Goal: Task Accomplishment & Management: Complete application form

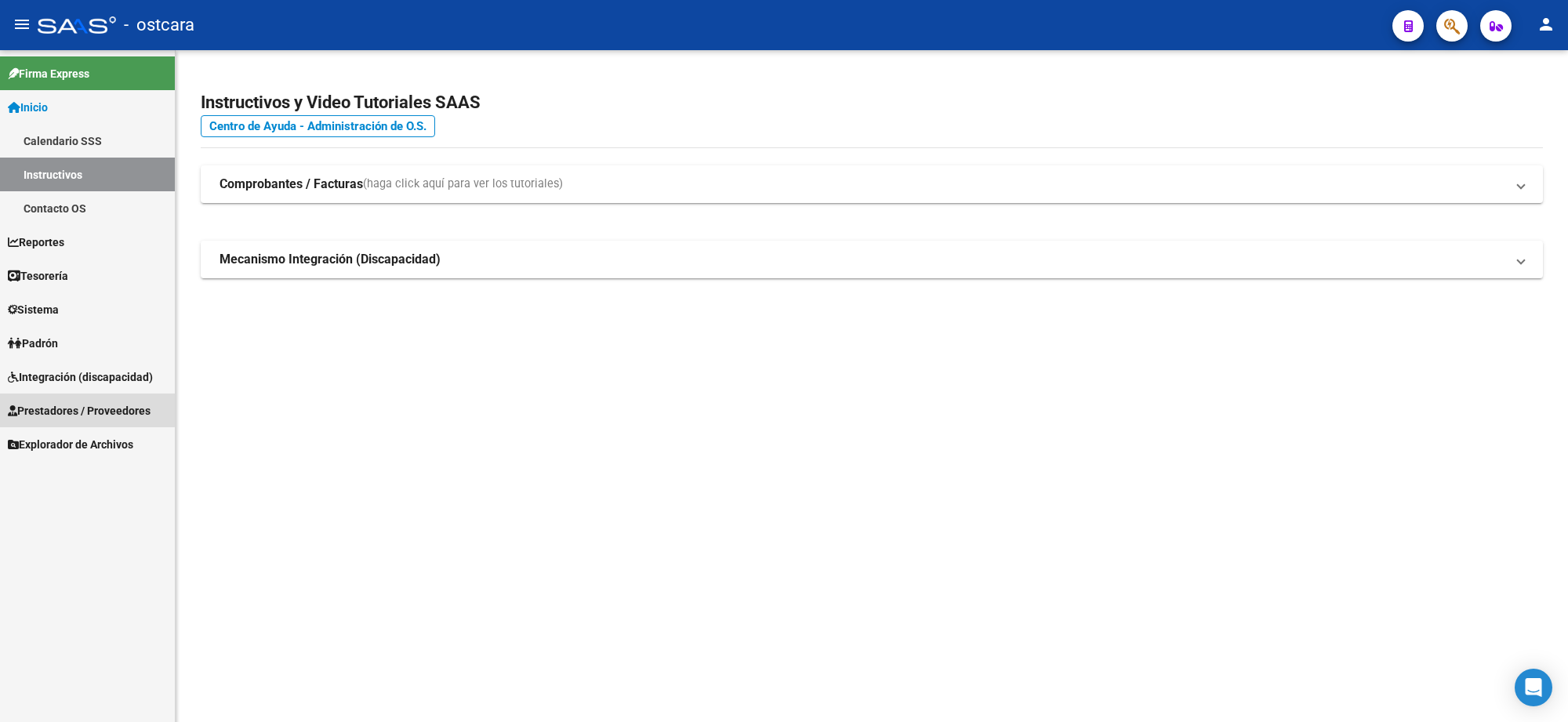
click at [83, 406] on span "Prestadores / Proveedores" at bounding box center [78, 411] width 142 height 17
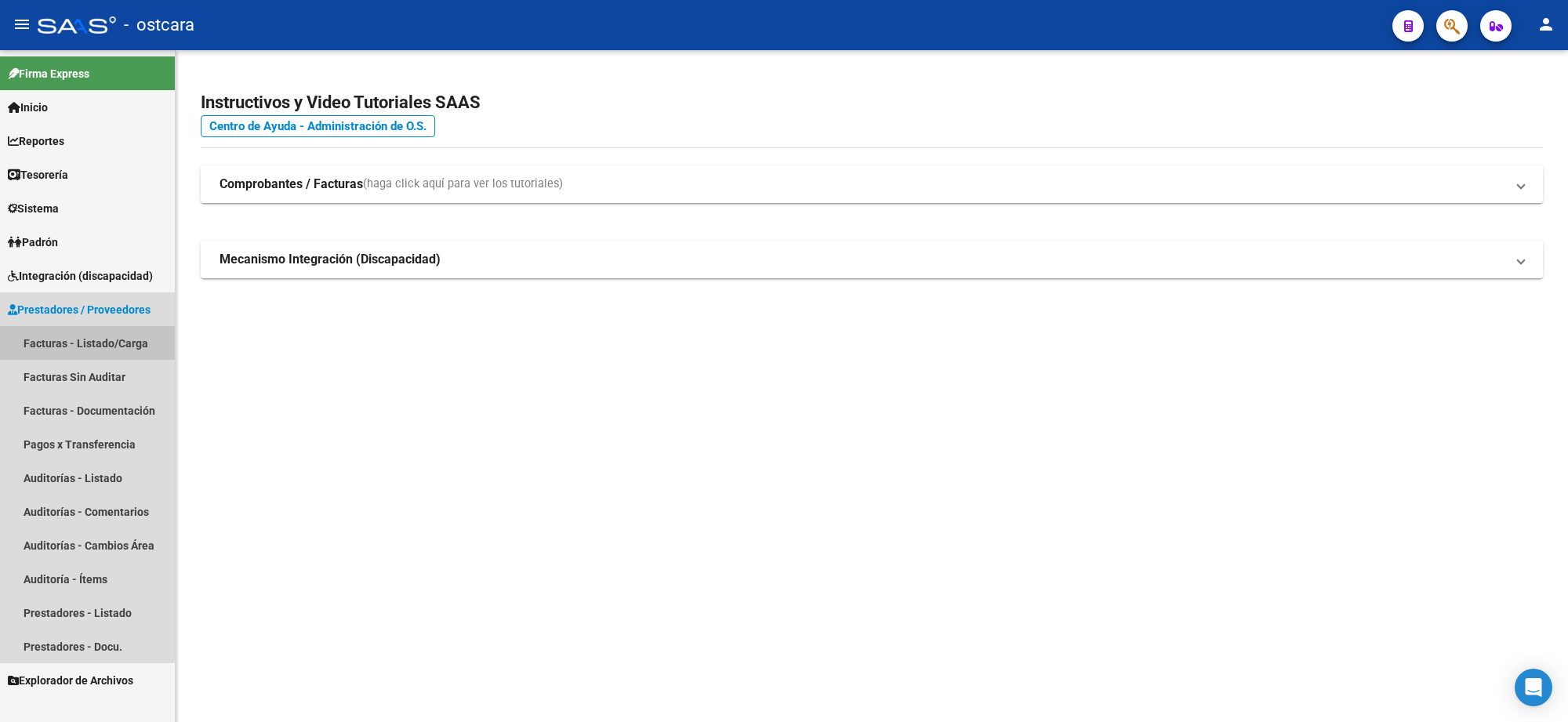
click at [86, 345] on link "Facturas - Listado/Carga" at bounding box center [87, 342] width 175 height 34
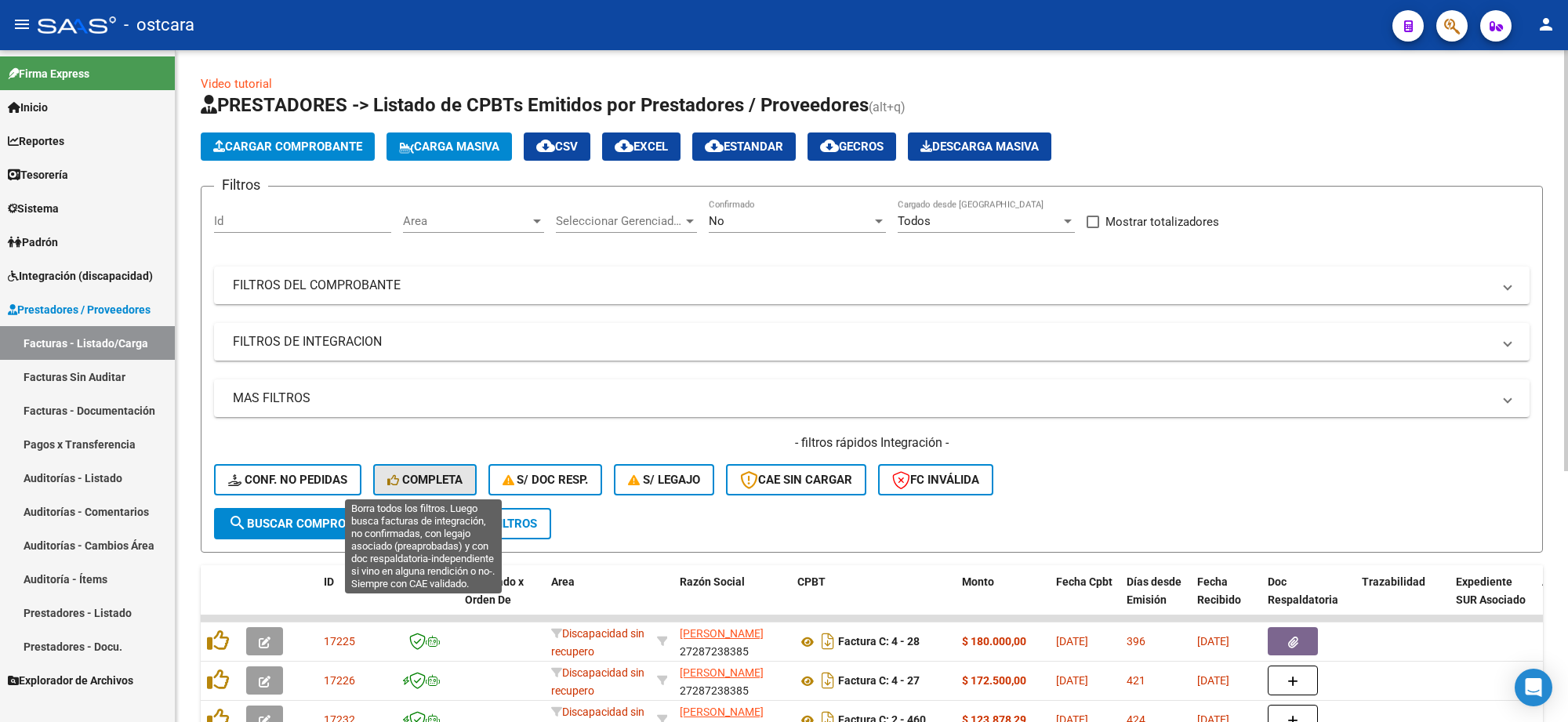
click at [436, 477] on span "Completa" at bounding box center [424, 480] width 75 height 14
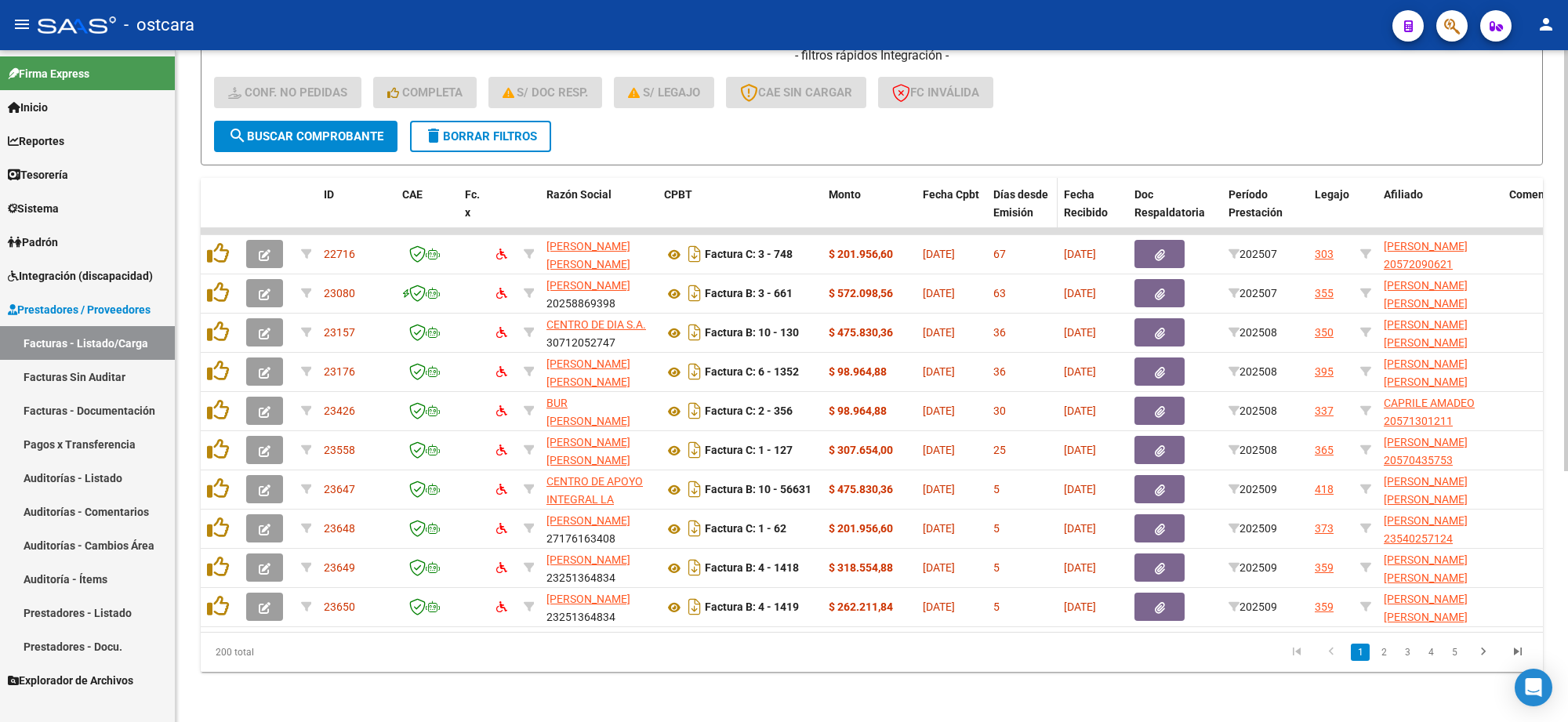
scroll to position [400, 0]
drag, startPoint x: 1216, startPoint y: 191, endPoint x: 1182, endPoint y: 185, distance: 34.5
click at [1182, 185] on datatable-header-cell "Doc Respaldatoria" at bounding box center [1162, 212] width 67 height 69
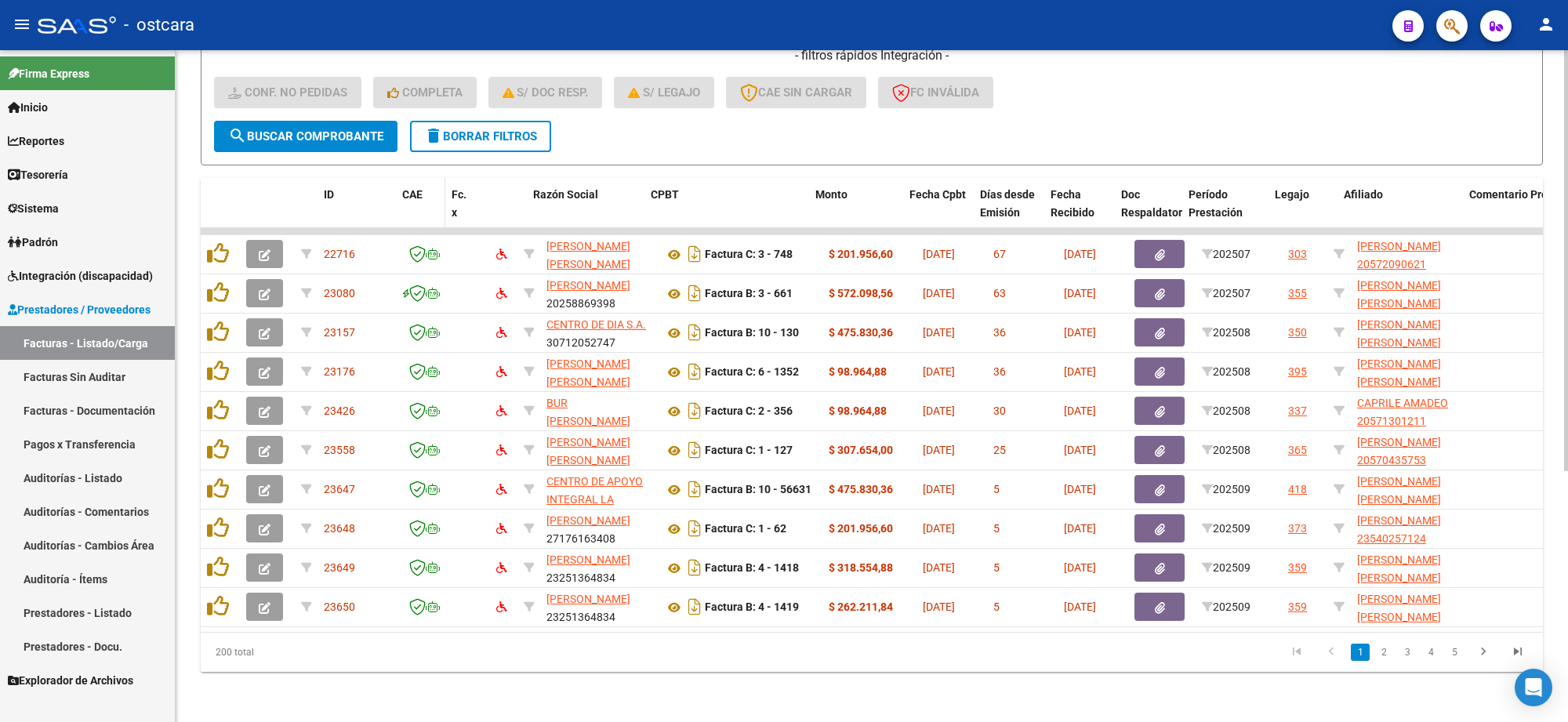
drag, startPoint x: 451, startPoint y: 198, endPoint x: 434, endPoint y: 198, distance: 17.0
click at [434, 198] on datatable-header-cell "CAE" at bounding box center [420, 212] width 49 height 69
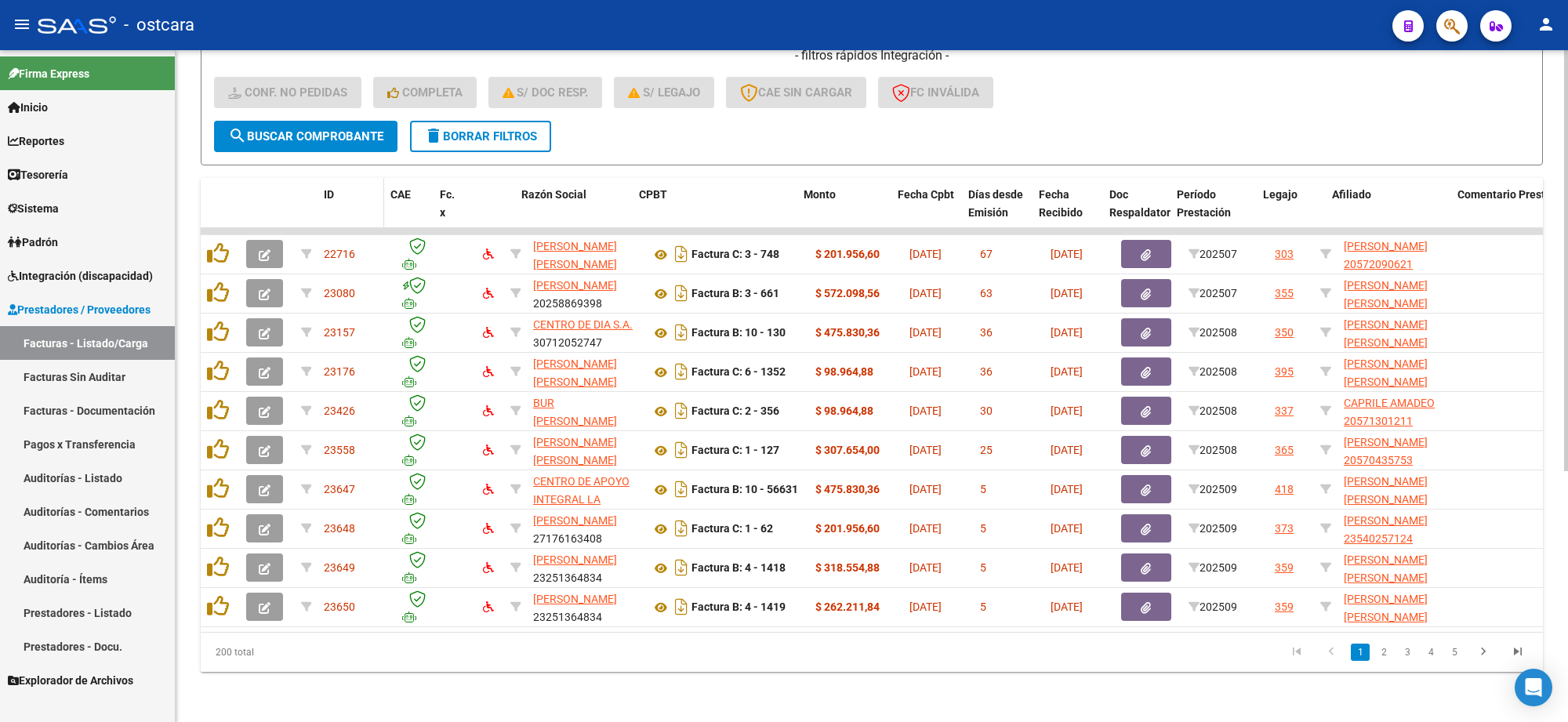
drag, startPoint x: 392, startPoint y: 194, endPoint x: 377, endPoint y: 194, distance: 15.0
click at [377, 194] on span at bounding box center [380, 212] width 7 height 69
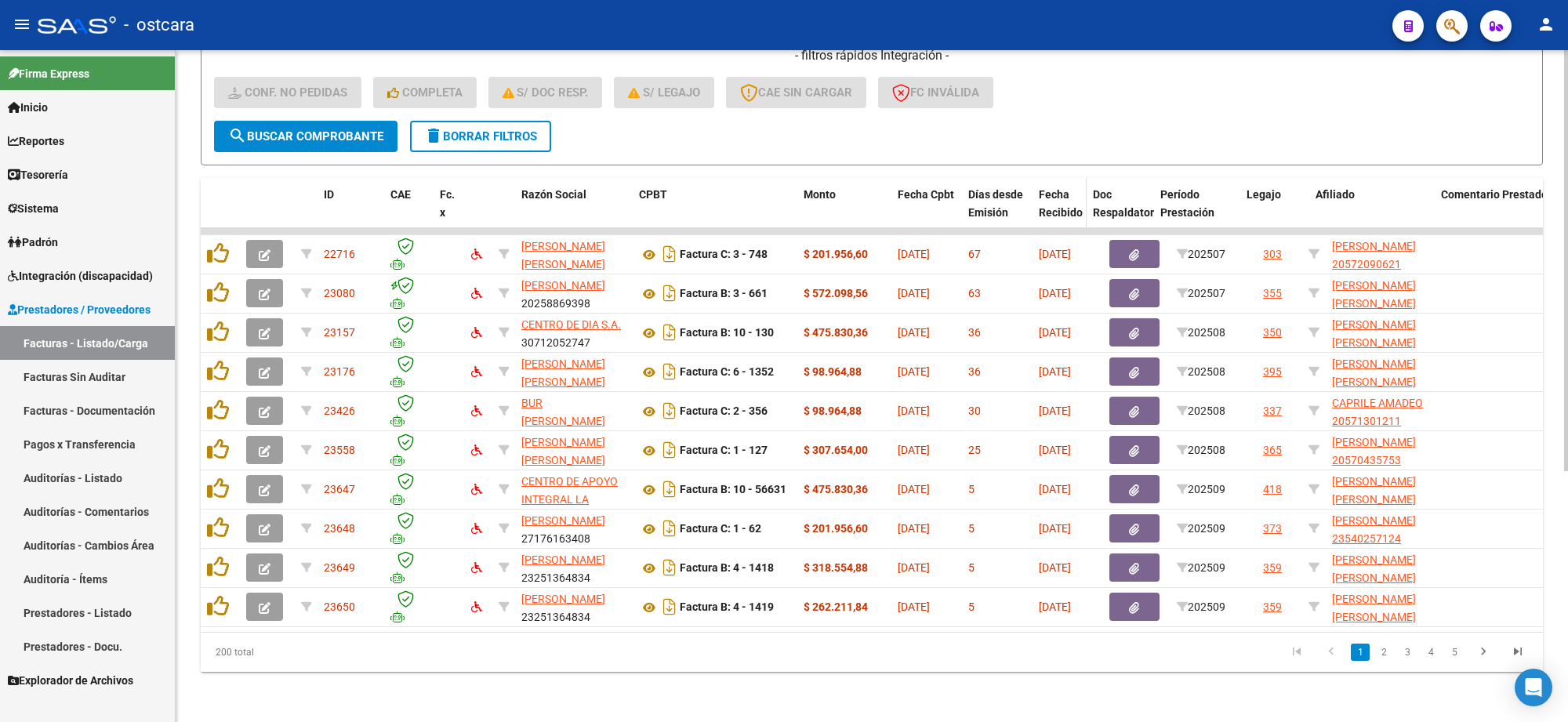
drag, startPoint x: 1101, startPoint y: 185, endPoint x: 1079, endPoint y: 182, distance: 22.2
click at [1080, 182] on span at bounding box center [1083, 212] width 7 height 69
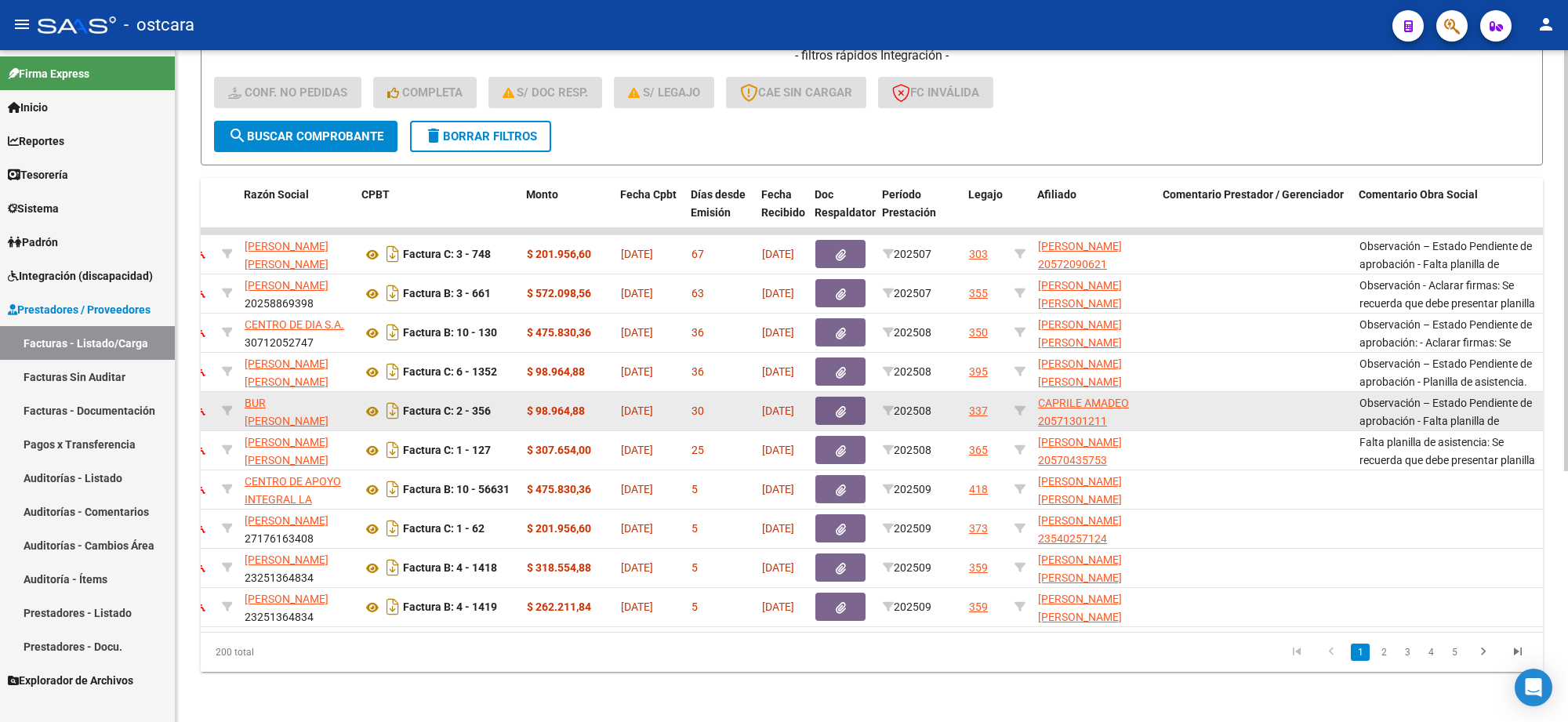
scroll to position [0, 314]
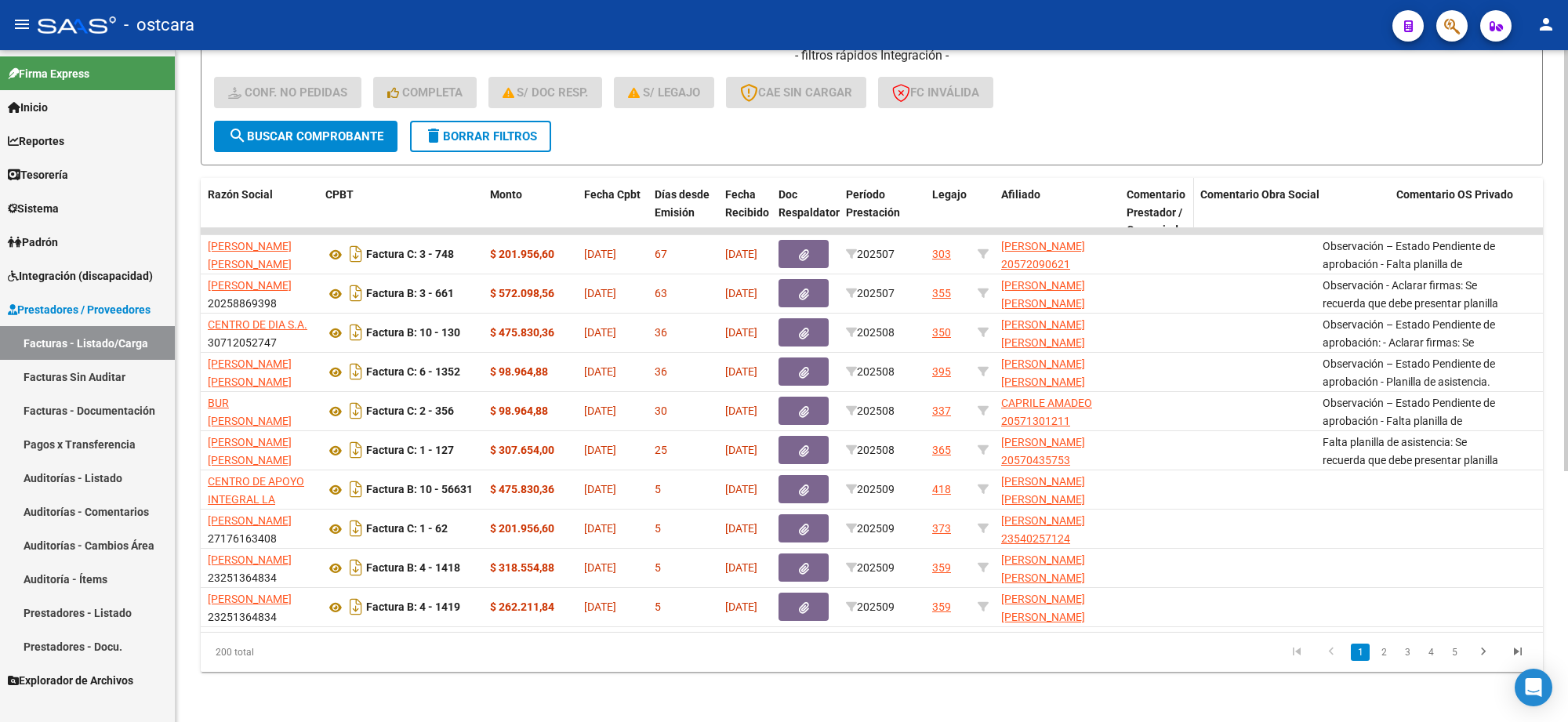
drag, startPoint x: 1314, startPoint y: 186, endPoint x: 1161, endPoint y: 193, distance: 153.2
click at [1161, 193] on datatable-header-cell "Comentario Prestador / Gerenciador" at bounding box center [1157, 221] width 73 height 87
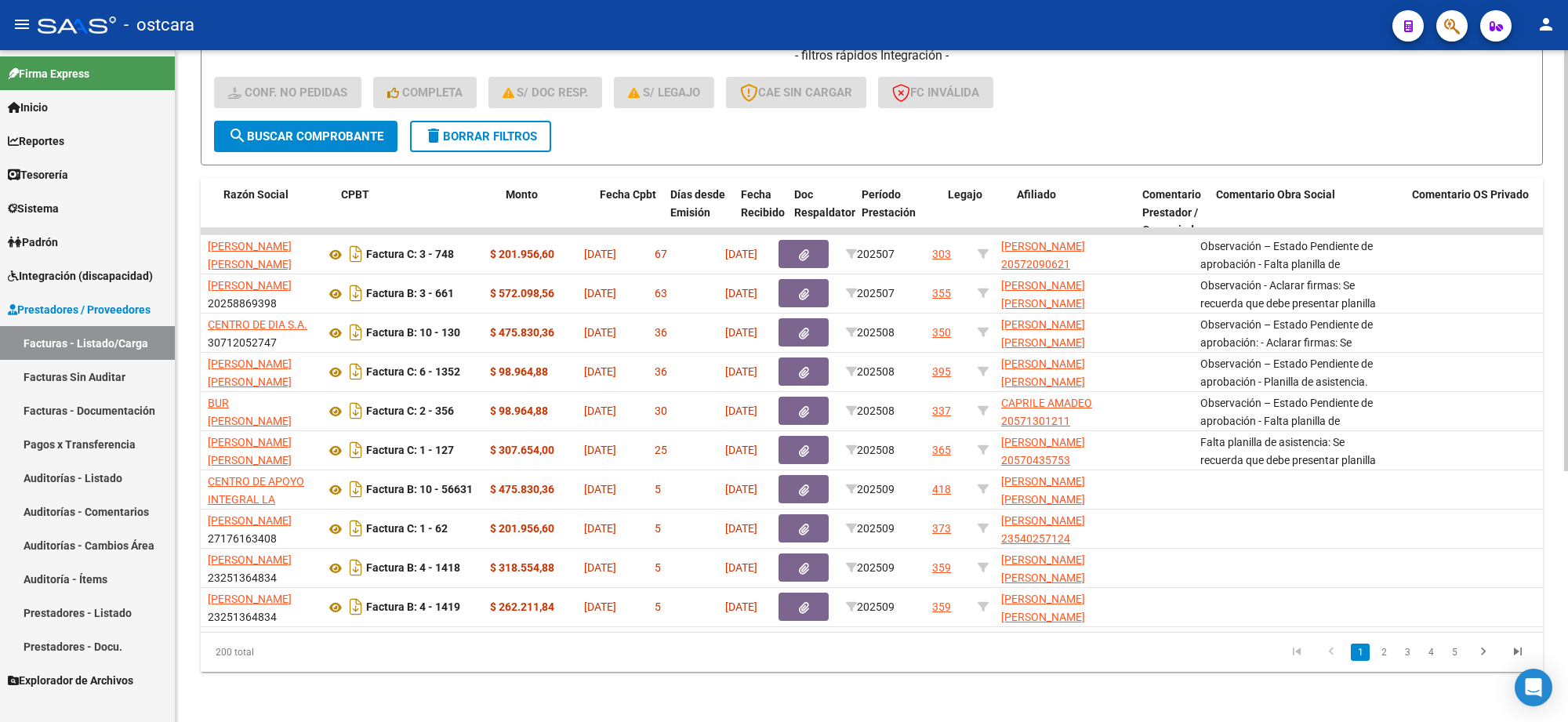
scroll to position [0, 0]
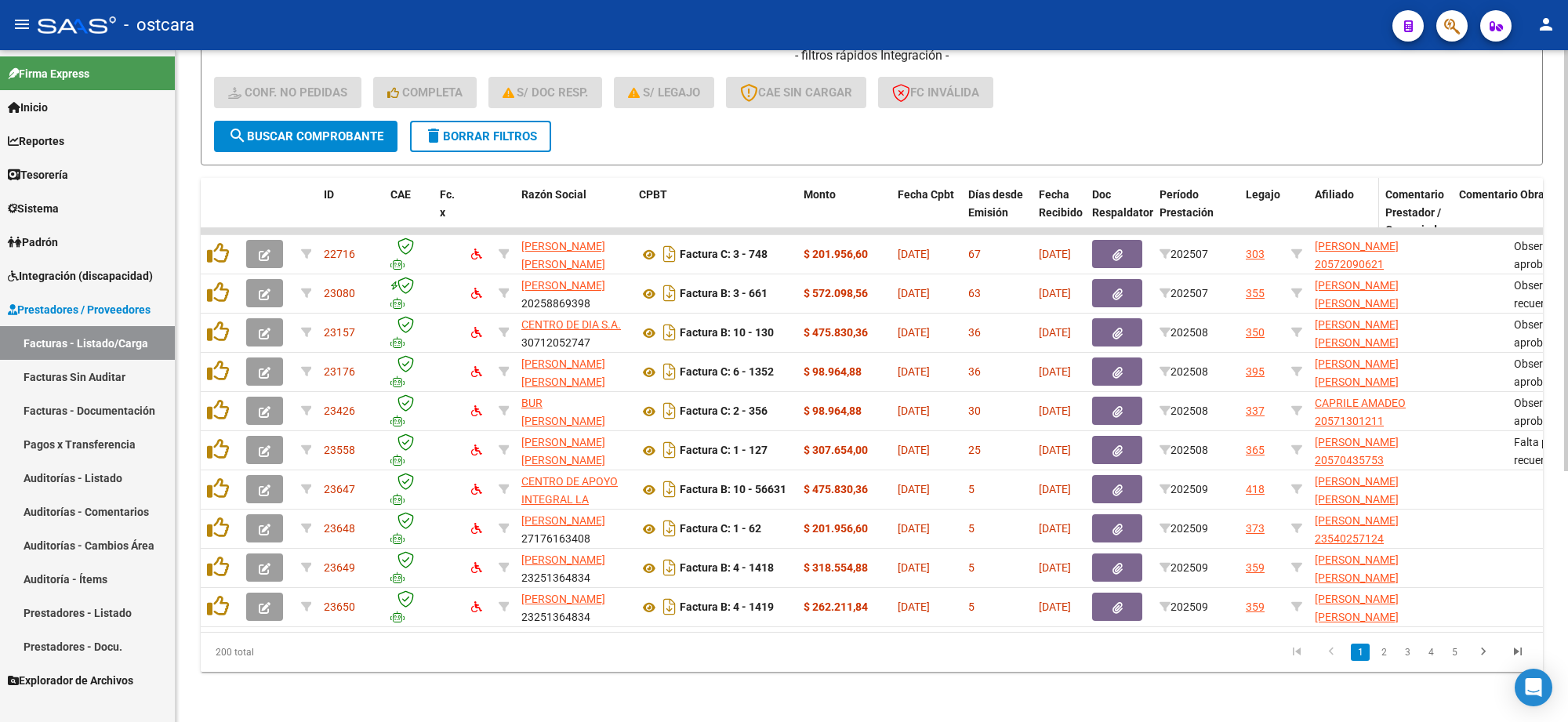
drag, startPoint x: 1431, startPoint y: 192, endPoint x: 1362, endPoint y: 197, distance: 69.2
click at [1362, 197] on datatable-header-cell "Afiliado" at bounding box center [1345, 221] width 71 height 87
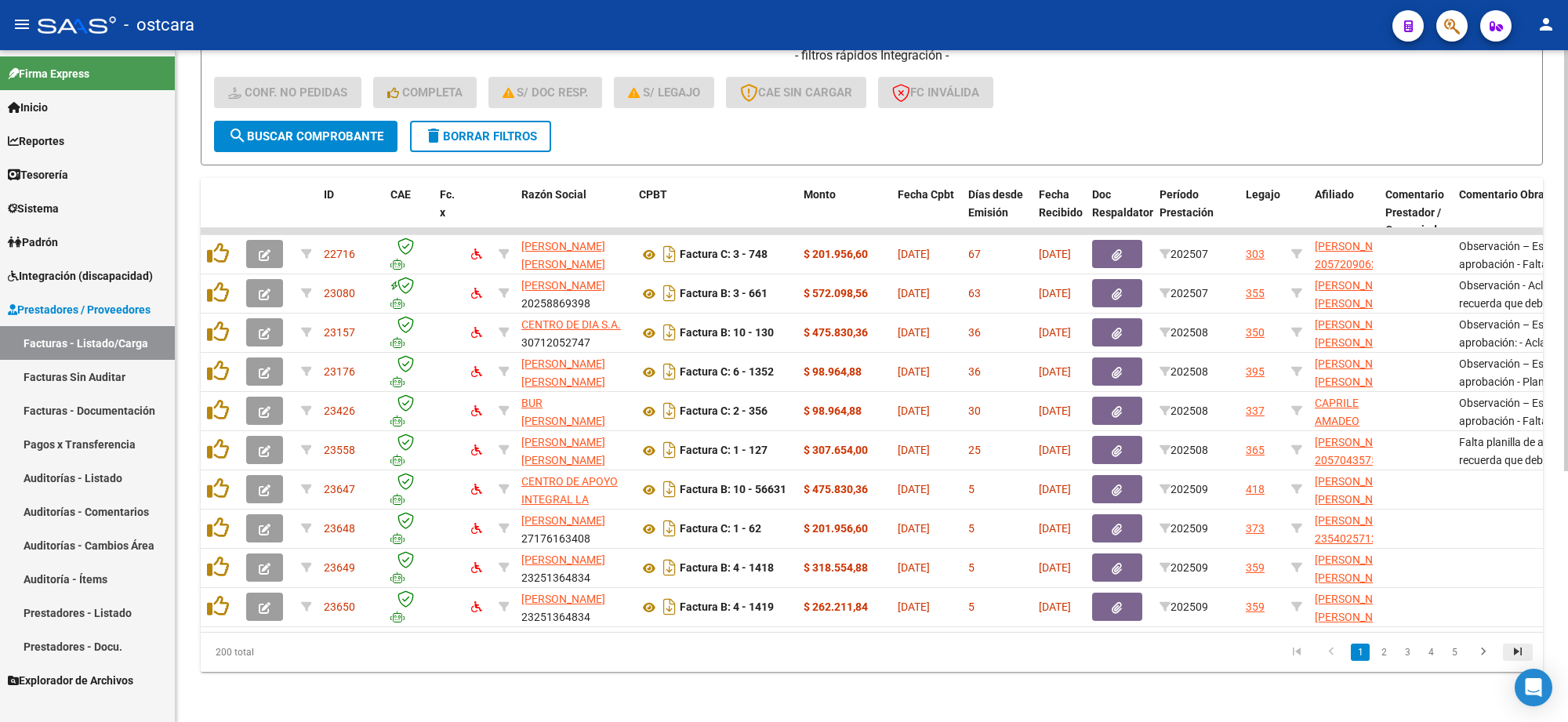
click at [1517, 648] on icon "go to last page" at bounding box center [1518, 654] width 21 height 19
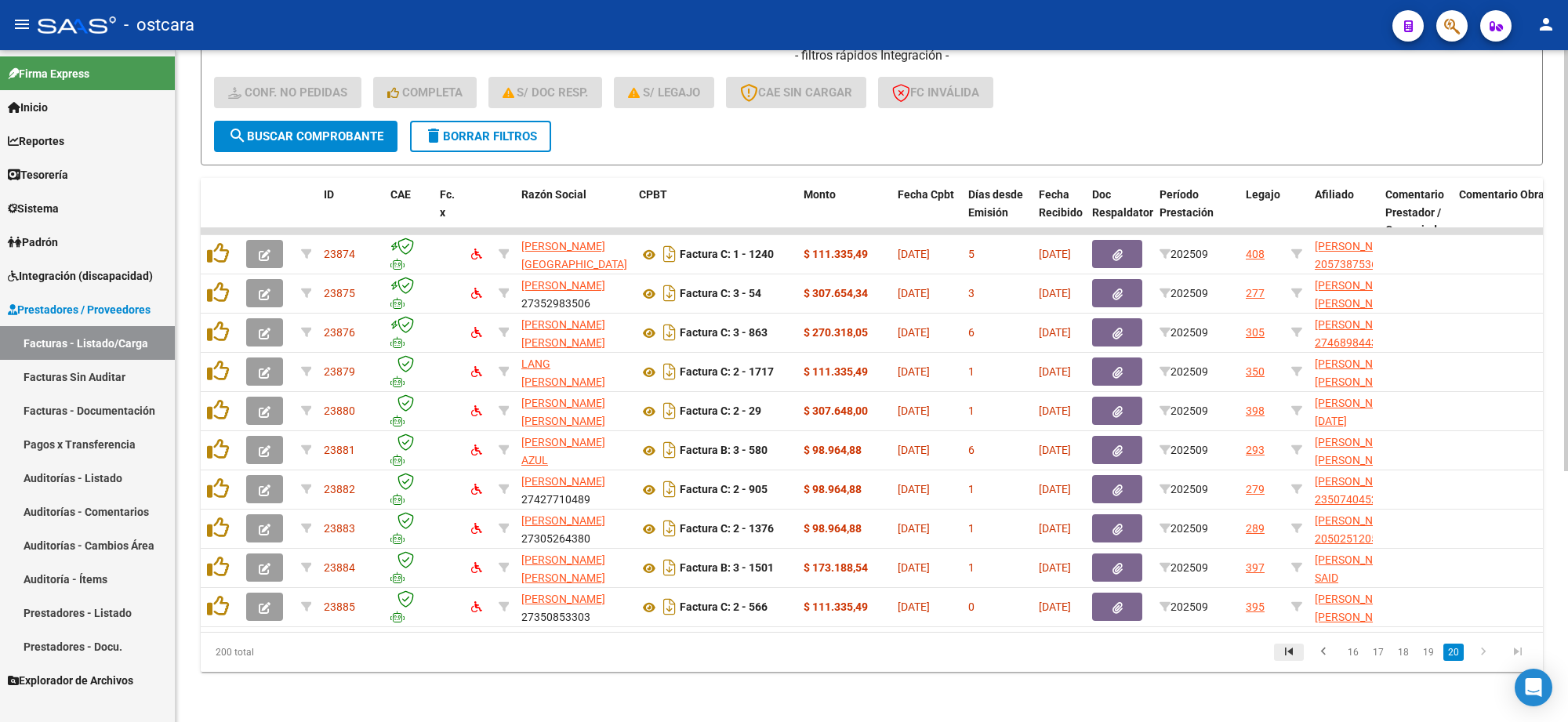
click at [1290, 652] on icon "go to first page" at bounding box center [1289, 654] width 21 height 19
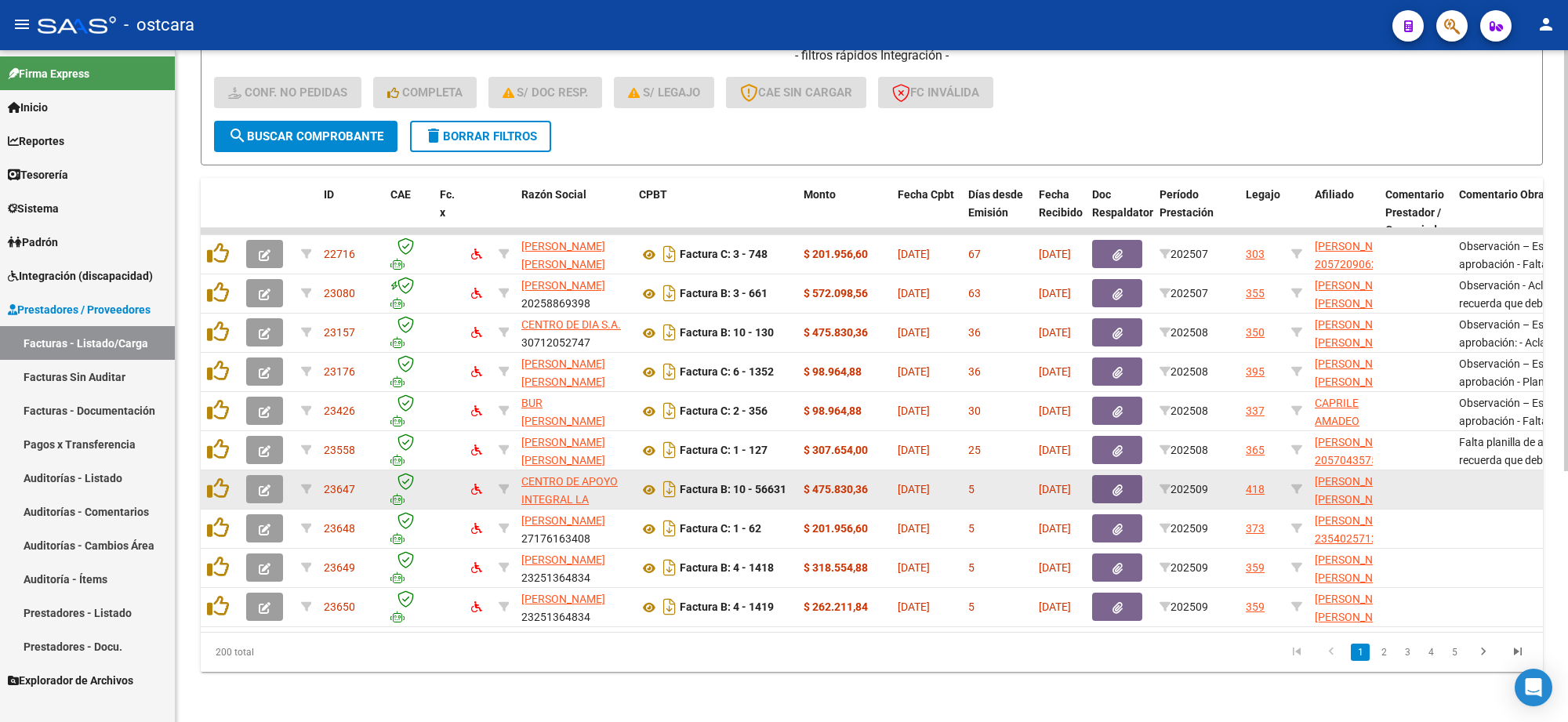
click at [268, 485] on icon "button" at bounding box center [265, 491] width 12 height 12
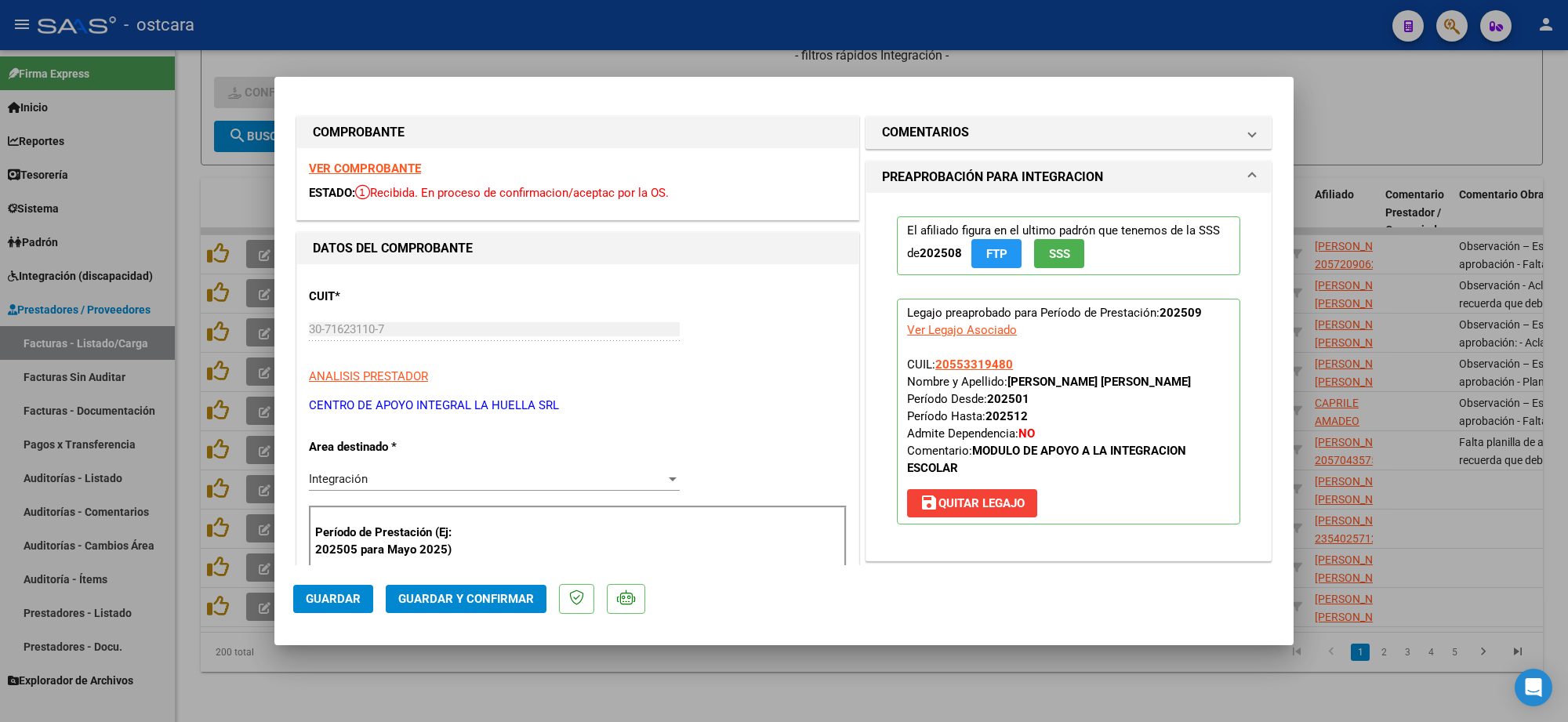
click at [379, 168] on strong "VER COMPROBANTE" at bounding box center [365, 168] width 112 height 14
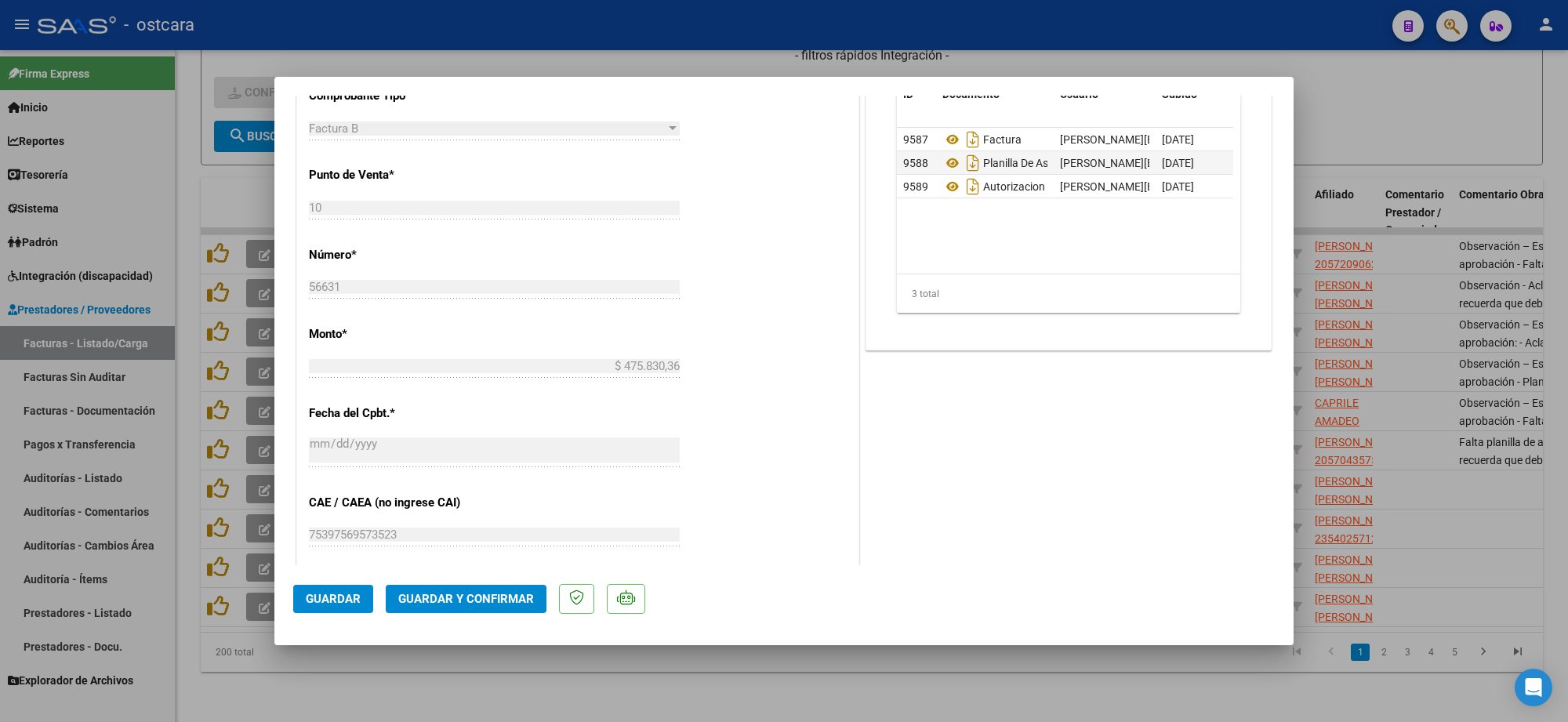
scroll to position [588, 0]
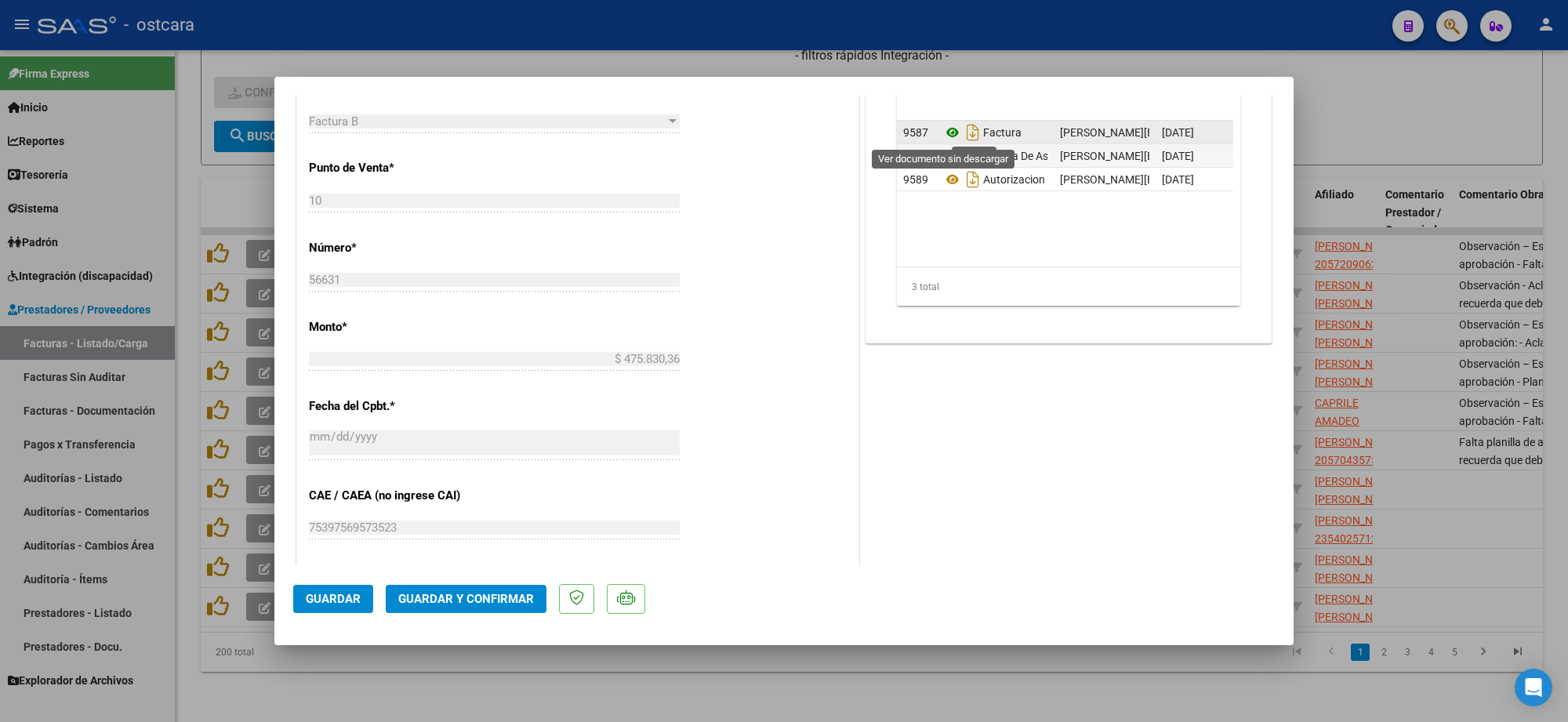
click at [943, 135] on icon at bounding box center [953, 133] width 21 height 19
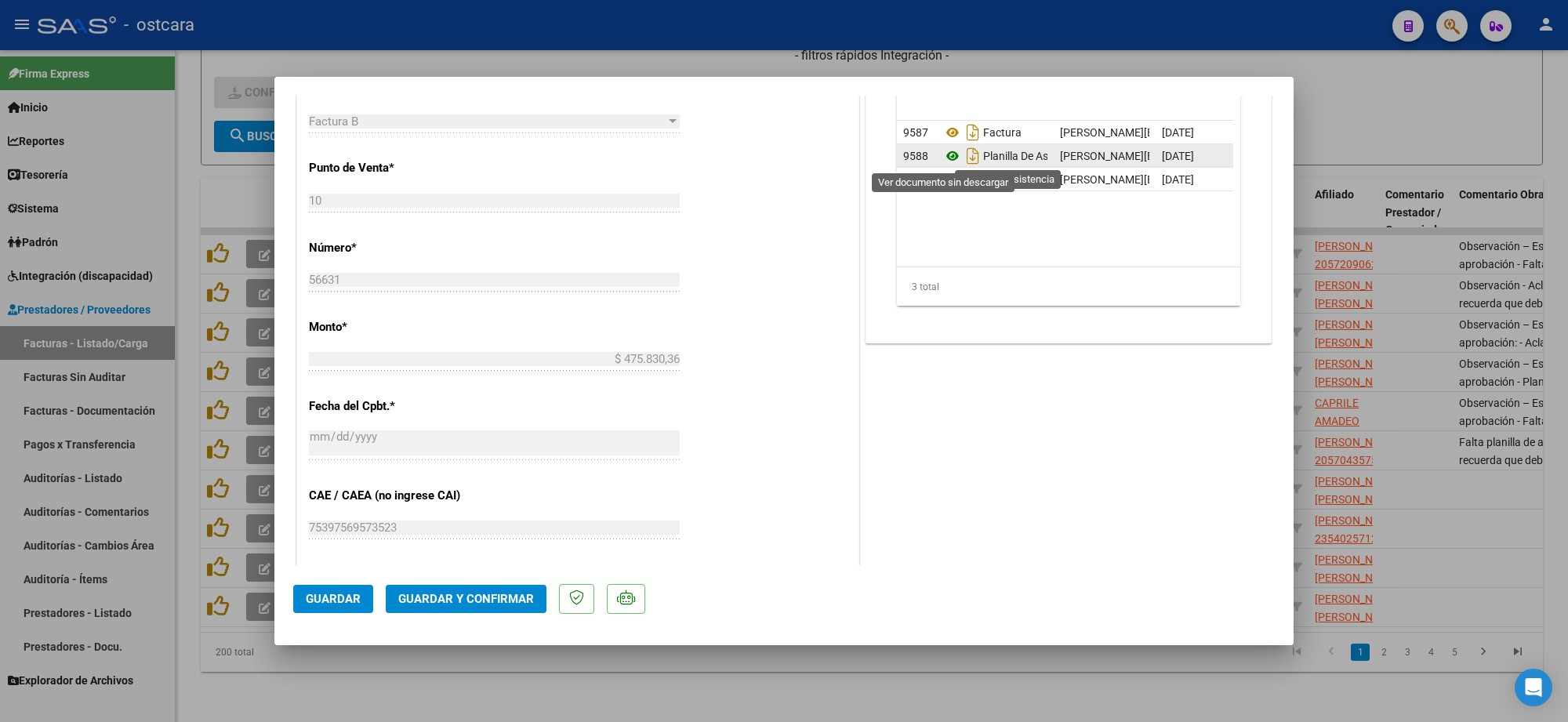
click at [943, 162] on icon at bounding box center [953, 156] width 21 height 19
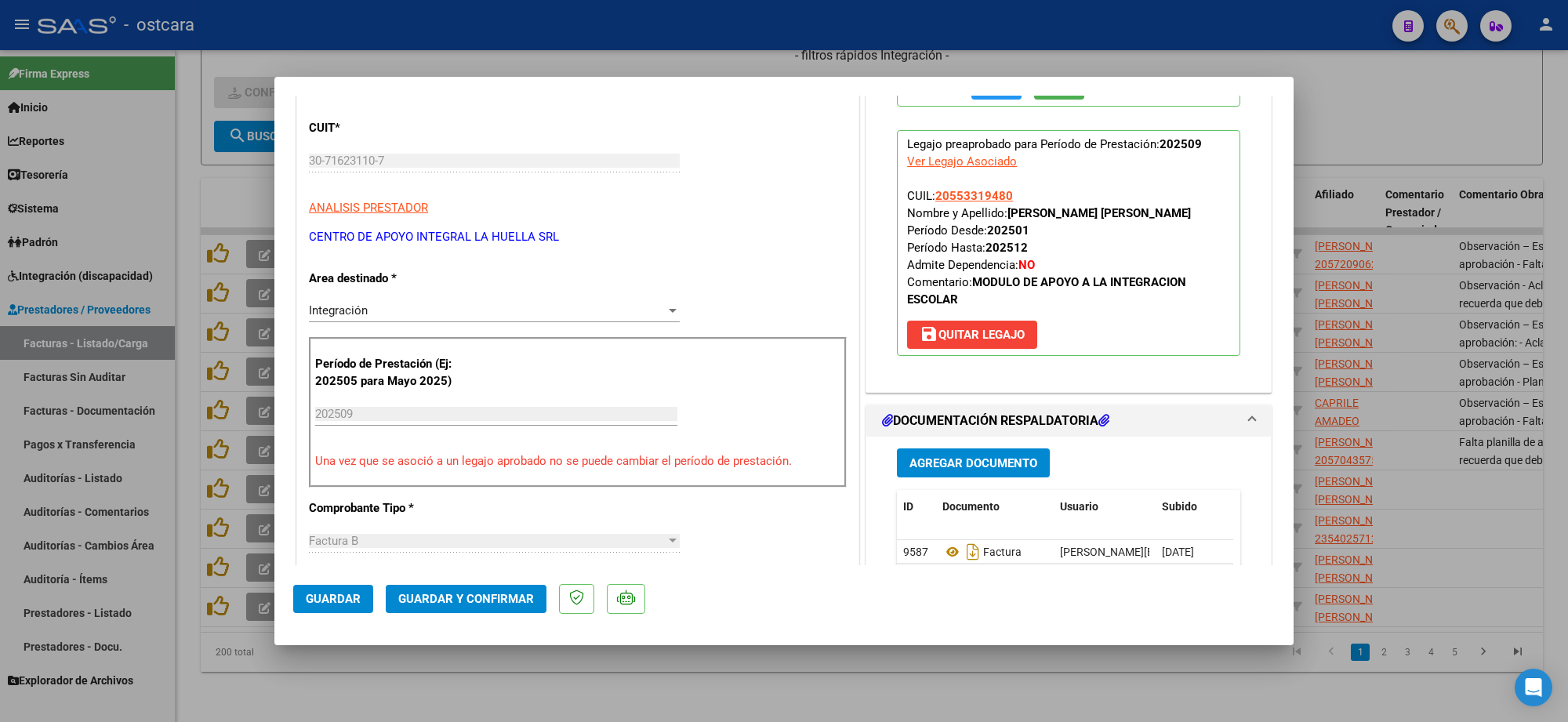
scroll to position [0, 0]
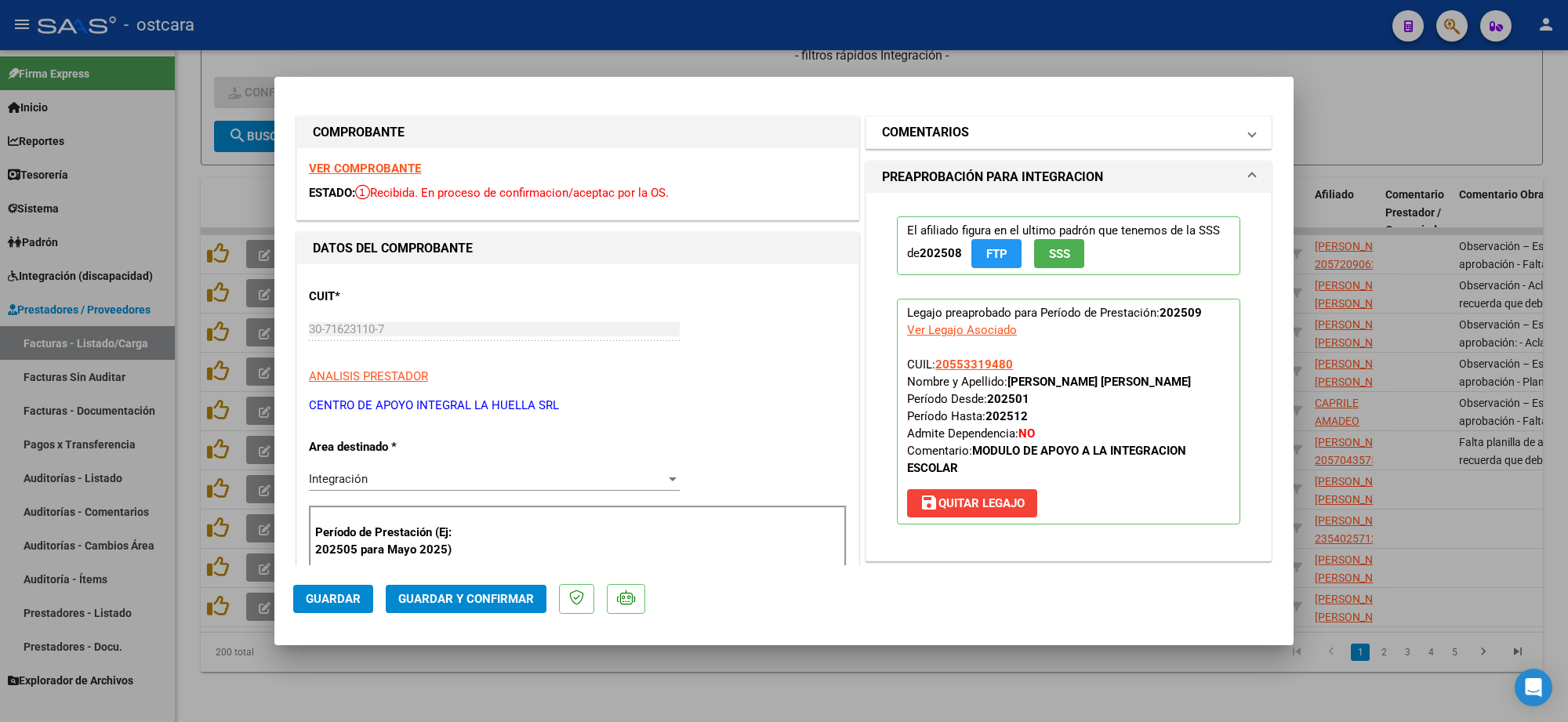
click at [963, 127] on mat-panel-title "COMENTARIOS" at bounding box center [1059, 133] width 354 height 19
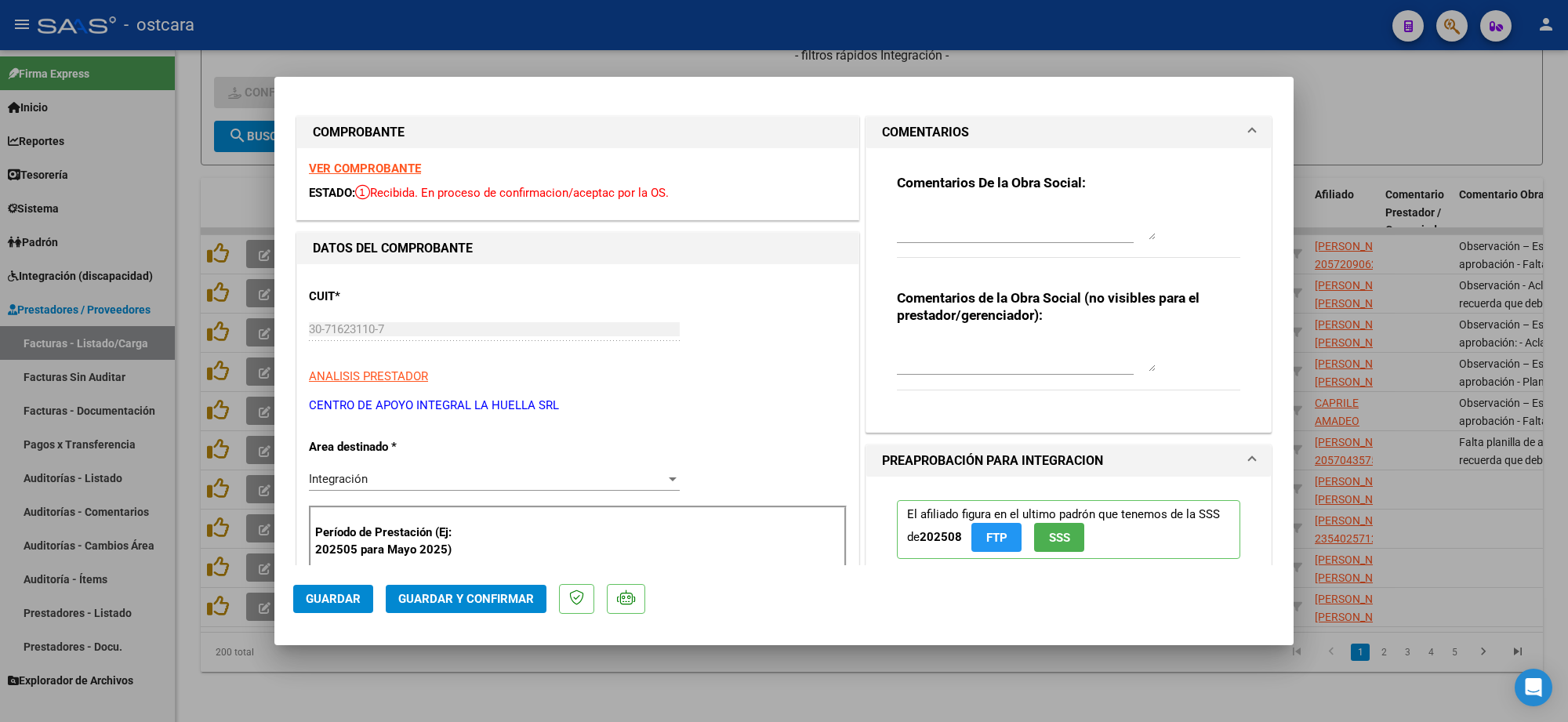
click at [460, 593] on span "Guardar y Confirmar" at bounding box center [466, 599] width 135 height 14
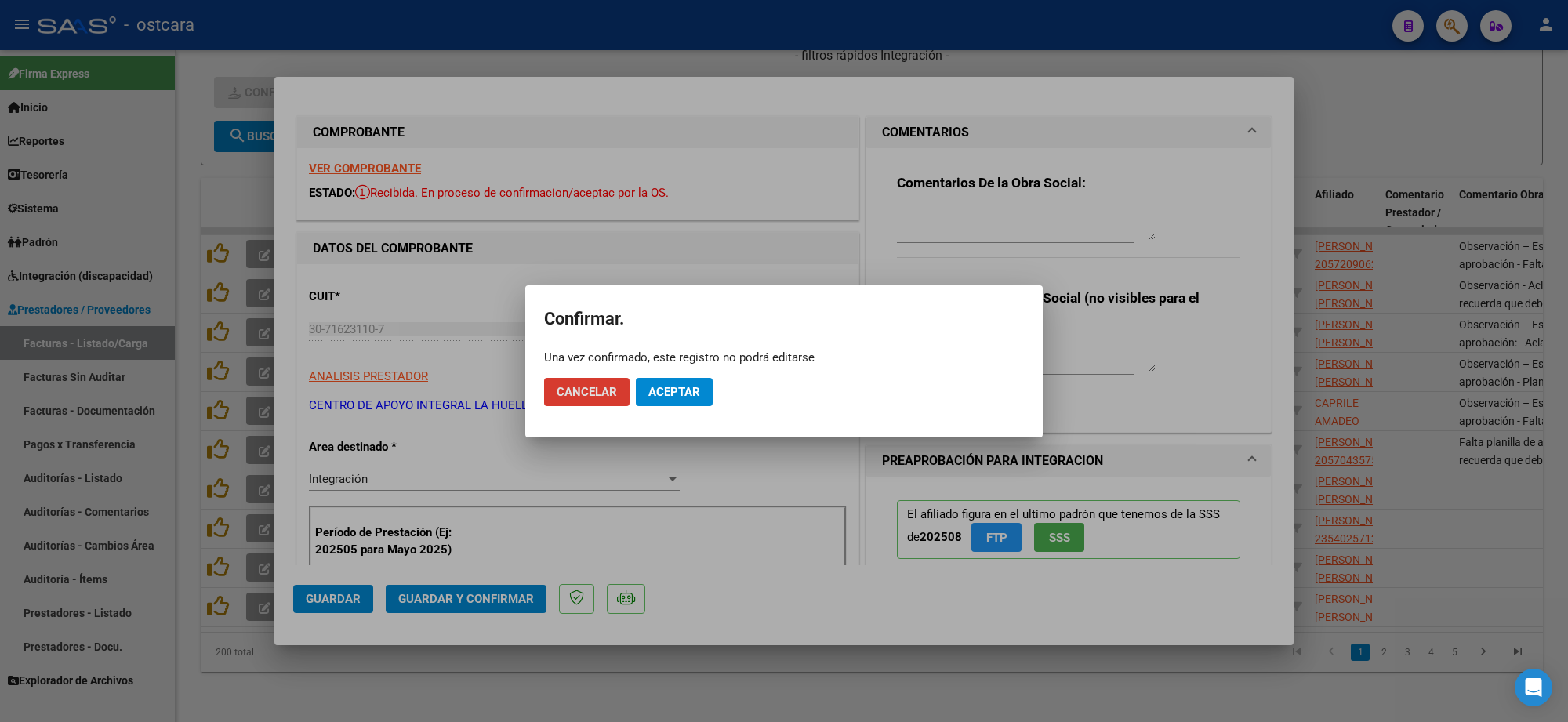
click at [695, 389] on span "Aceptar" at bounding box center [674, 392] width 52 height 14
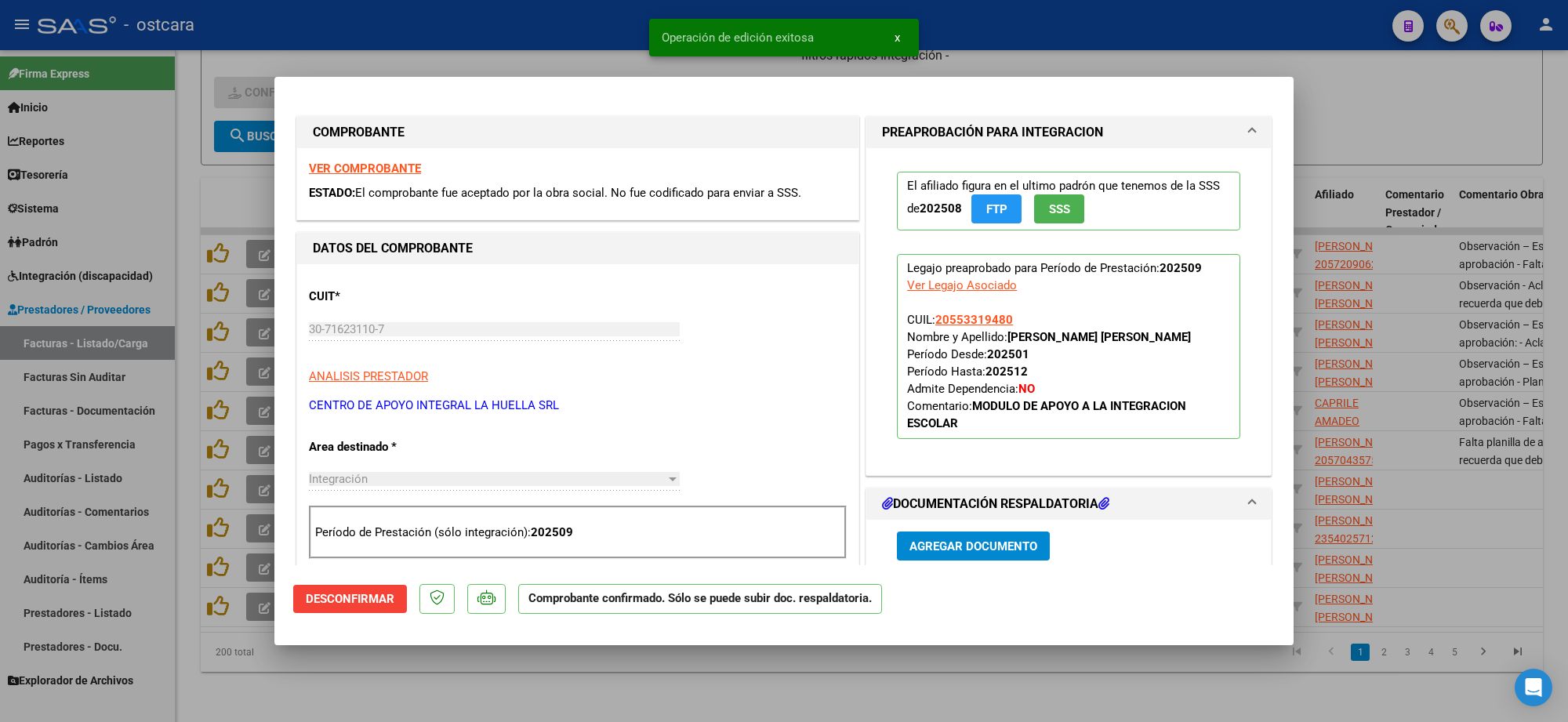
click at [1418, 118] on div at bounding box center [784, 361] width 1568 height 722
type input "$ 0,00"
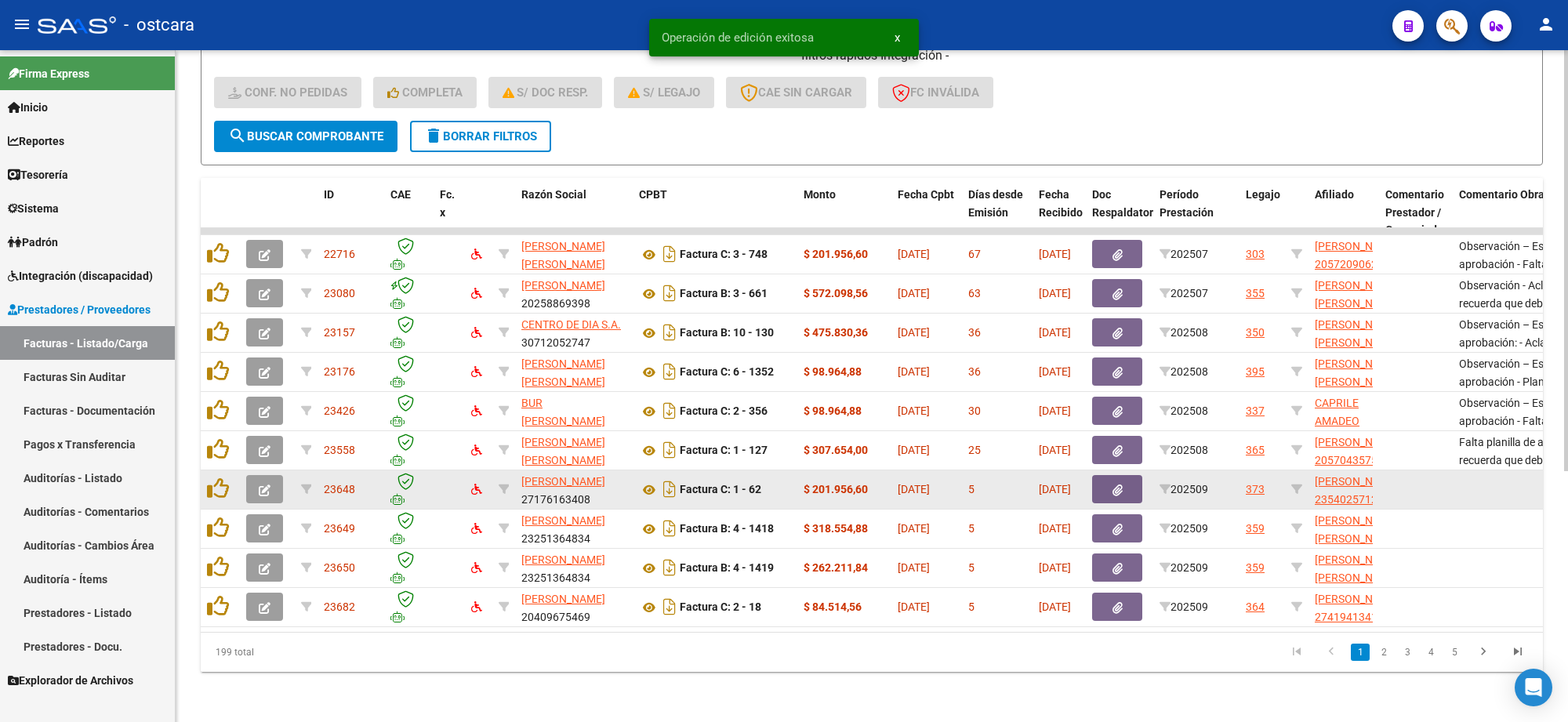
click at [268, 485] on icon "button" at bounding box center [265, 491] width 12 height 12
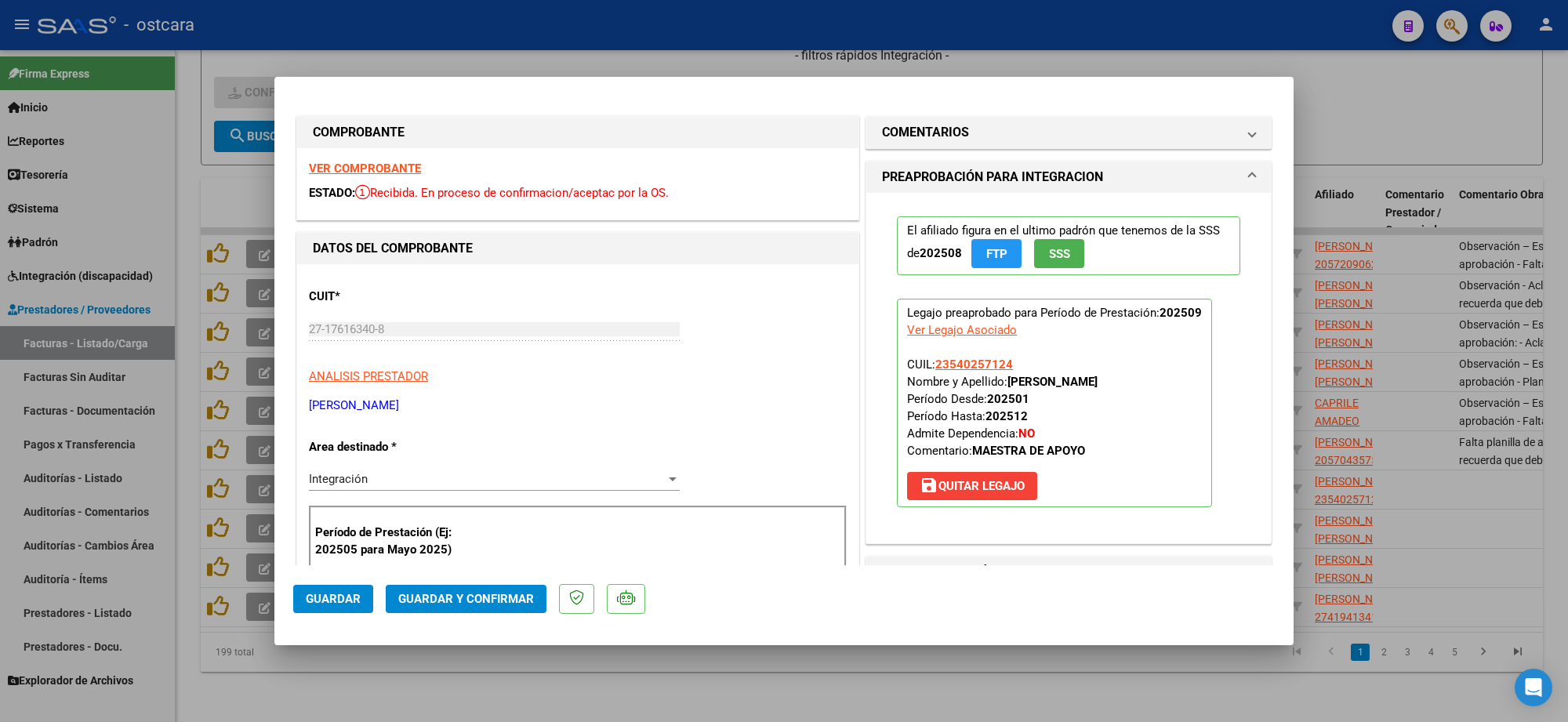
click at [378, 175] on strong "VER COMPROBANTE" at bounding box center [365, 168] width 112 height 14
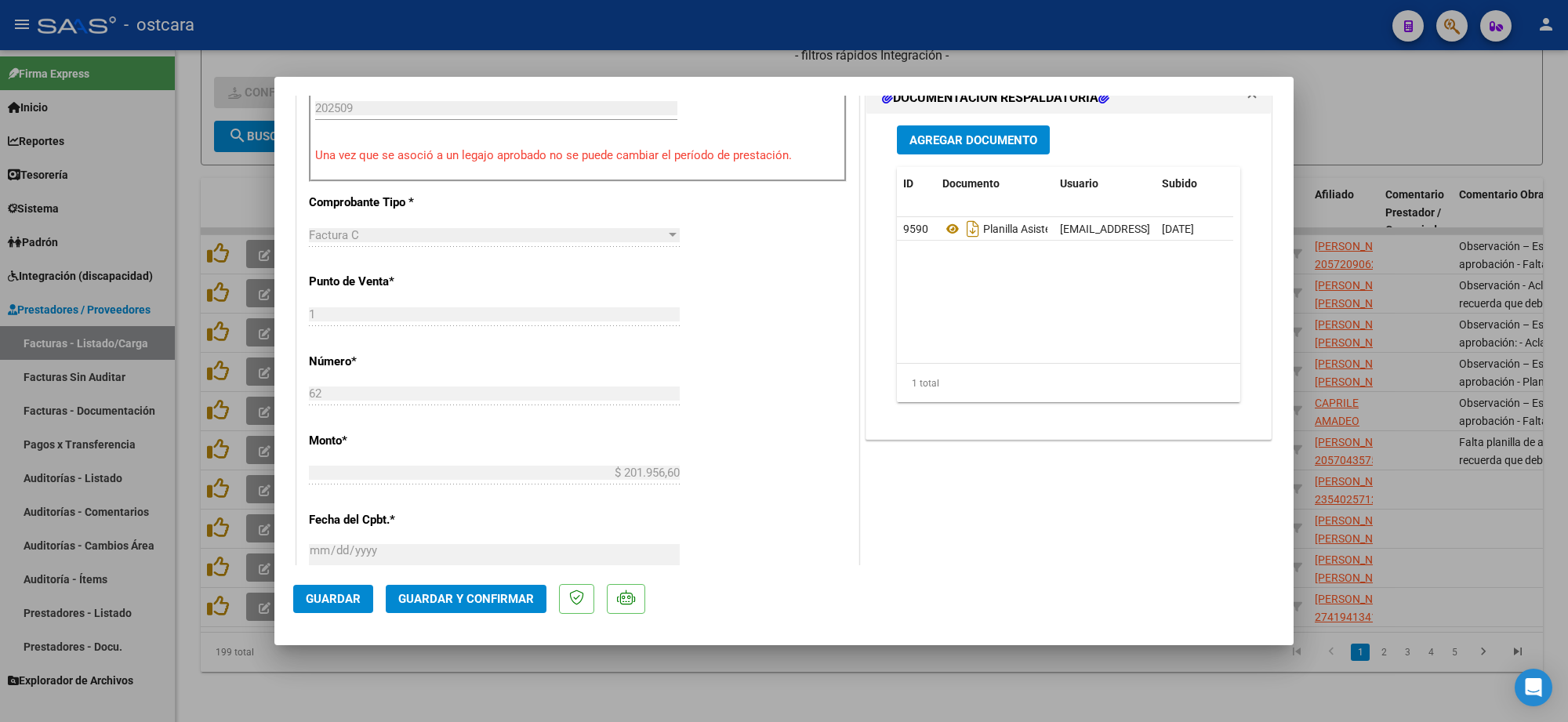
scroll to position [490, 0]
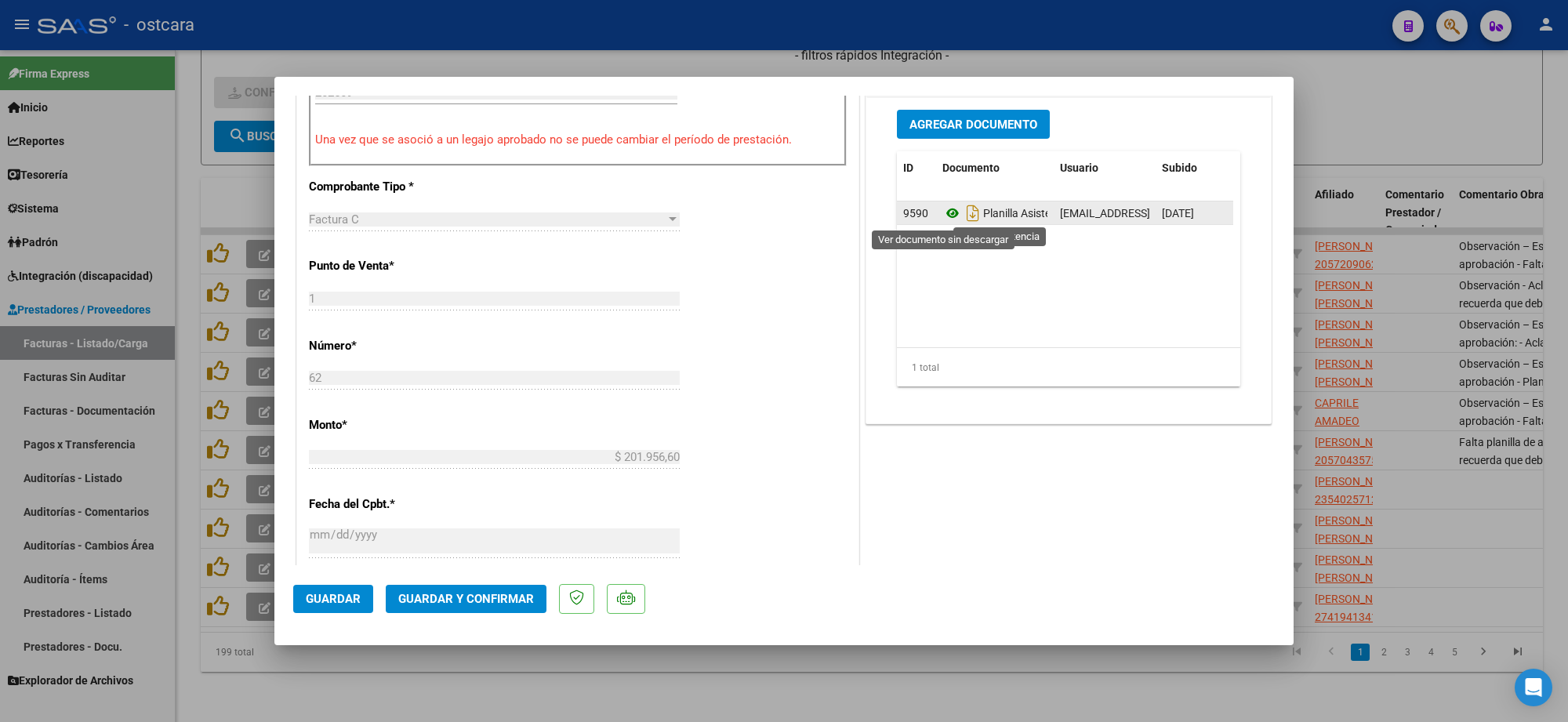
click at [944, 217] on icon at bounding box center [953, 213] width 21 height 19
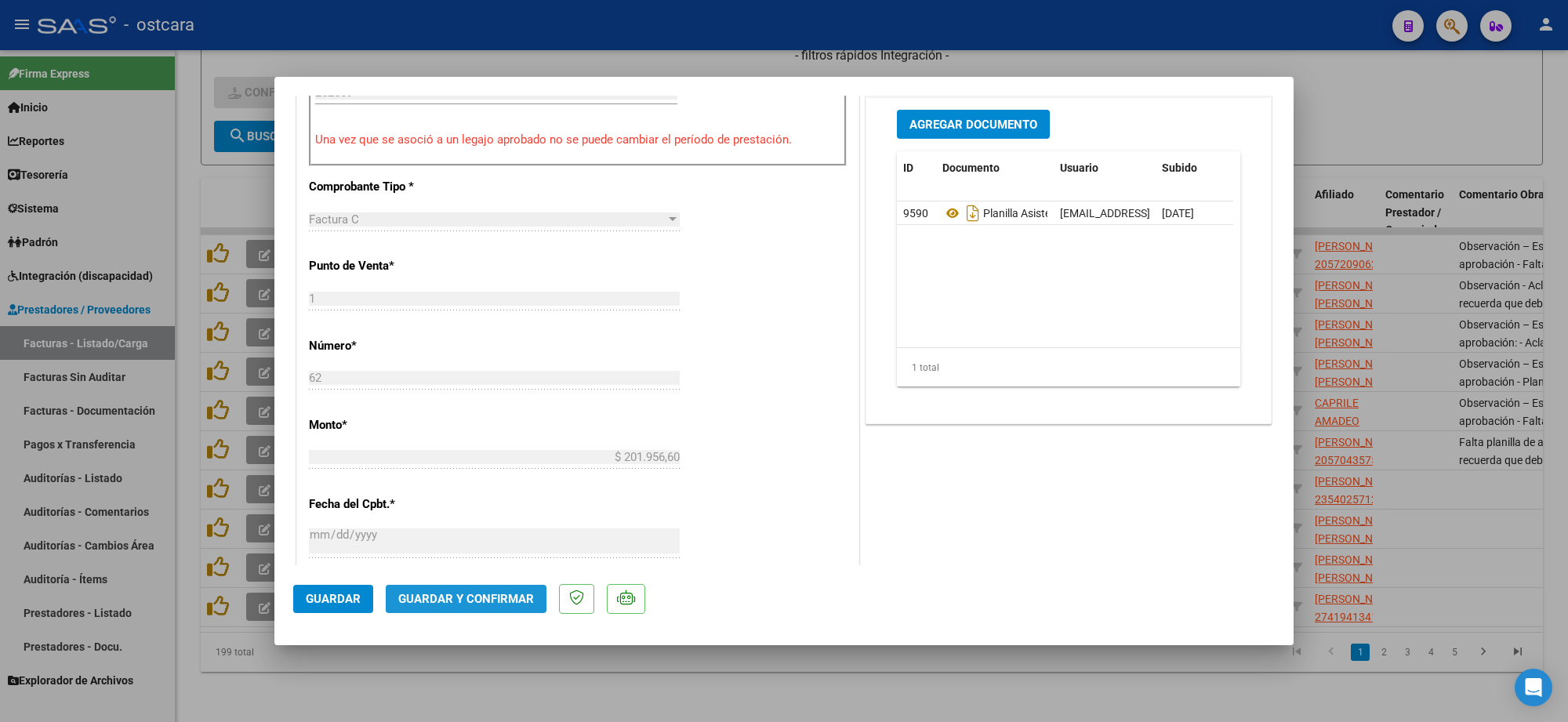
click at [503, 598] on span "Guardar y Confirmar" at bounding box center [466, 599] width 135 height 14
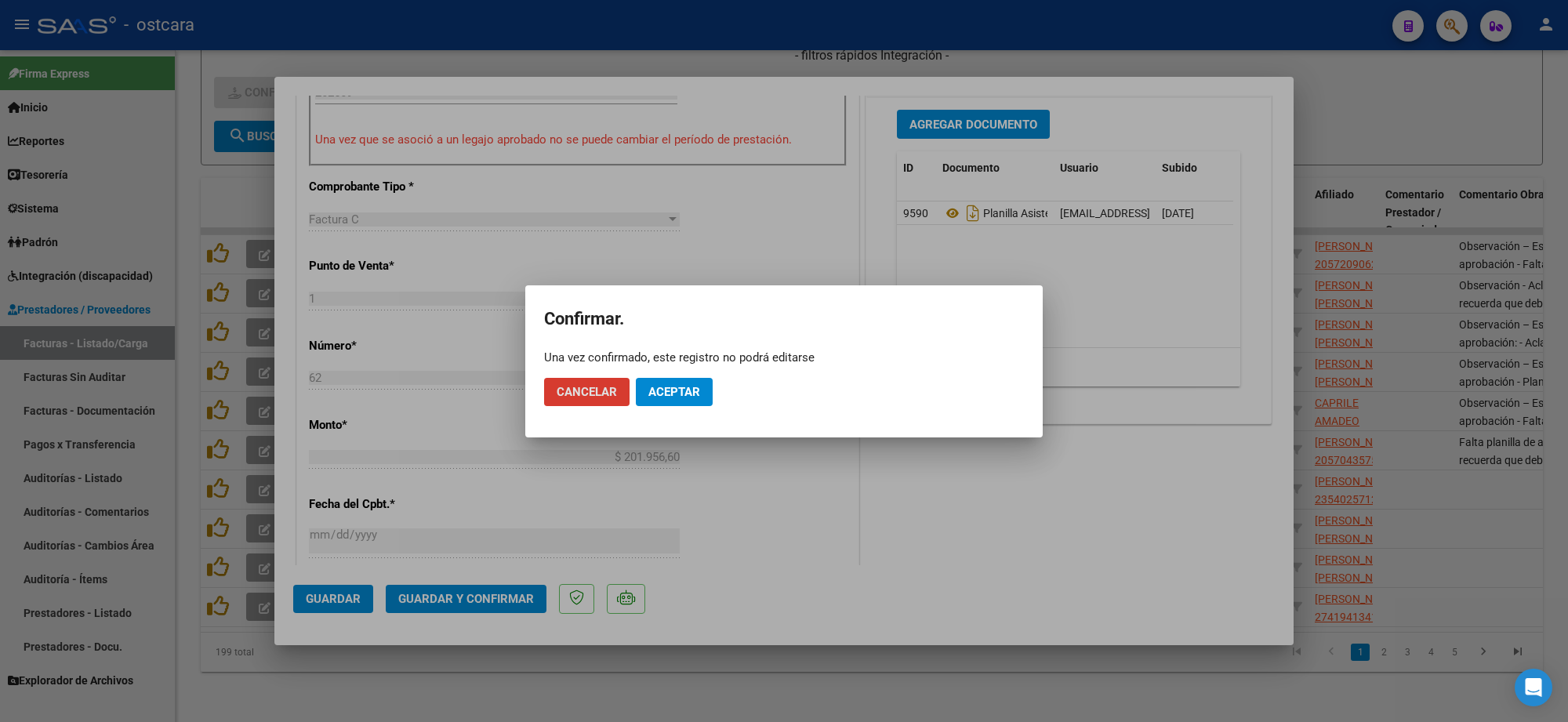
click at [678, 386] on span "Aceptar" at bounding box center [674, 392] width 52 height 14
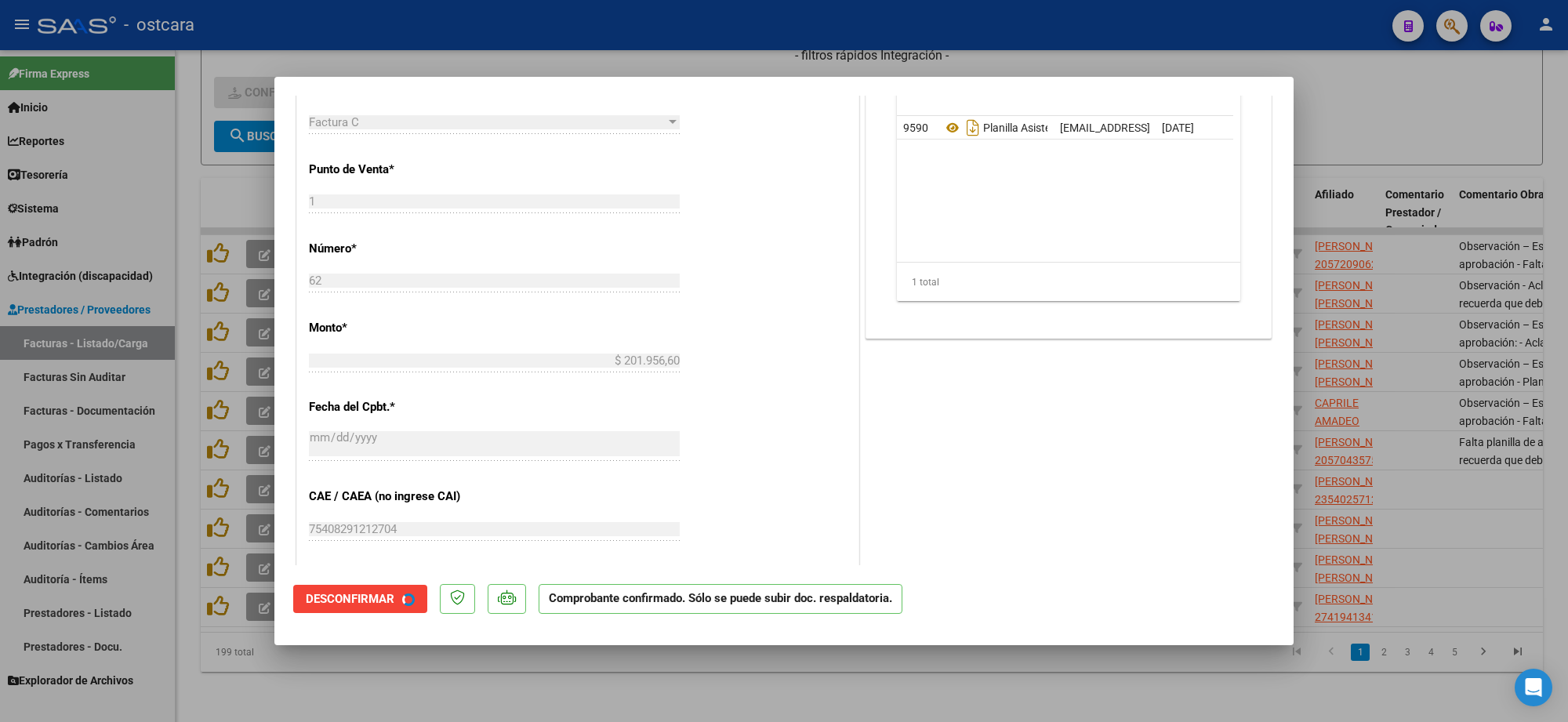
click at [1427, 123] on div at bounding box center [784, 361] width 1568 height 722
type input "$ 0,00"
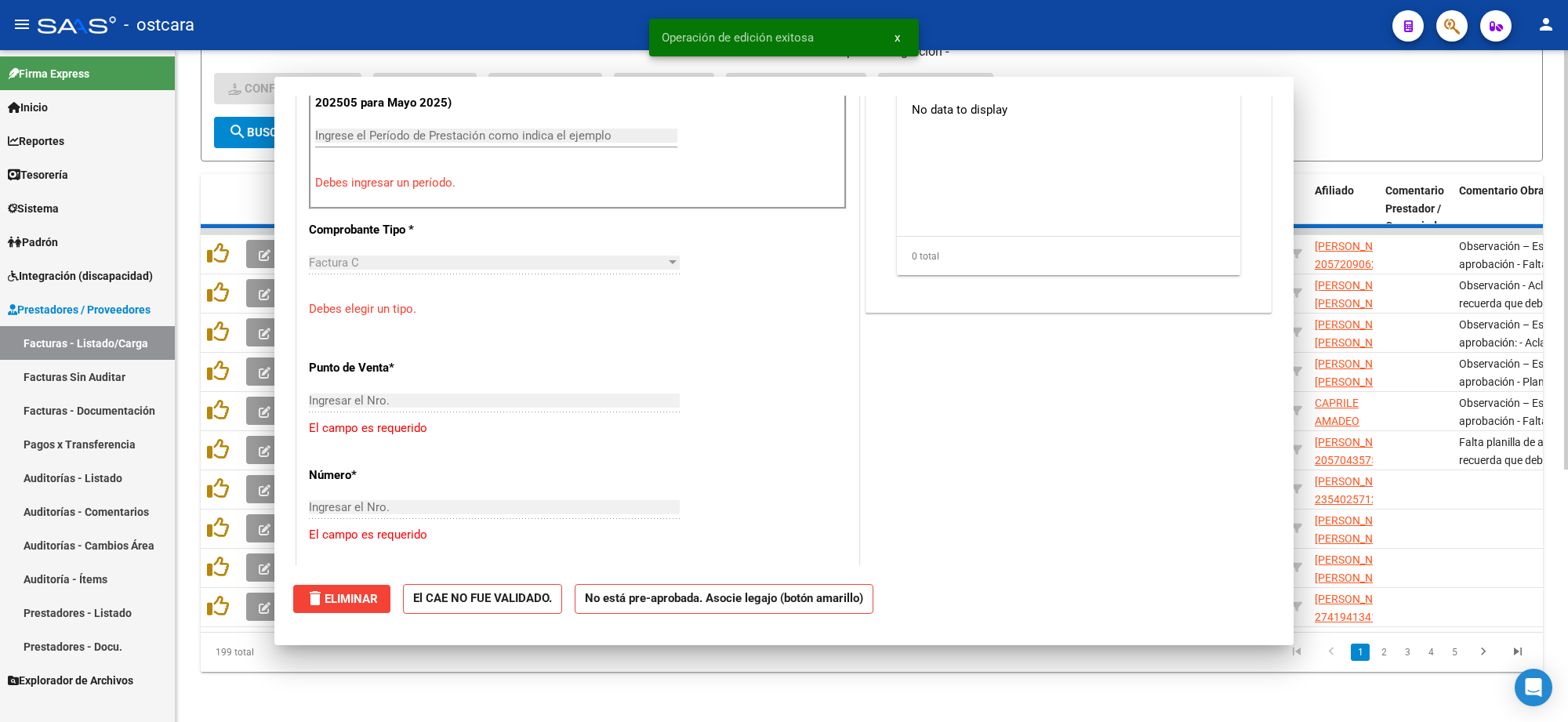
scroll to position [518, 0]
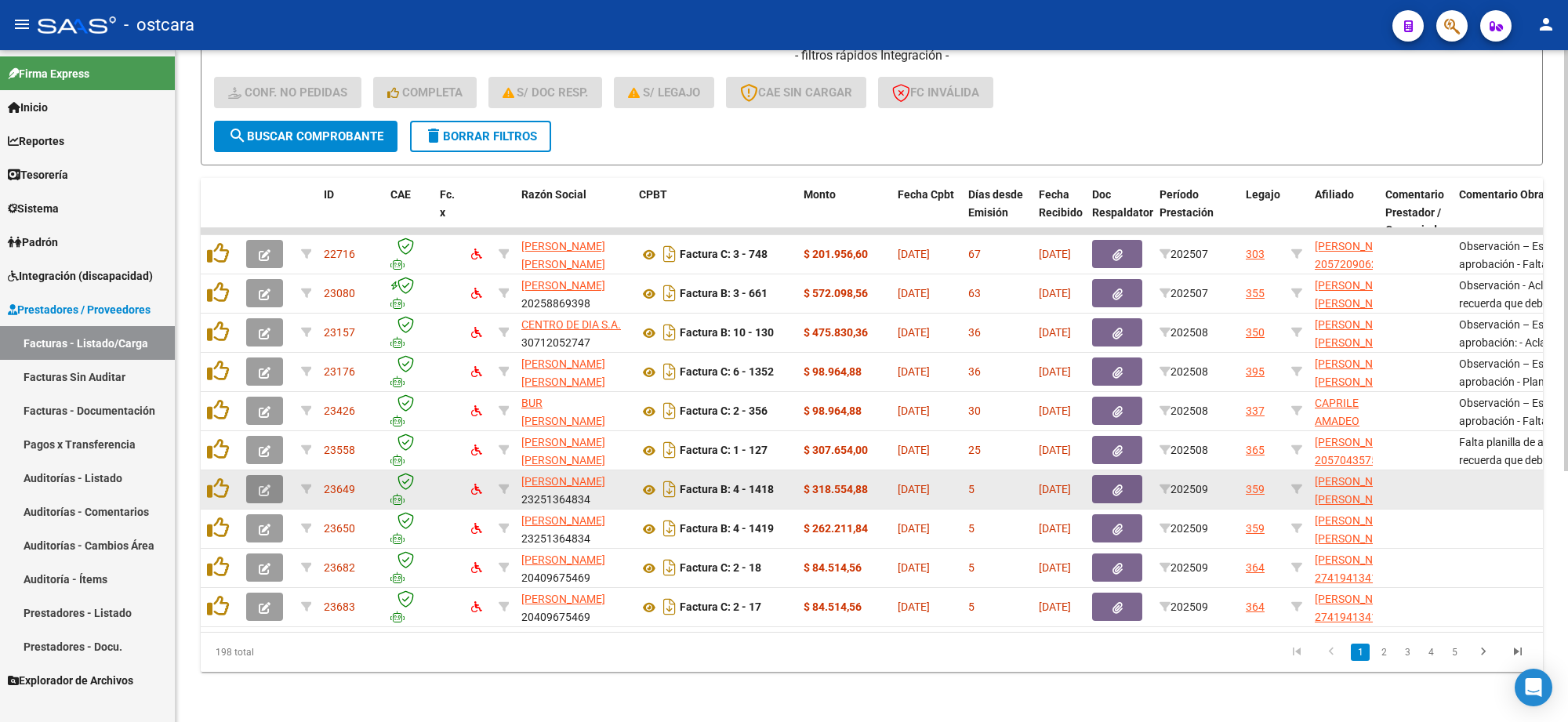
click at [265, 485] on icon "button" at bounding box center [265, 491] width 12 height 12
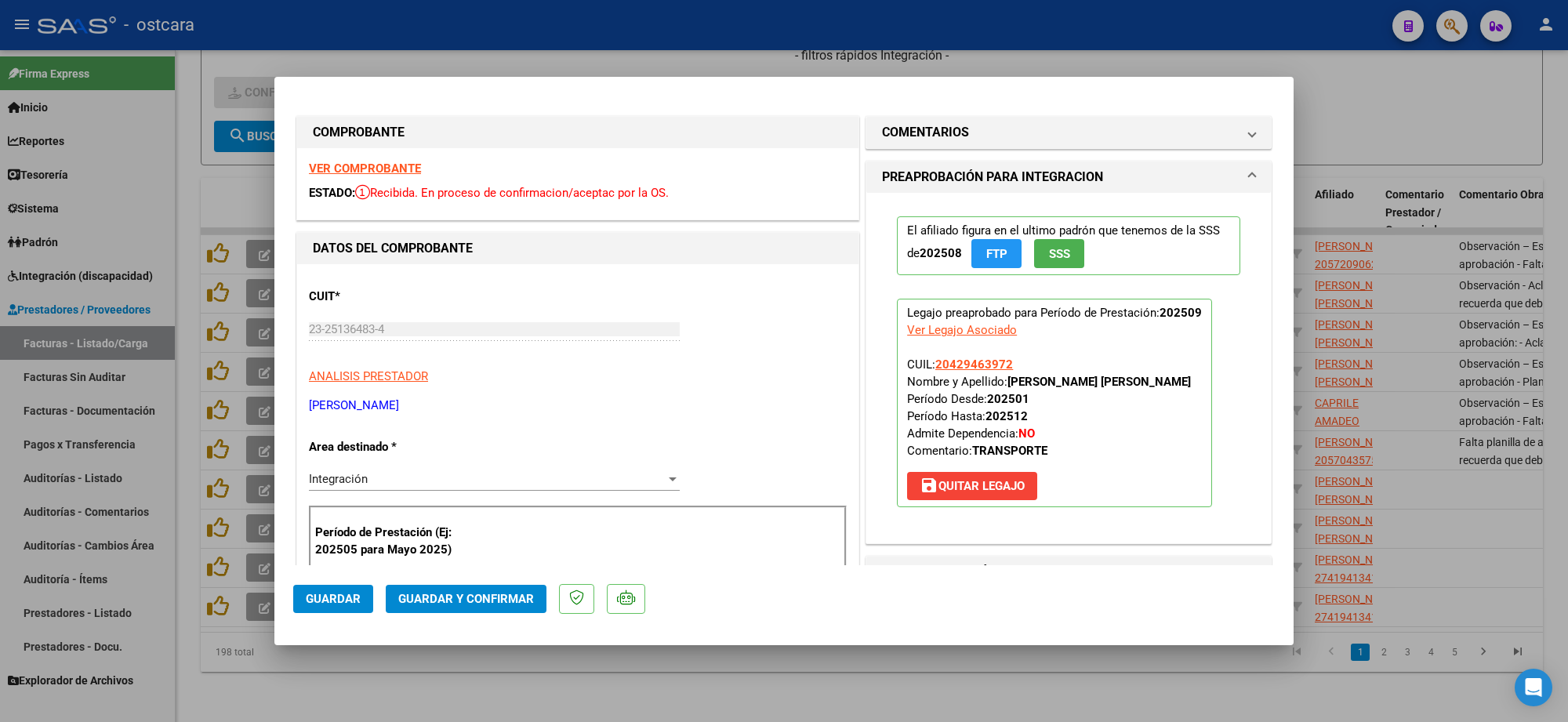
click at [393, 173] on strong "VER COMPROBANTE" at bounding box center [365, 168] width 112 height 14
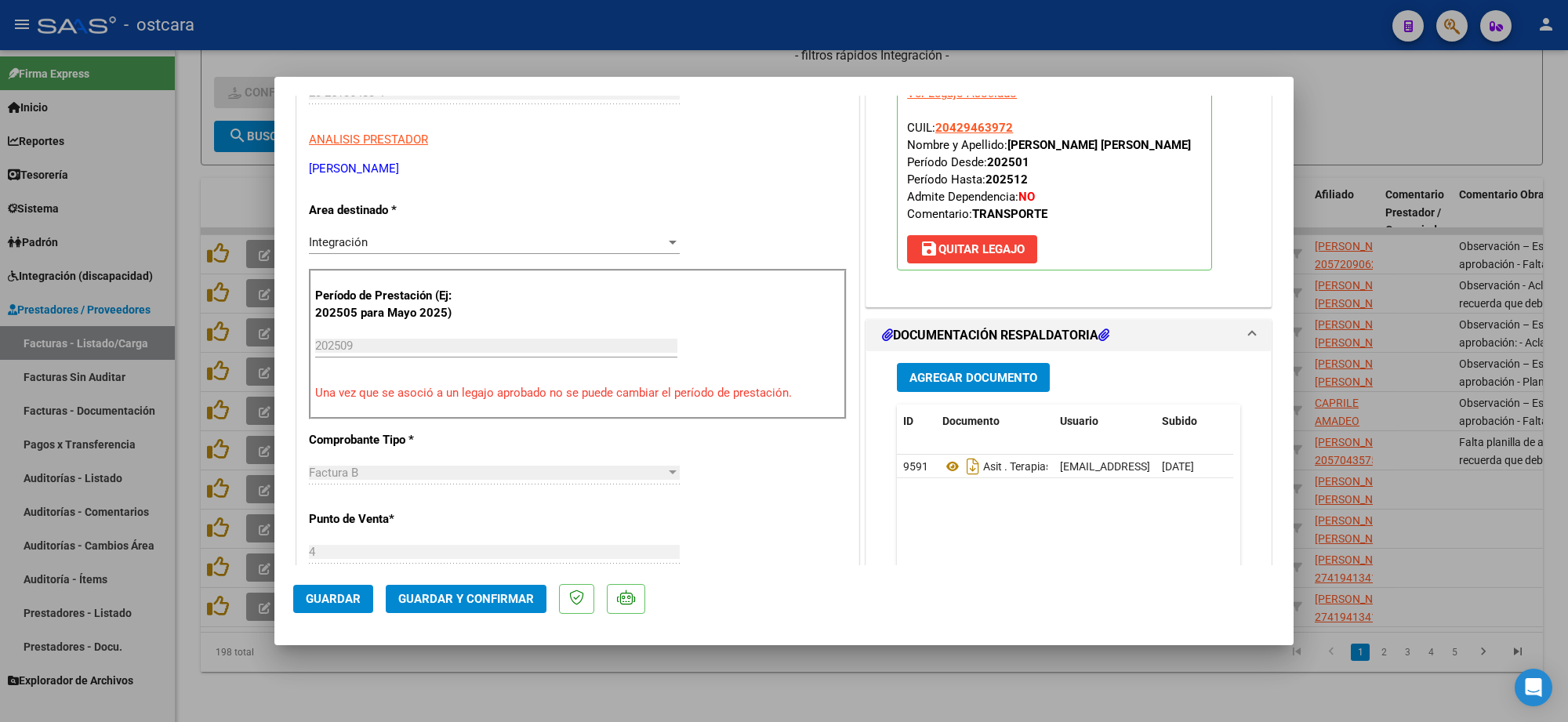
scroll to position [490, 0]
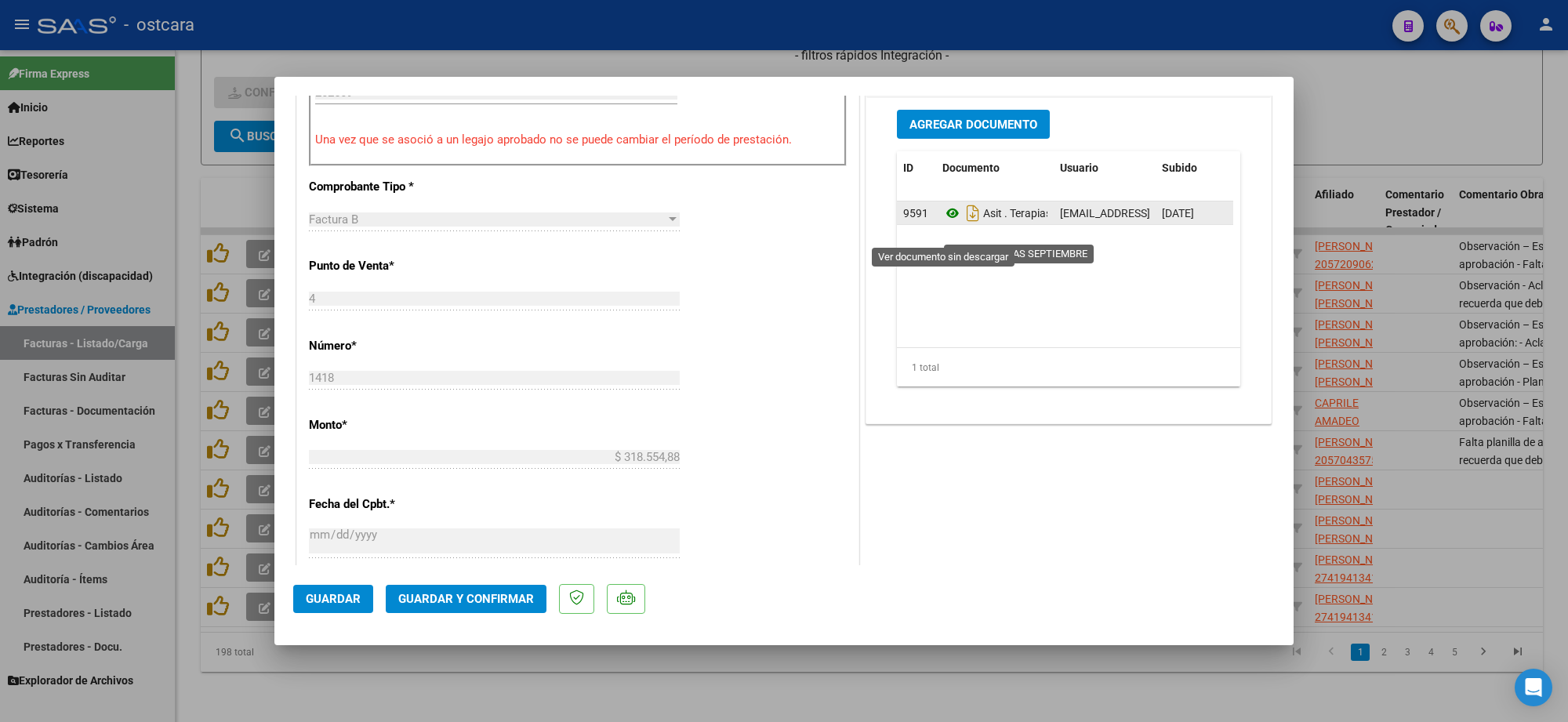
click at [947, 223] on icon at bounding box center [953, 213] width 21 height 19
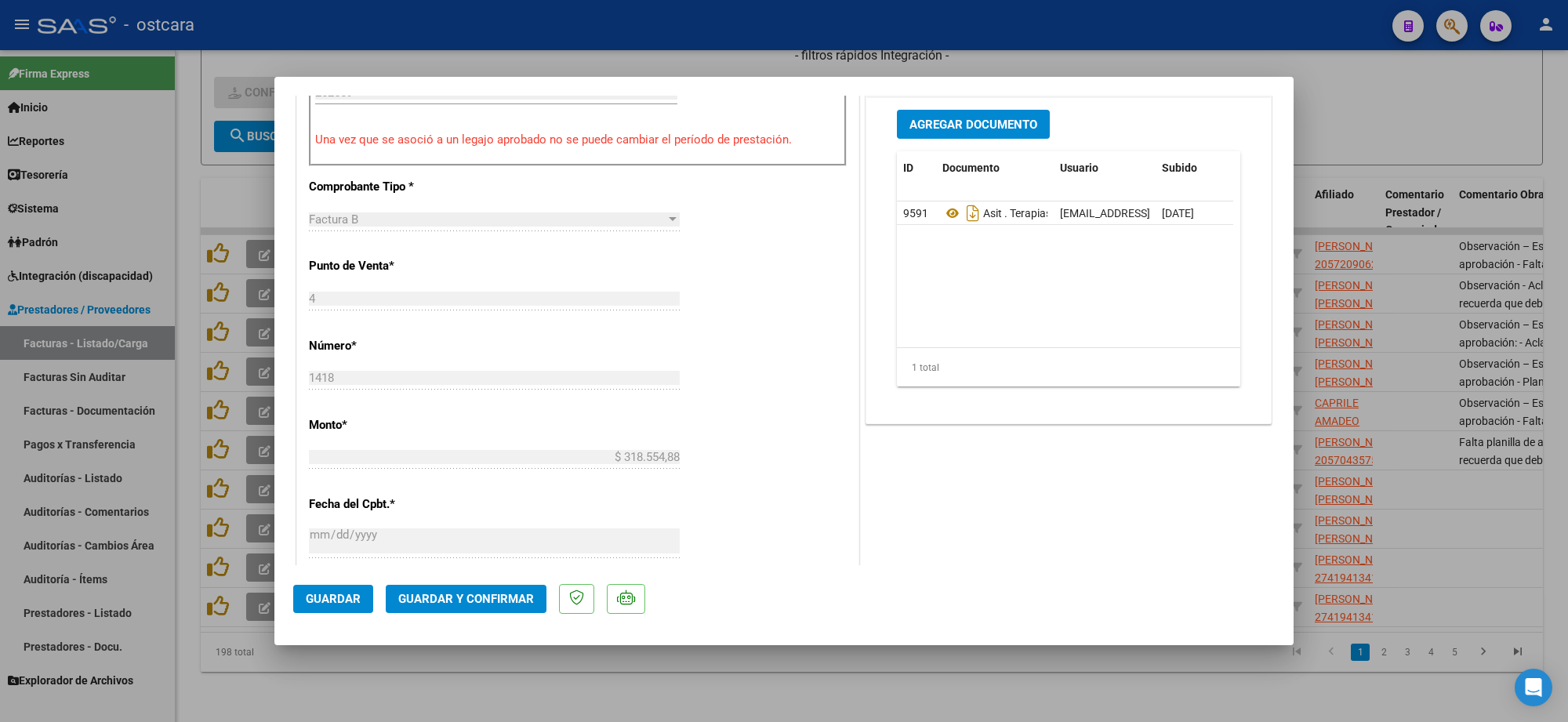
click at [504, 606] on button "Guardar y Confirmar" at bounding box center [466, 599] width 160 height 28
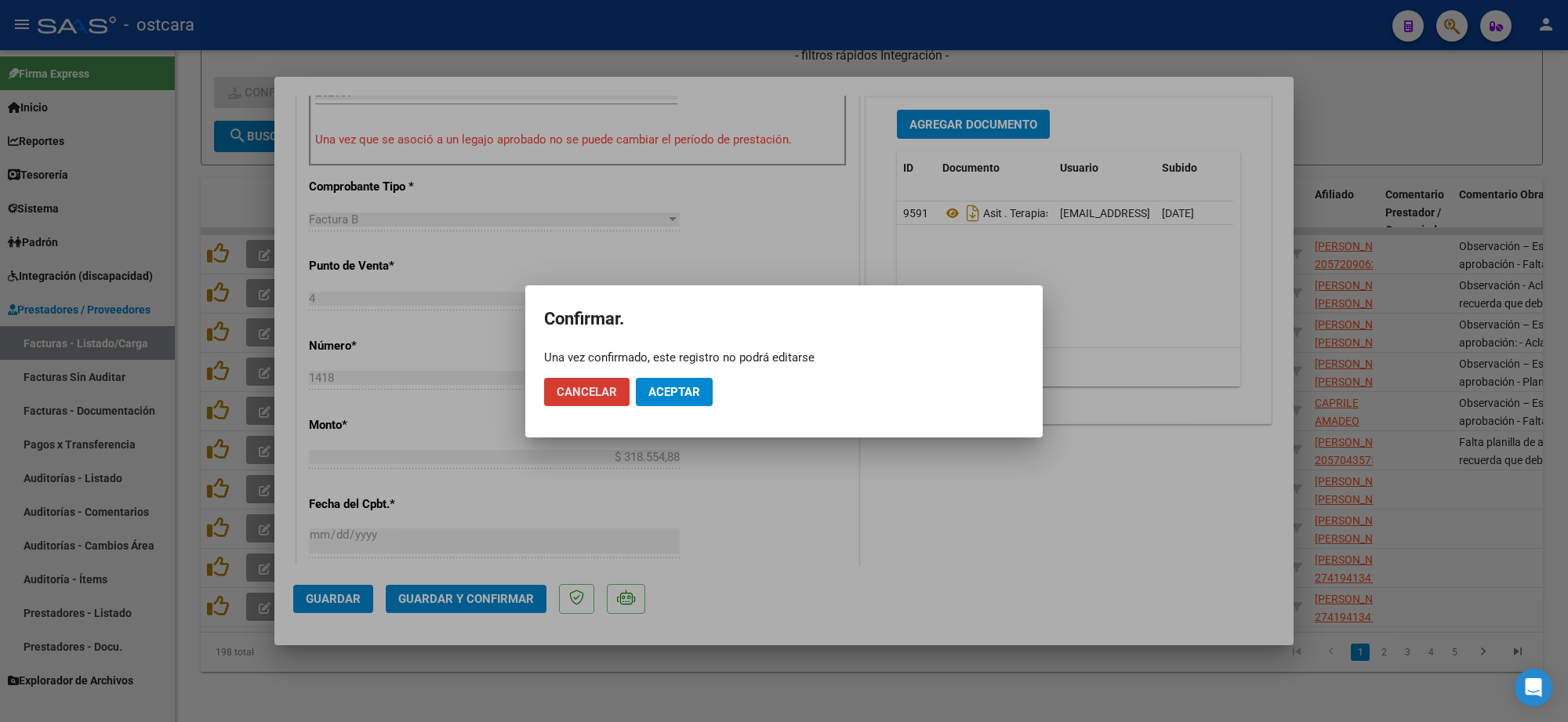
click at [662, 374] on mat-dialog-actions "Cancelar Aceptar" at bounding box center [784, 392] width 480 height 53
click at [669, 385] on span "Aceptar" at bounding box center [674, 392] width 52 height 14
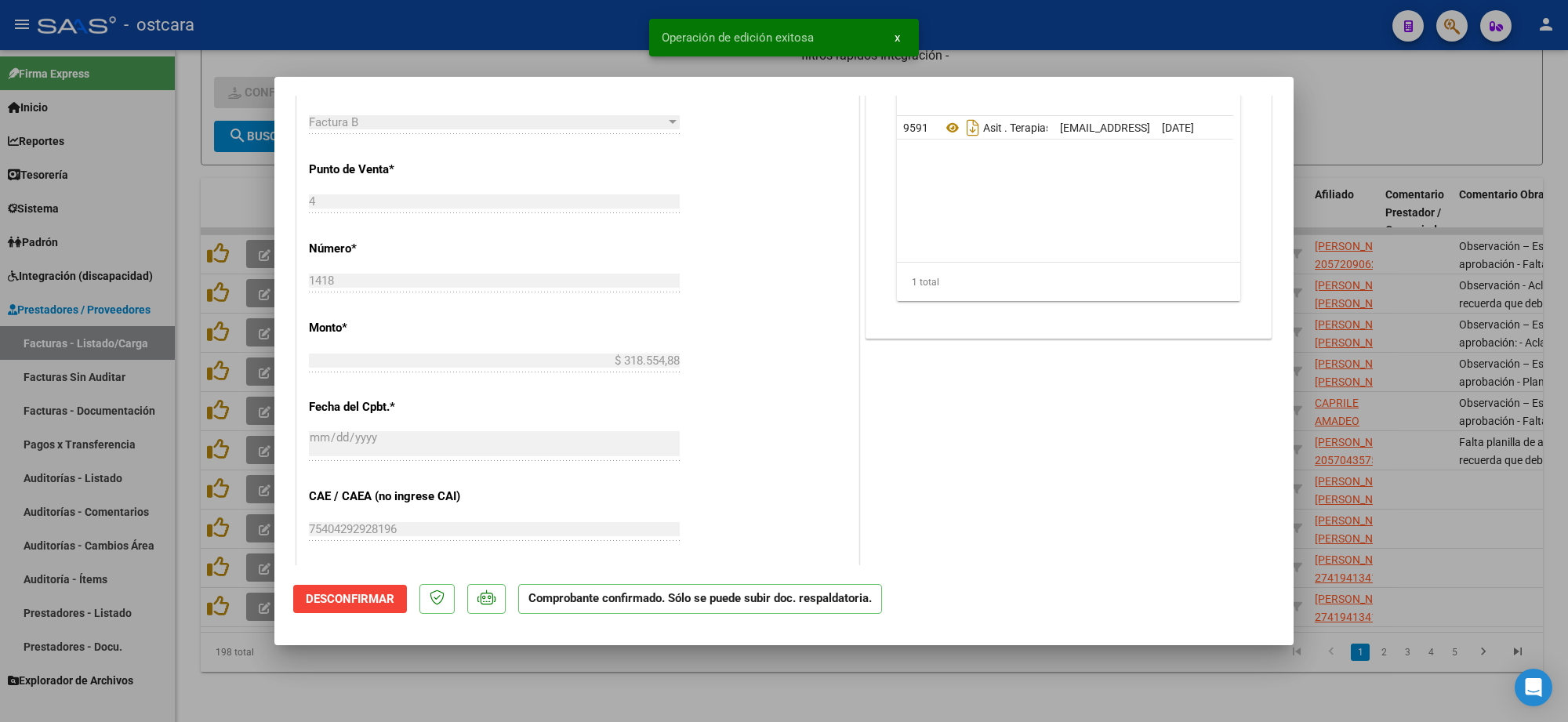
click at [1406, 129] on div at bounding box center [784, 361] width 1568 height 722
type input "$ 0,00"
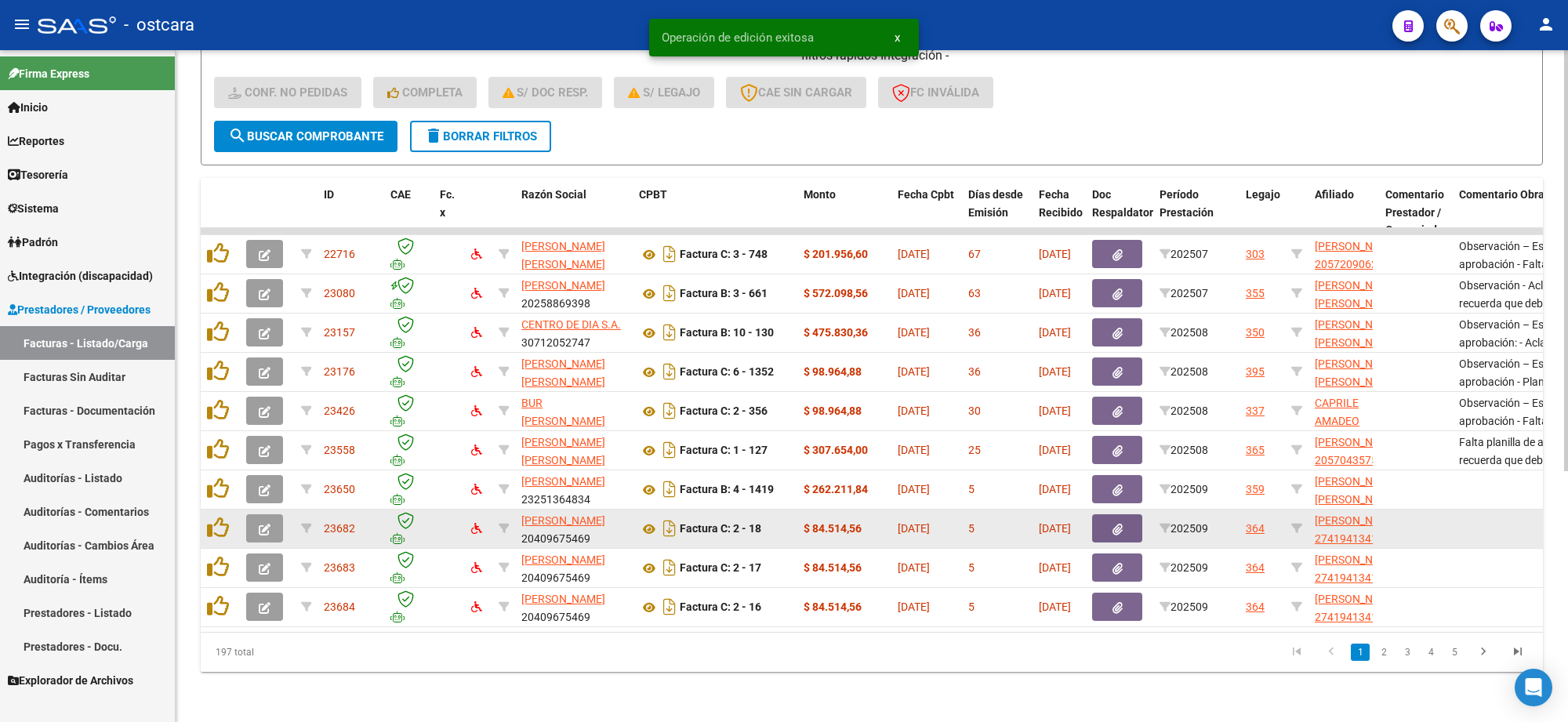
click at [268, 524] on icon "button" at bounding box center [265, 530] width 12 height 12
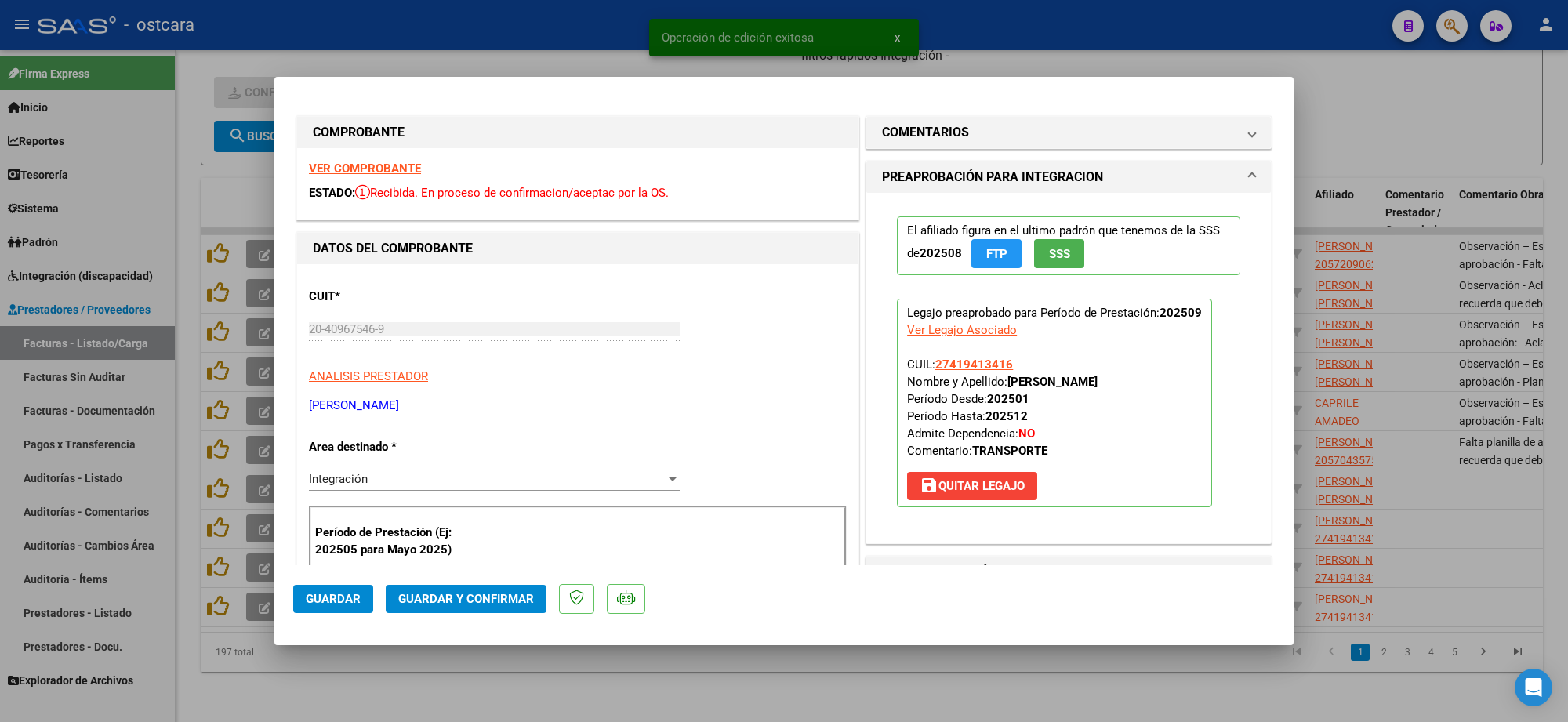
click at [336, 178] on div "VER COMPROBANTE ESTADO: Recibida. En proceso de confirmacion/aceptac por la OS." at bounding box center [578, 184] width 561 height 72
click at [343, 168] on strong "VER COMPROBANTE" at bounding box center [365, 168] width 112 height 14
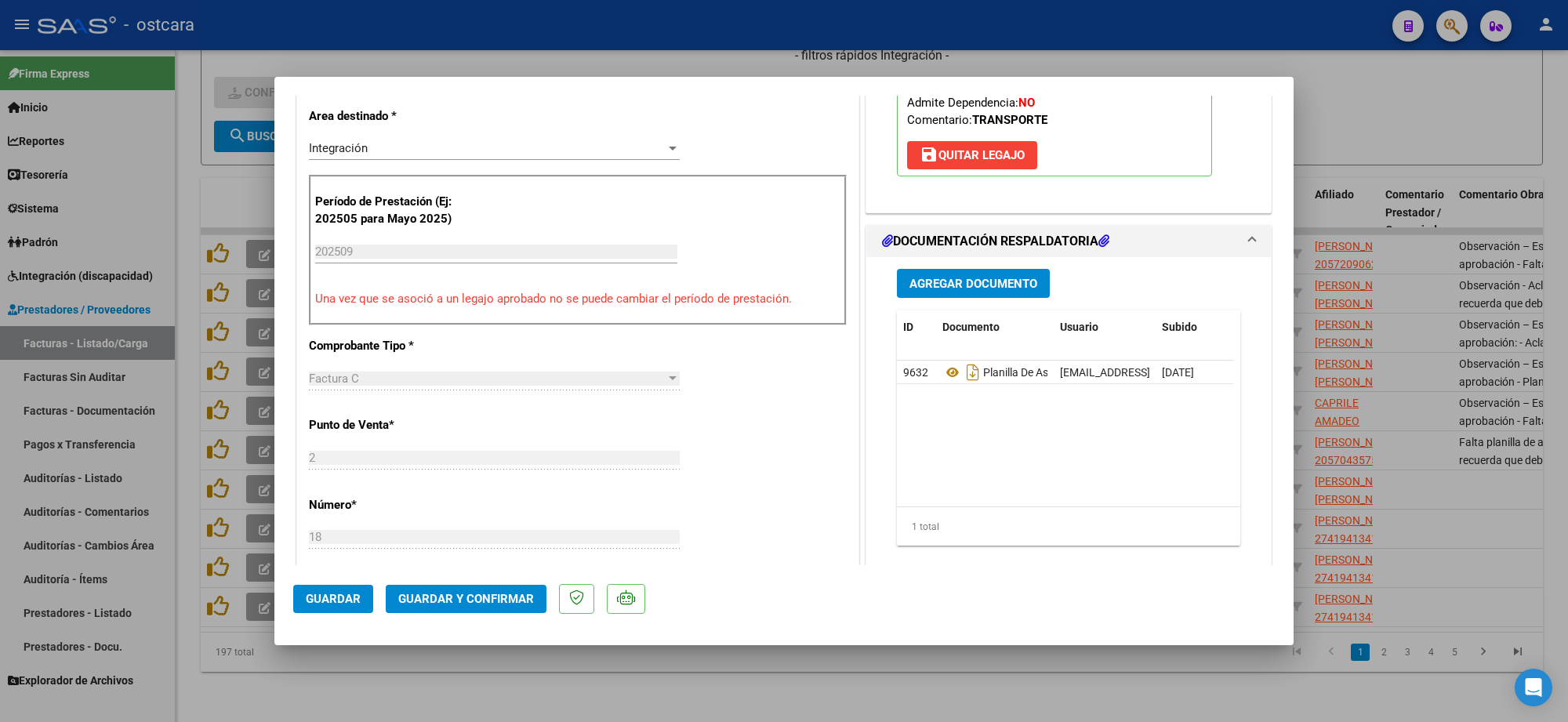
scroll to position [392, 0]
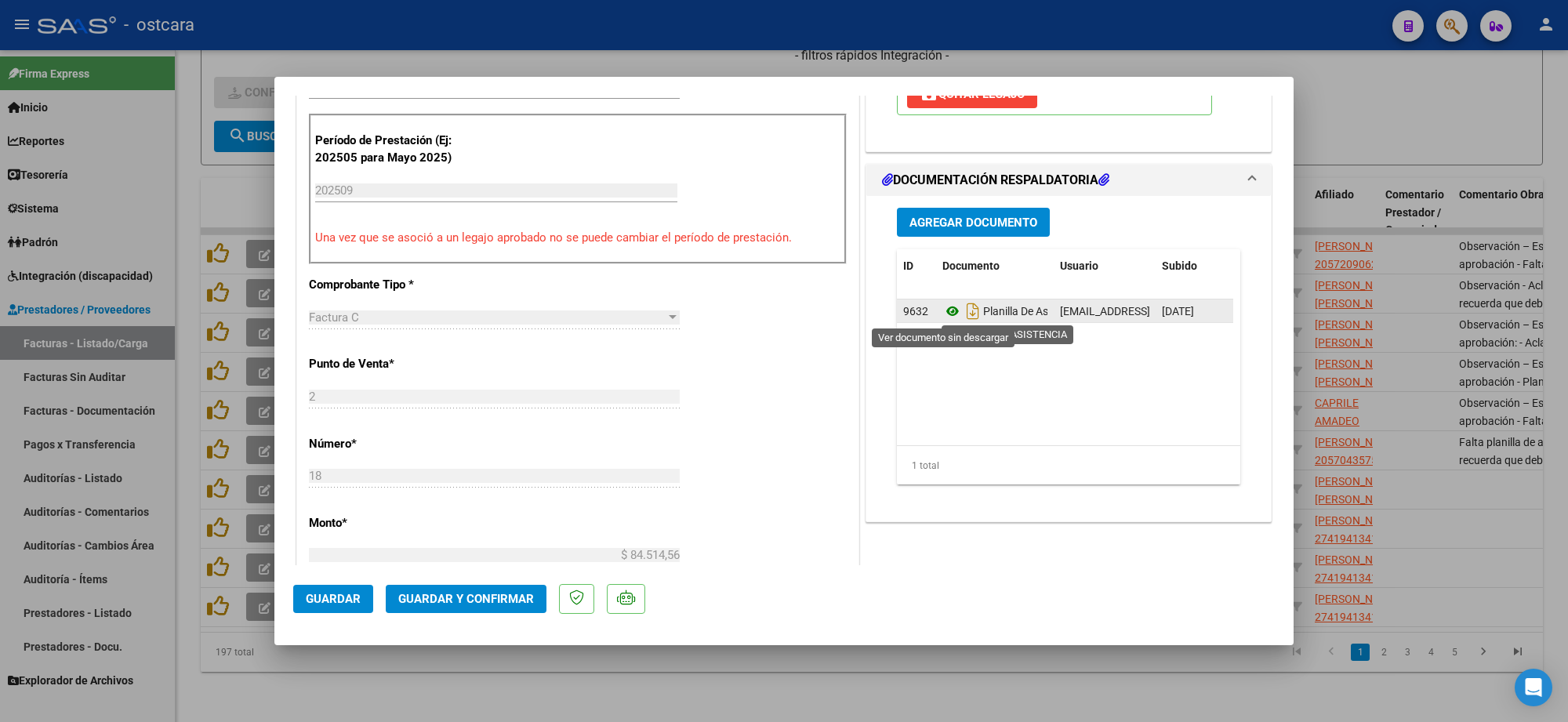
click at [944, 315] on icon at bounding box center [953, 311] width 21 height 19
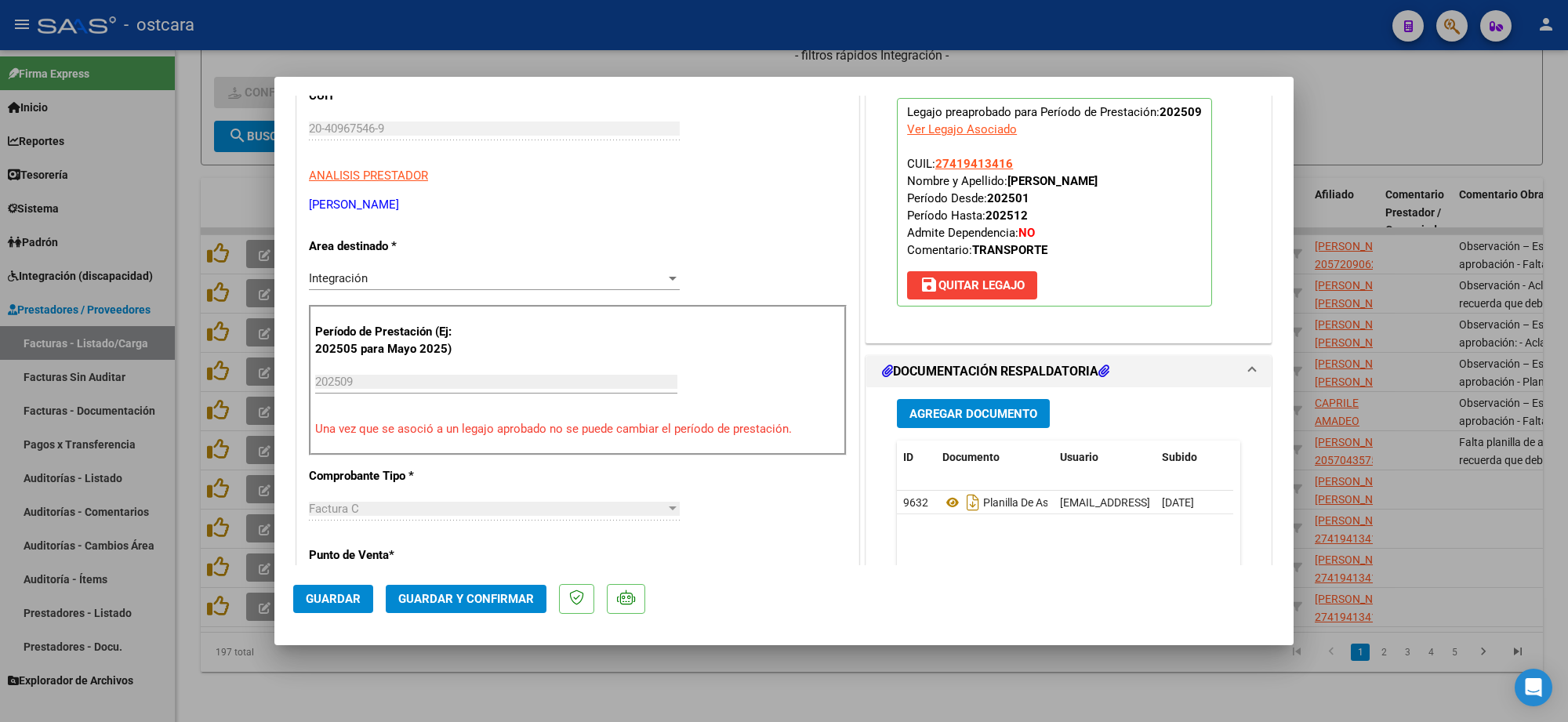
scroll to position [0, 0]
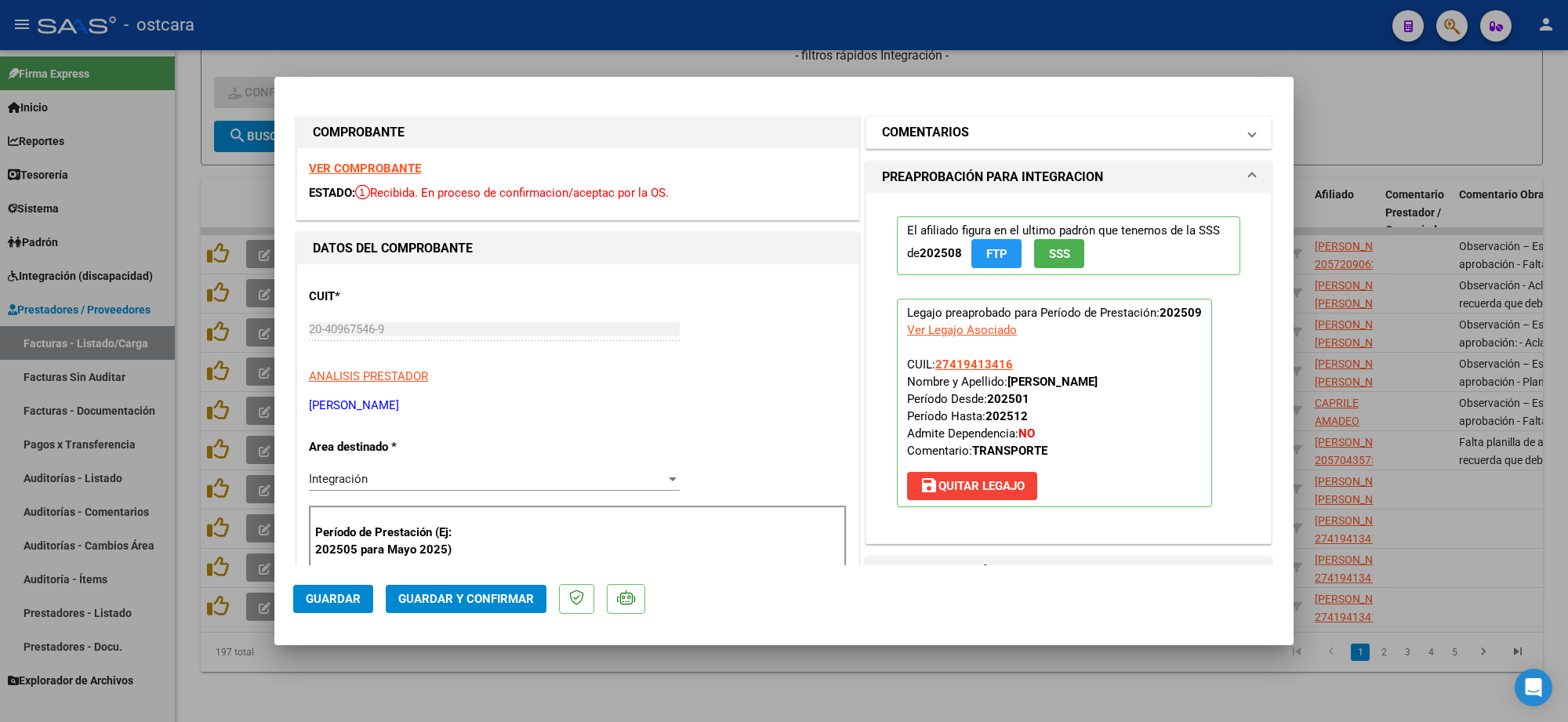
click at [1032, 131] on mat-panel-title "COMENTARIOS" at bounding box center [1059, 133] width 354 height 19
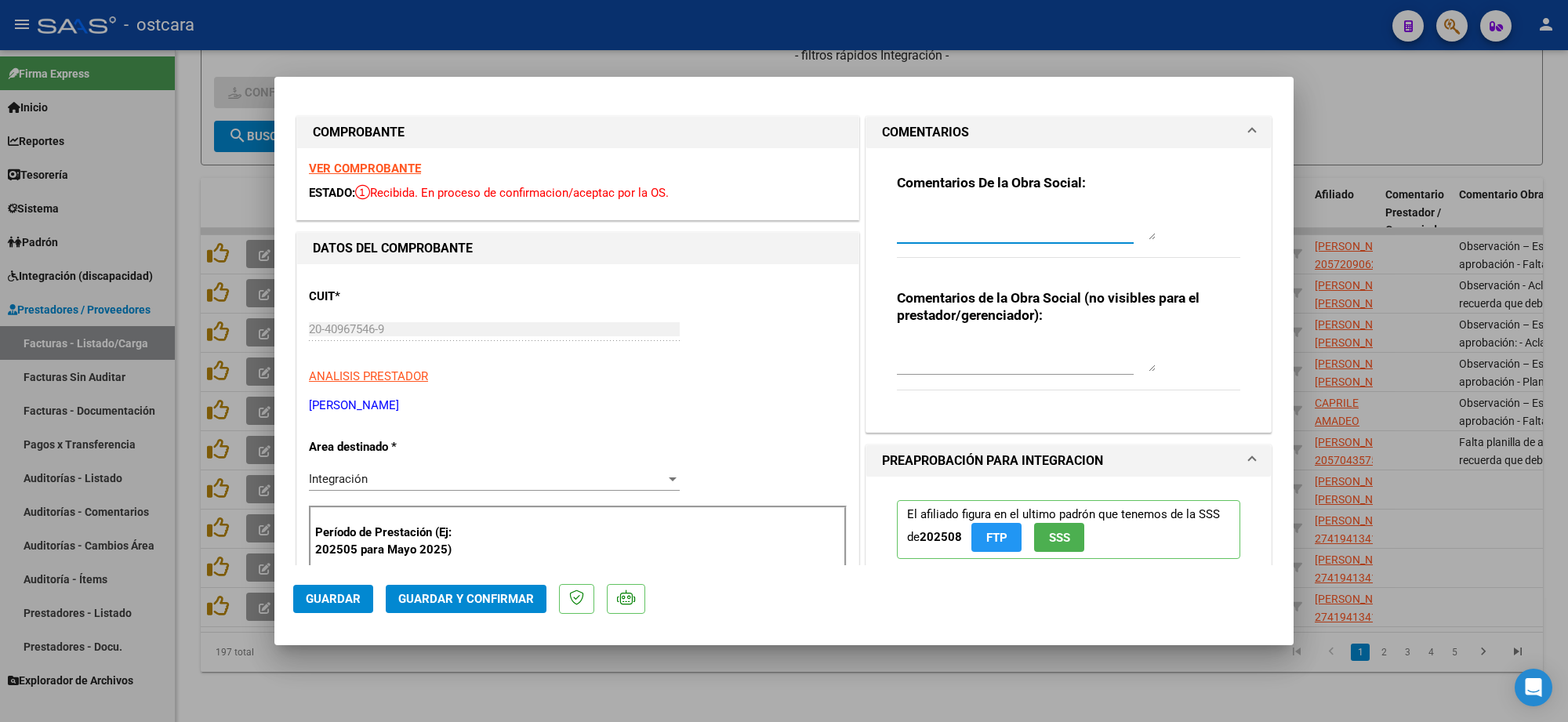
click at [992, 229] on textarea at bounding box center [1026, 224] width 259 height 31
paste textarea "Recordar indicar vinculo del firmante en las planillas de asistencia."
type textarea "Recordar indicar vinculo del firmante en las planillas de asistencia."
click at [437, 597] on span "Guardar y Confirmar" at bounding box center [466, 599] width 135 height 14
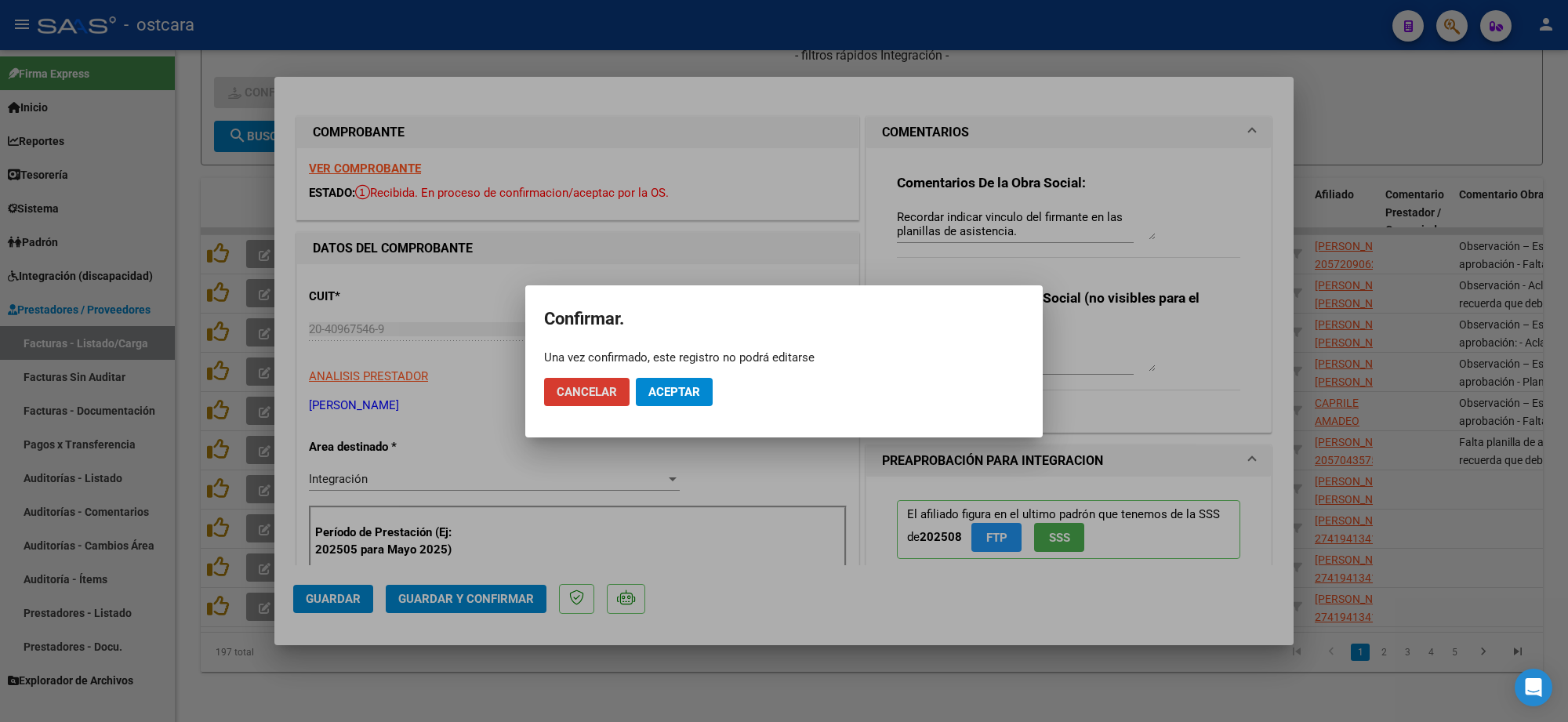
click at [699, 393] on span "Aceptar" at bounding box center [674, 392] width 52 height 14
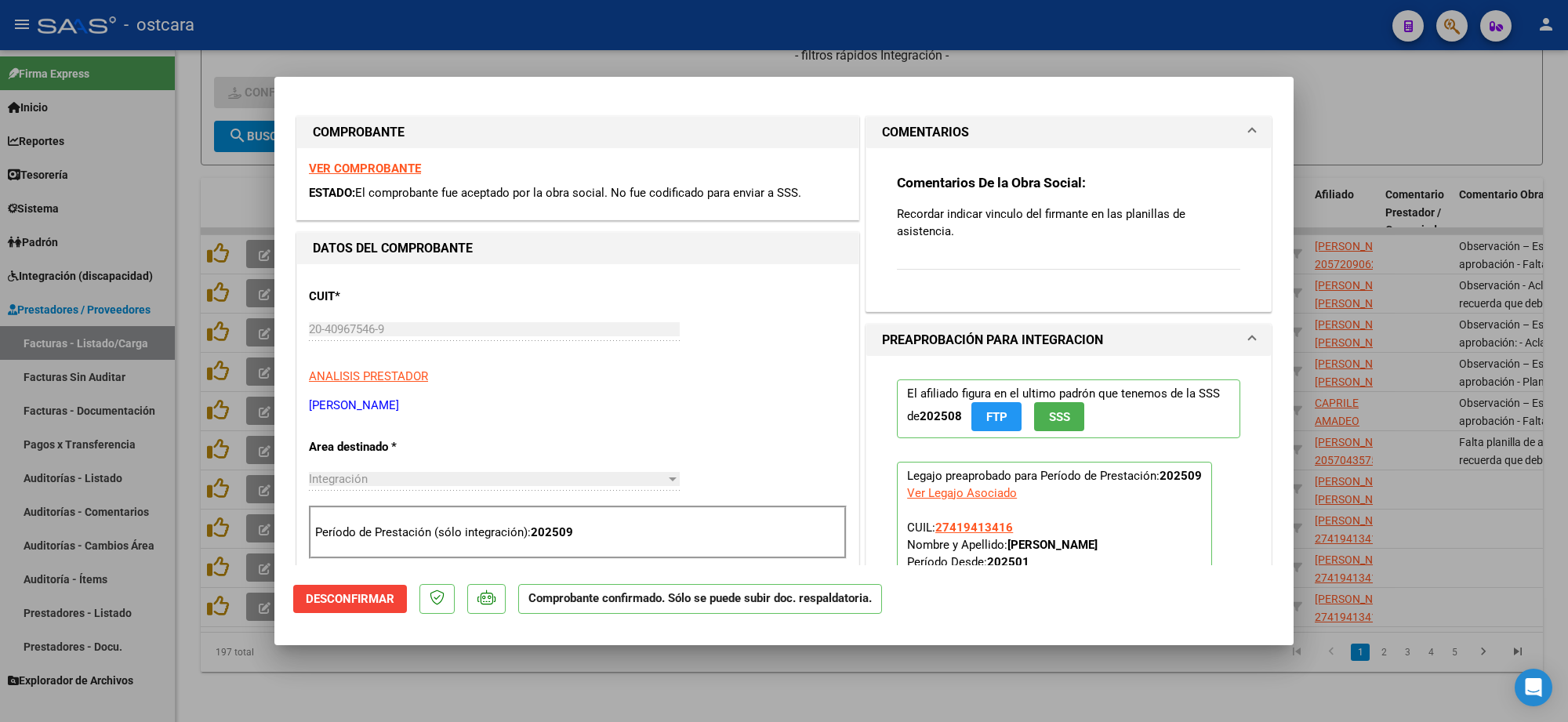
click at [1402, 116] on div at bounding box center [784, 361] width 1568 height 722
type input "$ 0,00"
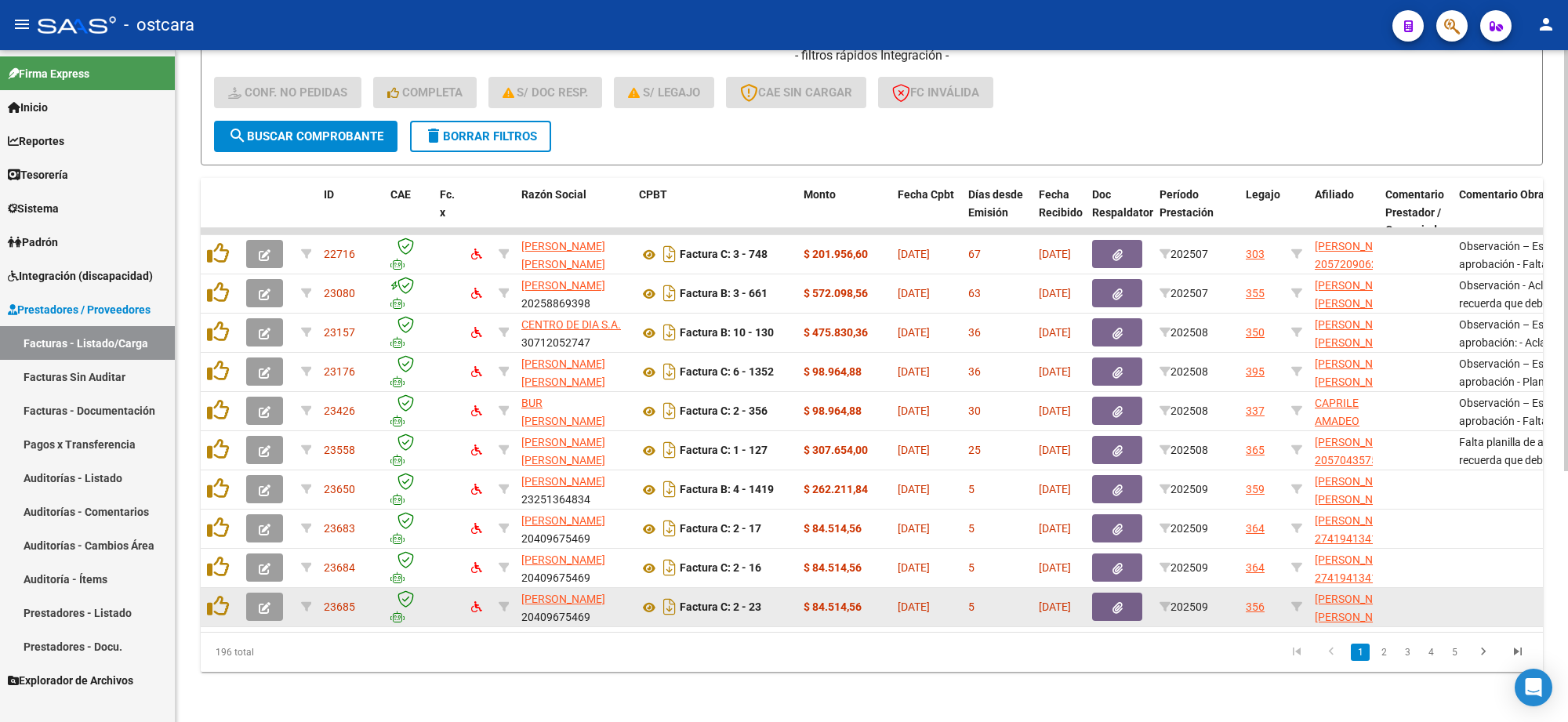
click at [264, 602] on icon "button" at bounding box center [265, 608] width 12 height 12
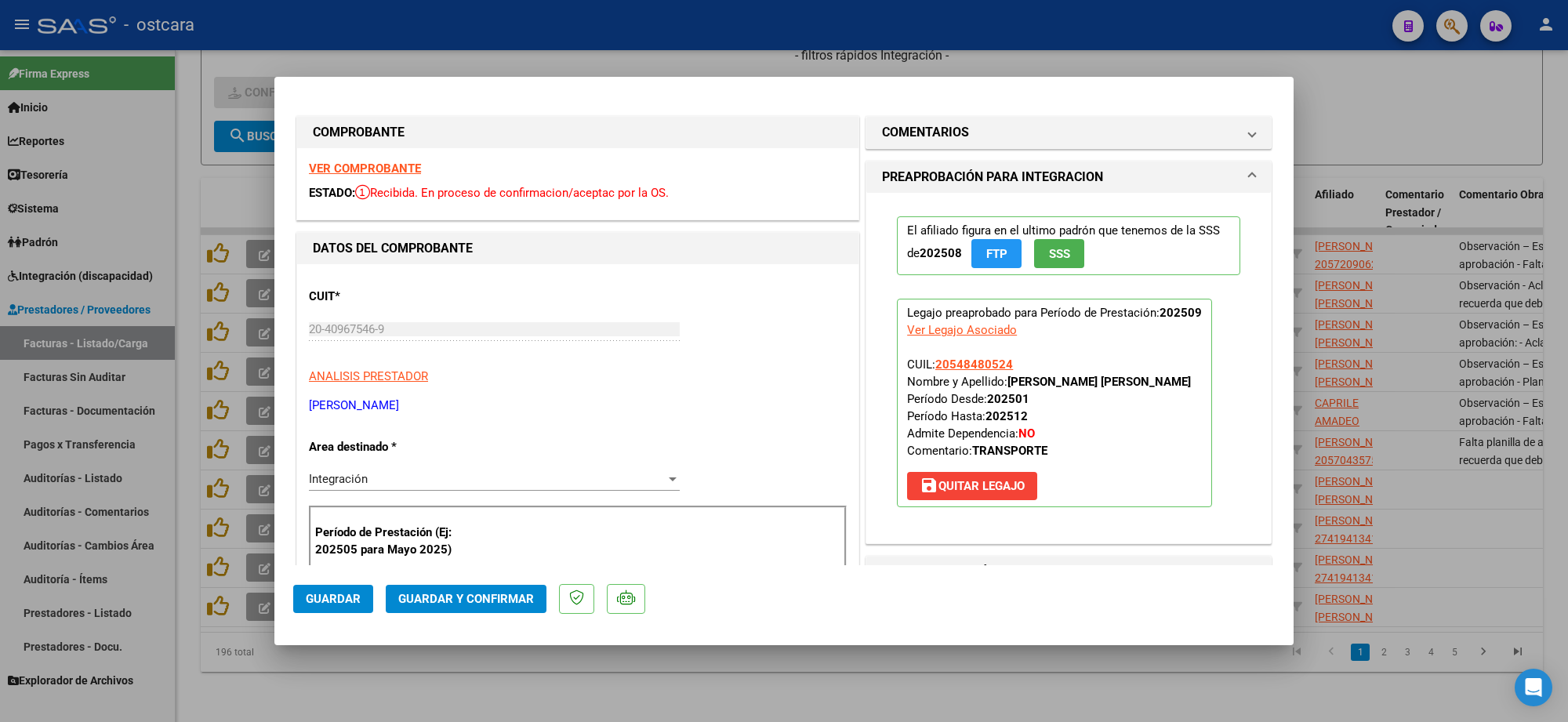
click at [1386, 108] on div at bounding box center [784, 361] width 1568 height 722
type input "$ 0,00"
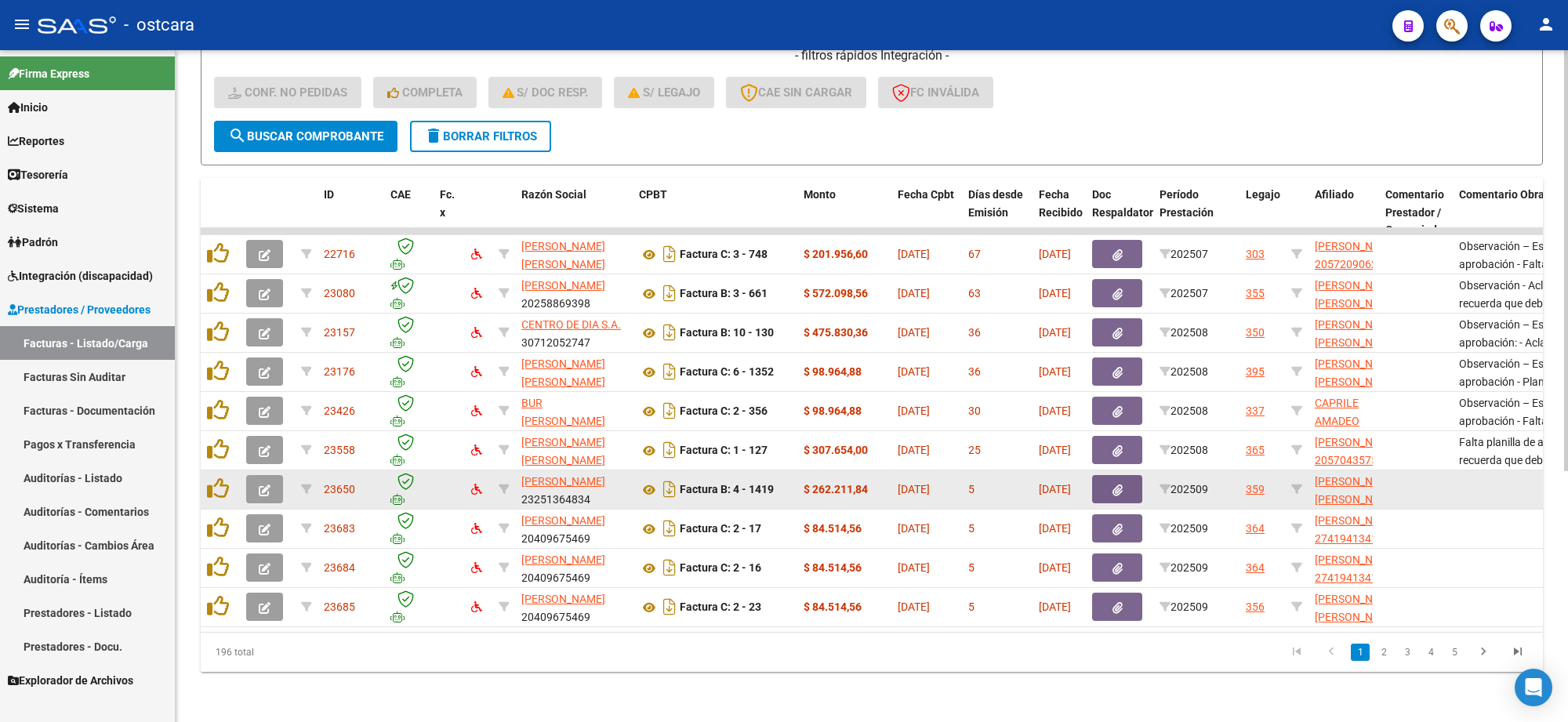
click at [271, 475] on button "button" at bounding box center [265, 489] width 37 height 28
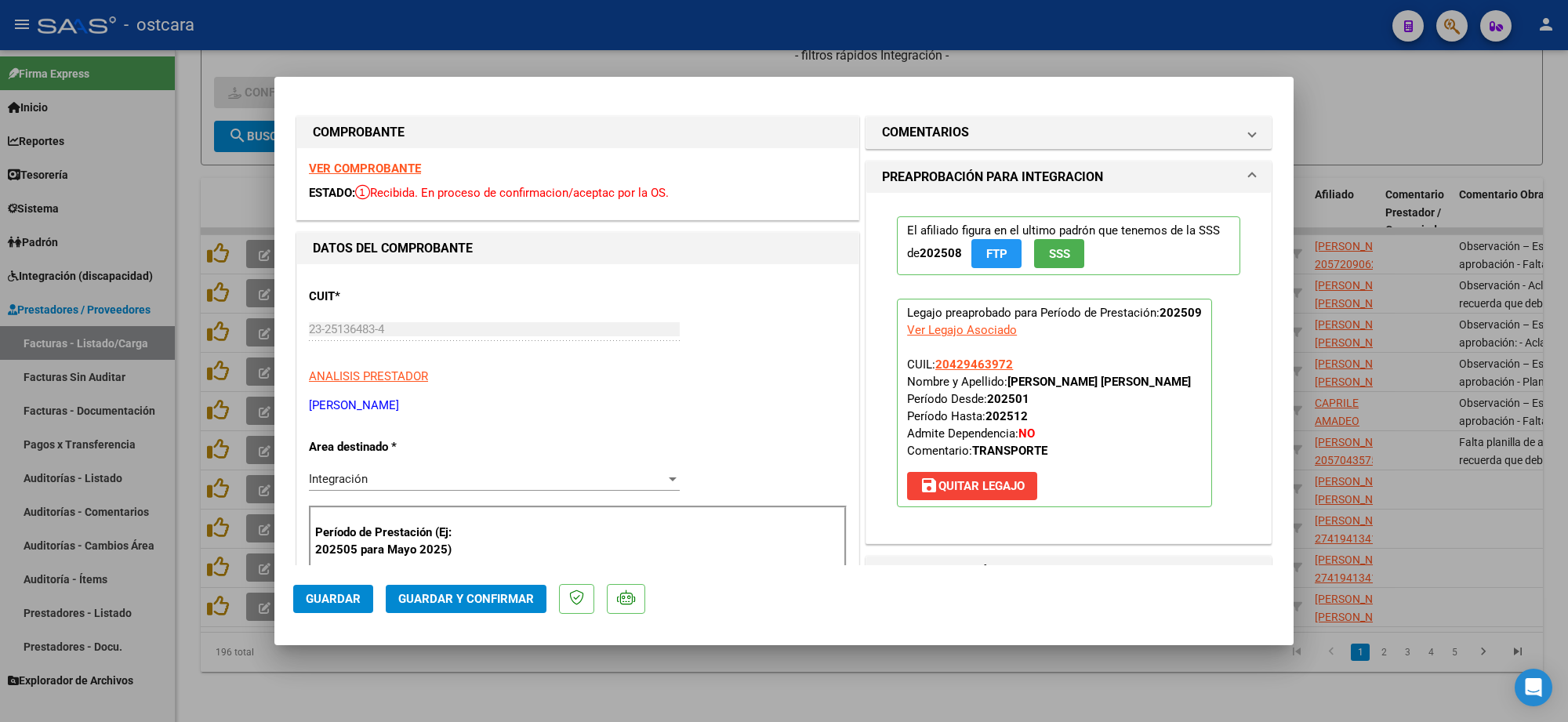
click at [400, 166] on strong "VER COMPROBANTE" at bounding box center [365, 168] width 112 height 14
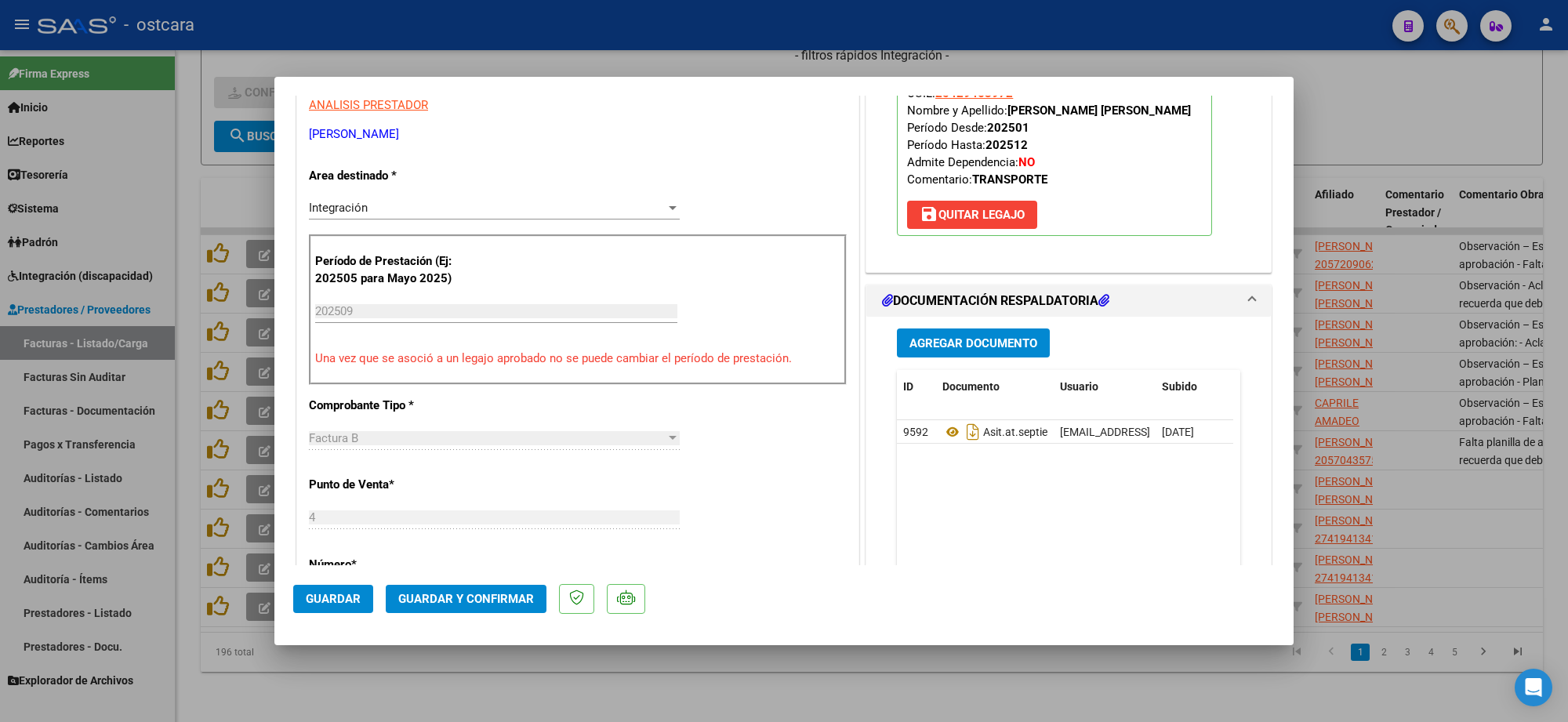
scroll to position [294, 0]
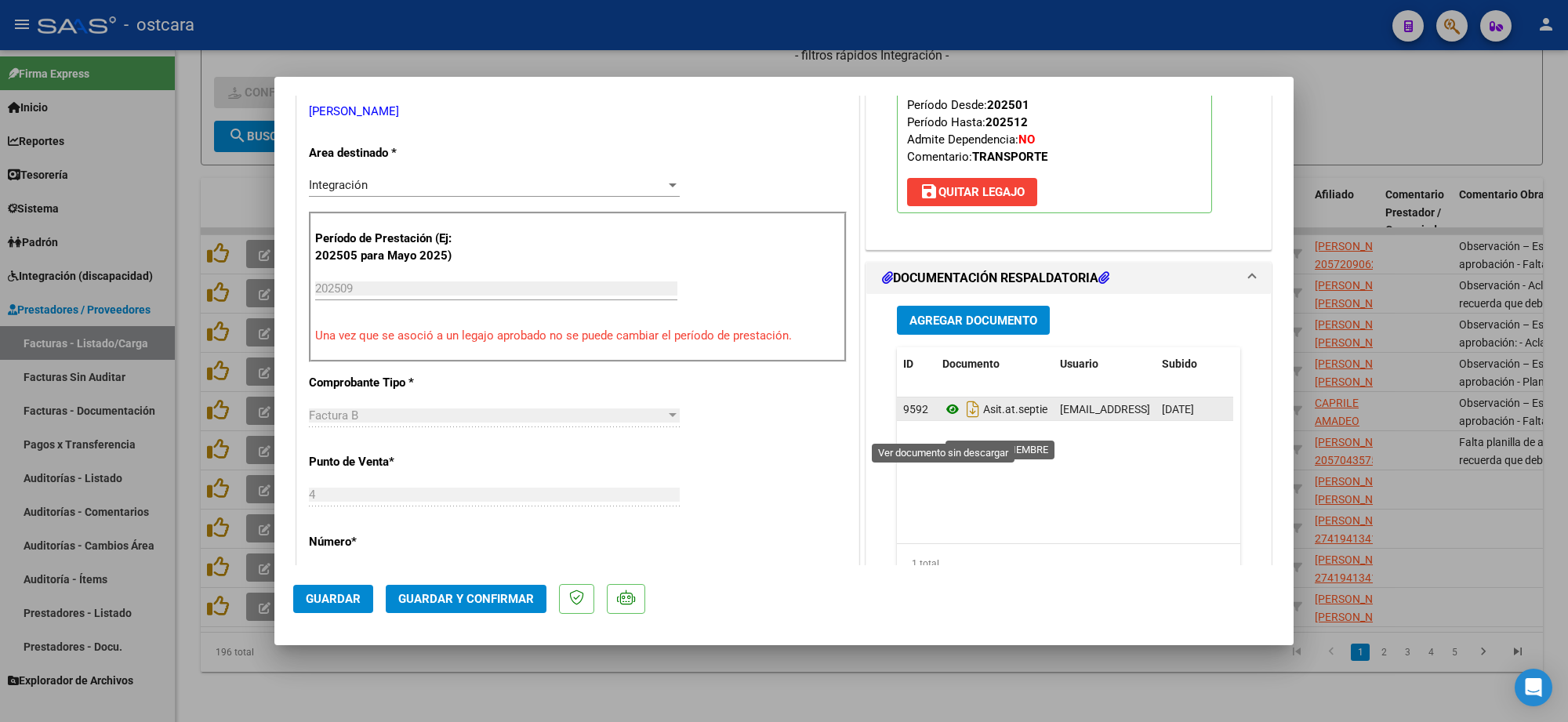
click at [943, 419] on icon at bounding box center [953, 410] width 21 height 19
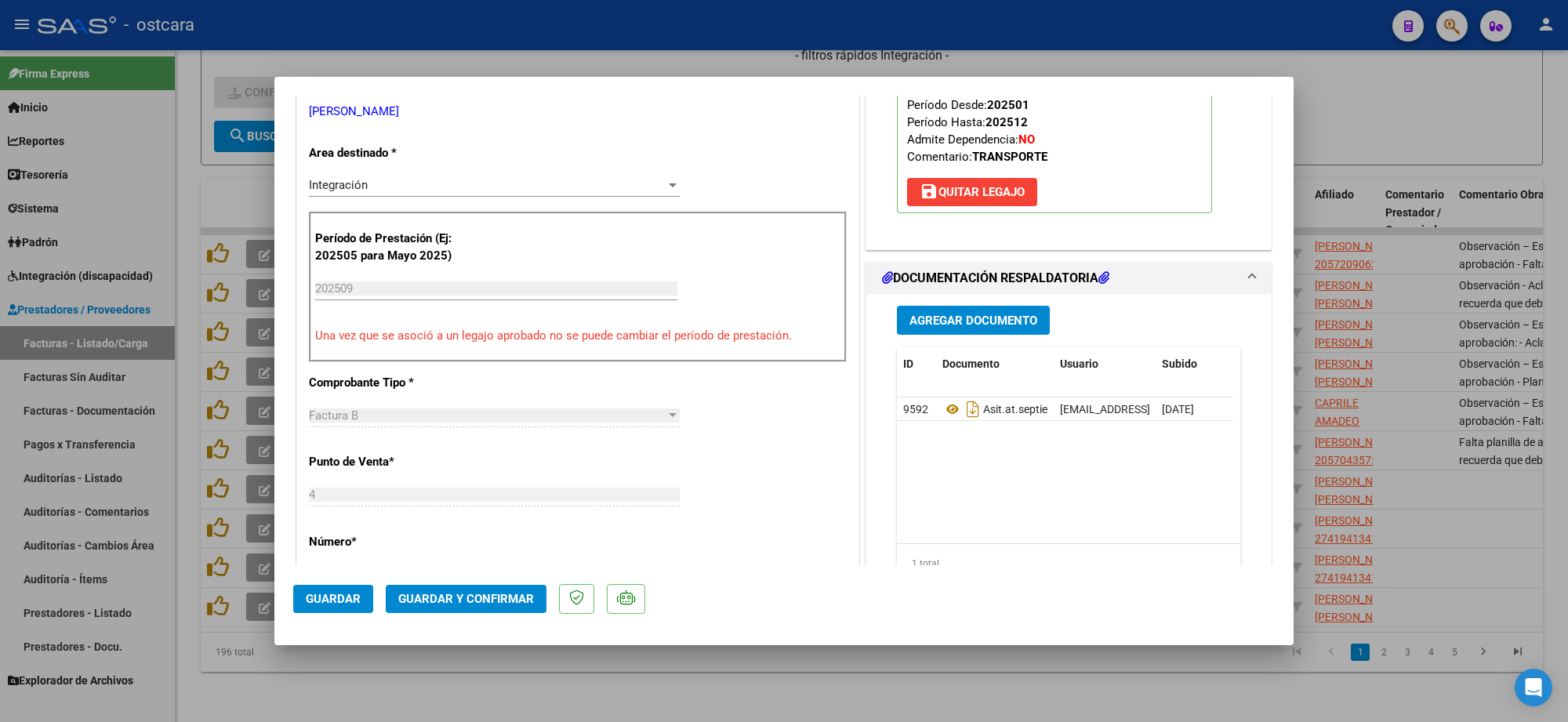
click at [459, 598] on span "Guardar y Confirmar" at bounding box center [466, 599] width 135 height 14
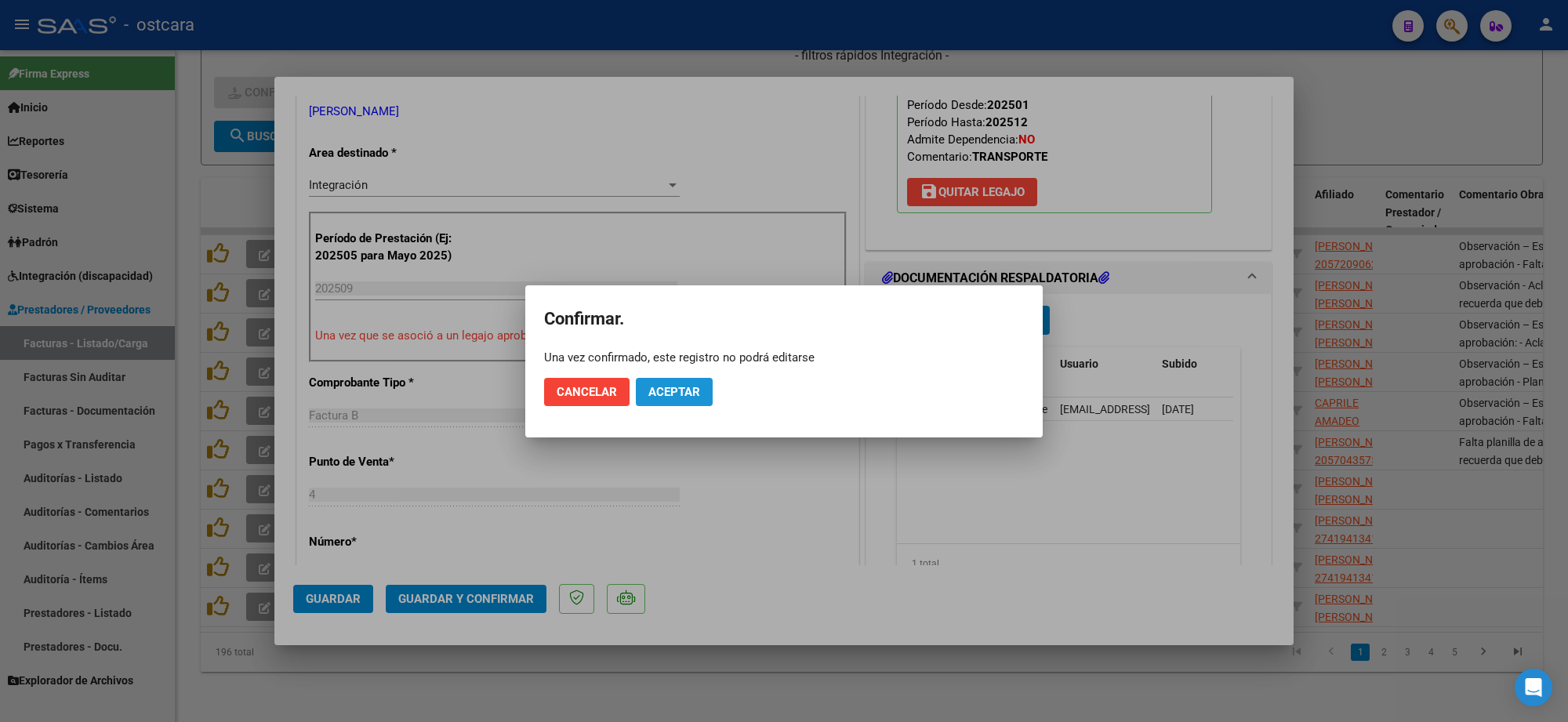
click at [692, 390] on span "Aceptar" at bounding box center [674, 392] width 52 height 14
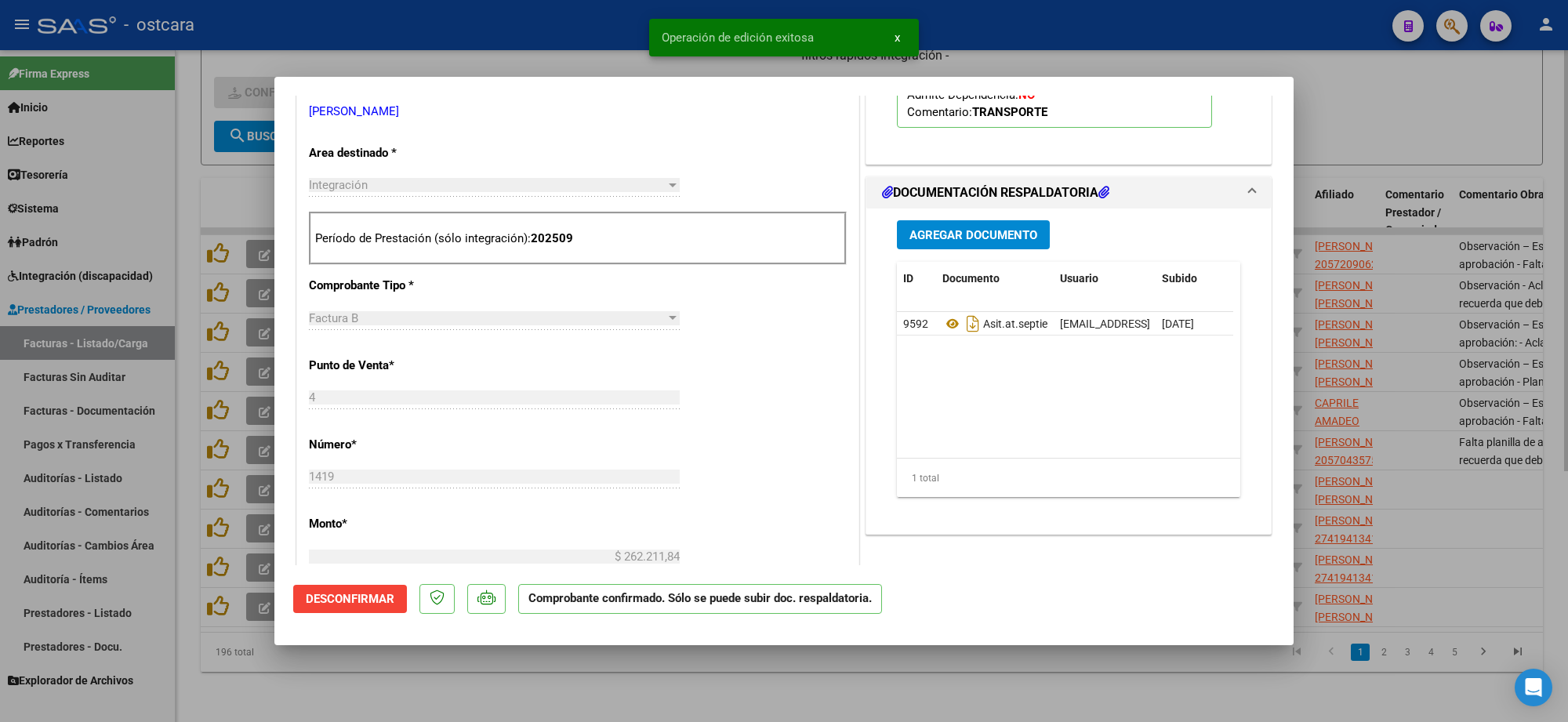
click at [1481, 145] on div at bounding box center [784, 361] width 1568 height 722
type input "$ 0,00"
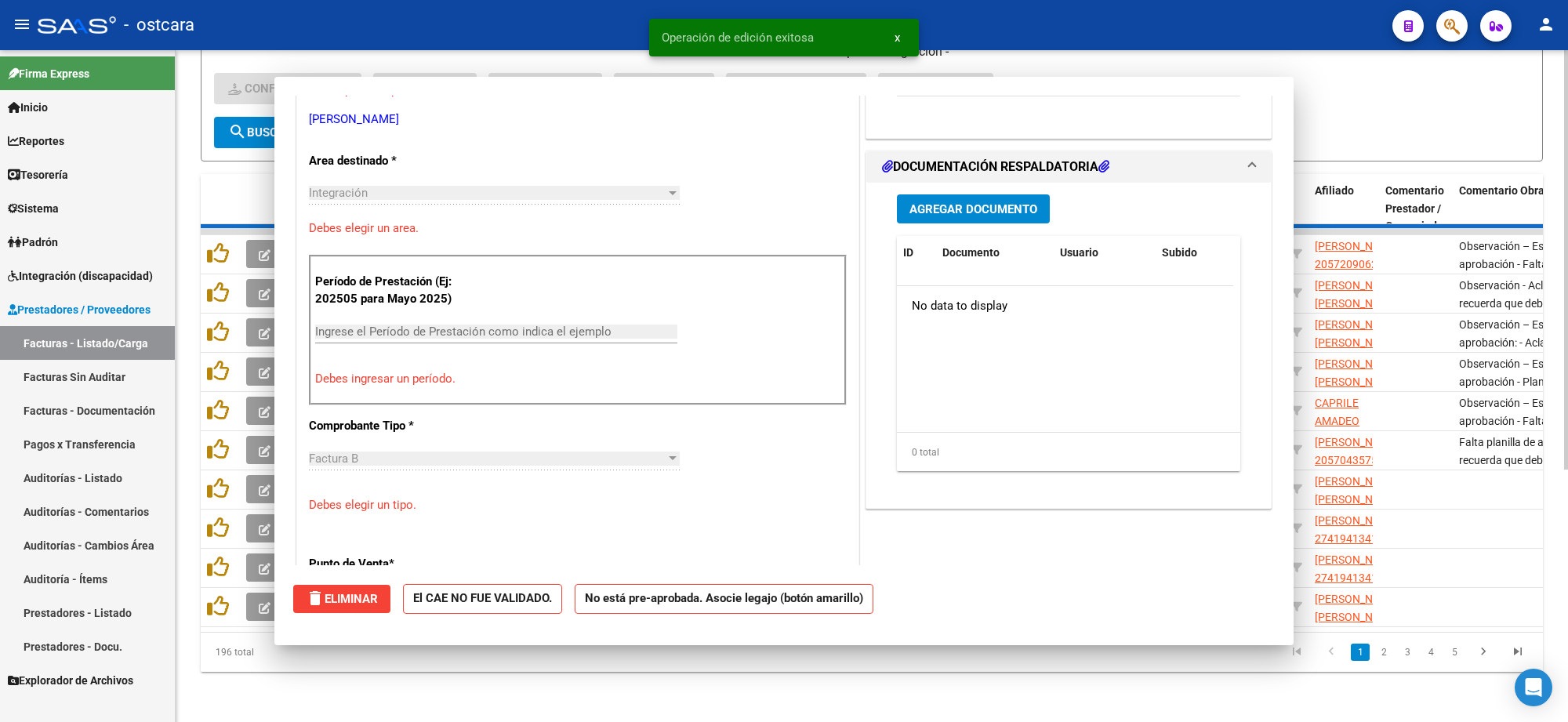
scroll to position [0, 0]
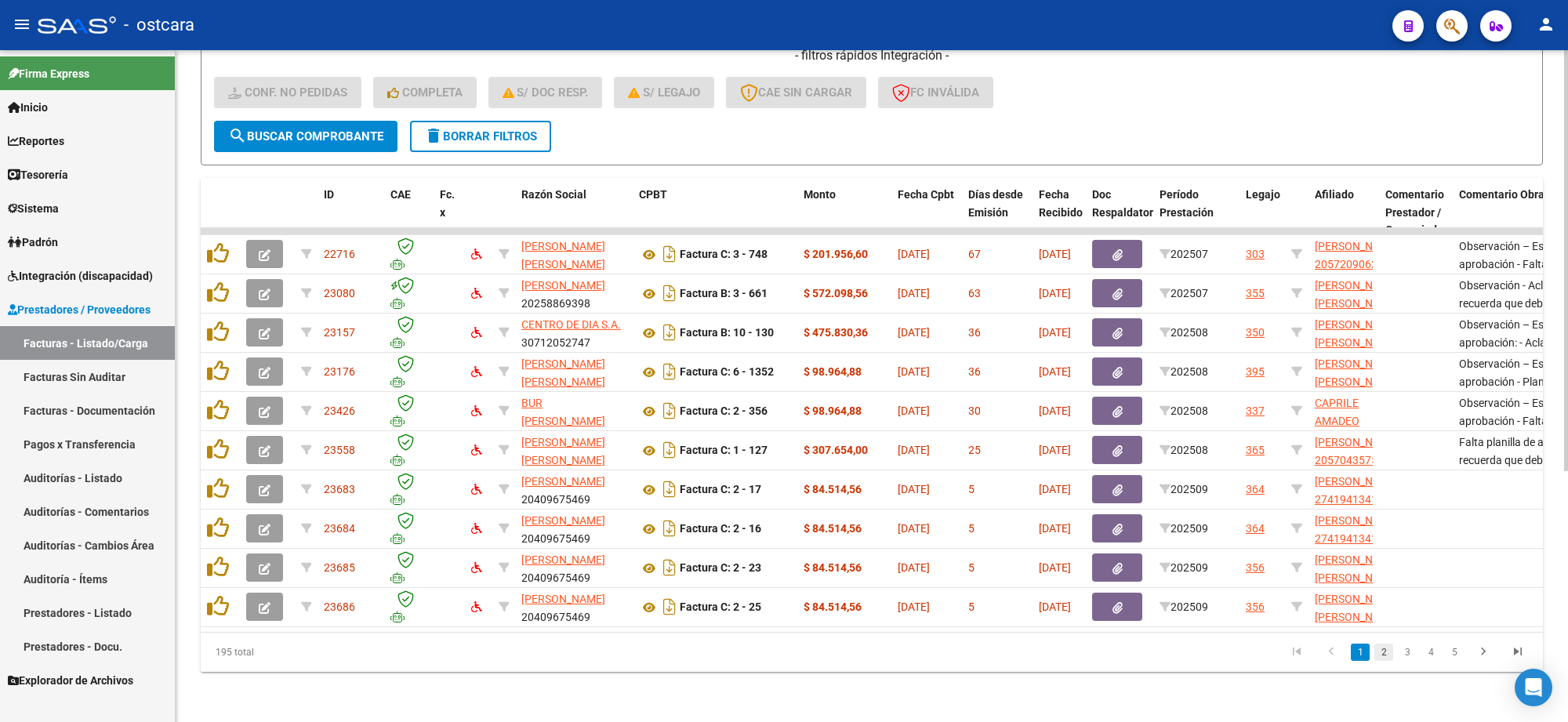
click at [1383, 659] on link "2" at bounding box center [1384, 652] width 19 height 17
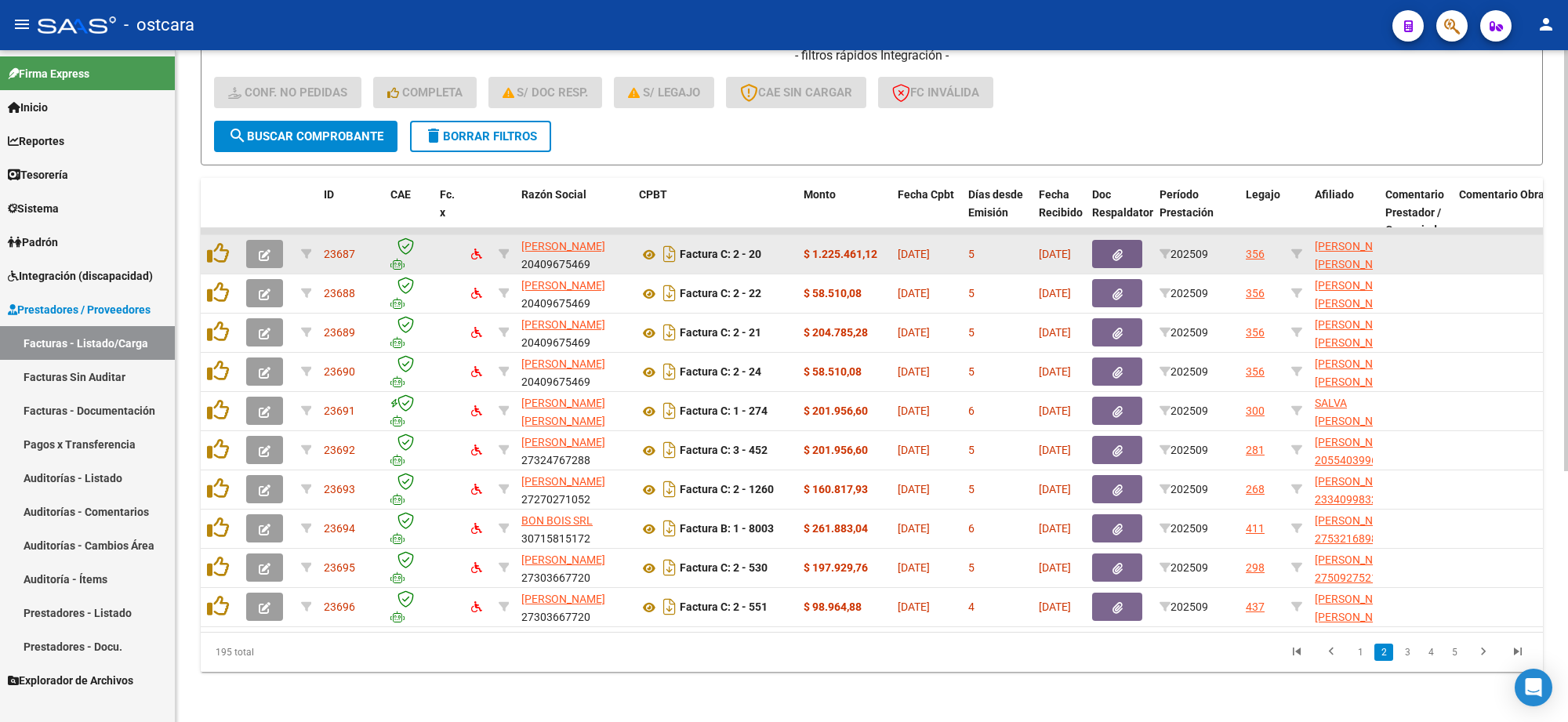
click at [268, 249] on icon "button" at bounding box center [265, 255] width 12 height 12
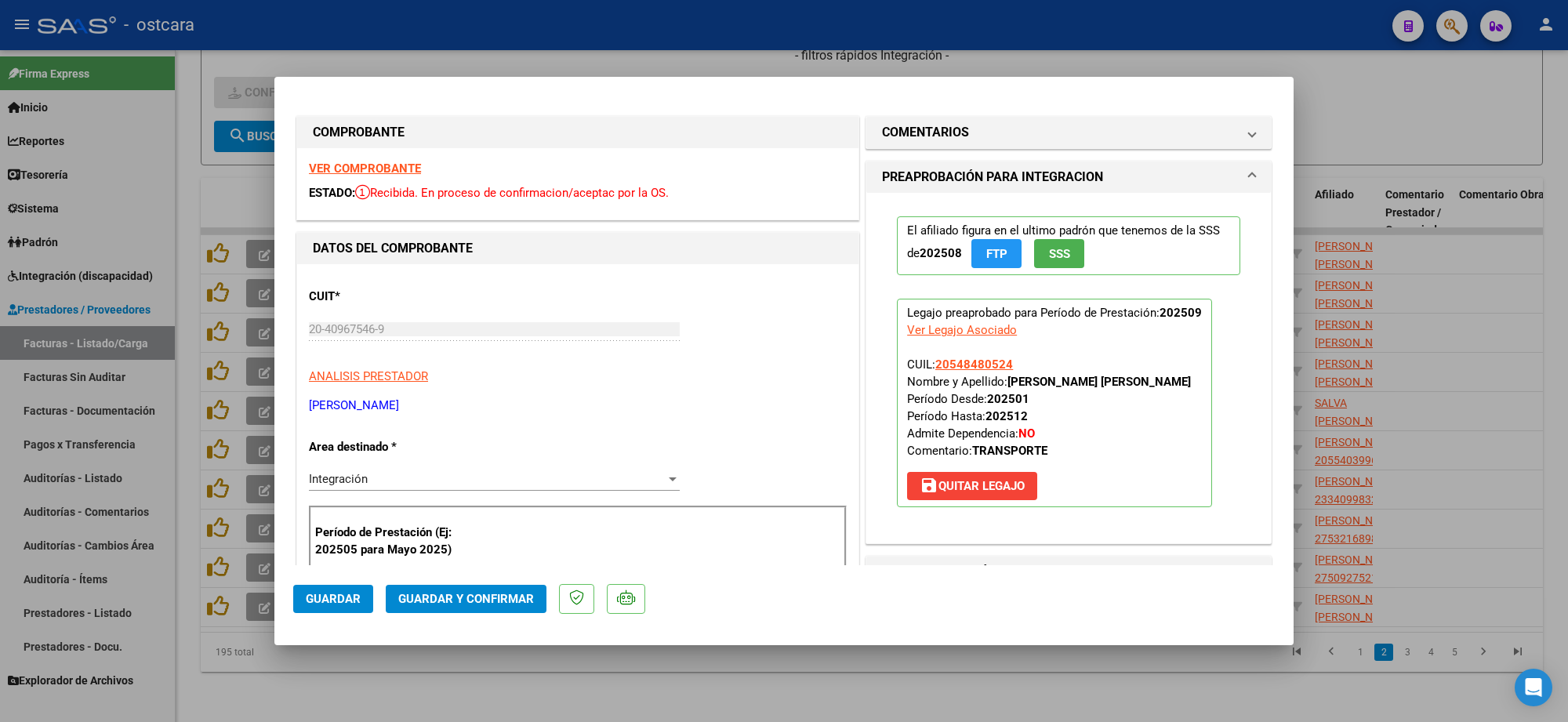
click at [394, 166] on strong "VER COMPROBANTE" at bounding box center [365, 168] width 112 height 14
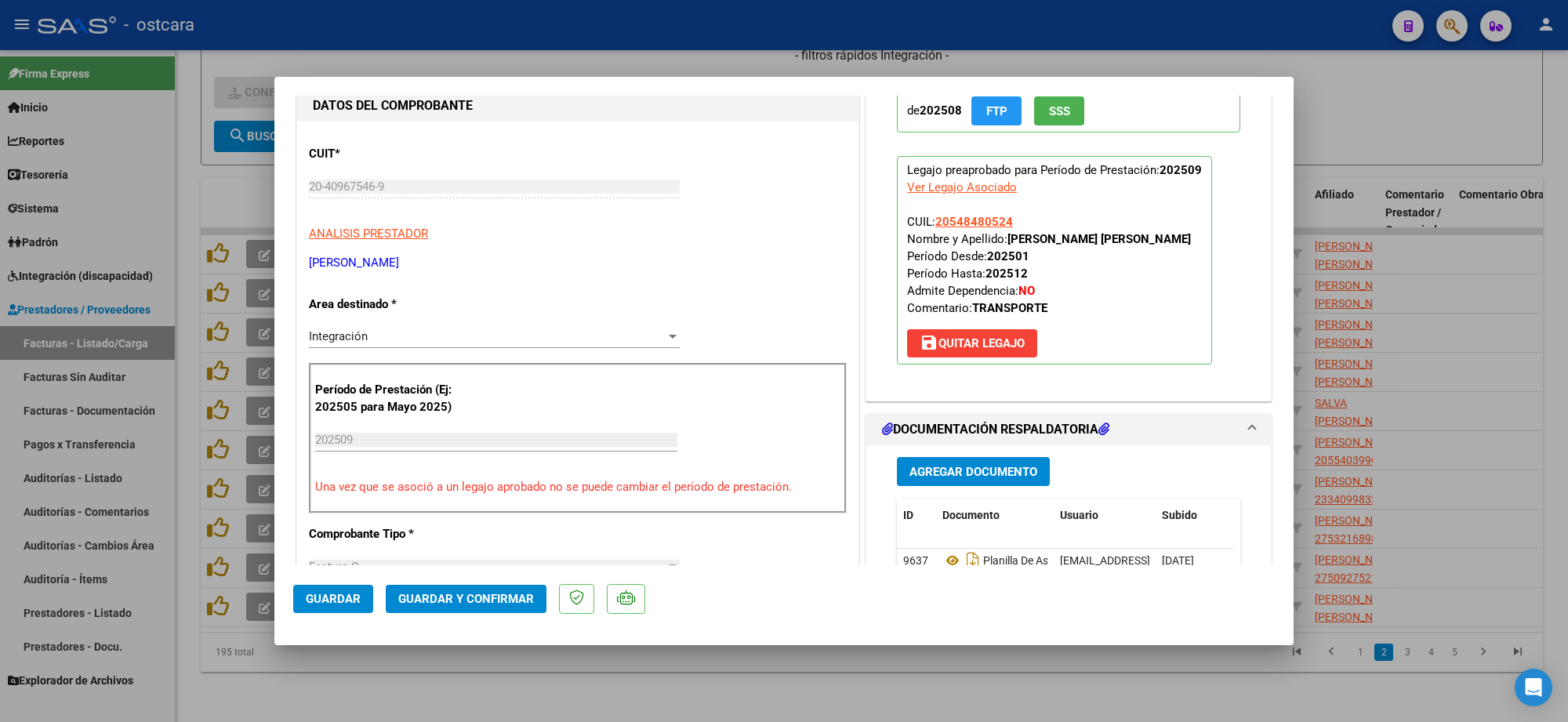
scroll to position [490, 0]
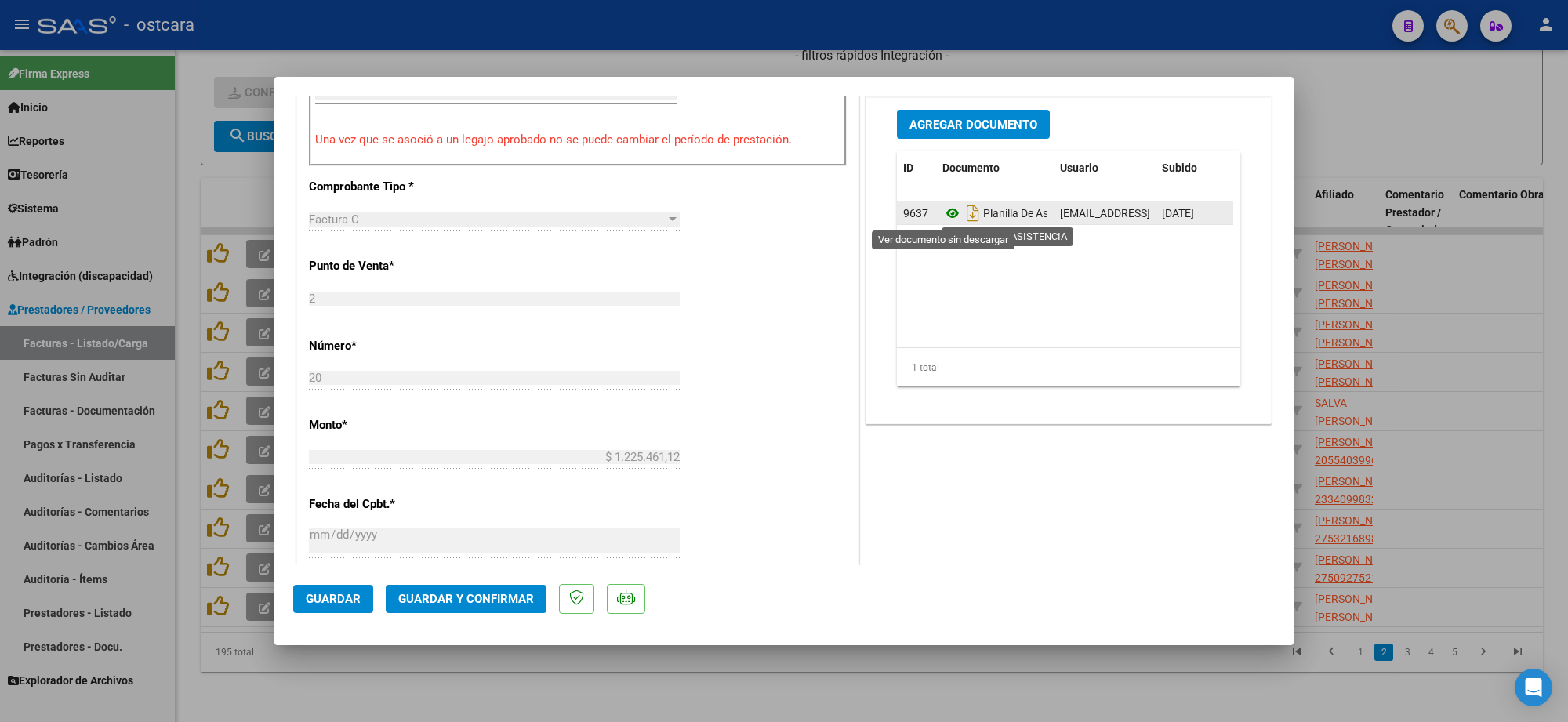
click at [943, 217] on icon at bounding box center [953, 213] width 21 height 19
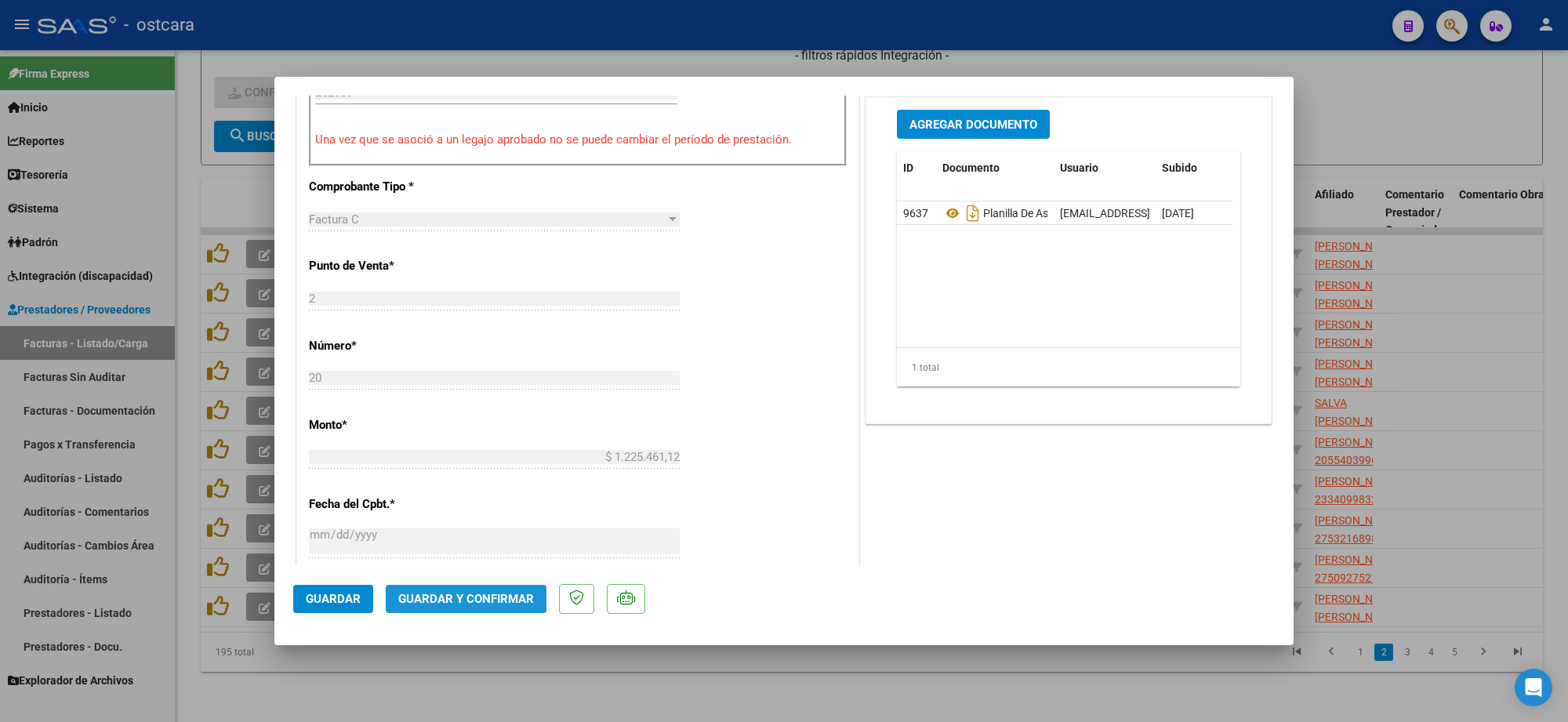
click at [472, 598] on span "Guardar y Confirmar" at bounding box center [466, 599] width 135 height 14
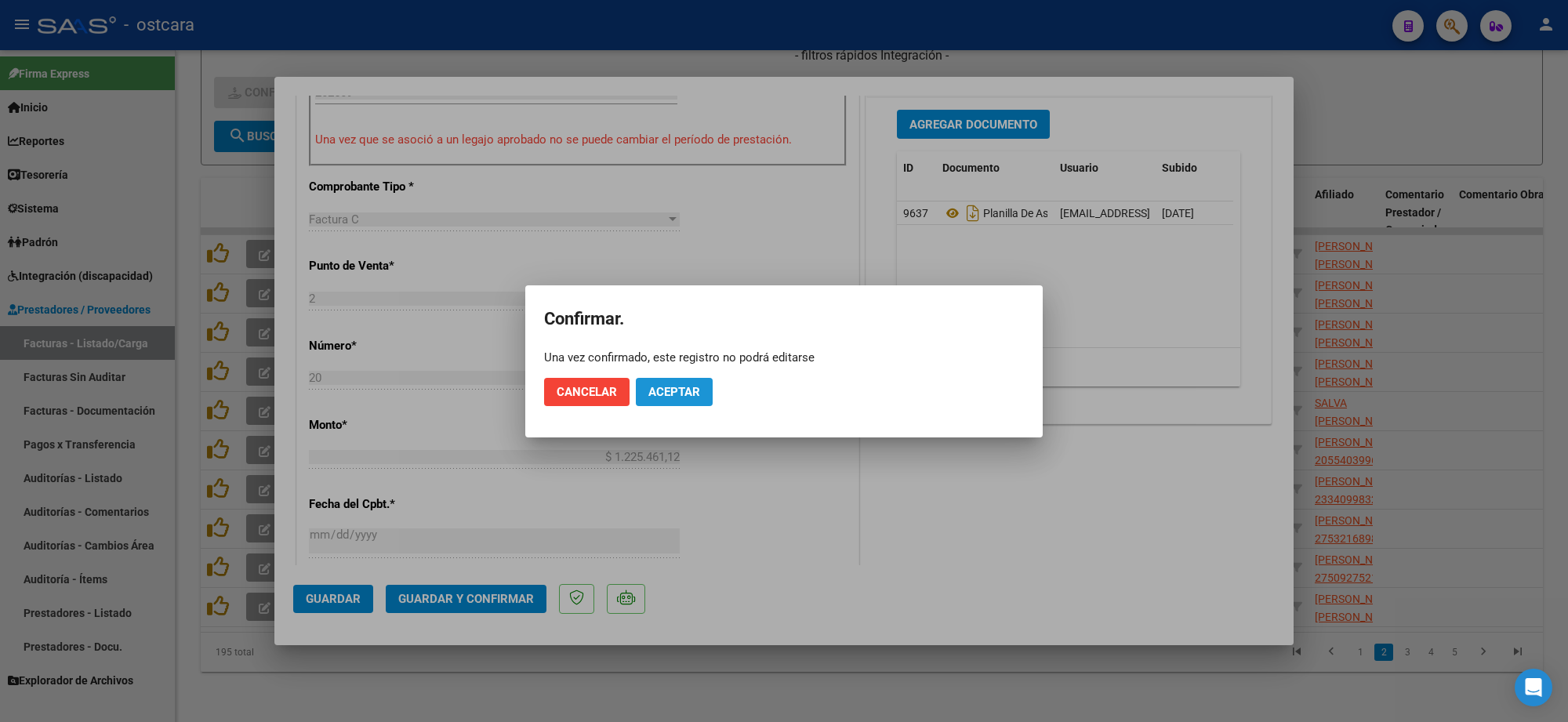
click at [672, 382] on button "Aceptar" at bounding box center [674, 392] width 77 height 28
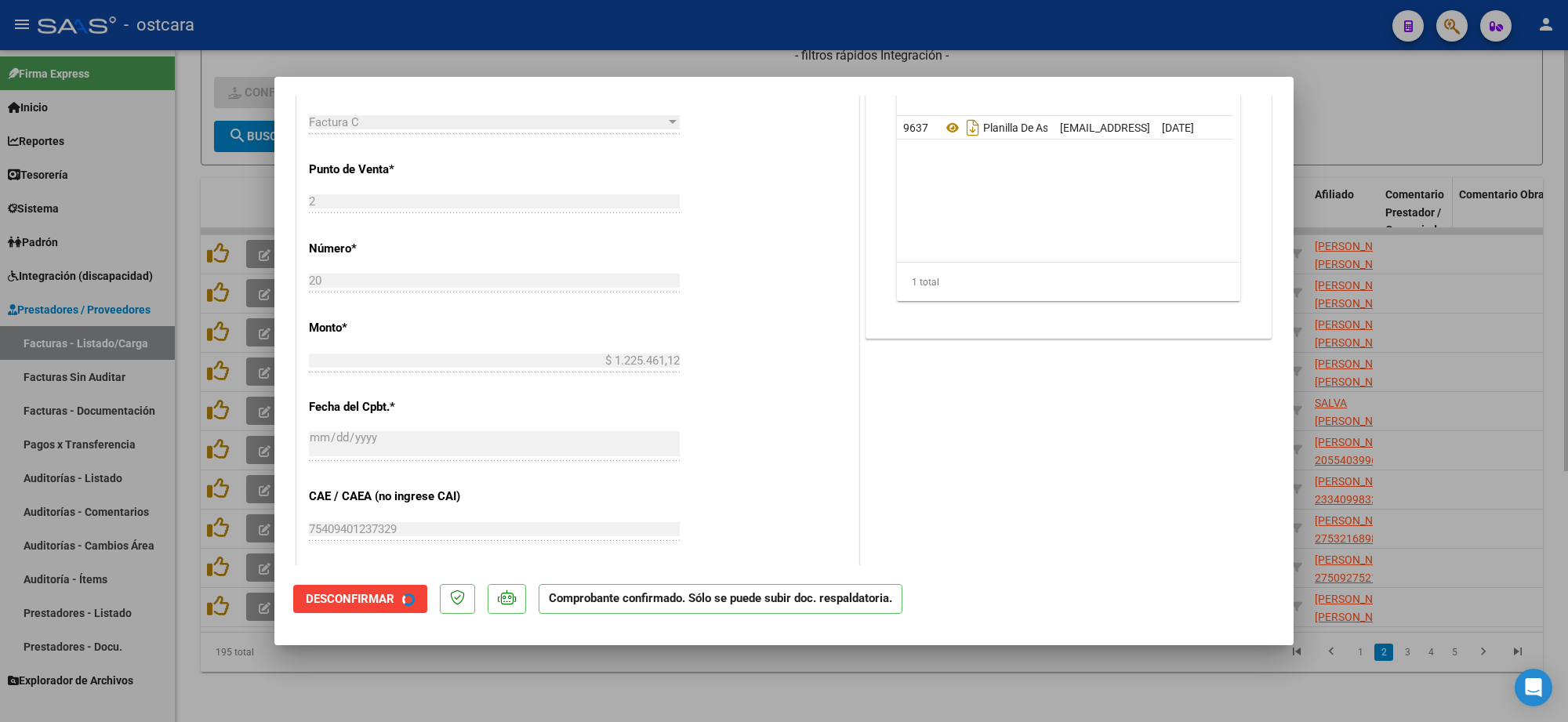
click at [1405, 206] on div at bounding box center [784, 361] width 1568 height 722
type input "$ 0,00"
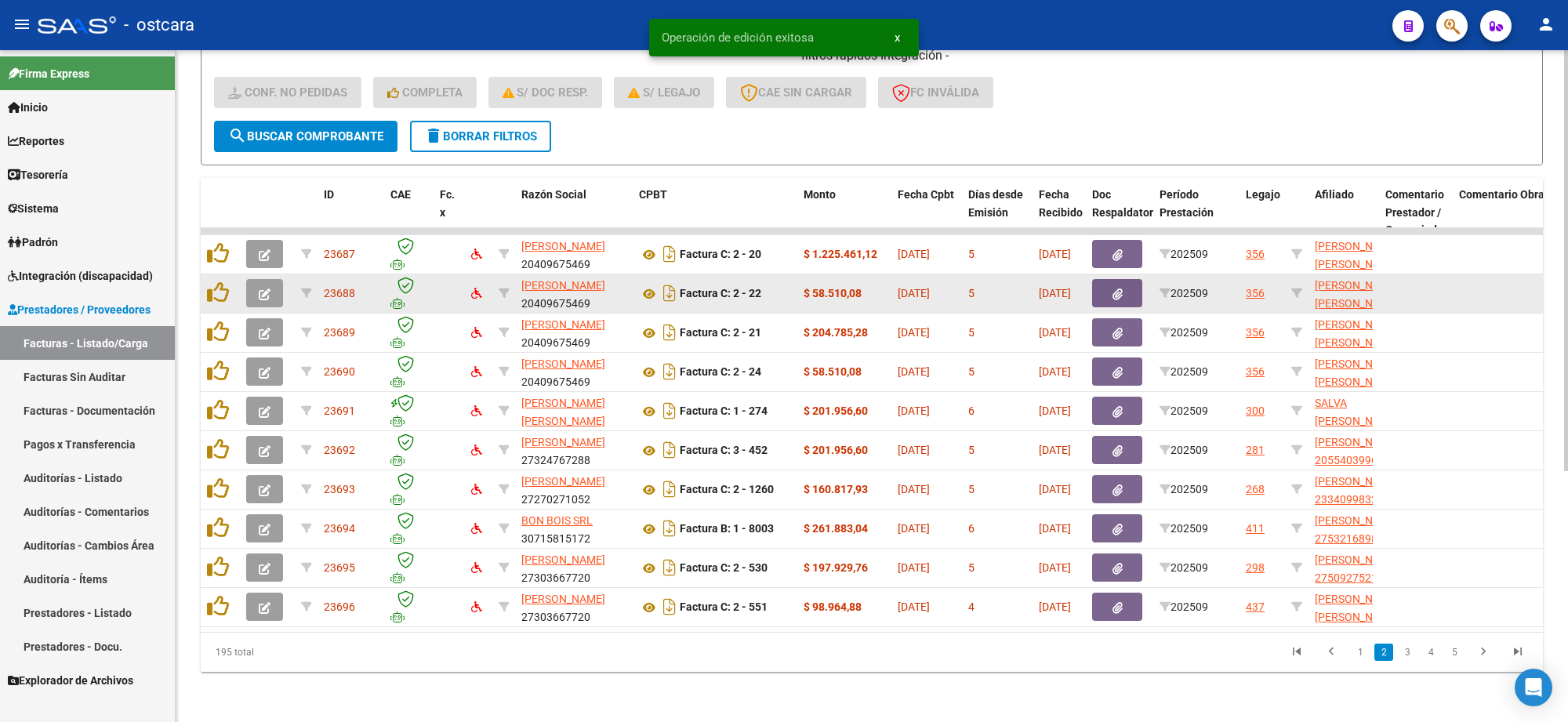
click at [261, 289] on icon "button" at bounding box center [265, 295] width 12 height 12
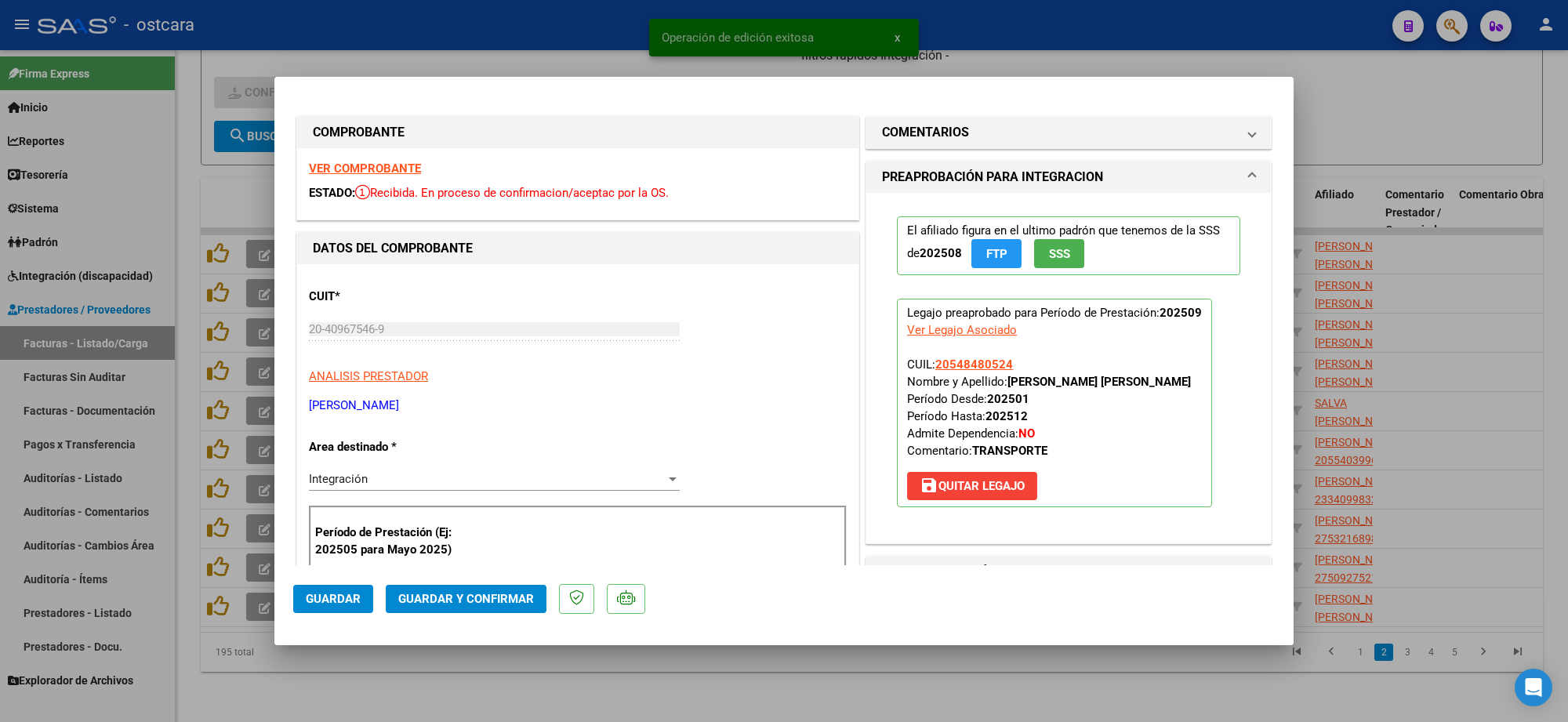
click at [393, 165] on strong "VER COMPROBANTE" at bounding box center [365, 168] width 112 height 14
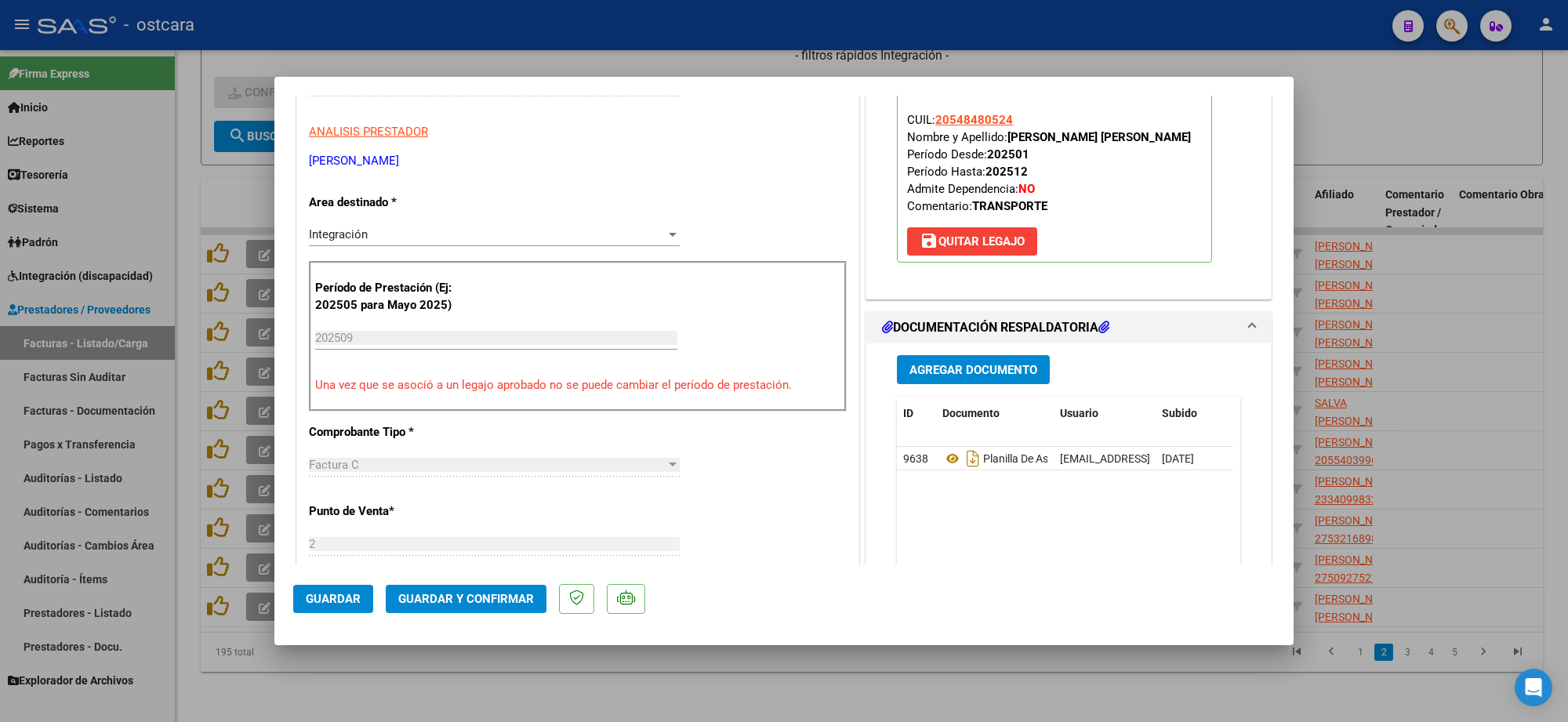
scroll to position [392, 0]
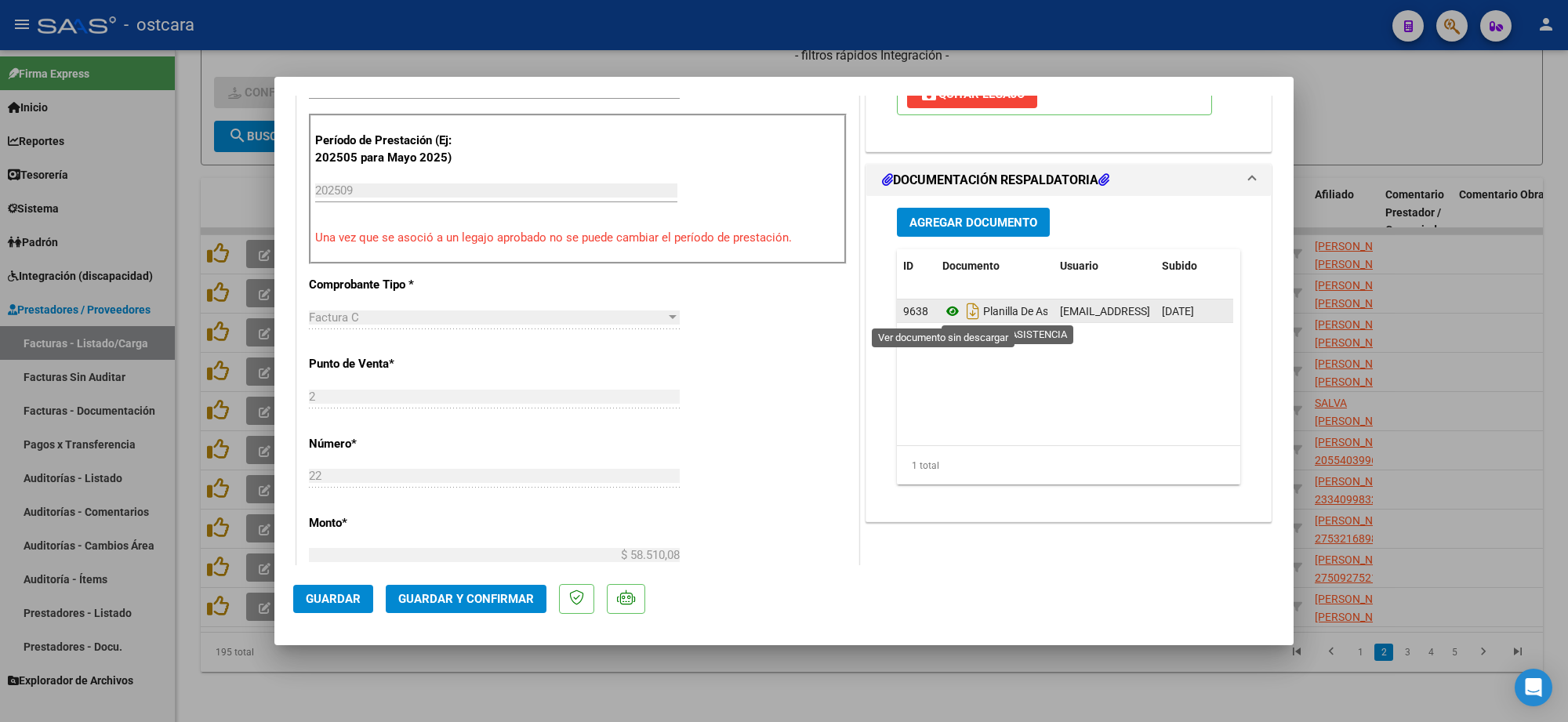
click at [949, 311] on icon at bounding box center [953, 311] width 21 height 19
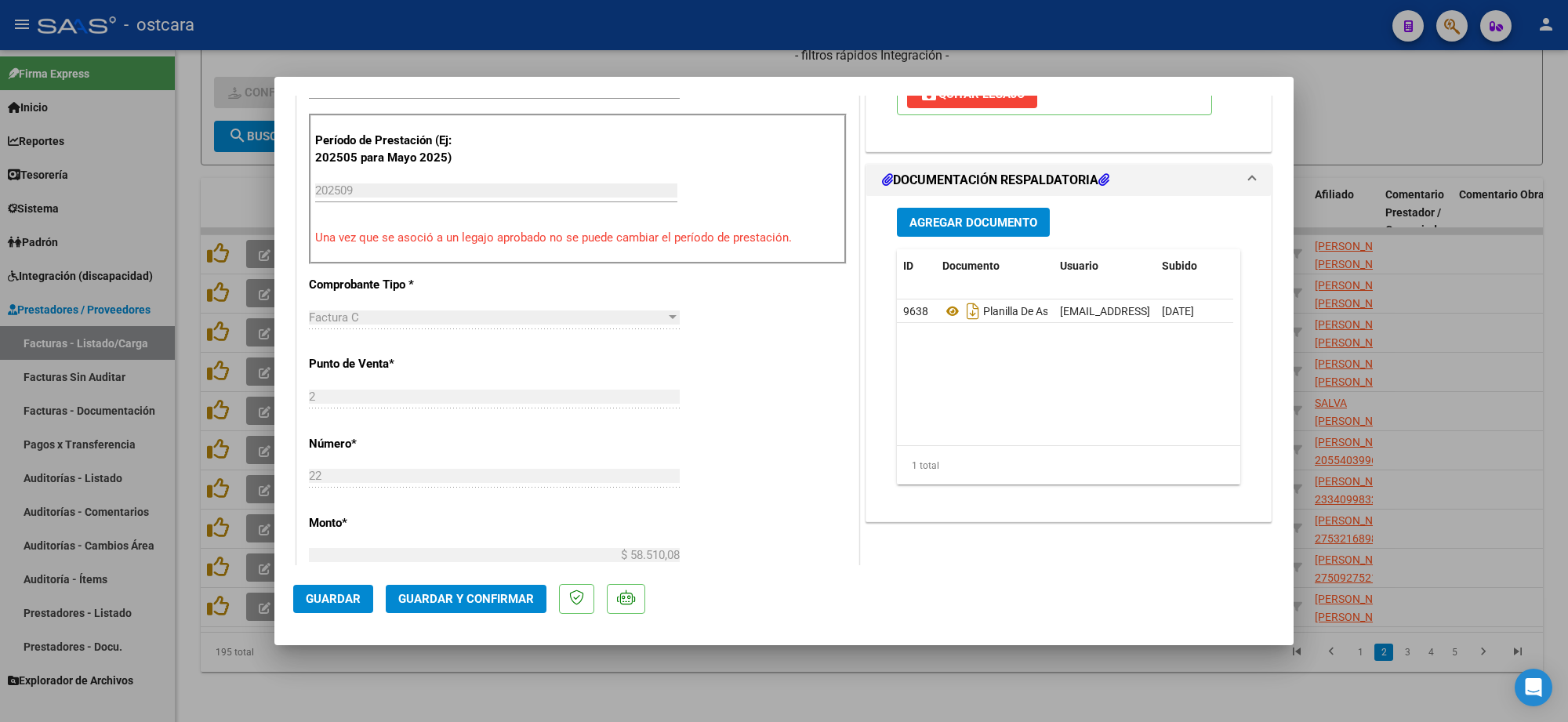
click at [459, 589] on button "Guardar y Confirmar" at bounding box center [466, 599] width 160 height 28
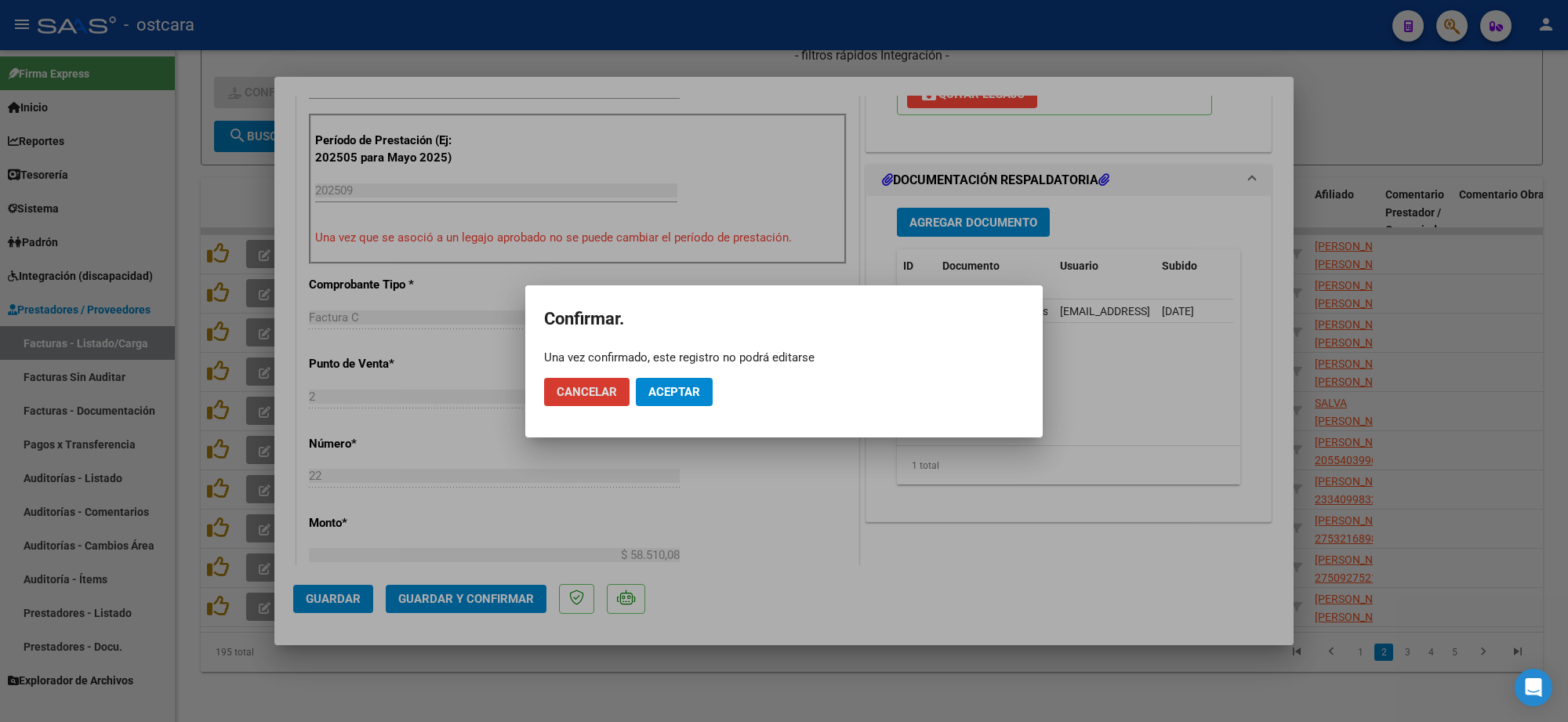
click at [672, 393] on span "Aceptar" at bounding box center [674, 392] width 52 height 14
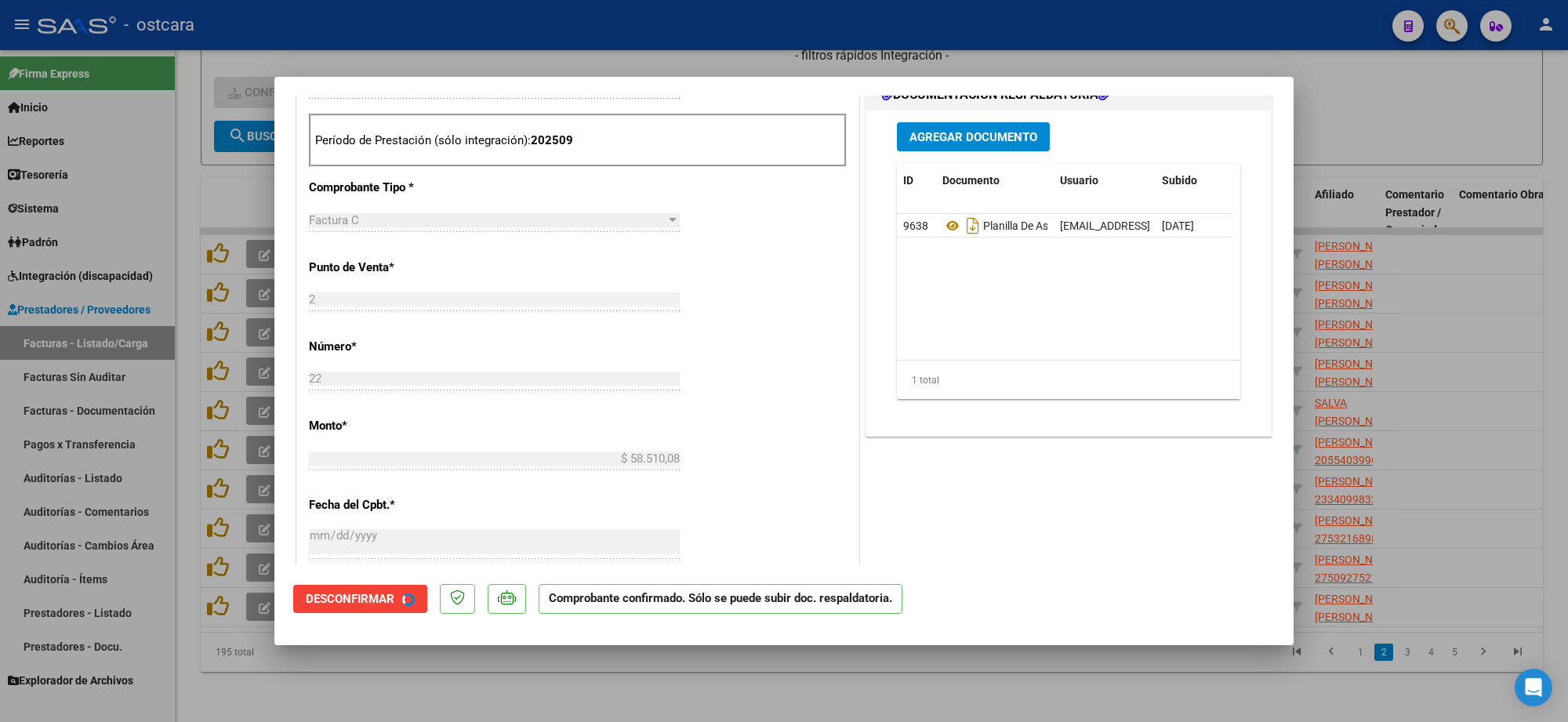
click at [1432, 275] on div at bounding box center [784, 361] width 1568 height 722
type input "$ 0,00"
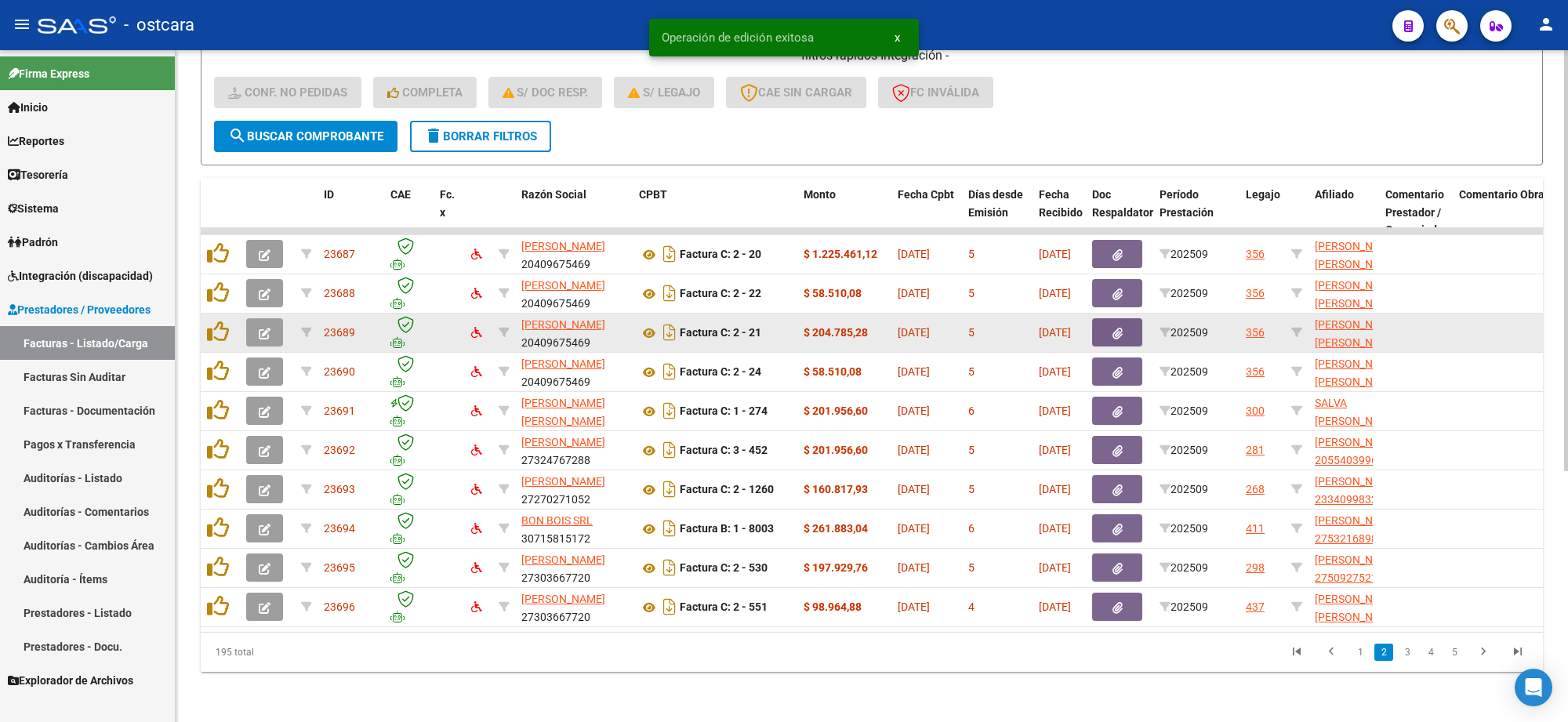
click at [268, 328] on icon "button" at bounding box center [265, 334] width 12 height 12
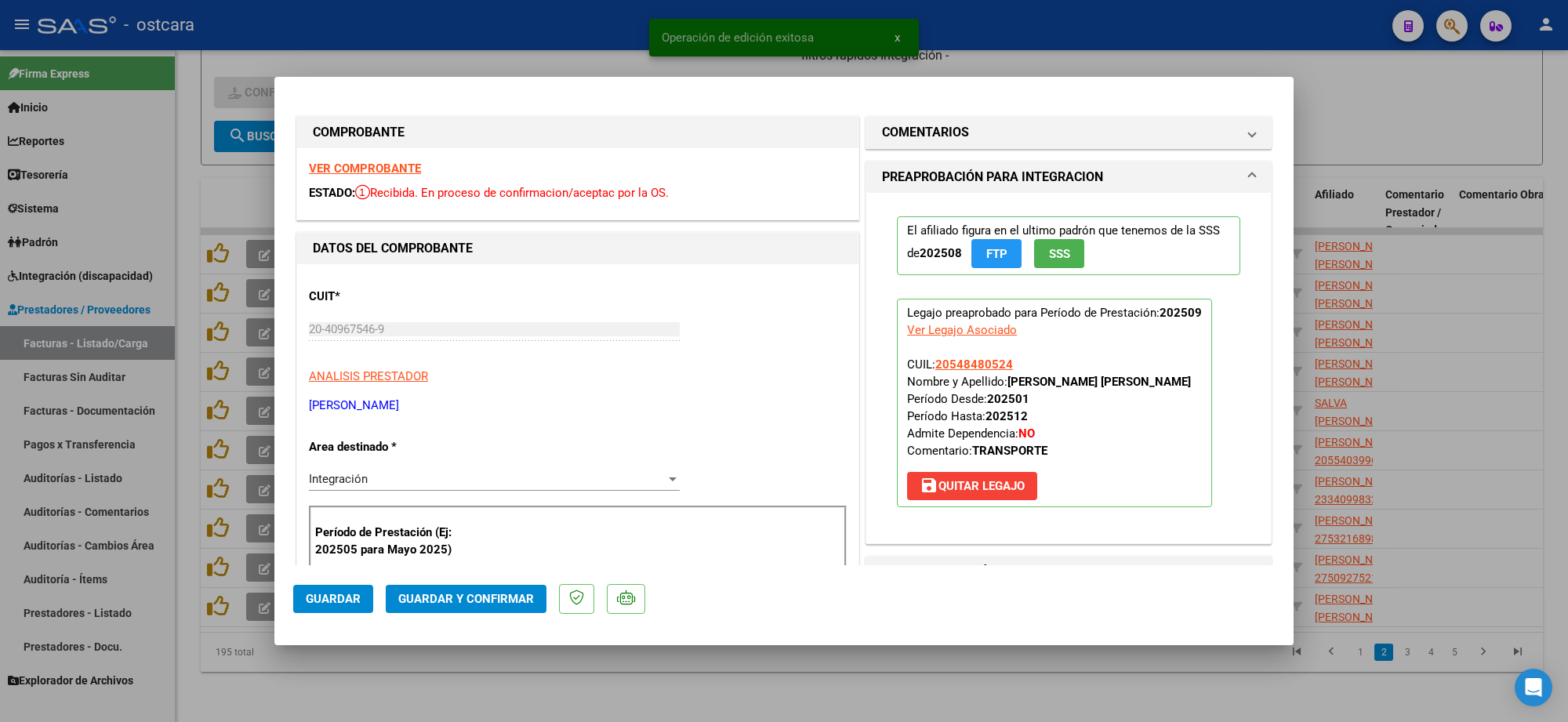
click at [396, 161] on strong "VER COMPROBANTE" at bounding box center [365, 168] width 112 height 14
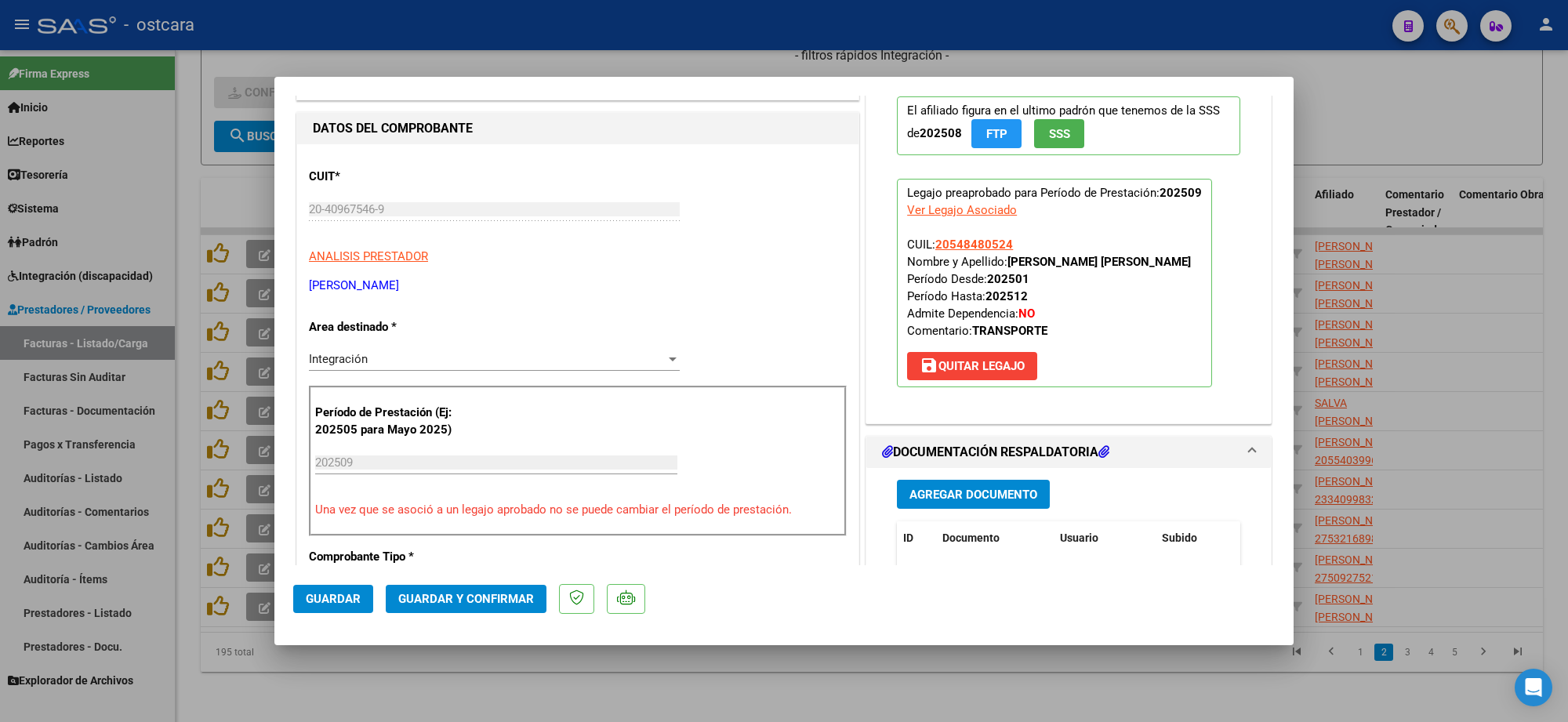
scroll to position [392, 0]
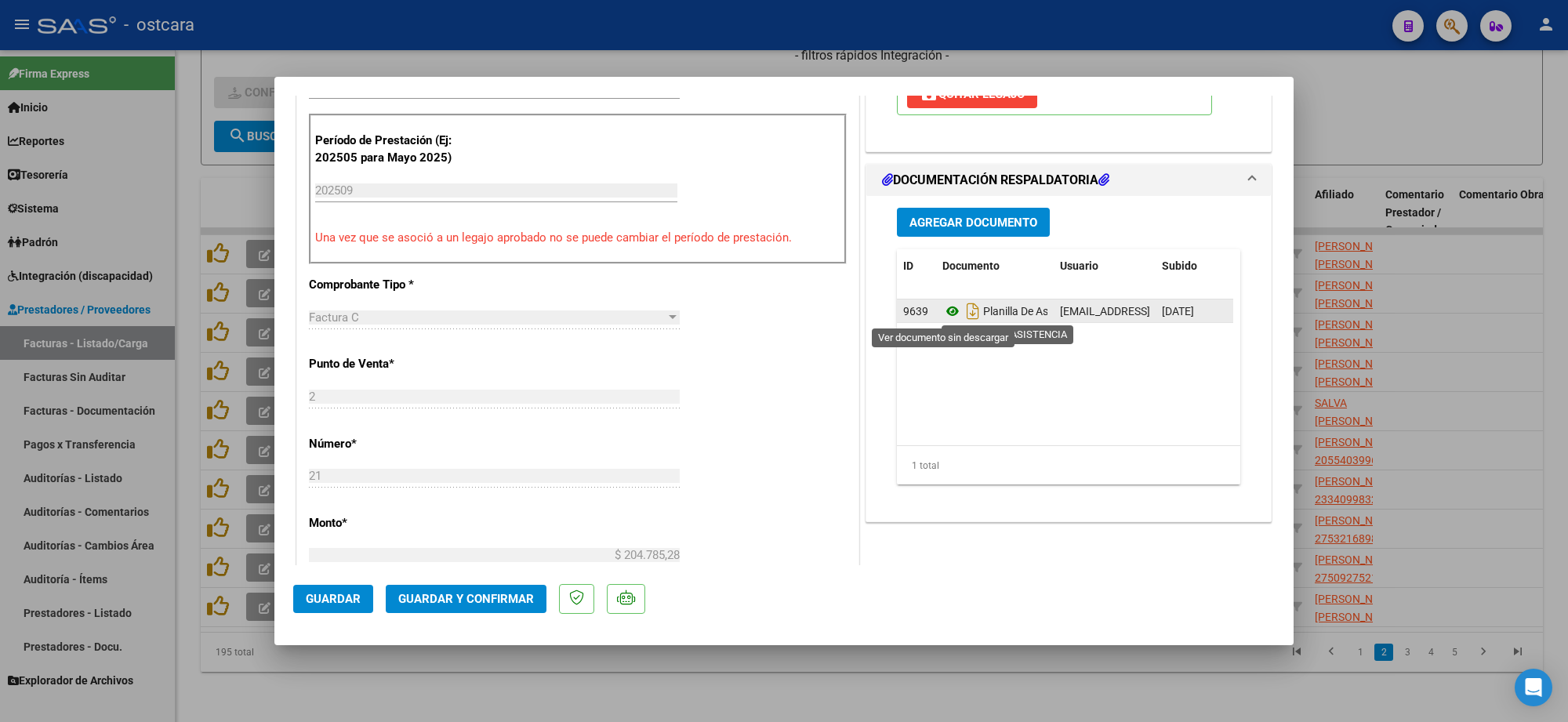
click at [946, 307] on icon at bounding box center [953, 311] width 21 height 19
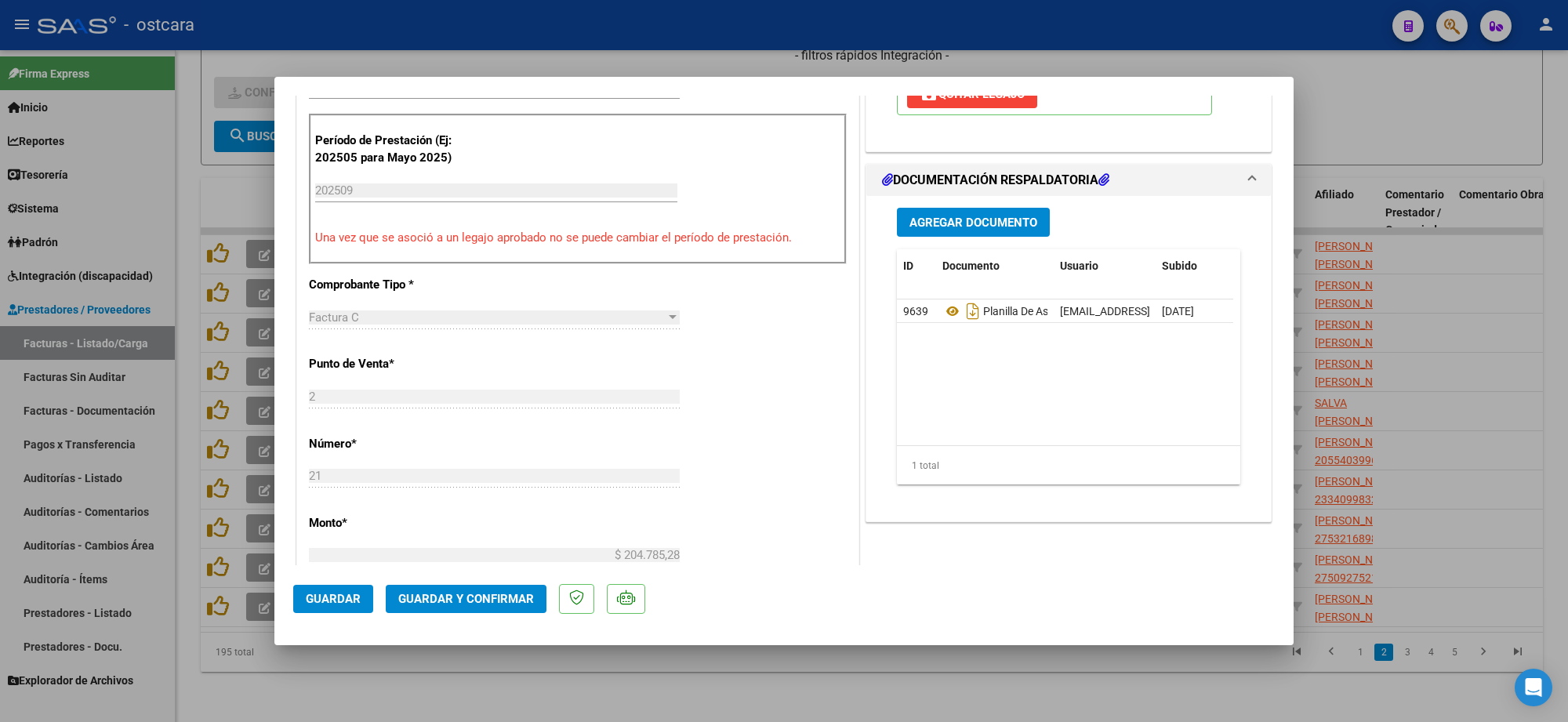
click at [484, 592] on span "Guardar y Confirmar" at bounding box center [466, 599] width 135 height 14
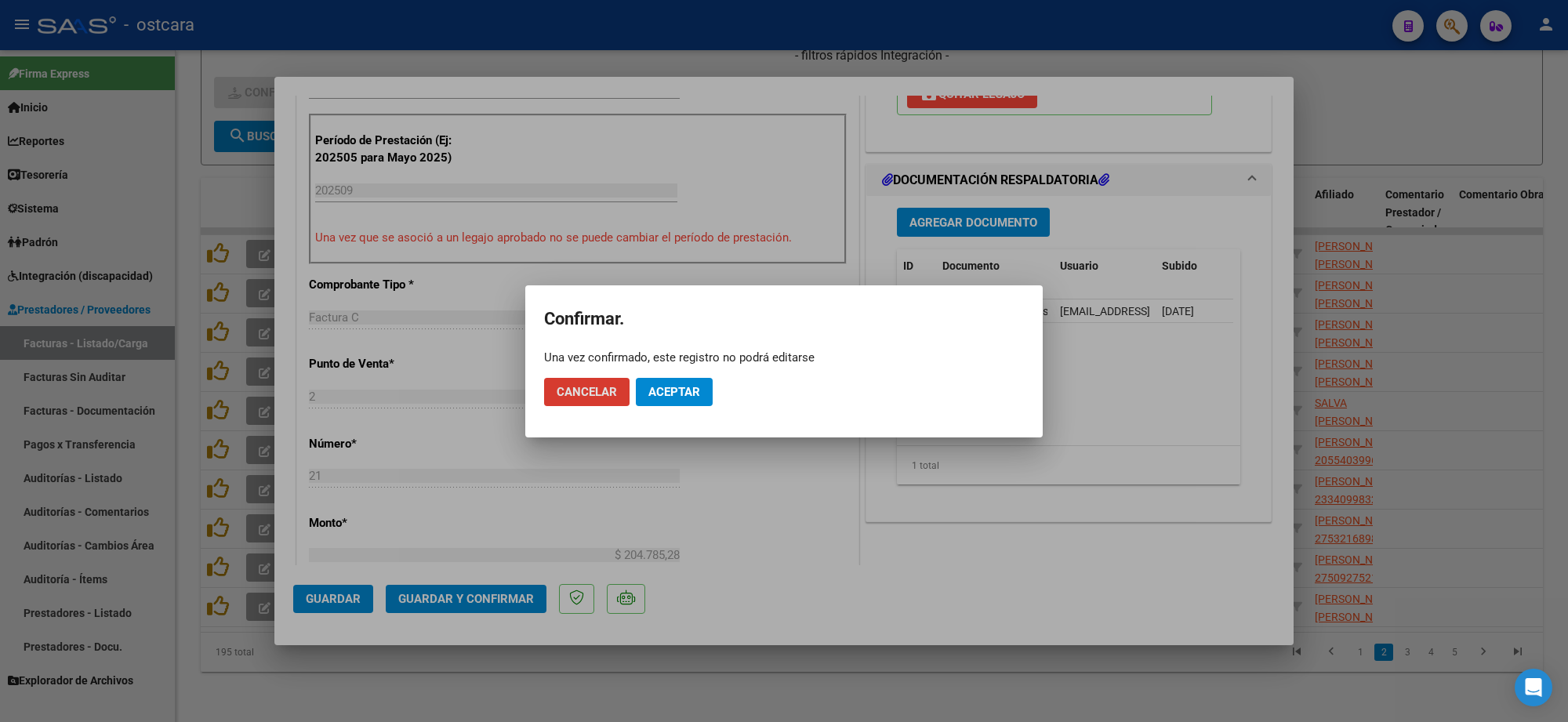
click at [676, 404] on button "Aceptar" at bounding box center [674, 392] width 77 height 28
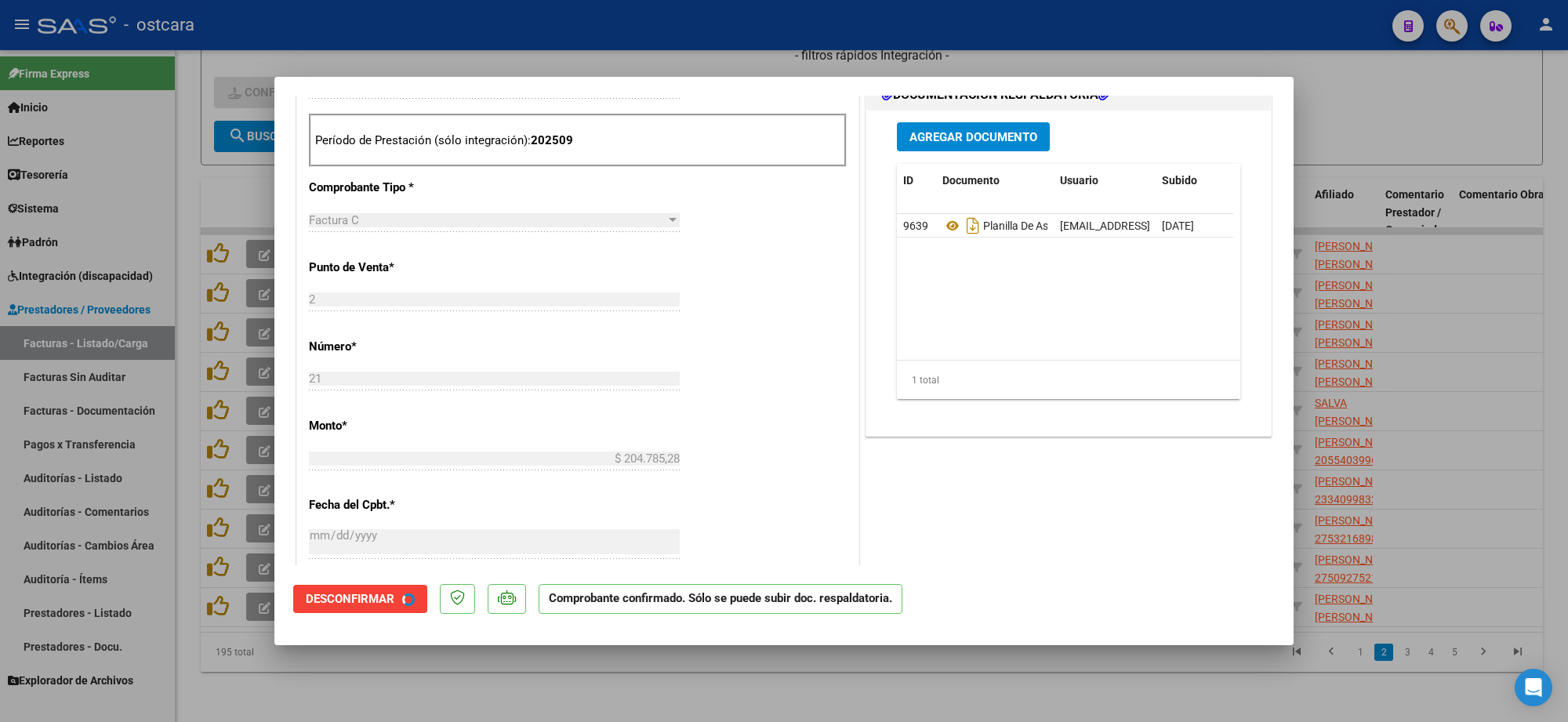
click at [1489, 204] on div at bounding box center [784, 361] width 1568 height 722
type input "$ 0,00"
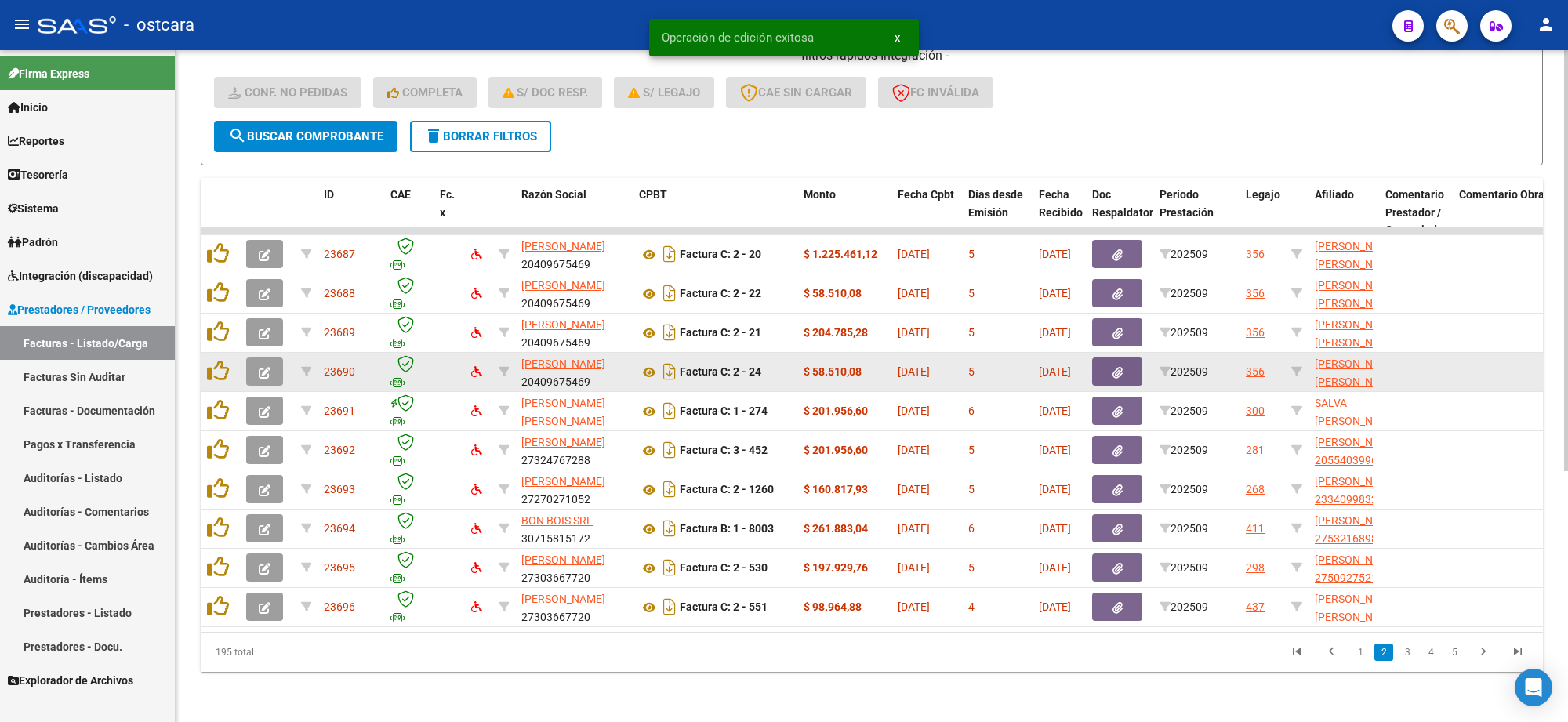
click at [272, 358] on button "button" at bounding box center [265, 372] width 37 height 28
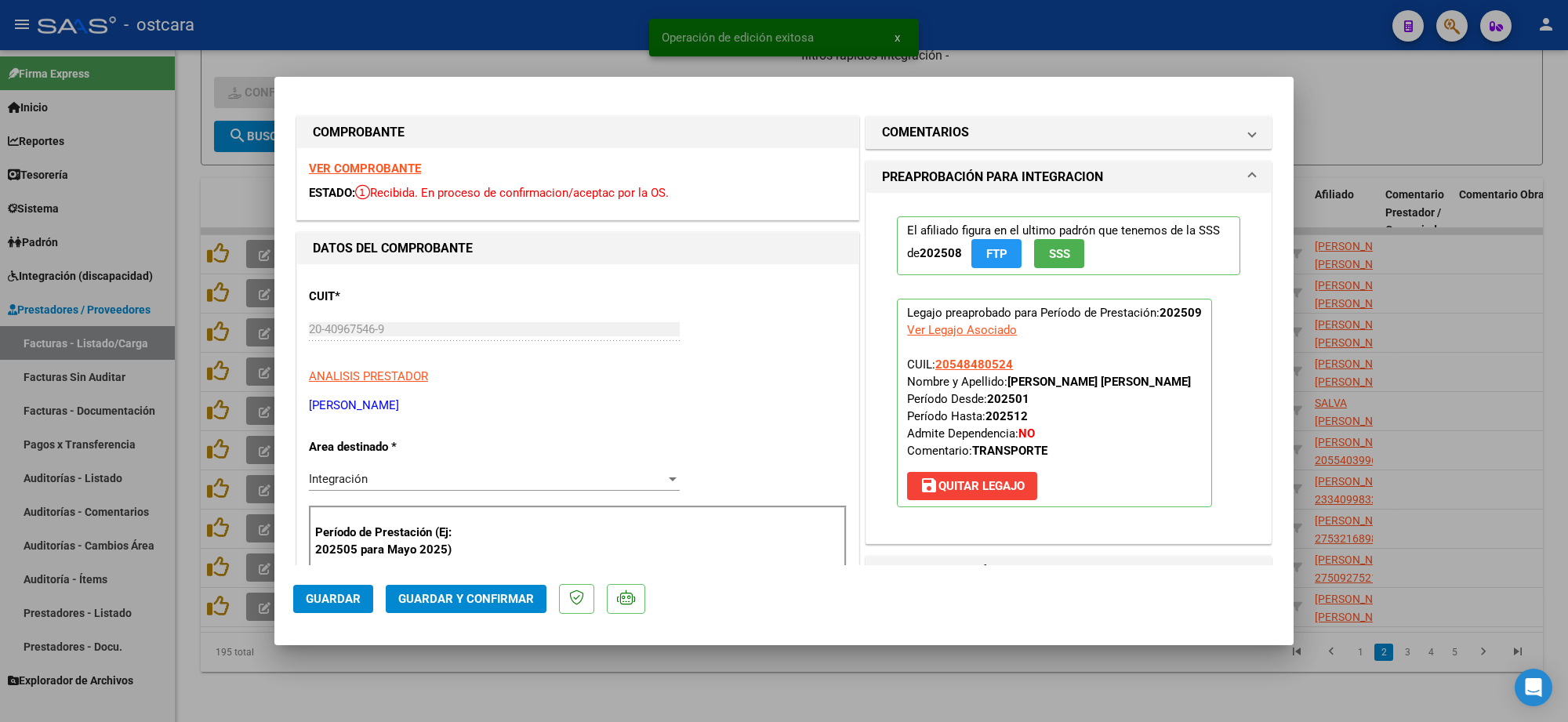
click at [396, 174] on strong "VER COMPROBANTE" at bounding box center [365, 168] width 112 height 14
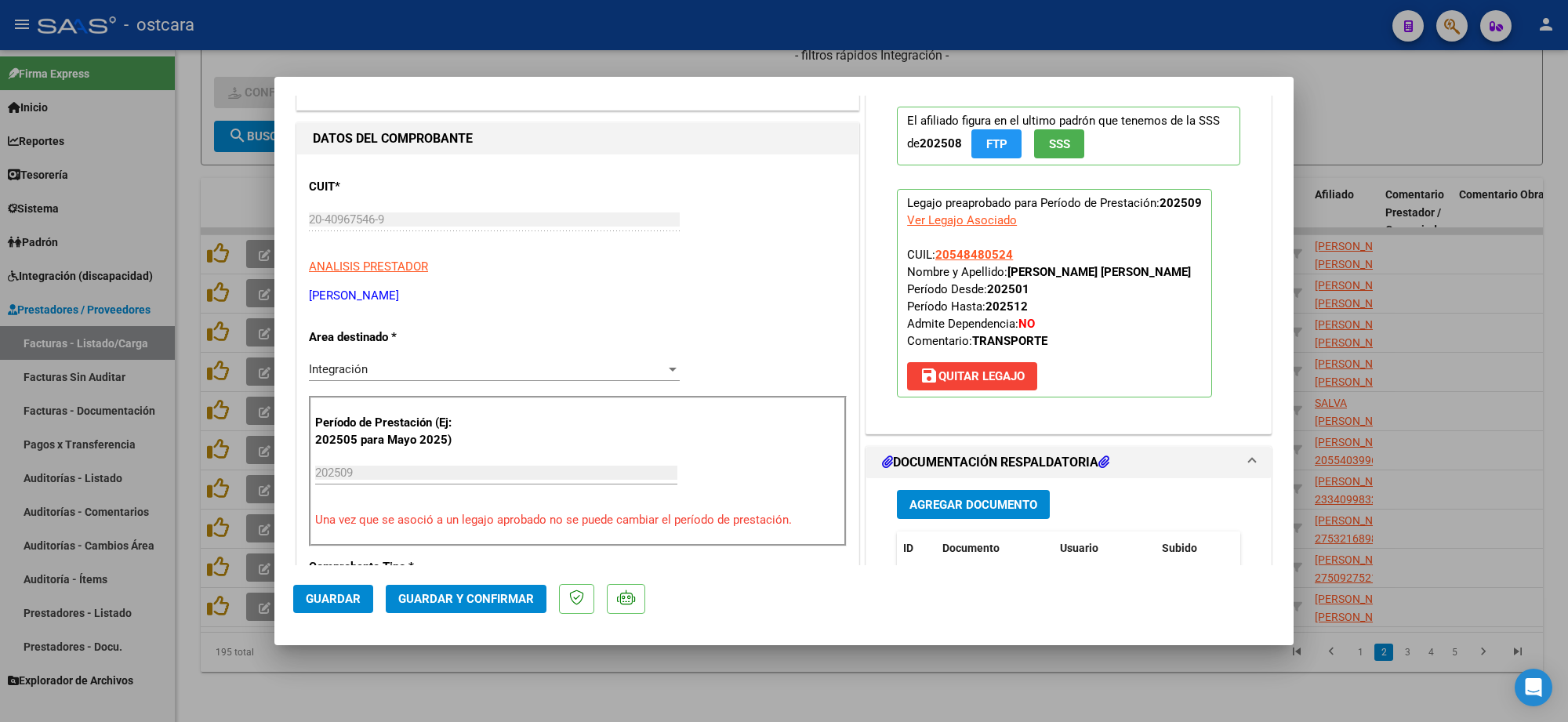
scroll to position [392, 0]
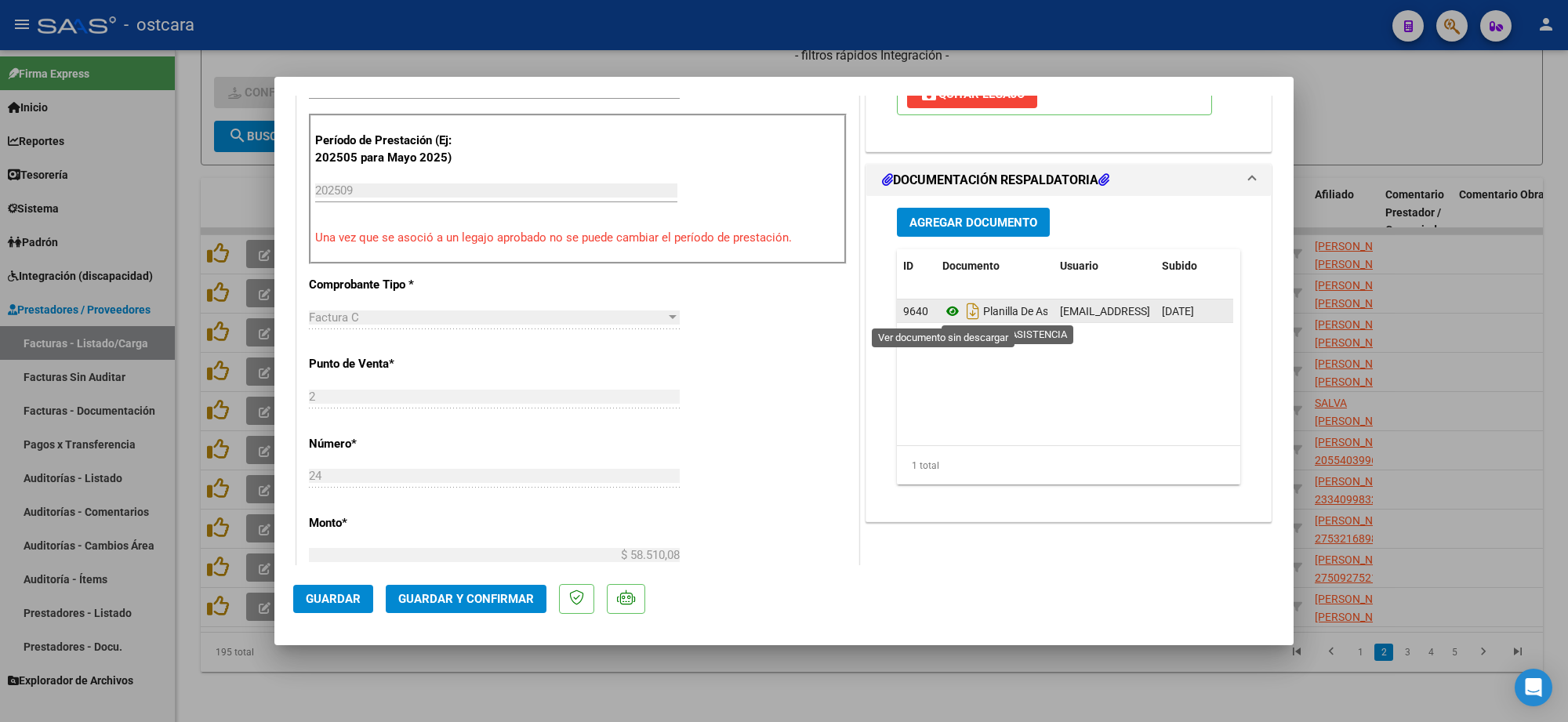
click at [943, 307] on icon at bounding box center [953, 311] width 21 height 19
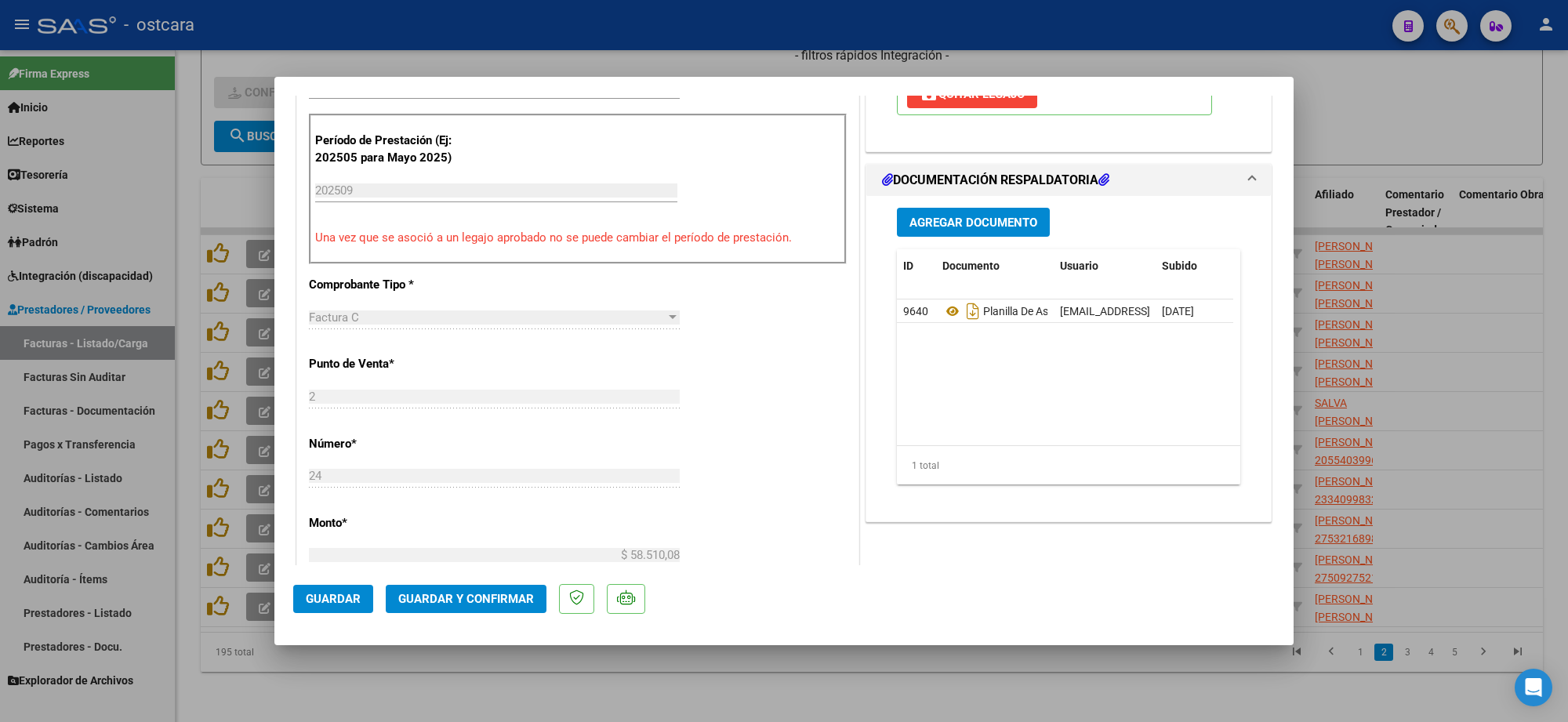
click at [482, 586] on button "Guardar y Confirmar" at bounding box center [466, 599] width 160 height 28
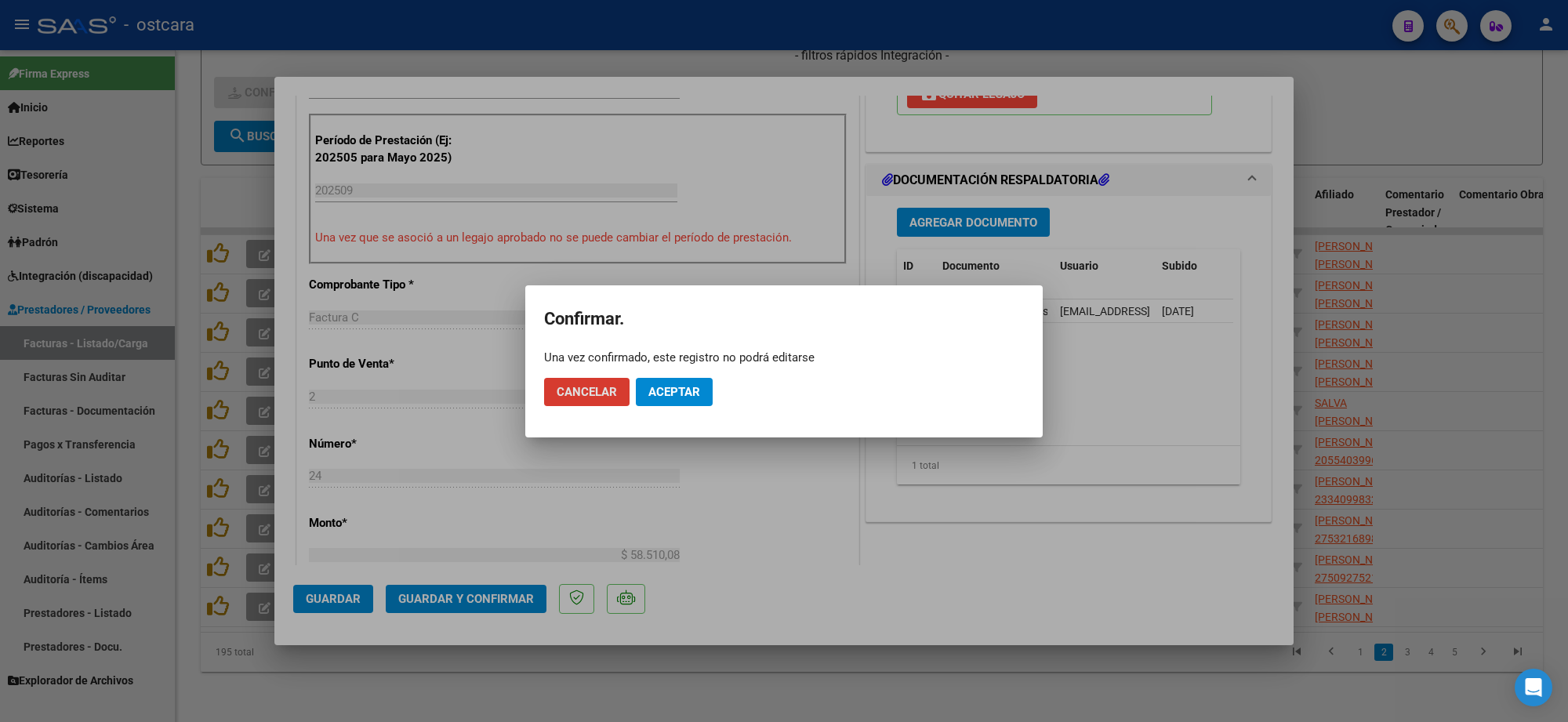
click at [683, 386] on span "Aceptar" at bounding box center [674, 392] width 52 height 14
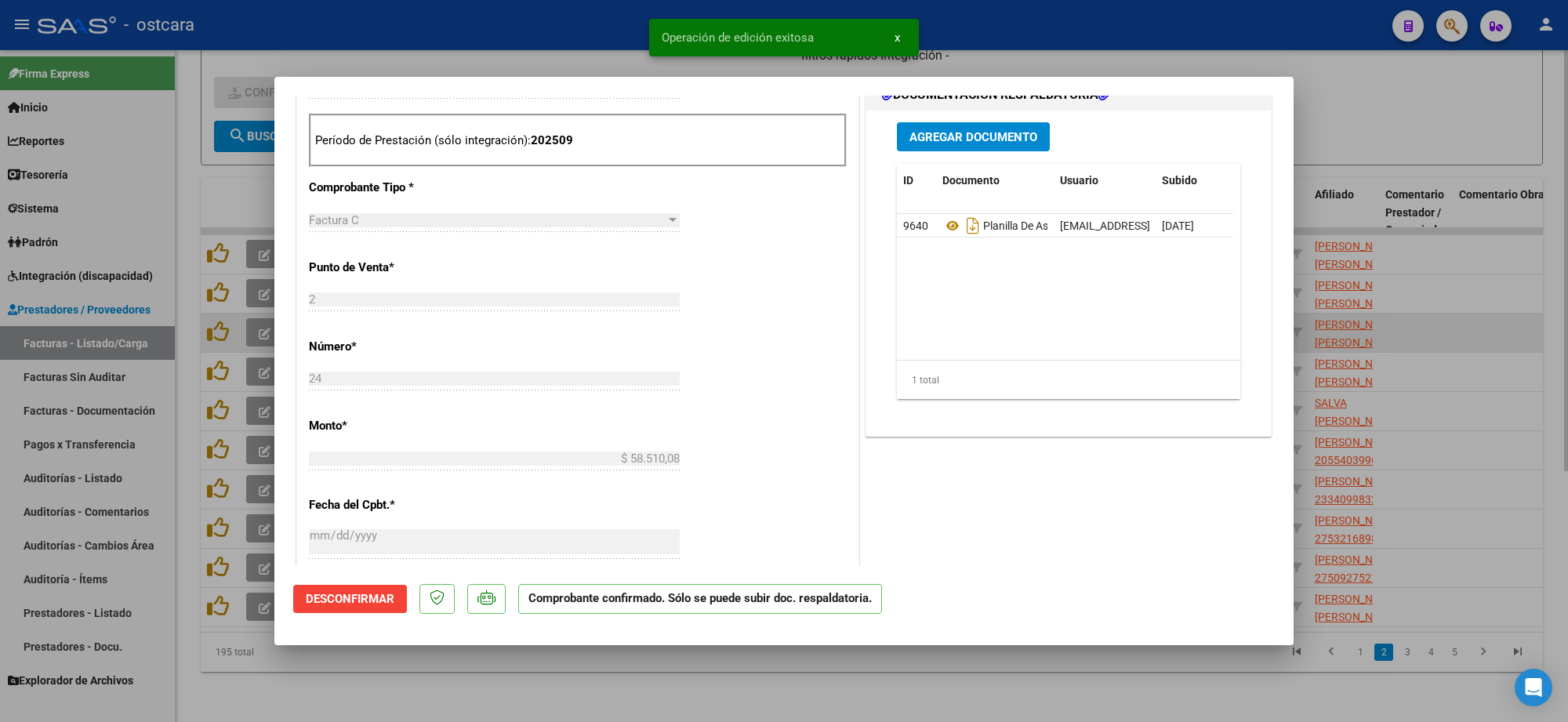
drag, startPoint x: 1401, startPoint y: 311, endPoint x: 1408, endPoint y: 316, distance: 8.6
click at [1400, 314] on div at bounding box center [784, 361] width 1568 height 722
type input "$ 0,00"
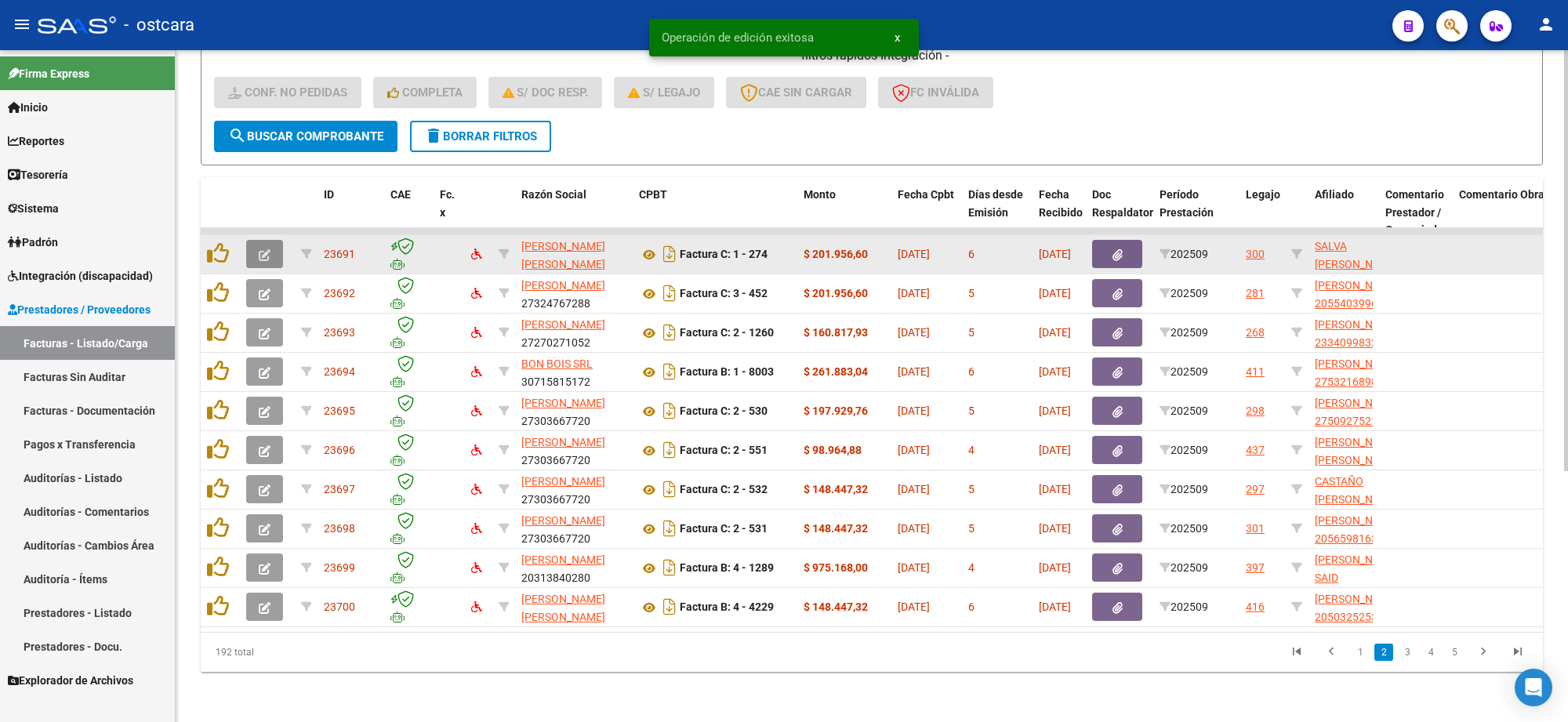
click at [274, 240] on button "button" at bounding box center [265, 254] width 37 height 28
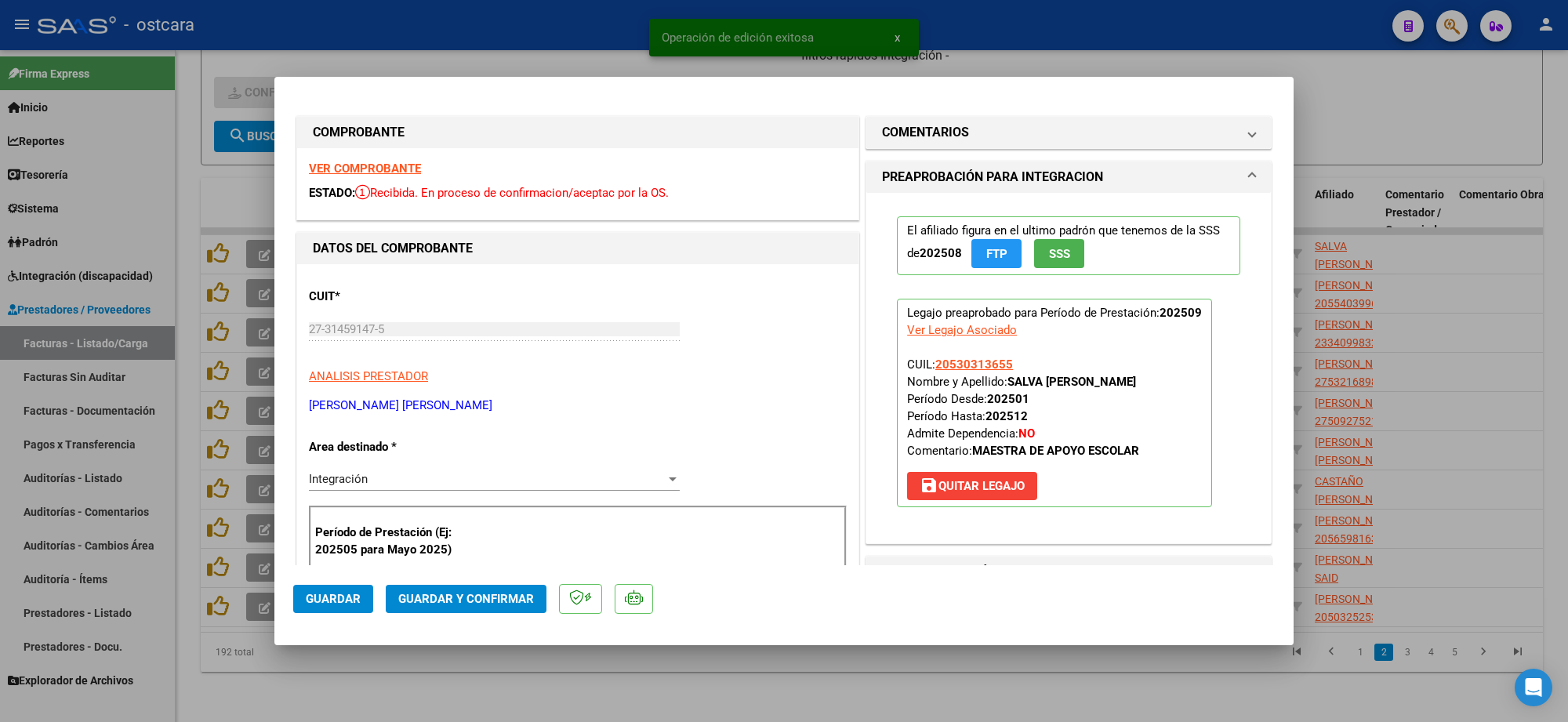
click at [363, 169] on strong "VER COMPROBANTE" at bounding box center [365, 168] width 112 height 14
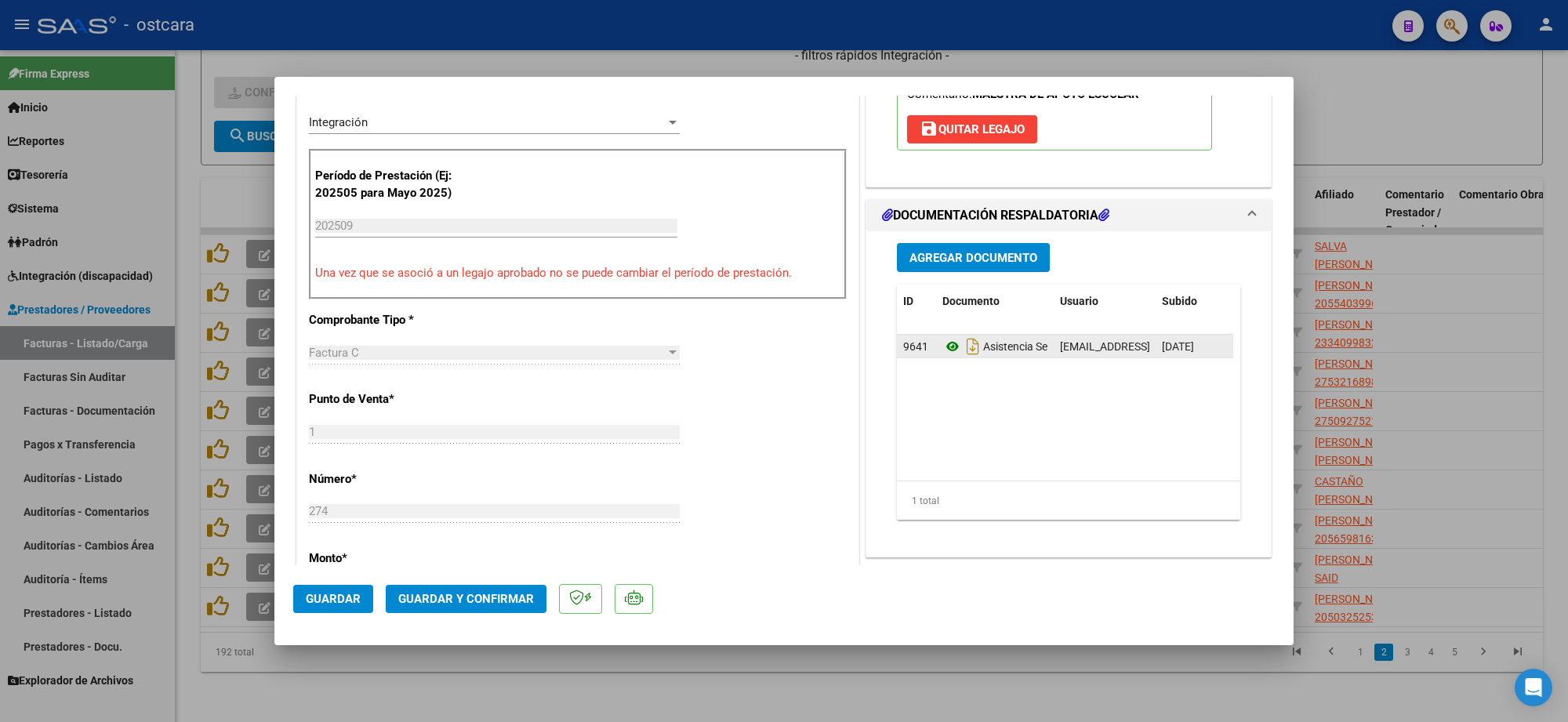
scroll to position [392, 0]
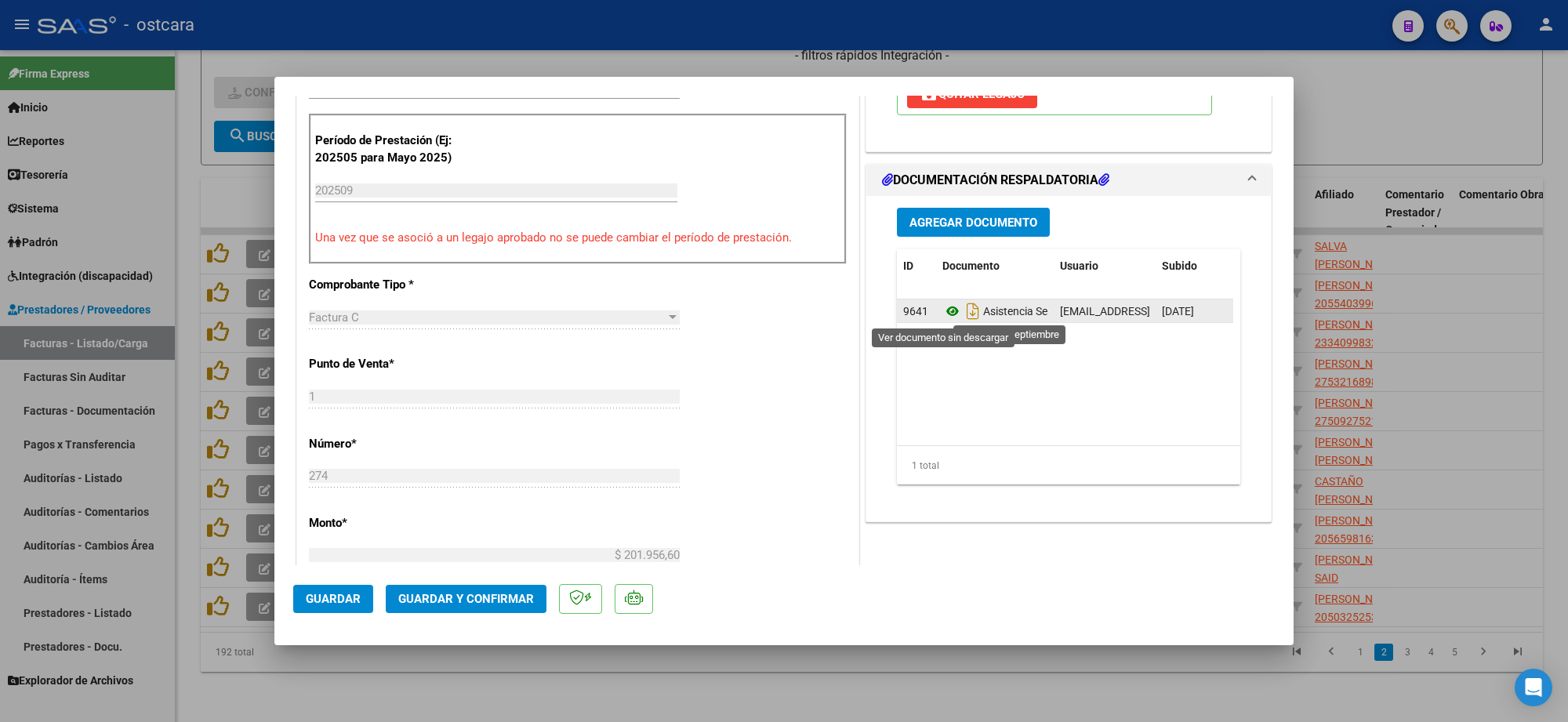
click at [945, 314] on icon at bounding box center [953, 311] width 21 height 19
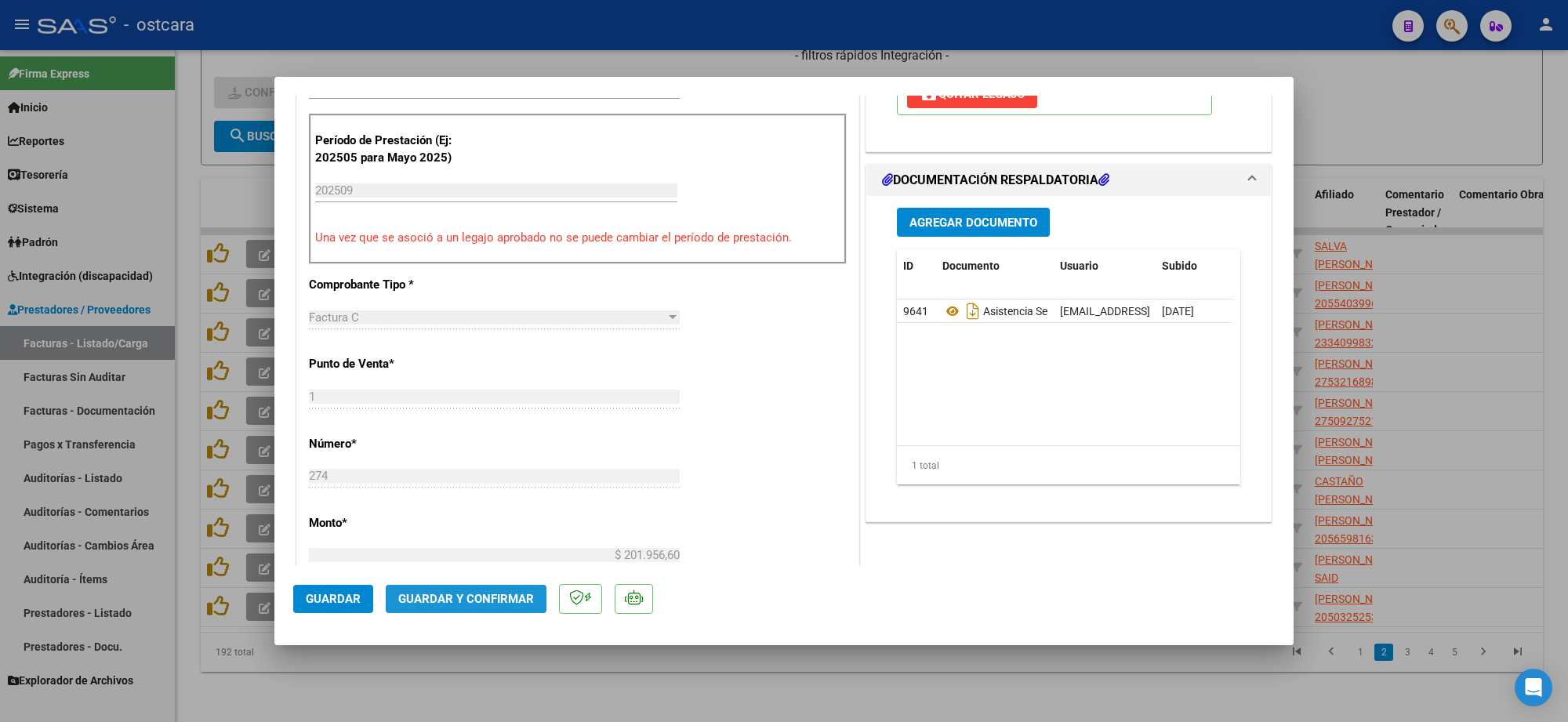
click at [479, 609] on button "Guardar y Confirmar" at bounding box center [466, 599] width 160 height 28
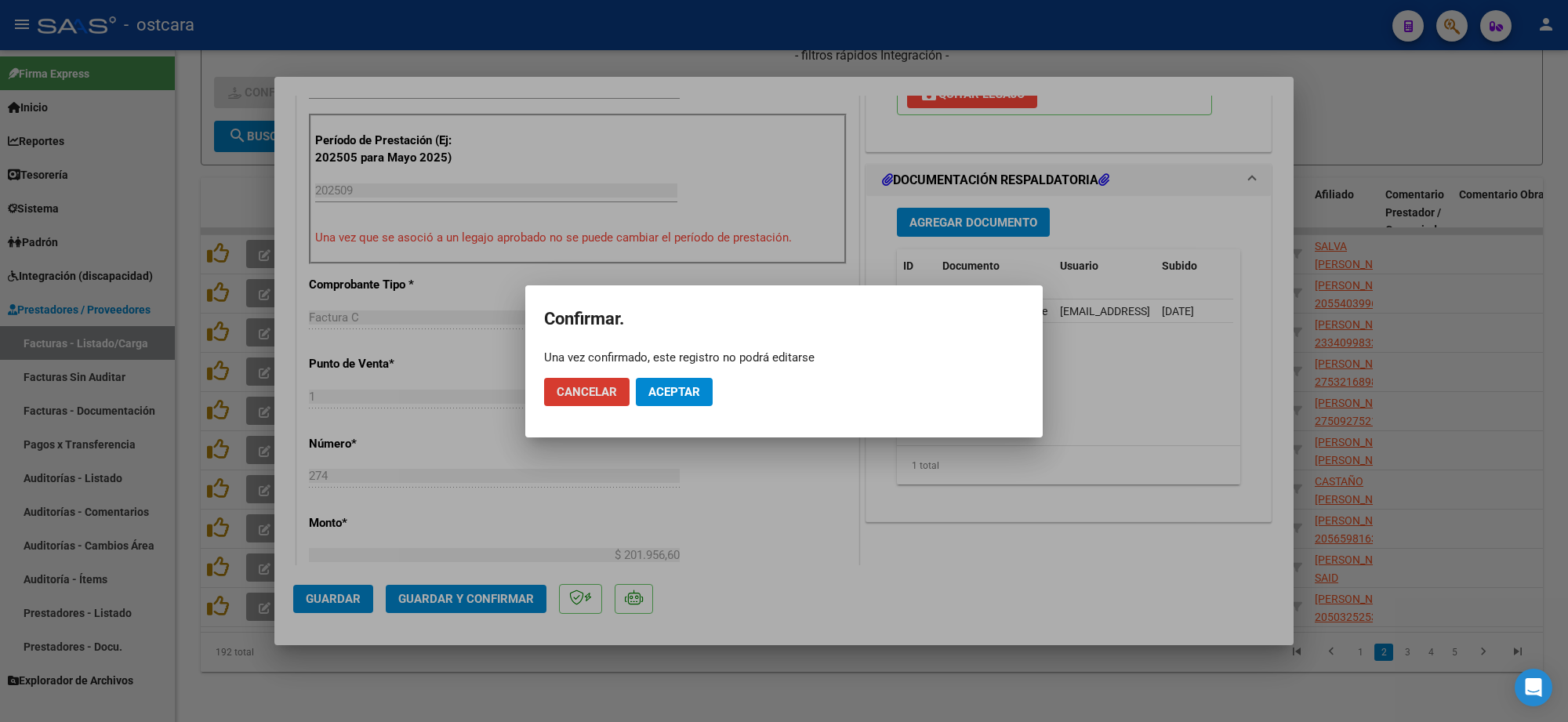
click at [684, 390] on span "Aceptar" at bounding box center [674, 392] width 52 height 14
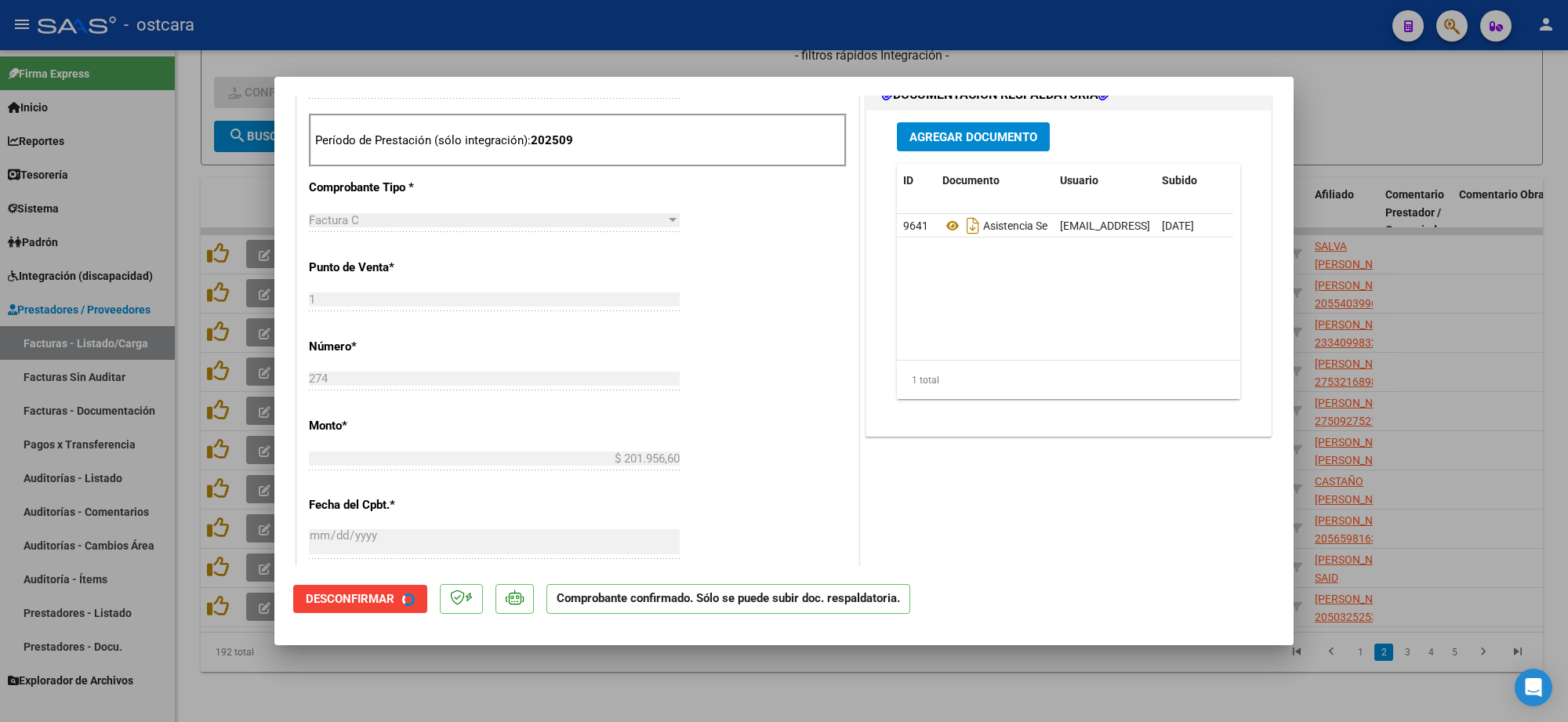
click at [1436, 244] on div at bounding box center [784, 361] width 1568 height 722
type input "$ 0,00"
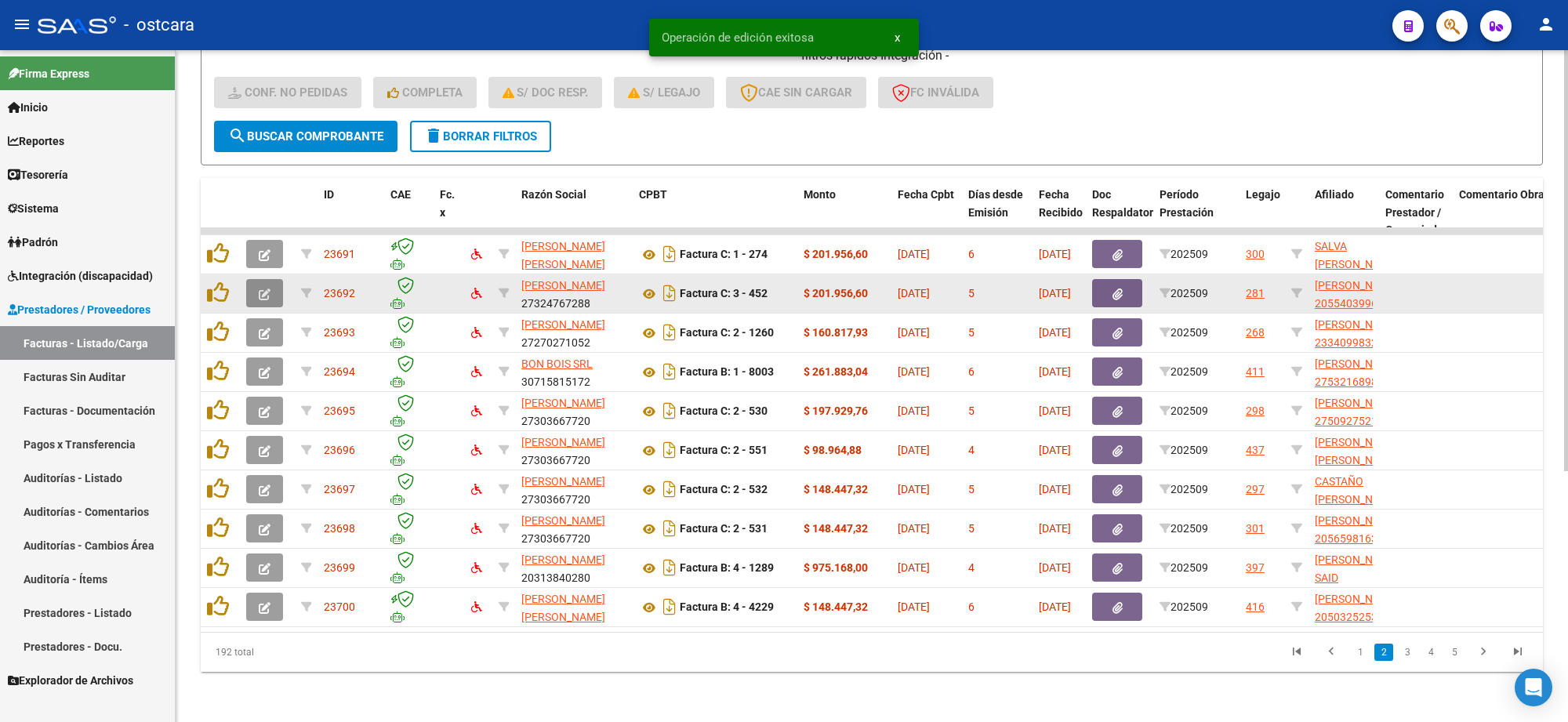
click at [269, 286] on button "button" at bounding box center [265, 293] width 37 height 28
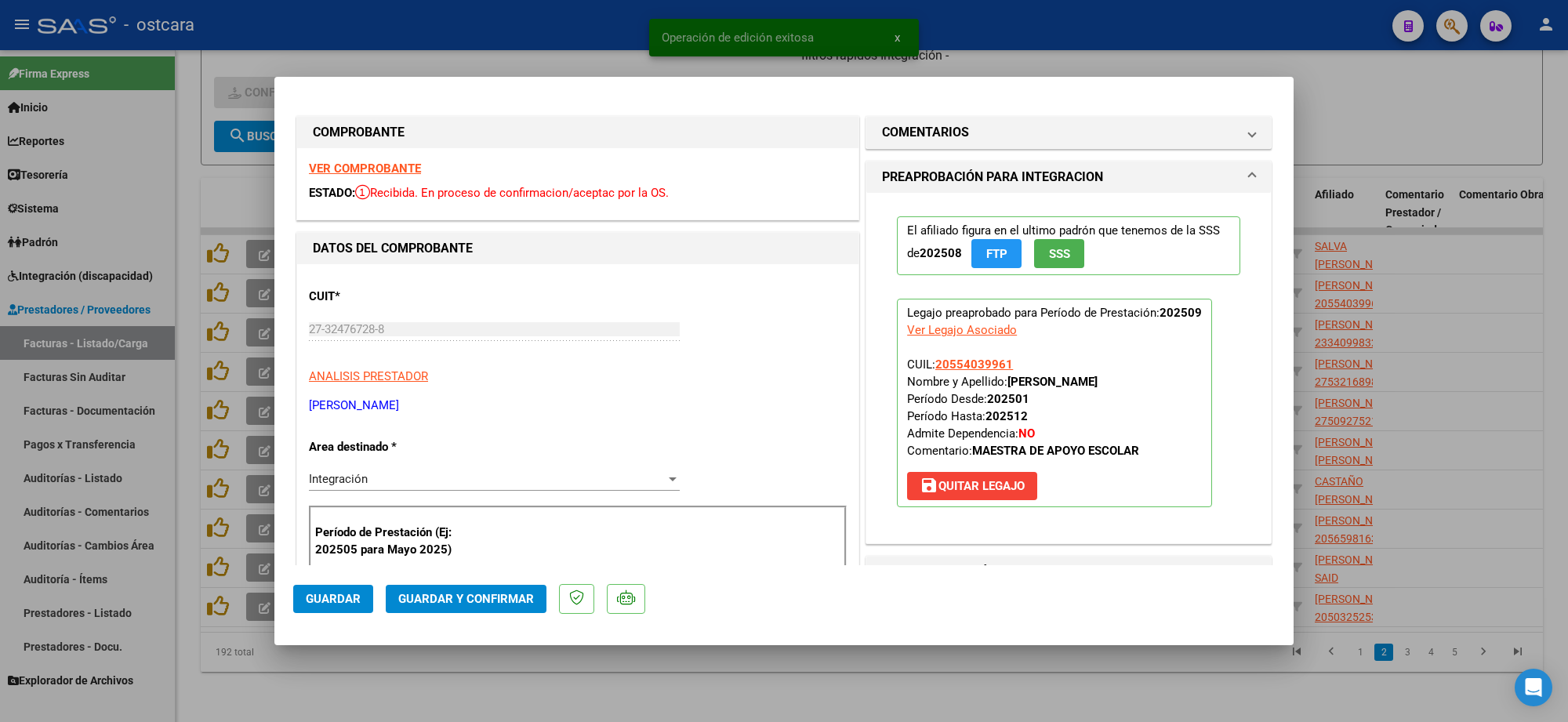
click at [402, 166] on strong "VER COMPROBANTE" at bounding box center [365, 168] width 112 height 14
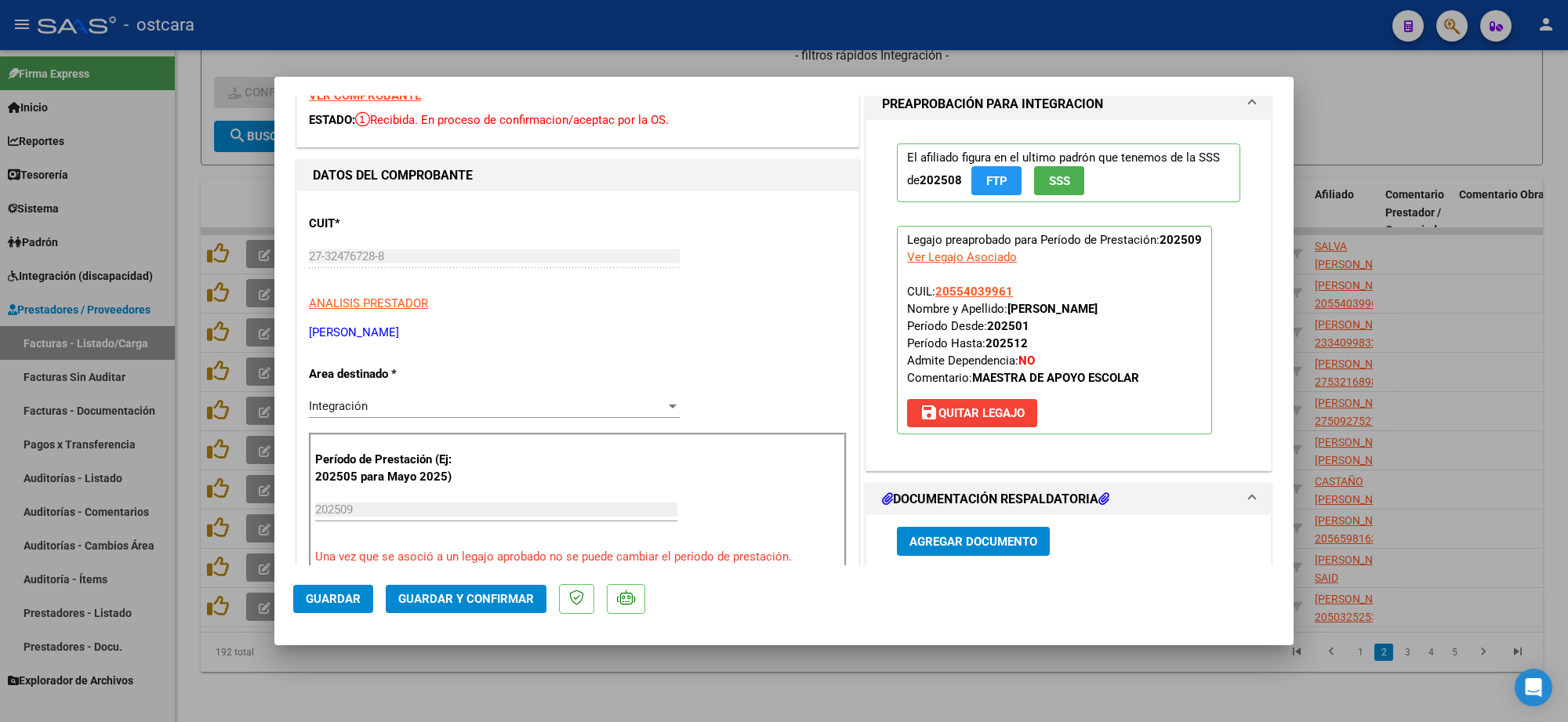
scroll to position [196, 0]
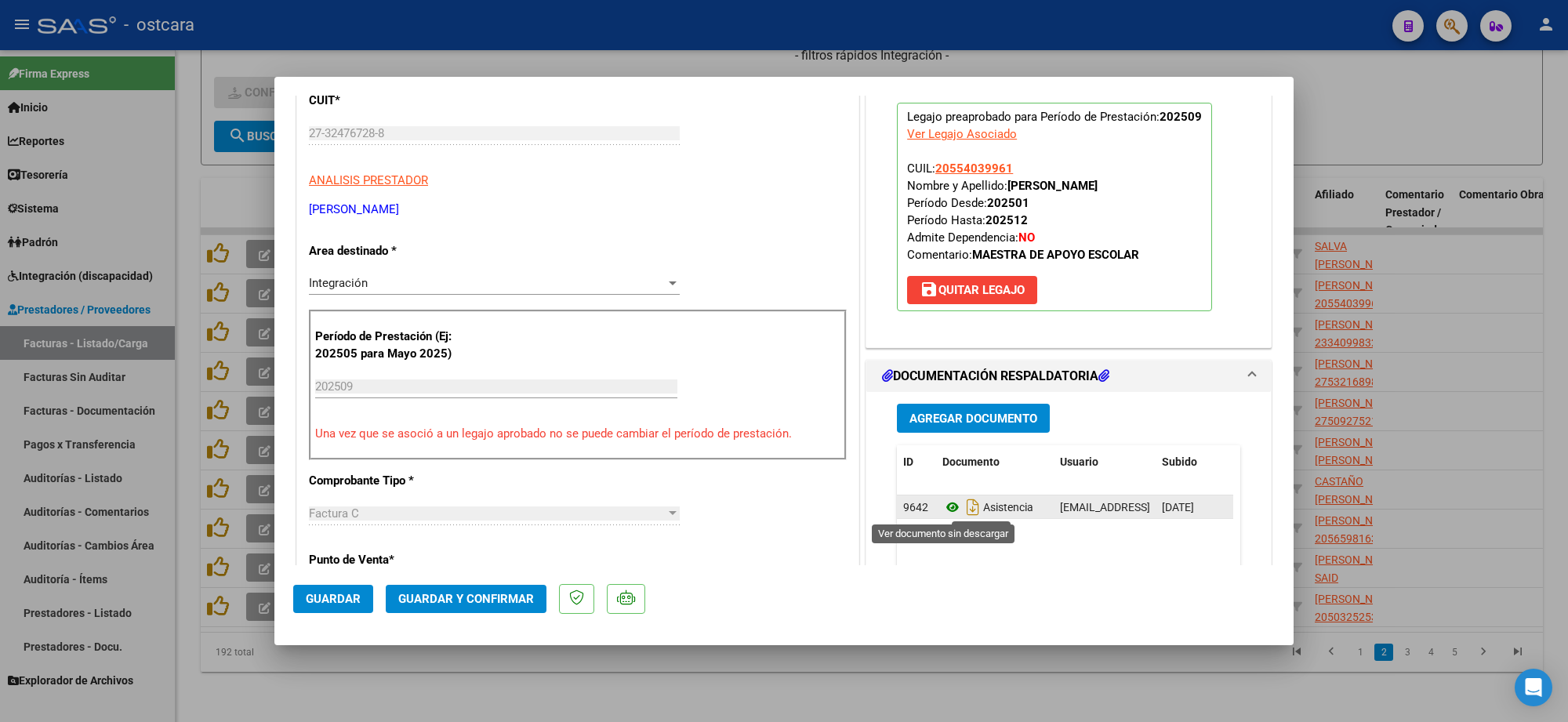
click at [943, 504] on icon at bounding box center [953, 507] width 21 height 19
click at [467, 599] on span "Guardar y Confirmar" at bounding box center [466, 599] width 135 height 14
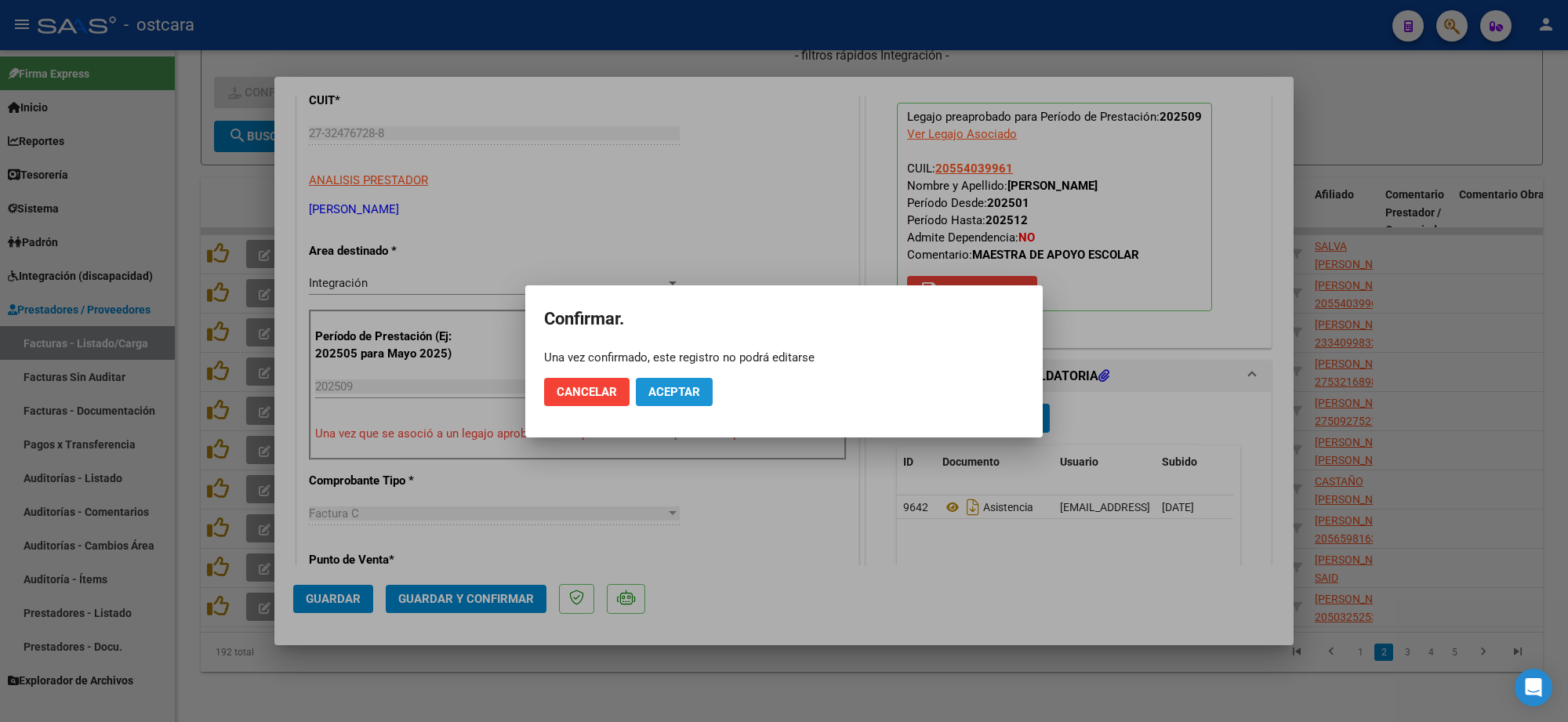
click at [695, 388] on span "Aceptar" at bounding box center [674, 392] width 52 height 14
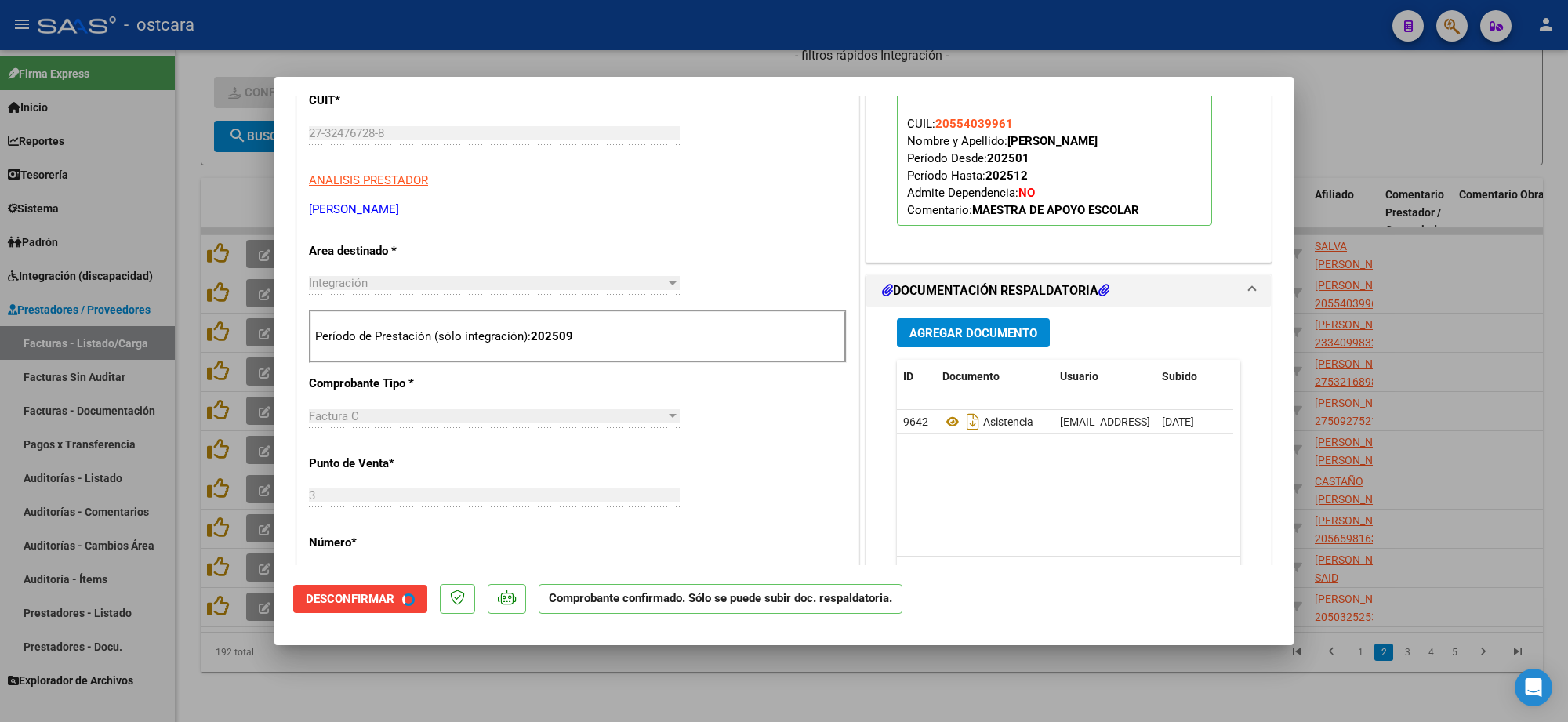
click at [1389, 166] on div at bounding box center [784, 361] width 1568 height 722
type input "$ 0,00"
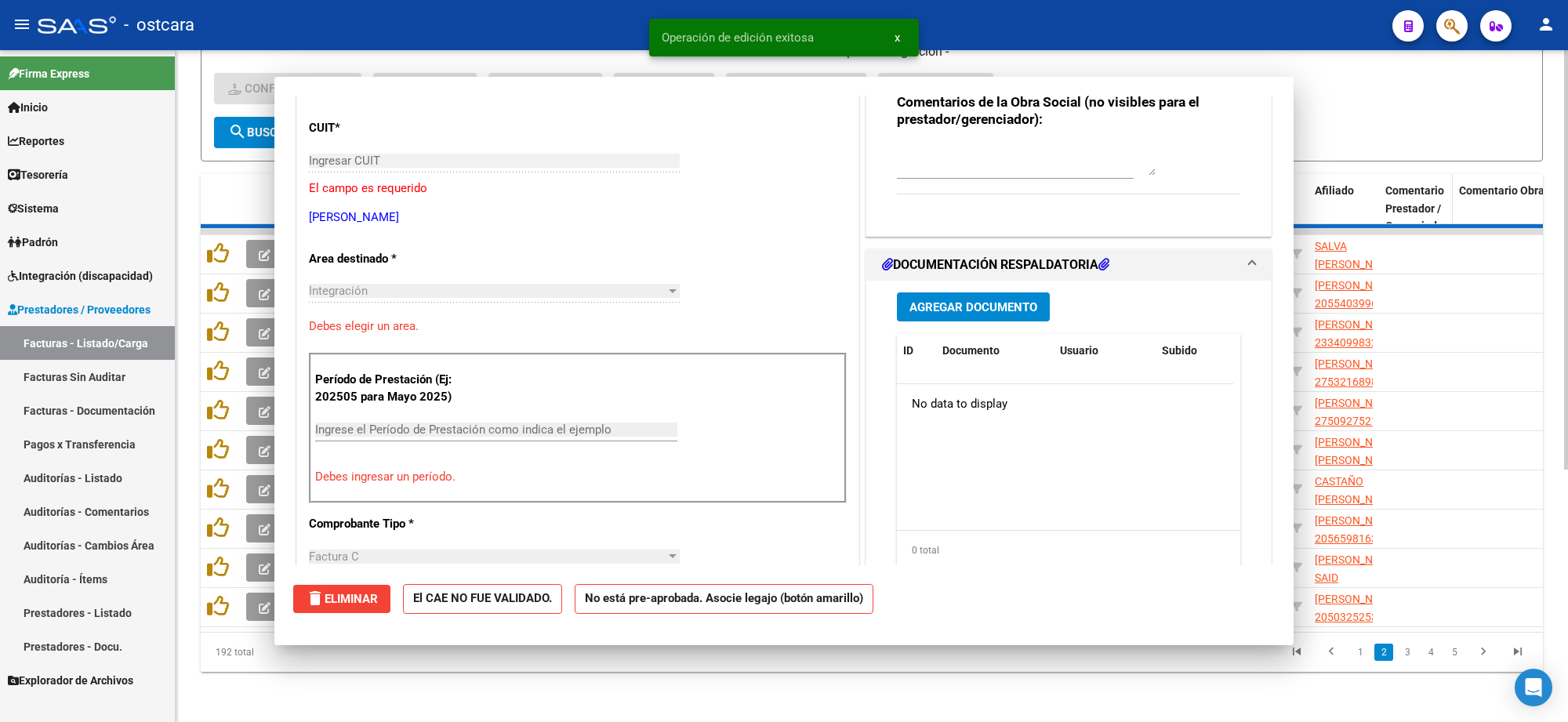
scroll to position [223, 0]
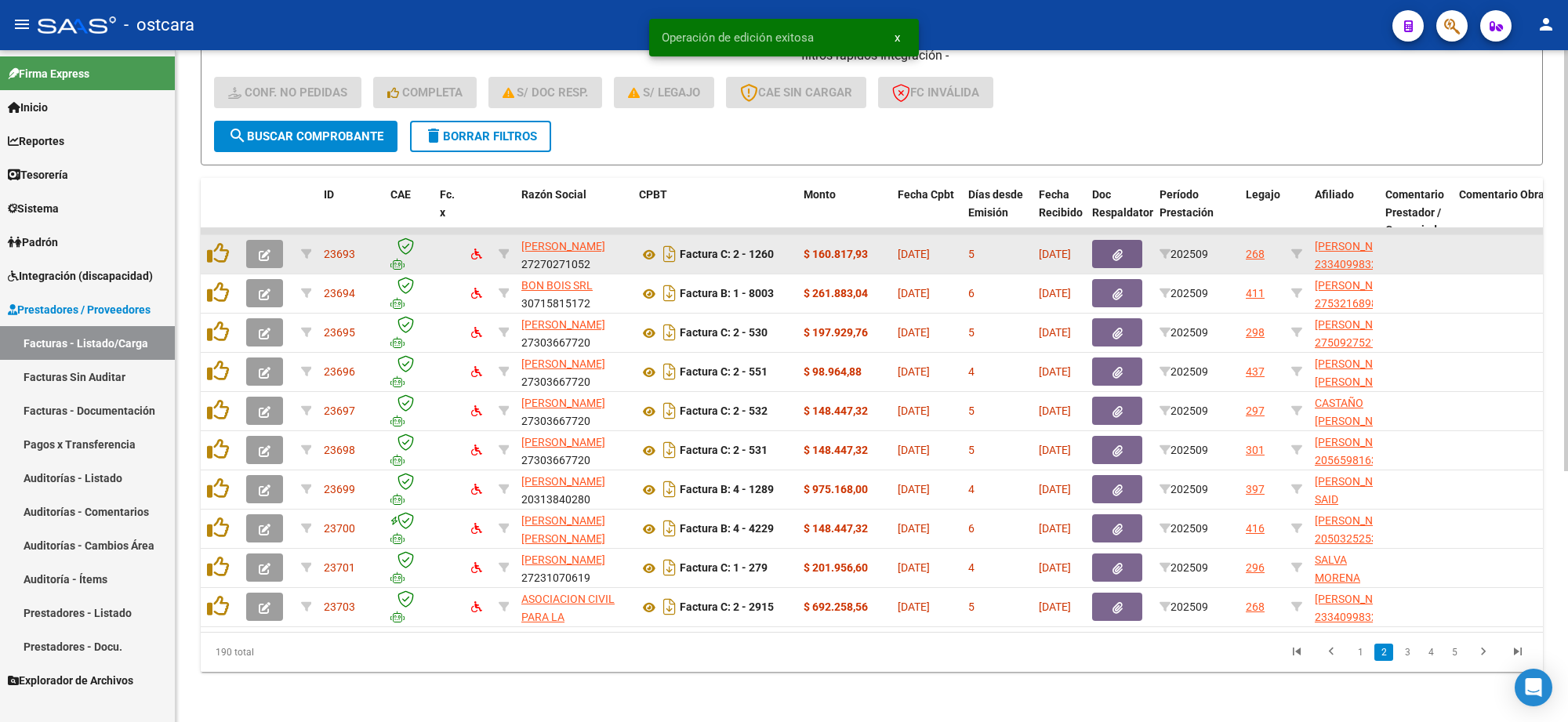
click at [271, 240] on button "button" at bounding box center [265, 254] width 37 height 28
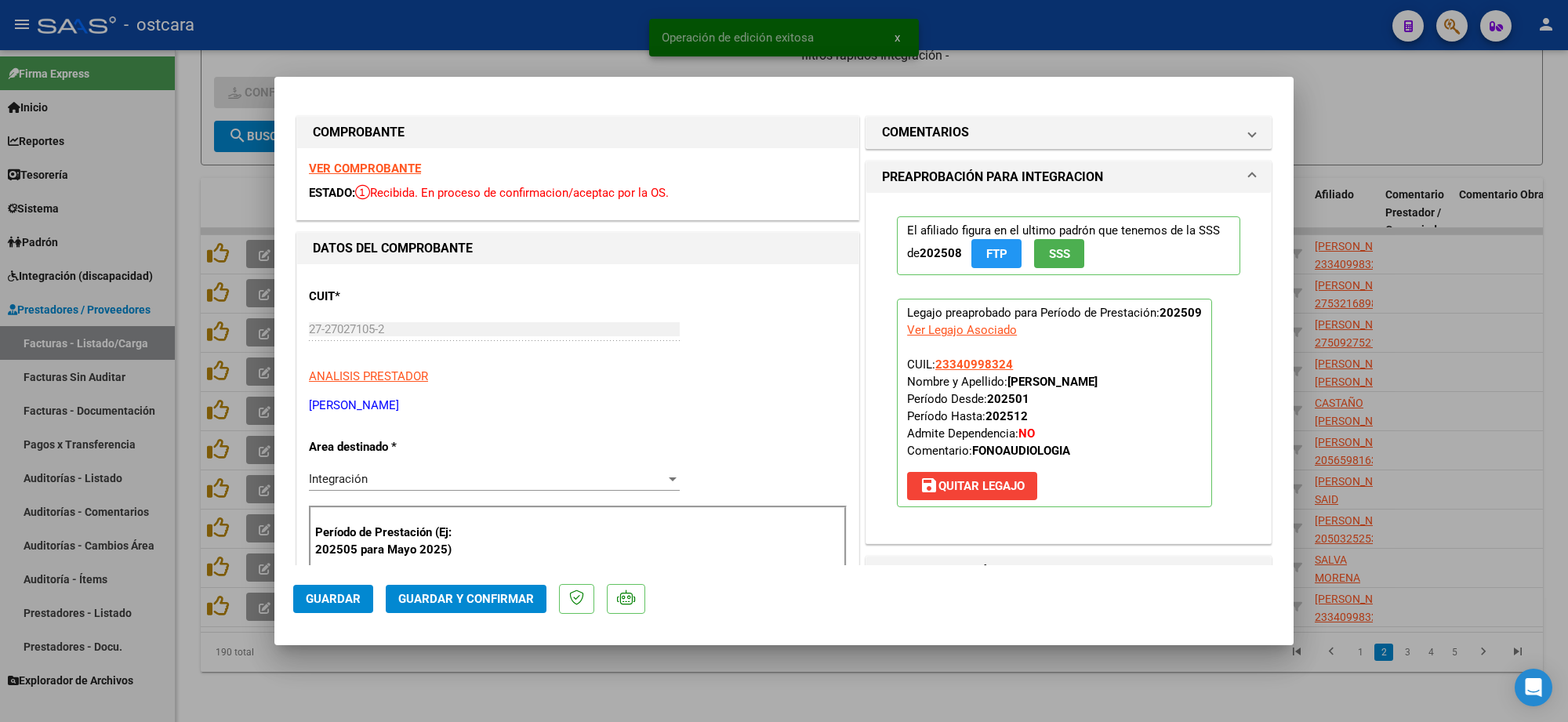
click at [385, 161] on strong "VER COMPROBANTE" at bounding box center [365, 168] width 112 height 14
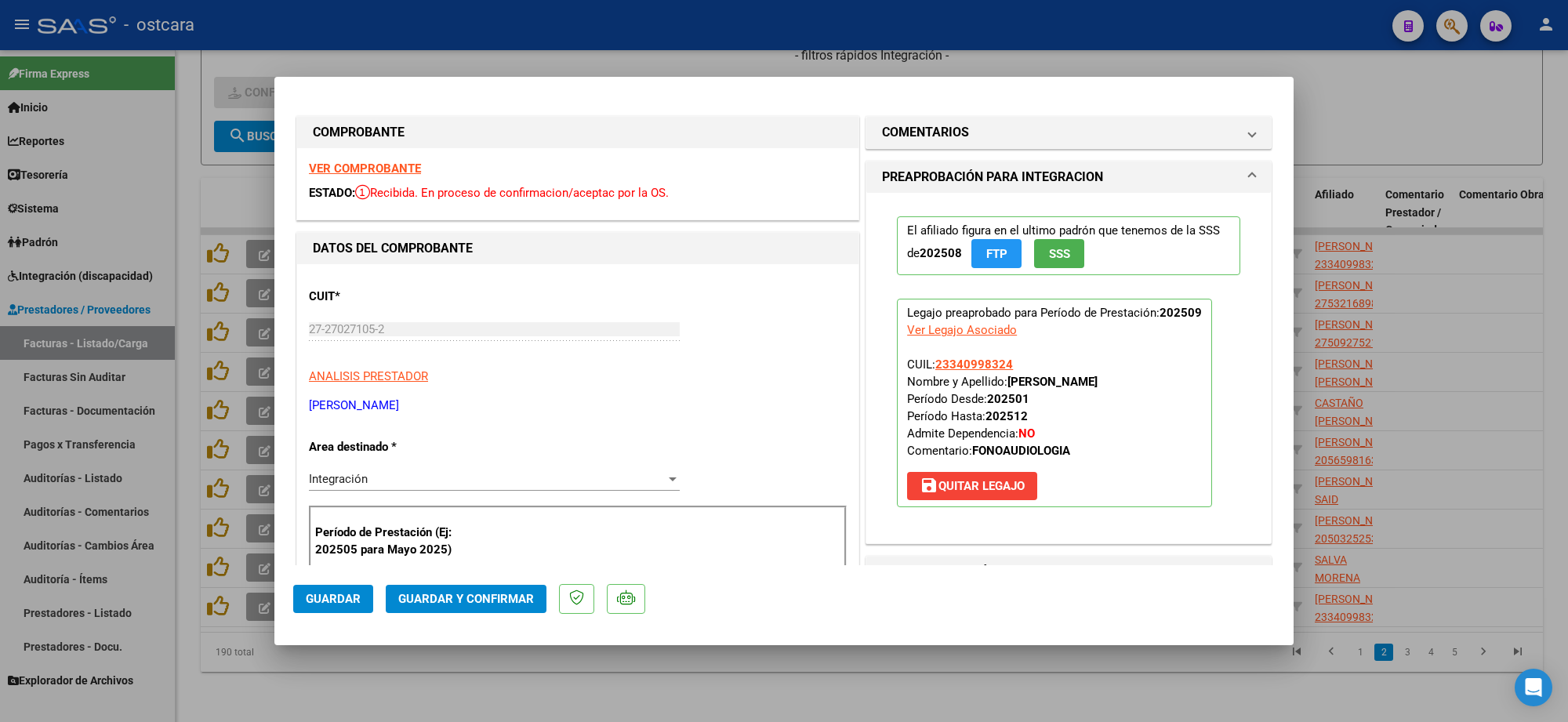
scroll to position [294, 0]
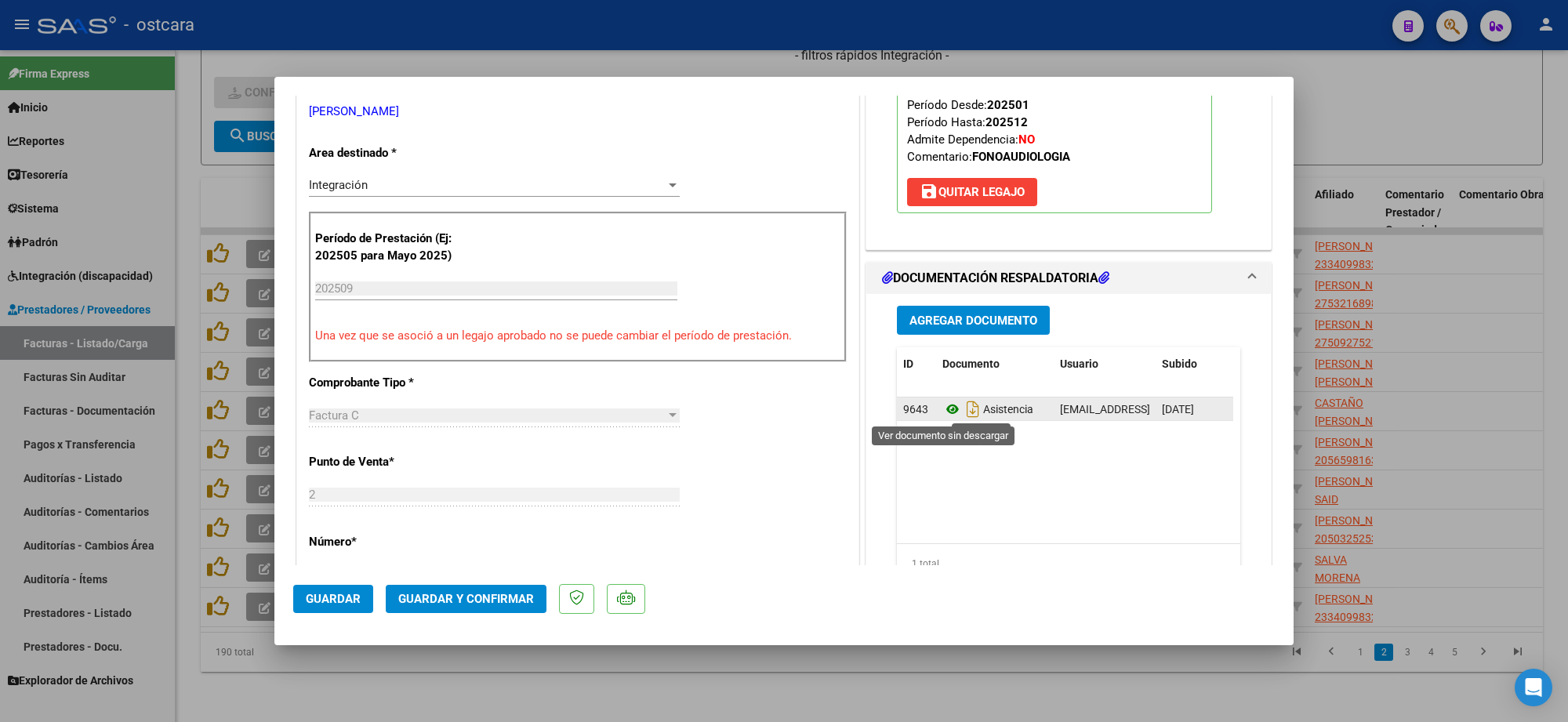
click at [943, 409] on icon at bounding box center [953, 410] width 21 height 19
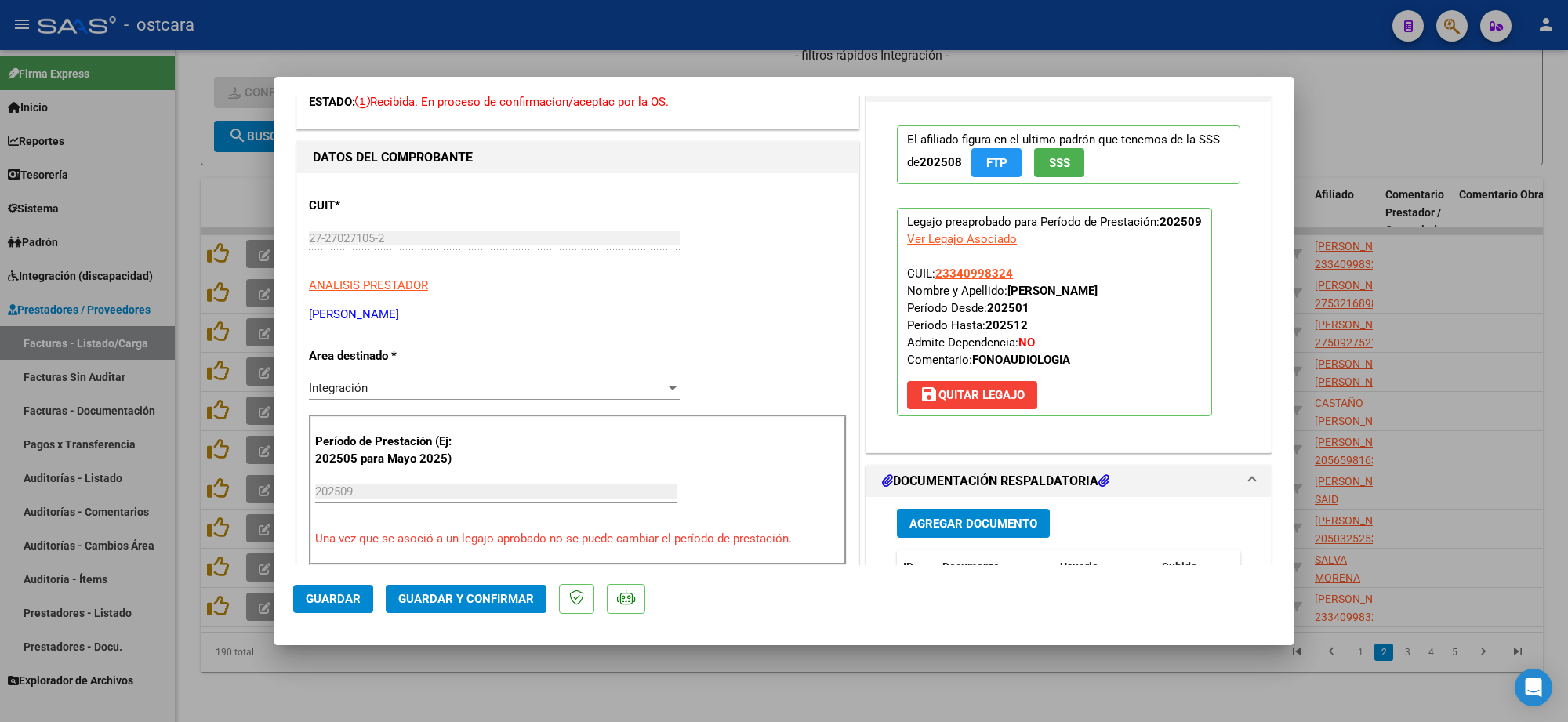
scroll to position [0, 0]
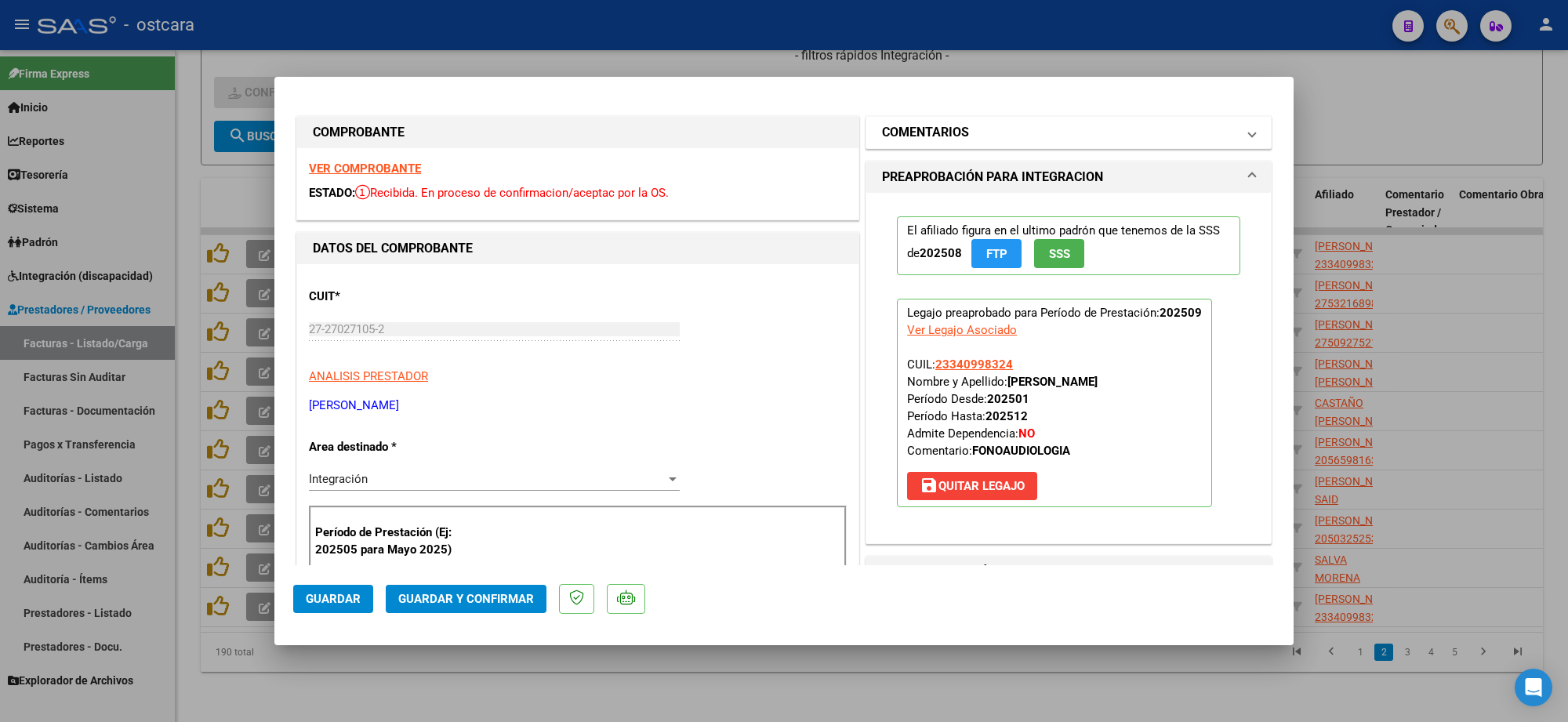
drag, startPoint x: 1002, startPoint y: 135, endPoint x: 993, endPoint y: 174, distance: 40.0
click at [1001, 135] on mat-panel-title "COMENTARIOS" at bounding box center [1059, 133] width 354 height 19
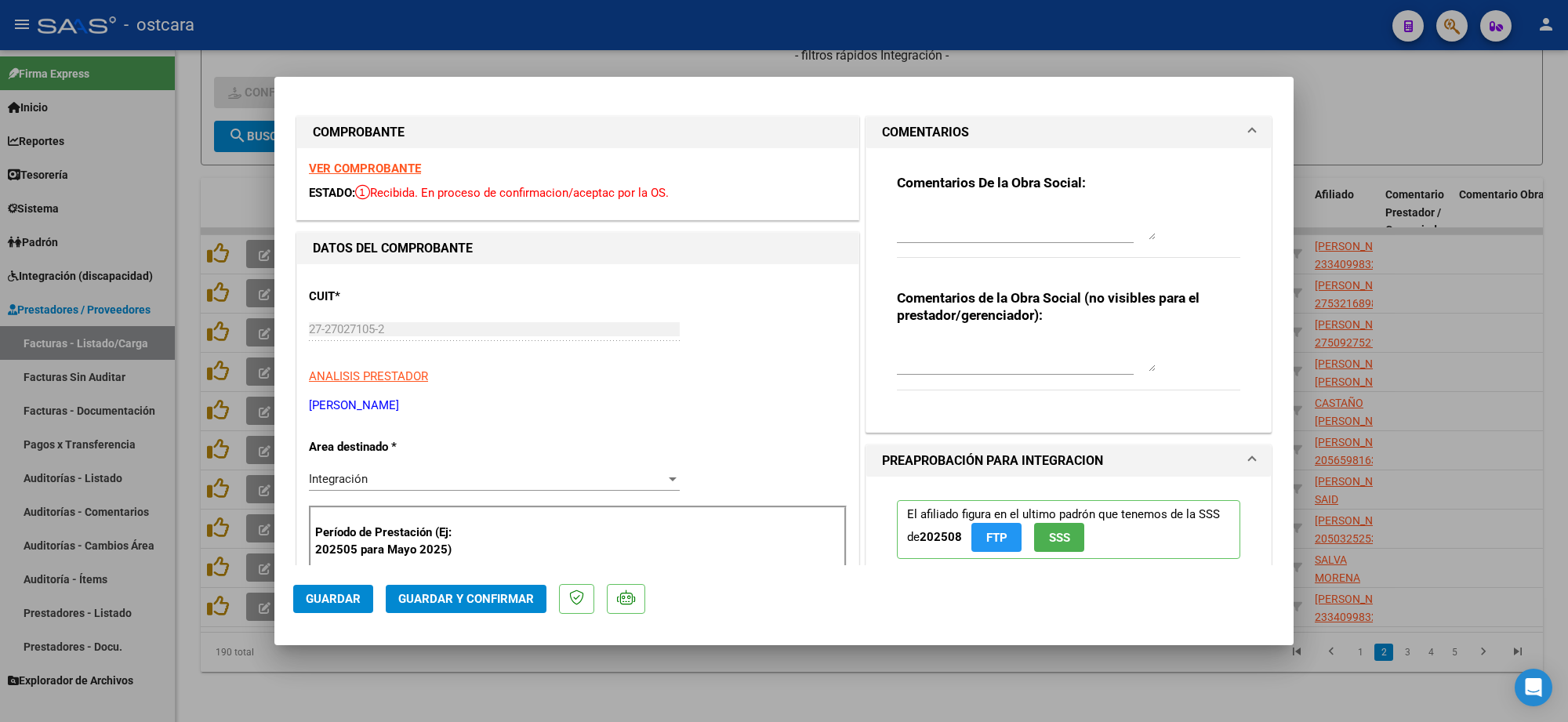
click at [971, 224] on textarea at bounding box center [1026, 224] width 259 height 31
paste textarea "Recordar indicar vinculo del firmante en las planillas de asistencia."
type textarea "Recordar indicar vinculo del firmante en las planillas de asistencia."
click at [464, 594] on span "Guardar y Confirmar" at bounding box center [466, 599] width 135 height 14
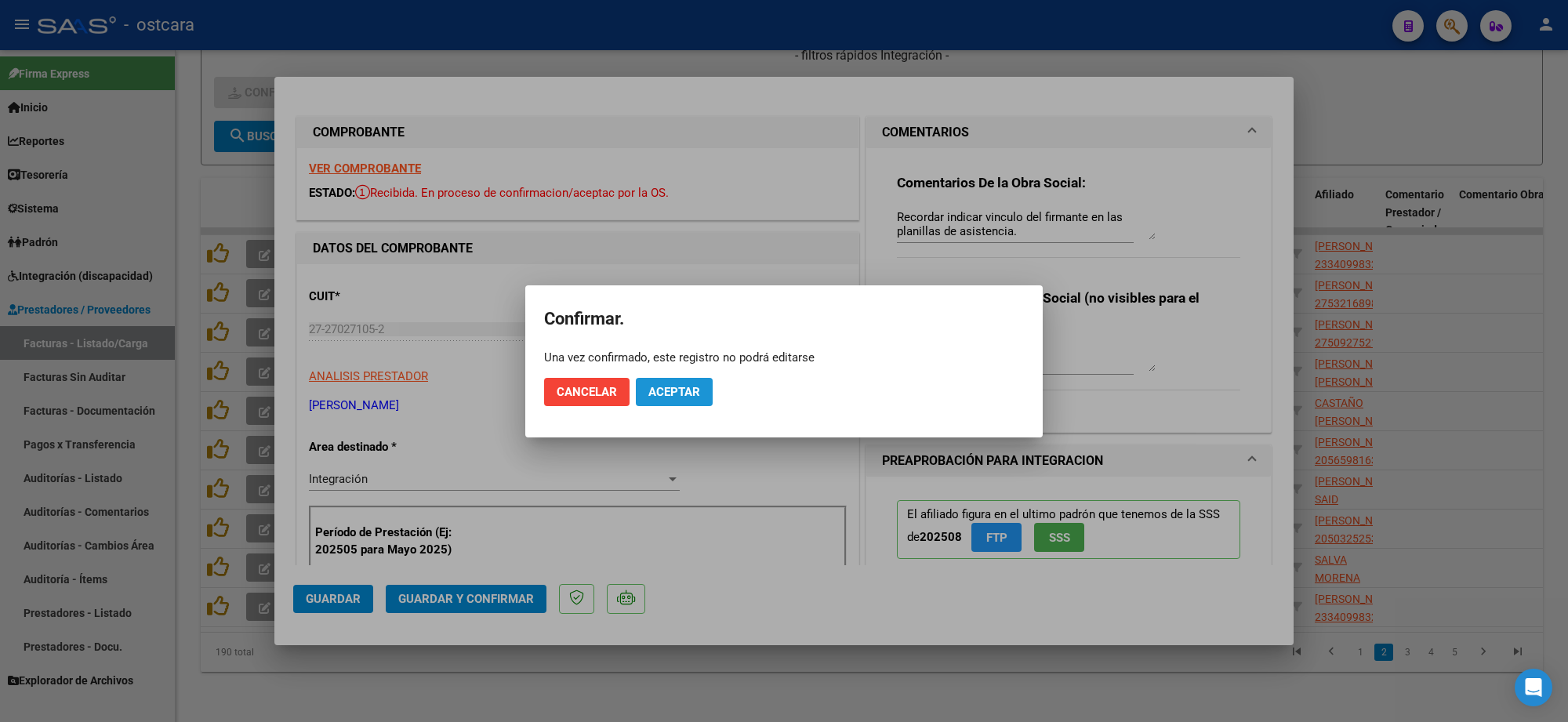
click at [684, 399] on button "Aceptar" at bounding box center [674, 392] width 77 height 28
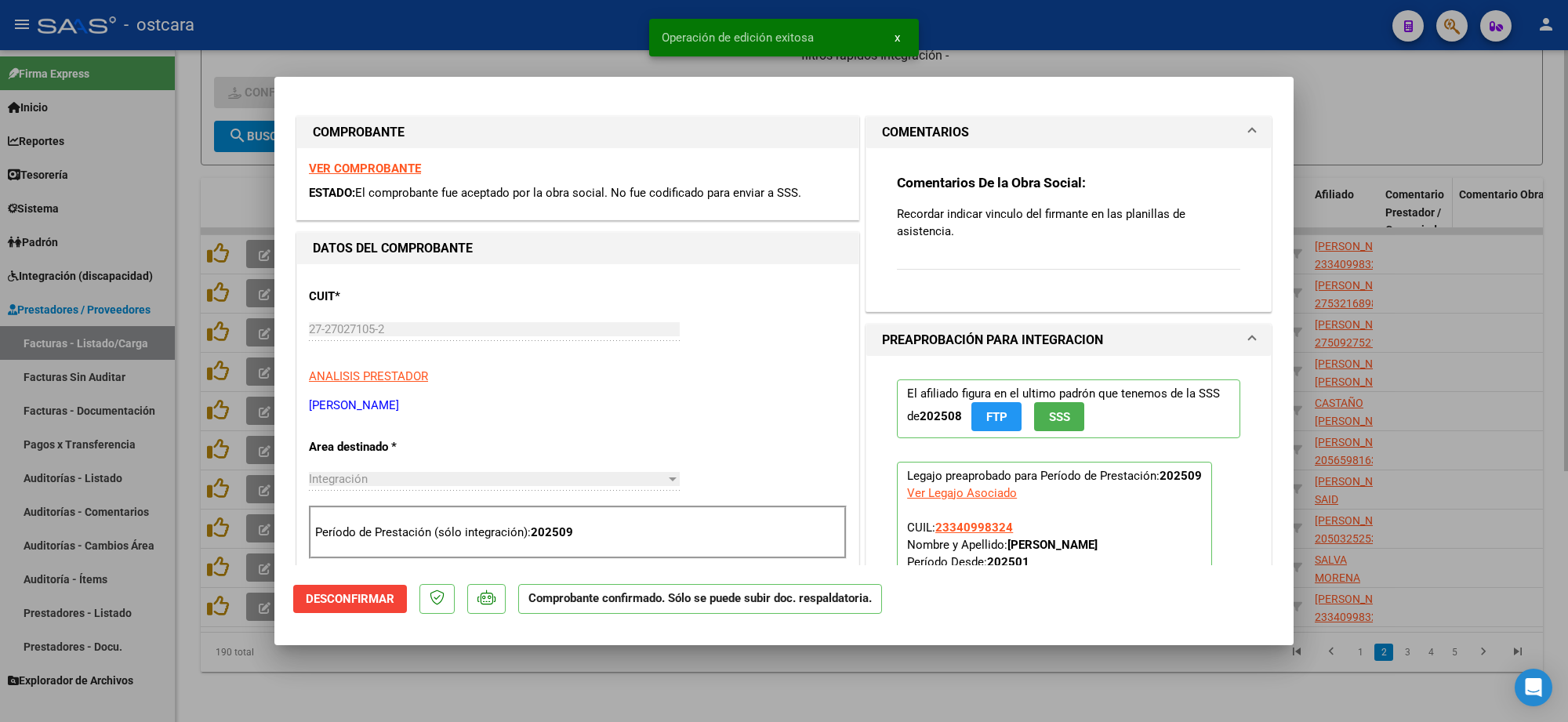
click at [1426, 190] on div at bounding box center [784, 361] width 1568 height 722
type input "$ 0,00"
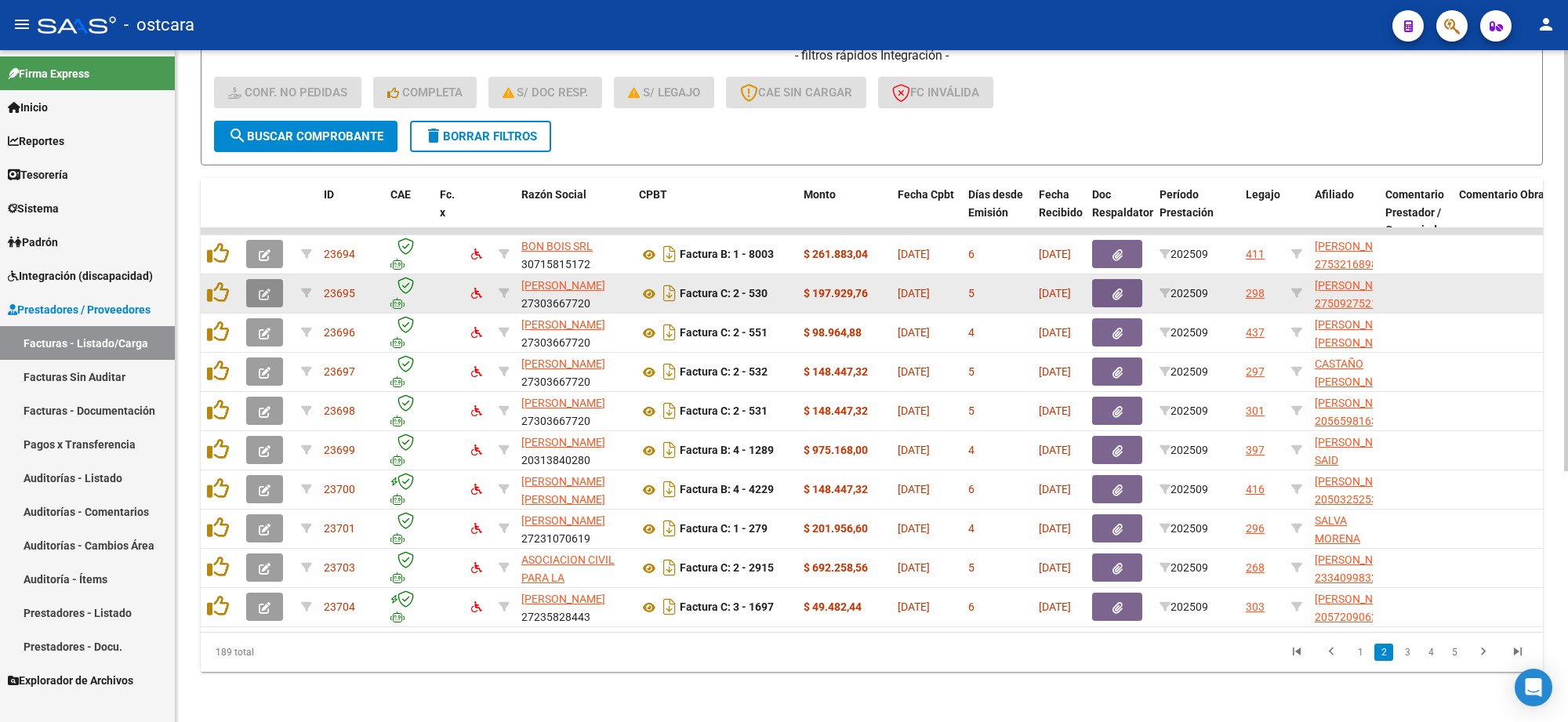
click at [267, 289] on icon "button" at bounding box center [265, 295] width 12 height 12
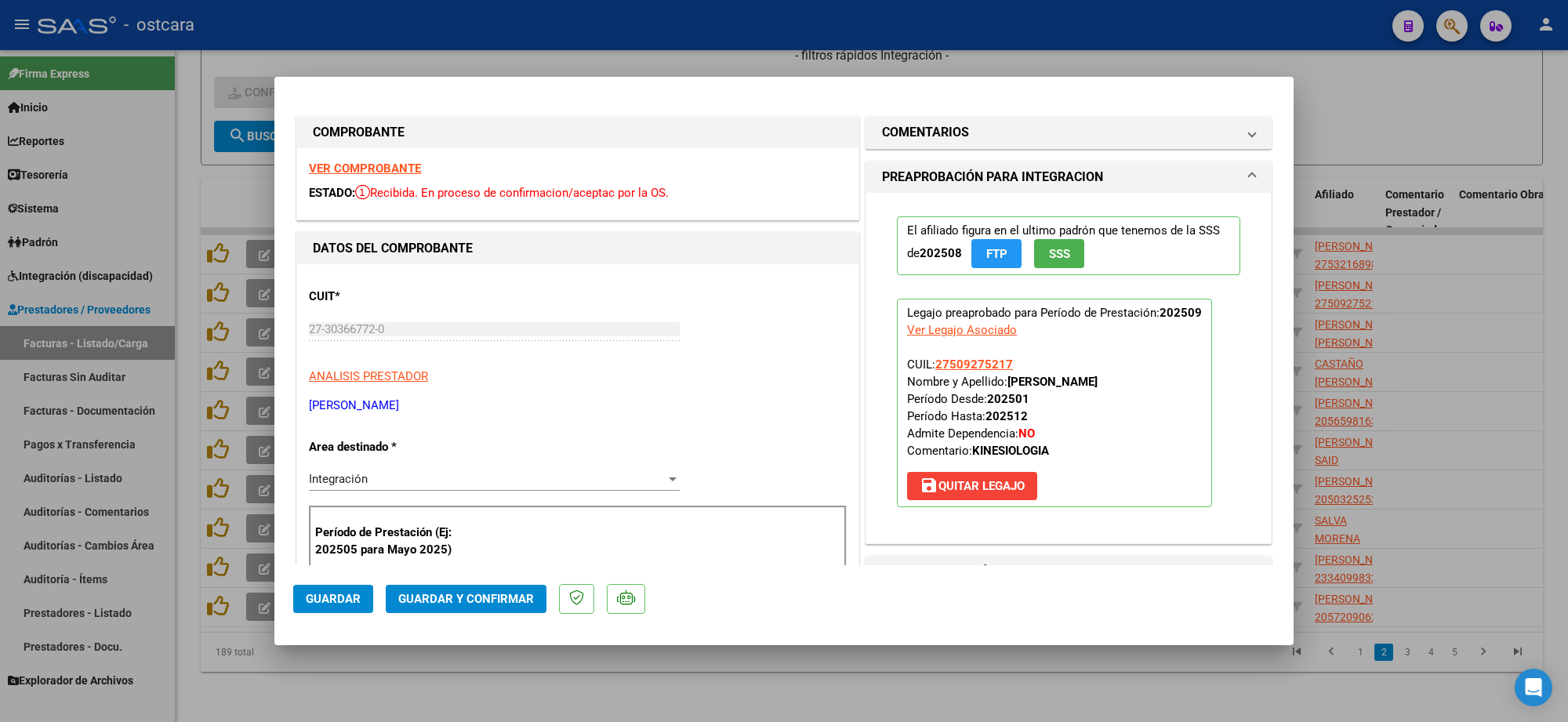
click at [394, 168] on strong "VER COMPROBANTE" at bounding box center [365, 168] width 112 height 14
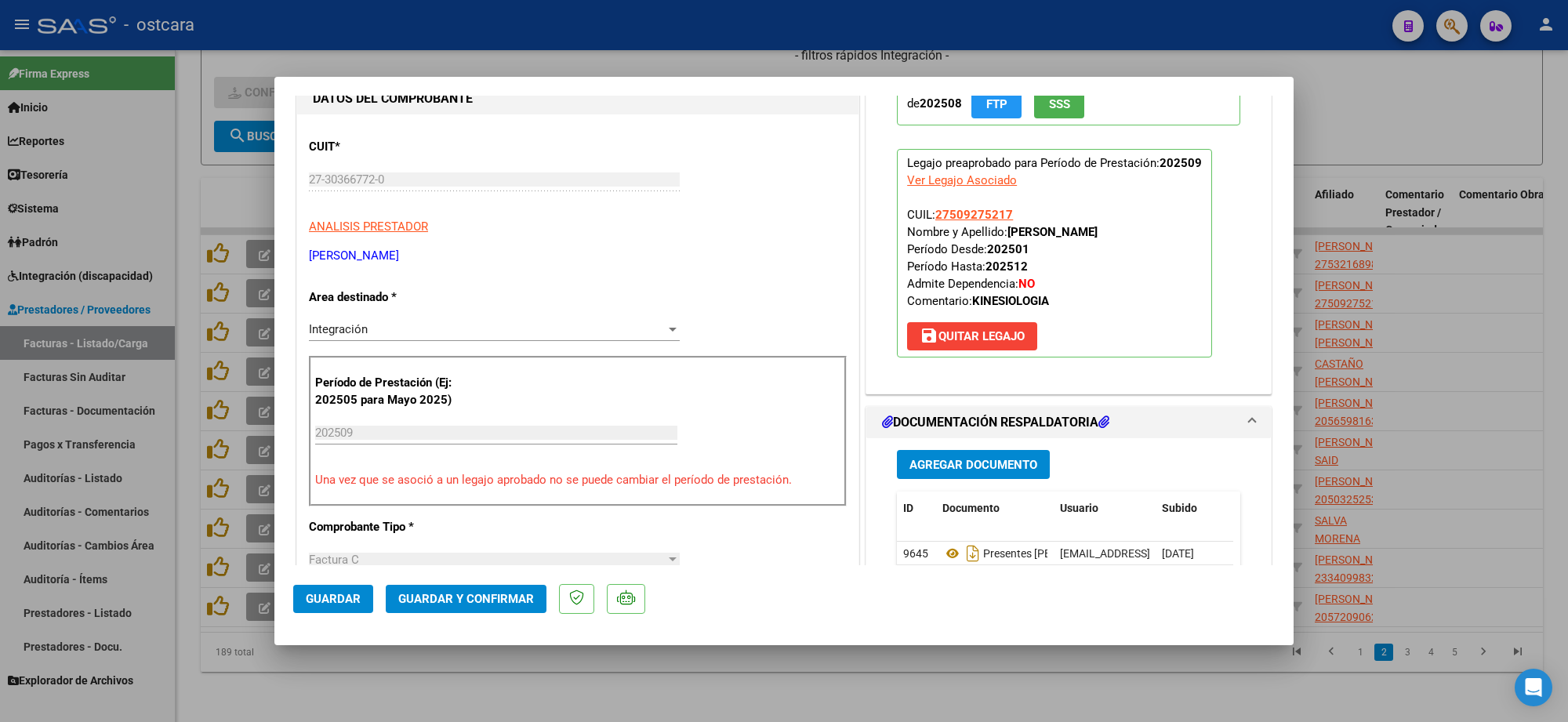
scroll to position [294, 0]
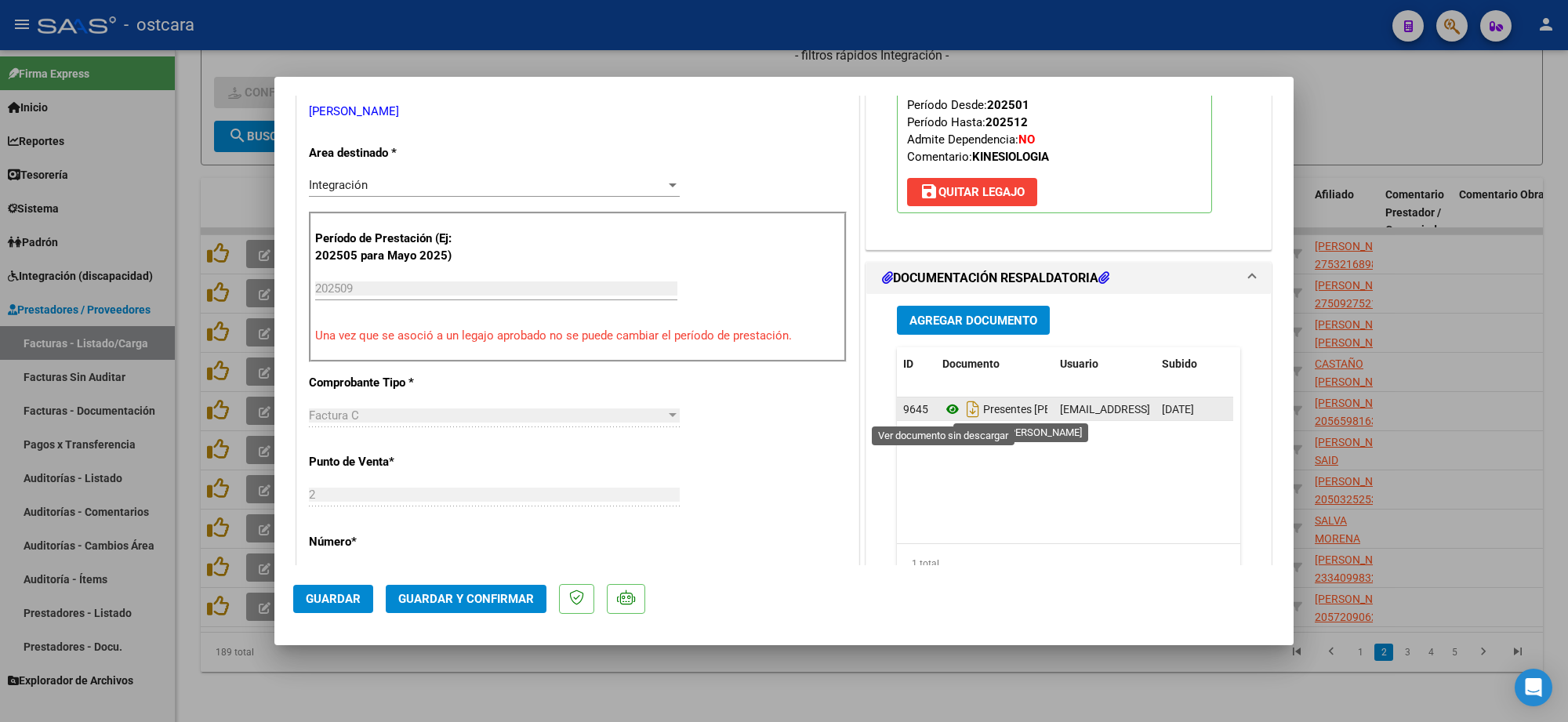
click at [950, 406] on icon at bounding box center [953, 410] width 21 height 19
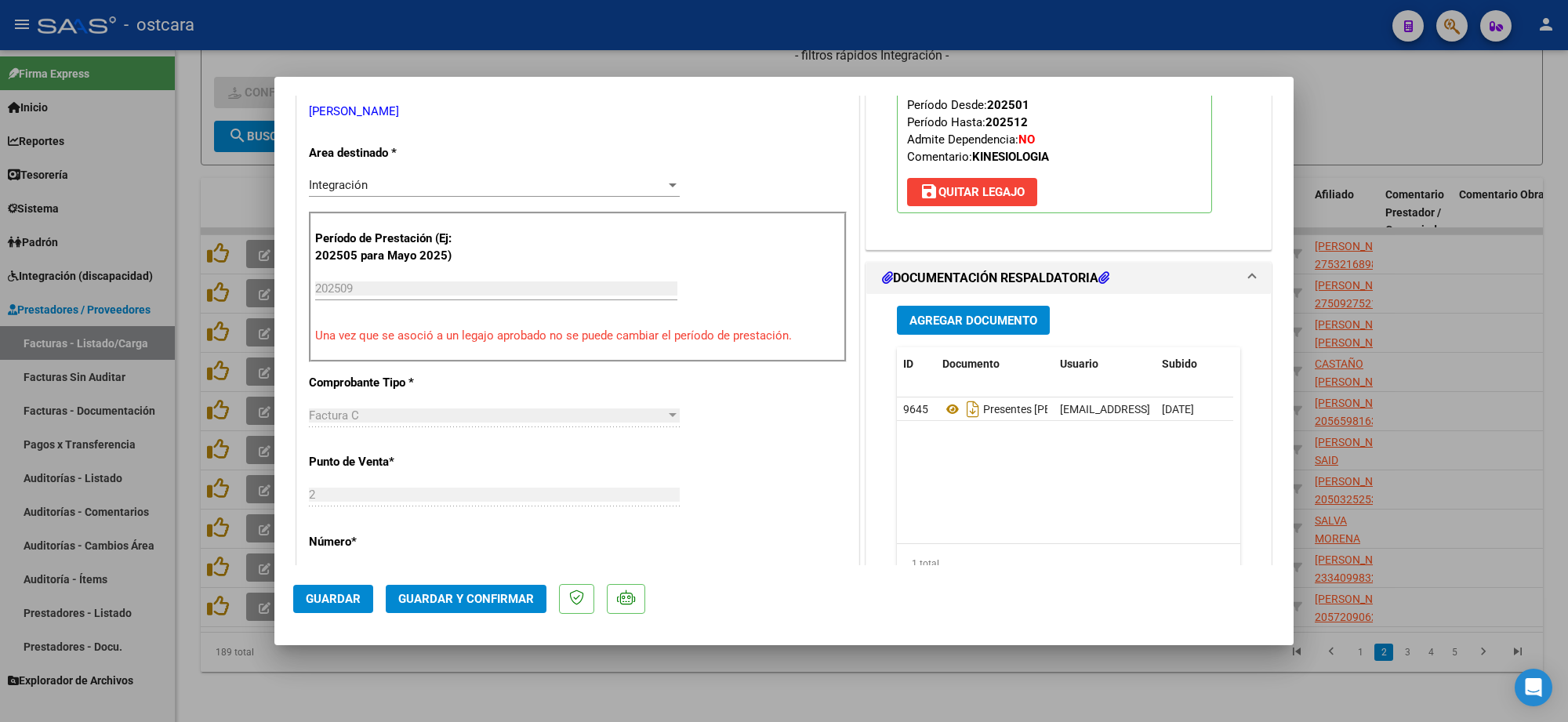
click at [500, 591] on button "Guardar y Confirmar" at bounding box center [466, 599] width 160 height 28
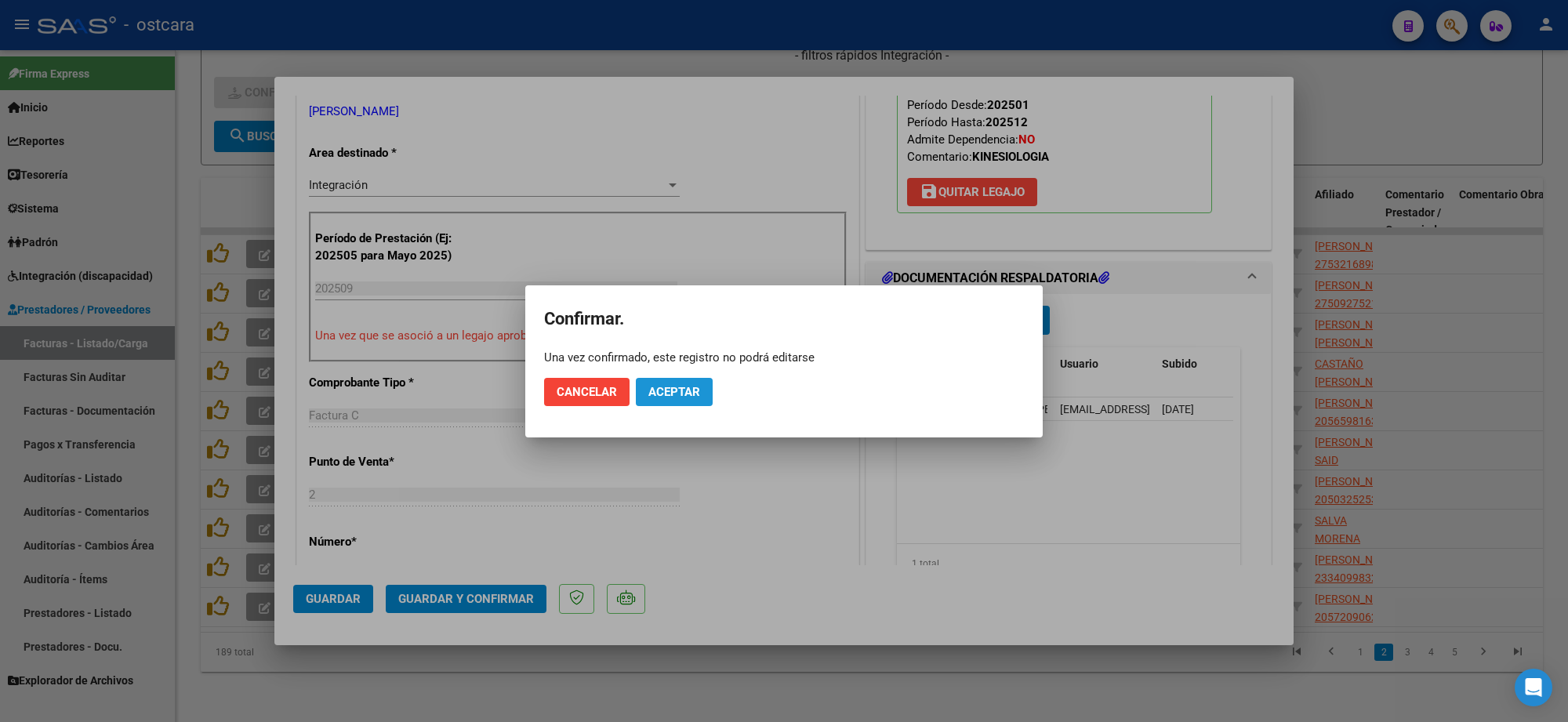
click at [655, 394] on span "Aceptar" at bounding box center [674, 392] width 52 height 14
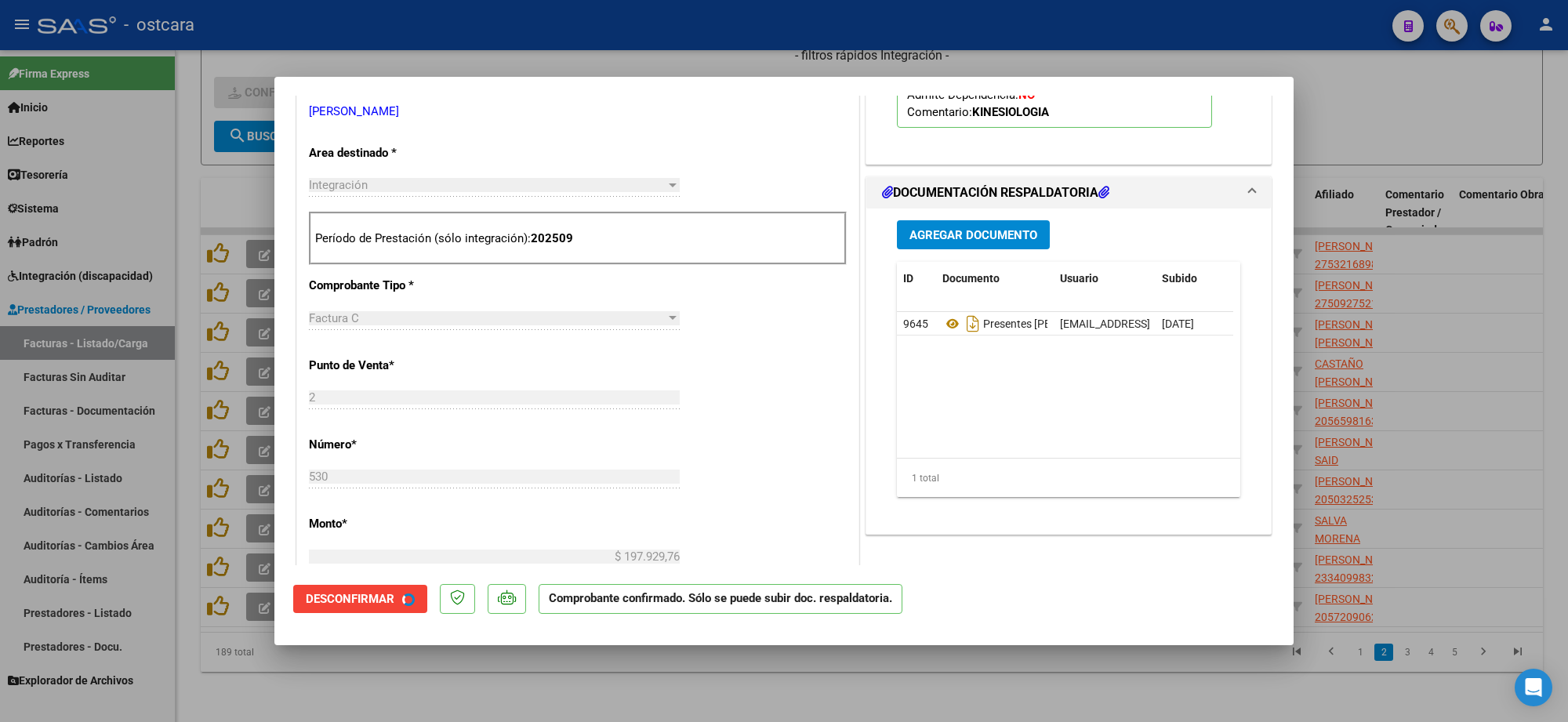
click at [1431, 183] on div at bounding box center [784, 361] width 1568 height 722
type input "$ 0,00"
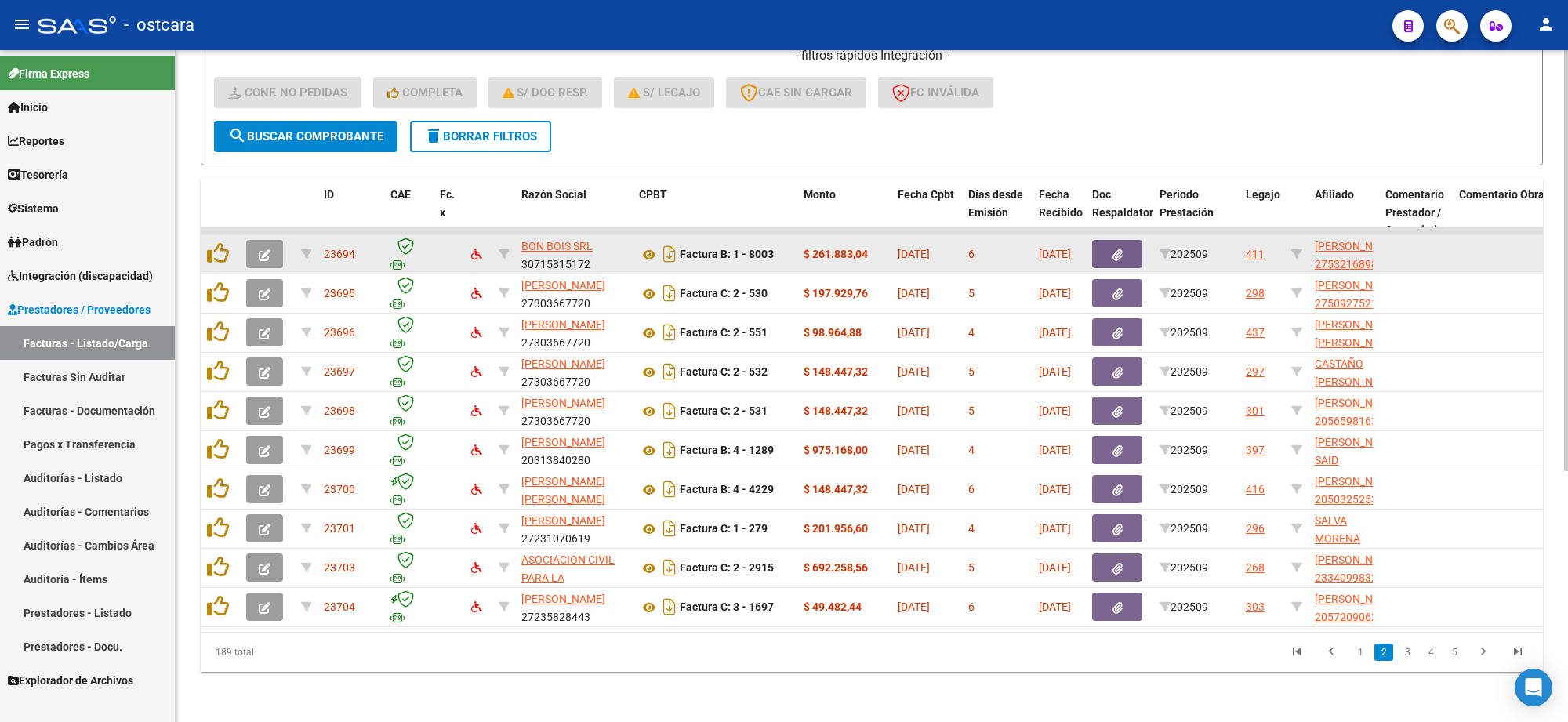
click at [267, 249] on icon "button" at bounding box center [265, 255] width 12 height 12
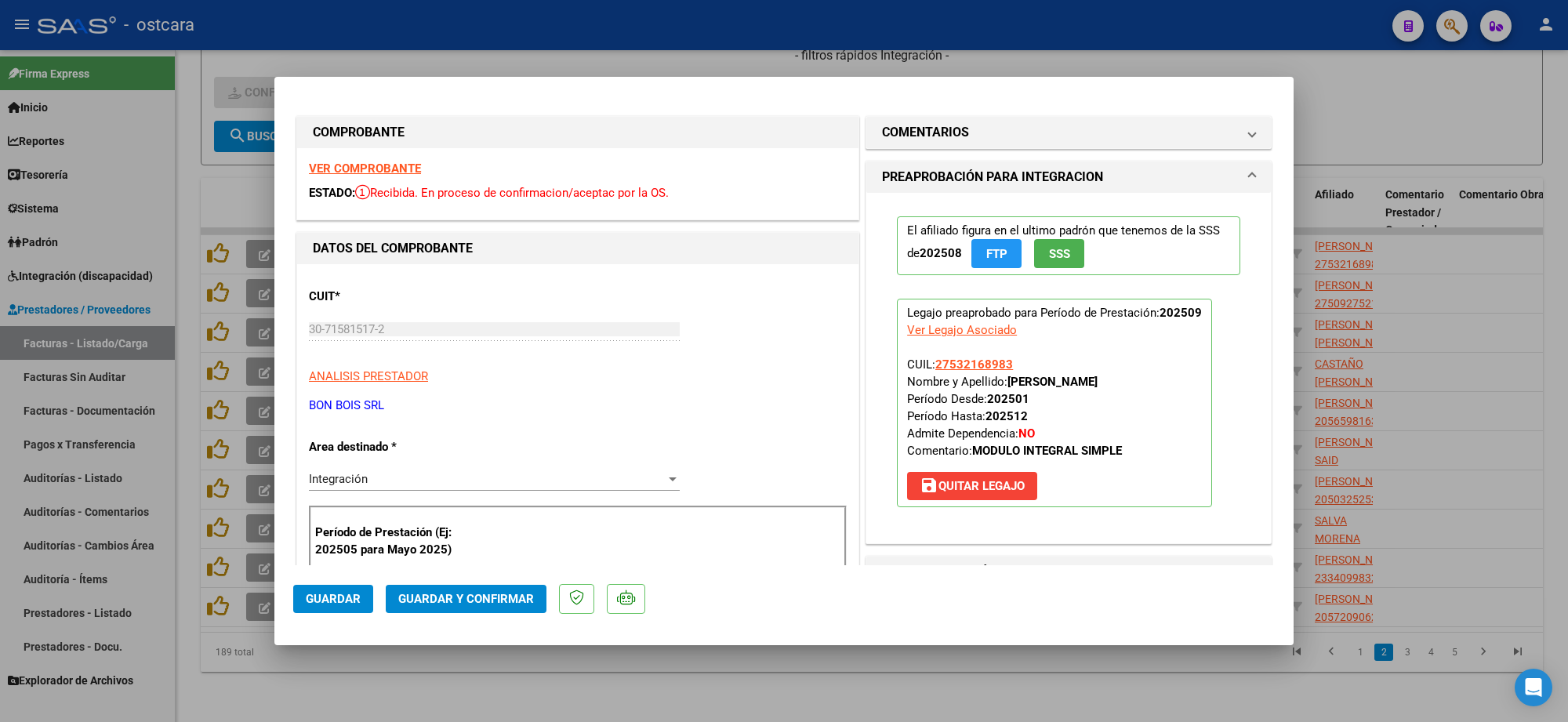
click at [389, 166] on strong "VER COMPROBANTE" at bounding box center [365, 168] width 112 height 14
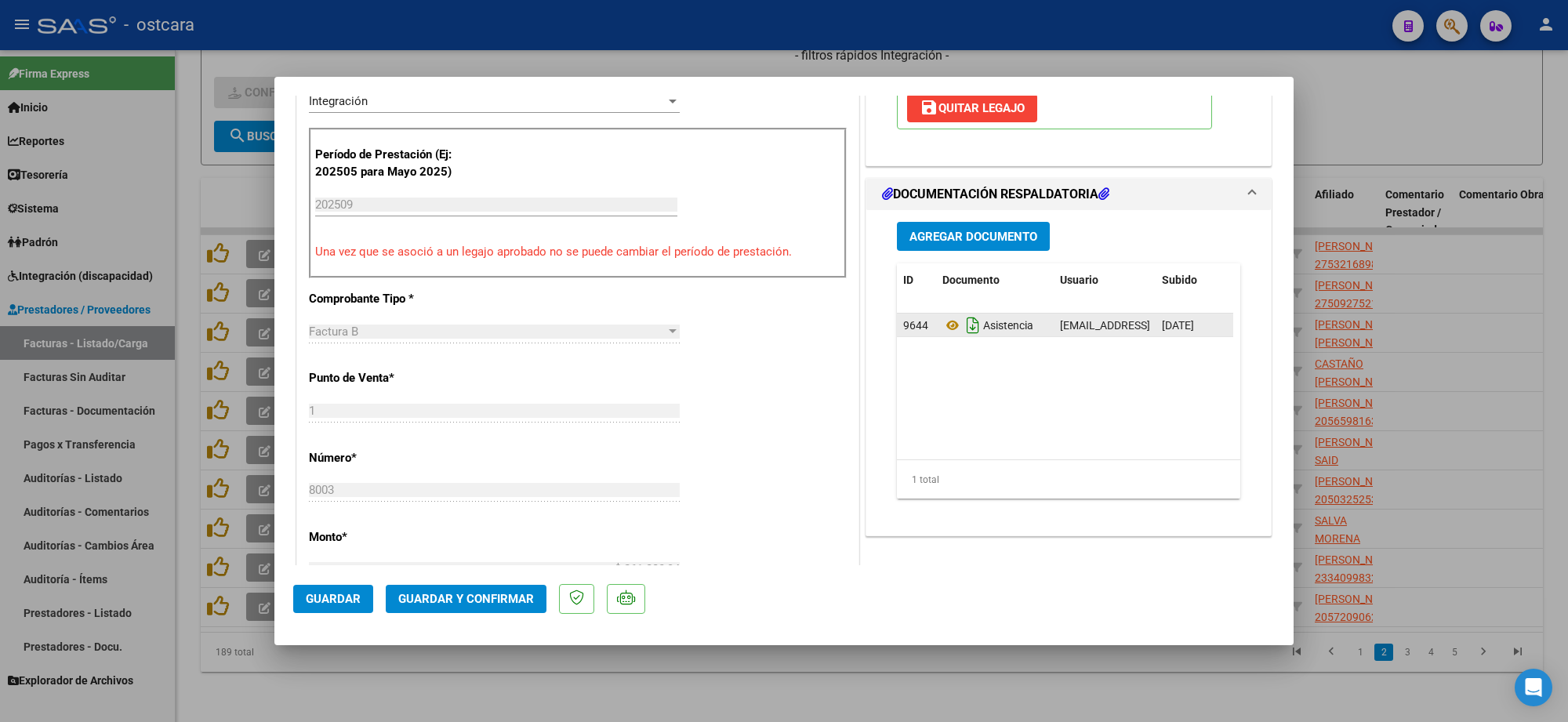
scroll to position [392, 0]
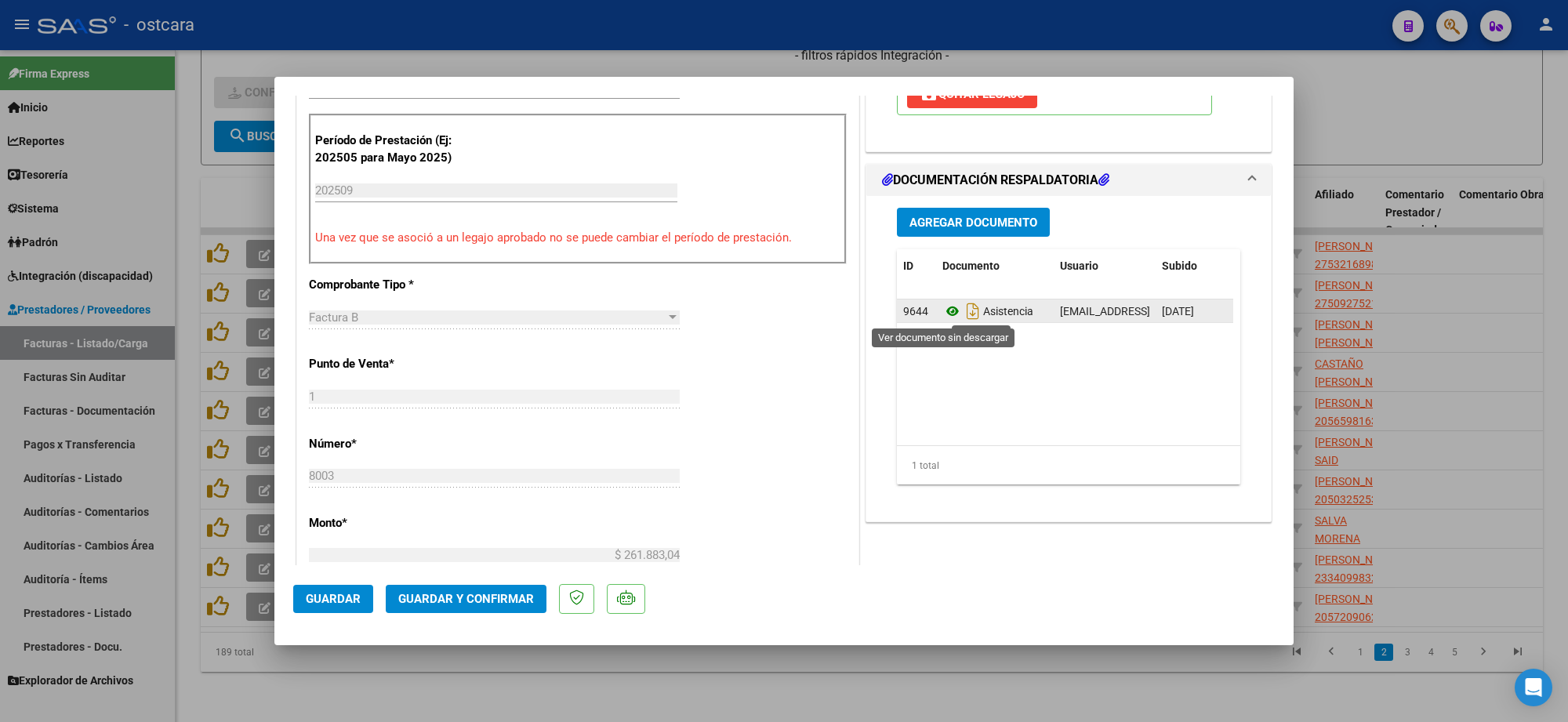
click at [943, 308] on icon at bounding box center [953, 311] width 21 height 19
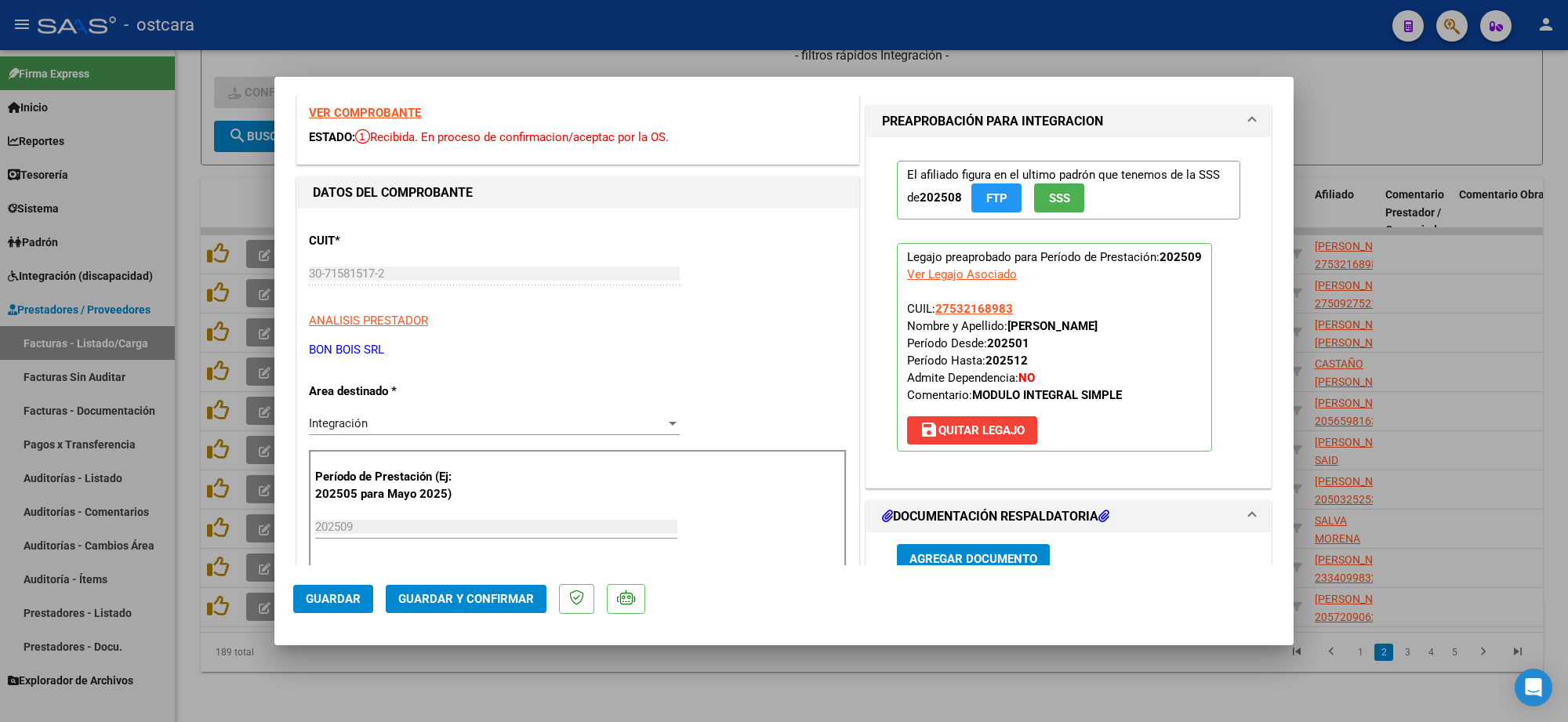
scroll to position [0, 0]
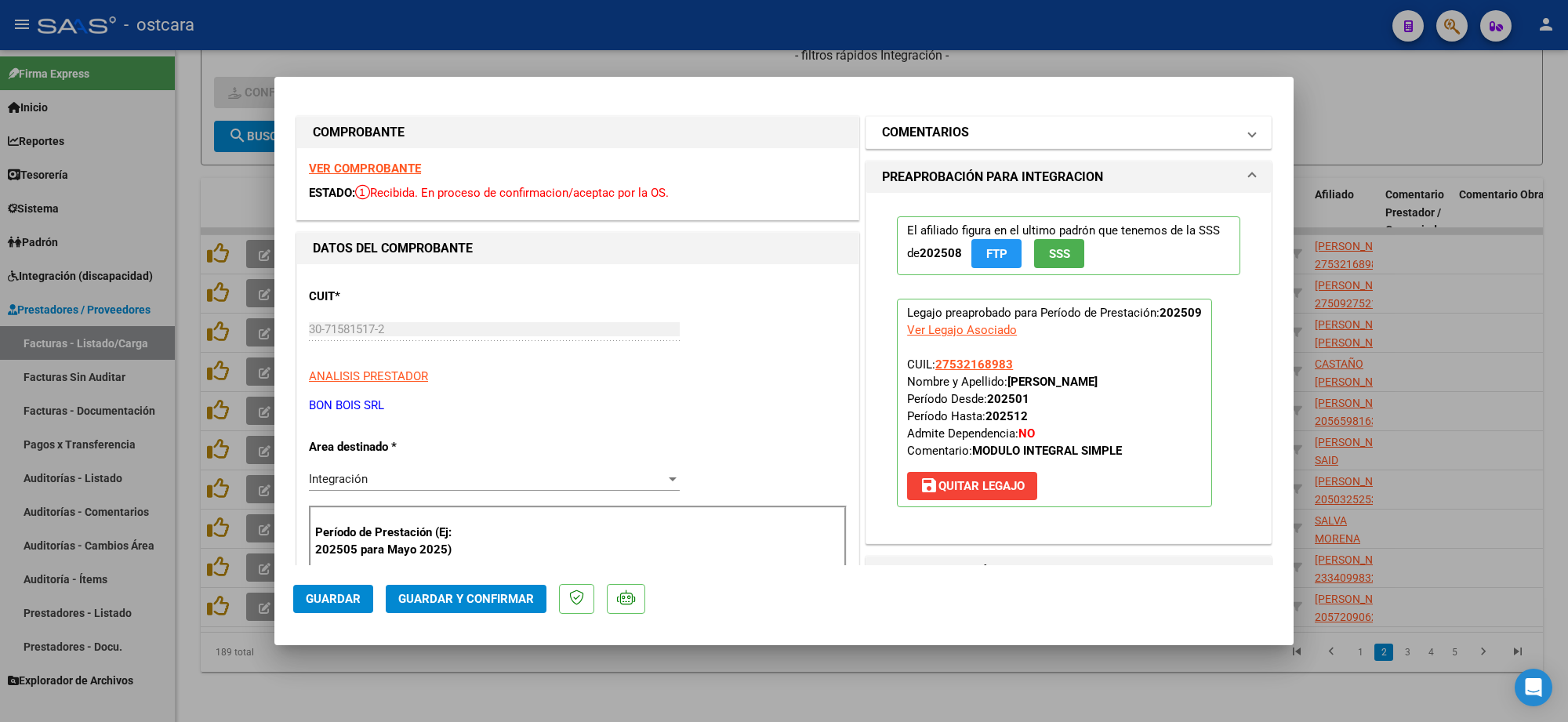
click at [977, 128] on mat-panel-title "COMENTARIOS" at bounding box center [1059, 133] width 354 height 19
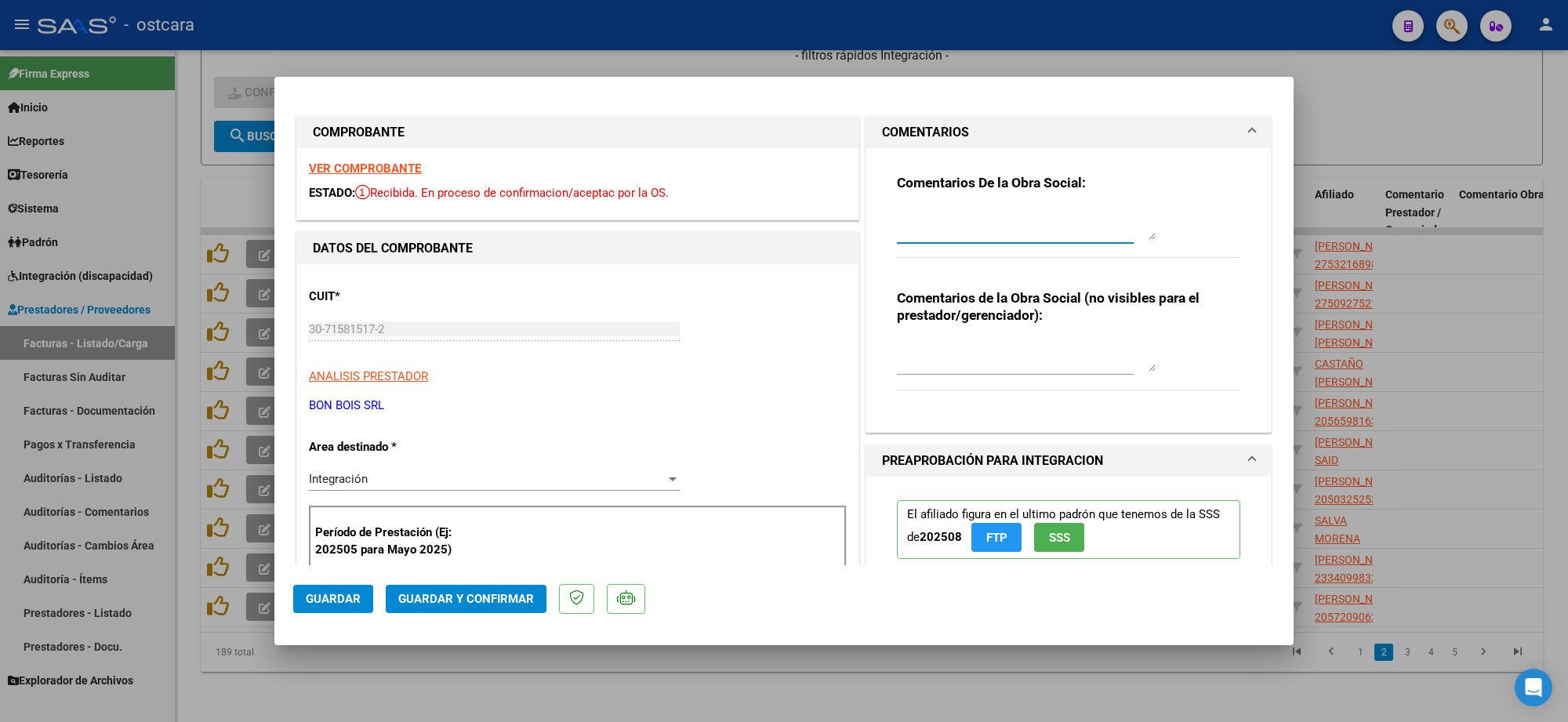
click at [967, 223] on textarea at bounding box center [1026, 224] width 259 height 31
paste textarea "Recordar indicar vinculo del firmante en las planillas de asistencia."
type textarea "Recordar indicar vinculo del firmante en las planillas de asistencia."
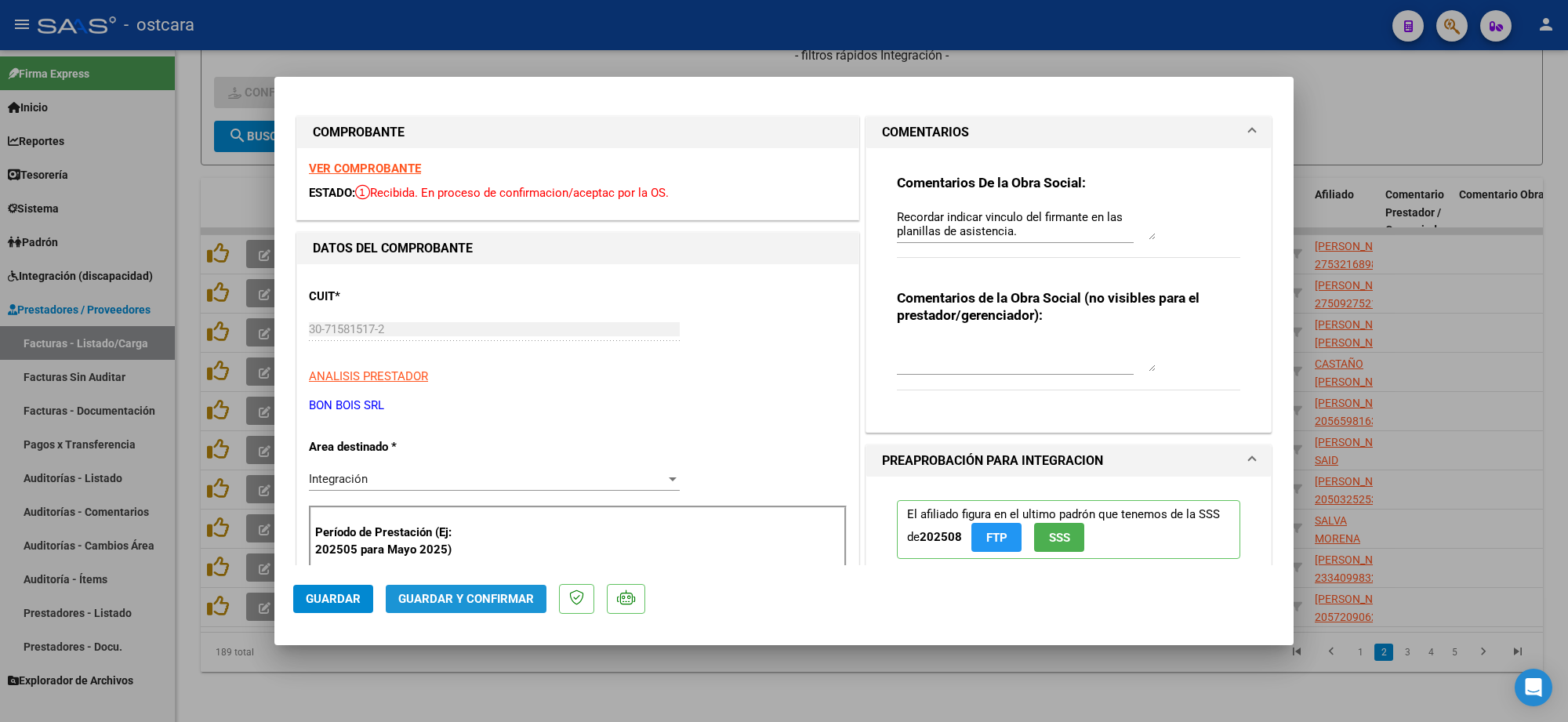
click at [497, 606] on button "Guardar y Confirmar" at bounding box center [466, 599] width 160 height 28
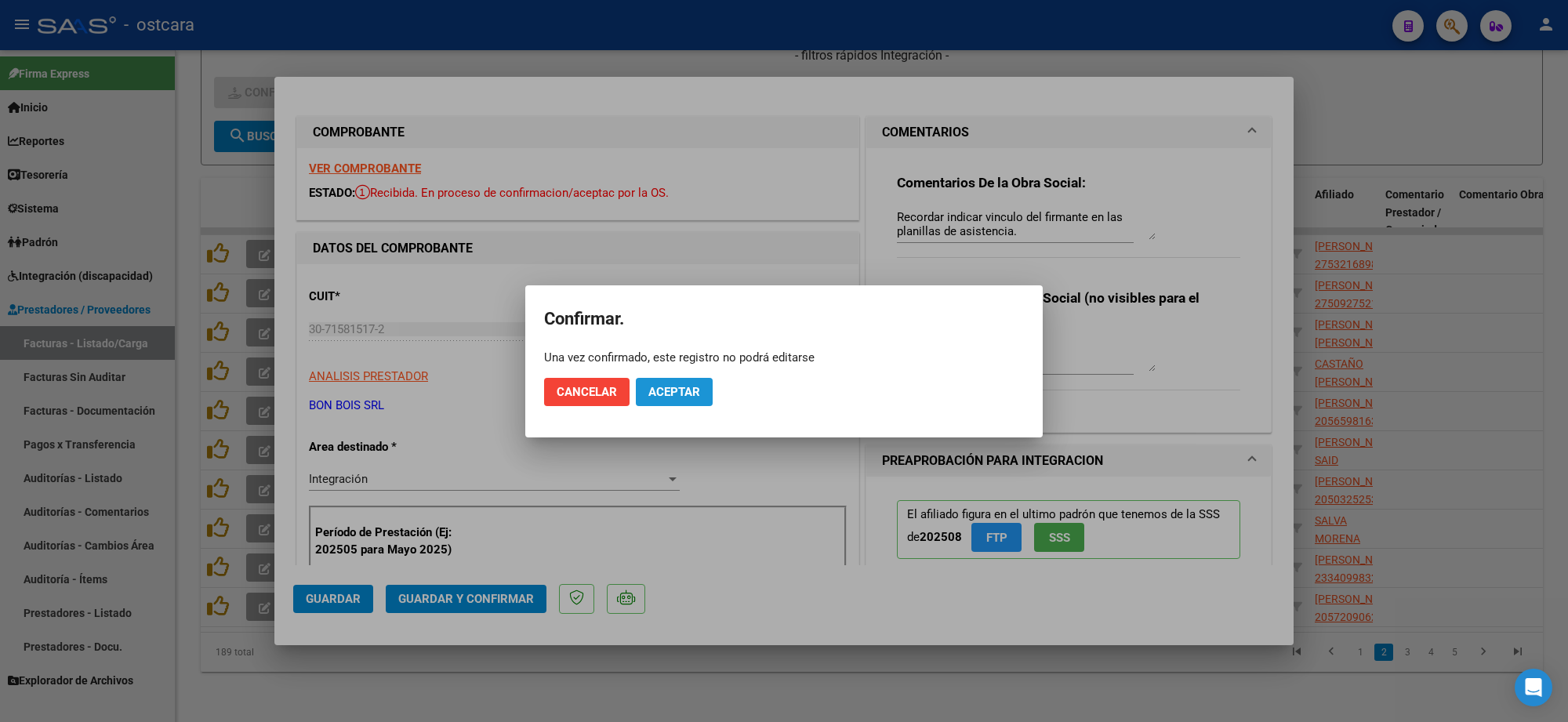
click at [702, 393] on button "Aceptar" at bounding box center [674, 392] width 77 height 28
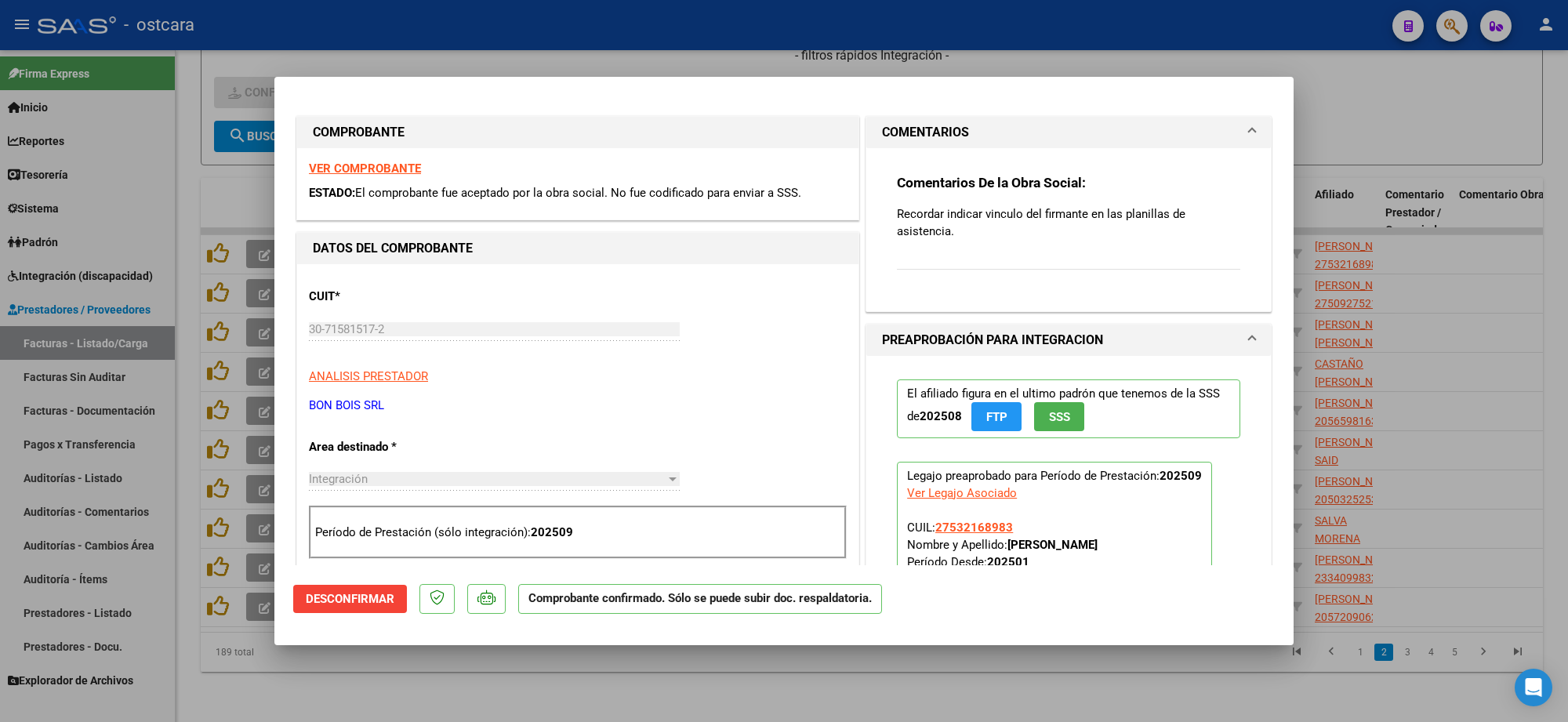
click at [1193, 22] on div at bounding box center [784, 361] width 1568 height 722
type input "$ 0,00"
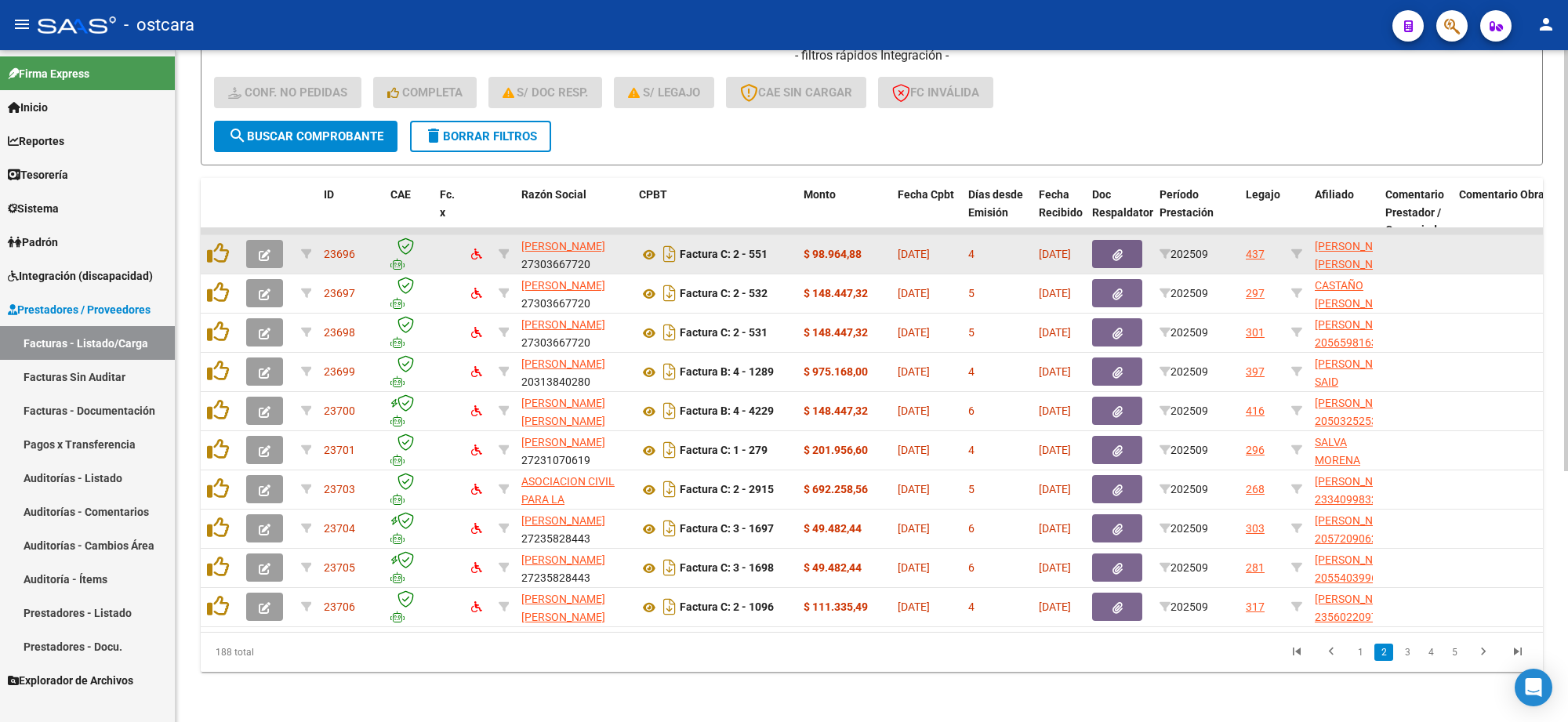
click at [267, 249] on icon "button" at bounding box center [265, 255] width 12 height 12
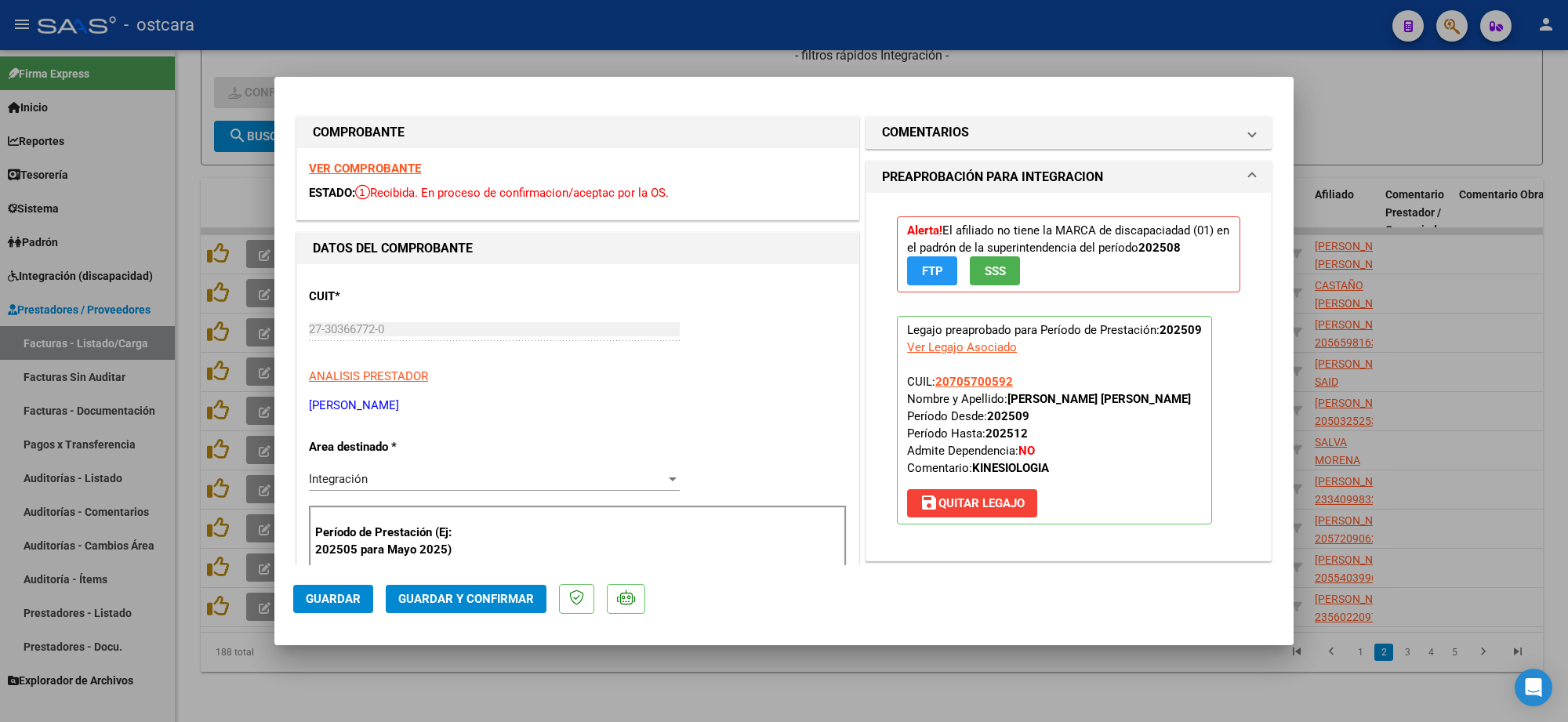
click at [401, 161] on strong "VER COMPROBANTE" at bounding box center [365, 168] width 112 height 14
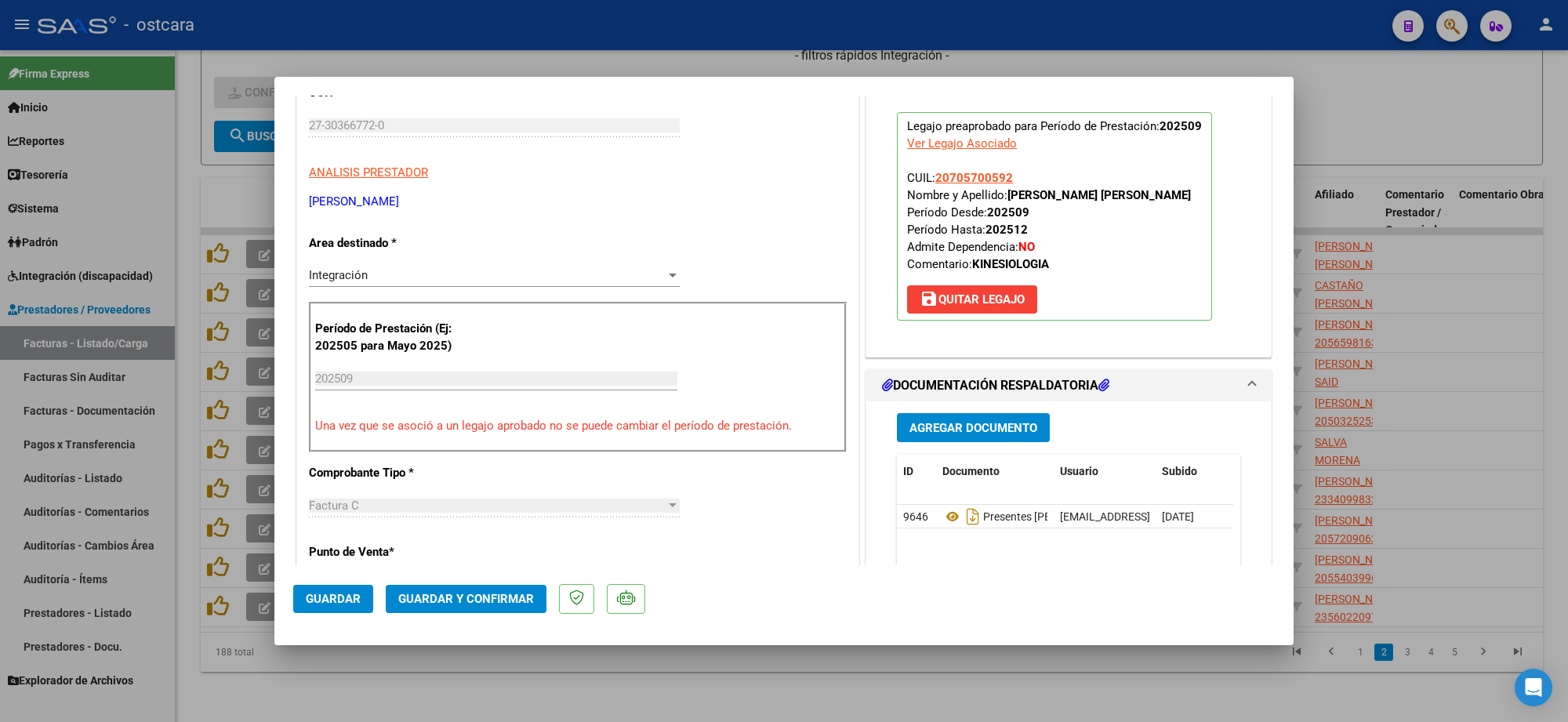
scroll to position [588, 0]
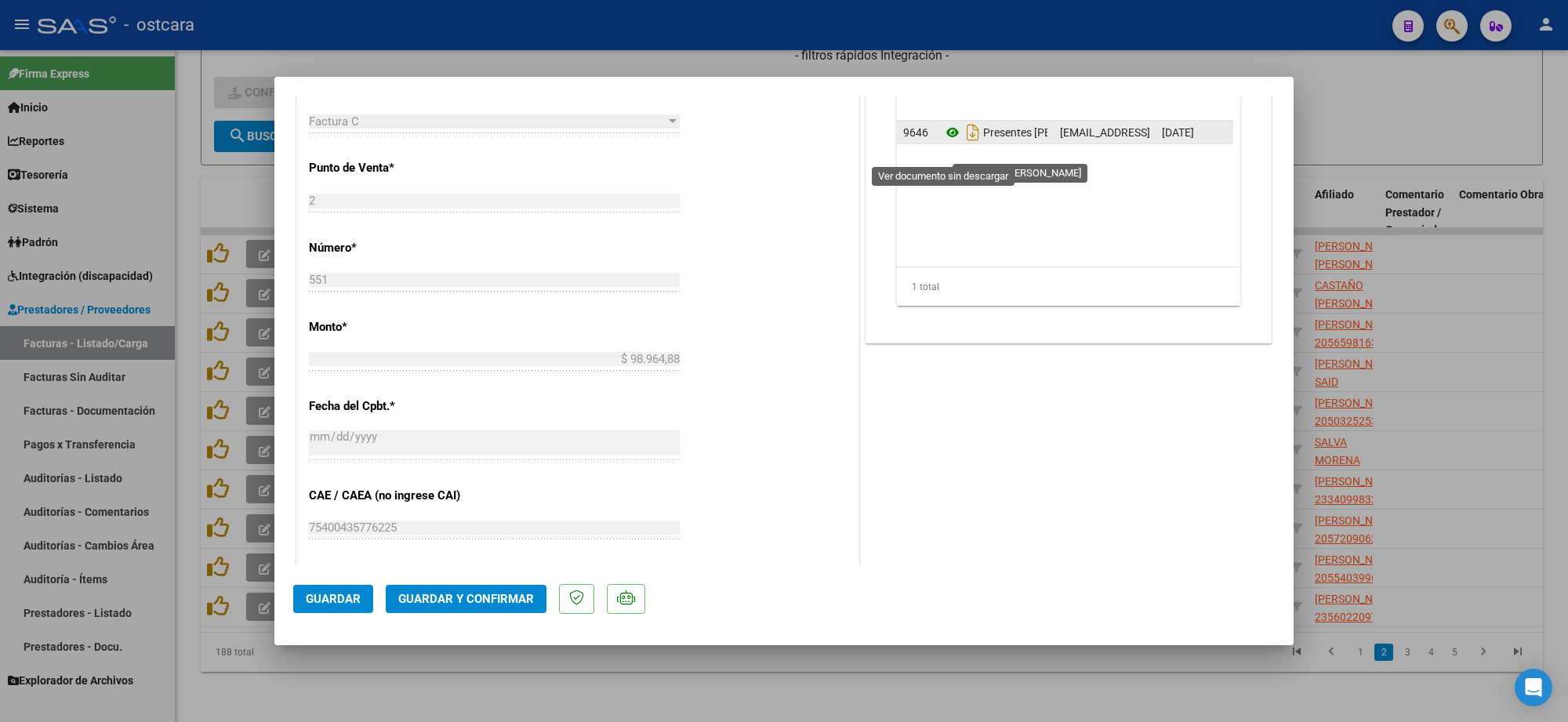
click at [943, 142] on icon at bounding box center [953, 133] width 21 height 19
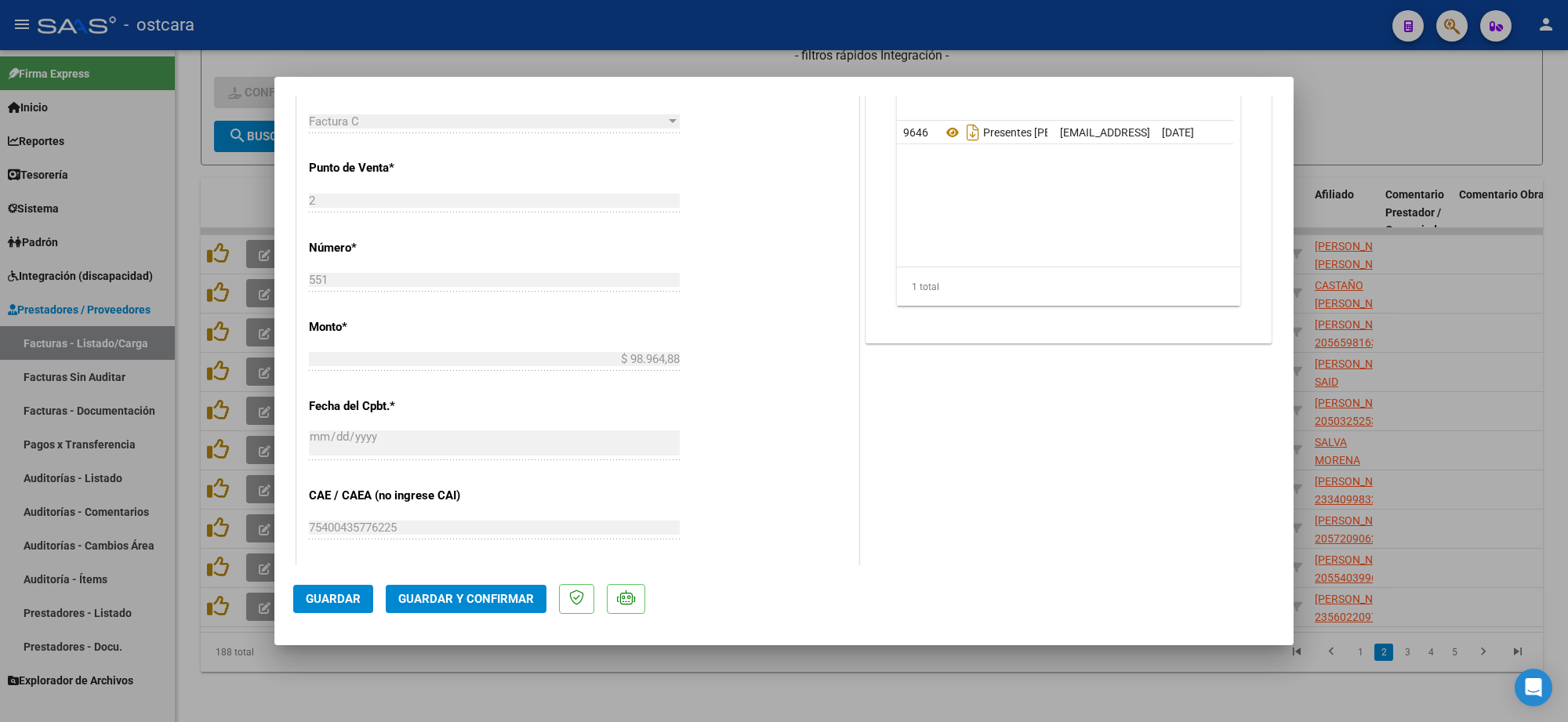
click at [474, 601] on span "Guardar y Confirmar" at bounding box center [466, 599] width 135 height 14
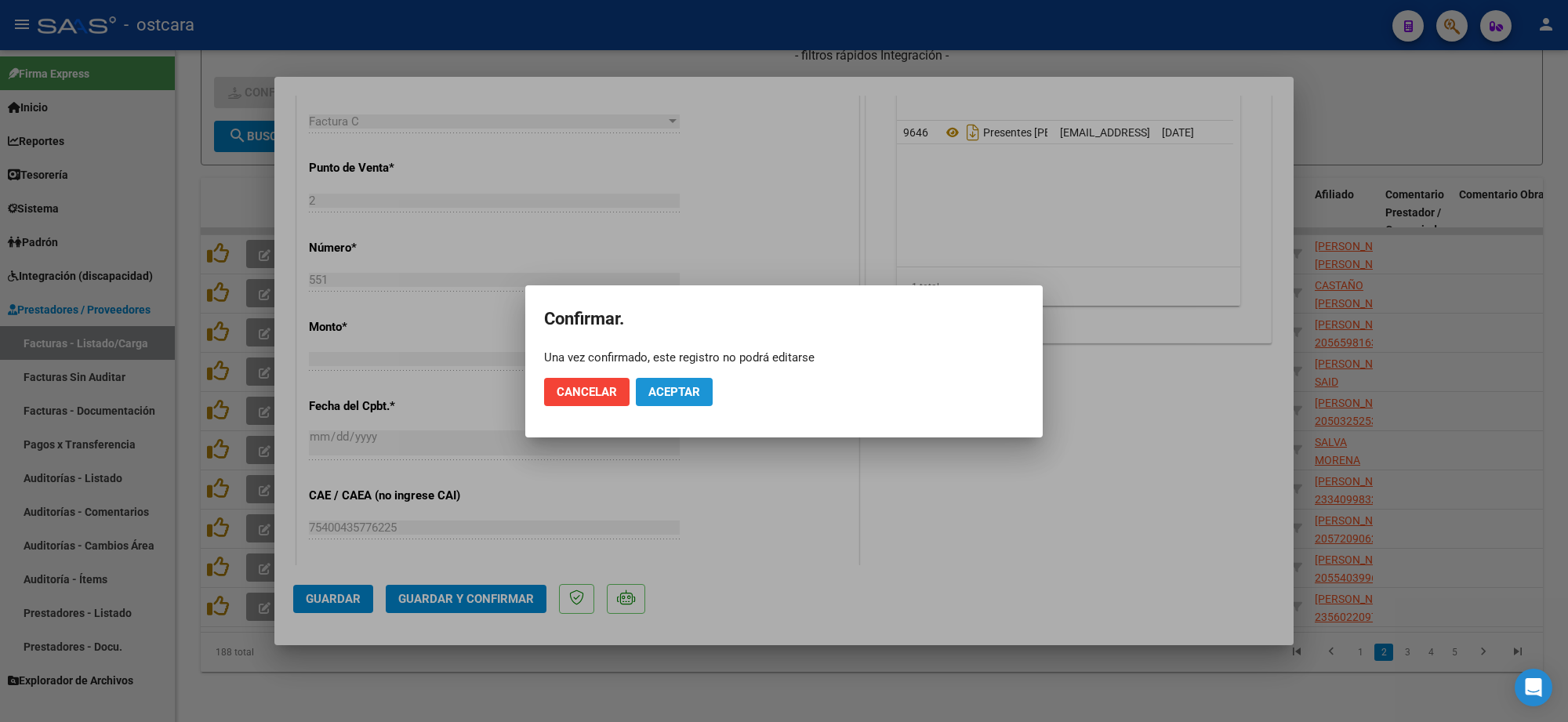
click at [695, 393] on span "Aceptar" at bounding box center [674, 392] width 52 height 14
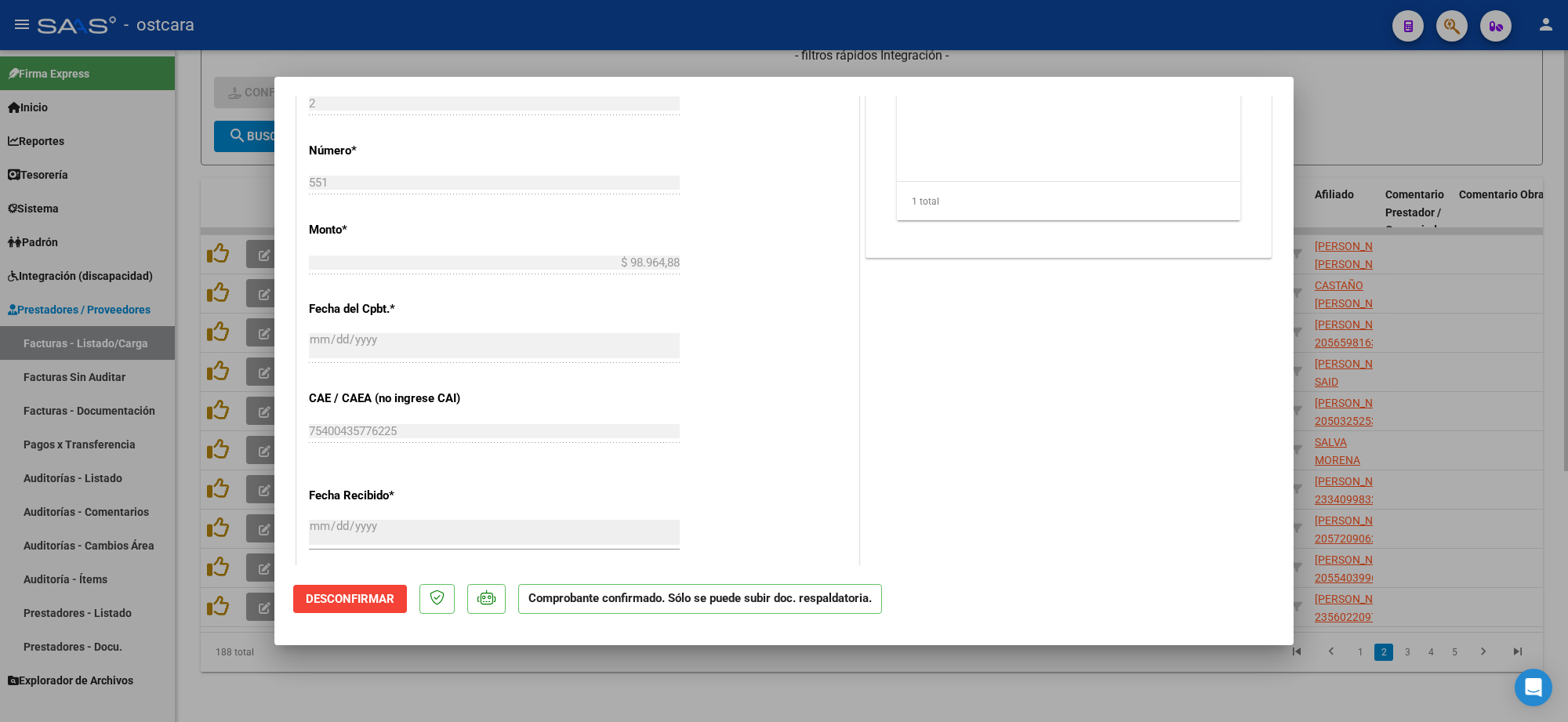
click at [1432, 108] on div at bounding box center [784, 361] width 1568 height 722
type input "$ 0,00"
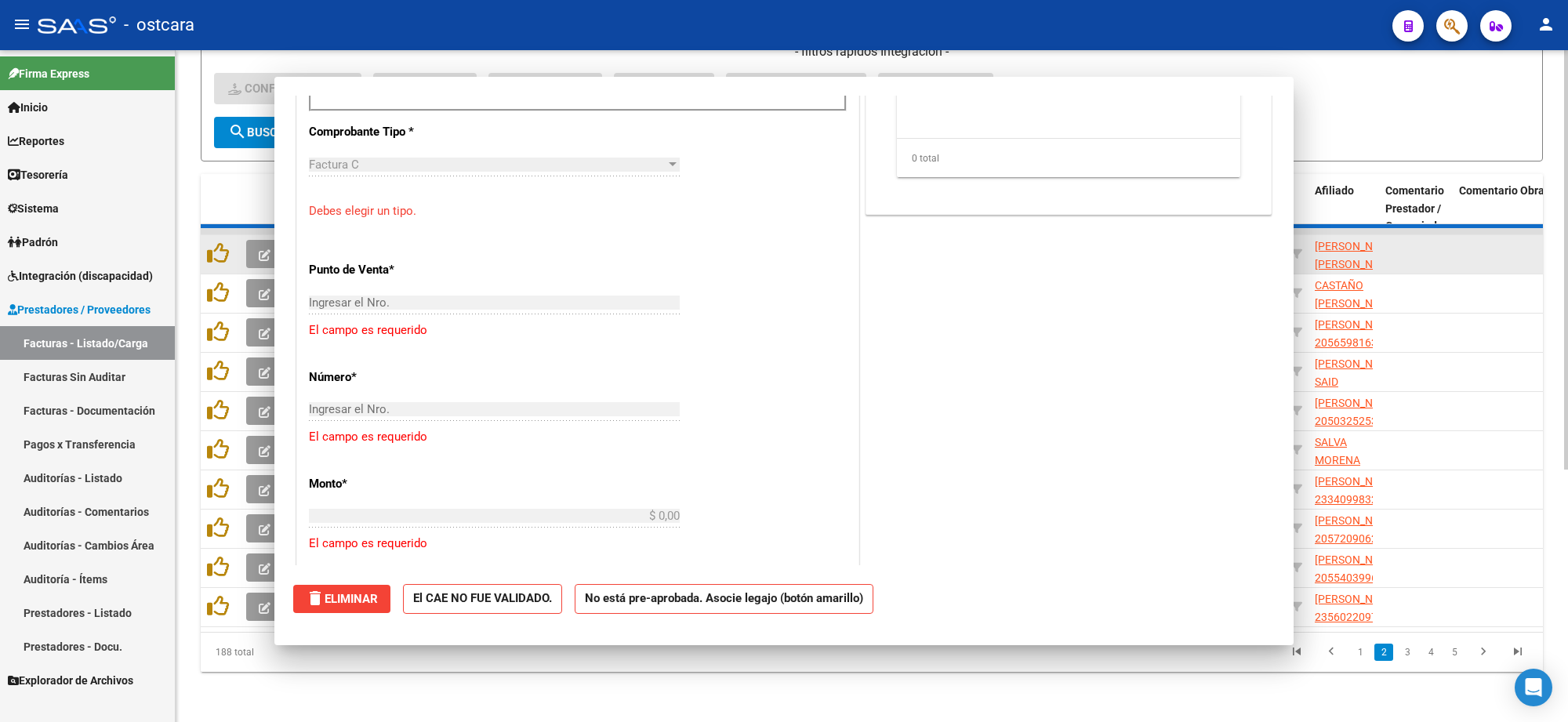
scroll to position [616, 0]
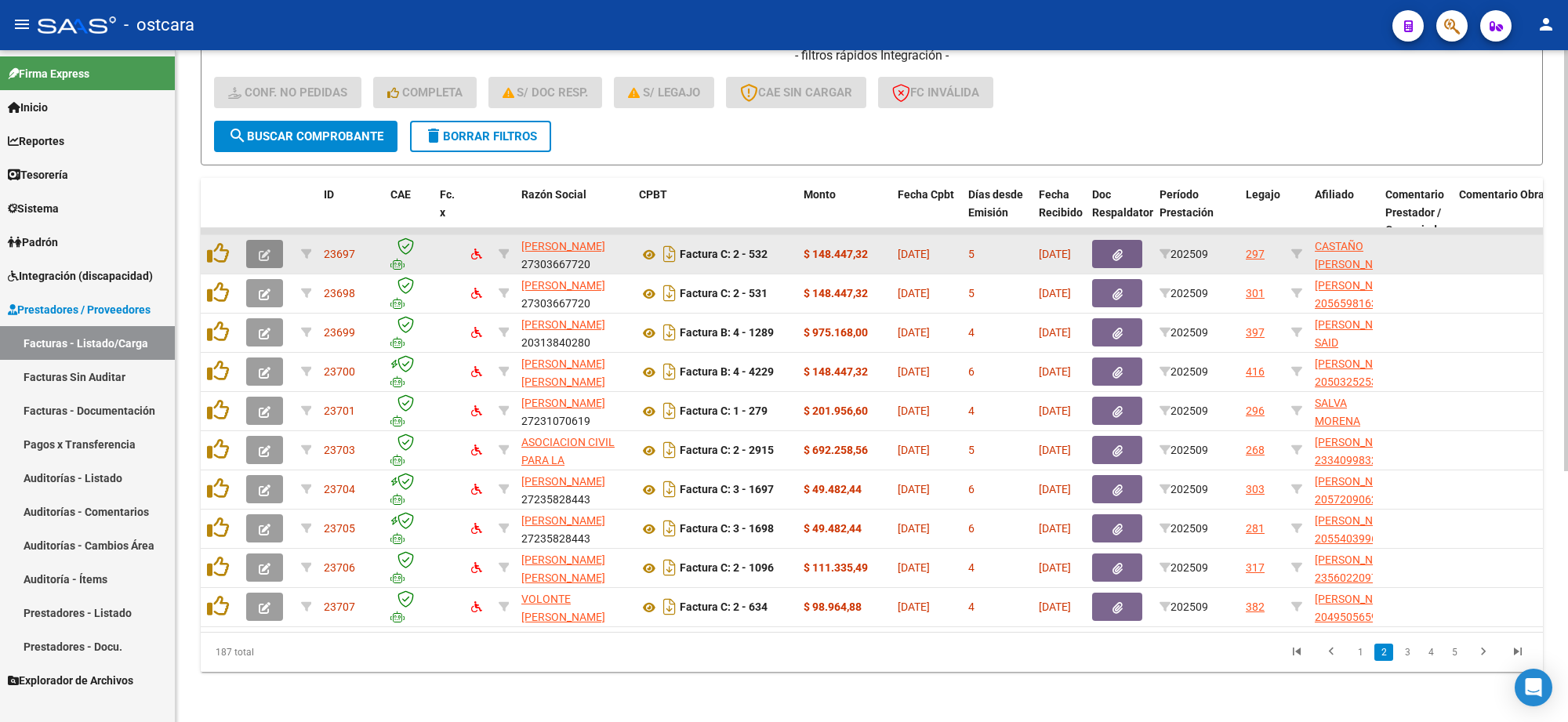
click at [257, 240] on button "button" at bounding box center [265, 254] width 37 height 28
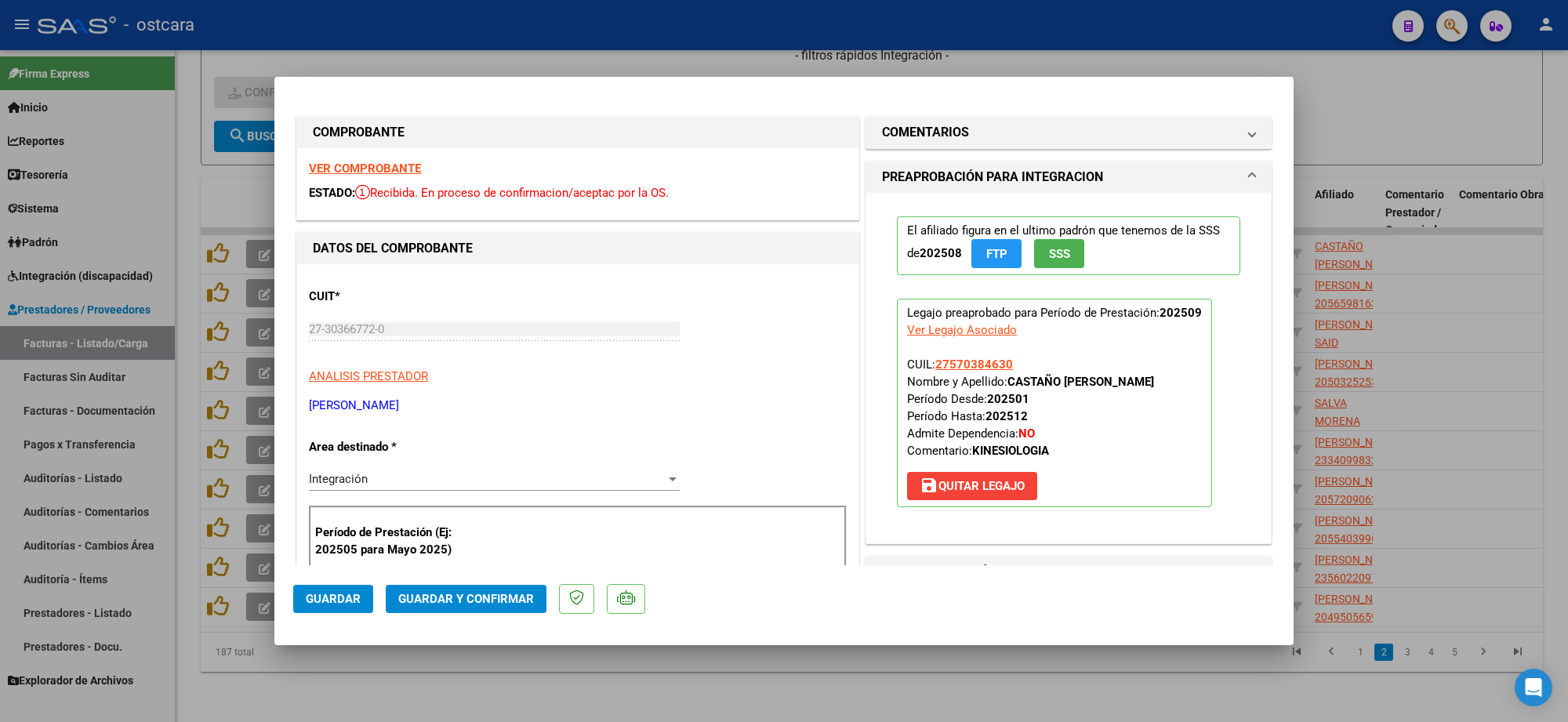
click at [392, 160] on div "VER COMPROBANTE ESTADO: Recibida. En proceso de confirmacion/aceptac por la OS." at bounding box center [578, 184] width 561 height 72
click at [390, 167] on strong "VER COMPROBANTE" at bounding box center [365, 168] width 112 height 14
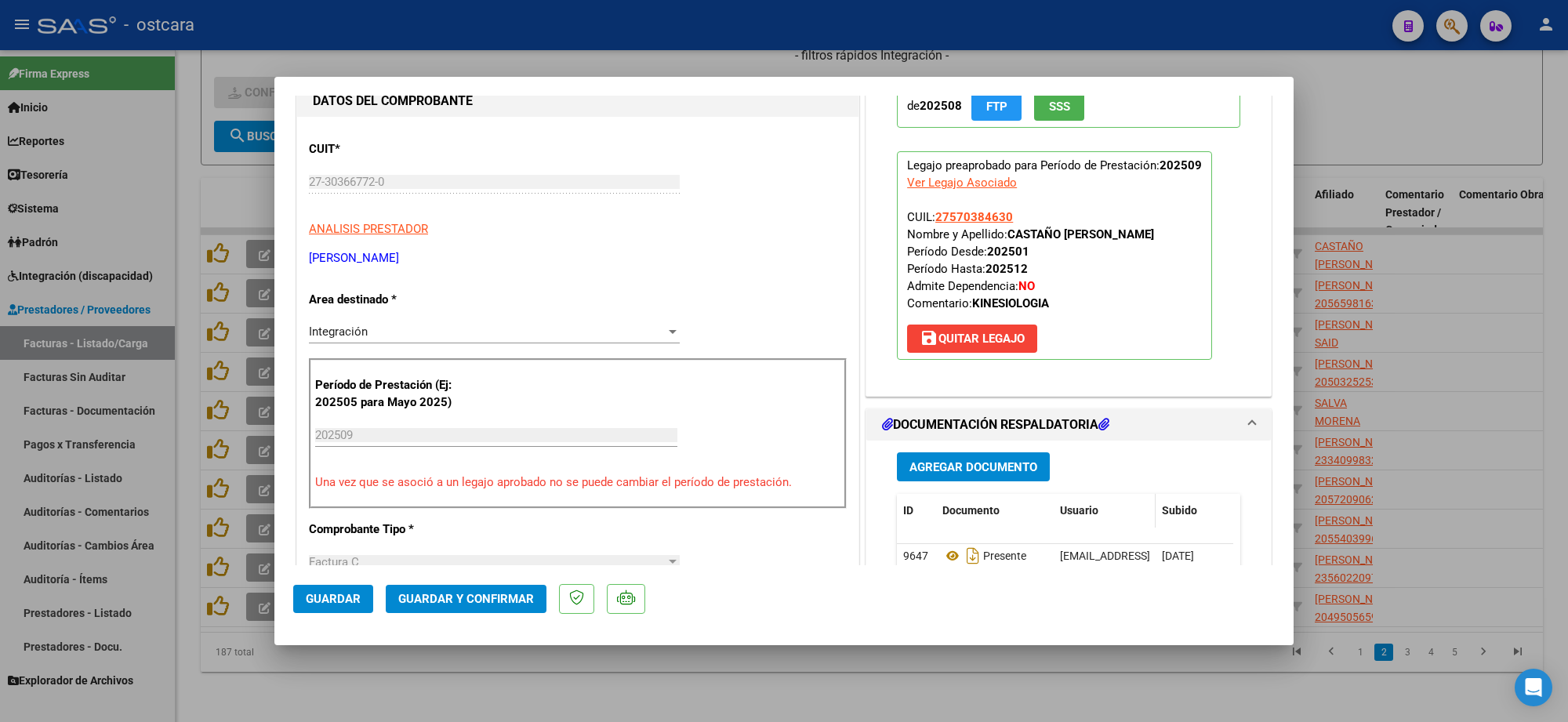
scroll to position [392, 0]
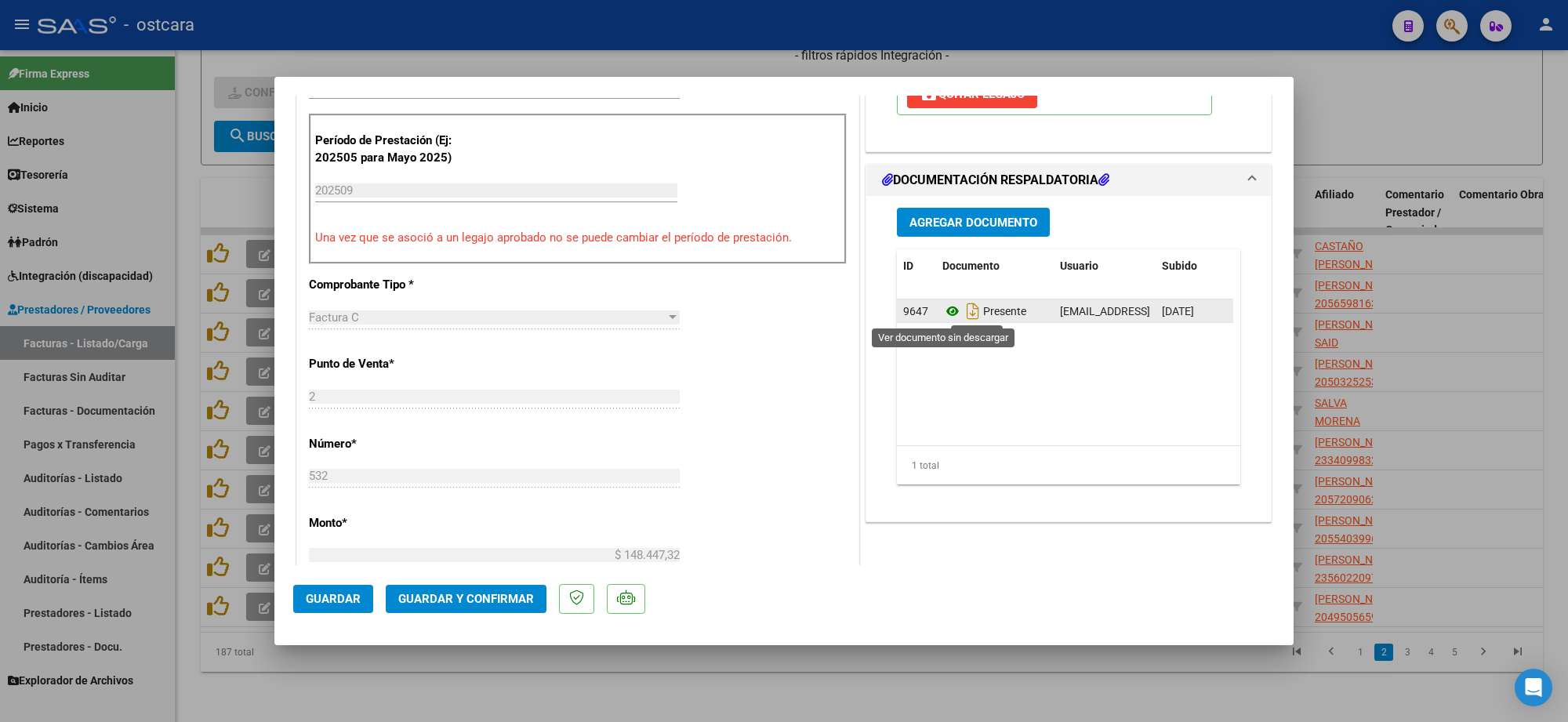
click at [946, 311] on icon at bounding box center [953, 311] width 21 height 19
click at [524, 601] on span "Guardar y Confirmar" at bounding box center [466, 599] width 135 height 14
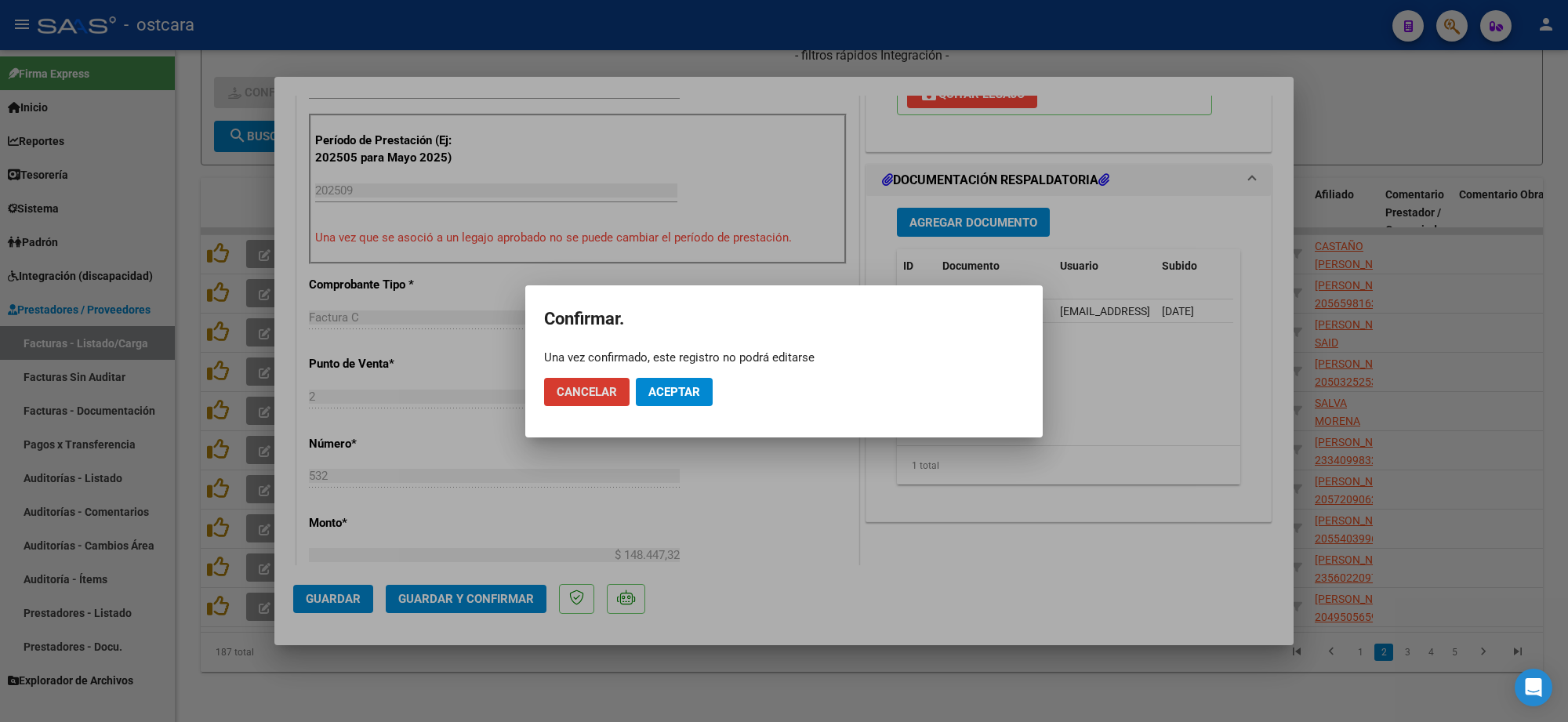
click at [648, 385] on button "Aceptar" at bounding box center [674, 392] width 77 height 28
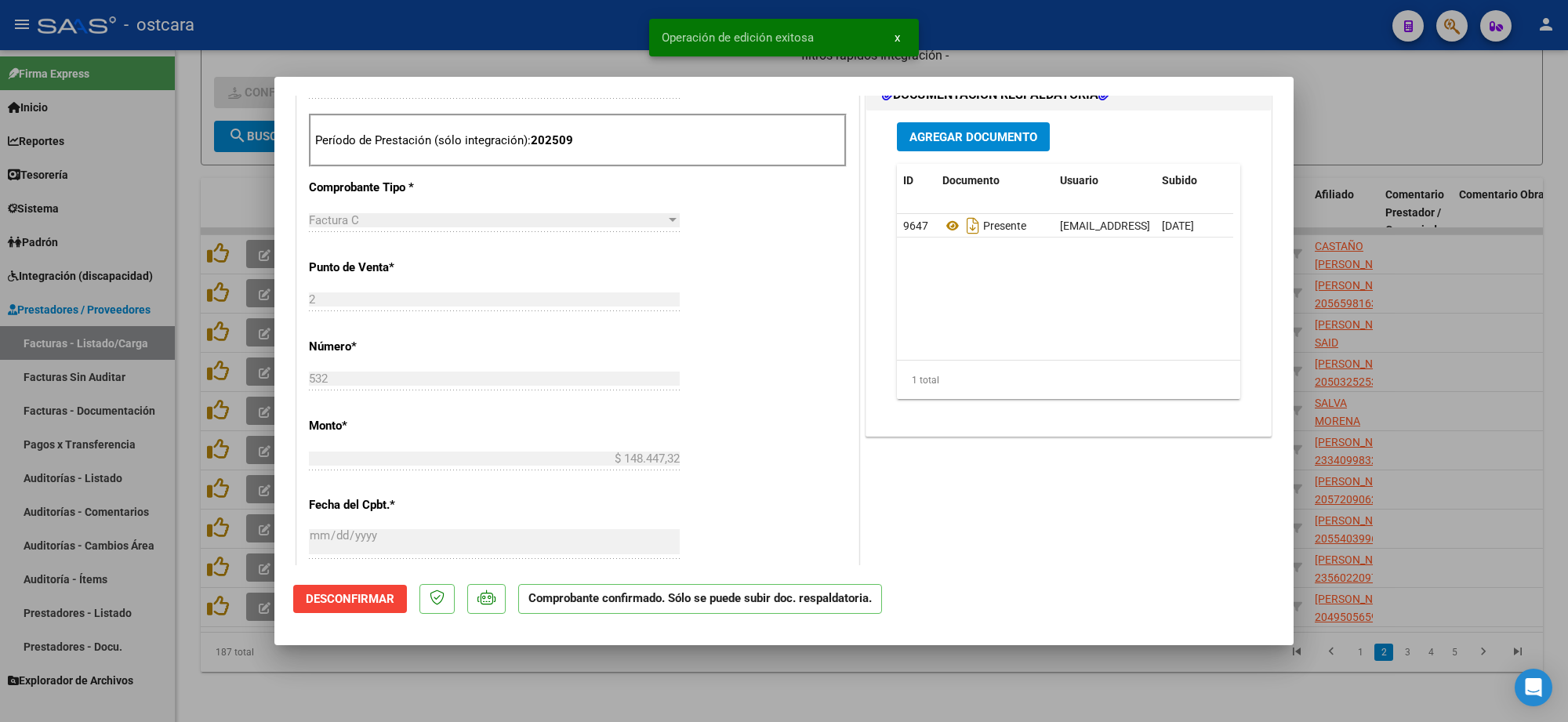
click at [1359, 92] on div at bounding box center [784, 361] width 1568 height 722
type input "$ 0,00"
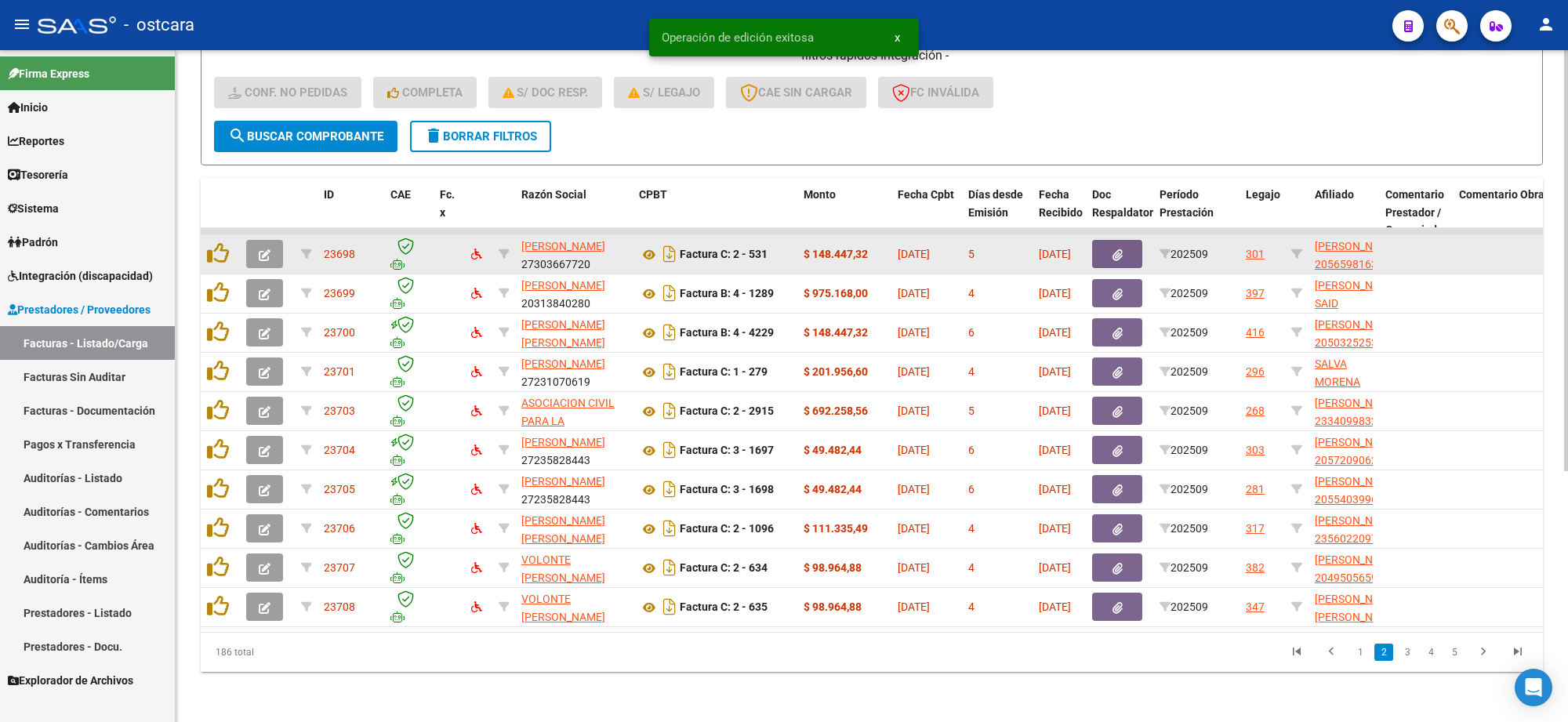
click at [255, 240] on button "button" at bounding box center [265, 254] width 37 height 28
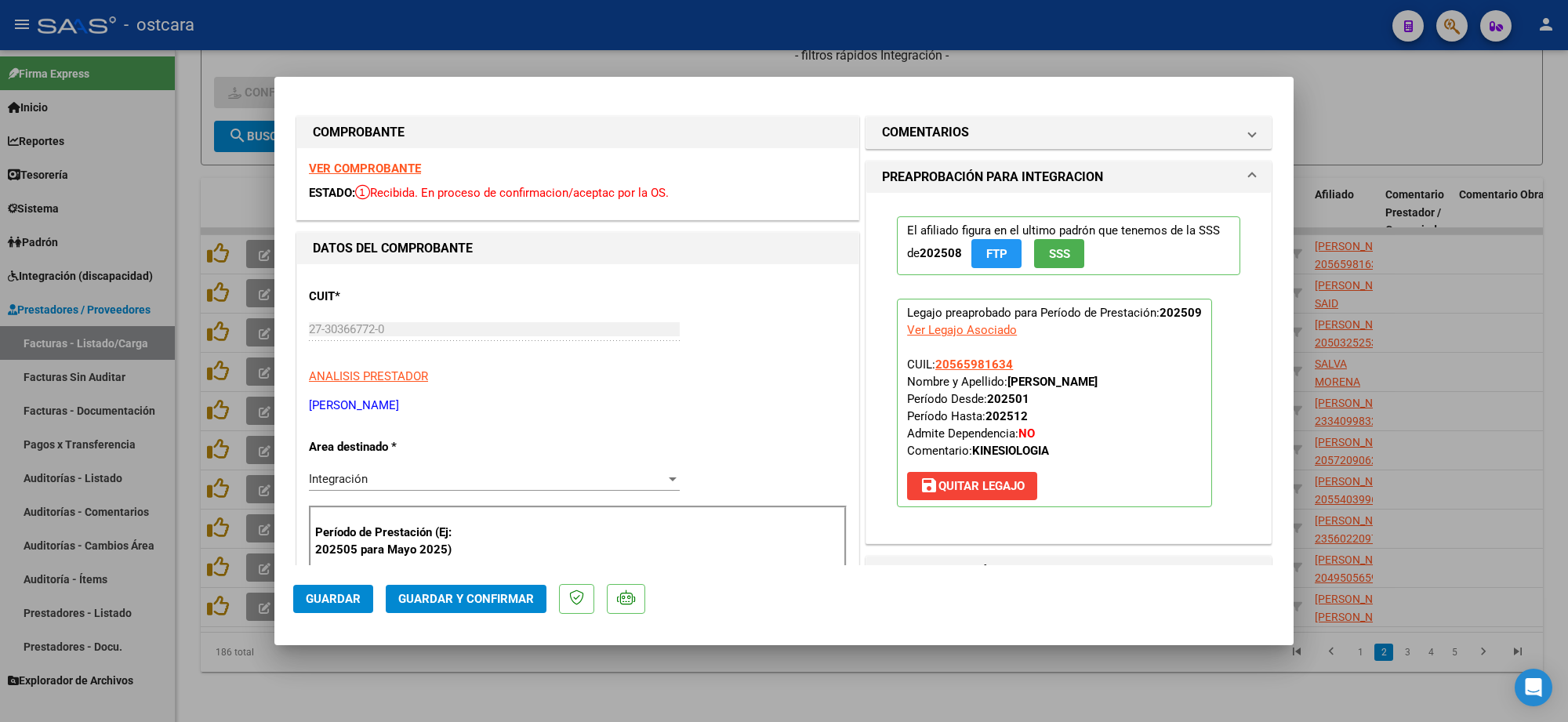
click at [398, 168] on strong "VER COMPROBANTE" at bounding box center [365, 168] width 112 height 14
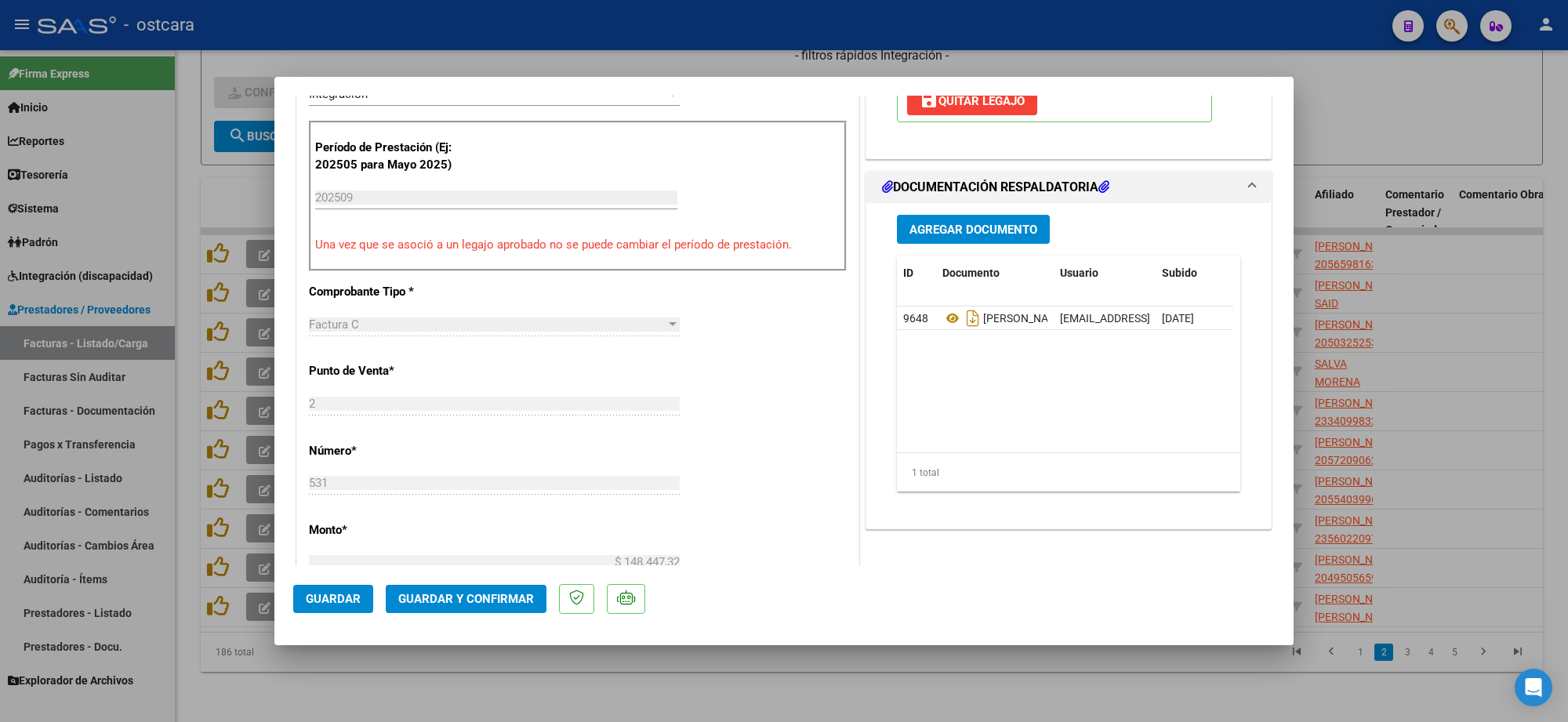
scroll to position [392, 0]
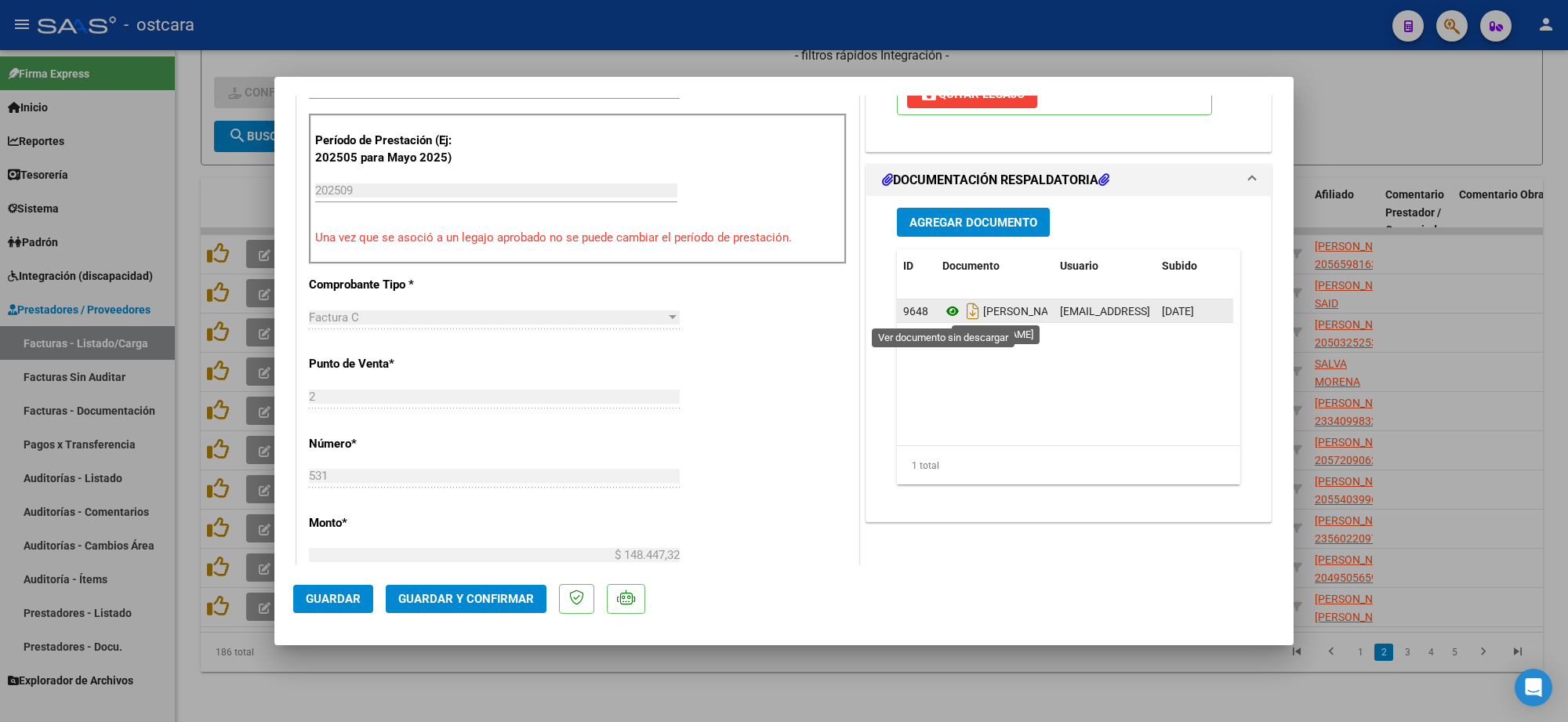
click at [943, 312] on icon at bounding box center [953, 311] width 21 height 19
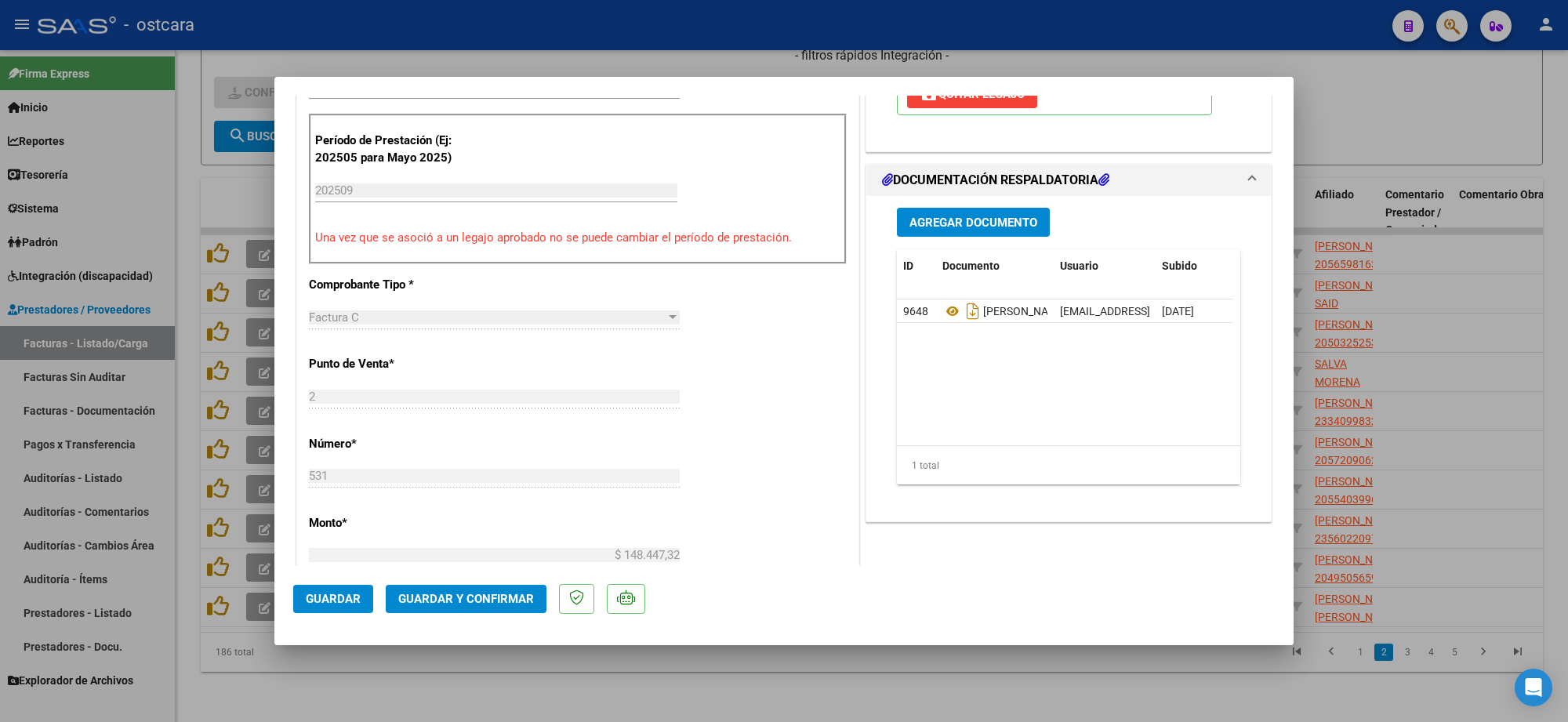
click at [492, 592] on span "Guardar y Confirmar" at bounding box center [466, 599] width 135 height 14
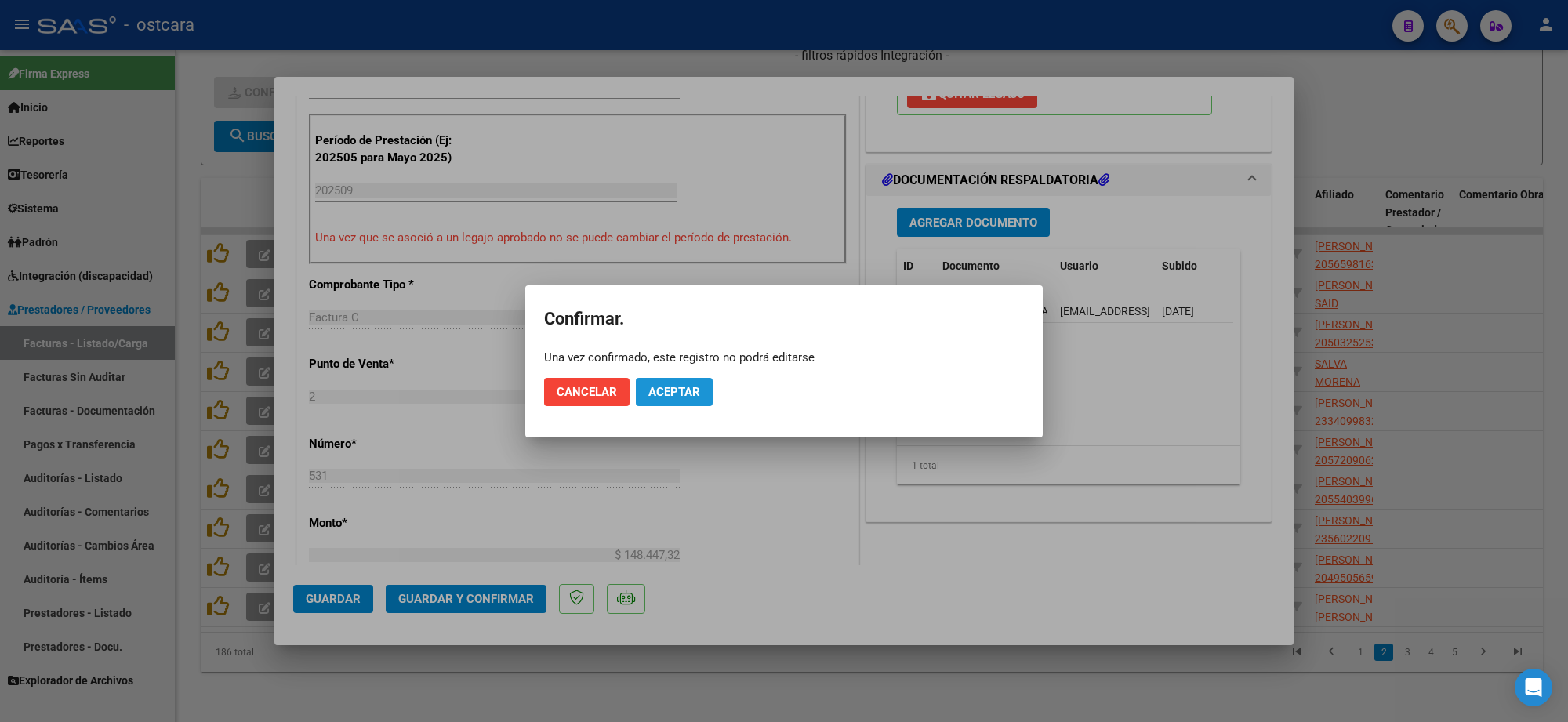
click at [668, 389] on span "Aceptar" at bounding box center [674, 392] width 52 height 14
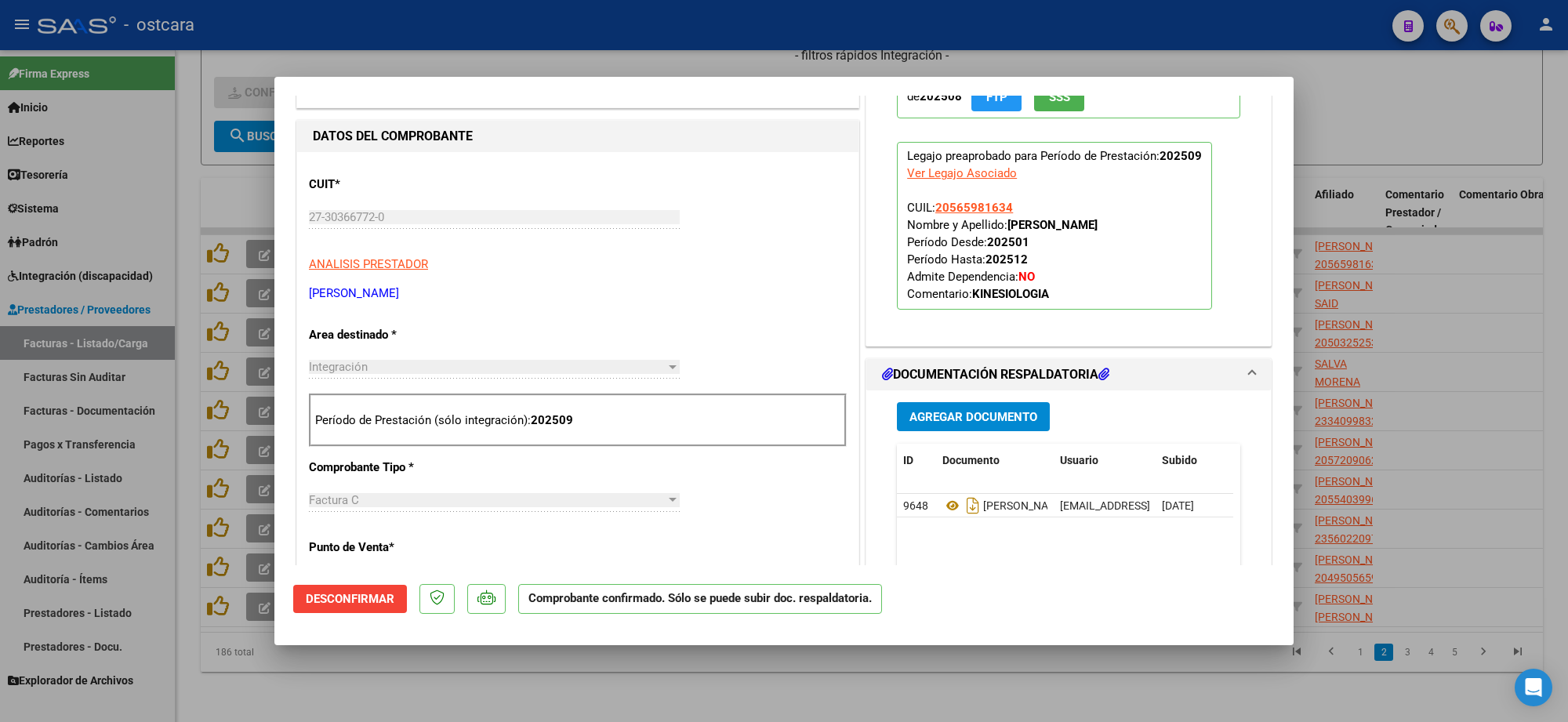
scroll to position [0, 0]
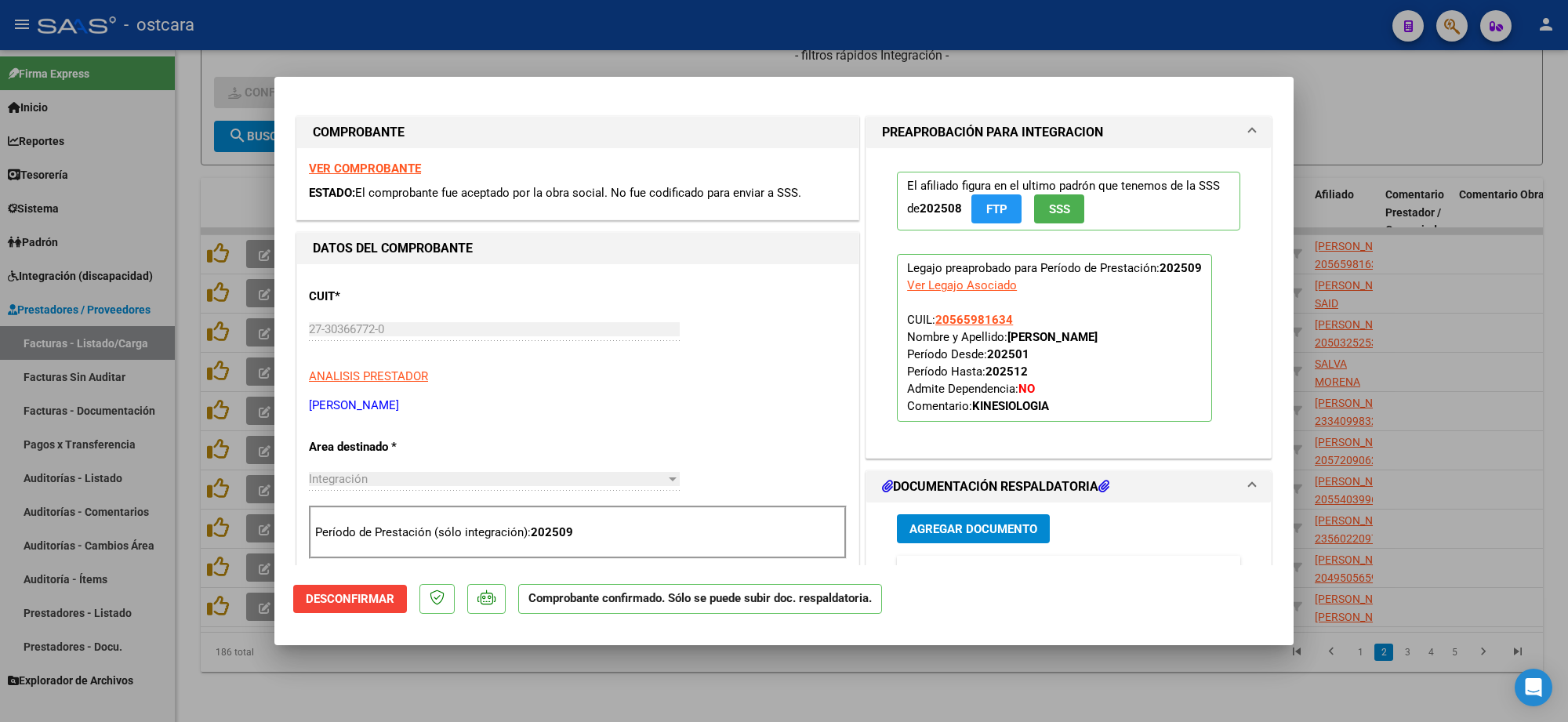
click at [397, 167] on strong "VER COMPROBANTE" at bounding box center [365, 168] width 112 height 14
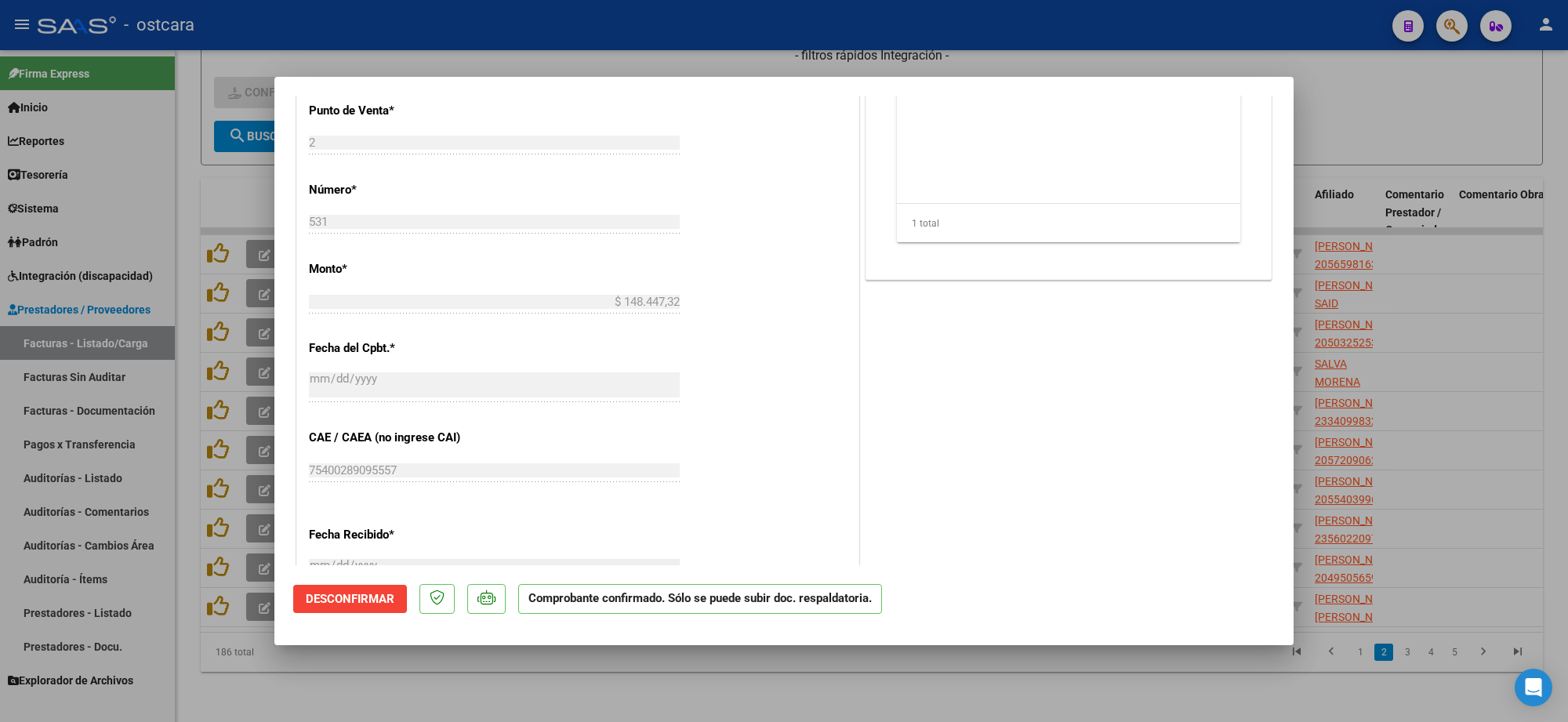
scroll to position [490, 0]
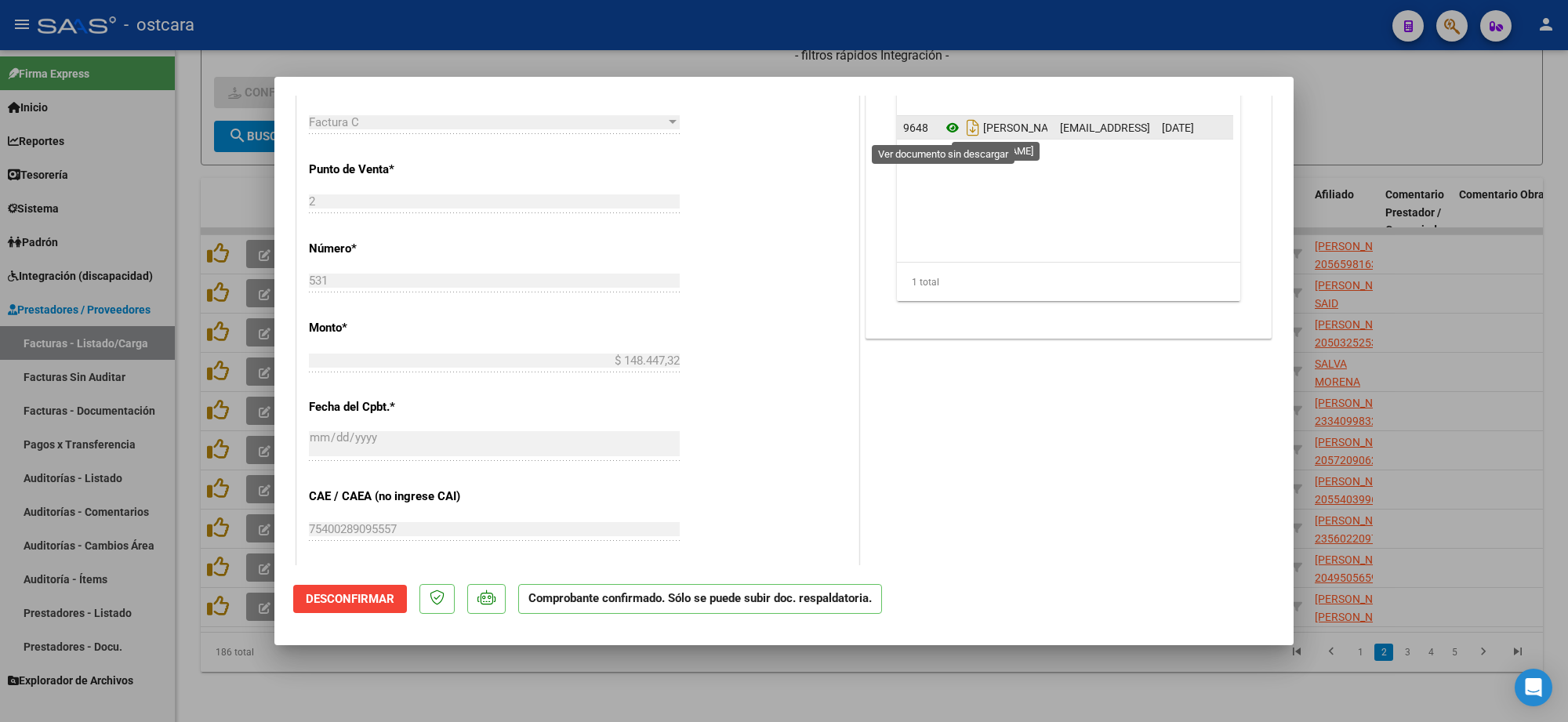
click at [944, 132] on icon at bounding box center [953, 128] width 21 height 19
click at [1451, 158] on div at bounding box center [784, 361] width 1568 height 722
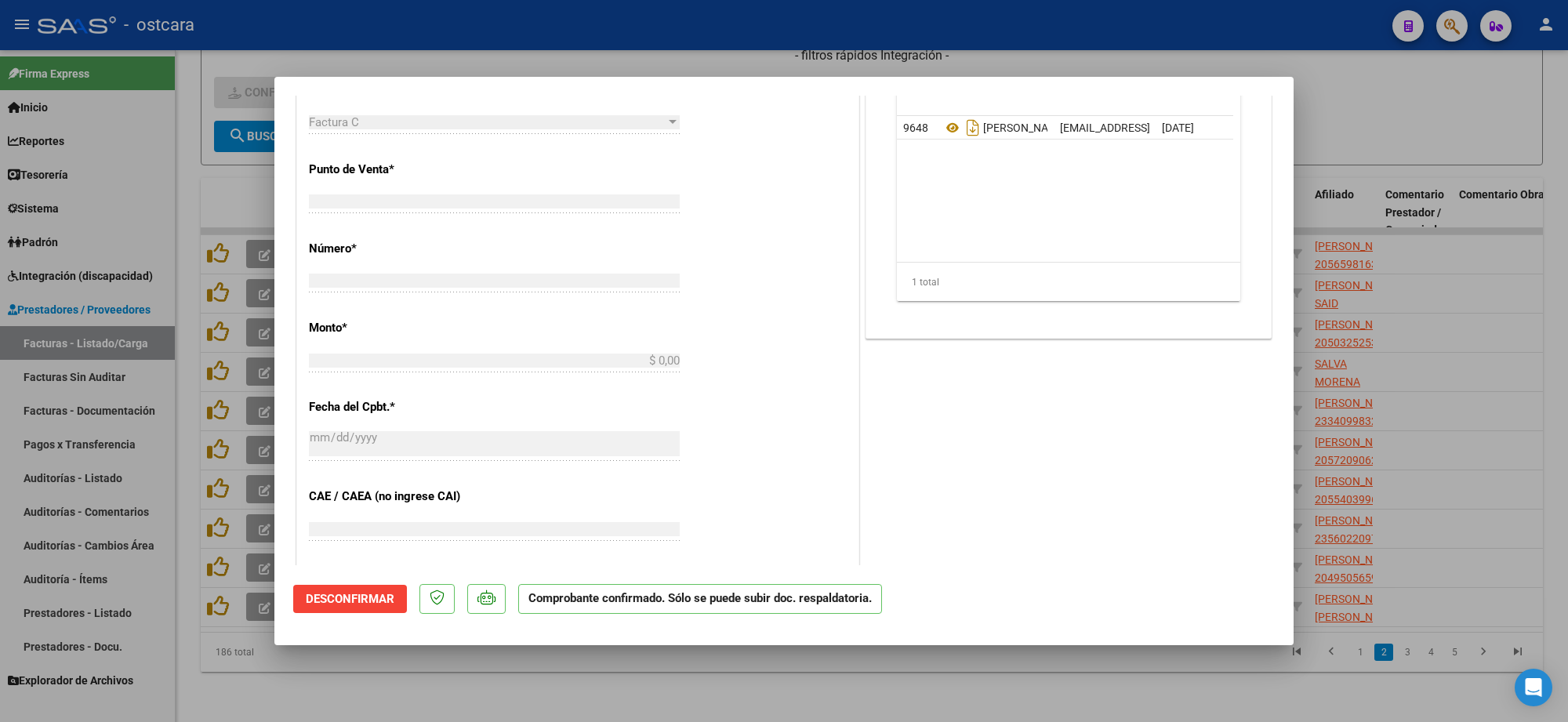
scroll to position [0, 0]
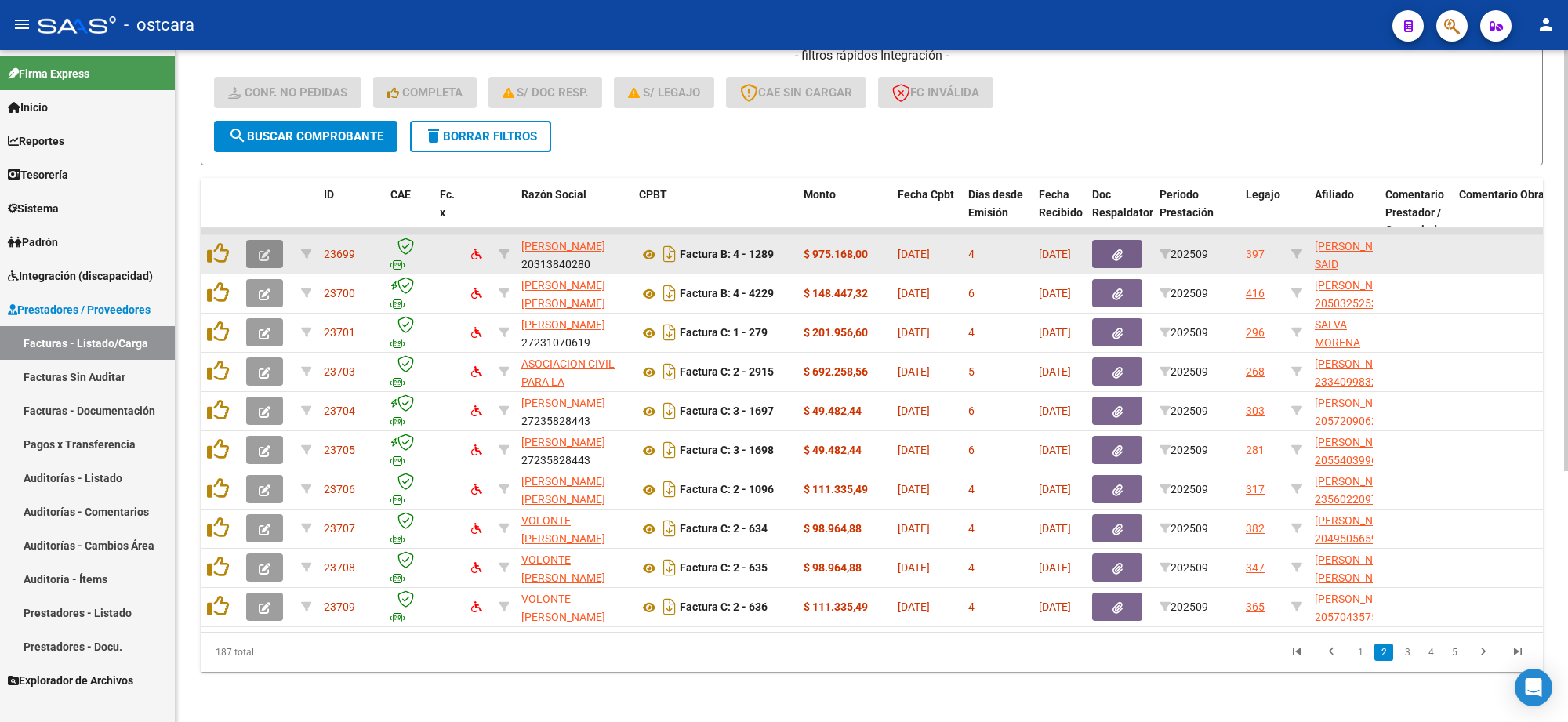
click at [260, 240] on button "button" at bounding box center [265, 254] width 37 height 28
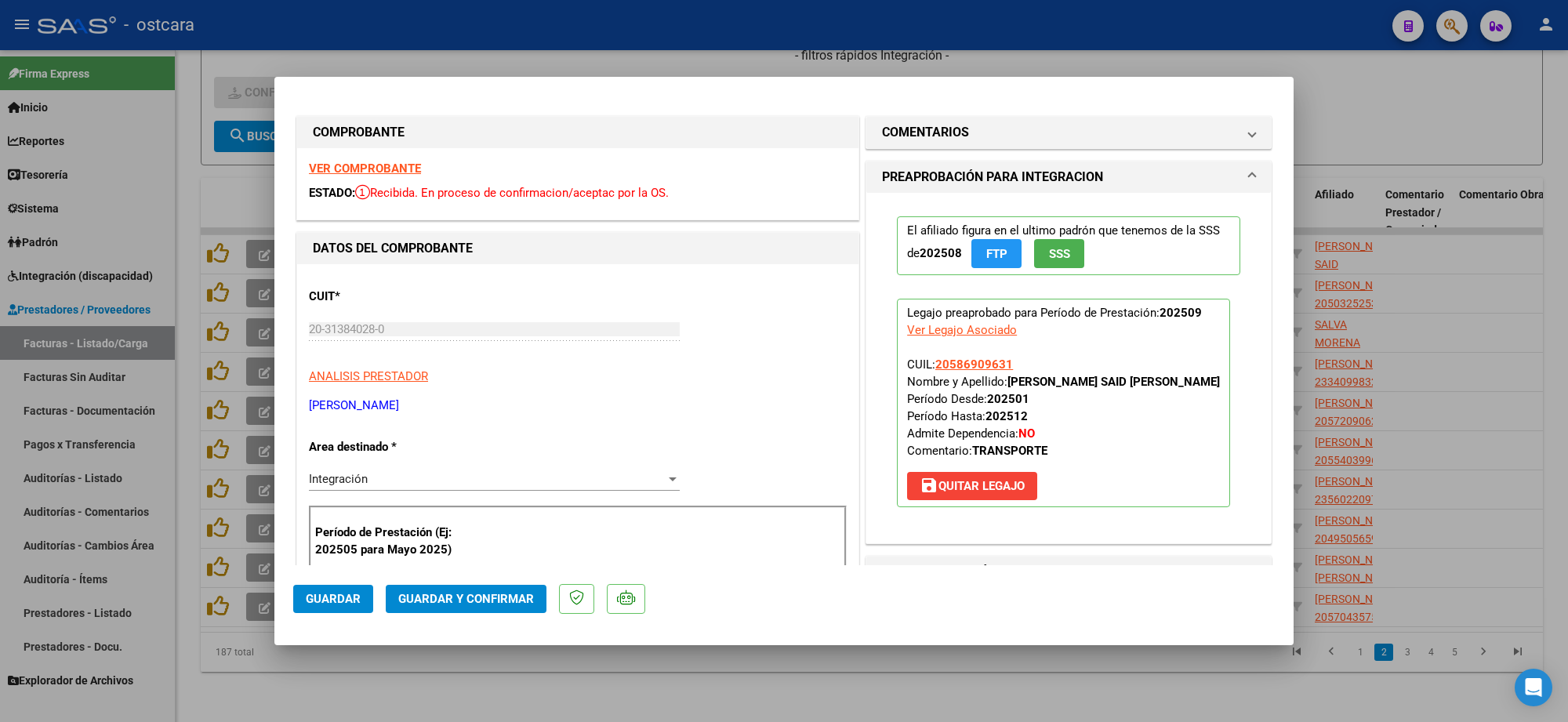
click at [385, 168] on strong "VER COMPROBANTE" at bounding box center [365, 168] width 112 height 14
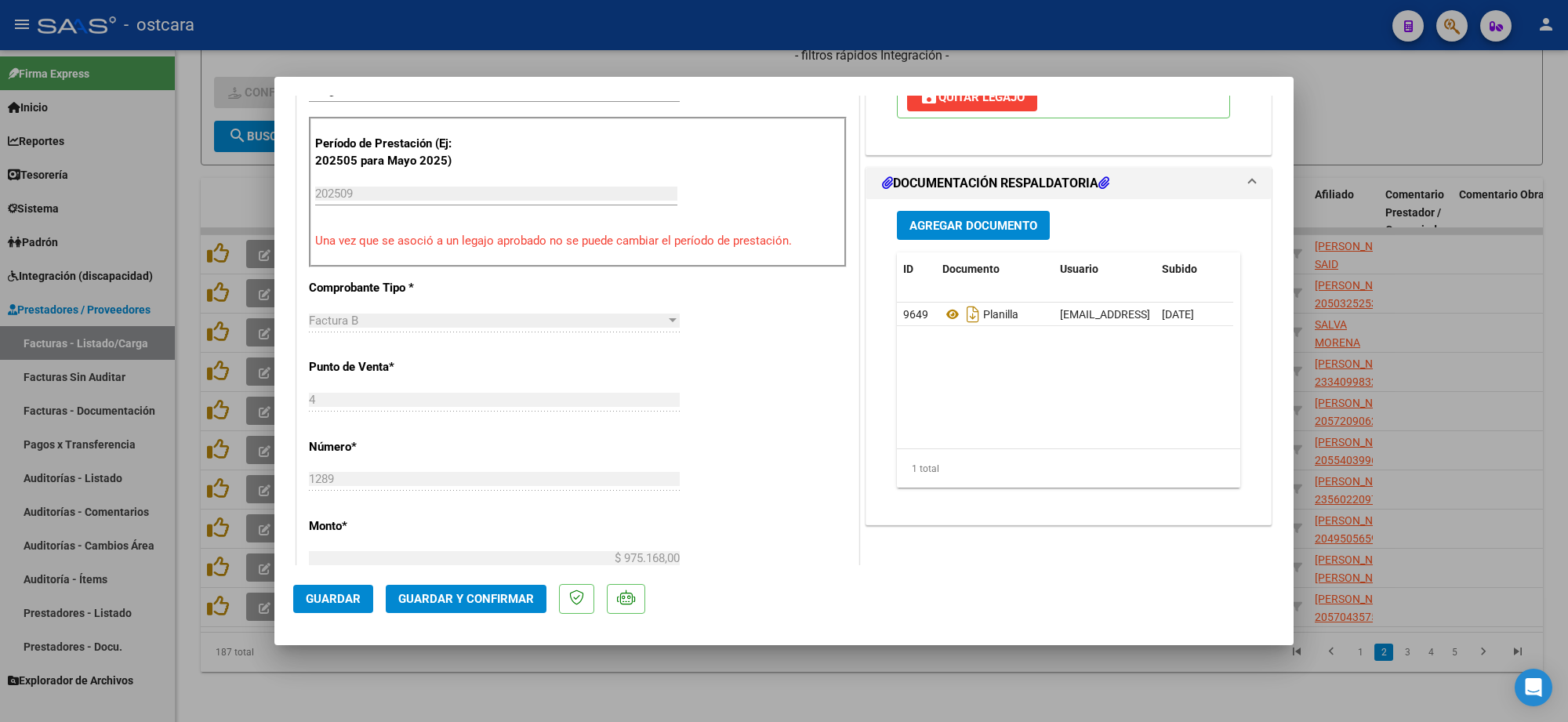
scroll to position [392, 0]
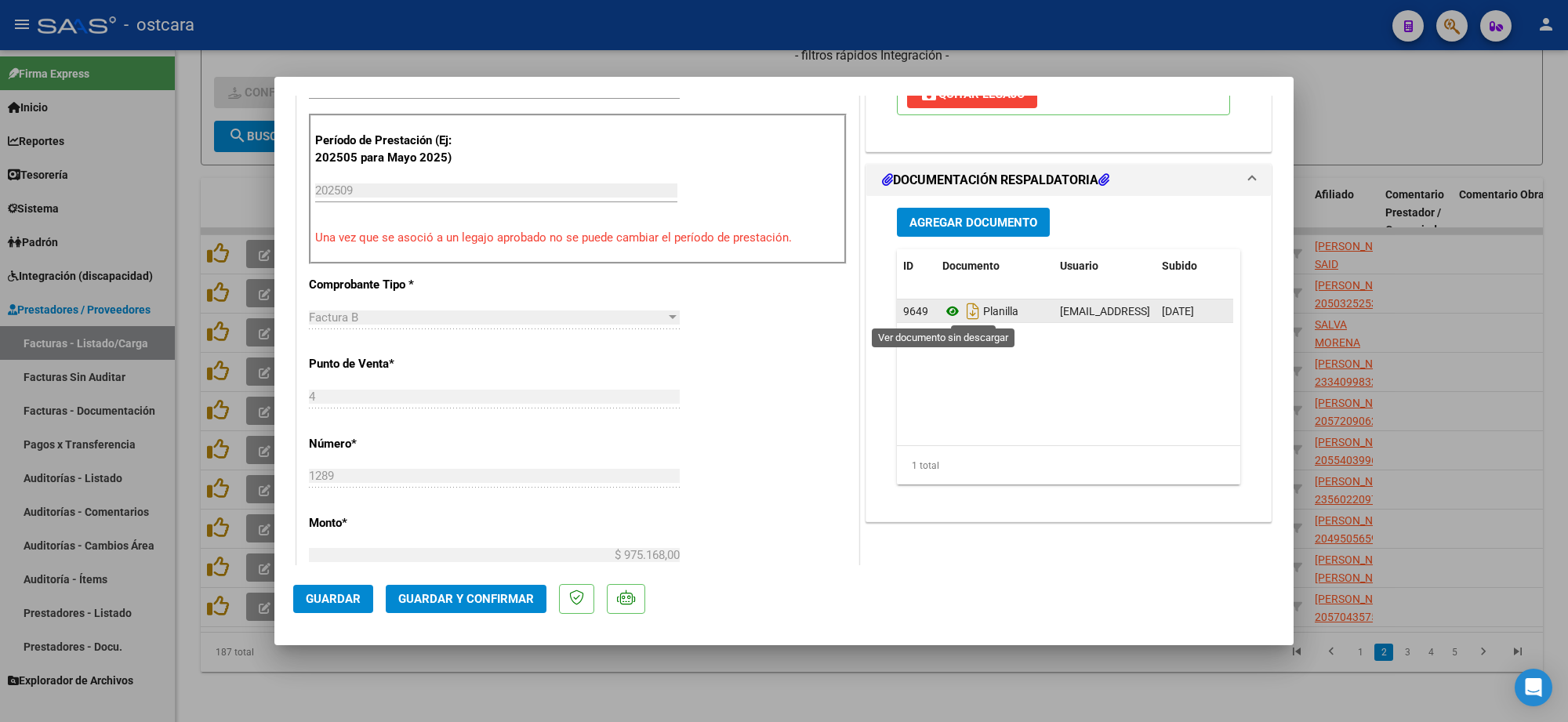
click at [943, 312] on icon at bounding box center [953, 311] width 21 height 19
click at [471, 596] on span "Guardar y Confirmar" at bounding box center [466, 599] width 135 height 14
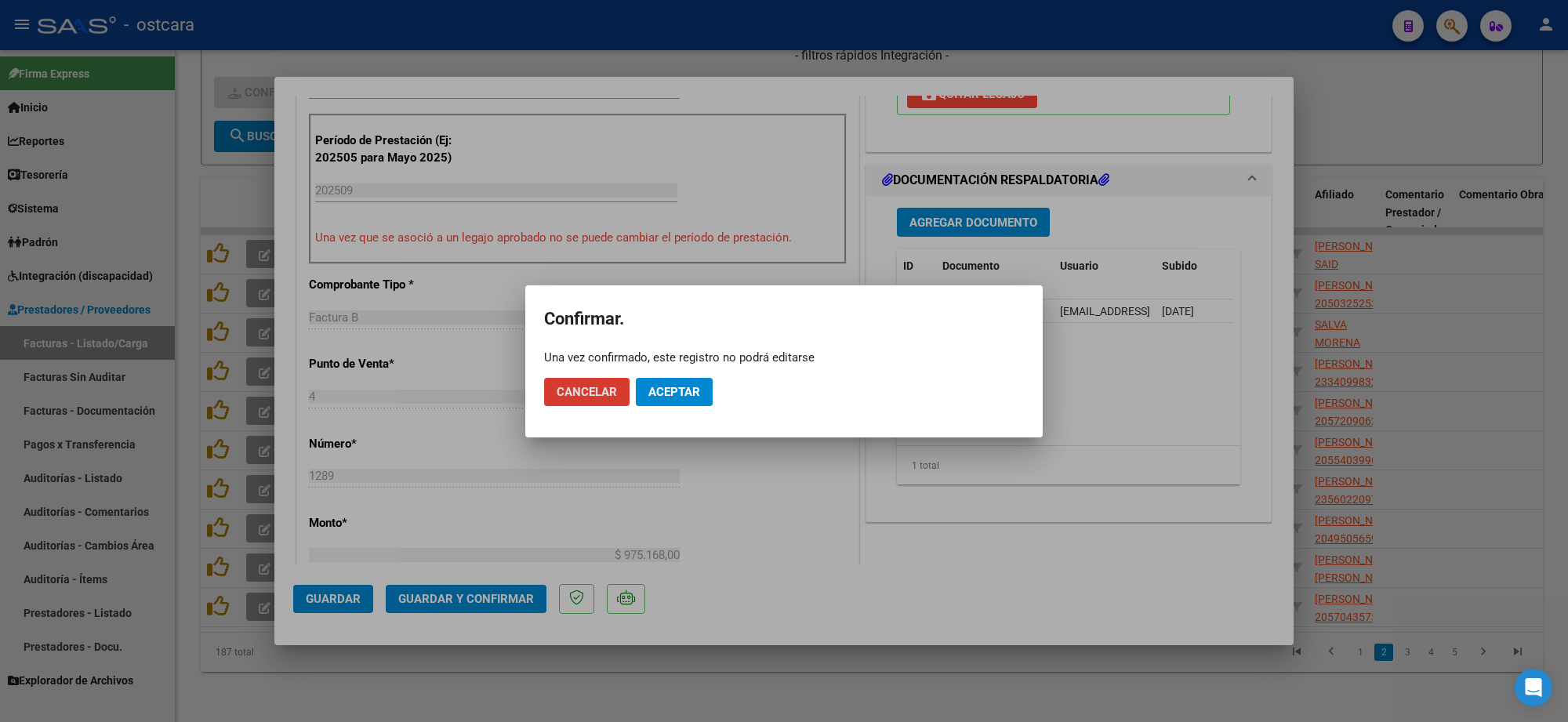
click at [679, 402] on button "Aceptar" at bounding box center [674, 392] width 77 height 28
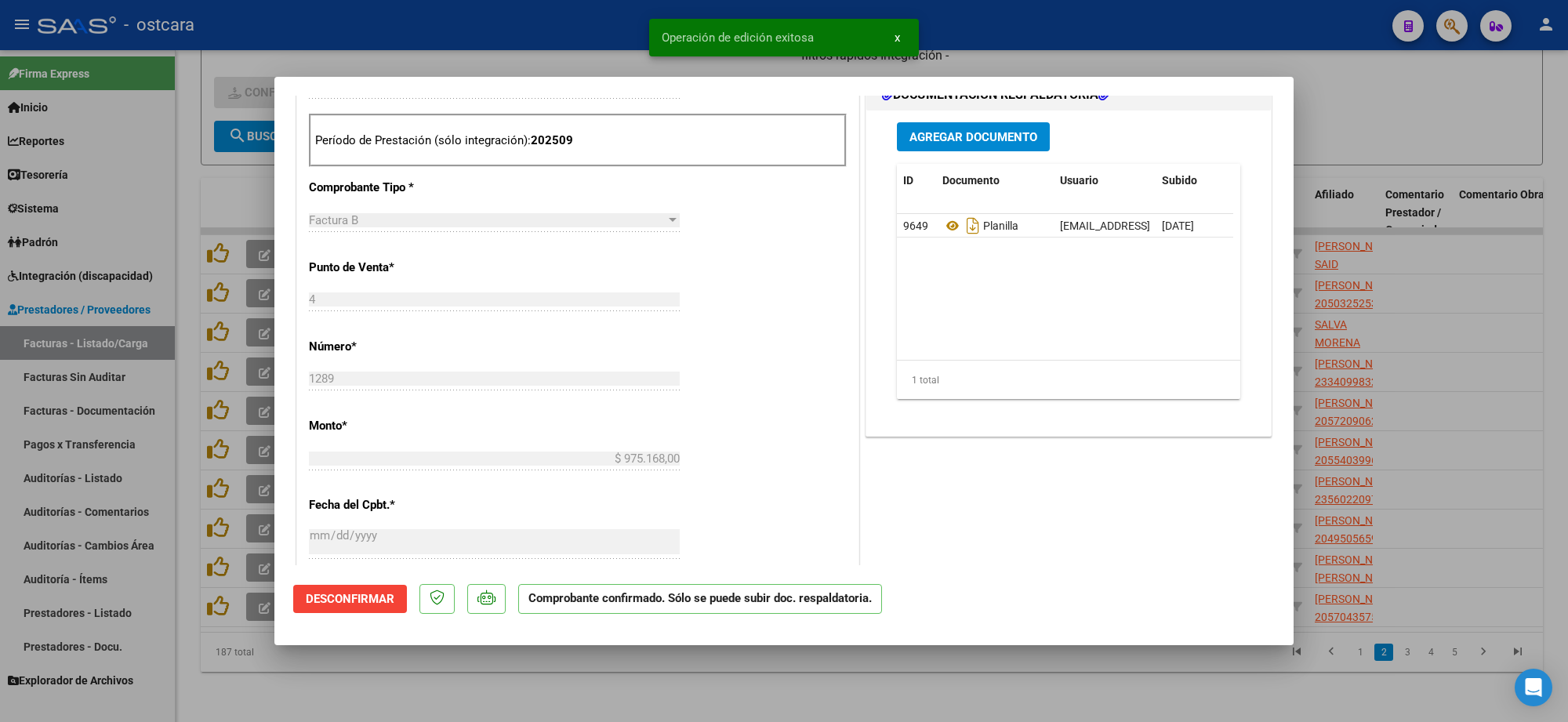
click at [1435, 108] on div at bounding box center [784, 361] width 1568 height 722
type input "$ 0,00"
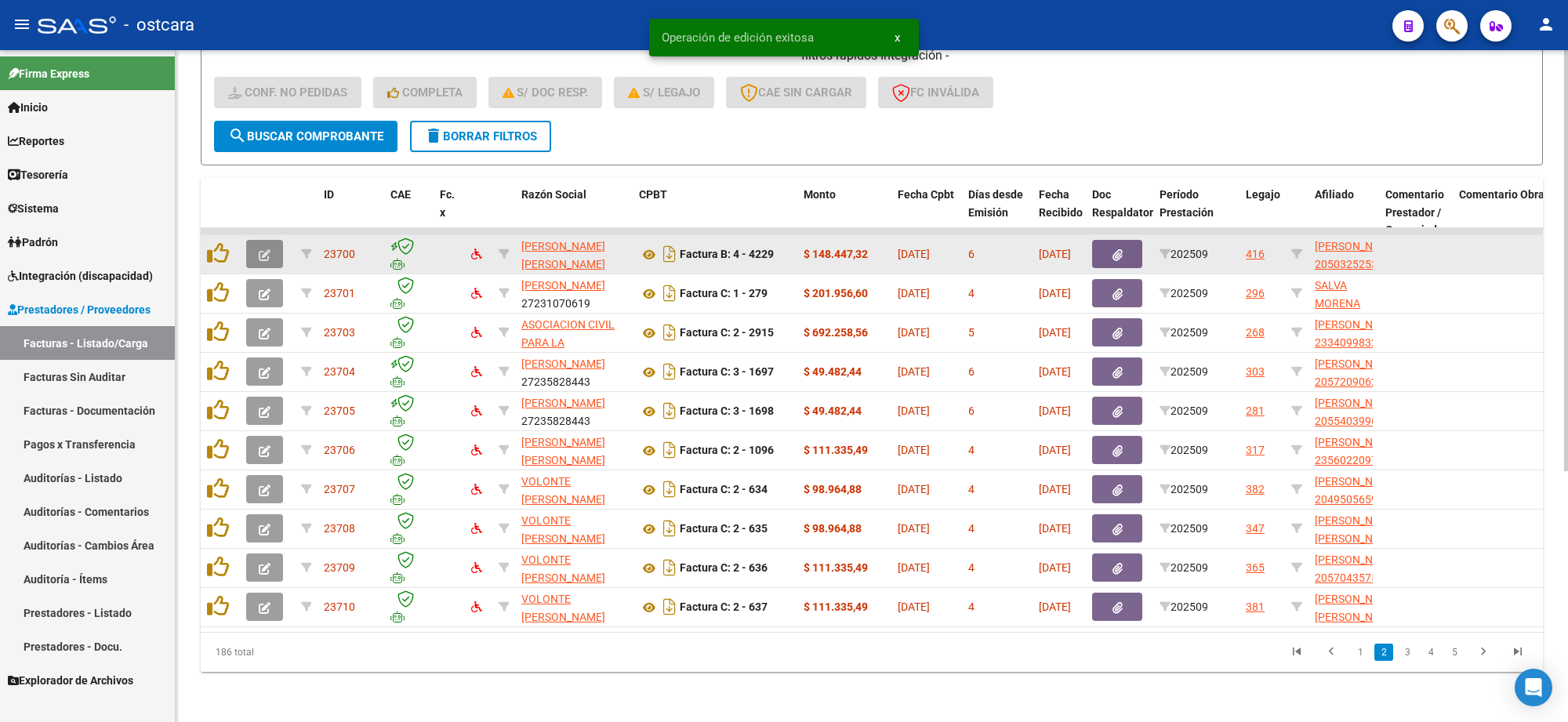
click at [259, 249] on icon "button" at bounding box center [265, 255] width 12 height 12
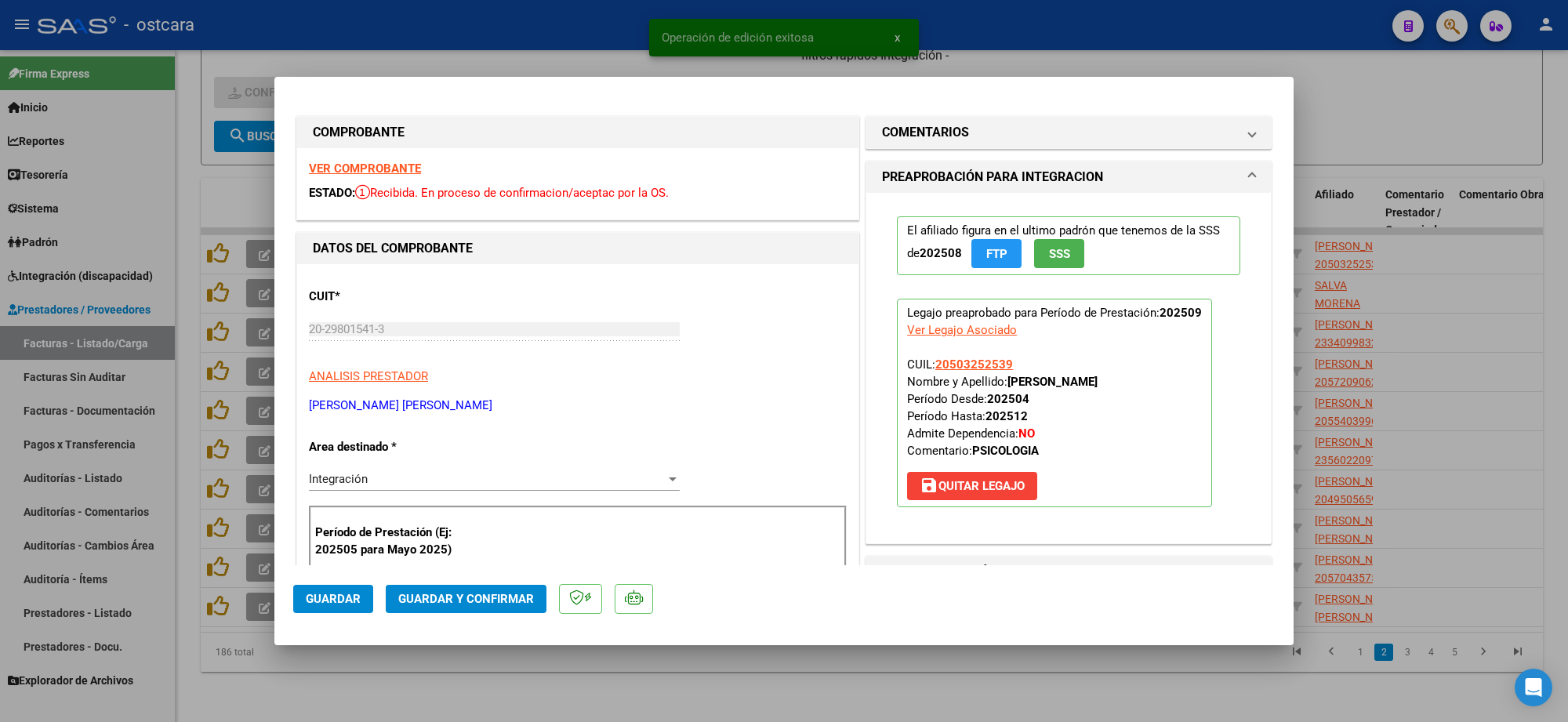
click at [382, 165] on strong "VER COMPROBANTE" at bounding box center [365, 168] width 112 height 14
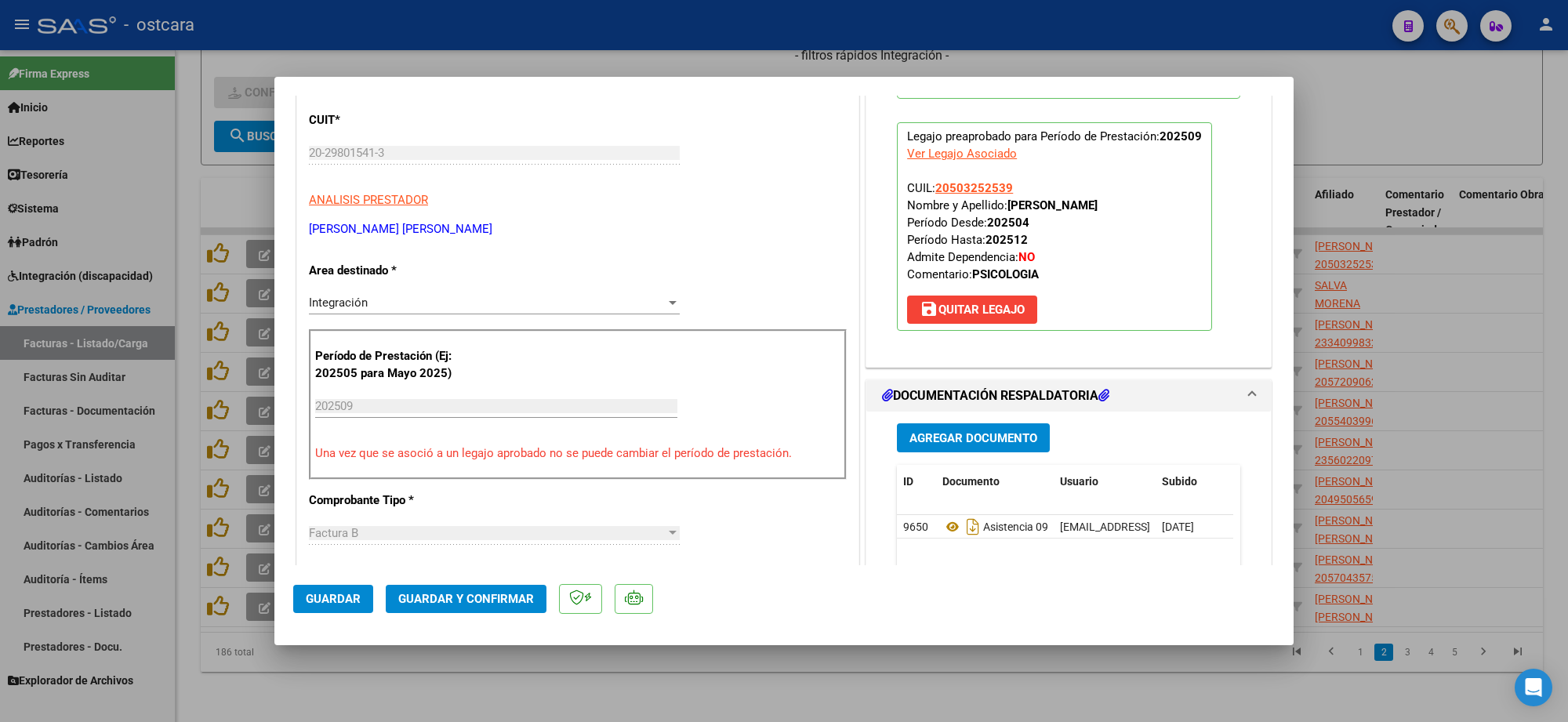
scroll to position [392, 0]
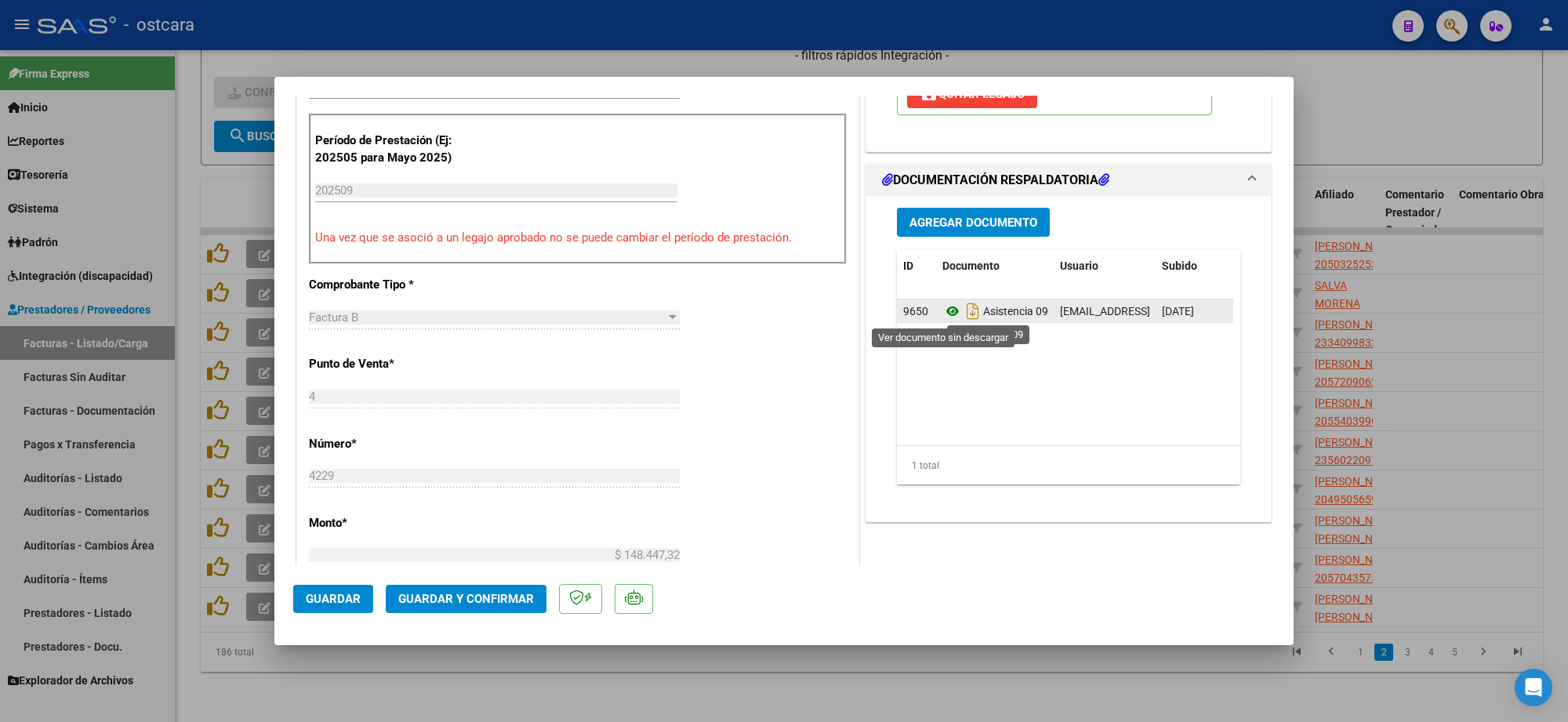
click at [943, 315] on icon at bounding box center [953, 311] width 21 height 19
click at [480, 600] on span "Guardar y Confirmar" at bounding box center [466, 599] width 135 height 14
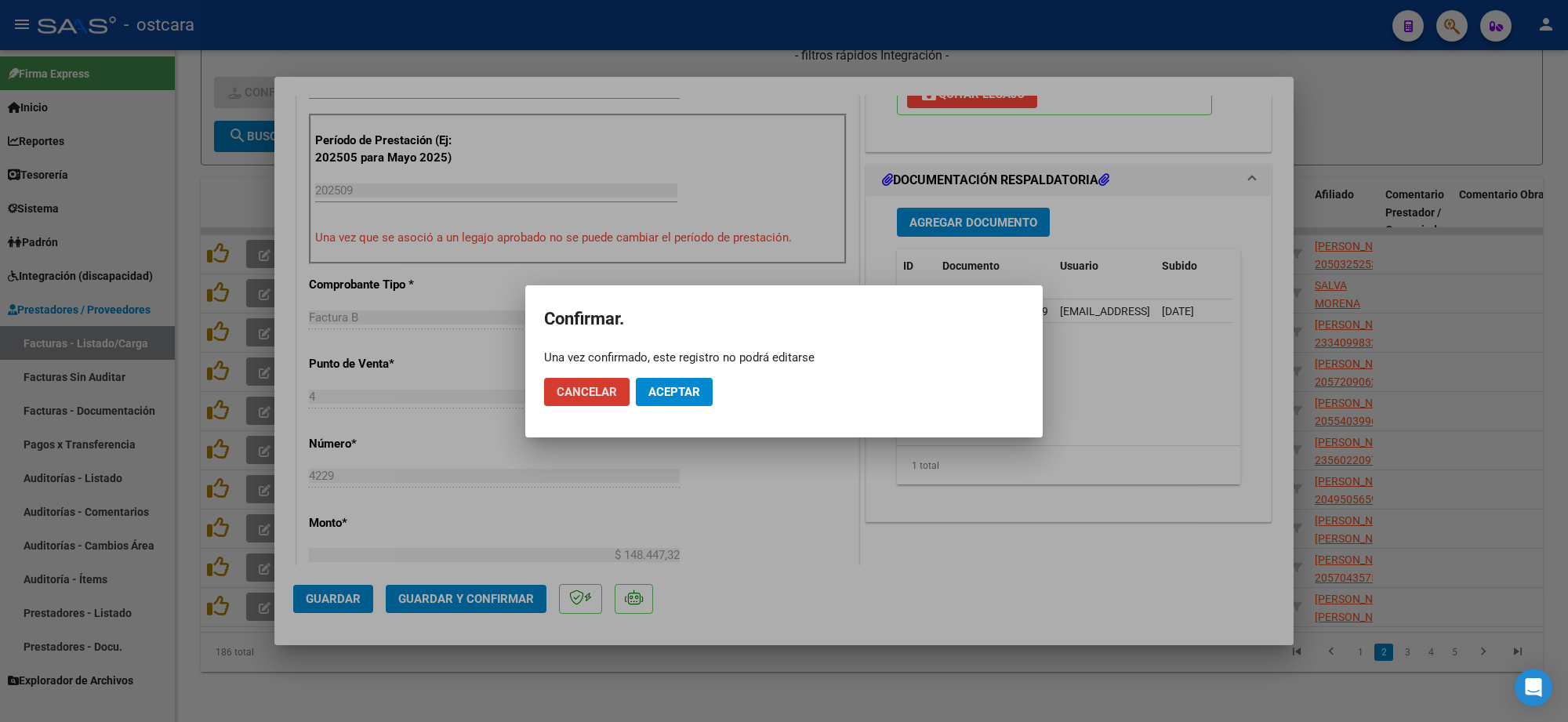
click at [684, 404] on button "Aceptar" at bounding box center [674, 392] width 77 height 28
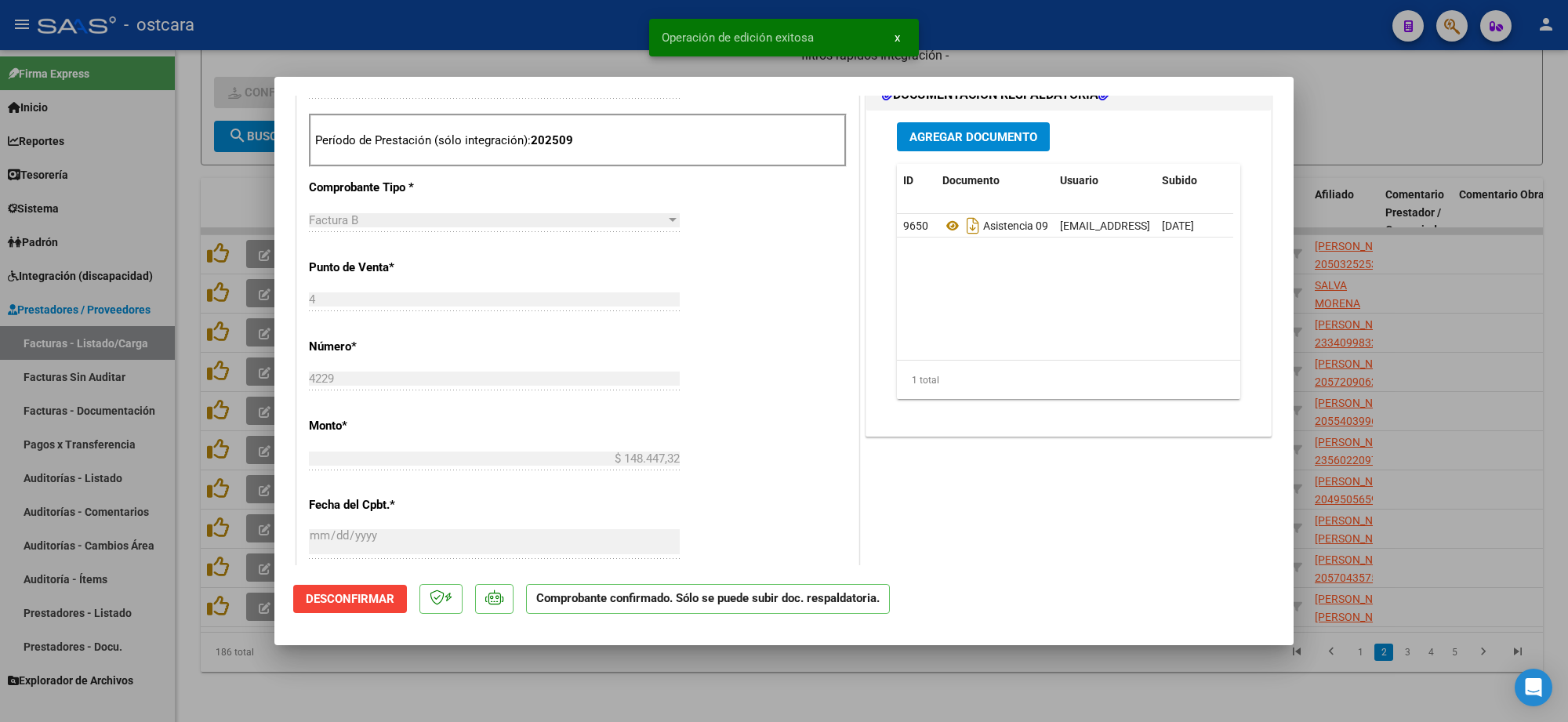
click at [1345, 112] on div at bounding box center [784, 361] width 1568 height 722
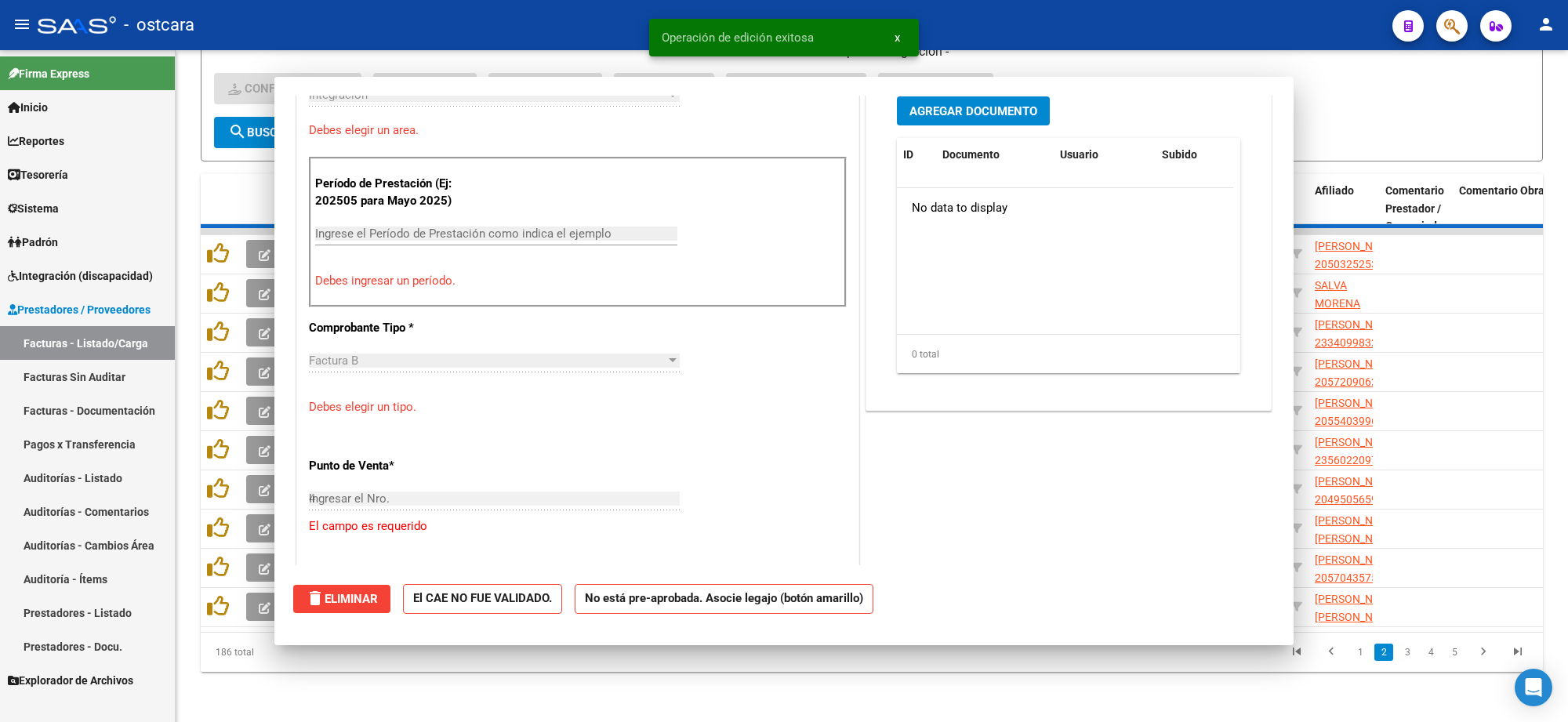
type input "$ 0,00"
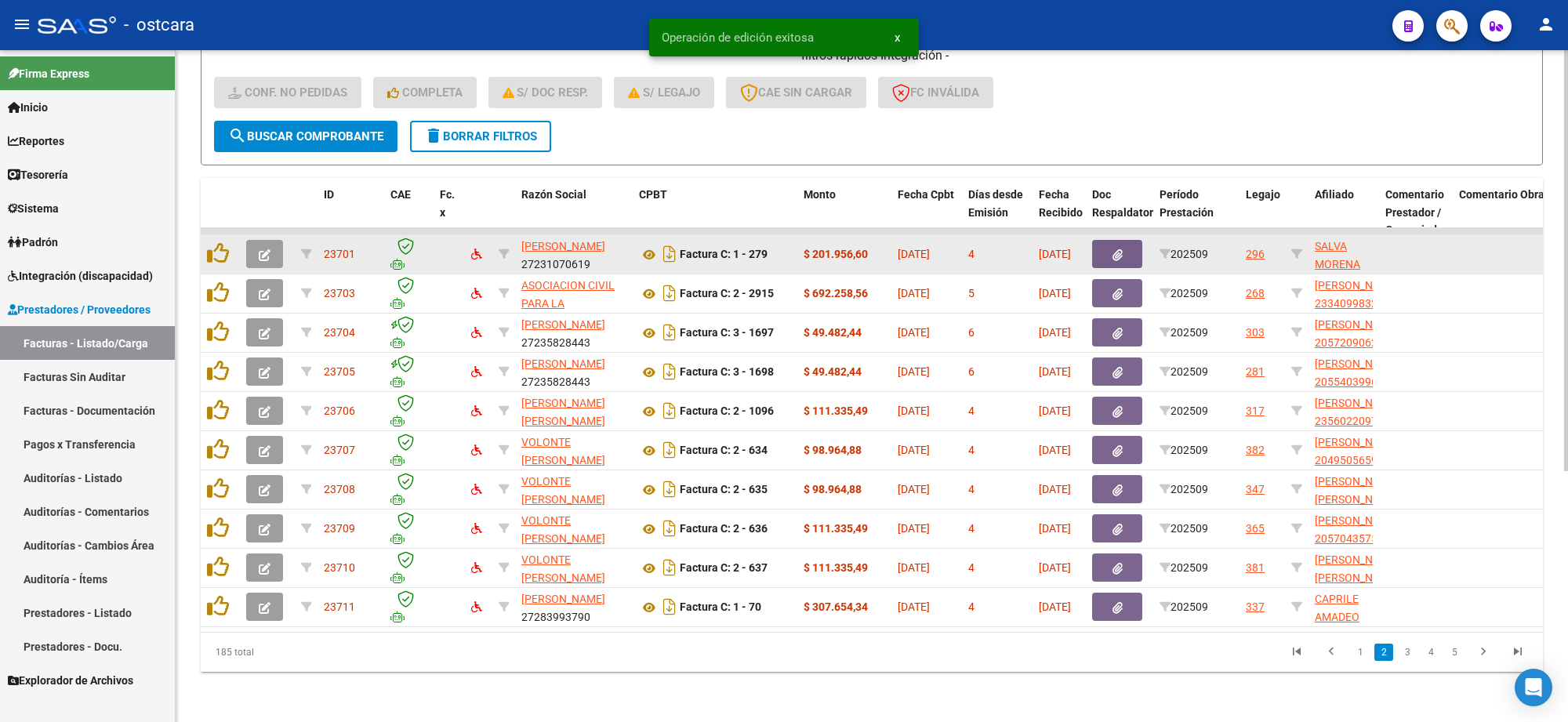
click at [263, 249] on icon "button" at bounding box center [265, 255] width 12 height 12
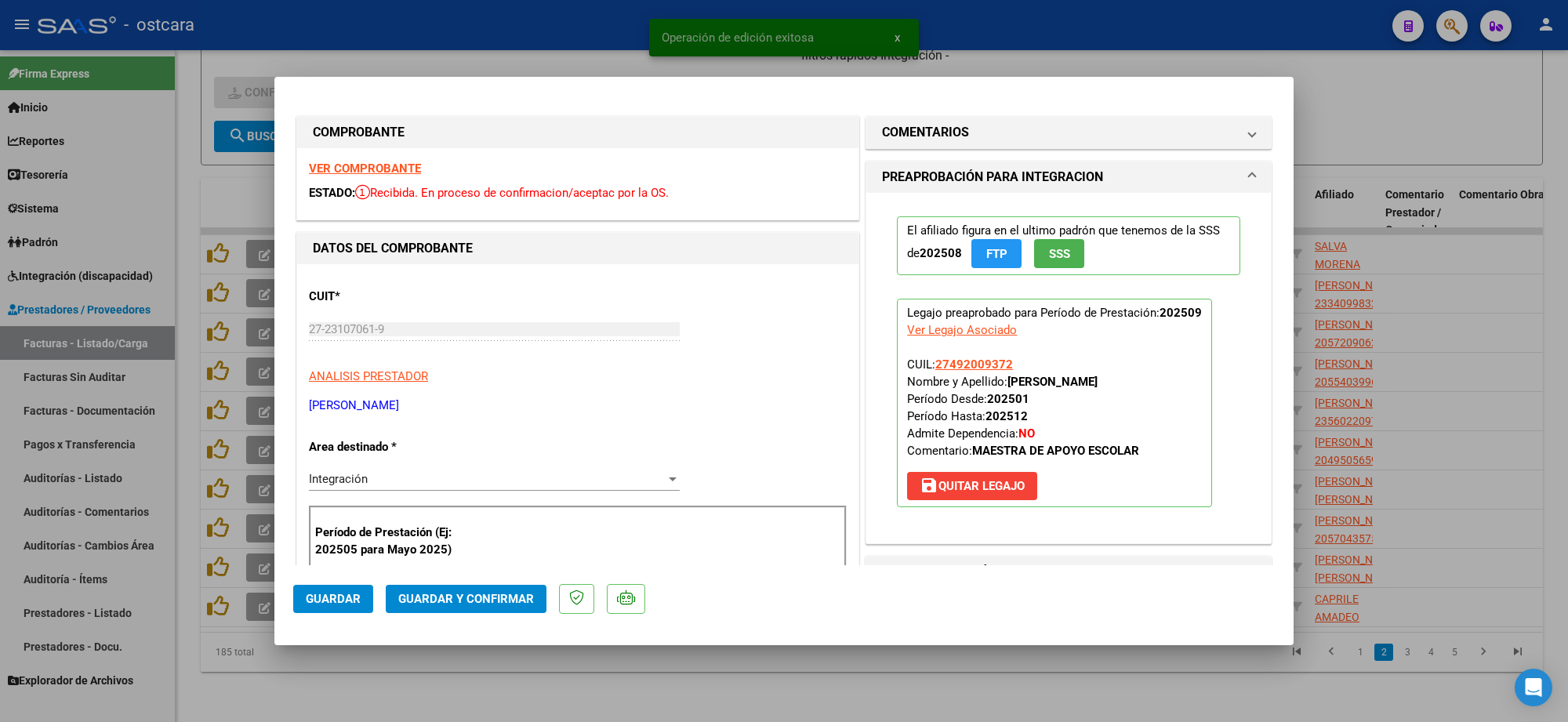
click at [368, 170] on strong "VER COMPROBANTE" at bounding box center [365, 168] width 112 height 14
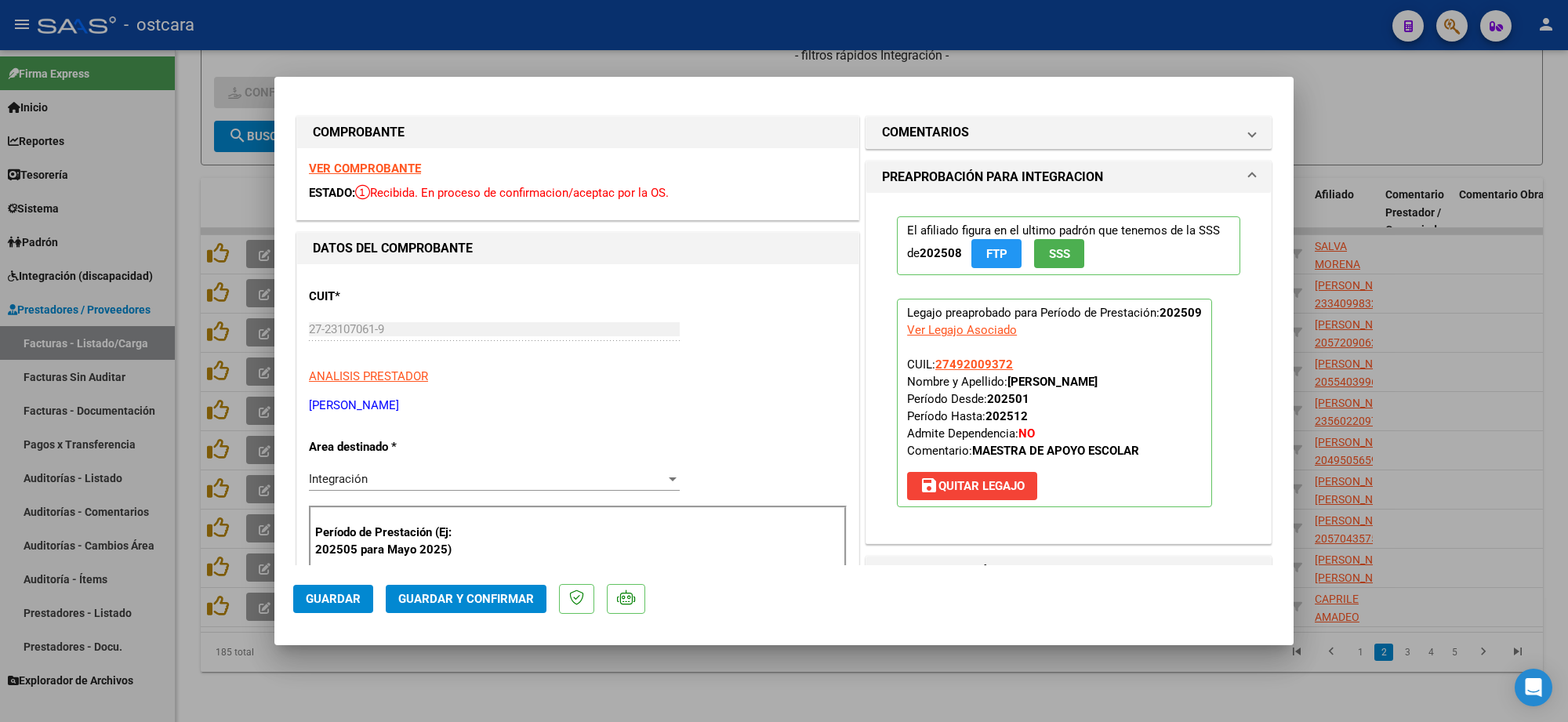
scroll to position [392, 0]
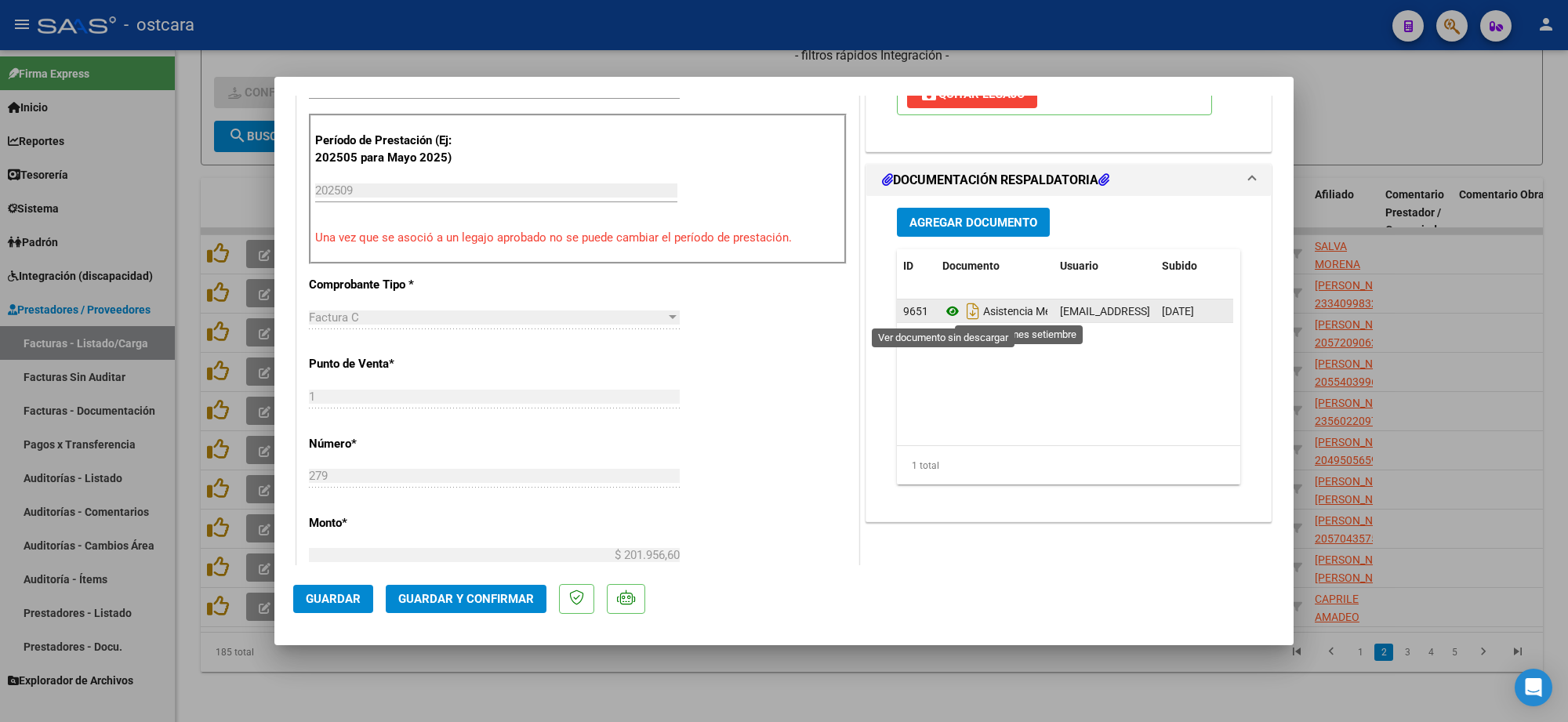
click at [946, 314] on icon at bounding box center [953, 311] width 21 height 19
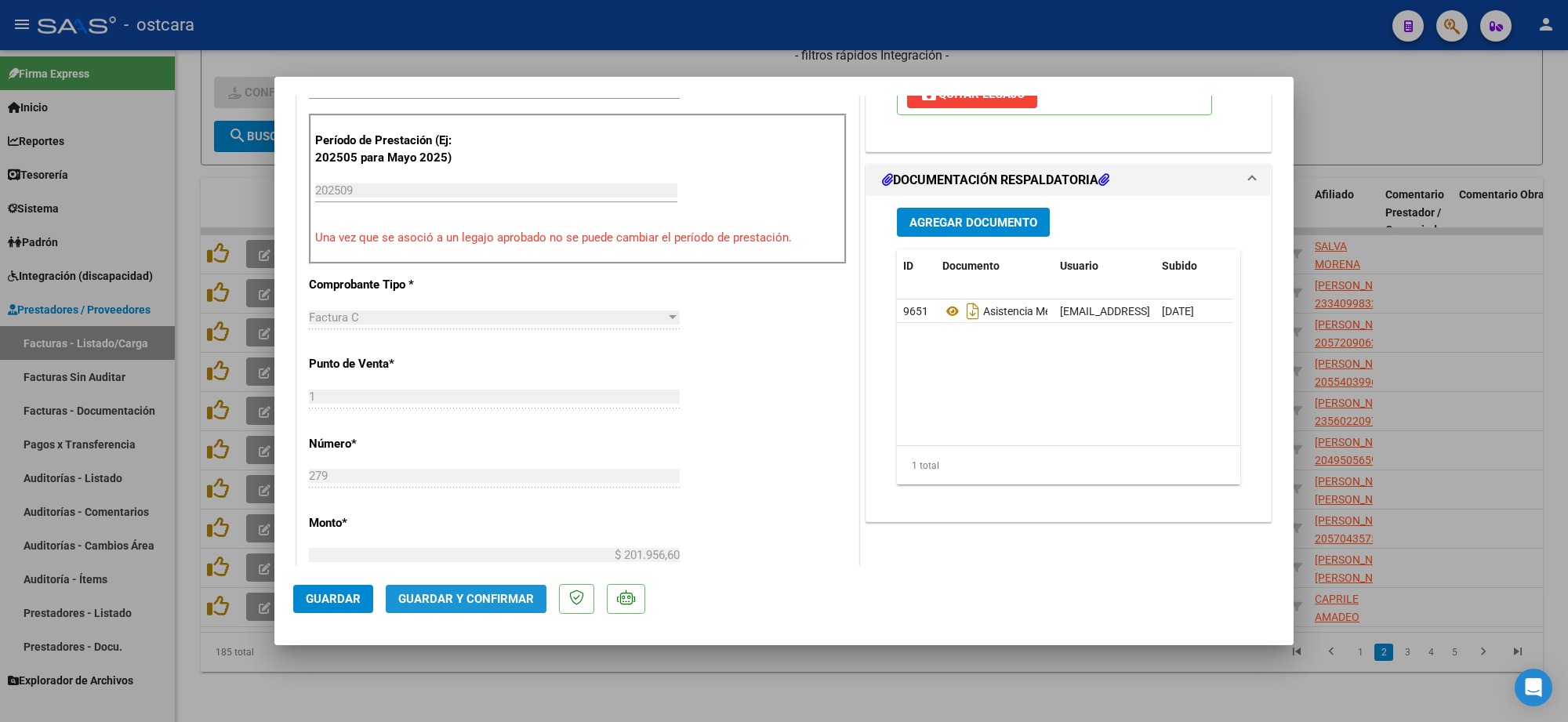
click at [510, 597] on span "Guardar y Confirmar" at bounding box center [466, 599] width 135 height 14
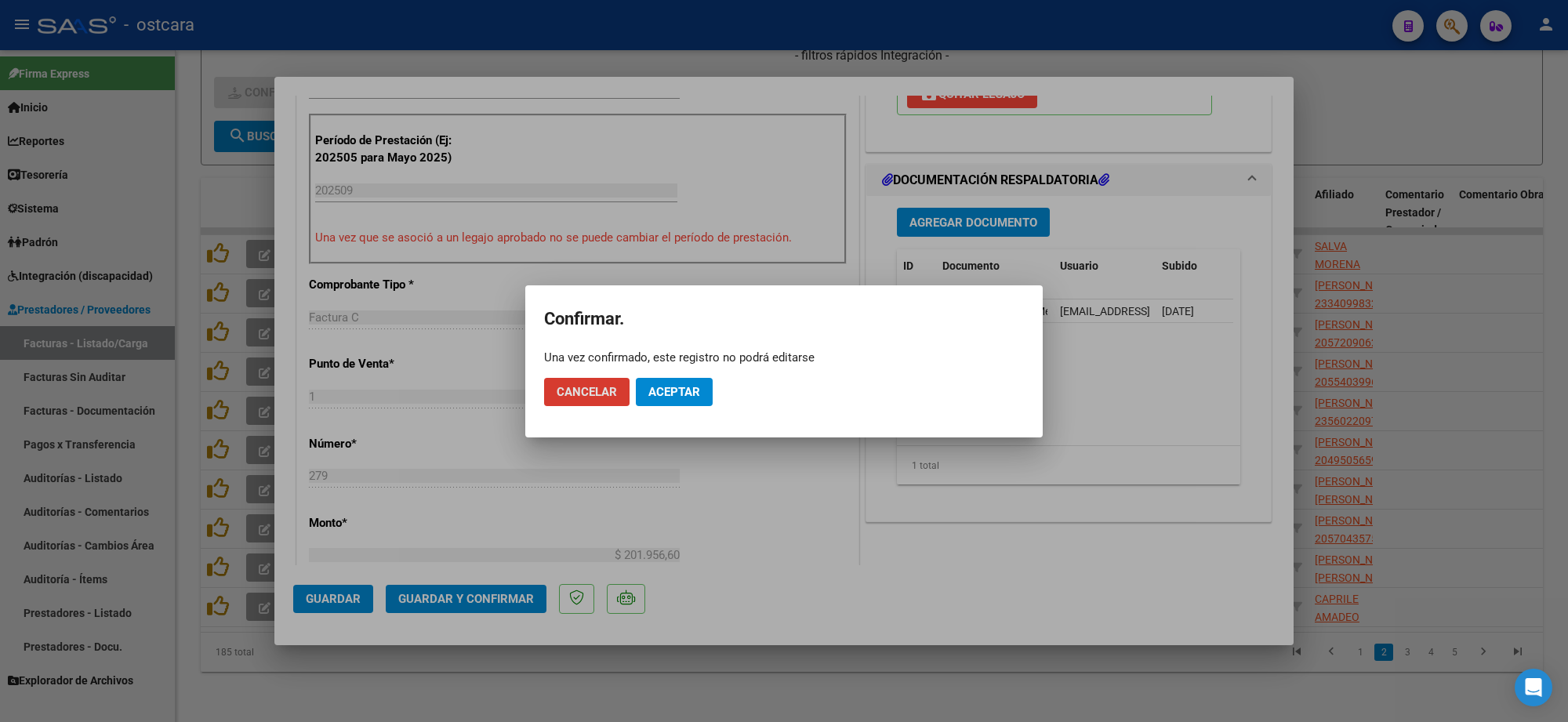
click at [668, 405] on button "Aceptar" at bounding box center [674, 392] width 77 height 28
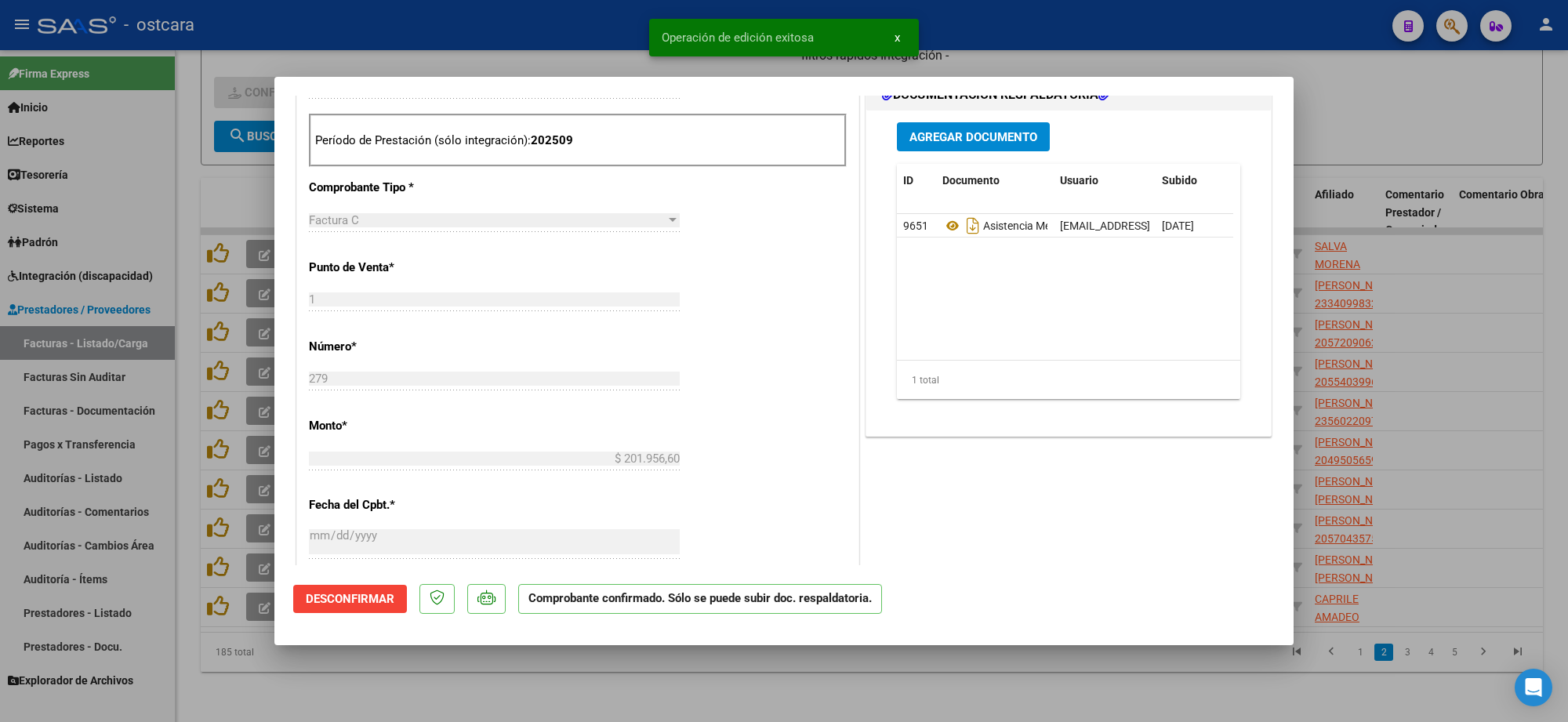
click at [1370, 99] on div at bounding box center [784, 361] width 1568 height 722
type input "$ 0,00"
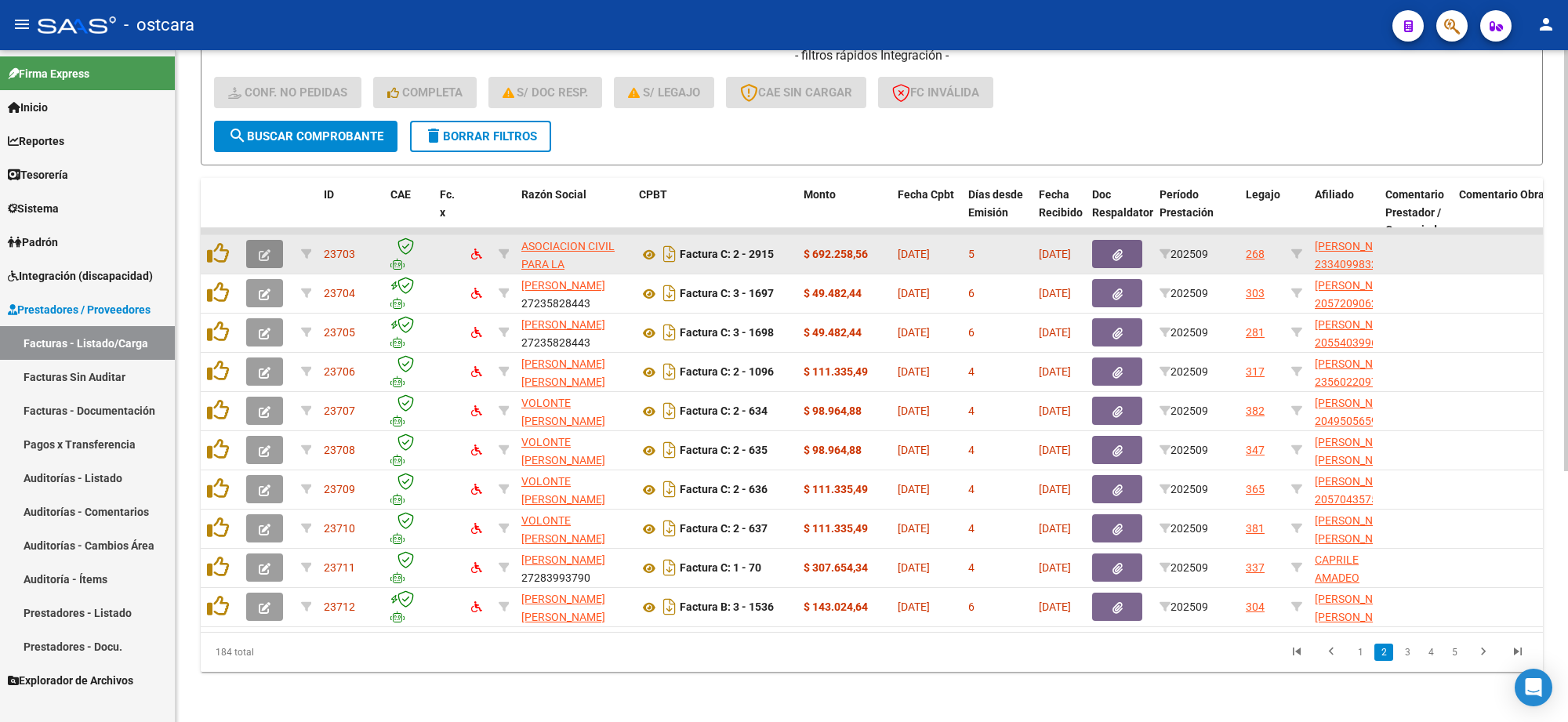
click at [255, 240] on button "button" at bounding box center [265, 254] width 37 height 28
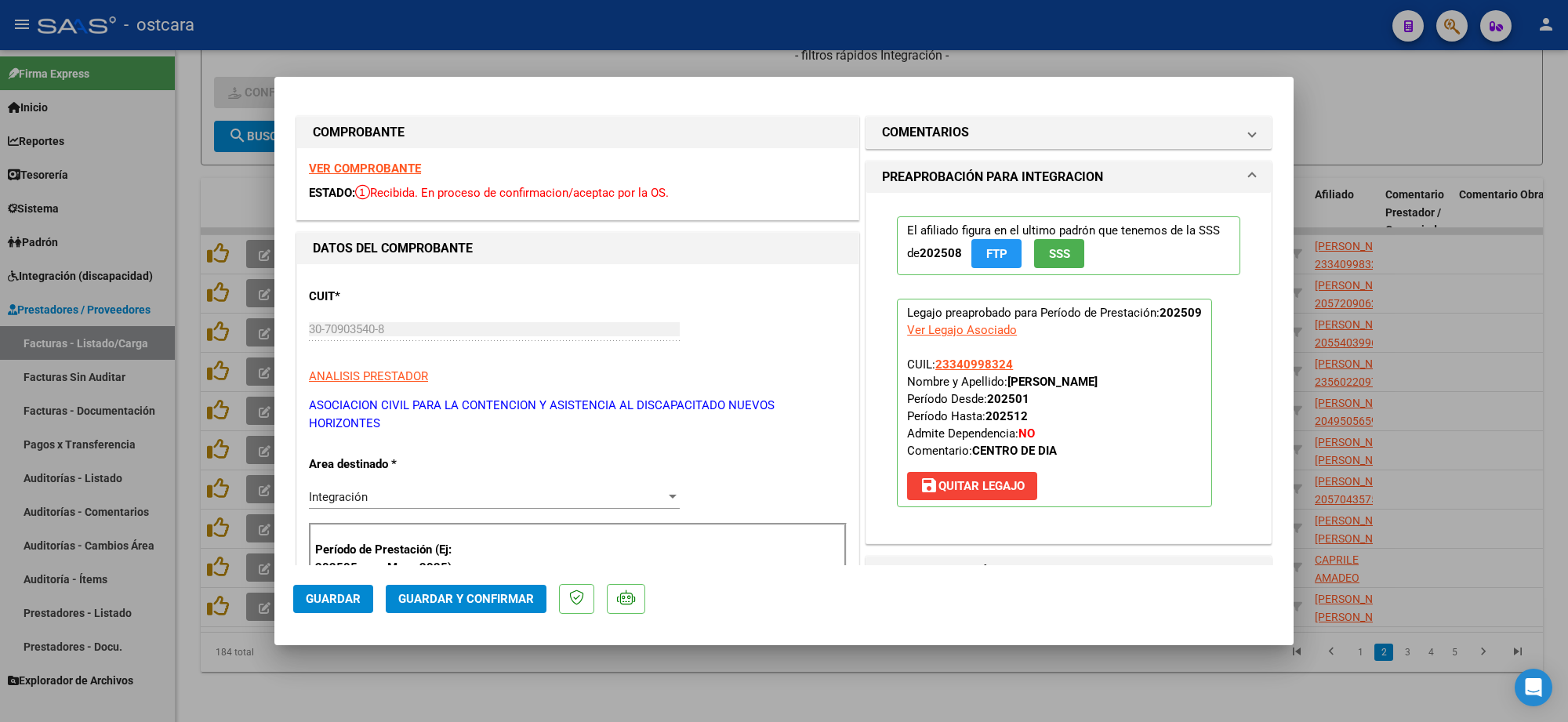
click at [392, 169] on strong "VER COMPROBANTE" at bounding box center [365, 168] width 112 height 14
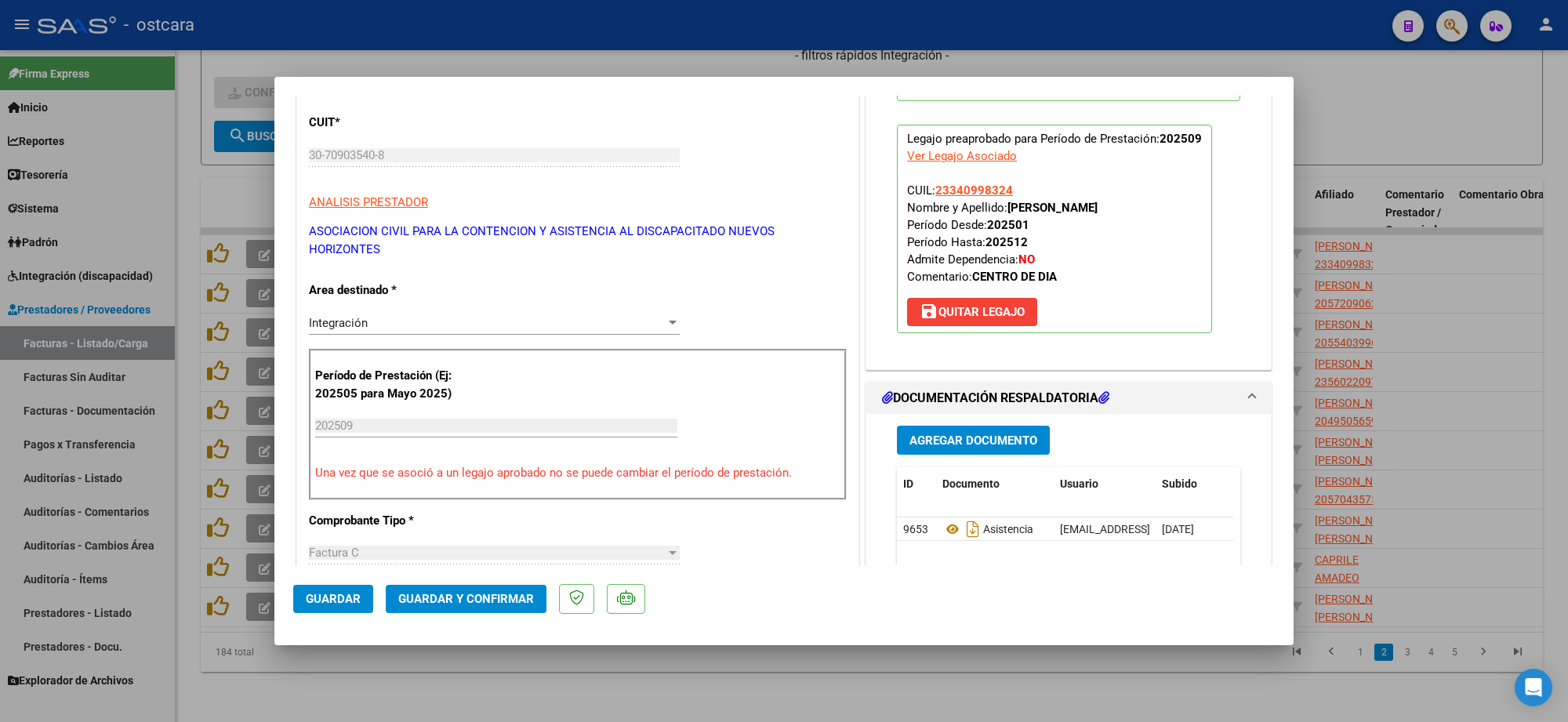
scroll to position [392, 0]
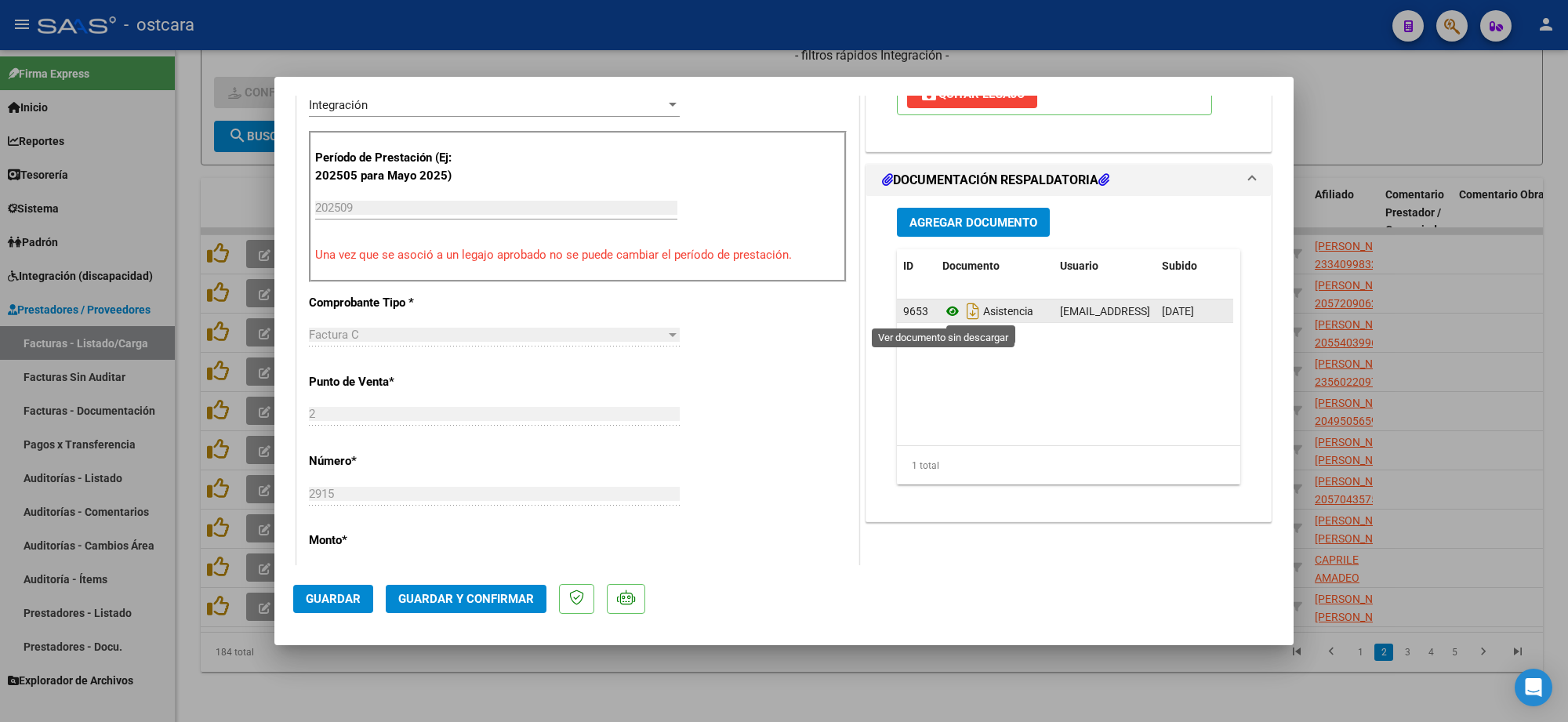
click at [943, 315] on icon at bounding box center [953, 311] width 21 height 19
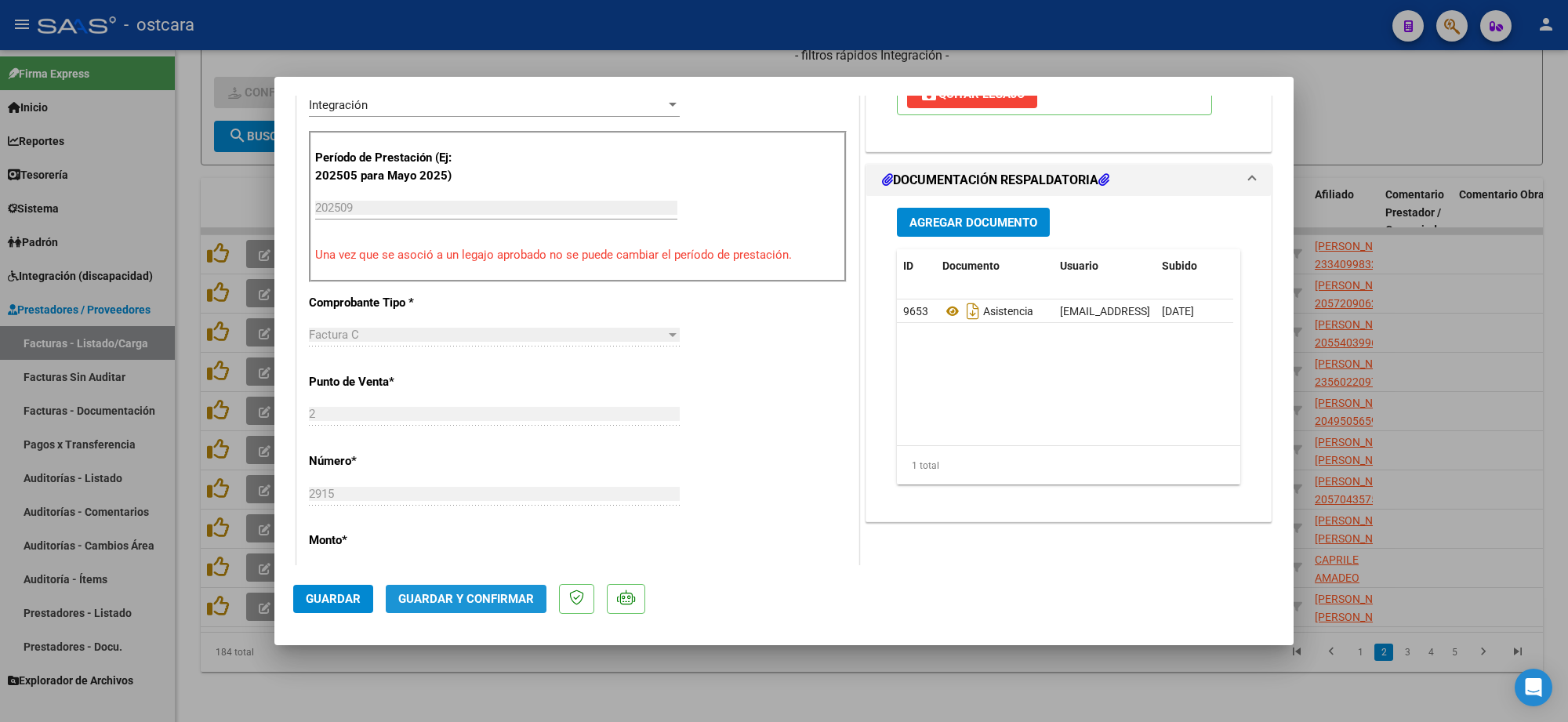
click at [460, 593] on span "Guardar y Confirmar" at bounding box center [466, 599] width 135 height 14
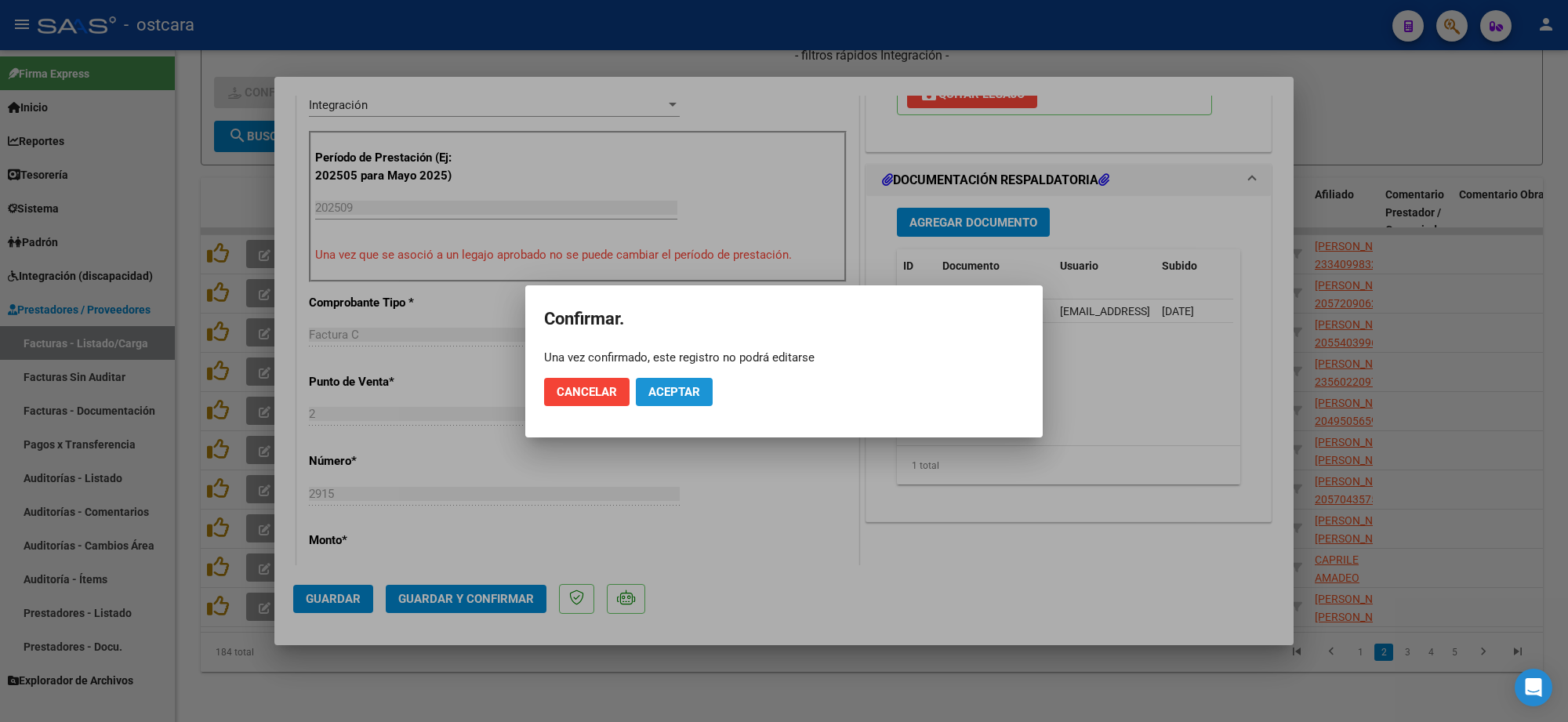
click at [685, 388] on span "Aceptar" at bounding box center [674, 392] width 52 height 14
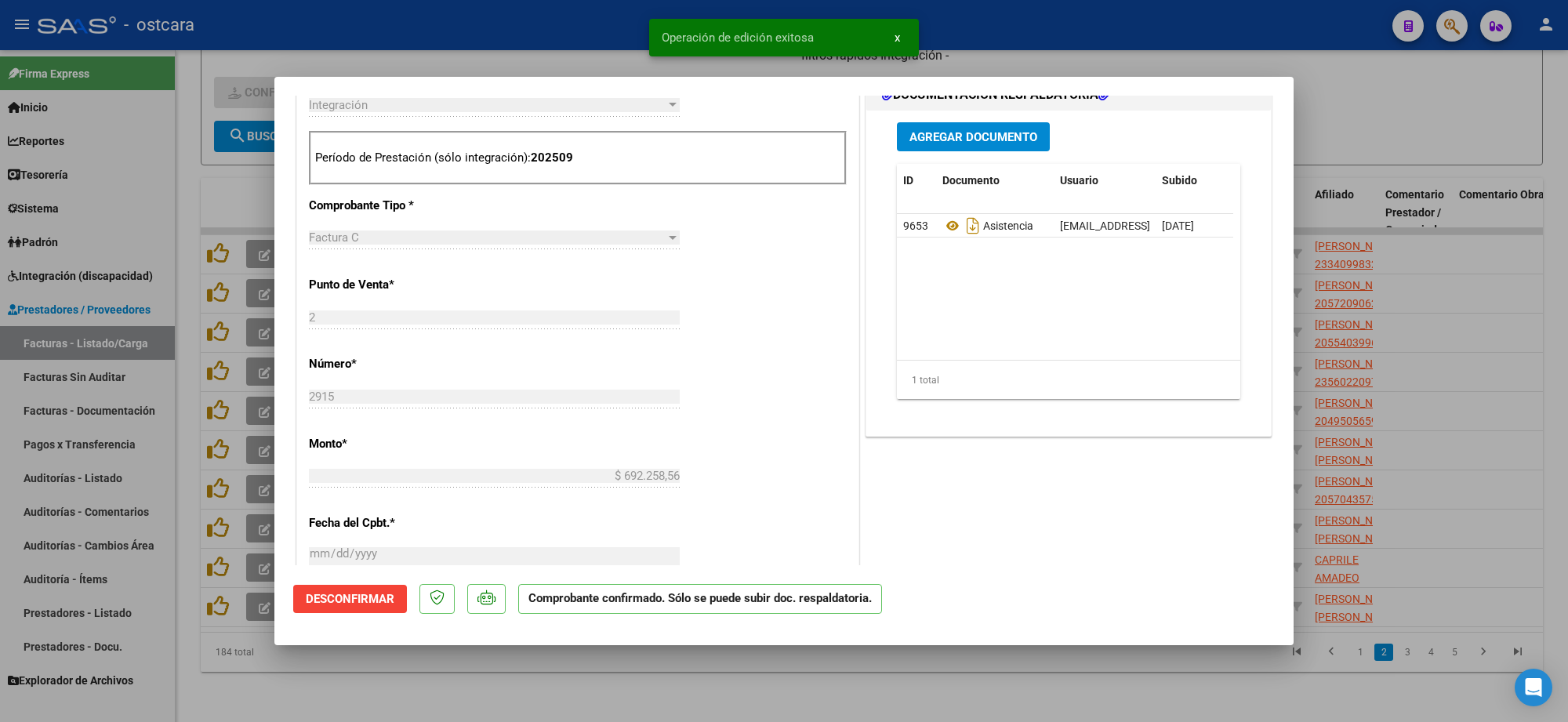
click at [1400, 116] on div at bounding box center [784, 361] width 1568 height 722
type input "$ 0,00"
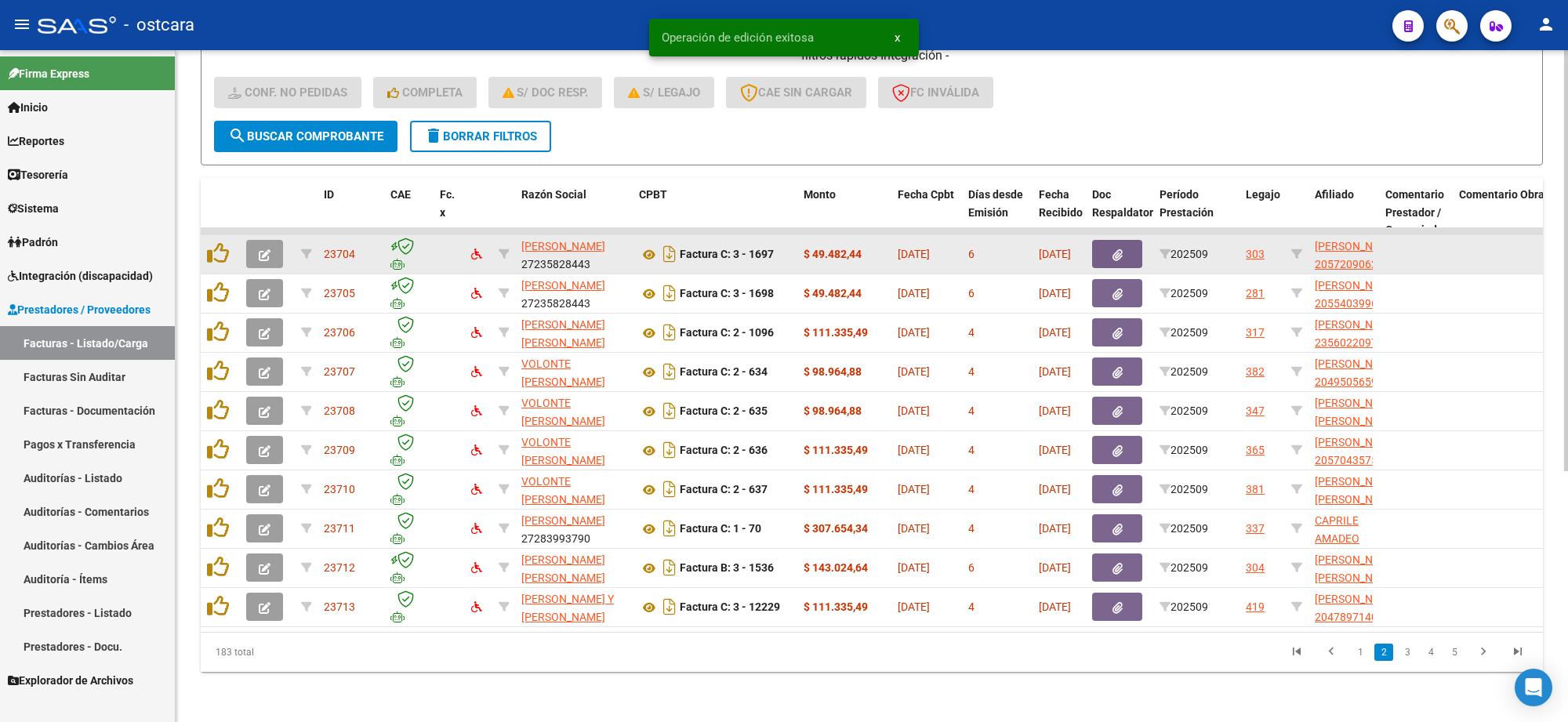
click at [260, 249] on icon "button" at bounding box center [265, 255] width 12 height 12
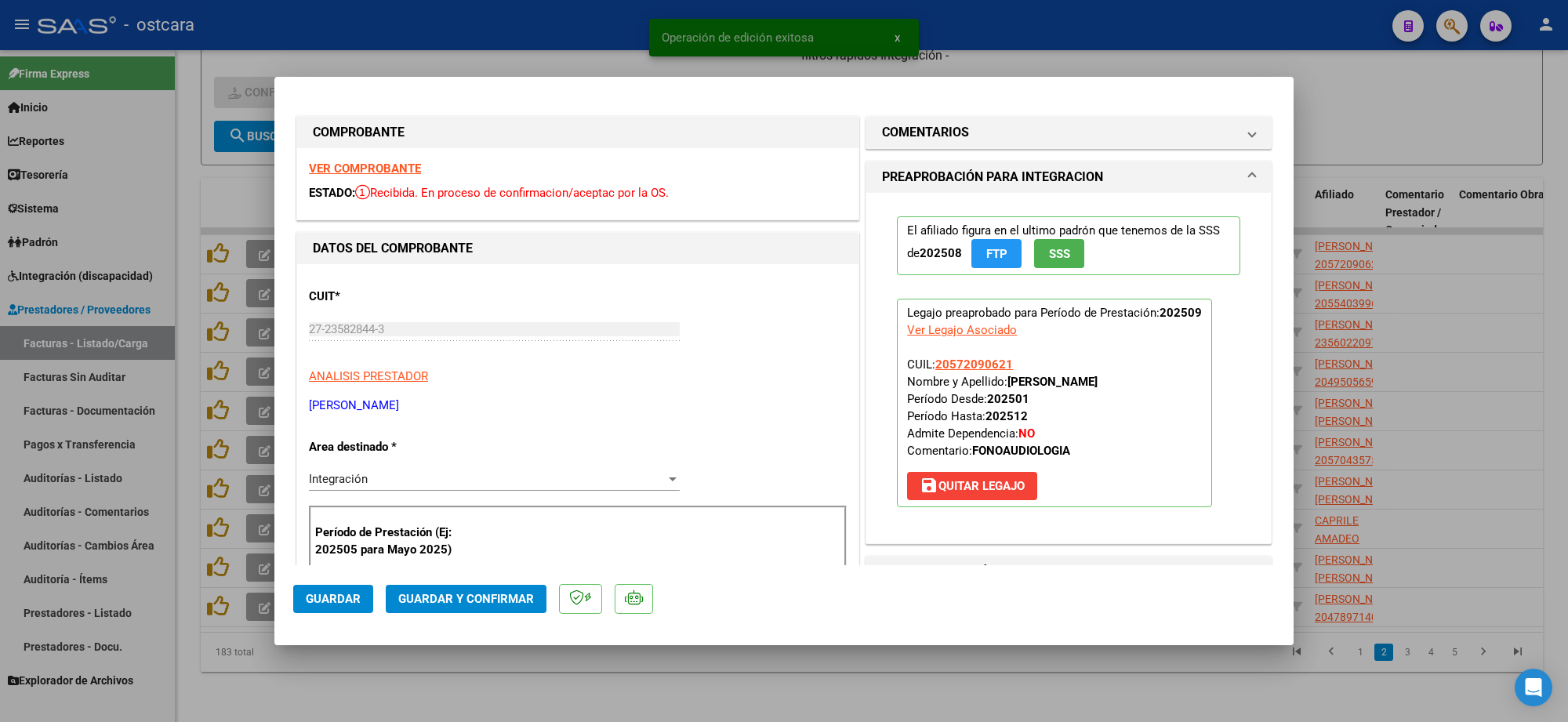
click at [390, 166] on strong "VER COMPROBANTE" at bounding box center [365, 168] width 112 height 14
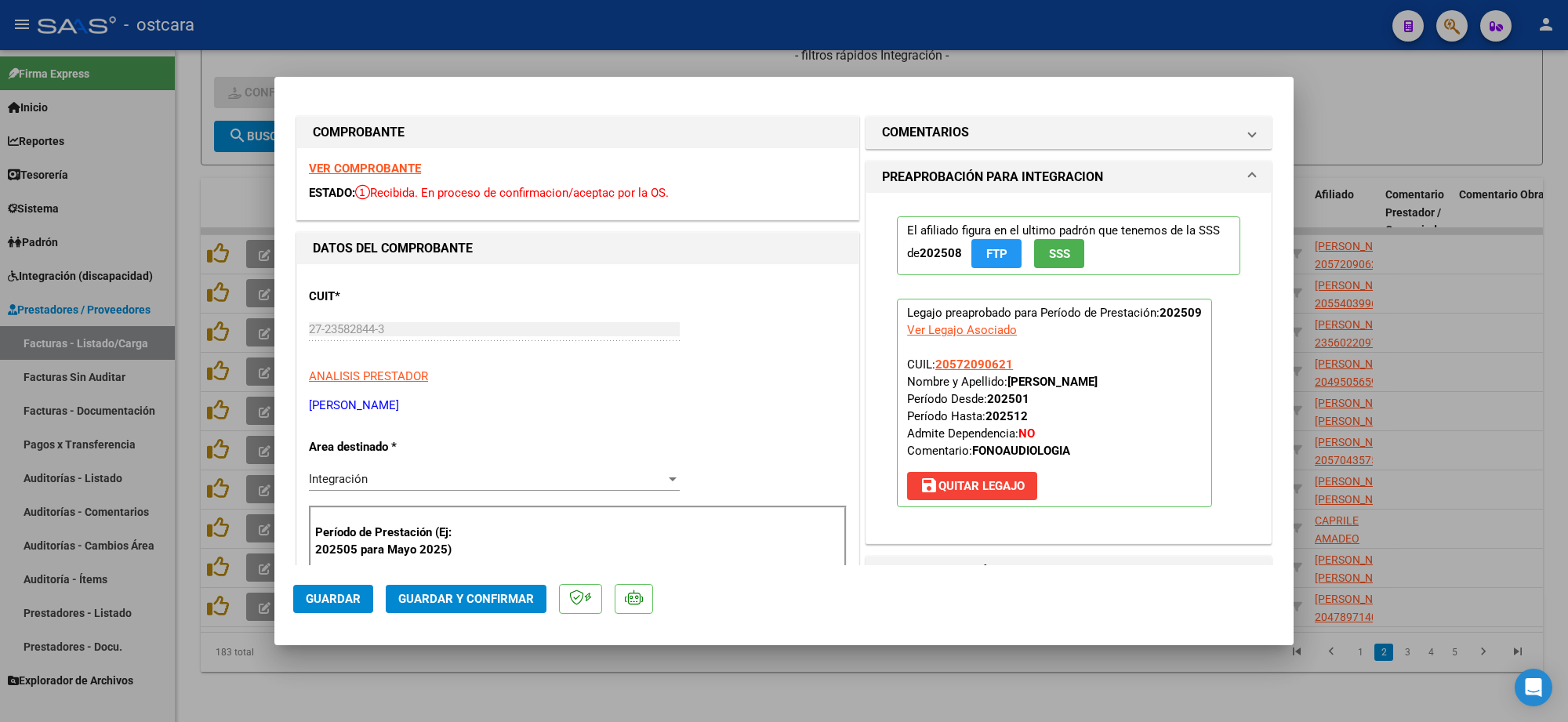
scroll to position [294, 0]
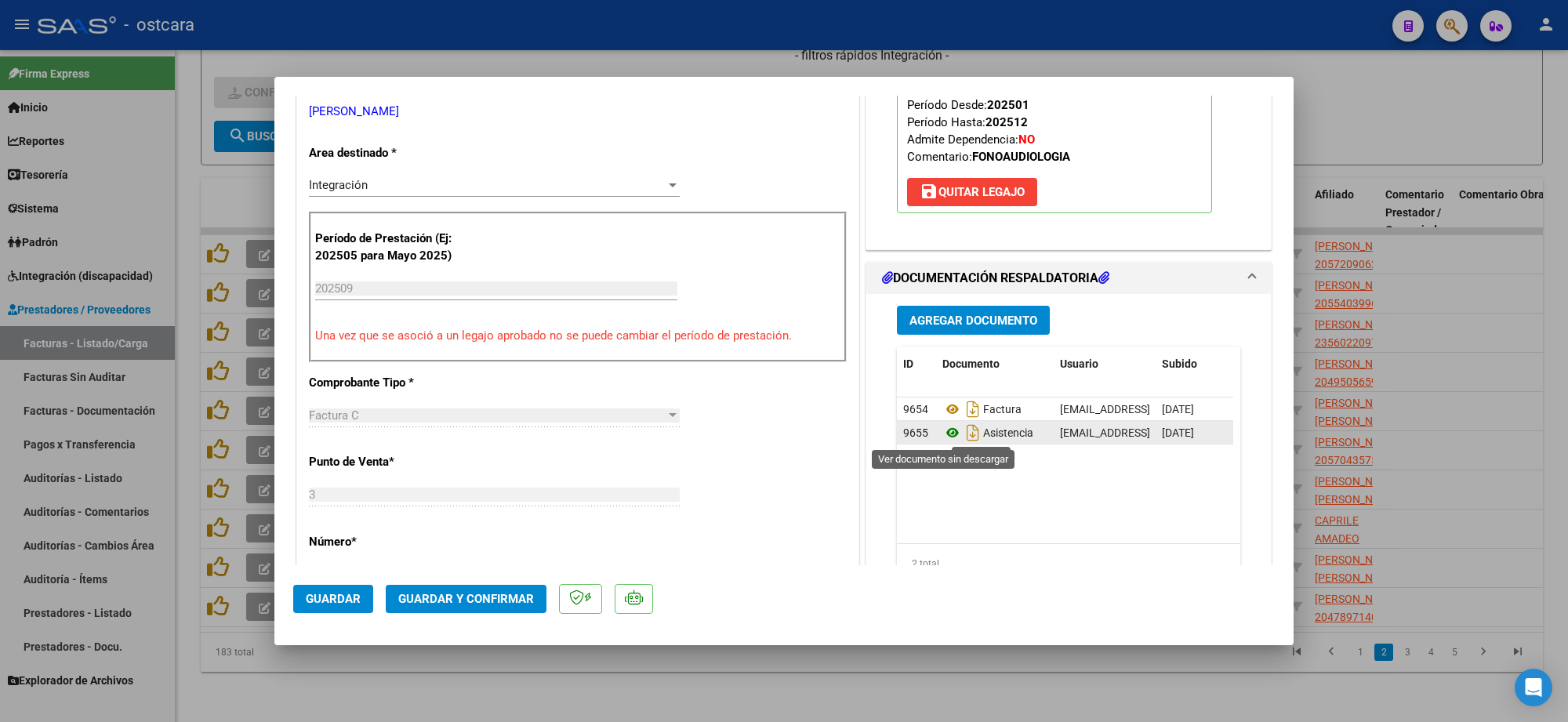
click at [949, 428] on icon at bounding box center [953, 433] width 21 height 19
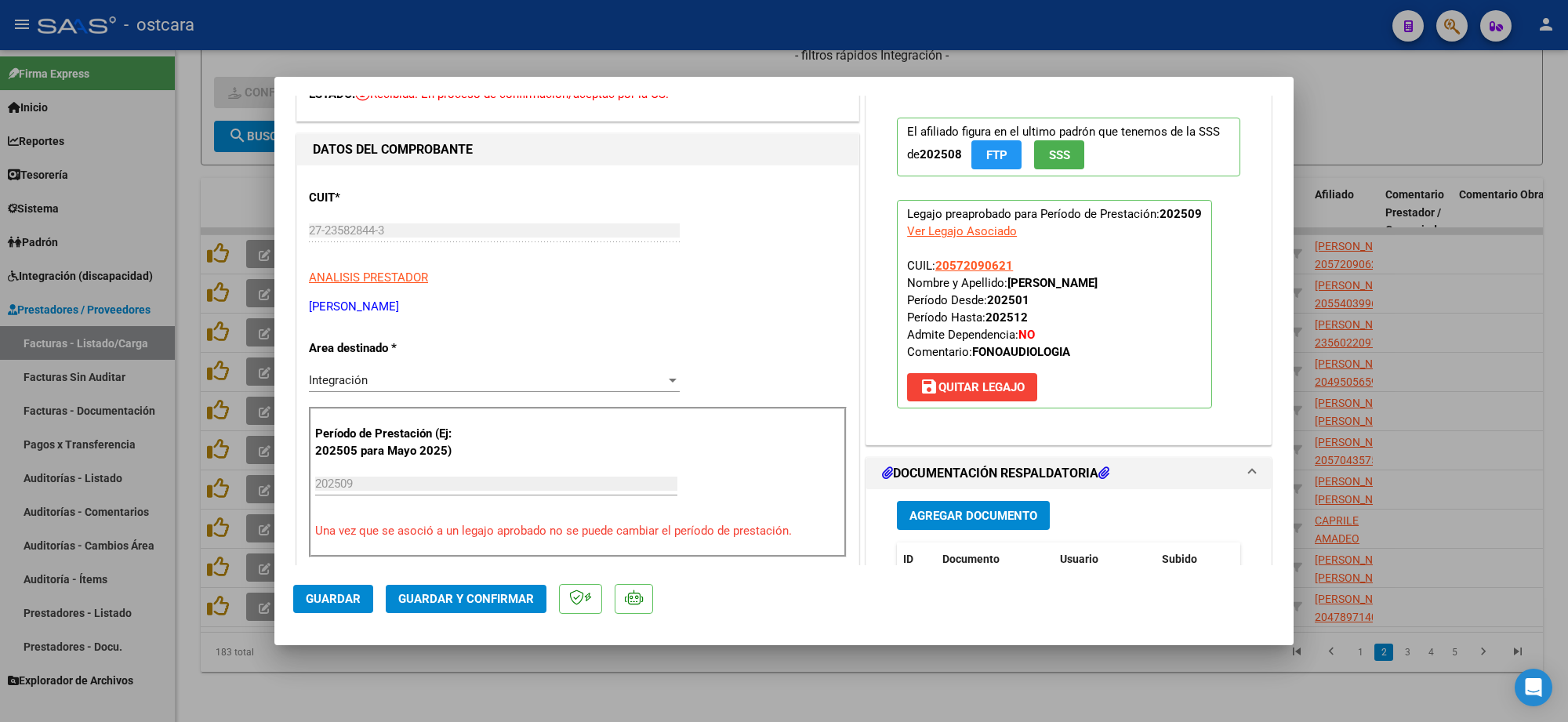
scroll to position [0, 0]
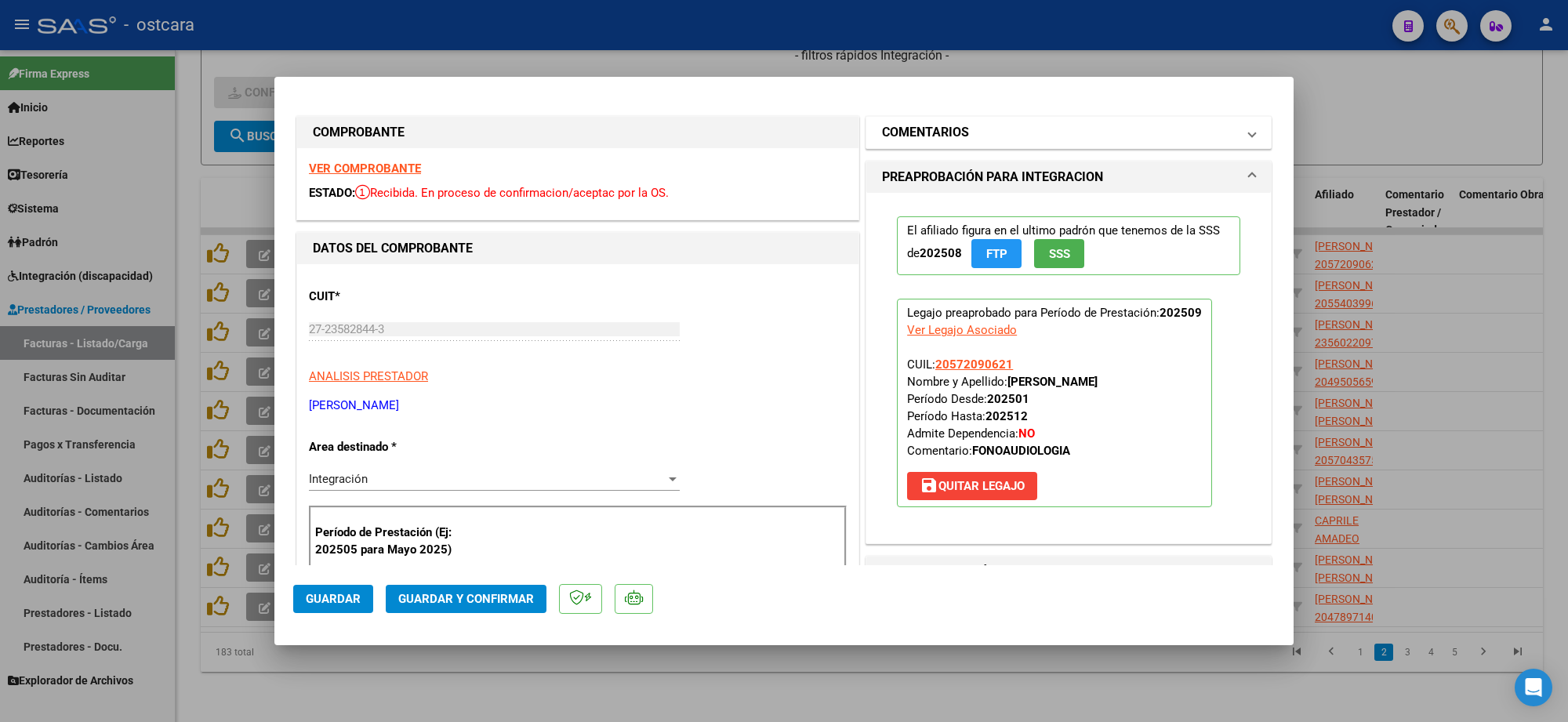
click at [944, 135] on h1 "COMENTARIOS" at bounding box center [925, 133] width 87 height 19
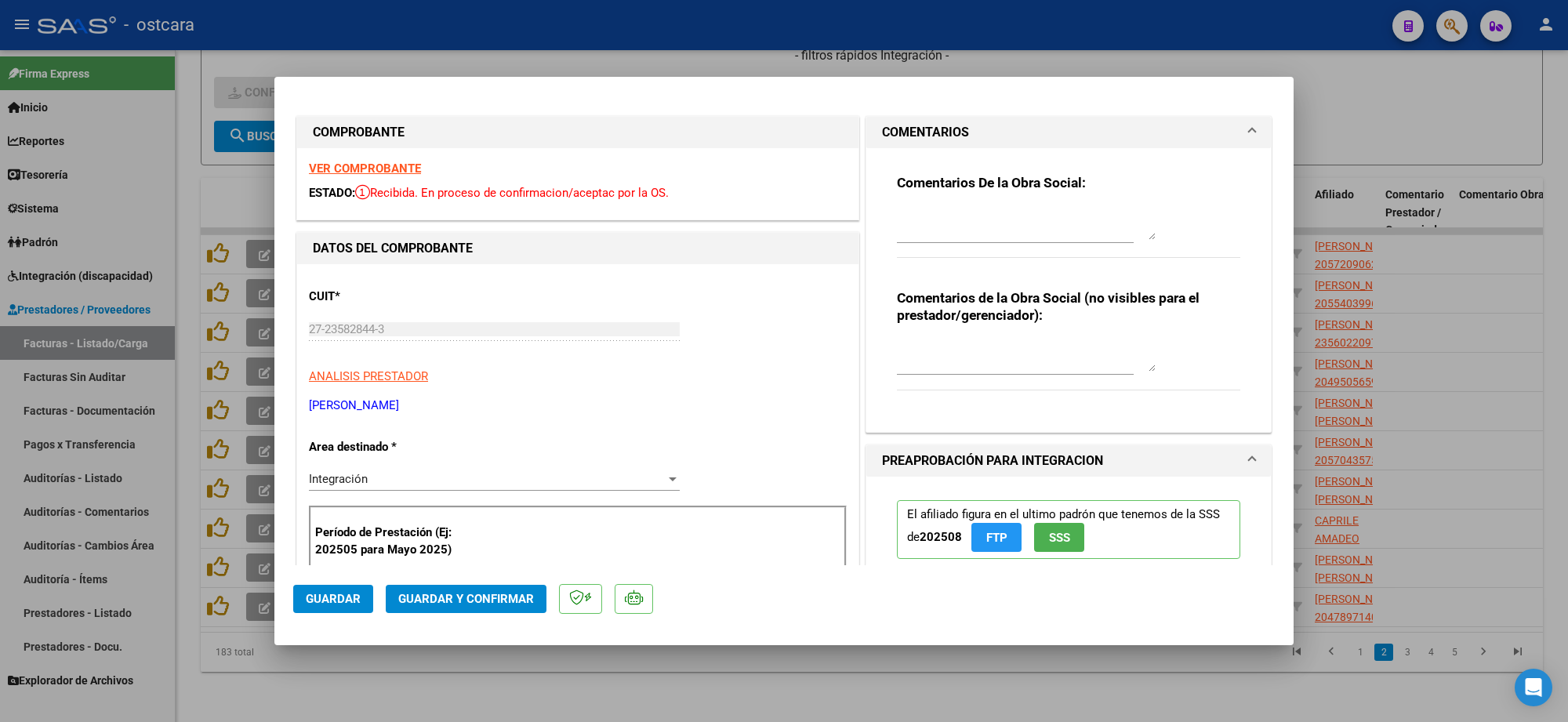
click at [962, 209] on textarea at bounding box center [1026, 224] width 259 height 31
paste textarea "https://drive.google.com/drive/u/0/folders/1M1pzCe_HeoWb7hPbuQzT7pG3VpVJ7-hk"
type textarea "https://drive.google.com/drive/u/0/folders/1M1pzCe_HeoWb7hPbuQzT7pG3VpVJ7-hk"
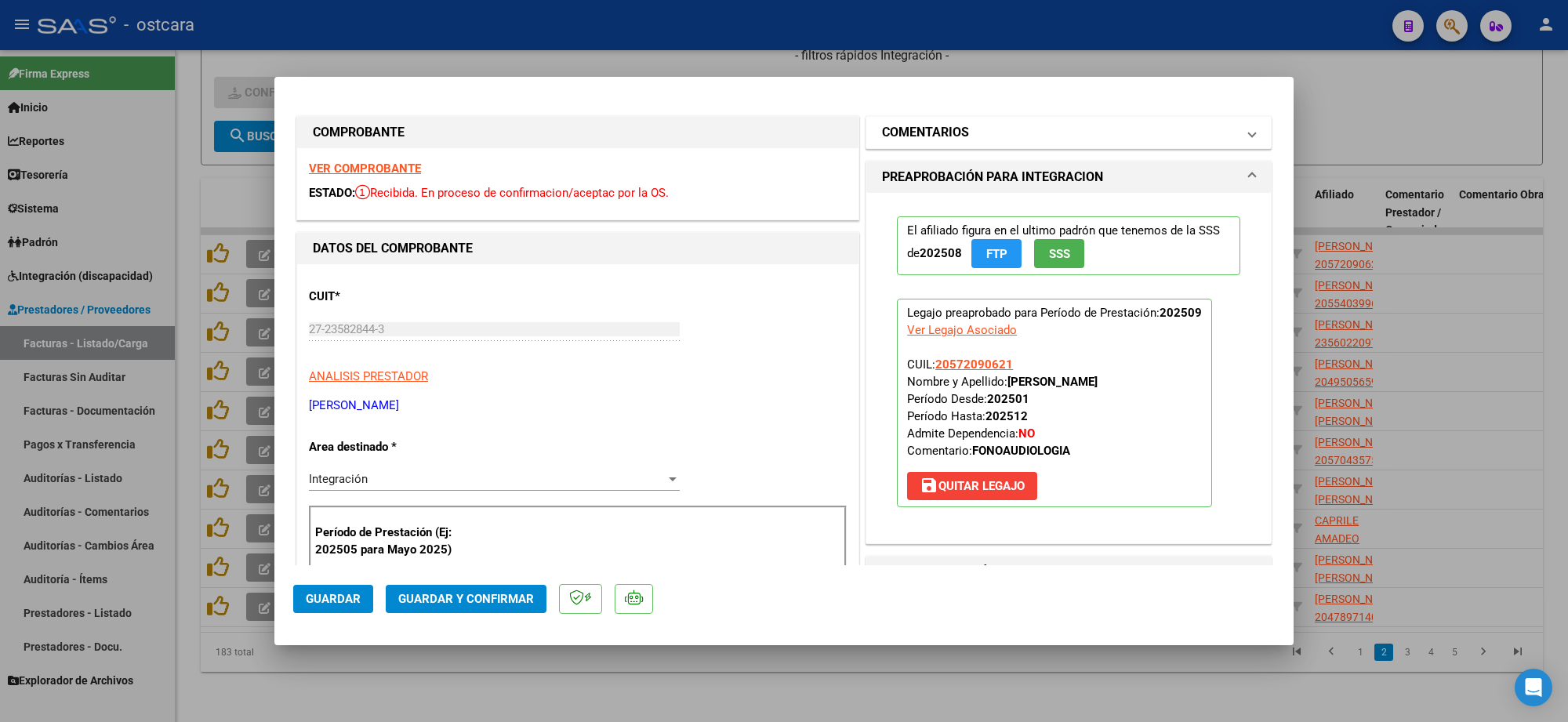
click at [1028, 138] on mat-panel-title "COMENTARIOS" at bounding box center [1059, 133] width 354 height 19
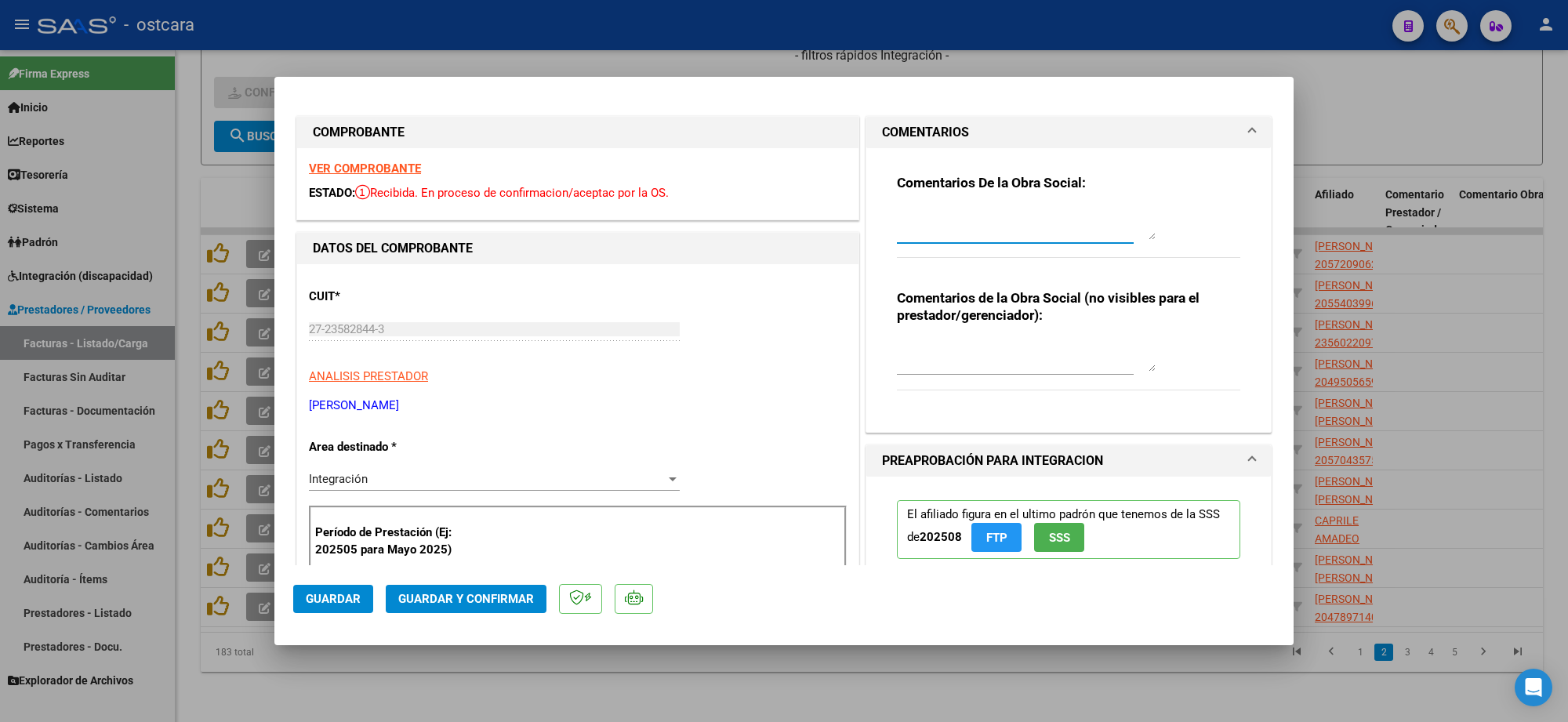
click at [993, 216] on textarea at bounding box center [1026, 224] width 259 height 31
paste textarea "Recordar indicar vinculo del firmante en las planillas de asistencia."
type textarea "Recordar indicar vinculo del firmante en las planillas de asistencia."
click at [486, 600] on span "Guardar y Confirmar" at bounding box center [466, 599] width 135 height 14
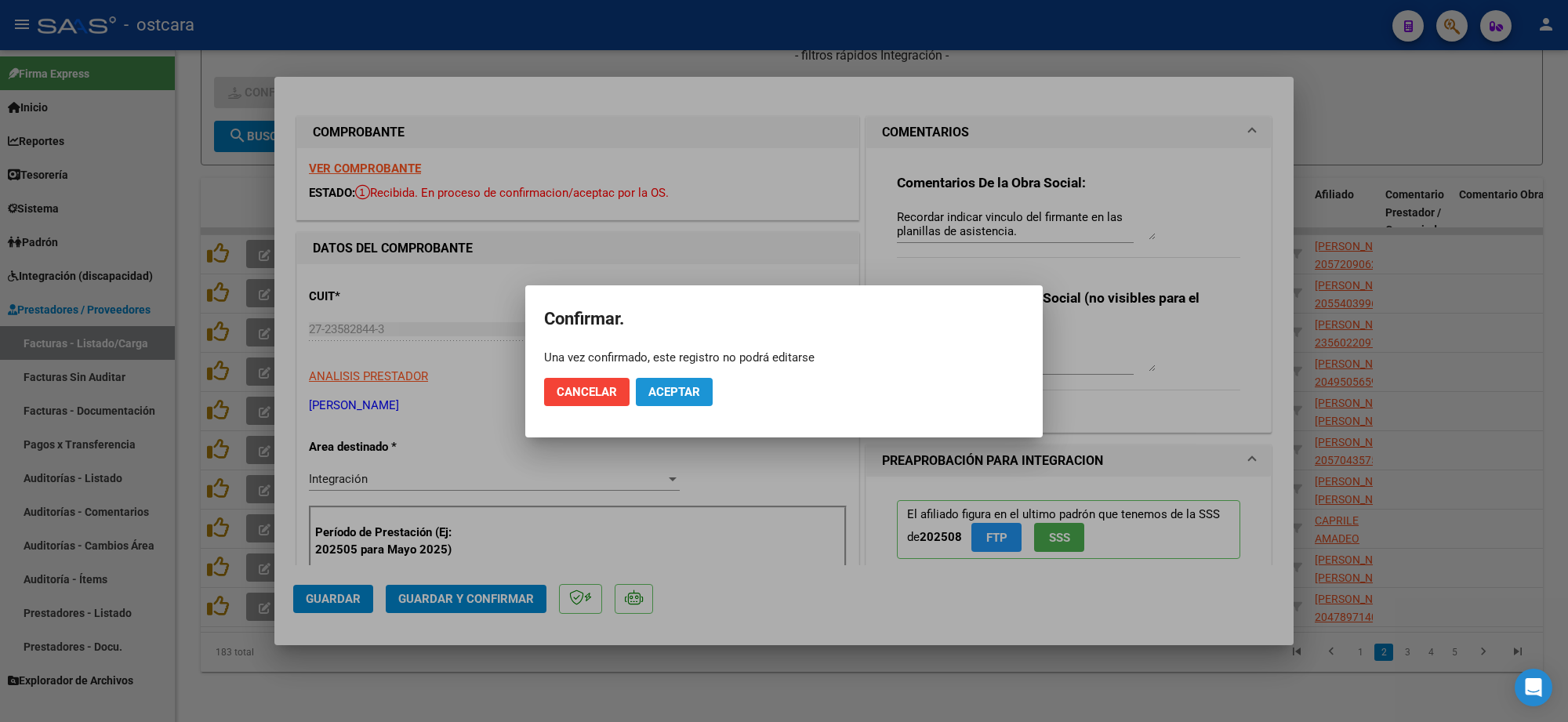
click at [672, 396] on span "Aceptar" at bounding box center [674, 392] width 52 height 14
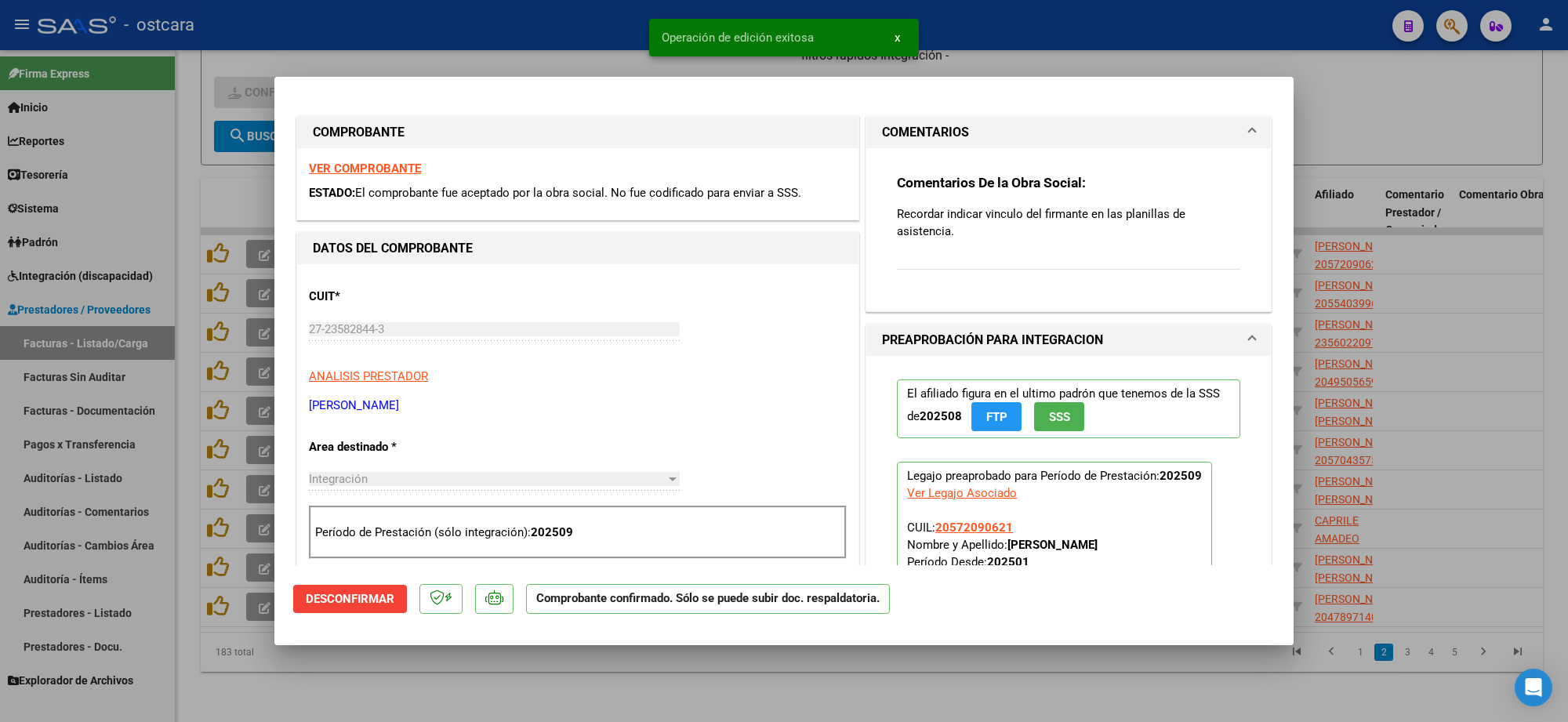
click at [1373, 139] on div at bounding box center [784, 361] width 1568 height 722
type input "$ 0,00"
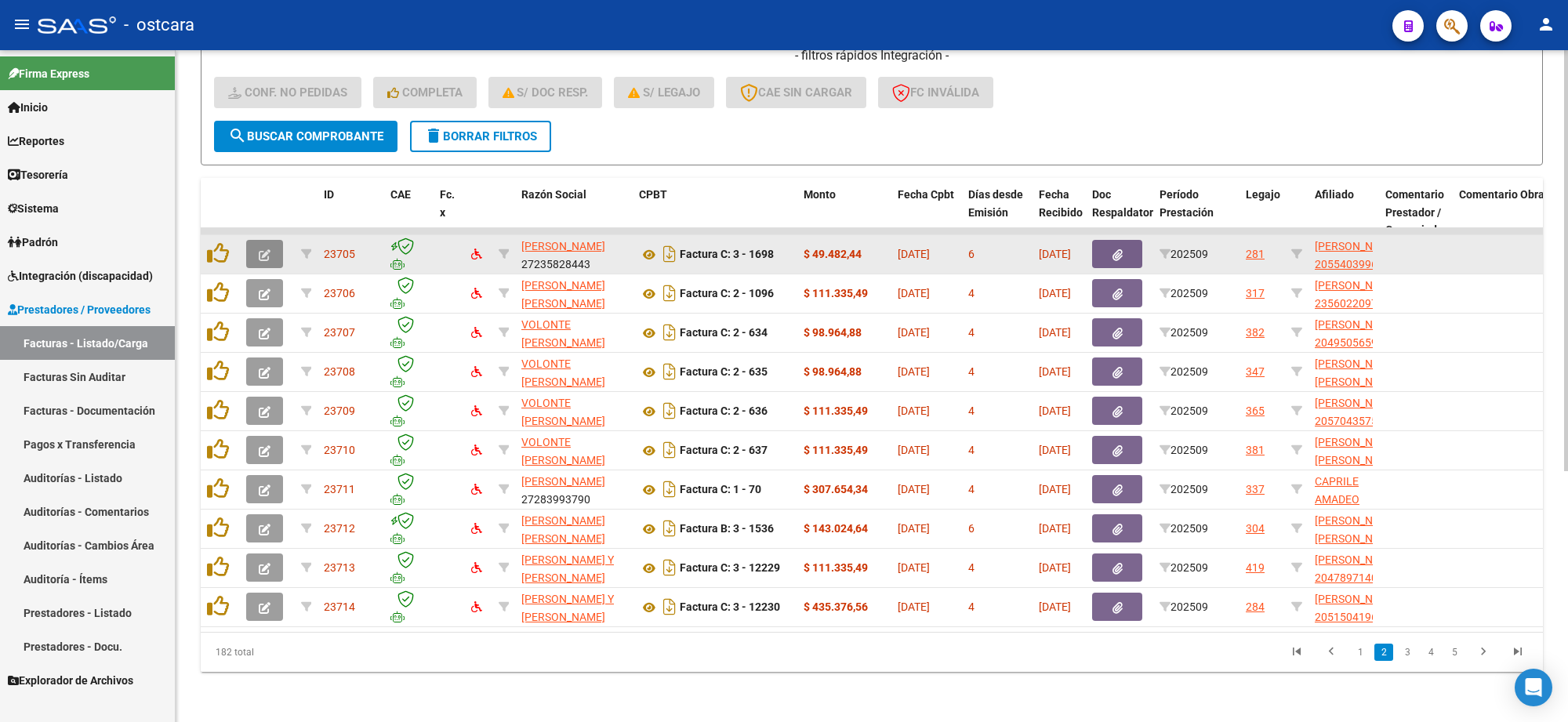
click at [279, 240] on button "button" at bounding box center [265, 254] width 37 height 28
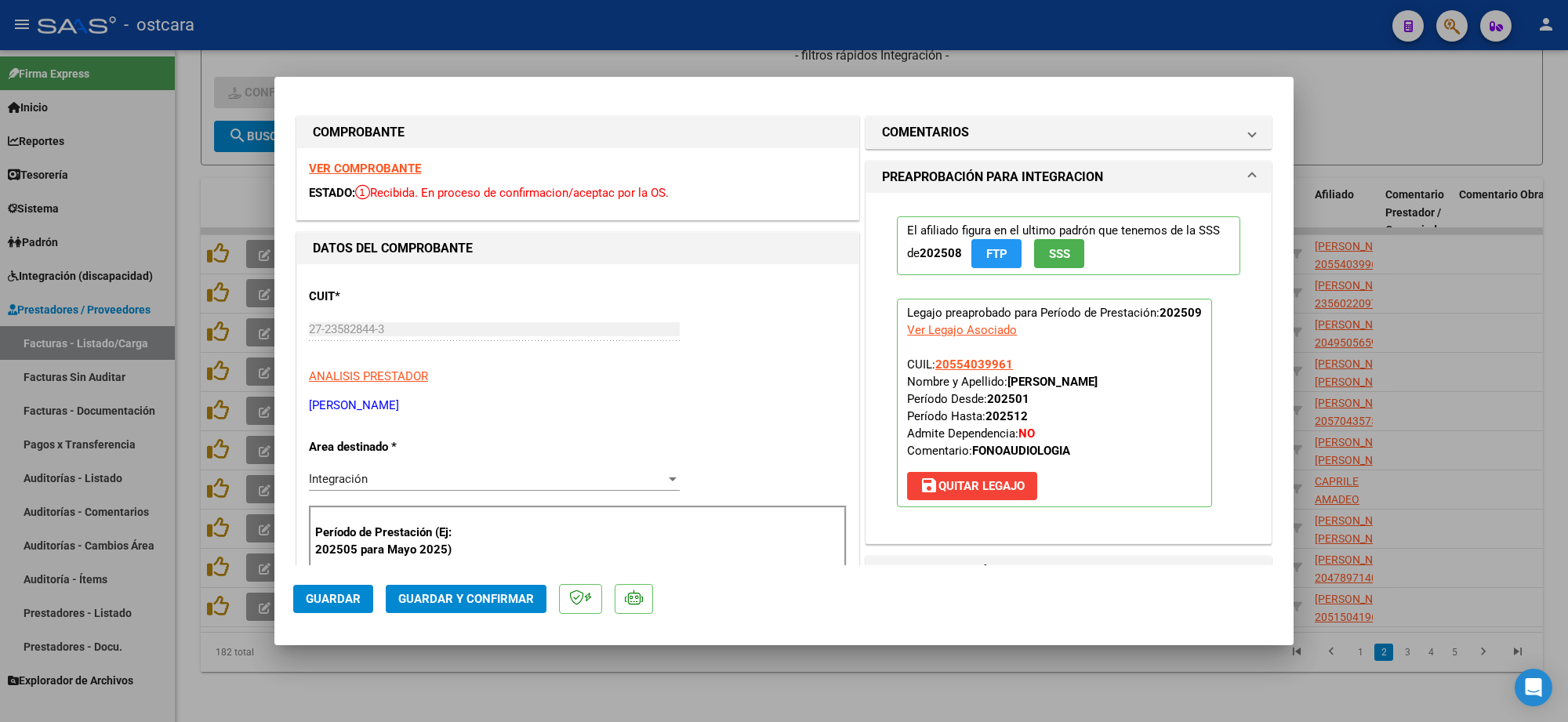
click at [355, 173] on strong "VER COMPROBANTE" at bounding box center [365, 168] width 112 height 14
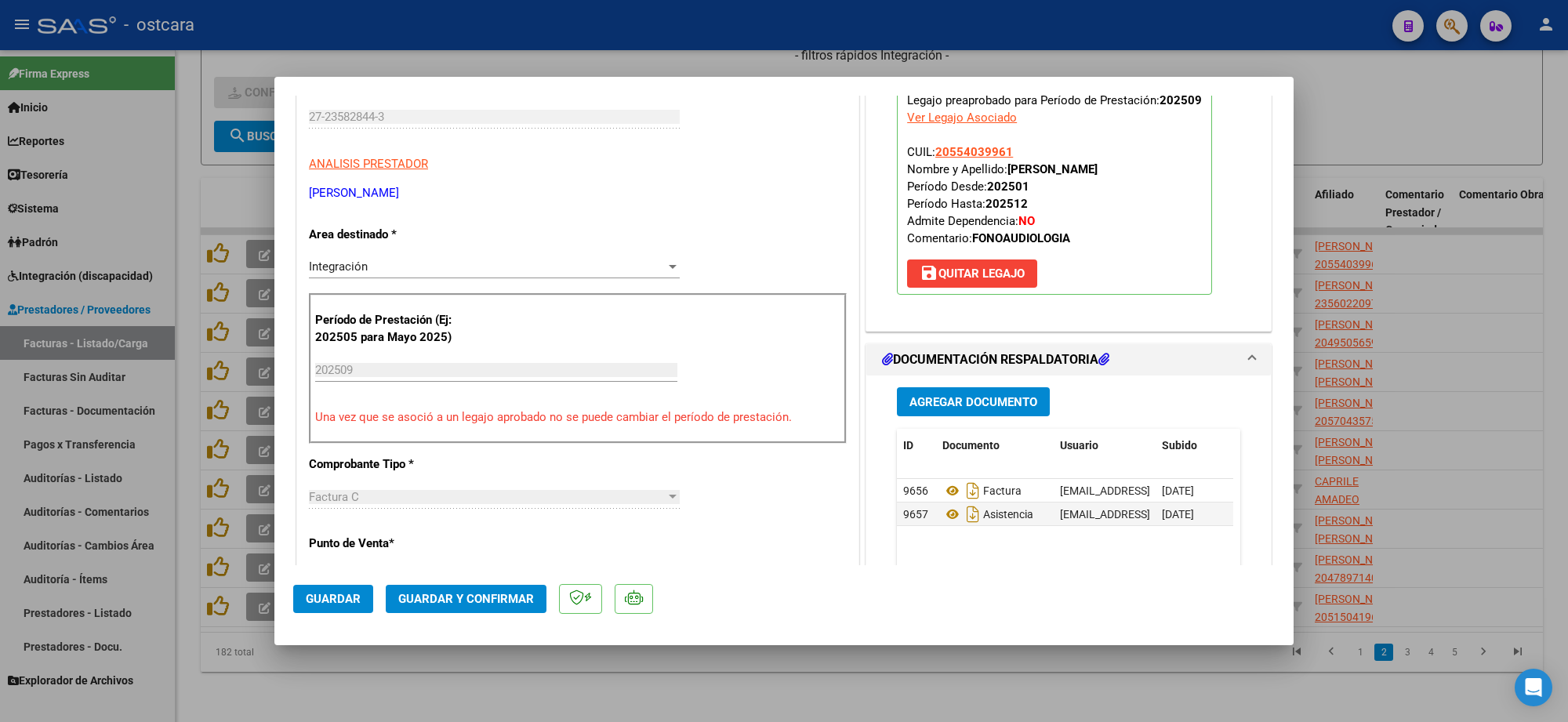
scroll to position [294, 0]
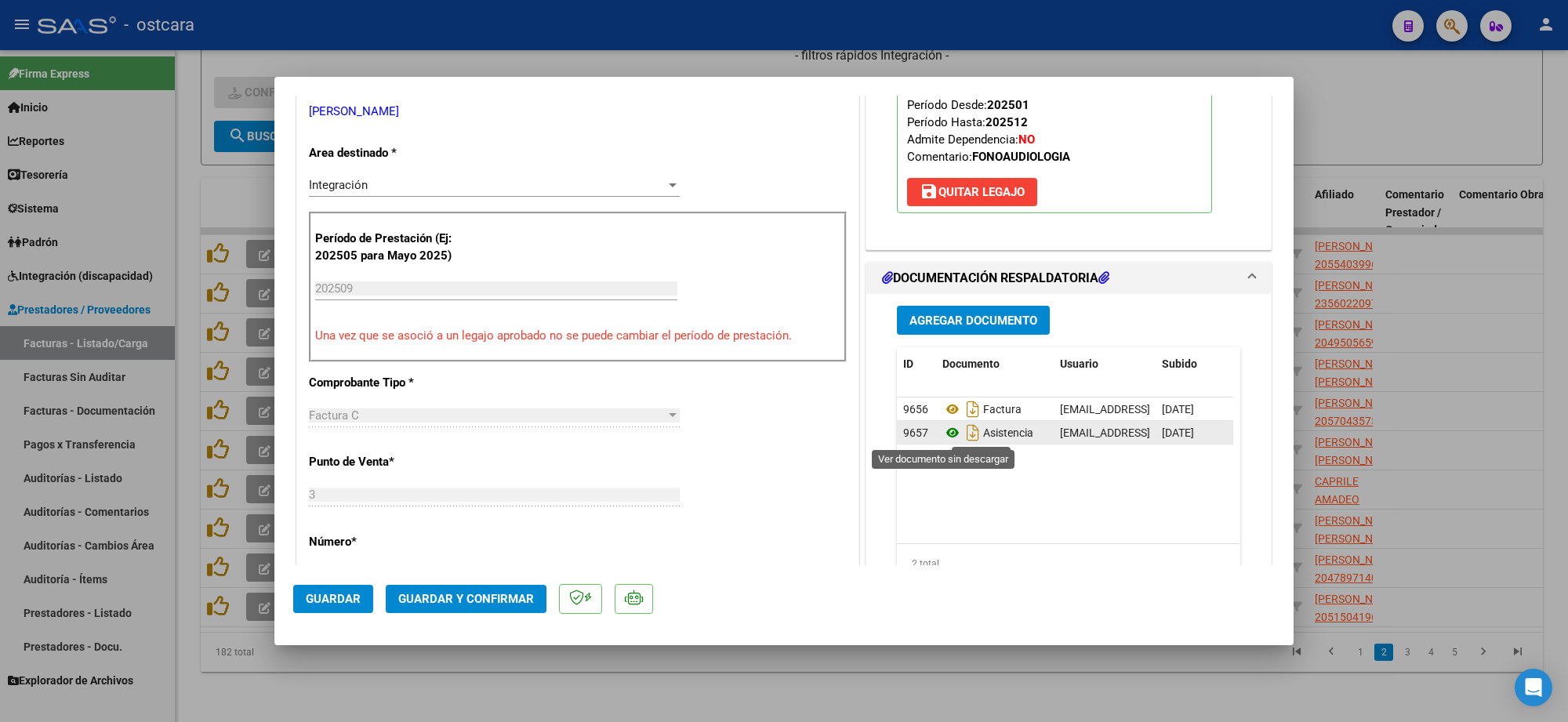
click at [943, 433] on icon at bounding box center [953, 433] width 21 height 19
click at [1423, 108] on div at bounding box center [784, 361] width 1568 height 722
type input "$ 0,00"
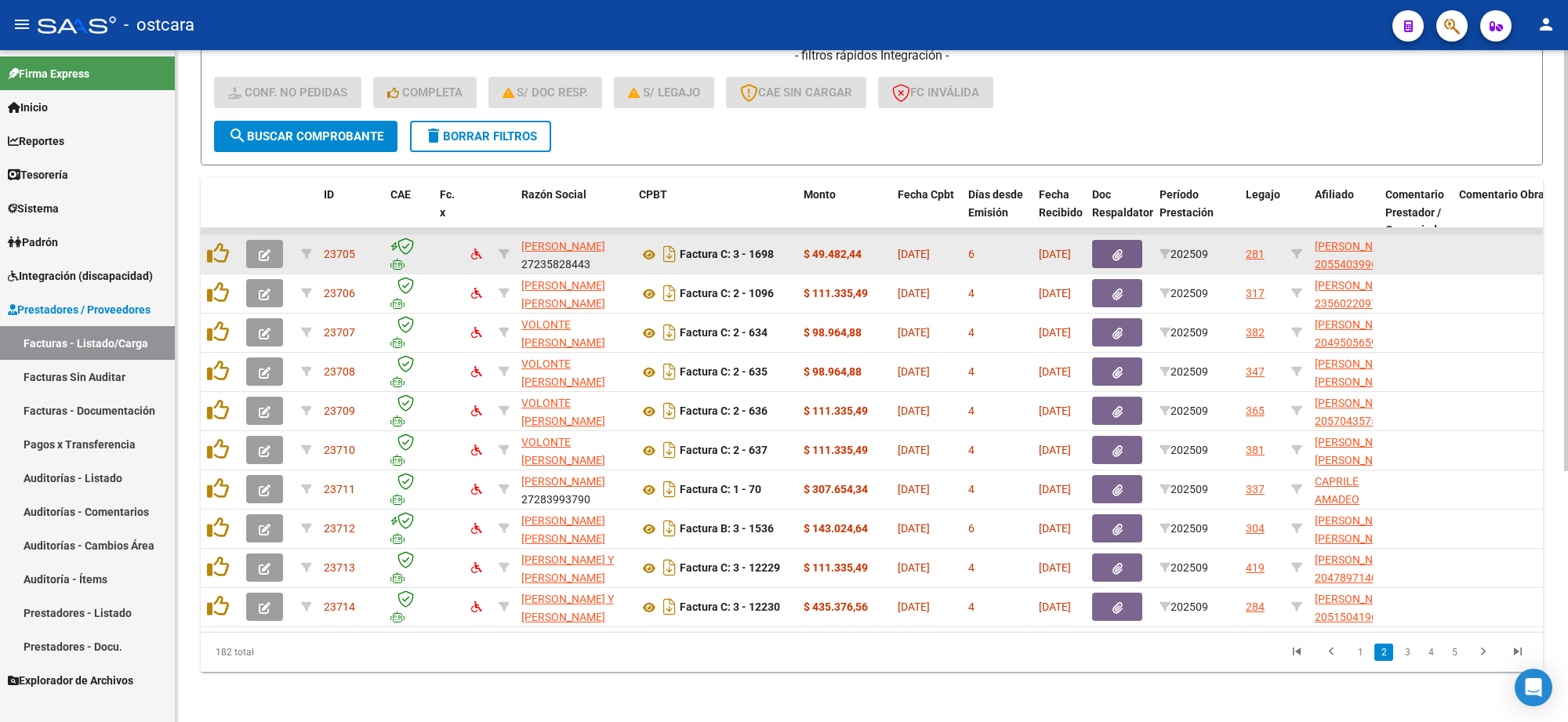
click at [259, 249] on icon "button" at bounding box center [265, 255] width 12 height 12
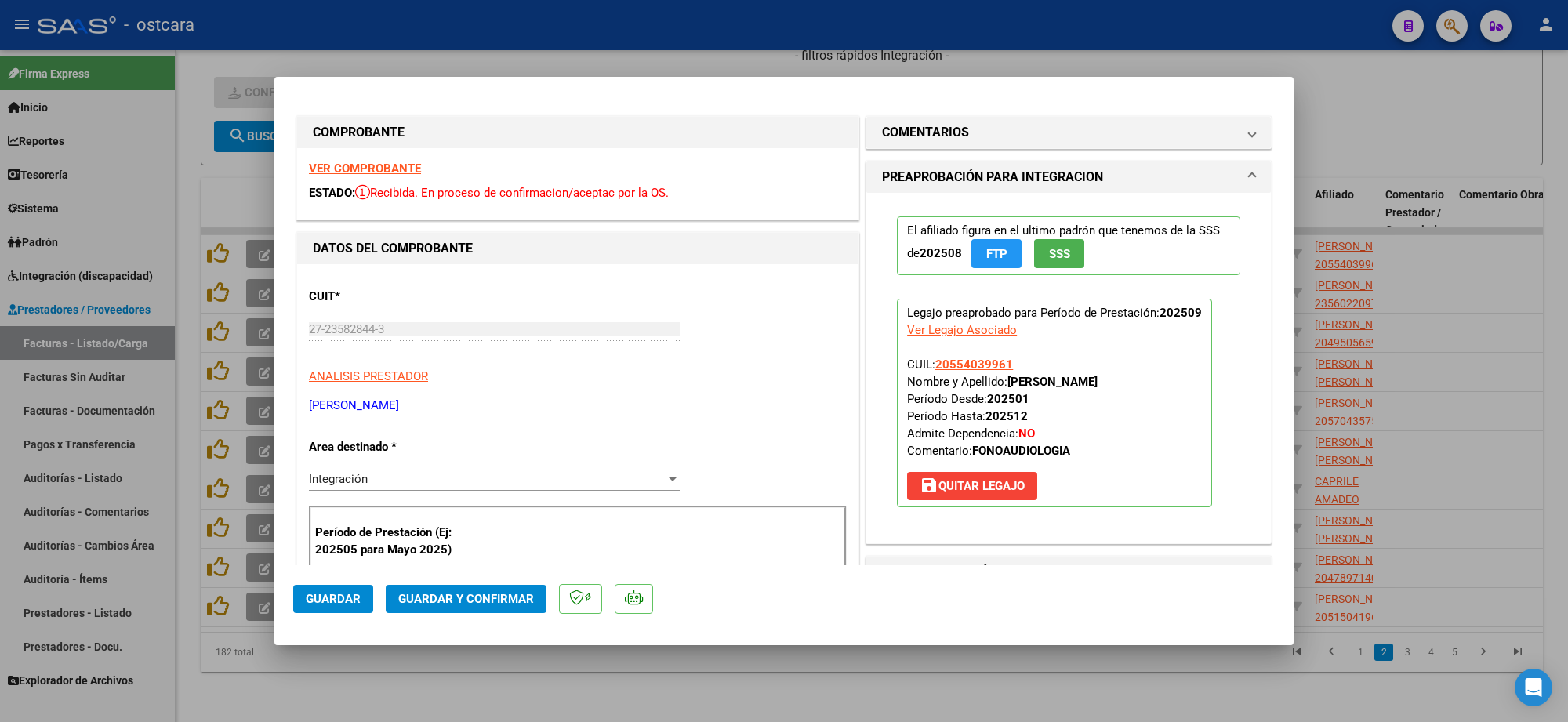
click at [380, 166] on strong "VER COMPROBANTE" at bounding box center [365, 168] width 112 height 14
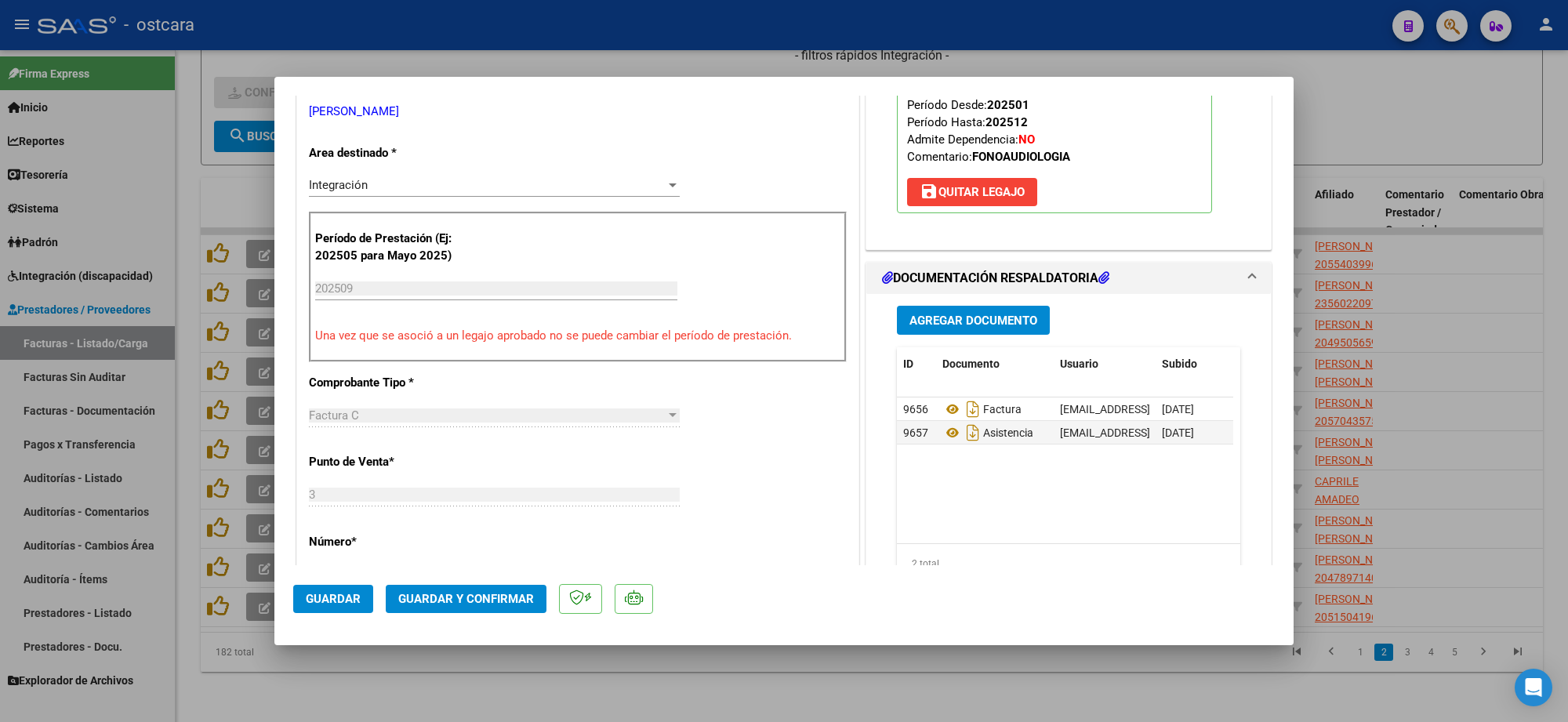
scroll to position [490, 0]
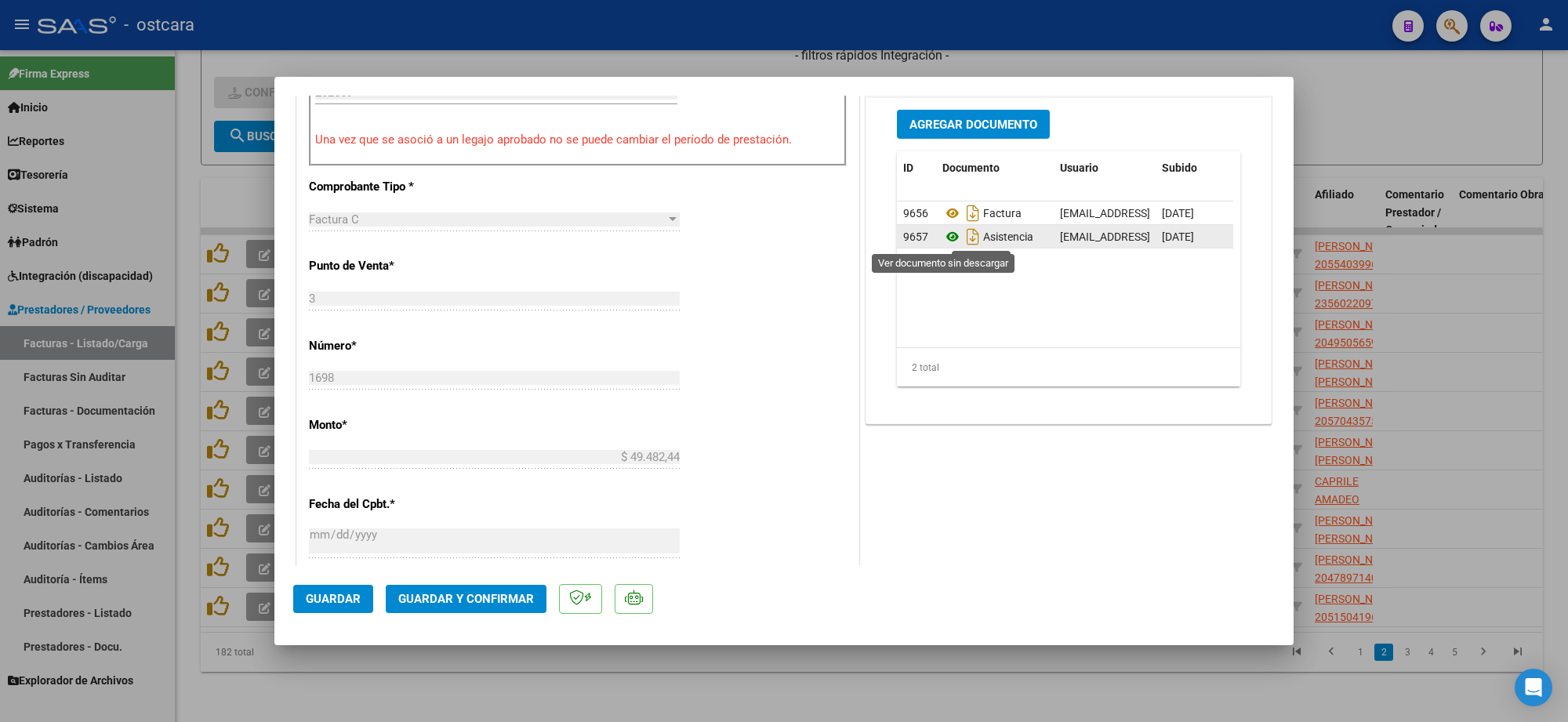
click at [949, 240] on icon at bounding box center [953, 237] width 21 height 19
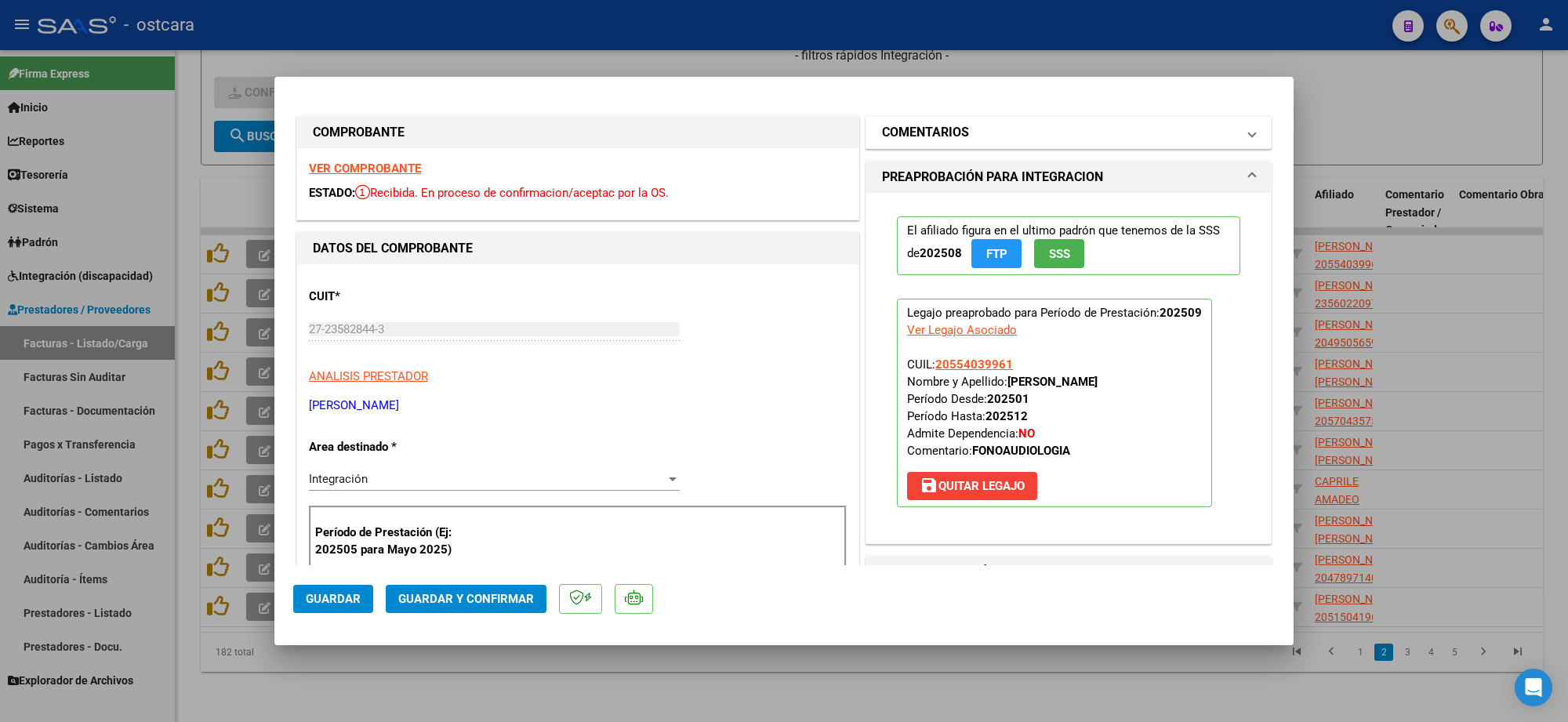
click at [985, 129] on mat-panel-title "COMENTARIOS" at bounding box center [1059, 133] width 354 height 19
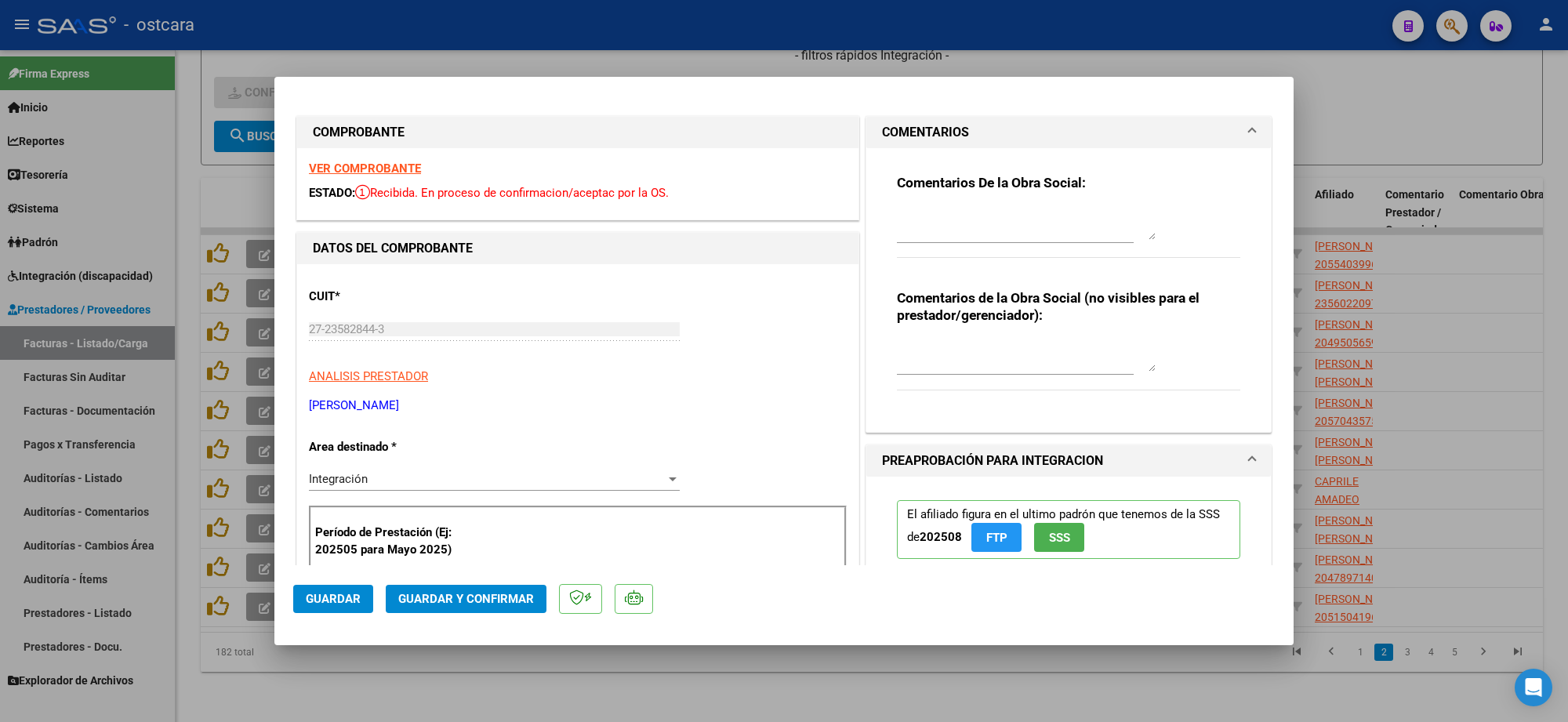
drag, startPoint x: 957, startPoint y: 204, endPoint x: 955, endPoint y: 213, distance: 9.2
click at [957, 204] on div "Comentarios De la Obra Social:" at bounding box center [1069, 224] width 343 height 101
click at [955, 221] on textarea at bounding box center [1026, 224] width 259 height 31
paste textarea "Recordar indicar vinculo del firmante en las planillas de asistencia."
type textarea "Recordar indicar vinculo del firmante en las planillas de asistencia."
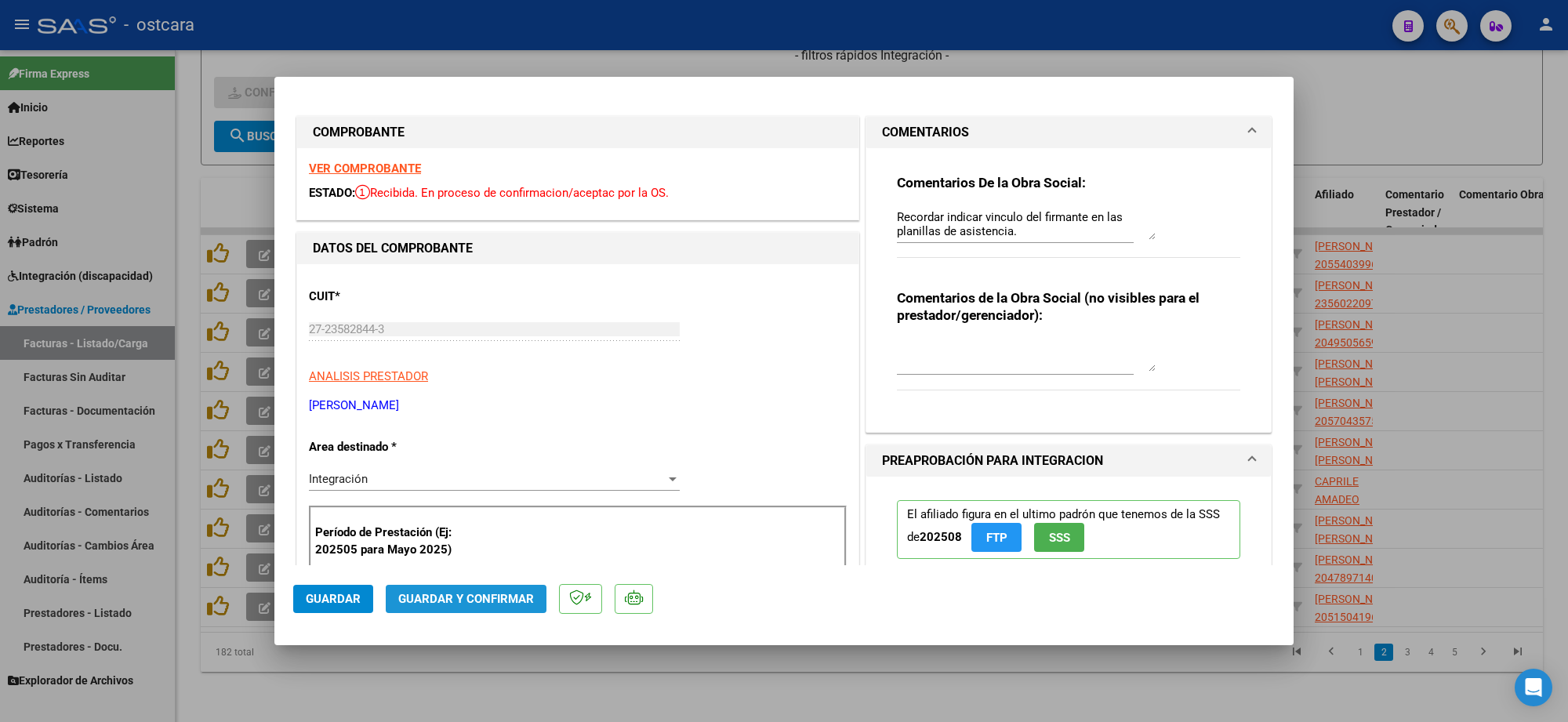
click at [477, 597] on span "Guardar y Confirmar" at bounding box center [466, 599] width 135 height 14
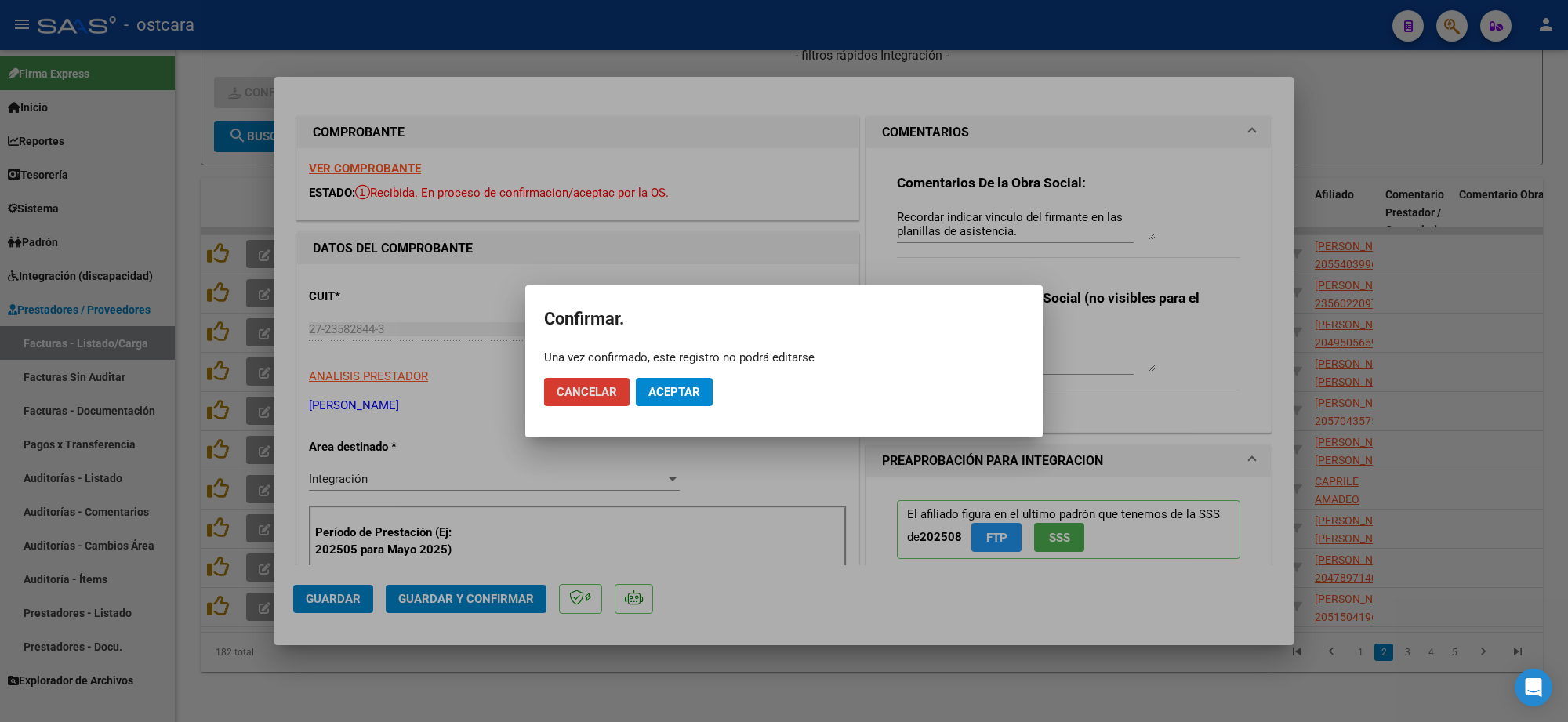
click at [682, 379] on button "Aceptar" at bounding box center [674, 392] width 77 height 28
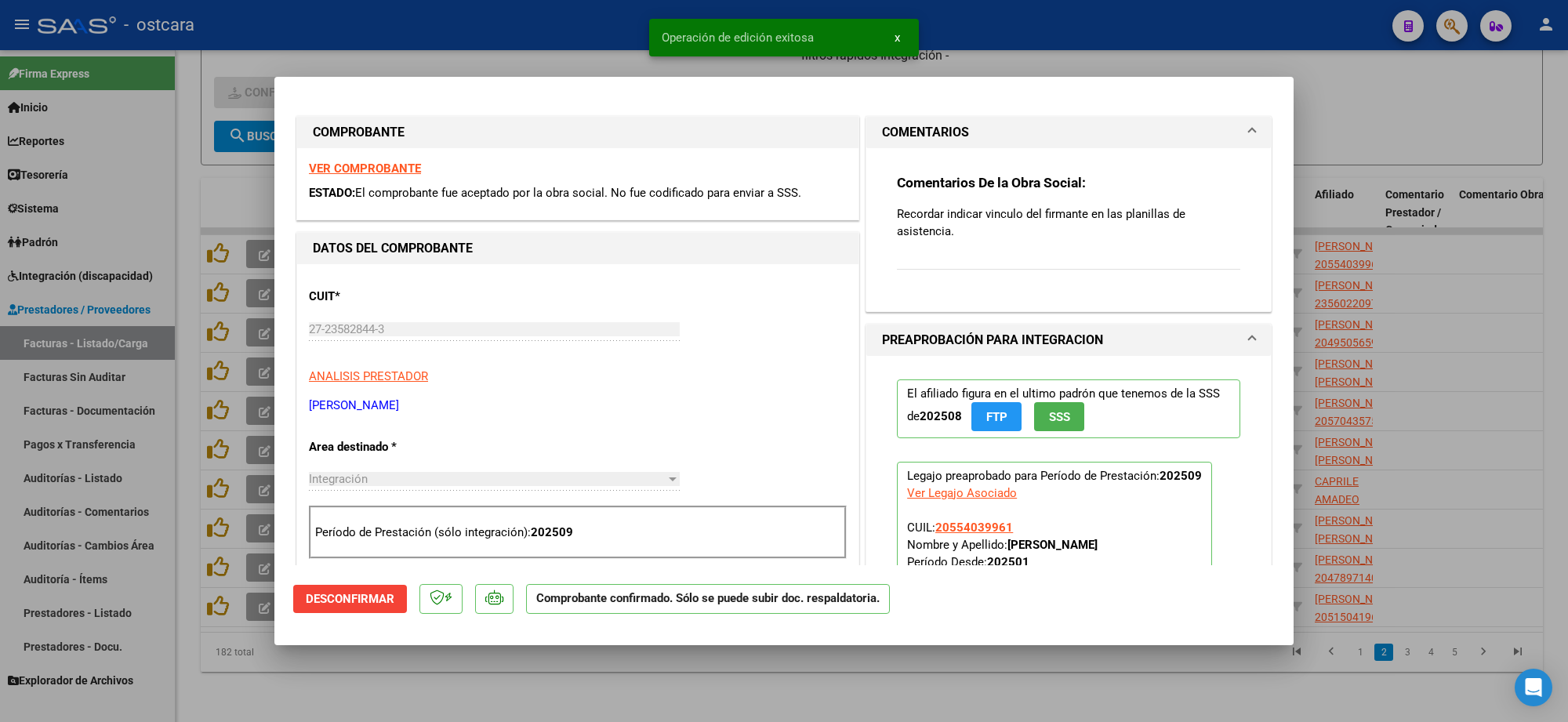
click at [1155, 12] on div at bounding box center [784, 361] width 1568 height 722
type input "$ 0,00"
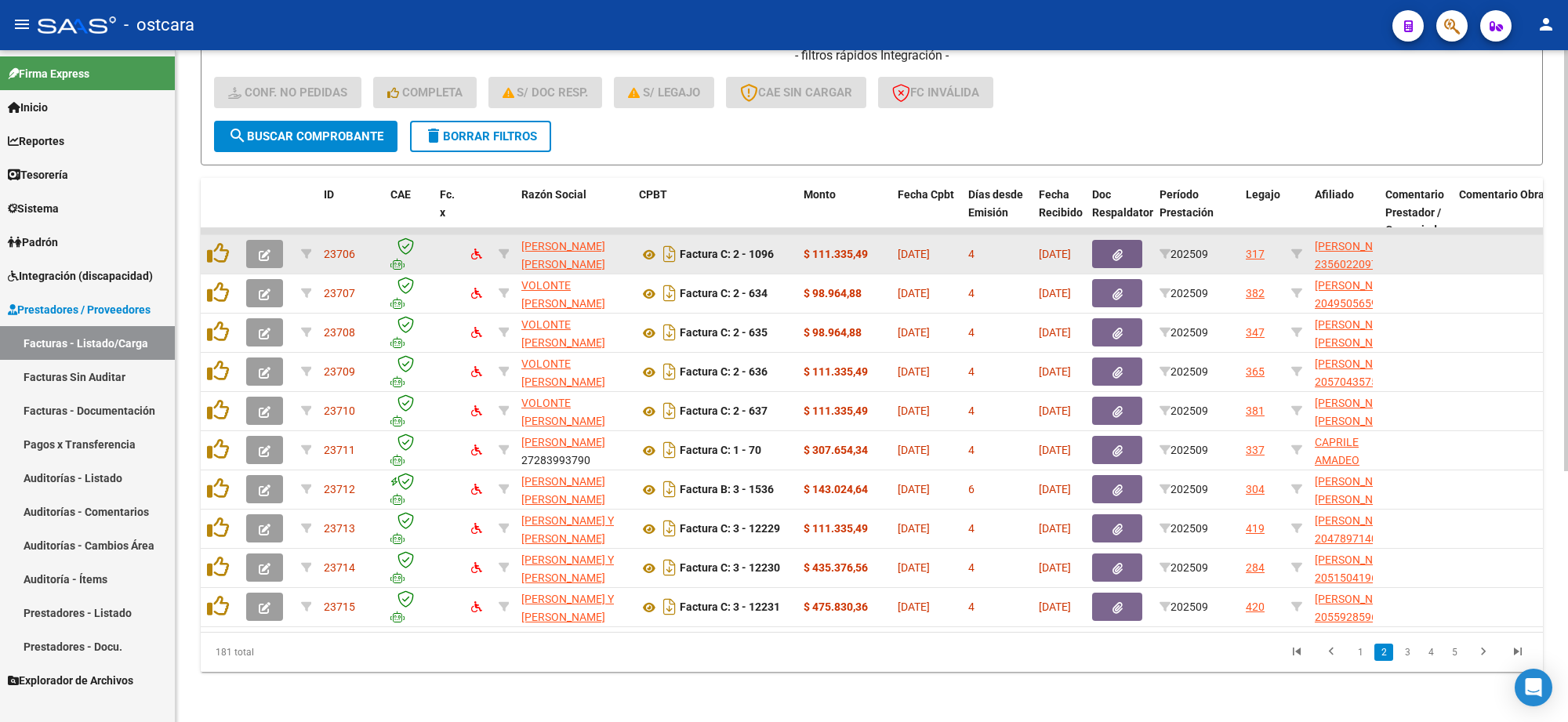
click at [265, 249] on icon "button" at bounding box center [265, 255] width 12 height 12
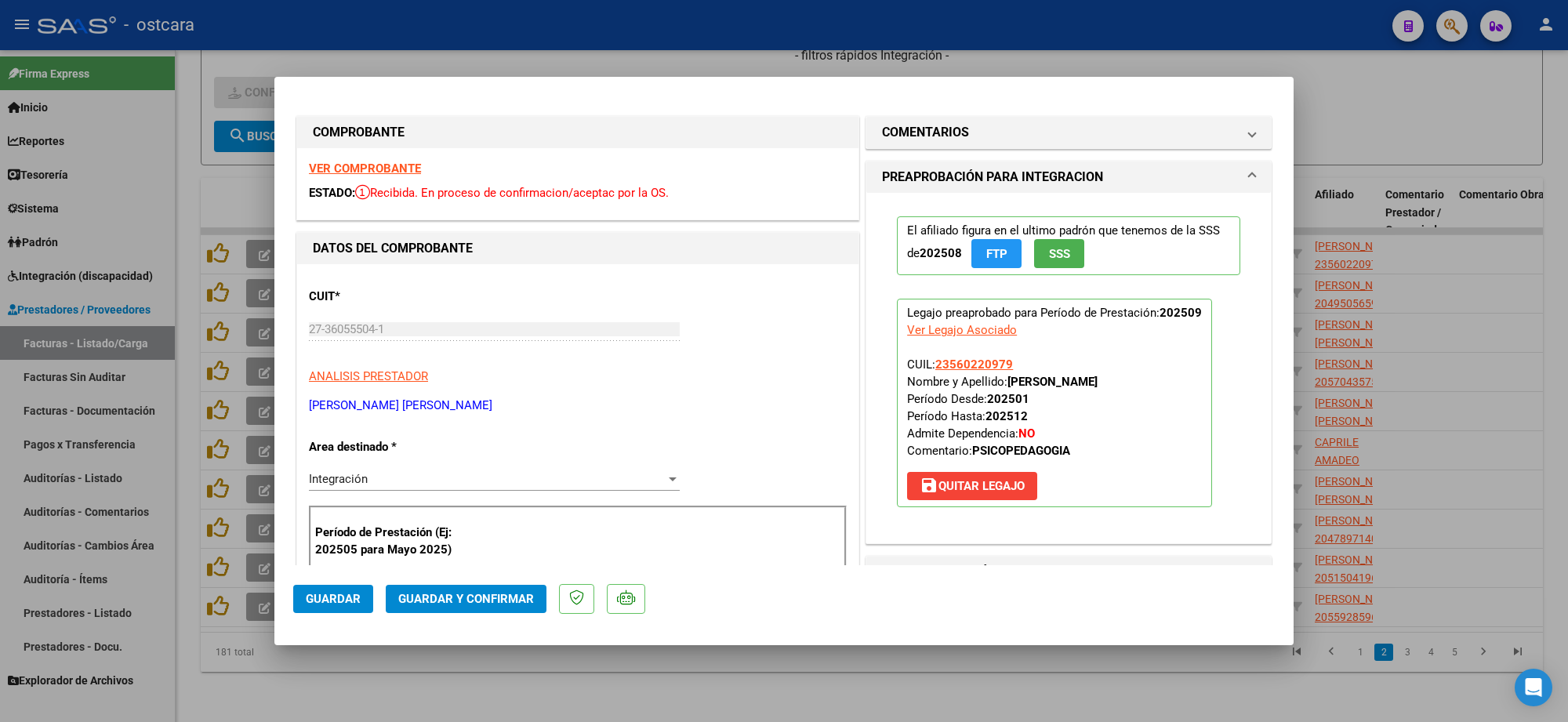
click at [405, 169] on strong "VER COMPROBANTE" at bounding box center [365, 168] width 112 height 14
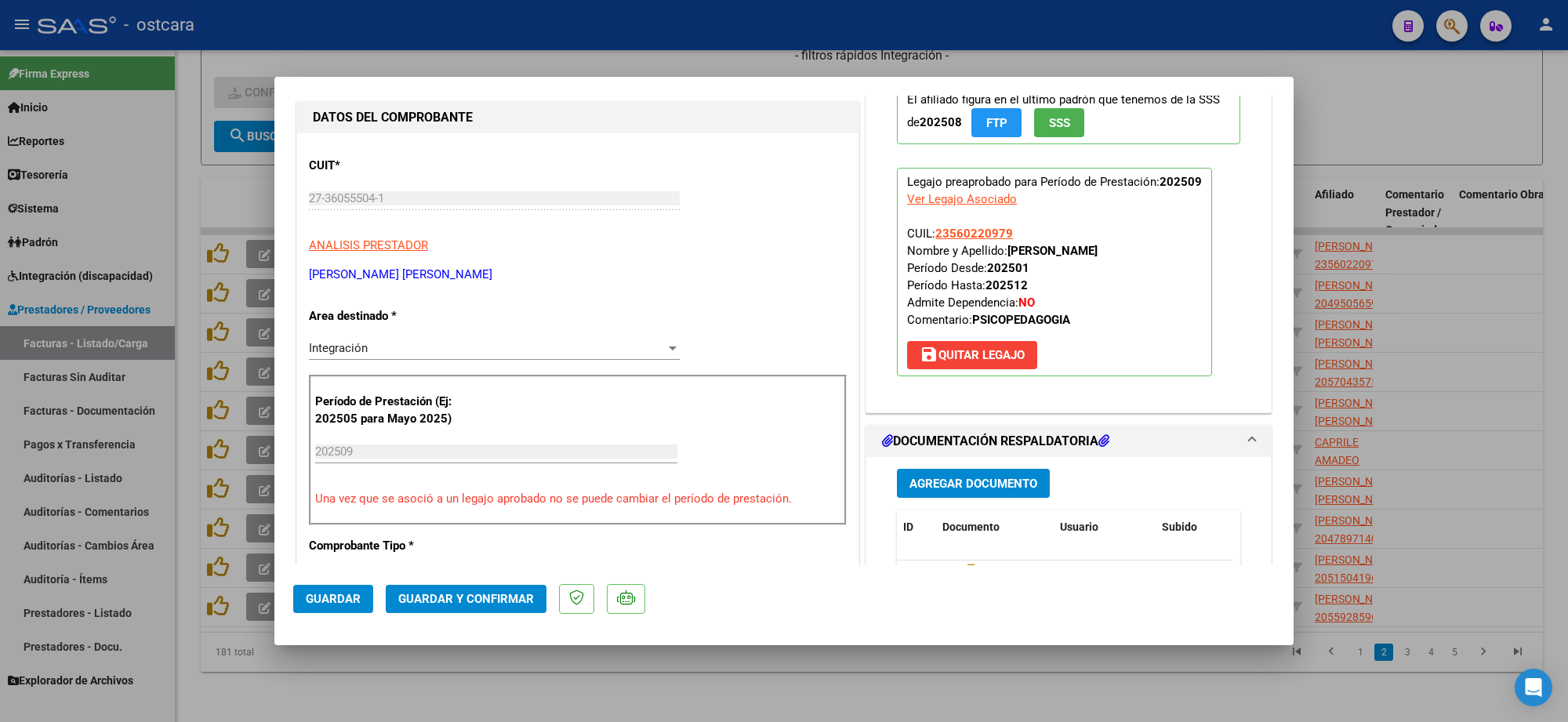
scroll to position [490, 0]
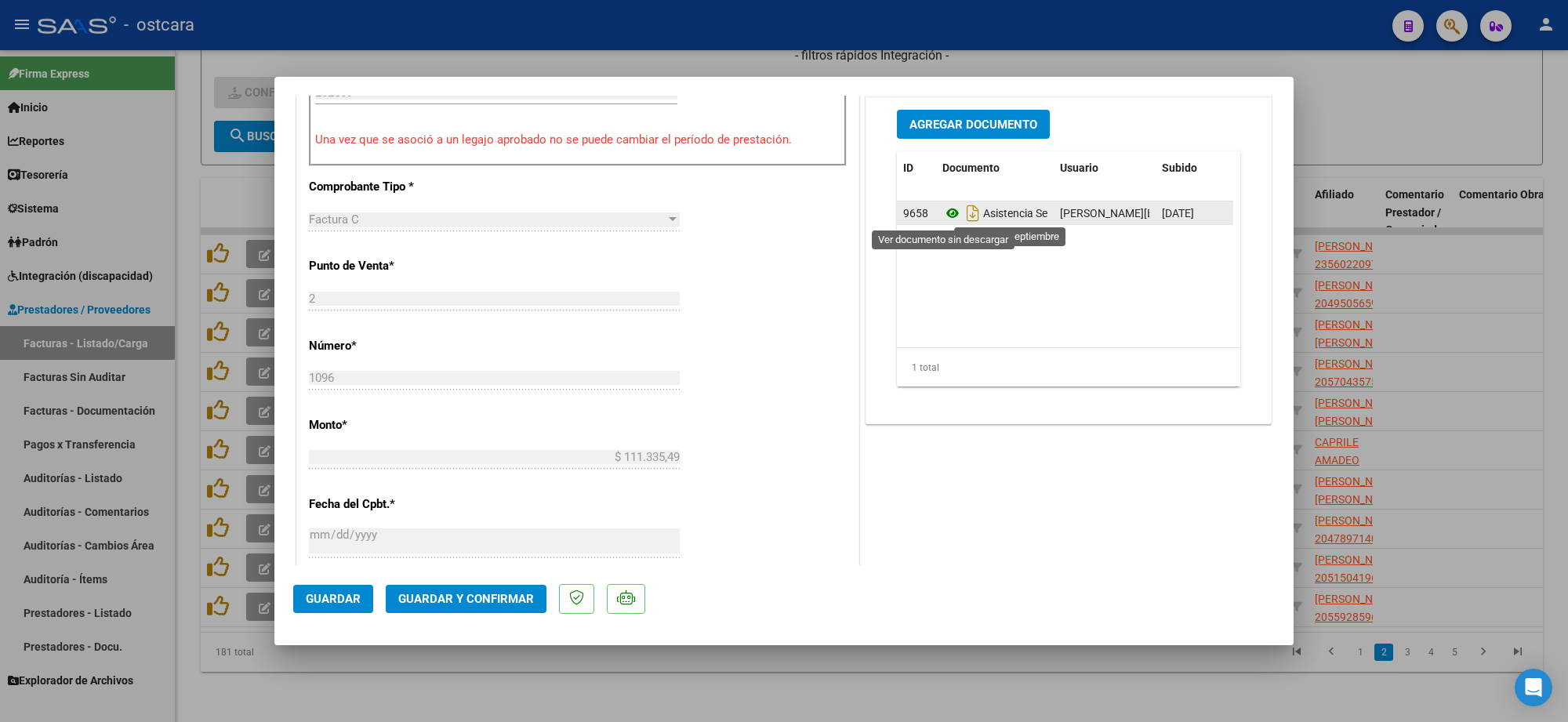
click at [943, 216] on icon at bounding box center [953, 213] width 21 height 19
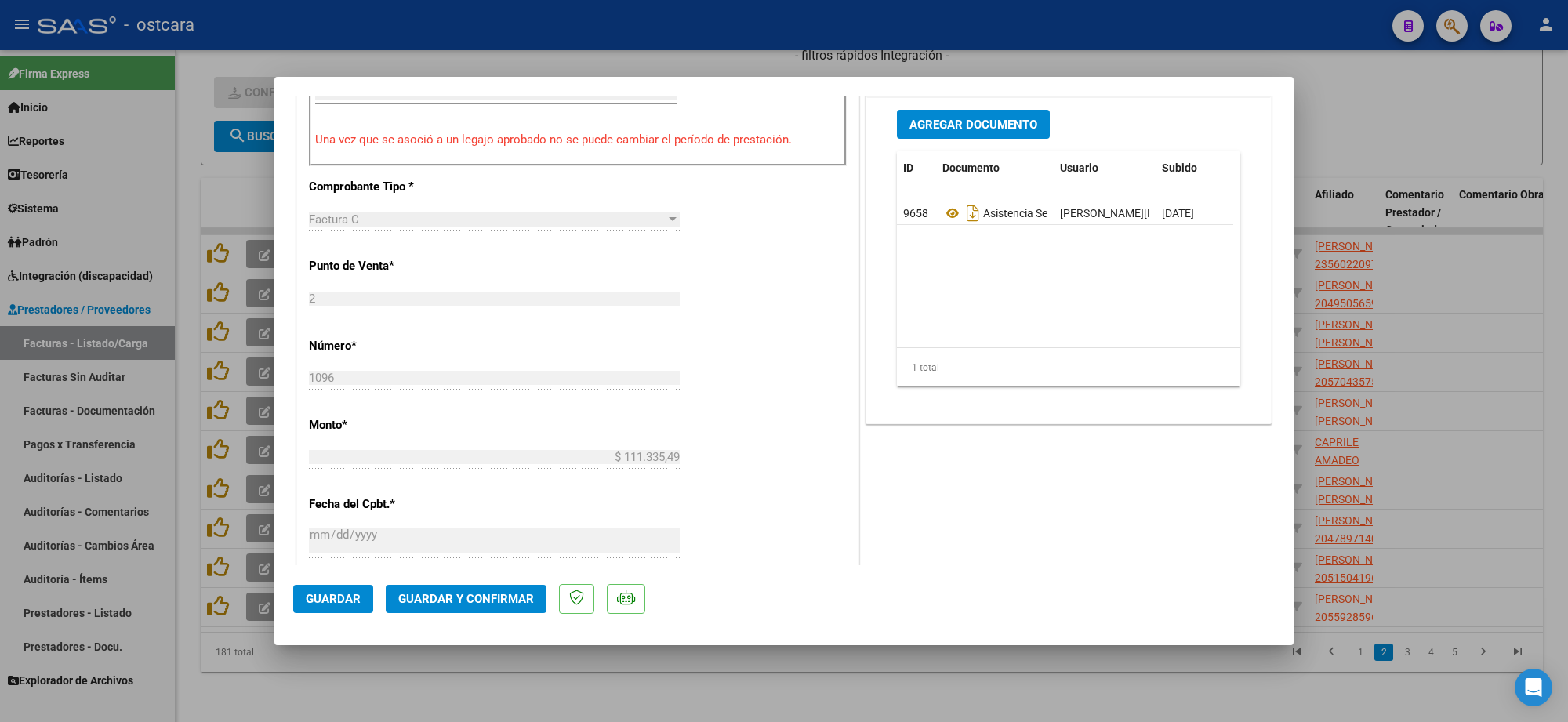
click at [495, 600] on span "Guardar y Confirmar" at bounding box center [466, 599] width 135 height 14
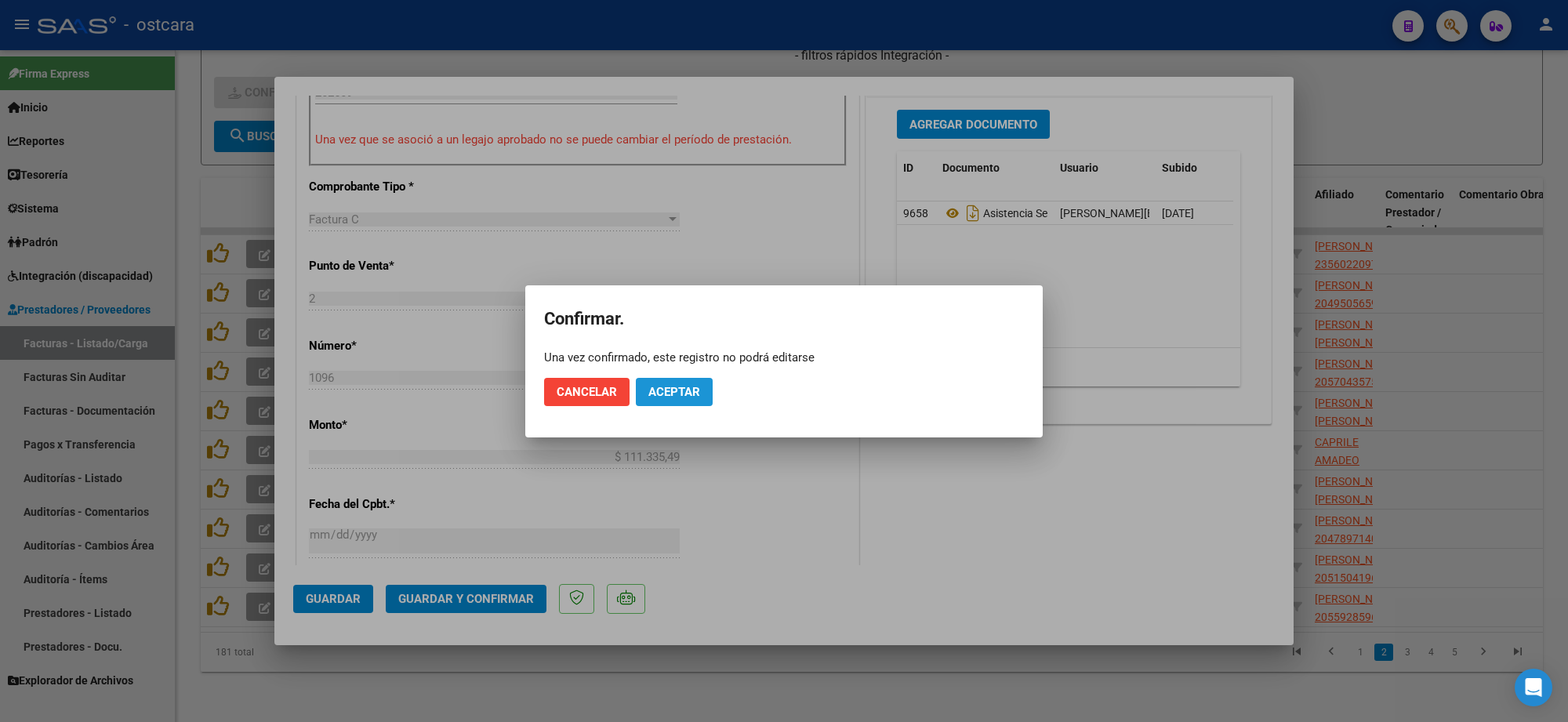
click at [679, 394] on span "Aceptar" at bounding box center [674, 392] width 52 height 14
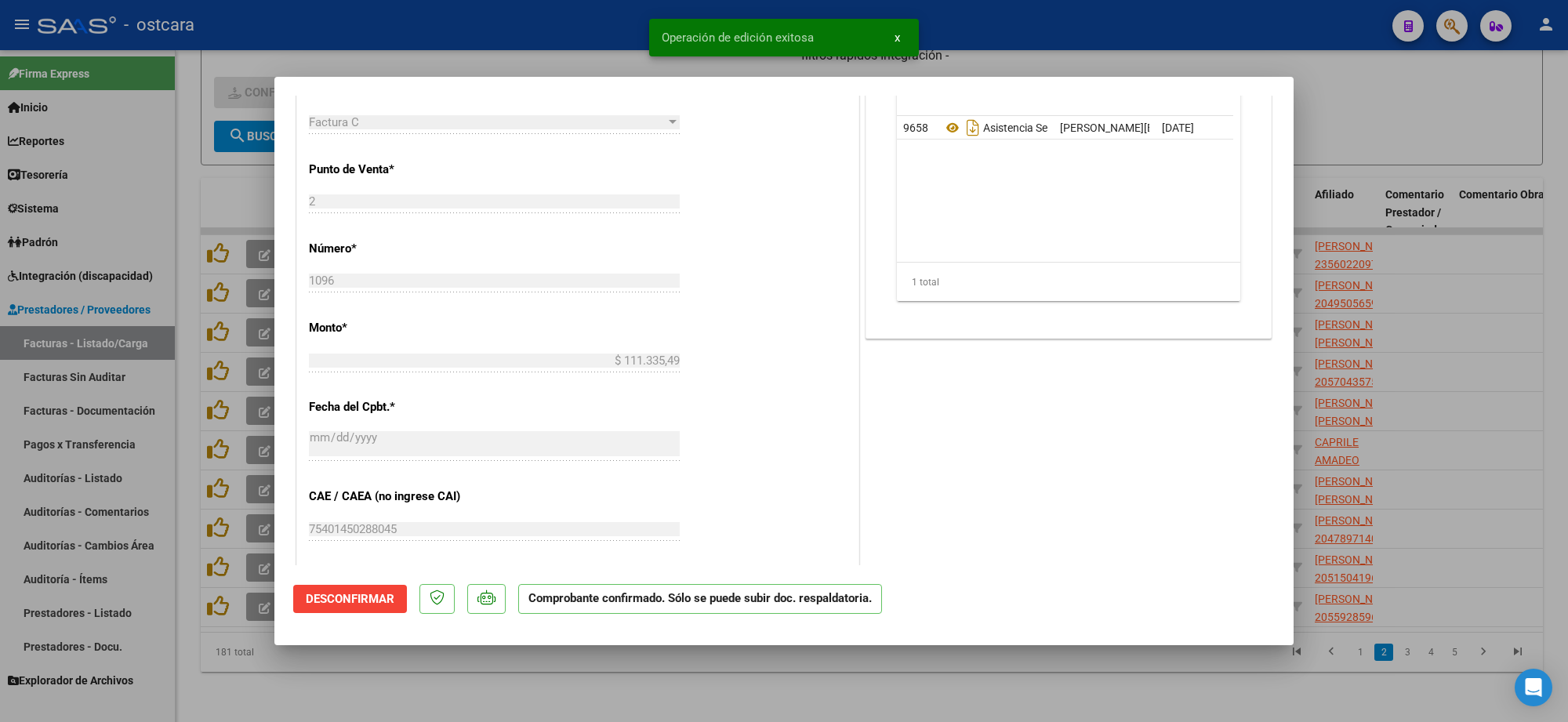
click at [1402, 110] on div at bounding box center [784, 361] width 1568 height 722
type input "$ 0,00"
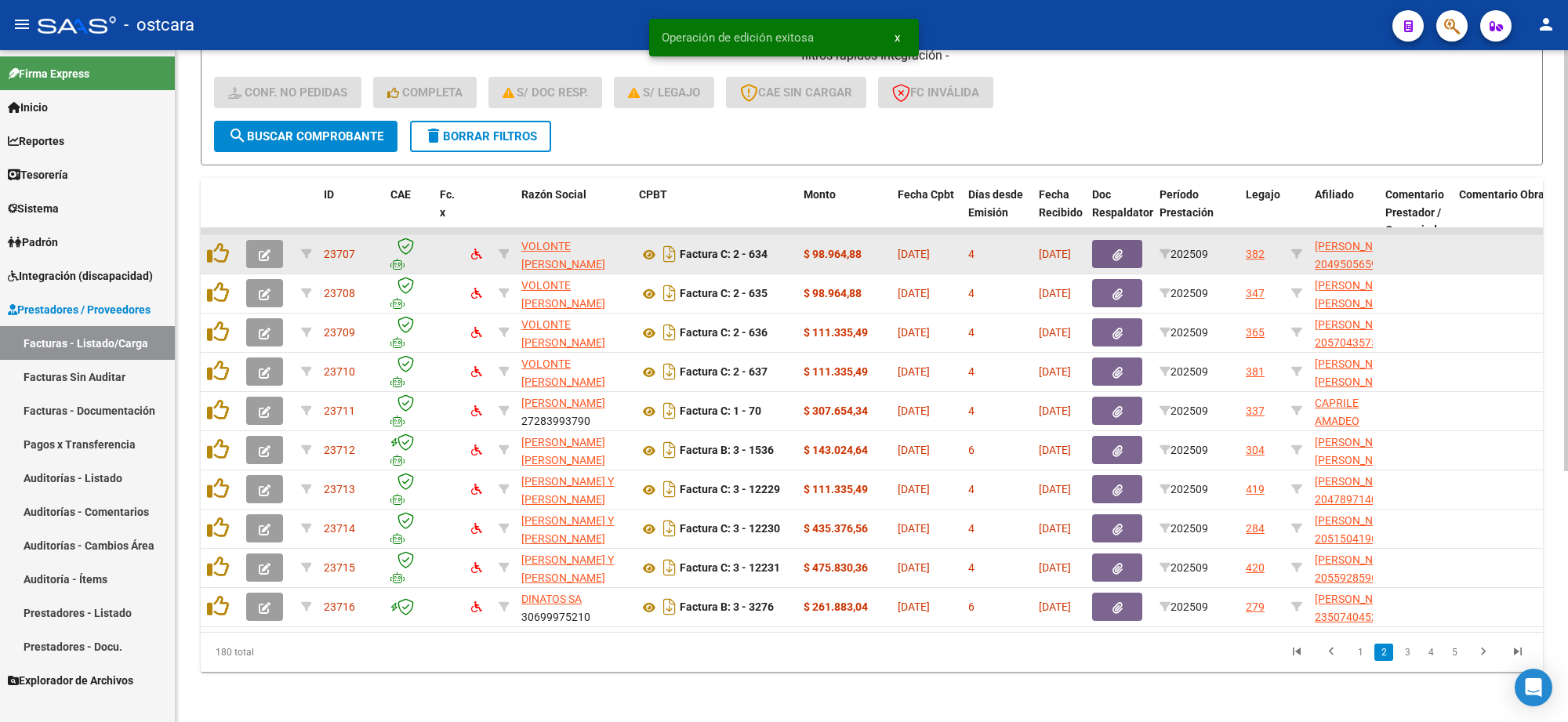
click at [255, 240] on button "button" at bounding box center [265, 254] width 37 height 28
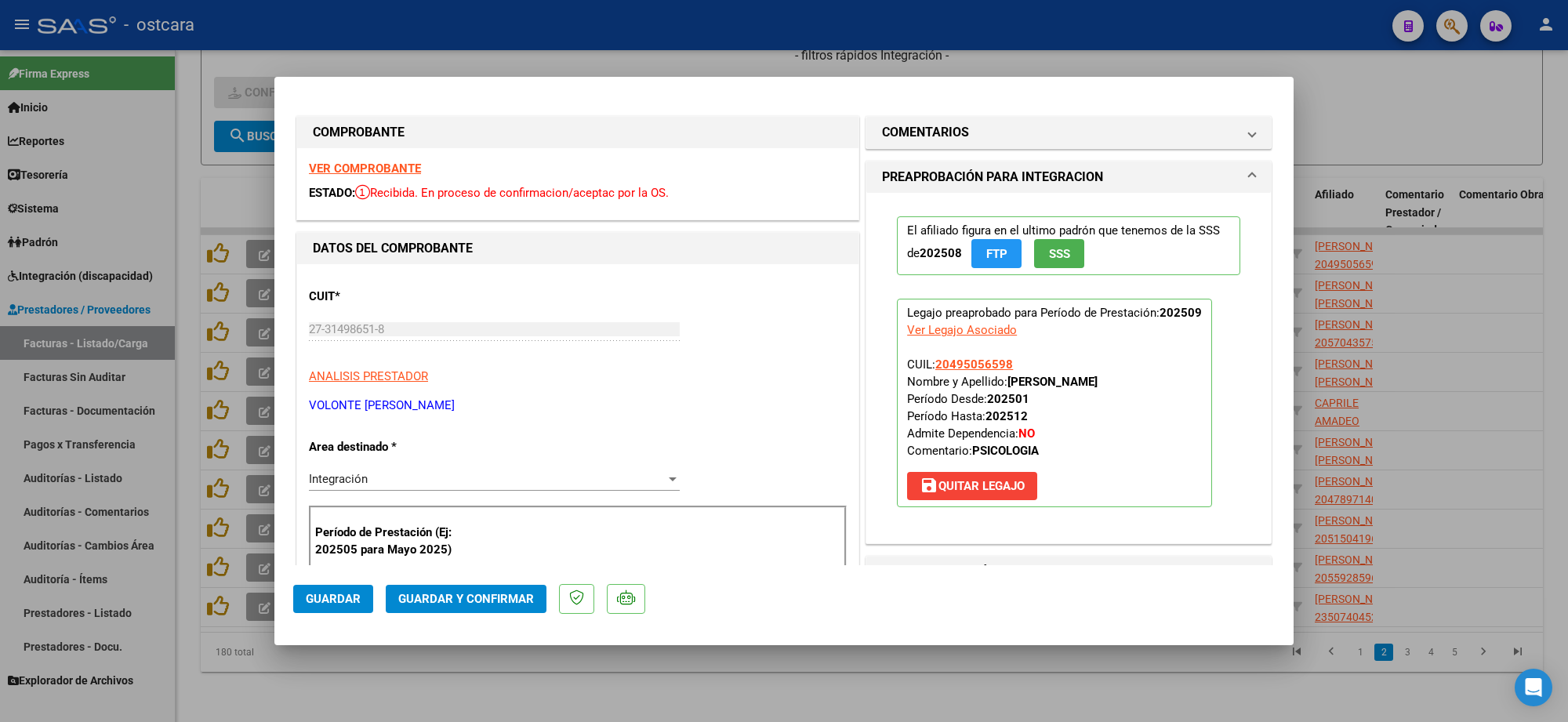
click at [386, 171] on strong "VER COMPROBANTE" at bounding box center [365, 168] width 112 height 14
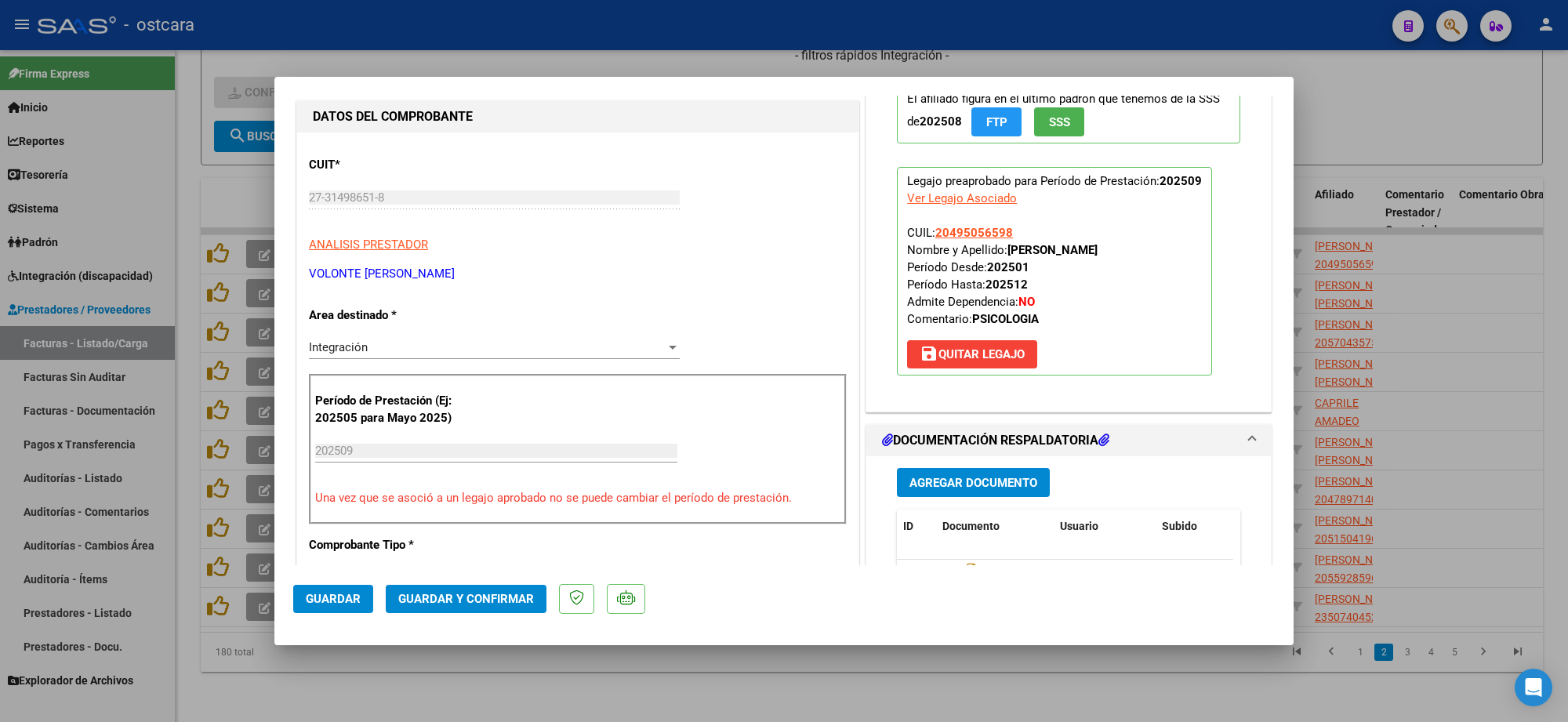
scroll to position [490, 0]
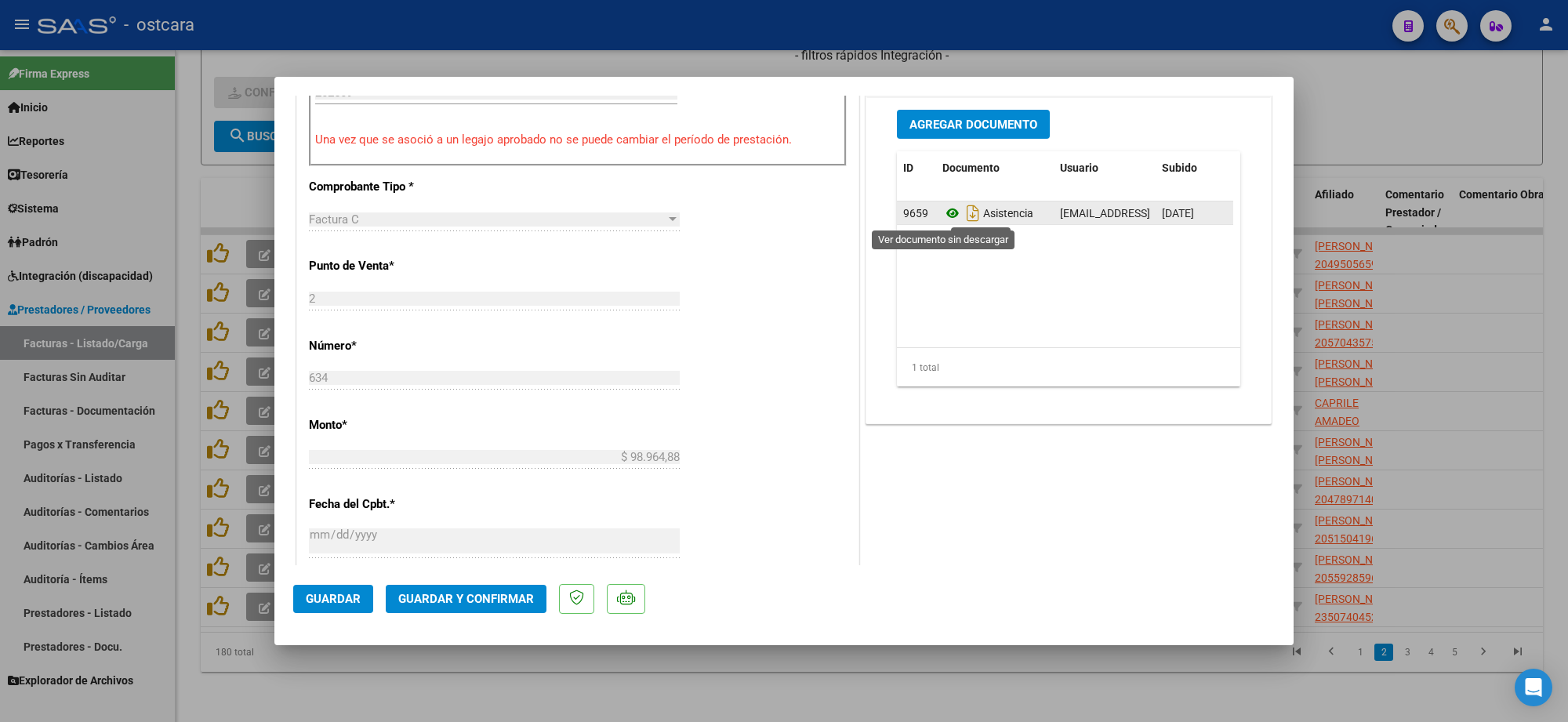
click at [945, 212] on icon at bounding box center [953, 213] width 21 height 19
click at [483, 599] on span "Guardar y Confirmar" at bounding box center [466, 599] width 135 height 14
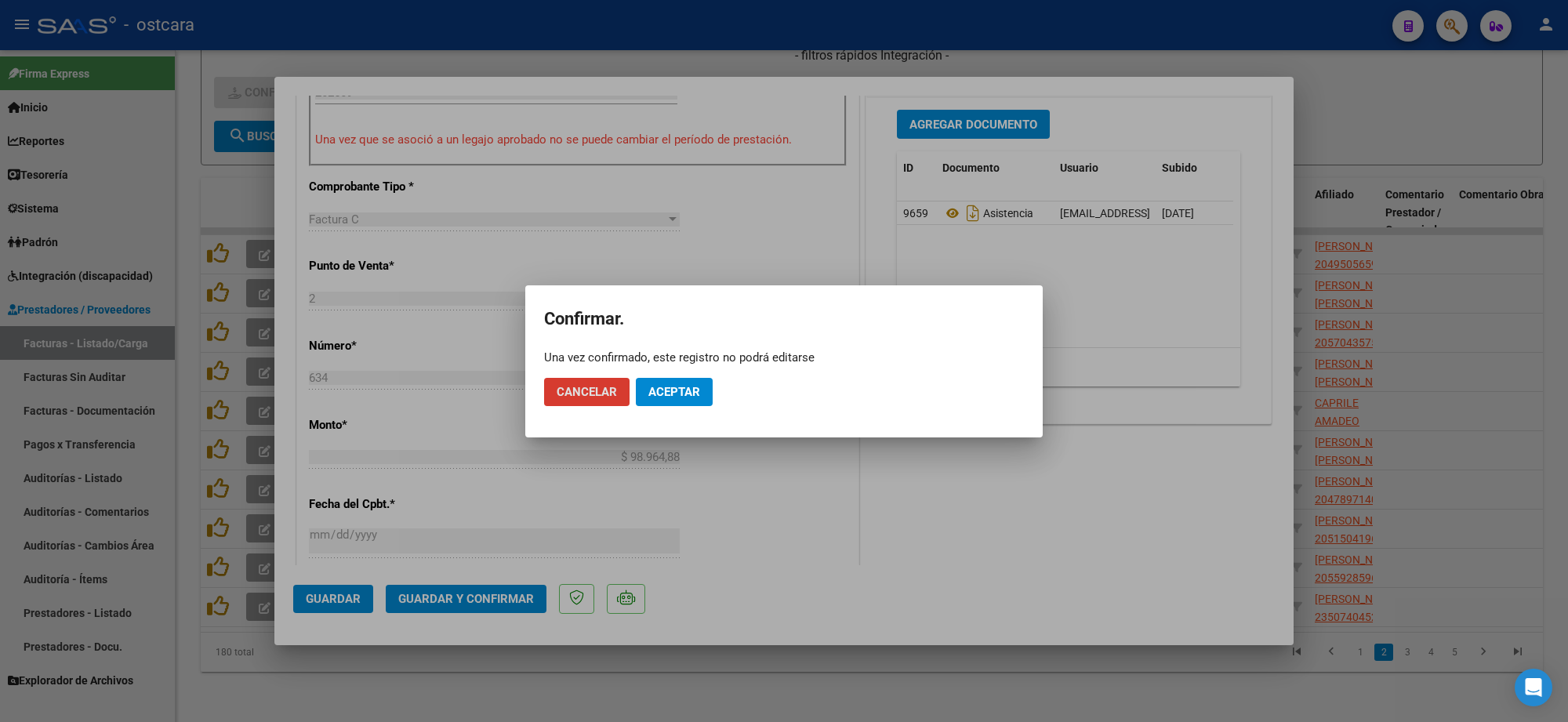
click at [674, 402] on button "Aceptar" at bounding box center [674, 392] width 77 height 28
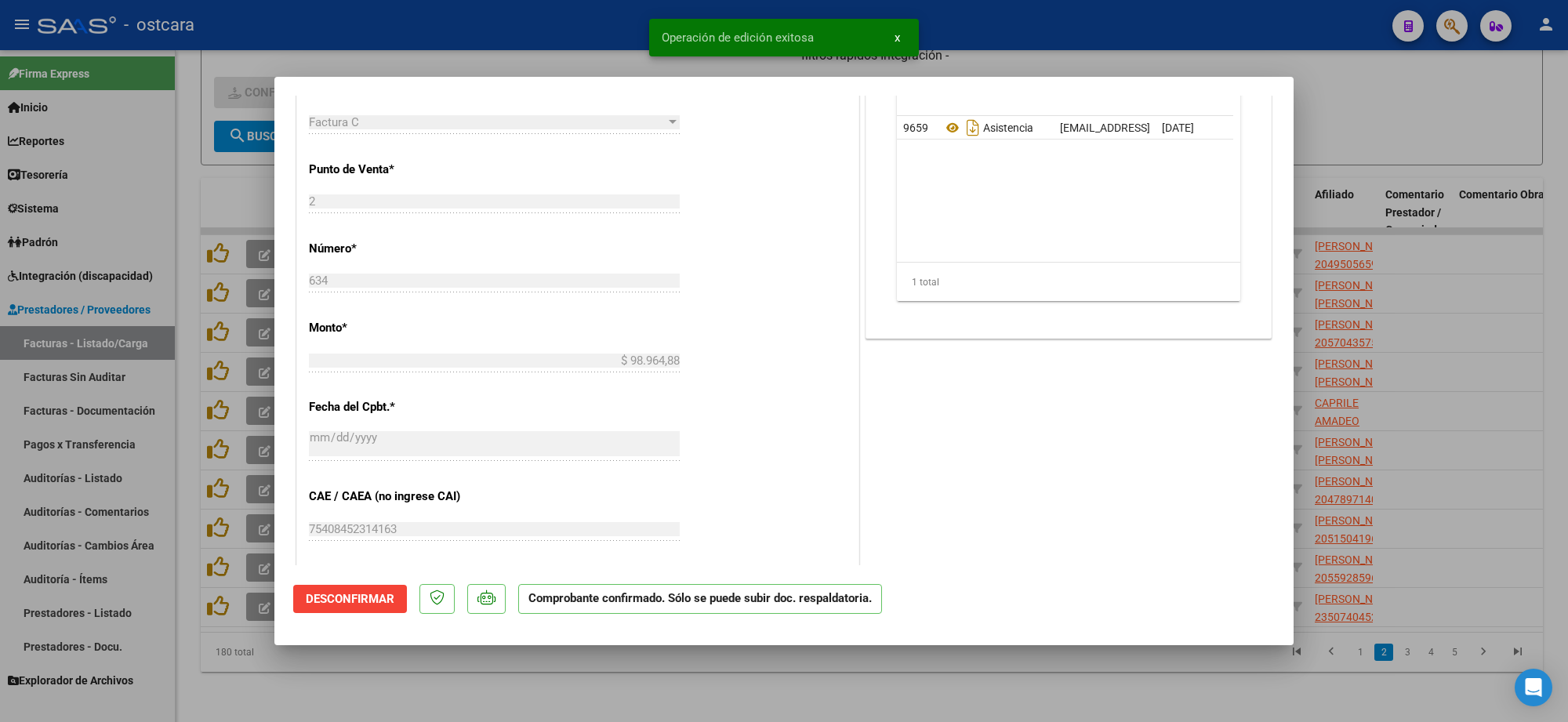
click at [1351, 116] on div at bounding box center [784, 361] width 1568 height 722
type input "$ 0,00"
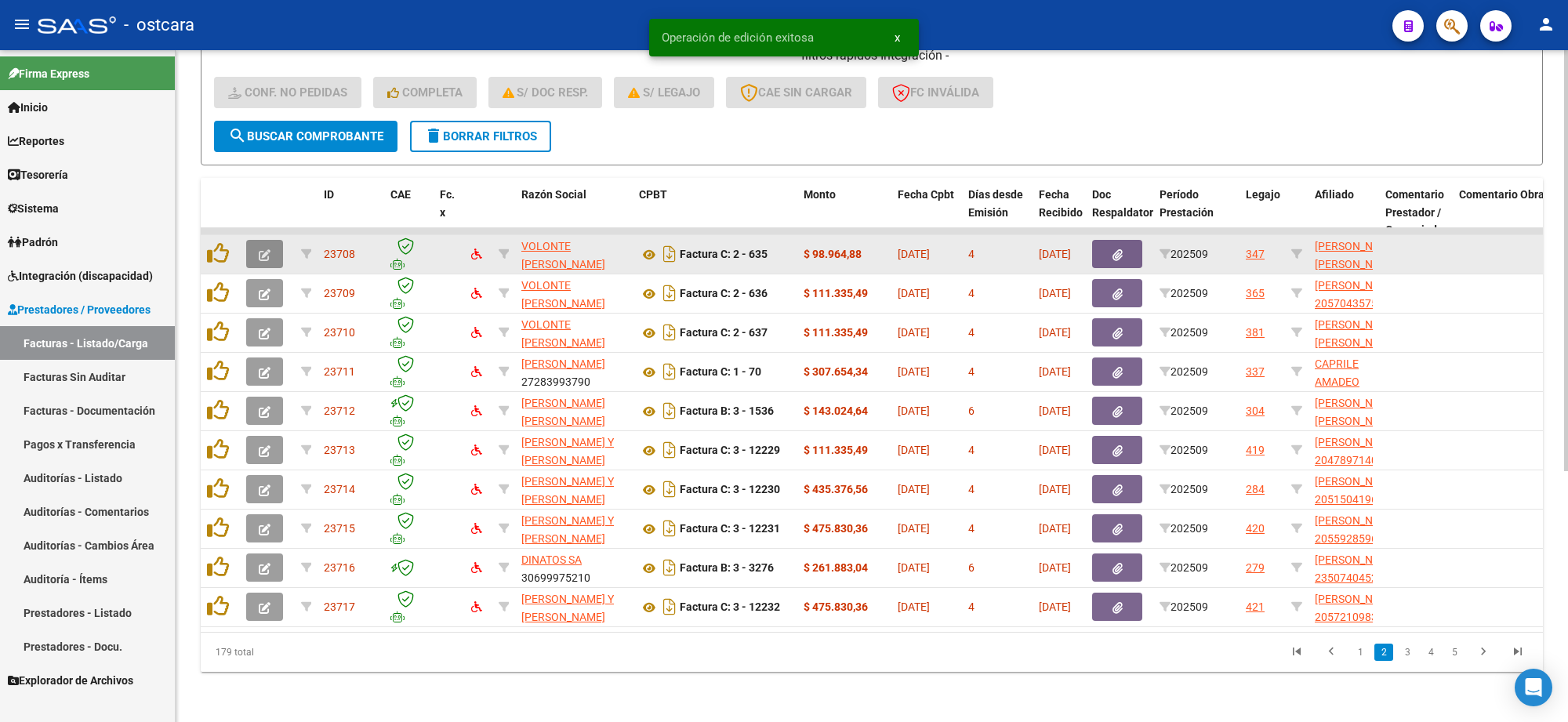
click at [263, 249] on icon "button" at bounding box center [265, 255] width 12 height 12
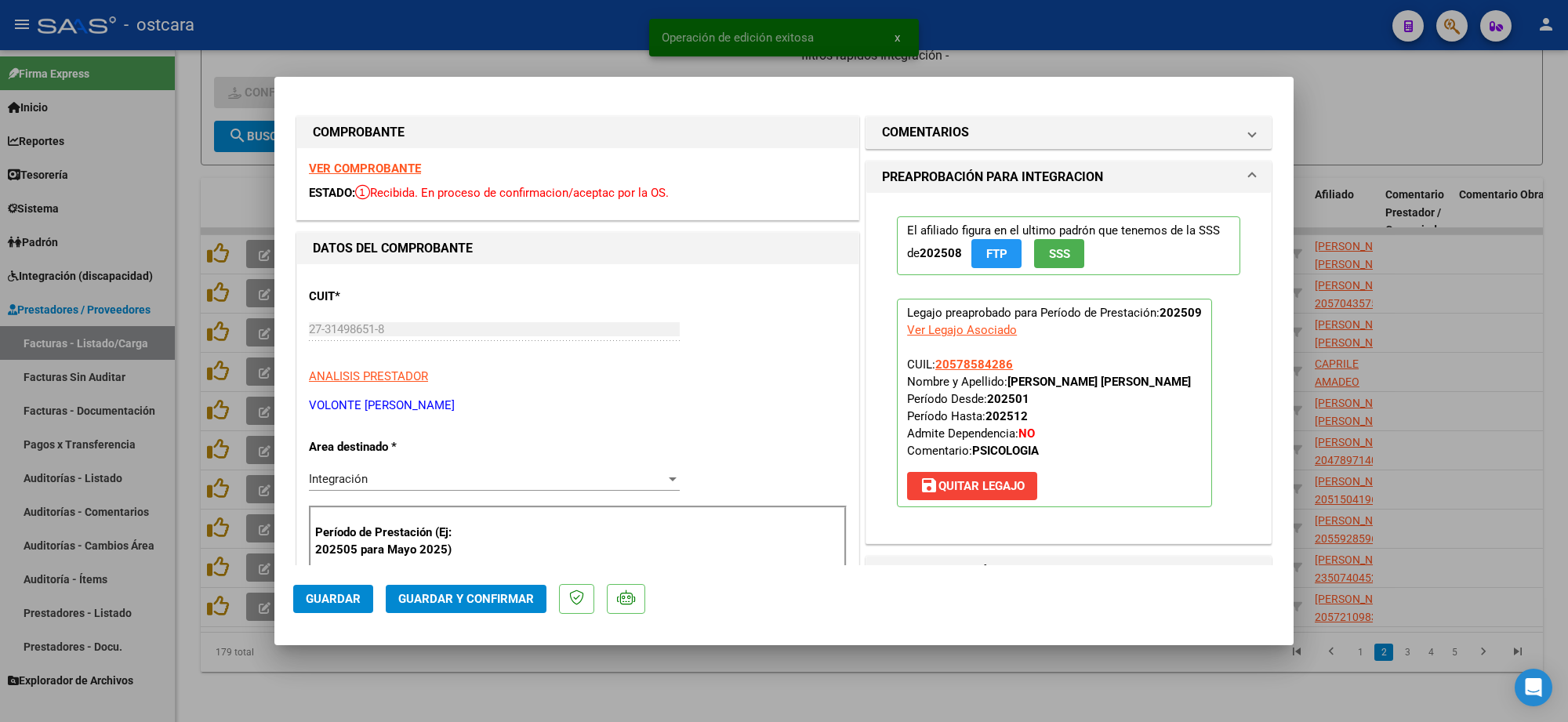
click at [373, 167] on strong "VER COMPROBANTE" at bounding box center [365, 168] width 112 height 14
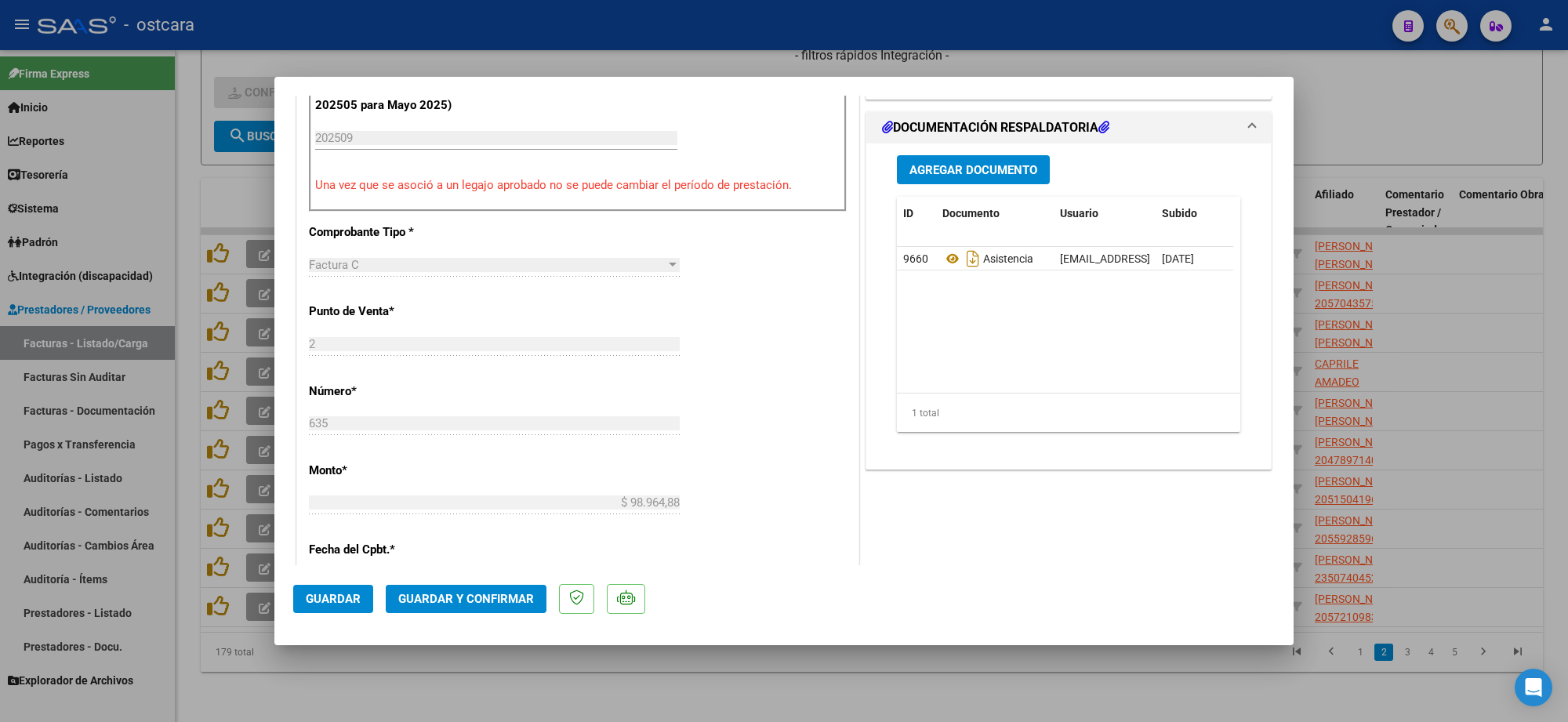
scroll to position [294, 0]
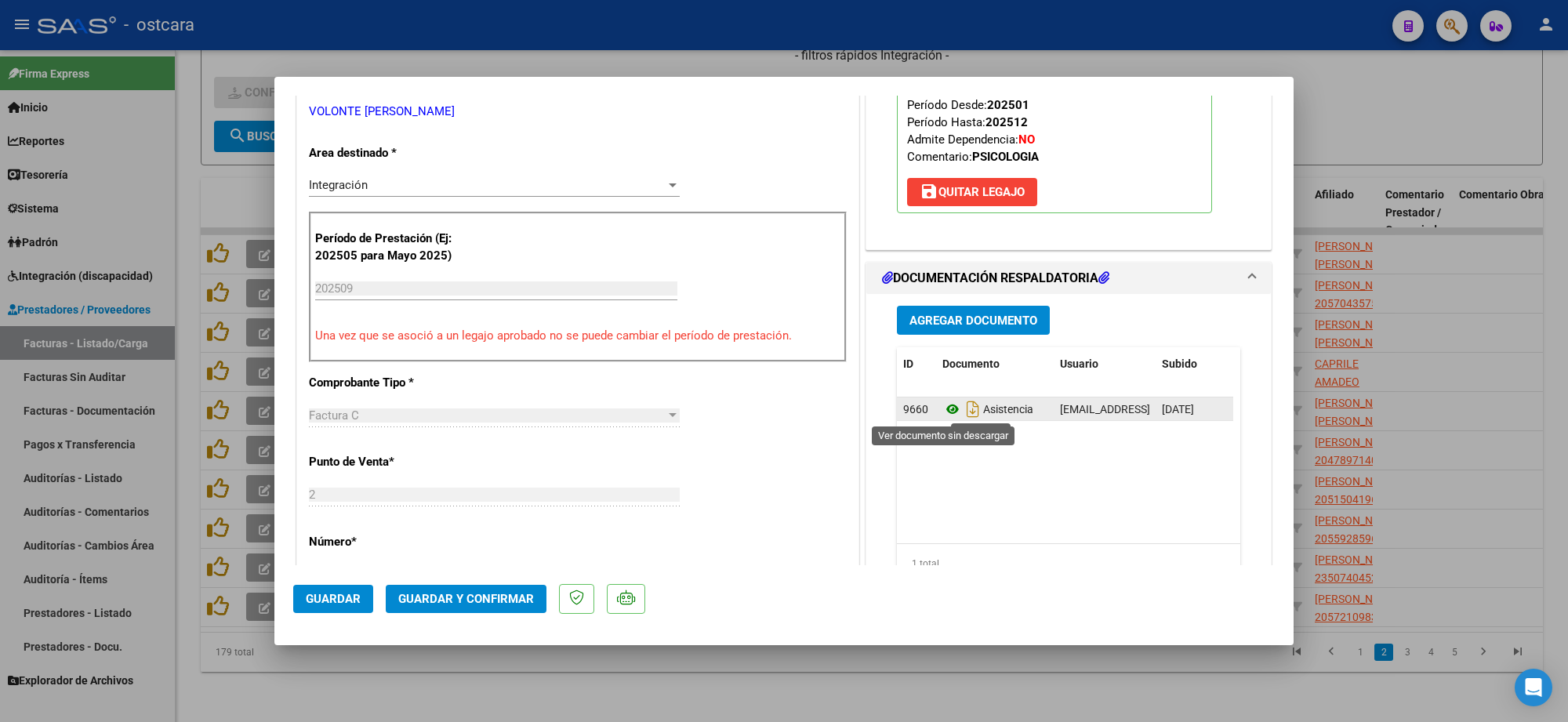
click at [943, 413] on icon at bounding box center [953, 410] width 21 height 19
click at [480, 589] on button "Guardar y Confirmar" at bounding box center [466, 599] width 160 height 28
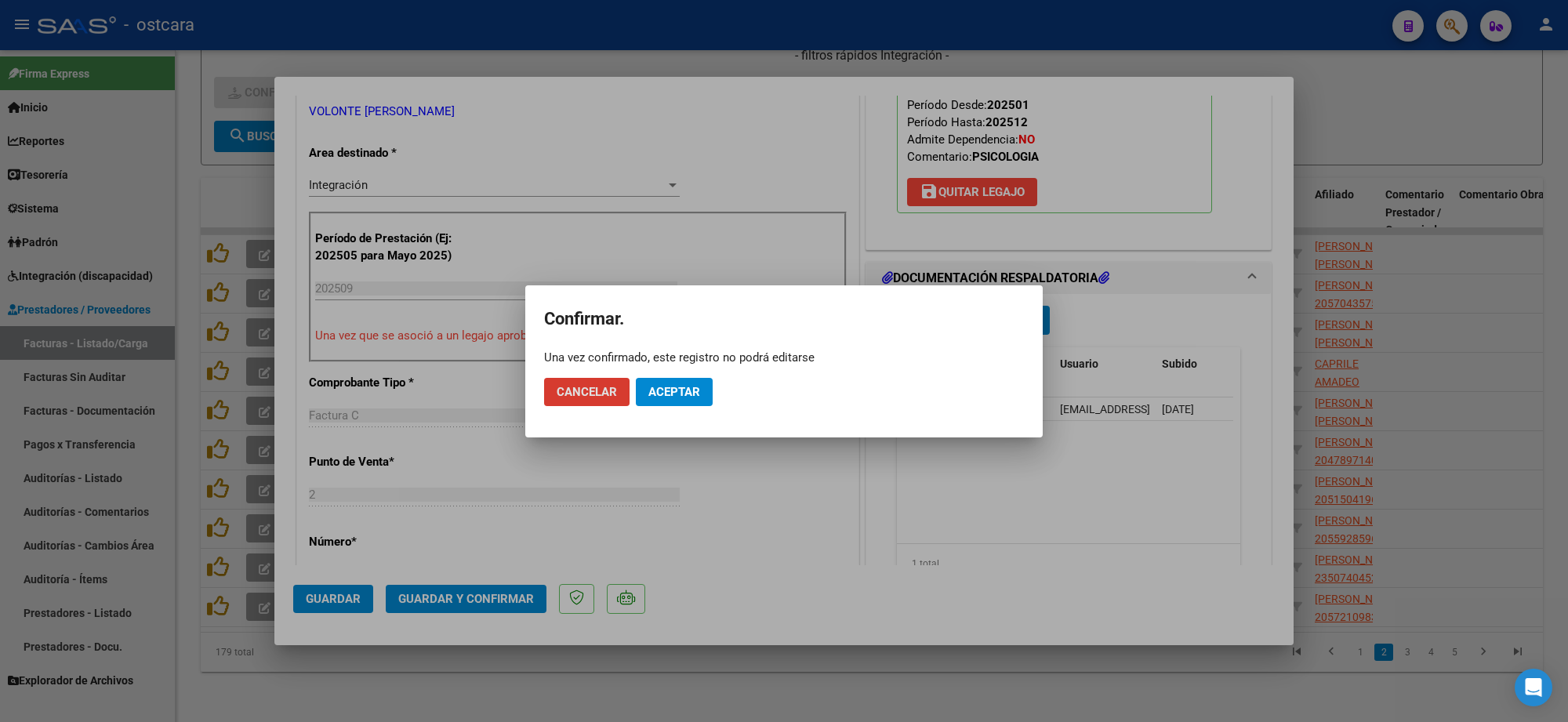
click at [672, 393] on span "Aceptar" at bounding box center [674, 392] width 52 height 14
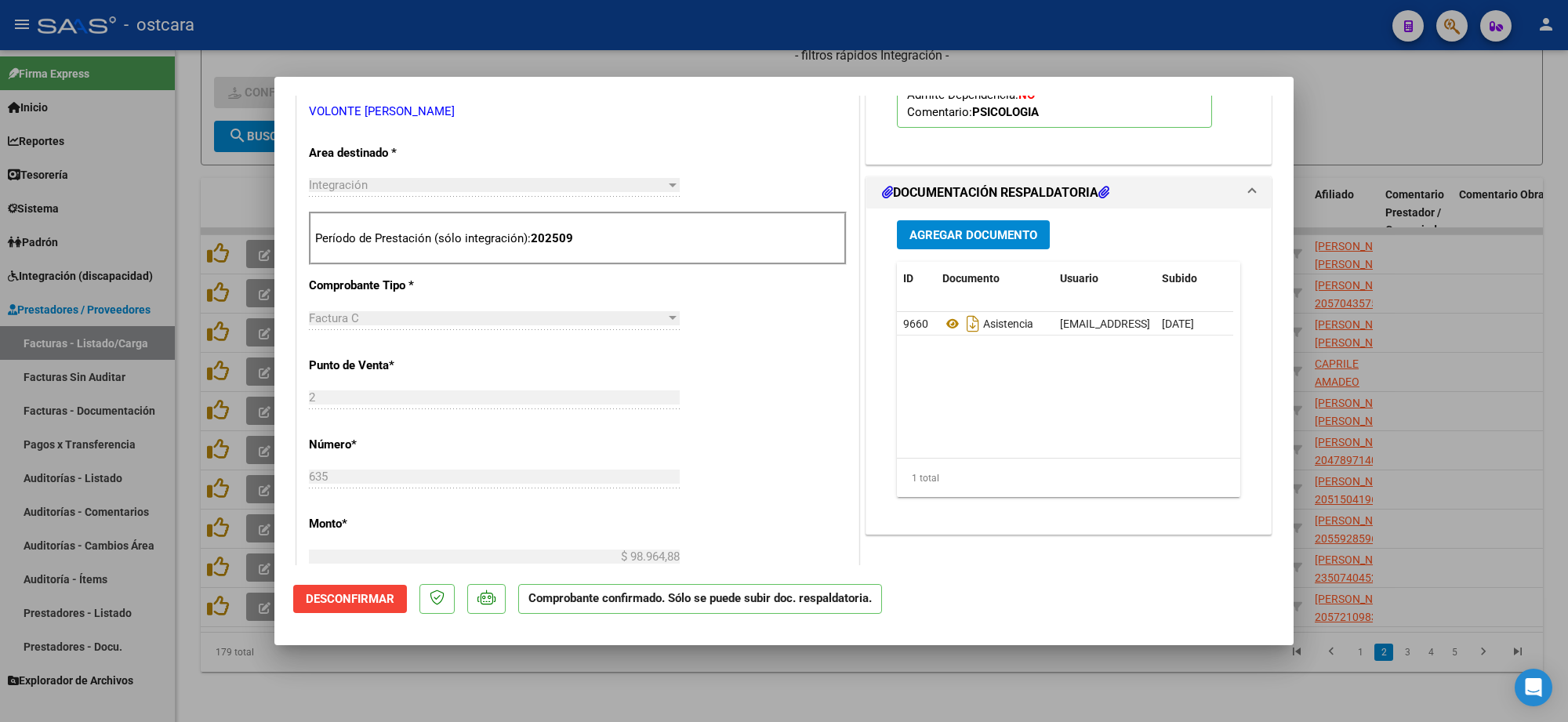
click at [1393, 107] on div at bounding box center [784, 361] width 1568 height 722
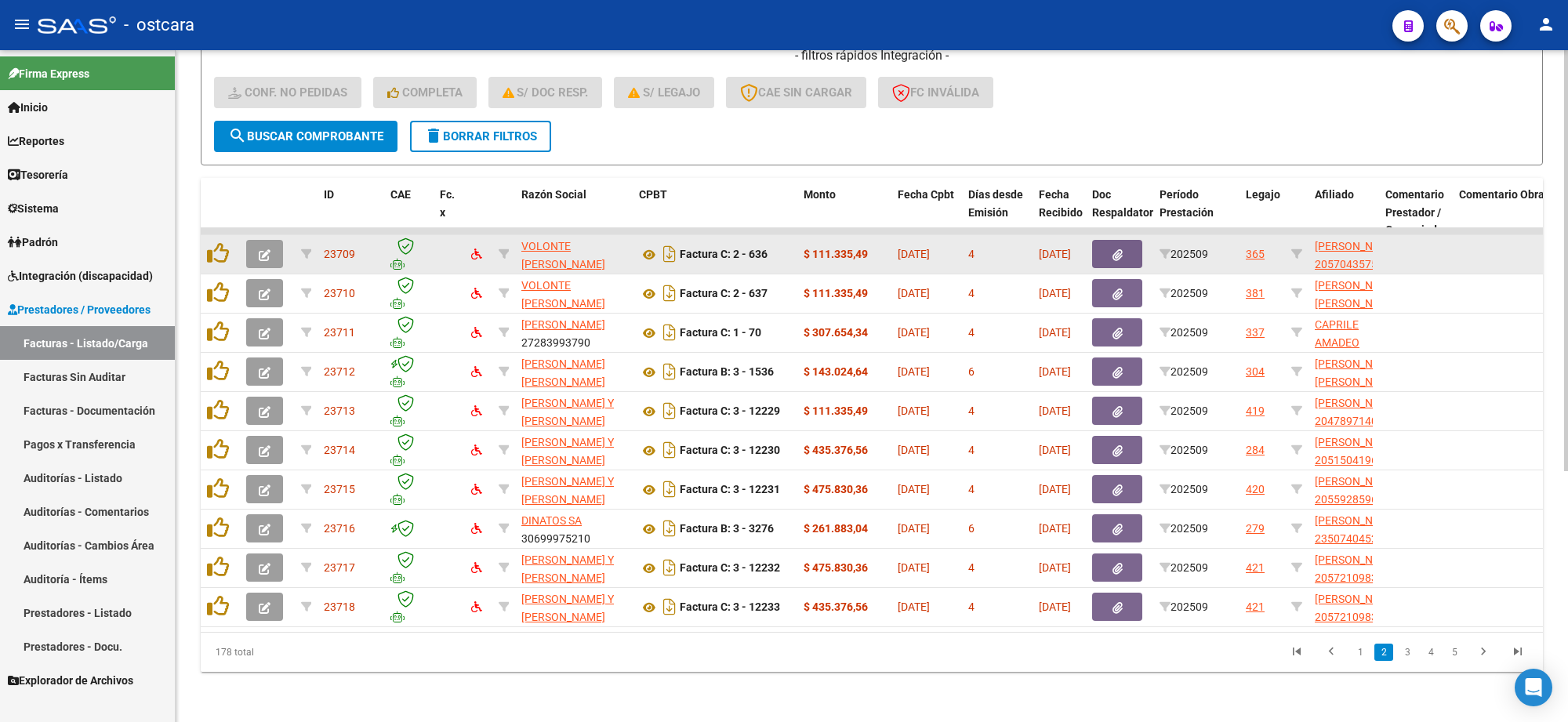
click at [273, 242] on button "button" at bounding box center [265, 254] width 37 height 28
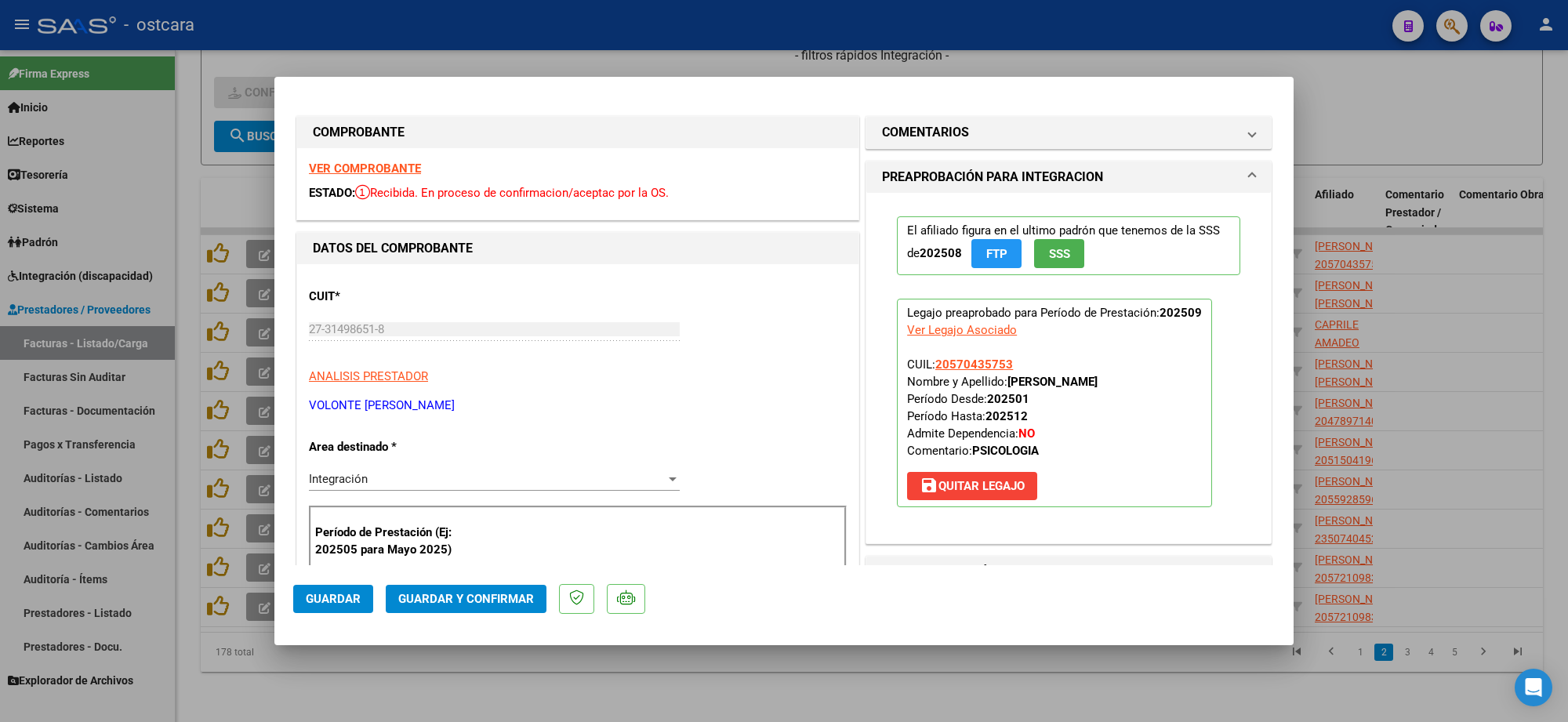
click at [389, 169] on strong "VER COMPROBANTE" at bounding box center [365, 168] width 112 height 14
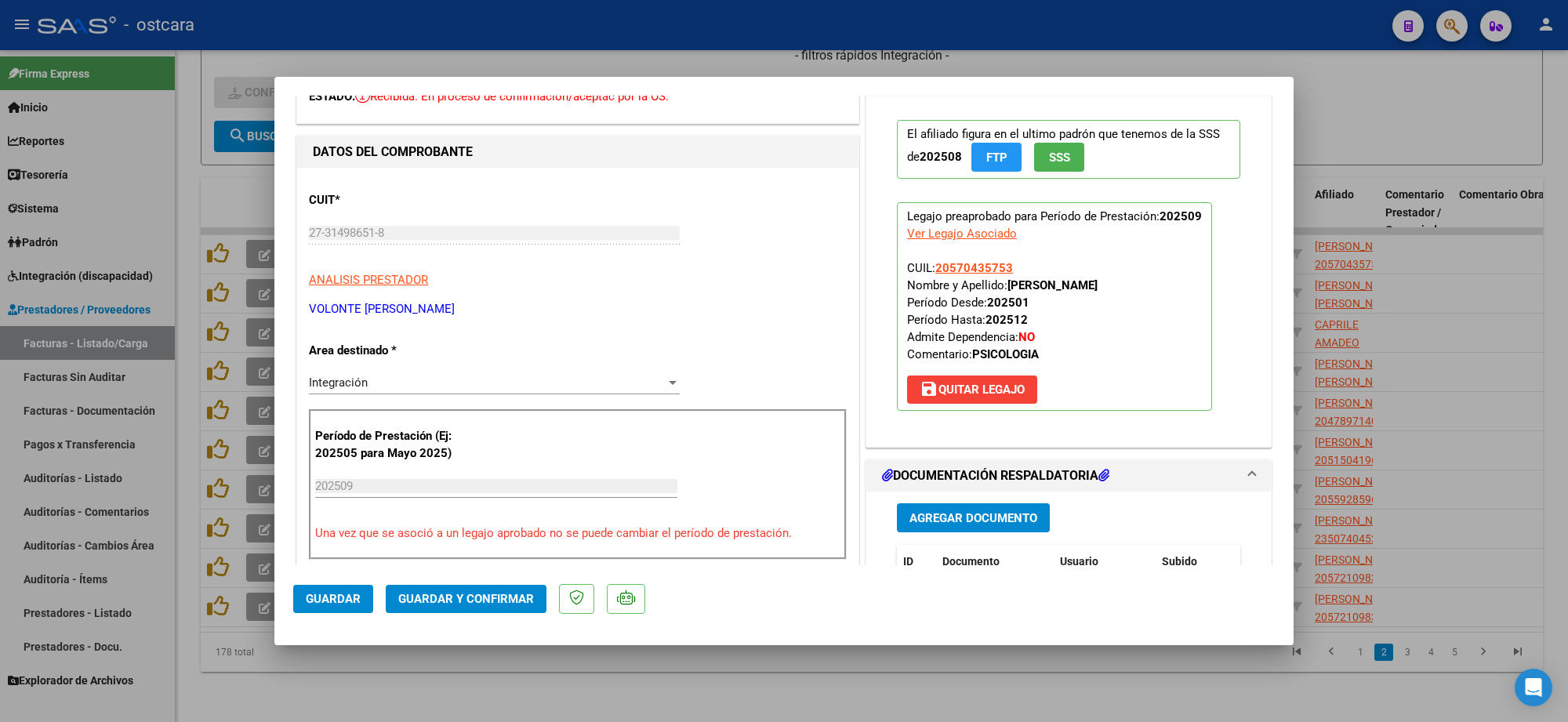
scroll to position [294, 0]
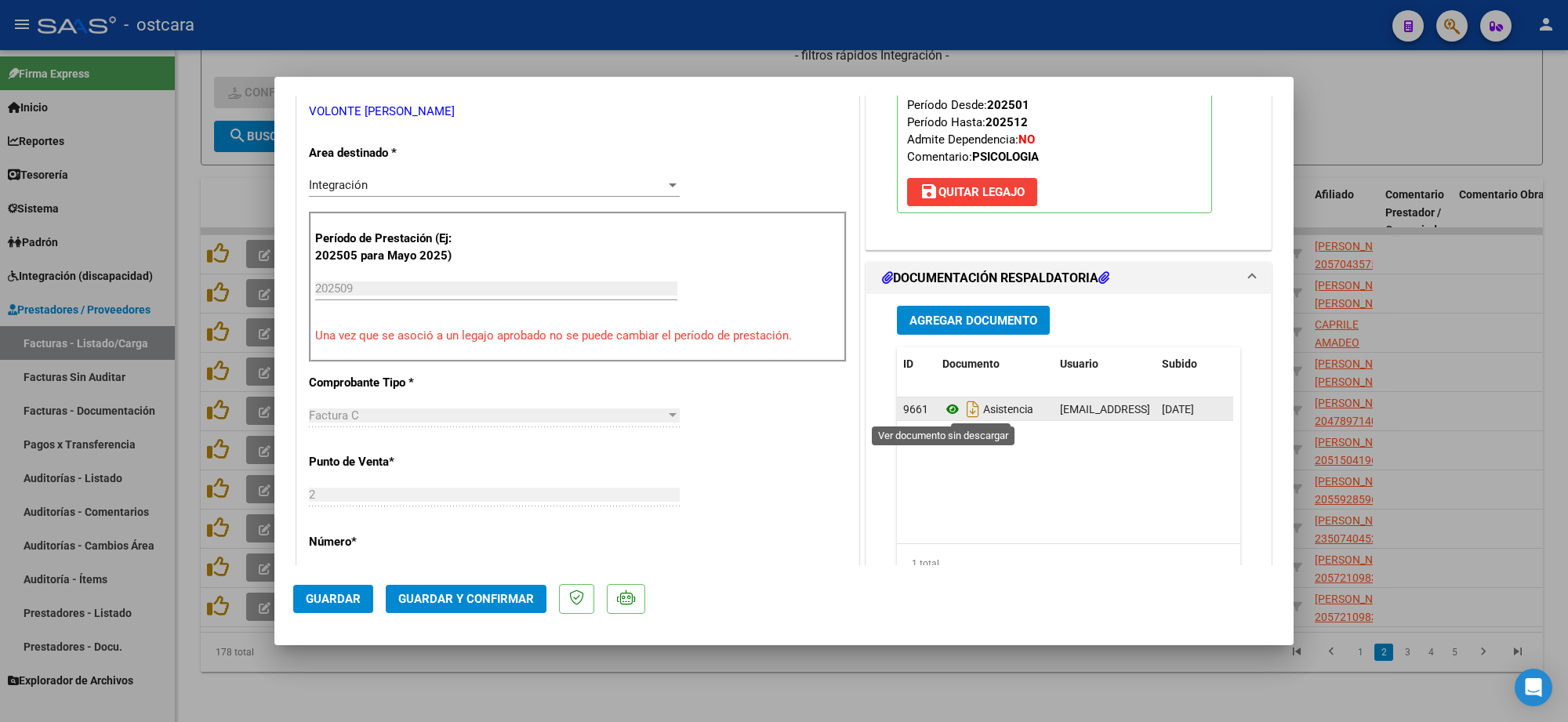
click at [943, 410] on icon at bounding box center [953, 410] width 21 height 19
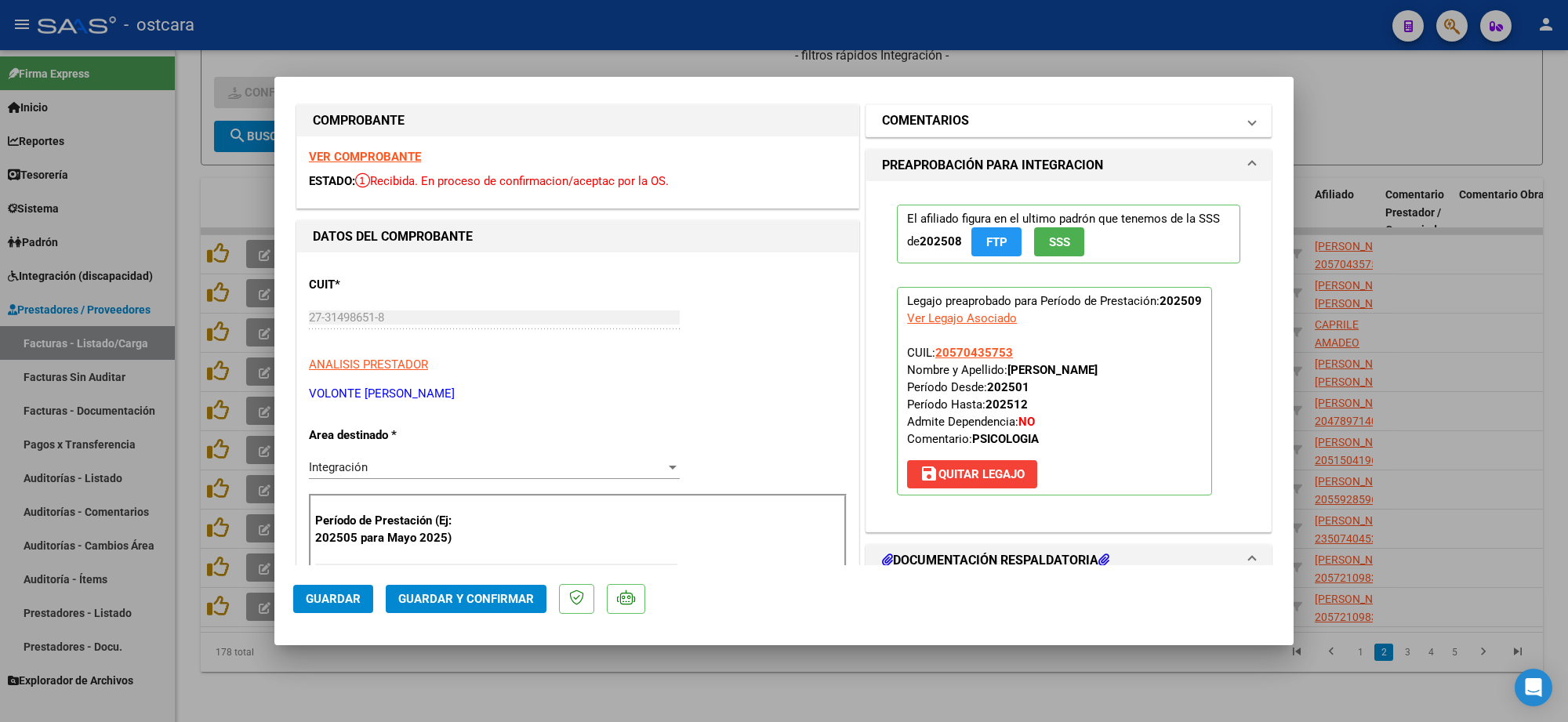
scroll to position [0, 0]
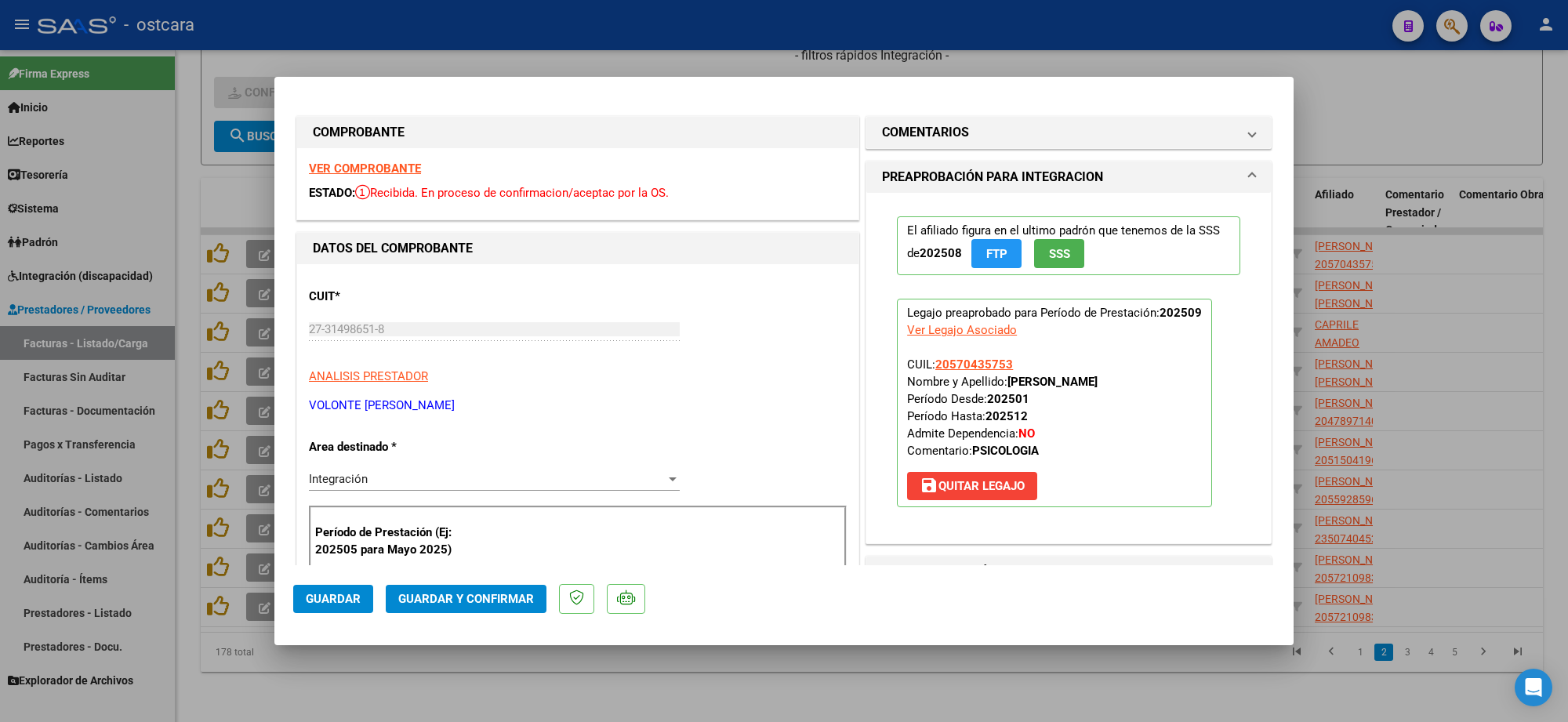
click at [990, 134] on mat-panel-title "COMENTARIOS" at bounding box center [1059, 133] width 354 height 19
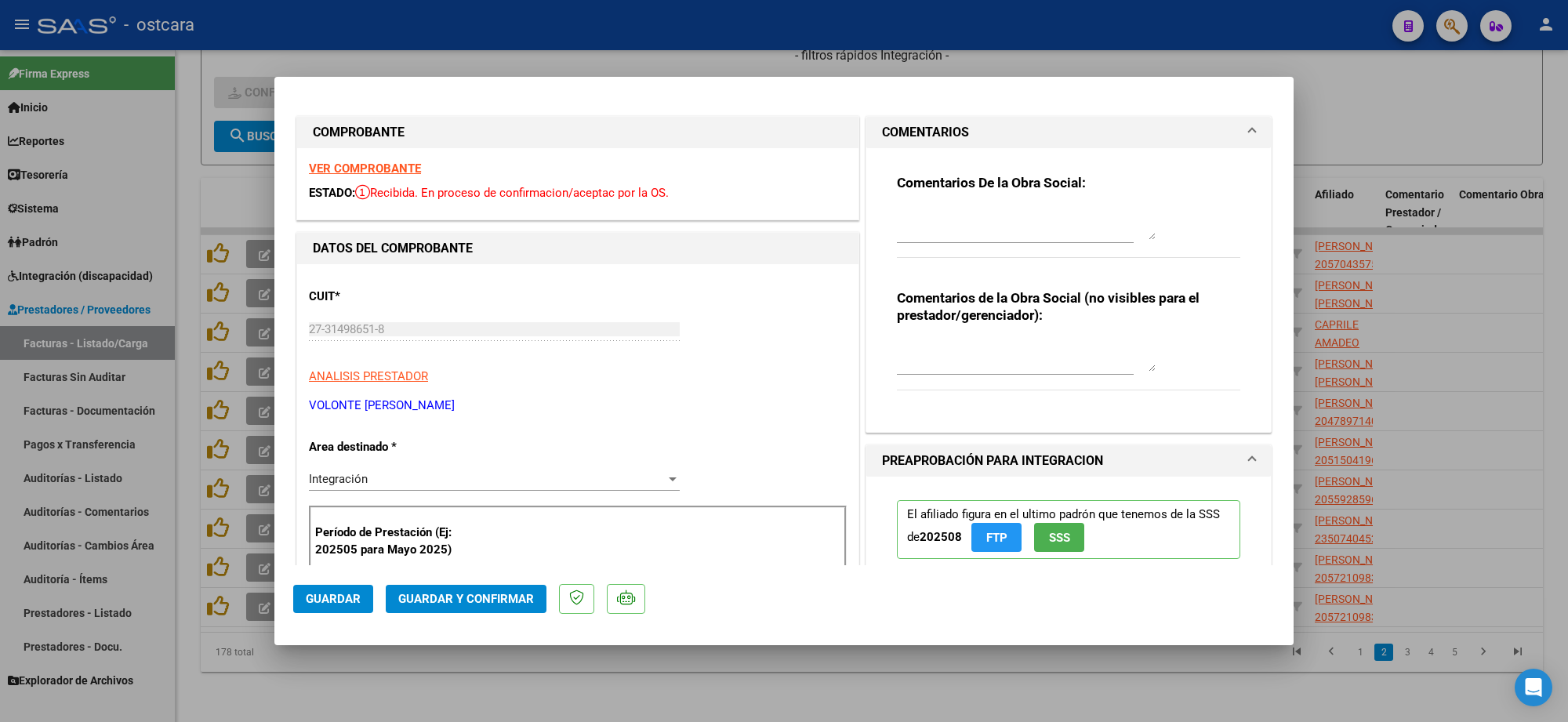
click at [998, 217] on textarea at bounding box center [1026, 224] width 259 height 31
paste textarea "Recordar indicar vinculo del firmante en las planillas de asistencia."
click at [499, 600] on span "Guardar y Confirmar" at bounding box center [466, 599] width 135 height 14
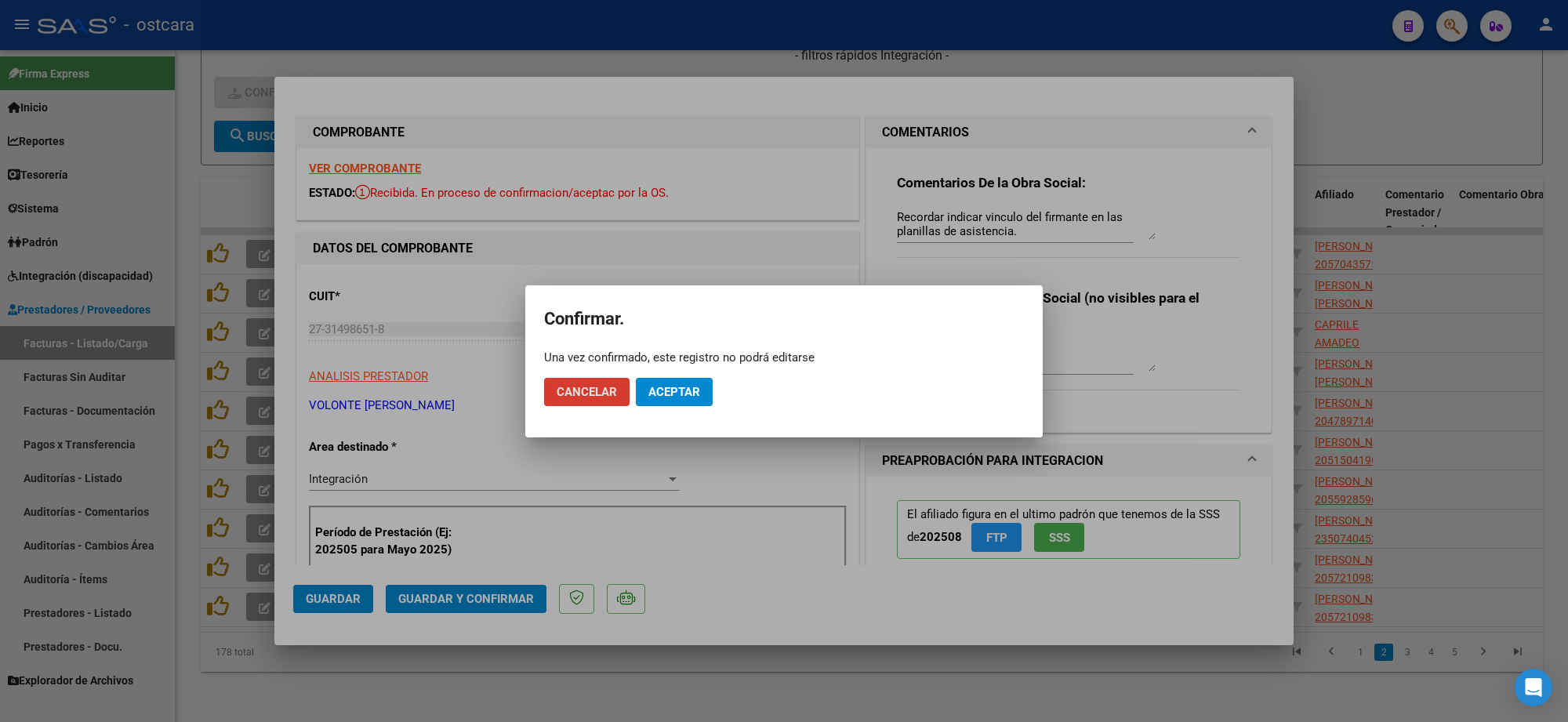
click at [677, 373] on mat-dialog-actions "Cancelar Aceptar" at bounding box center [784, 392] width 480 height 53
click at [677, 386] on span "Aceptar" at bounding box center [674, 392] width 52 height 14
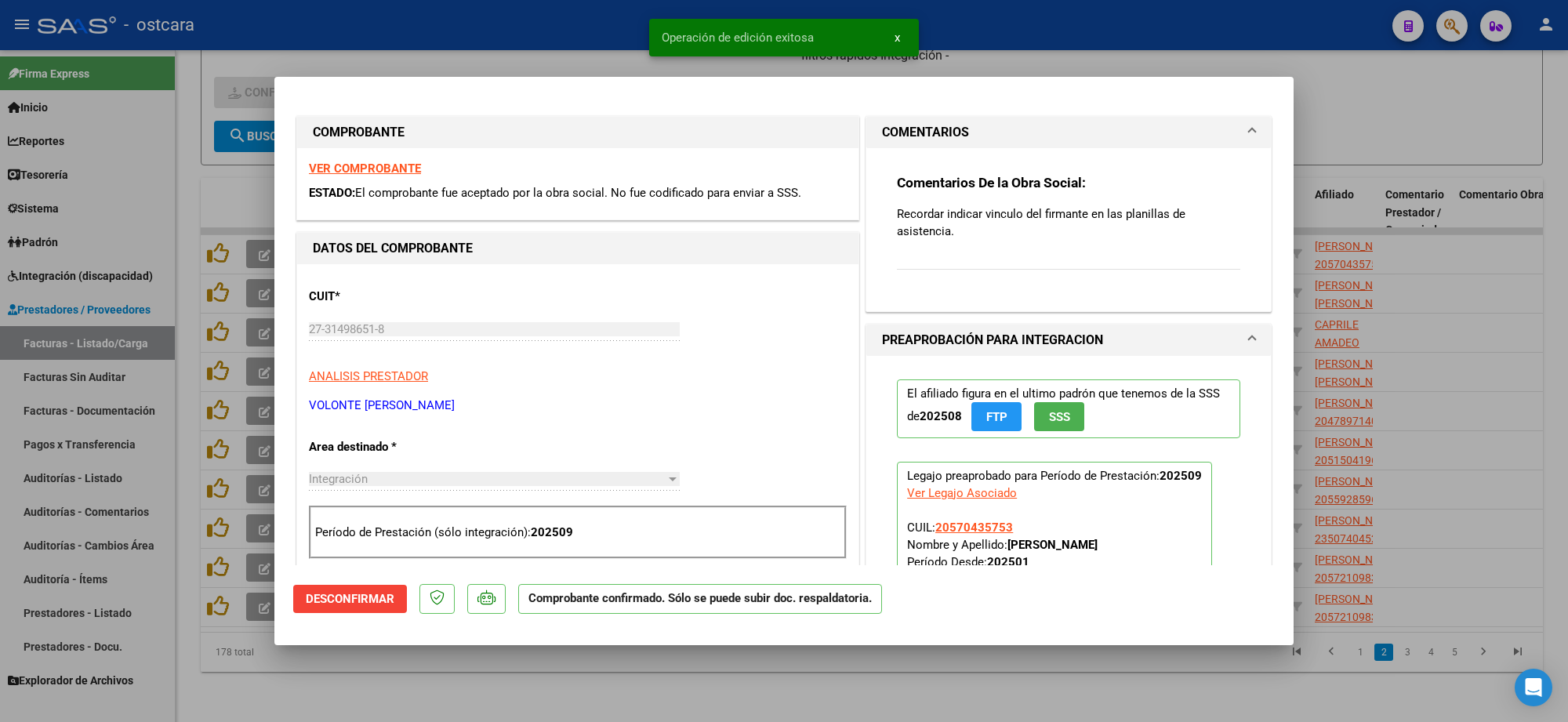
click at [1404, 80] on div at bounding box center [784, 361] width 1568 height 722
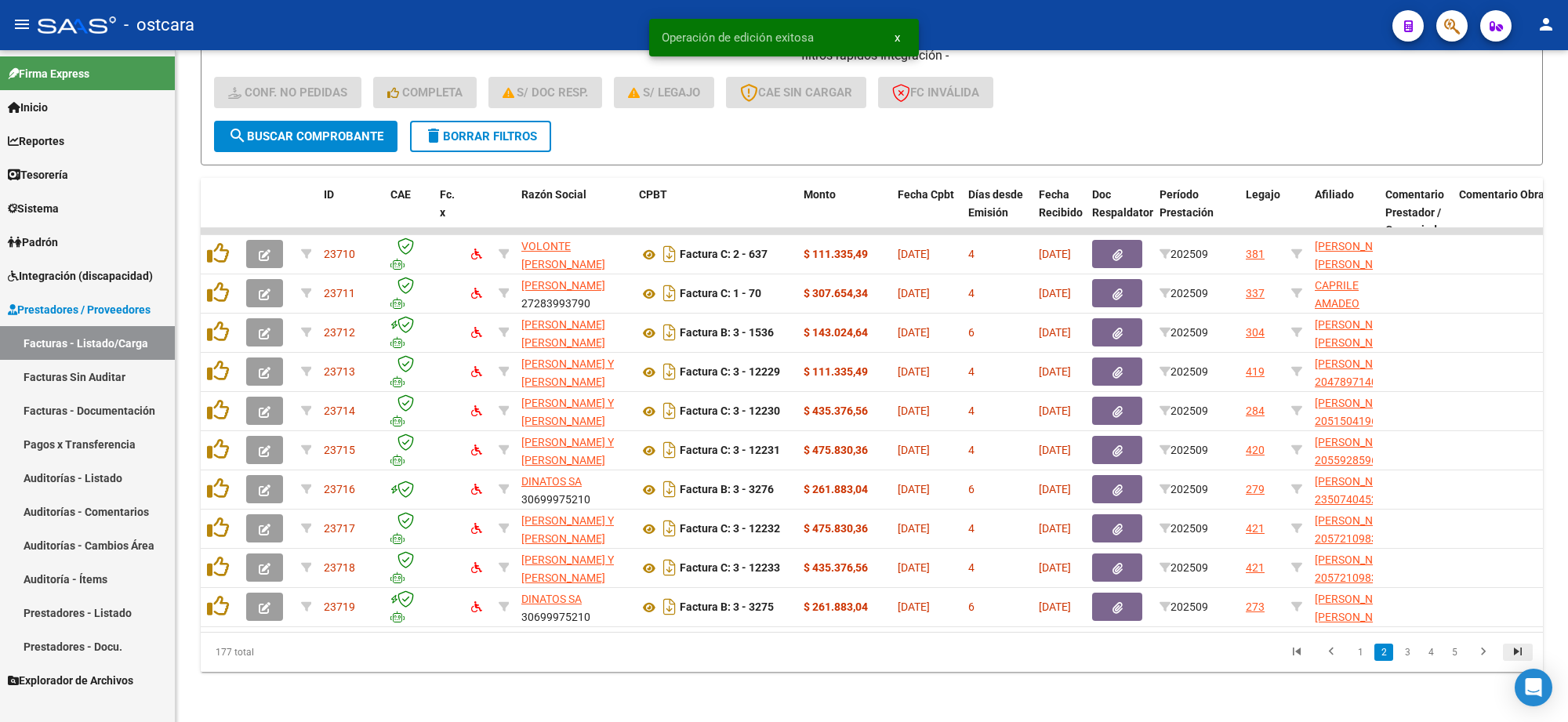
click at [1522, 651] on icon "go to last page" at bounding box center [1518, 654] width 21 height 19
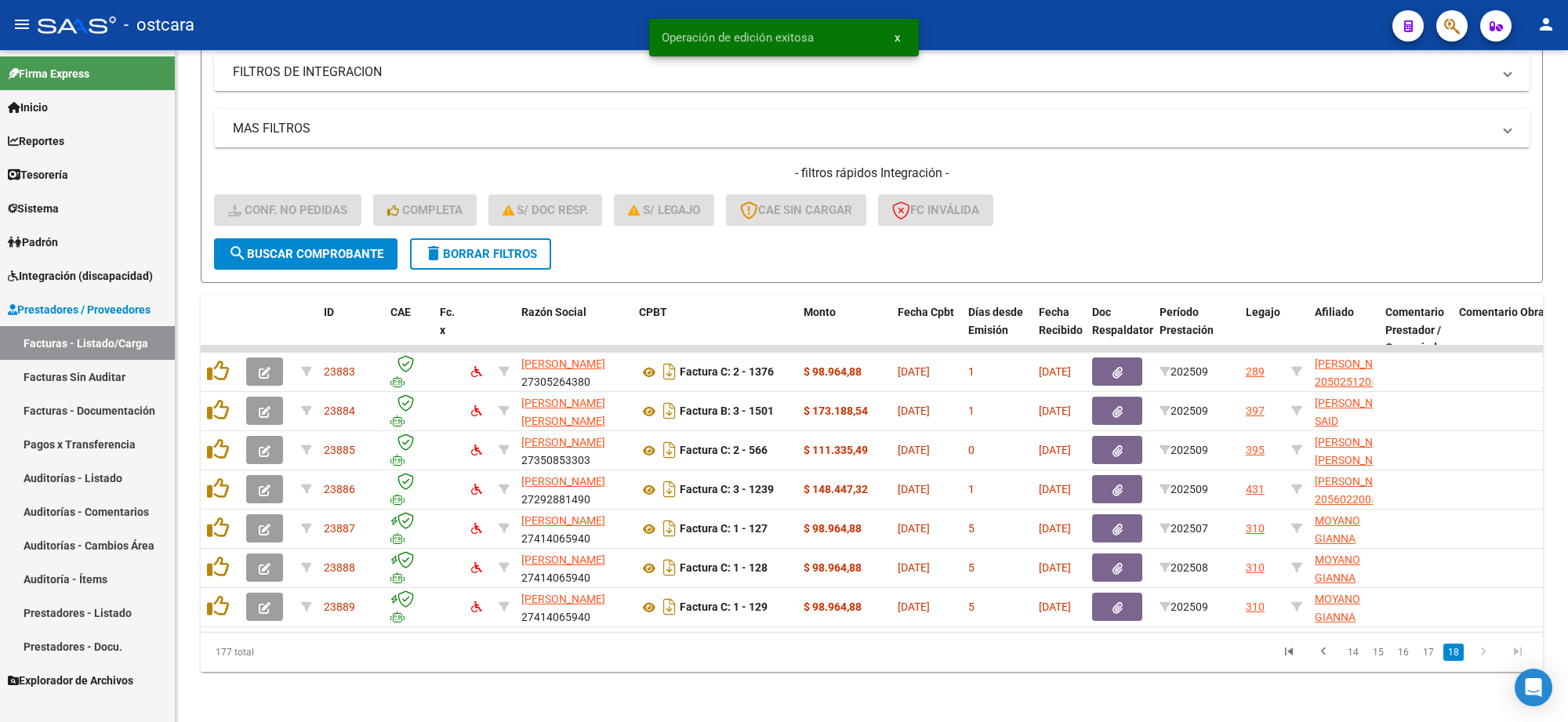
scroll to position [282, 0]
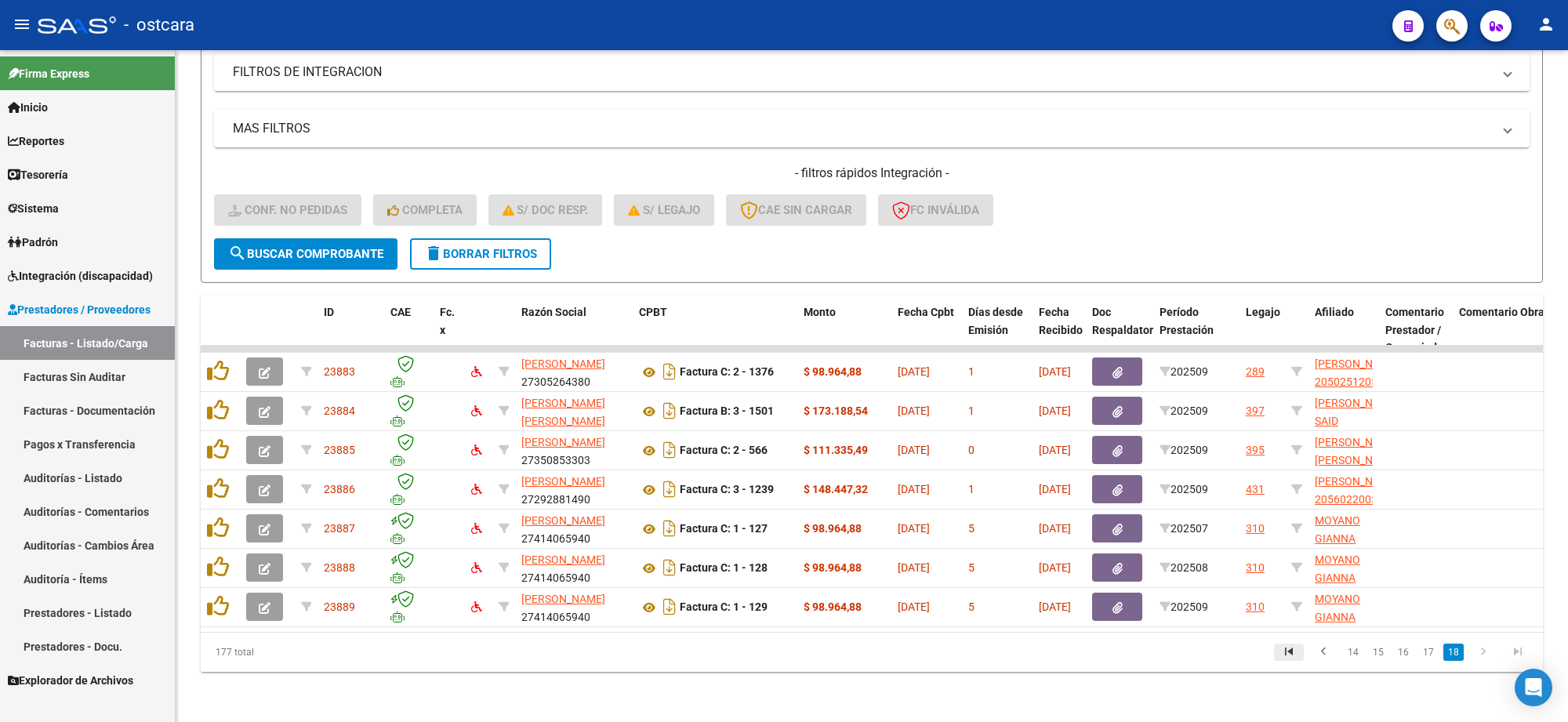
click at [1295, 652] on icon "go to first page" at bounding box center [1289, 654] width 21 height 19
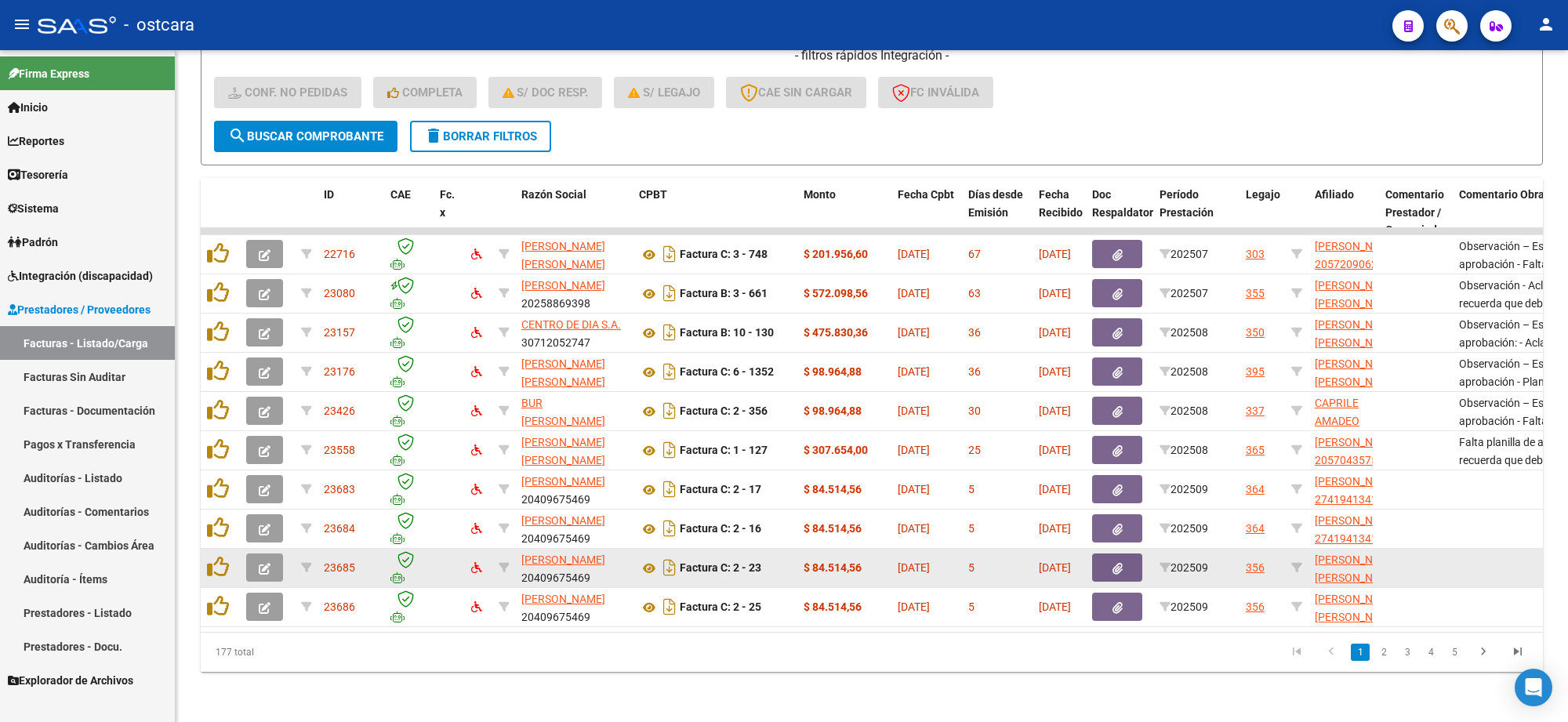
scroll to position [400, 0]
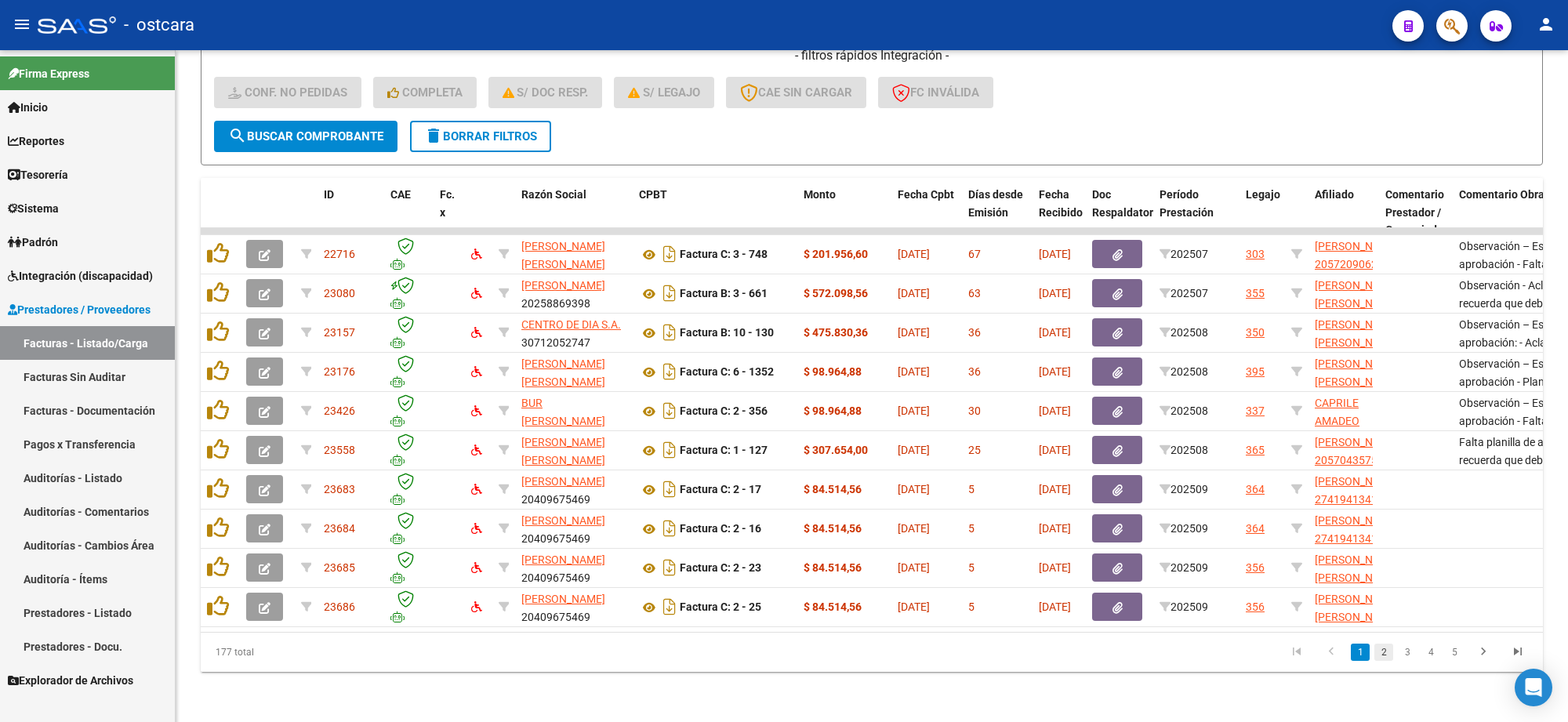
click at [1381, 656] on link "2" at bounding box center [1384, 652] width 19 height 17
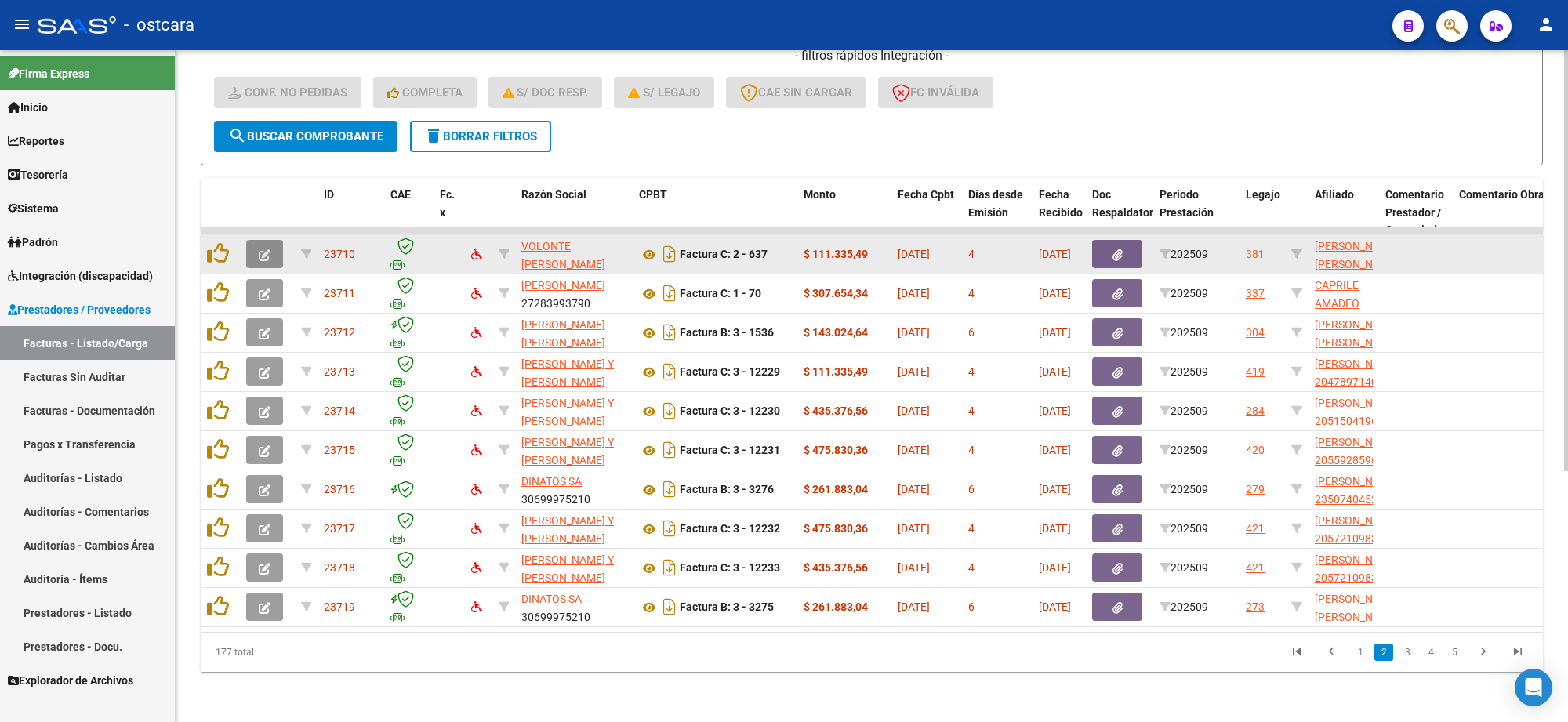
click at [264, 249] on icon "button" at bounding box center [265, 255] width 12 height 12
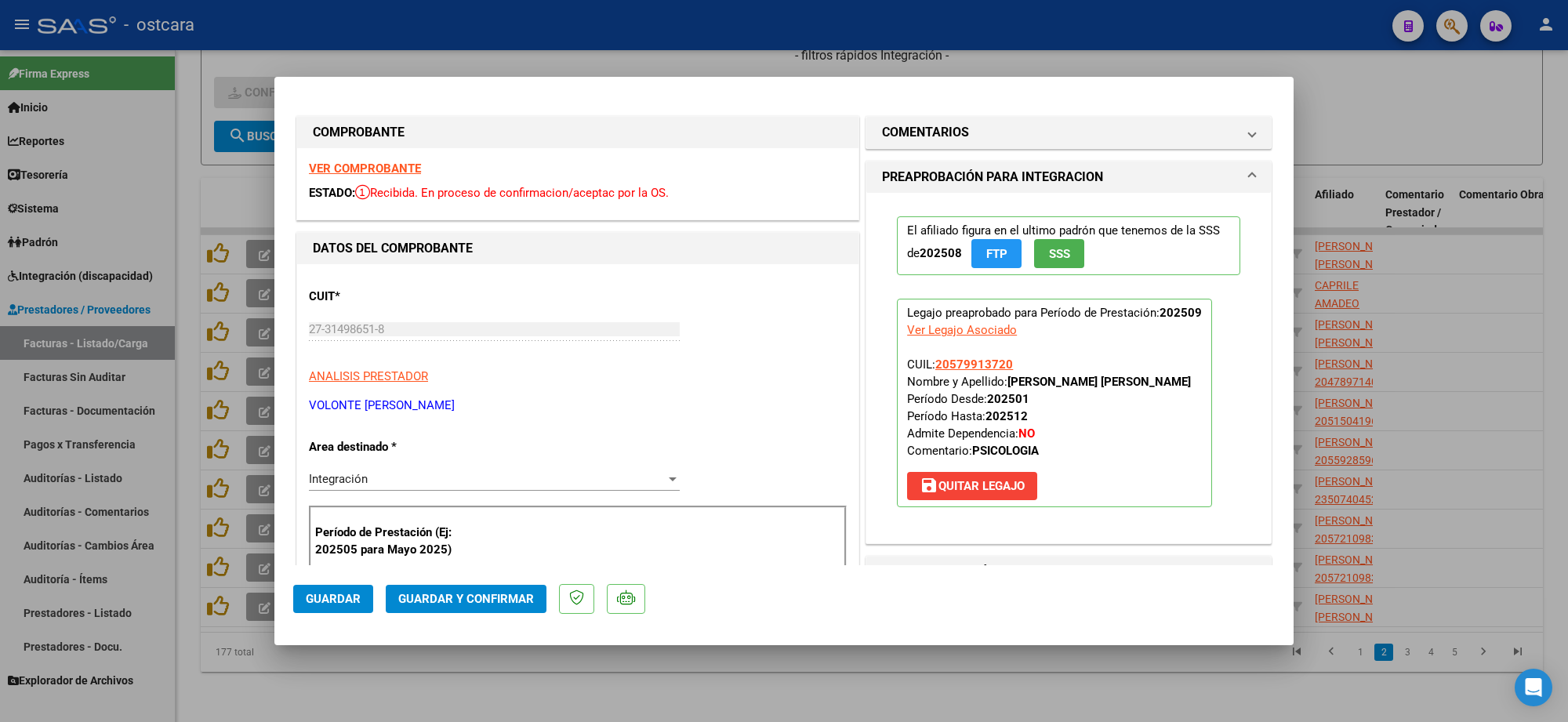
click at [391, 168] on strong "VER COMPROBANTE" at bounding box center [365, 168] width 112 height 14
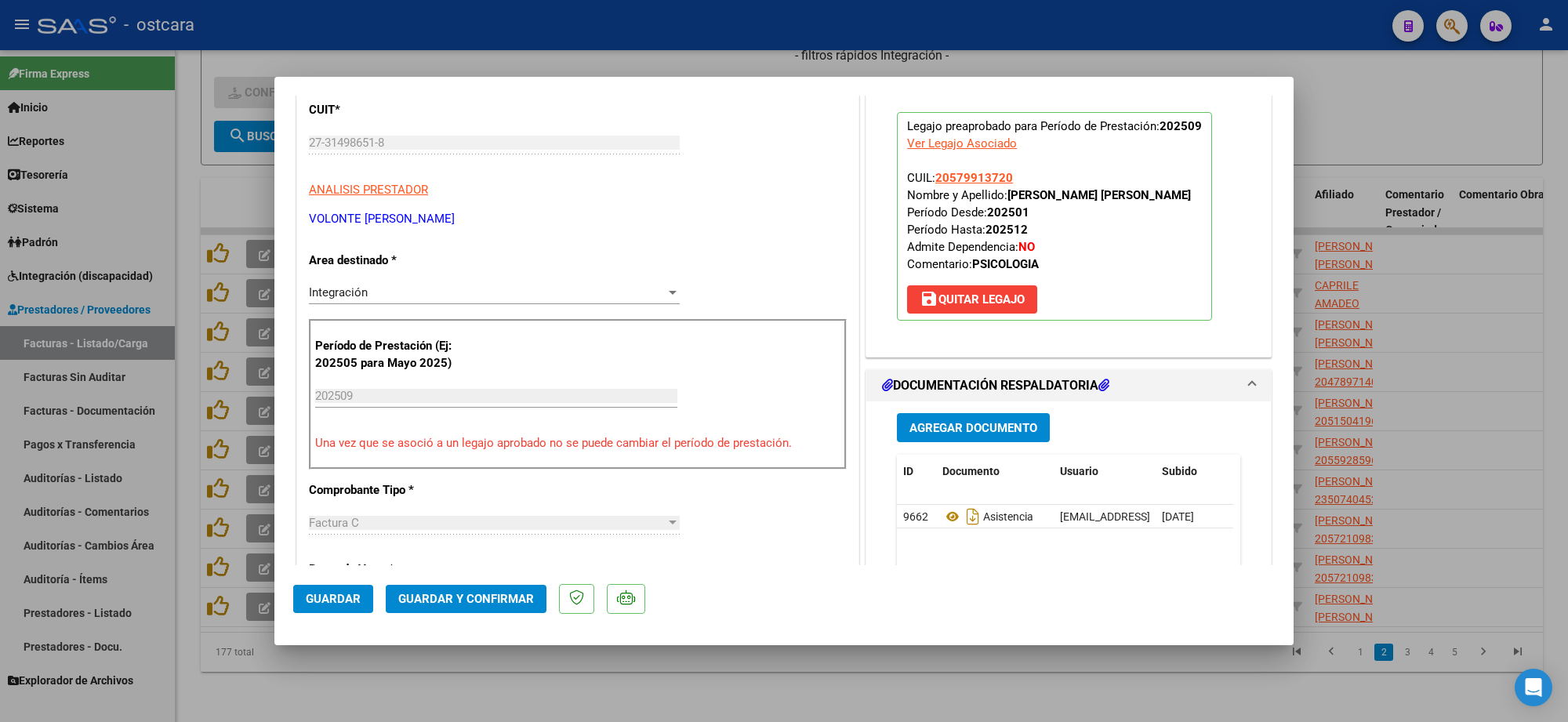
scroll to position [392, 0]
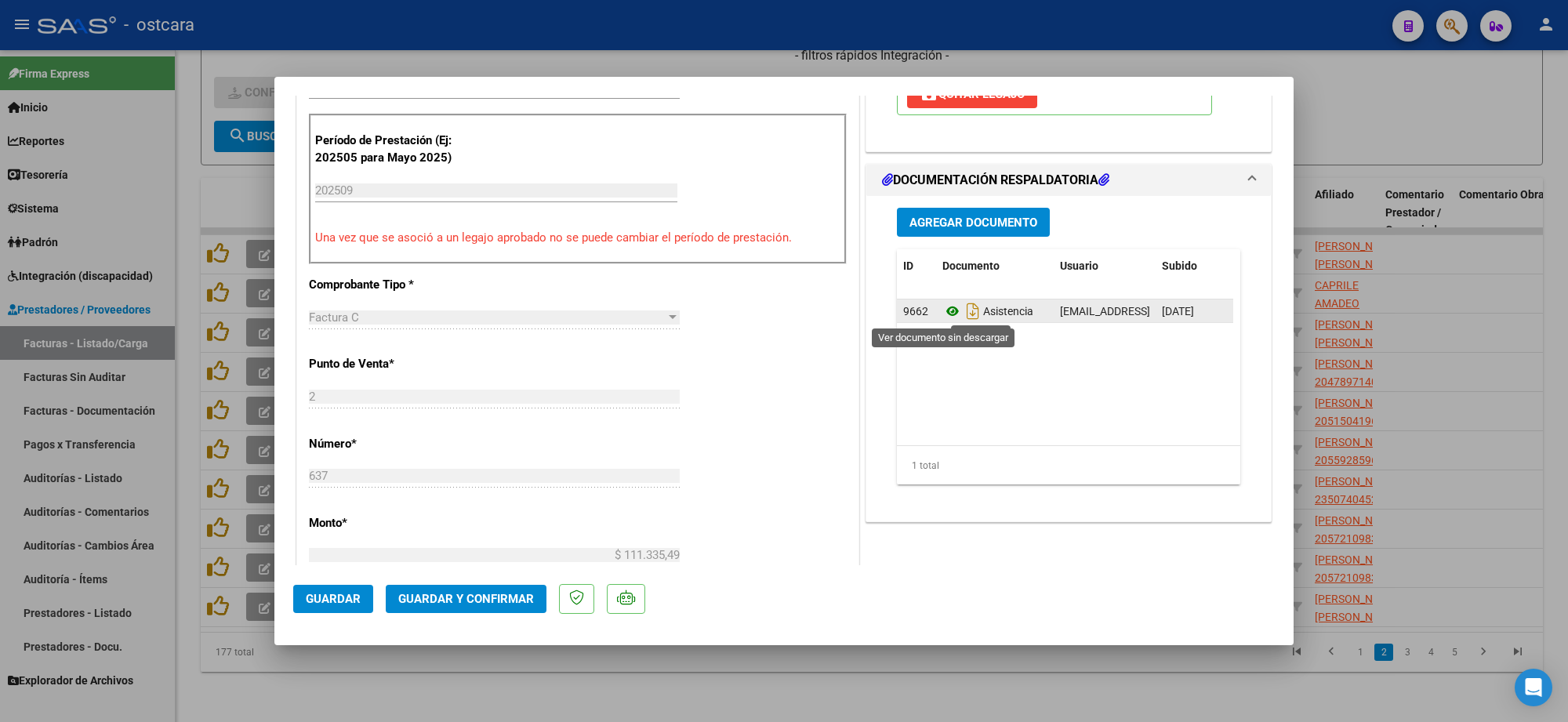
click at [949, 316] on icon at bounding box center [953, 311] width 21 height 19
click at [455, 609] on button "Guardar y Confirmar" at bounding box center [466, 599] width 160 height 28
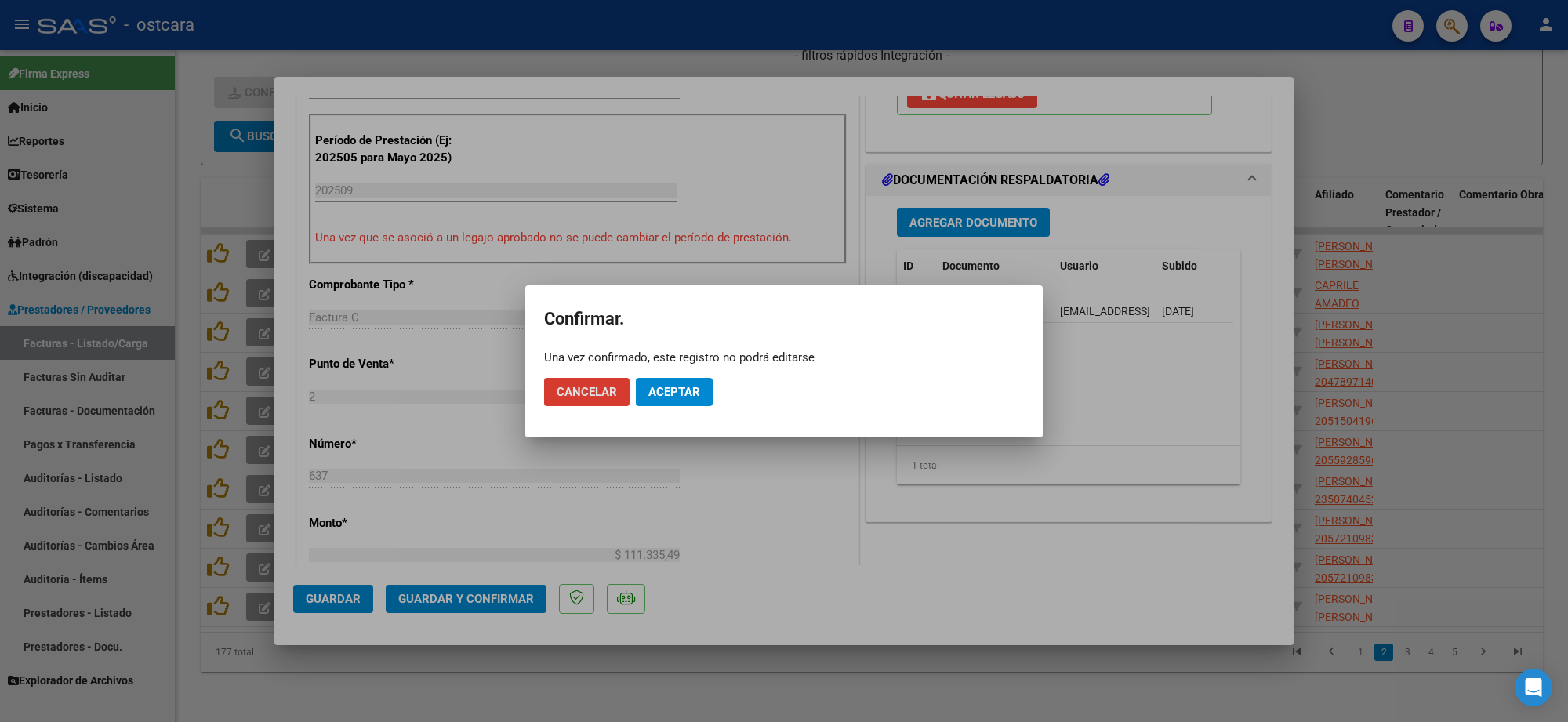
click at [660, 406] on mat-dialog-actions "Cancelar Aceptar" at bounding box center [784, 392] width 480 height 53
click at [677, 404] on button "Aceptar" at bounding box center [674, 392] width 77 height 28
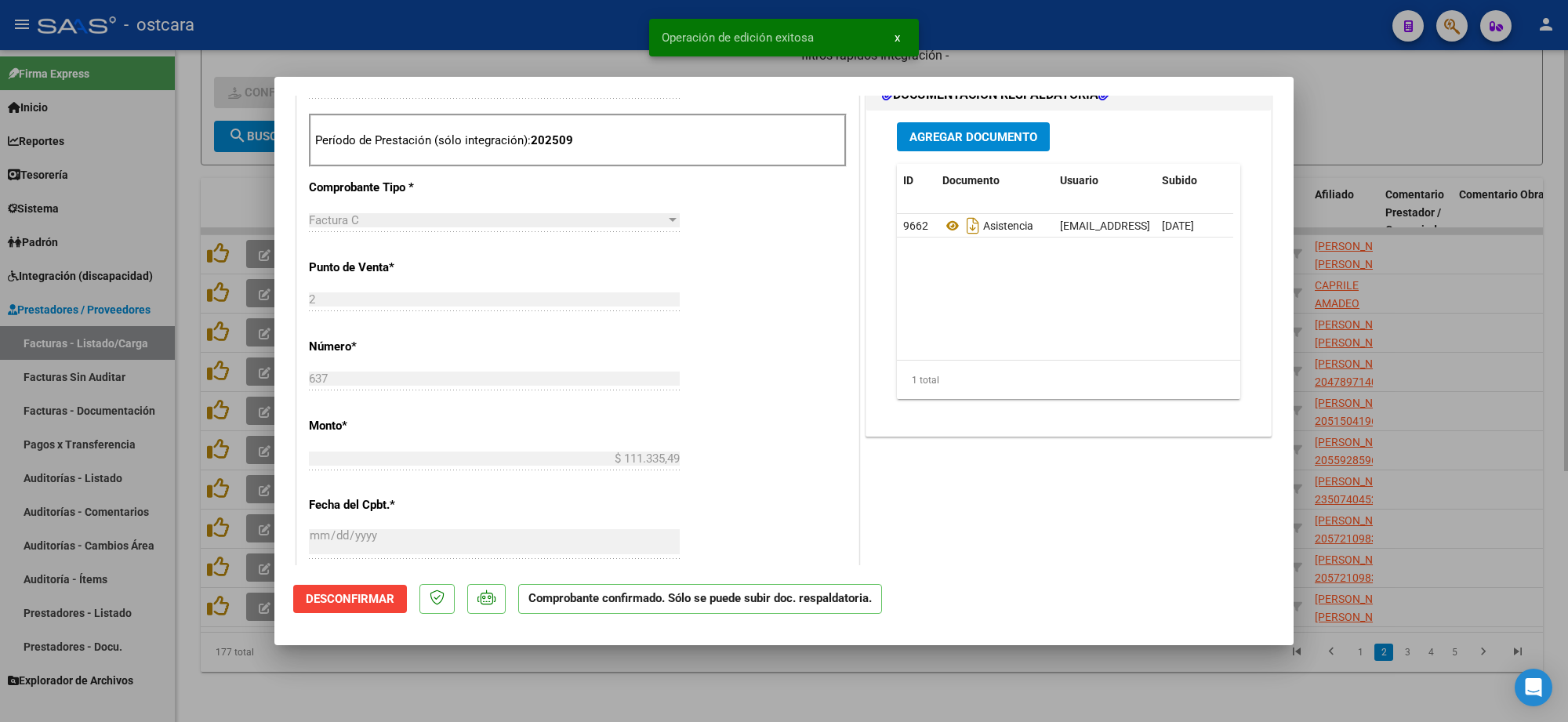
click at [1558, 192] on div at bounding box center [784, 361] width 1568 height 722
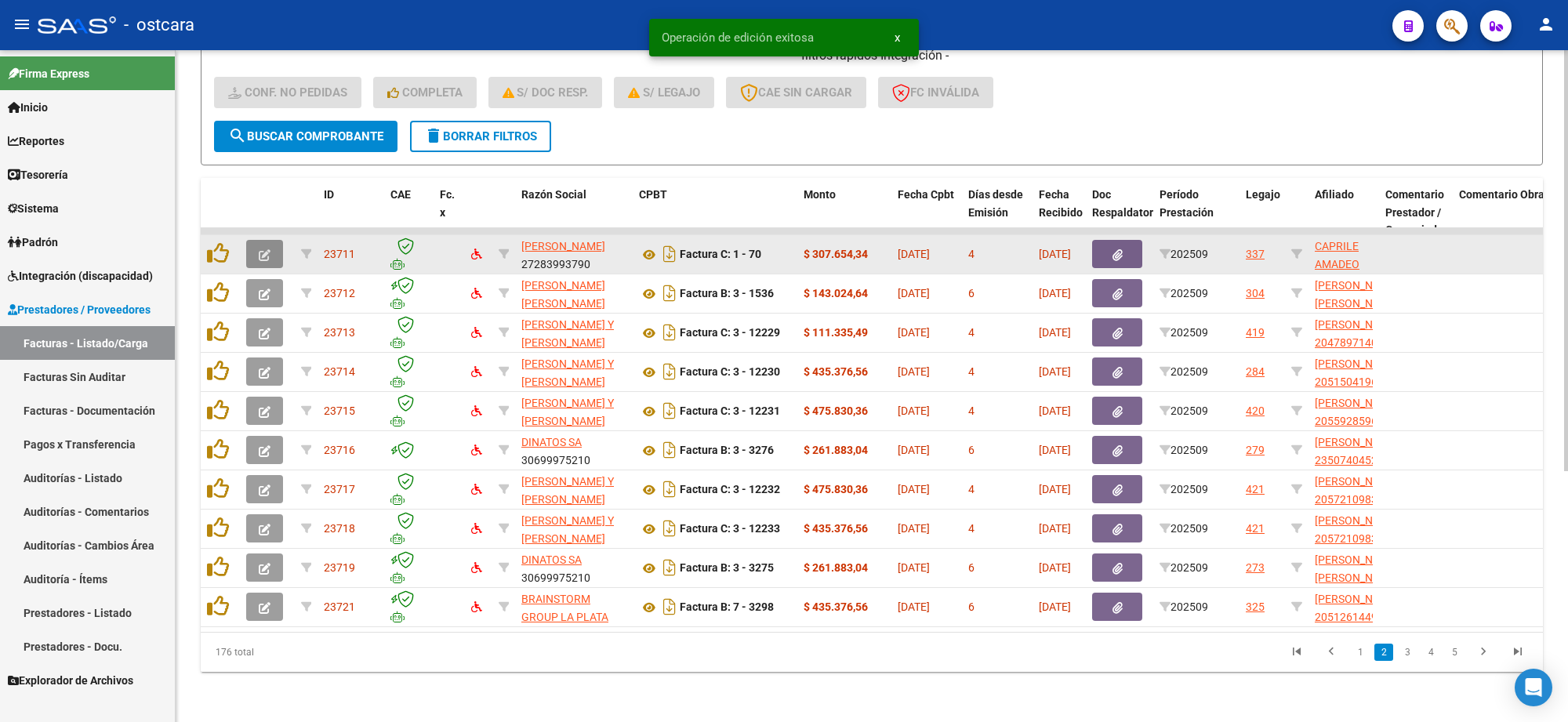
click at [264, 249] on icon "button" at bounding box center [265, 255] width 12 height 12
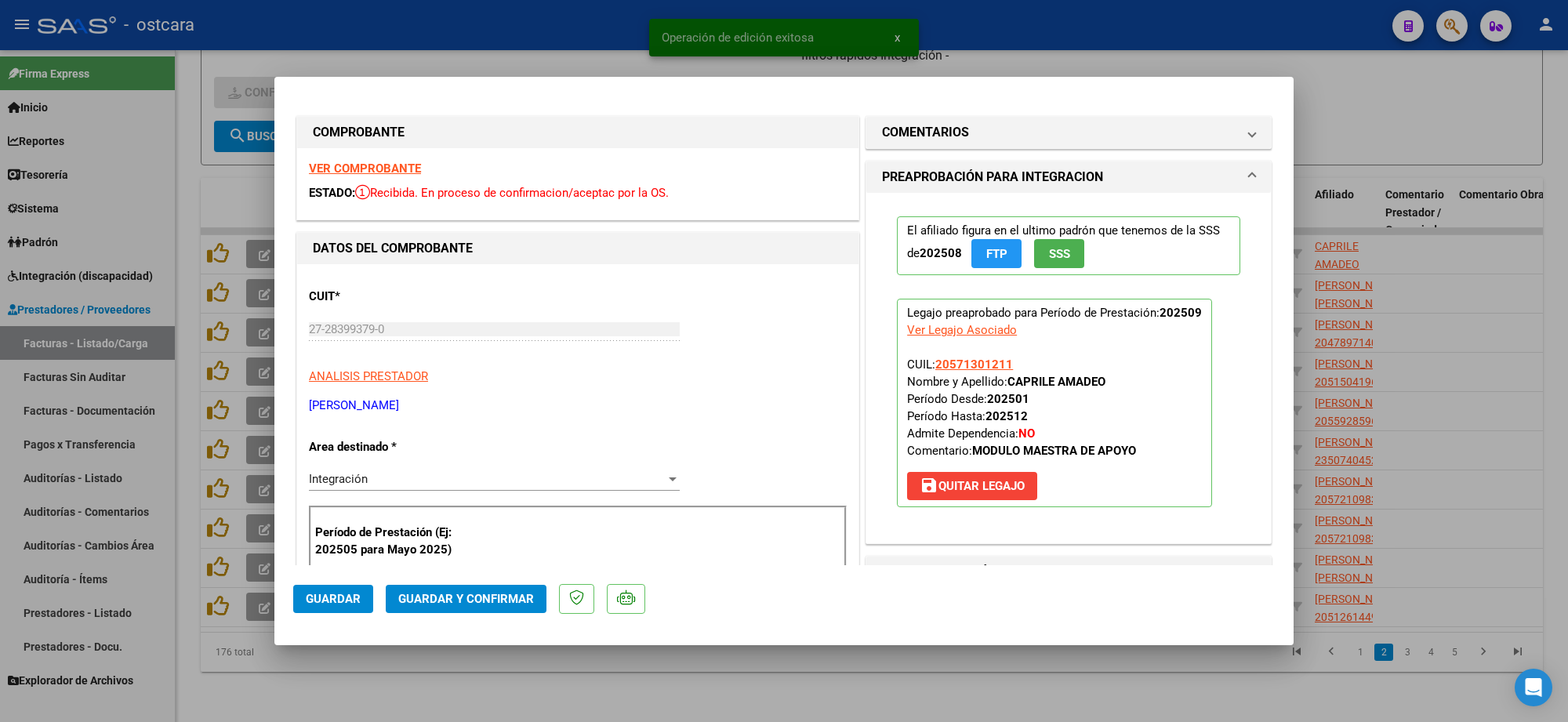
click at [389, 166] on strong "VER COMPROBANTE" at bounding box center [365, 168] width 112 height 14
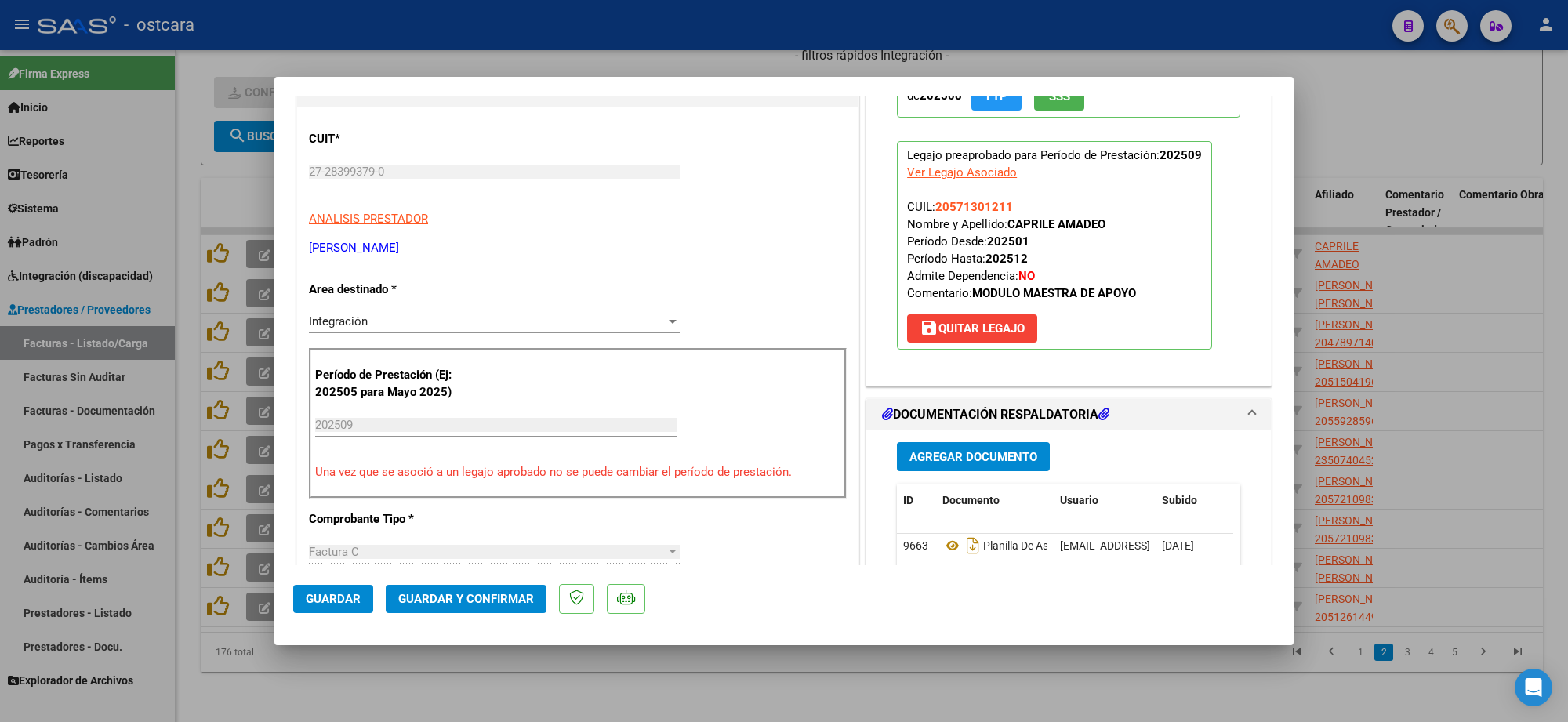
scroll to position [490, 0]
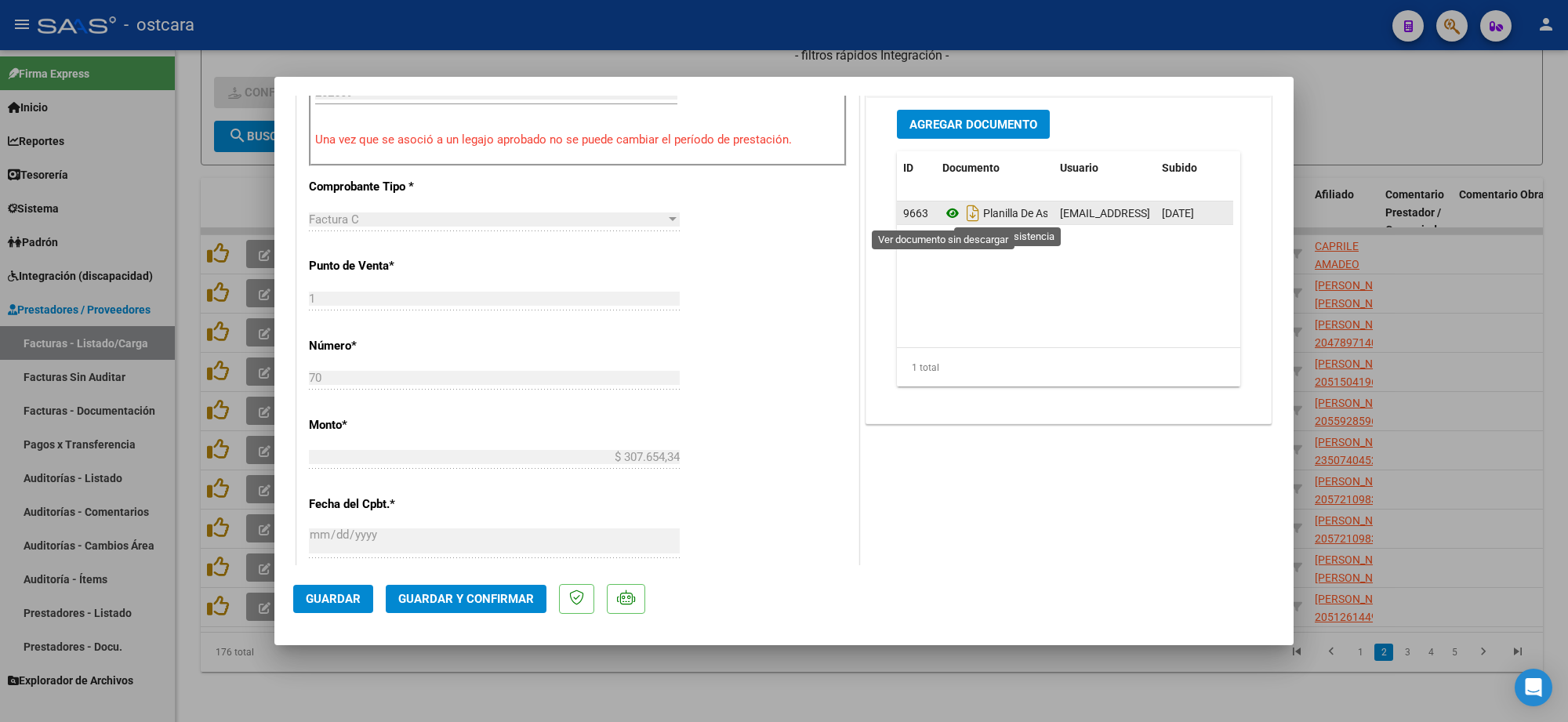
click at [943, 217] on icon at bounding box center [953, 213] width 21 height 19
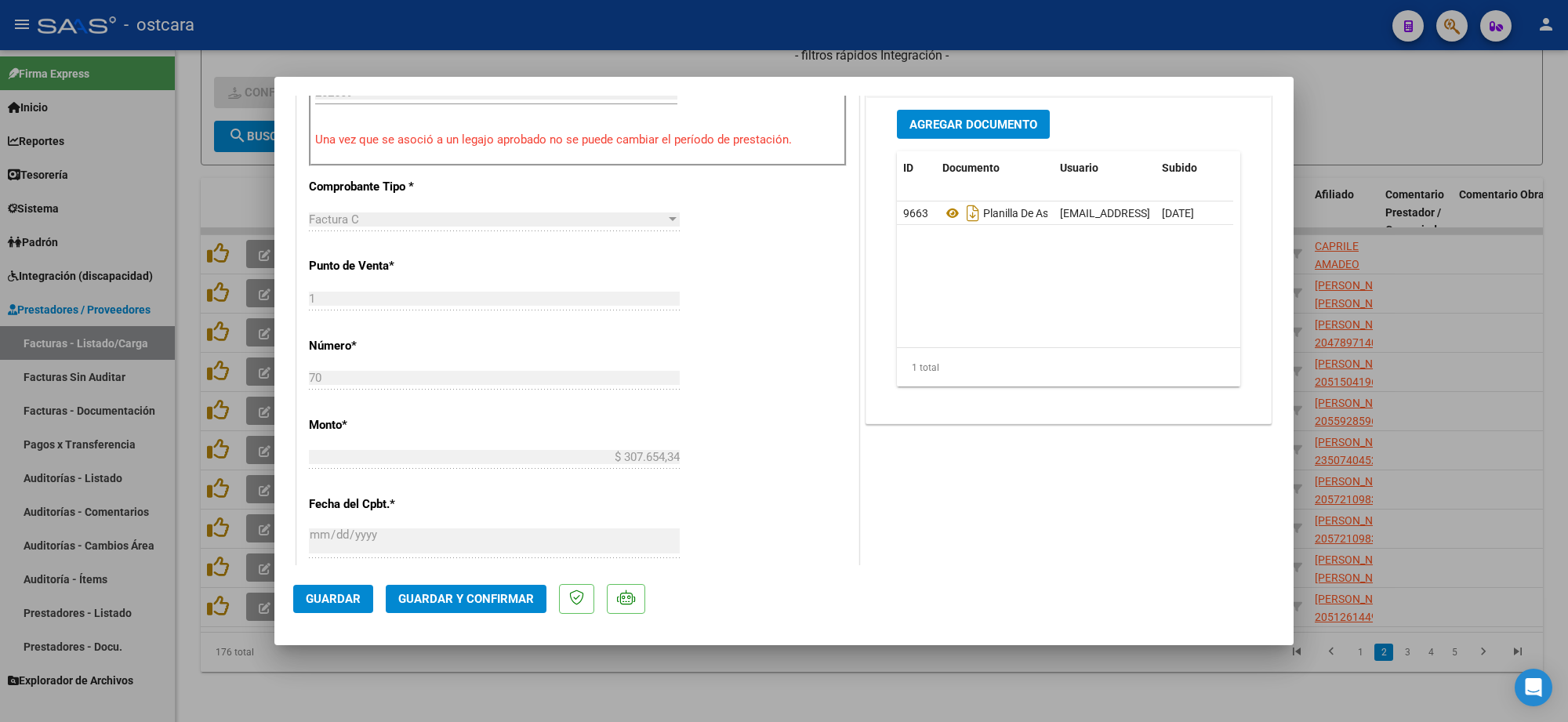
click at [471, 593] on span "Guardar y Confirmar" at bounding box center [466, 599] width 135 height 14
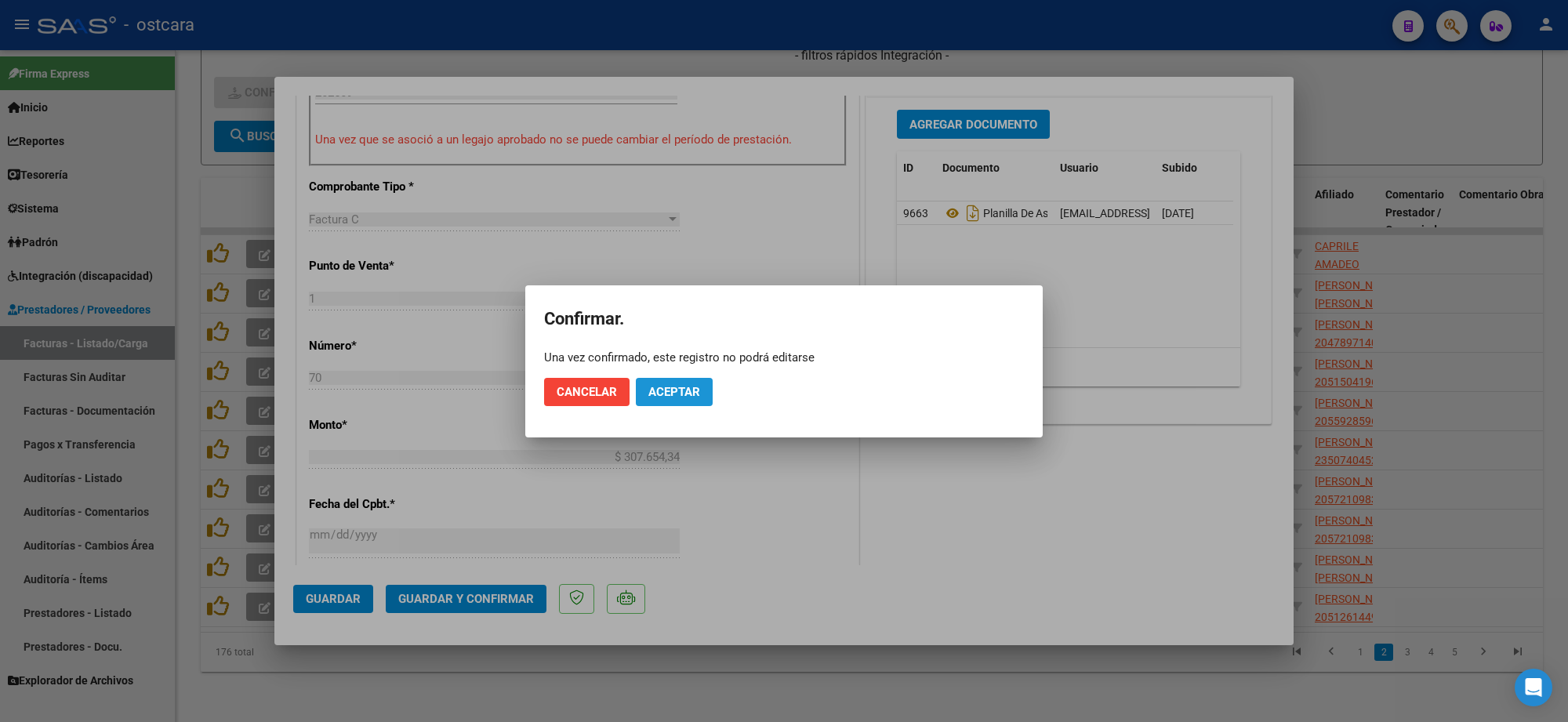
click at [671, 391] on span "Aceptar" at bounding box center [674, 392] width 52 height 14
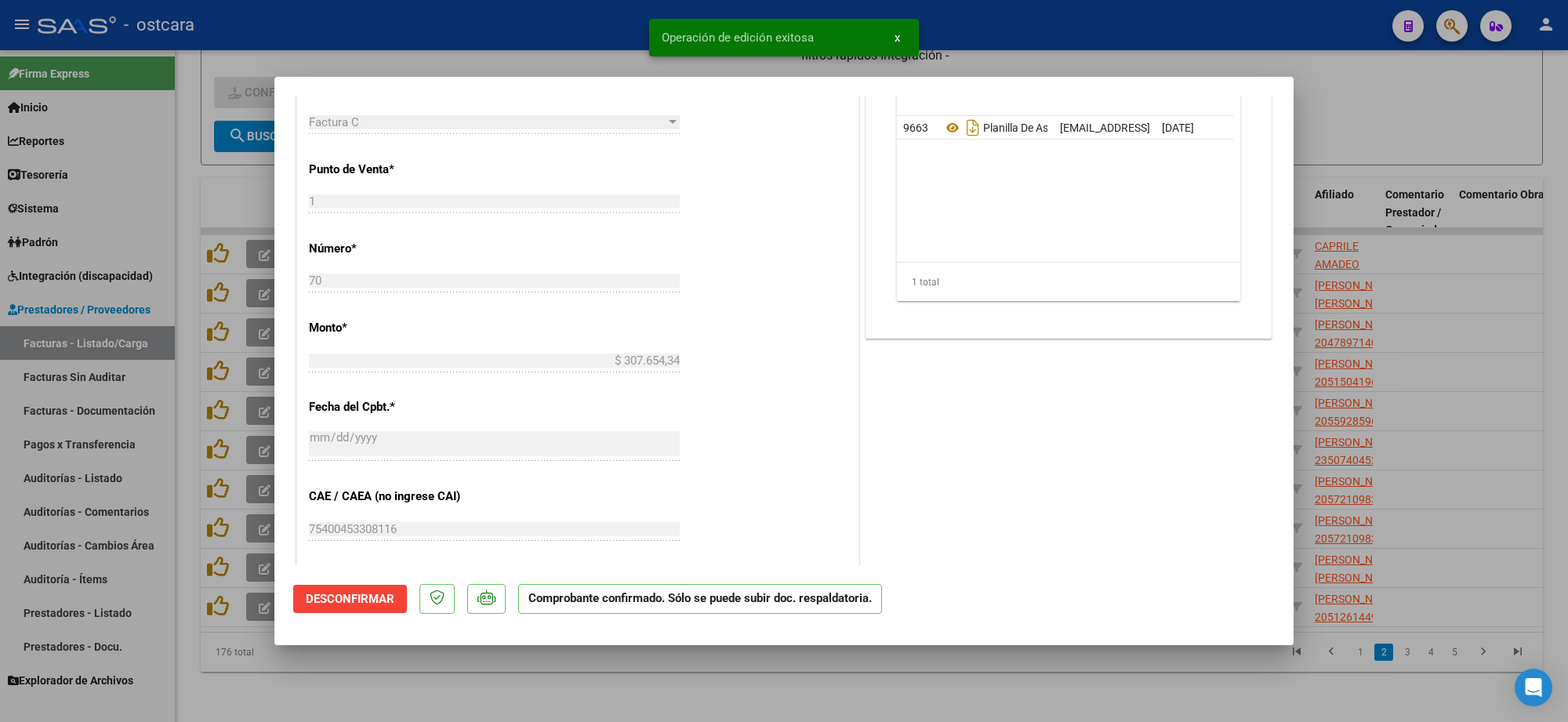
click at [1150, 28] on div at bounding box center [784, 361] width 1568 height 722
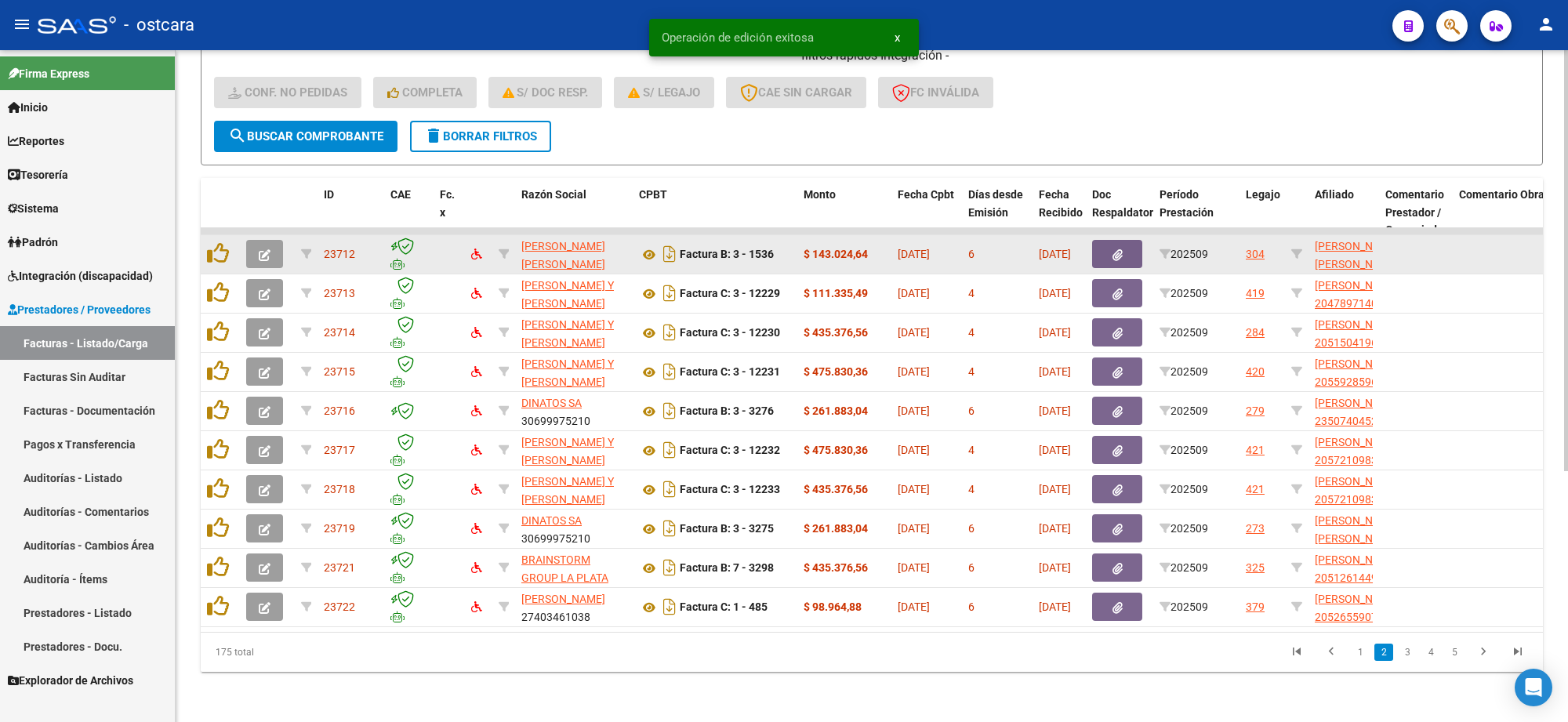
click at [265, 246] on button "button" at bounding box center [265, 254] width 37 height 28
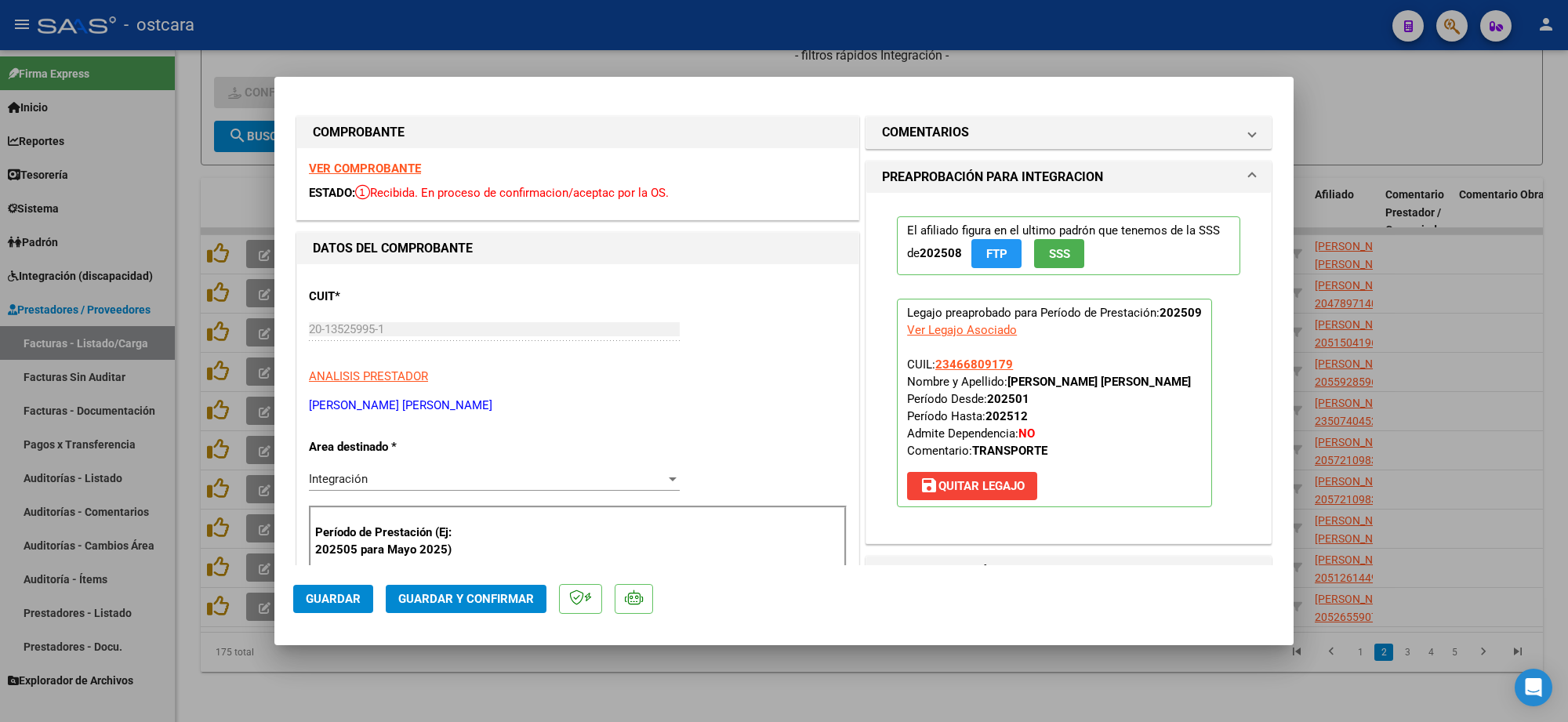
click at [366, 166] on strong "VER COMPROBANTE" at bounding box center [365, 168] width 112 height 14
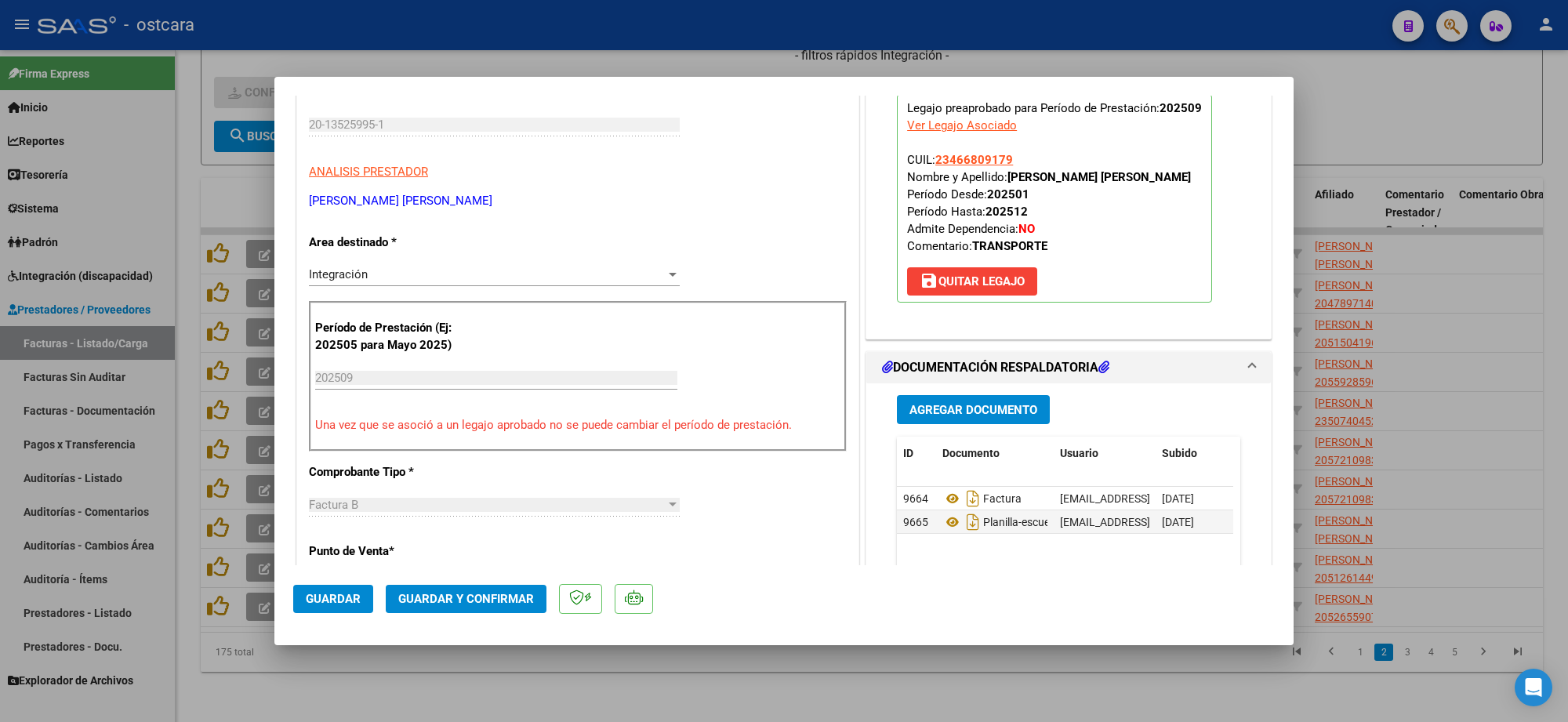
scroll to position [392, 0]
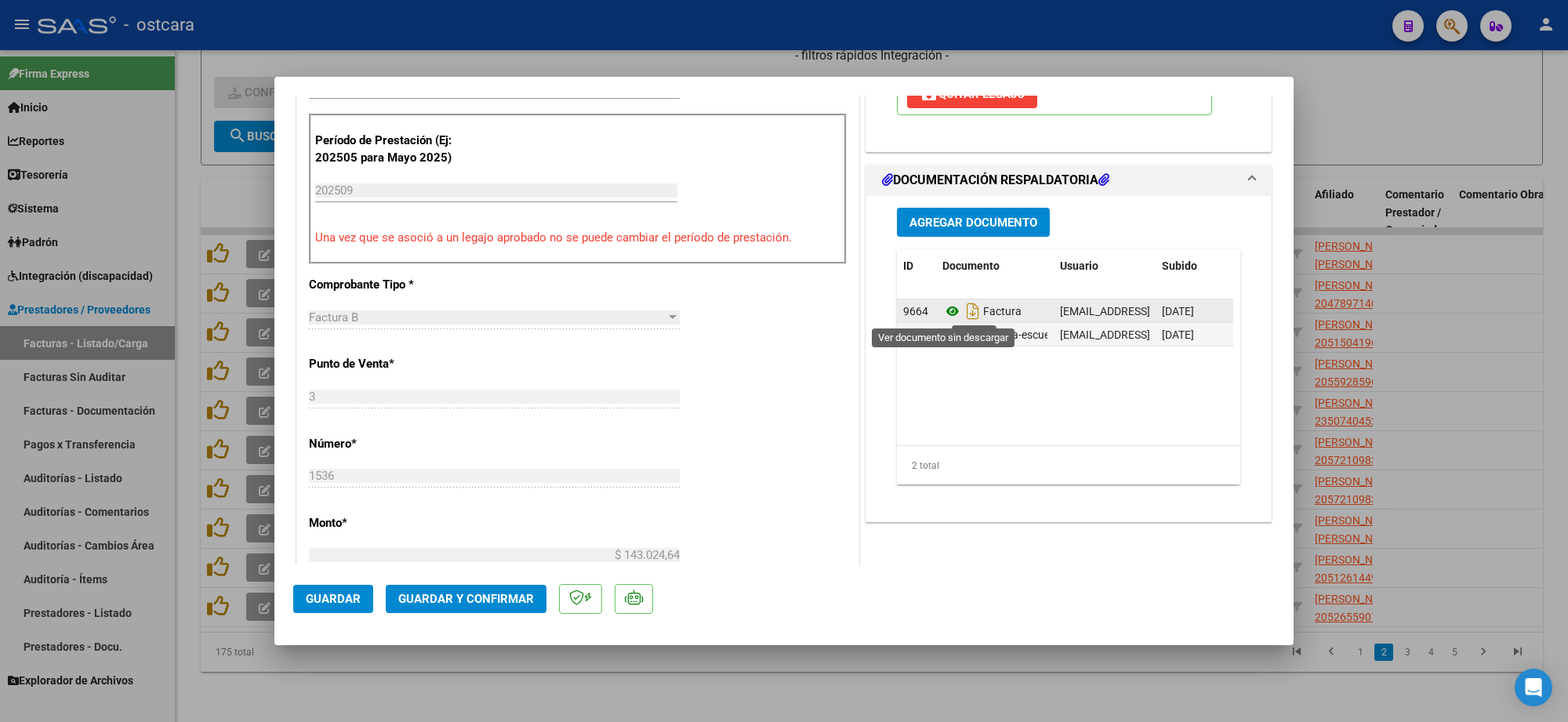
click at [943, 314] on icon at bounding box center [953, 311] width 21 height 19
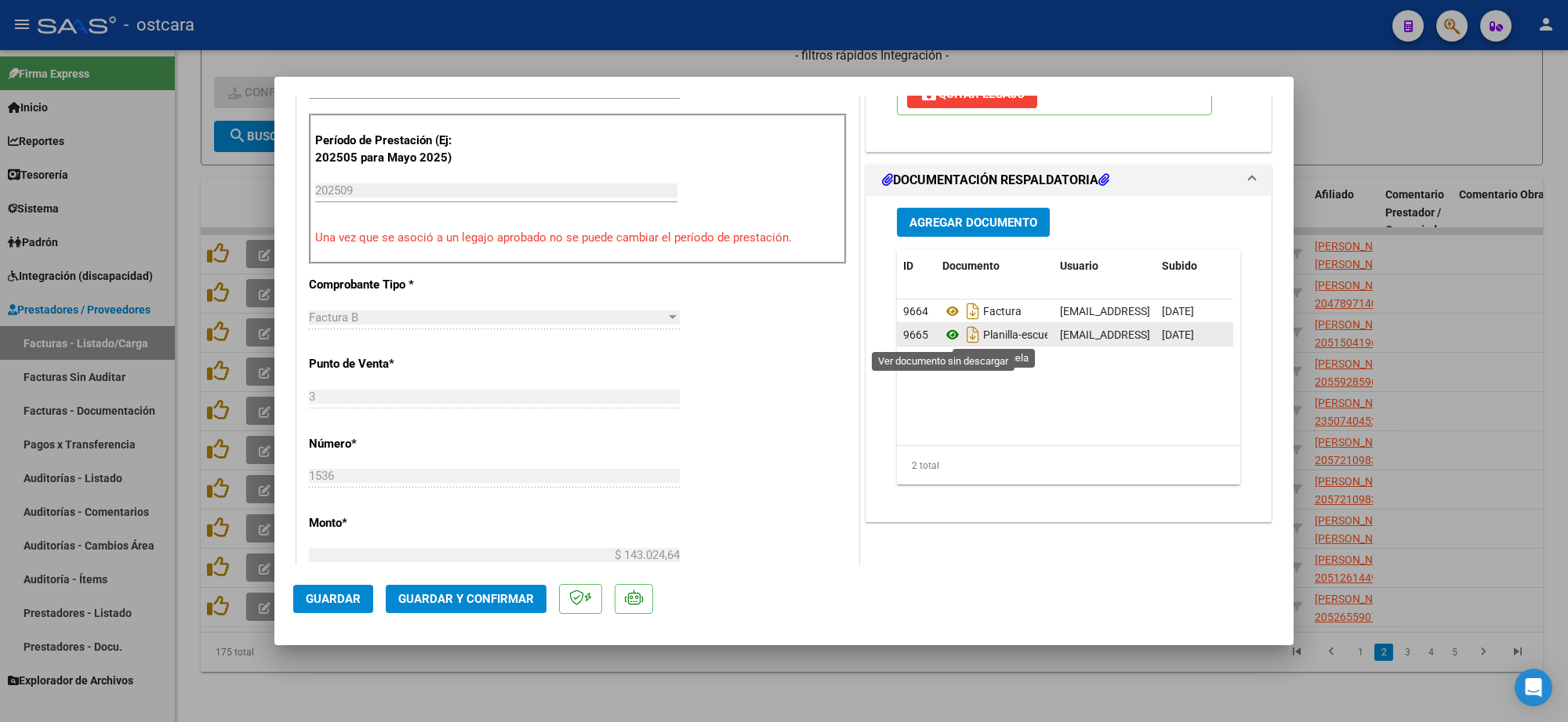
click at [943, 337] on icon at bounding box center [953, 335] width 21 height 19
click at [469, 604] on span "Guardar y Confirmar" at bounding box center [466, 599] width 135 height 14
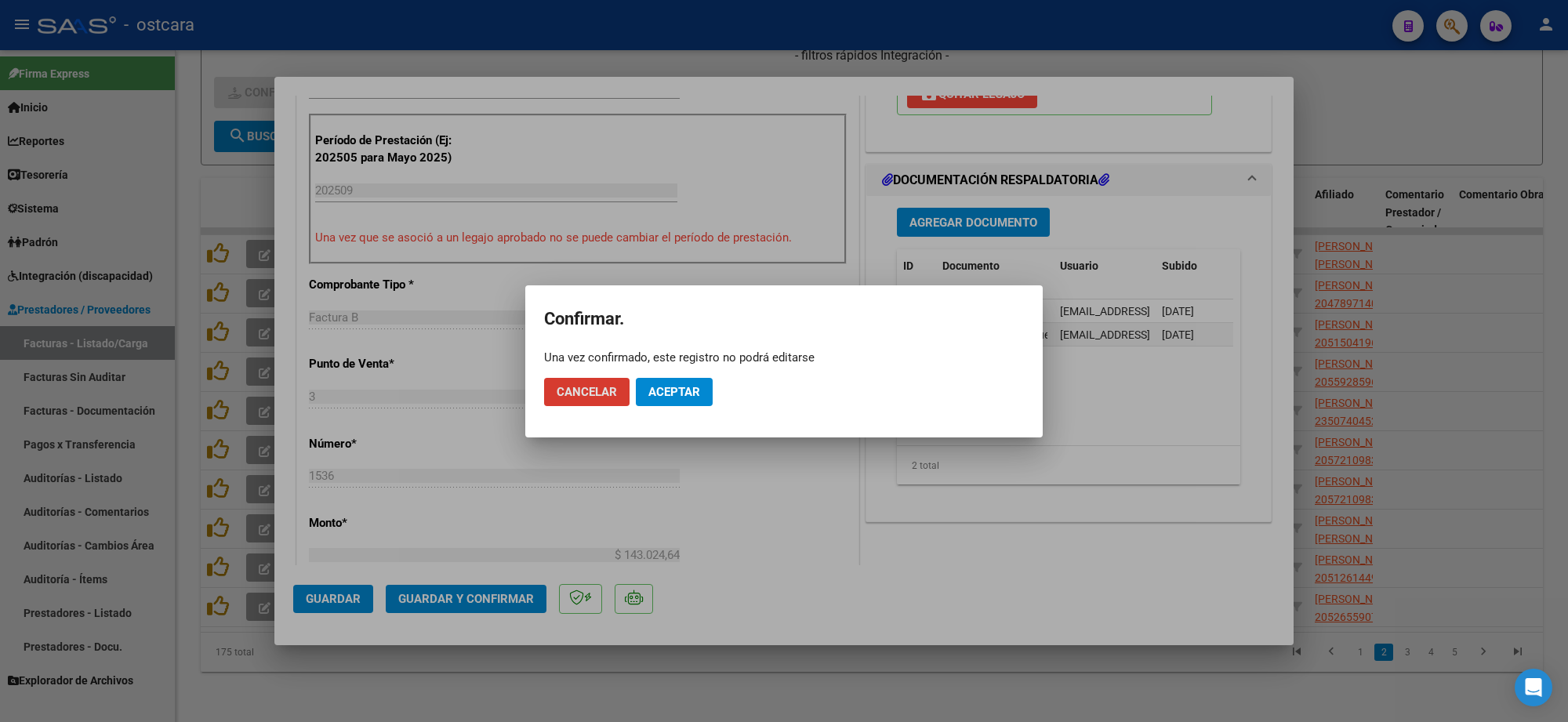
click at [682, 393] on span "Aceptar" at bounding box center [674, 392] width 52 height 14
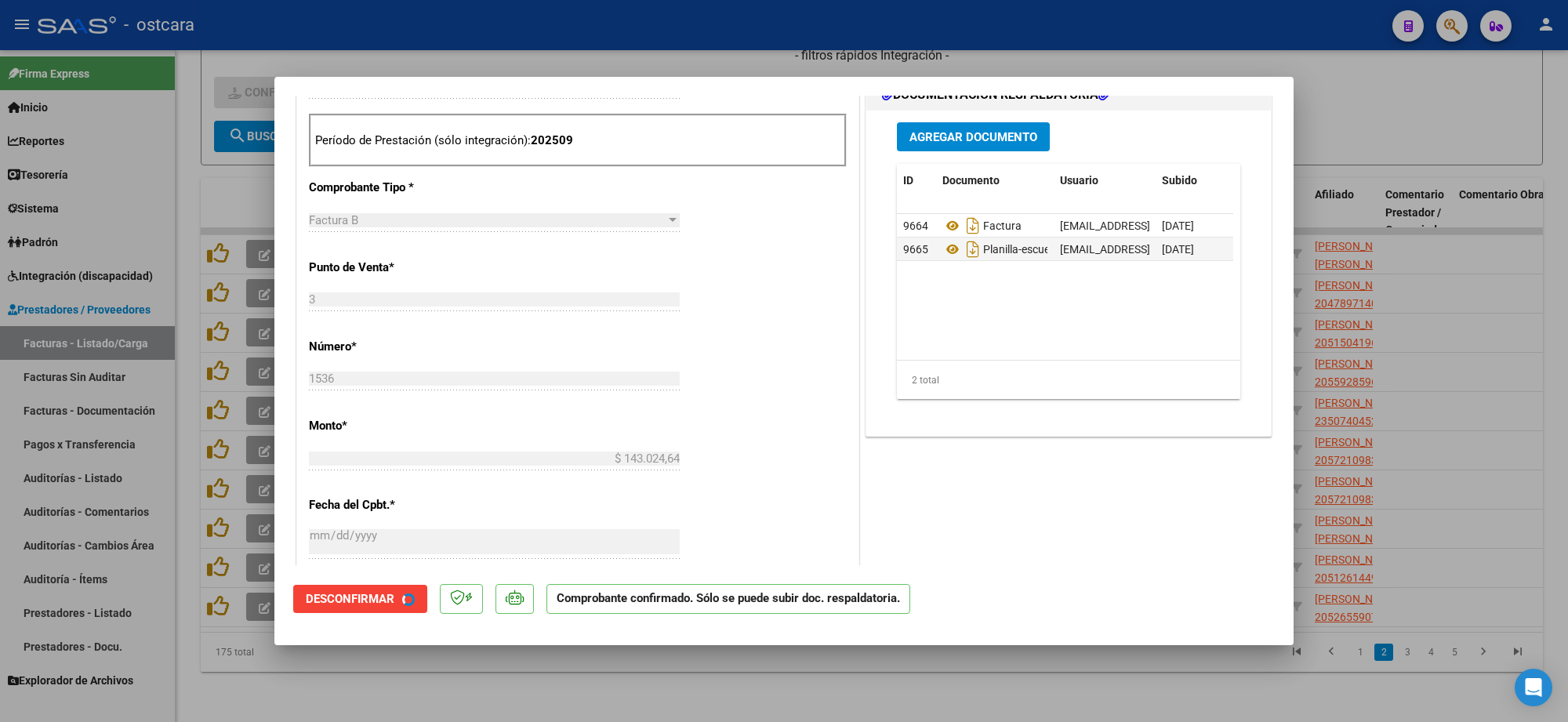
click at [1432, 141] on div at bounding box center [784, 361] width 1568 height 722
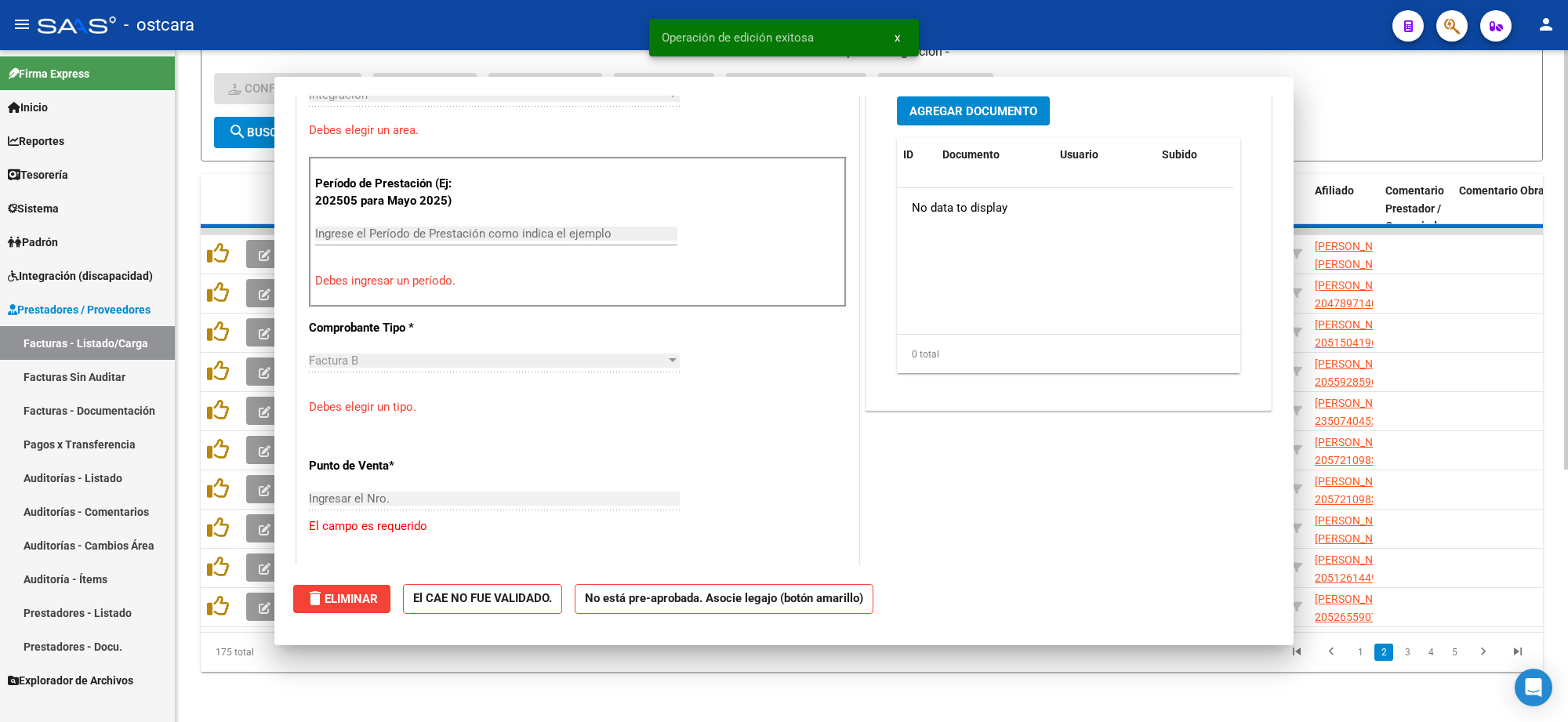
scroll to position [419, 0]
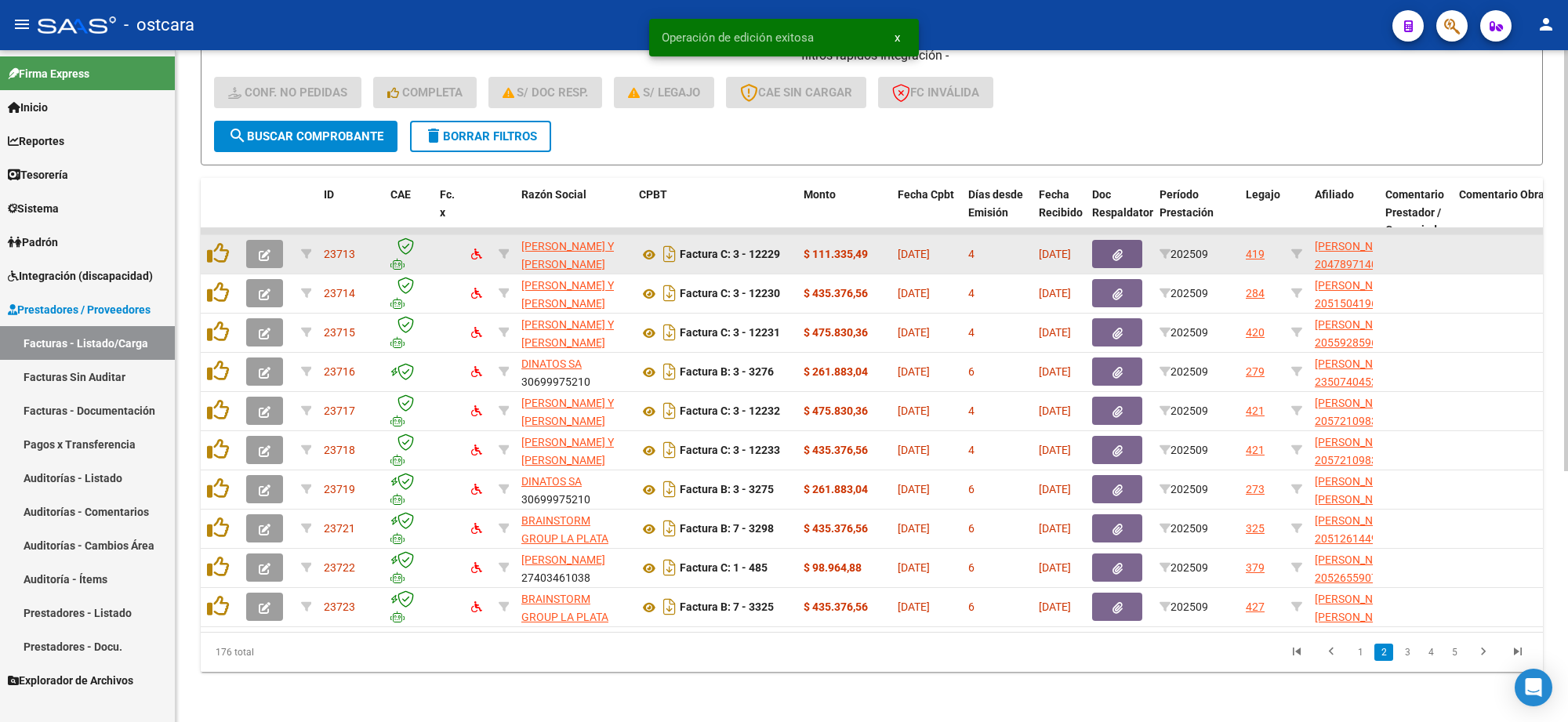
click at [267, 249] on icon "button" at bounding box center [265, 255] width 12 height 12
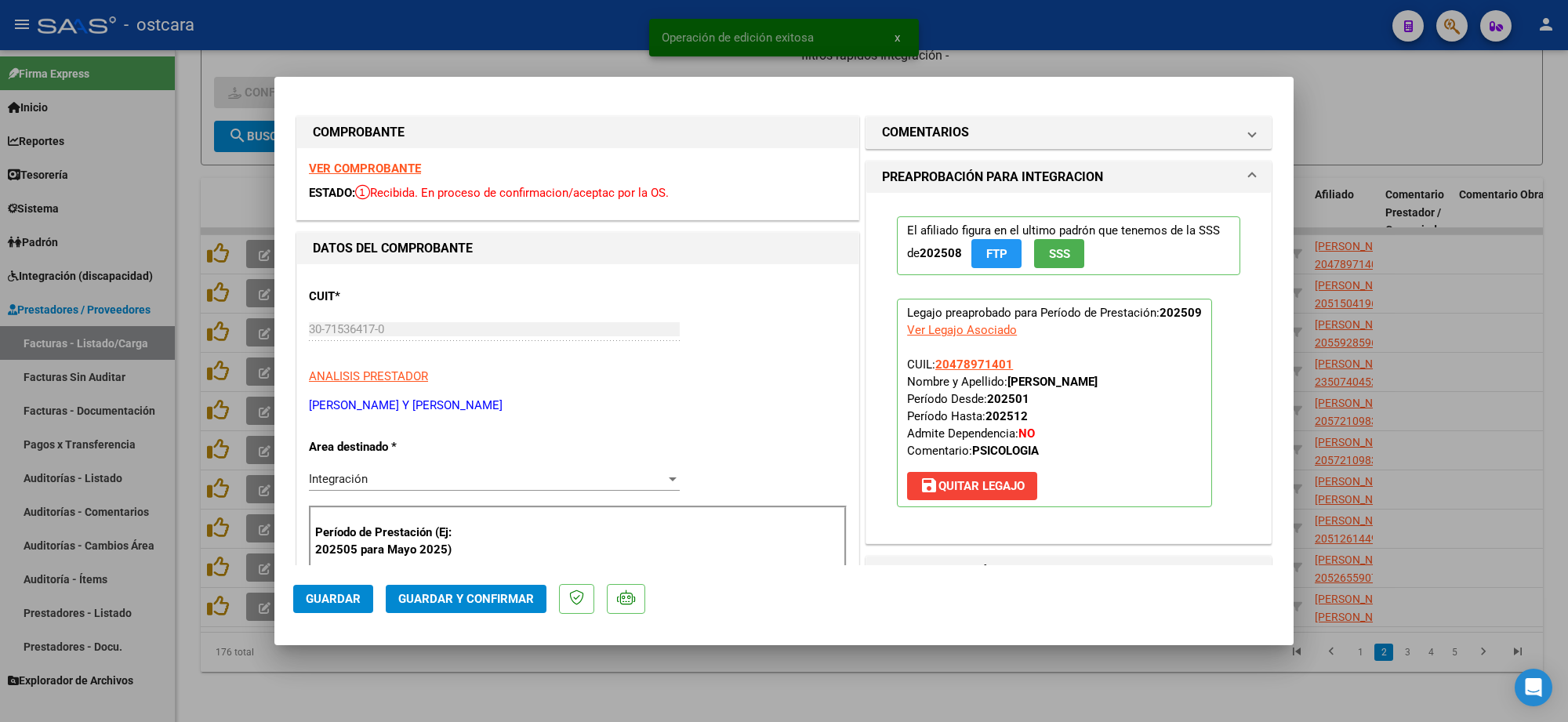
click at [390, 174] on strong "VER COMPROBANTE" at bounding box center [365, 168] width 112 height 14
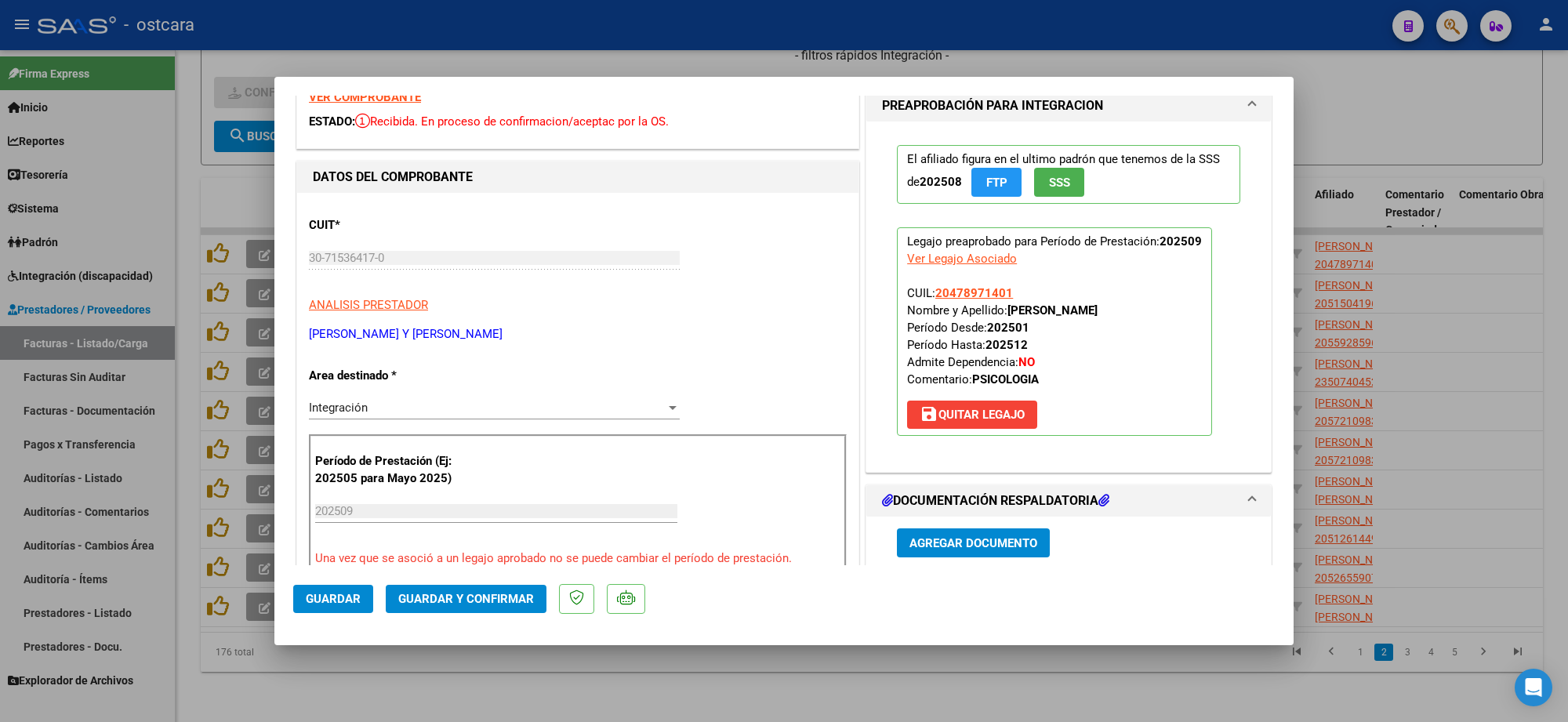
scroll to position [0, 0]
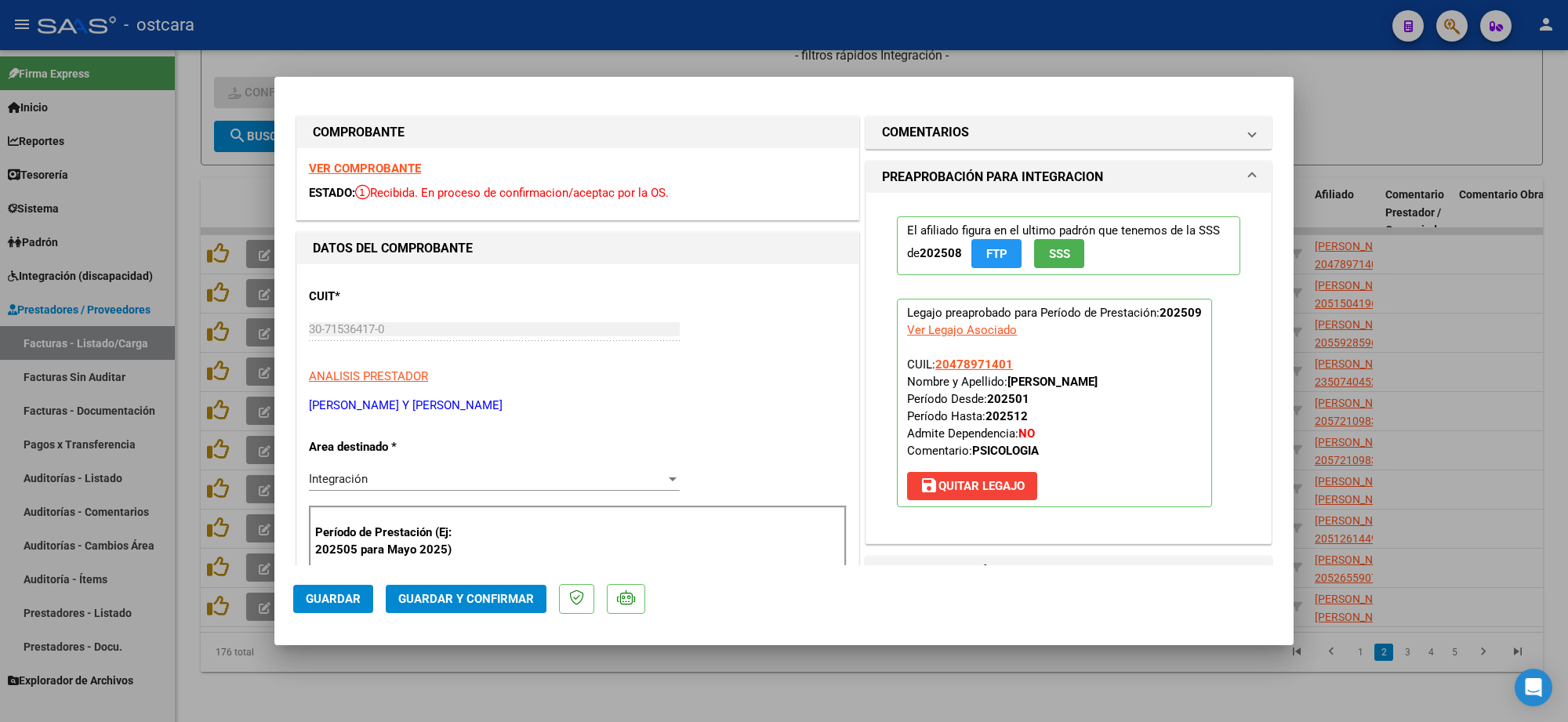
click at [374, 173] on strong "VER COMPROBANTE" at bounding box center [365, 168] width 112 height 14
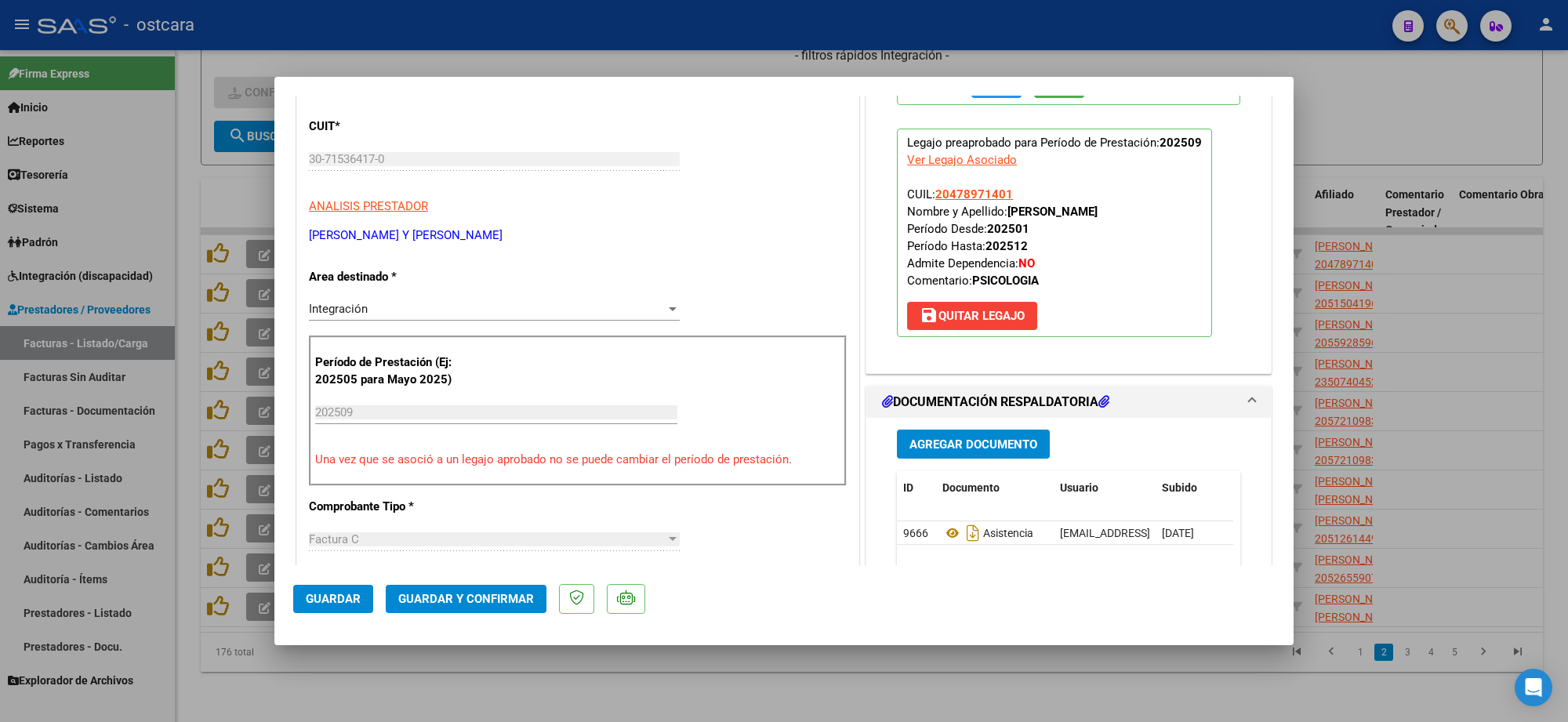
scroll to position [588, 0]
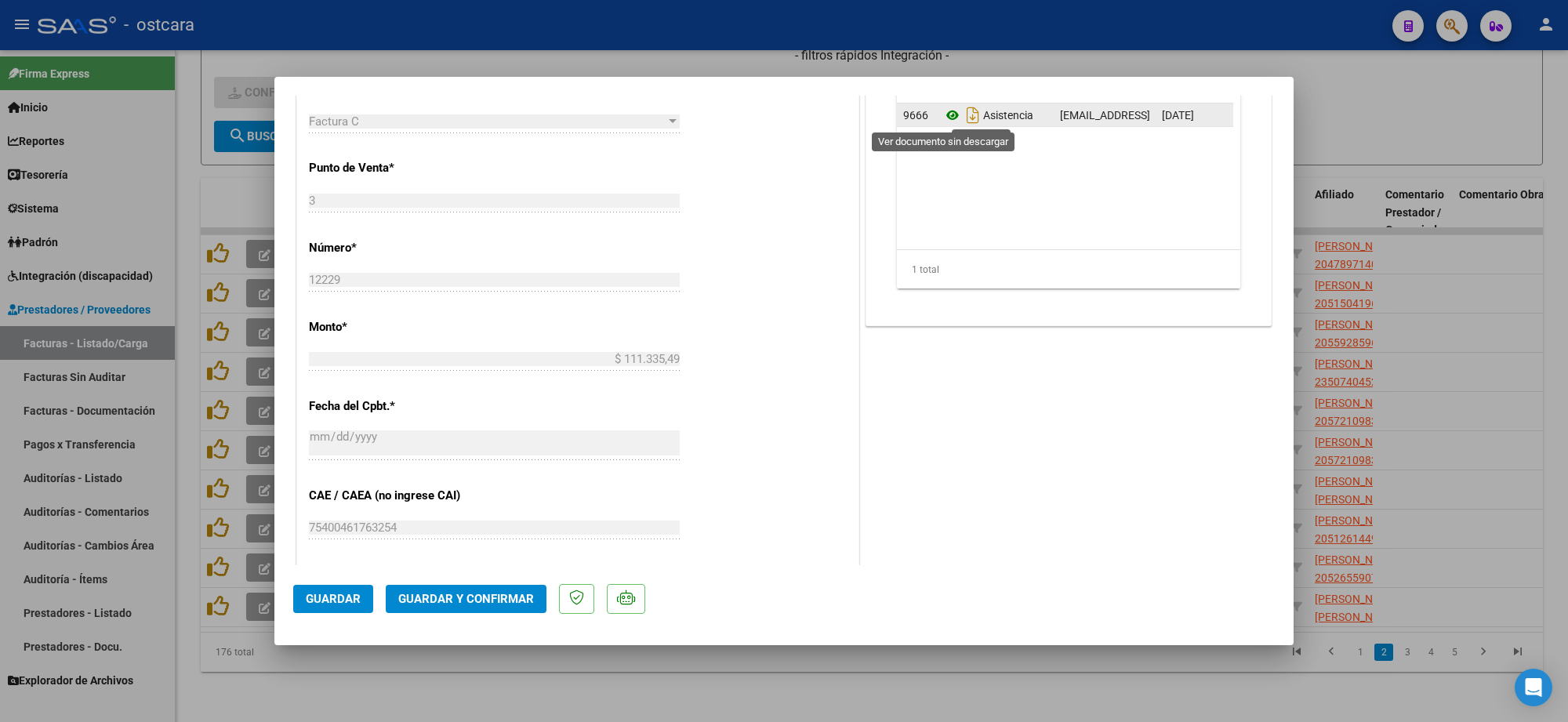
click at [945, 122] on icon at bounding box center [953, 116] width 21 height 19
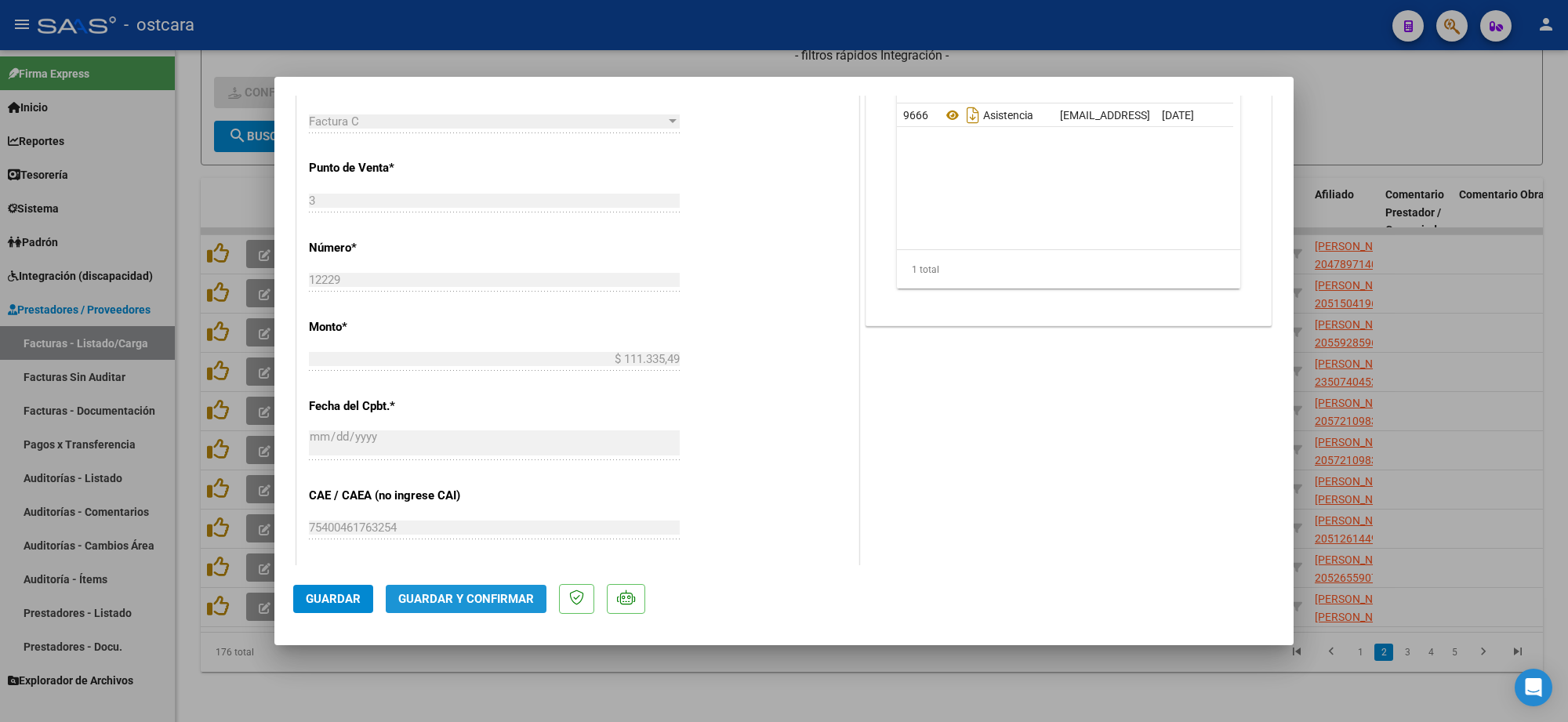
click at [482, 599] on span "Guardar y Confirmar" at bounding box center [466, 599] width 135 height 14
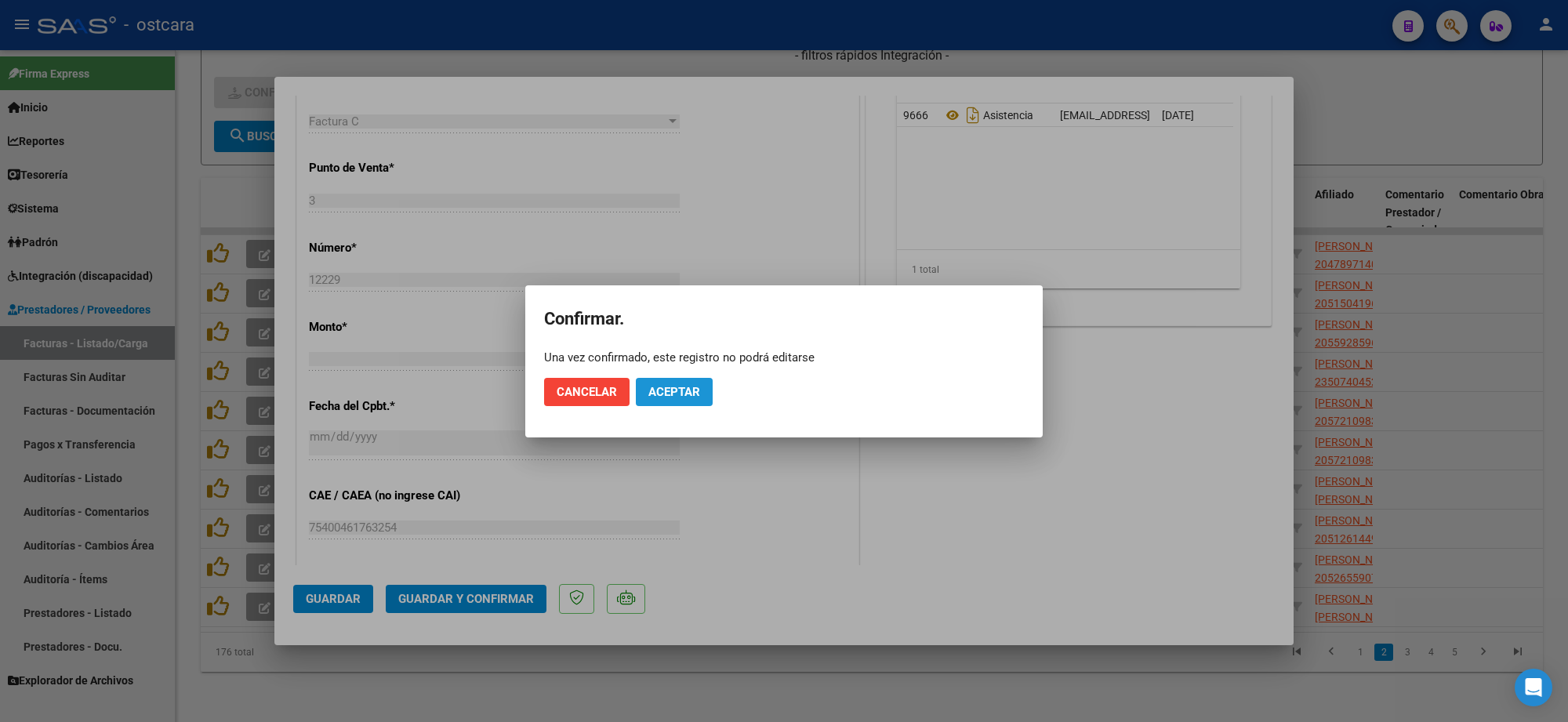
click at [653, 388] on span "Aceptar" at bounding box center [674, 392] width 52 height 14
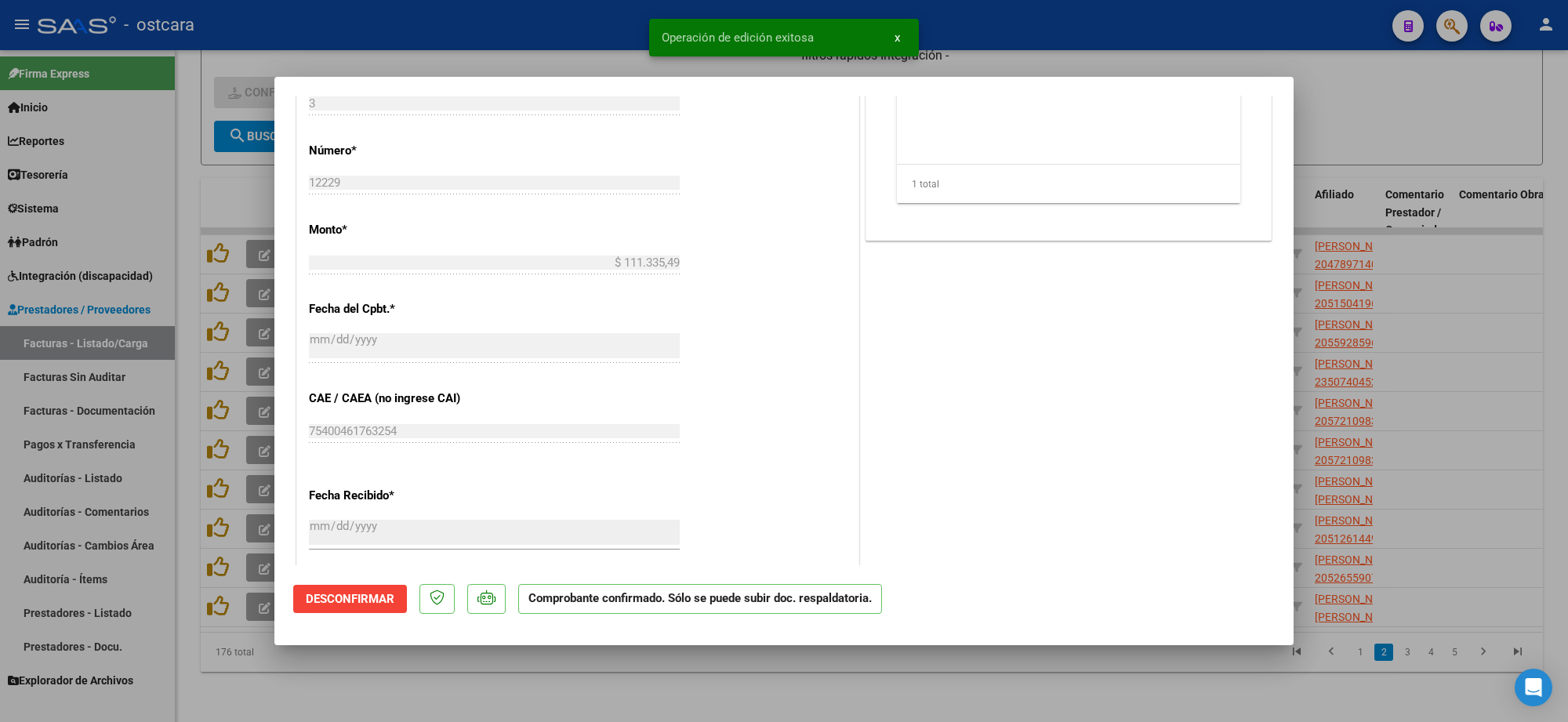
click at [1447, 115] on div at bounding box center [784, 361] width 1568 height 722
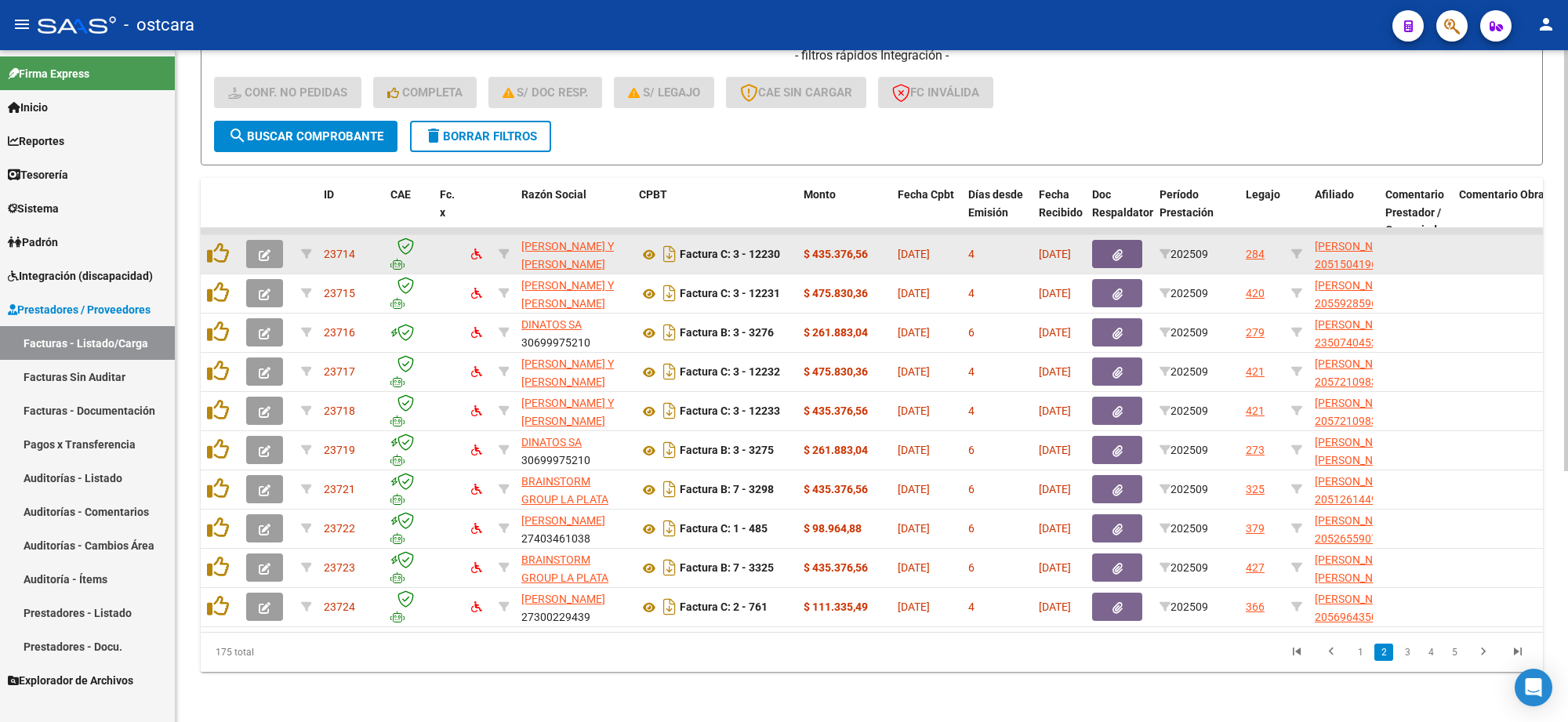
click at [255, 240] on button "button" at bounding box center [265, 254] width 37 height 28
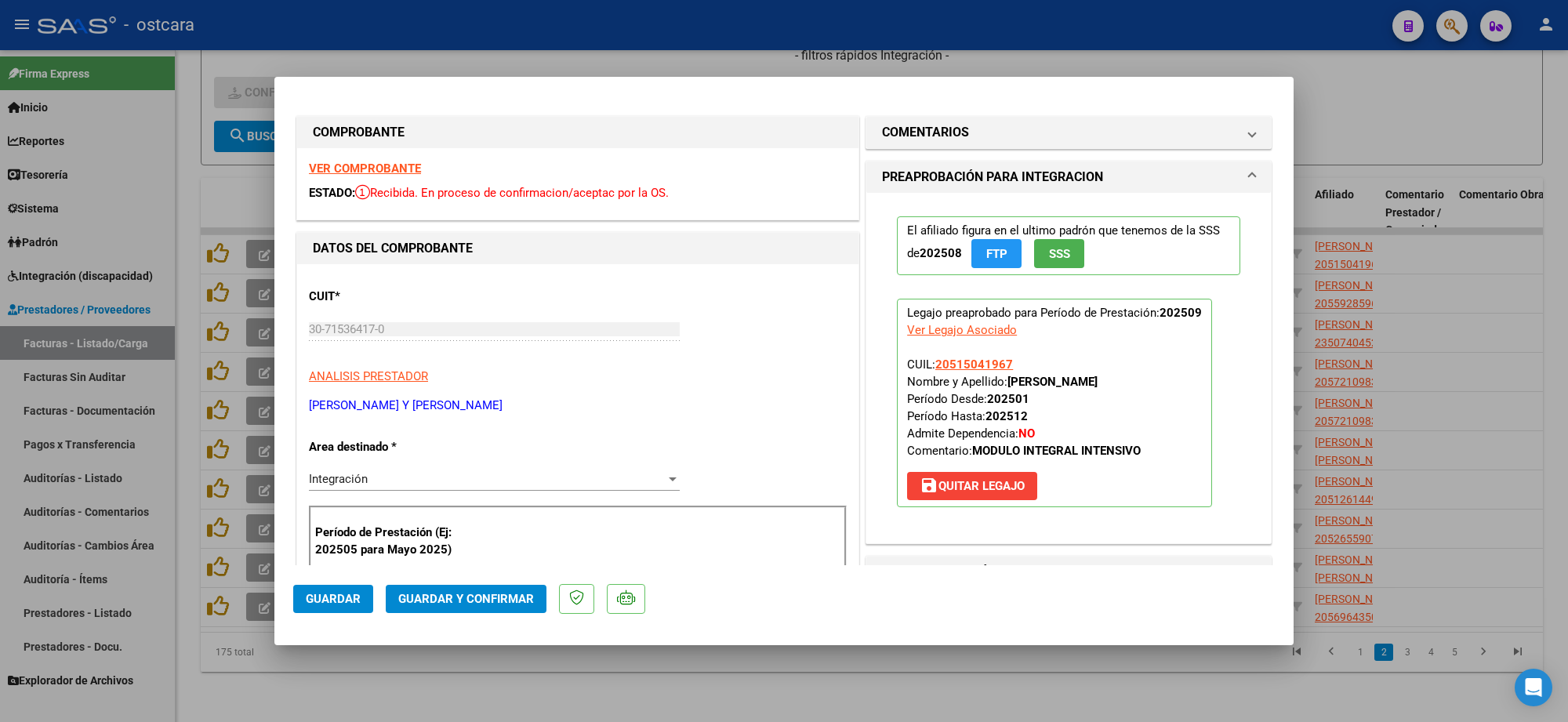
click at [367, 168] on strong "VER COMPROBANTE" at bounding box center [365, 168] width 112 height 14
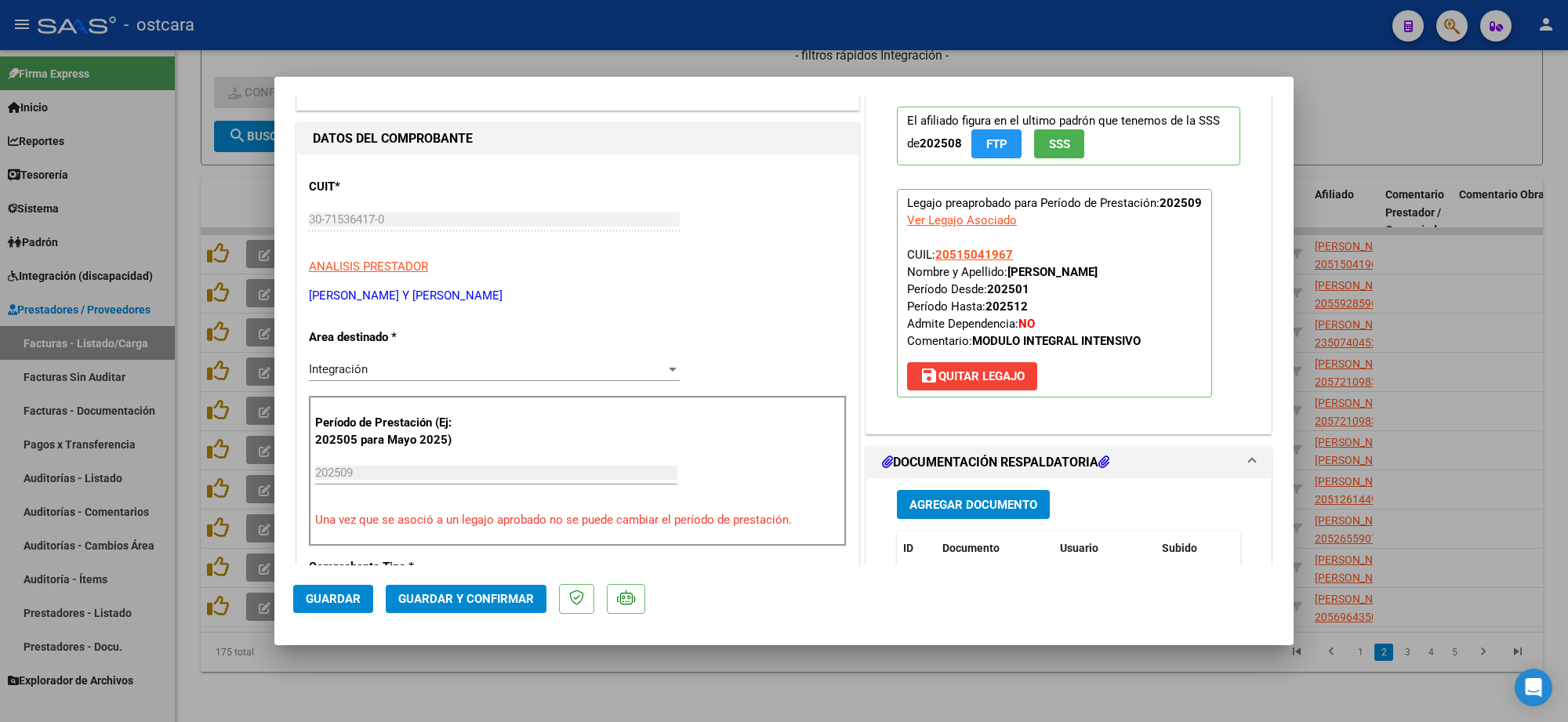
scroll to position [294, 0]
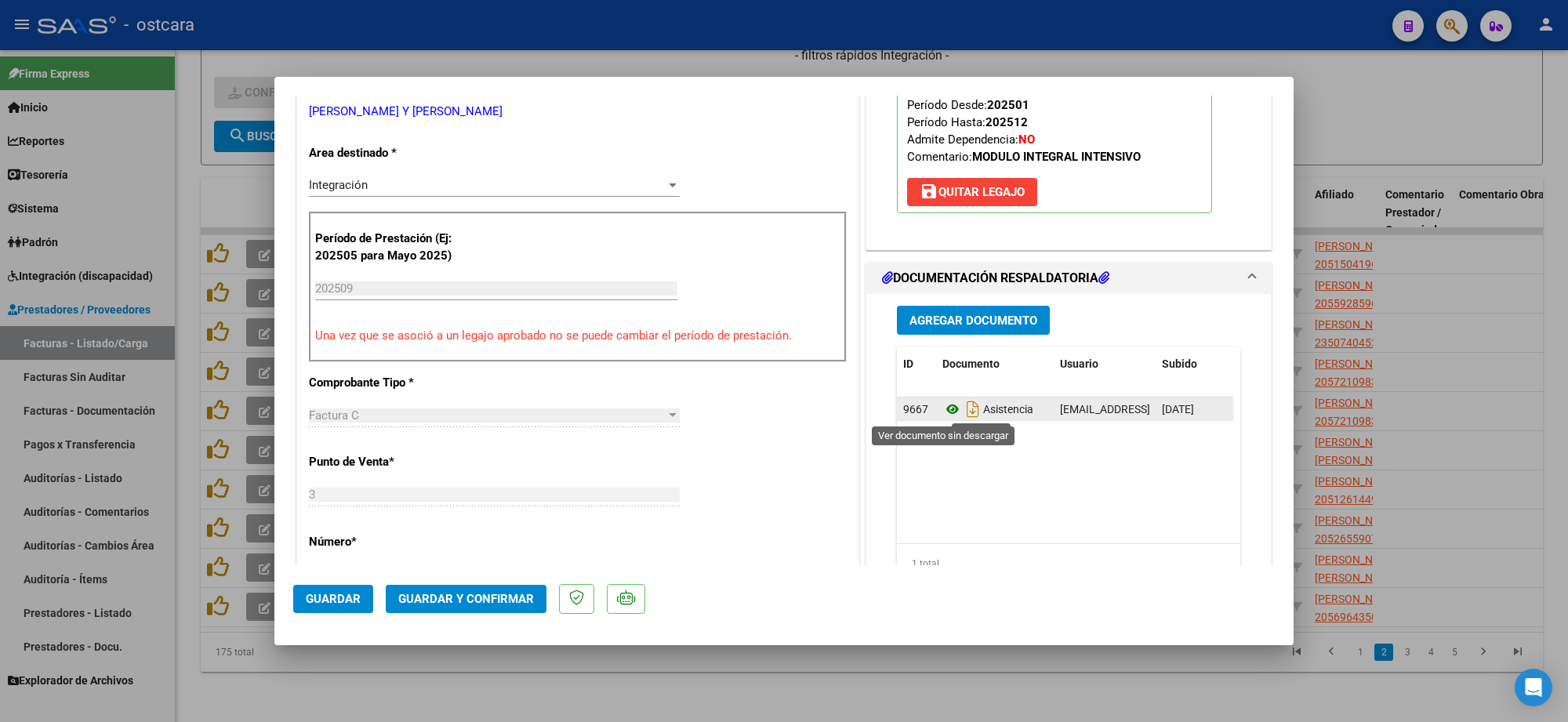
click at [946, 408] on icon at bounding box center [953, 410] width 21 height 19
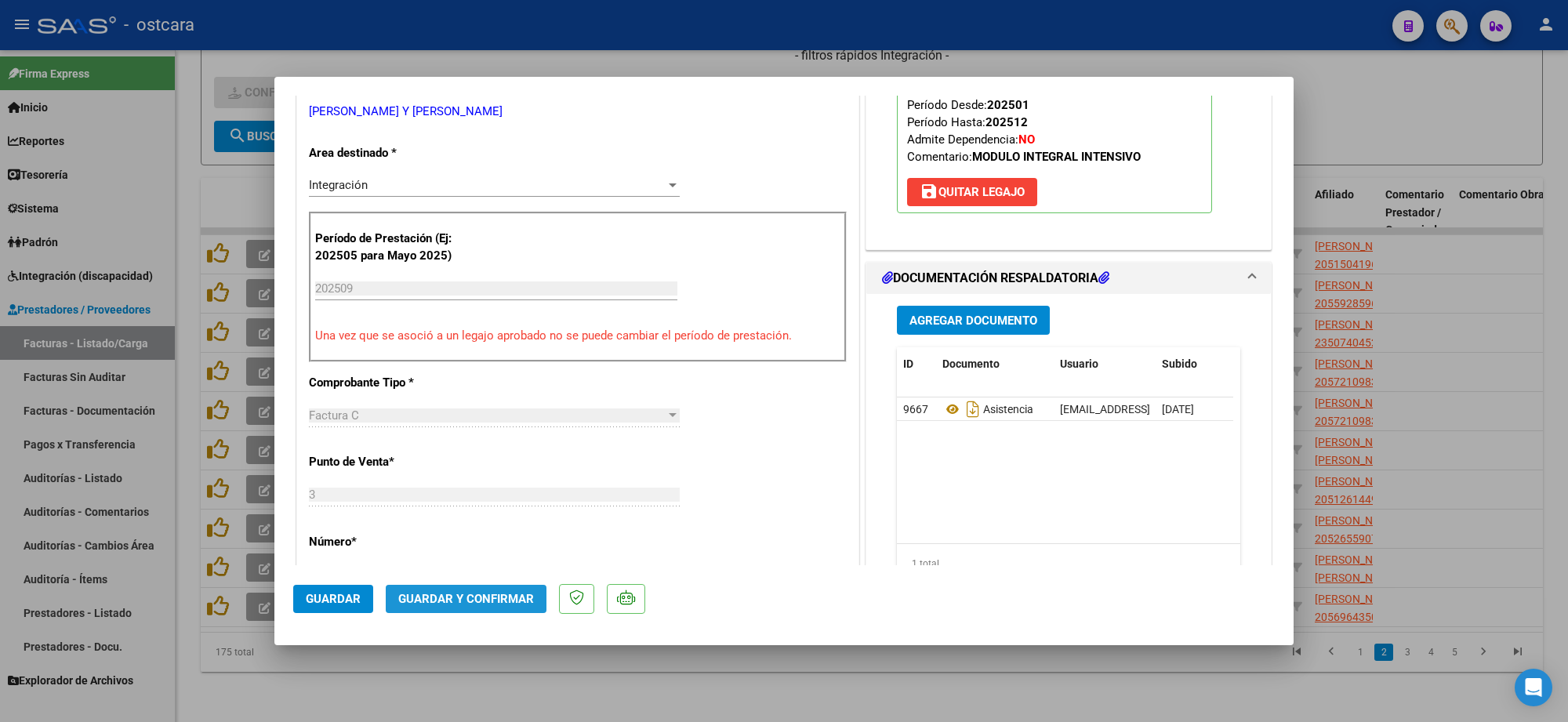
click at [482, 598] on span "Guardar y Confirmar" at bounding box center [466, 599] width 135 height 14
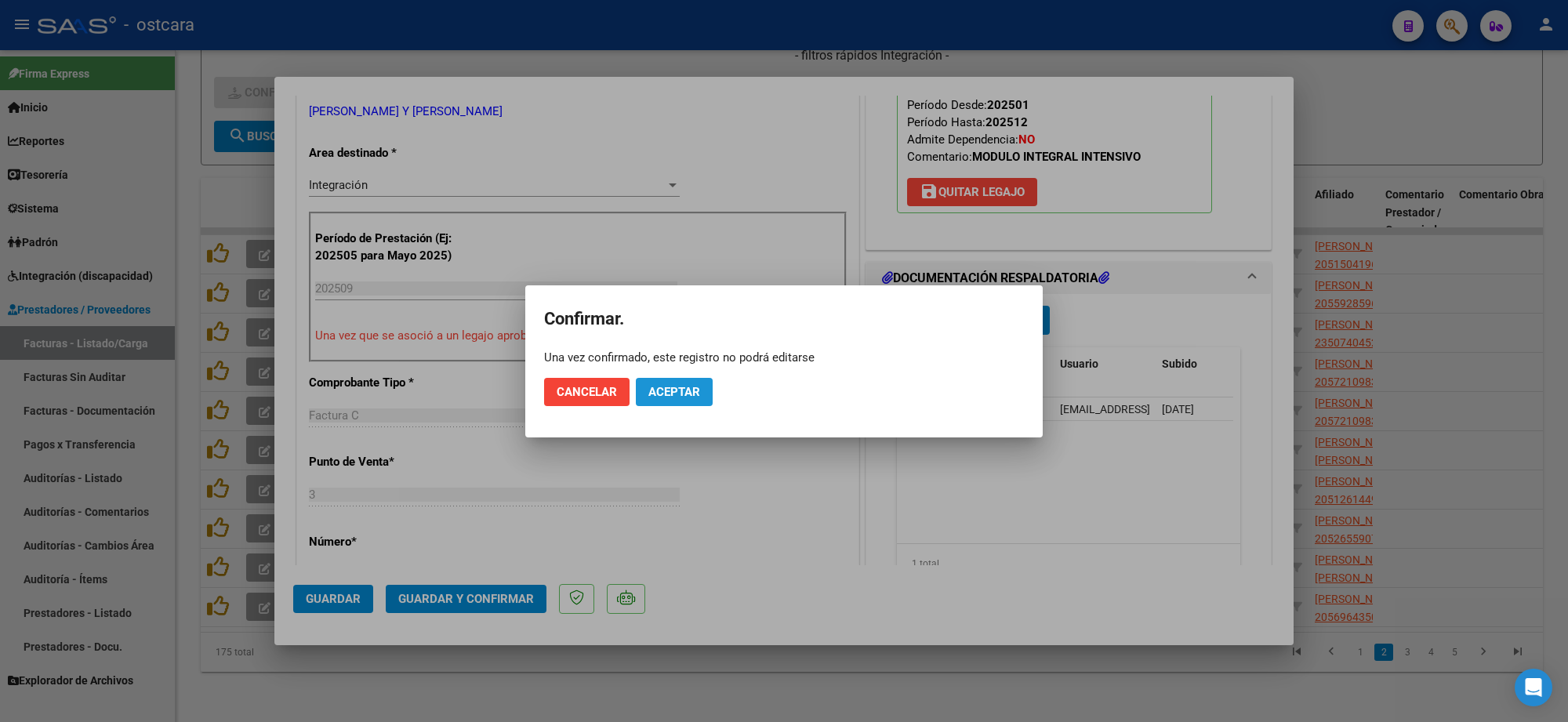
click at [663, 389] on span "Aceptar" at bounding box center [674, 392] width 52 height 14
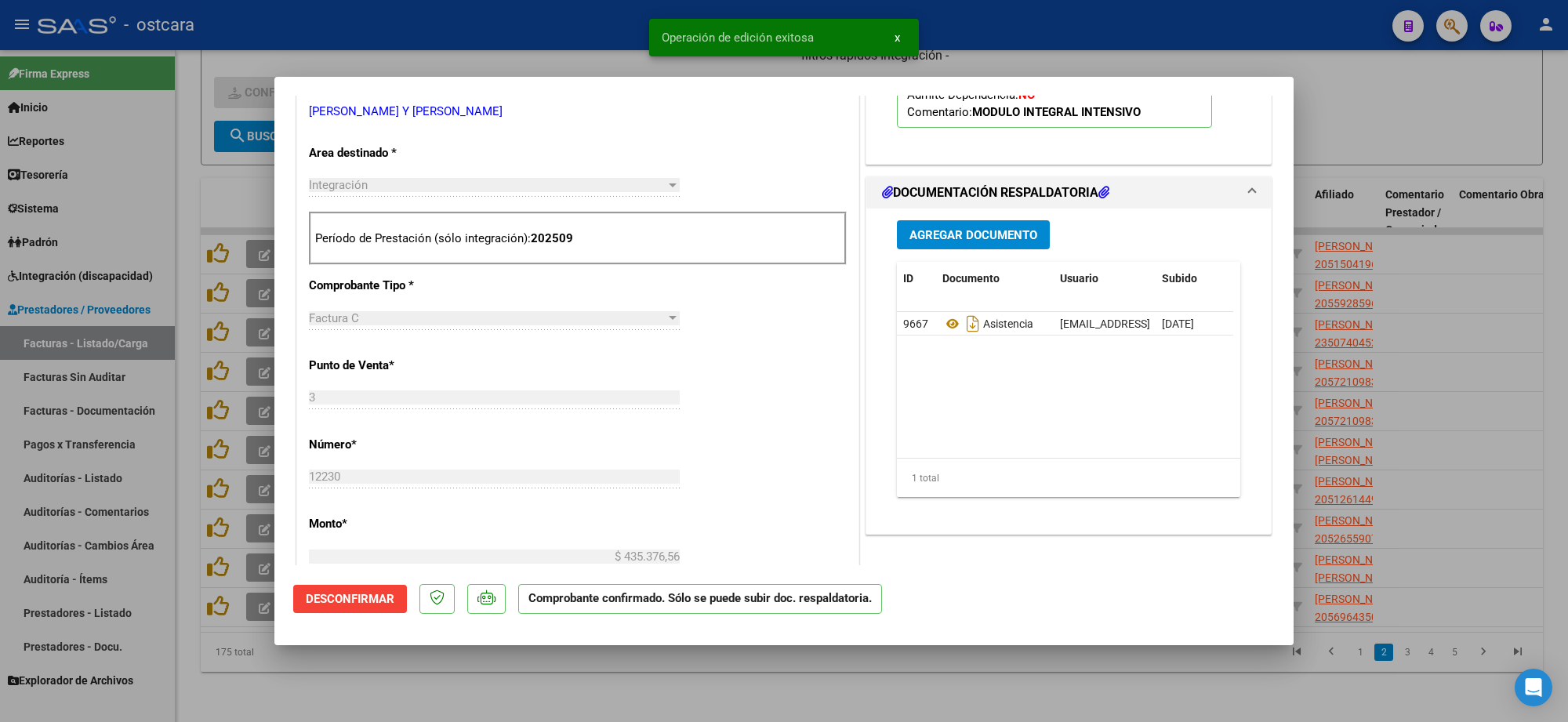
click at [1381, 132] on div at bounding box center [784, 361] width 1568 height 722
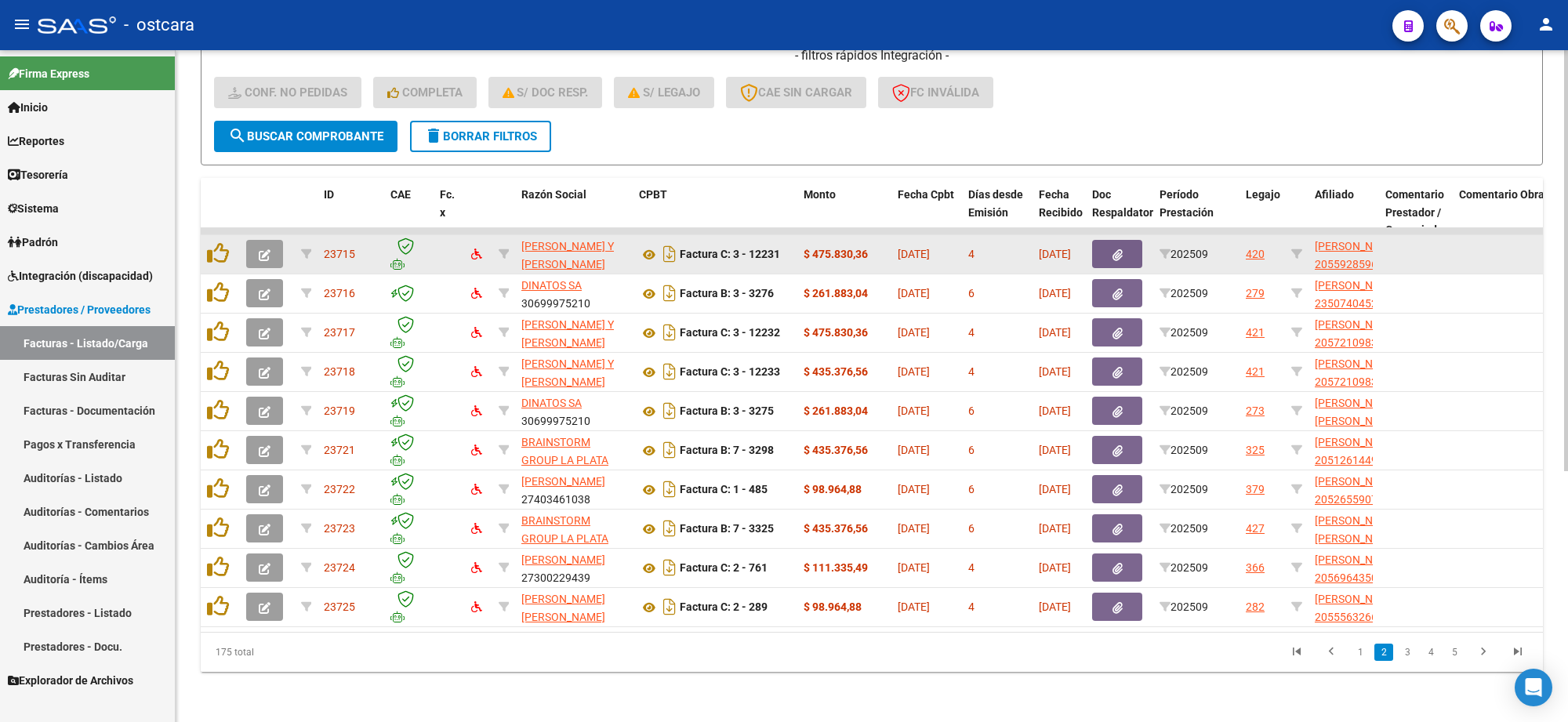
click at [261, 249] on icon "button" at bounding box center [265, 255] width 12 height 12
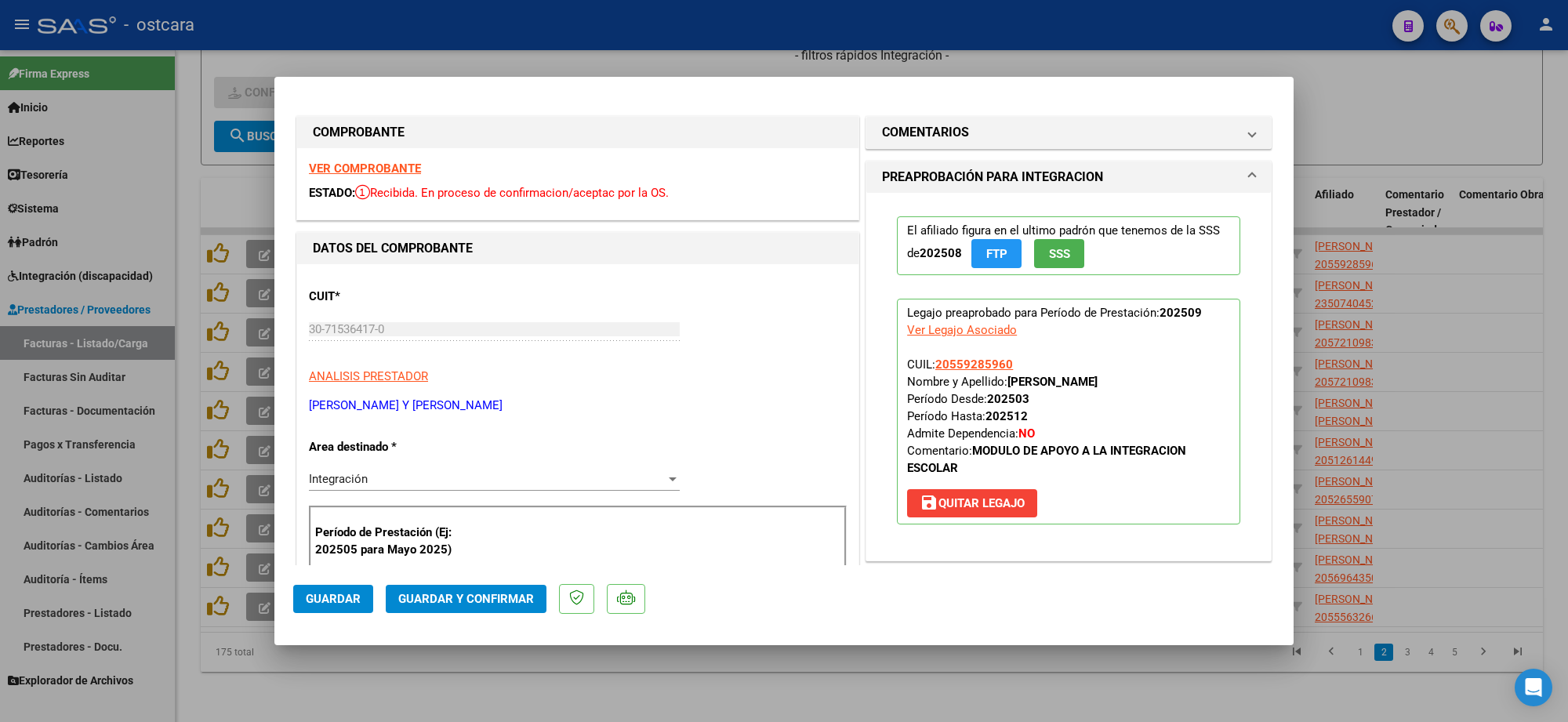
click at [359, 171] on strong "VER COMPROBANTE" at bounding box center [365, 168] width 112 height 14
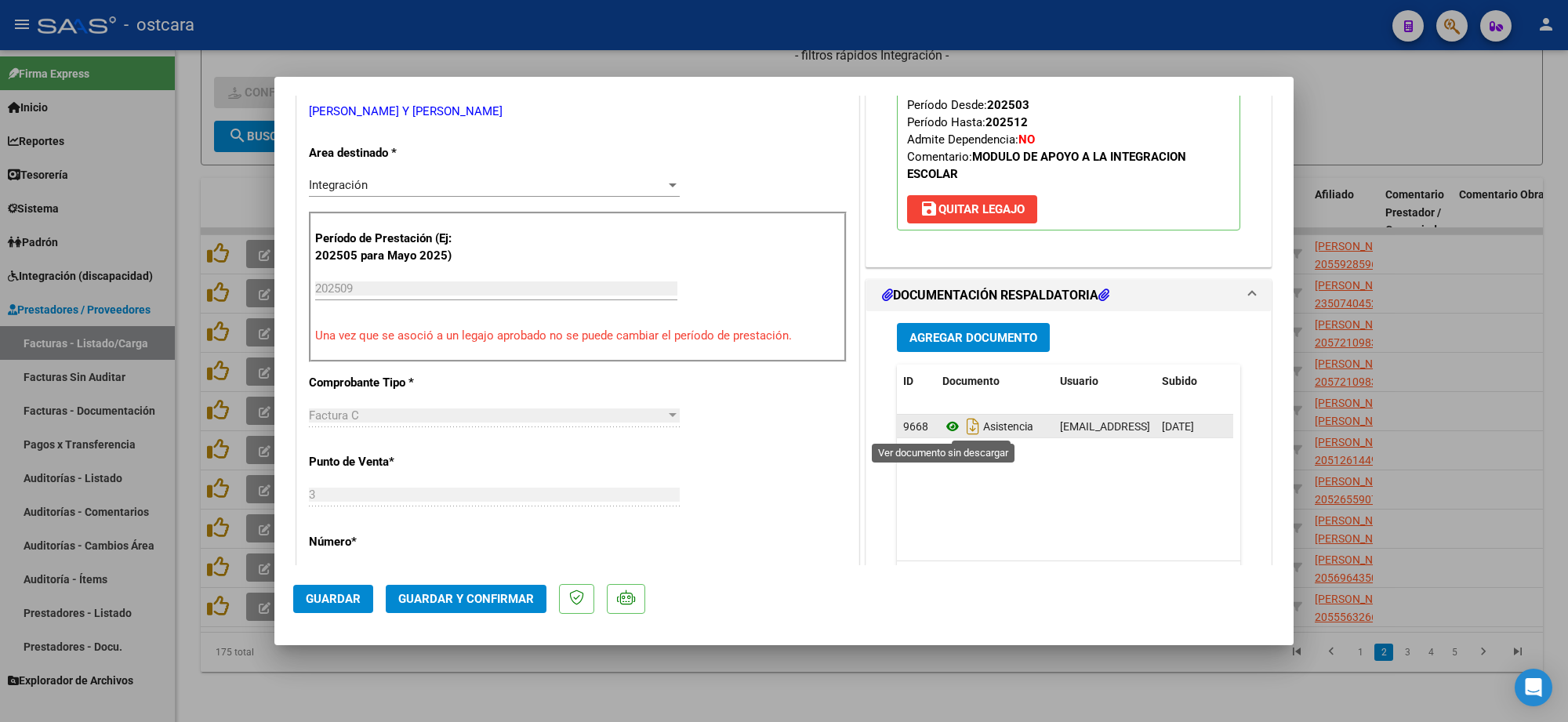
click at [943, 426] on icon at bounding box center [953, 427] width 21 height 19
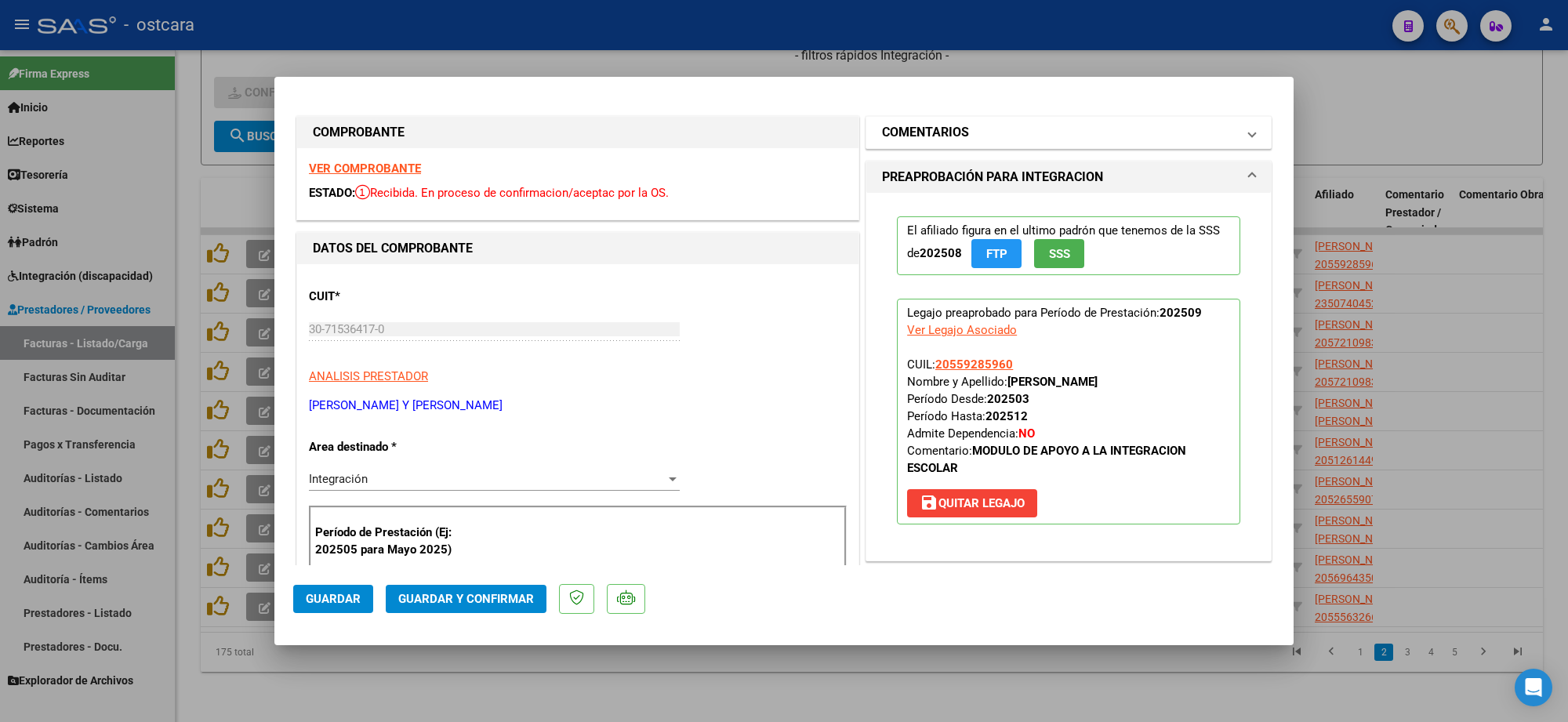
click at [953, 132] on h1 "COMENTARIOS" at bounding box center [925, 133] width 87 height 19
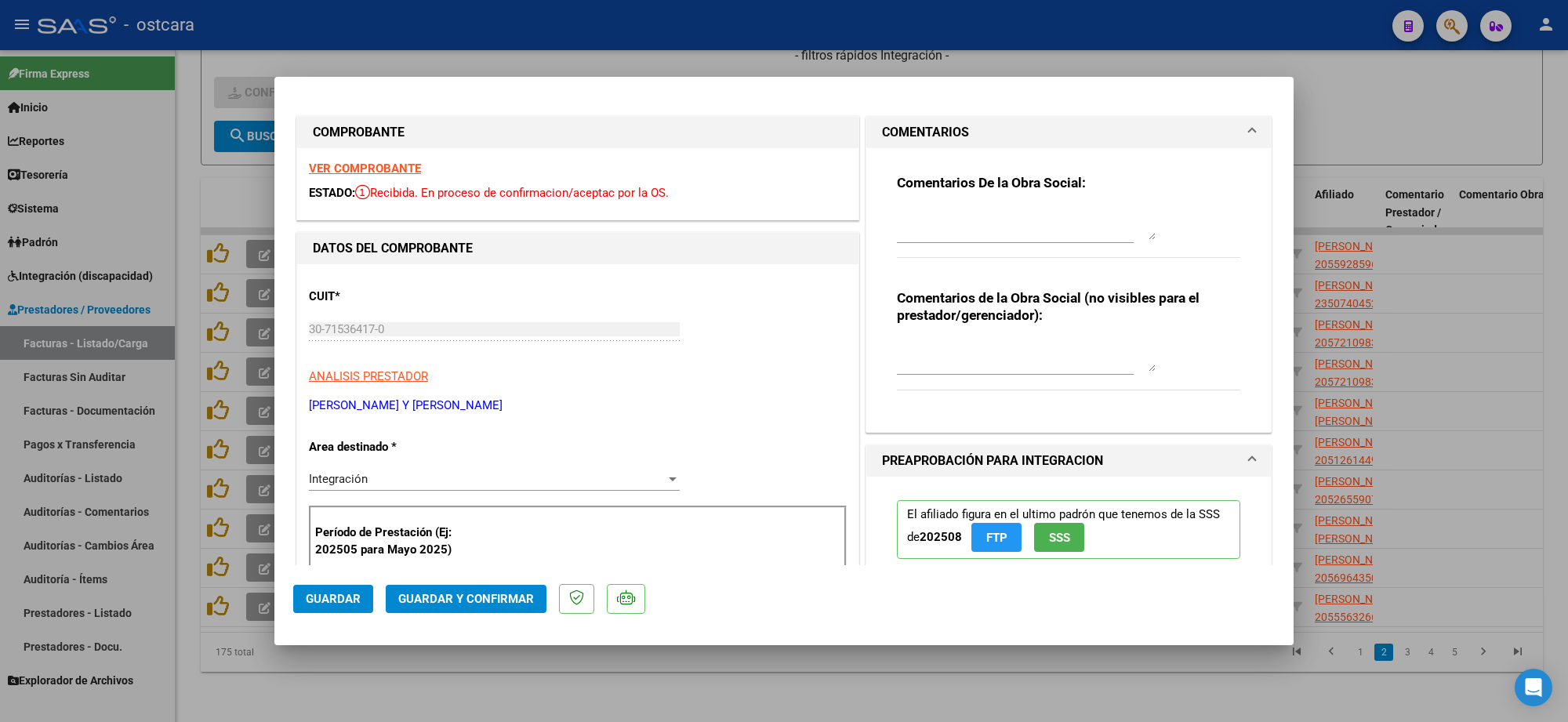
click at [954, 229] on textarea at bounding box center [1026, 224] width 259 height 31
paste textarea "Recordar indicar vinculo del firmante en las planillas de asistencia."
click at [480, 597] on span "Guardar y Confirmar" at bounding box center [466, 599] width 135 height 14
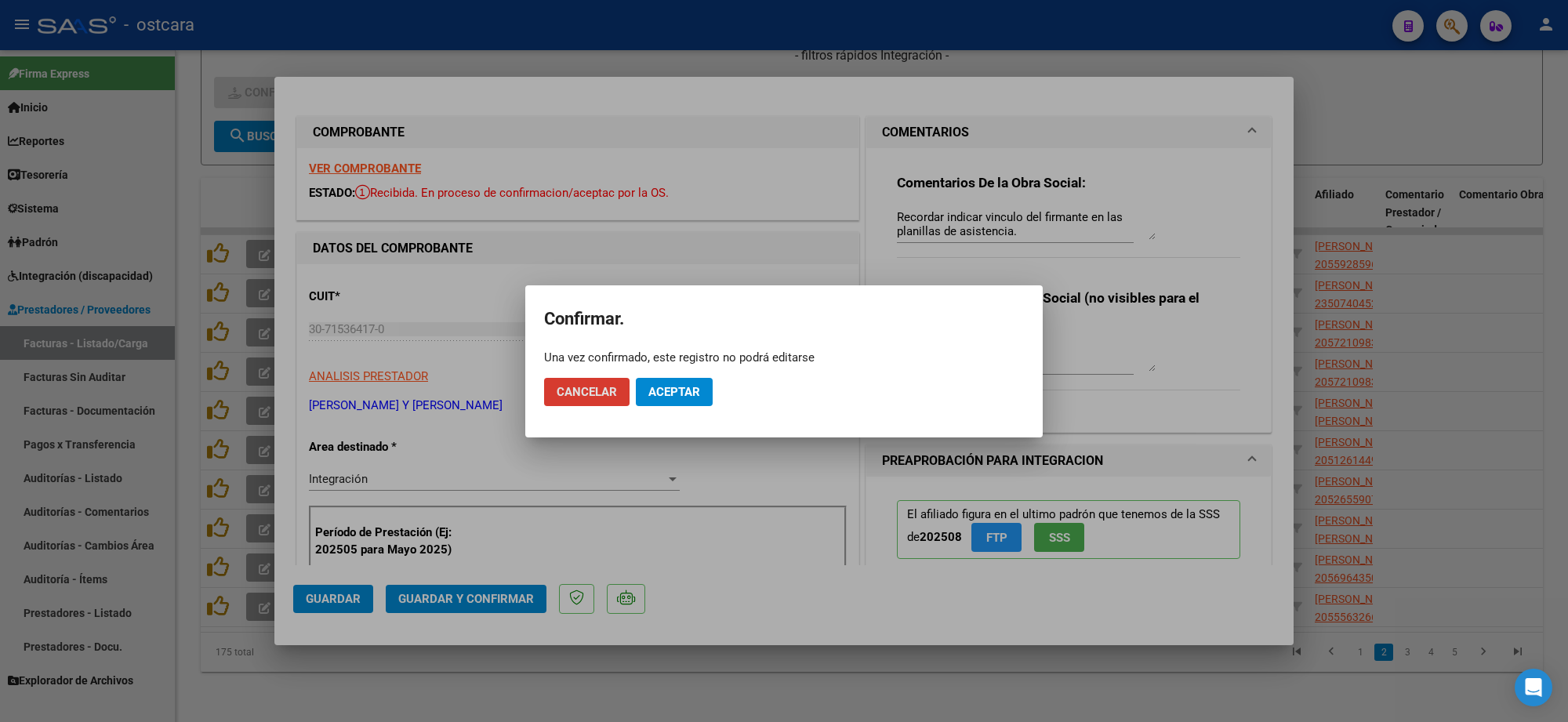
click at [694, 388] on span "Aceptar" at bounding box center [674, 392] width 52 height 14
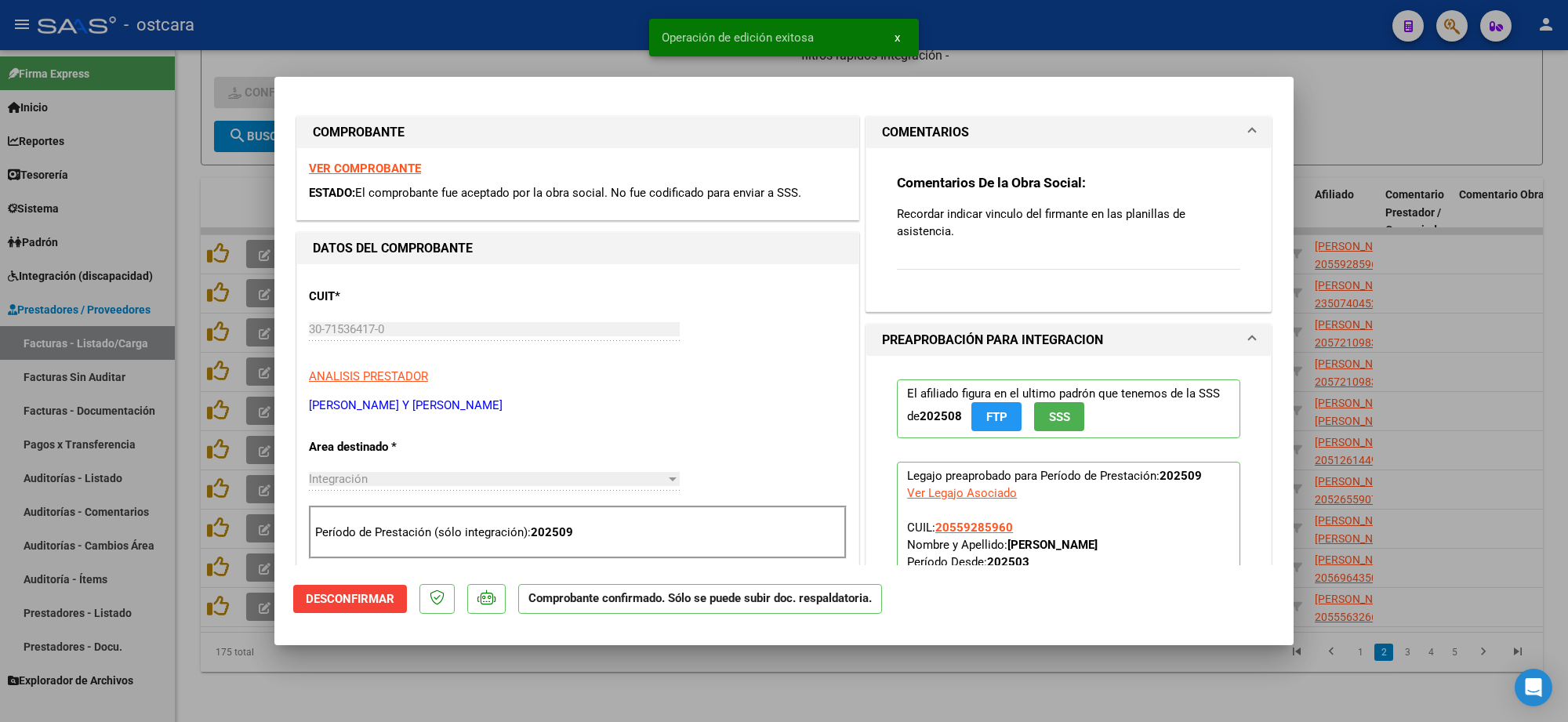
click at [1398, 99] on div at bounding box center [784, 361] width 1568 height 722
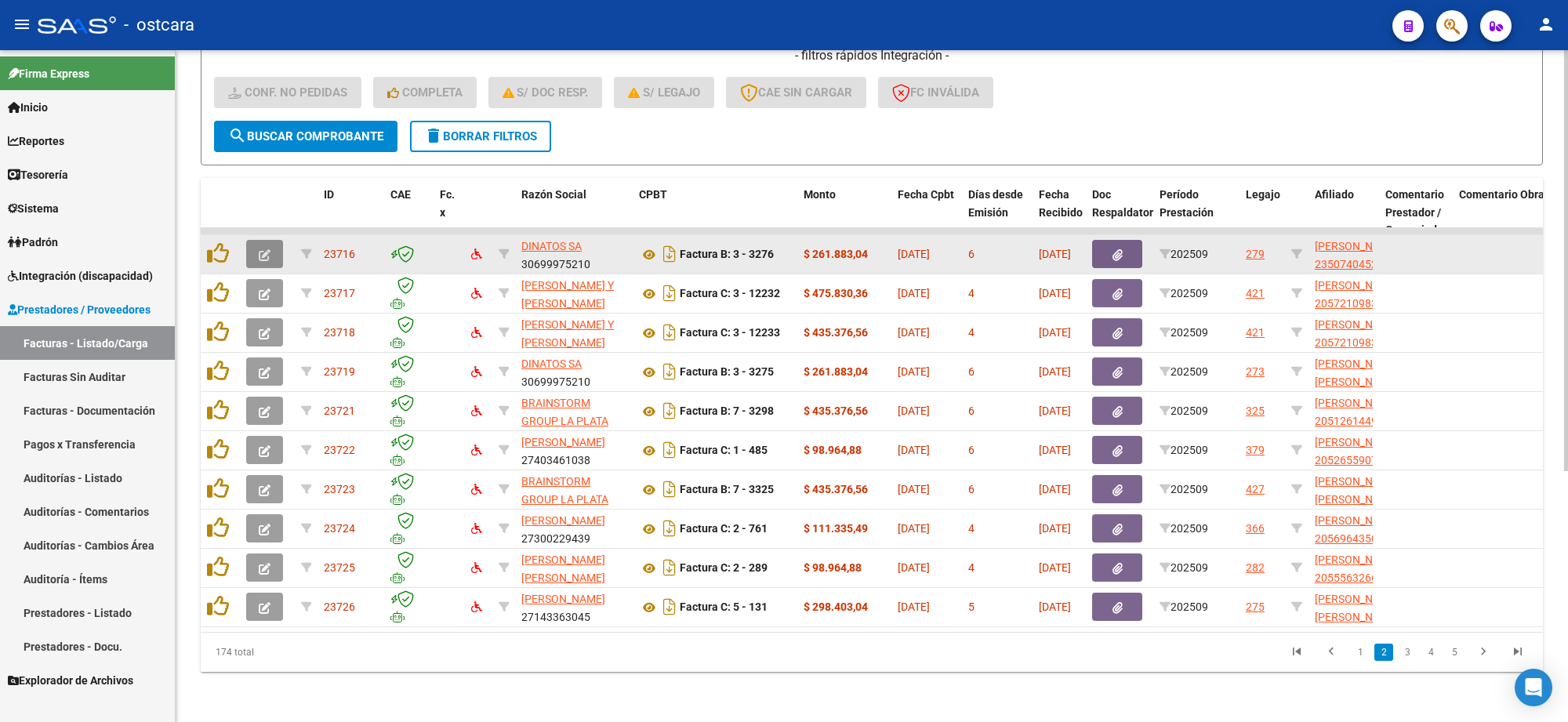
click at [260, 249] on icon "button" at bounding box center [265, 255] width 12 height 12
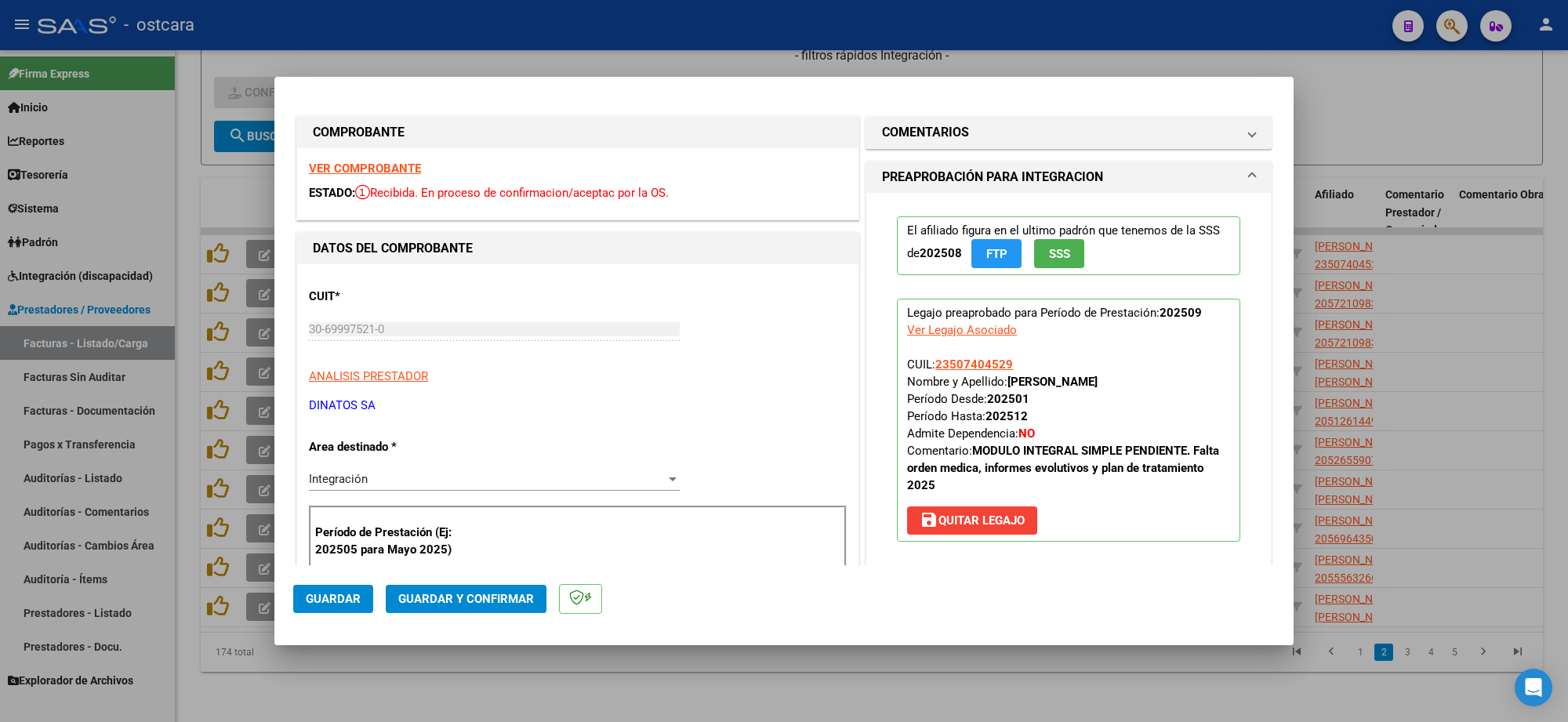
click at [355, 166] on strong "VER COMPROBANTE" at bounding box center [365, 168] width 112 height 14
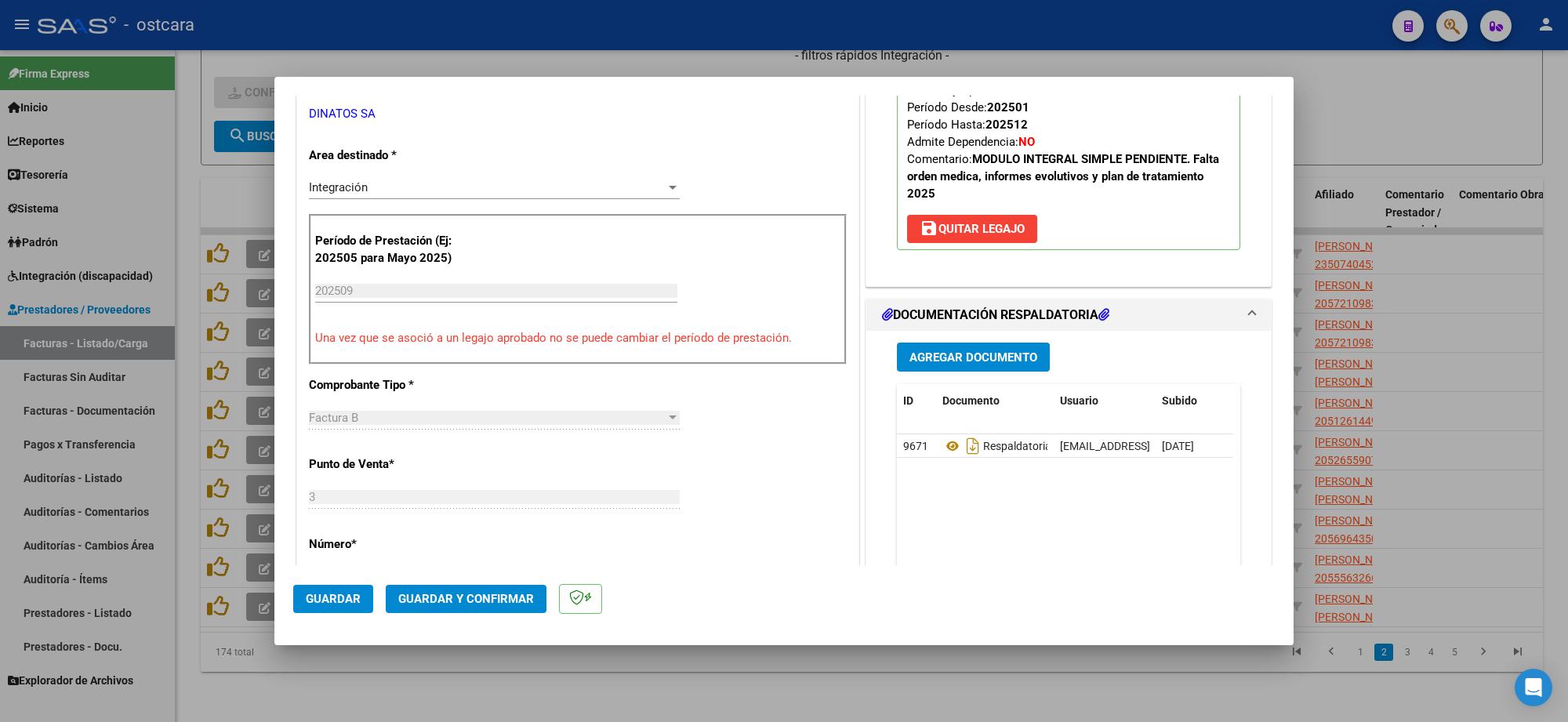
scroll to position [294, 0]
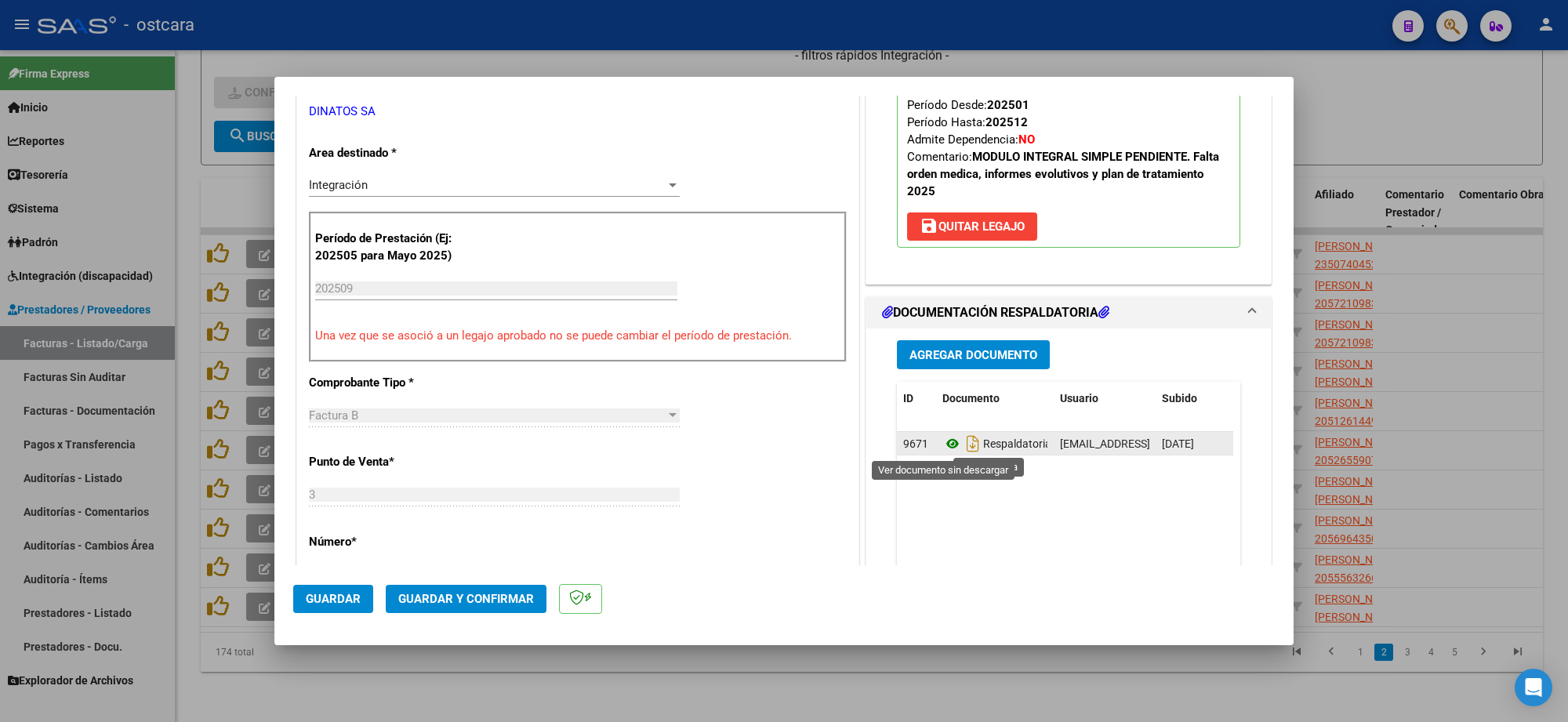
click at [943, 443] on icon at bounding box center [953, 444] width 21 height 19
click at [494, 592] on span "Guardar y Confirmar" at bounding box center [466, 599] width 135 height 14
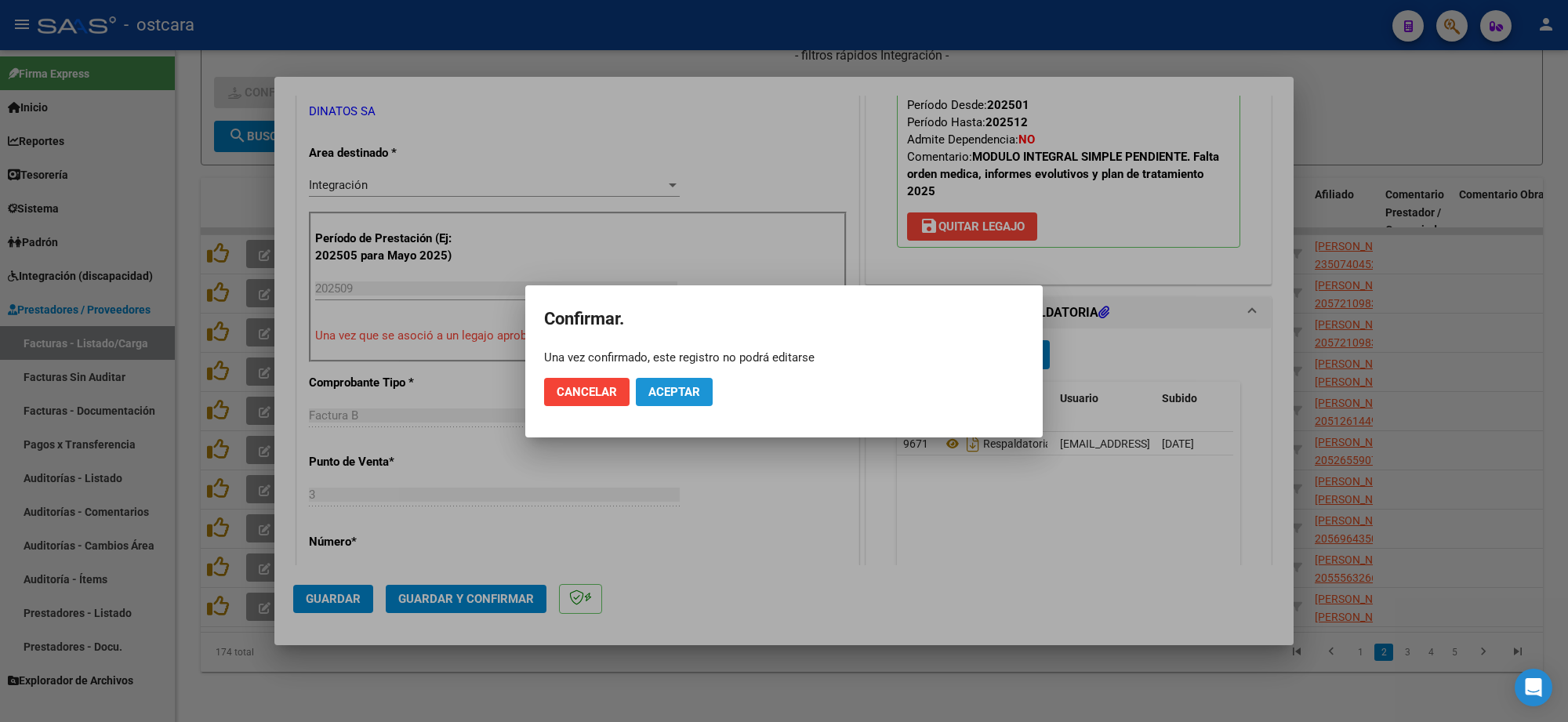
click at [667, 393] on span "Aceptar" at bounding box center [674, 392] width 52 height 14
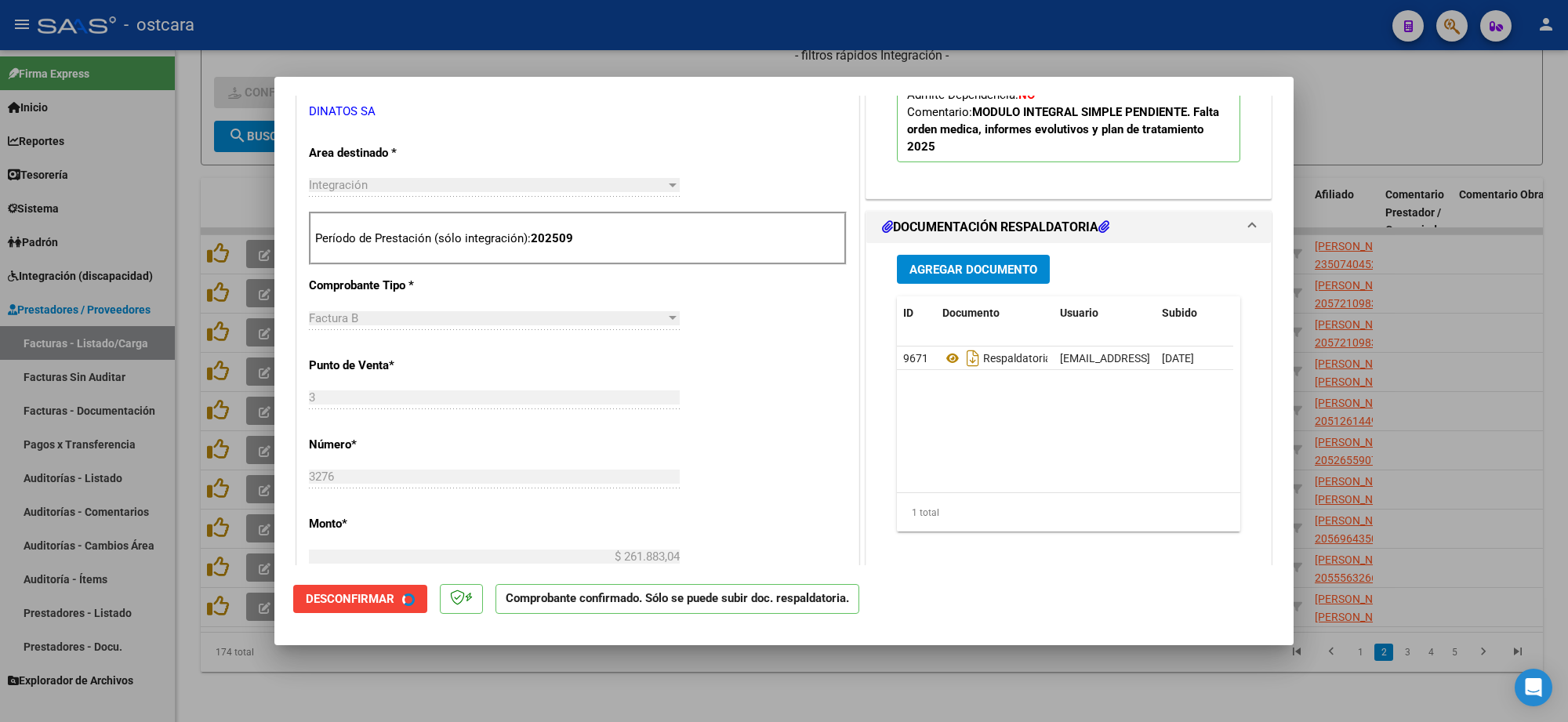
click at [1408, 130] on div at bounding box center [784, 361] width 1568 height 722
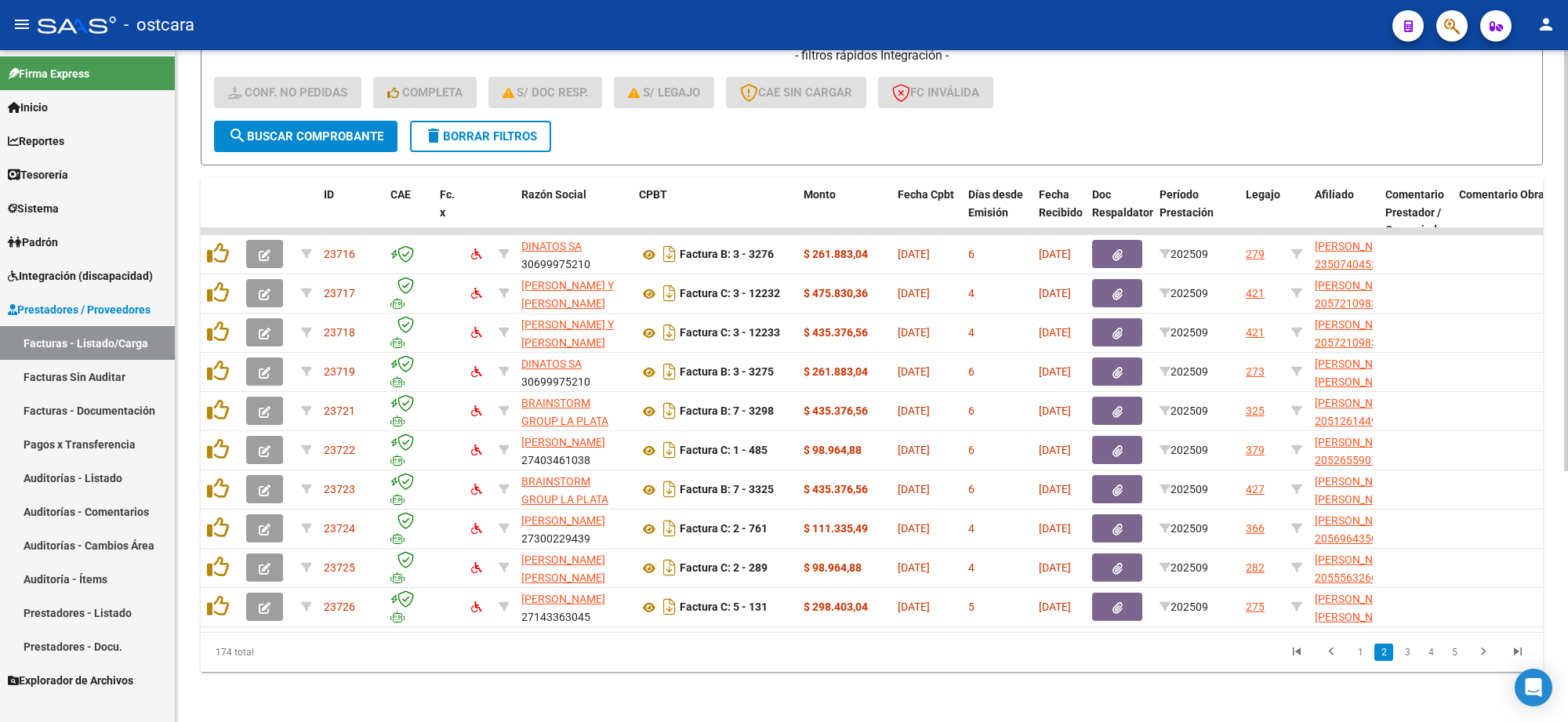
click at [1331, 104] on div "- filtros rápidos Integración - Conf. no pedidas Completa S/ Doc Resp. S/ legaj…" at bounding box center [872, 84] width 1316 height 73
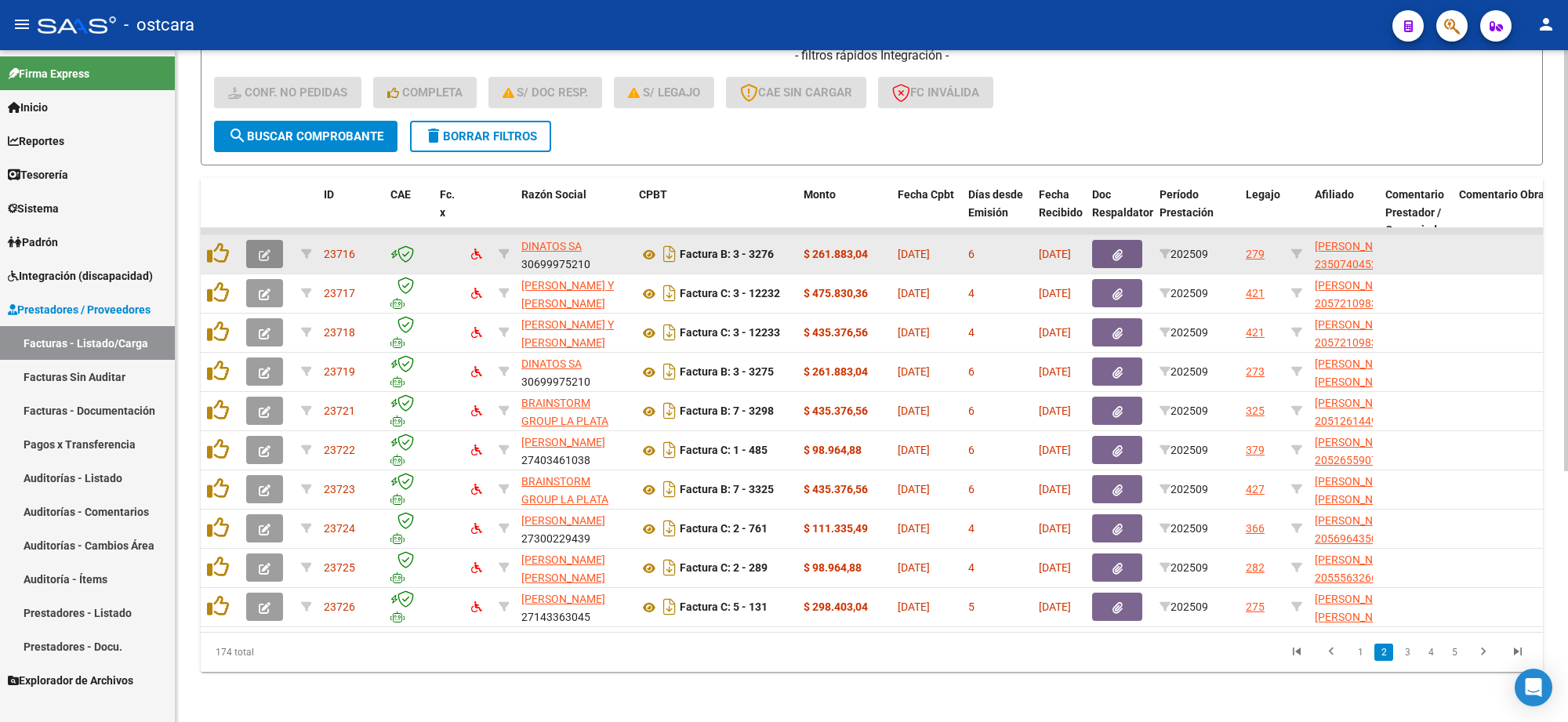
click at [269, 249] on icon "button" at bounding box center [265, 255] width 12 height 12
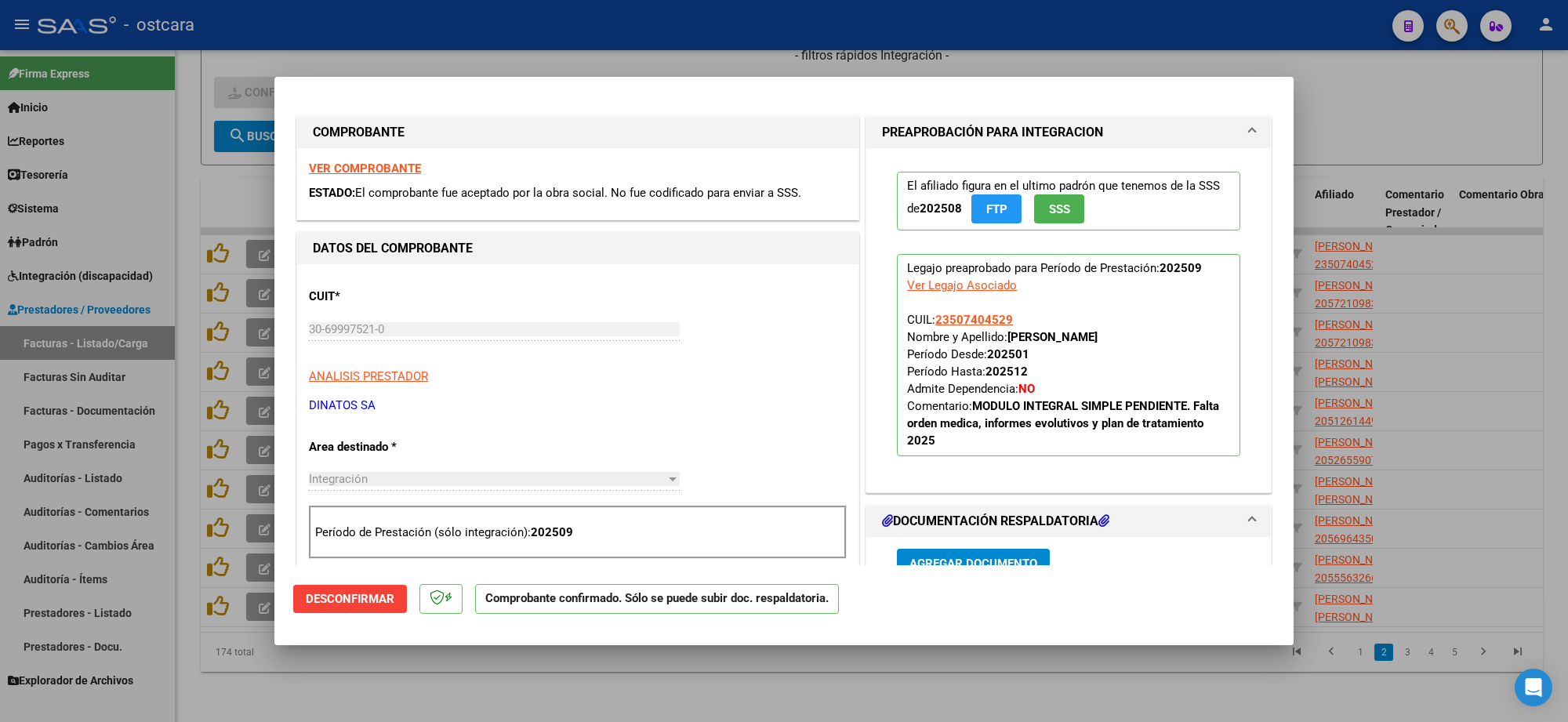
click at [1395, 123] on div at bounding box center [784, 361] width 1568 height 722
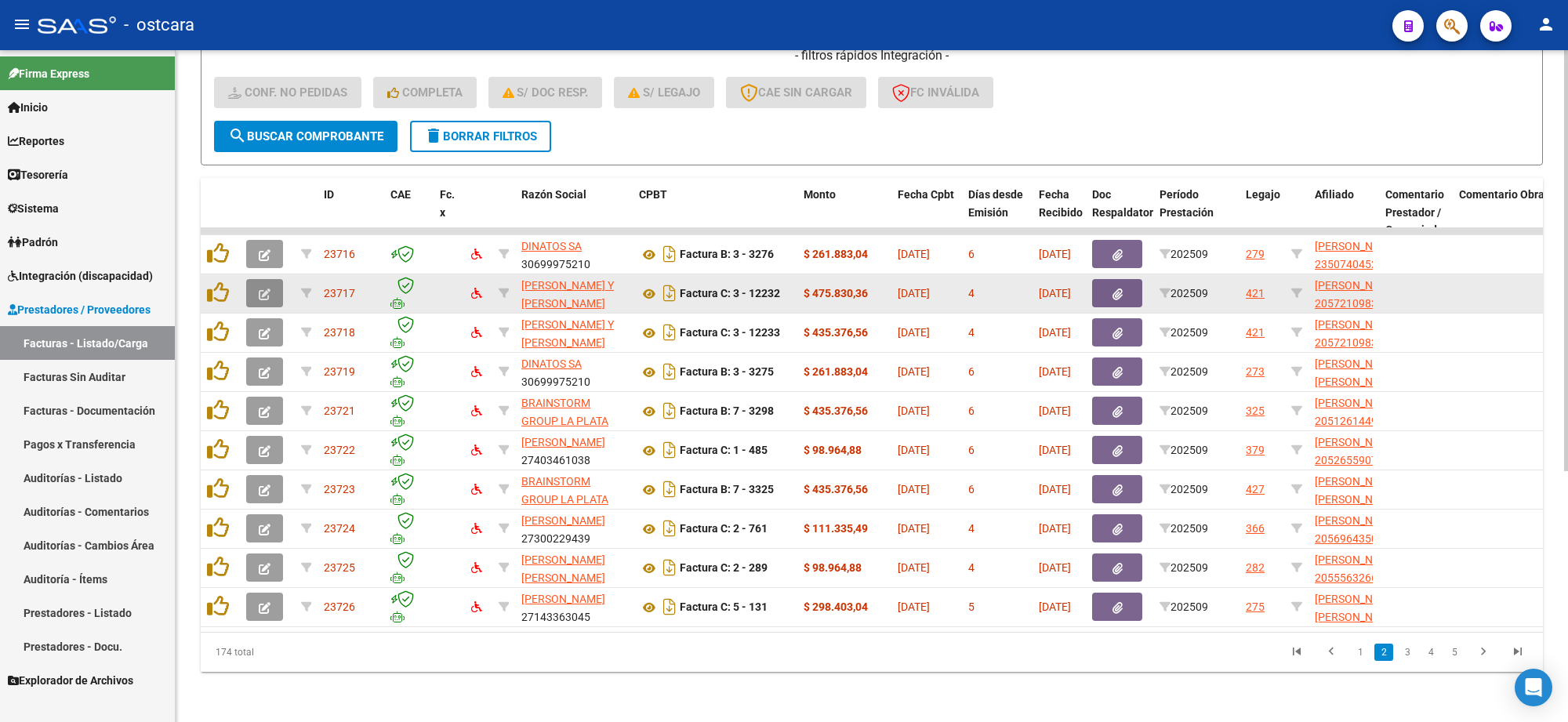
click at [264, 289] on icon "button" at bounding box center [265, 295] width 12 height 12
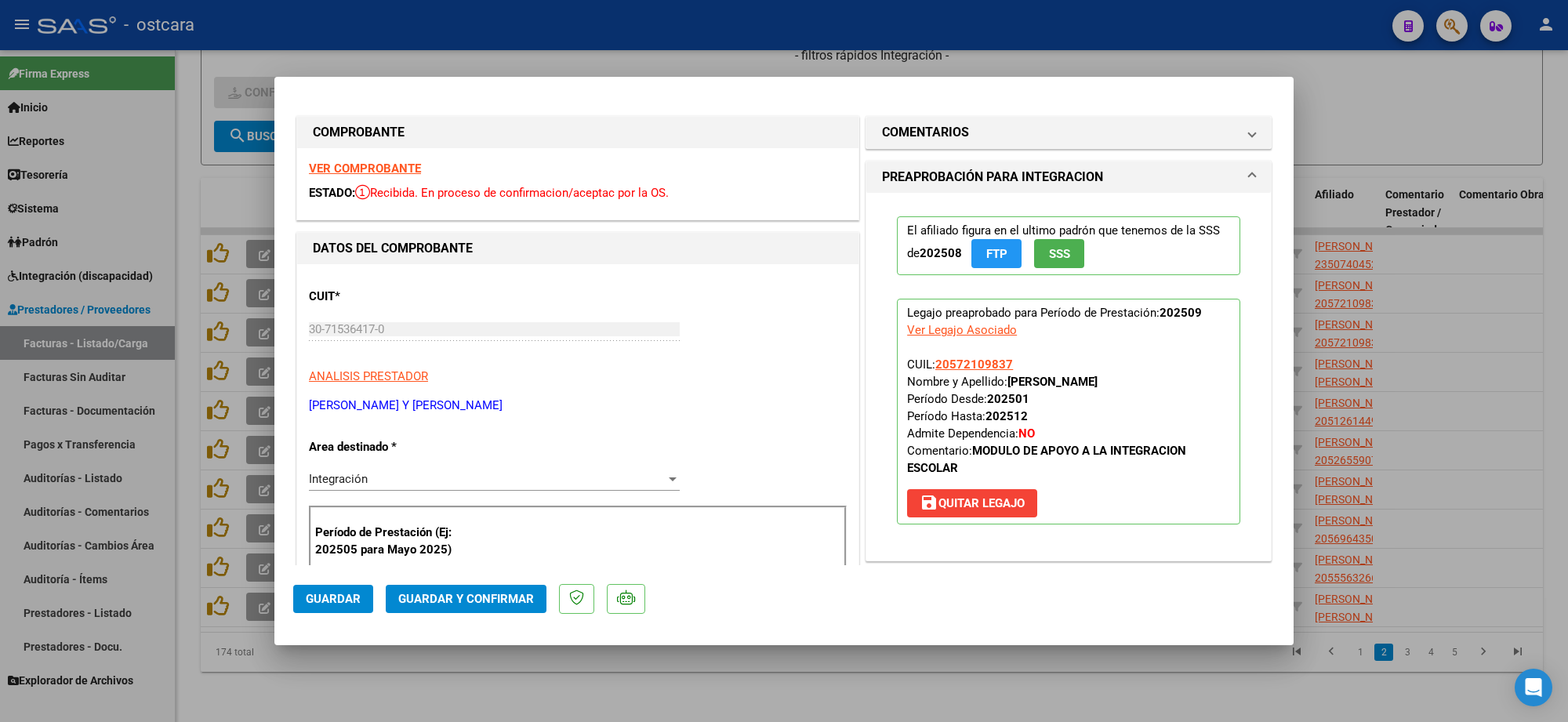
click at [353, 171] on strong "VER COMPROBANTE" at bounding box center [365, 168] width 112 height 14
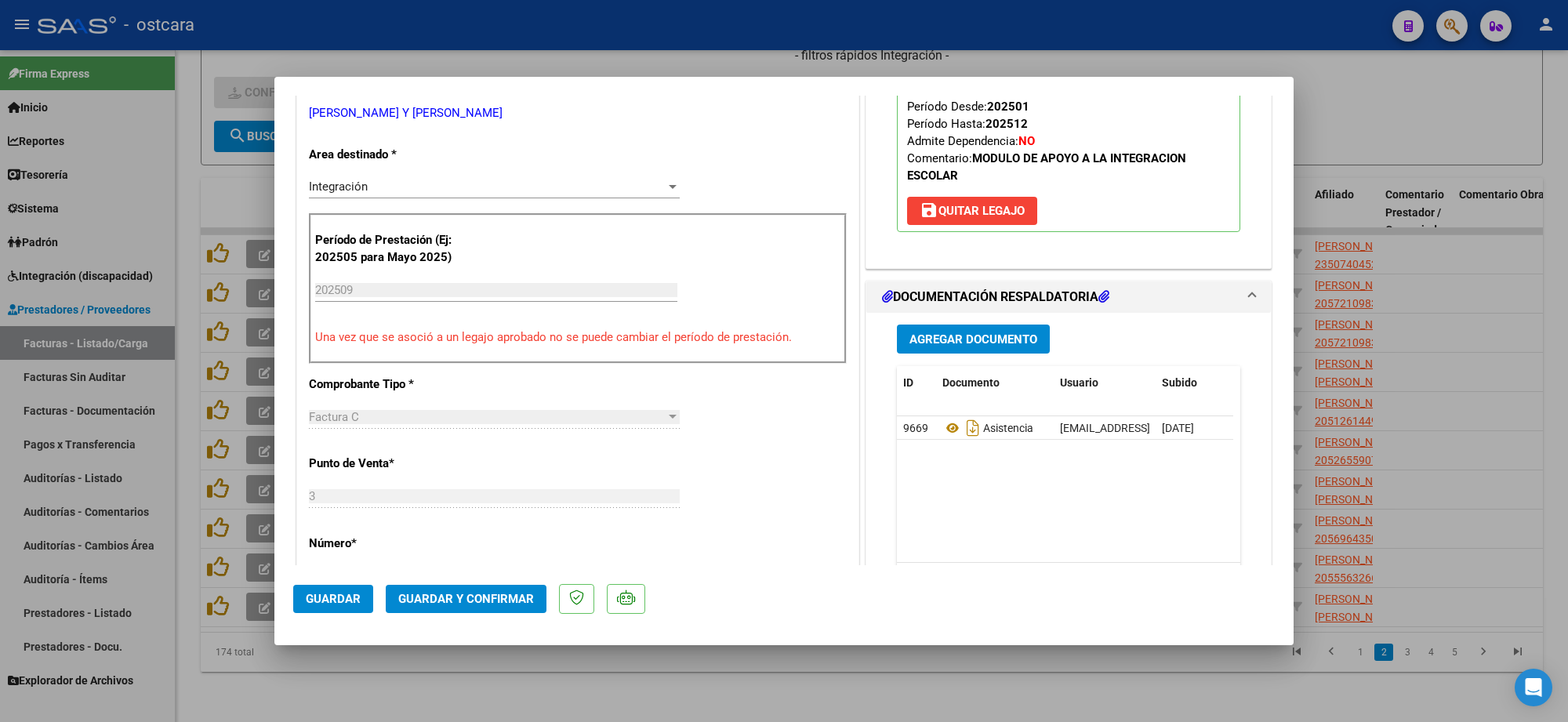
scroll to position [294, 0]
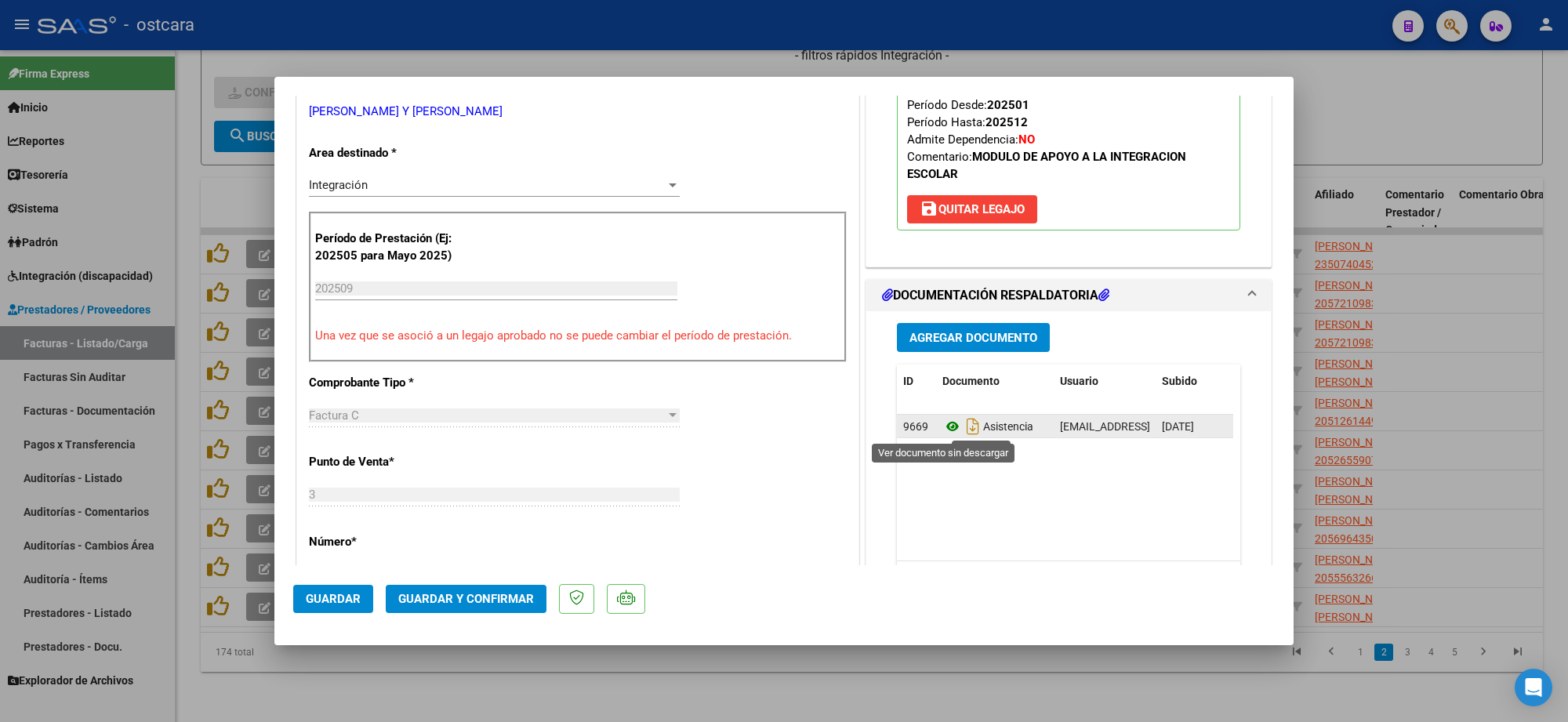
click at [943, 431] on icon at bounding box center [953, 427] width 21 height 19
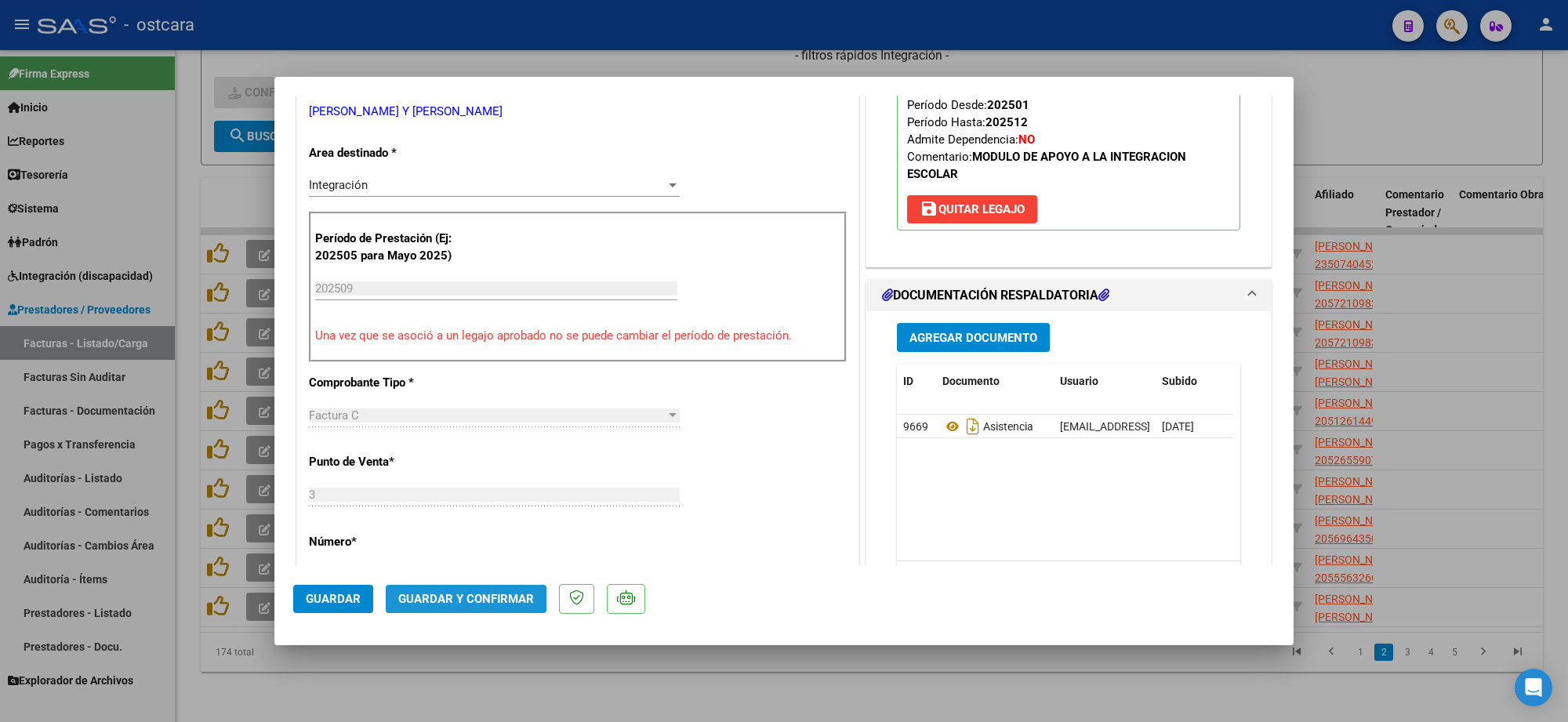
click at [496, 593] on span "Guardar y Confirmar" at bounding box center [466, 599] width 135 height 14
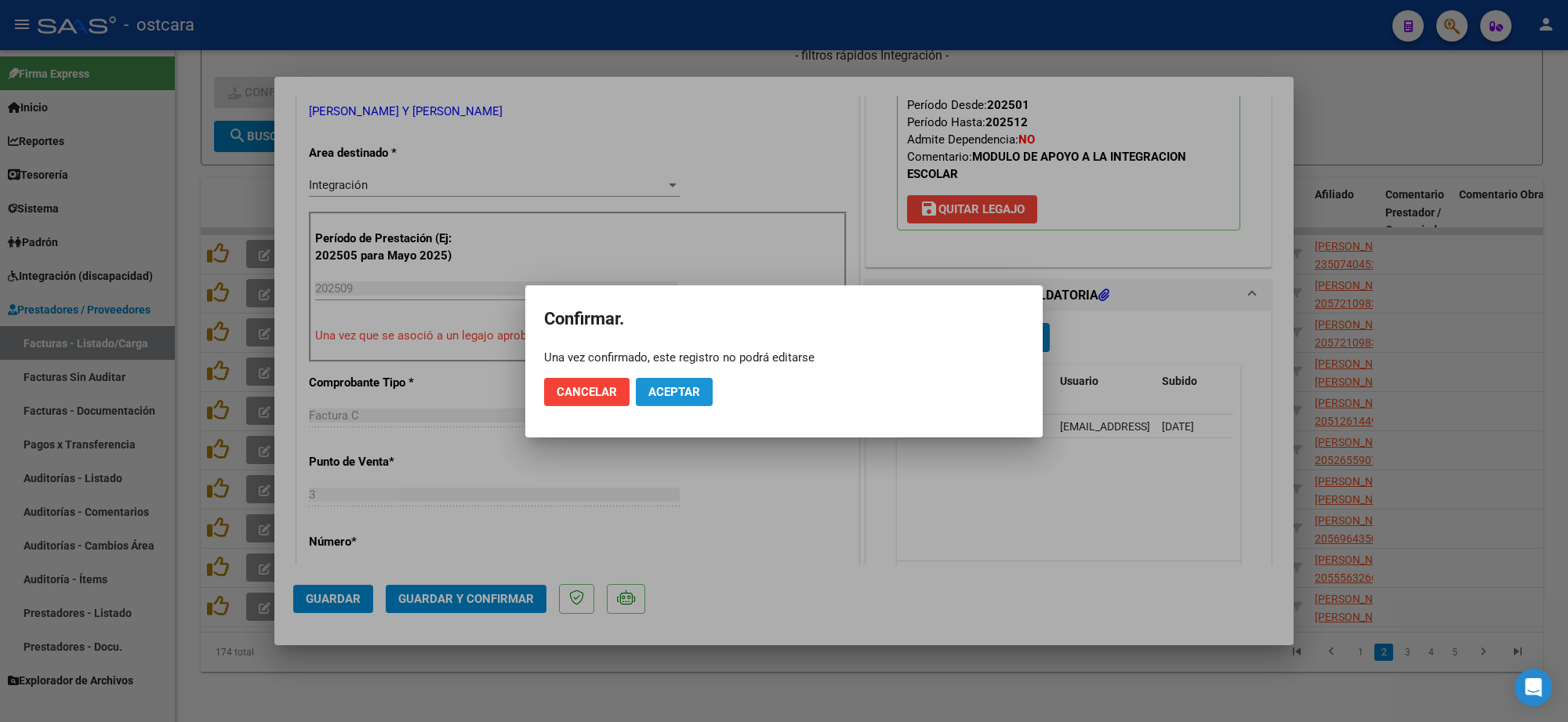
click at [662, 402] on button "Aceptar" at bounding box center [674, 392] width 77 height 28
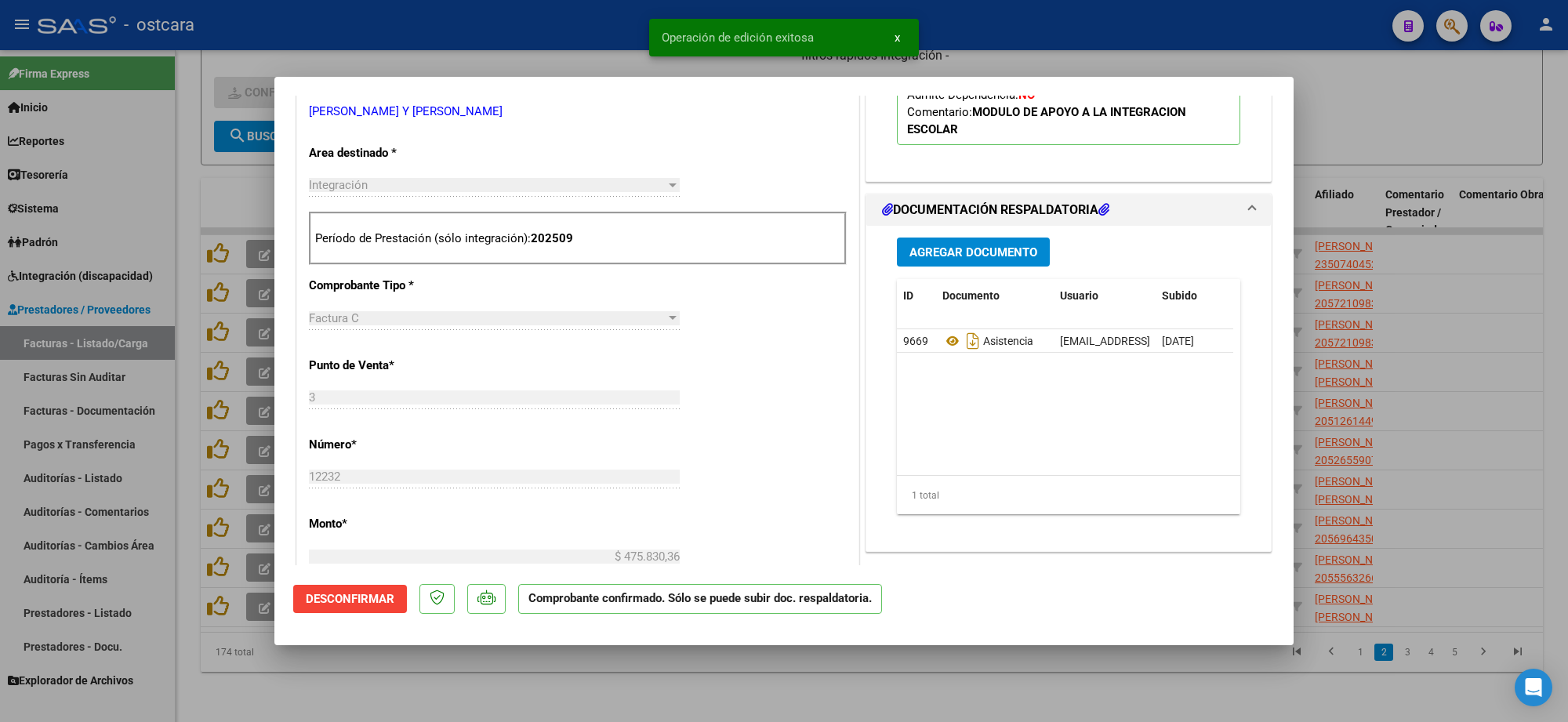
click at [1381, 114] on div at bounding box center [784, 361] width 1568 height 722
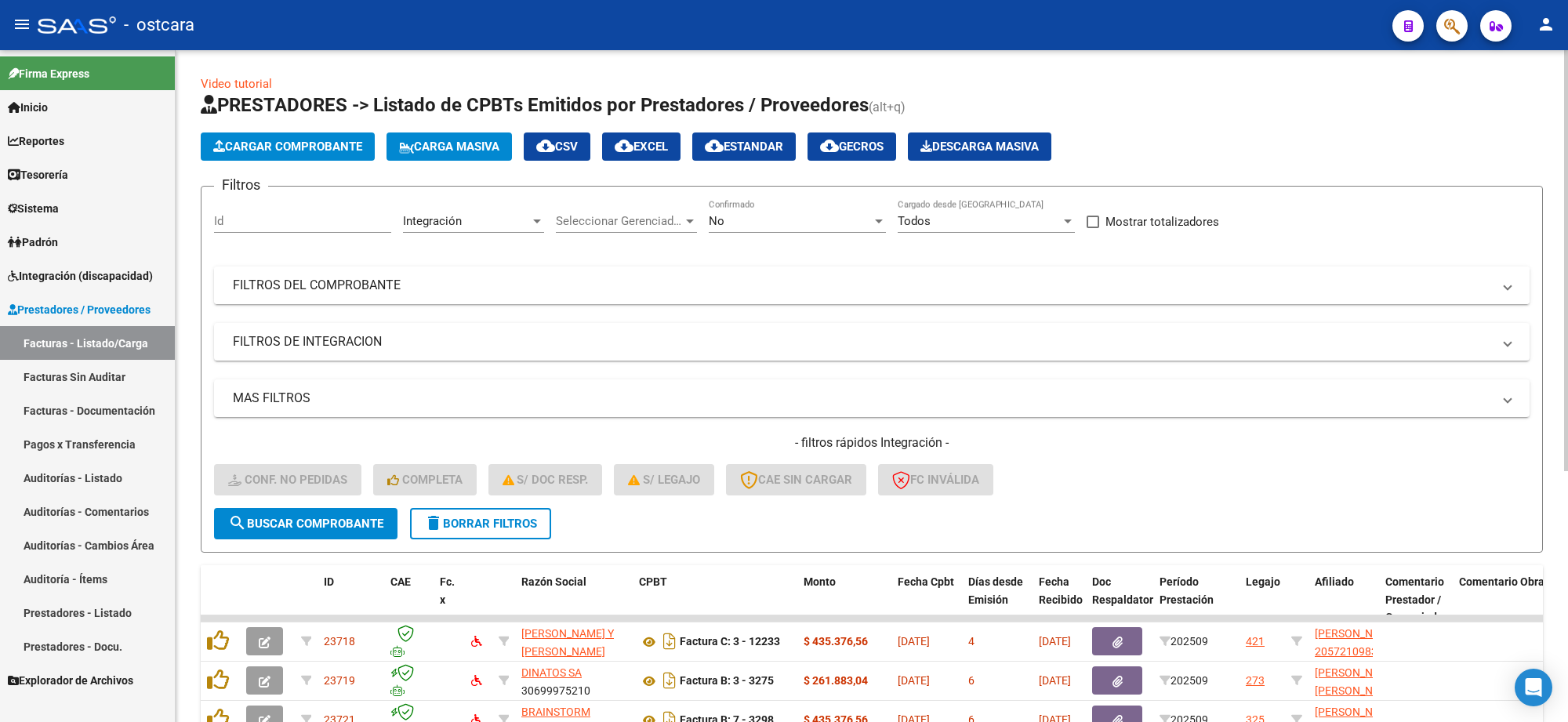
scroll to position [400, 0]
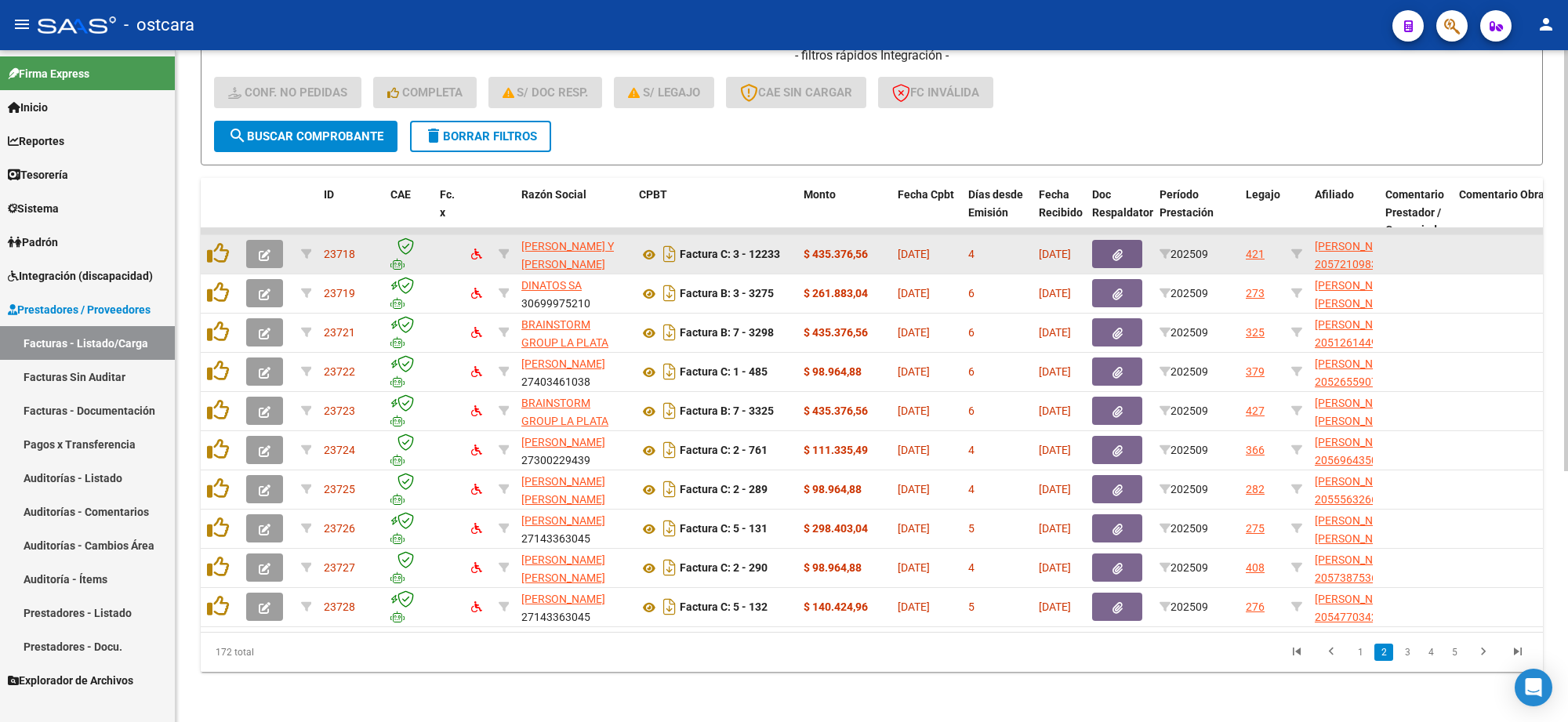
click at [272, 241] on button "button" at bounding box center [265, 254] width 37 height 28
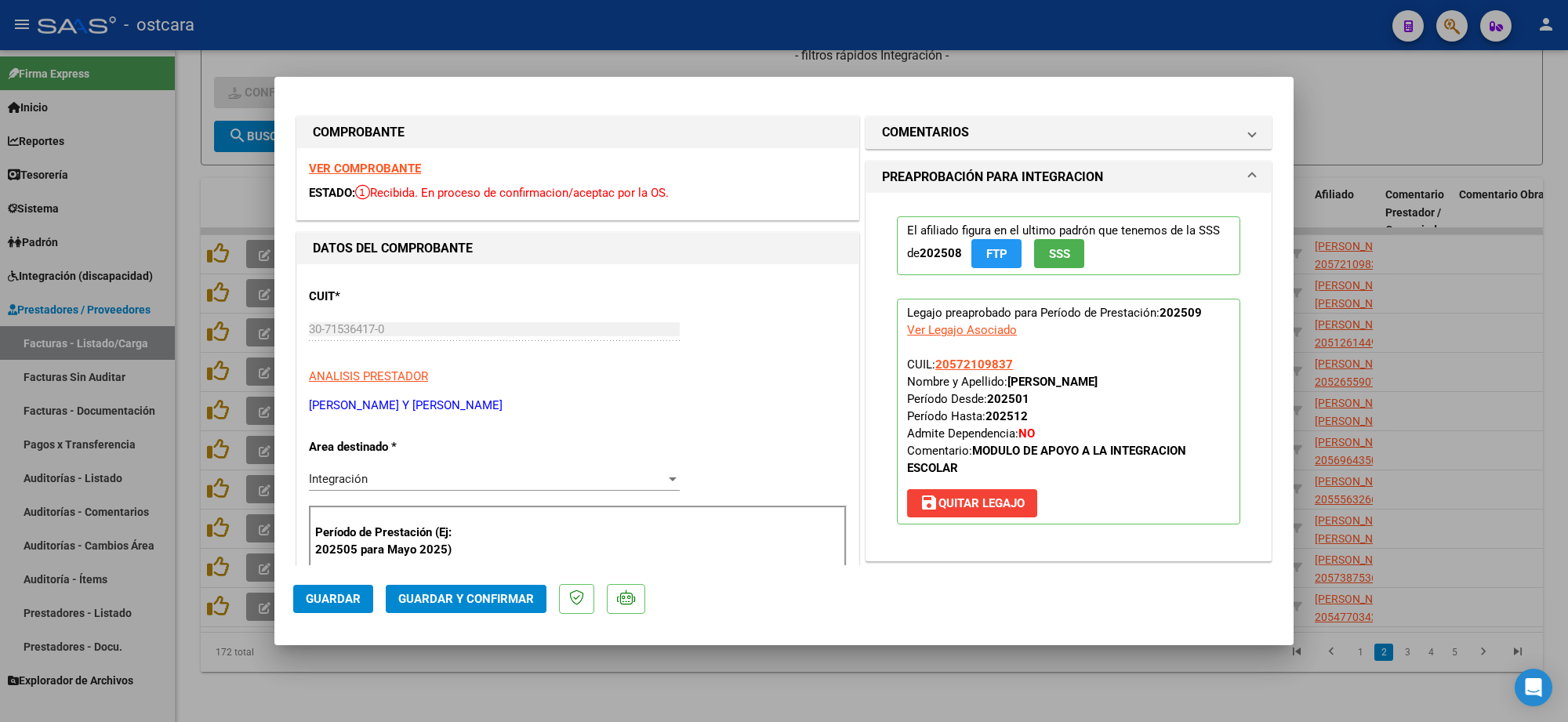
click at [390, 171] on strong "VER COMPROBANTE" at bounding box center [365, 168] width 112 height 14
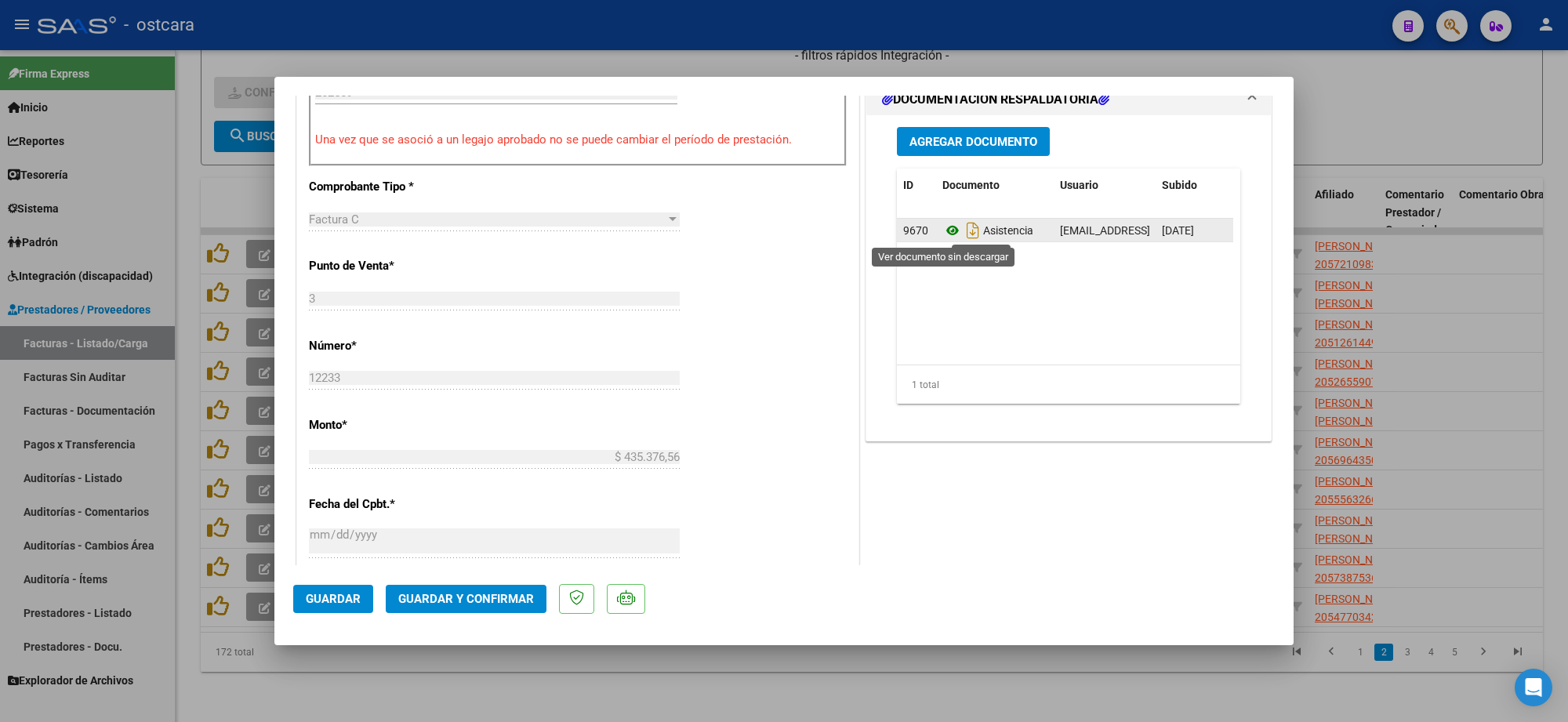
click at [943, 233] on icon at bounding box center [953, 230] width 21 height 19
click at [511, 593] on span "Guardar y Confirmar" at bounding box center [466, 599] width 135 height 14
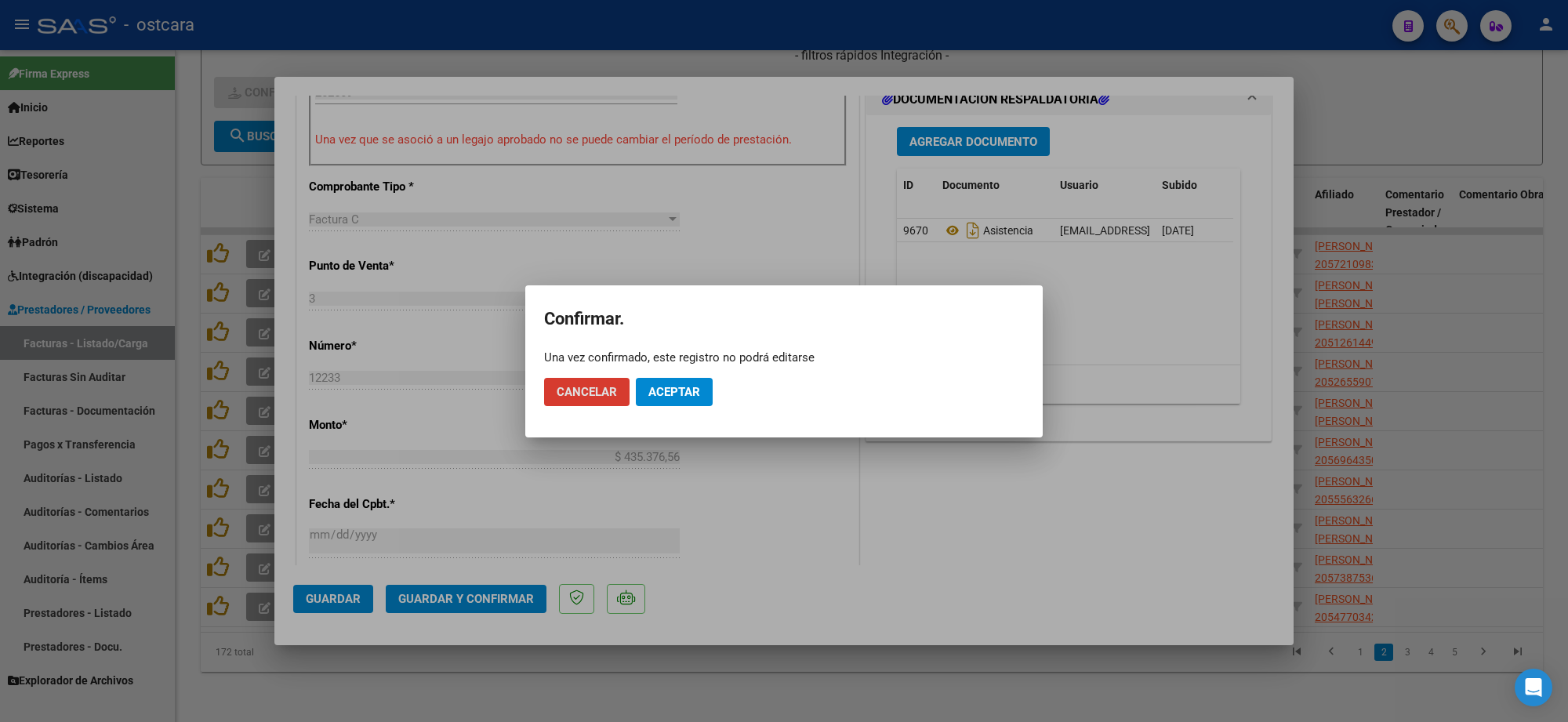
click at [670, 391] on span "Aceptar" at bounding box center [674, 392] width 52 height 14
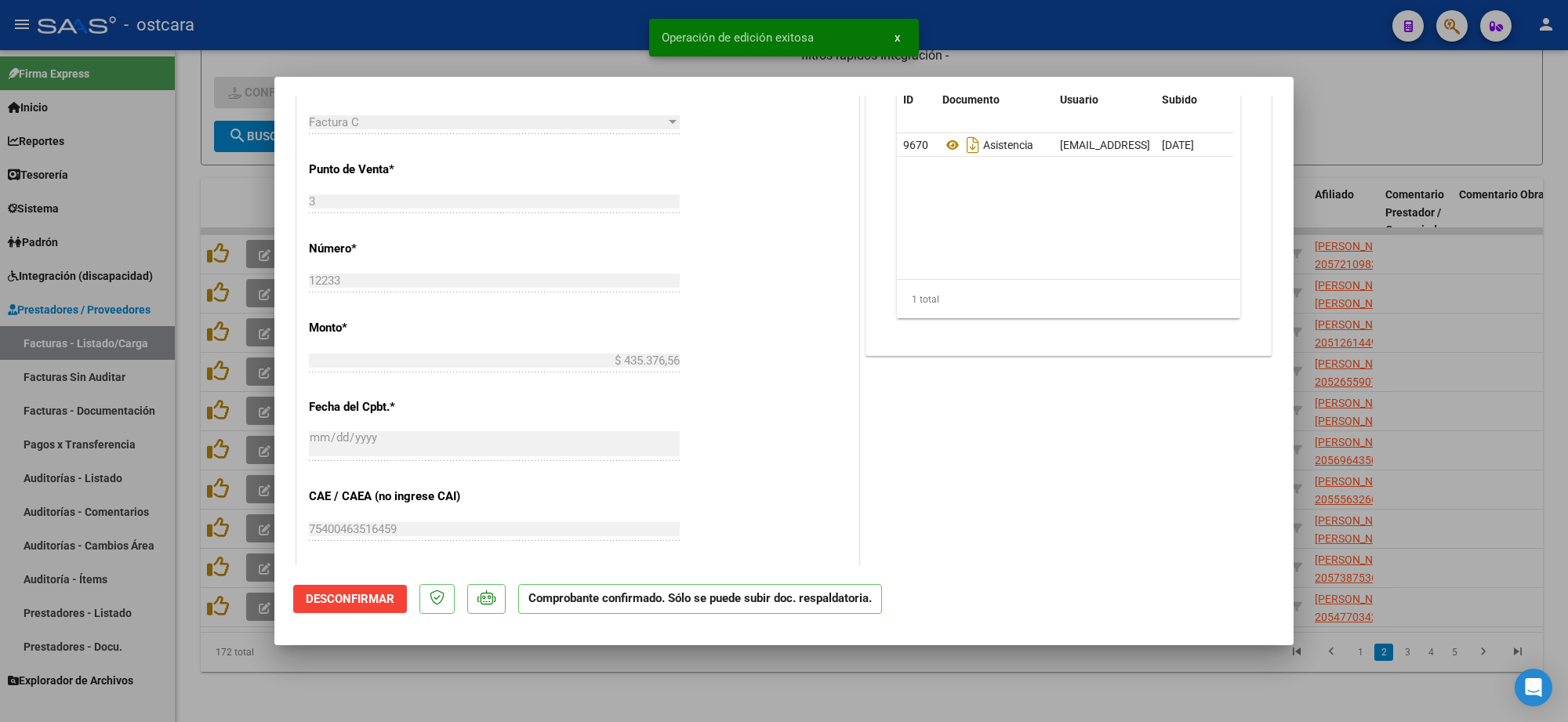
click at [1406, 128] on div at bounding box center [784, 361] width 1568 height 722
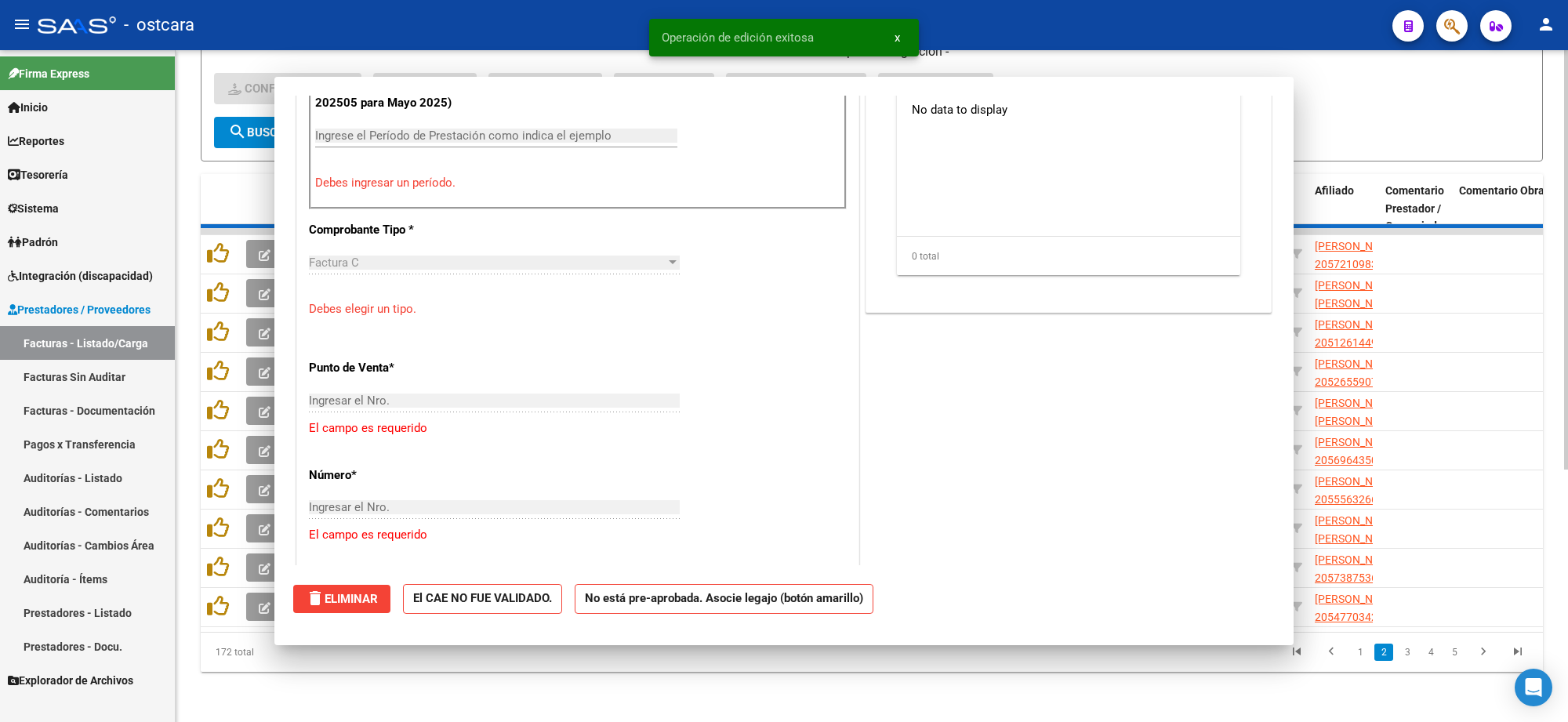
scroll to position [518, 0]
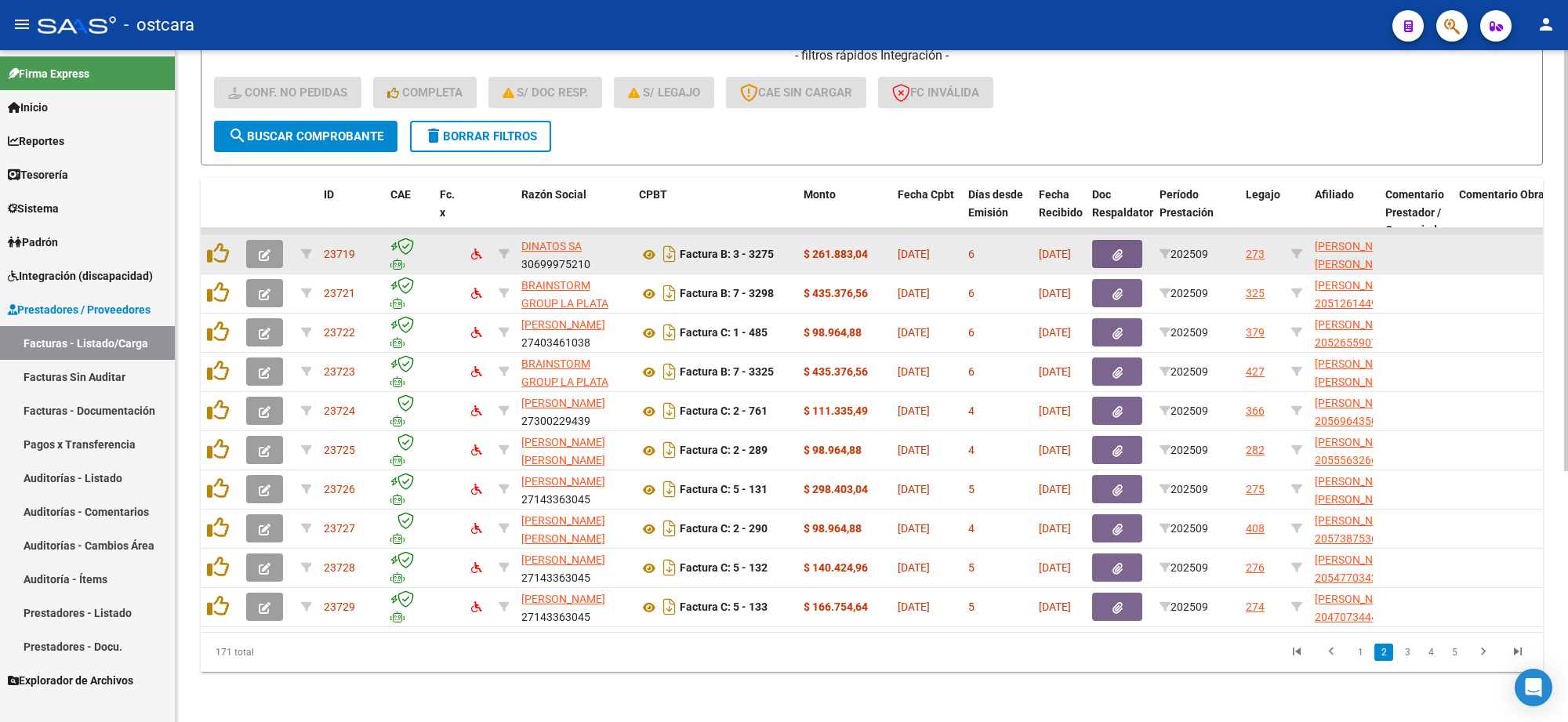
click at [260, 249] on icon "button" at bounding box center [265, 255] width 12 height 12
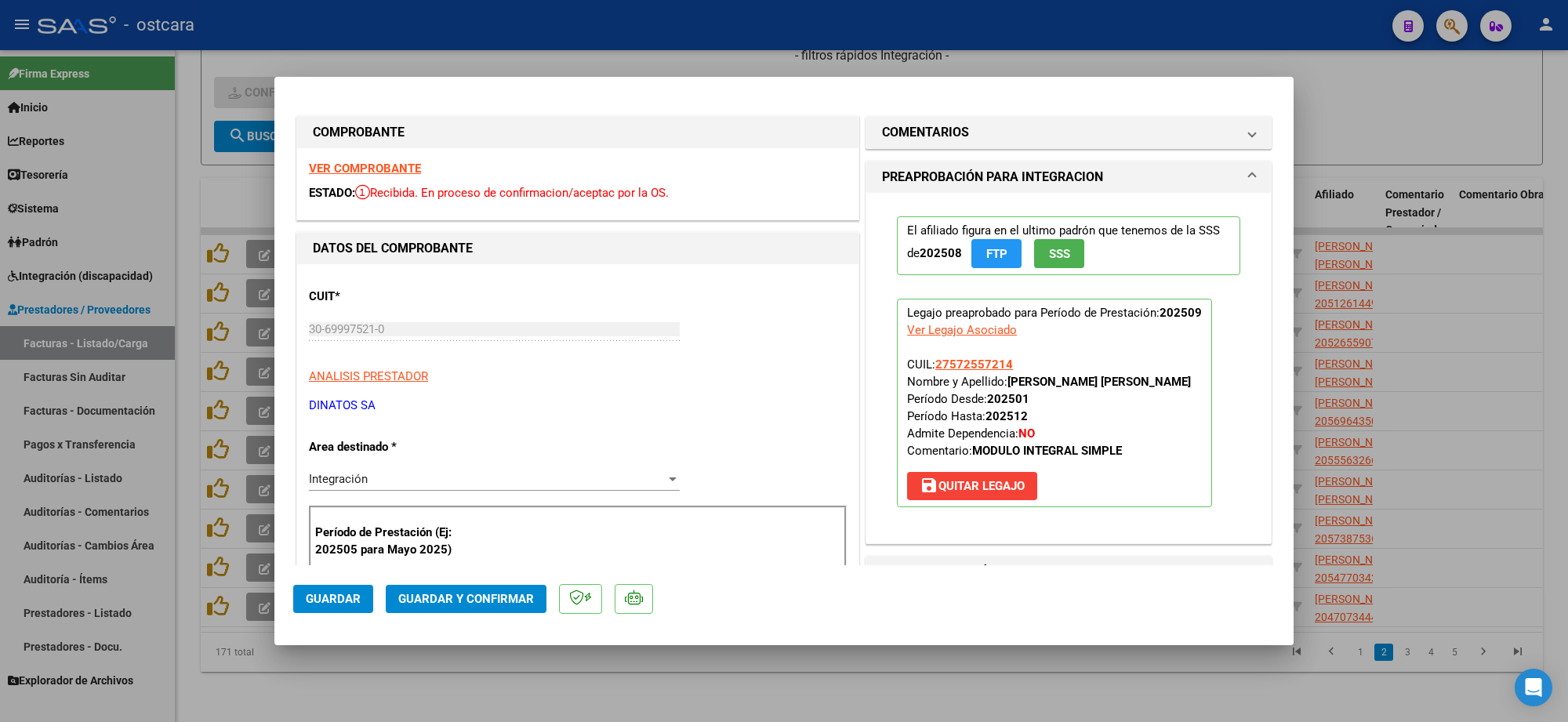
click at [374, 166] on strong "VER COMPROBANTE" at bounding box center [365, 168] width 112 height 14
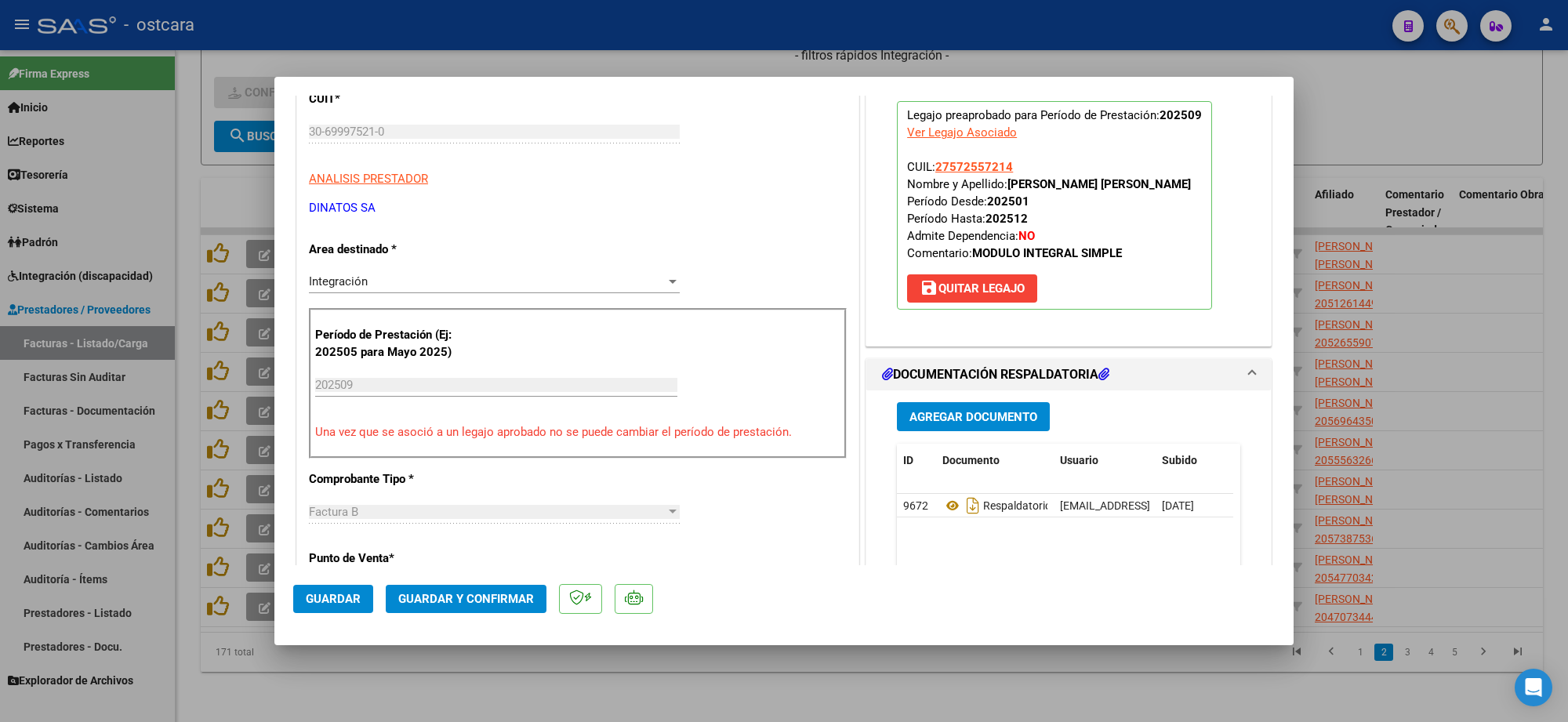
scroll to position [392, 0]
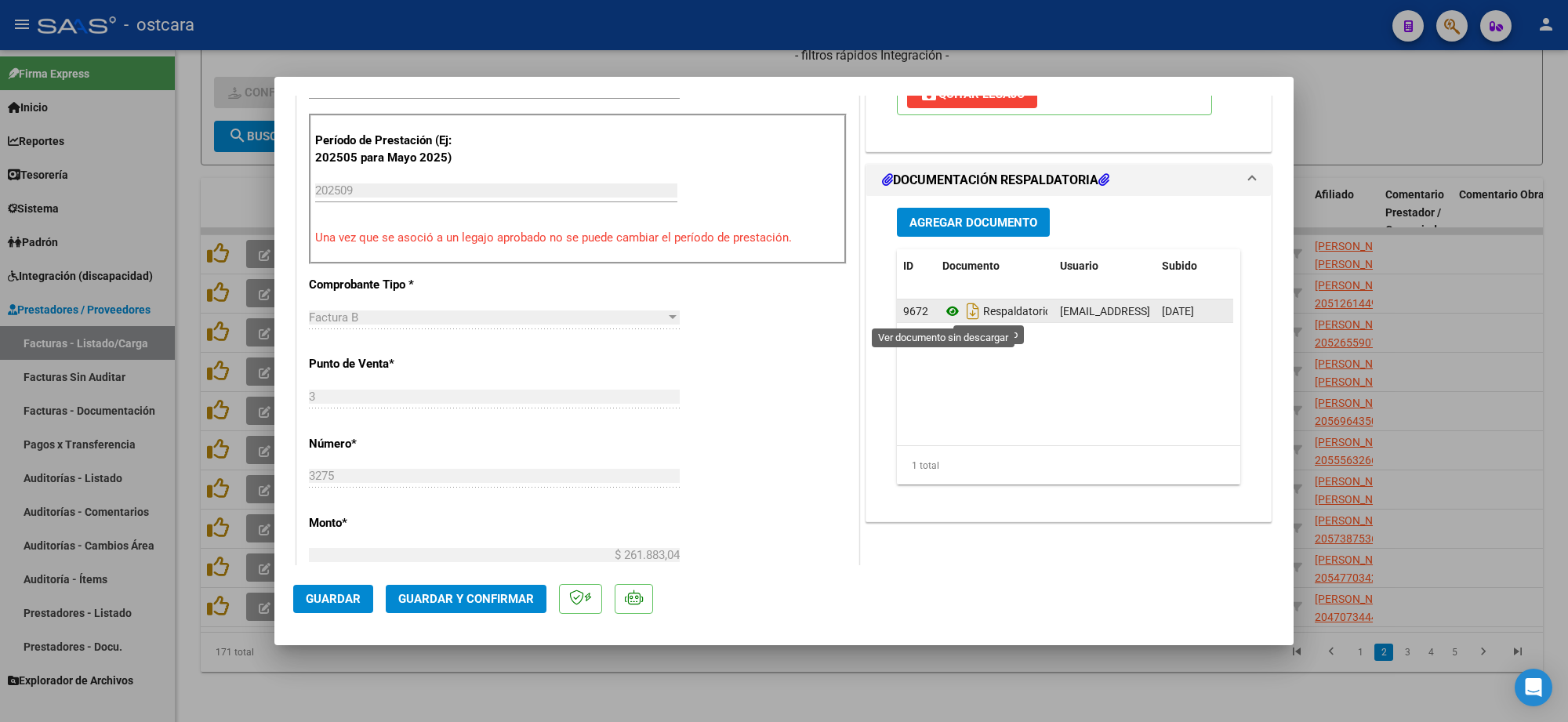
click at [943, 311] on icon at bounding box center [953, 311] width 21 height 19
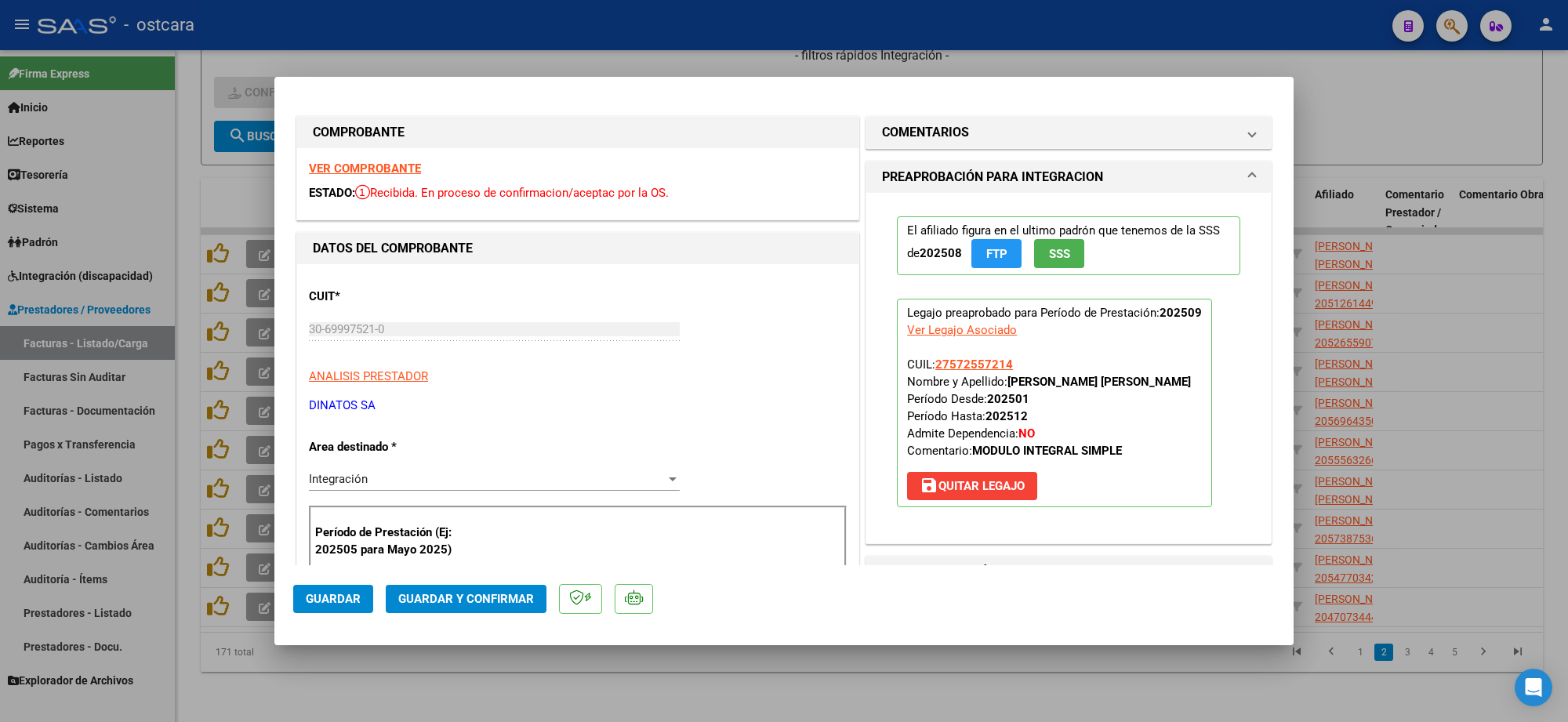
click at [378, 167] on strong "VER COMPROBANTE" at bounding box center [365, 168] width 112 height 14
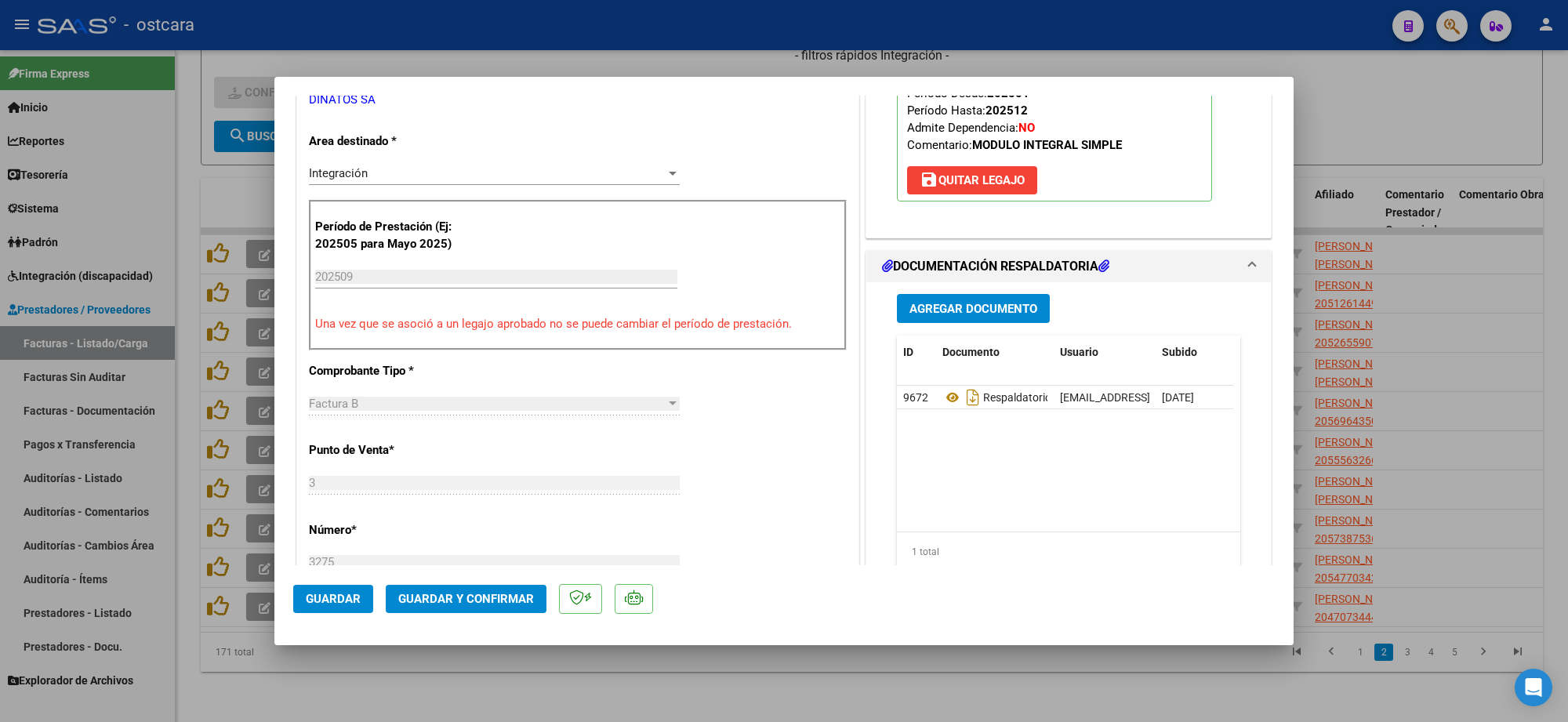
scroll to position [294, 0]
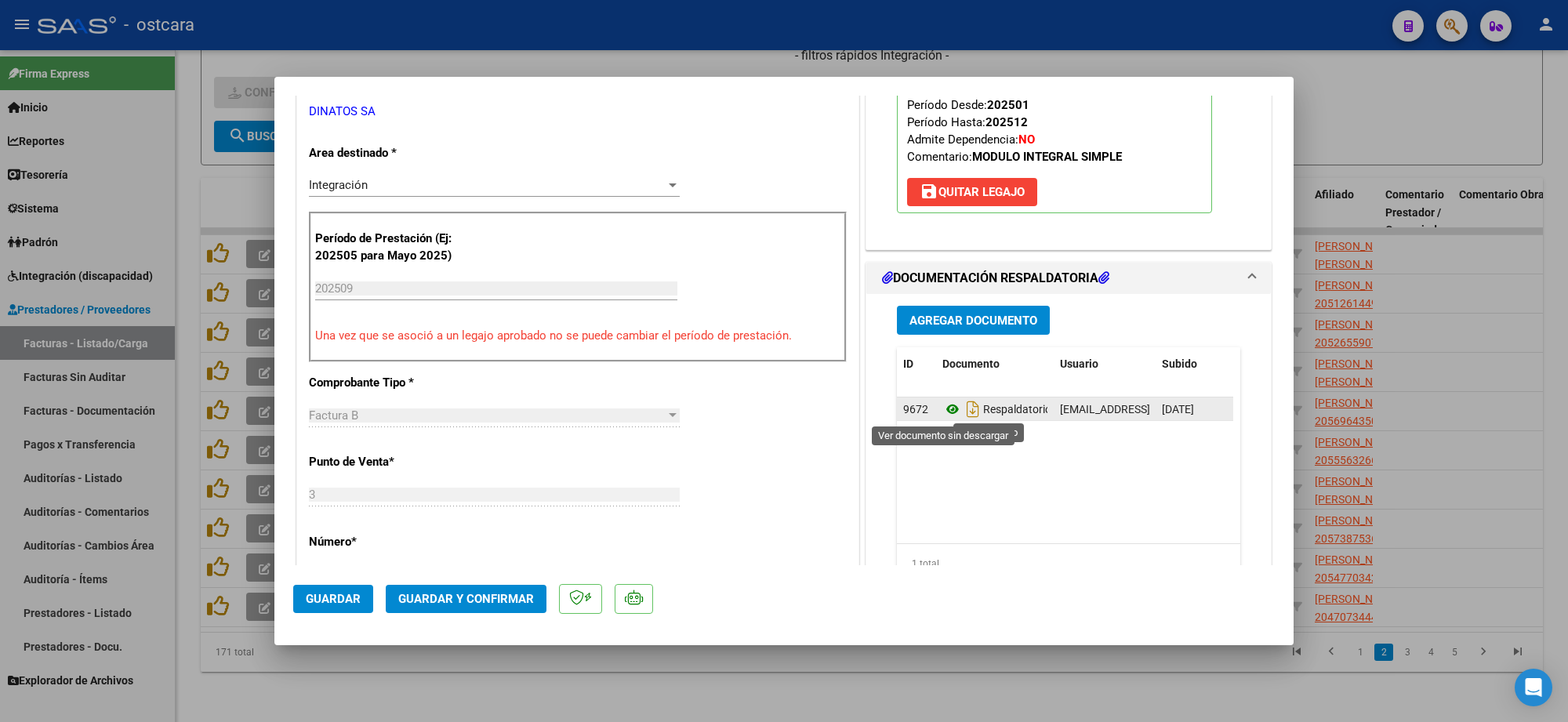
click at [944, 411] on icon at bounding box center [953, 410] width 21 height 19
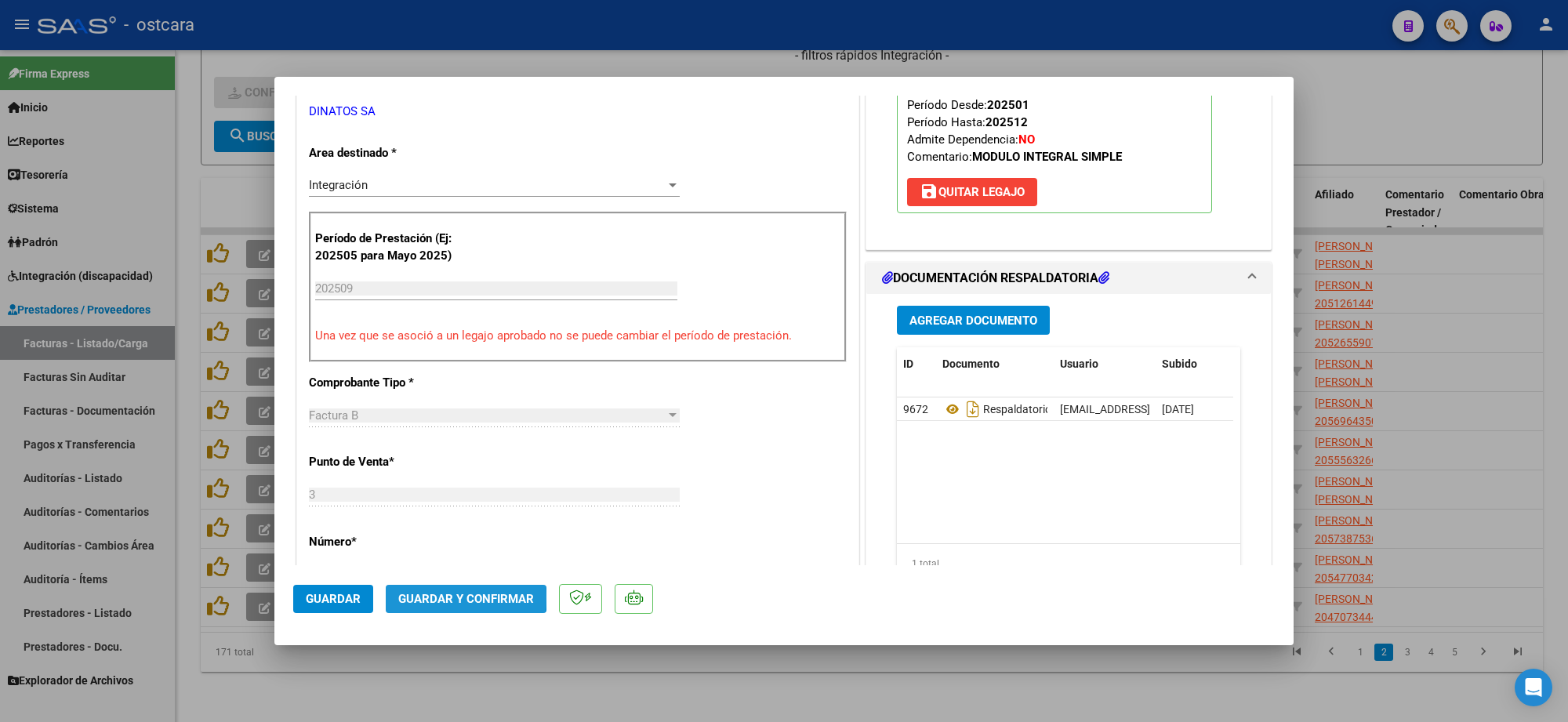
click at [460, 598] on span "Guardar y Confirmar" at bounding box center [466, 599] width 135 height 14
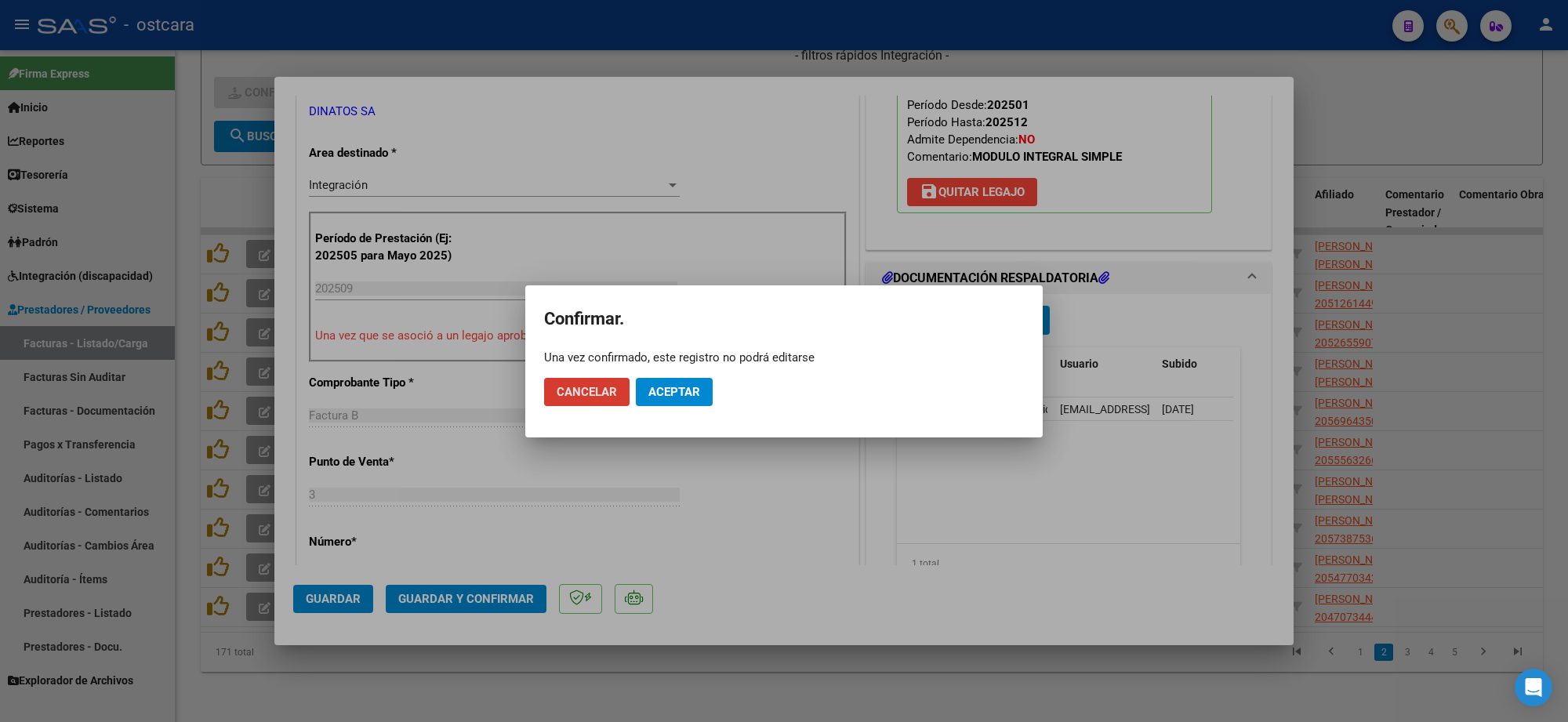
click at [661, 393] on span "Aceptar" at bounding box center [674, 392] width 52 height 14
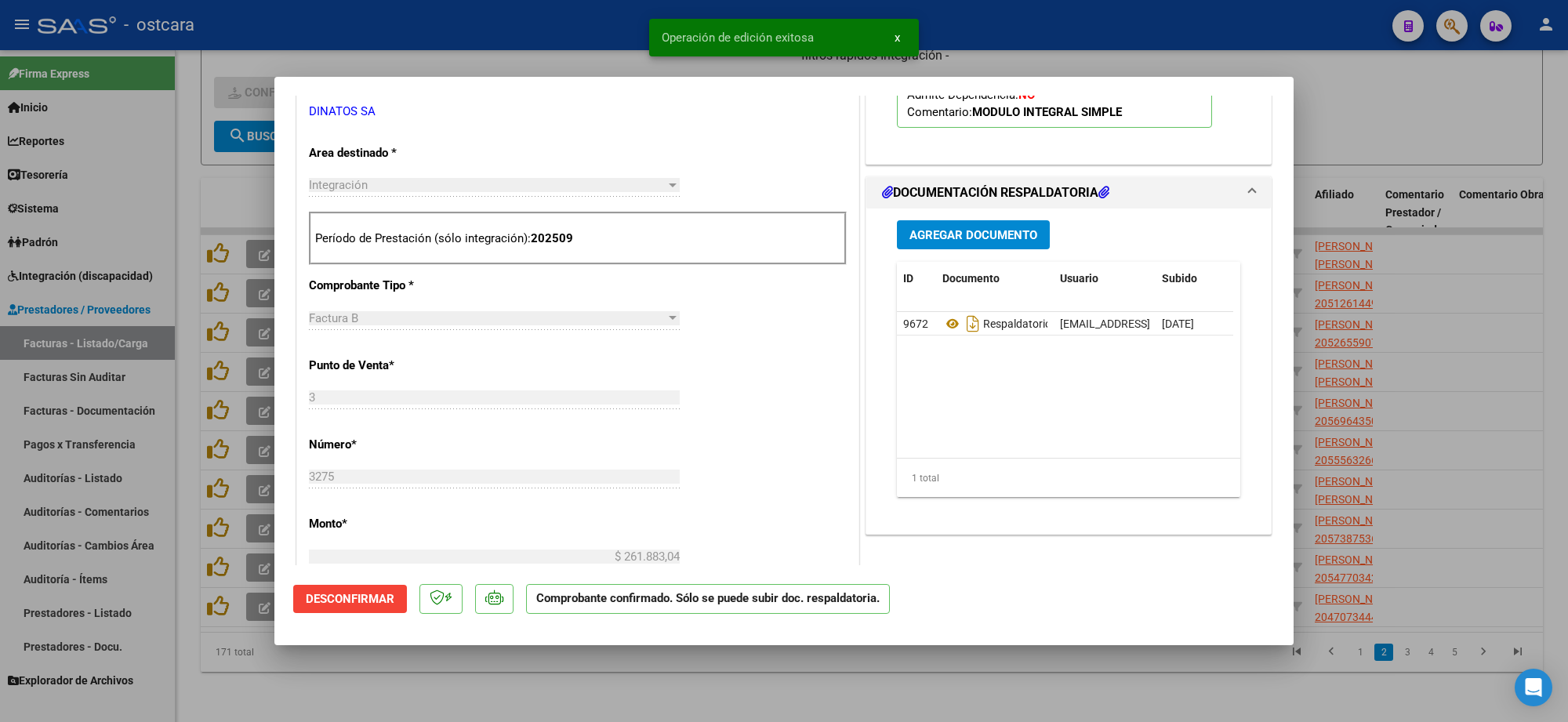
click at [1409, 132] on div at bounding box center [784, 361] width 1568 height 722
type input "$ 0,00"
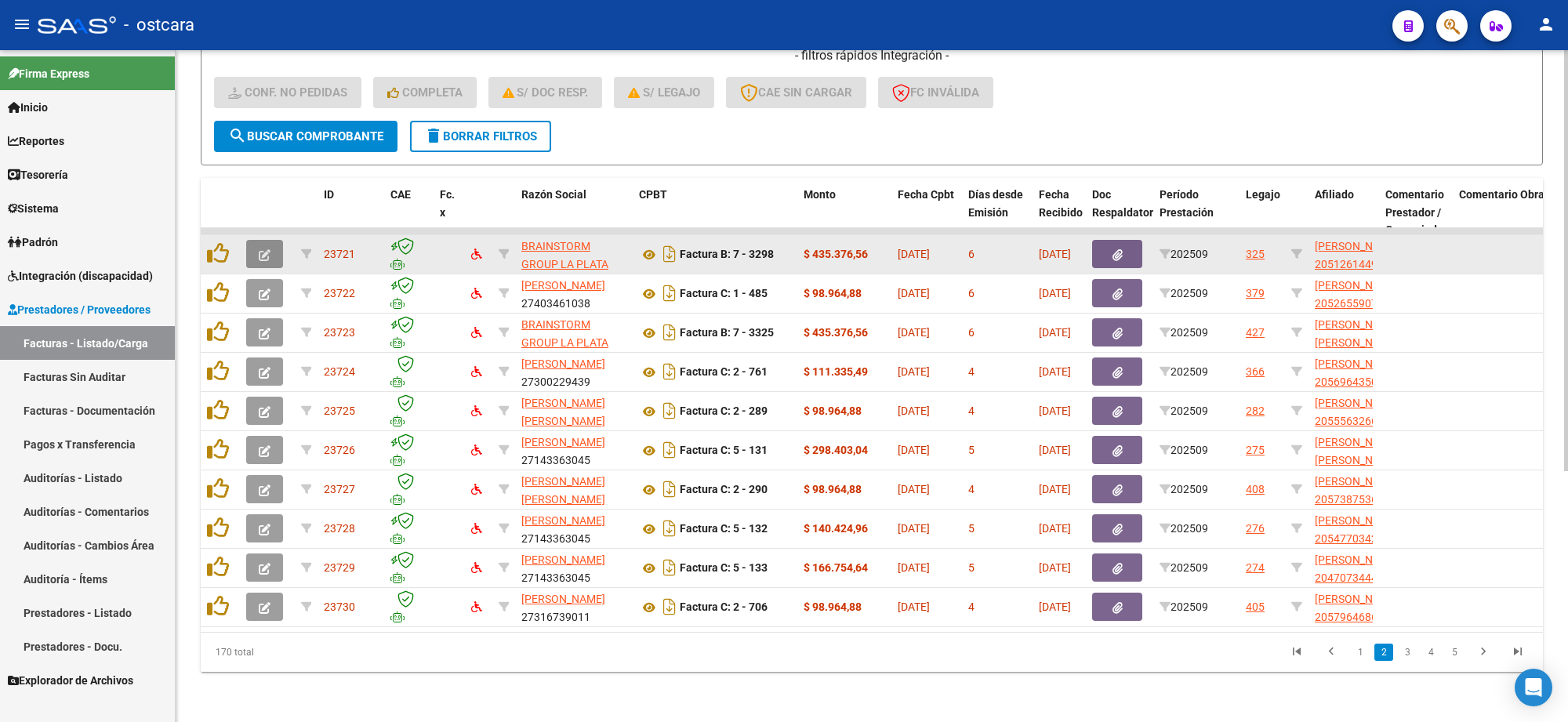
click at [281, 246] on button "button" at bounding box center [265, 254] width 37 height 28
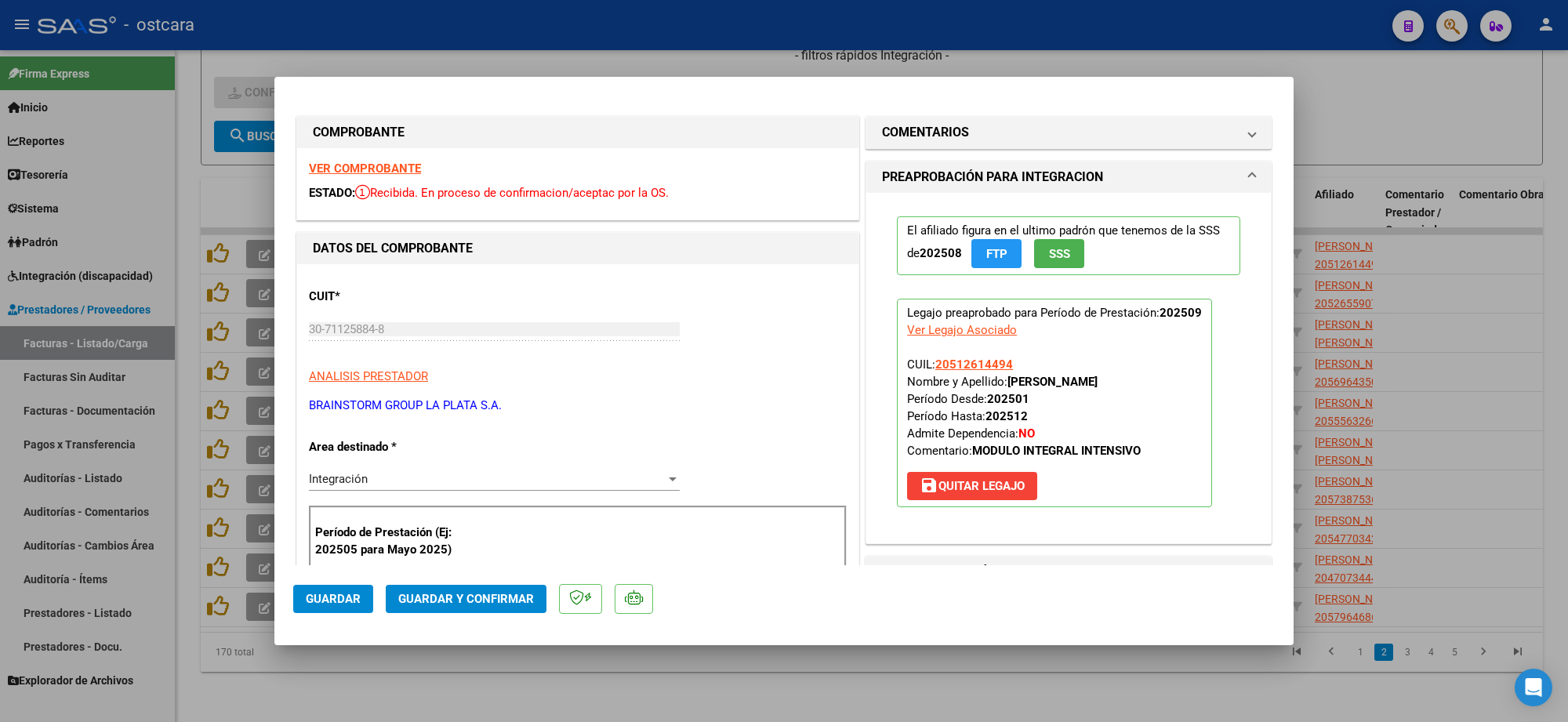
click at [368, 169] on strong "VER COMPROBANTE" at bounding box center [365, 168] width 112 height 14
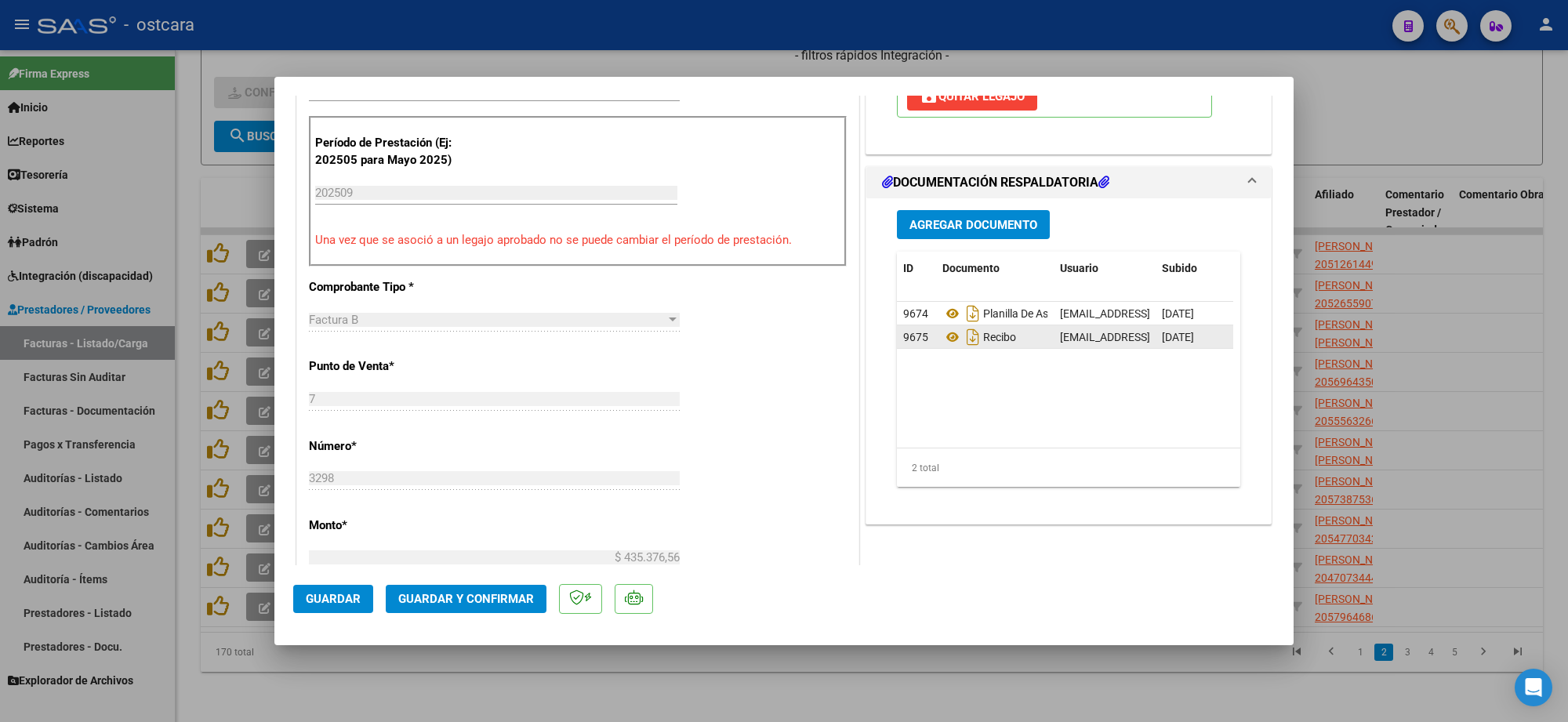
scroll to position [392, 0]
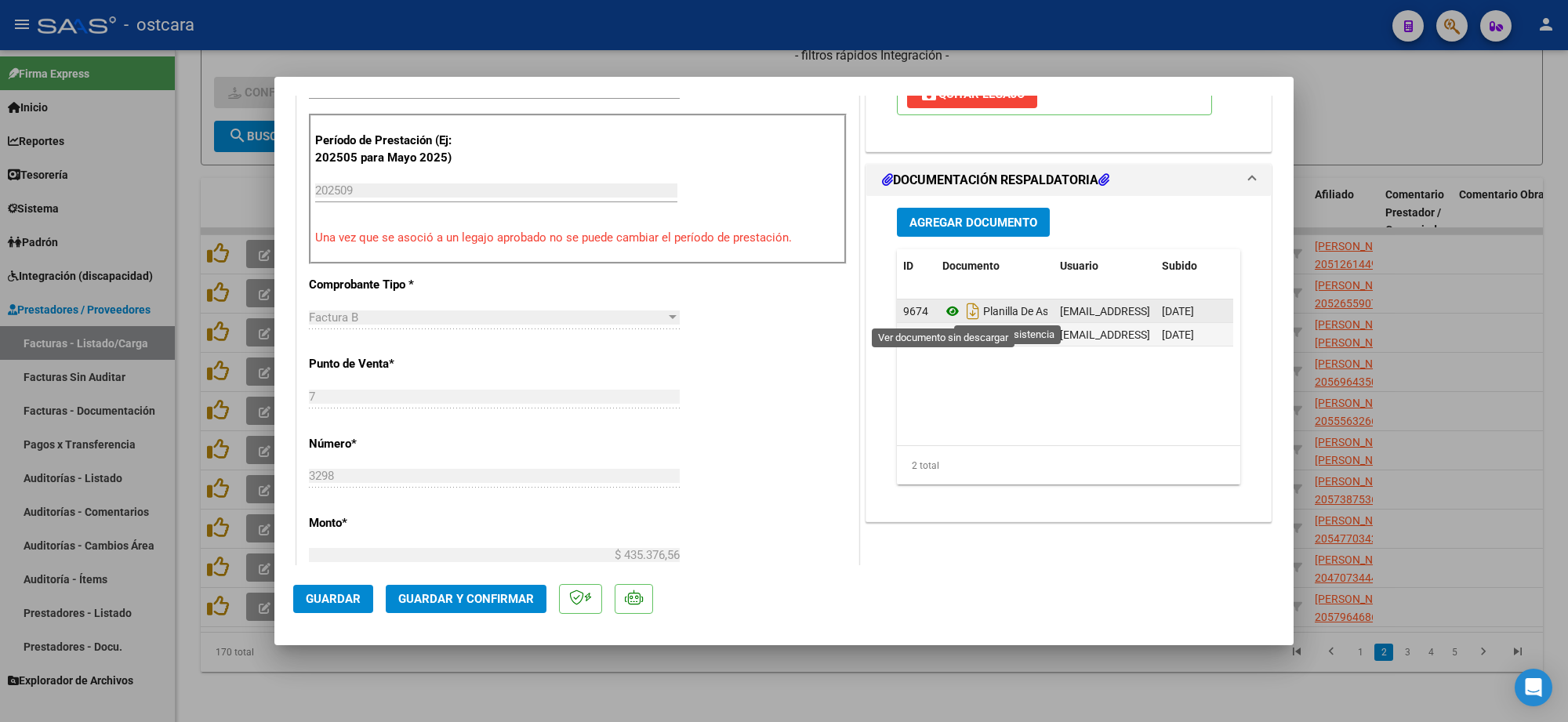
click at [946, 311] on icon at bounding box center [953, 311] width 21 height 19
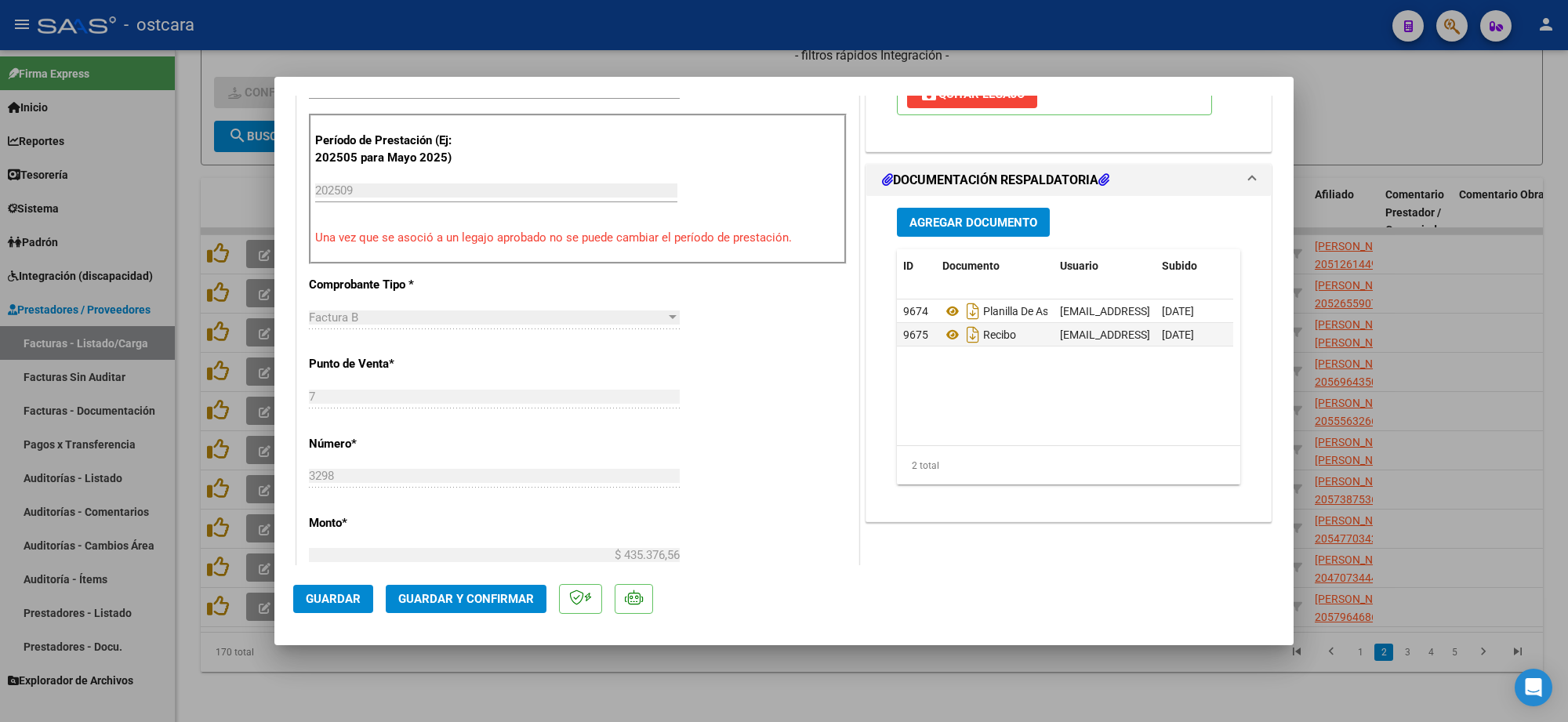
click at [492, 587] on button "Guardar y Confirmar" at bounding box center [466, 599] width 160 height 28
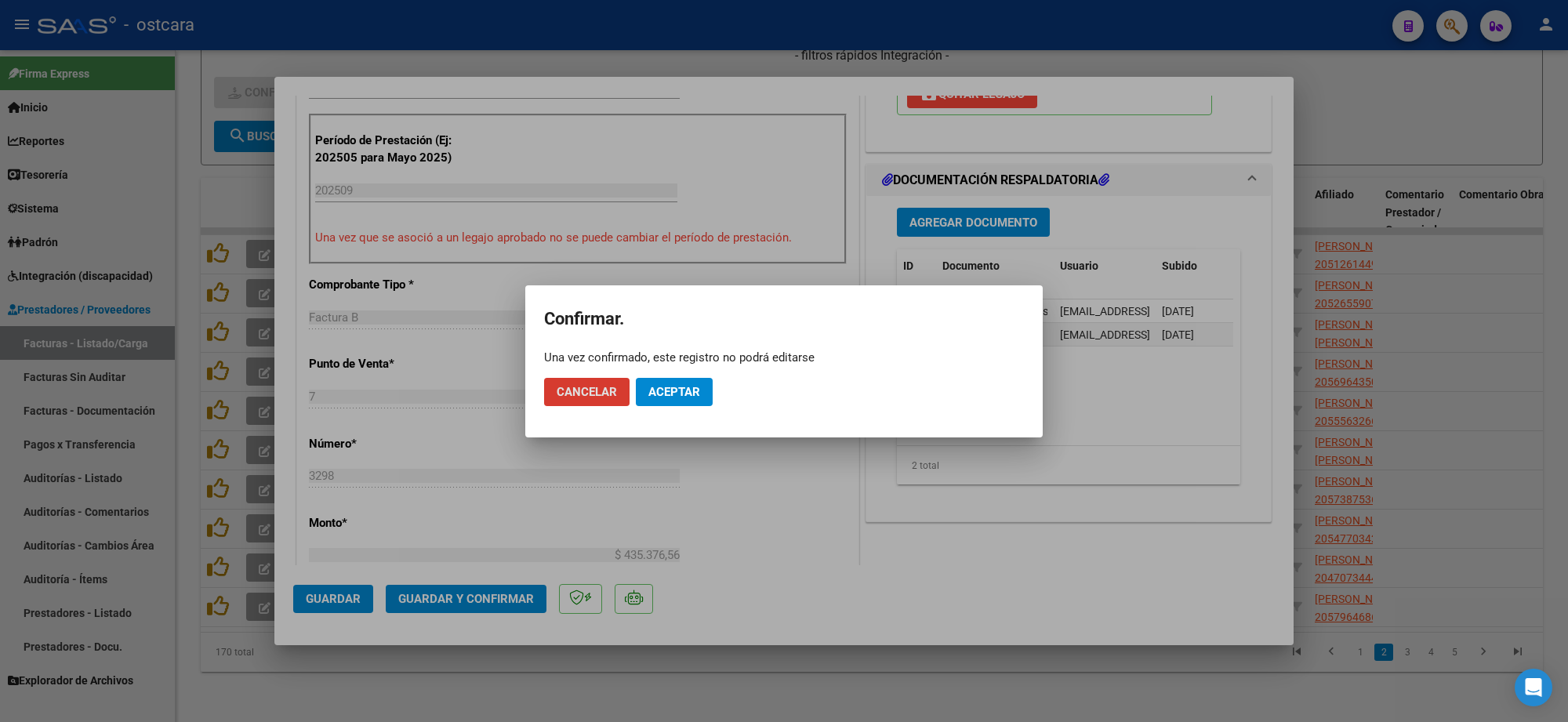
click at [679, 386] on span "Aceptar" at bounding box center [674, 392] width 52 height 14
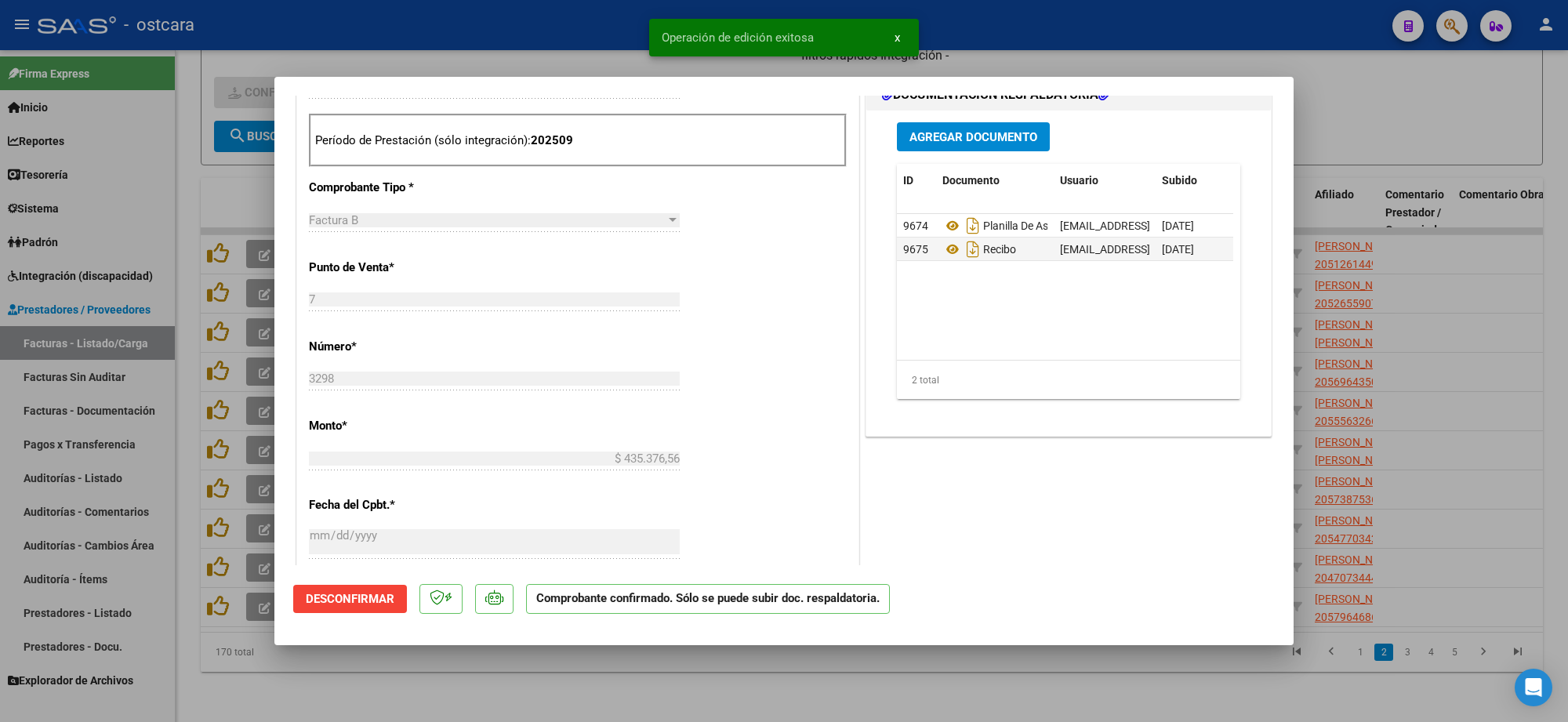
click at [1362, 94] on div at bounding box center [784, 361] width 1568 height 722
type input "$ 0,00"
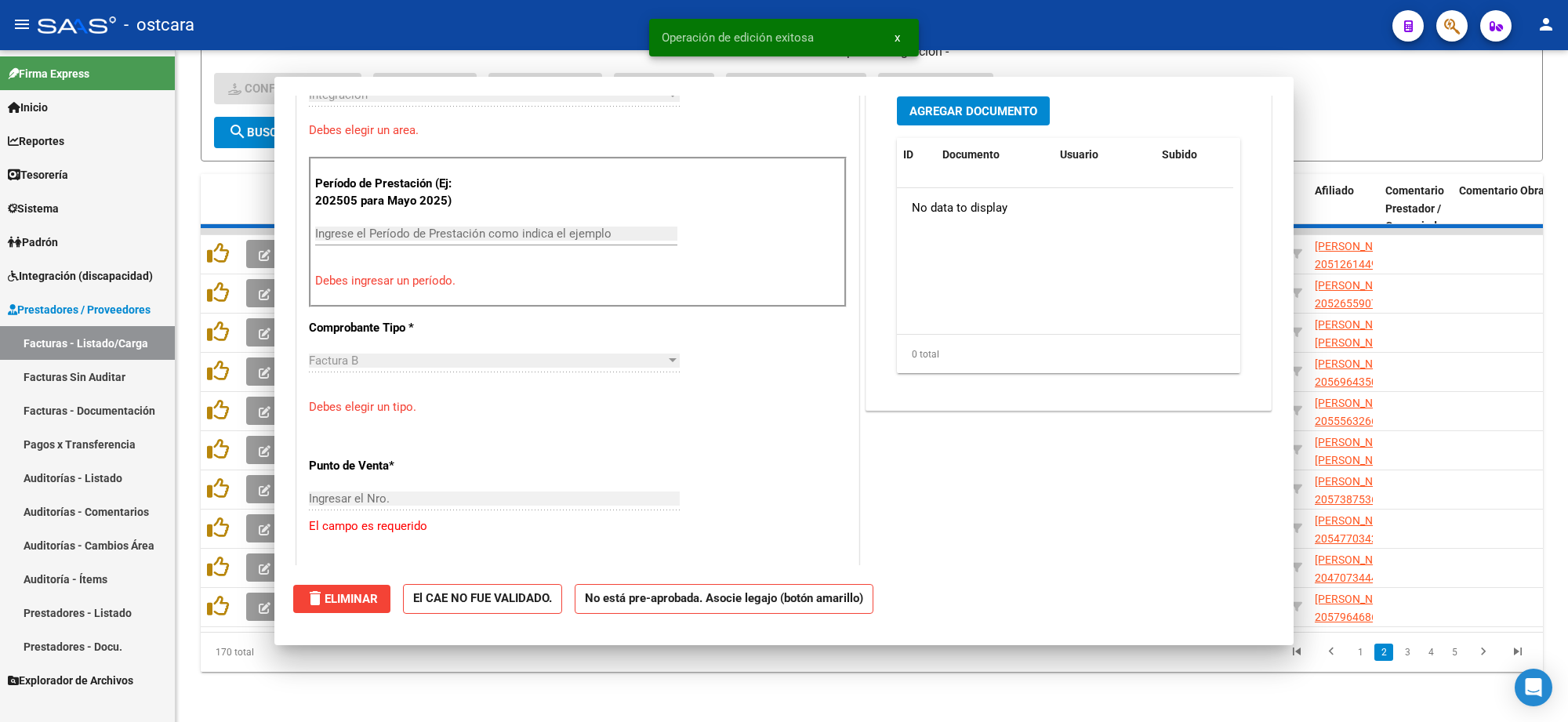
scroll to position [419, 0]
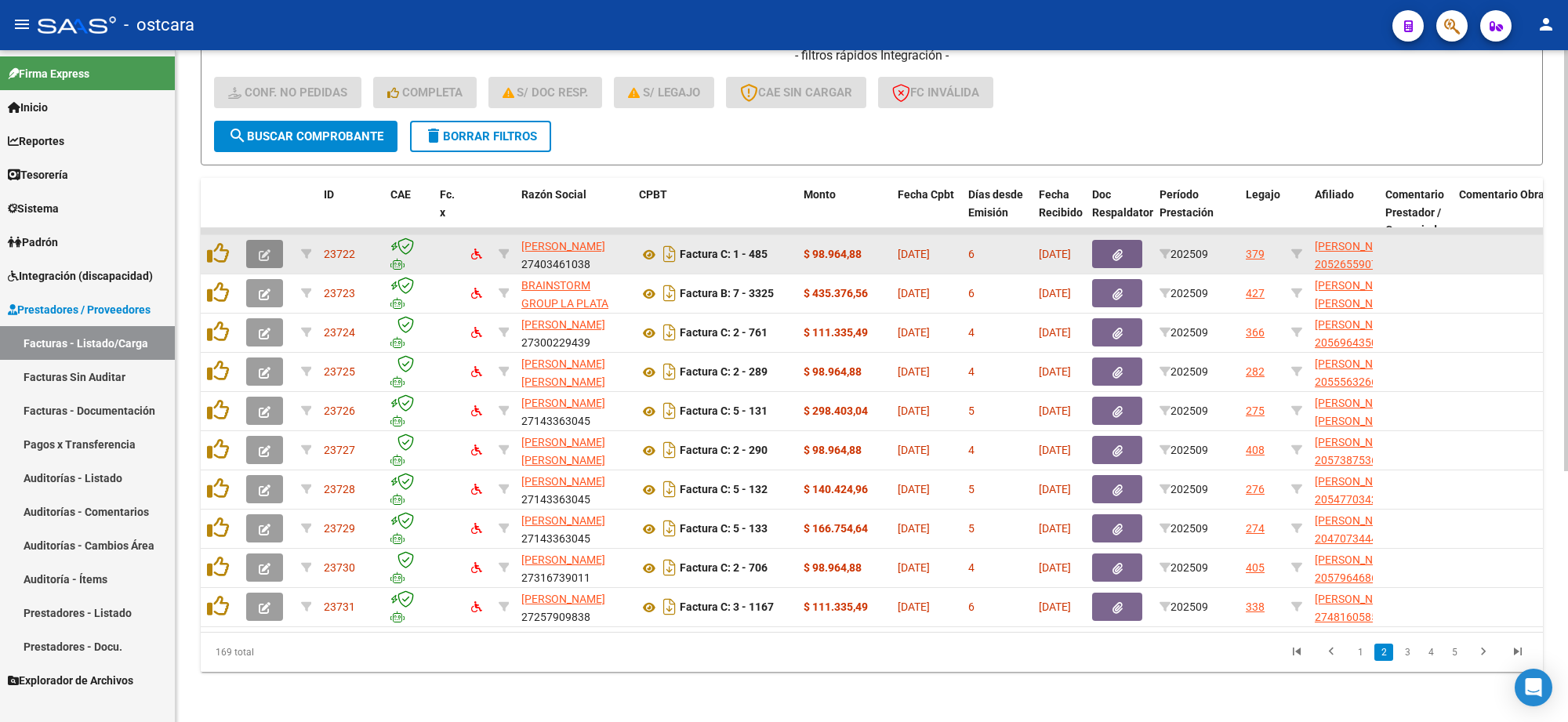
click at [264, 249] on icon "button" at bounding box center [265, 255] width 12 height 12
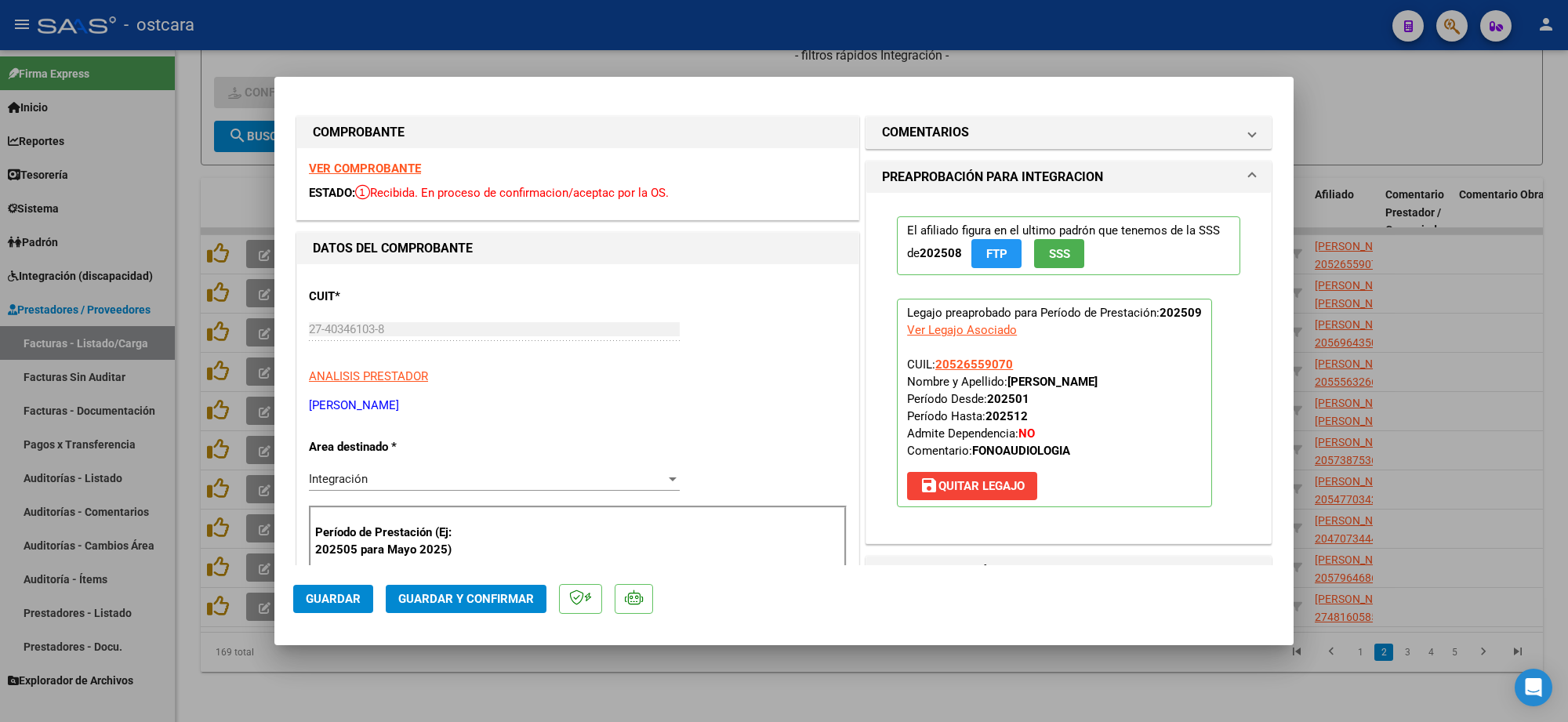
click at [349, 157] on div "VER COMPROBANTE ESTADO: Recibida. En proceso de confirmacion/aceptac por la OS." at bounding box center [578, 184] width 561 height 72
click at [350, 162] on strong "VER COMPROBANTE" at bounding box center [365, 168] width 112 height 14
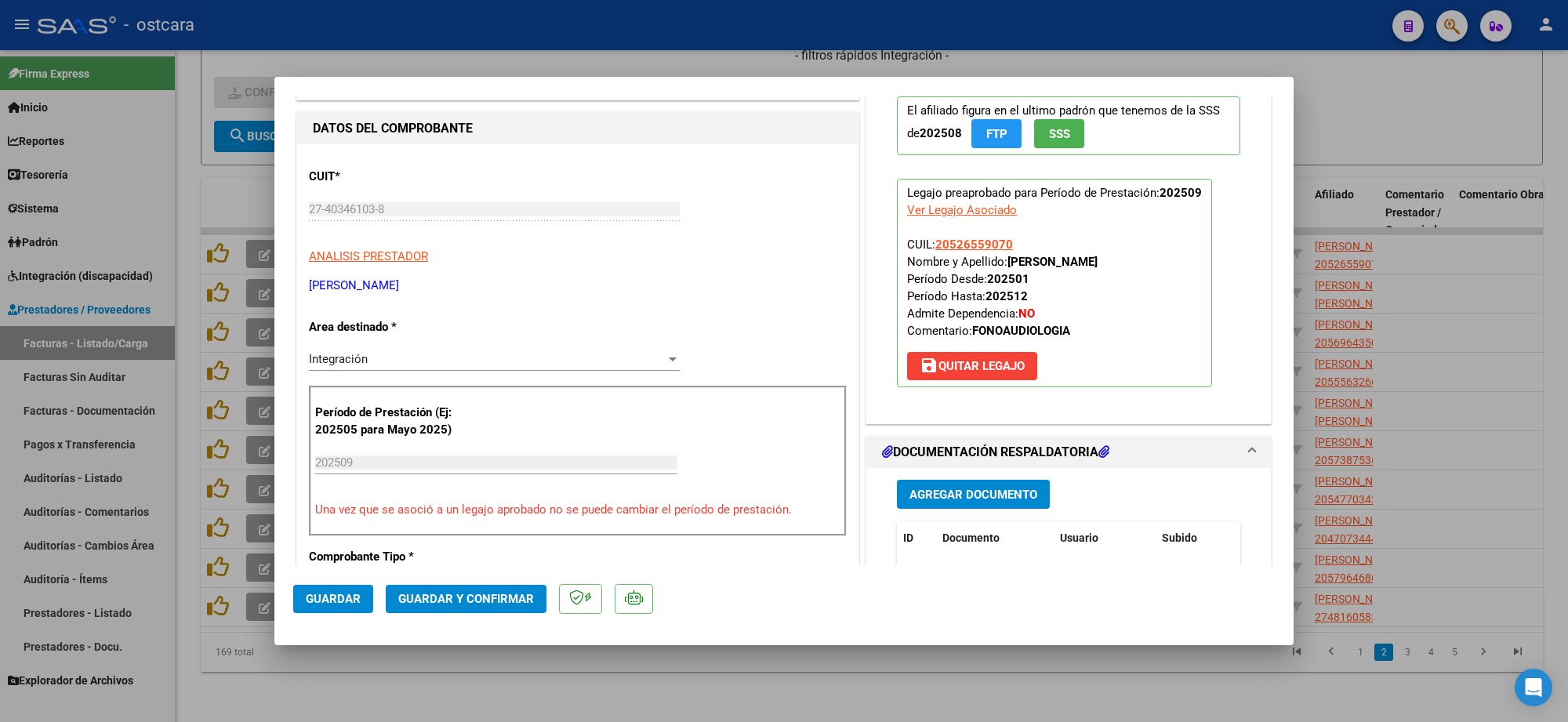
scroll to position [294, 0]
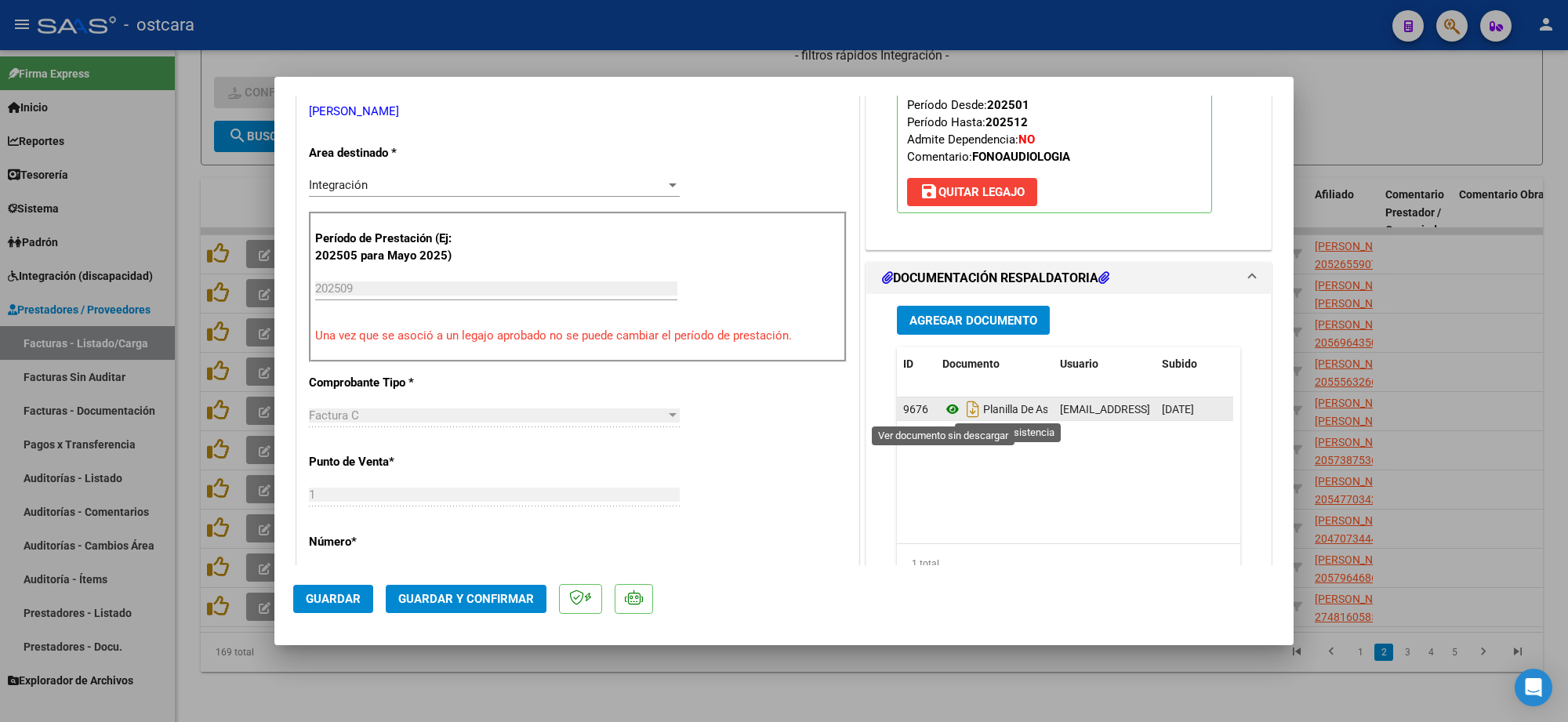
click at [946, 408] on icon at bounding box center [953, 410] width 21 height 19
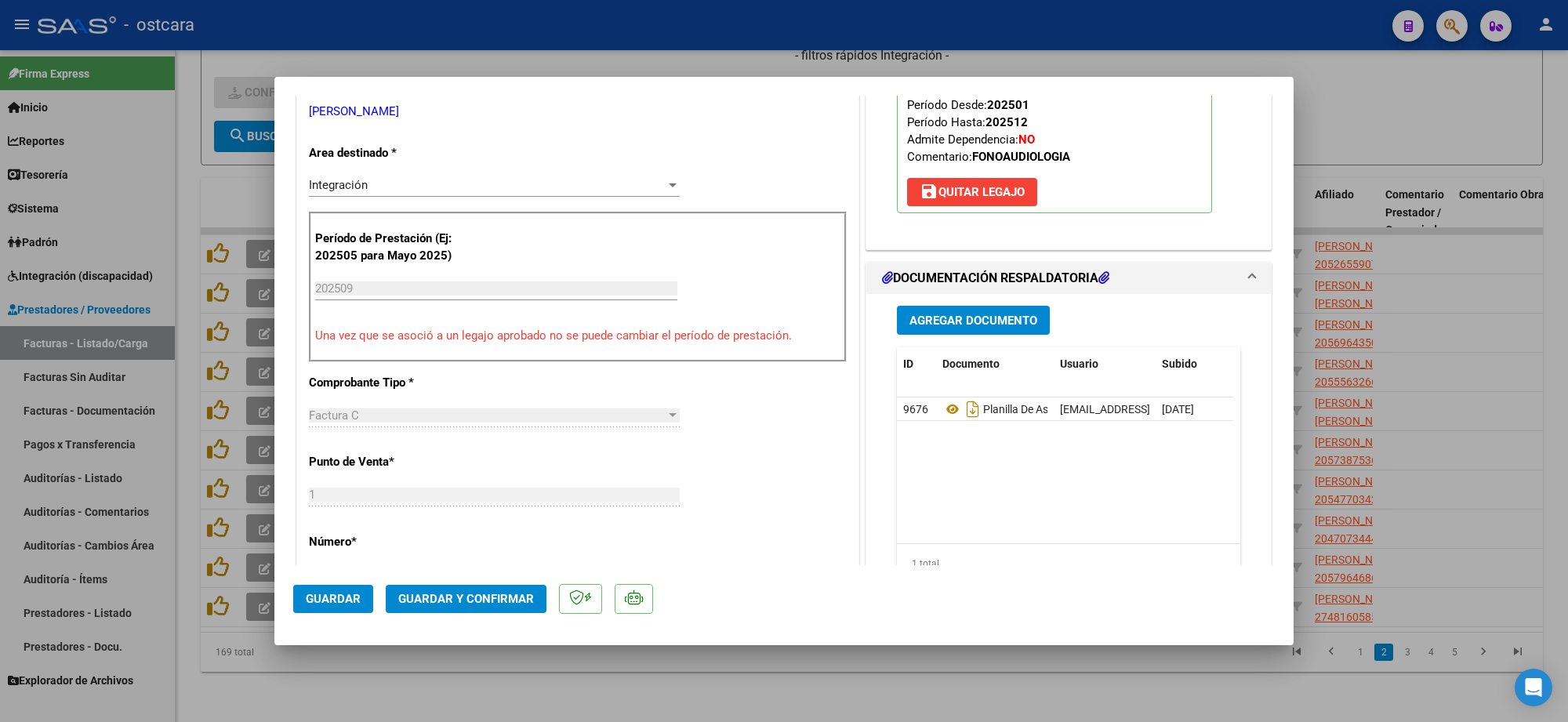
click at [511, 596] on span "Guardar y Confirmar" at bounding box center [466, 599] width 135 height 14
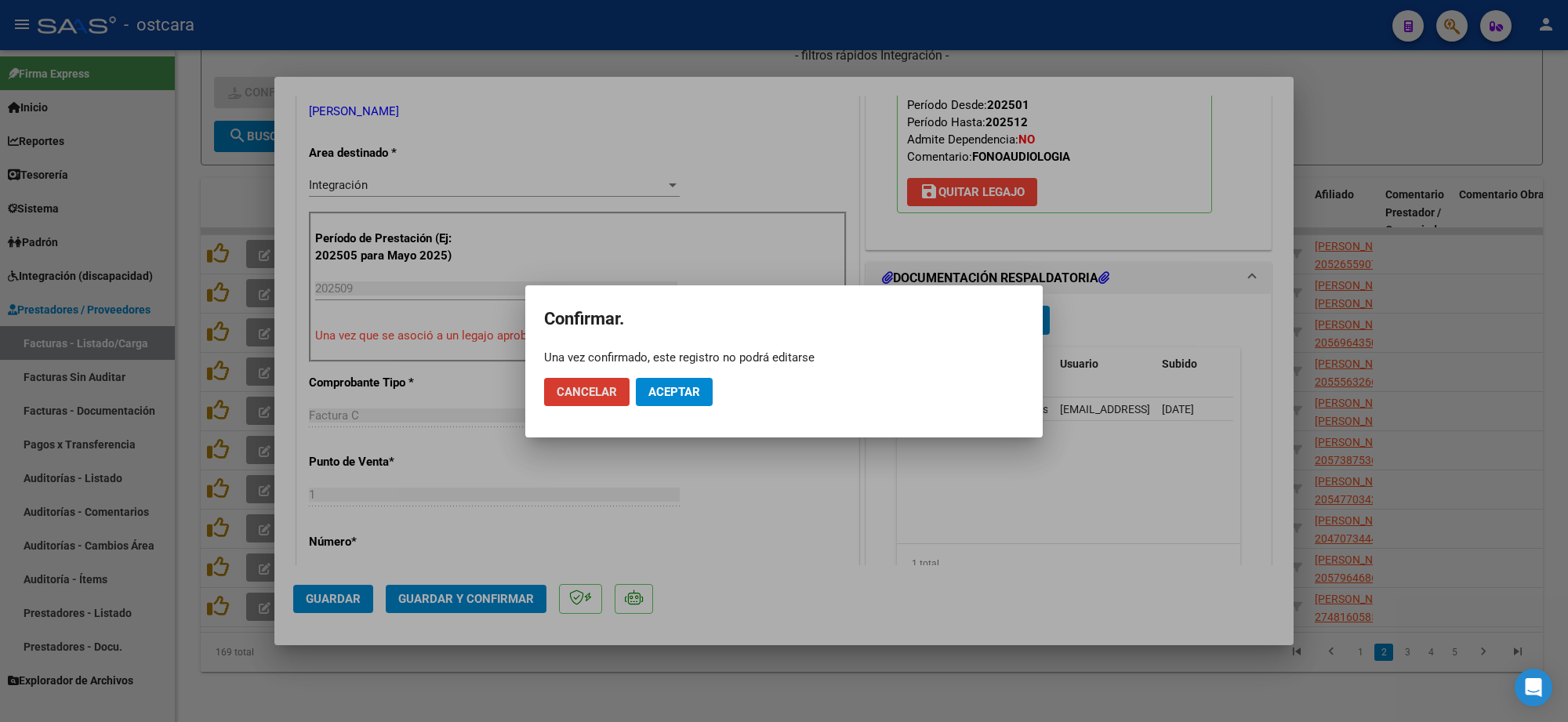
click at [690, 392] on span "Aceptar" at bounding box center [674, 392] width 52 height 14
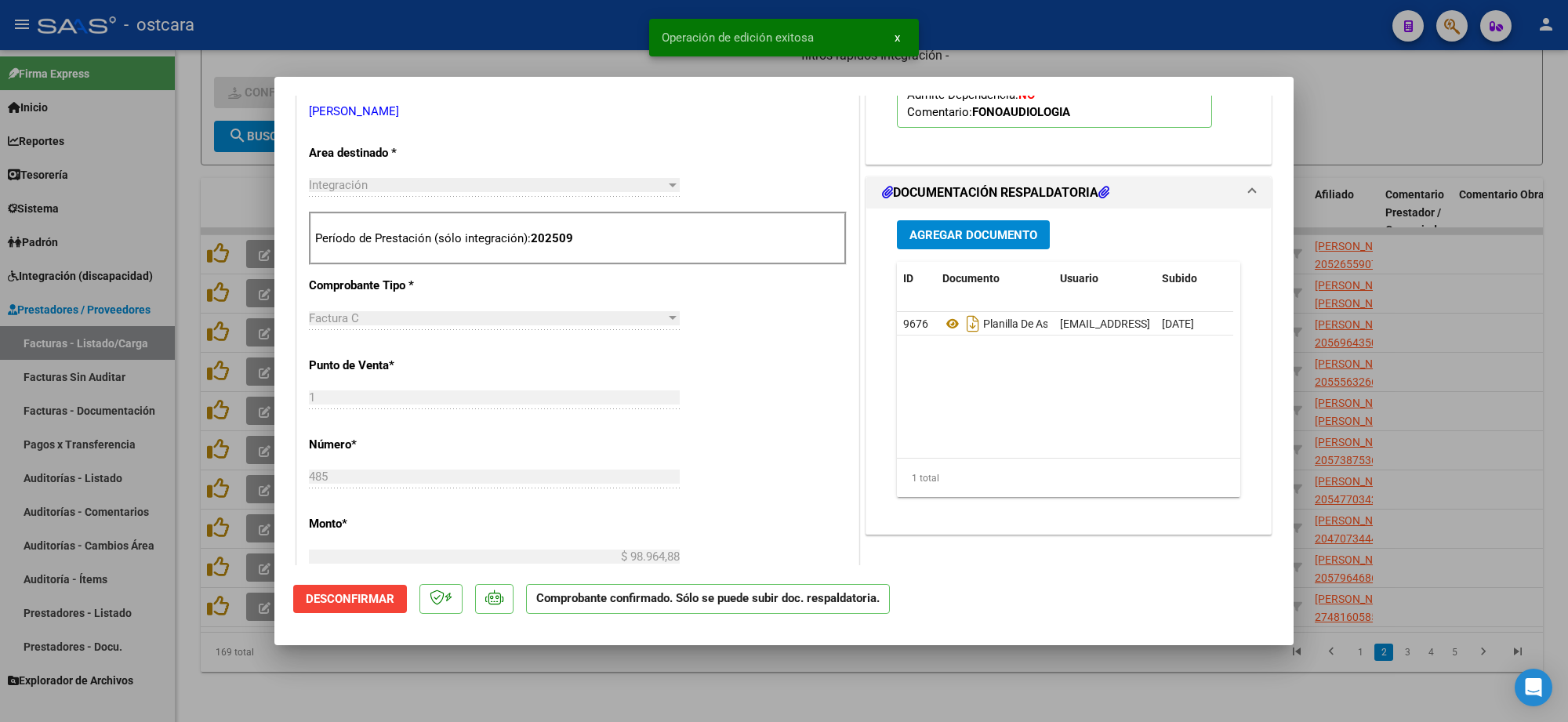
click at [1438, 118] on div at bounding box center [784, 361] width 1568 height 722
type input "$ 0,00"
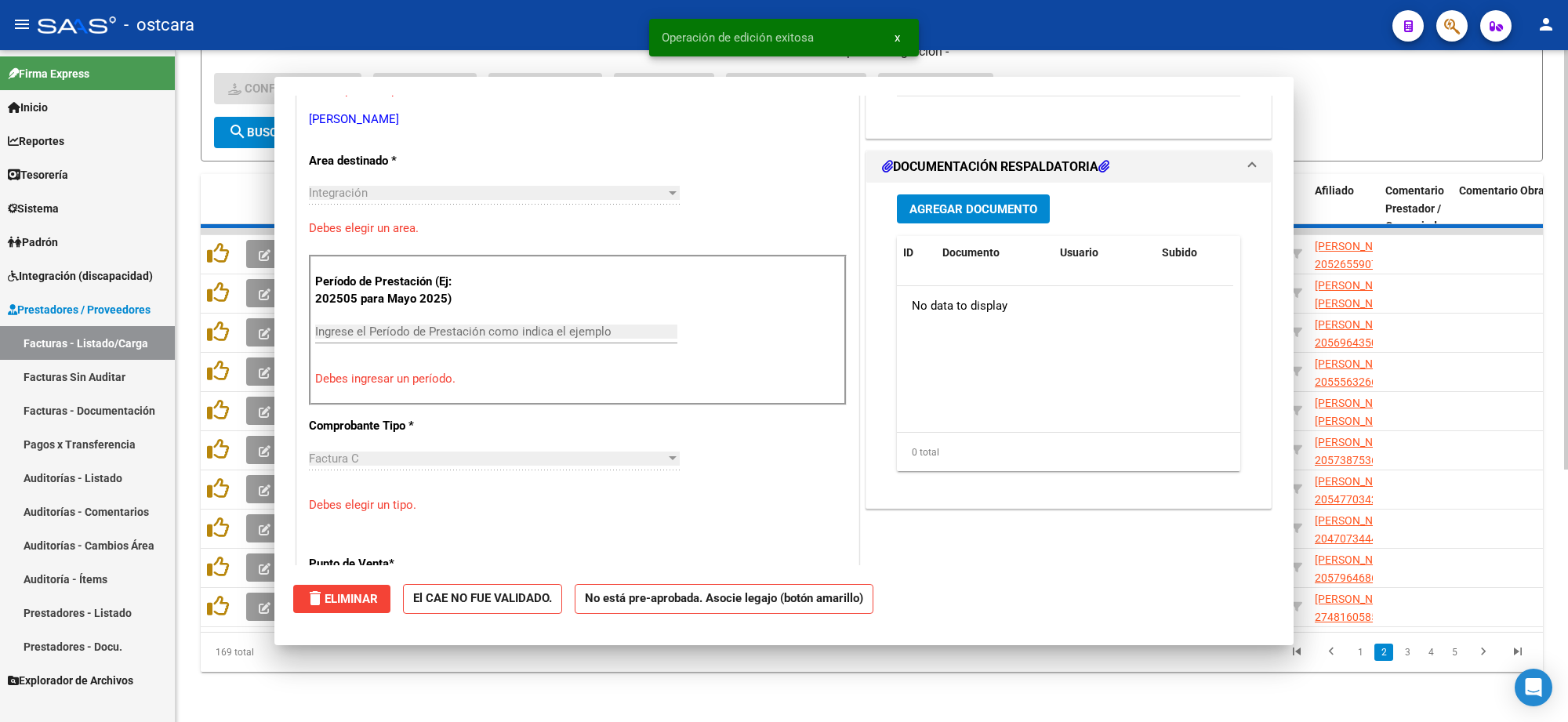
scroll to position [0, 0]
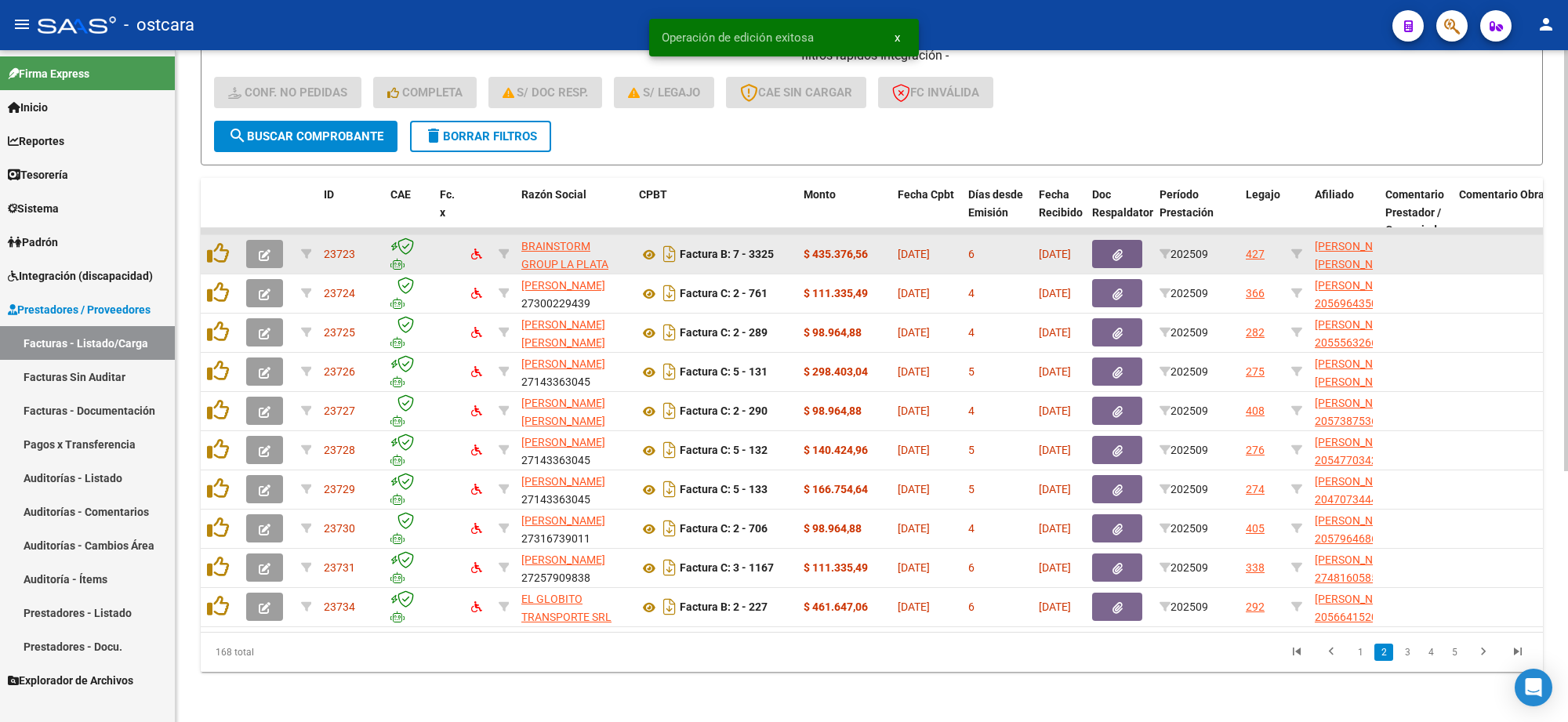
click at [265, 247] on span "button" at bounding box center [265, 254] width 12 height 14
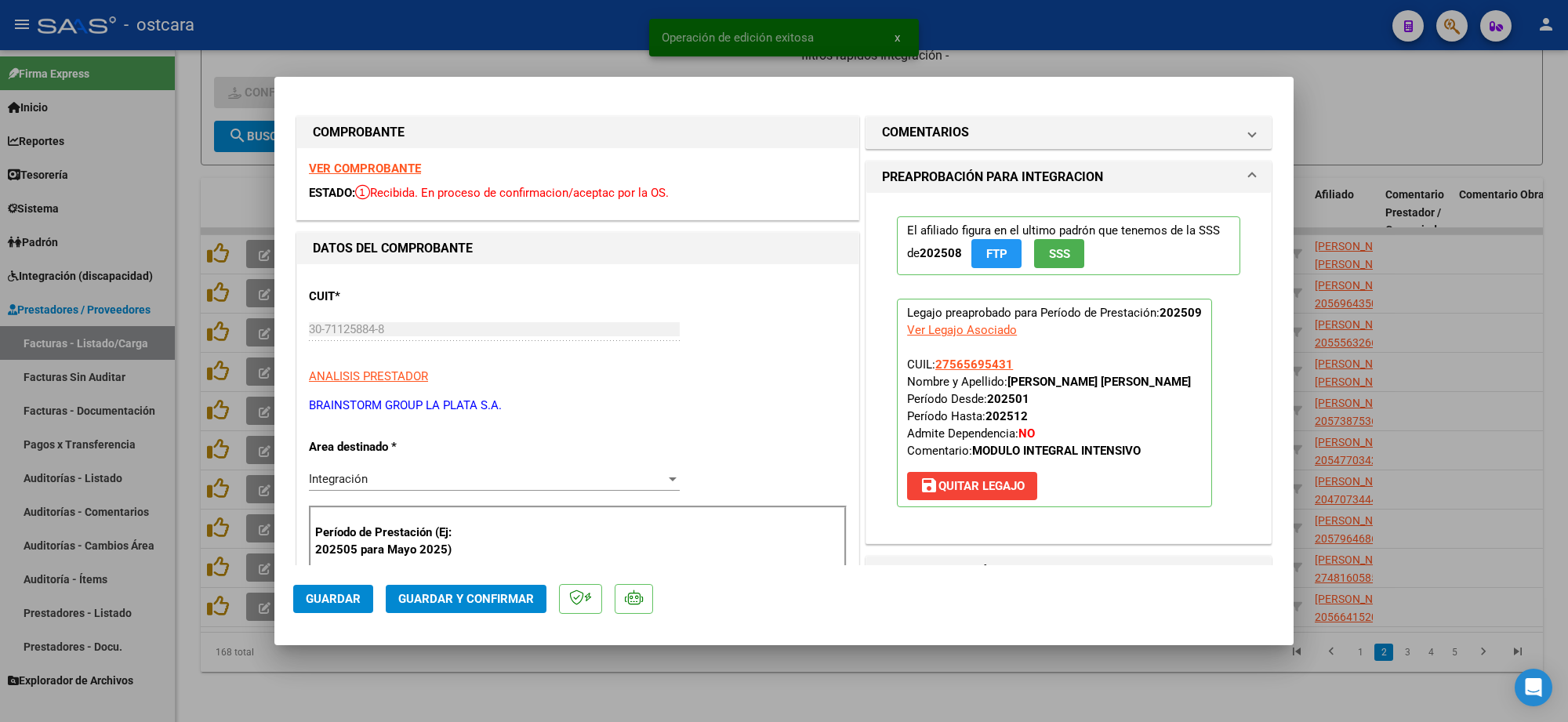
click at [388, 166] on strong "VER COMPROBANTE" at bounding box center [365, 168] width 112 height 14
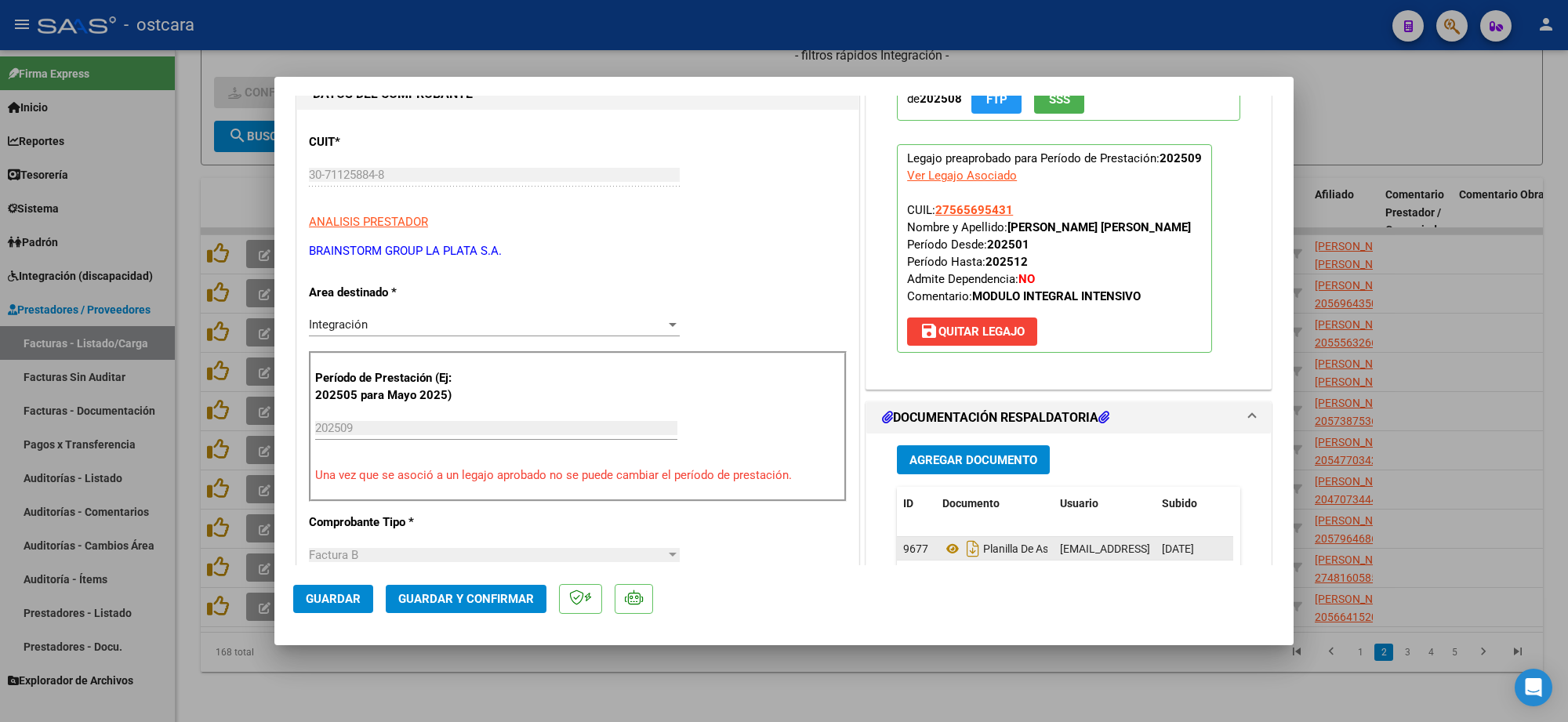
scroll to position [392, 0]
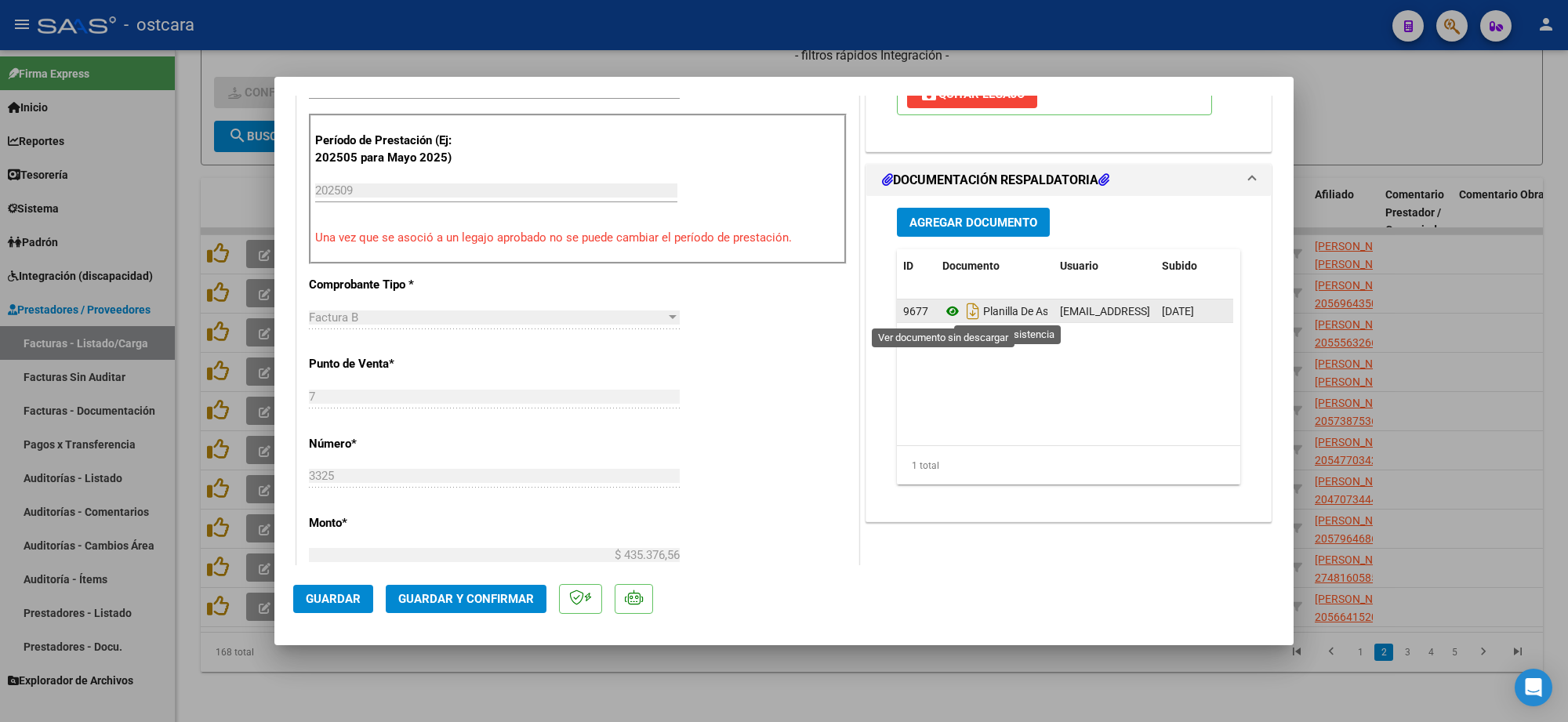
click at [943, 310] on icon at bounding box center [953, 311] width 21 height 19
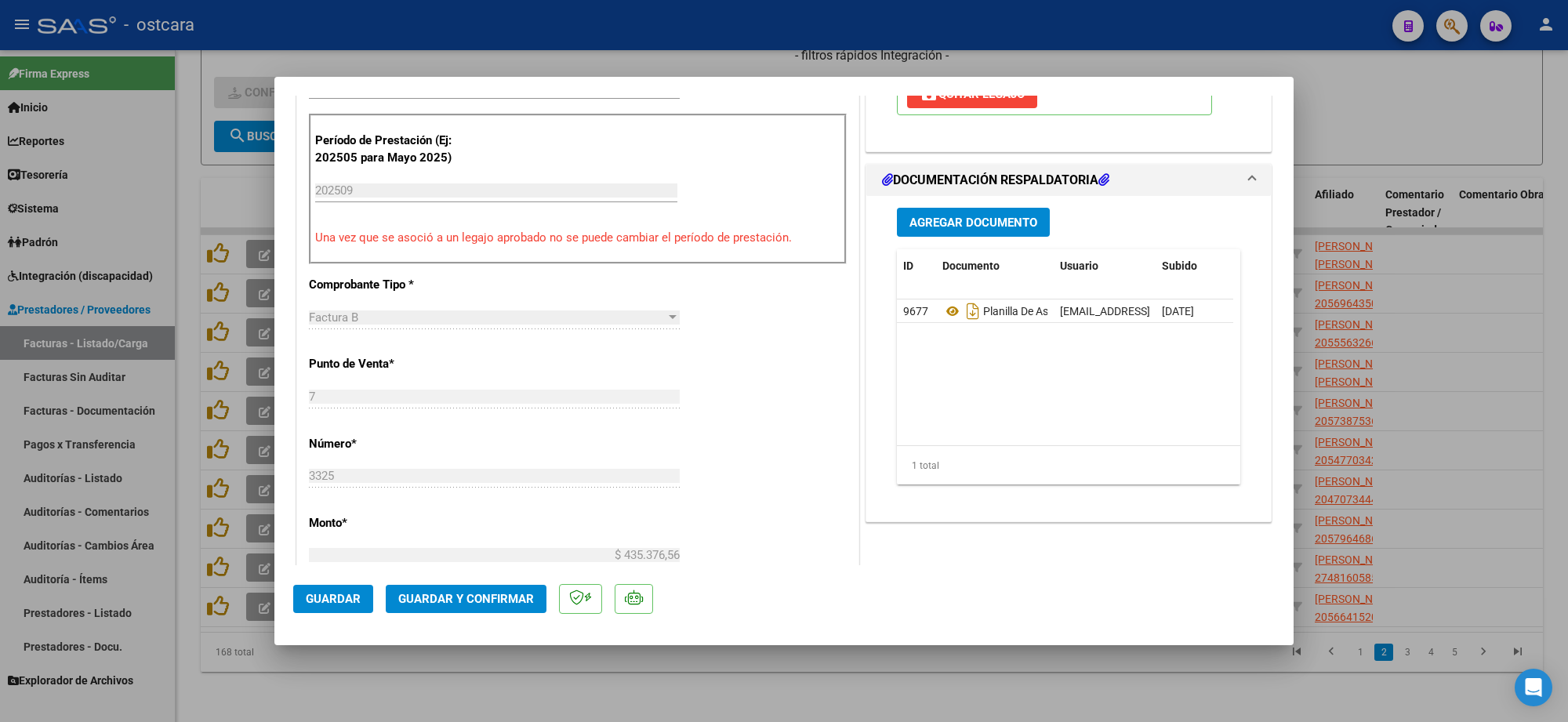
click at [511, 599] on span "Guardar y Confirmar" at bounding box center [466, 599] width 135 height 14
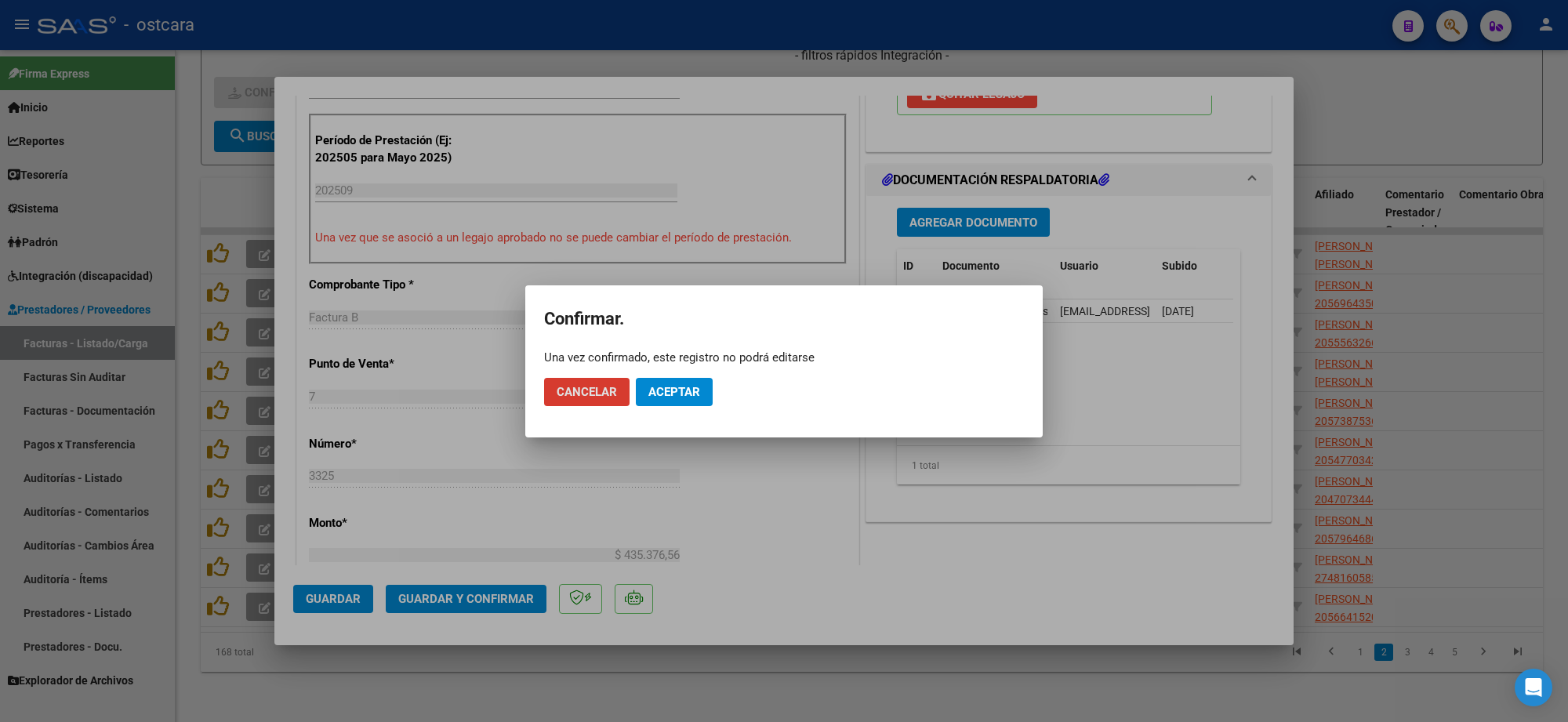
click at [665, 402] on button "Aceptar" at bounding box center [674, 392] width 77 height 28
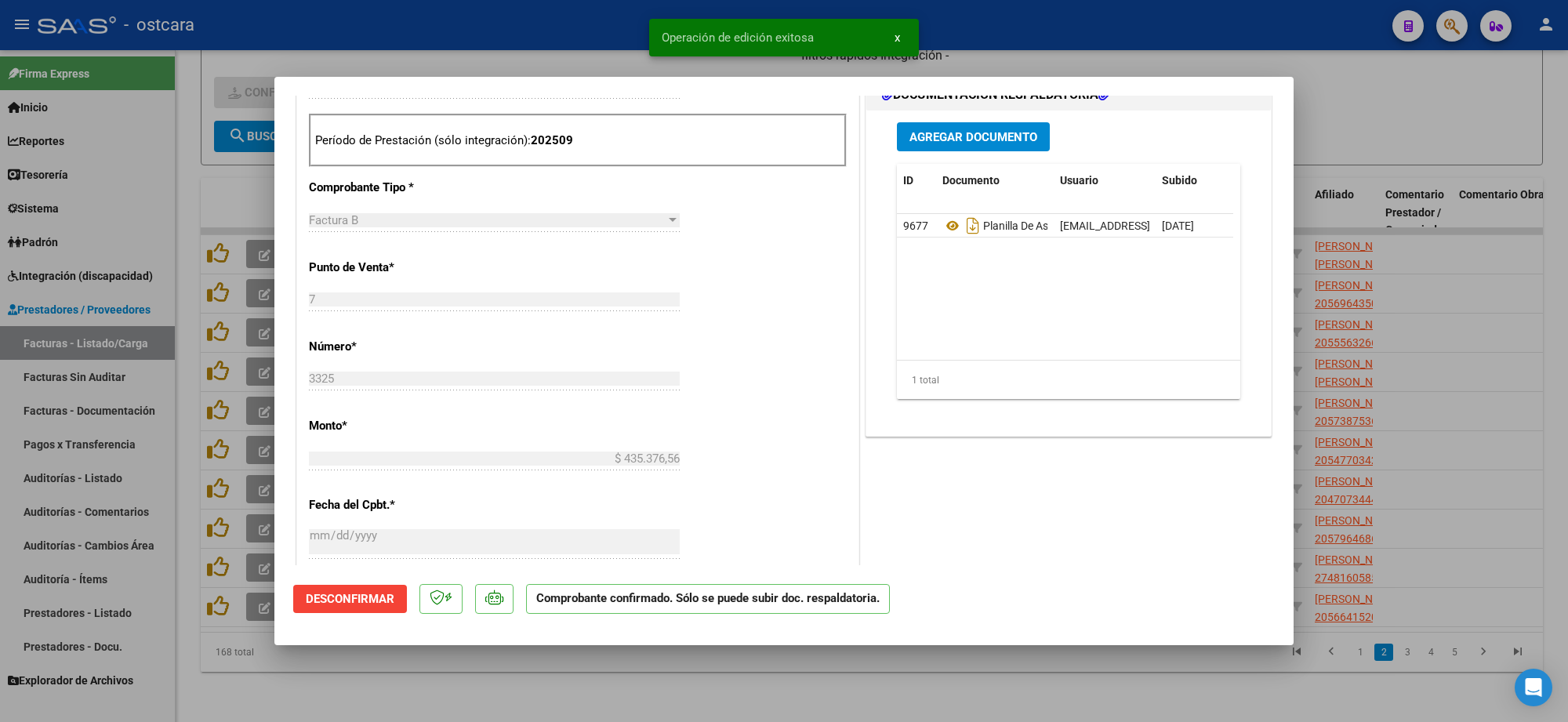
click at [1413, 120] on div at bounding box center [784, 361] width 1568 height 722
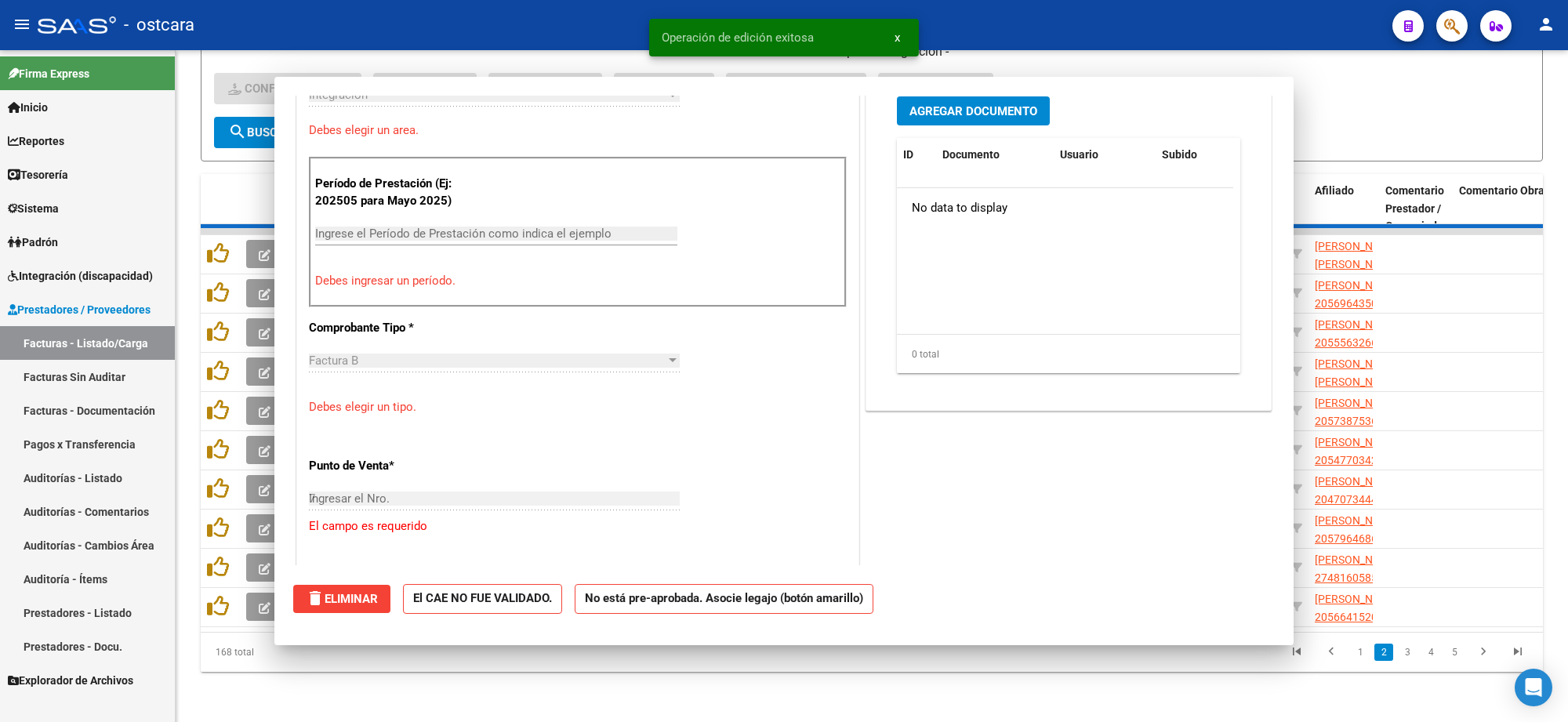
type input "$ 0,00"
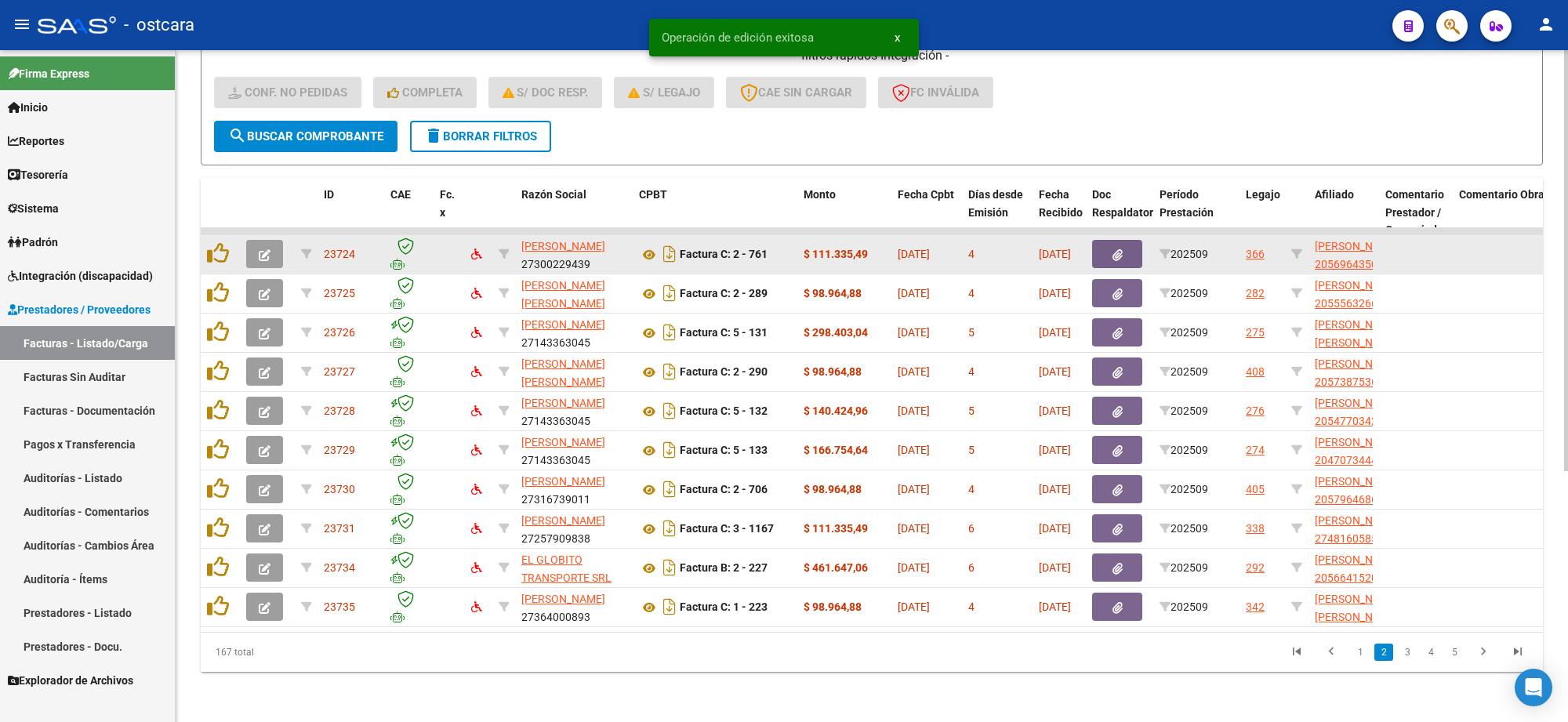
click at [259, 249] on icon "button" at bounding box center [265, 255] width 12 height 12
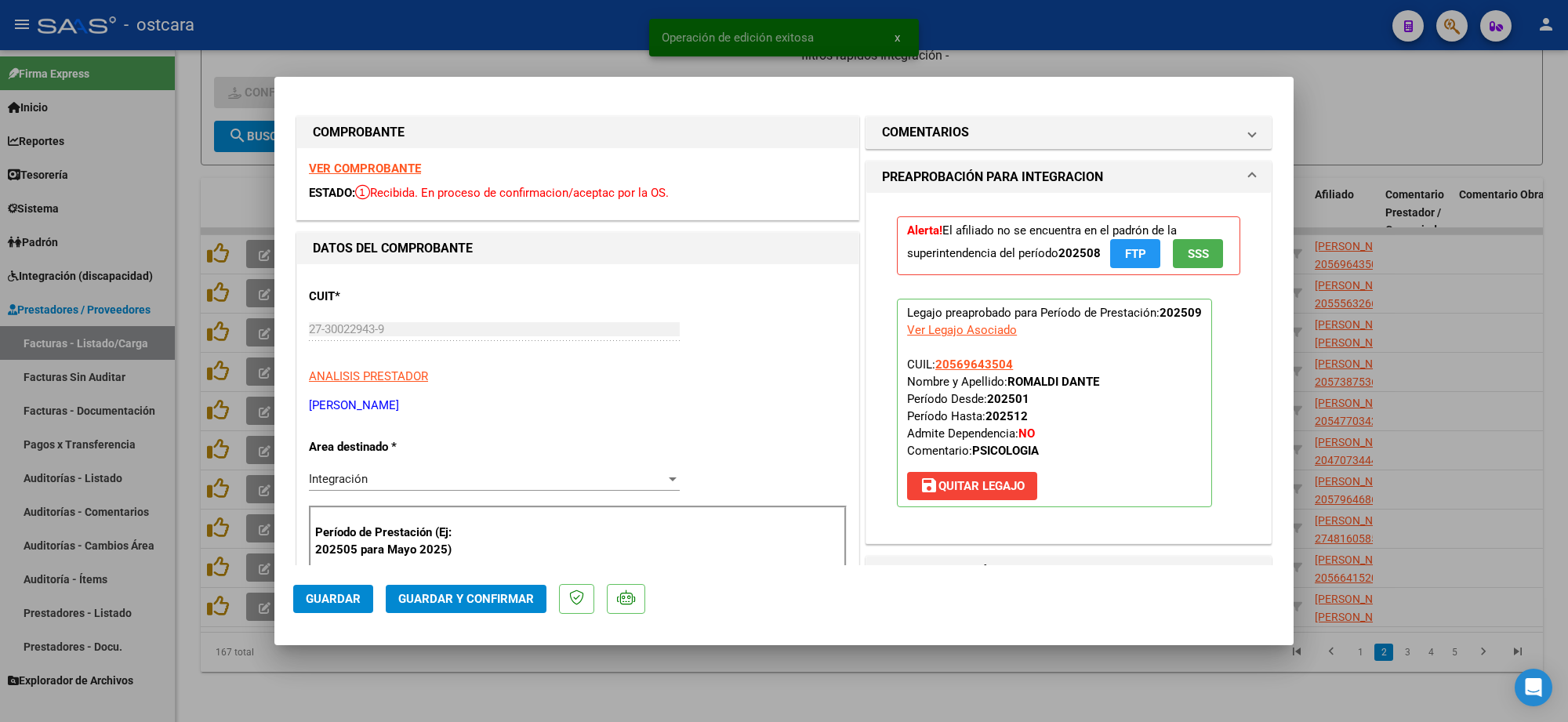
click at [357, 166] on strong "VER COMPROBANTE" at bounding box center [365, 168] width 112 height 14
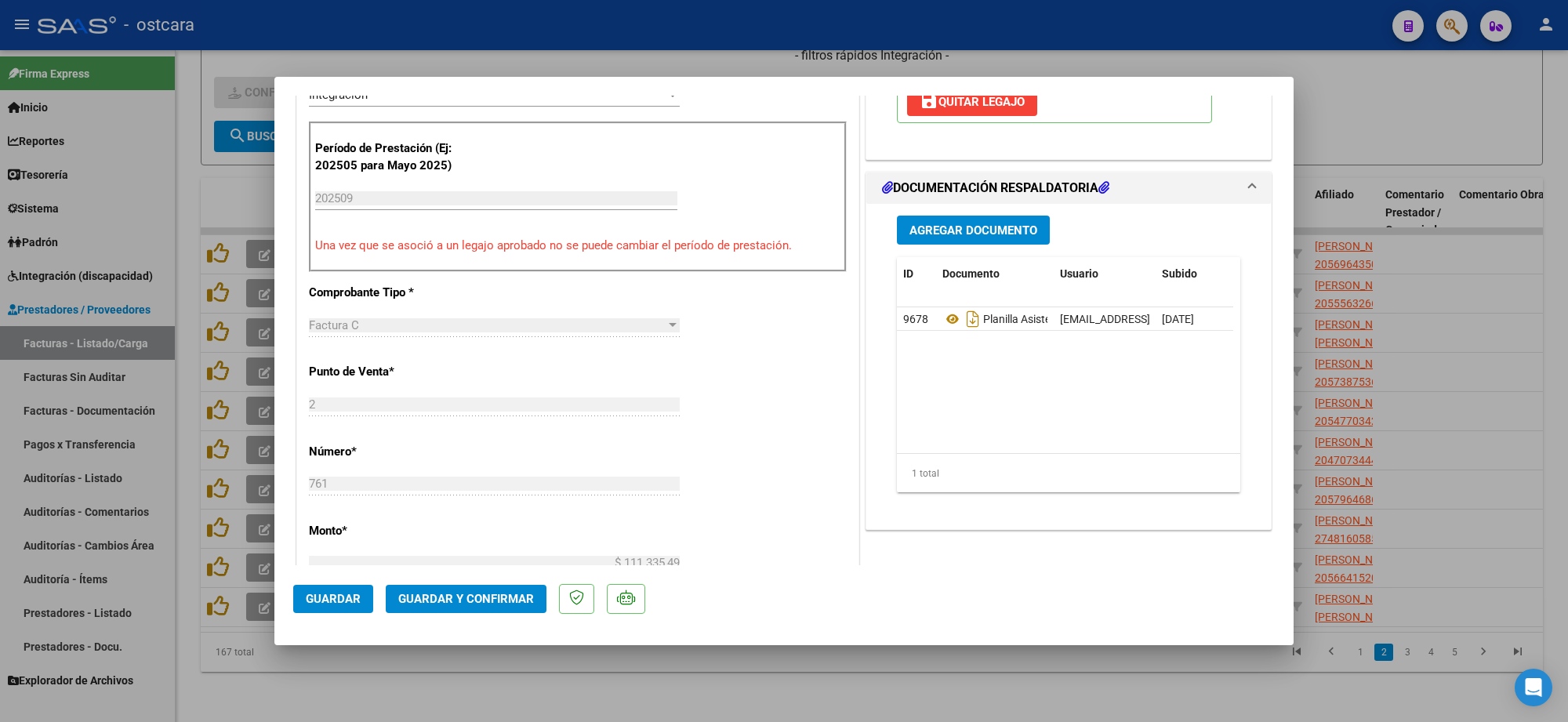
scroll to position [392, 0]
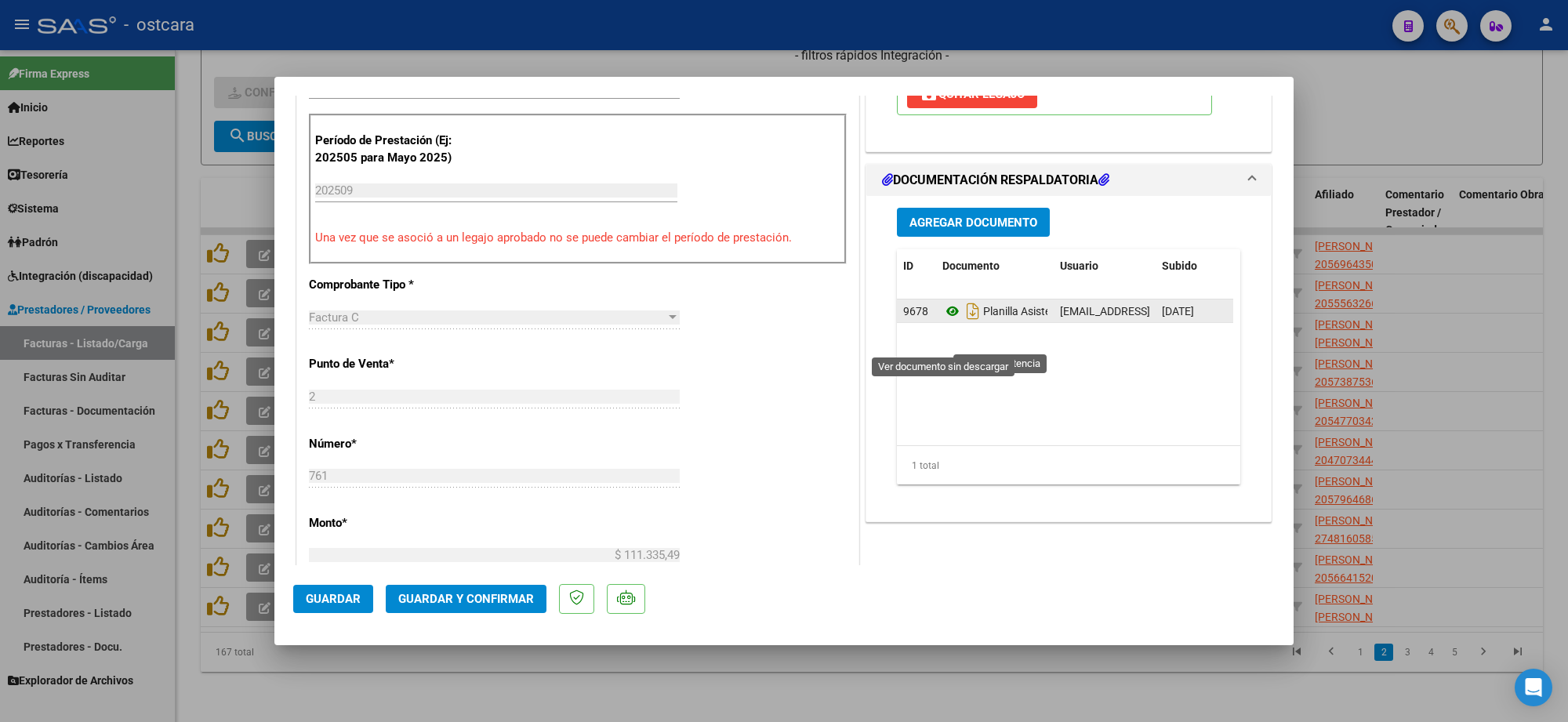
click at [943, 321] on icon at bounding box center [953, 311] width 21 height 19
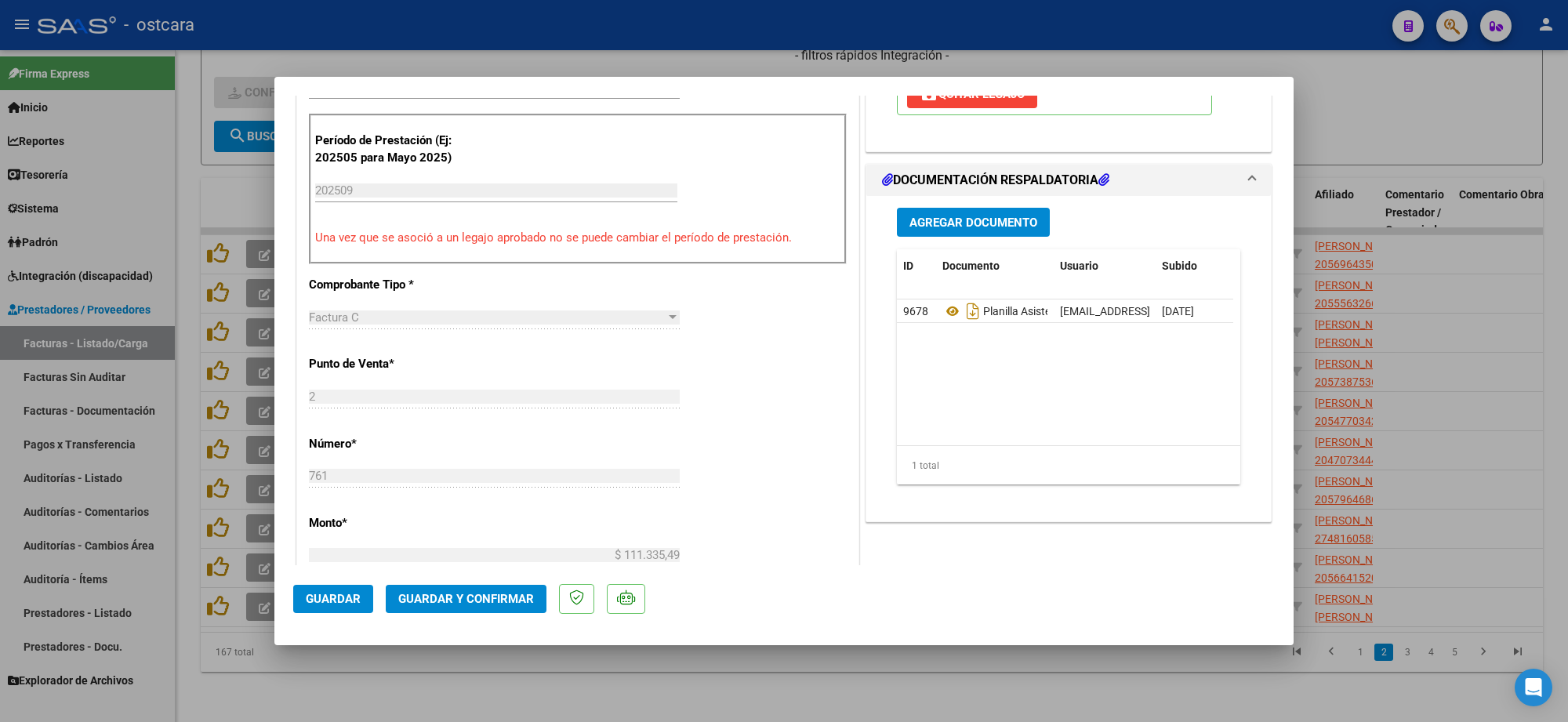
click at [500, 593] on span "Guardar y Confirmar" at bounding box center [466, 599] width 135 height 14
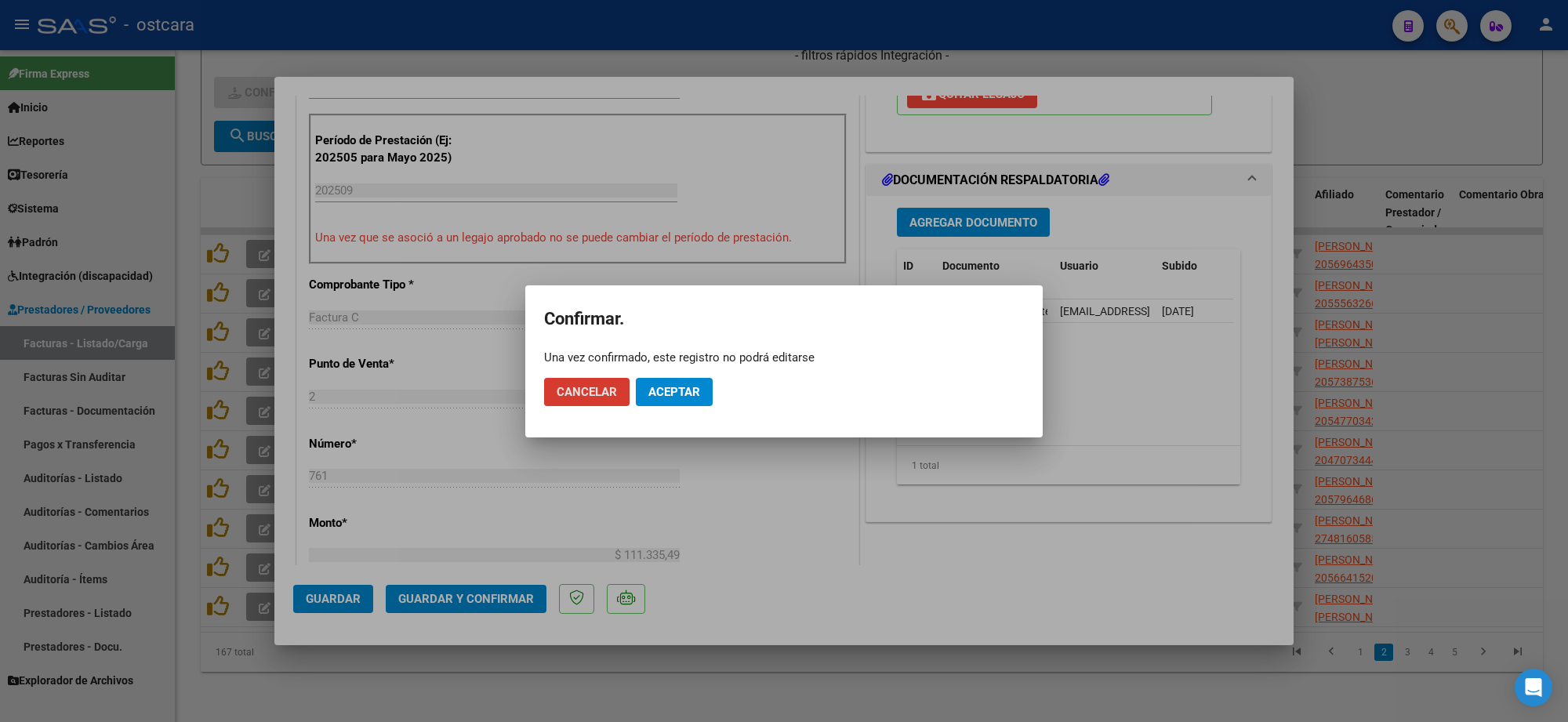
click at [682, 400] on button "Aceptar" at bounding box center [674, 392] width 77 height 28
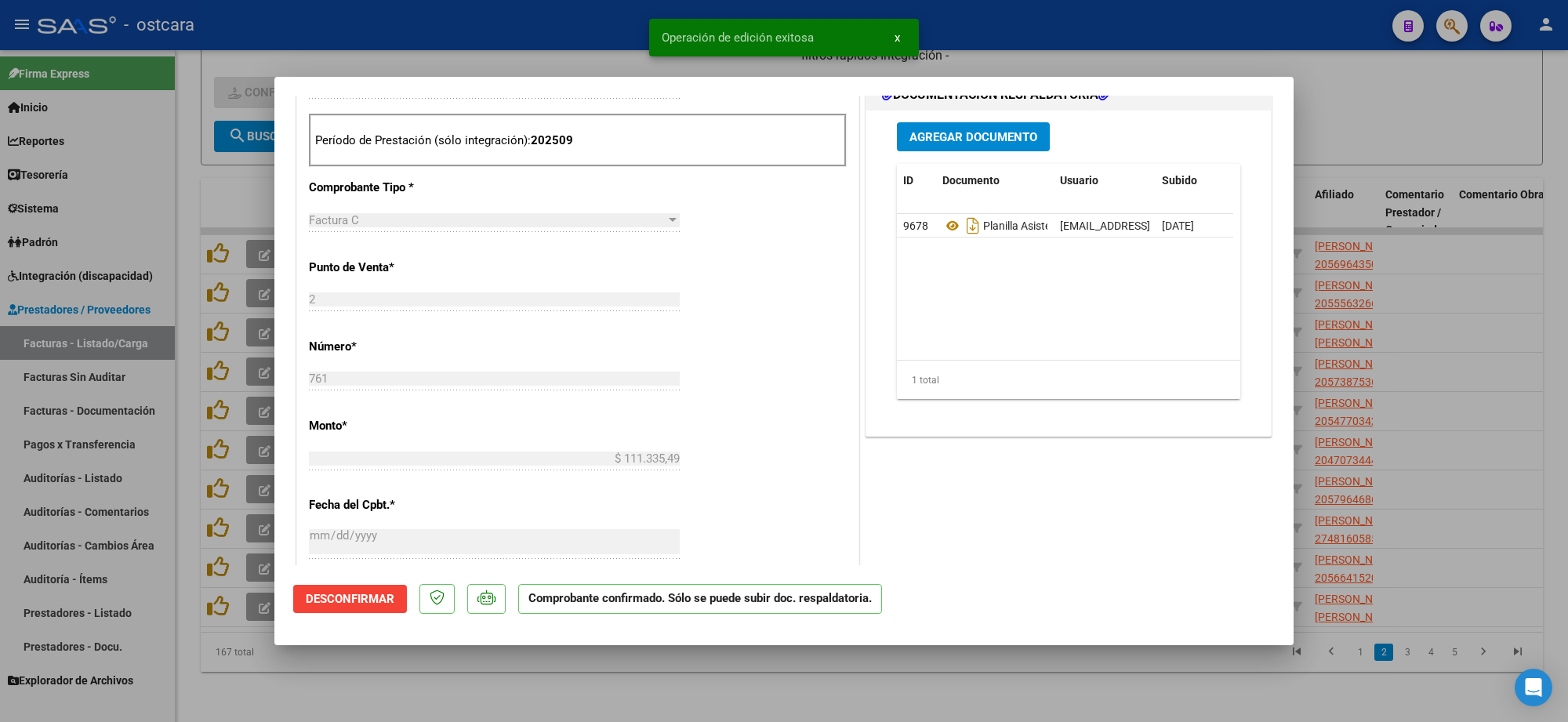
click at [1447, 140] on div at bounding box center [784, 361] width 1568 height 722
type input "$ 0,00"
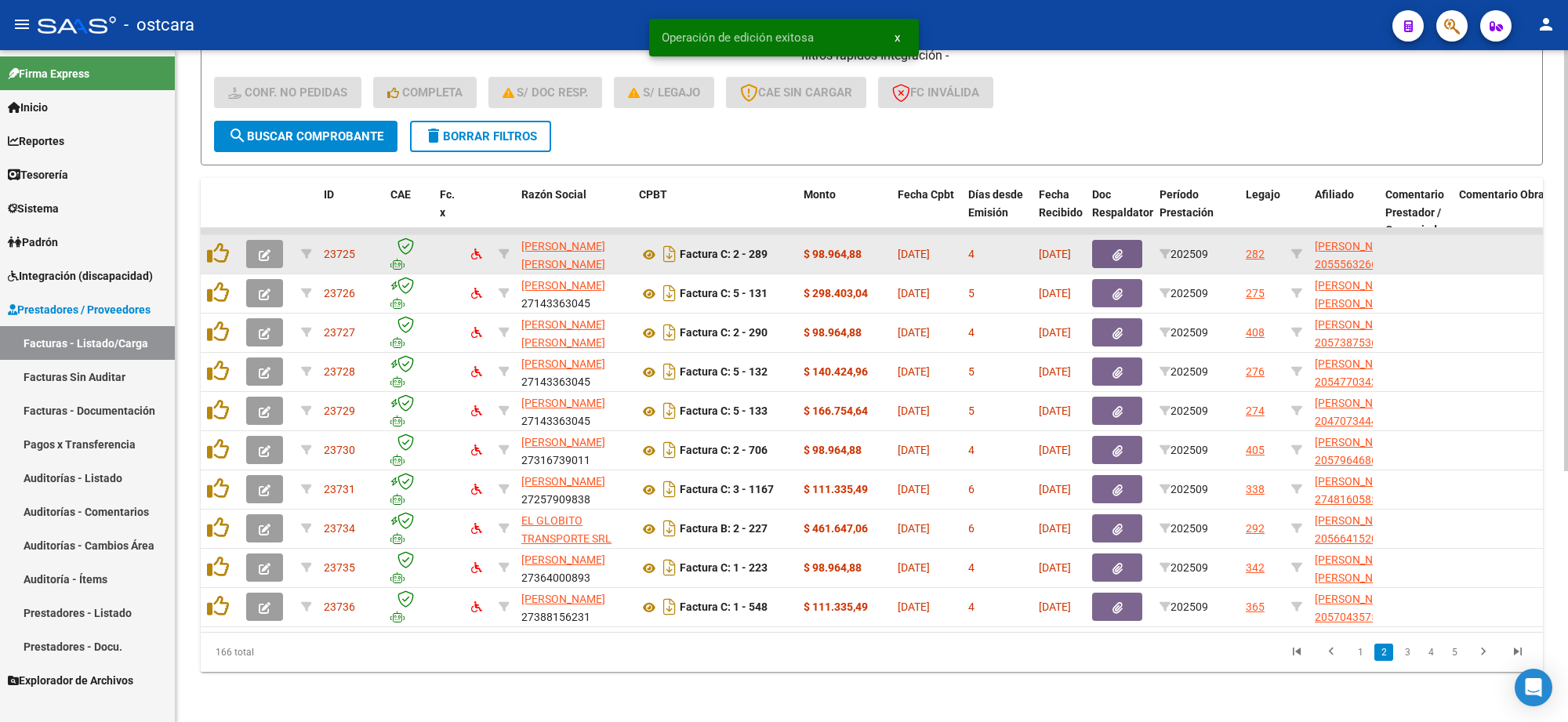
click at [263, 249] on icon "button" at bounding box center [265, 255] width 12 height 12
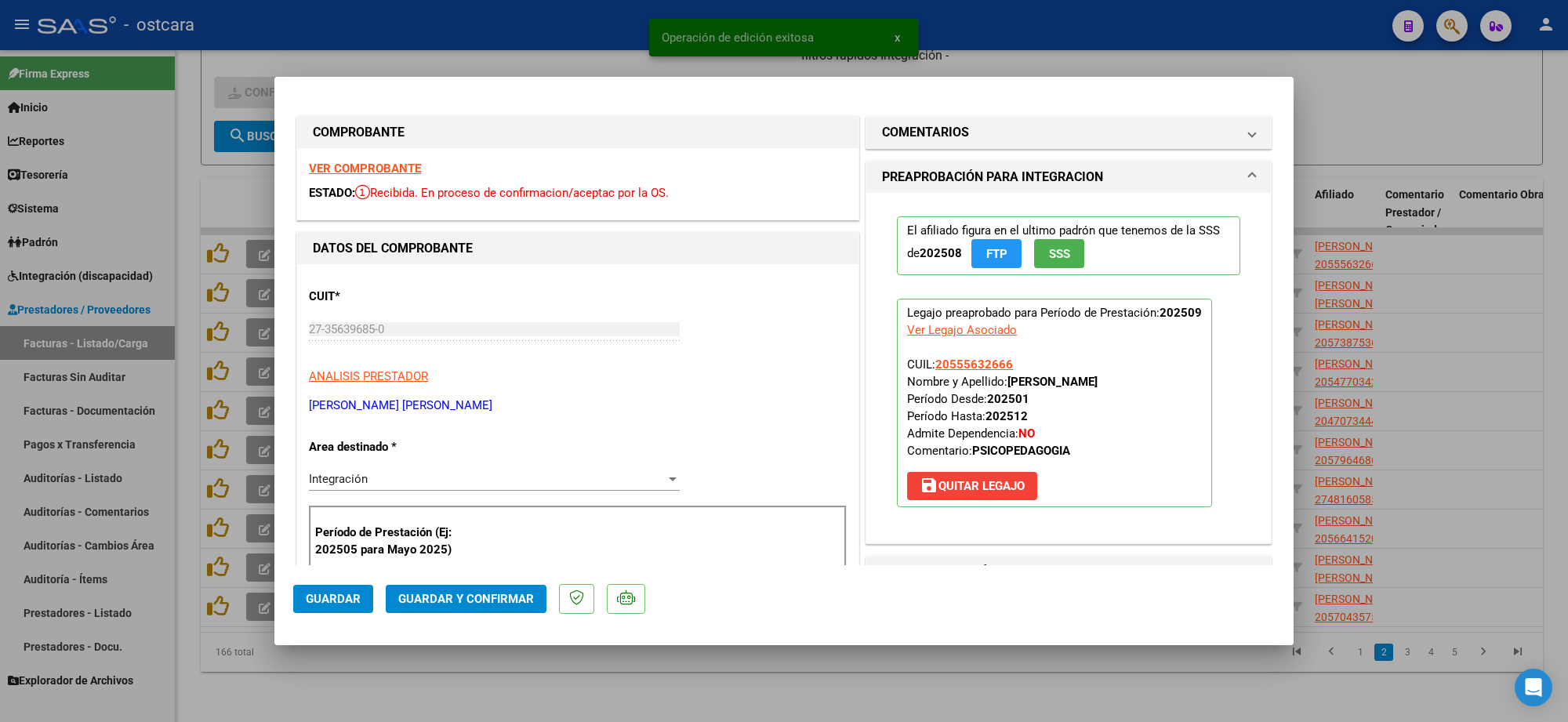
click at [413, 167] on strong "VER COMPROBANTE" at bounding box center [365, 168] width 112 height 14
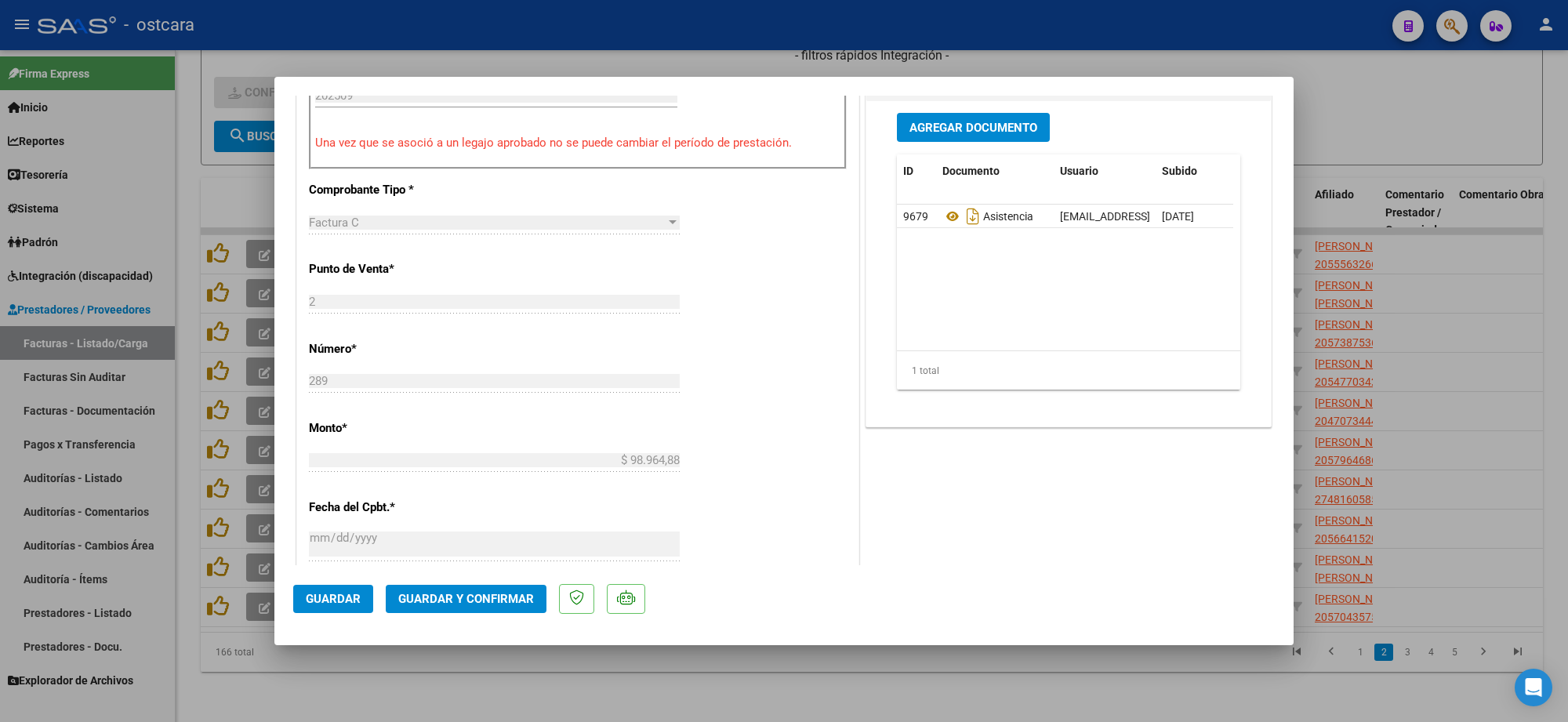
scroll to position [490, 0]
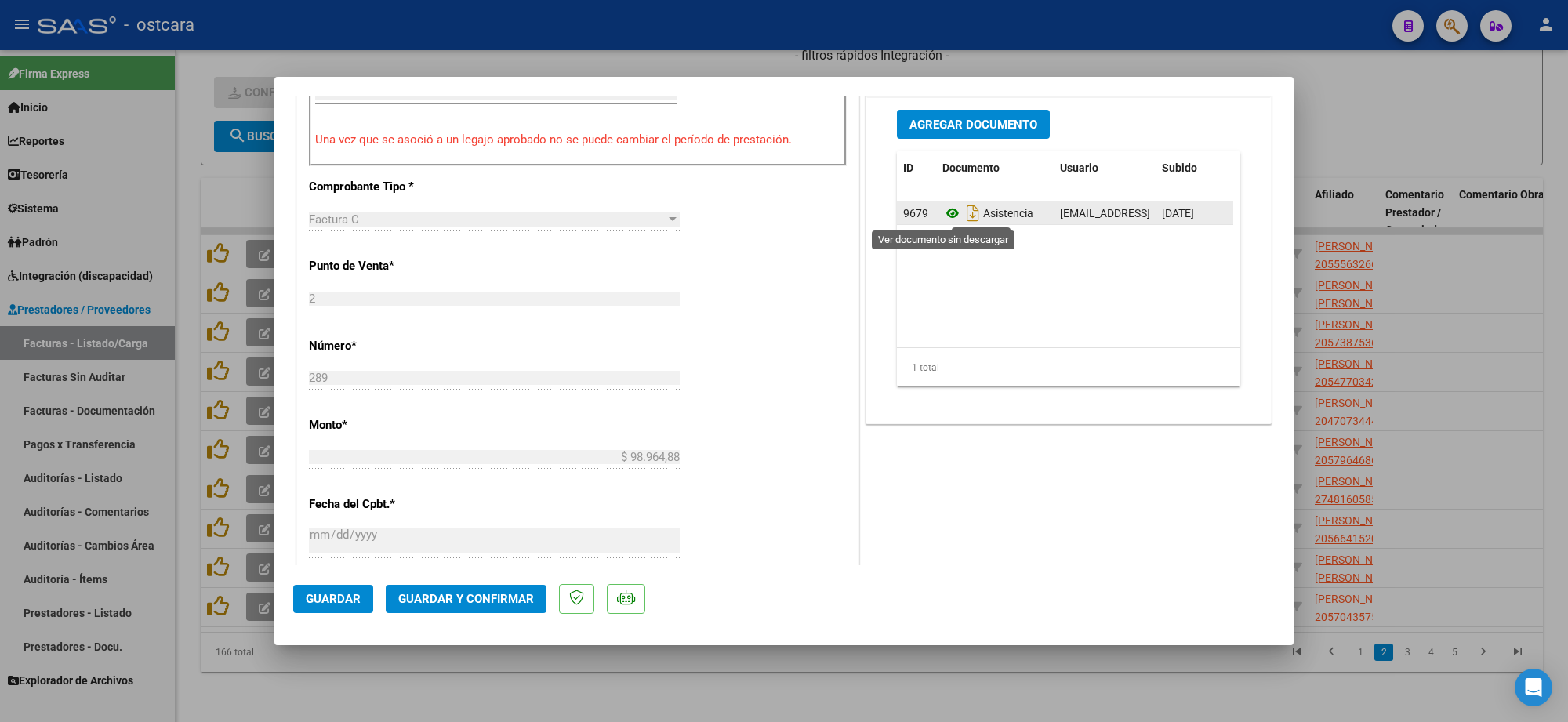
click at [951, 222] on icon at bounding box center [953, 213] width 21 height 19
click at [492, 598] on span "Guardar y Confirmar" at bounding box center [466, 599] width 135 height 14
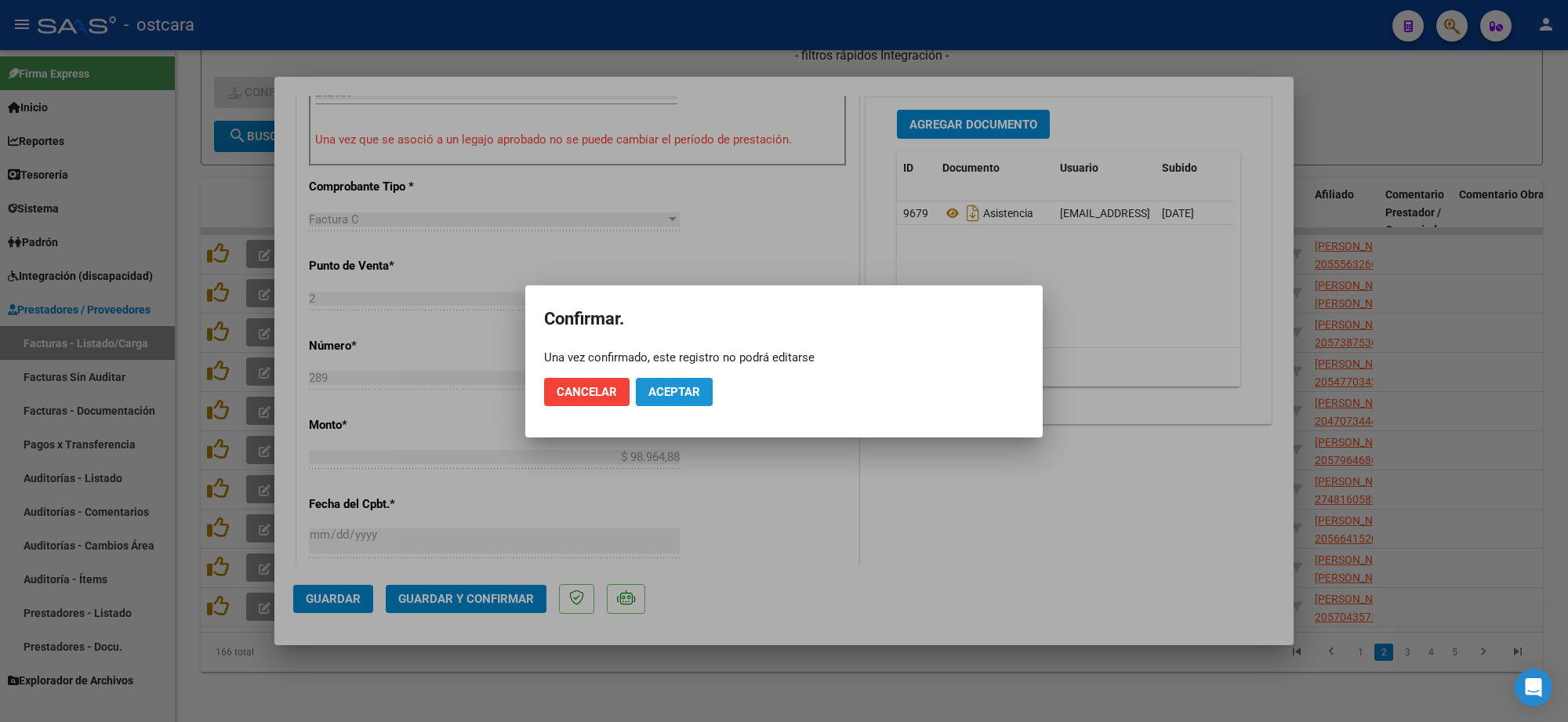
drag, startPoint x: 687, startPoint y: 397, endPoint x: 702, endPoint y: 396, distance: 15.0
click at [688, 396] on span "Aceptar" at bounding box center [674, 392] width 52 height 14
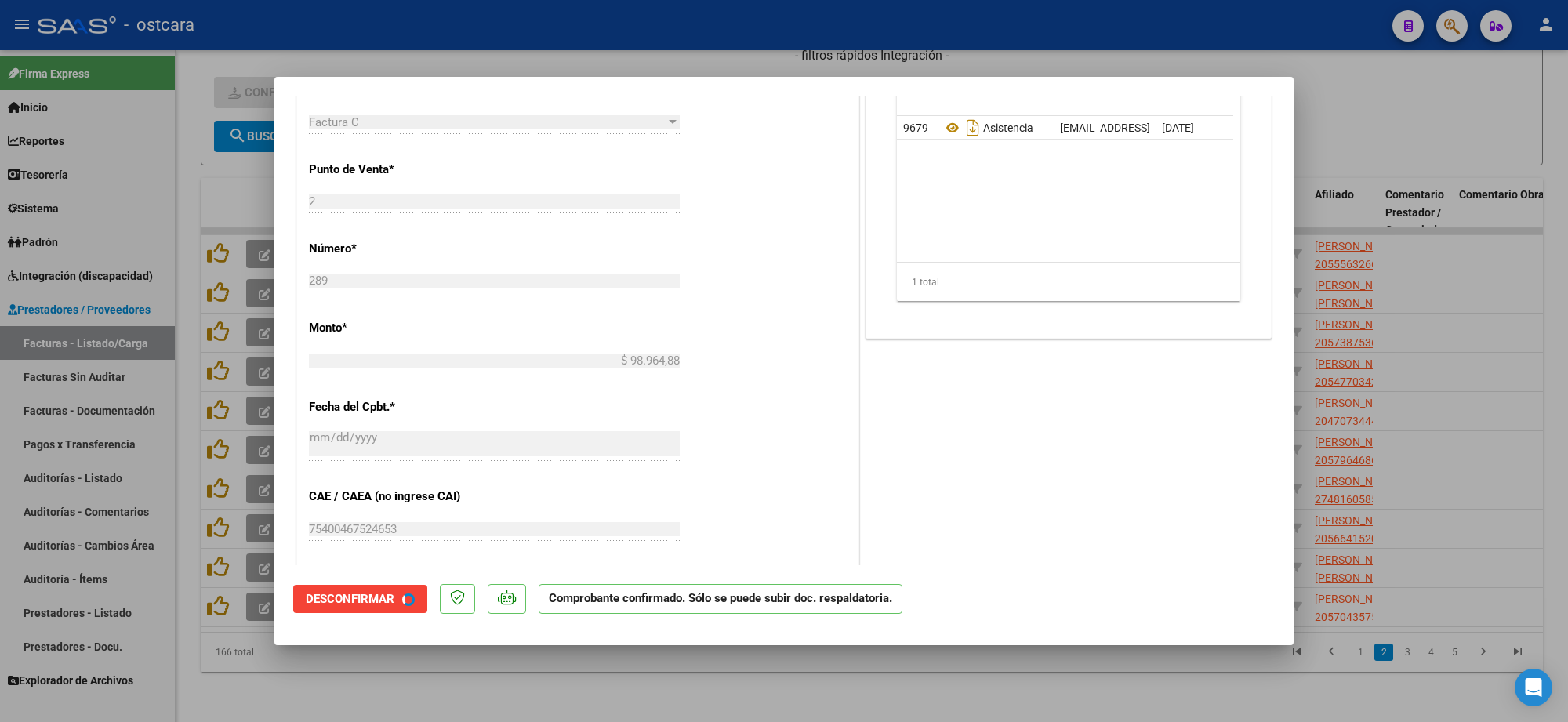
click at [1414, 210] on div at bounding box center [784, 361] width 1568 height 722
type input "$ 0,00"
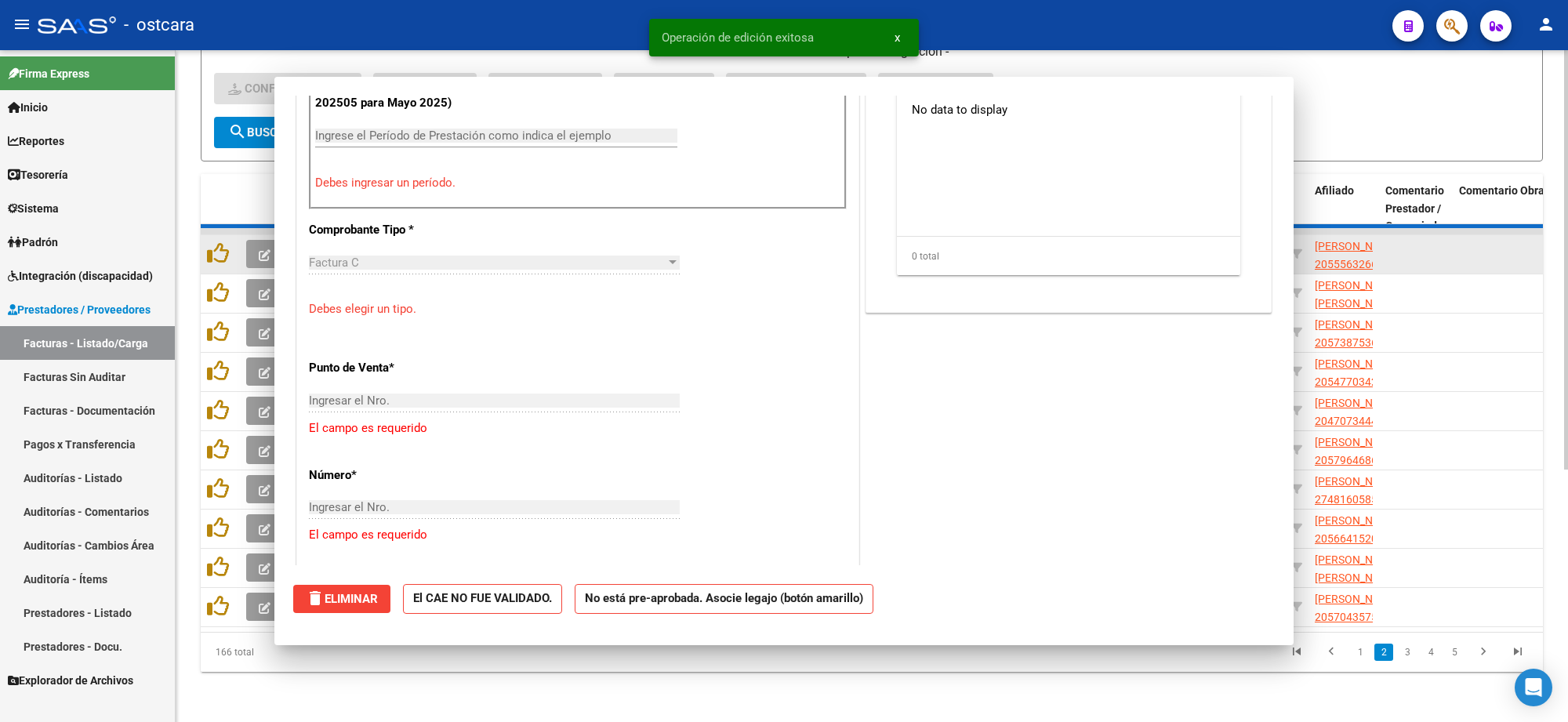
scroll to position [518, 0]
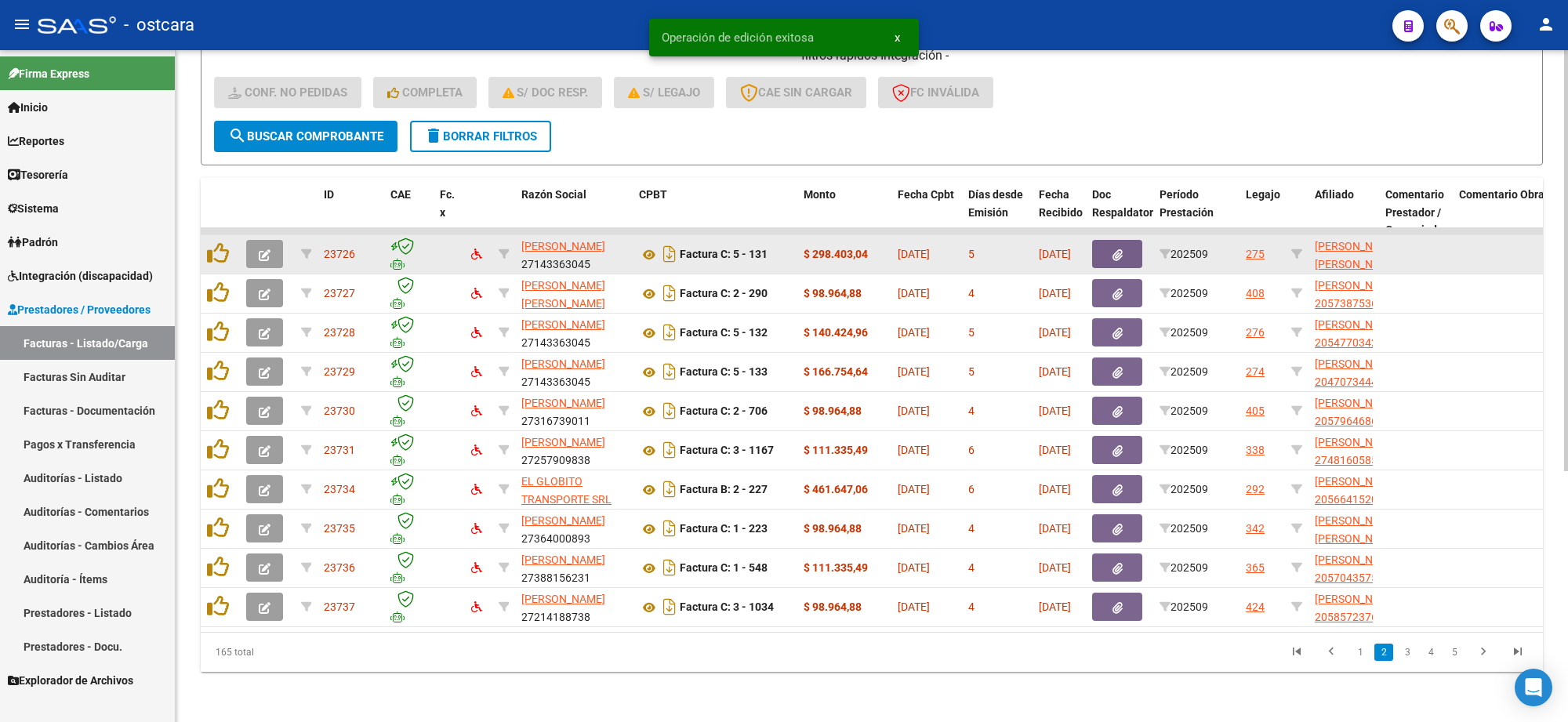
click at [259, 240] on button "button" at bounding box center [265, 254] width 37 height 28
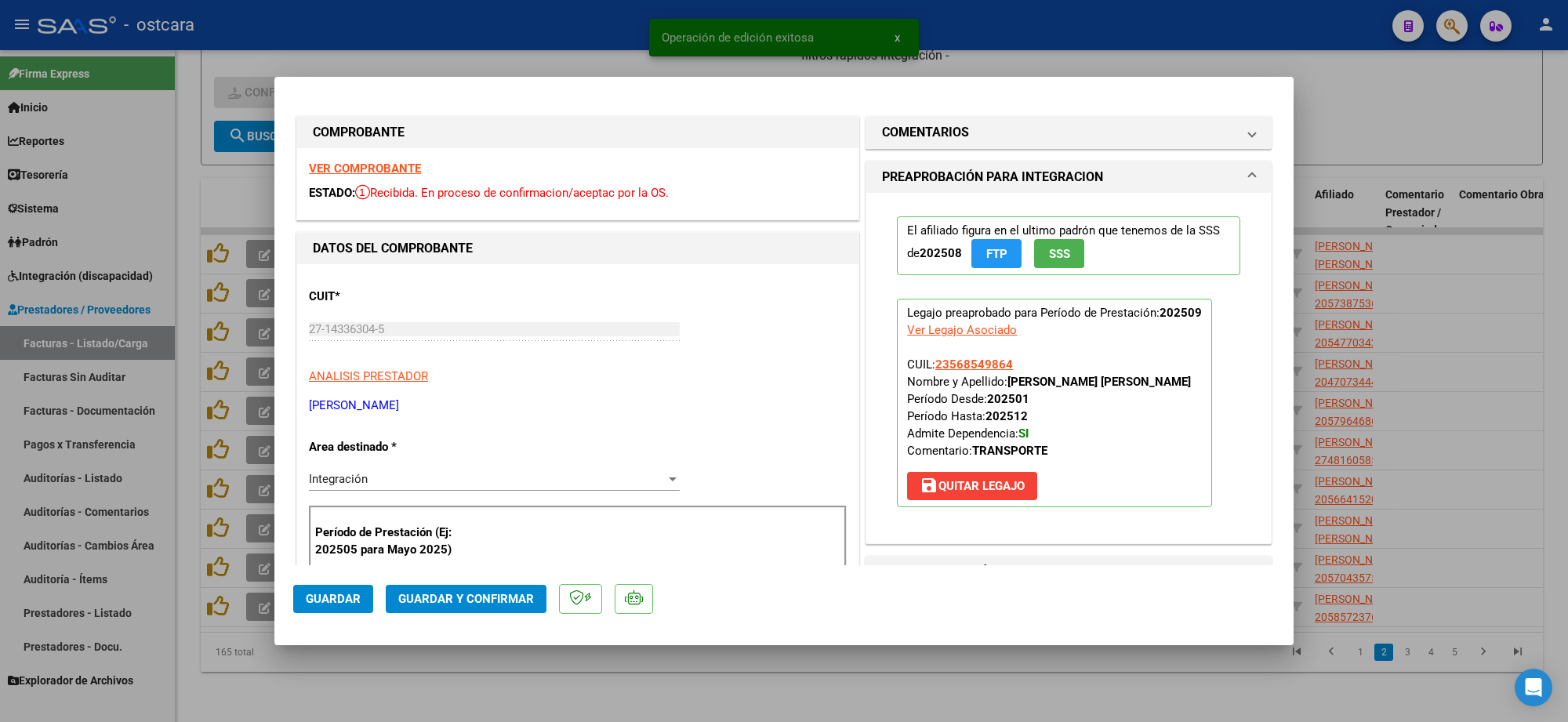
click at [350, 165] on strong "VER COMPROBANTE" at bounding box center [365, 168] width 112 height 14
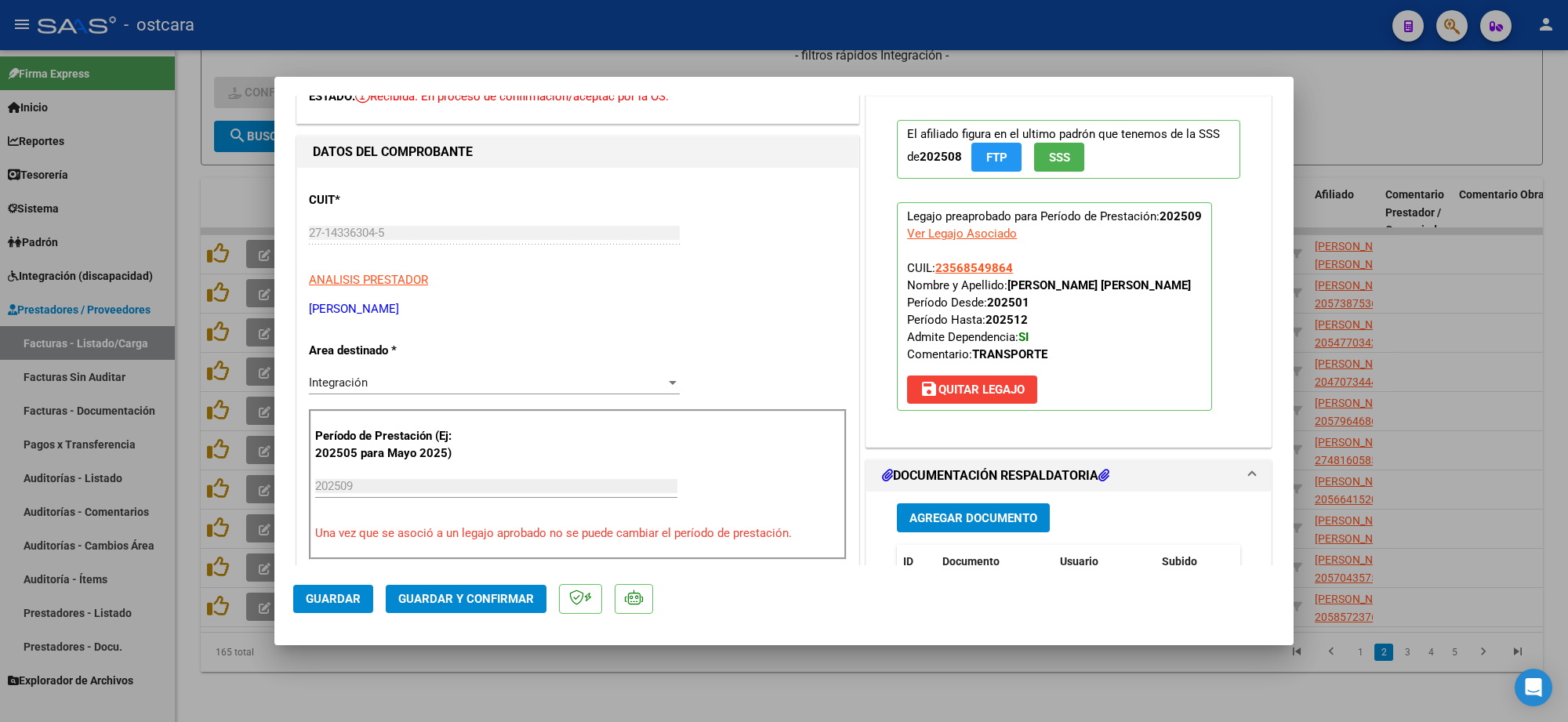
scroll to position [392, 0]
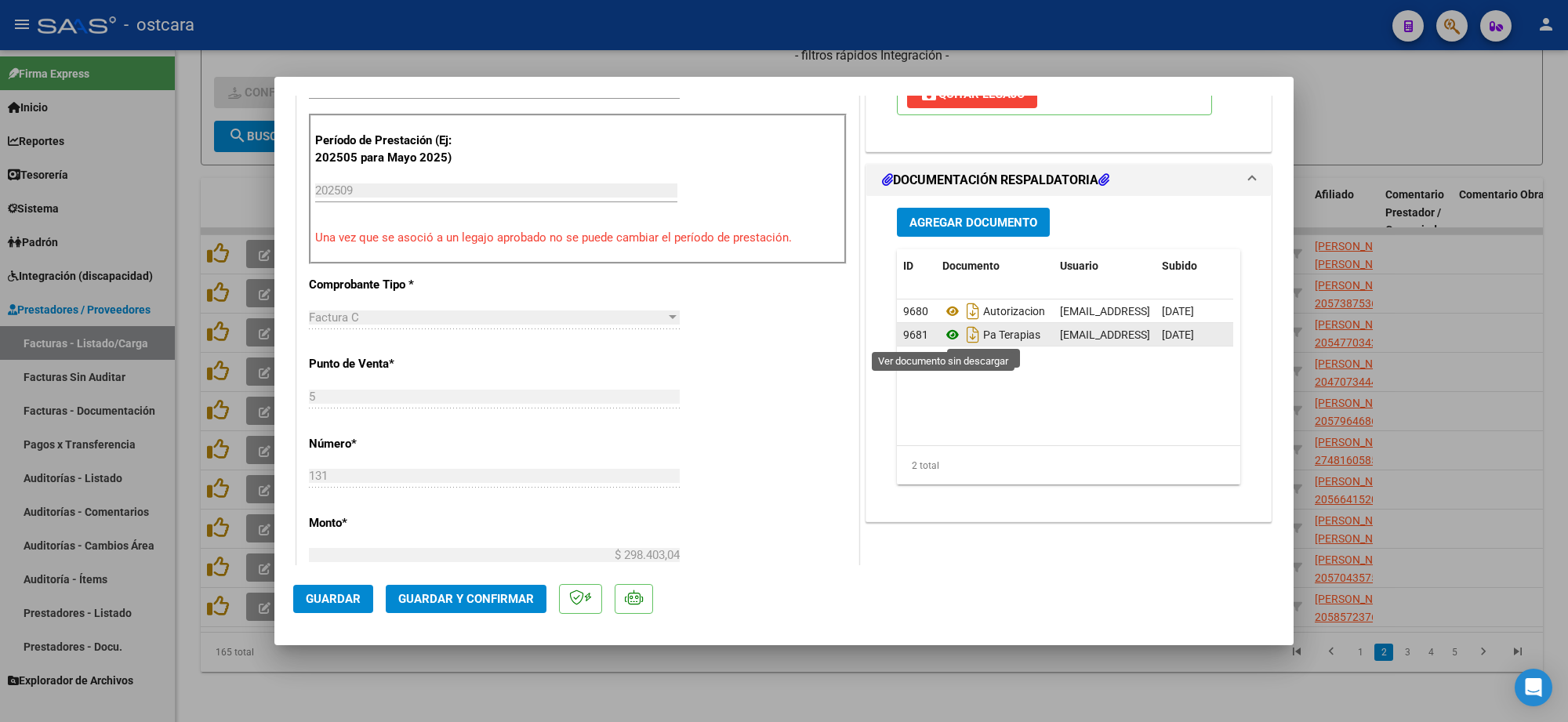
click at [946, 332] on icon at bounding box center [953, 335] width 21 height 19
click at [454, 608] on button "Guardar y Confirmar" at bounding box center [466, 599] width 160 height 28
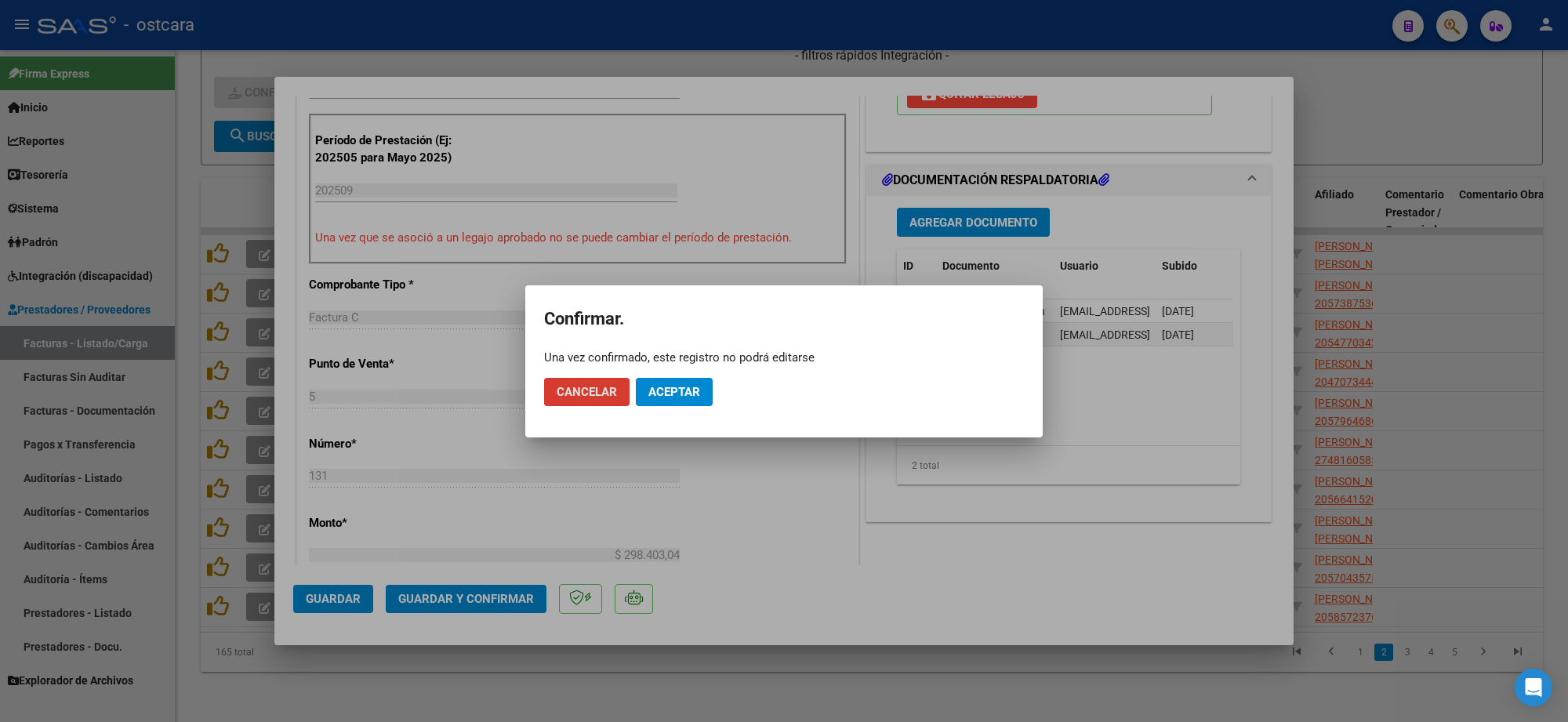
click at [663, 396] on span "Aceptar" at bounding box center [674, 392] width 52 height 14
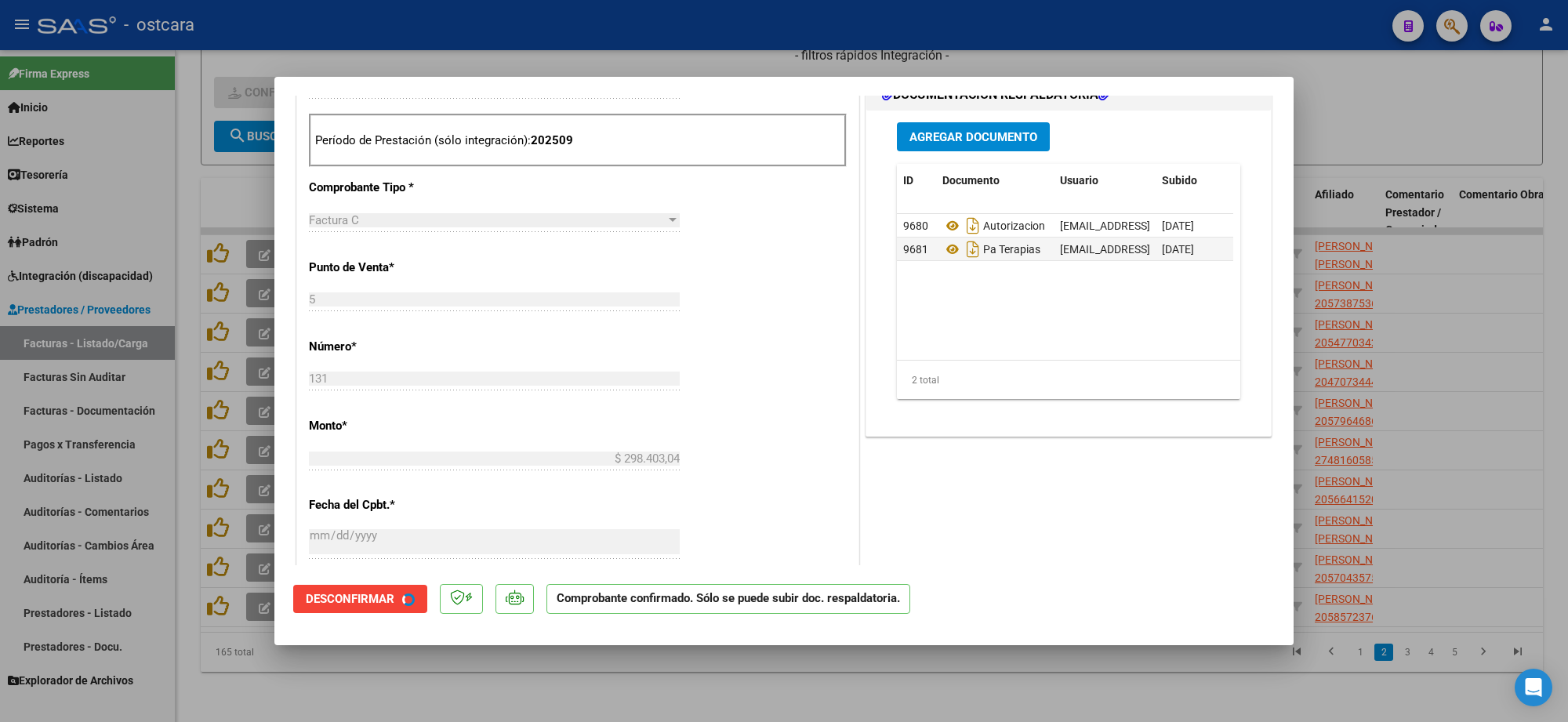
click at [1437, 210] on div at bounding box center [784, 361] width 1568 height 722
type input "$ 0,00"
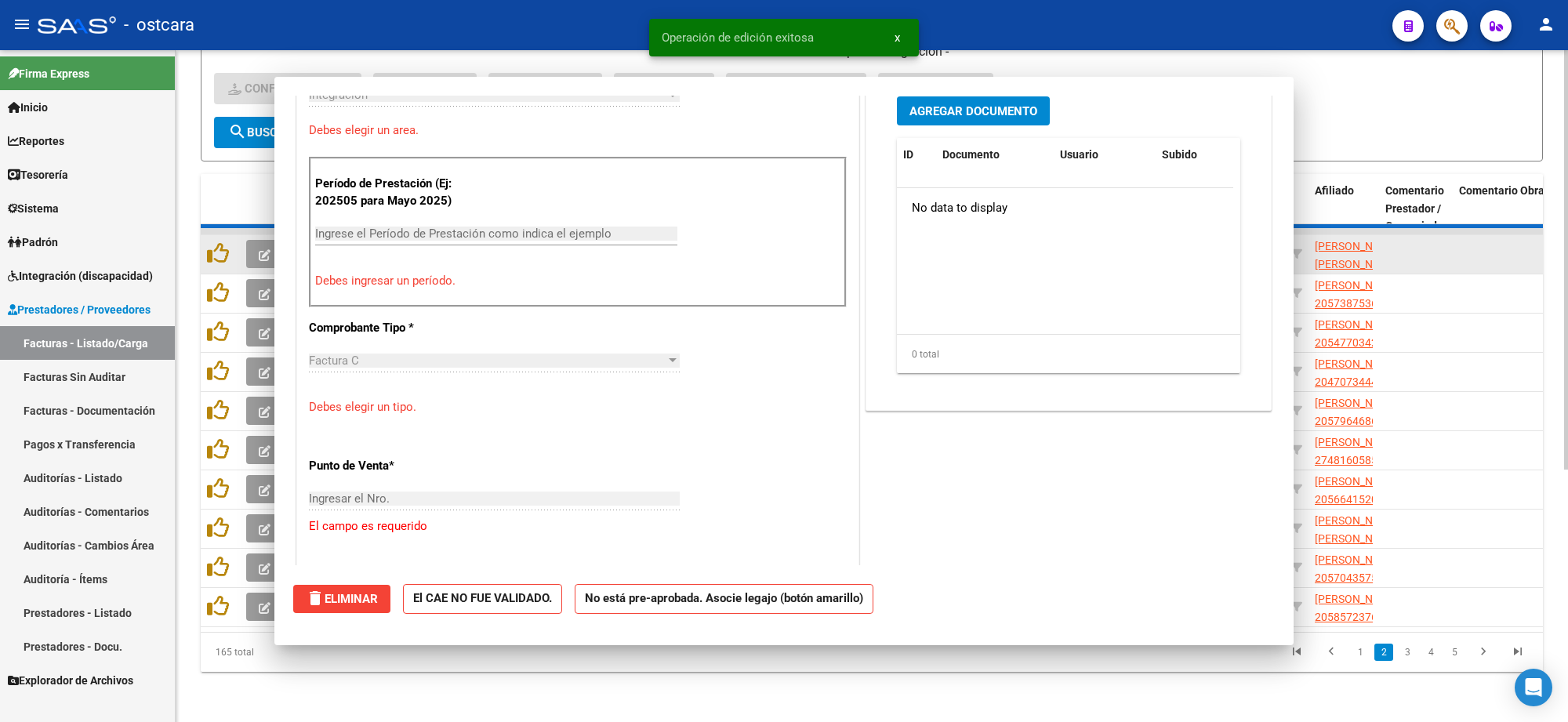
scroll to position [0, 0]
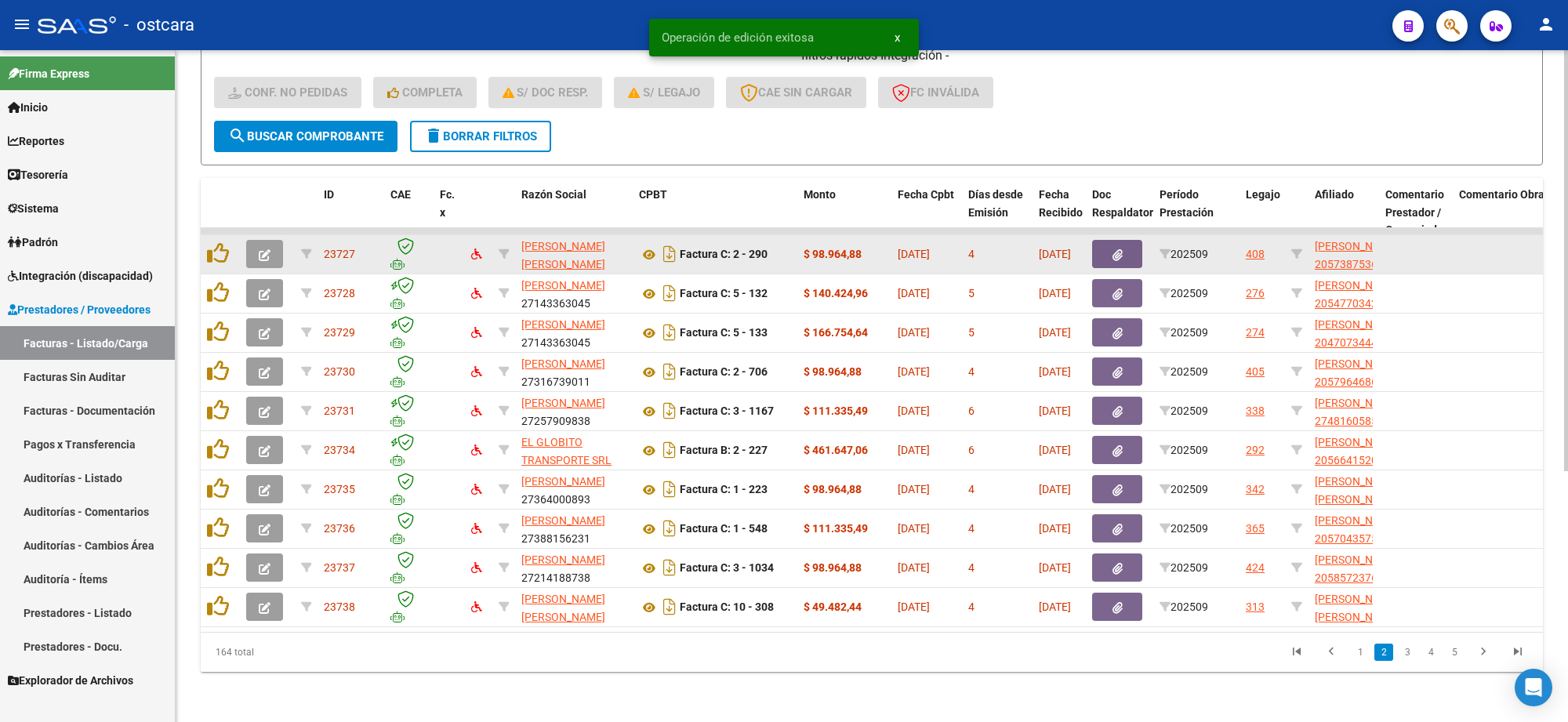
click at [269, 247] on span "button" at bounding box center [265, 254] width 12 height 14
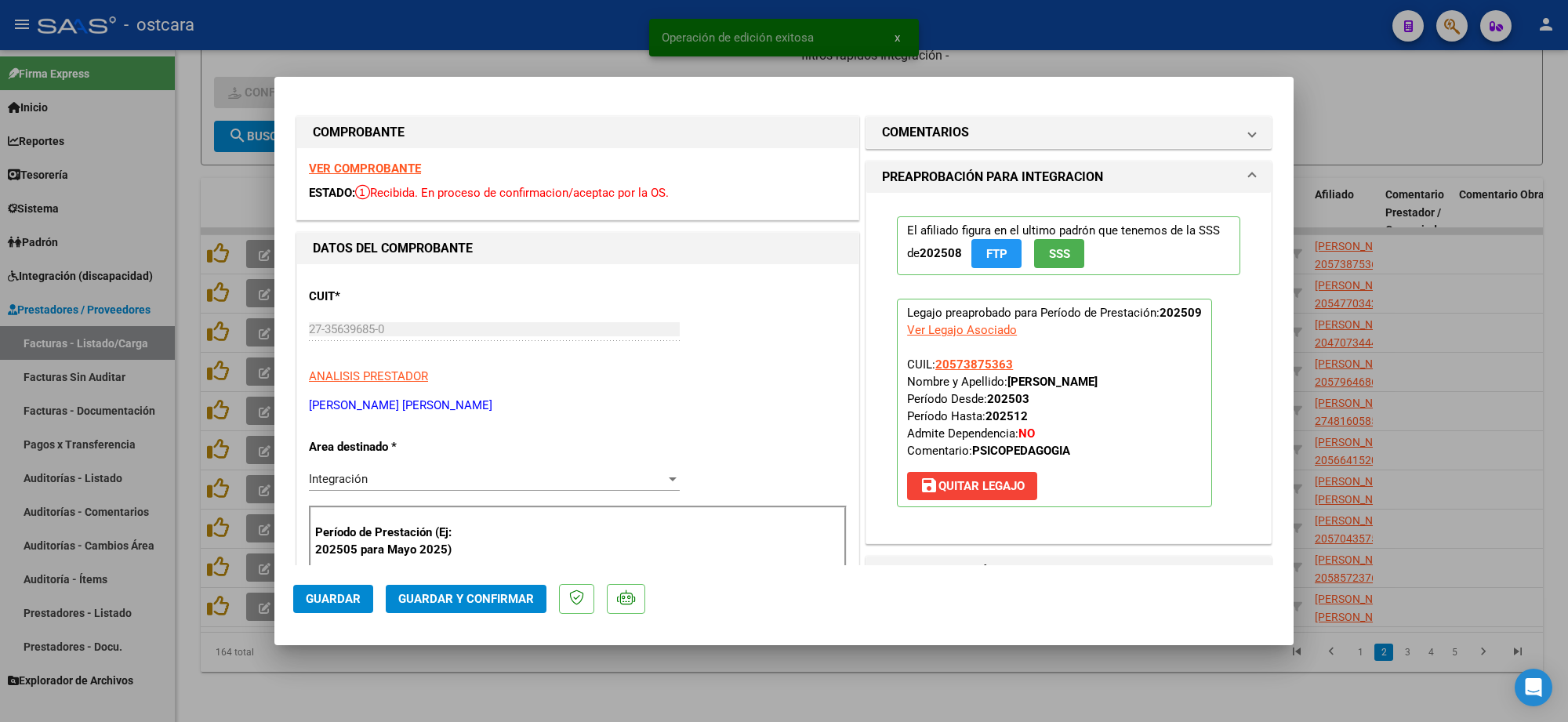
click at [383, 165] on strong "VER COMPROBANTE" at bounding box center [365, 168] width 112 height 14
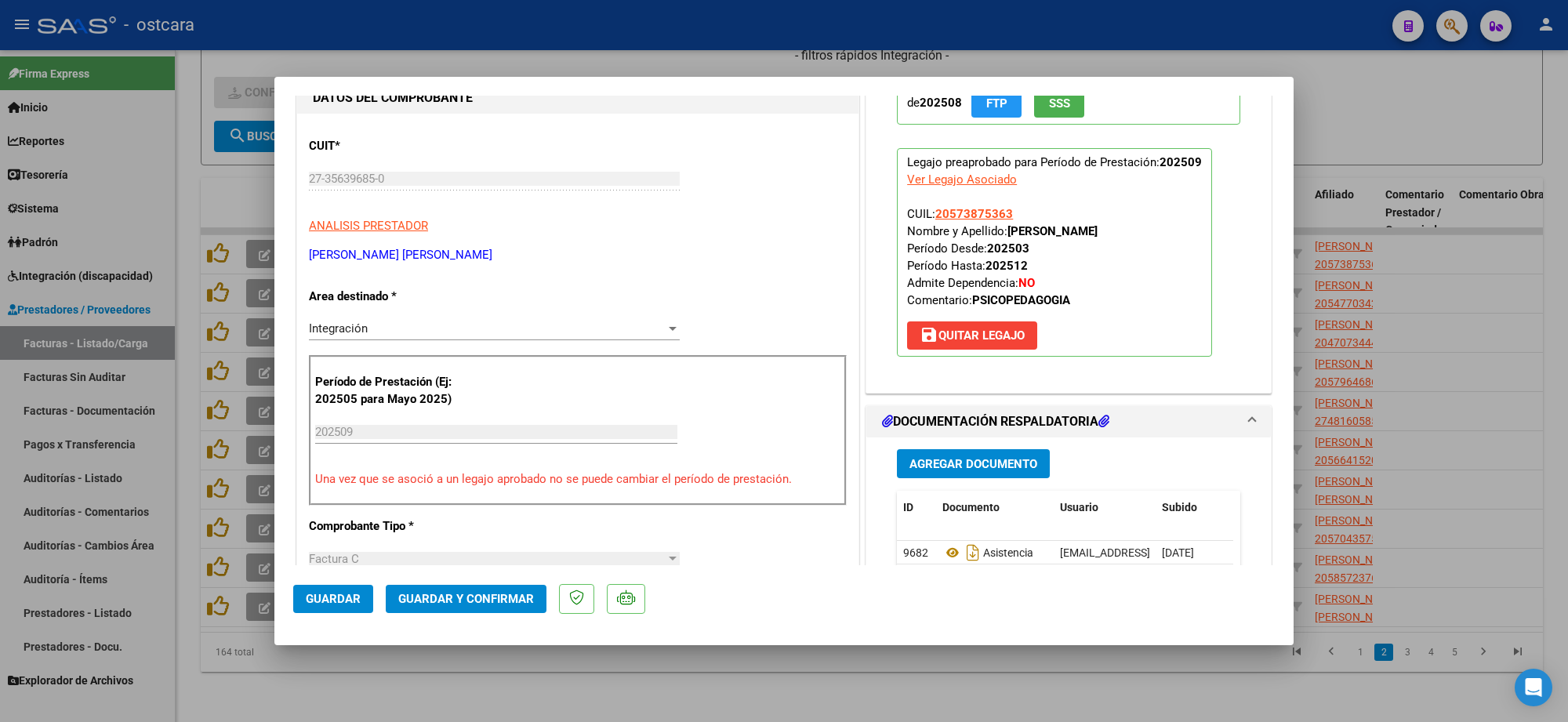
scroll to position [294, 0]
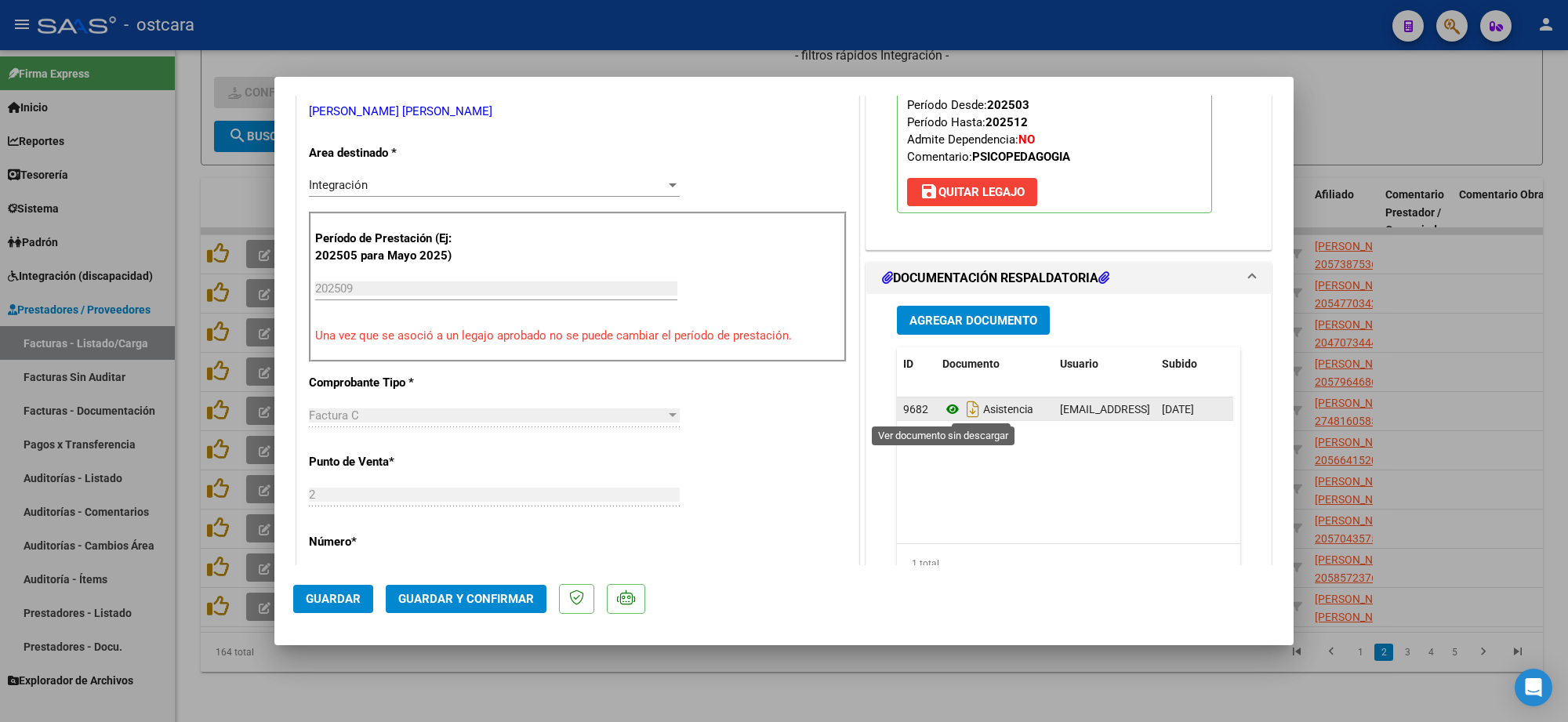
click at [943, 405] on icon at bounding box center [953, 410] width 21 height 19
click at [480, 587] on button "Guardar y Confirmar" at bounding box center [466, 599] width 160 height 28
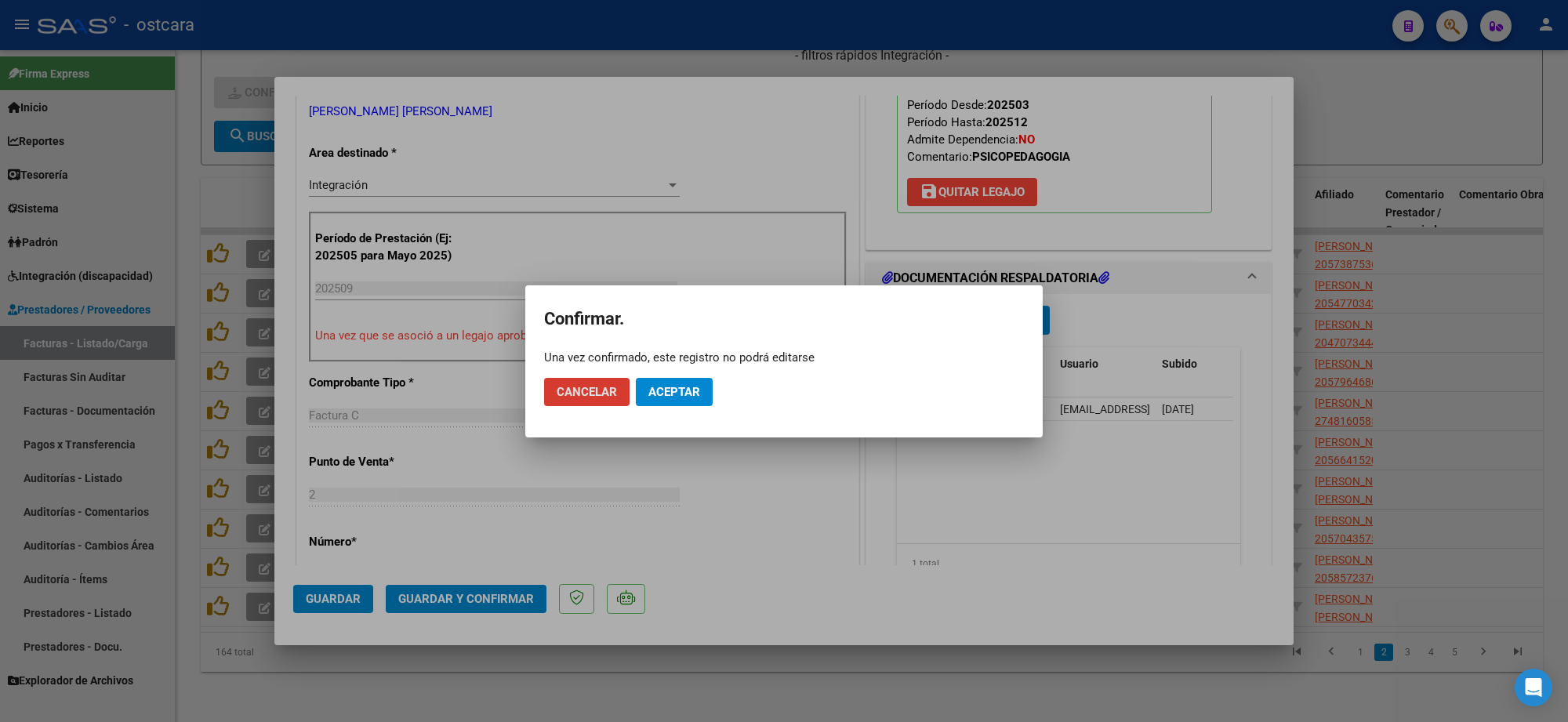
click at [668, 380] on button "Aceptar" at bounding box center [674, 392] width 77 height 28
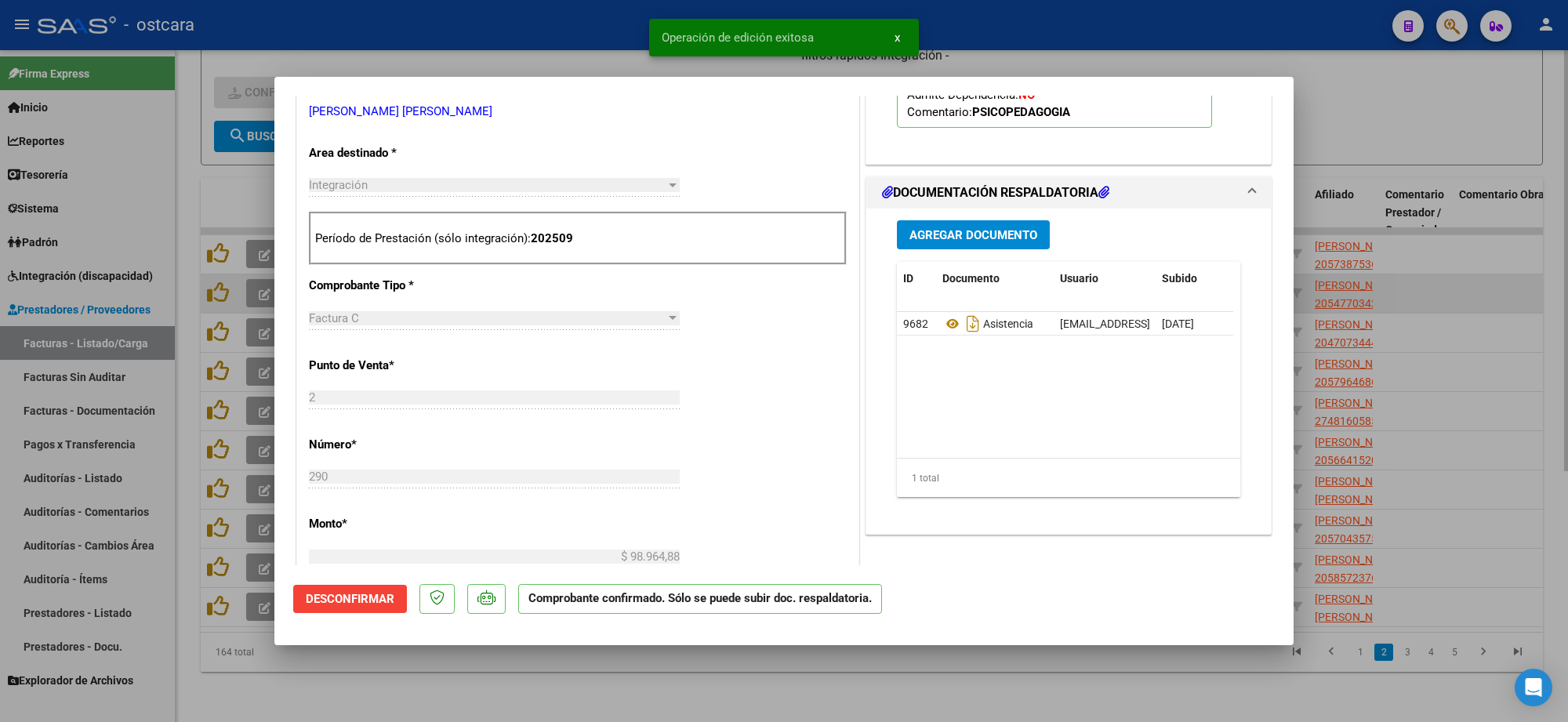
drag, startPoint x: 1481, startPoint y: 117, endPoint x: 1232, endPoint y: 273, distance: 293.8
click at [1480, 117] on div at bounding box center [784, 361] width 1568 height 722
type input "$ 0,00"
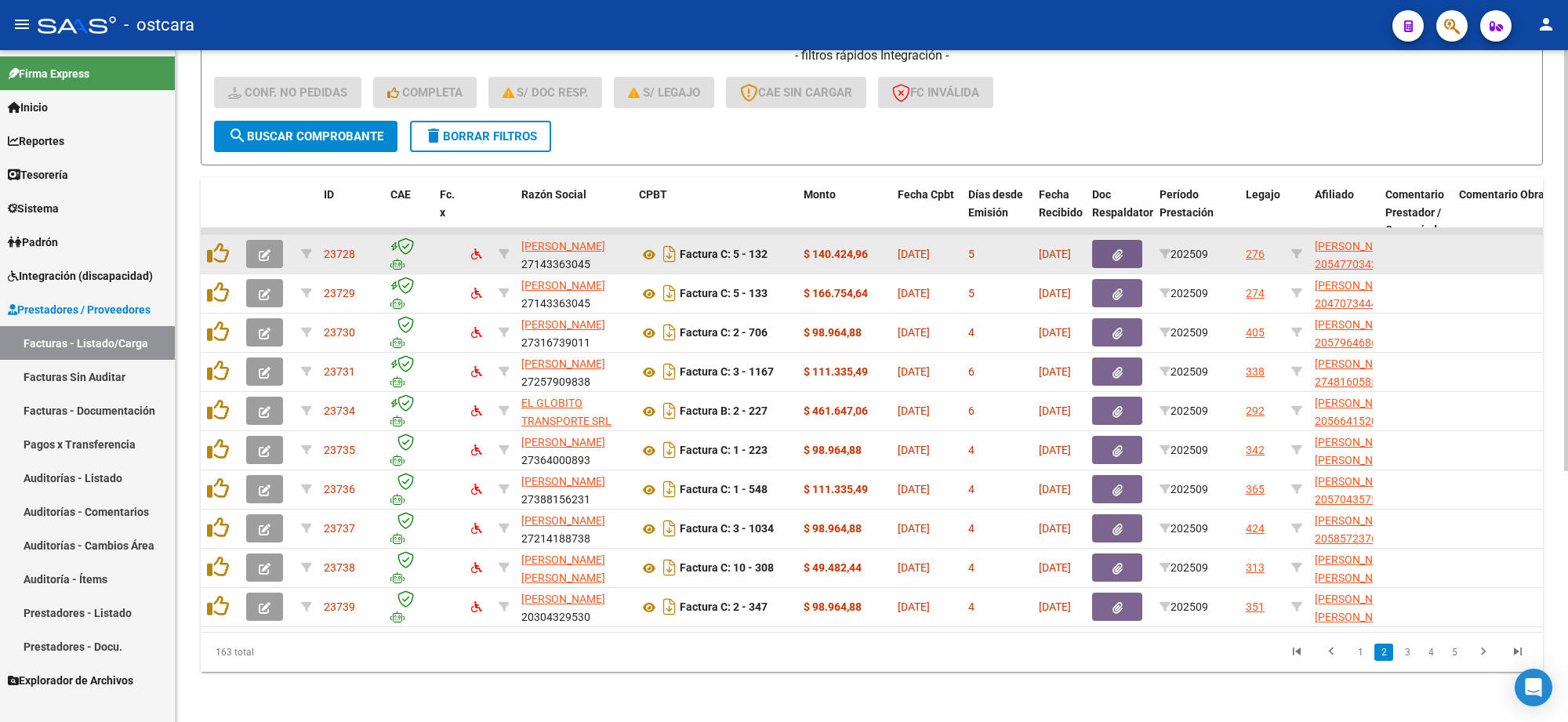
click at [253, 240] on button "button" at bounding box center [265, 254] width 37 height 28
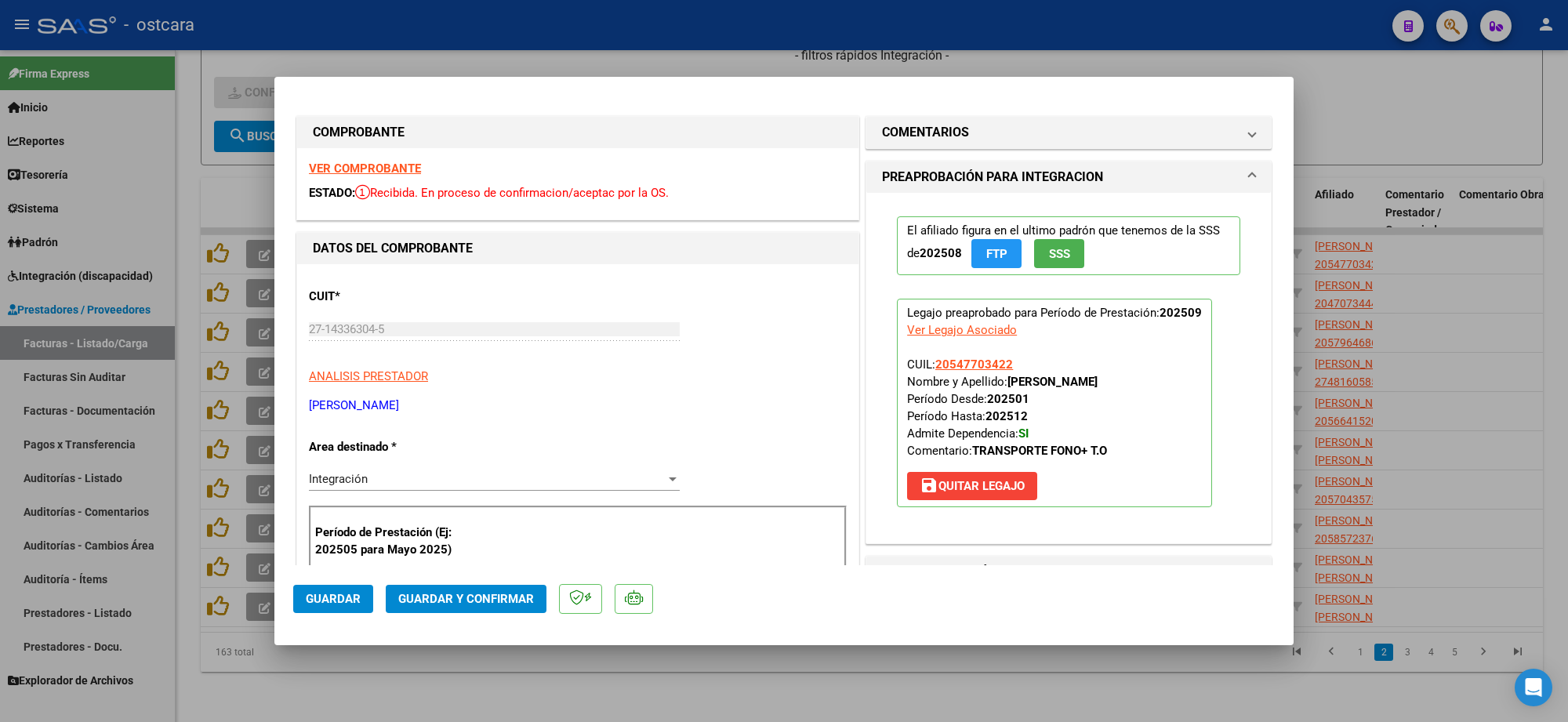
click at [396, 165] on strong "VER COMPROBANTE" at bounding box center [365, 168] width 112 height 14
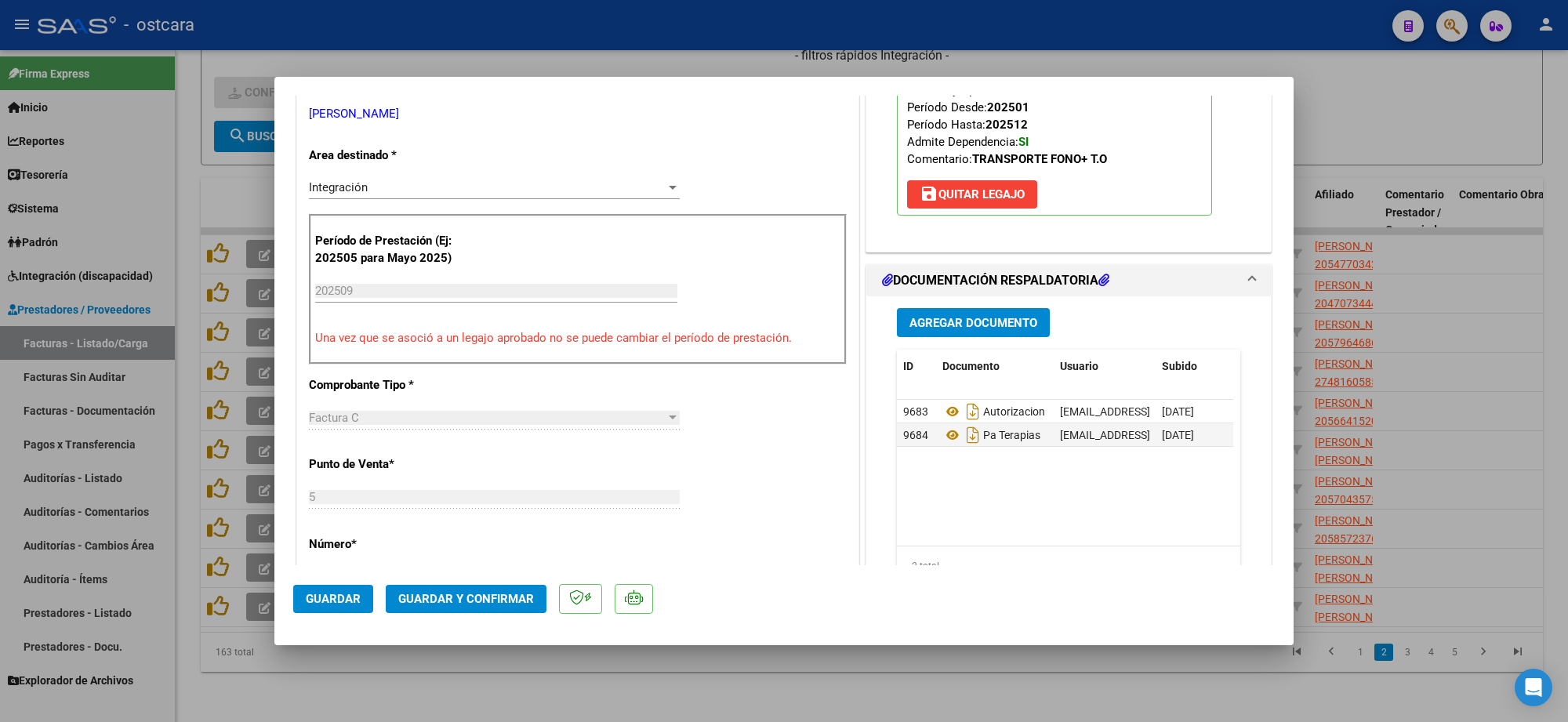
scroll to position [294, 0]
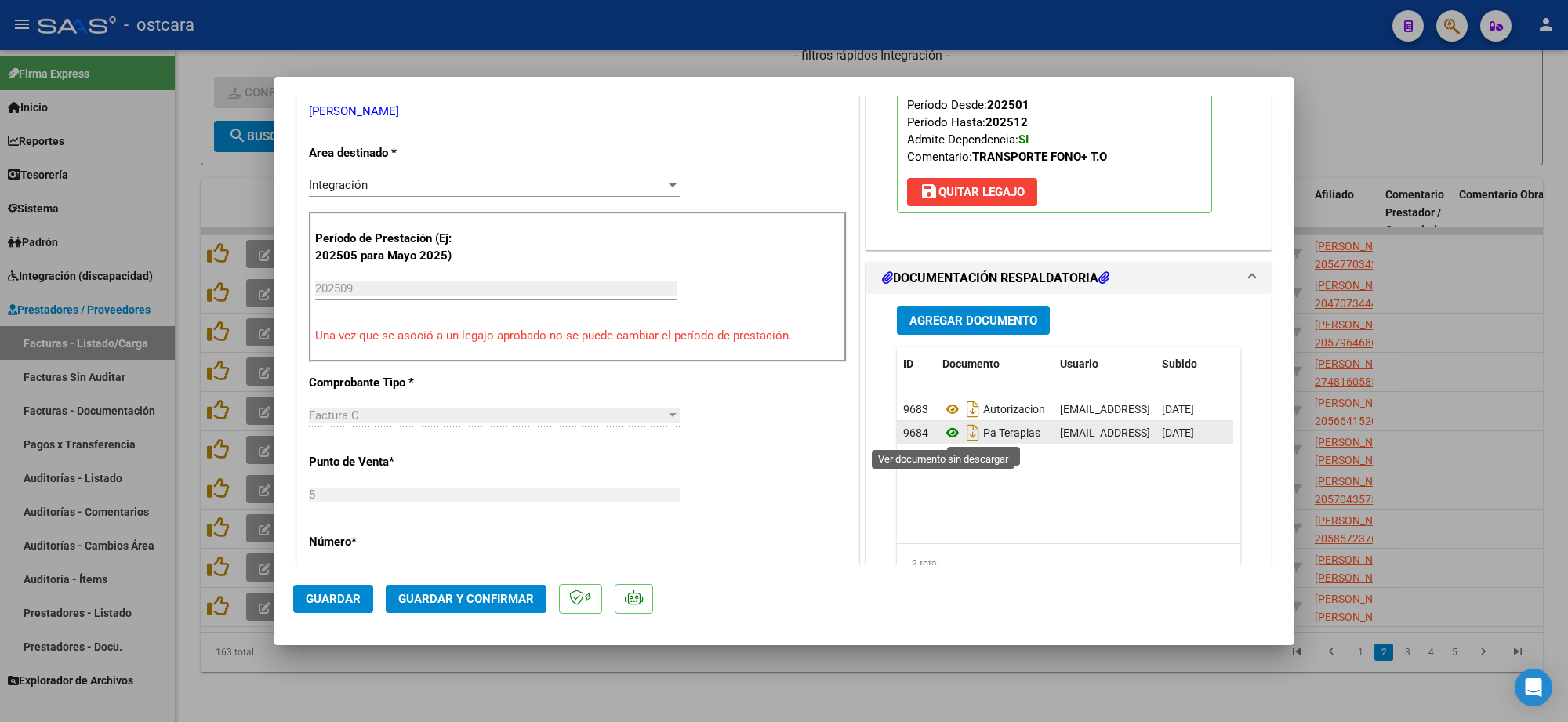
click at [950, 433] on icon at bounding box center [953, 433] width 21 height 19
click at [488, 594] on span "Guardar y Confirmar" at bounding box center [466, 599] width 135 height 14
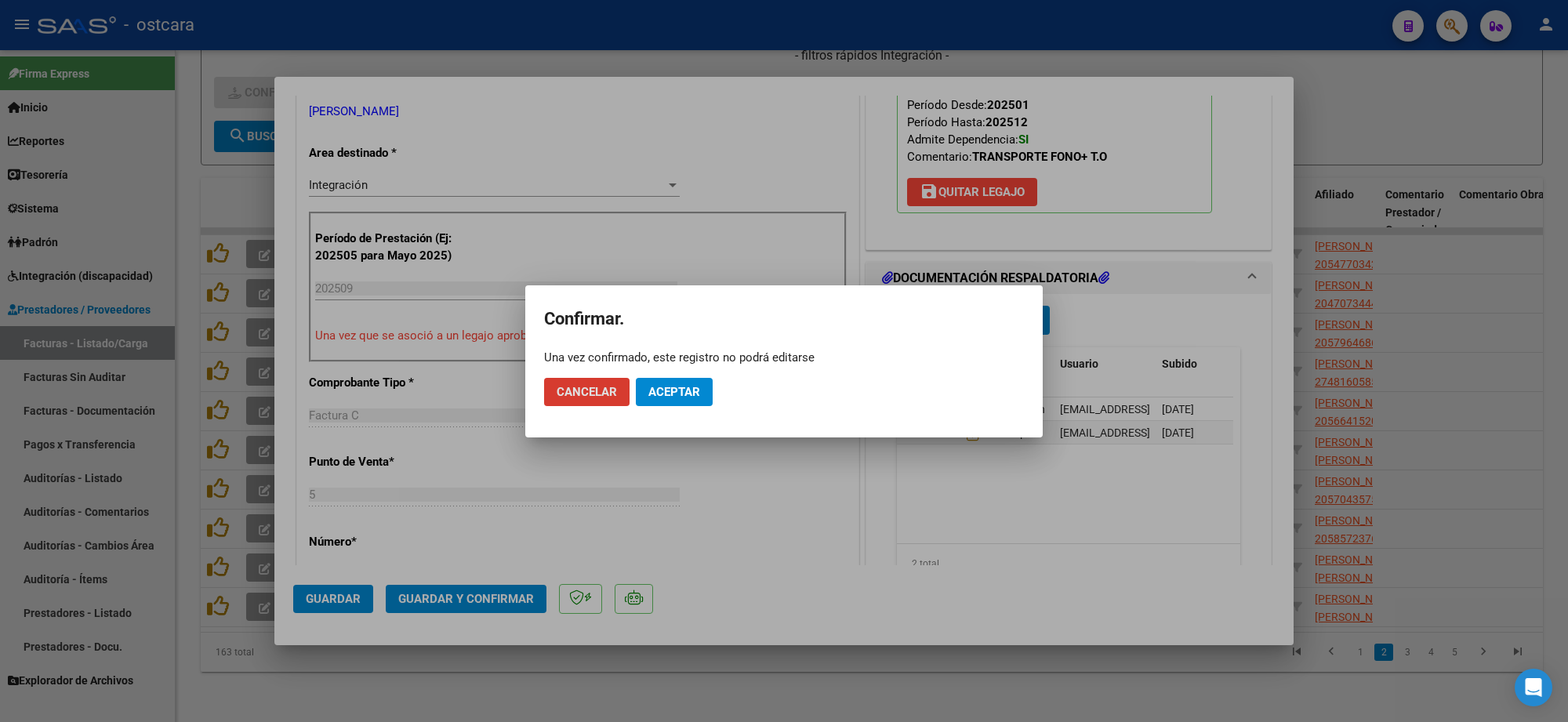
click at [693, 388] on span "Aceptar" at bounding box center [674, 392] width 52 height 14
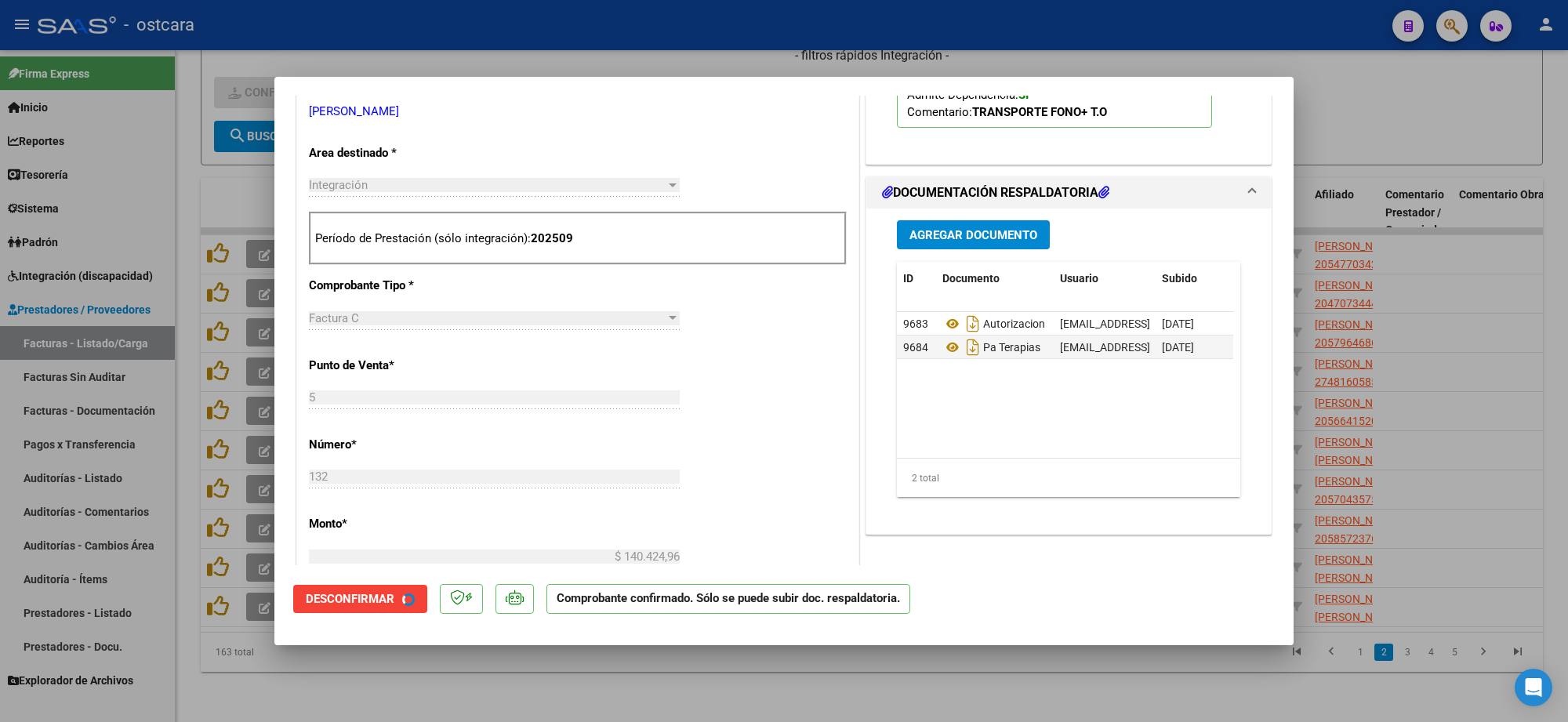
click at [1423, 127] on div at bounding box center [784, 361] width 1568 height 722
type input "$ 0,00"
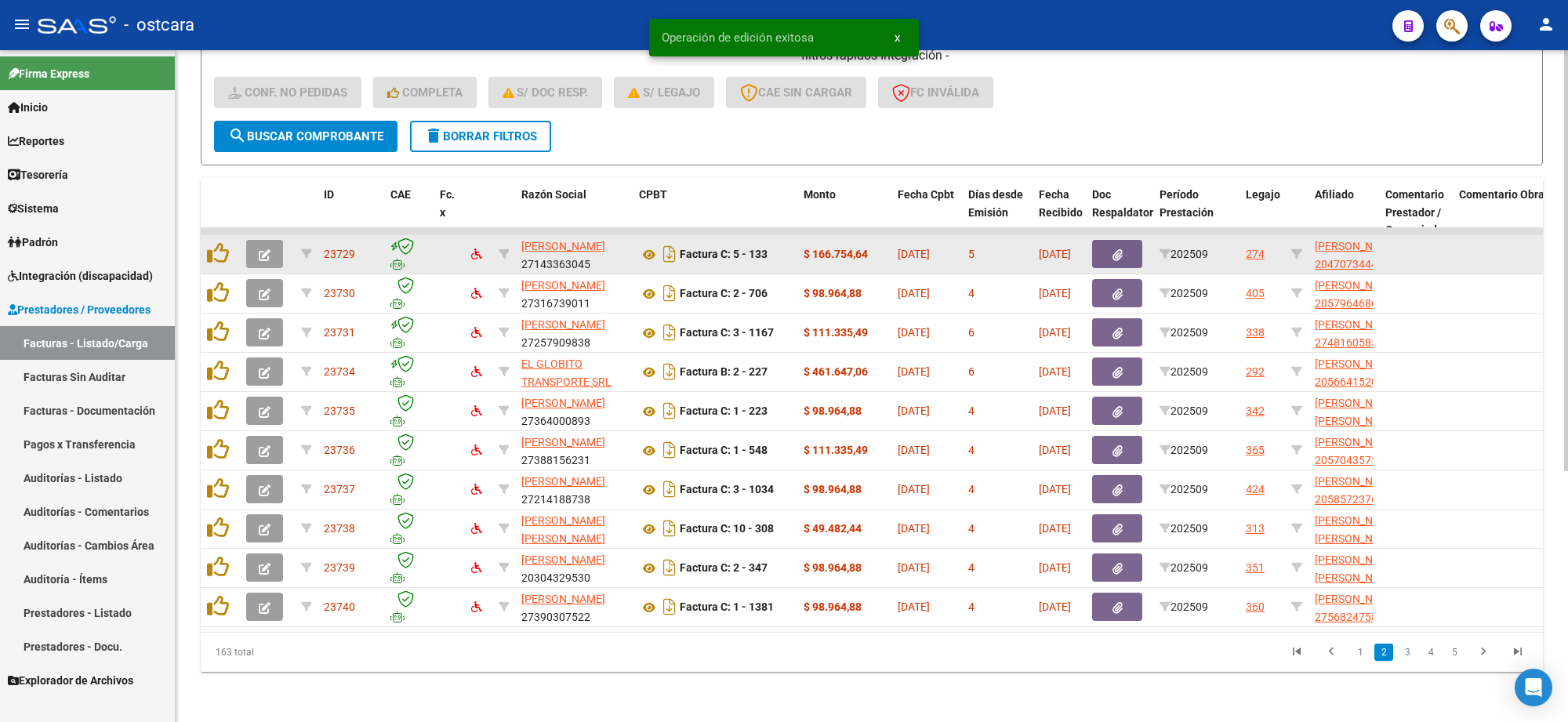
click at [274, 242] on button "button" at bounding box center [265, 254] width 37 height 28
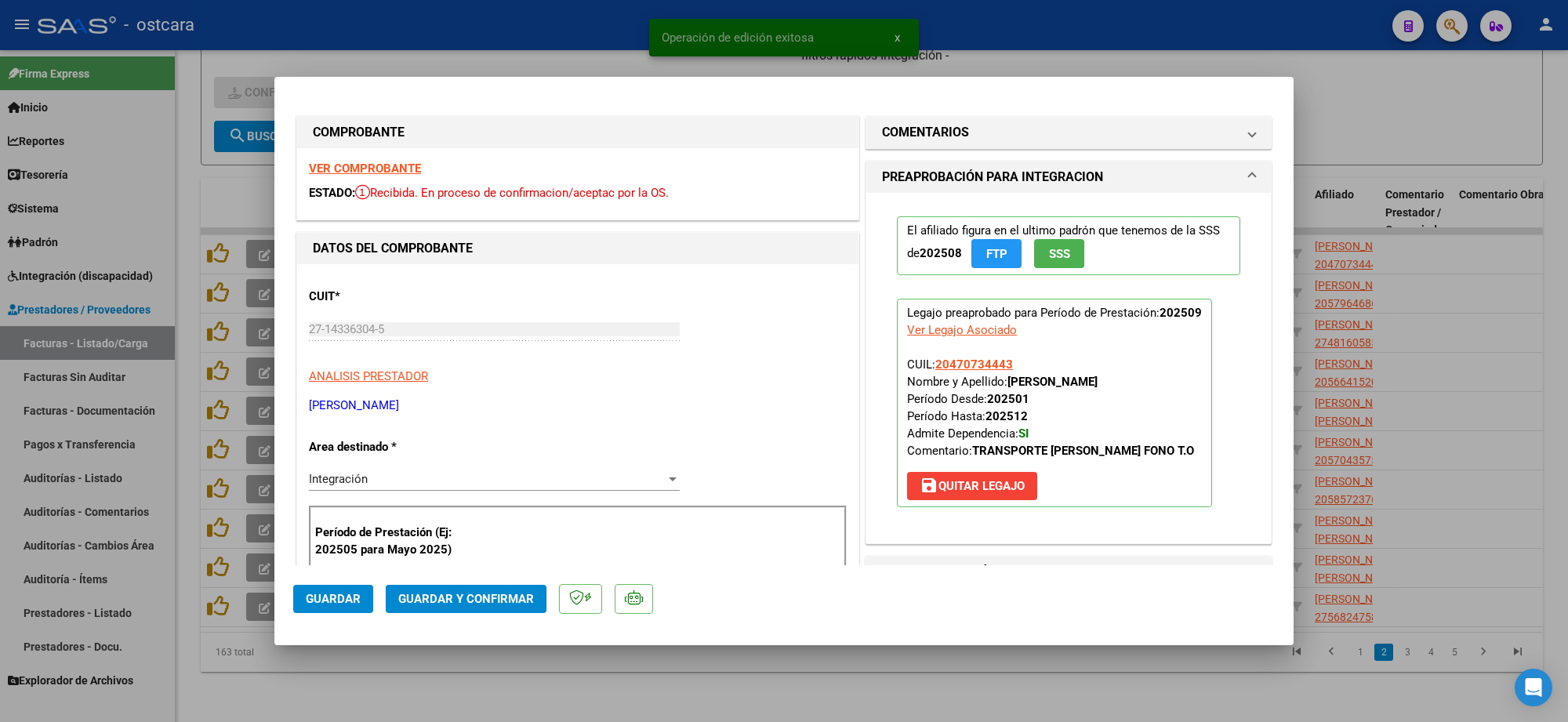
click at [396, 166] on strong "VER COMPROBANTE" at bounding box center [365, 168] width 112 height 14
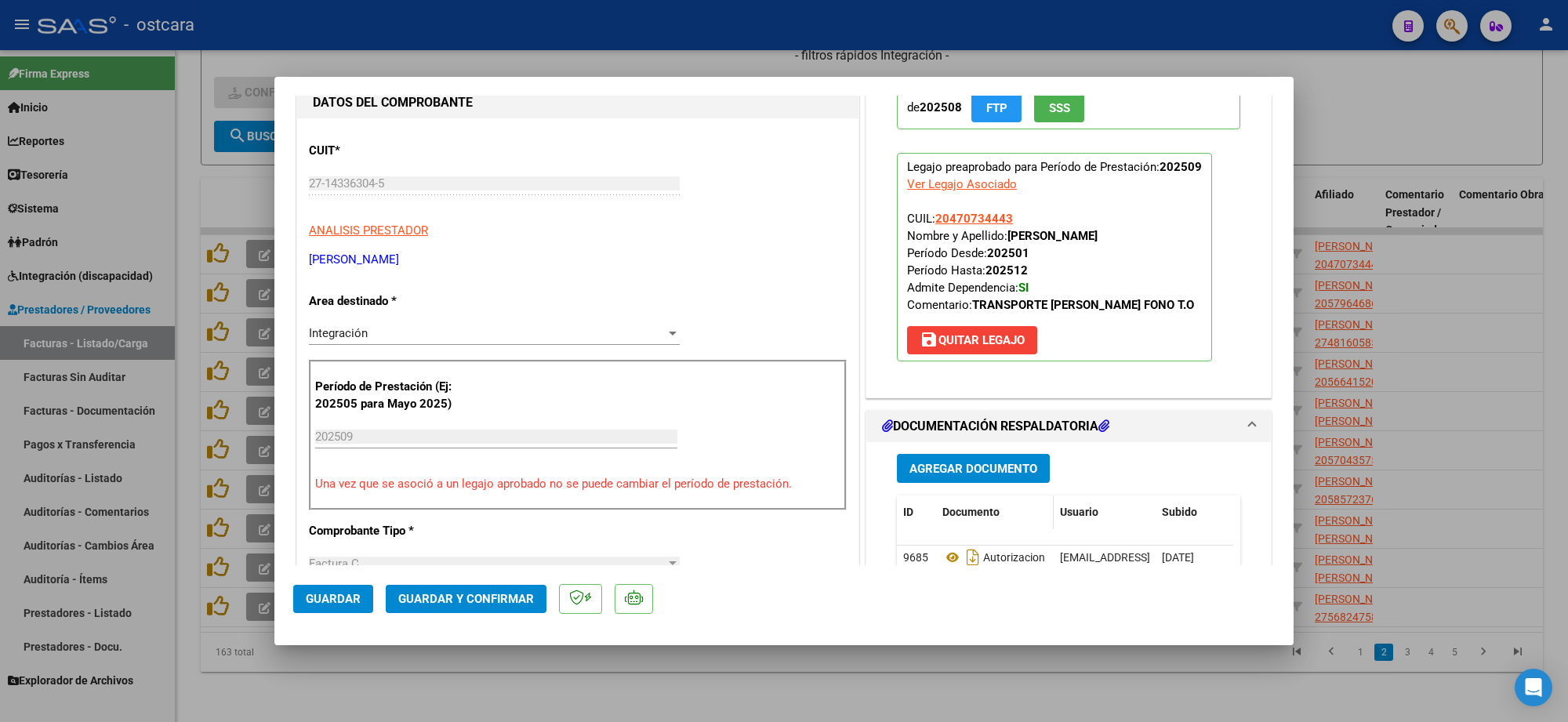
scroll to position [294, 0]
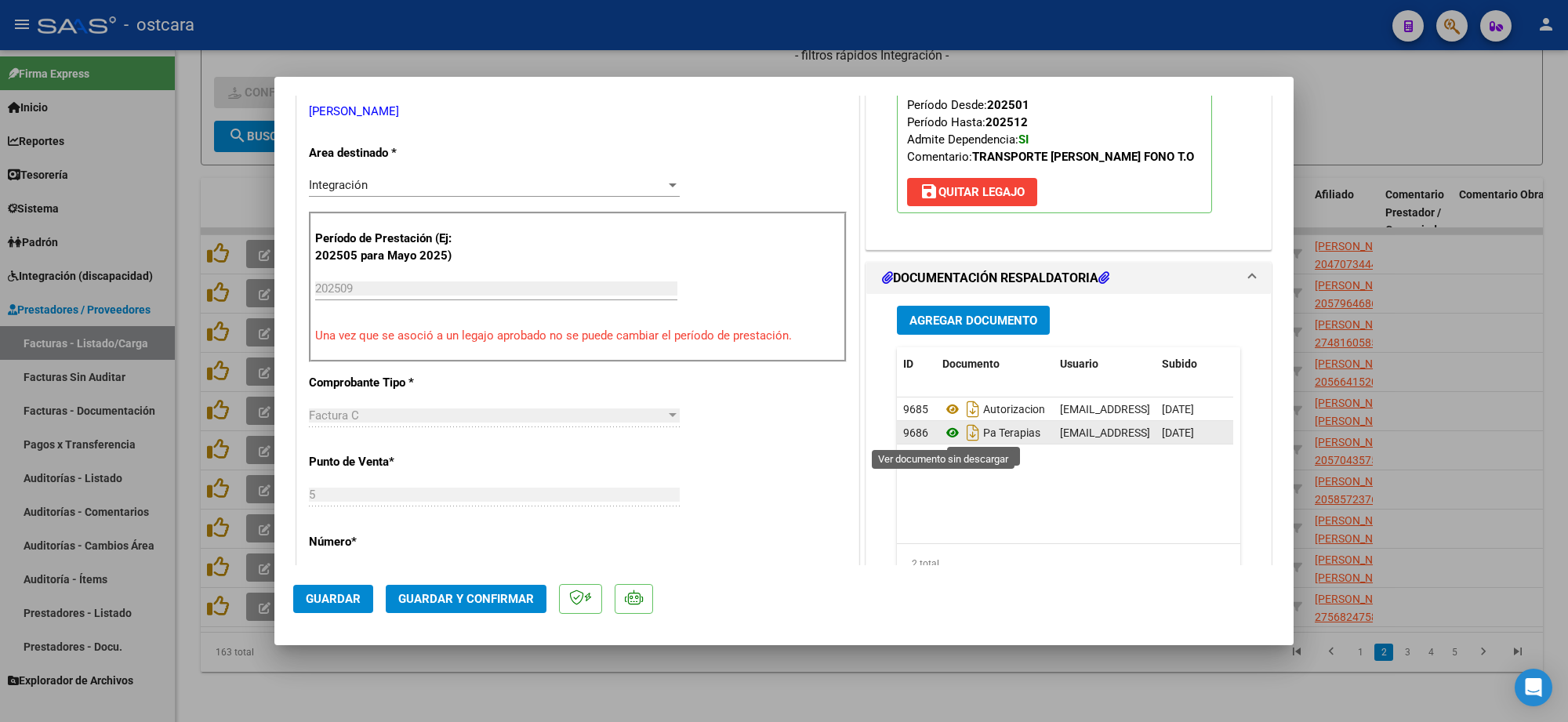
click at [947, 436] on icon at bounding box center [953, 433] width 21 height 19
click at [488, 593] on span "Guardar y Confirmar" at bounding box center [466, 599] width 135 height 14
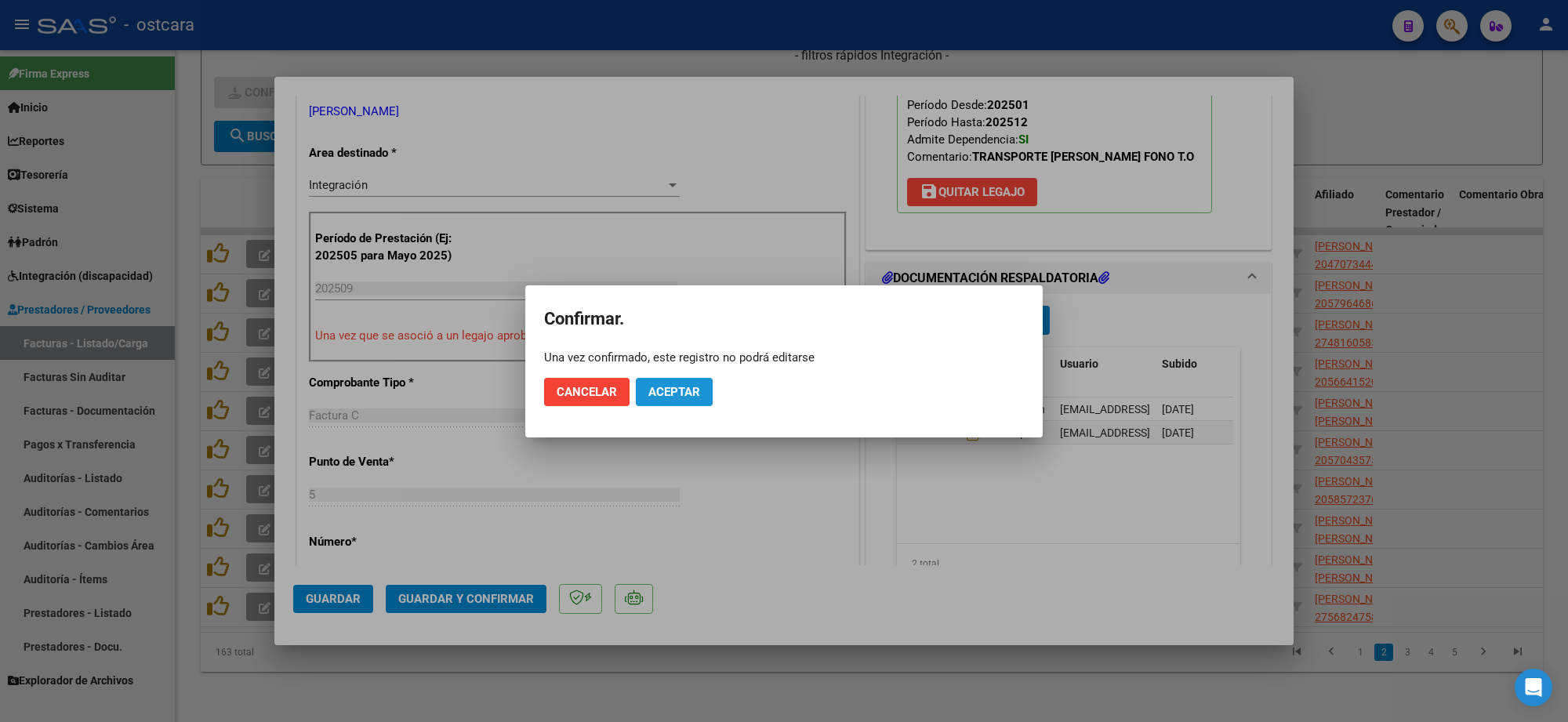
click at [647, 404] on button "Aceptar" at bounding box center [674, 392] width 77 height 28
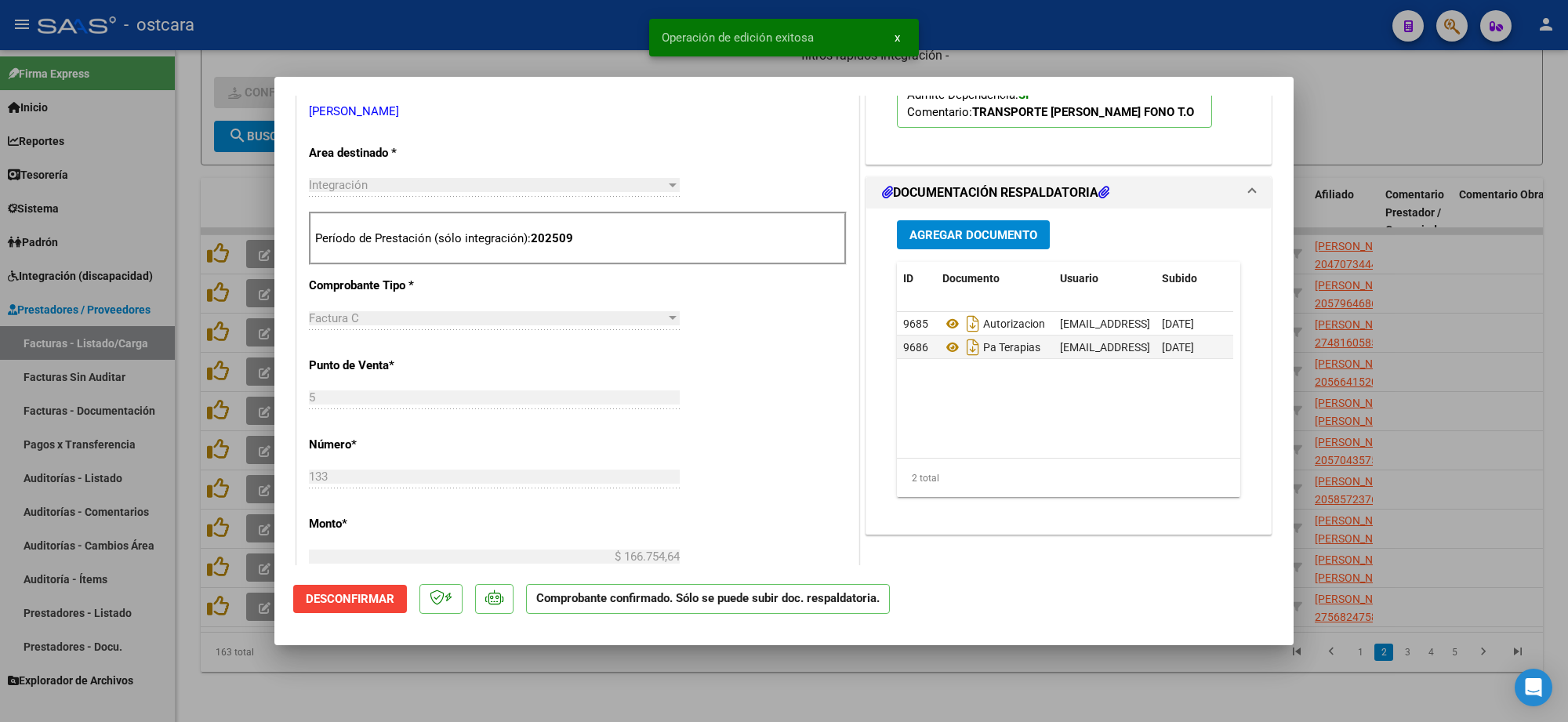
click at [1410, 125] on div at bounding box center [784, 361] width 1568 height 722
type input "$ 0,00"
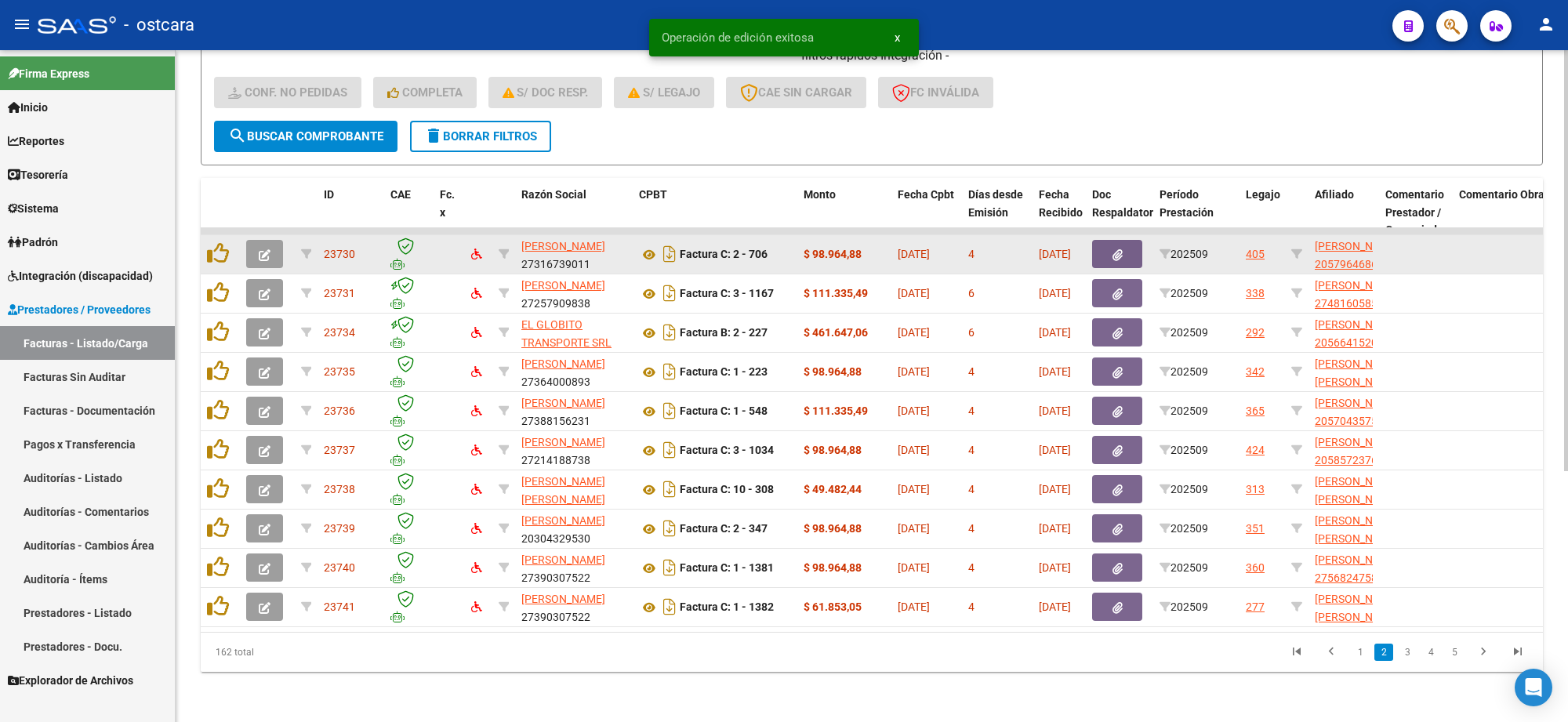
click at [263, 249] on icon "button" at bounding box center [265, 255] width 12 height 12
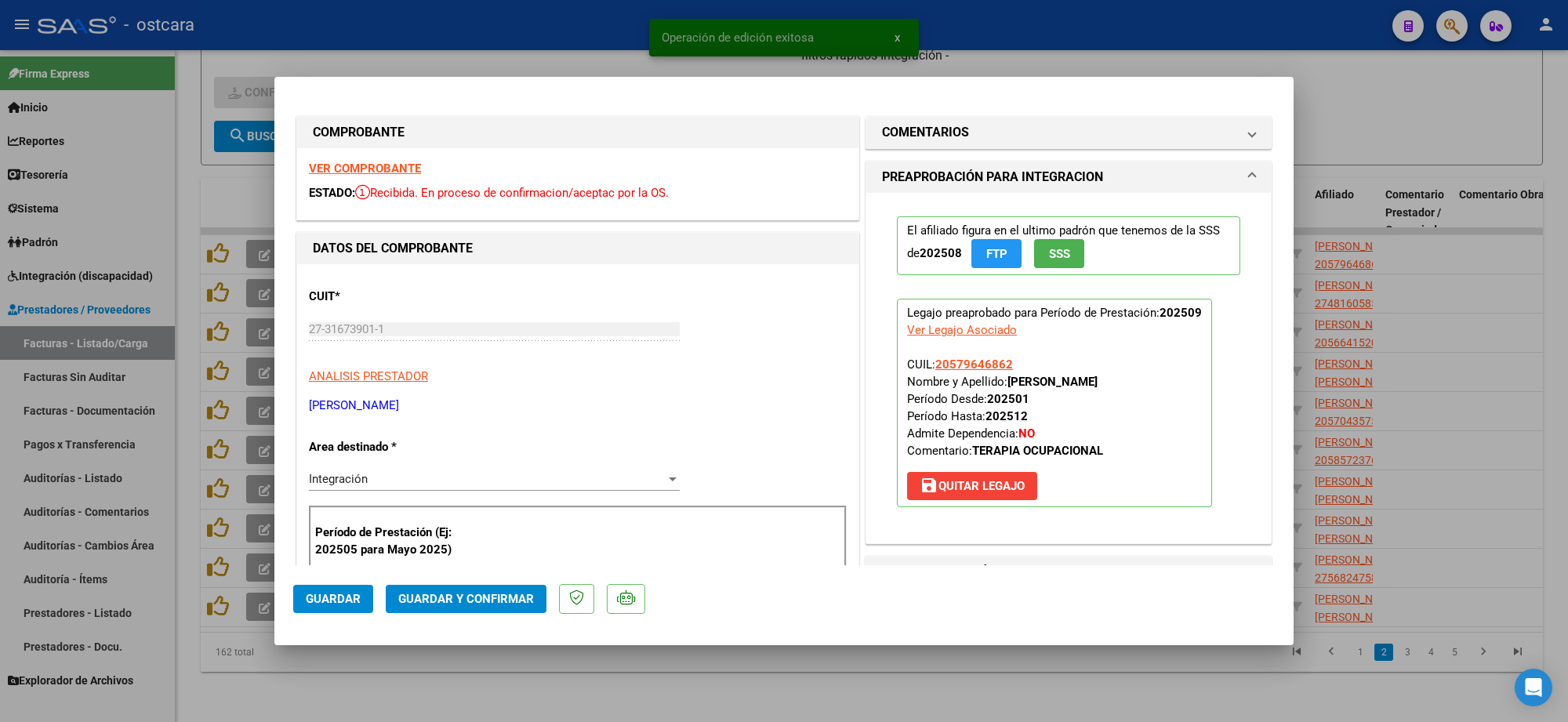
click at [398, 166] on strong "VER COMPROBANTE" at bounding box center [365, 168] width 112 height 14
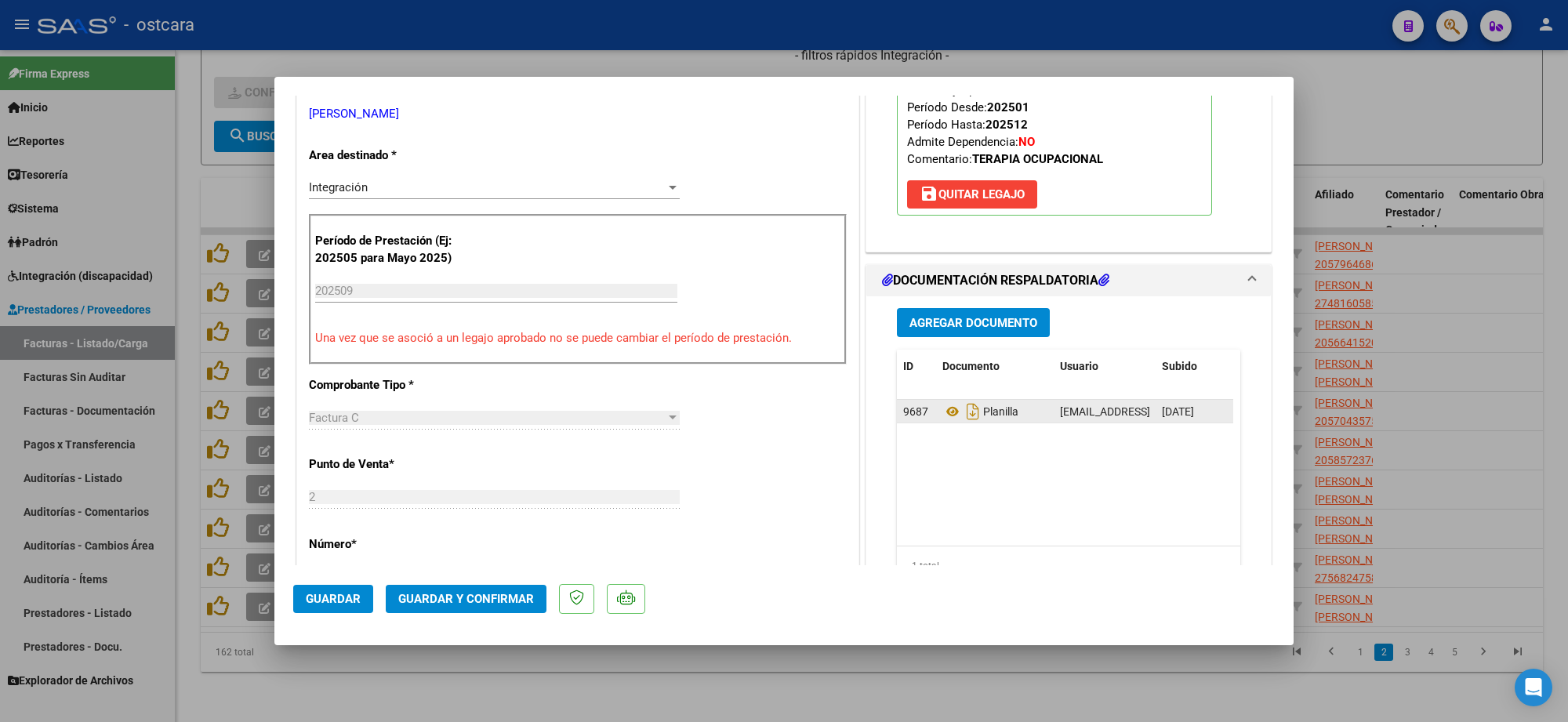
scroll to position [294, 0]
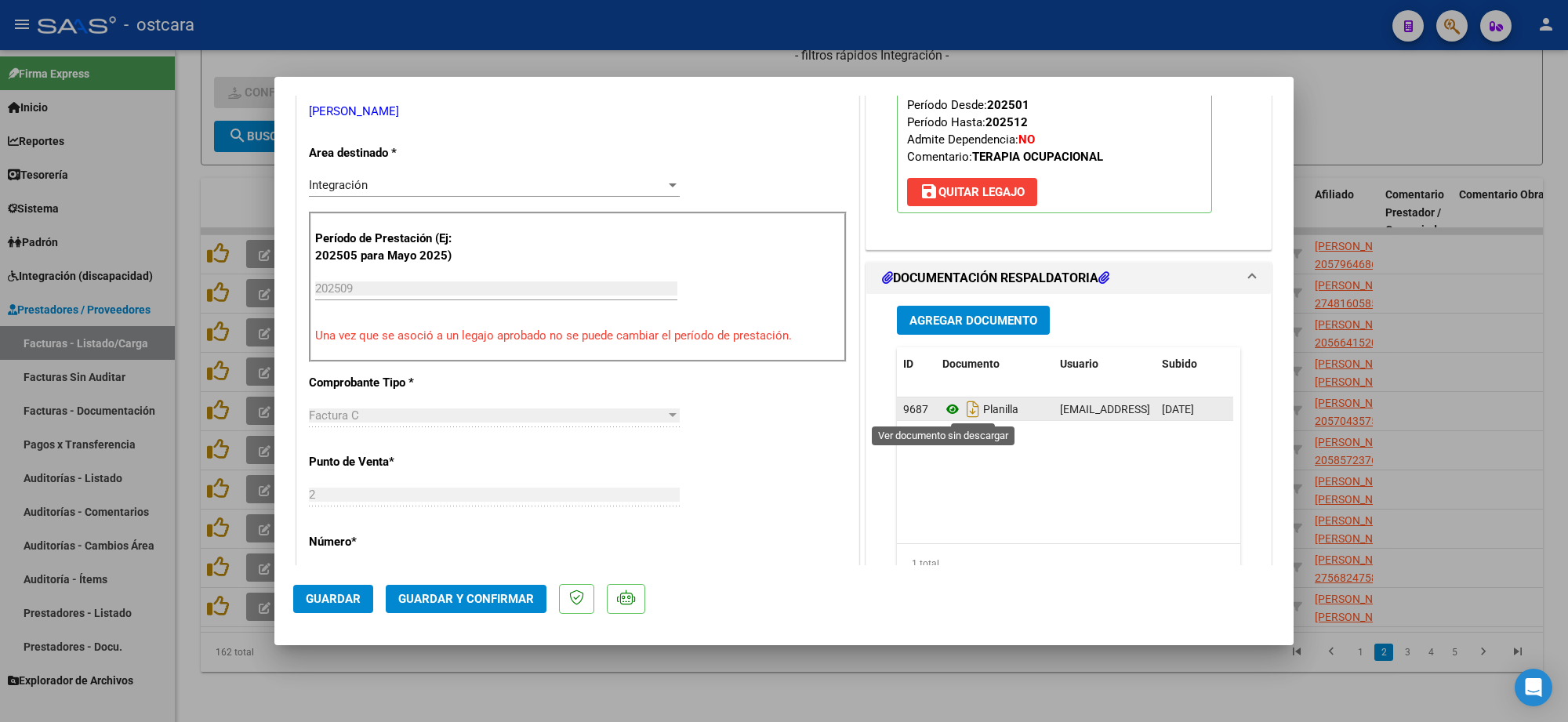
click at [943, 410] on icon at bounding box center [953, 410] width 21 height 19
click at [453, 600] on span "Guardar y Confirmar" at bounding box center [466, 599] width 135 height 14
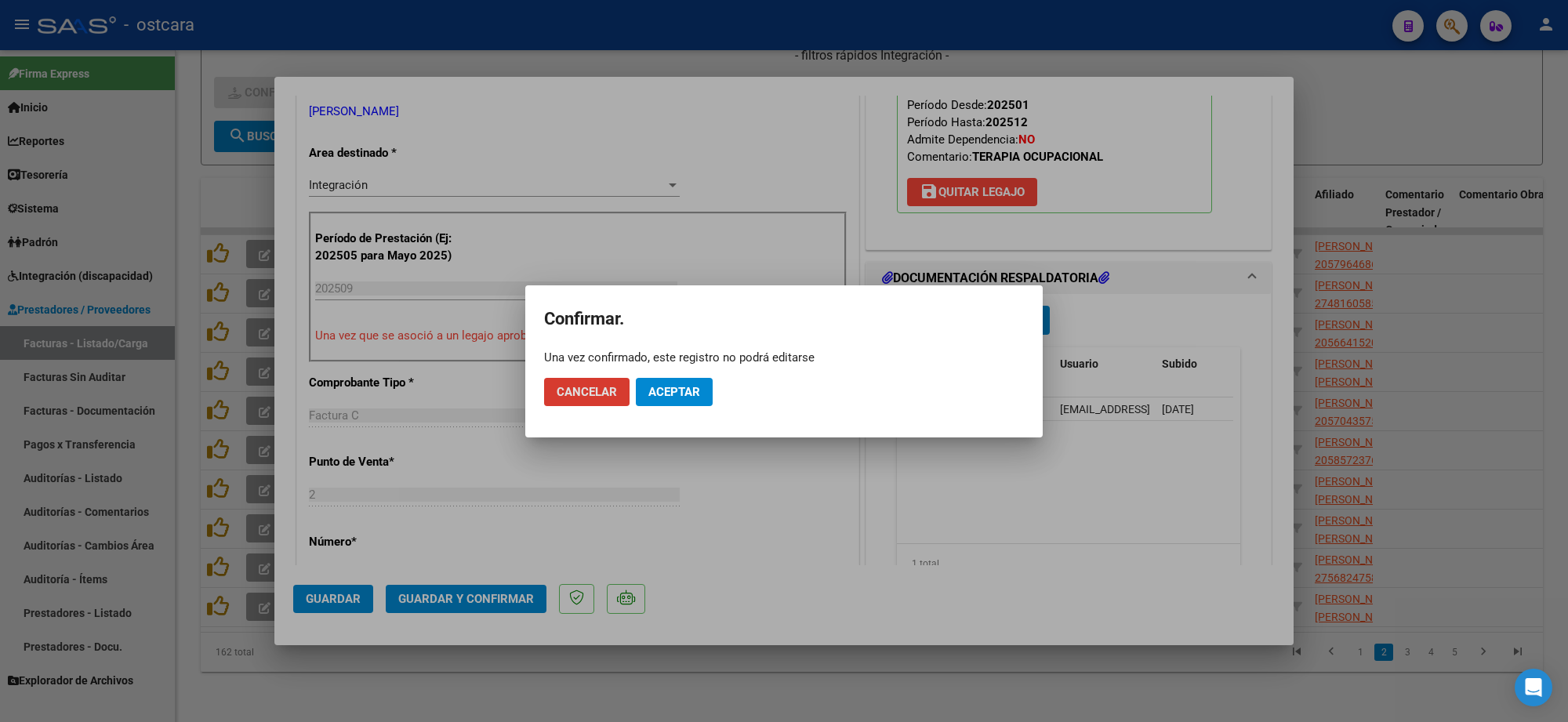
click at [674, 396] on span "Aceptar" at bounding box center [674, 392] width 52 height 14
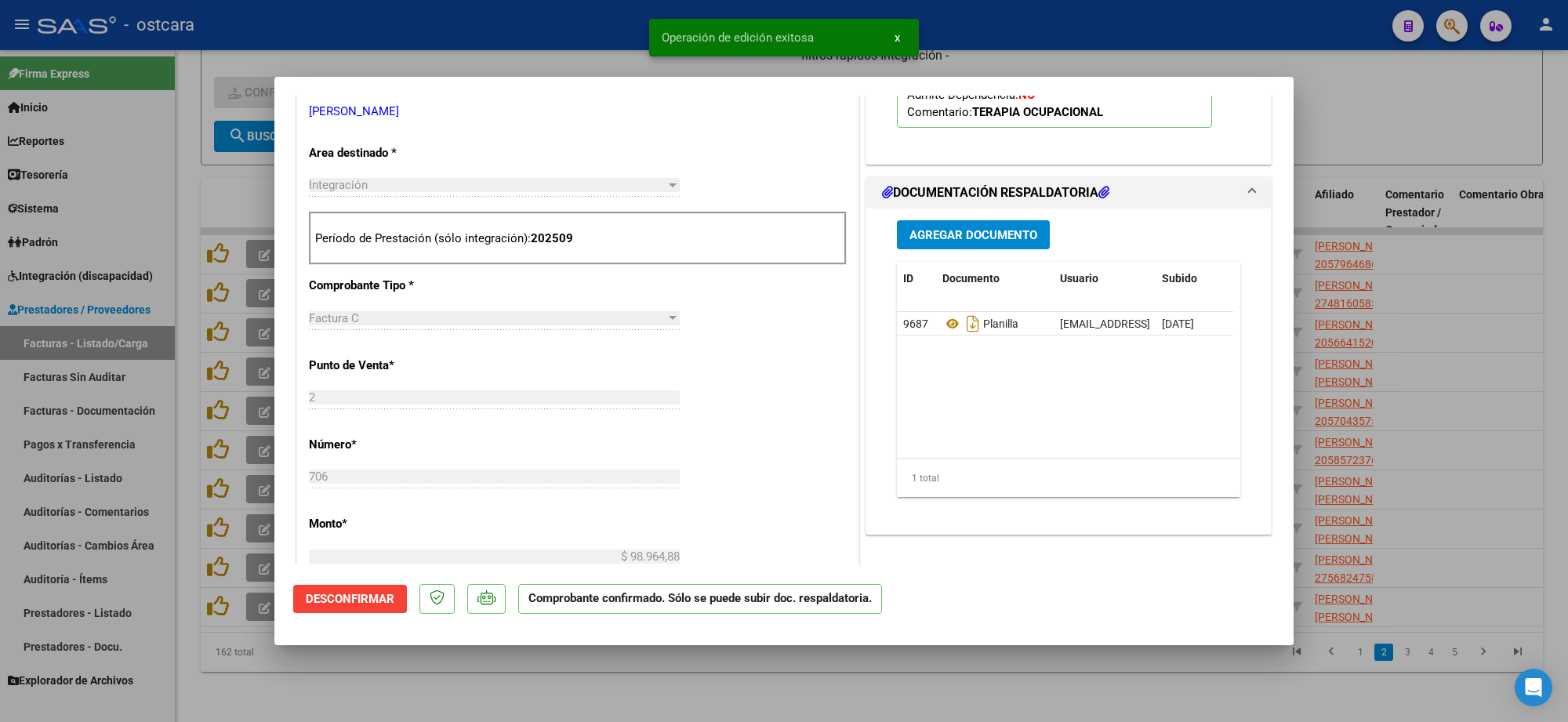
click at [1339, 116] on div at bounding box center [784, 361] width 1568 height 722
type input "$ 0,00"
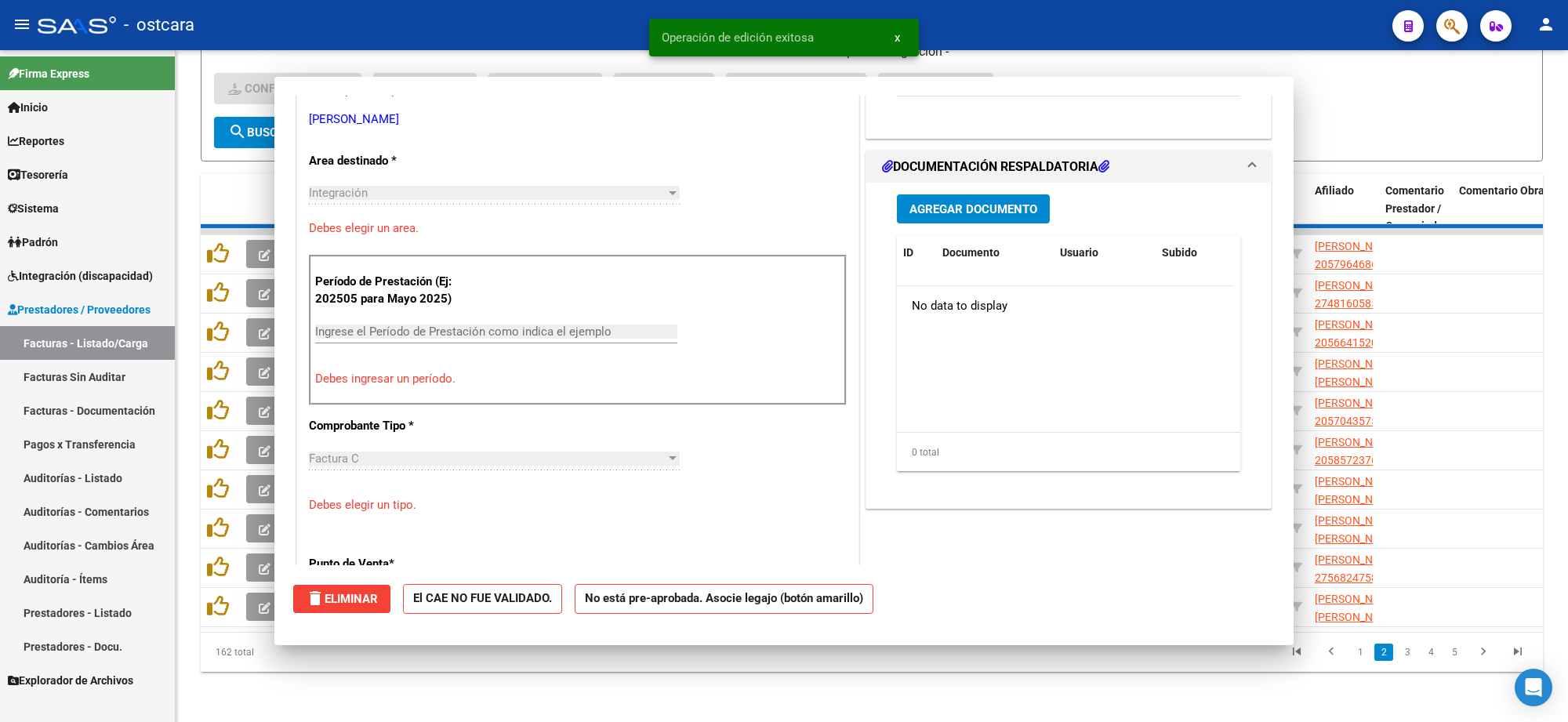
scroll to position [302, 0]
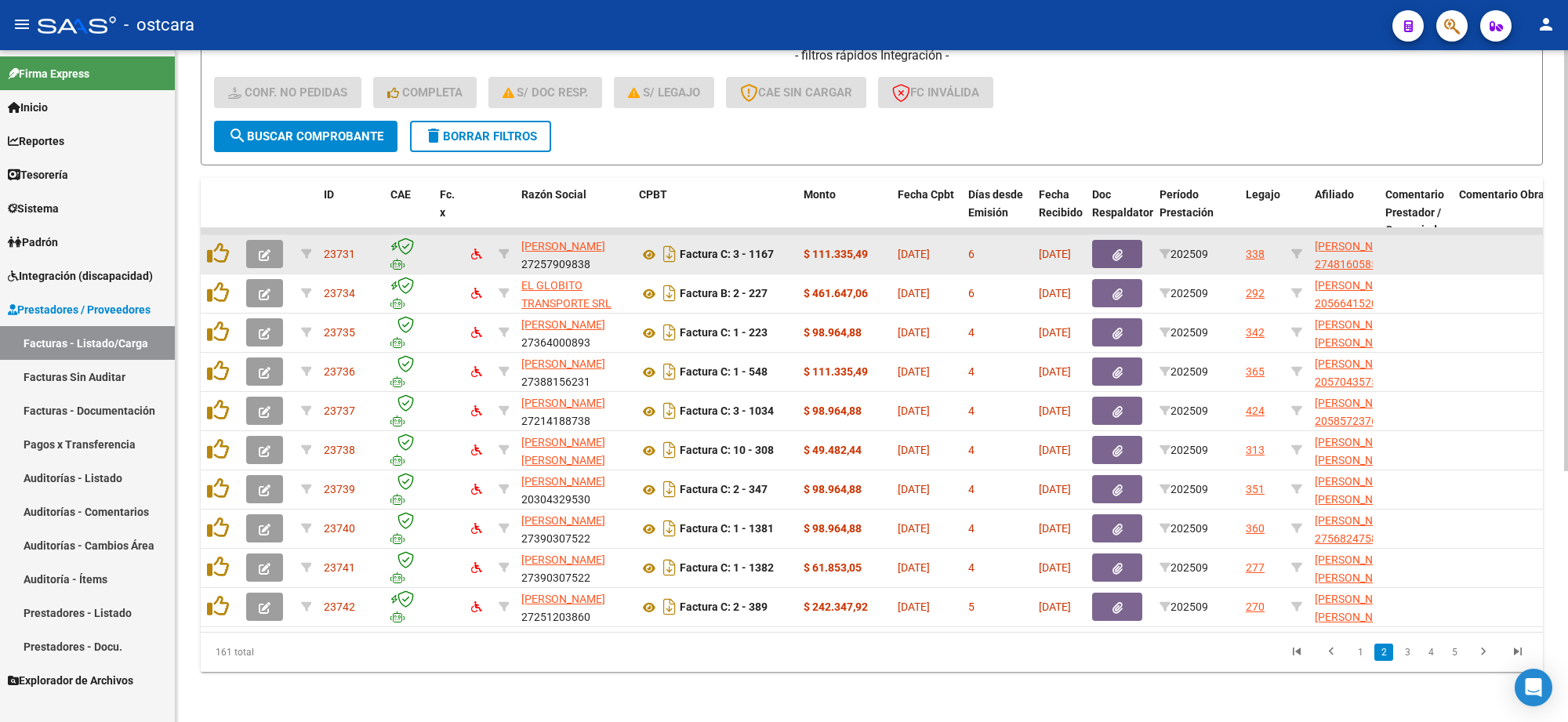
click at [263, 249] on icon "button" at bounding box center [265, 255] width 12 height 12
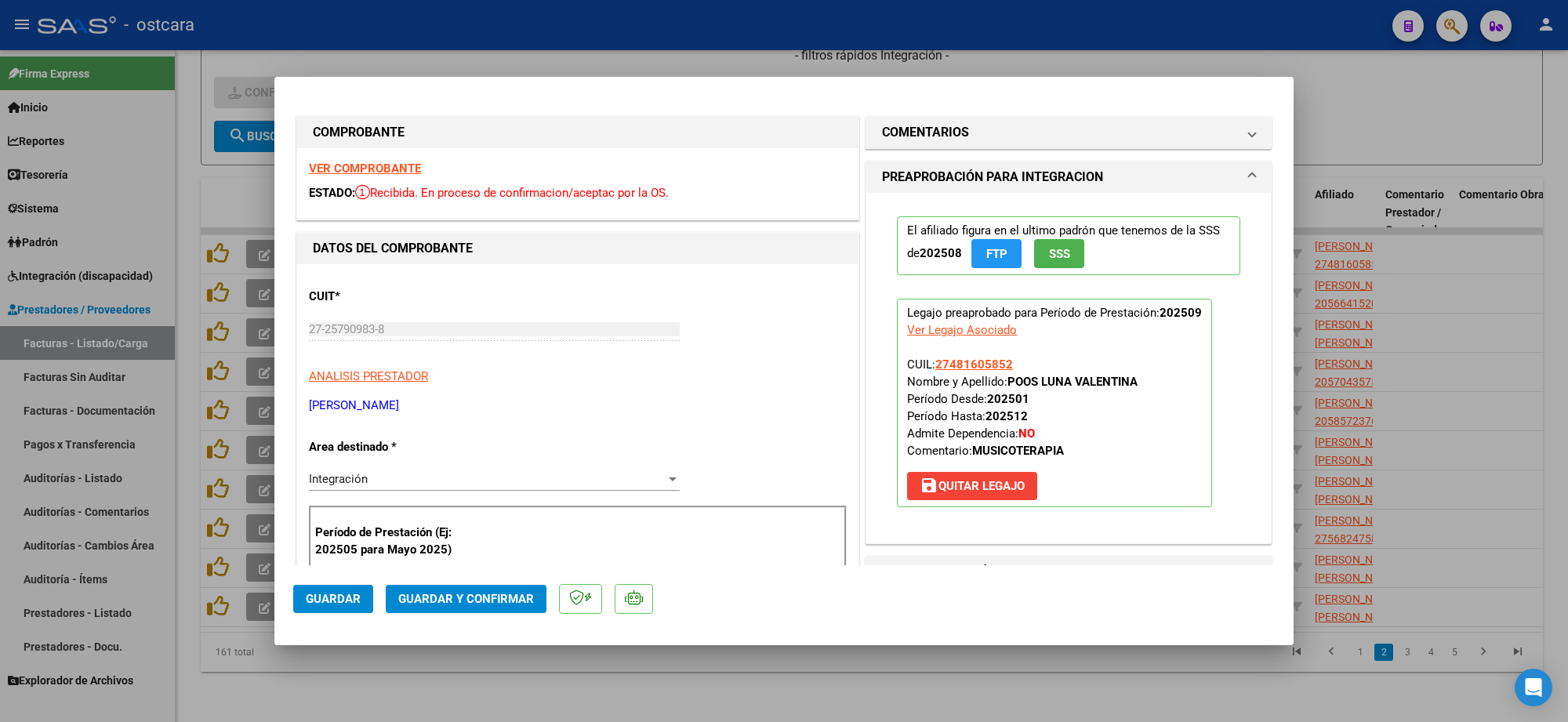
click at [378, 165] on strong "VER COMPROBANTE" at bounding box center [365, 168] width 112 height 14
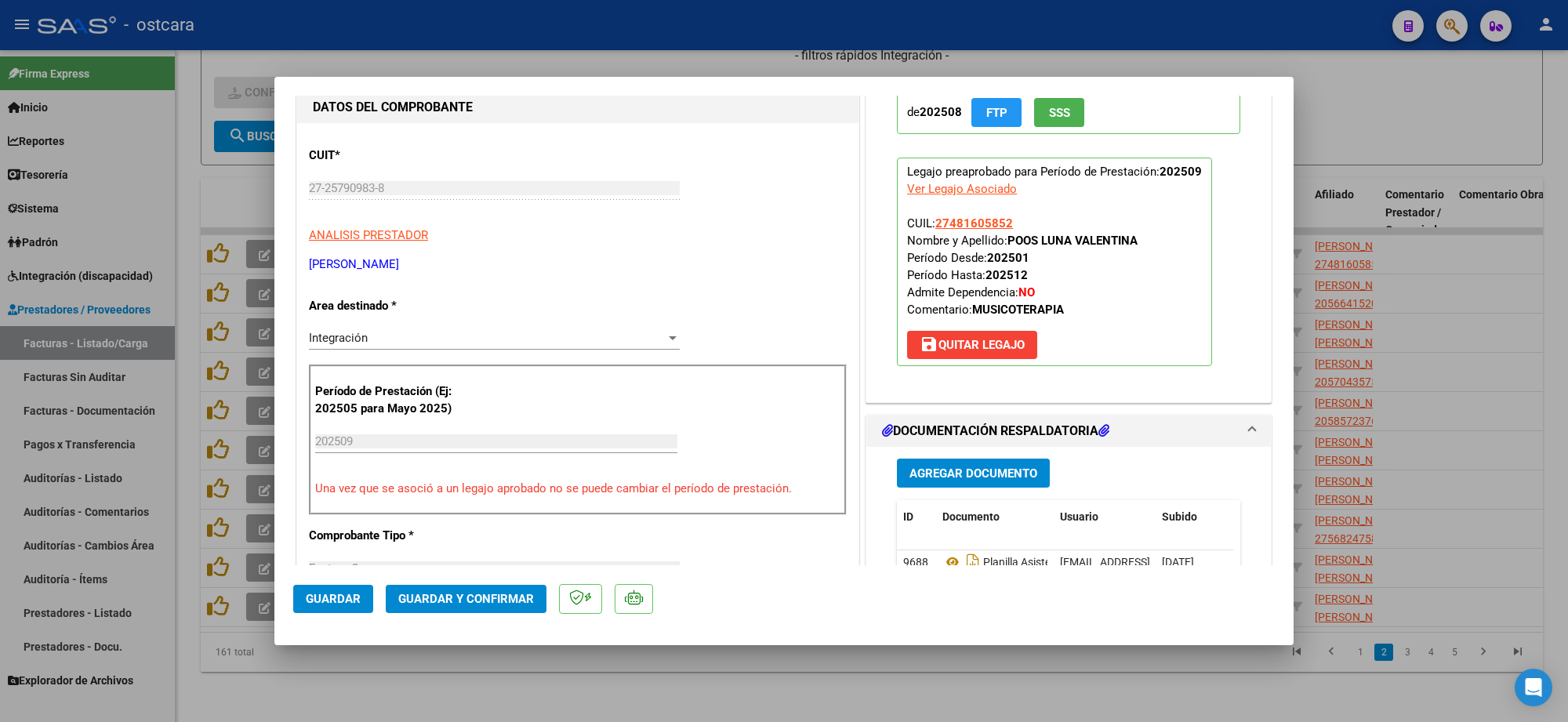
scroll to position [392, 0]
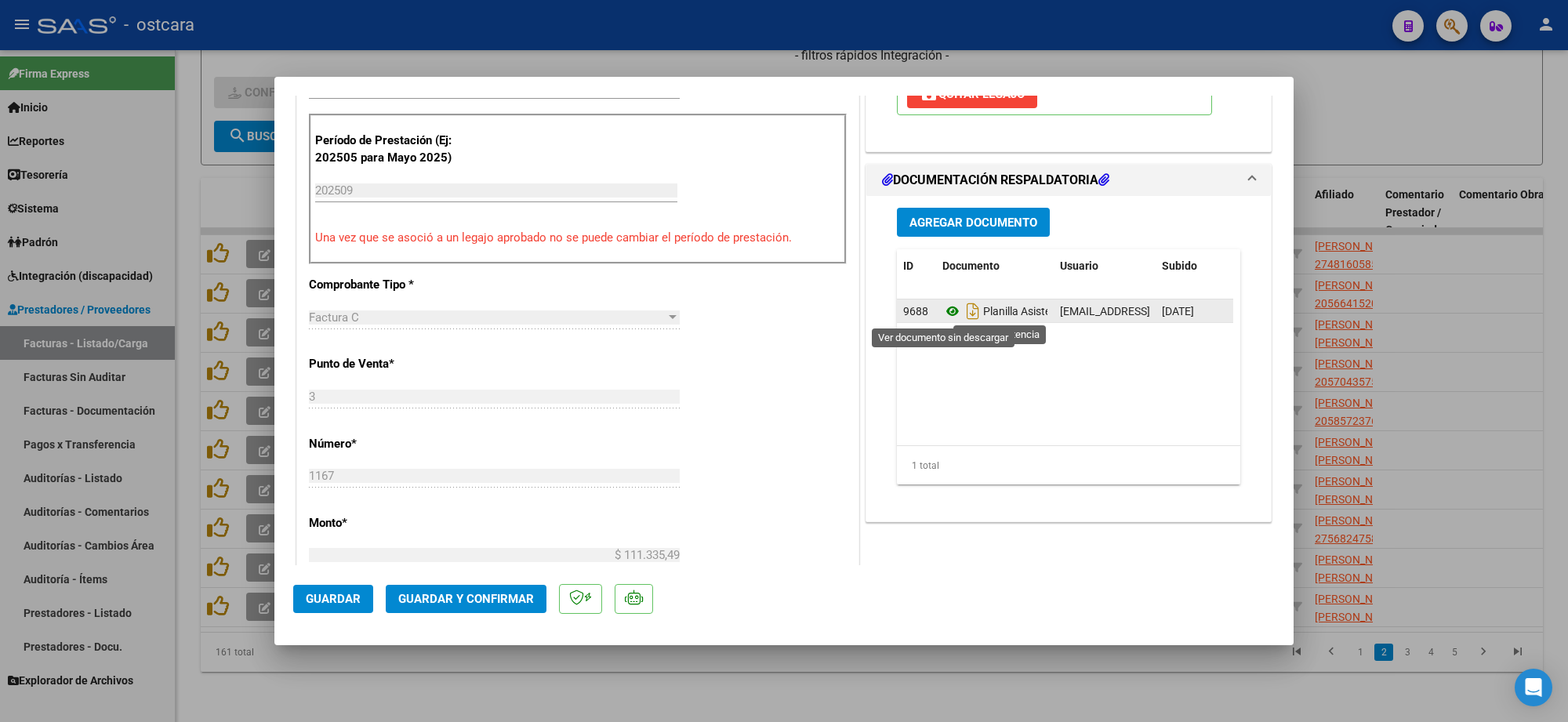
click at [945, 315] on icon at bounding box center [953, 311] width 21 height 19
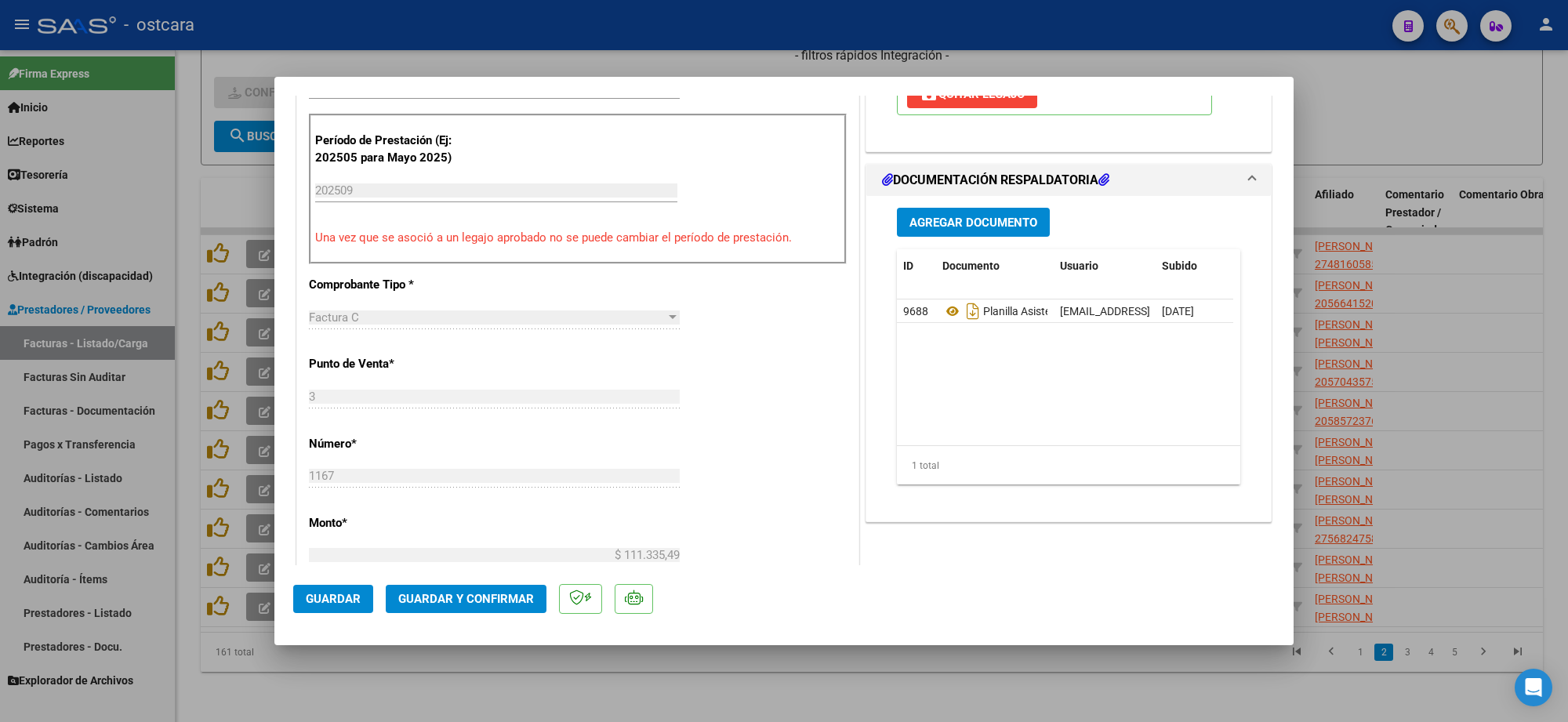
click at [471, 588] on button "Guardar y Confirmar" at bounding box center [466, 599] width 160 height 28
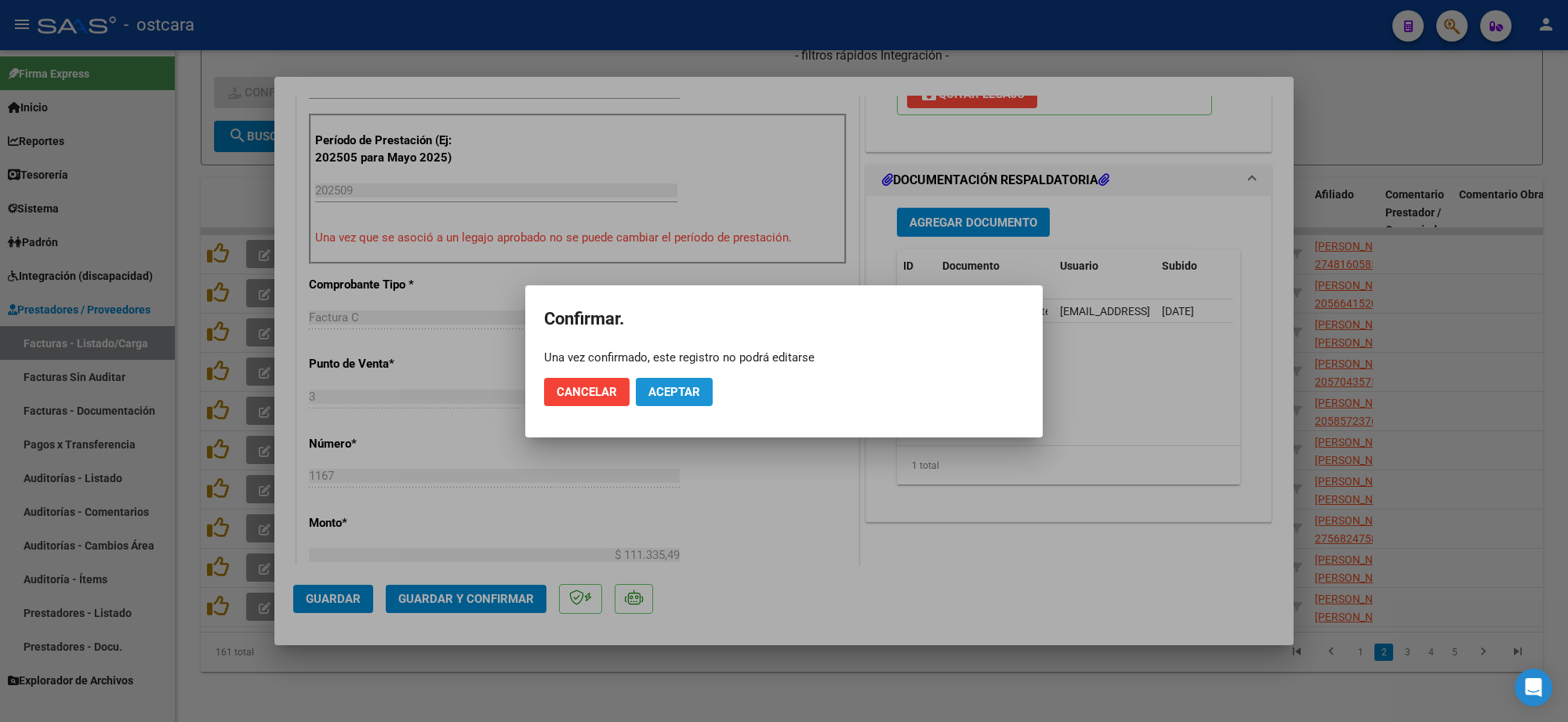
click at [678, 389] on span "Aceptar" at bounding box center [674, 392] width 52 height 14
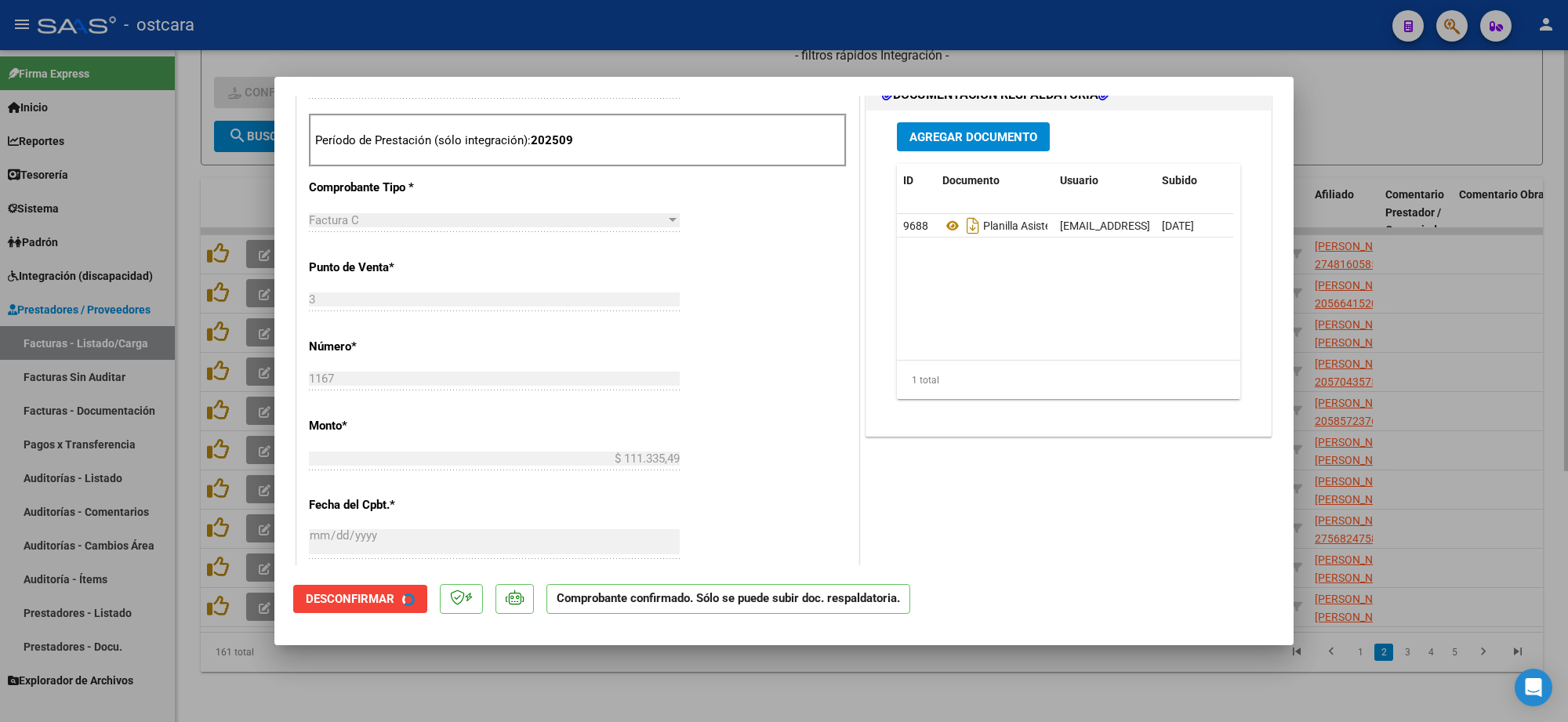
click at [1369, 104] on div at bounding box center [784, 361] width 1568 height 722
type input "$ 0,00"
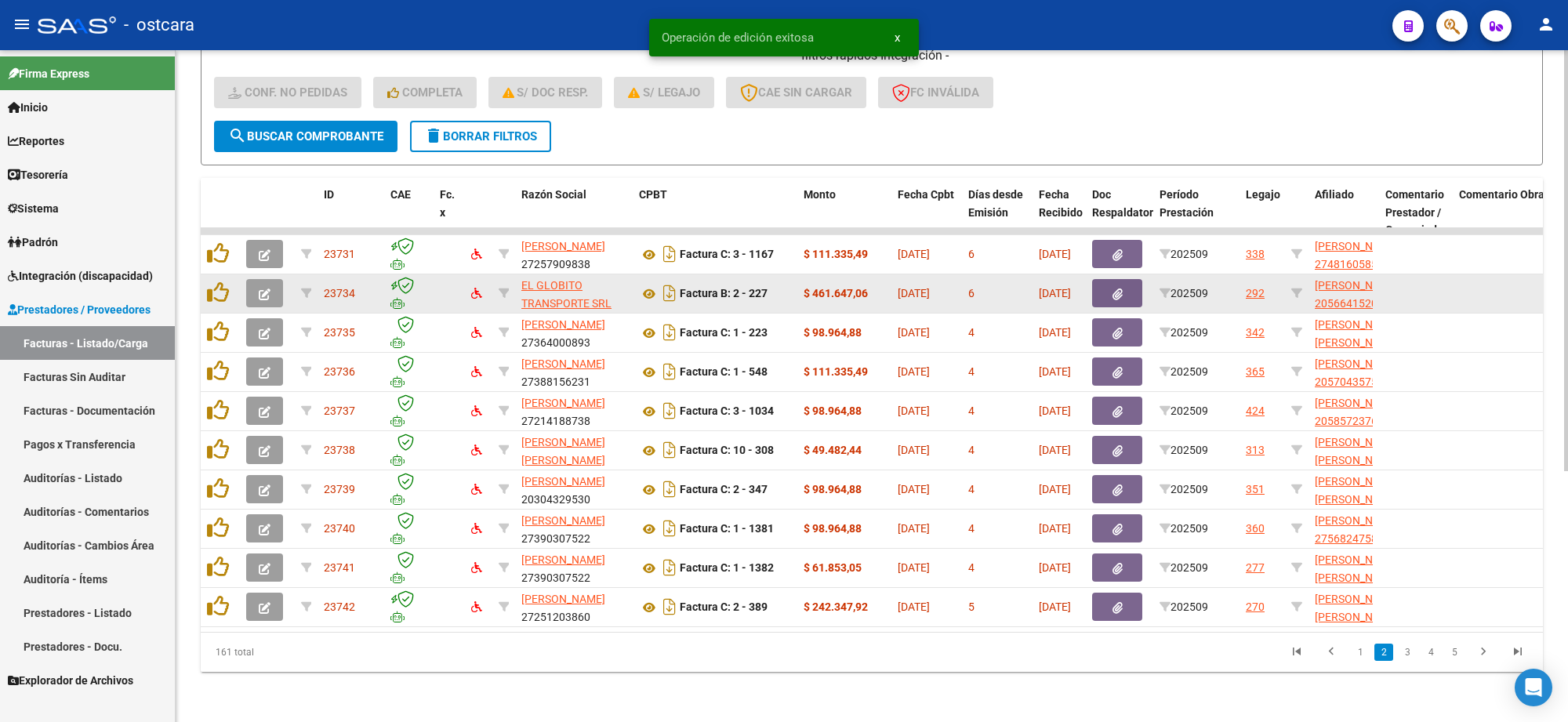
click at [264, 289] on icon "button" at bounding box center [265, 295] width 12 height 12
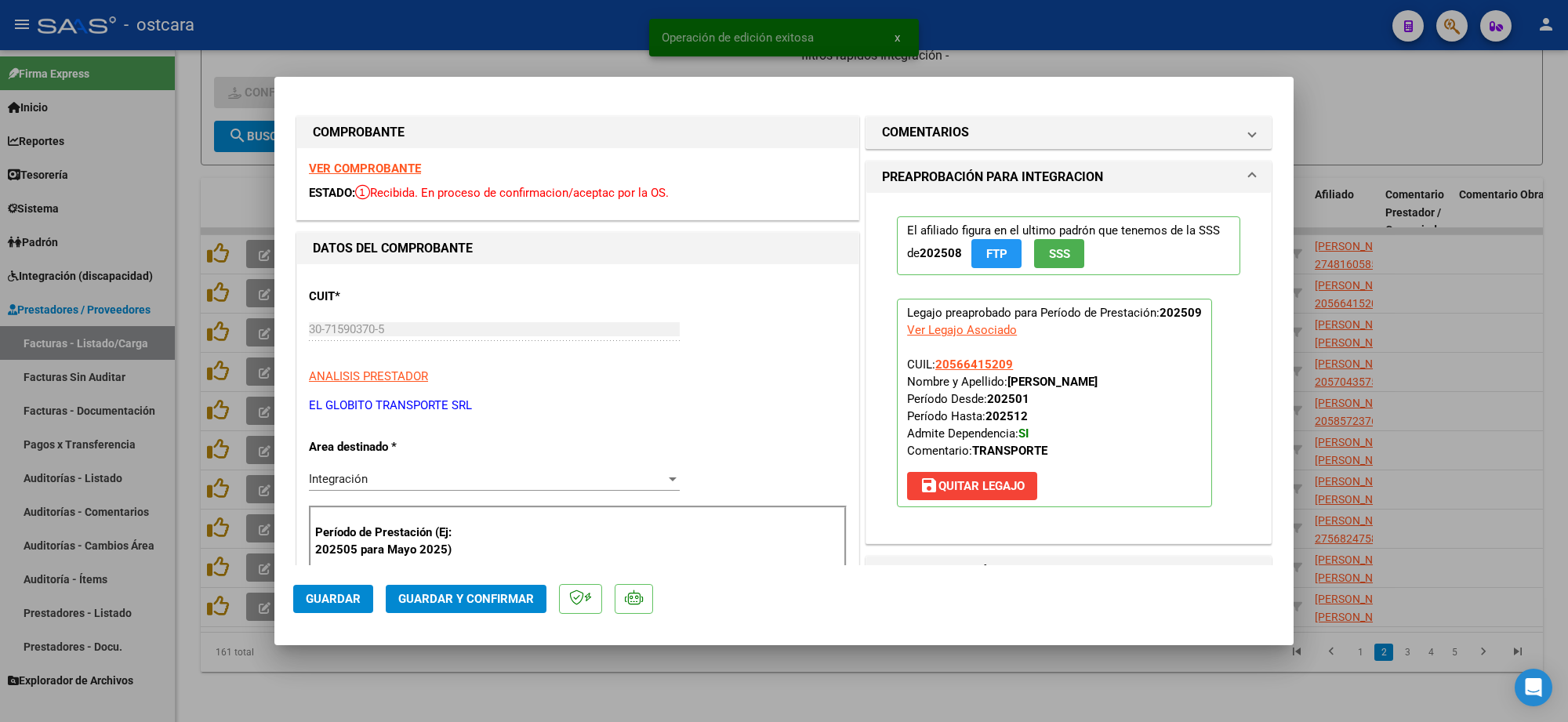
click at [376, 173] on strong "VER COMPROBANTE" at bounding box center [365, 168] width 112 height 14
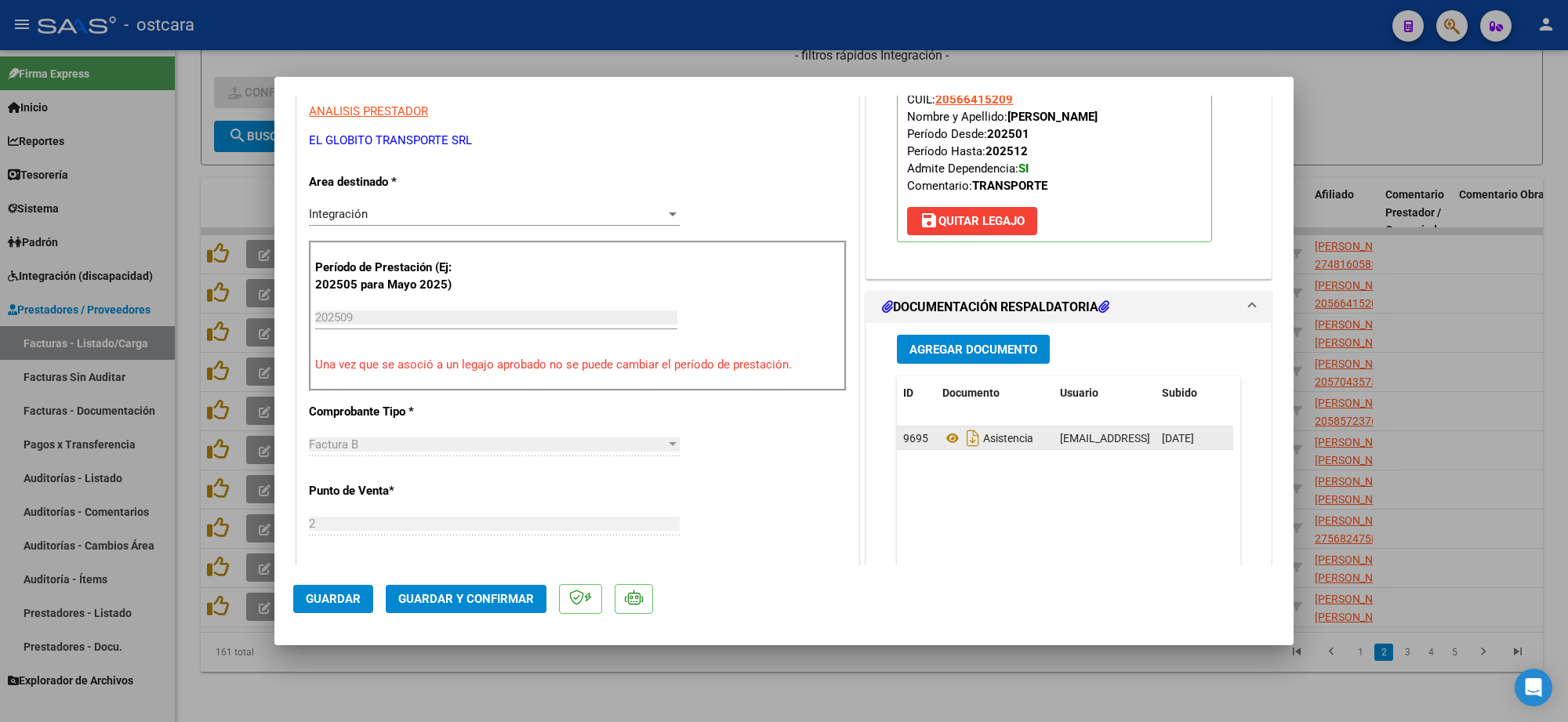
scroll to position [294, 0]
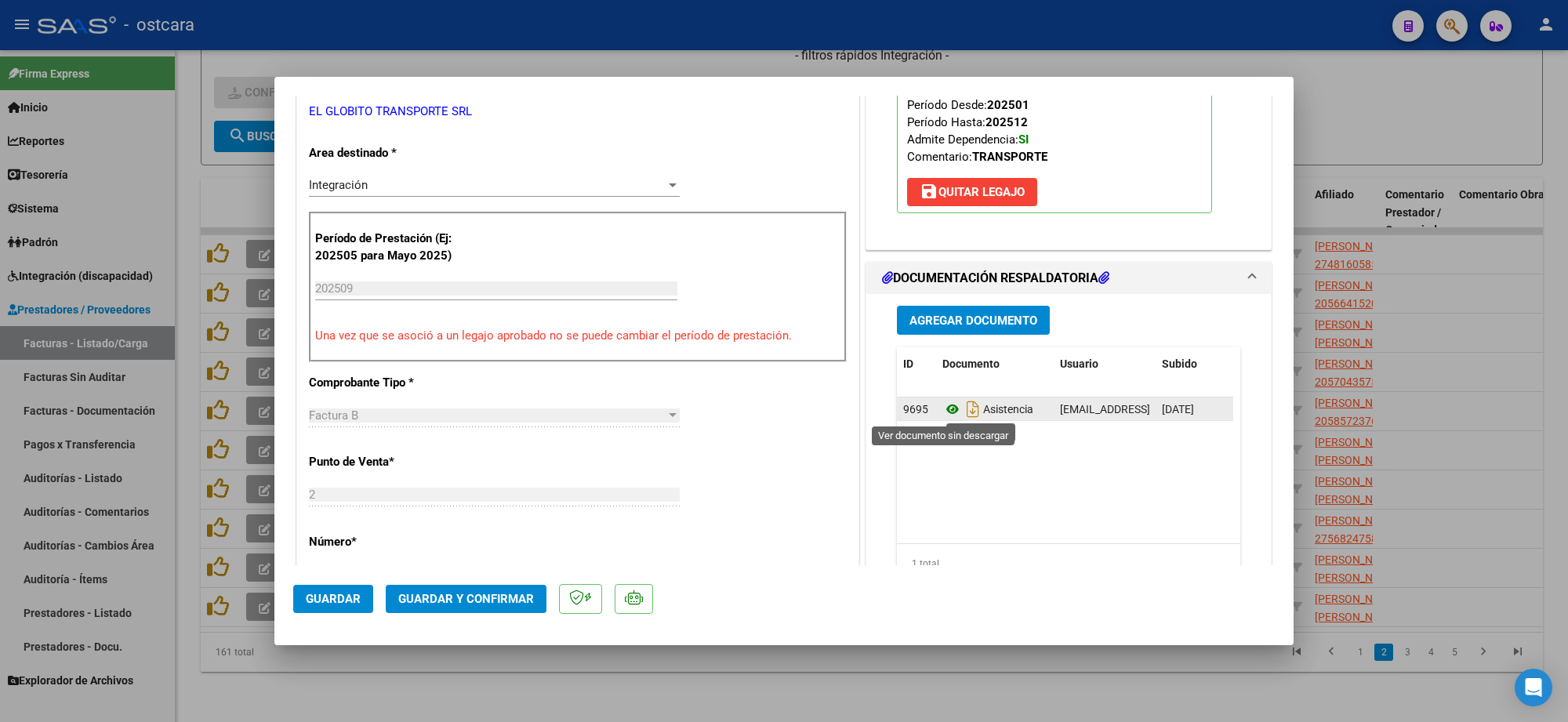
click at [946, 406] on icon at bounding box center [953, 410] width 21 height 19
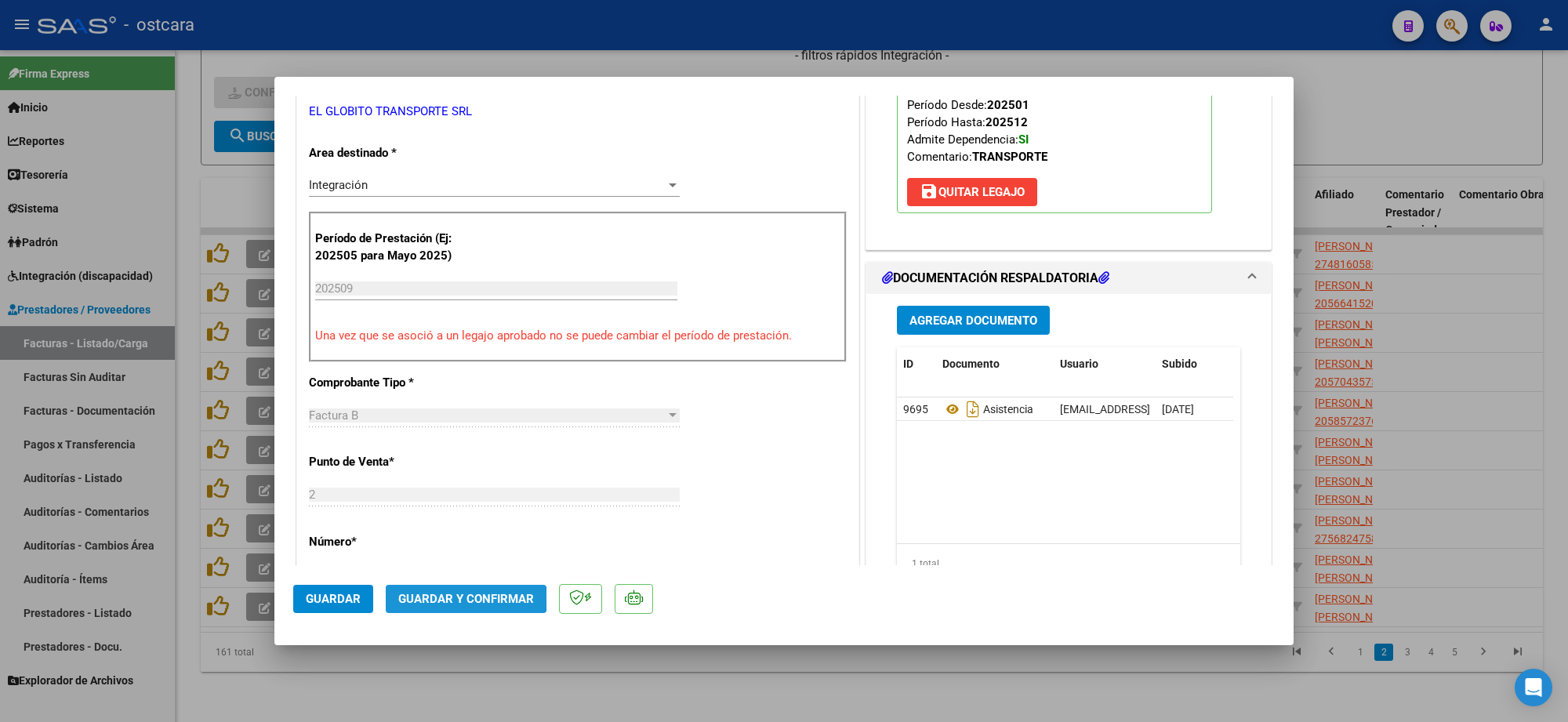
click at [448, 599] on span "Guardar y Confirmar" at bounding box center [466, 599] width 135 height 14
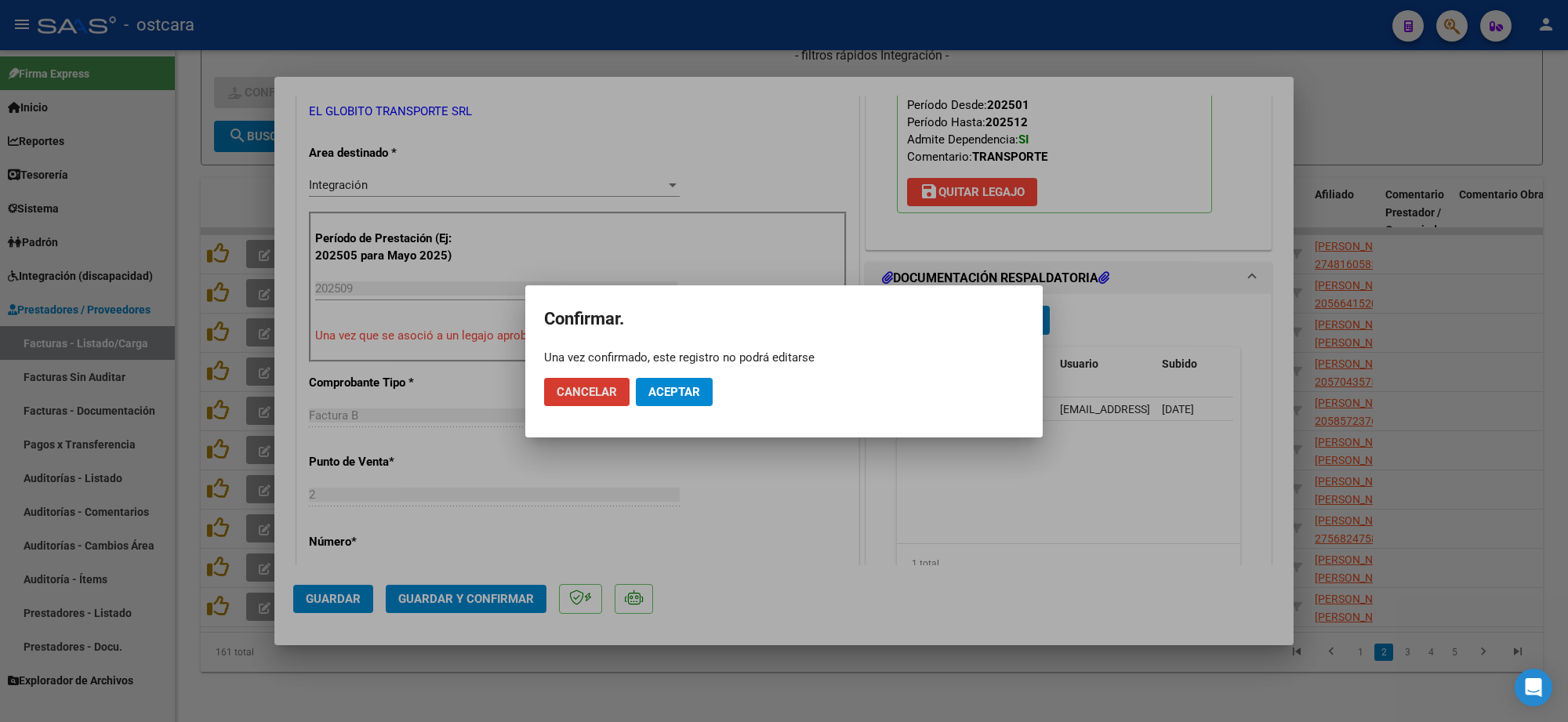
click at [665, 401] on button "Aceptar" at bounding box center [674, 392] width 77 height 28
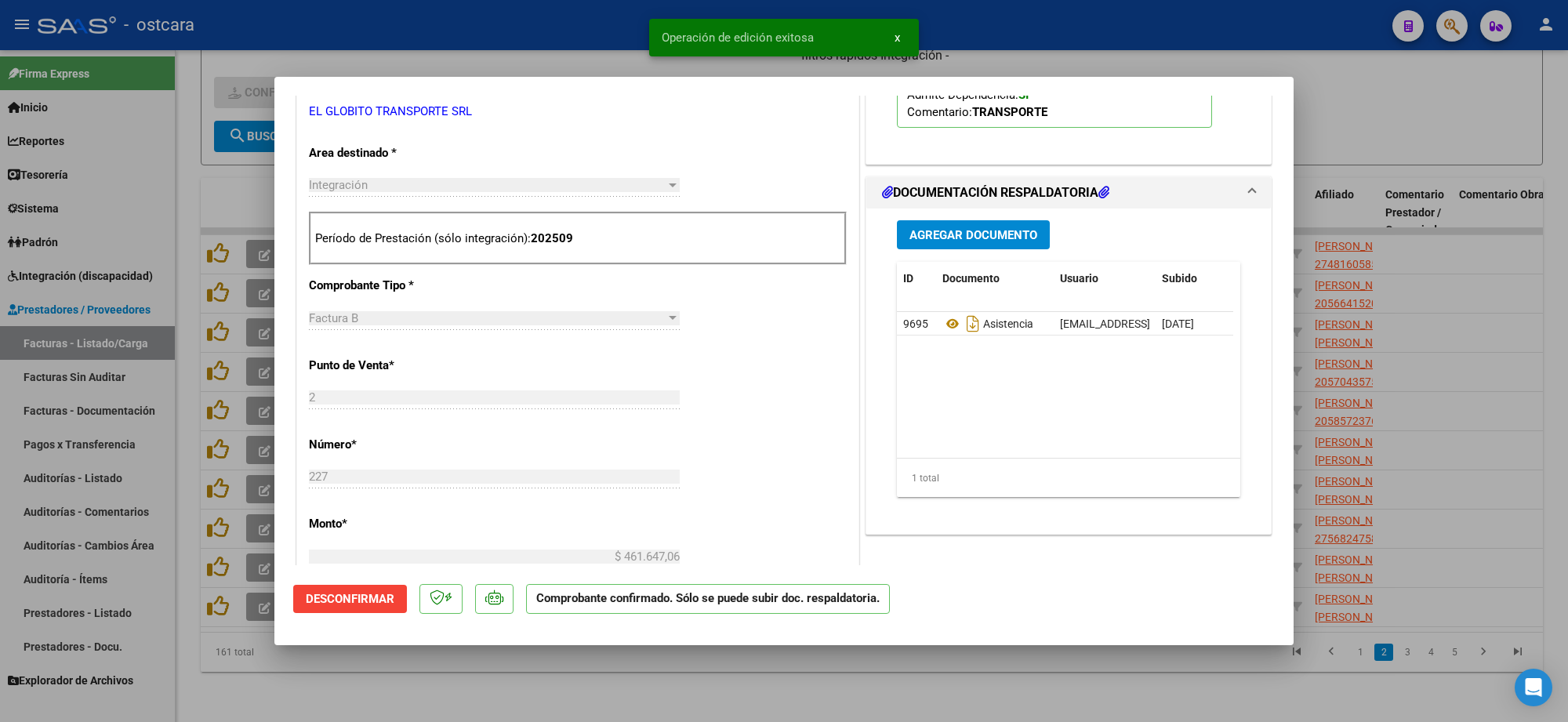
click at [1370, 102] on div at bounding box center [784, 361] width 1568 height 722
type input "$ 0,00"
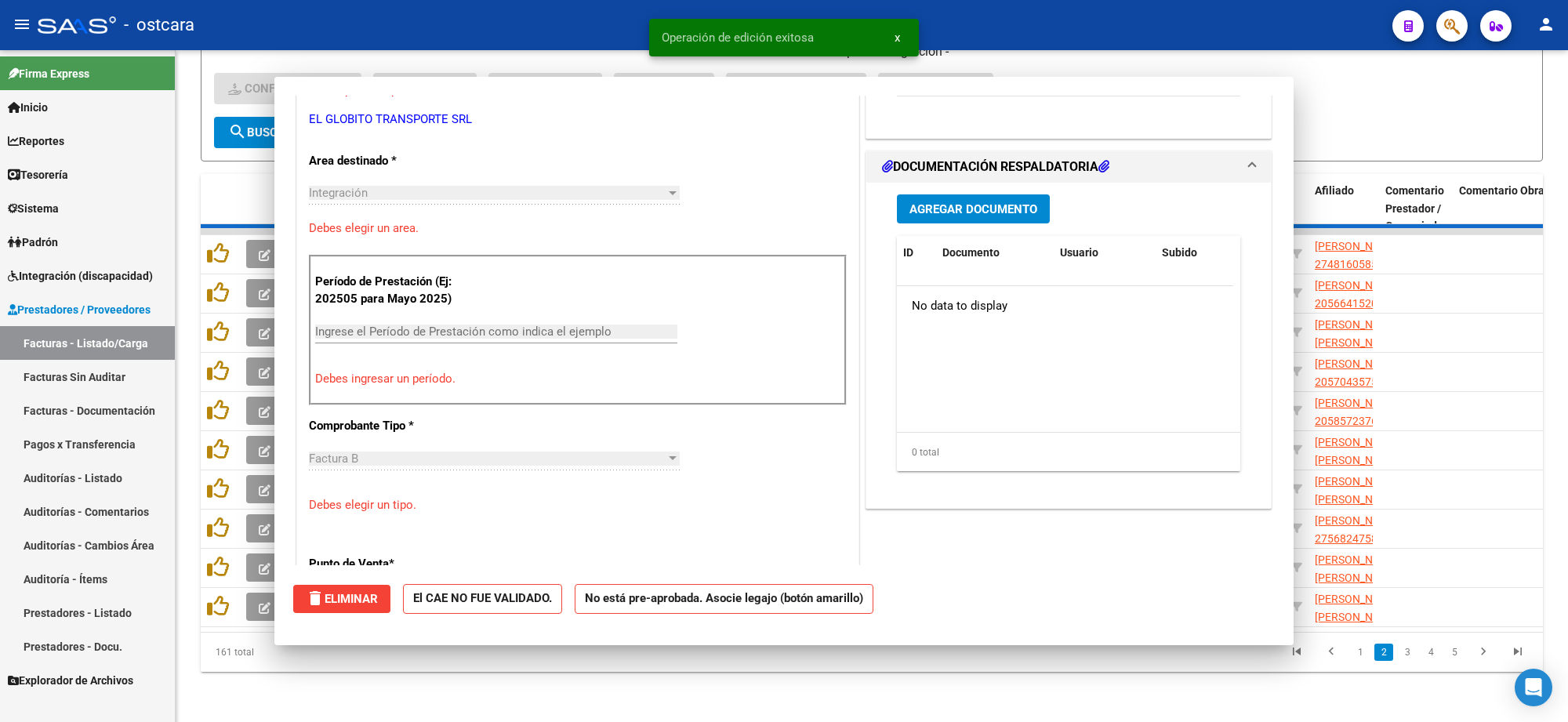
scroll to position [302, 0]
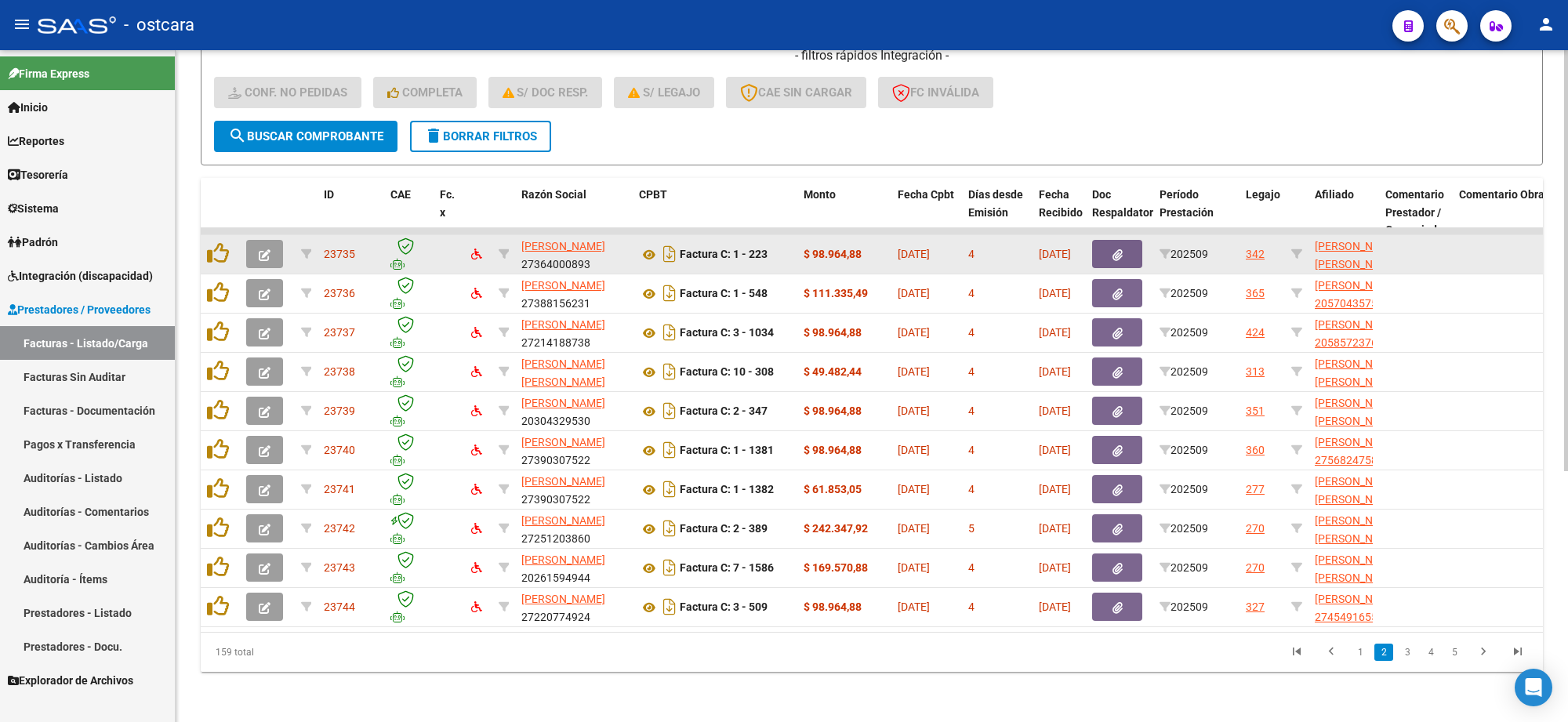
click at [255, 240] on button "button" at bounding box center [265, 254] width 37 height 28
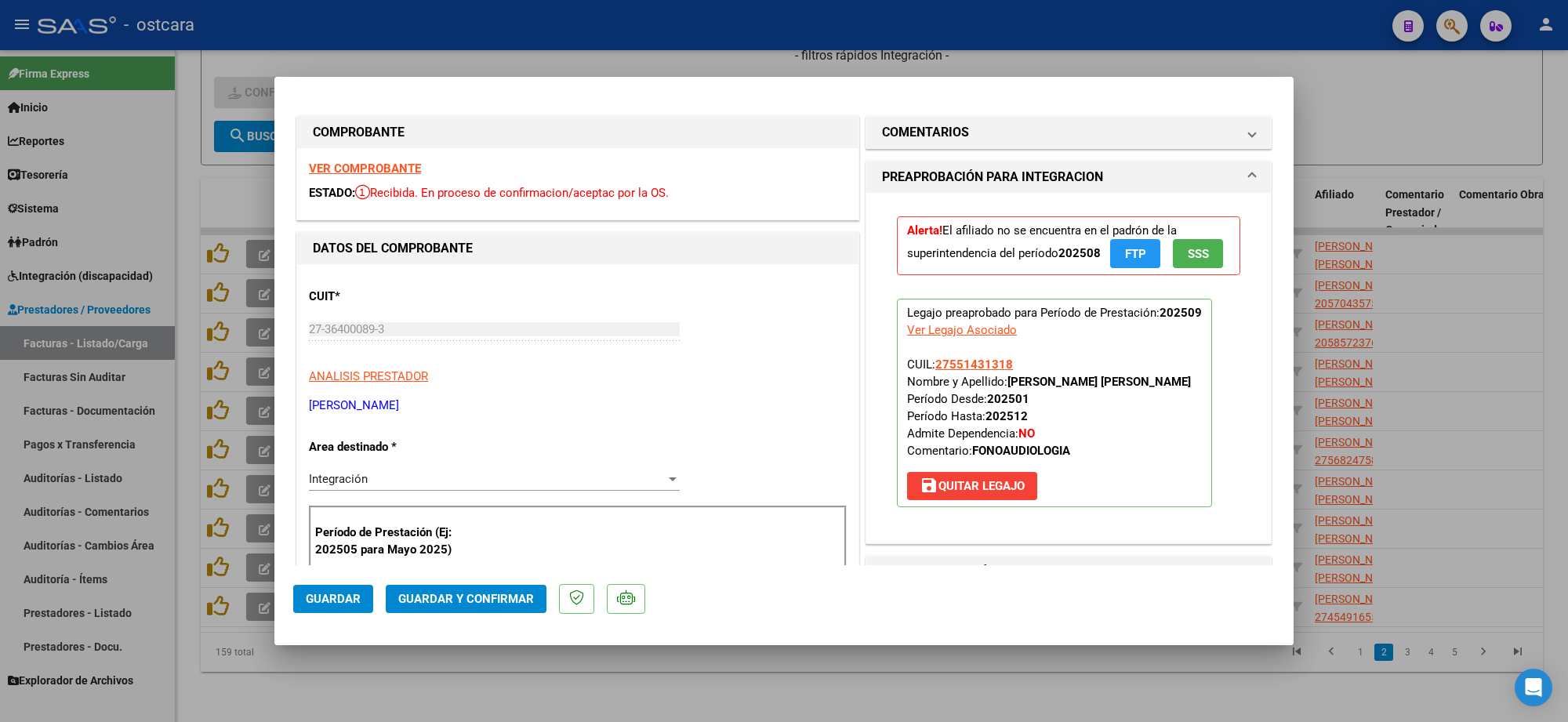
click at [374, 167] on strong "VER COMPROBANTE" at bounding box center [365, 168] width 112 height 14
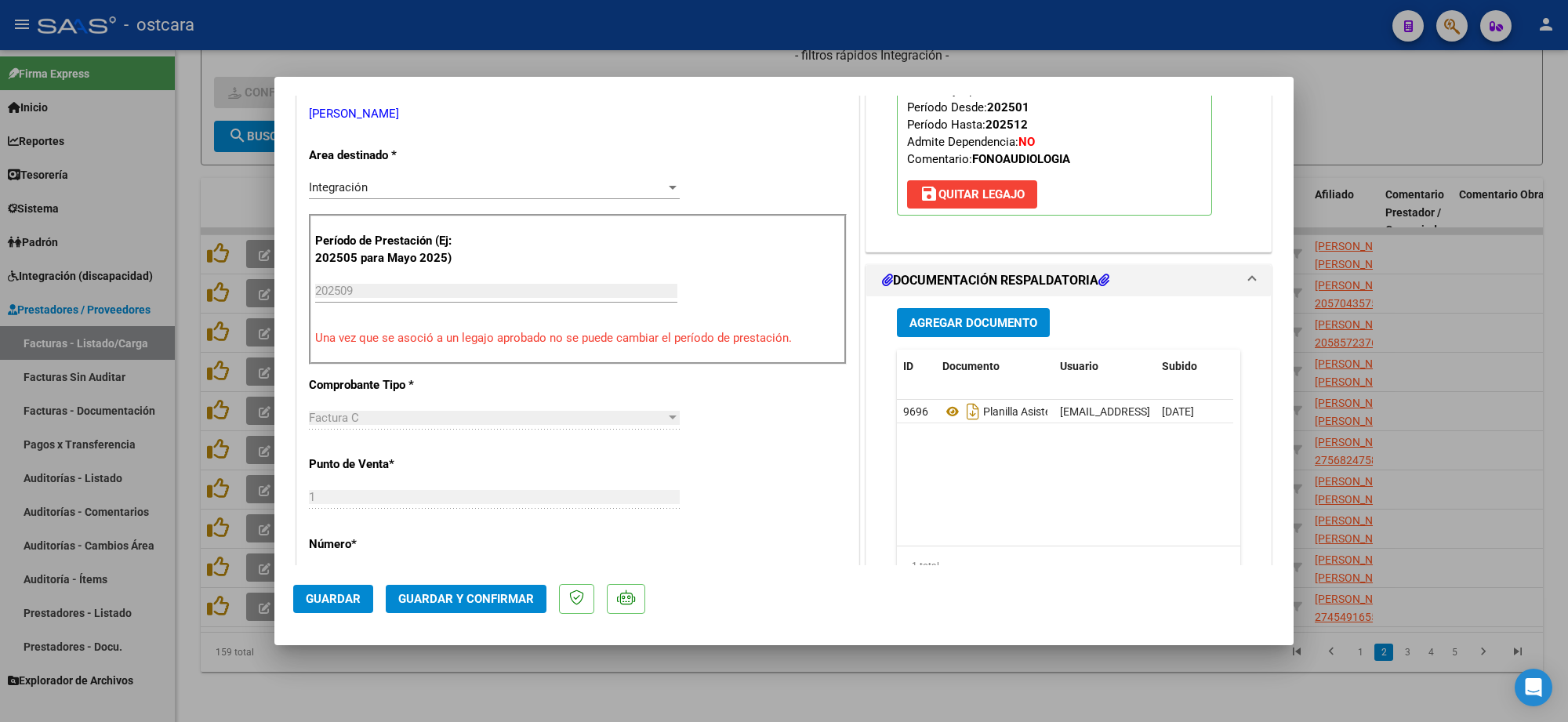
scroll to position [294, 0]
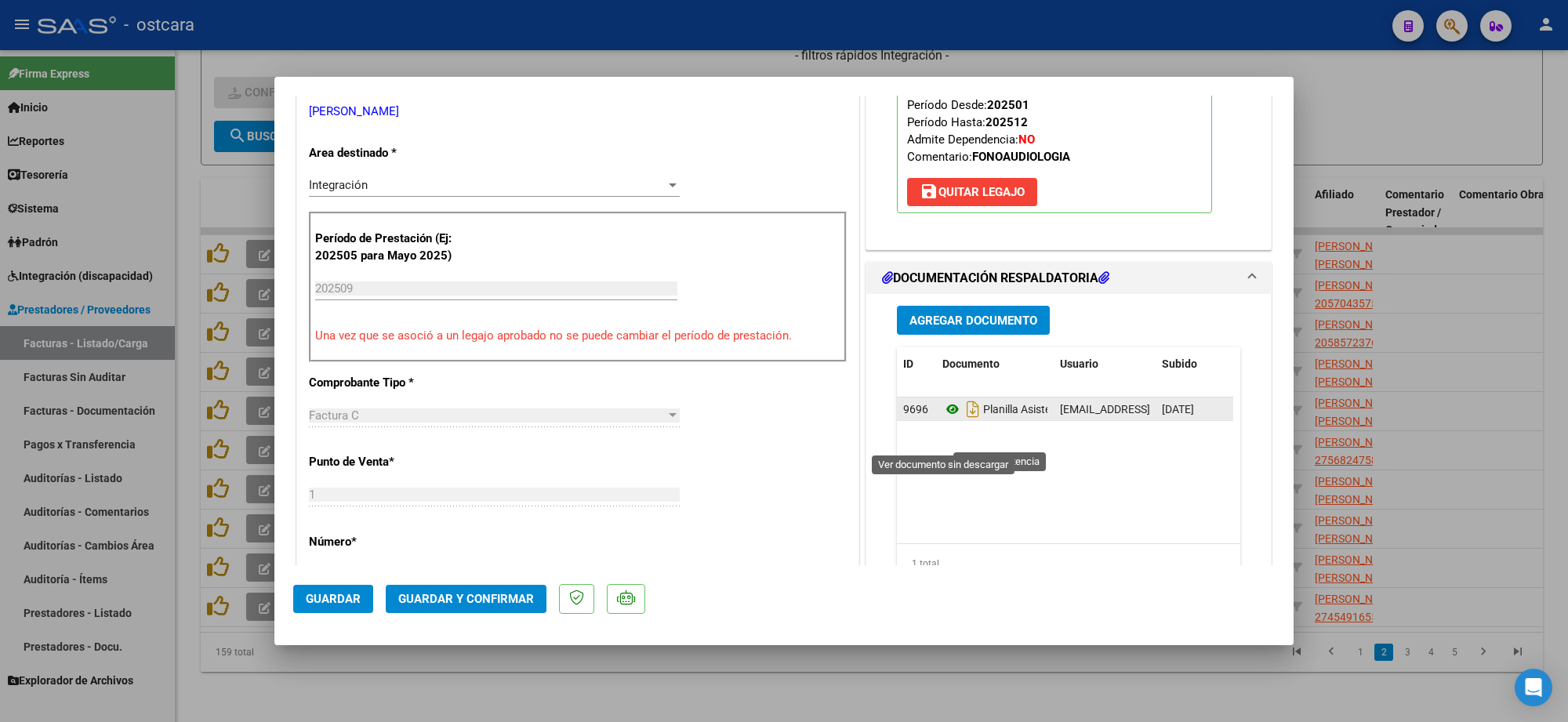
click at [943, 419] on icon at bounding box center [953, 410] width 21 height 19
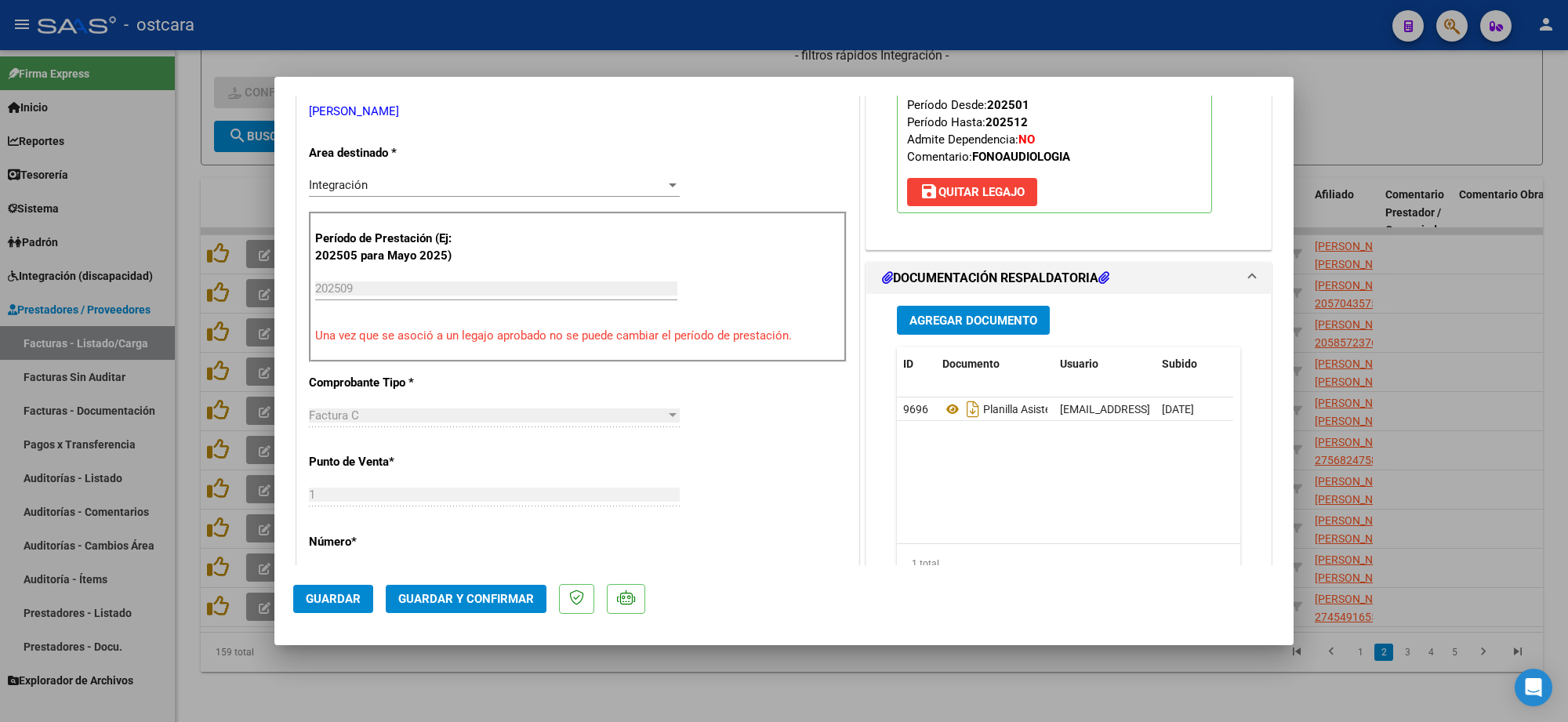
click at [465, 609] on button "Guardar y Confirmar" at bounding box center [466, 599] width 160 height 28
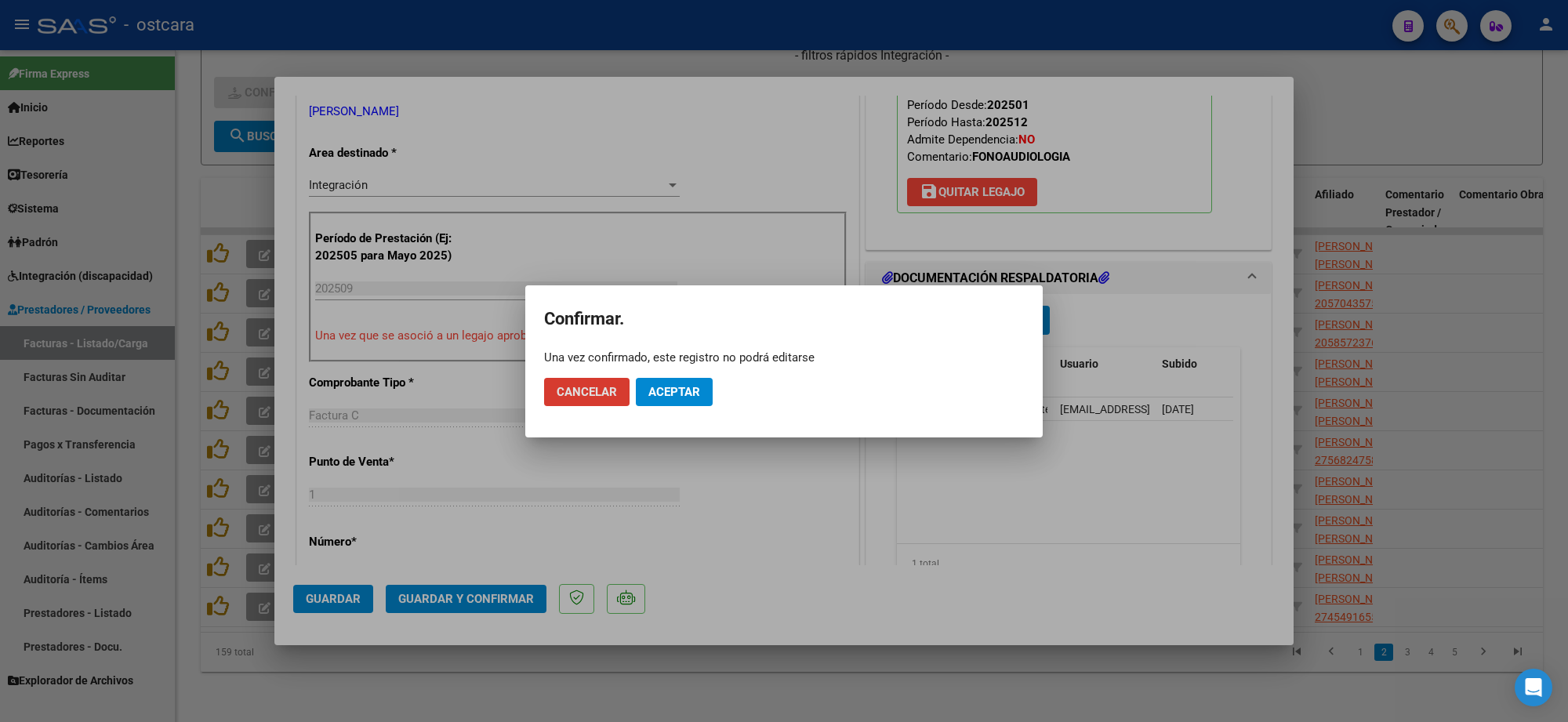
click at [691, 398] on span "Aceptar" at bounding box center [674, 392] width 52 height 14
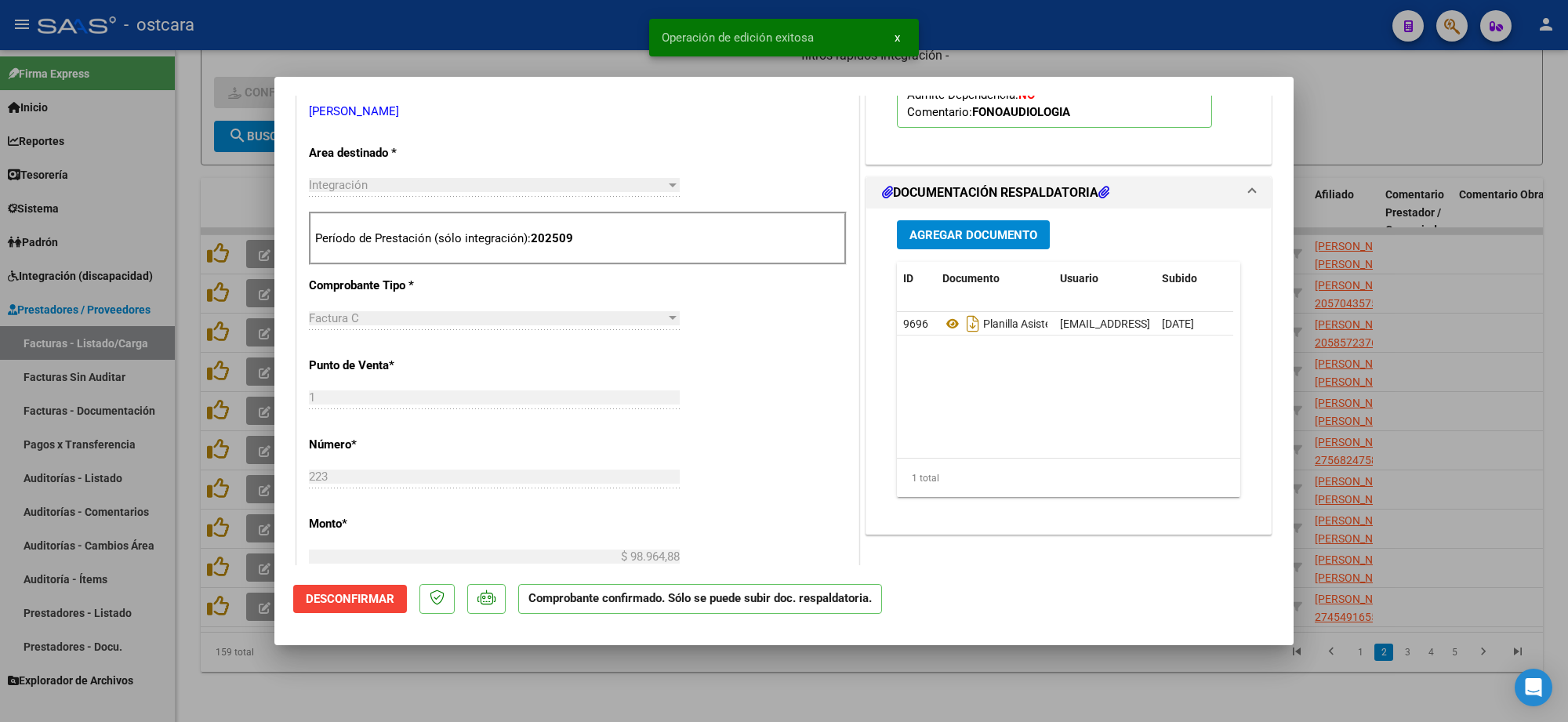
click at [1417, 111] on div at bounding box center [784, 361] width 1568 height 722
type input "$ 0,00"
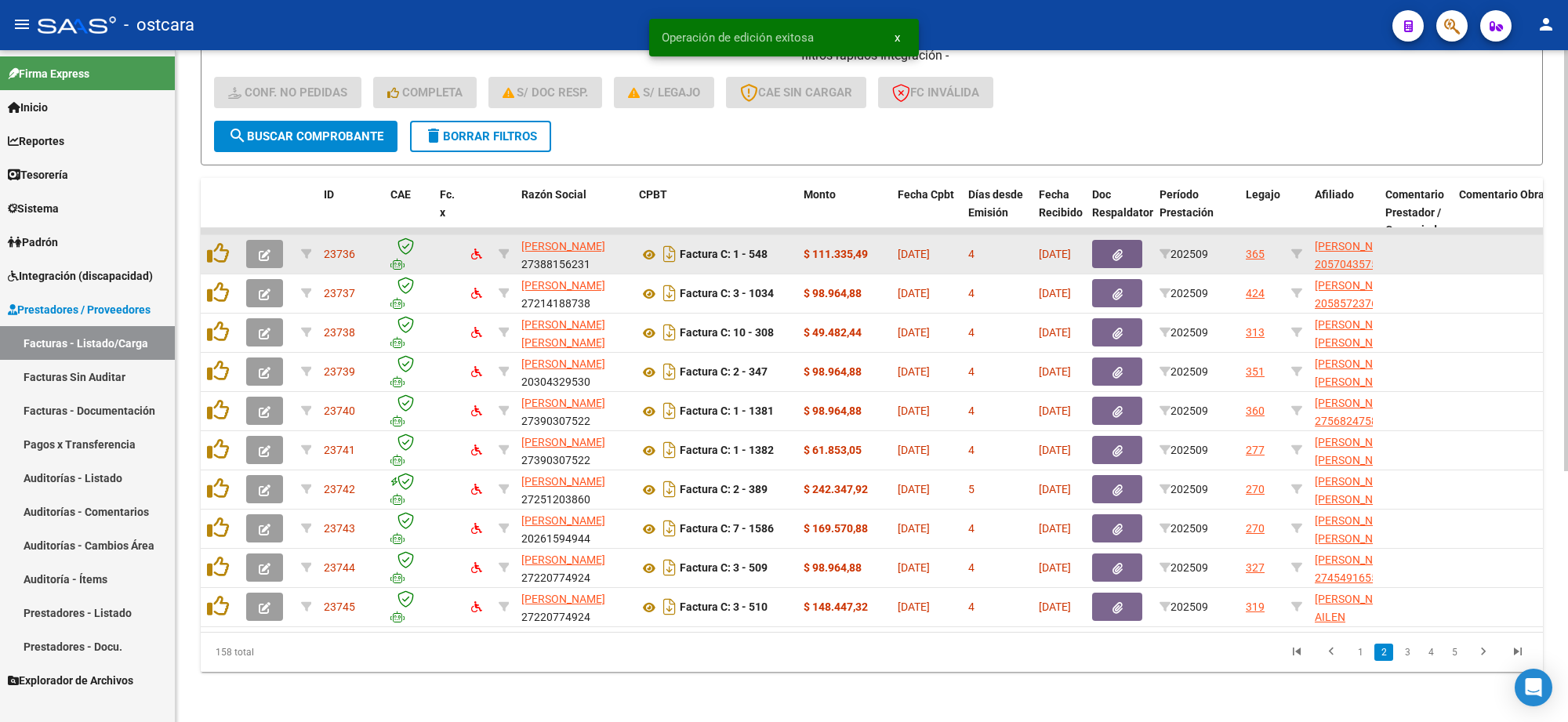
click at [268, 249] on icon "button" at bounding box center [265, 255] width 12 height 12
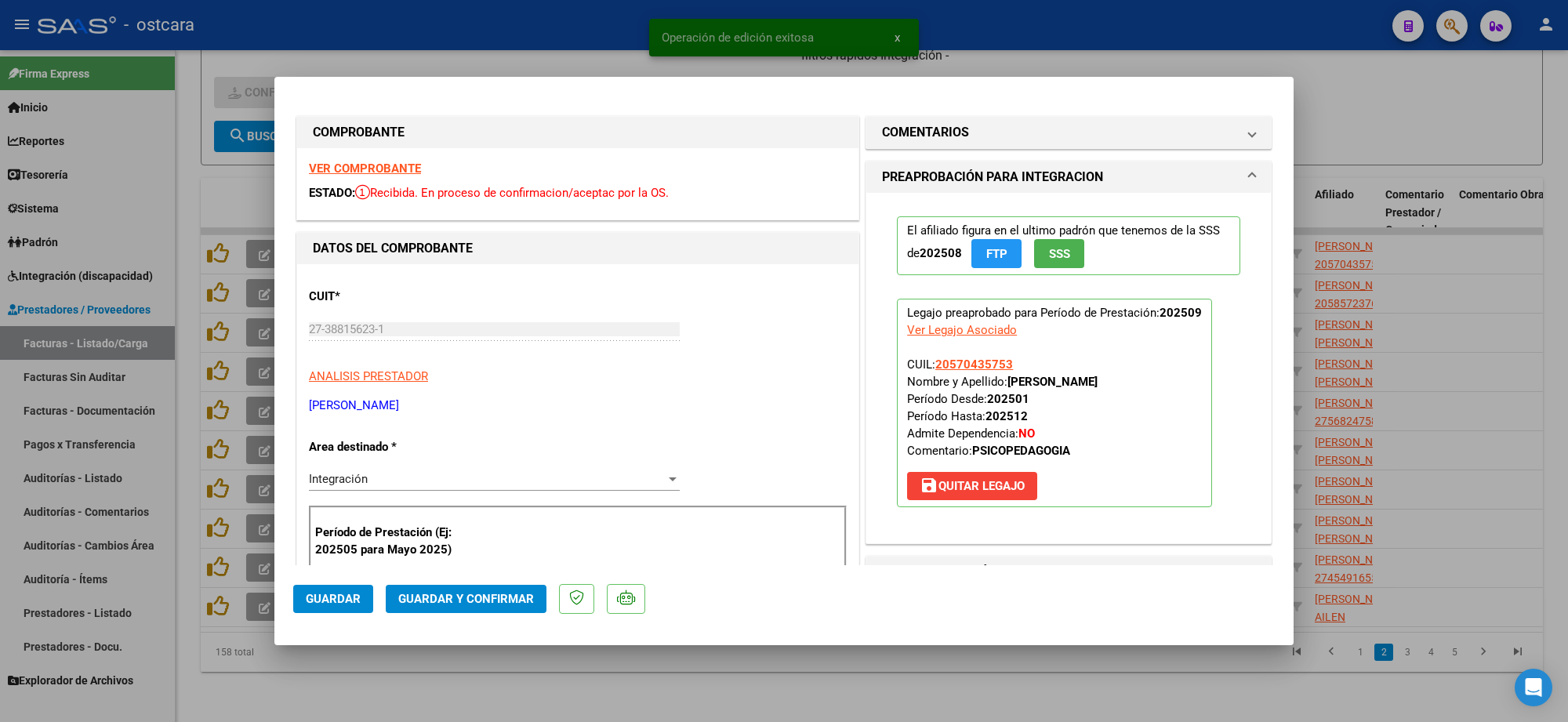
click at [375, 170] on strong "VER COMPROBANTE" at bounding box center [365, 168] width 112 height 14
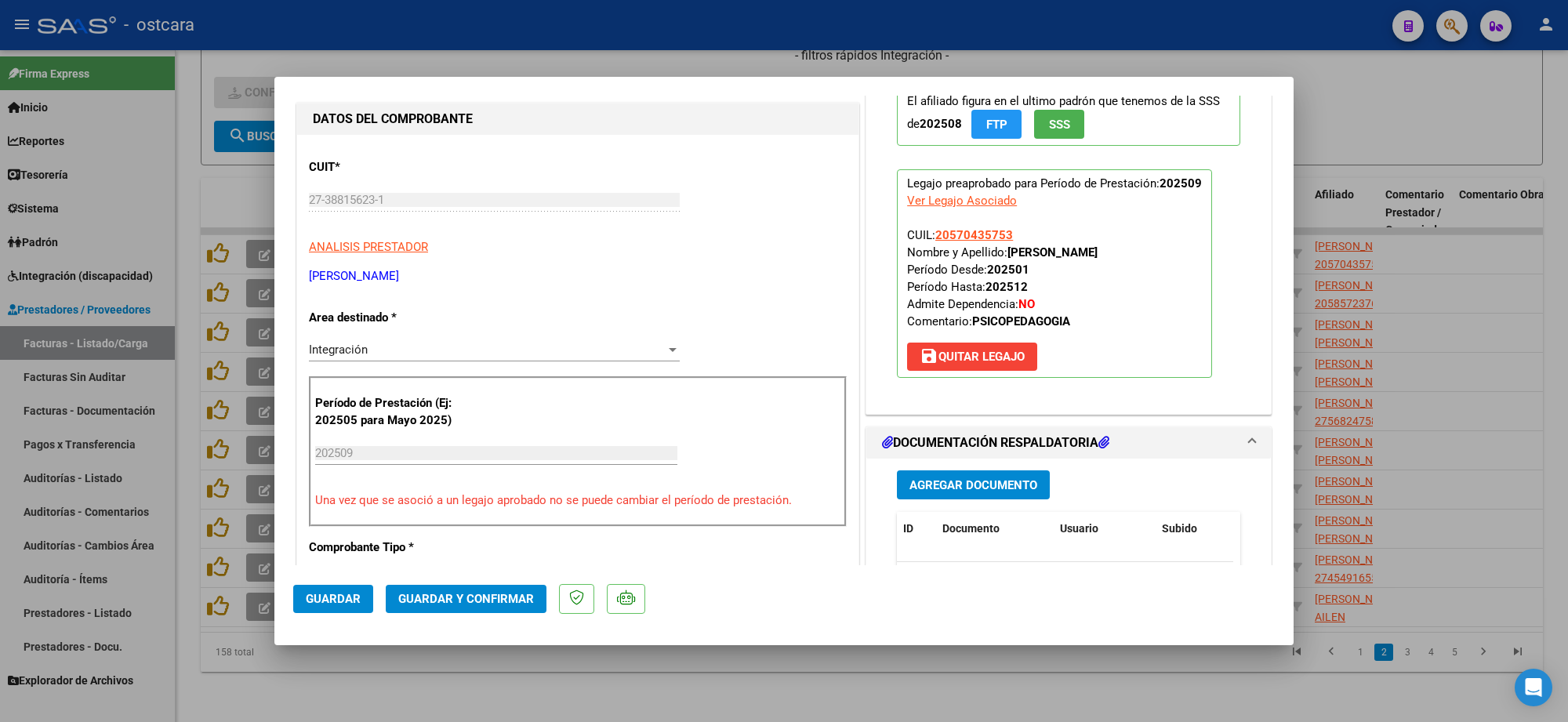
scroll to position [294, 0]
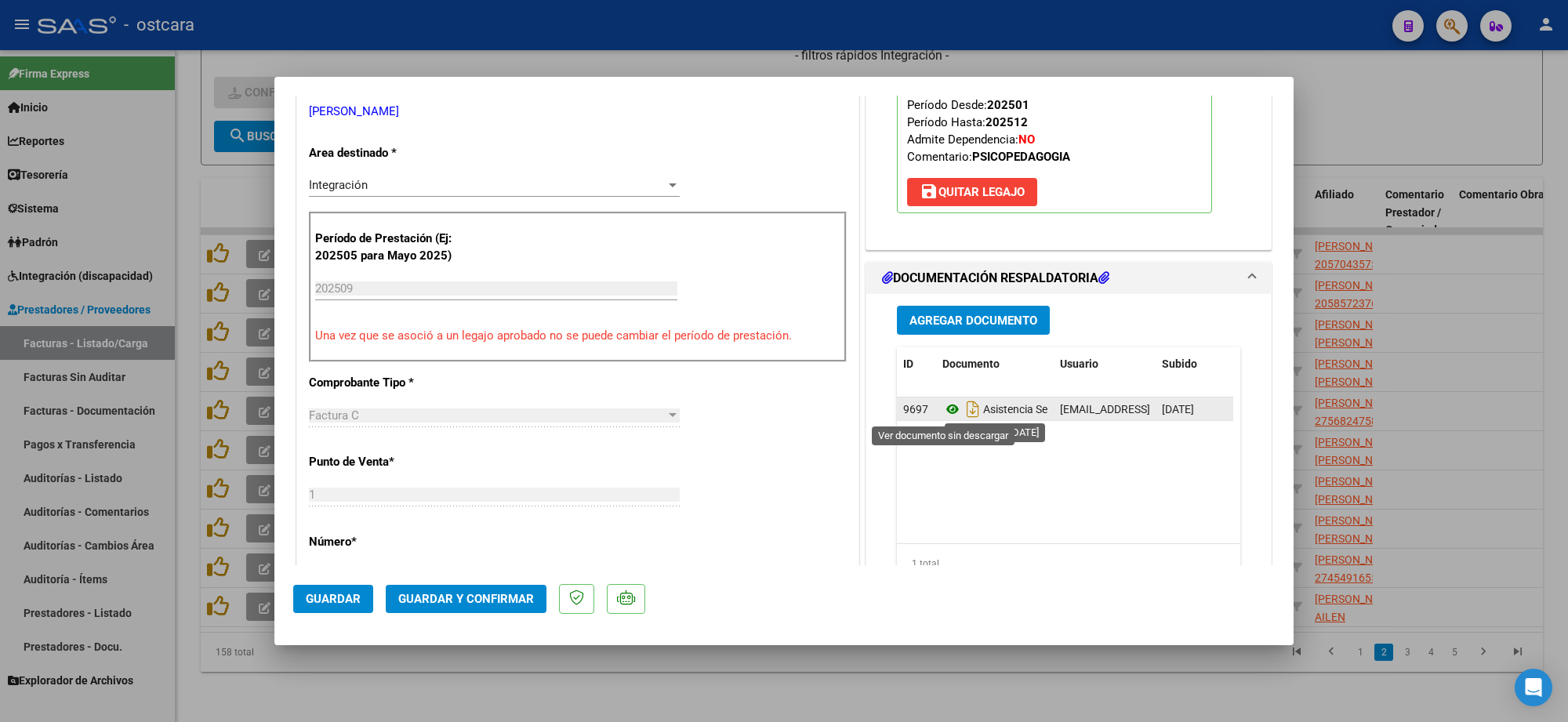
click at [945, 411] on icon at bounding box center [953, 410] width 21 height 19
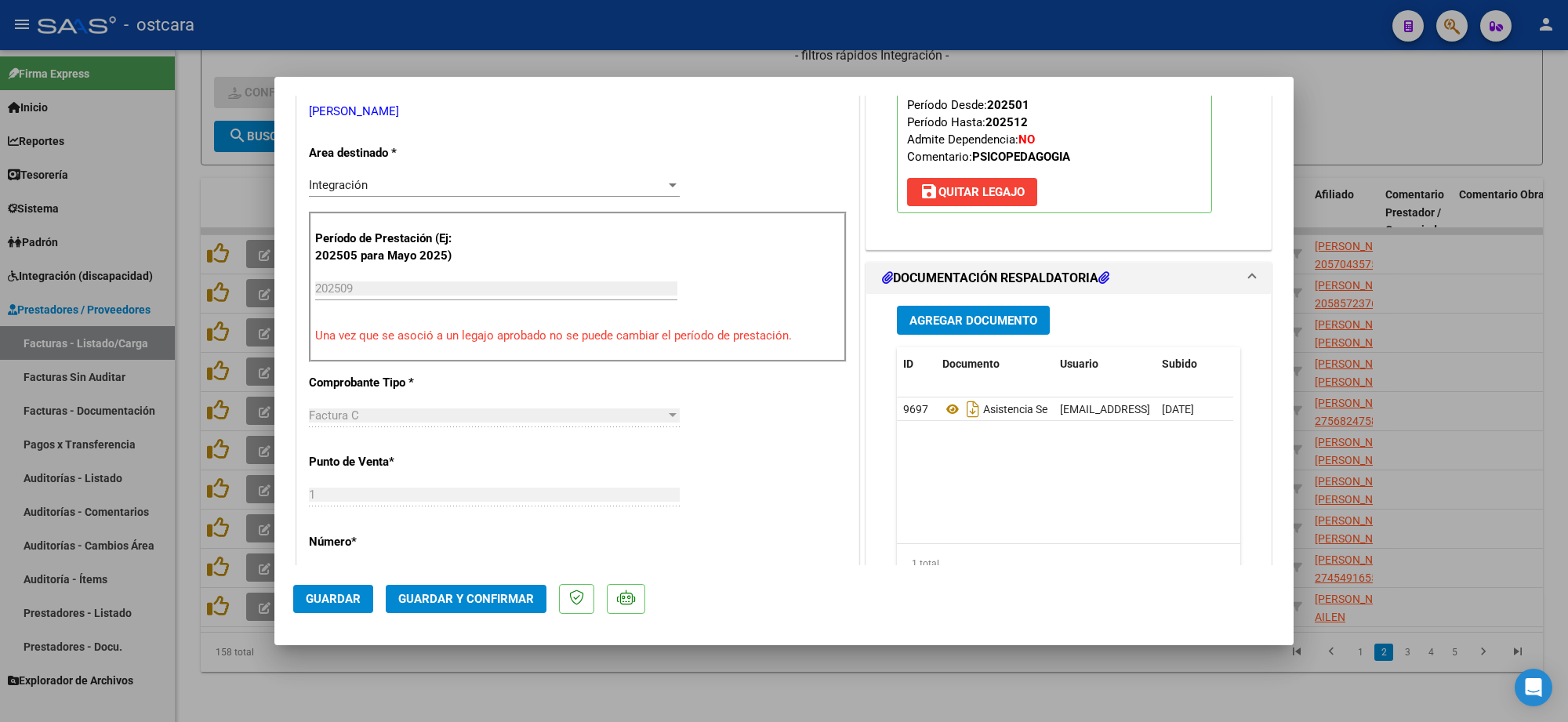
click at [505, 579] on mat-dialog-actions "Guardar Guardar y Confirmar" at bounding box center [784, 597] width 982 height 62
click at [502, 586] on button "Guardar y Confirmar" at bounding box center [466, 599] width 160 height 28
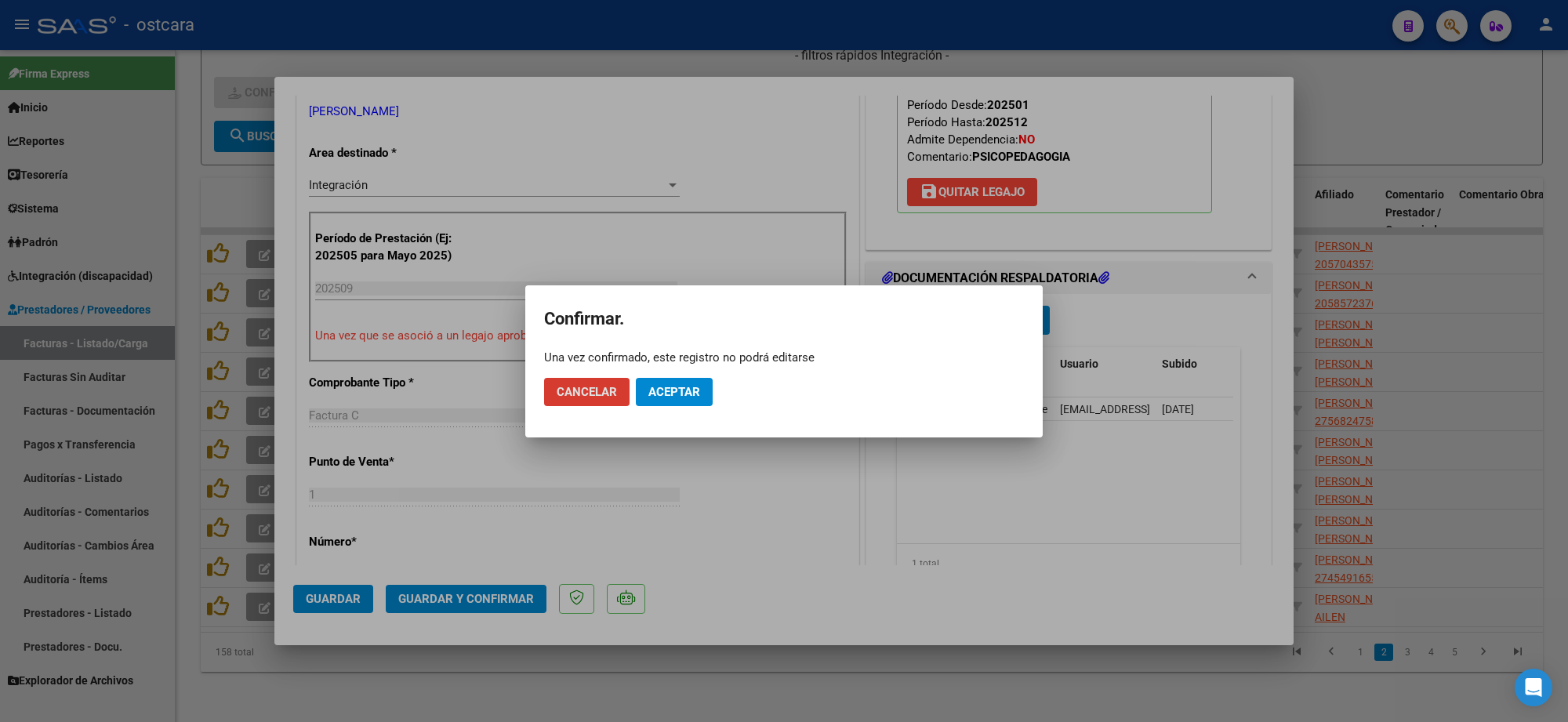
click at [677, 406] on mat-dialog-actions "Cancelar Aceptar" at bounding box center [784, 392] width 480 height 53
click at [680, 385] on span "Aceptar" at bounding box center [674, 392] width 52 height 14
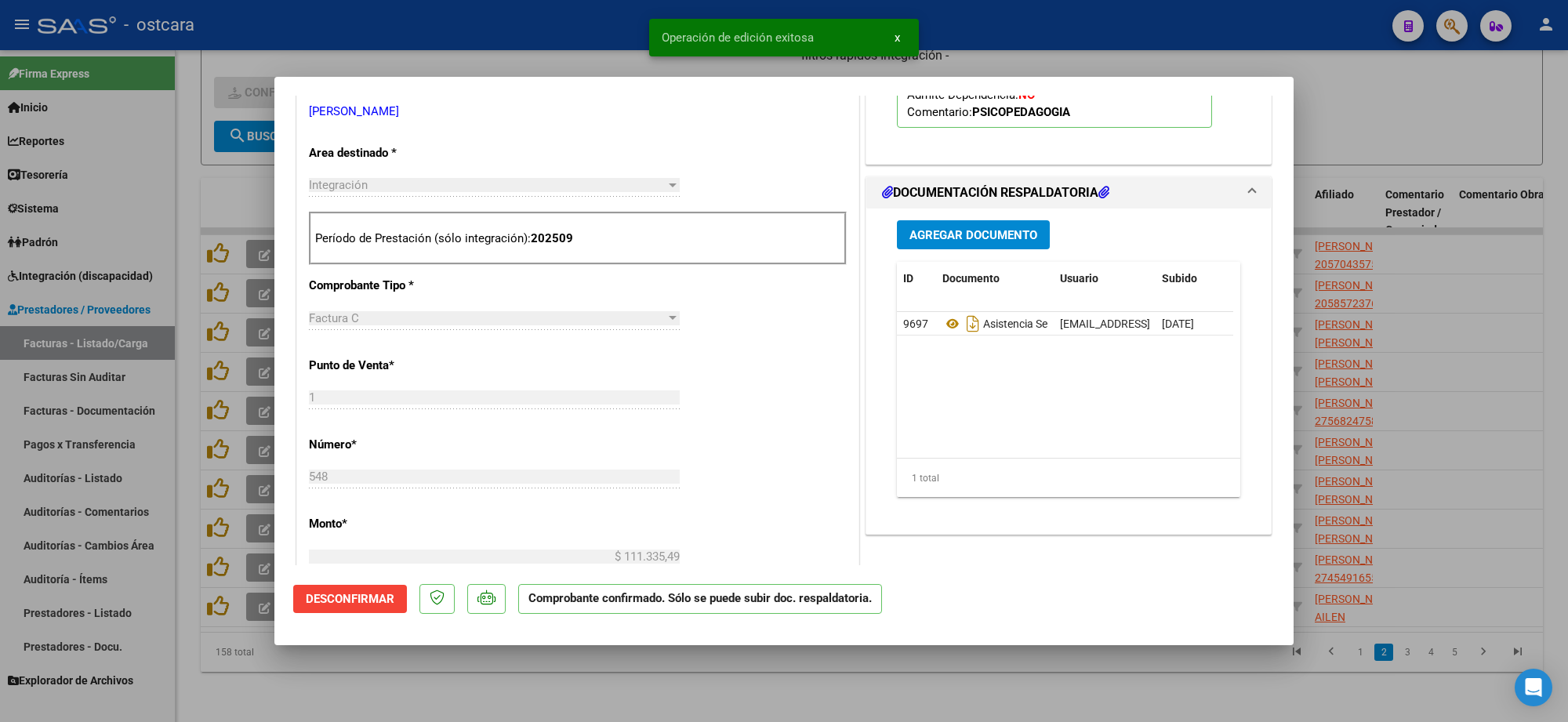
click at [1421, 88] on div at bounding box center [784, 361] width 1568 height 722
type input "$ 0,00"
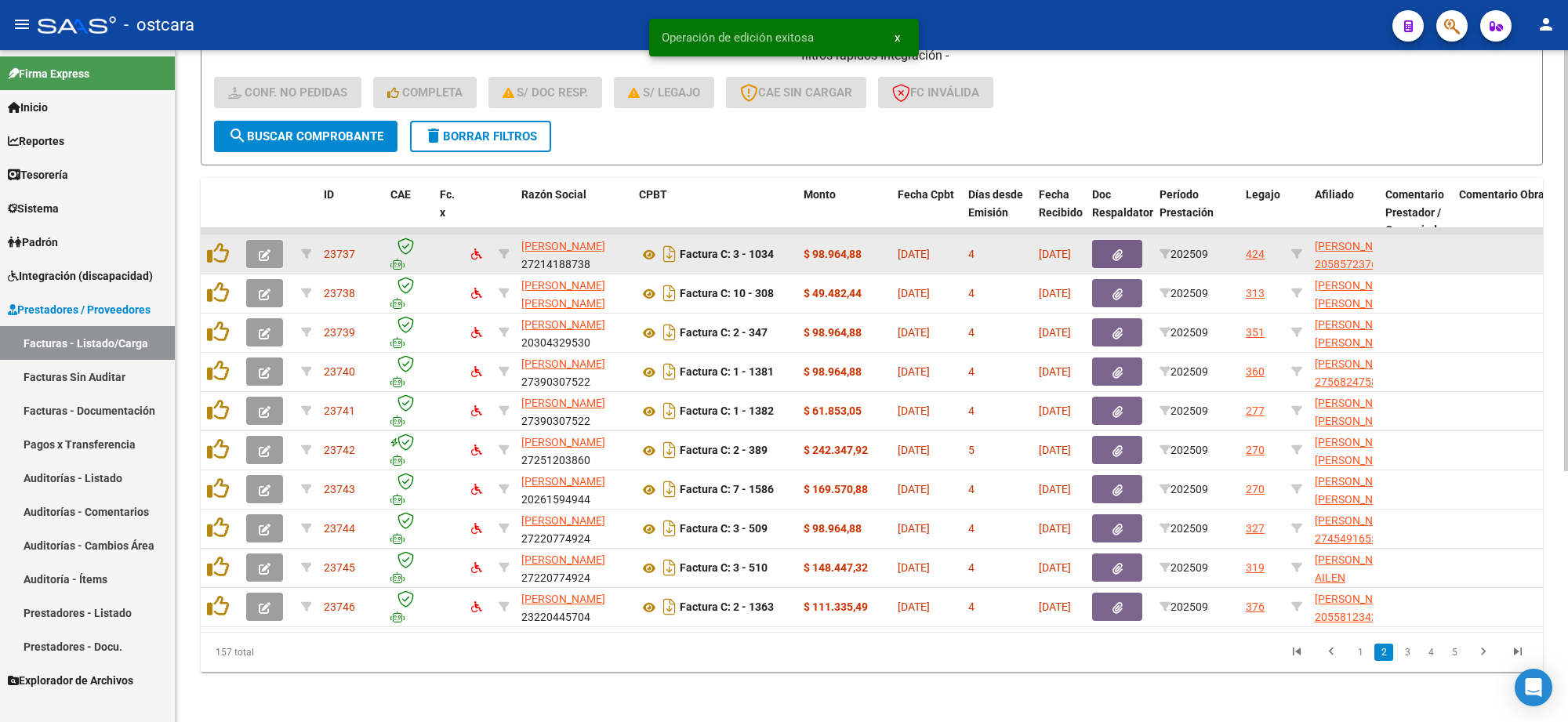
click at [267, 249] on icon "button" at bounding box center [265, 255] width 12 height 12
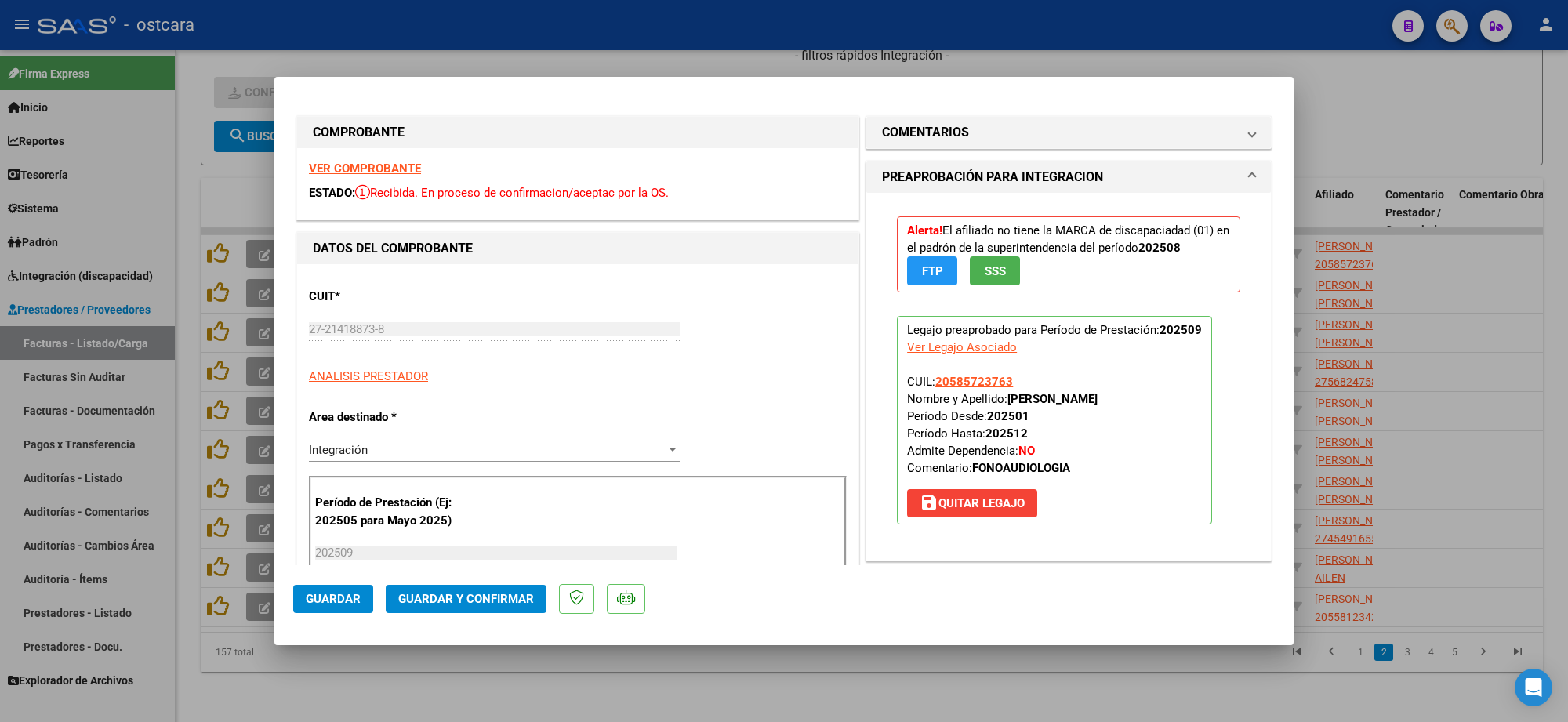
click at [385, 162] on strong "VER COMPROBANTE" at bounding box center [365, 168] width 112 height 14
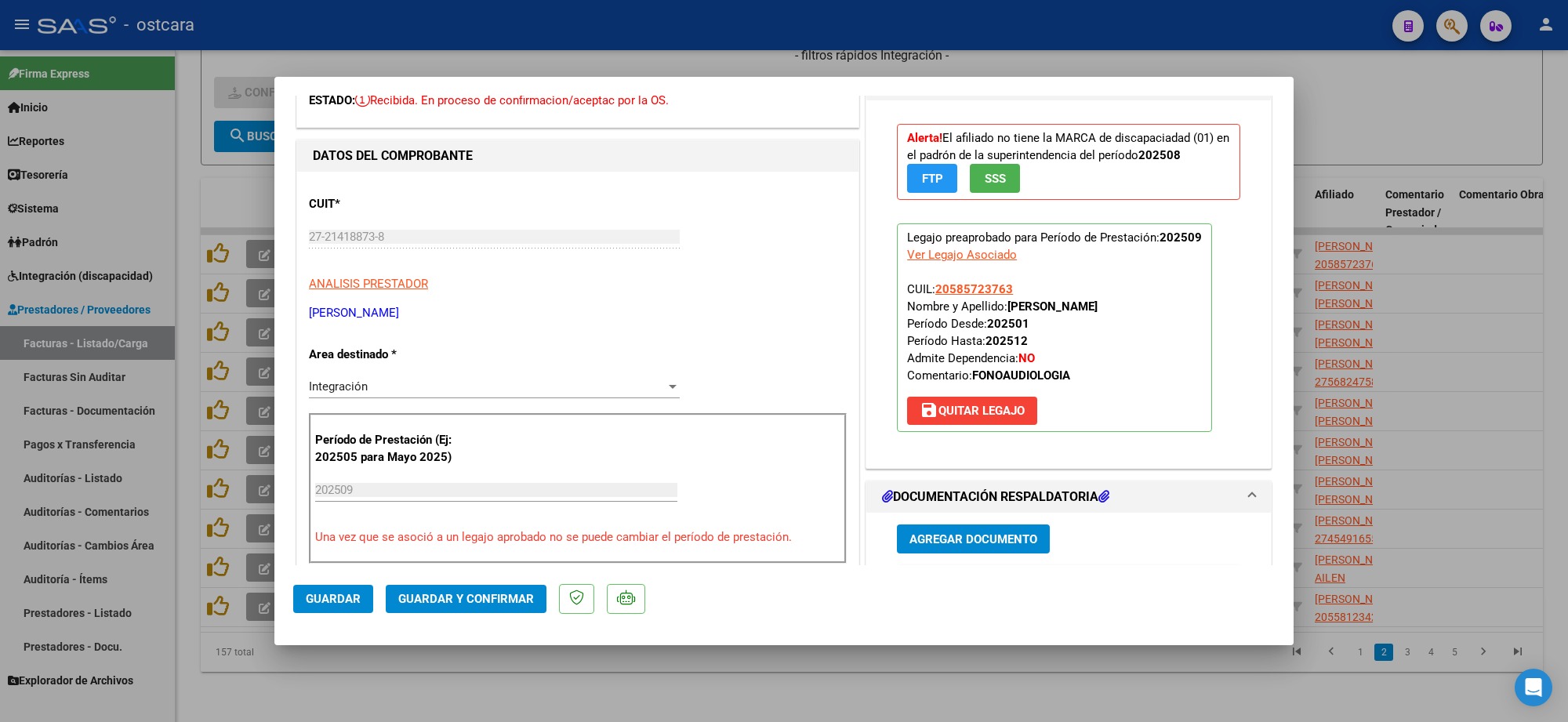
scroll to position [294, 0]
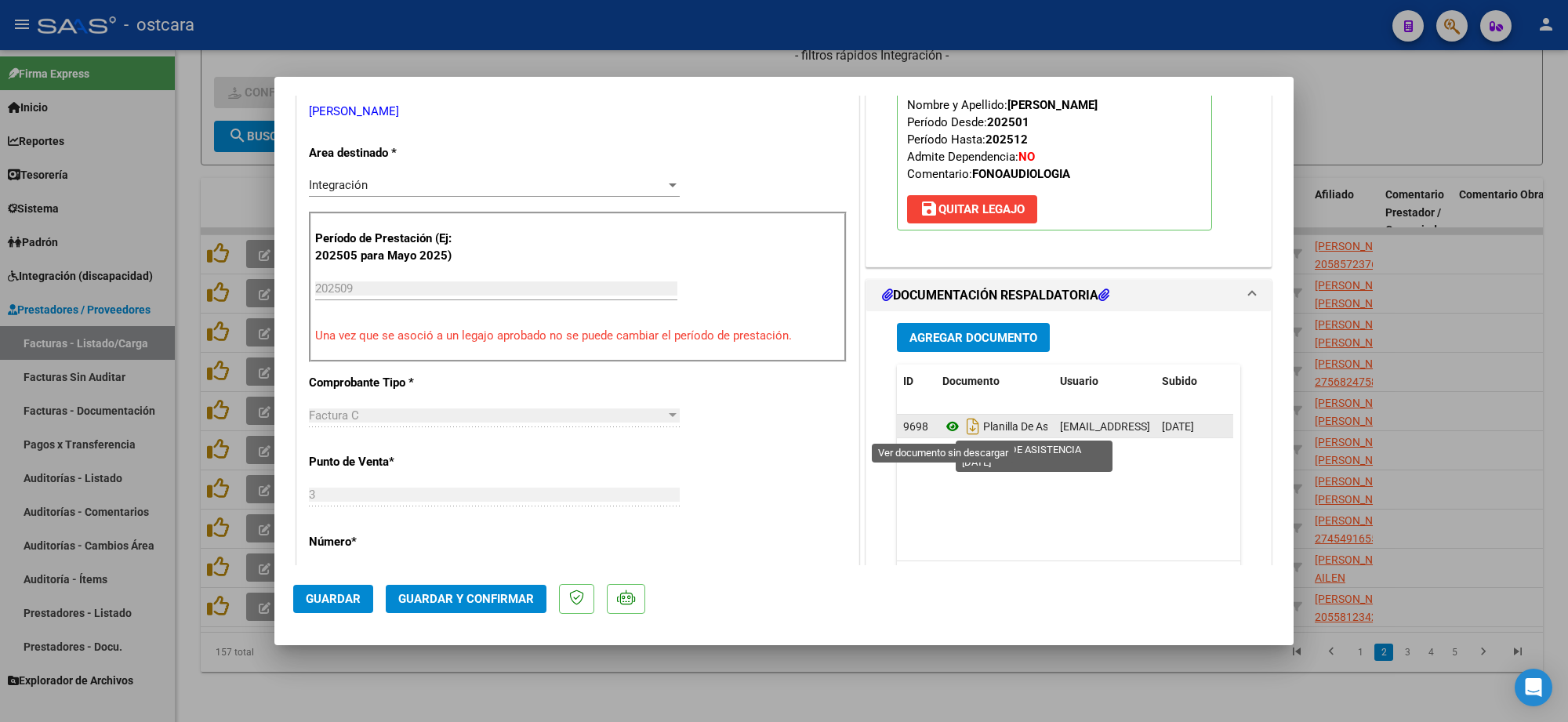
click at [943, 428] on icon at bounding box center [953, 427] width 21 height 19
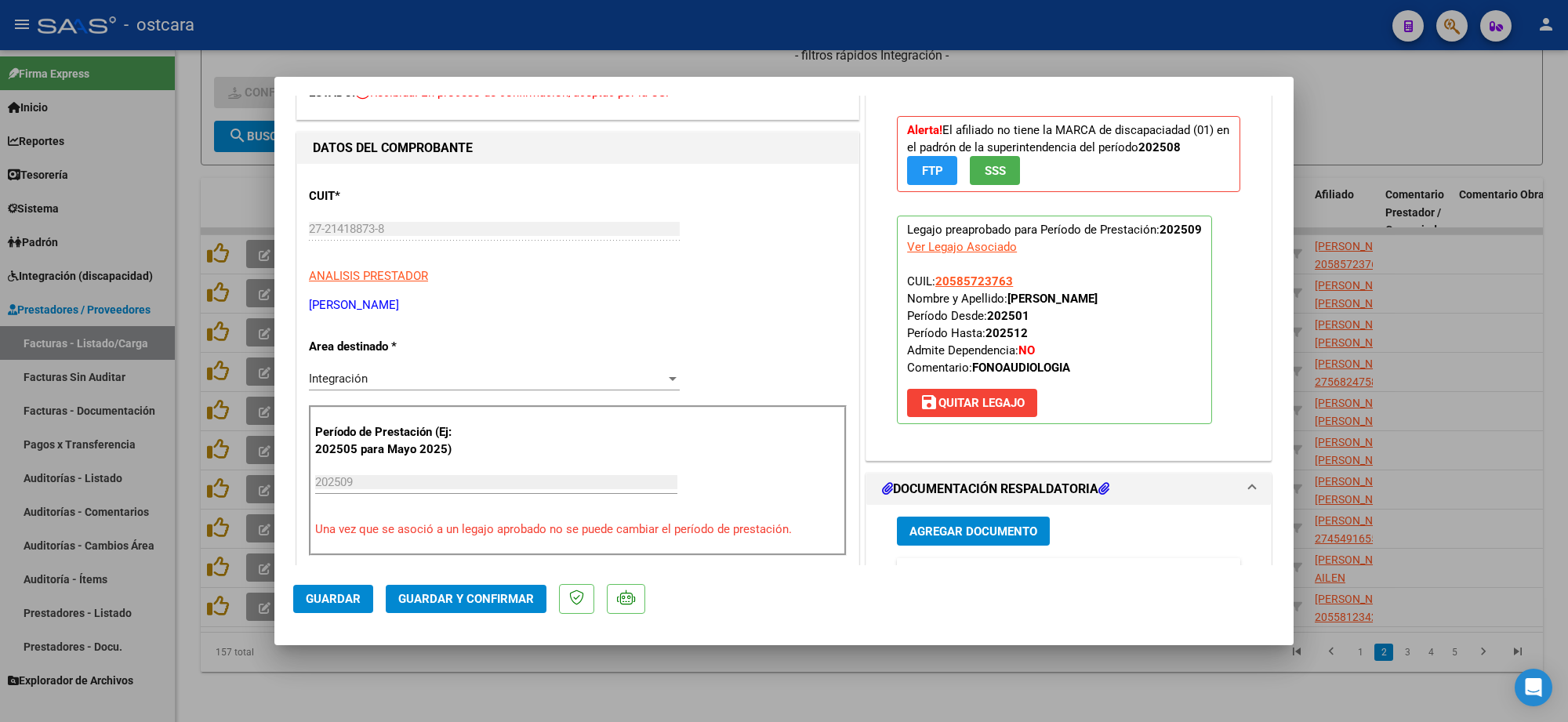
scroll to position [0, 0]
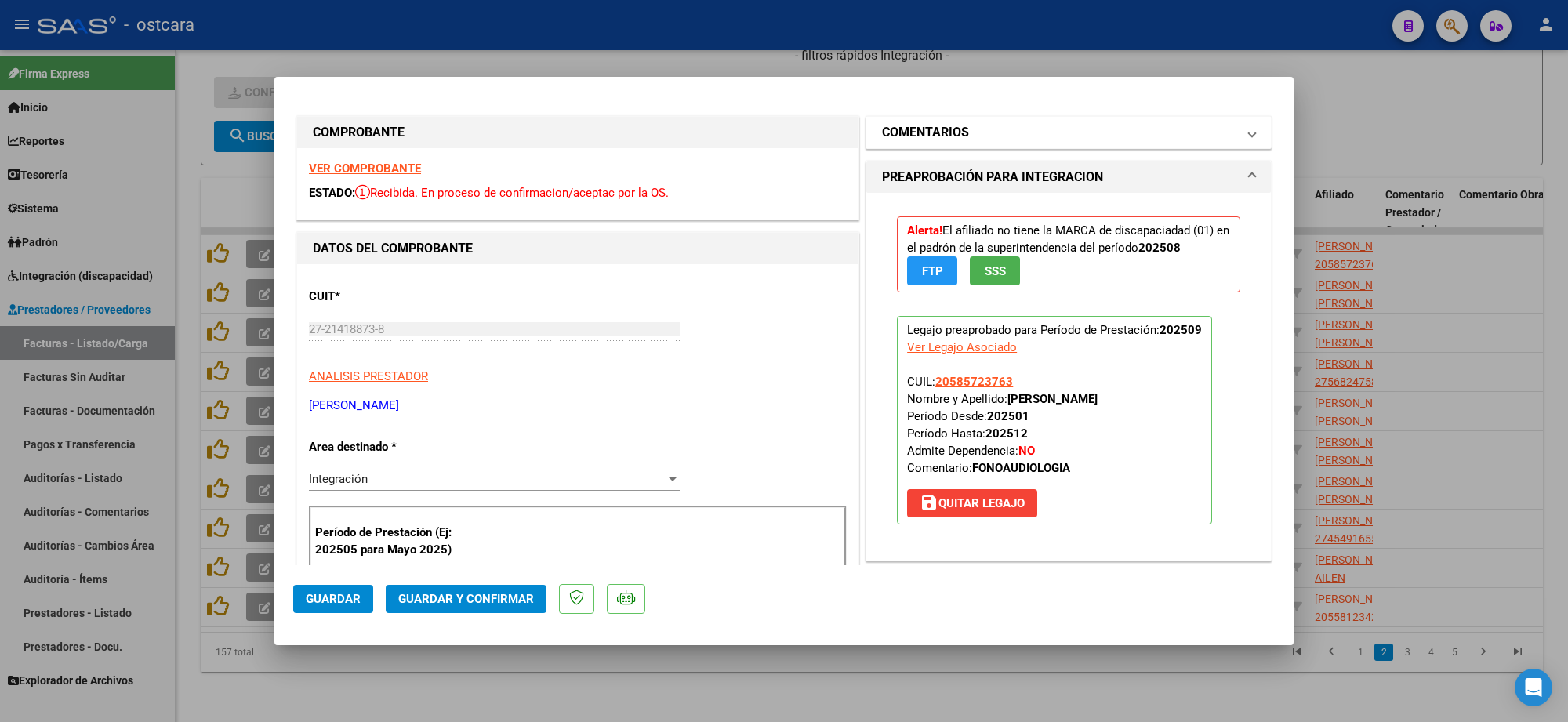
click at [987, 139] on mat-panel-title "COMENTARIOS" at bounding box center [1059, 133] width 354 height 19
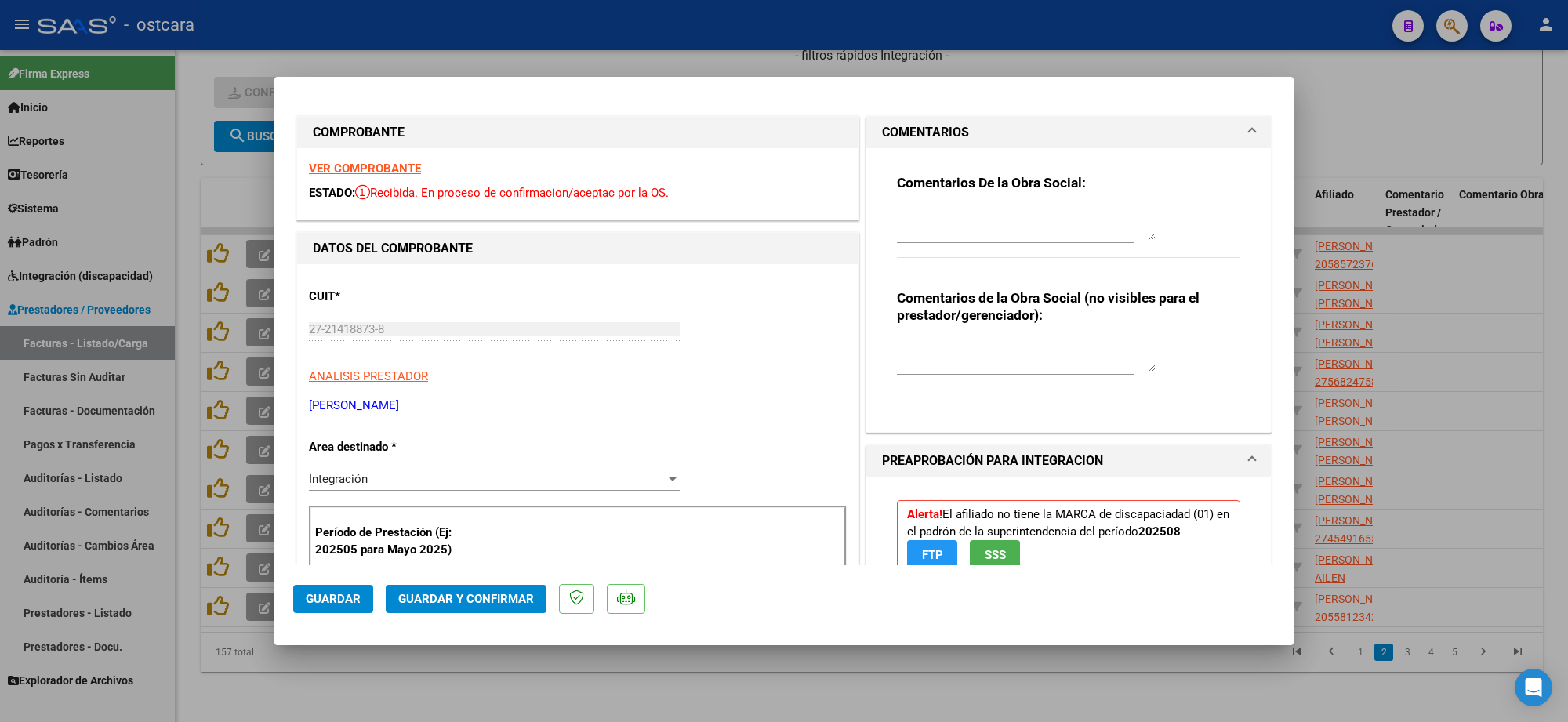
click at [982, 214] on textarea at bounding box center [1026, 224] width 259 height 31
paste textarea "Recordar indicar vinculo del firmante en las planillas de asistencia."
type textarea "Recordar indicar vinculo del firmante en las planillas de asistencia."
click at [485, 589] on button "Guardar y Confirmar" at bounding box center [466, 599] width 160 height 28
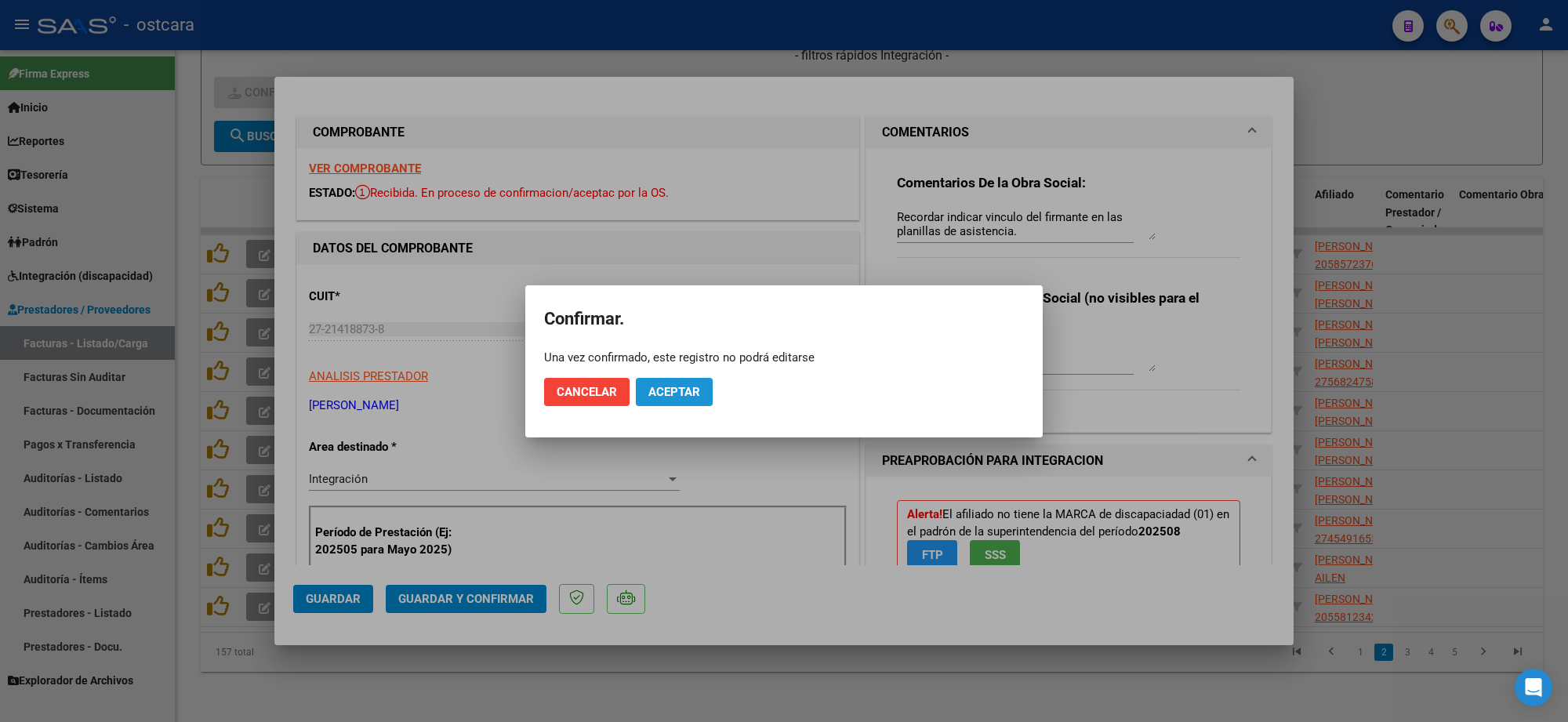
click at [675, 391] on span "Aceptar" at bounding box center [674, 392] width 52 height 14
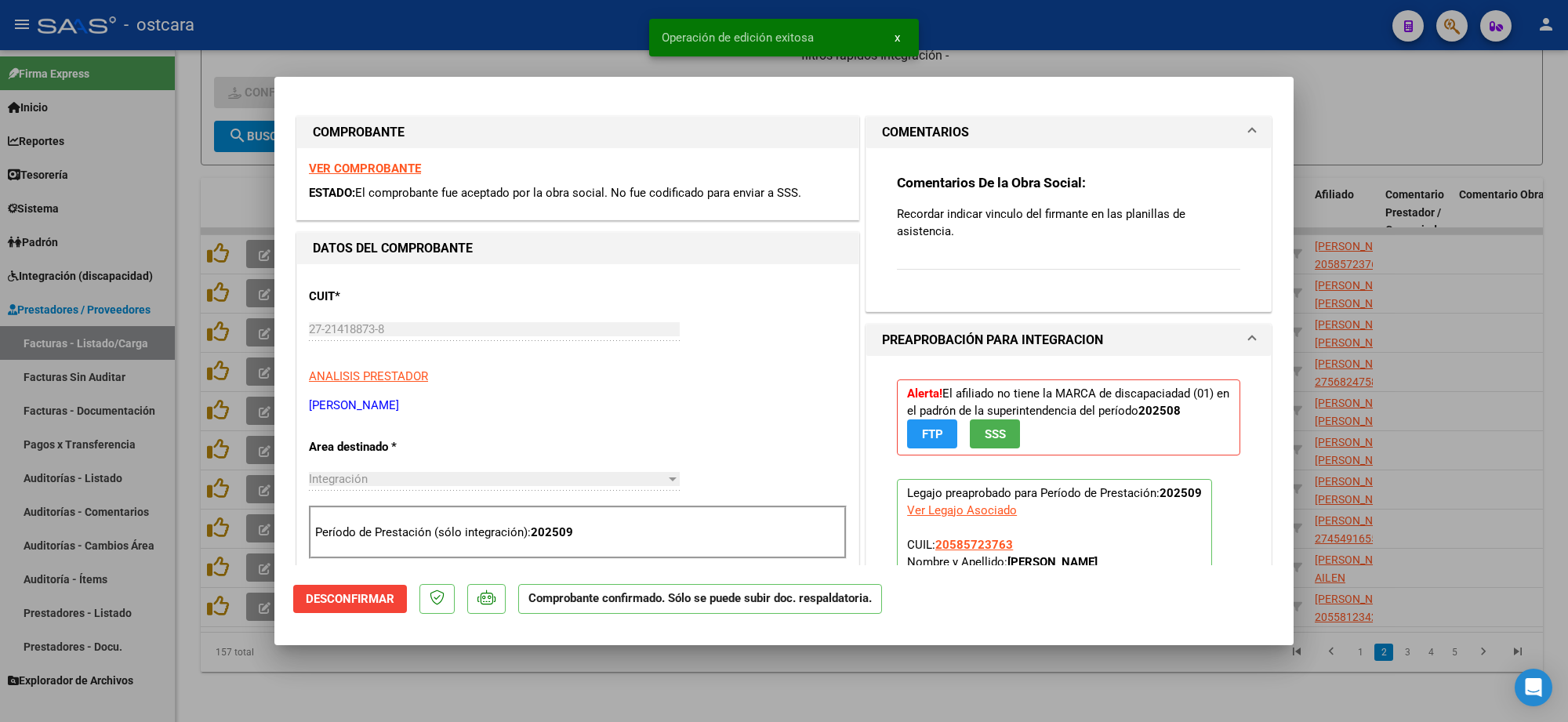
click at [1417, 122] on div at bounding box center [784, 361] width 1568 height 722
type input "$ 0,00"
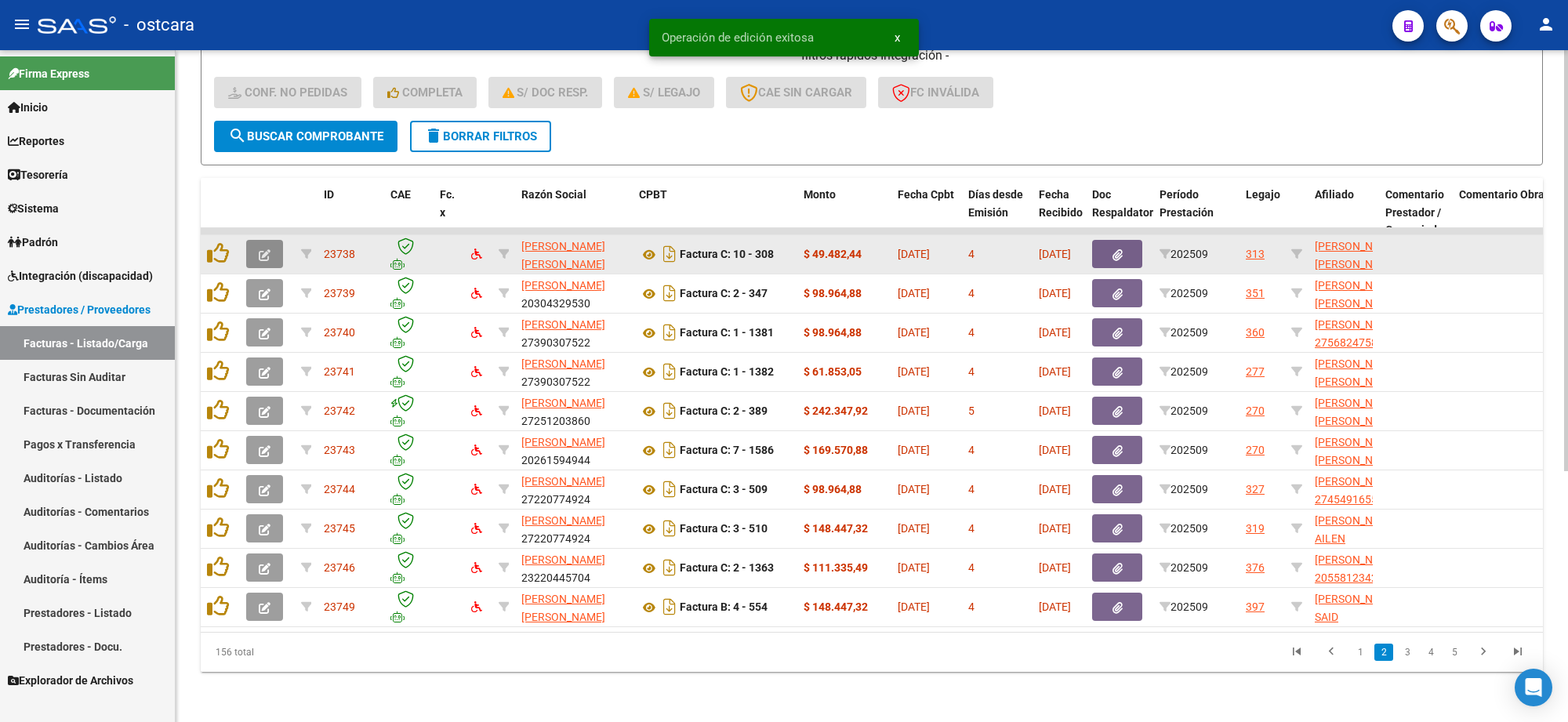
click at [277, 241] on button "button" at bounding box center [265, 254] width 37 height 28
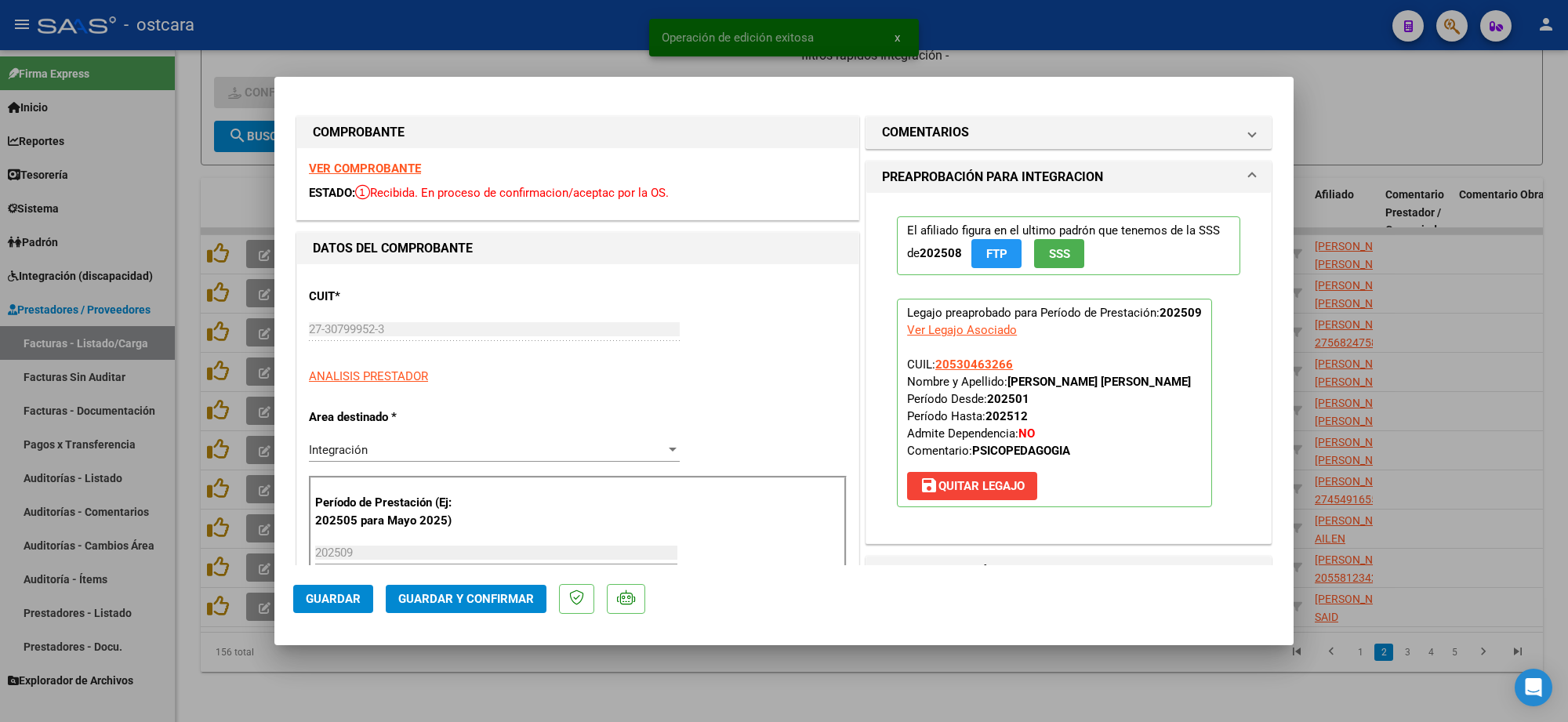
click at [367, 165] on strong "VER COMPROBANTE" at bounding box center [365, 168] width 112 height 14
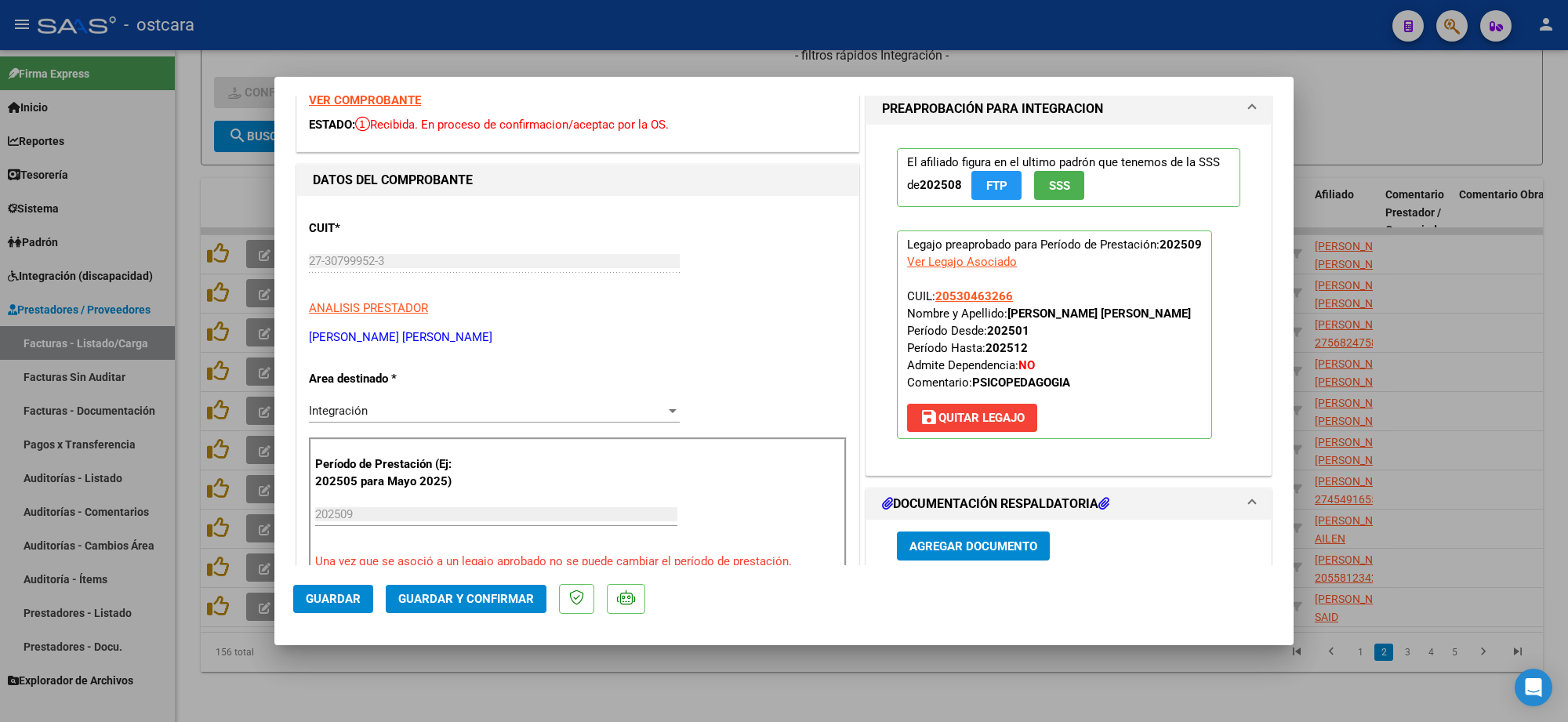
scroll to position [294, 0]
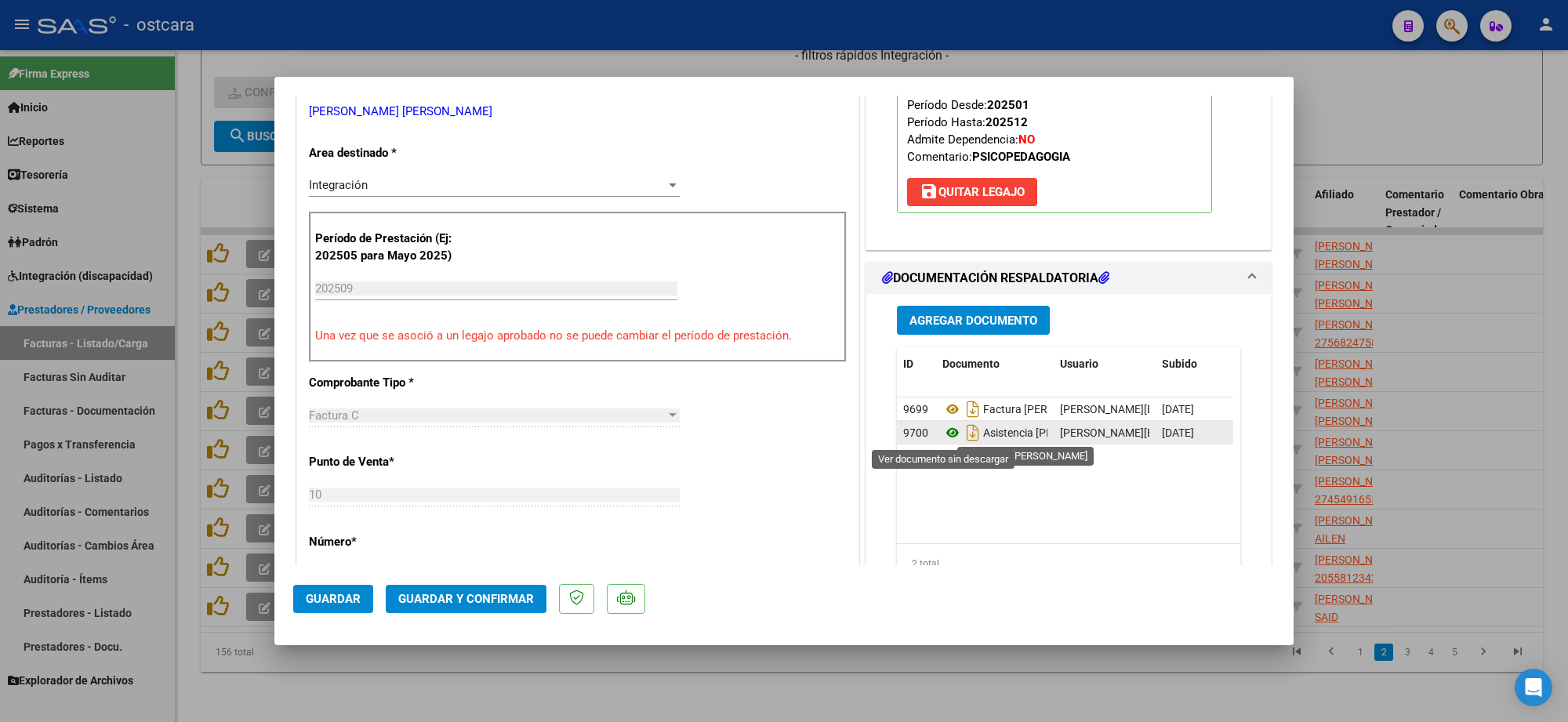
click at [950, 436] on icon at bounding box center [953, 433] width 21 height 19
click at [455, 593] on button "Guardar y Confirmar" at bounding box center [466, 599] width 160 height 28
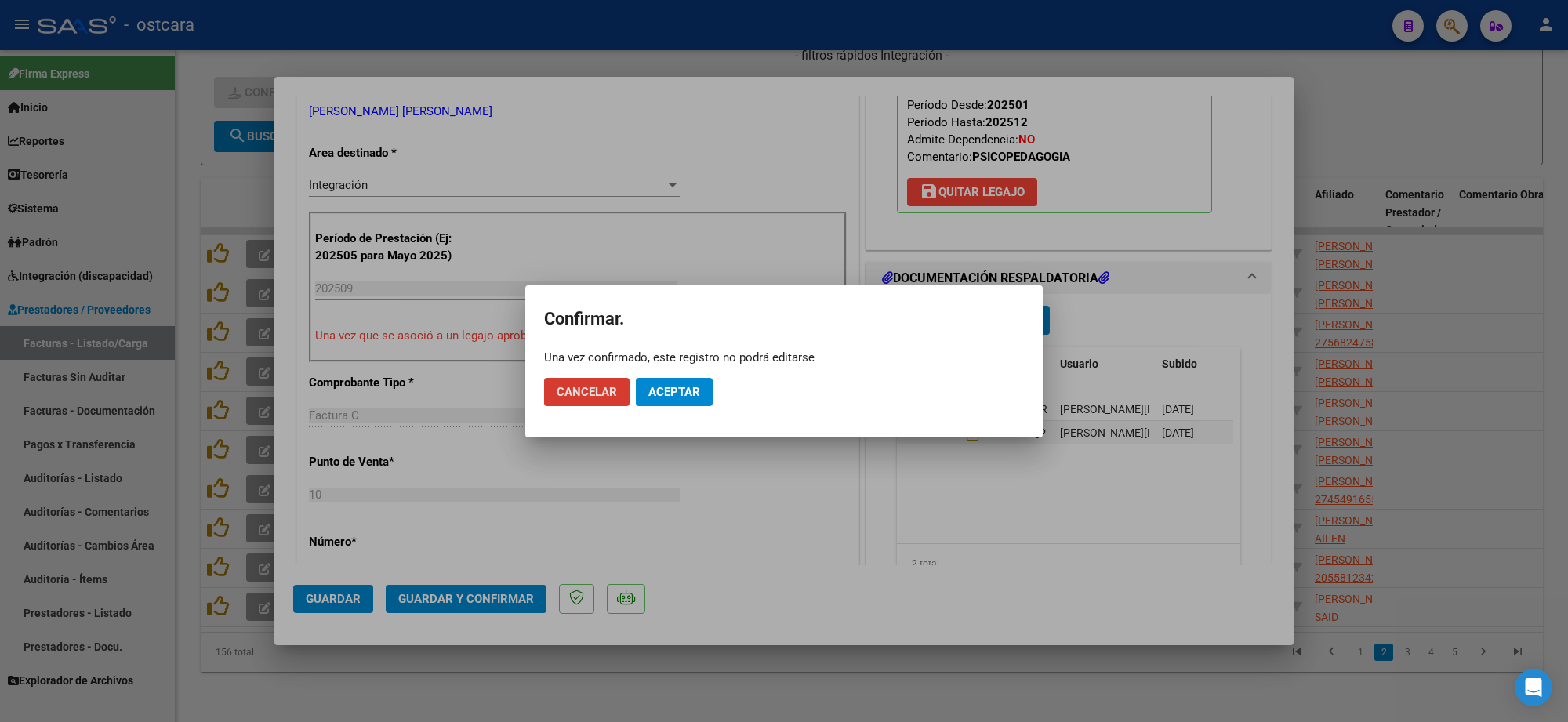
click at [703, 378] on button "Aceptar" at bounding box center [674, 392] width 77 height 28
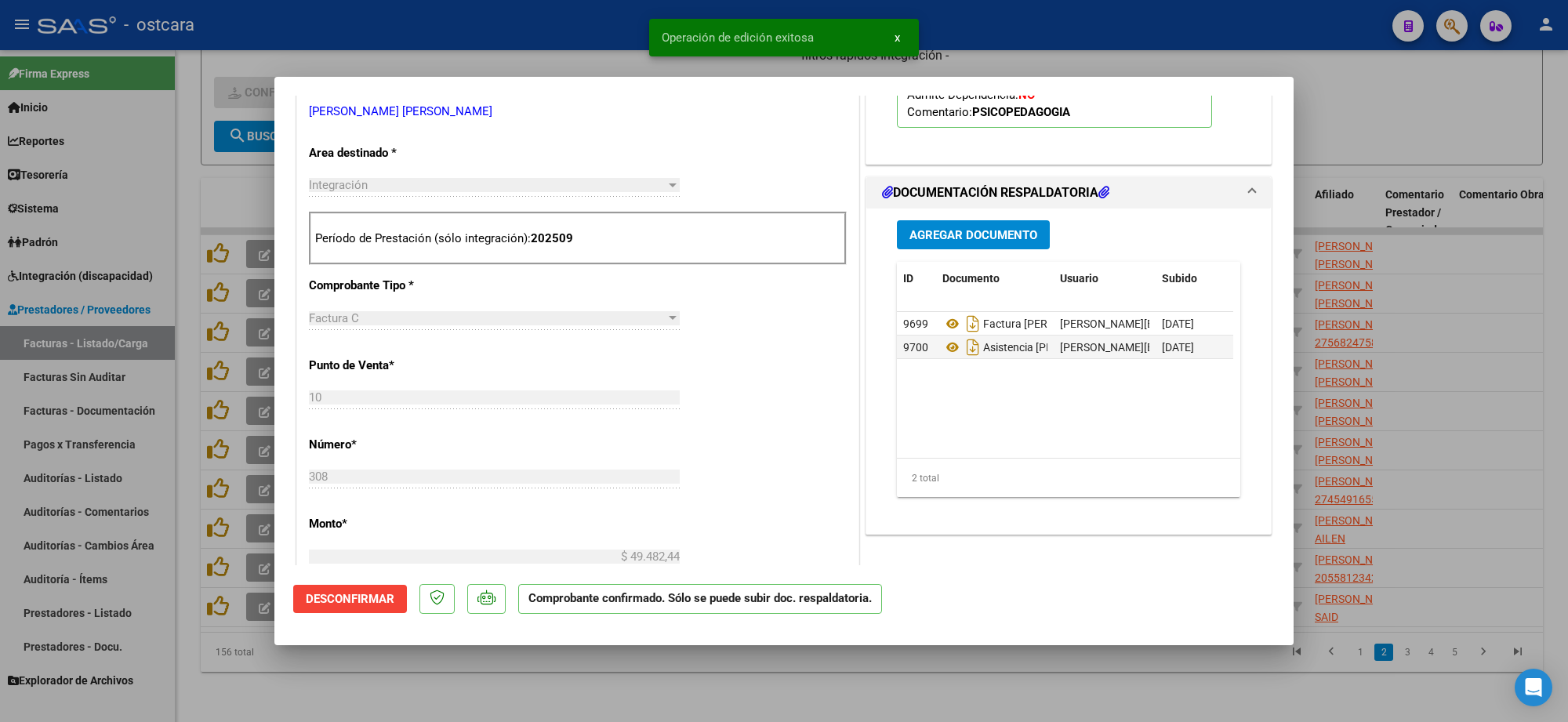
click at [1430, 116] on div at bounding box center [784, 361] width 1568 height 722
type input "$ 0,00"
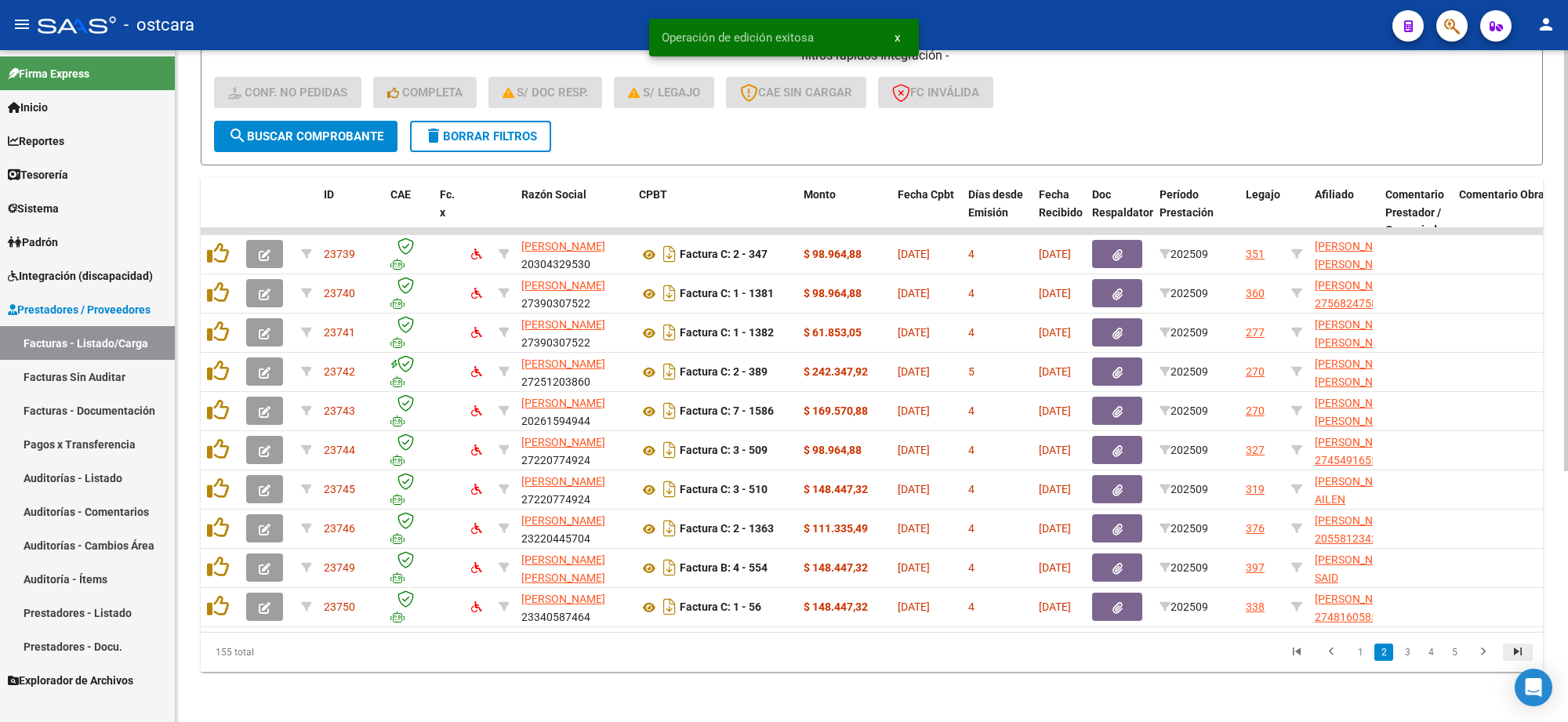
click at [1524, 652] on icon "go to last page" at bounding box center [1518, 654] width 21 height 19
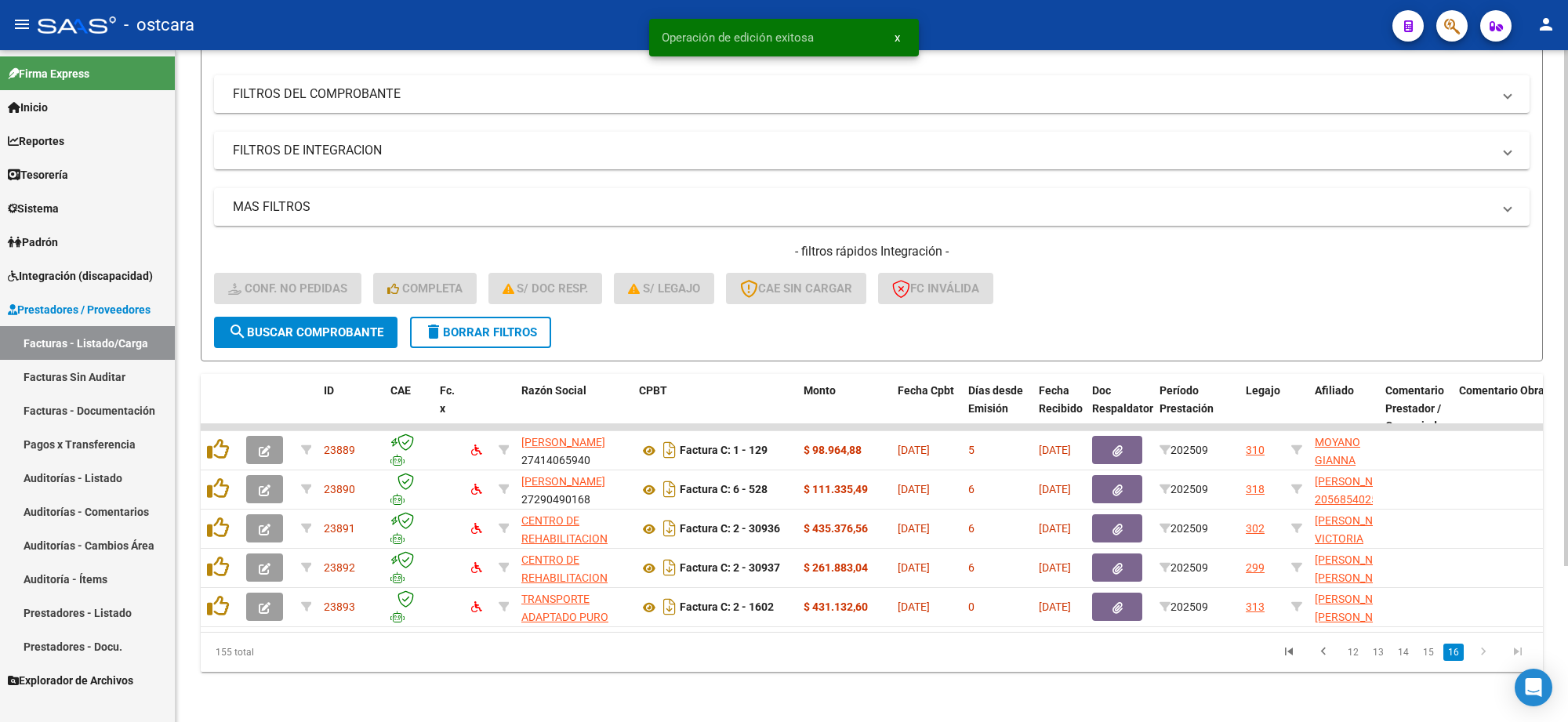
scroll to position [204, 0]
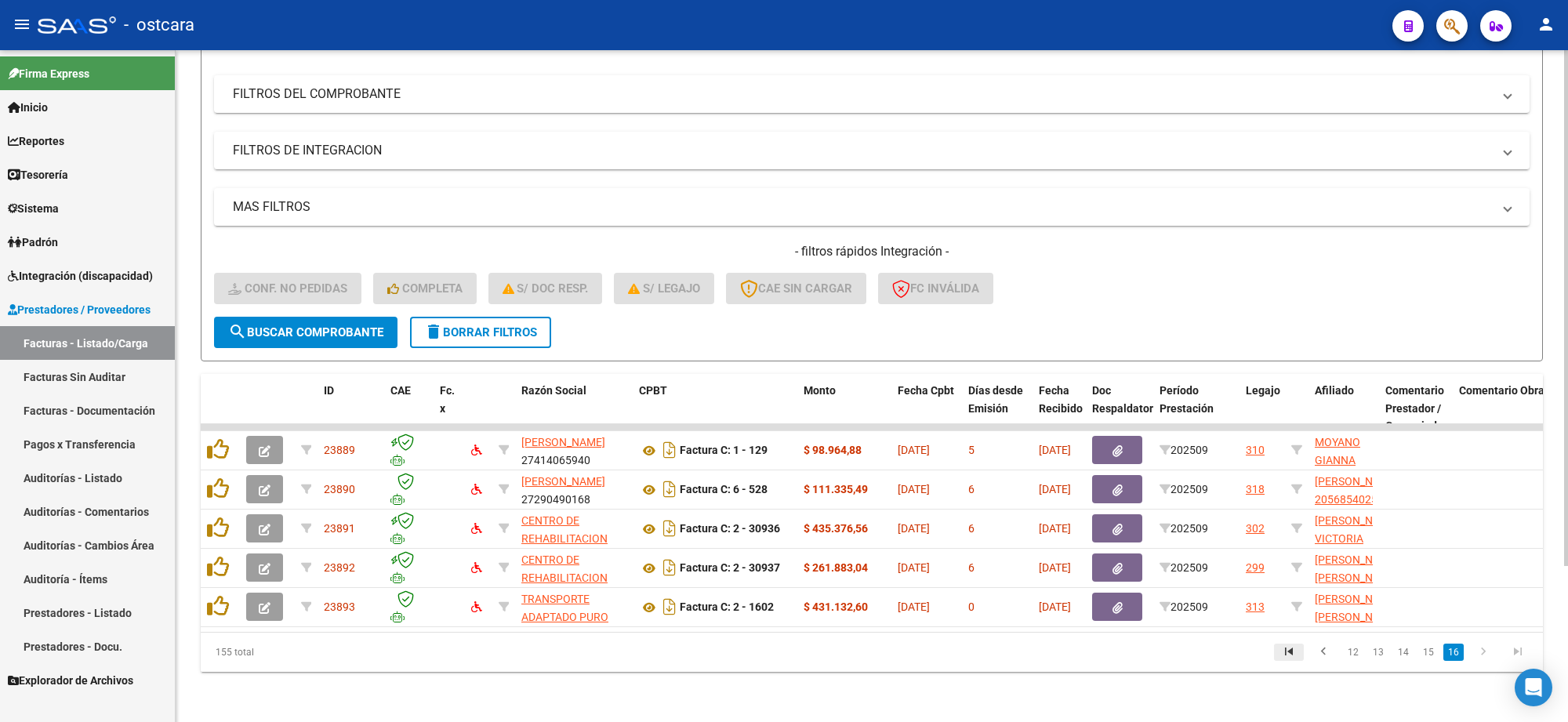
click at [1296, 653] on icon "go to first page" at bounding box center [1289, 654] width 21 height 19
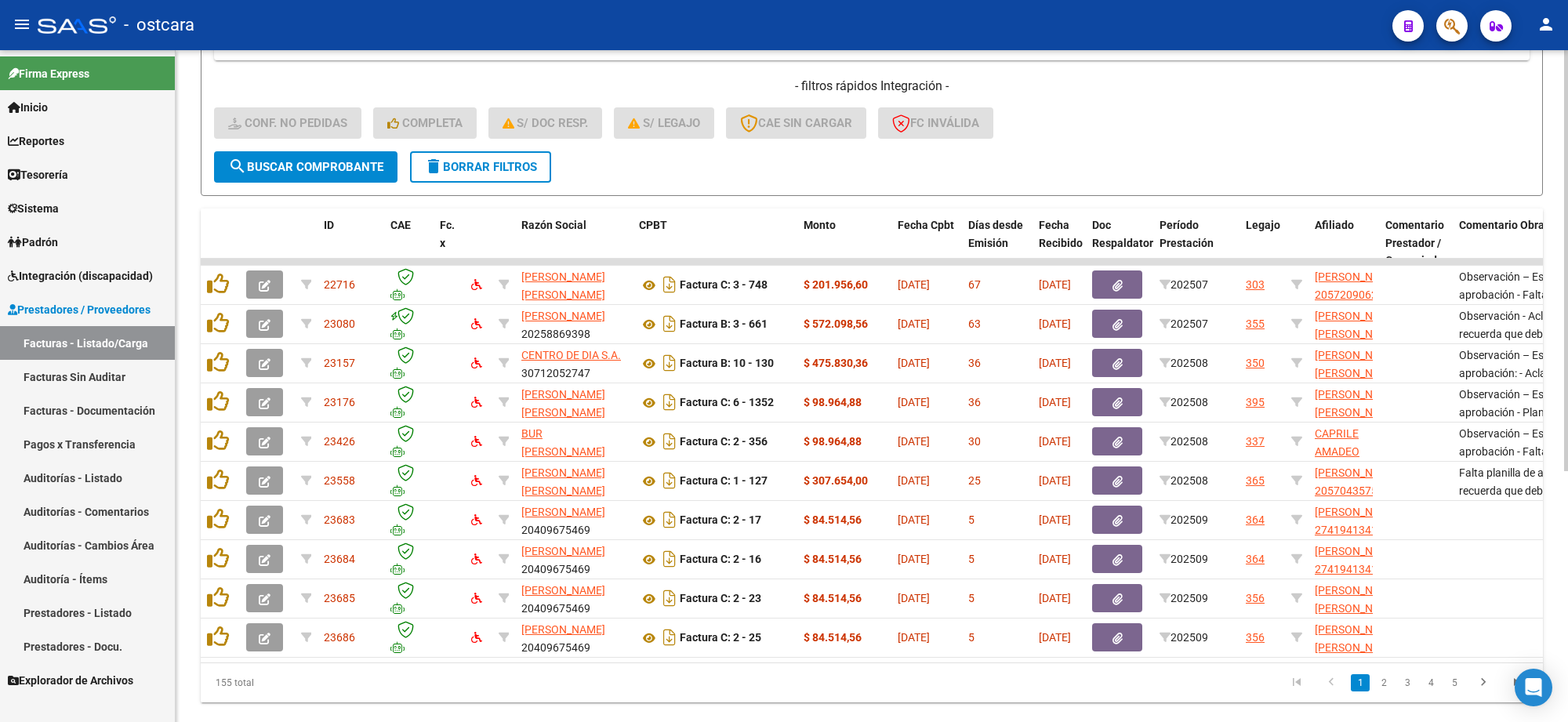
scroll to position [400, 0]
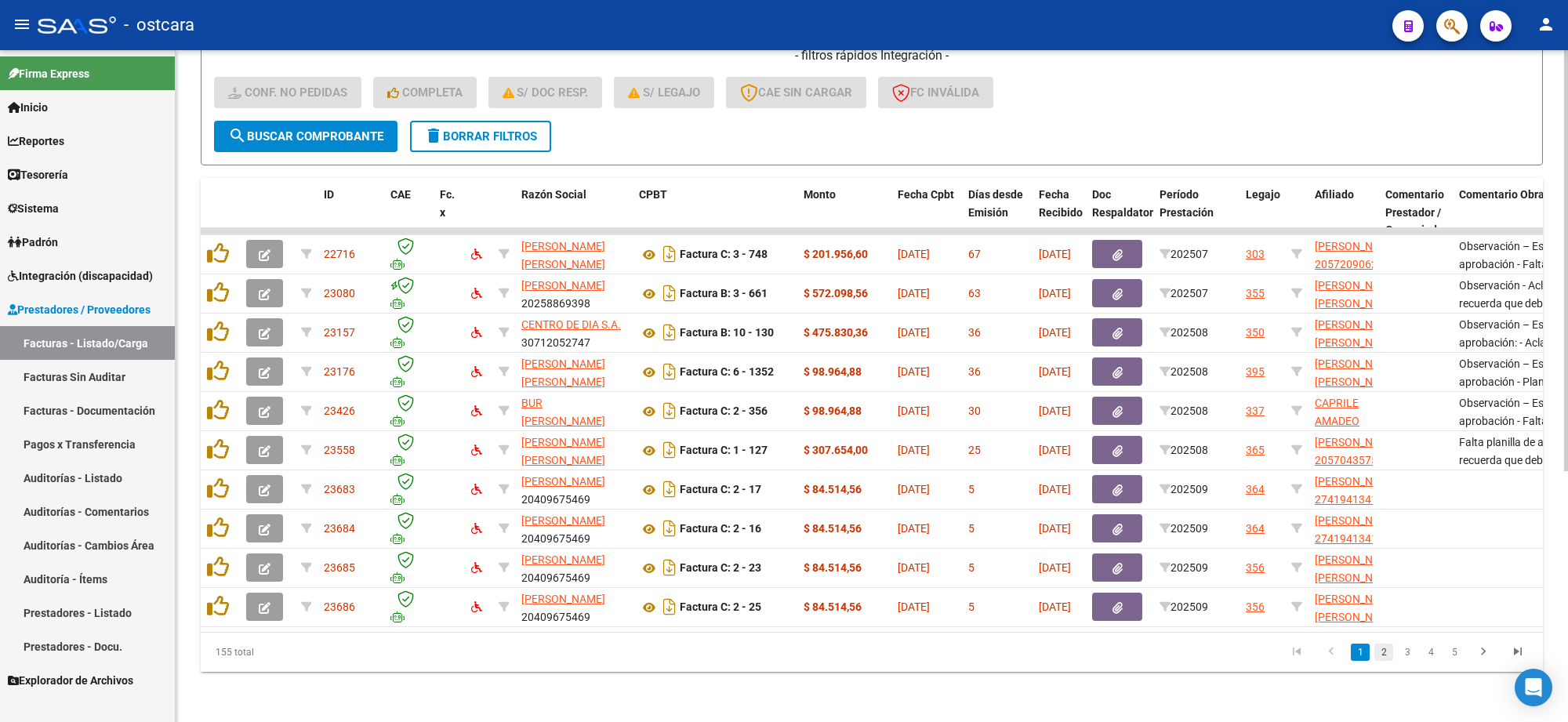
click at [1388, 652] on link "2" at bounding box center [1384, 652] width 19 height 17
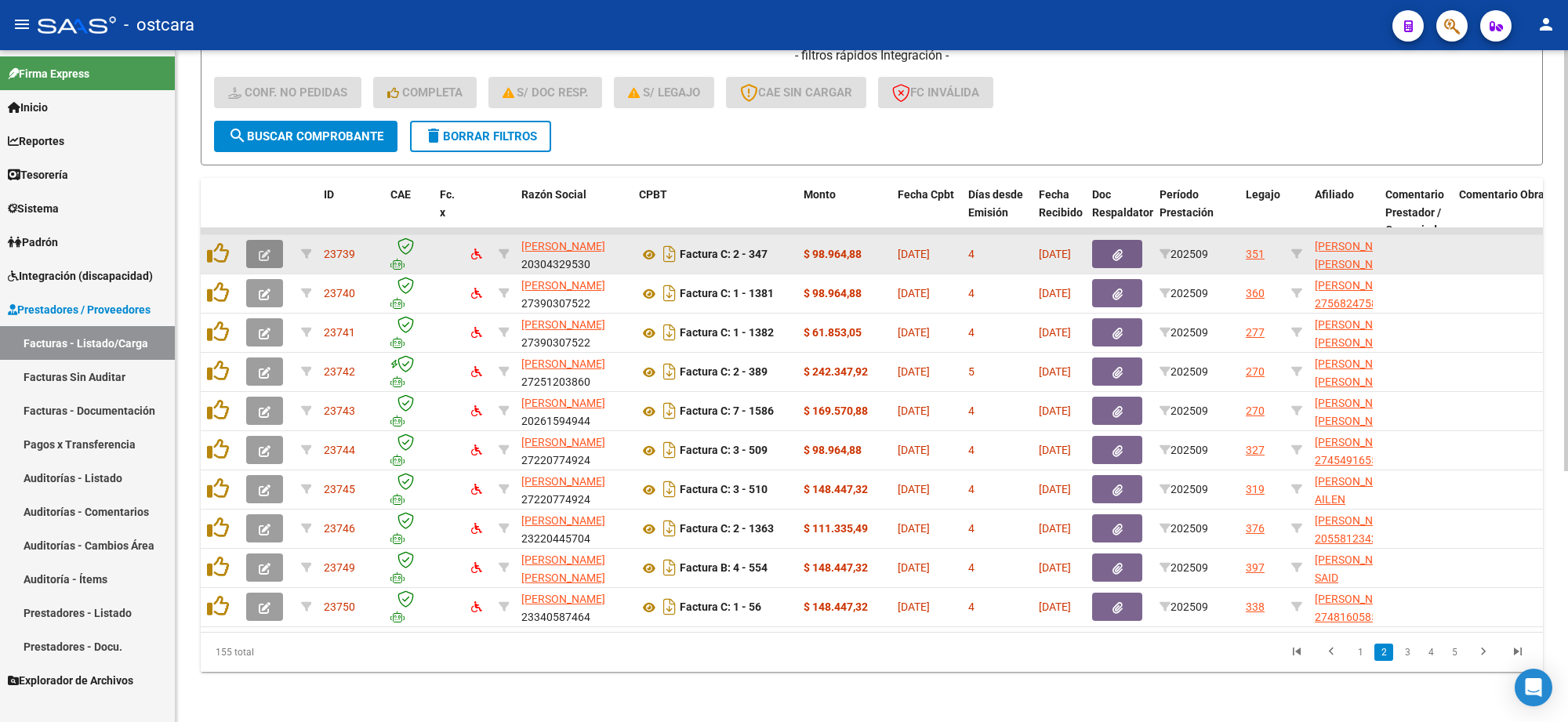
click at [264, 249] on icon "button" at bounding box center [265, 255] width 12 height 12
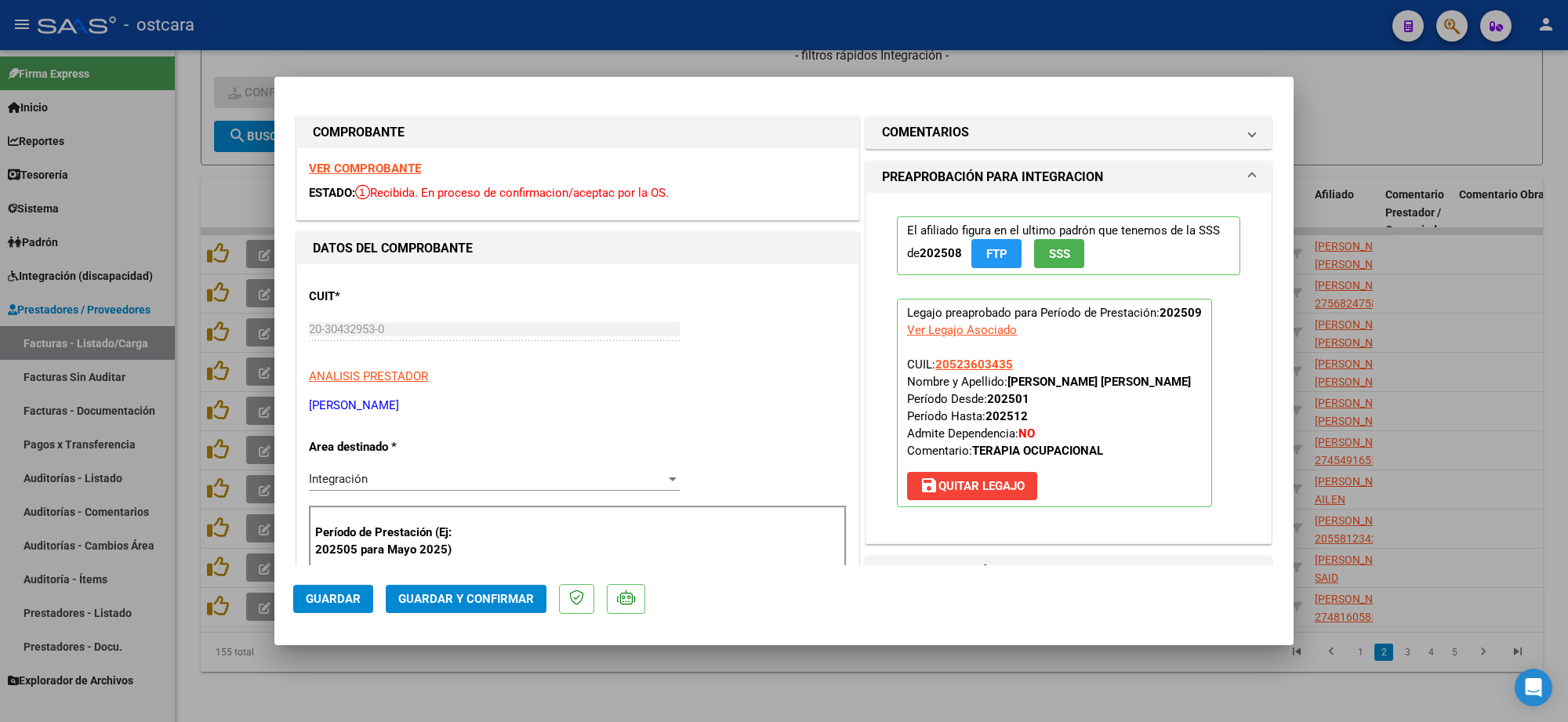
click at [396, 168] on strong "VER COMPROBANTE" at bounding box center [365, 168] width 112 height 14
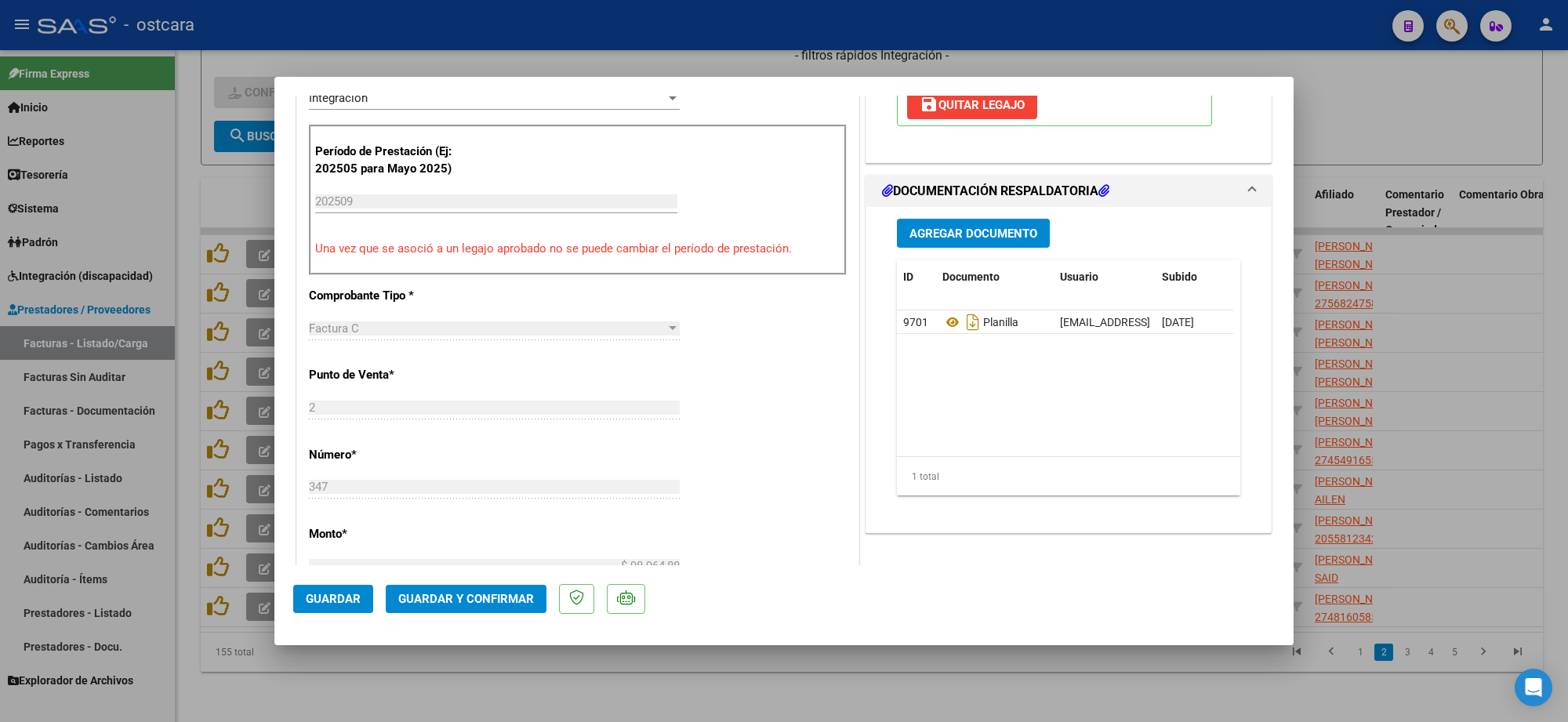
scroll to position [392, 0]
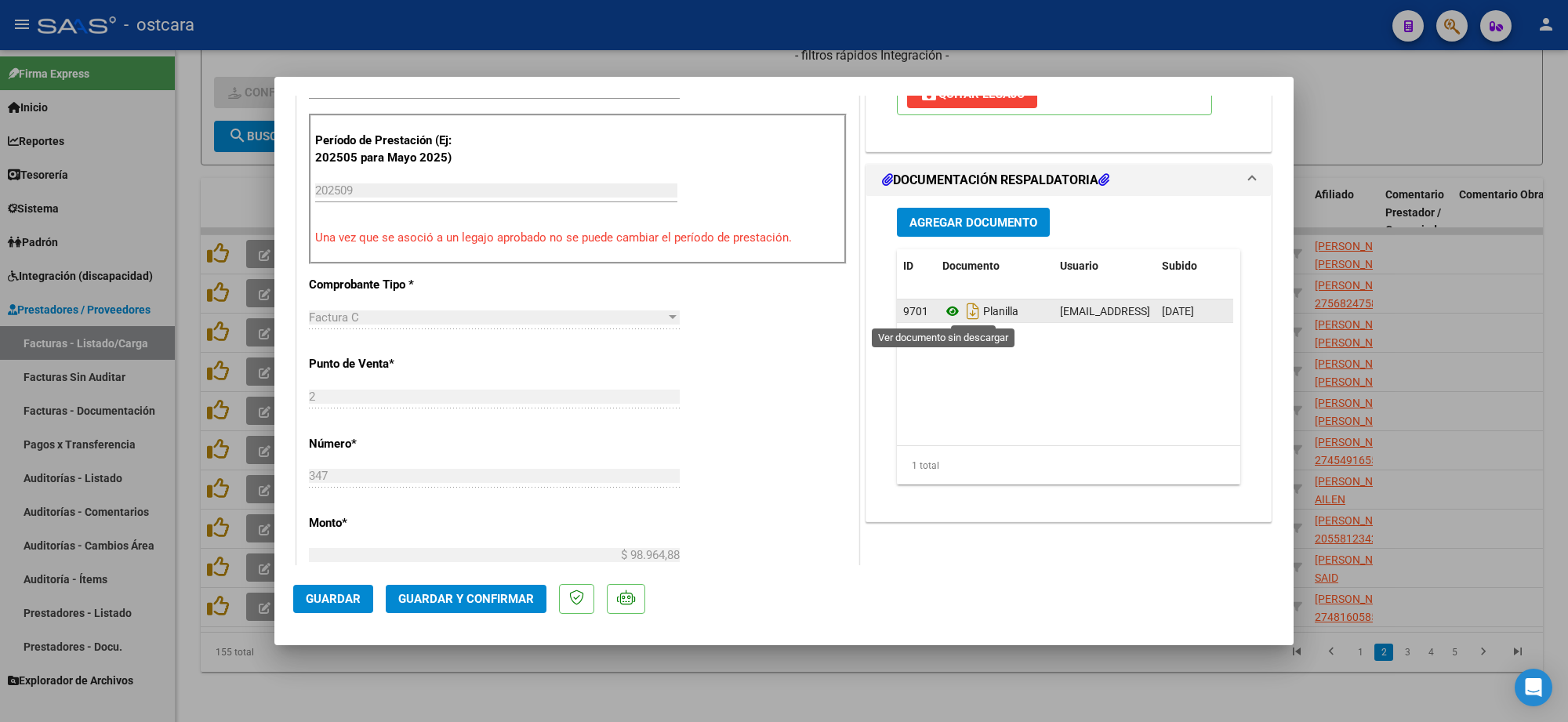
click at [946, 308] on icon at bounding box center [953, 311] width 21 height 19
click at [479, 599] on span "Guardar y Confirmar" at bounding box center [466, 599] width 135 height 14
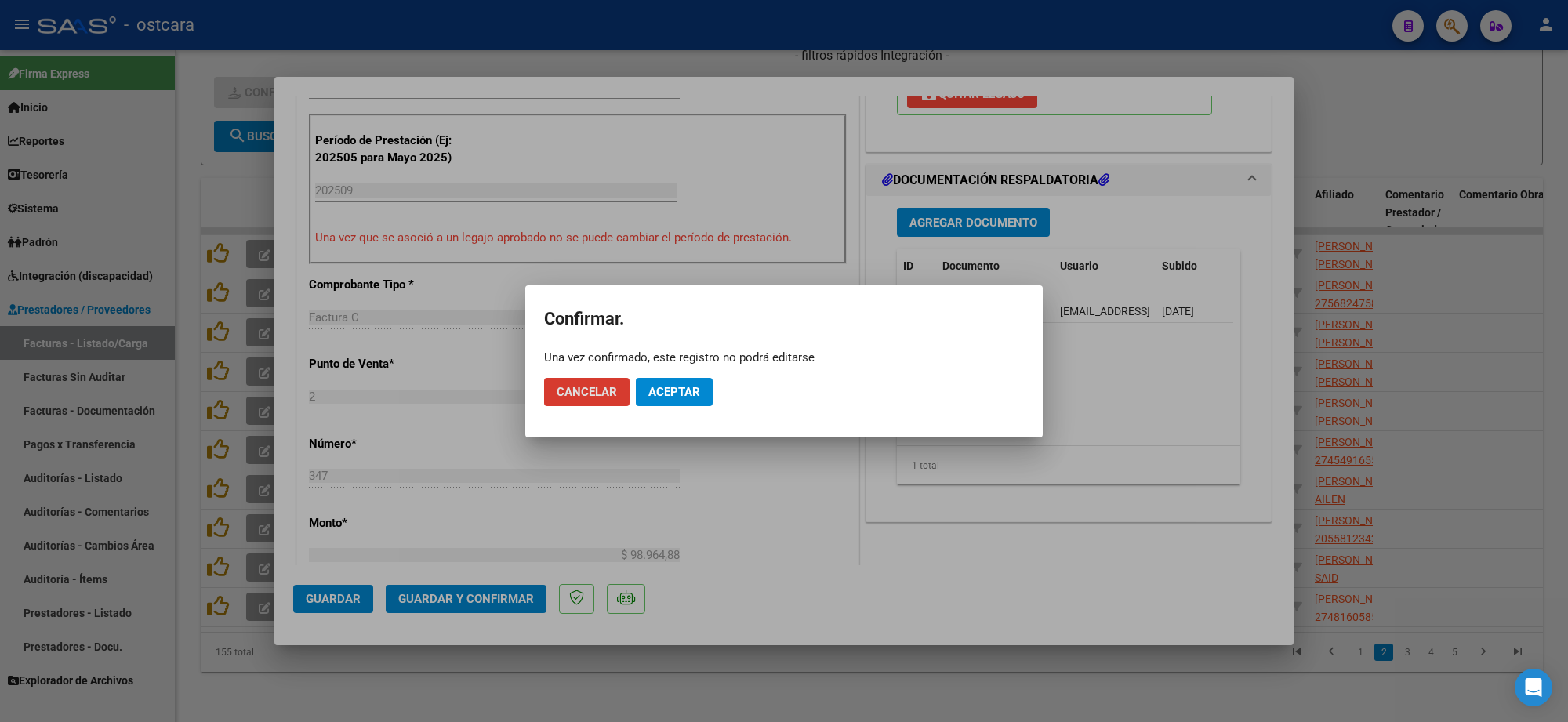
click at [673, 396] on span "Aceptar" at bounding box center [674, 392] width 52 height 14
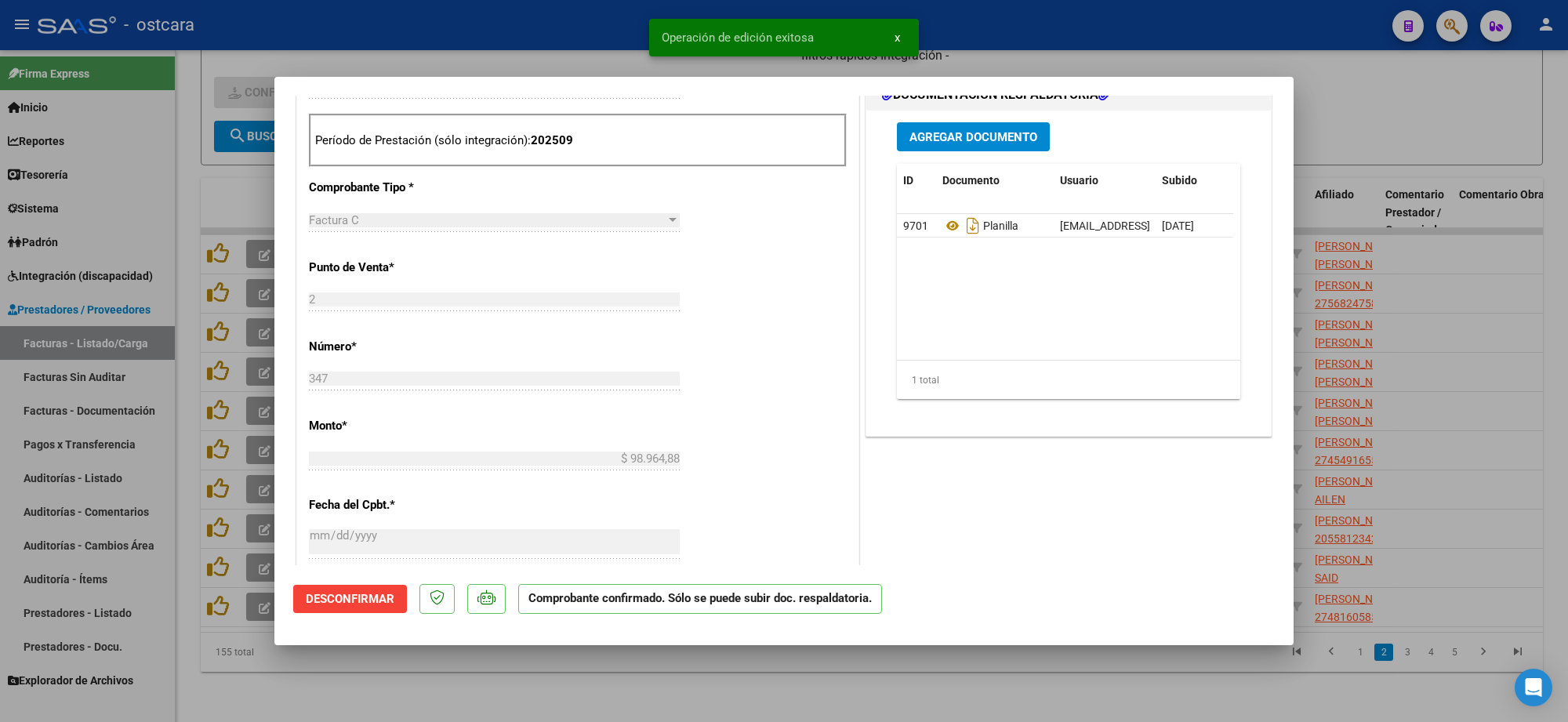
click at [1417, 91] on div at bounding box center [784, 361] width 1568 height 722
type input "$ 0,00"
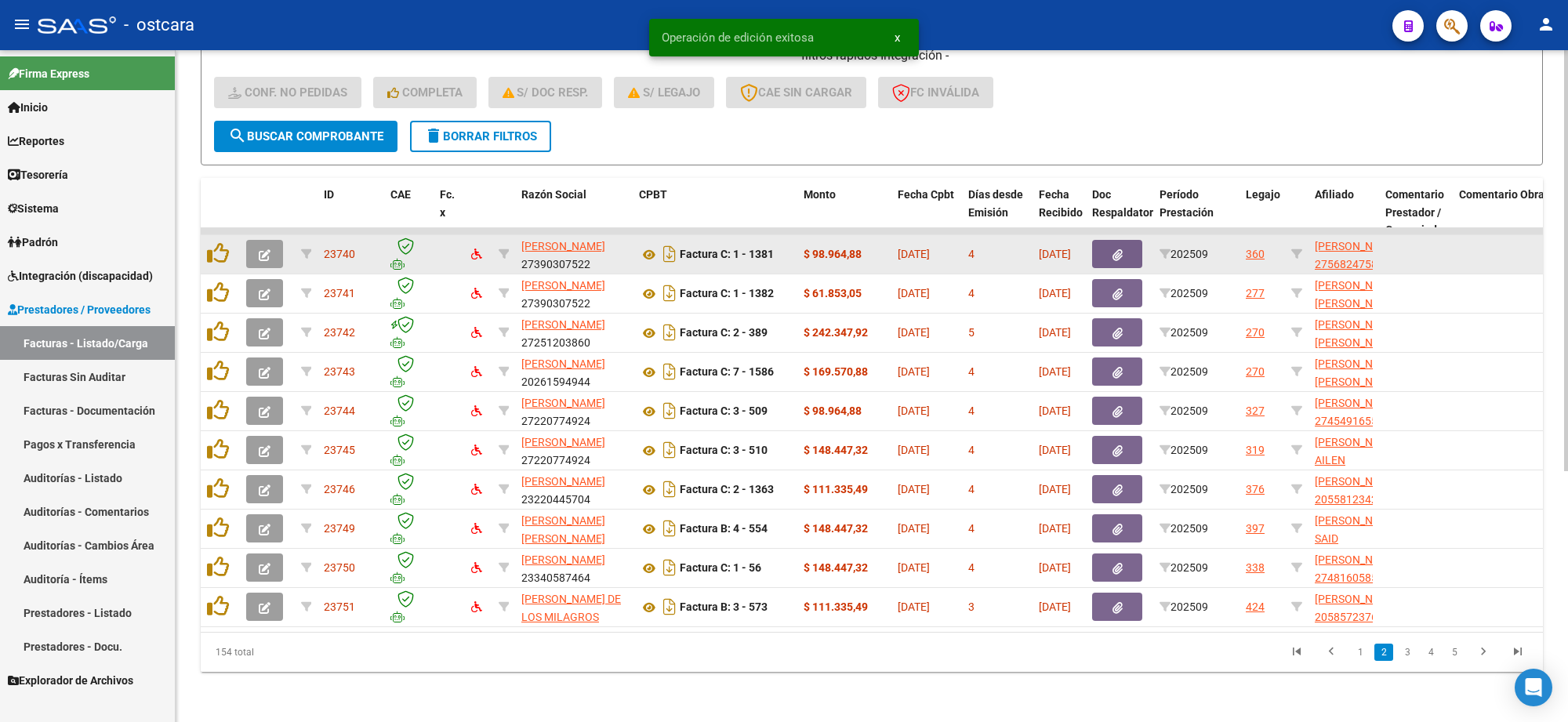
click at [272, 240] on button "button" at bounding box center [265, 254] width 37 height 28
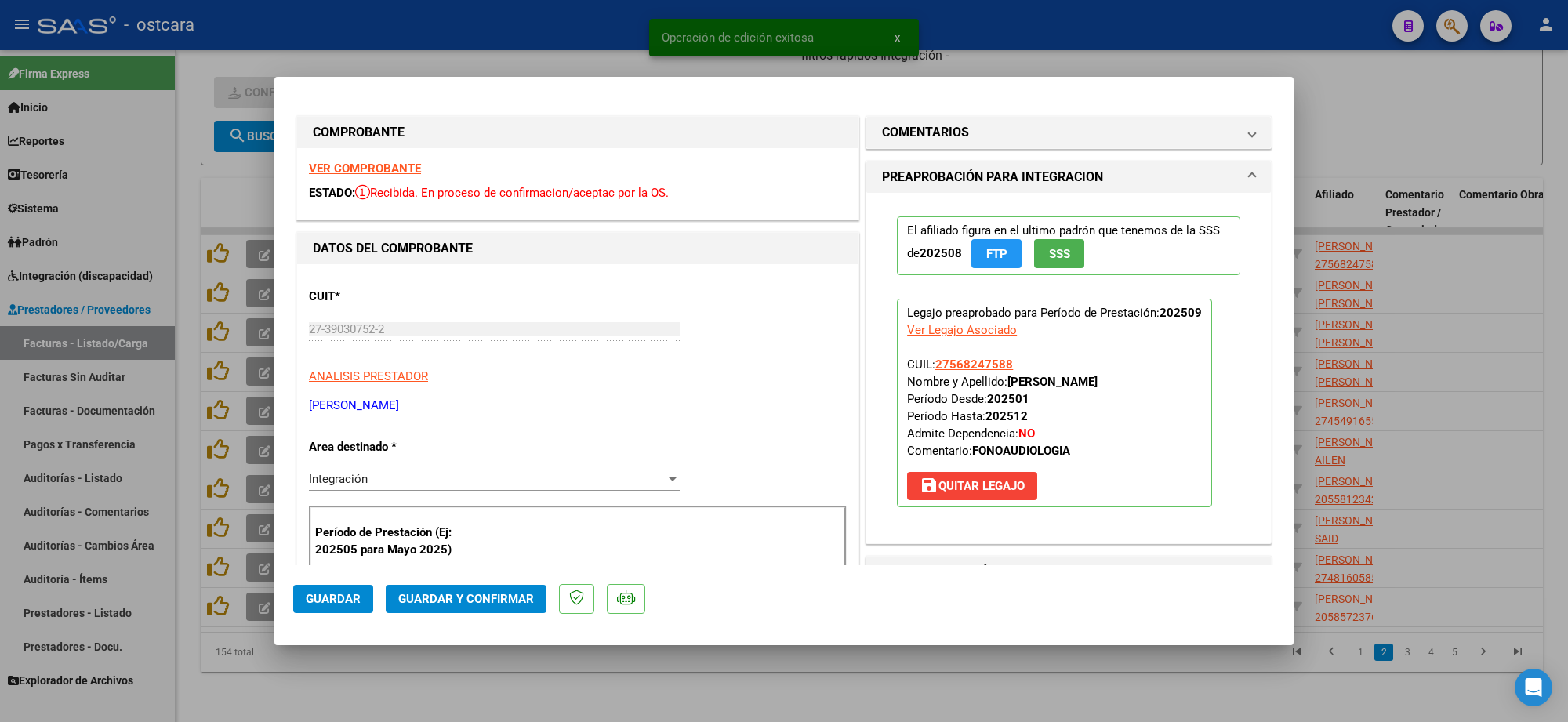
click at [363, 166] on strong "VER COMPROBANTE" at bounding box center [365, 168] width 112 height 14
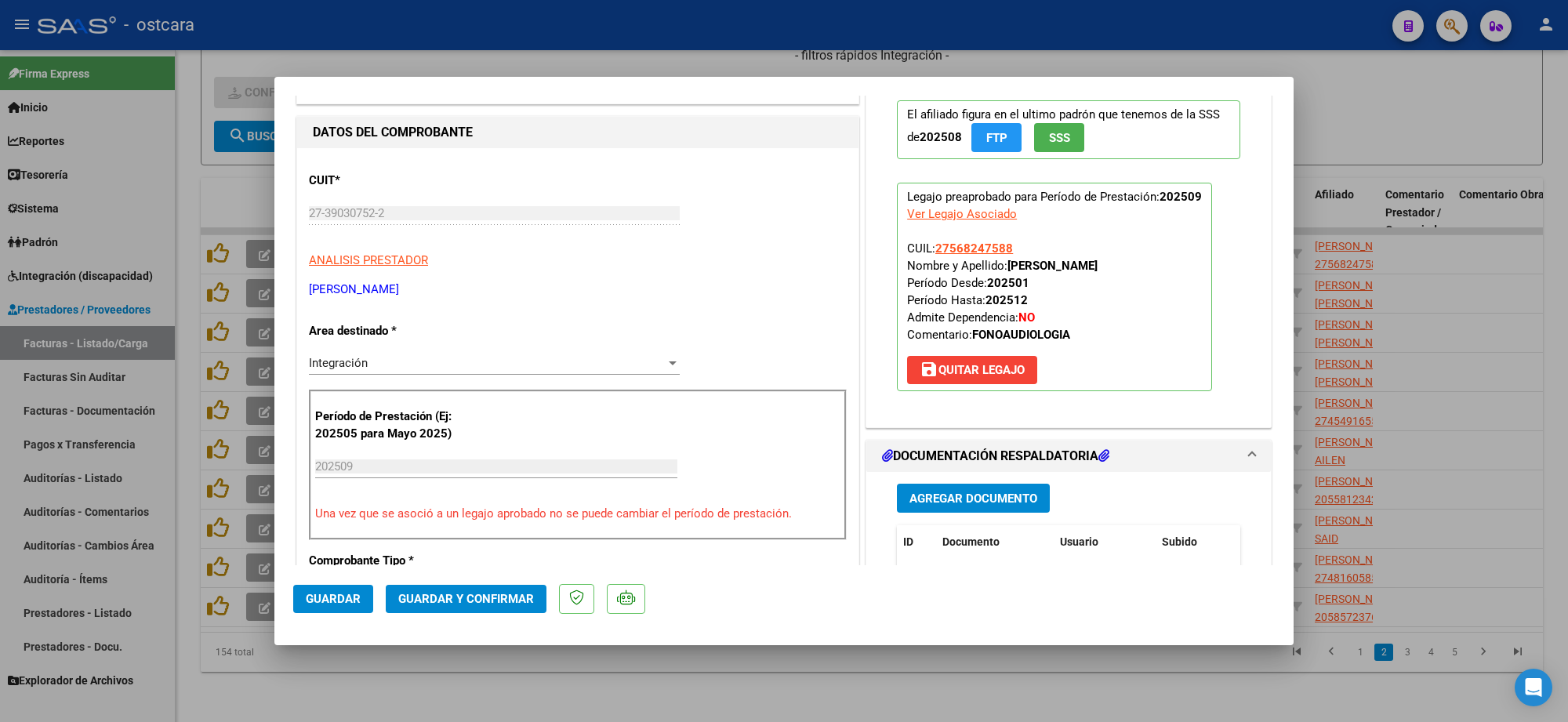
scroll to position [294, 0]
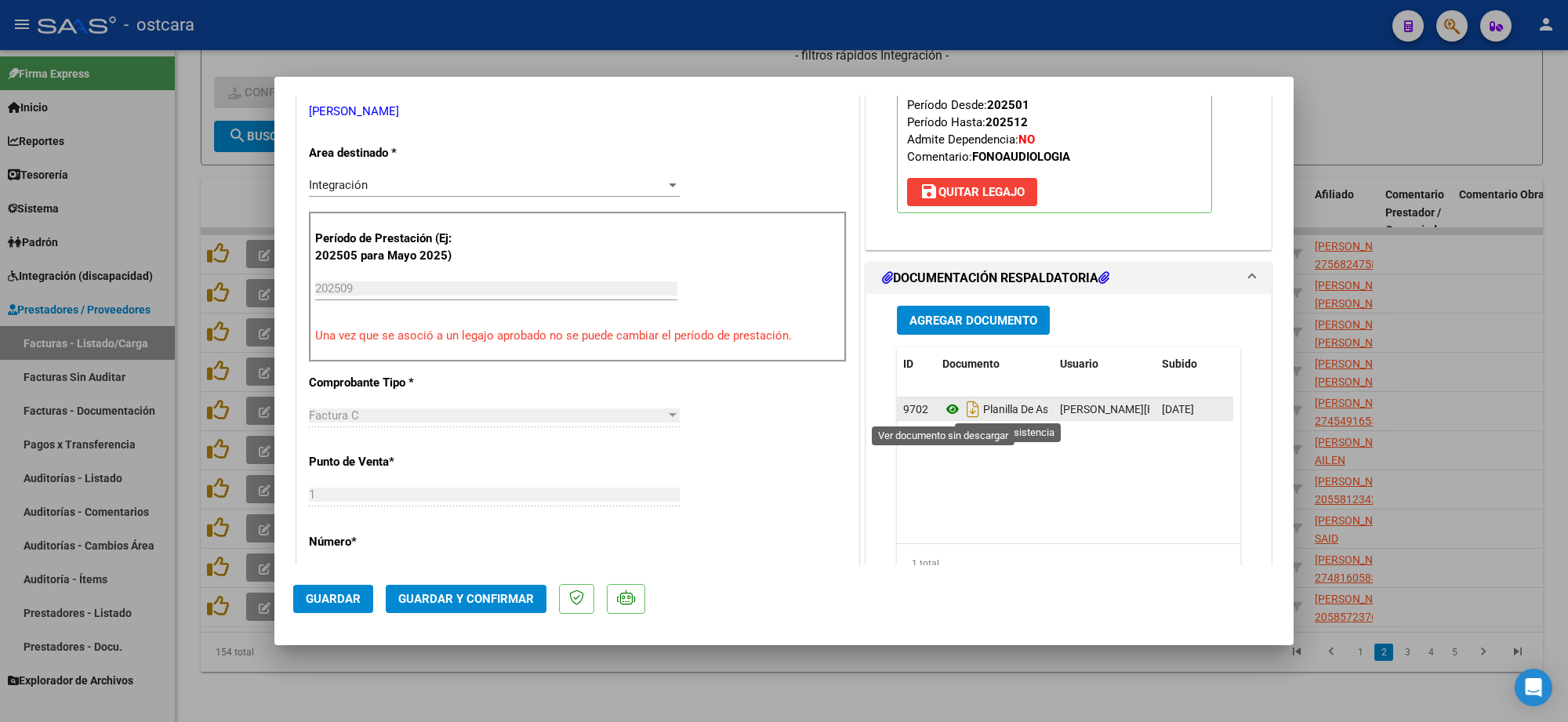
click at [945, 406] on icon at bounding box center [953, 410] width 21 height 19
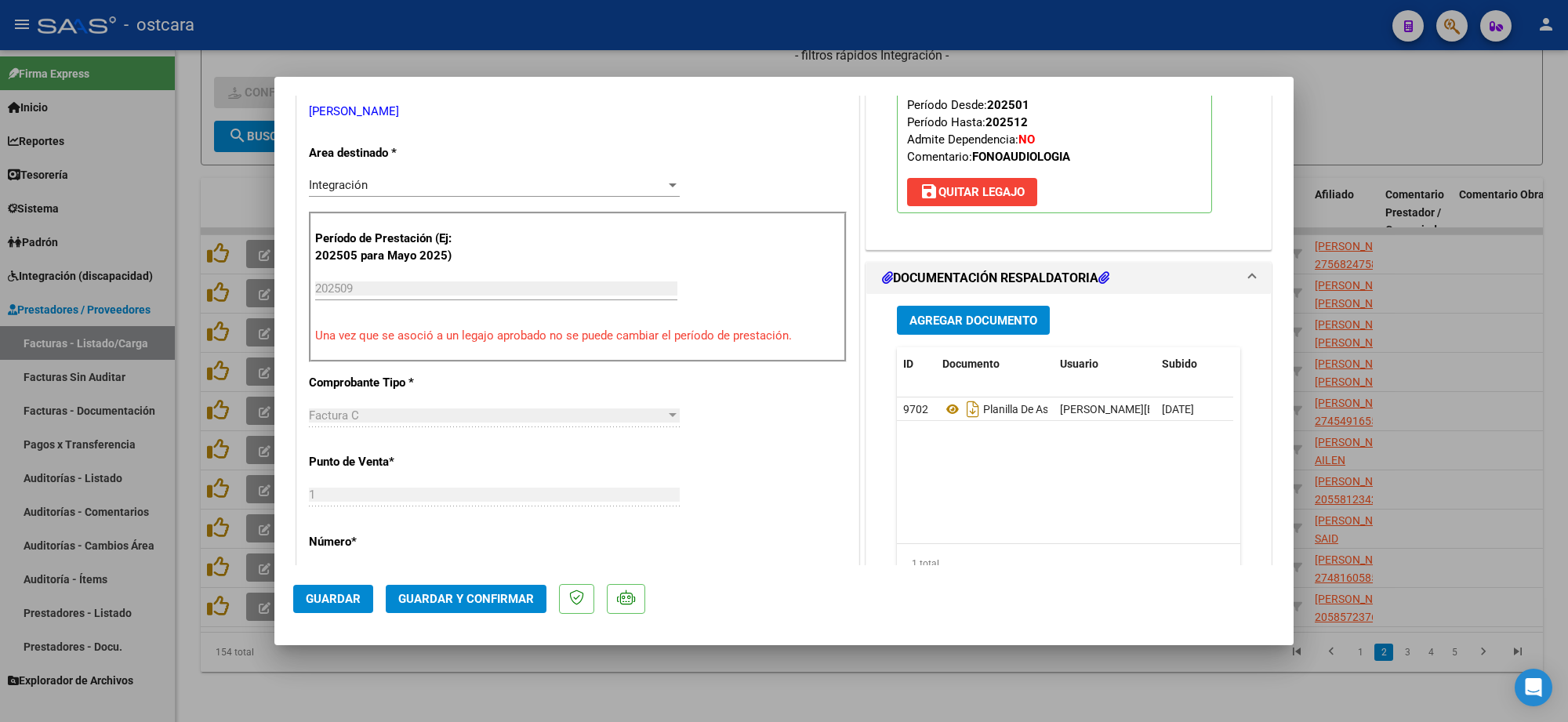
click at [487, 600] on span "Guardar y Confirmar" at bounding box center [466, 599] width 135 height 14
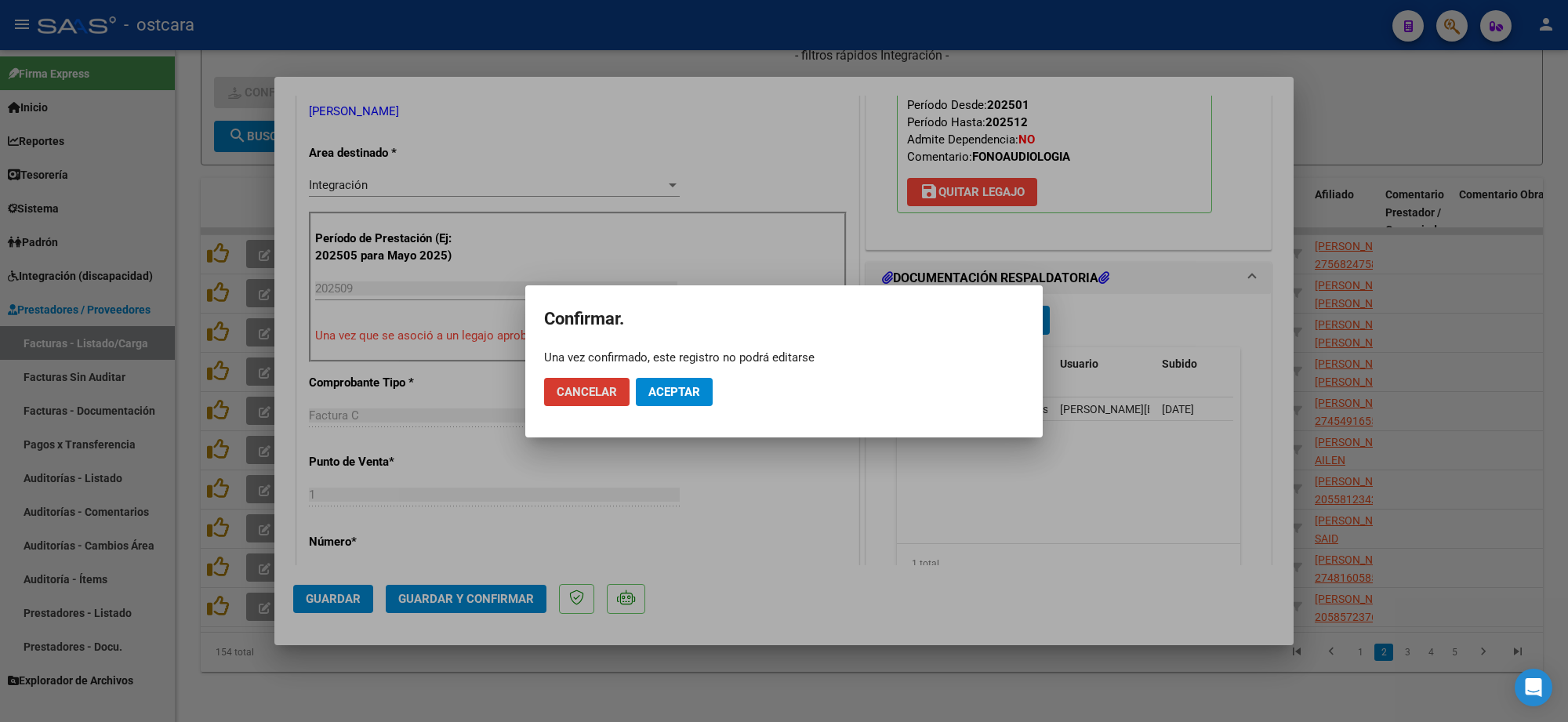
click at [659, 378] on button "Aceptar" at bounding box center [674, 392] width 77 height 28
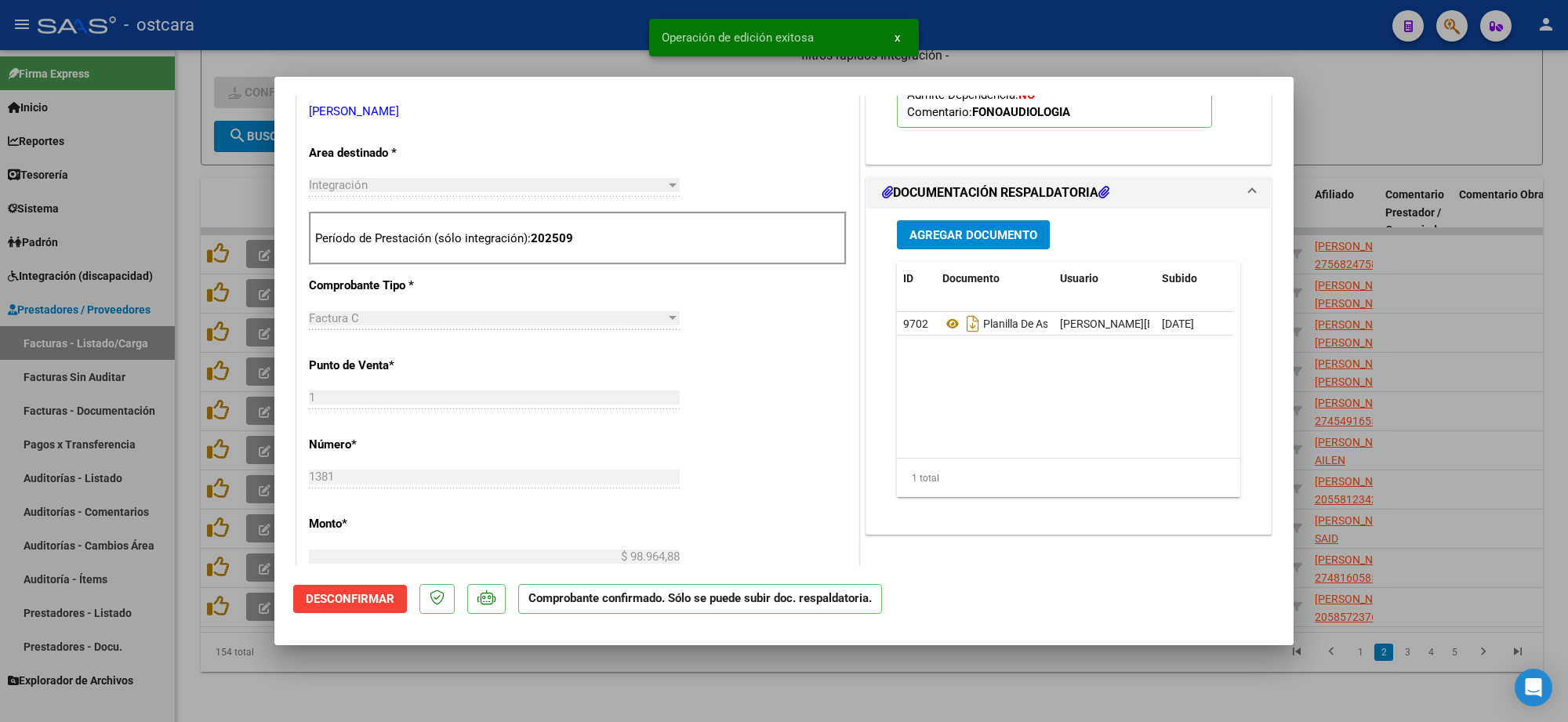
click at [1455, 143] on div at bounding box center [784, 361] width 1568 height 722
type input "$ 0,00"
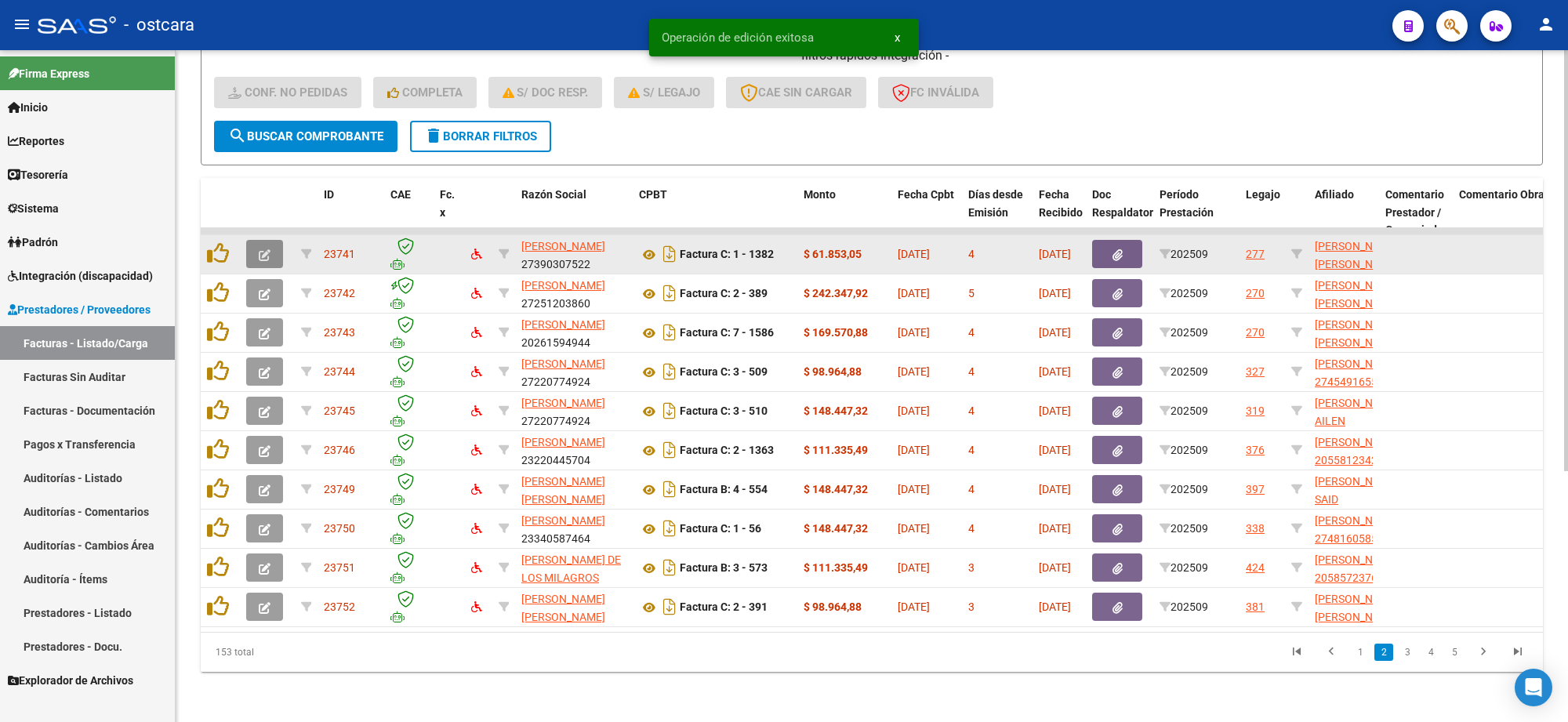
click at [269, 249] on icon "button" at bounding box center [265, 255] width 12 height 12
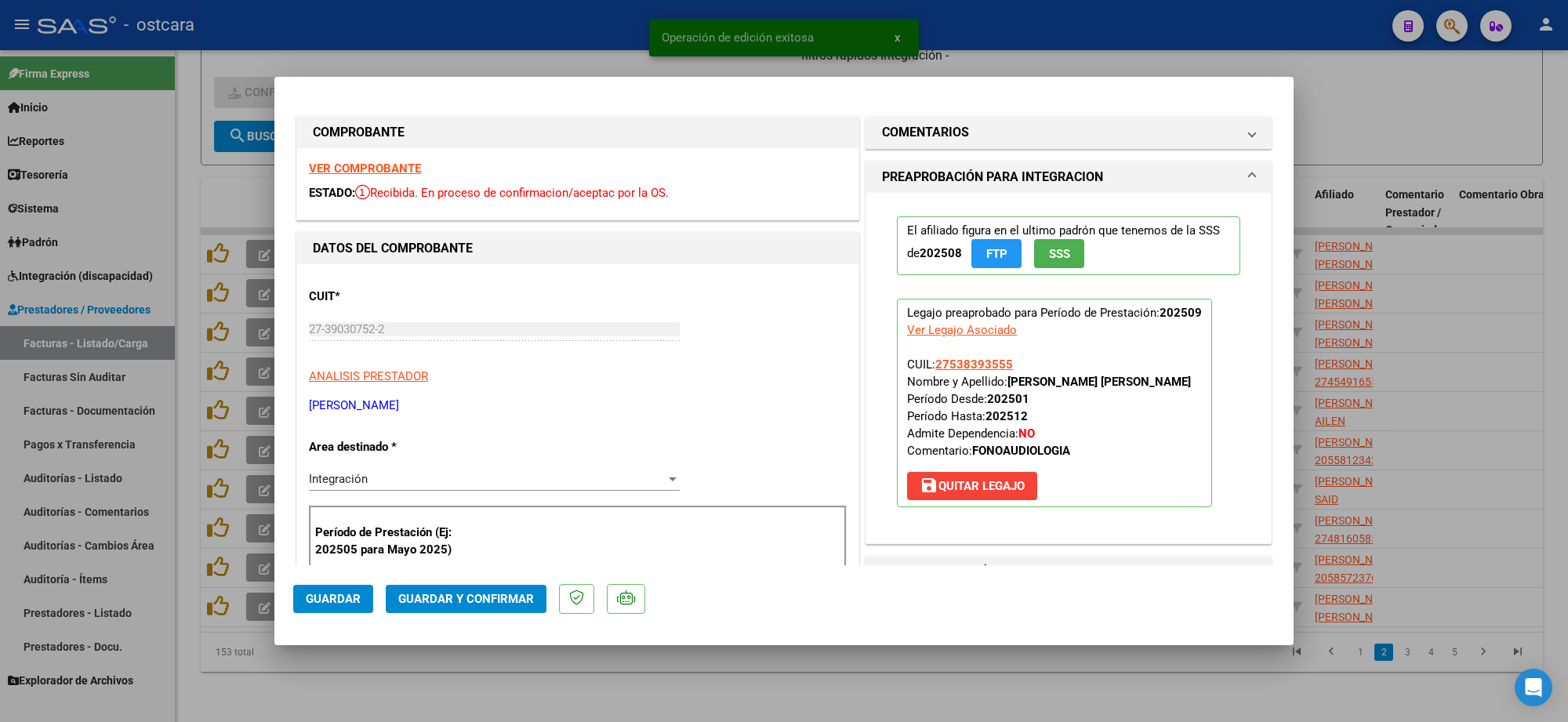
click at [345, 168] on strong "VER COMPROBANTE" at bounding box center [365, 168] width 112 height 14
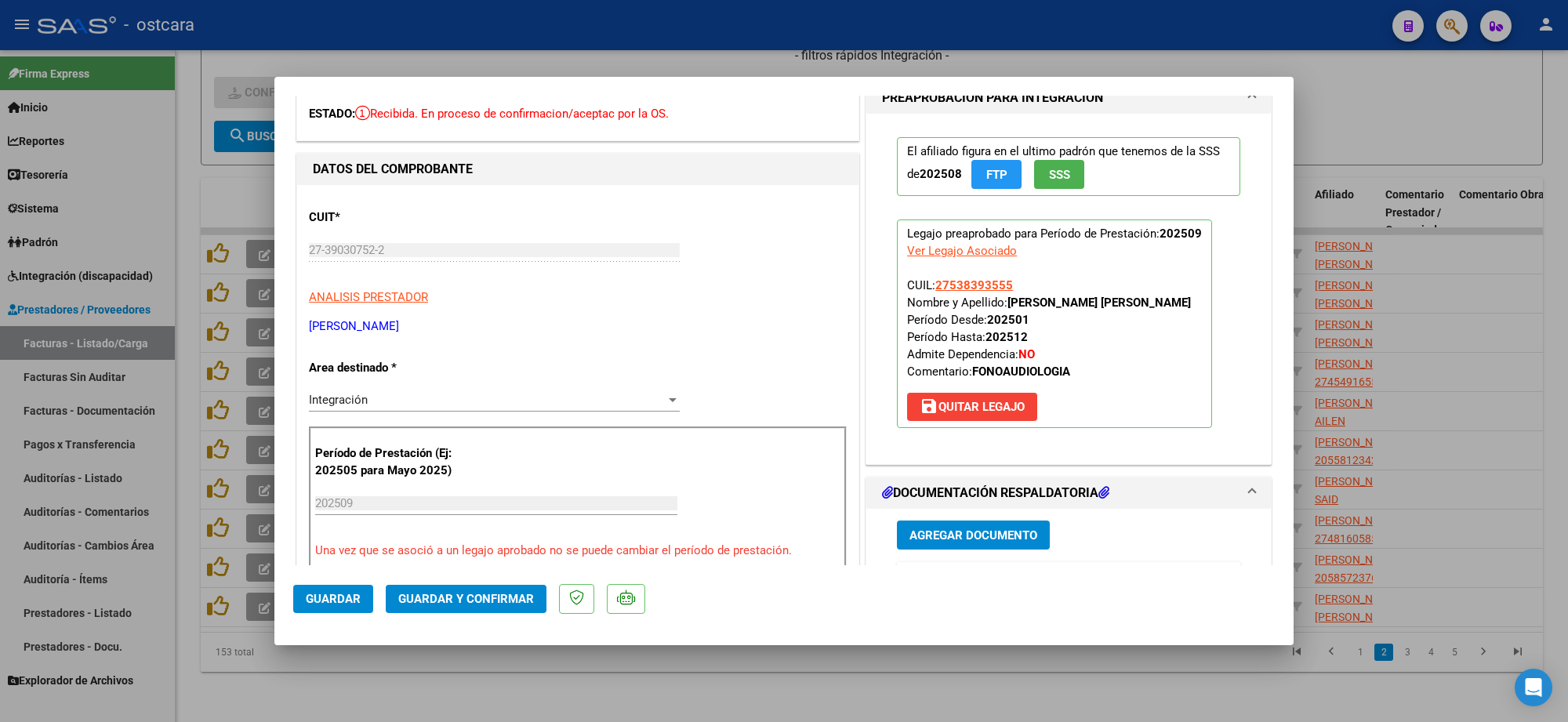
scroll to position [294, 0]
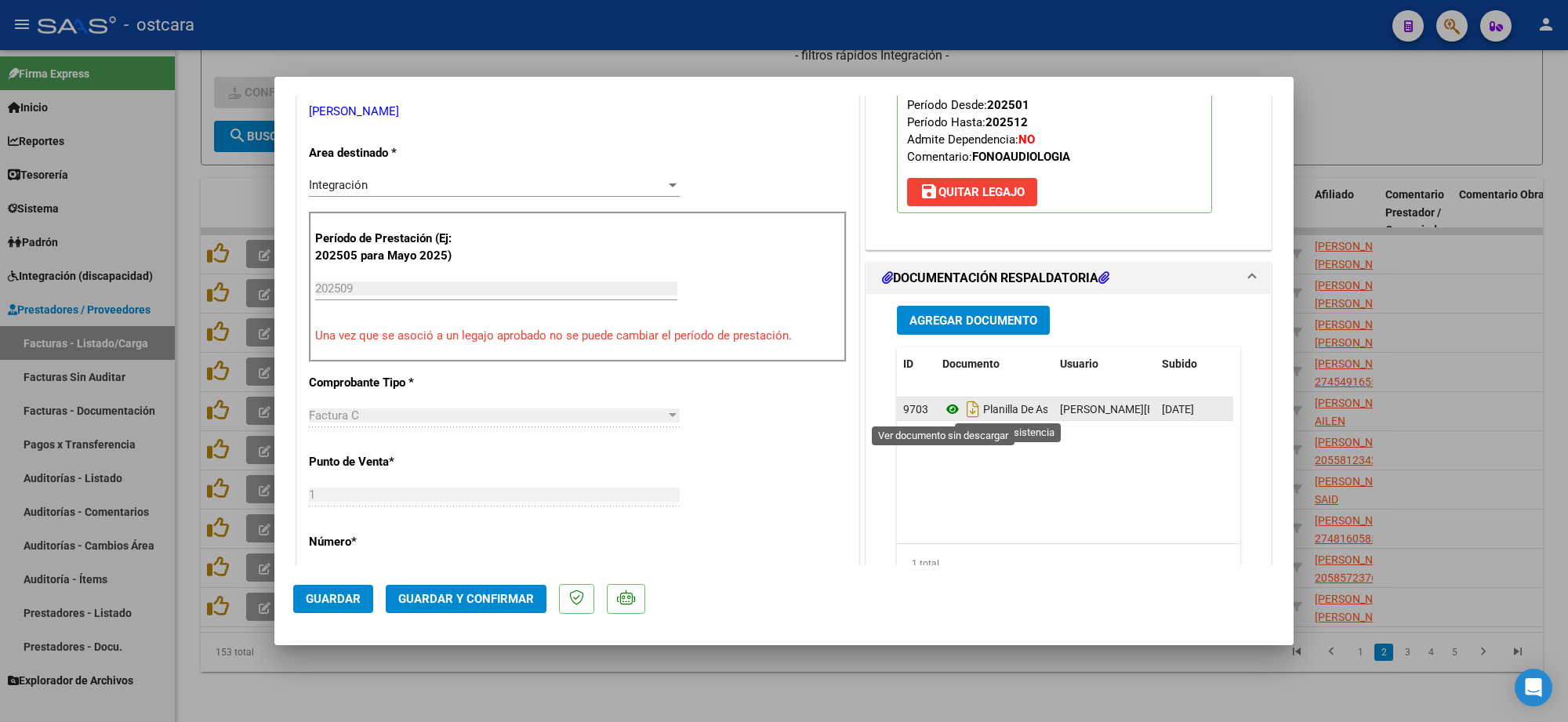
click at [943, 409] on icon at bounding box center [953, 410] width 21 height 19
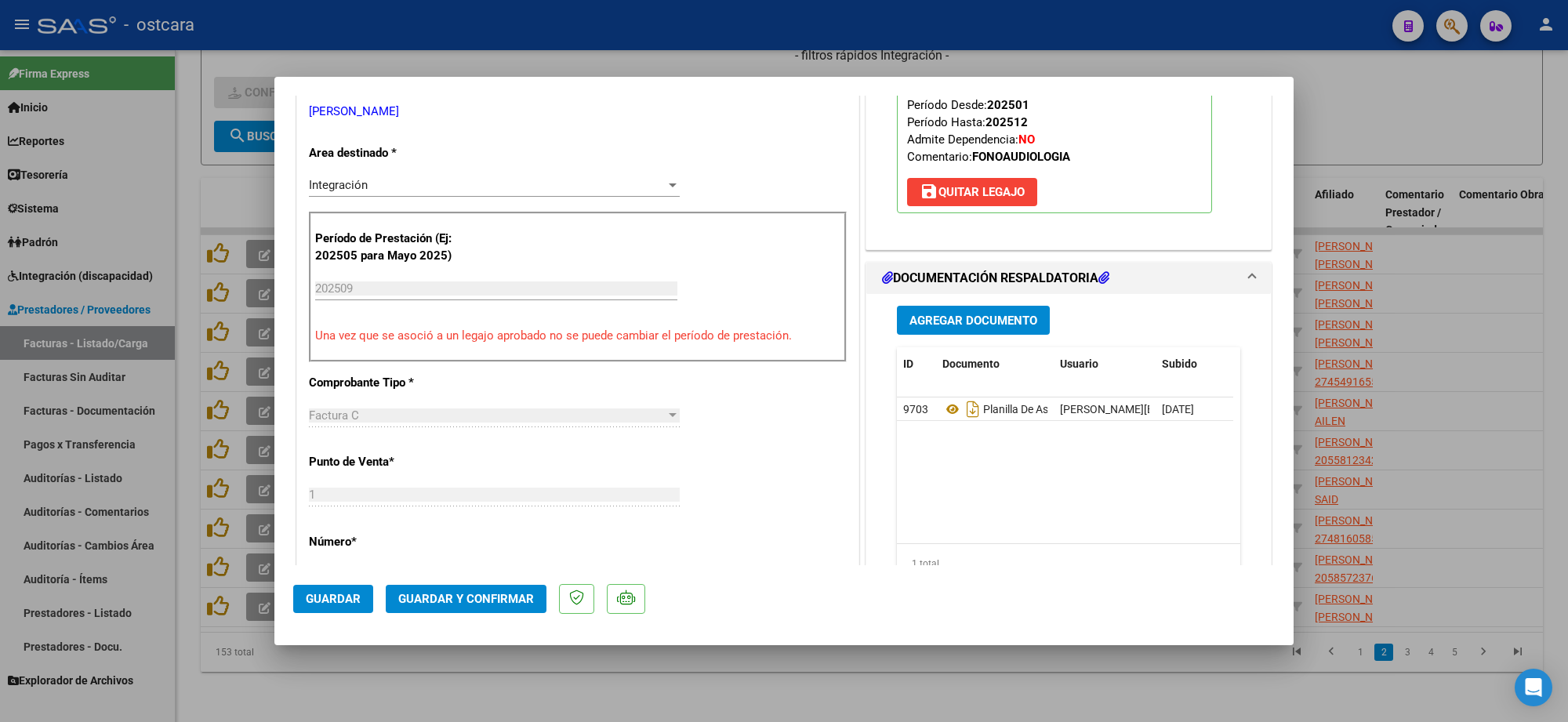
click at [505, 581] on mat-dialog-actions "Guardar Guardar y Confirmar" at bounding box center [784, 597] width 982 height 62
click at [504, 599] on span "Guardar y Confirmar" at bounding box center [466, 599] width 135 height 14
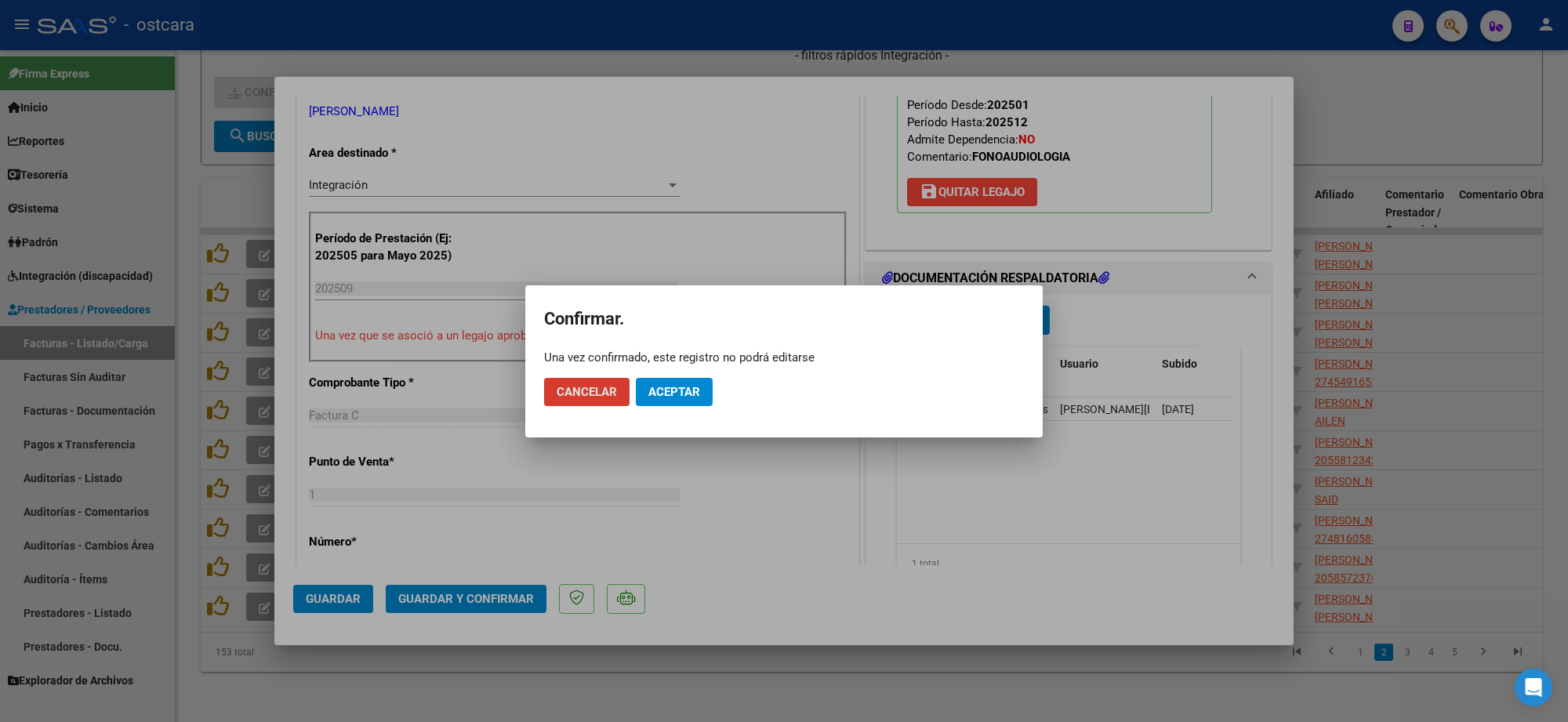
click at [642, 404] on button "Aceptar" at bounding box center [674, 392] width 77 height 28
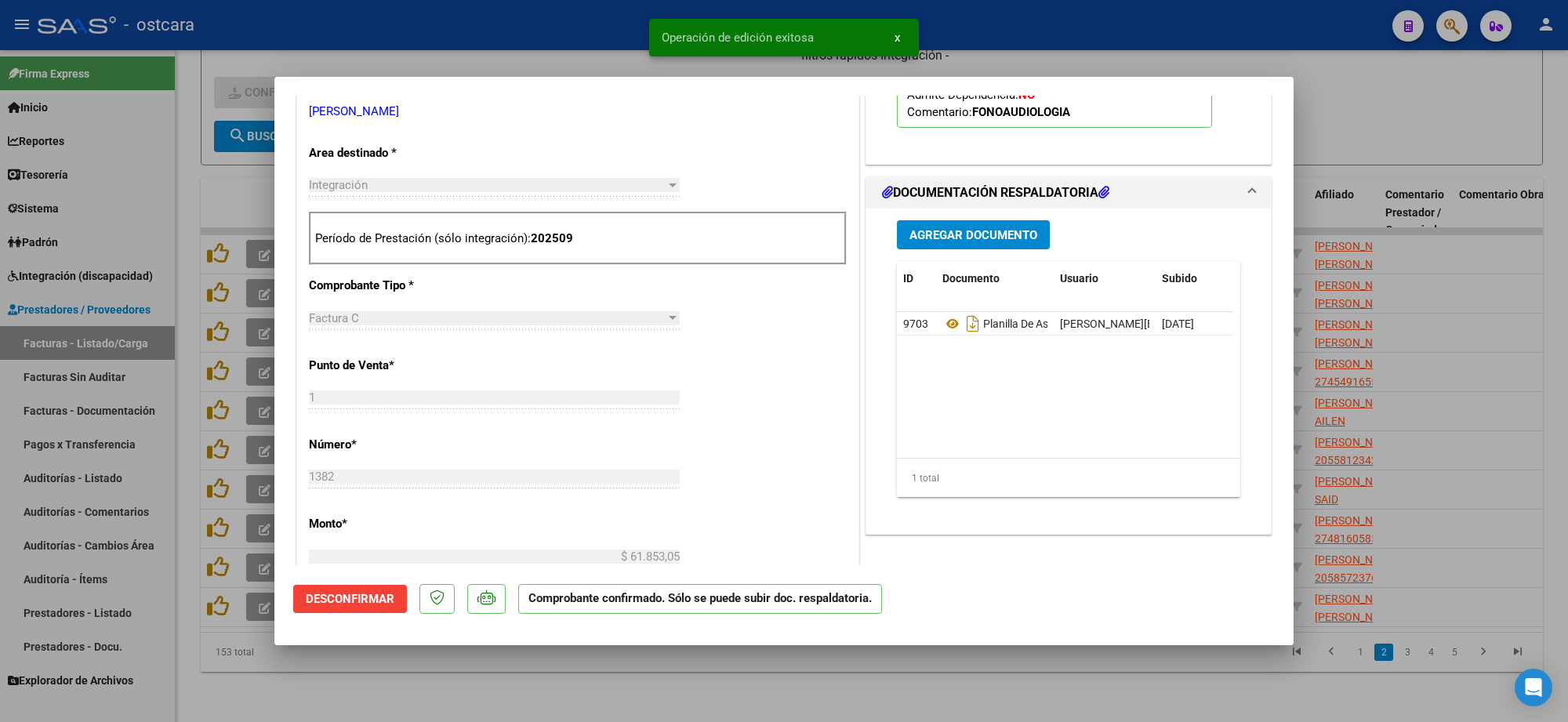
click at [1418, 151] on div at bounding box center [784, 361] width 1568 height 722
type input "$ 0,00"
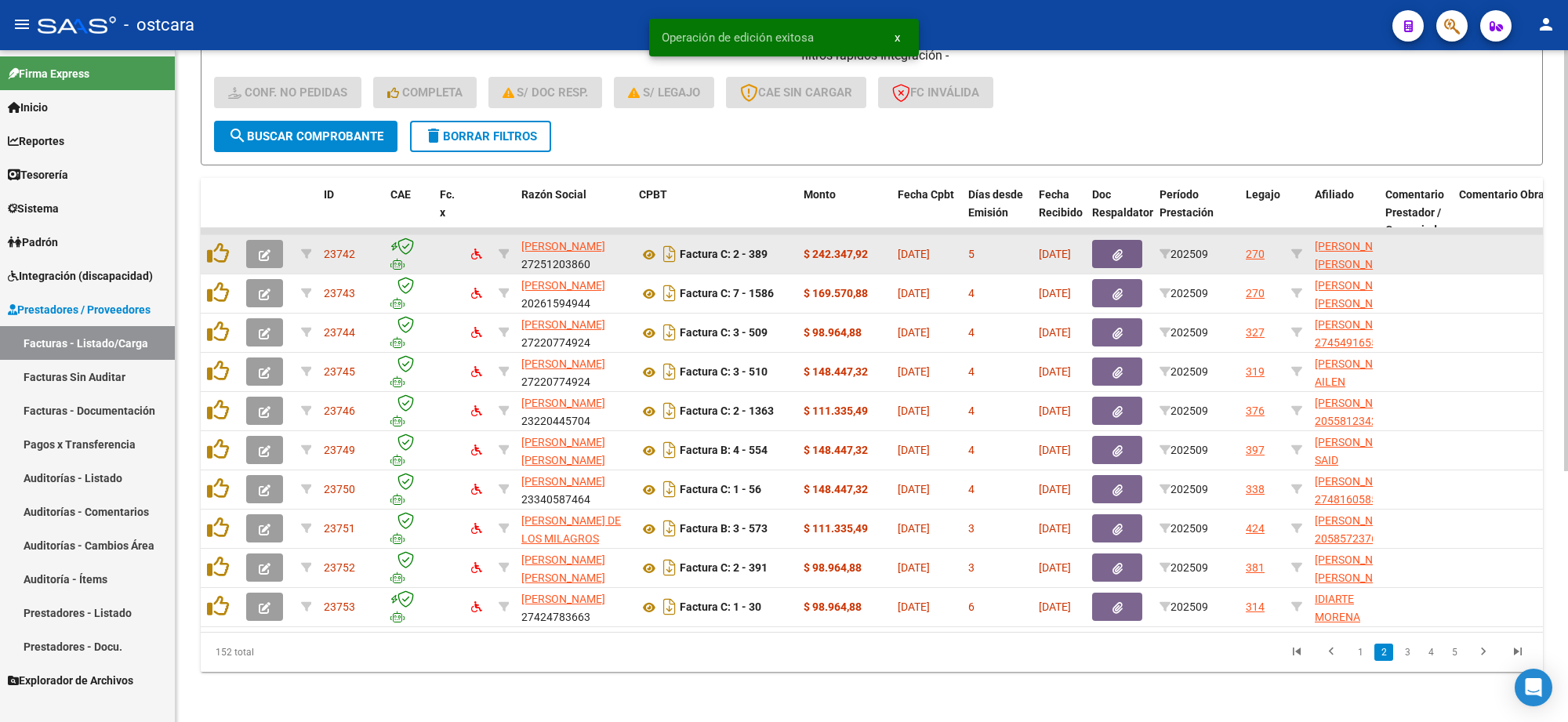
click at [265, 249] on icon "button" at bounding box center [265, 255] width 12 height 12
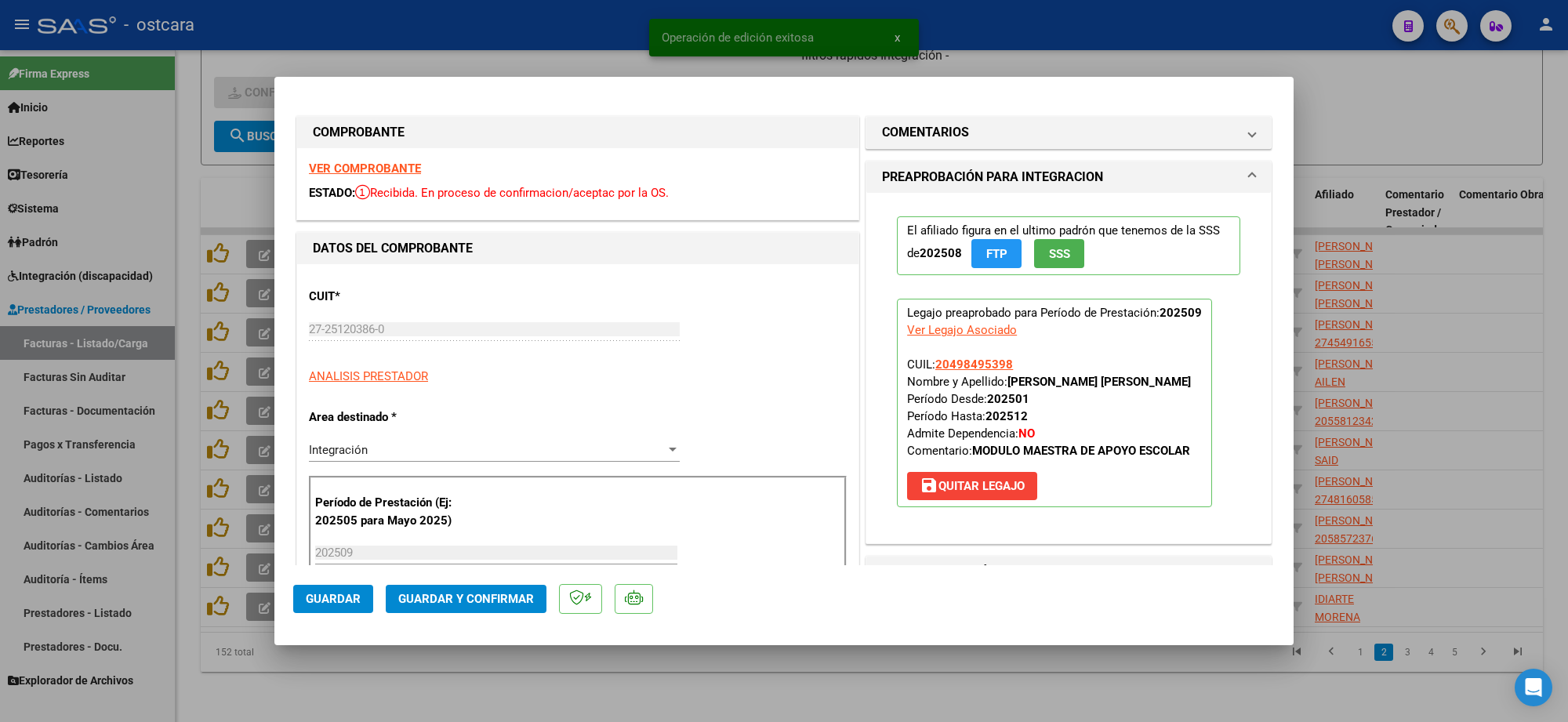
click at [358, 173] on strong "VER COMPROBANTE" at bounding box center [365, 168] width 112 height 14
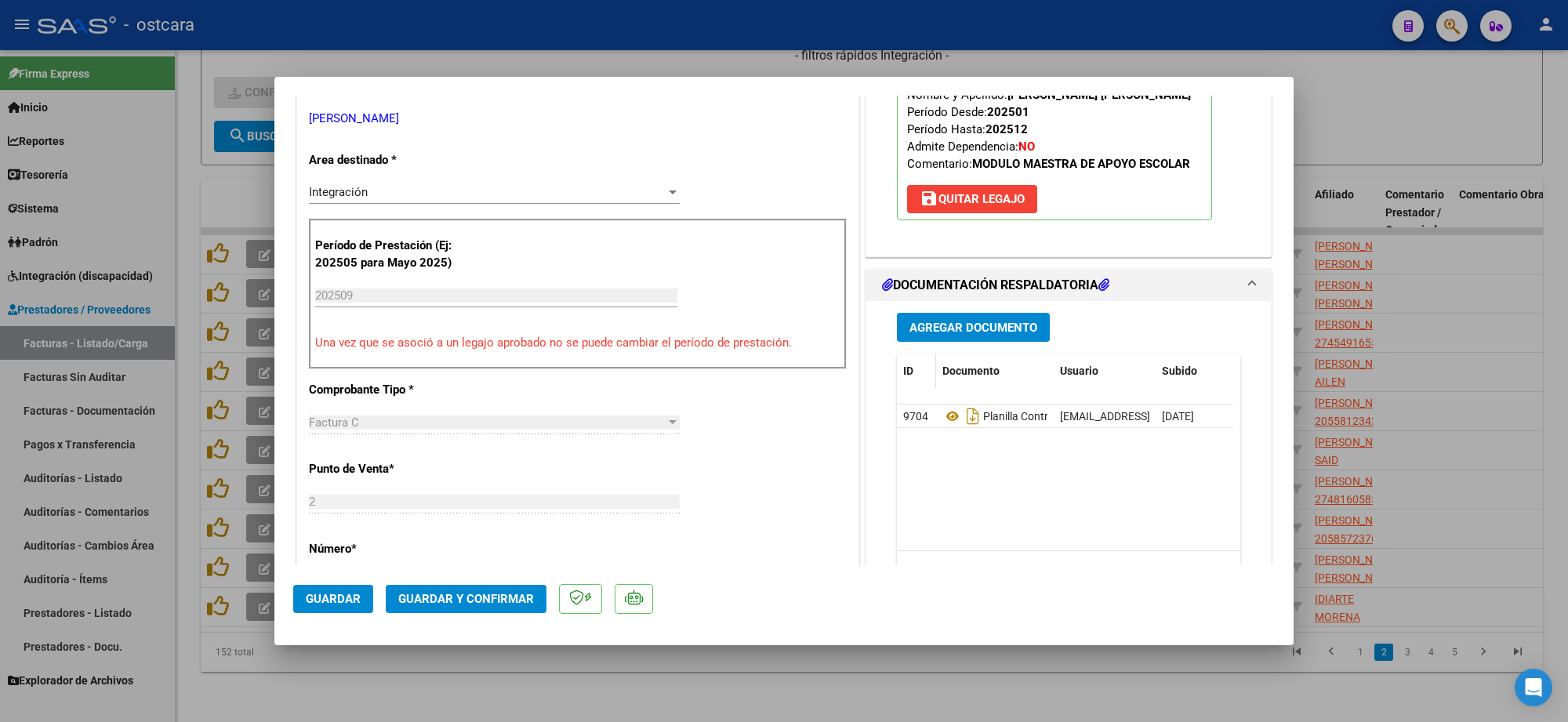
scroll to position [294, 0]
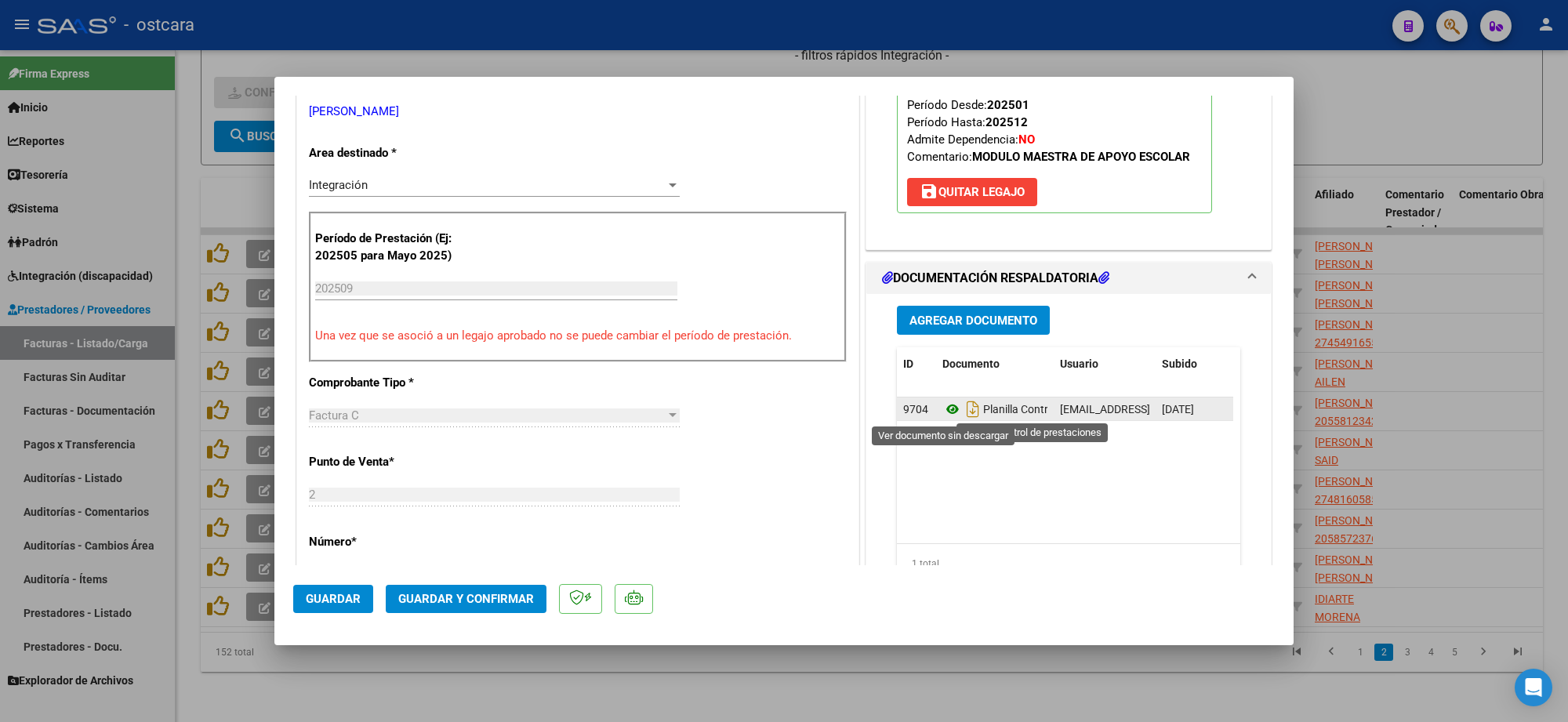
click at [944, 411] on icon at bounding box center [953, 410] width 21 height 19
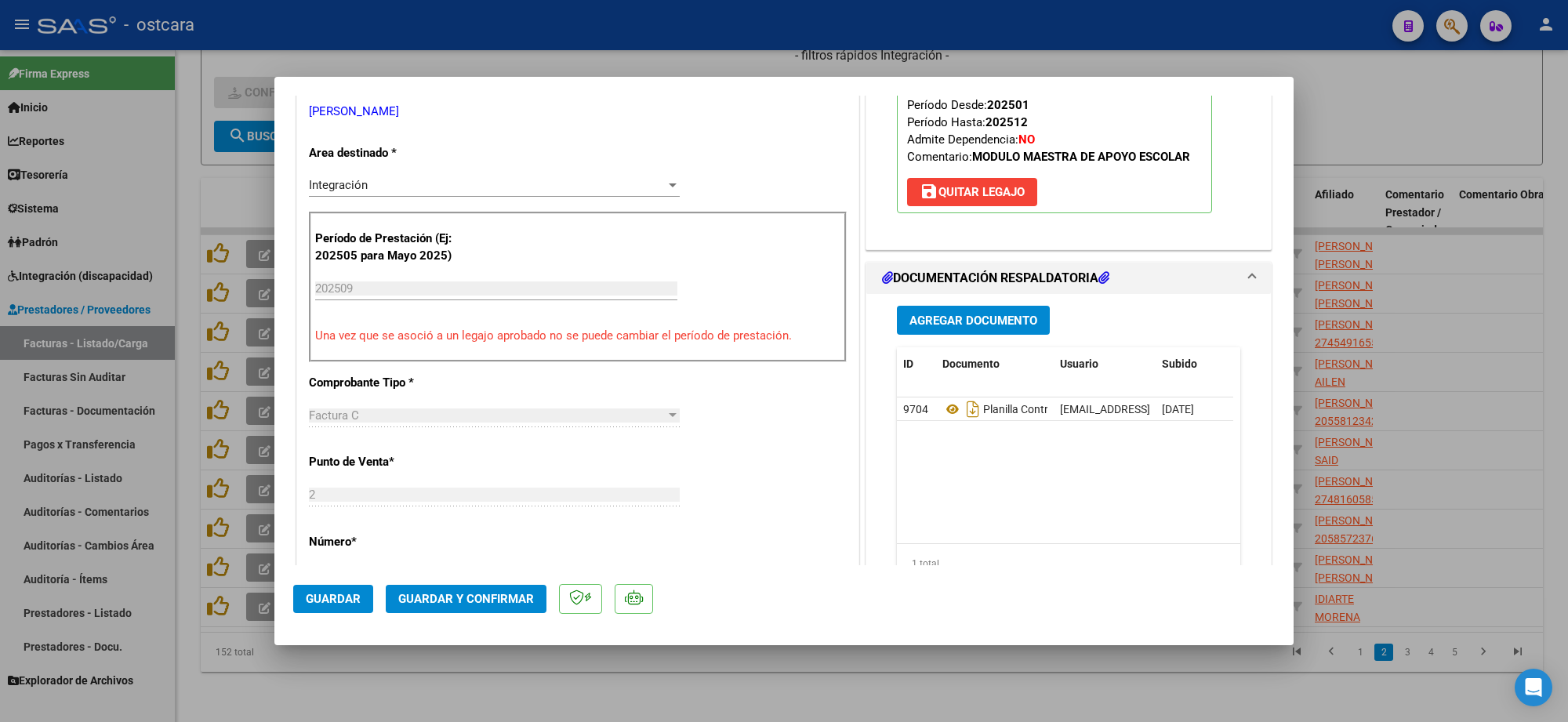
click at [471, 600] on span "Guardar y Confirmar" at bounding box center [466, 599] width 135 height 14
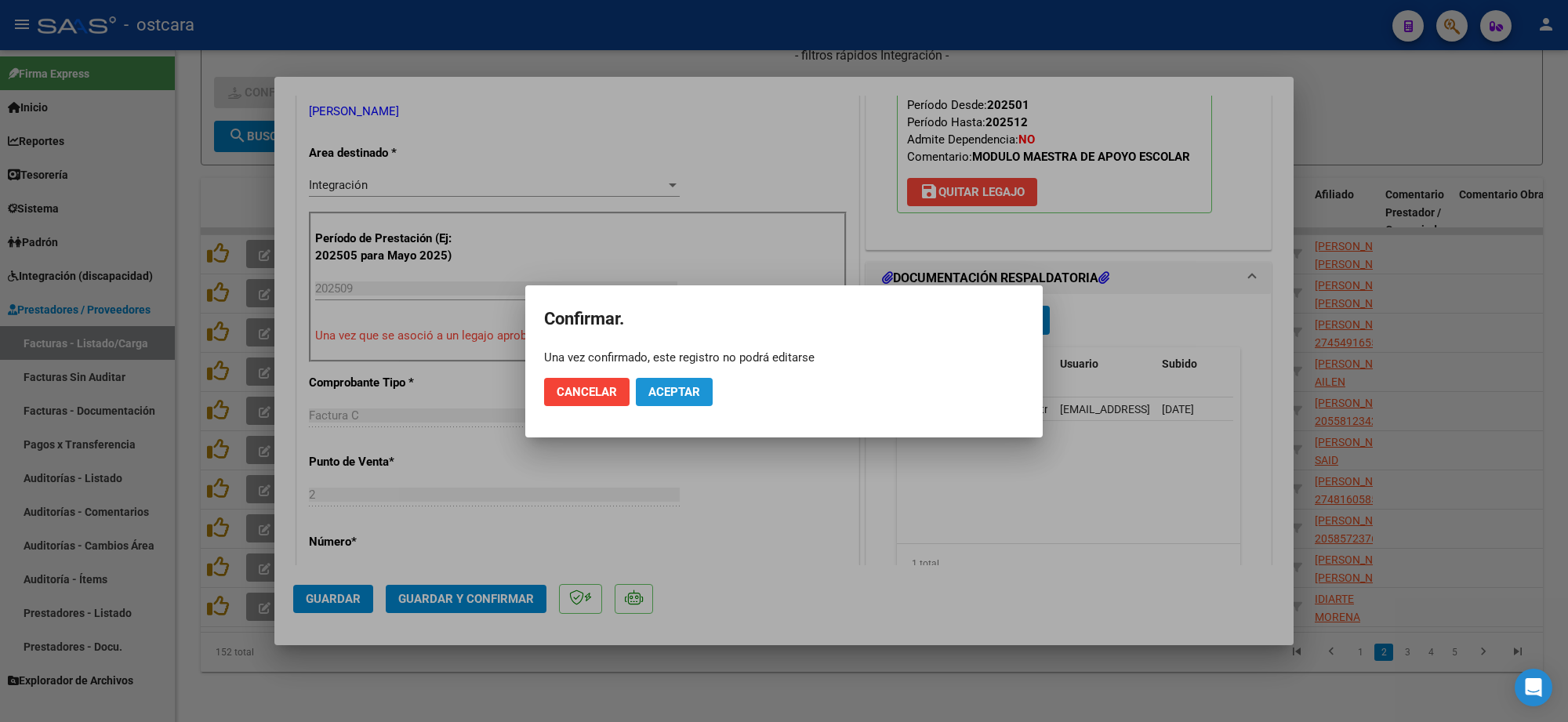
click at [680, 392] on span "Aceptar" at bounding box center [674, 392] width 52 height 14
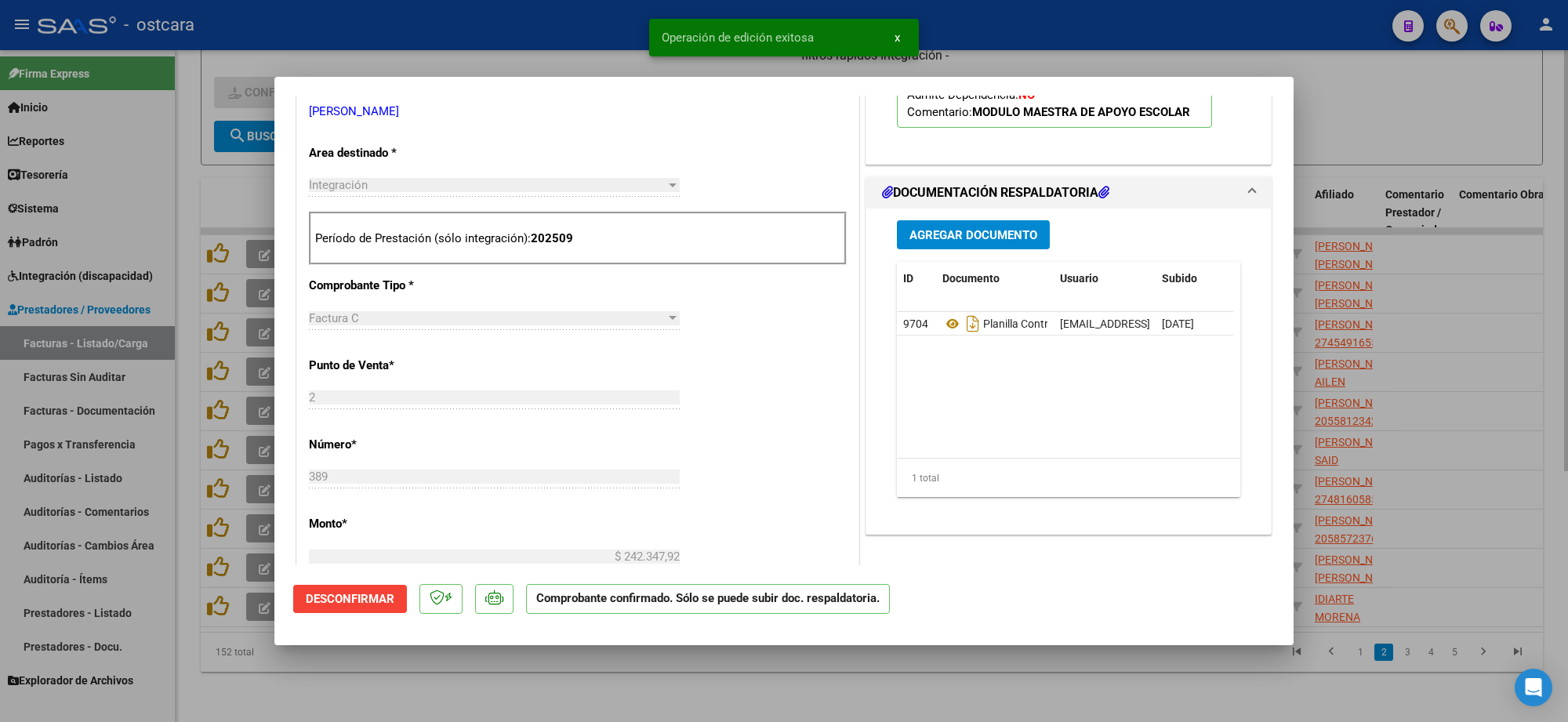
click at [1378, 135] on div at bounding box center [784, 361] width 1568 height 722
type input "$ 0,00"
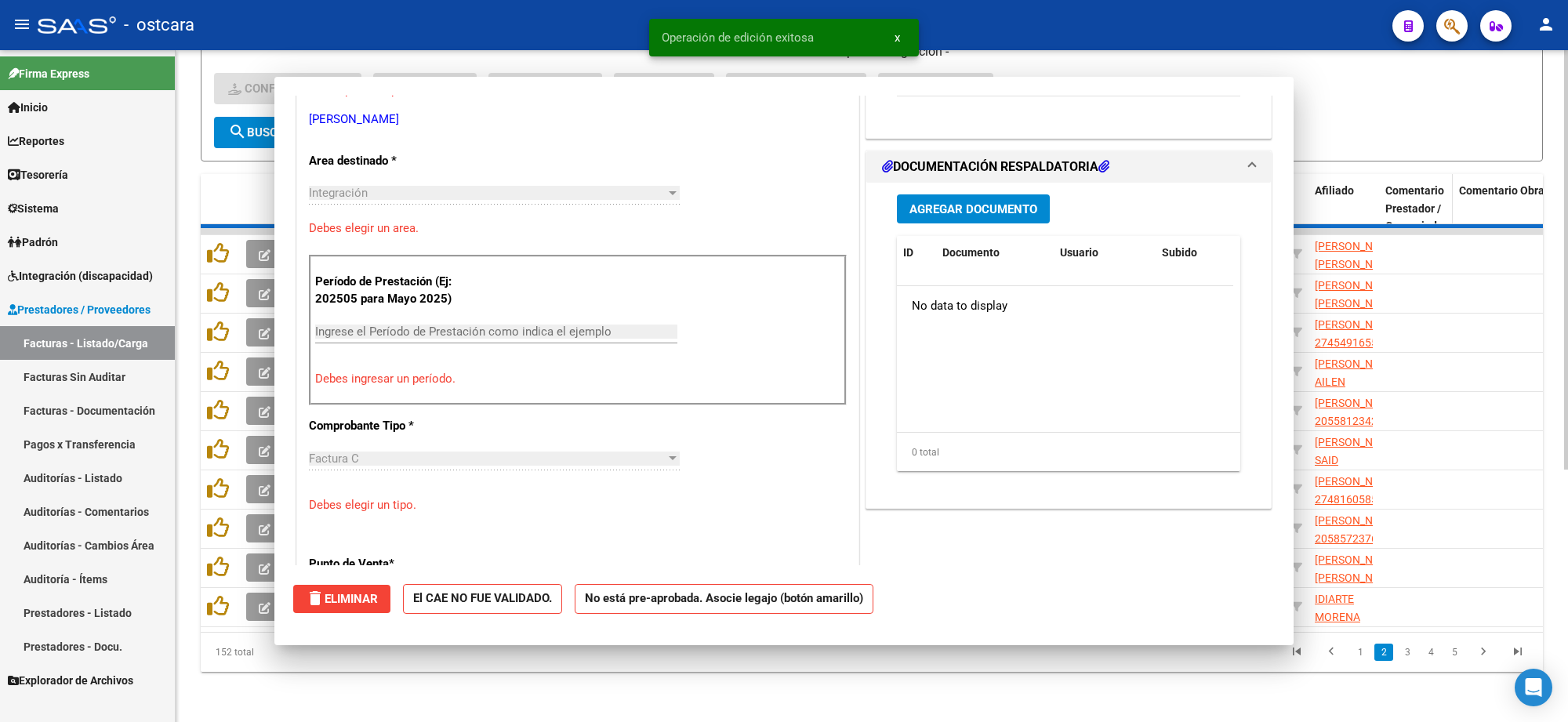
scroll to position [302, 0]
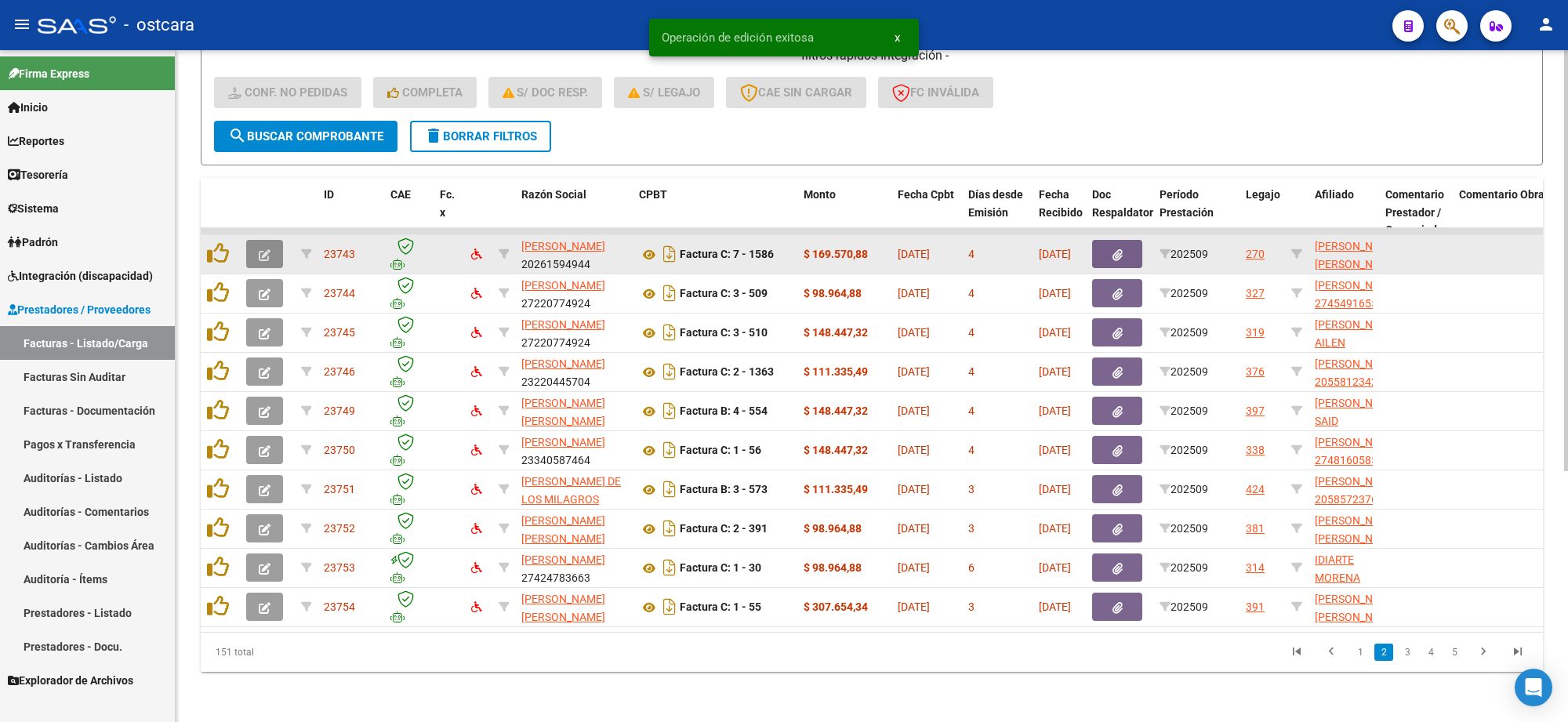
click at [257, 240] on button "button" at bounding box center [265, 254] width 37 height 28
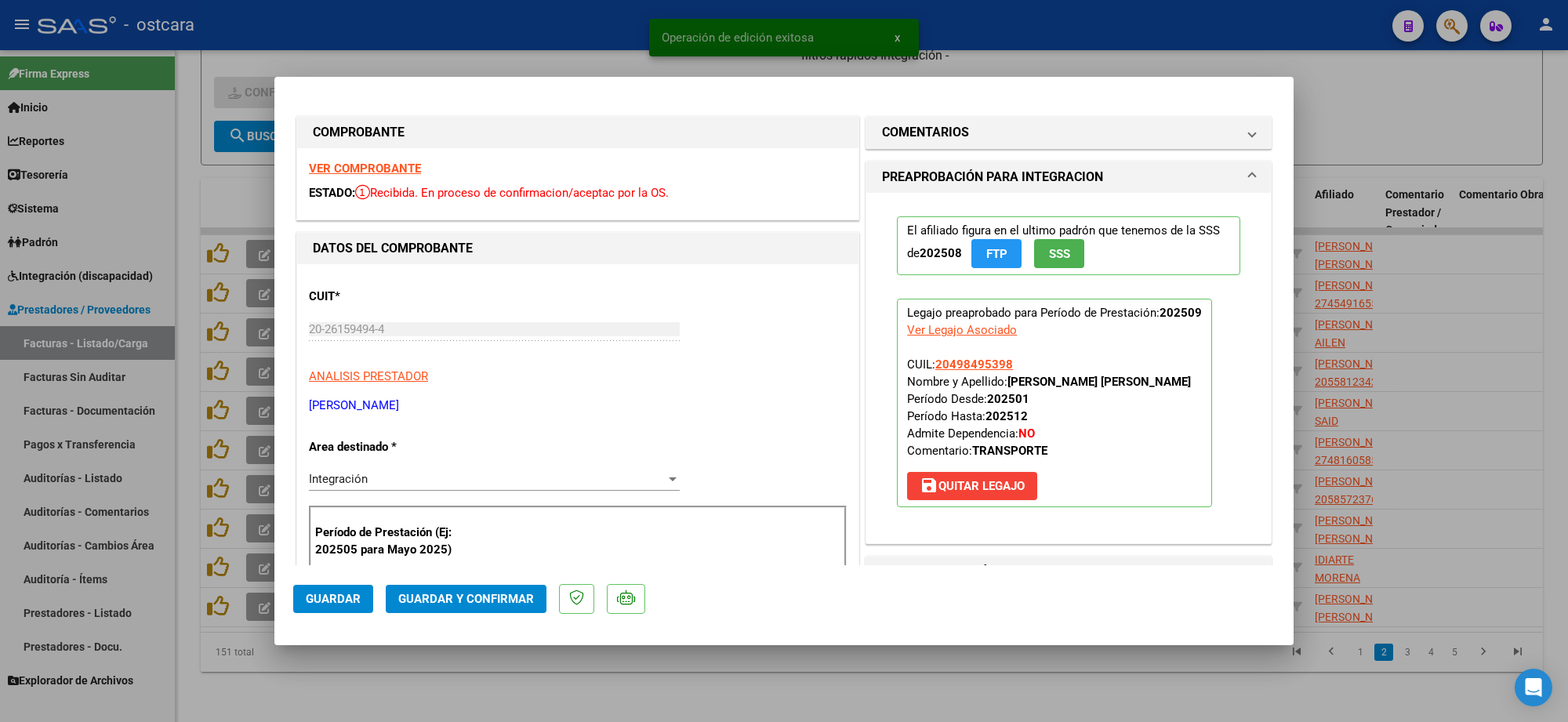
click at [390, 167] on strong "VER COMPROBANTE" at bounding box center [365, 168] width 112 height 14
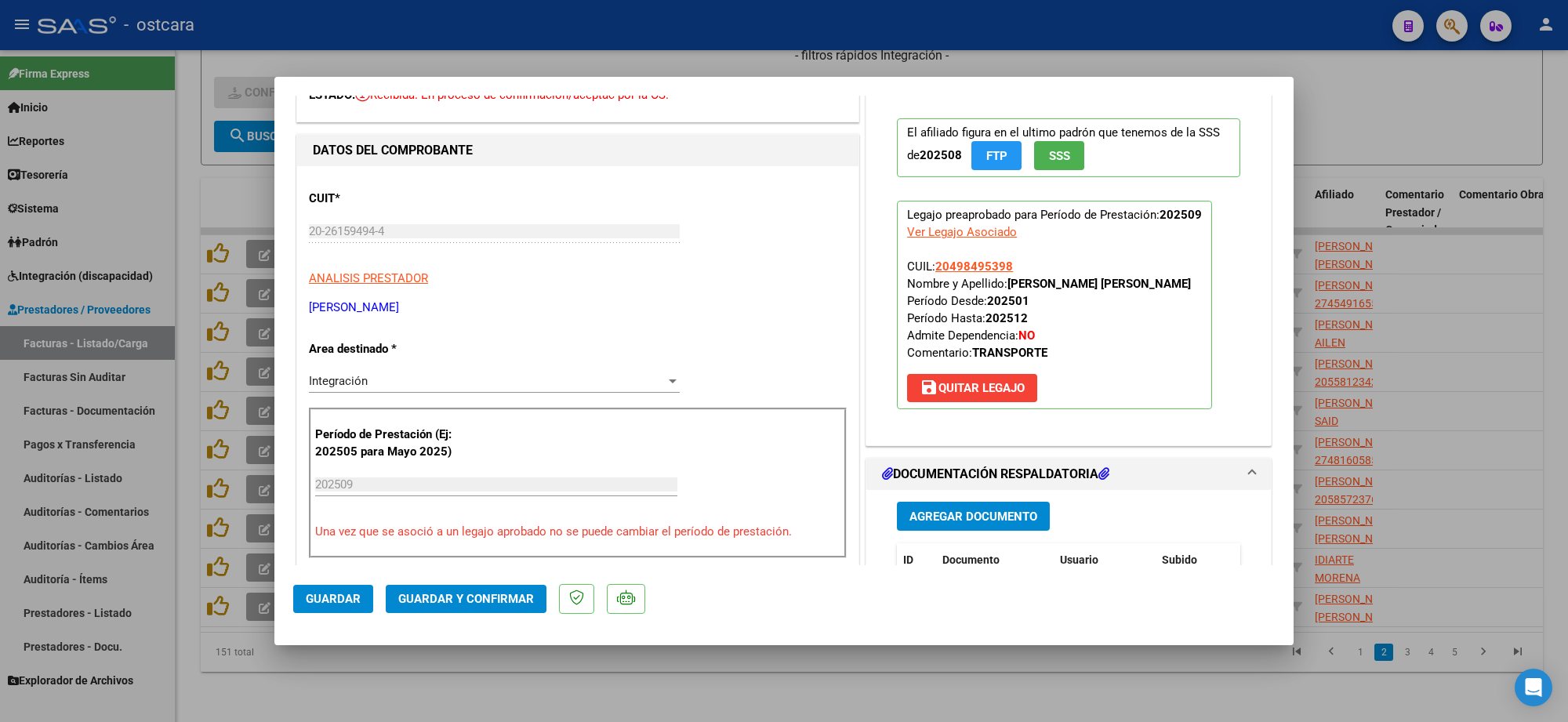
scroll to position [294, 0]
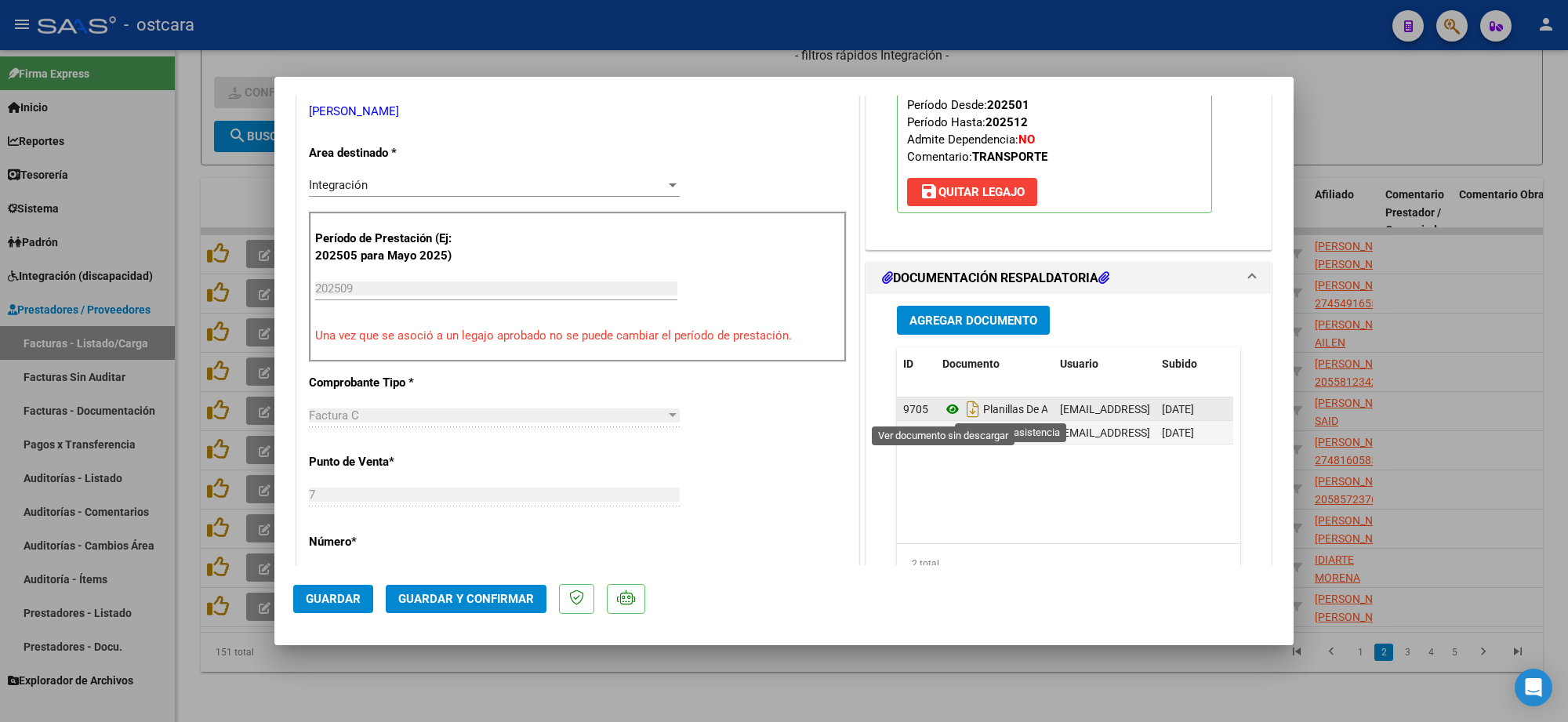
click at [946, 412] on icon at bounding box center [953, 410] width 21 height 19
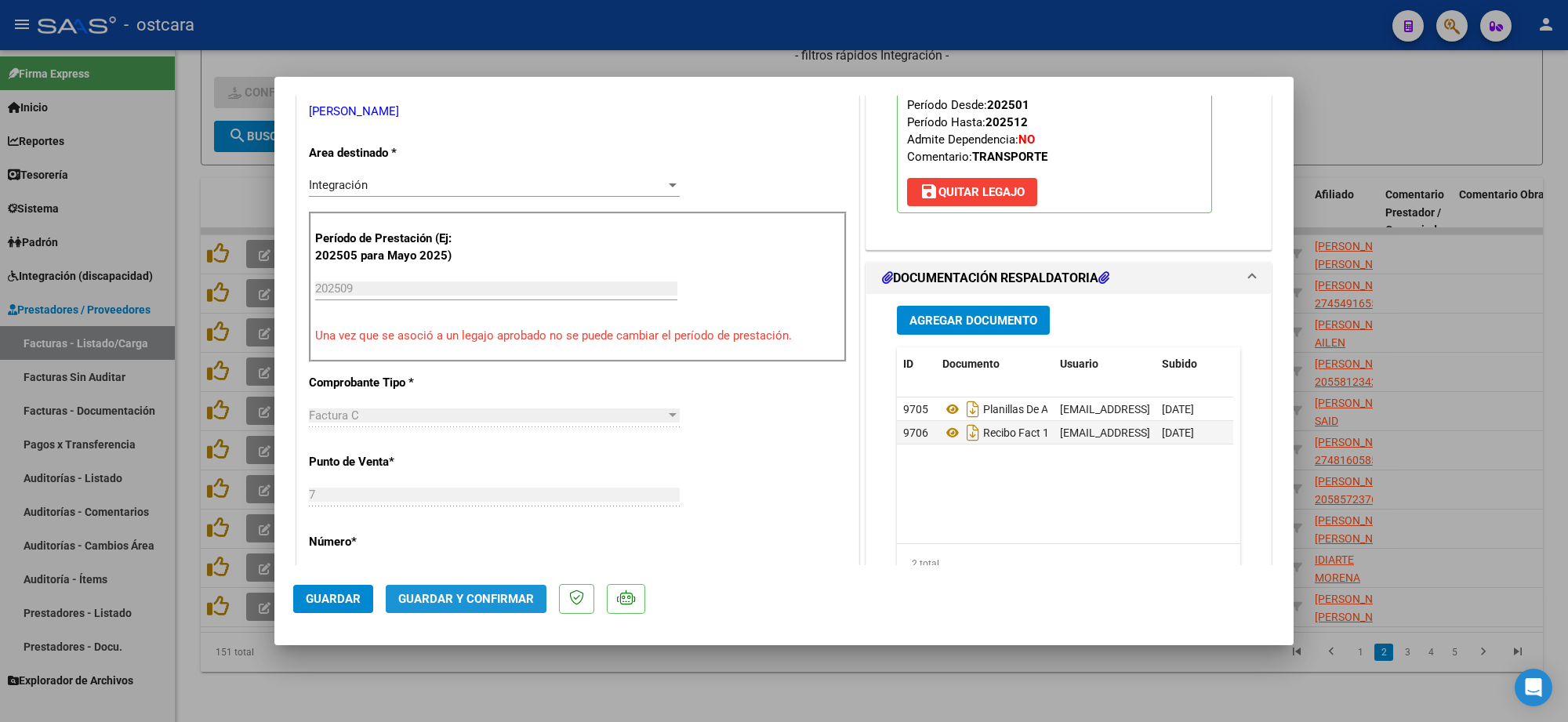
click at [497, 600] on span "Guardar y Confirmar" at bounding box center [466, 599] width 135 height 14
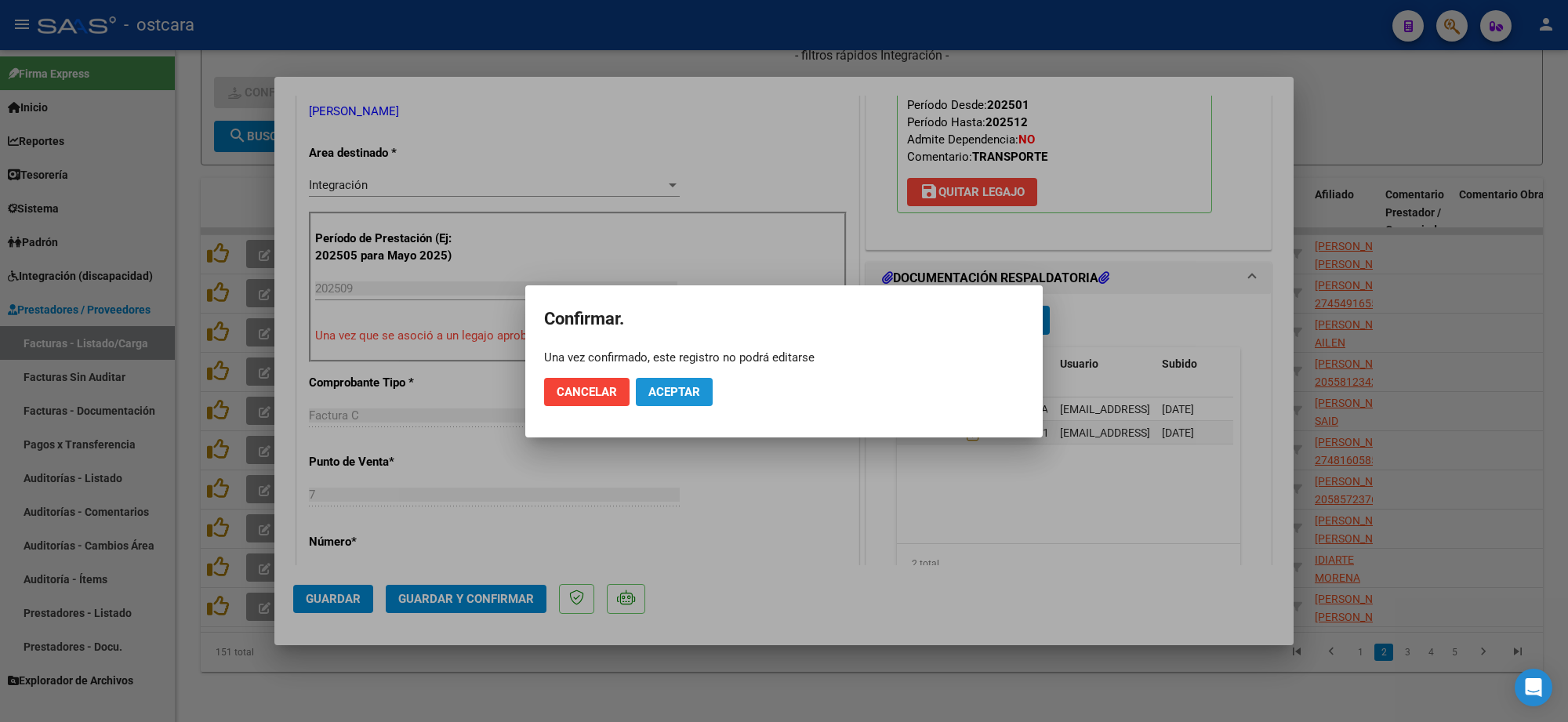
click at [644, 390] on button "Aceptar" at bounding box center [674, 392] width 77 height 28
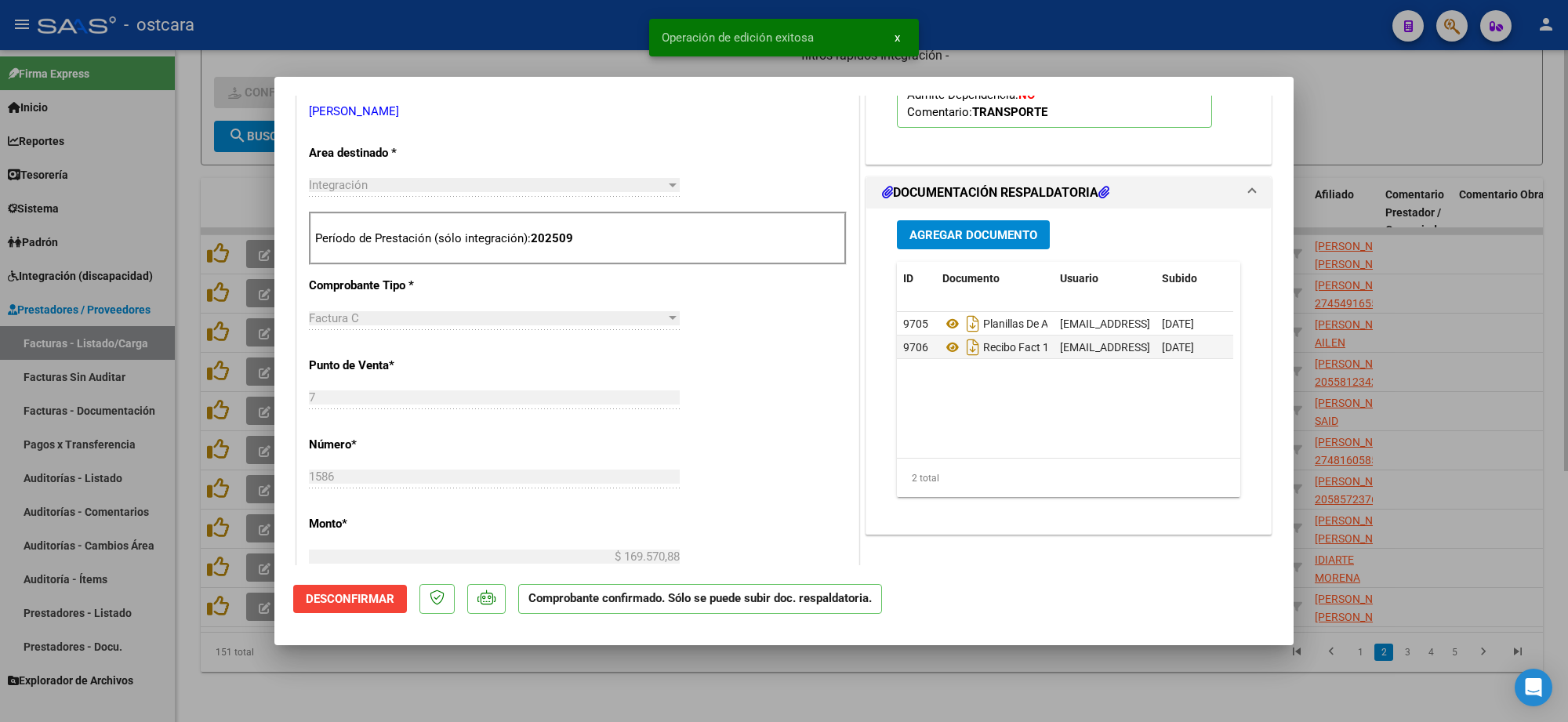
click at [1369, 110] on div at bounding box center [784, 361] width 1568 height 722
type input "$ 0,00"
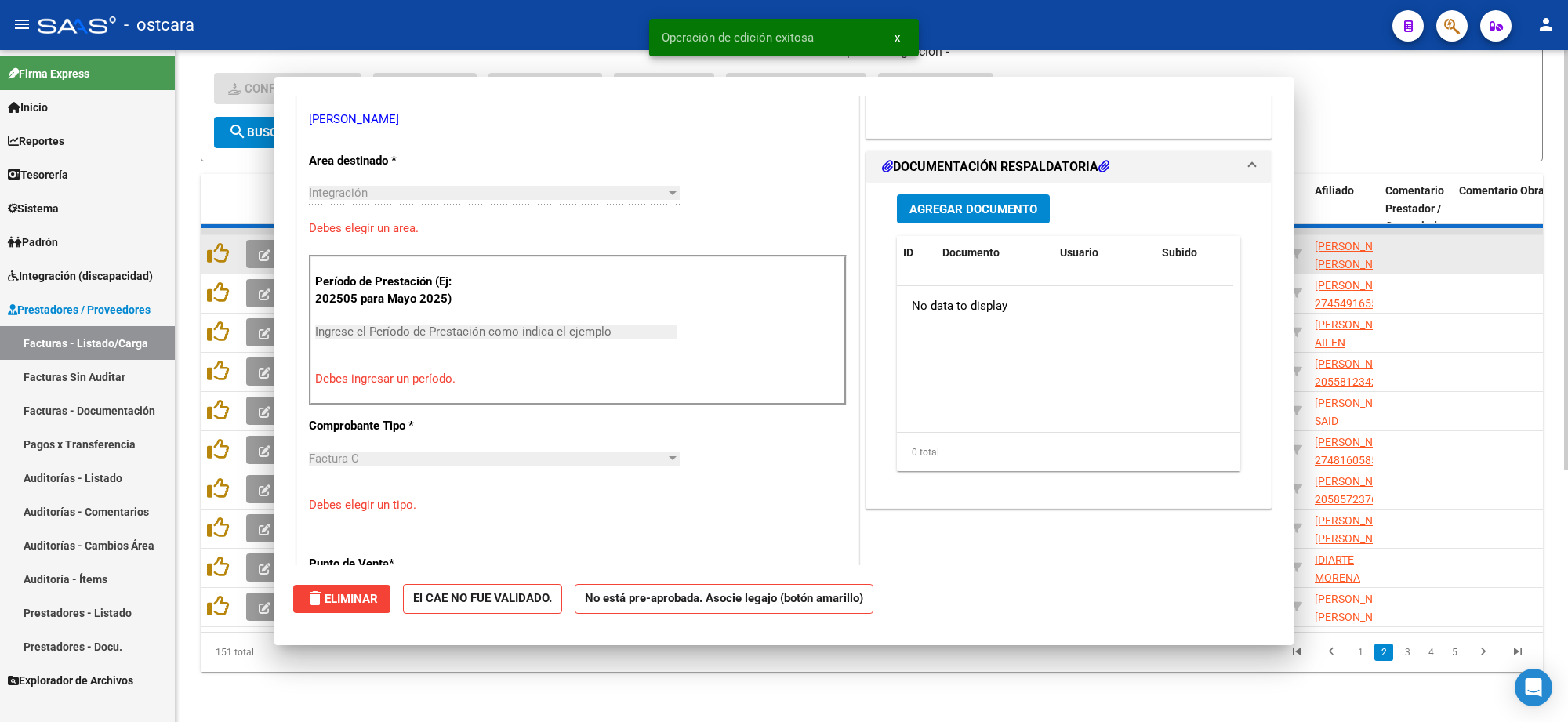
scroll to position [302, 0]
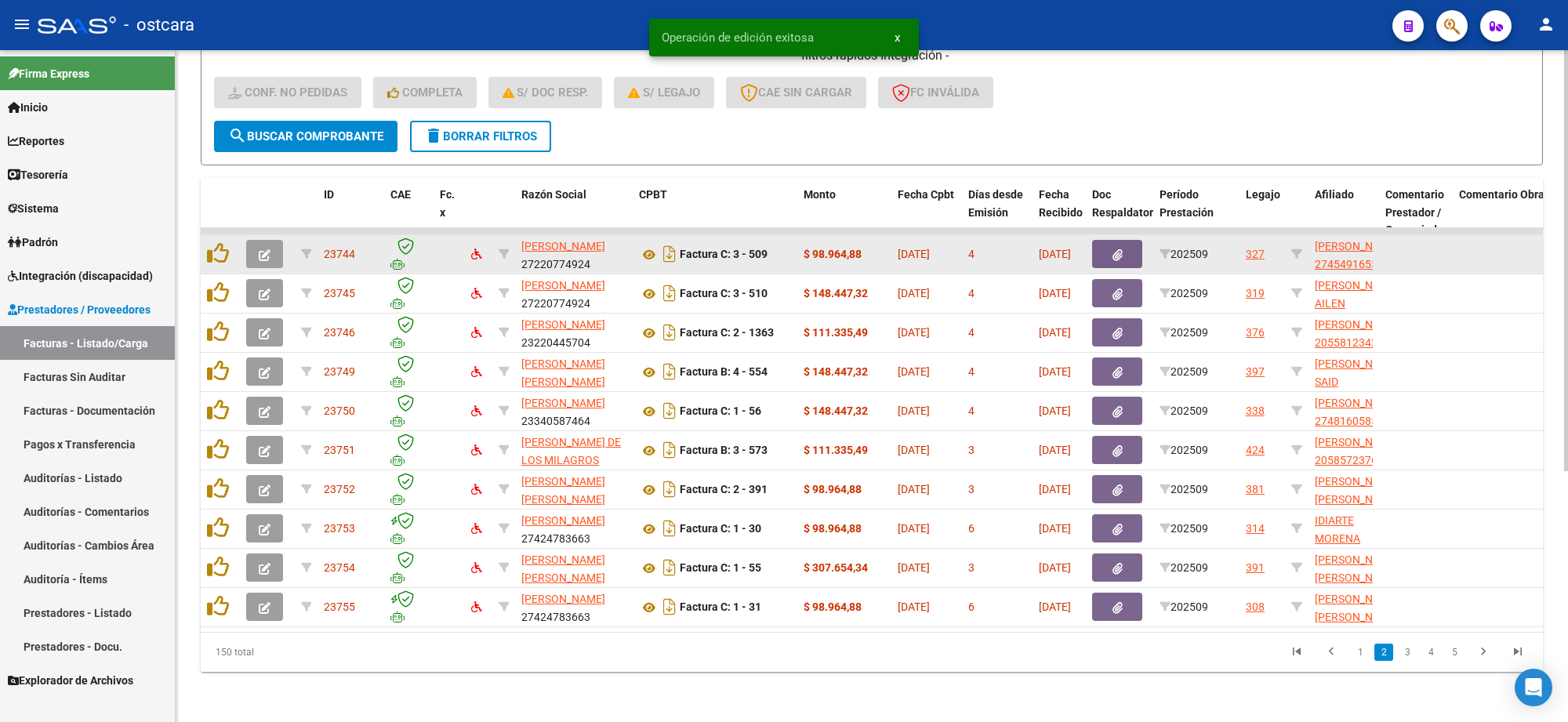
click at [253, 240] on button "button" at bounding box center [265, 254] width 37 height 28
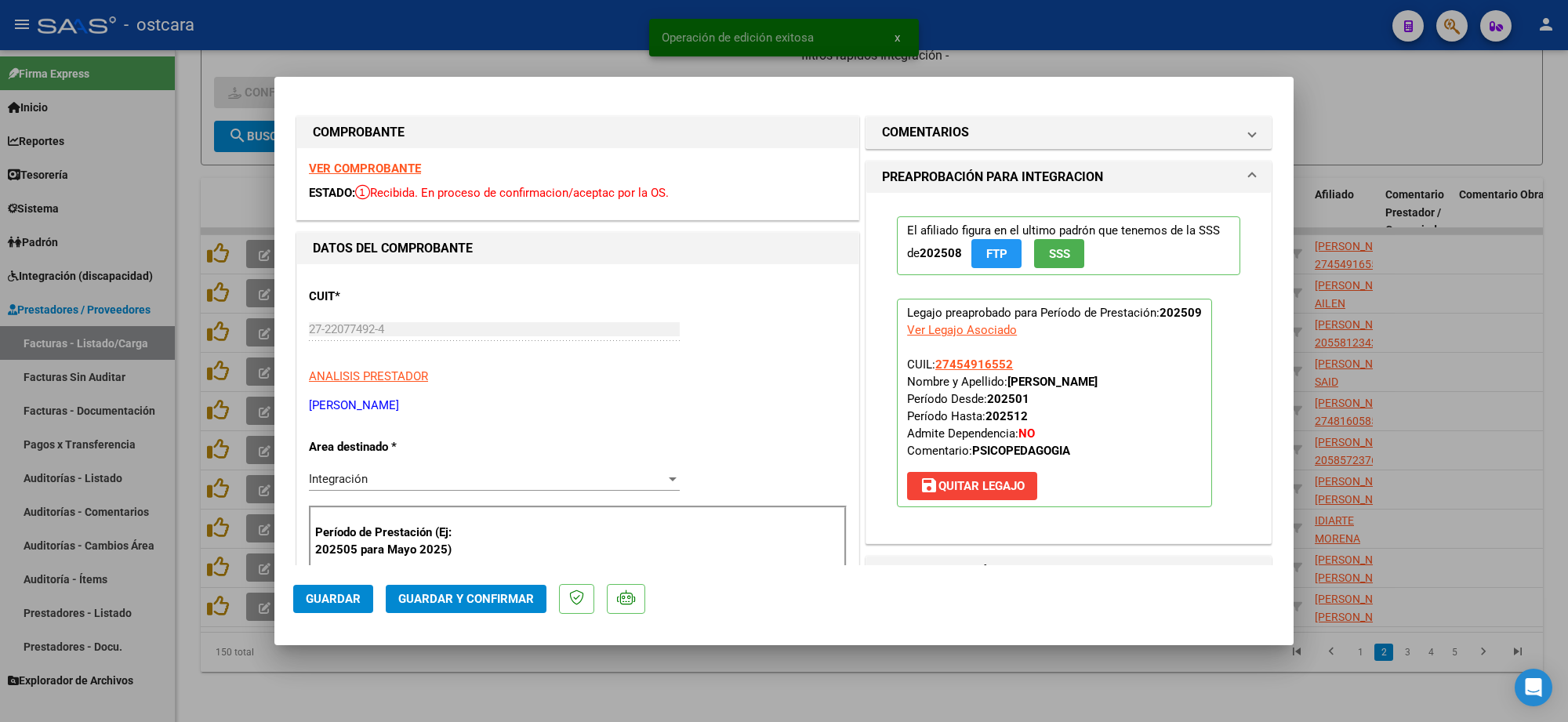
click at [355, 174] on strong "VER COMPROBANTE" at bounding box center [365, 168] width 112 height 14
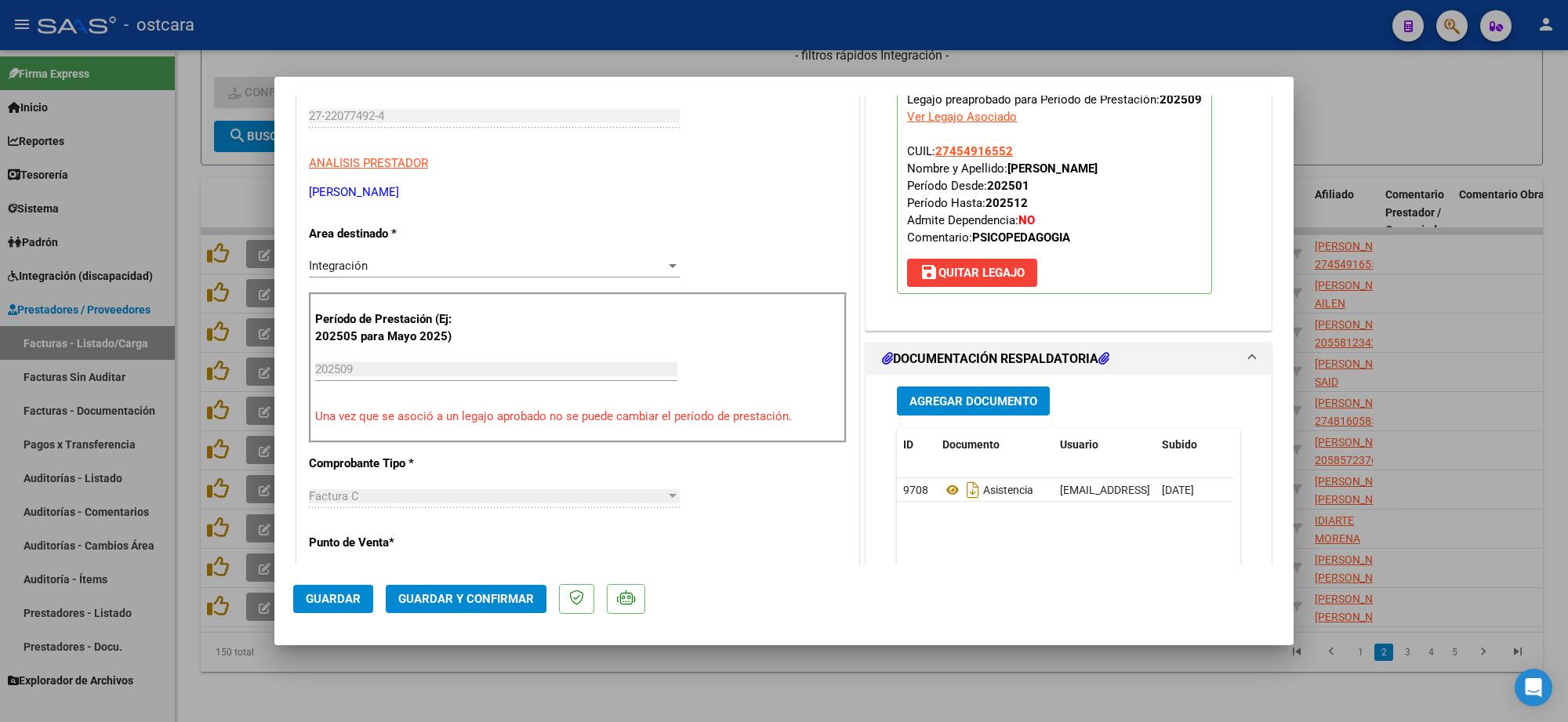
scroll to position [392, 0]
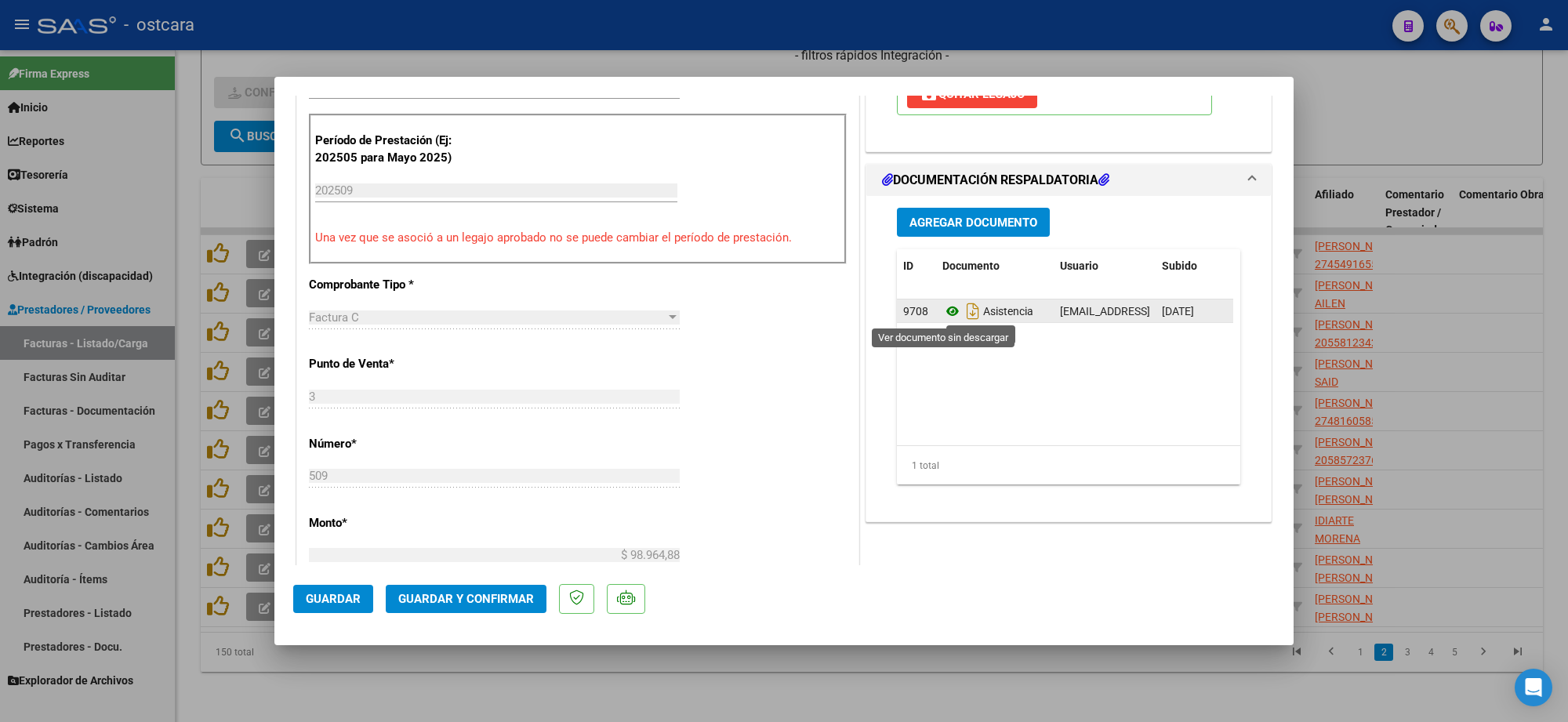
click at [946, 306] on icon at bounding box center [953, 311] width 21 height 19
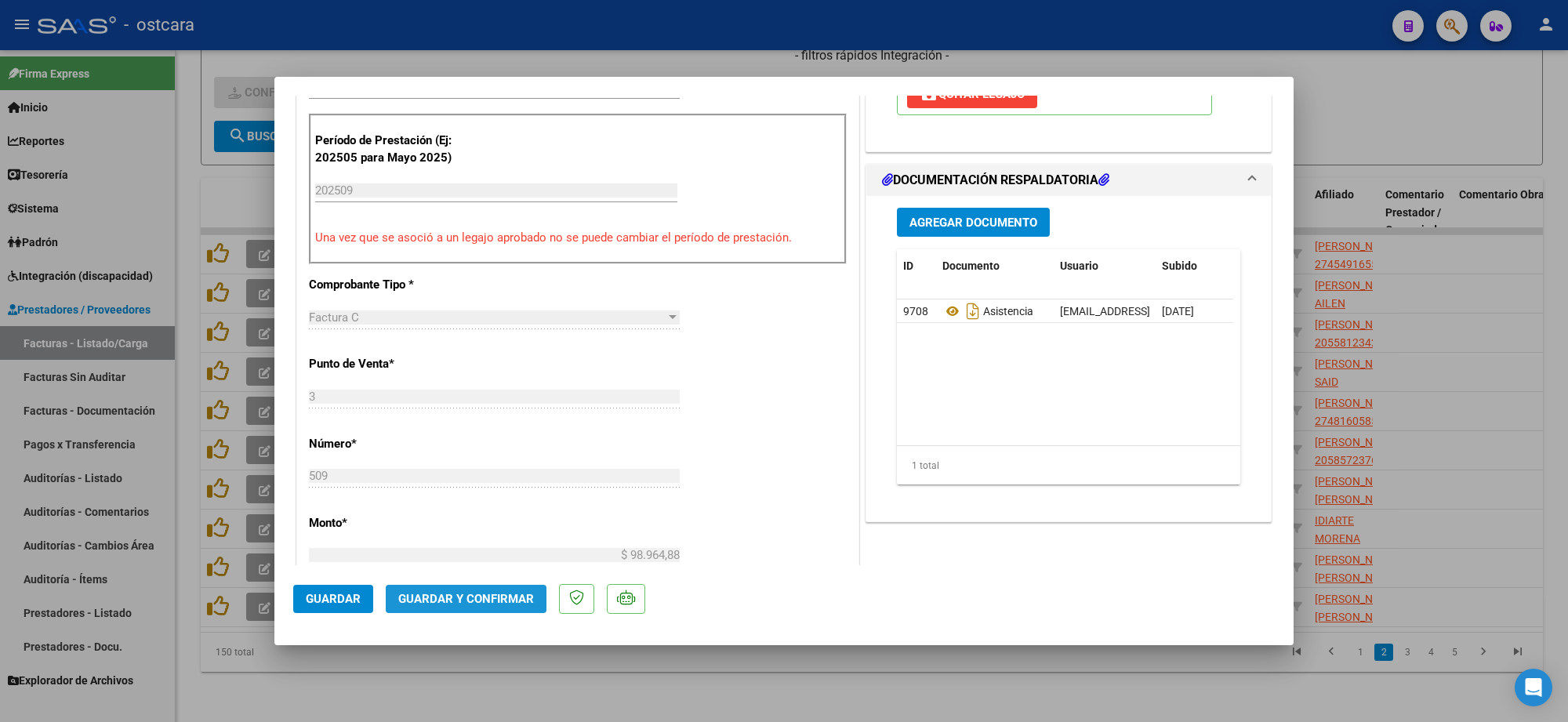
click at [518, 600] on span "Guardar y Confirmar" at bounding box center [466, 599] width 135 height 14
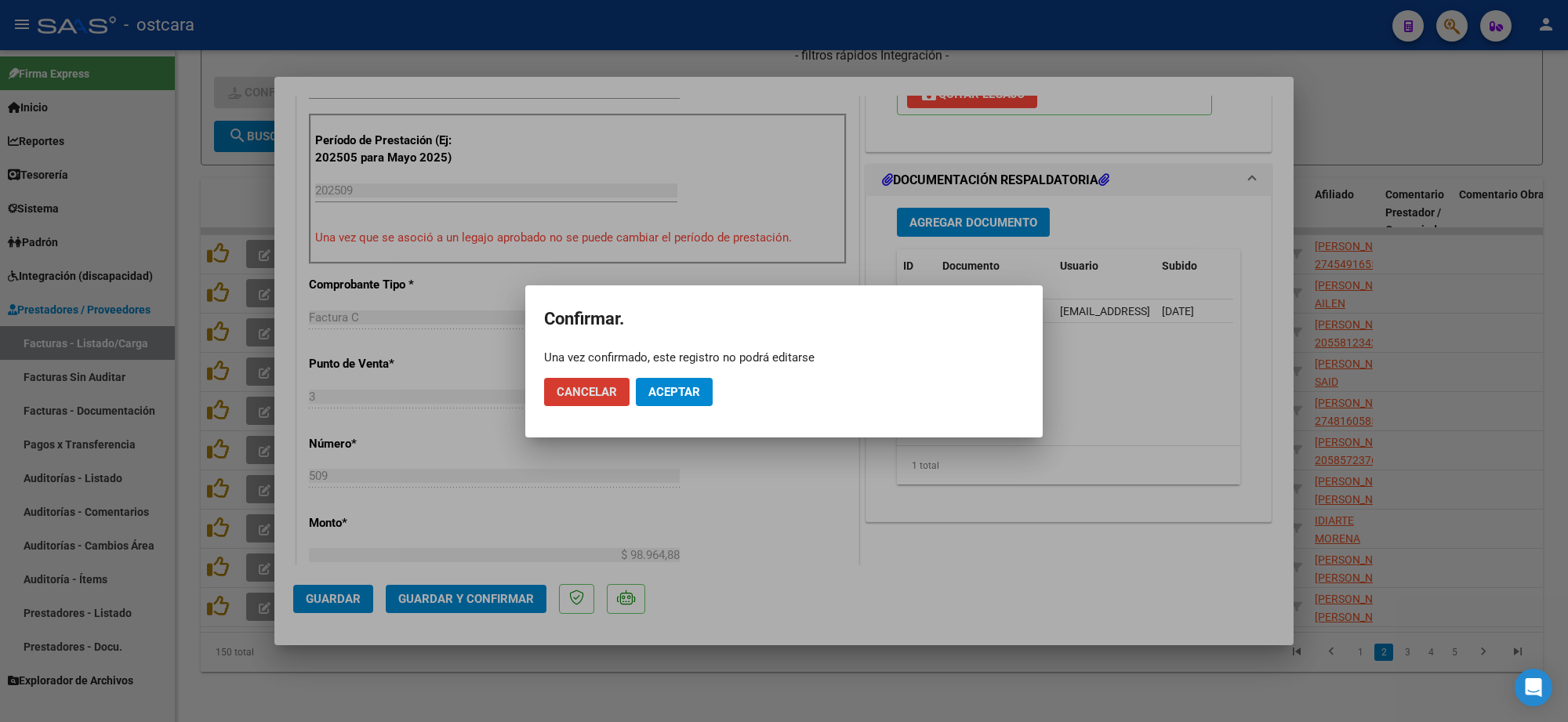
click at [687, 385] on button "Aceptar" at bounding box center [674, 392] width 77 height 28
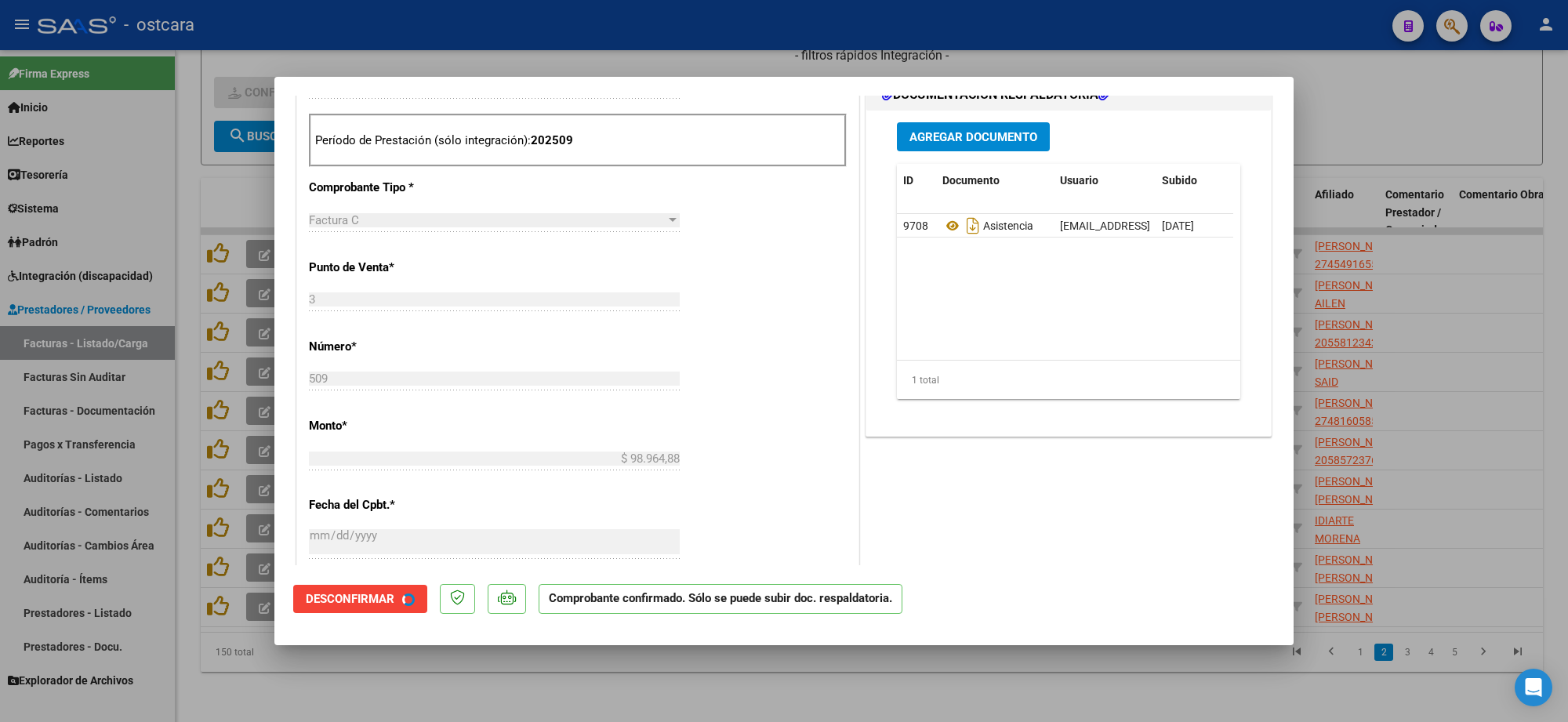
click at [1385, 148] on div at bounding box center [784, 361] width 1568 height 722
type input "$ 0,00"
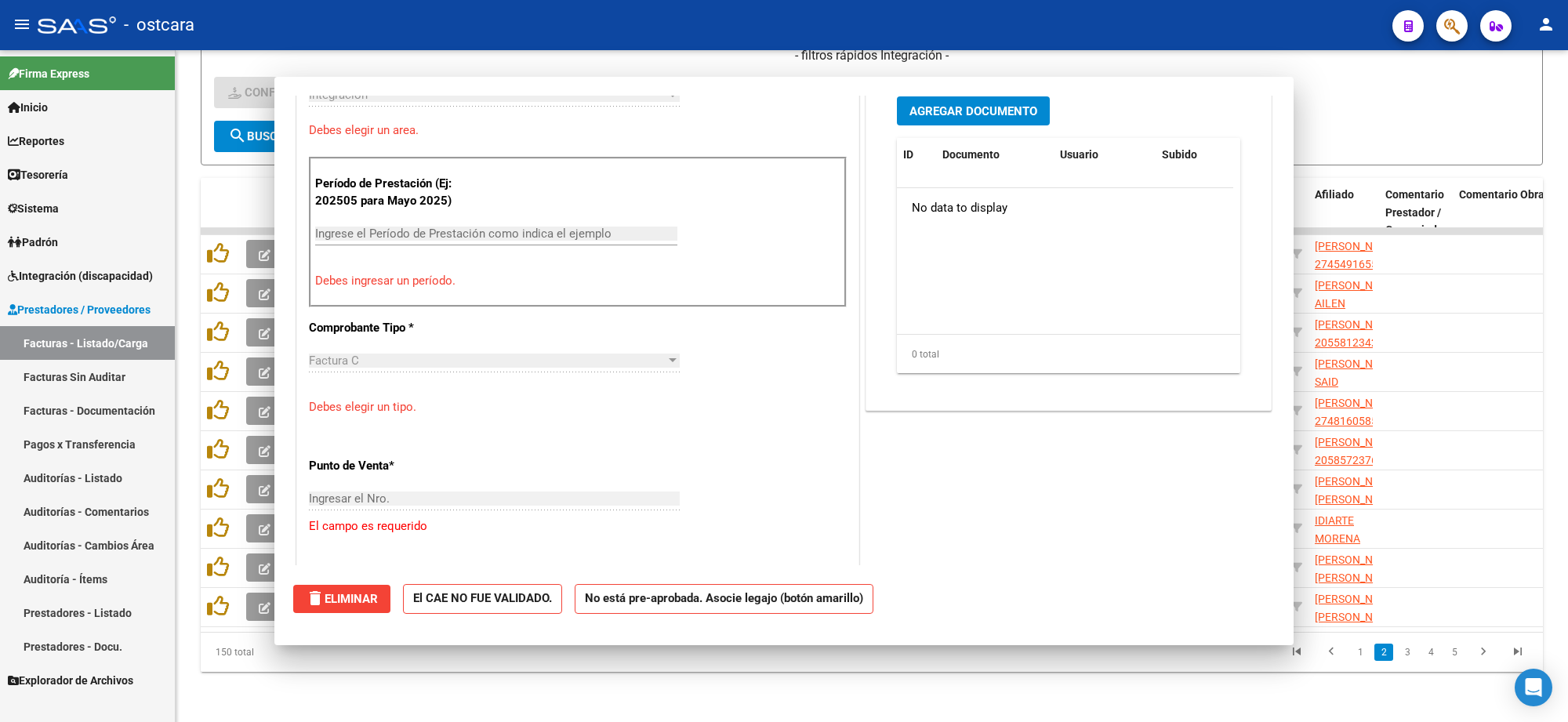
scroll to position [419, 0]
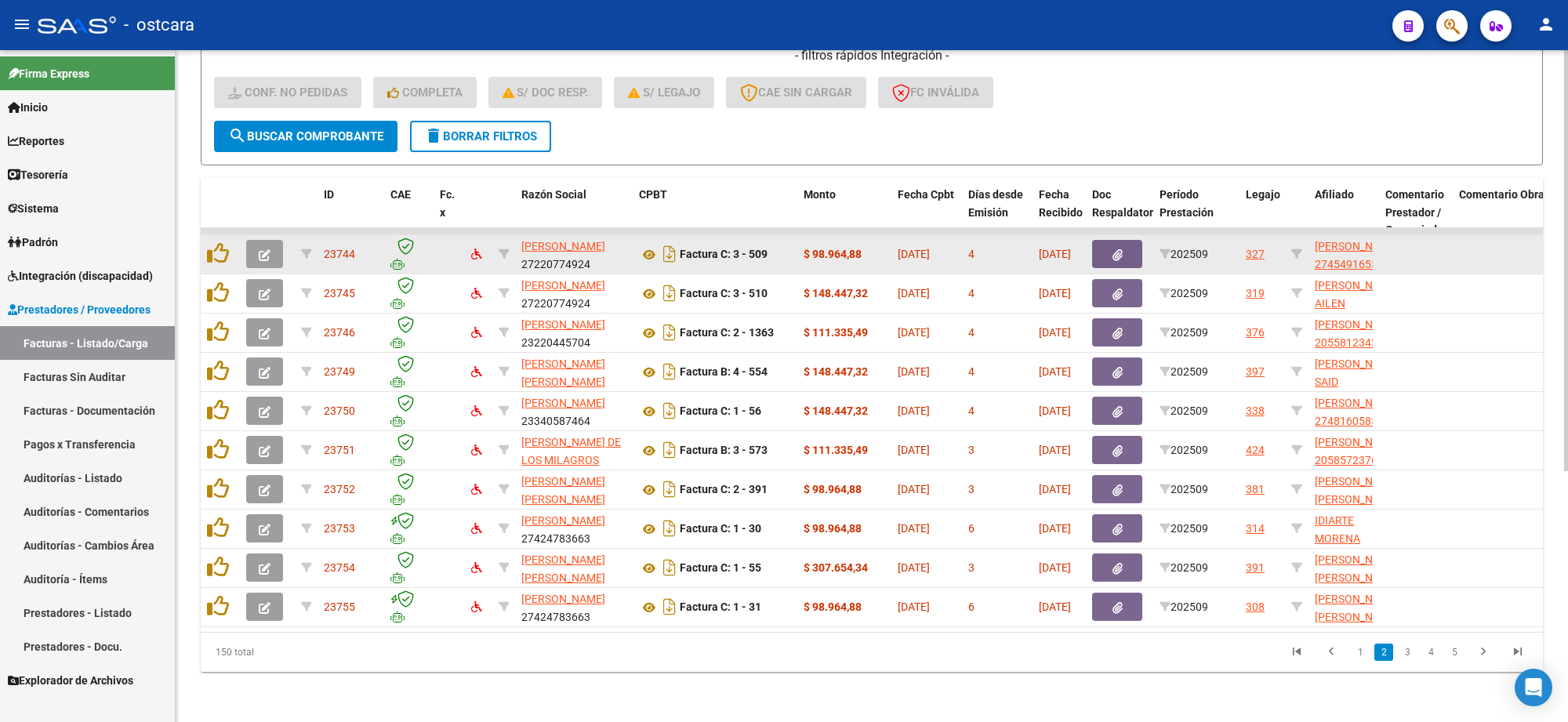
click at [264, 249] on icon "button" at bounding box center [265, 255] width 12 height 12
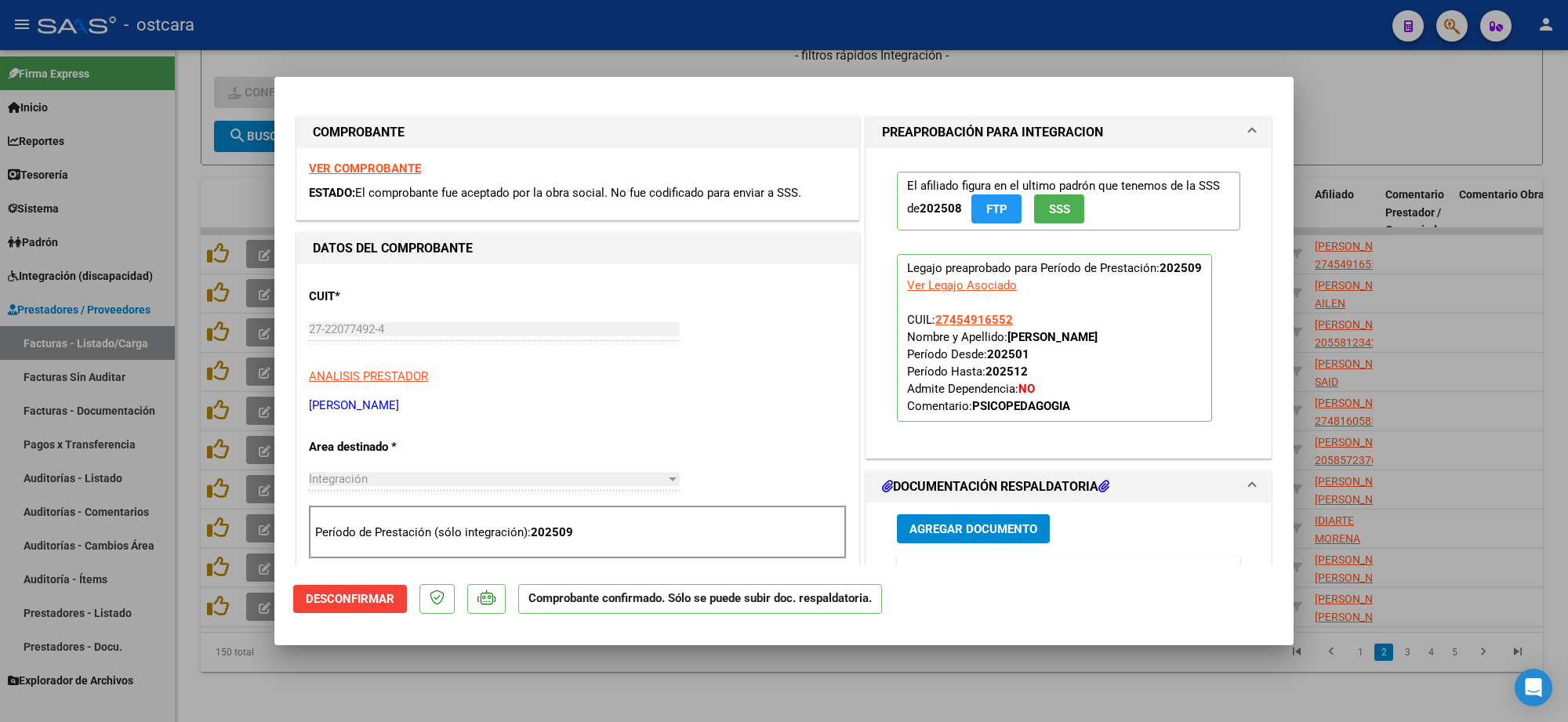
click at [357, 166] on strong "VER COMPROBANTE" at bounding box center [365, 168] width 112 height 14
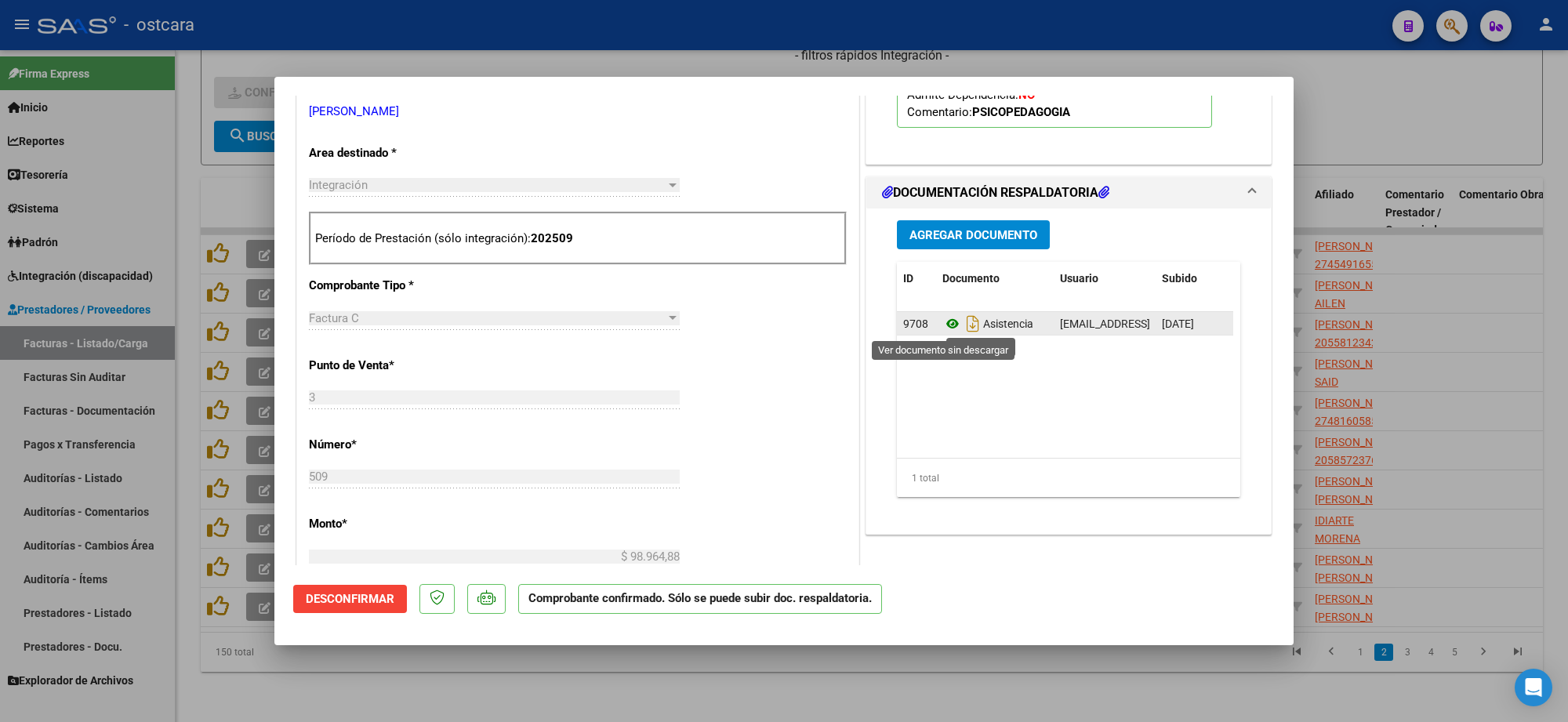
click at [943, 322] on icon at bounding box center [953, 324] width 21 height 19
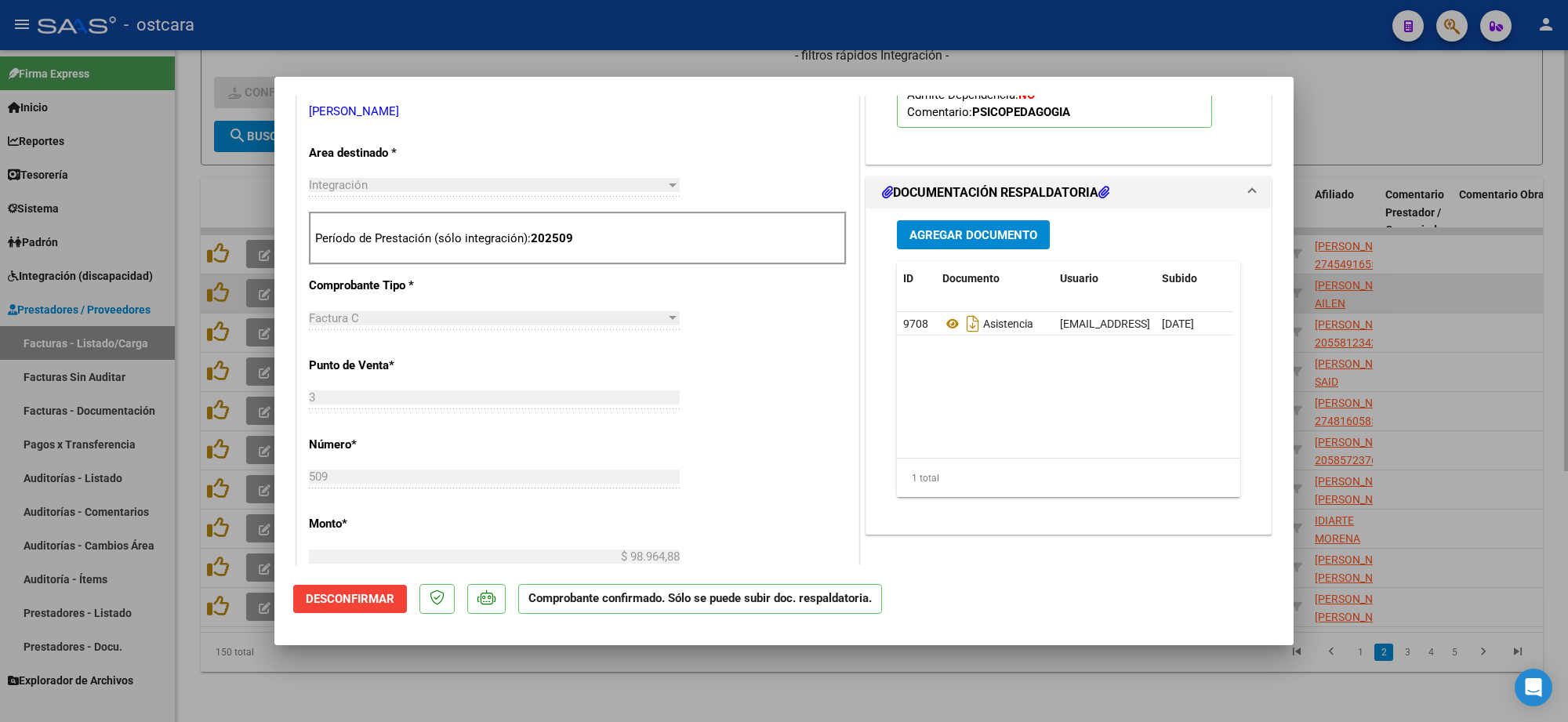
click at [1465, 283] on div at bounding box center [784, 361] width 1568 height 722
type input "$ 0,00"
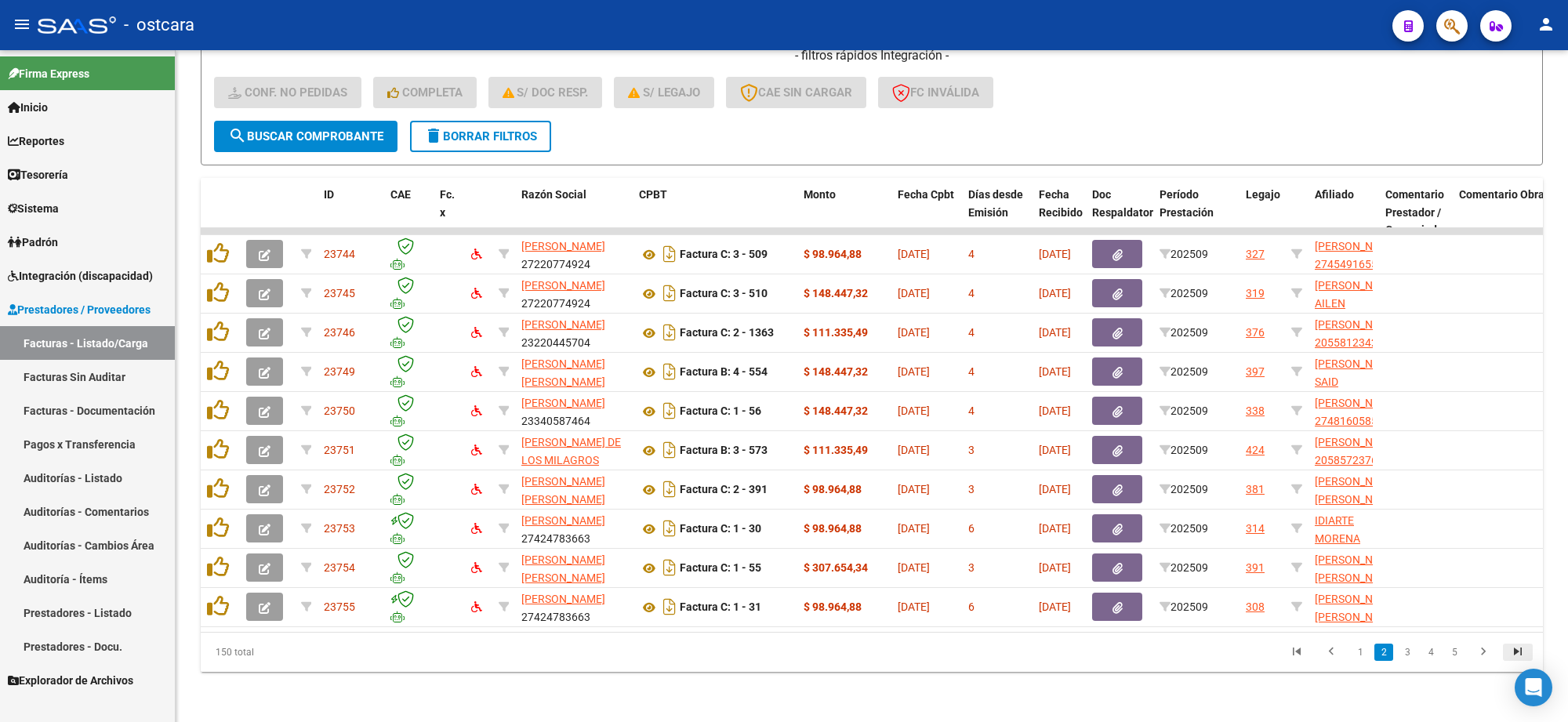
click at [1520, 644] on icon "go to last page" at bounding box center [1518, 654] width 21 height 19
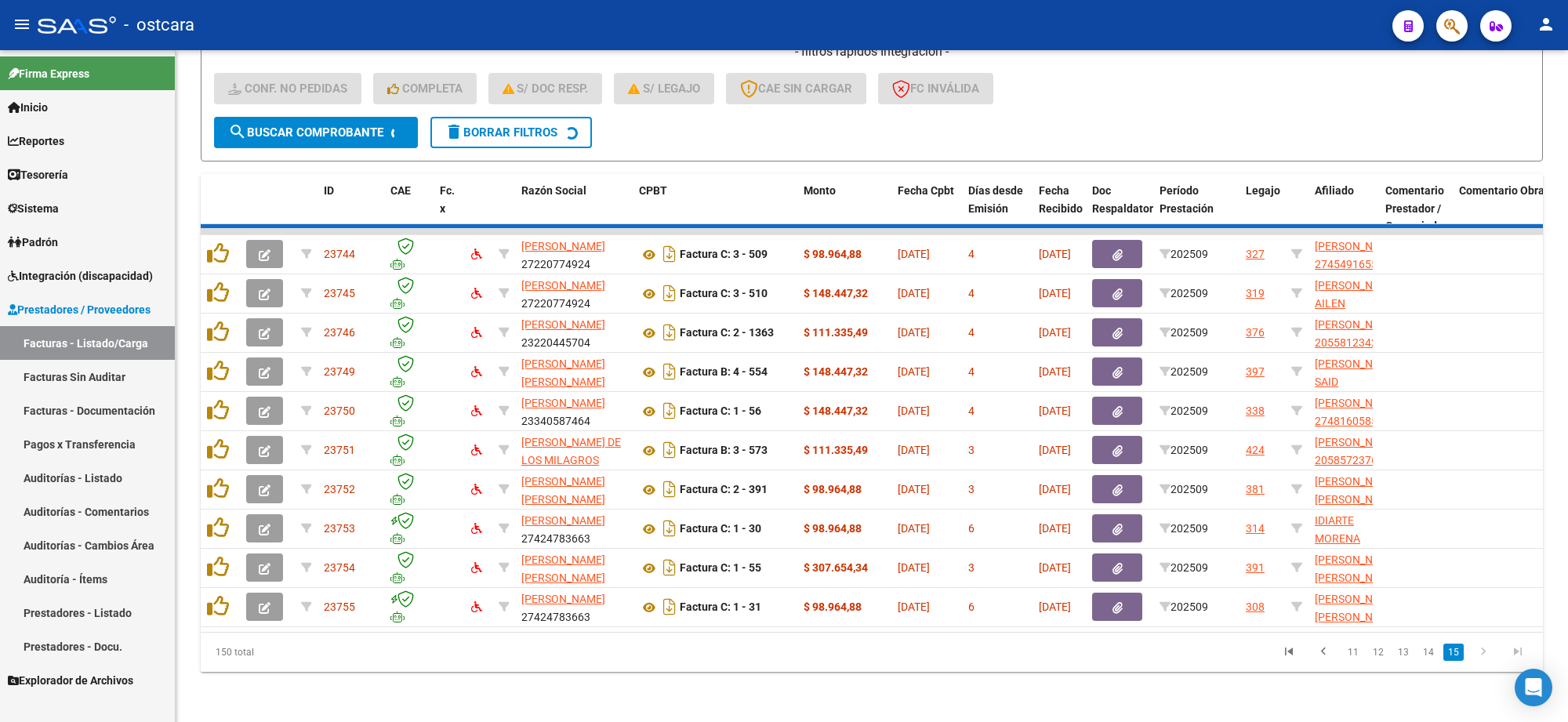
scroll to position [361, 0]
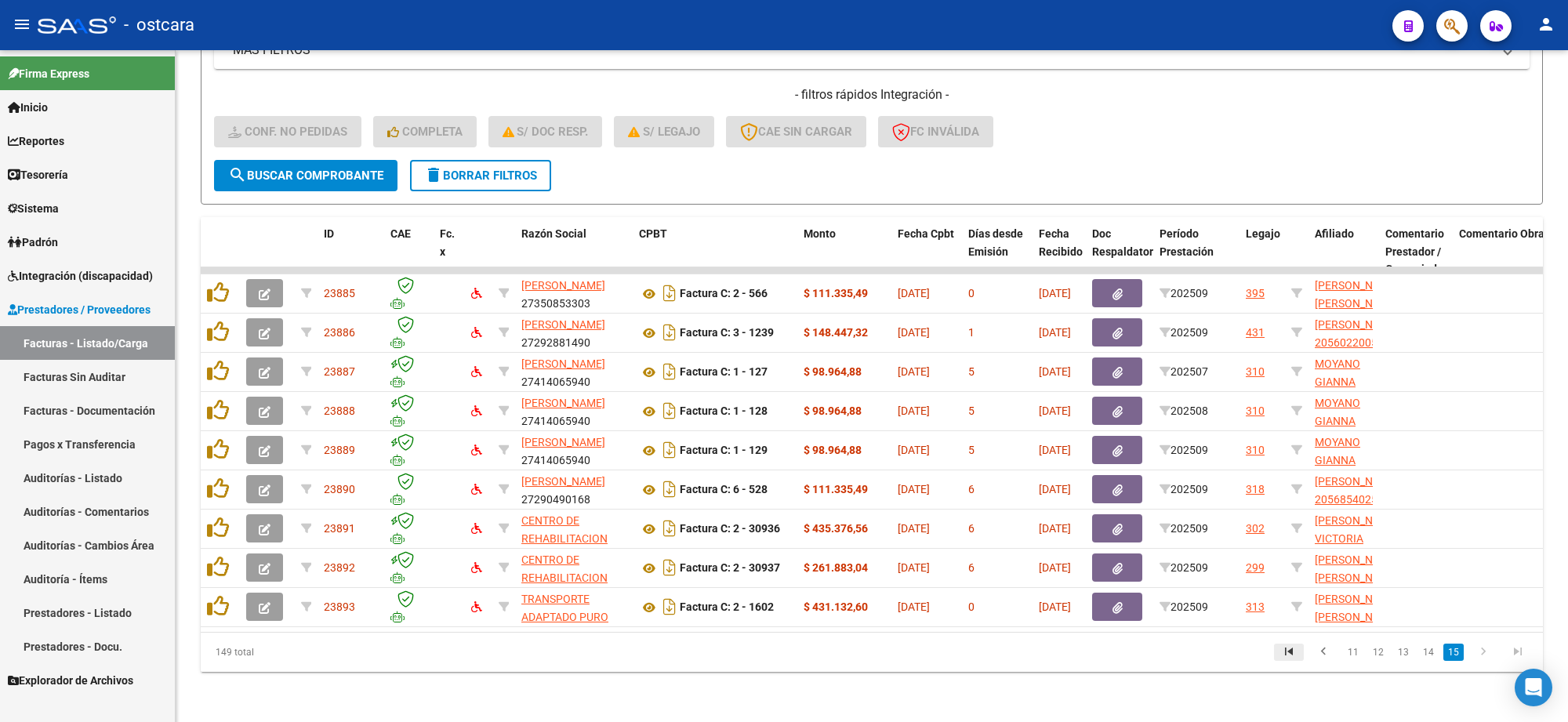
click at [1296, 656] on icon "go to first page" at bounding box center [1289, 654] width 21 height 19
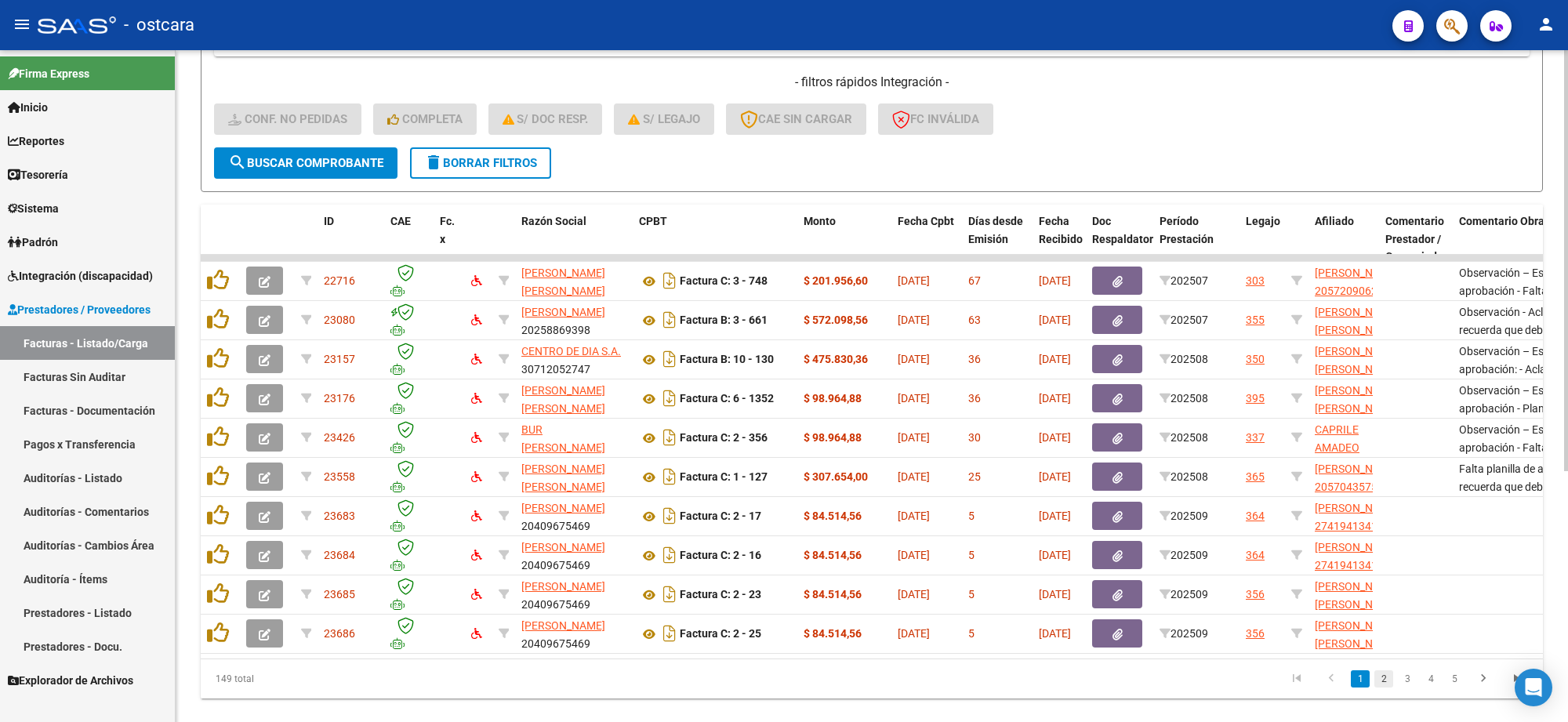
click at [1389, 687] on link "2" at bounding box center [1384, 679] width 19 height 17
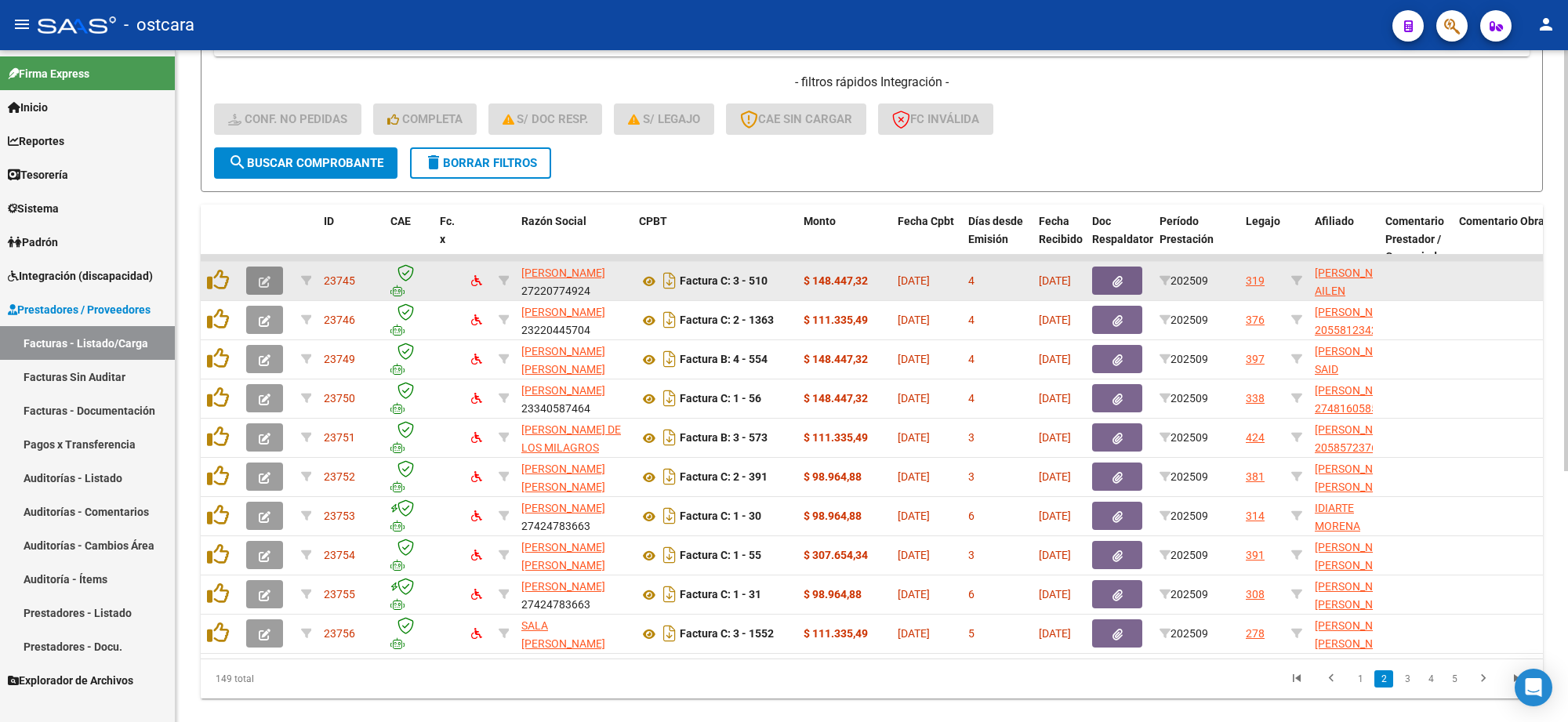
click at [247, 274] on button "button" at bounding box center [265, 280] width 37 height 28
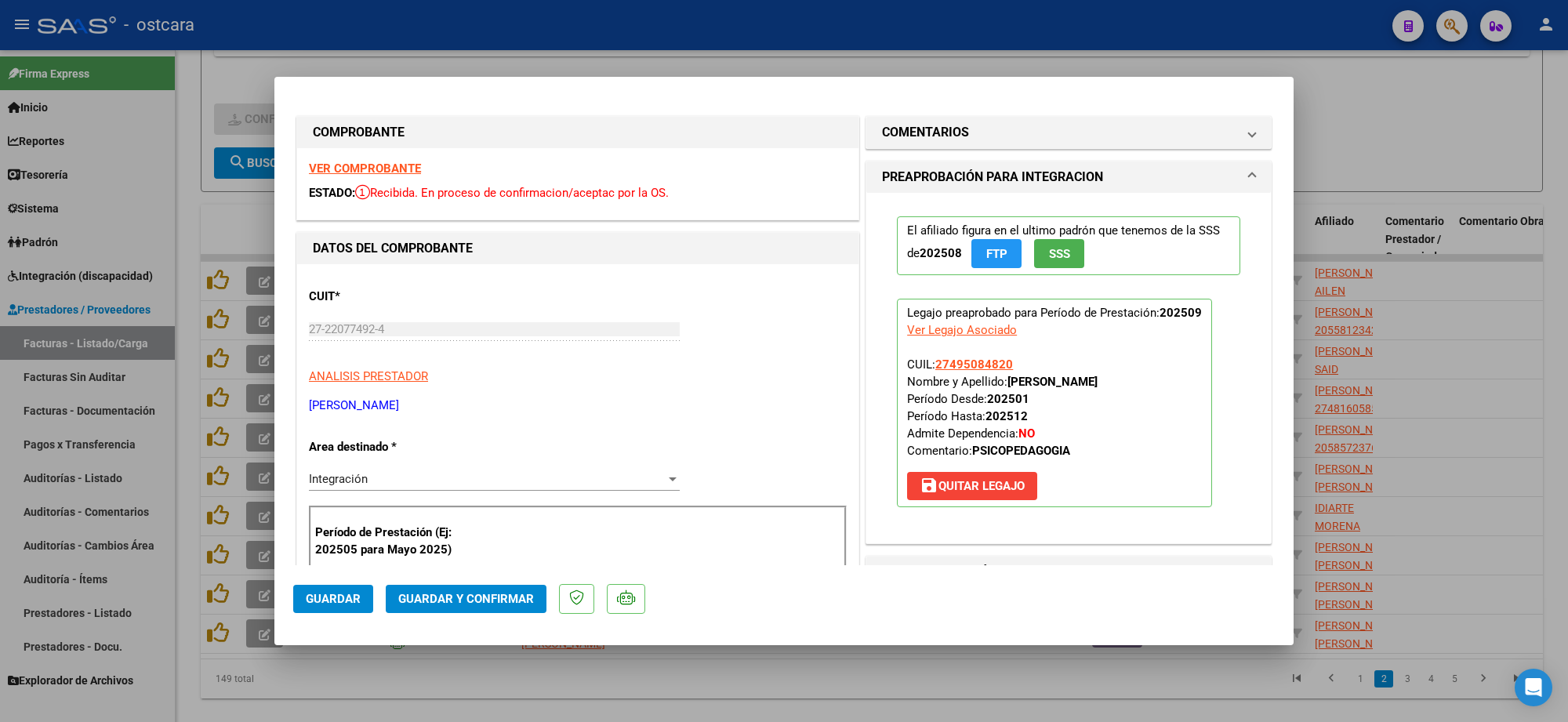
click at [411, 159] on div "VER COMPROBANTE ESTADO: Recibida. En proceso de confirmacion/aceptac por la OS." at bounding box center [578, 184] width 561 height 72
click at [405, 166] on strong "VER COMPROBANTE" at bounding box center [365, 168] width 112 height 14
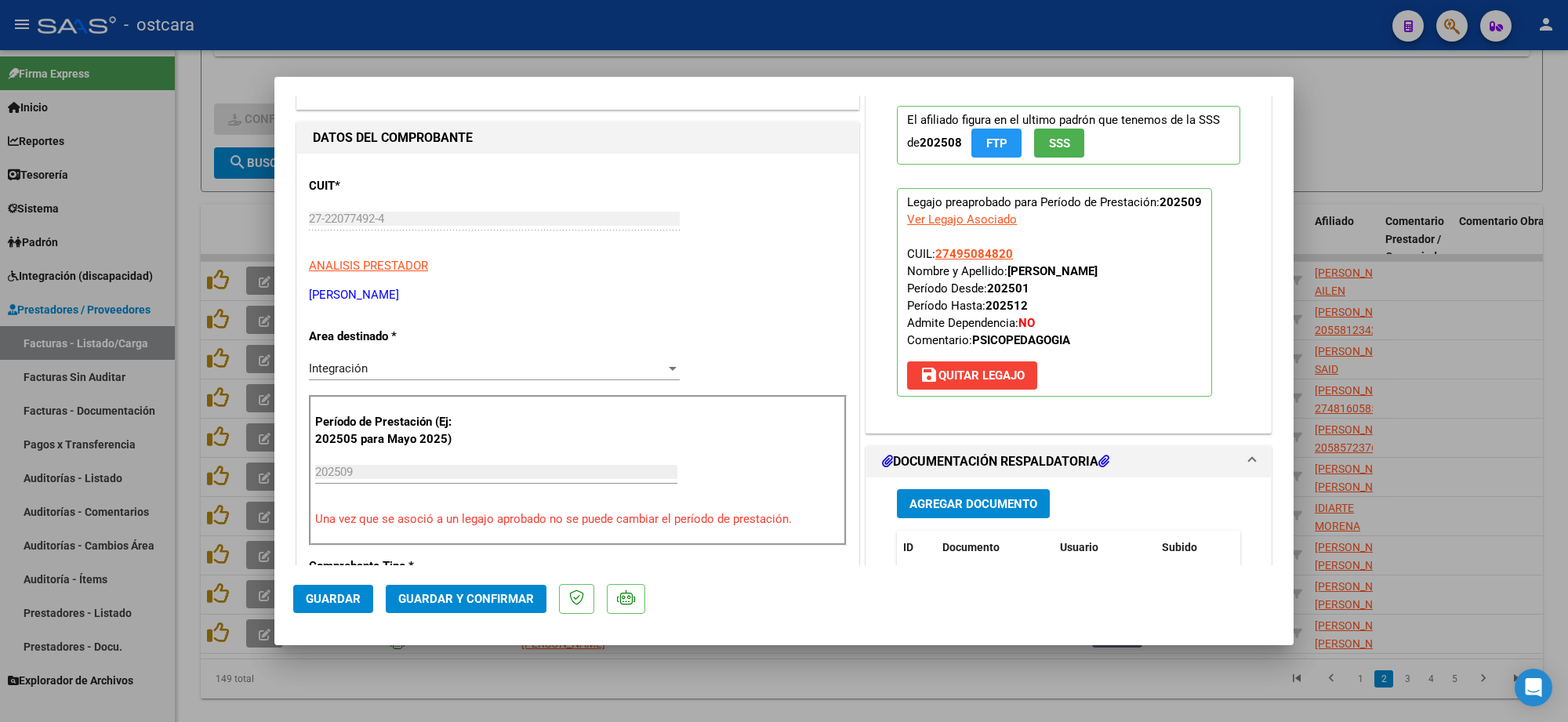
scroll to position [490, 0]
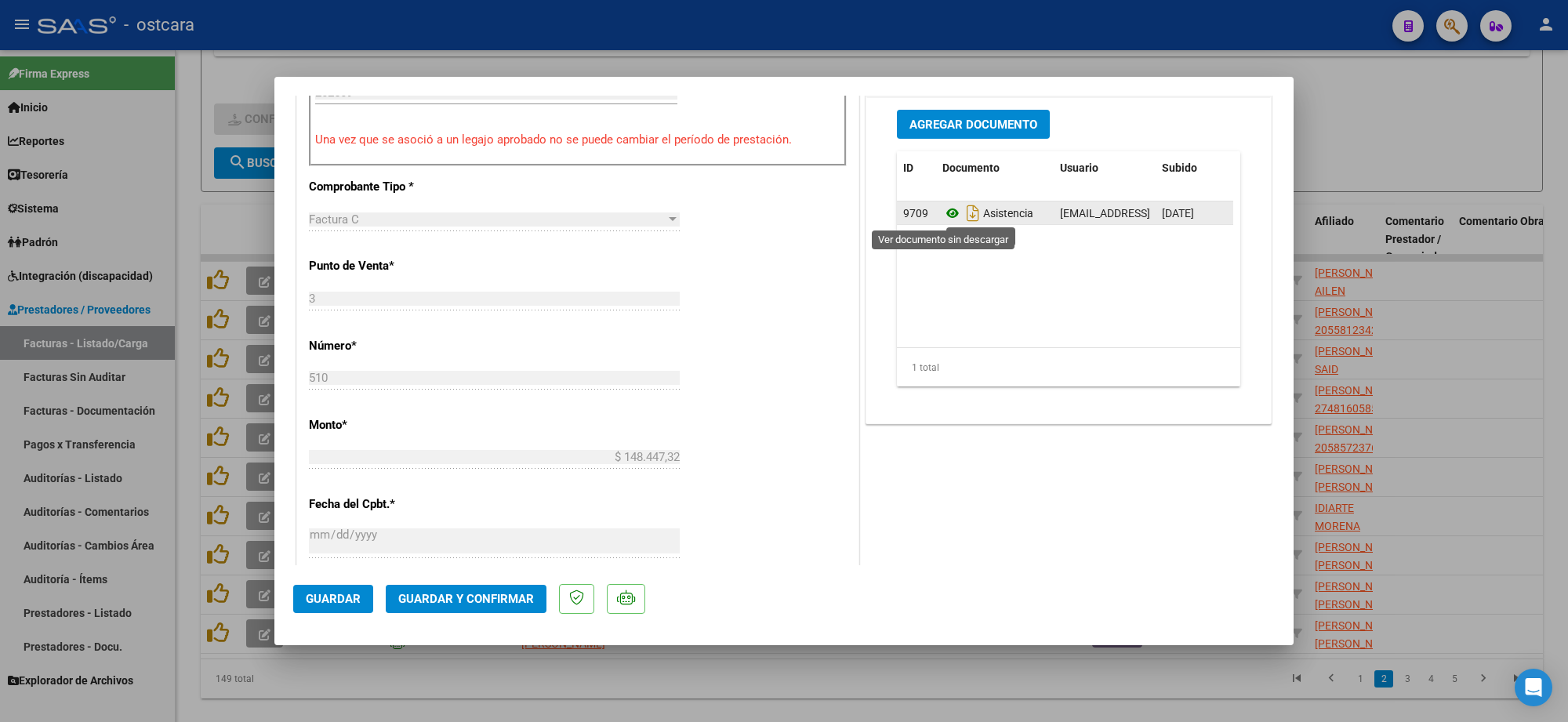
click at [943, 213] on icon at bounding box center [953, 213] width 21 height 19
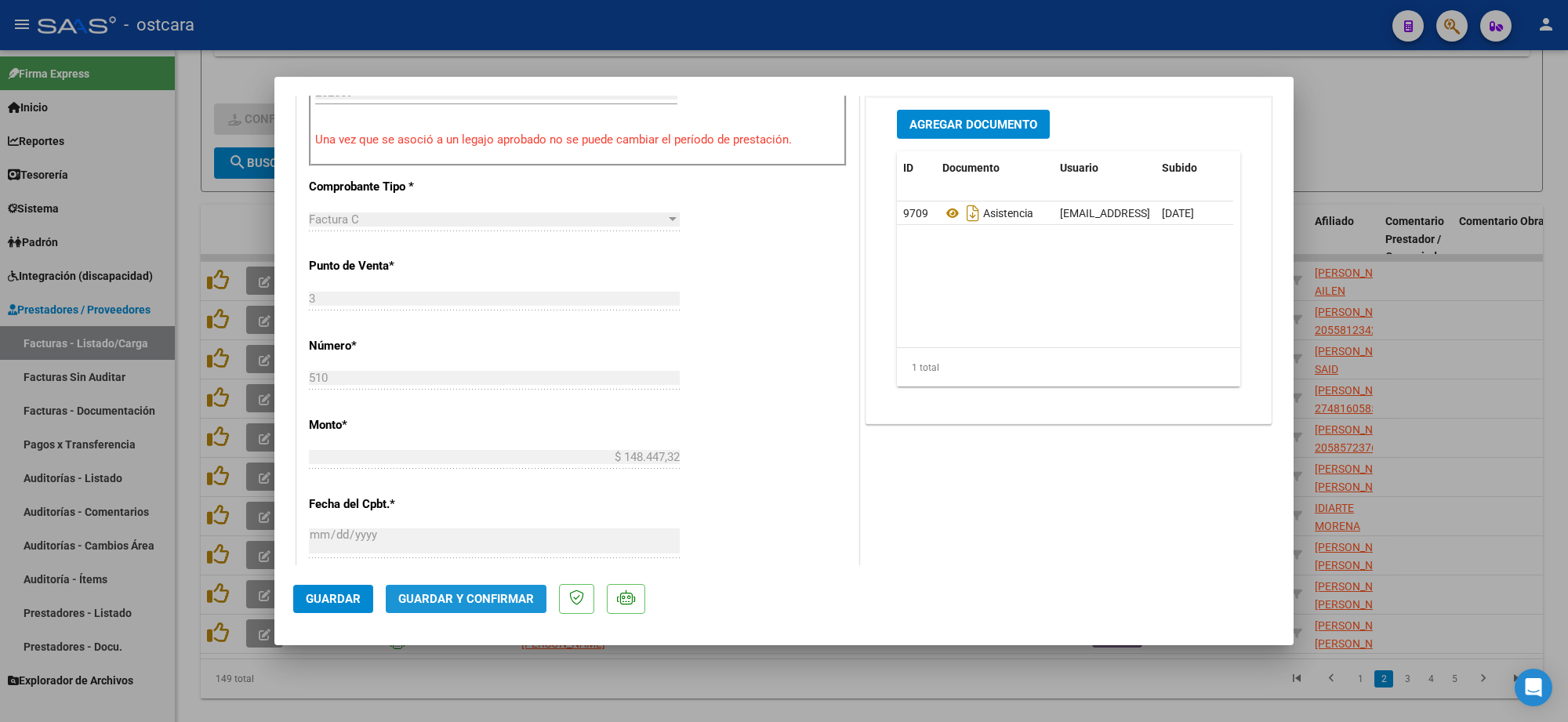
click at [467, 597] on span "Guardar y Confirmar" at bounding box center [466, 599] width 135 height 14
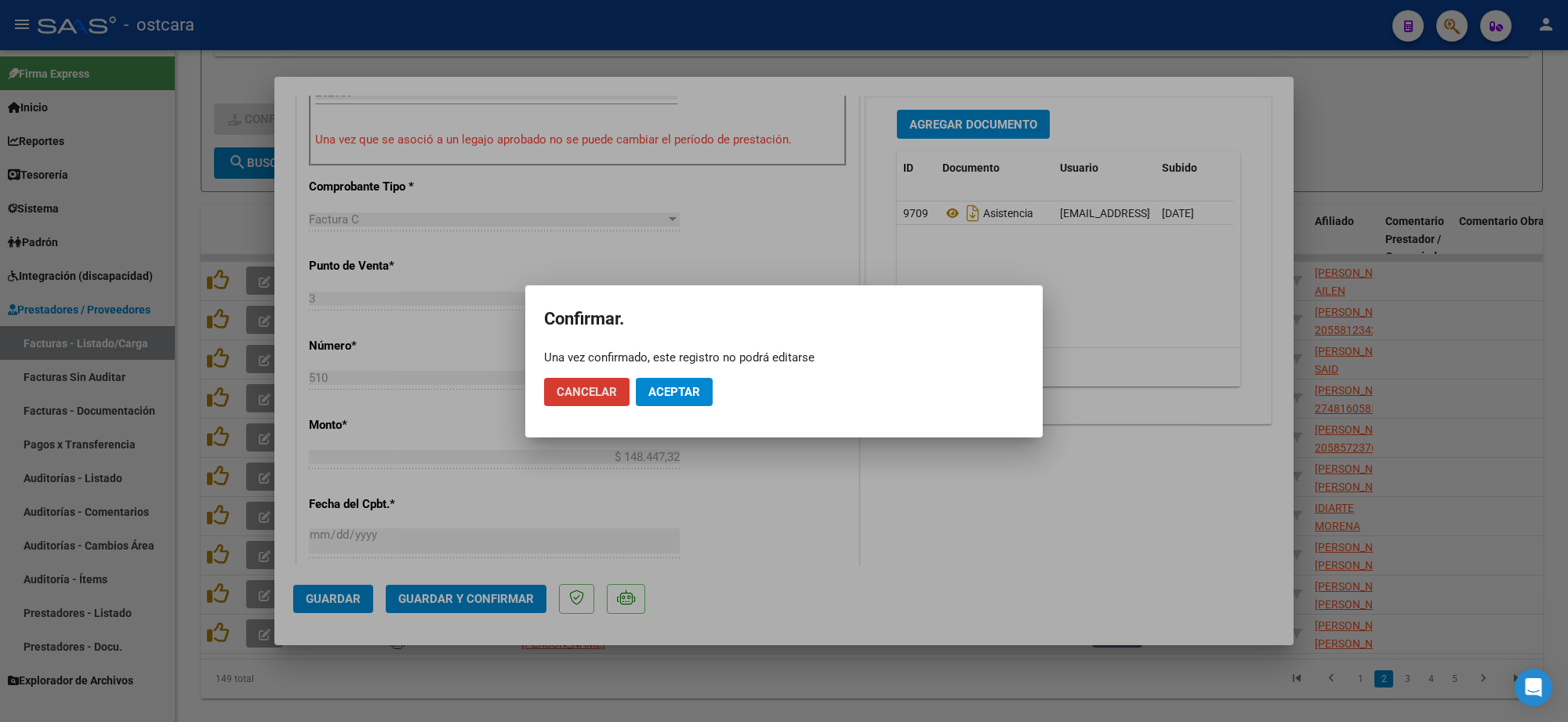
click at [679, 398] on span "Aceptar" at bounding box center [674, 392] width 52 height 14
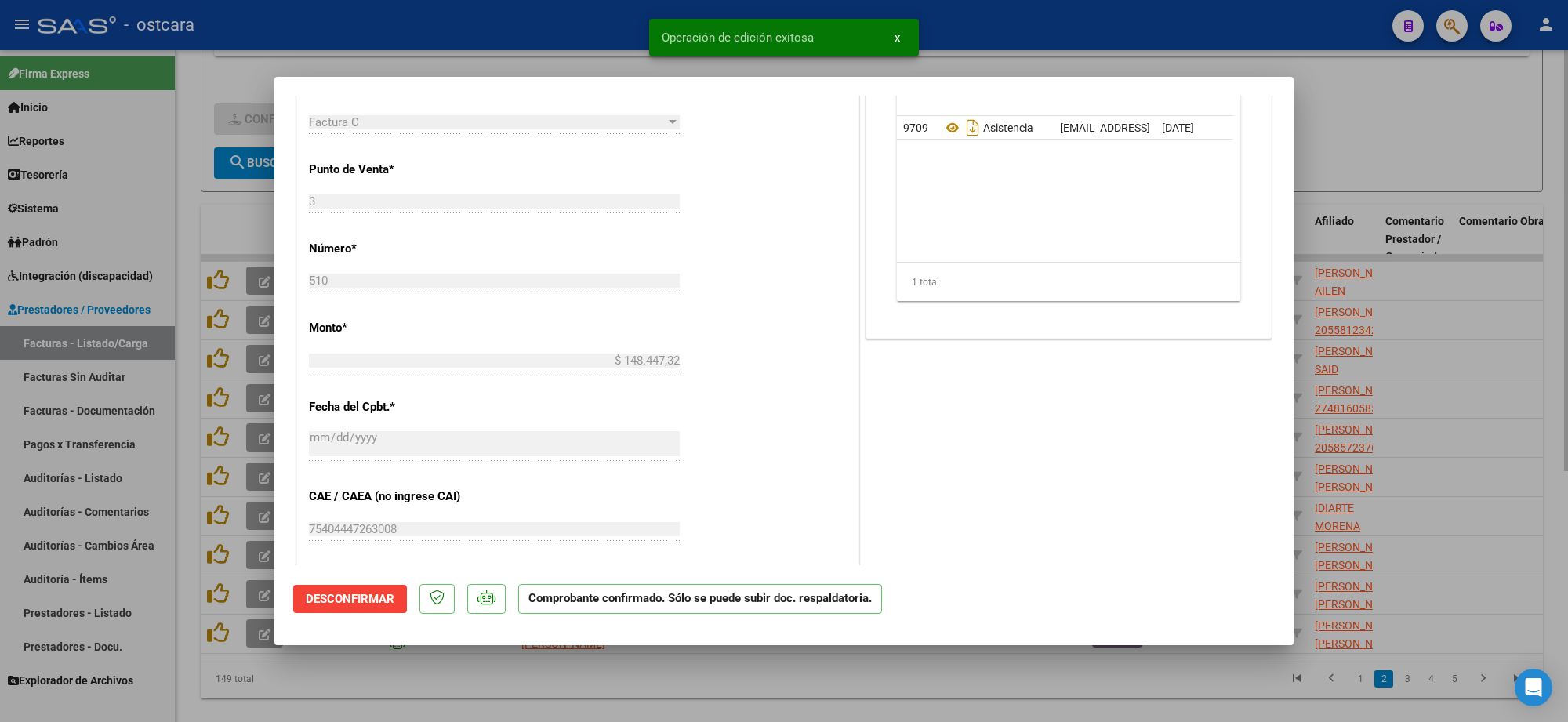
click at [1453, 165] on div at bounding box center [784, 361] width 1568 height 722
type input "$ 0,00"
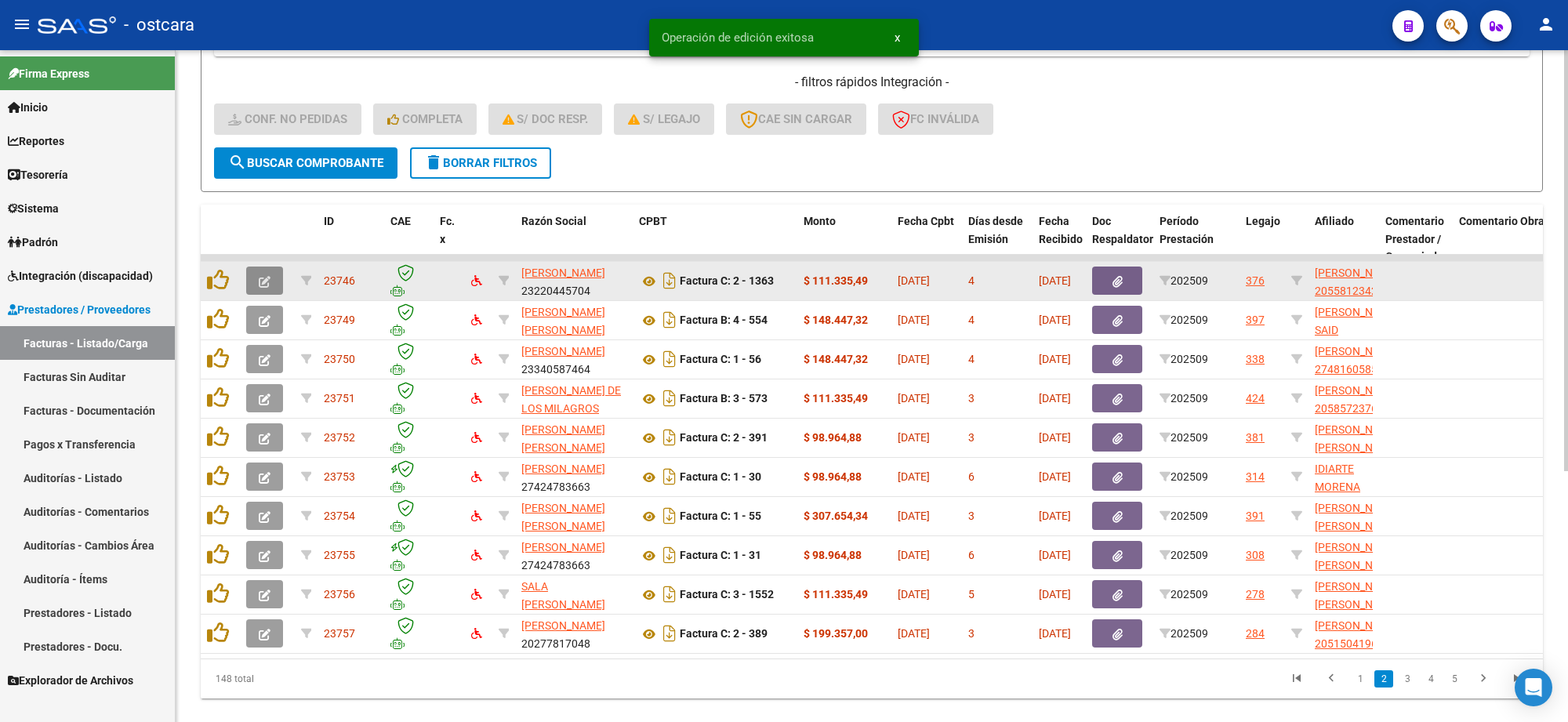
click at [272, 273] on button "button" at bounding box center [265, 280] width 37 height 28
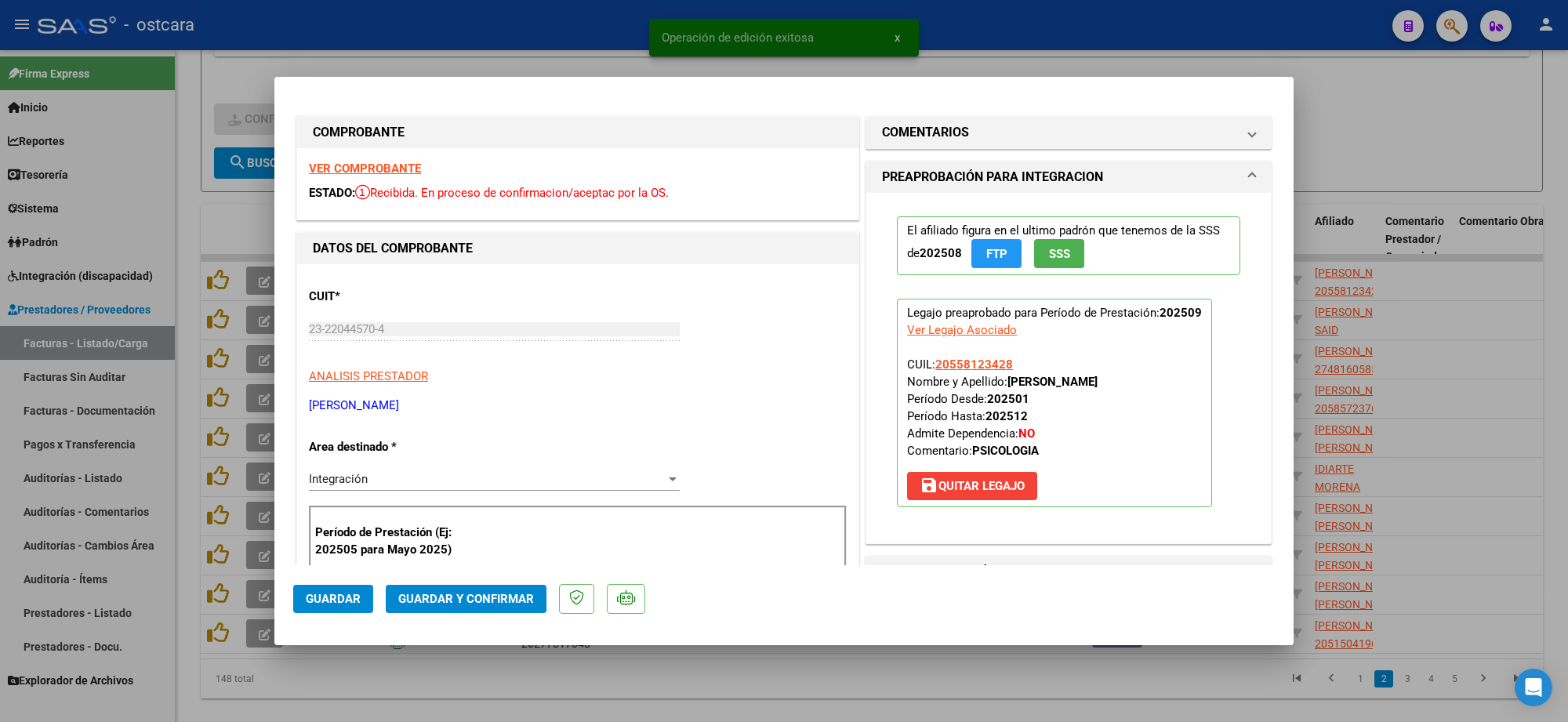
click at [398, 167] on strong "VER COMPROBANTE" at bounding box center [365, 168] width 112 height 14
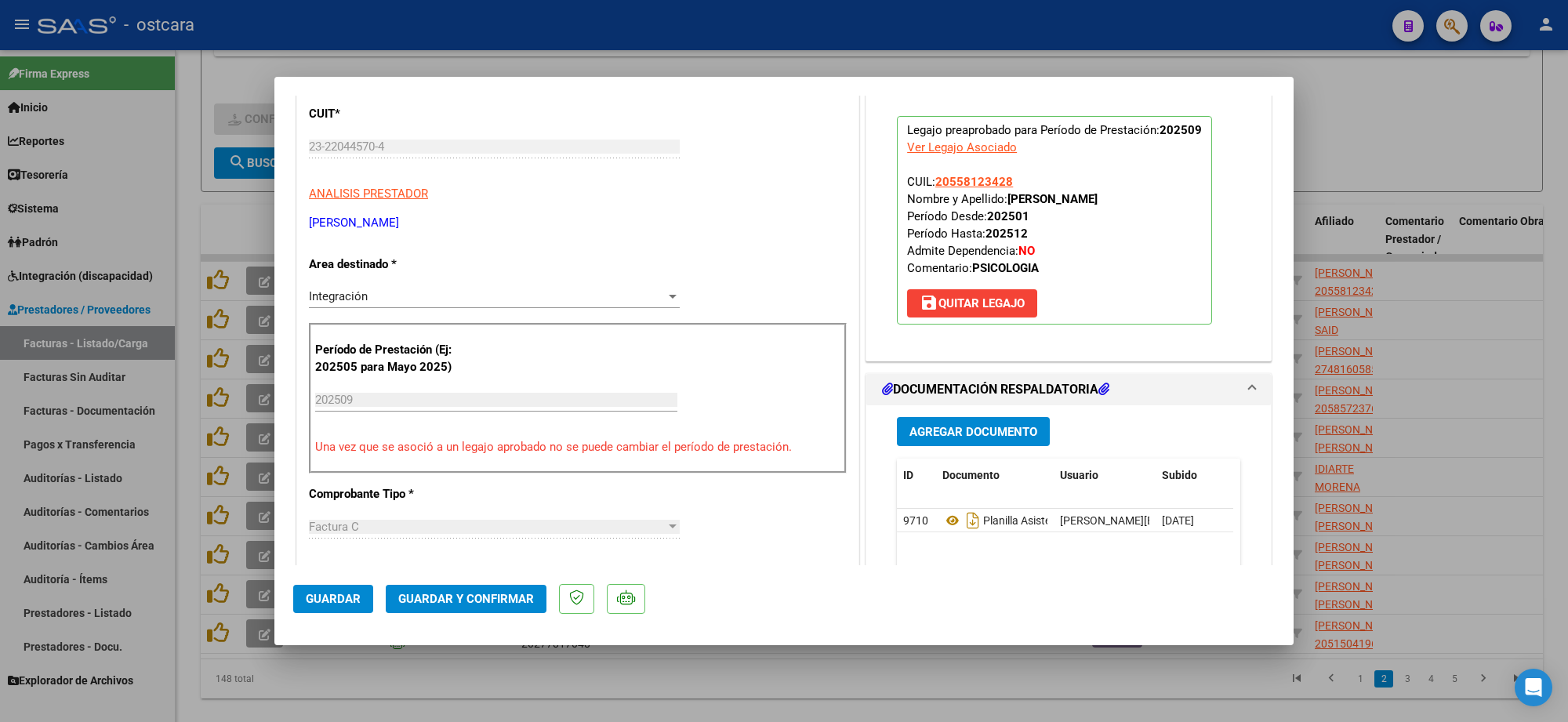
scroll to position [392, 0]
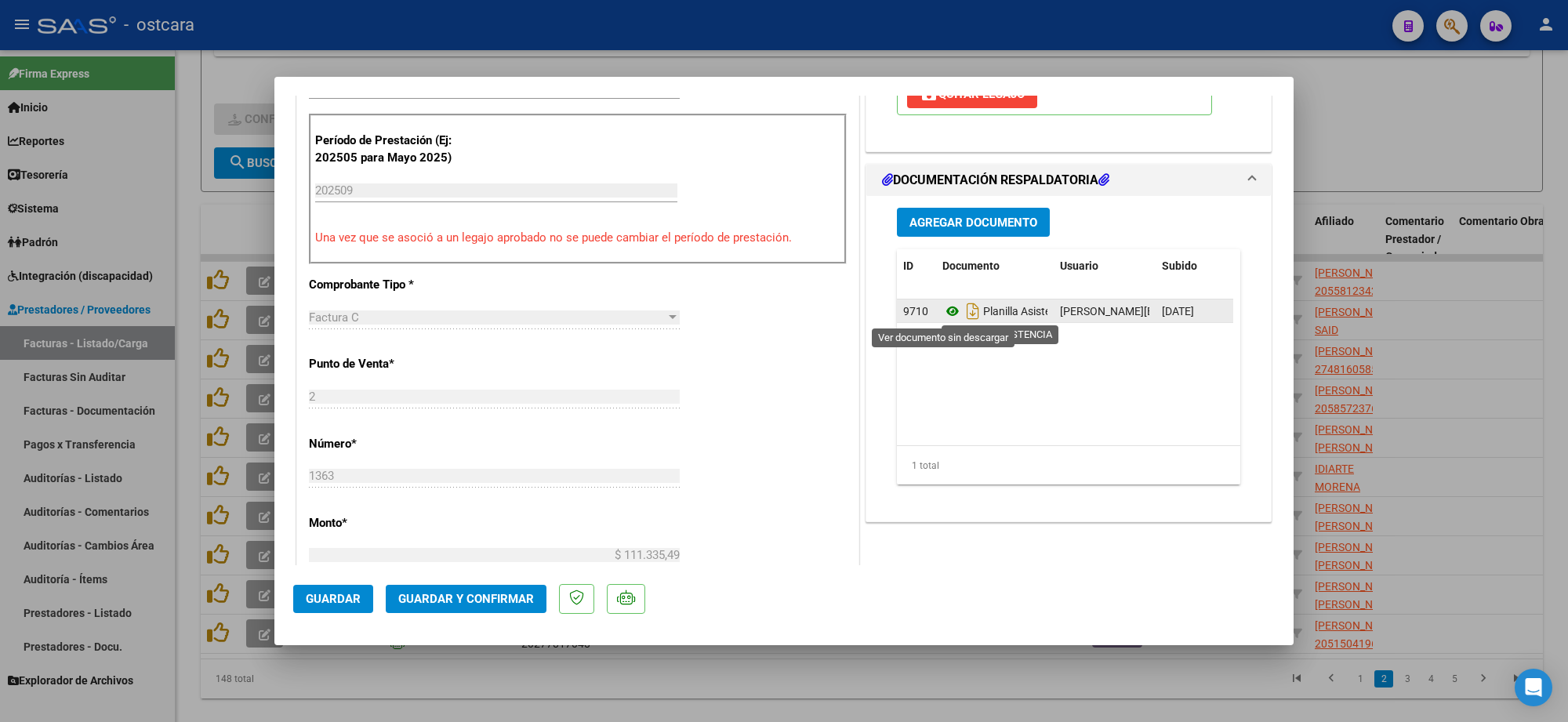
click at [943, 304] on icon at bounding box center [953, 311] width 21 height 19
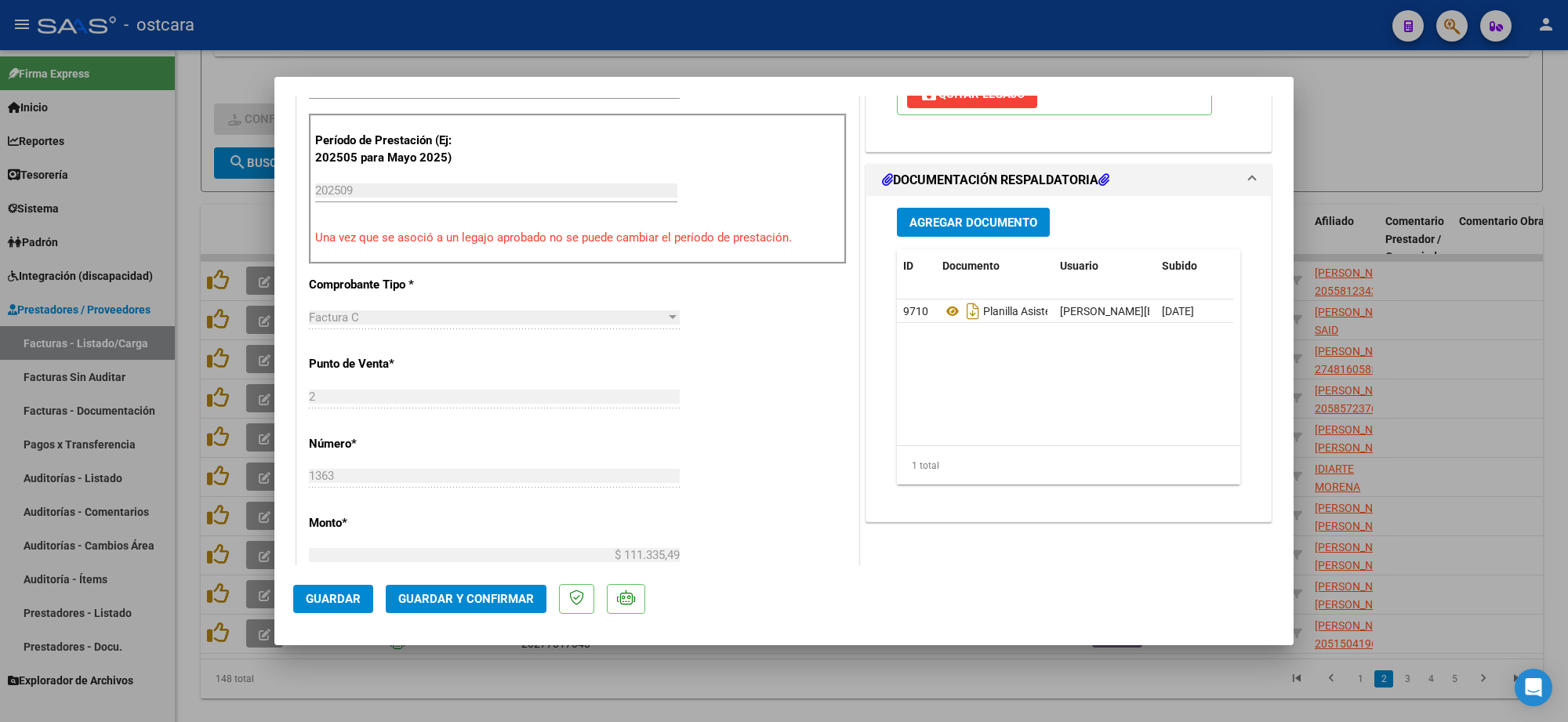
click at [527, 594] on span "Guardar y Confirmar" at bounding box center [466, 599] width 135 height 14
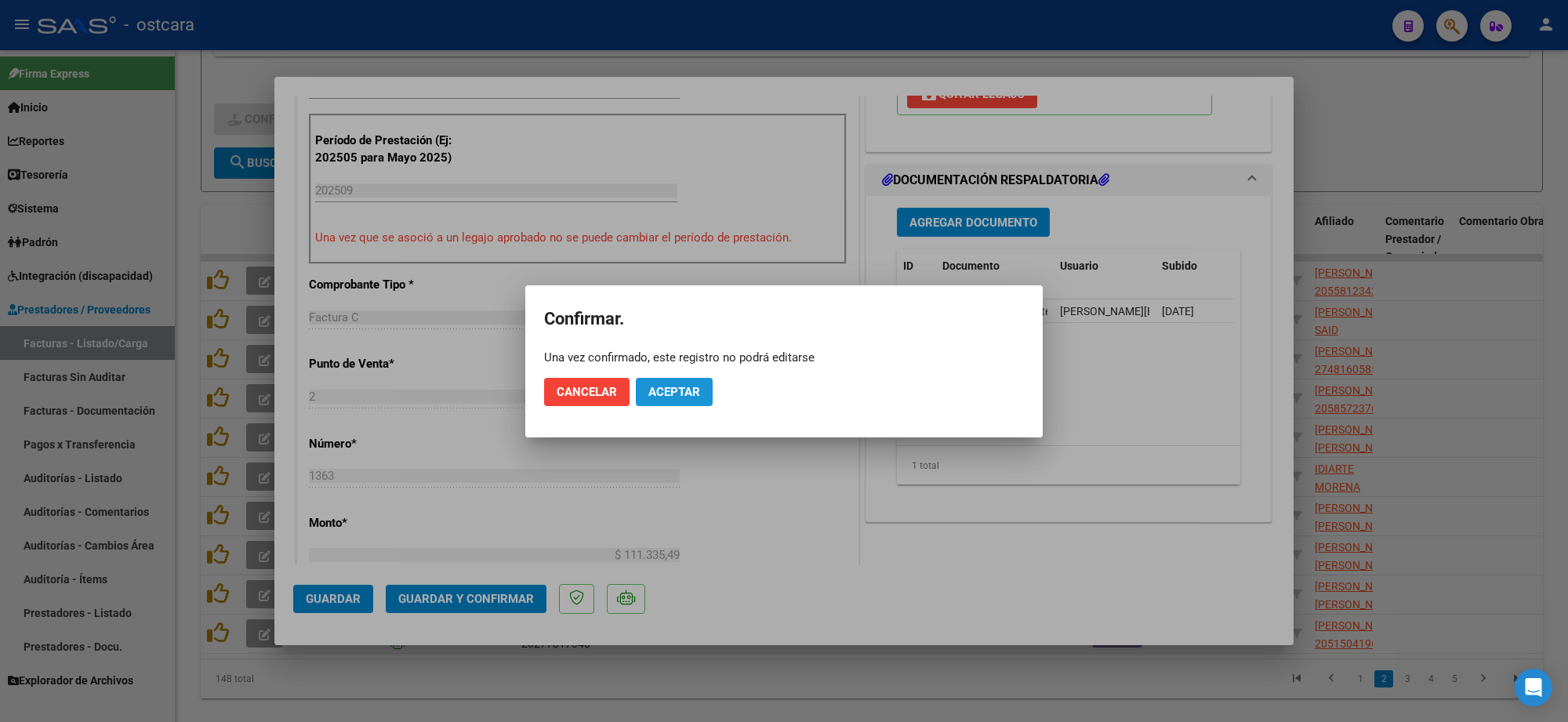
click at [661, 393] on span "Aceptar" at bounding box center [674, 392] width 52 height 14
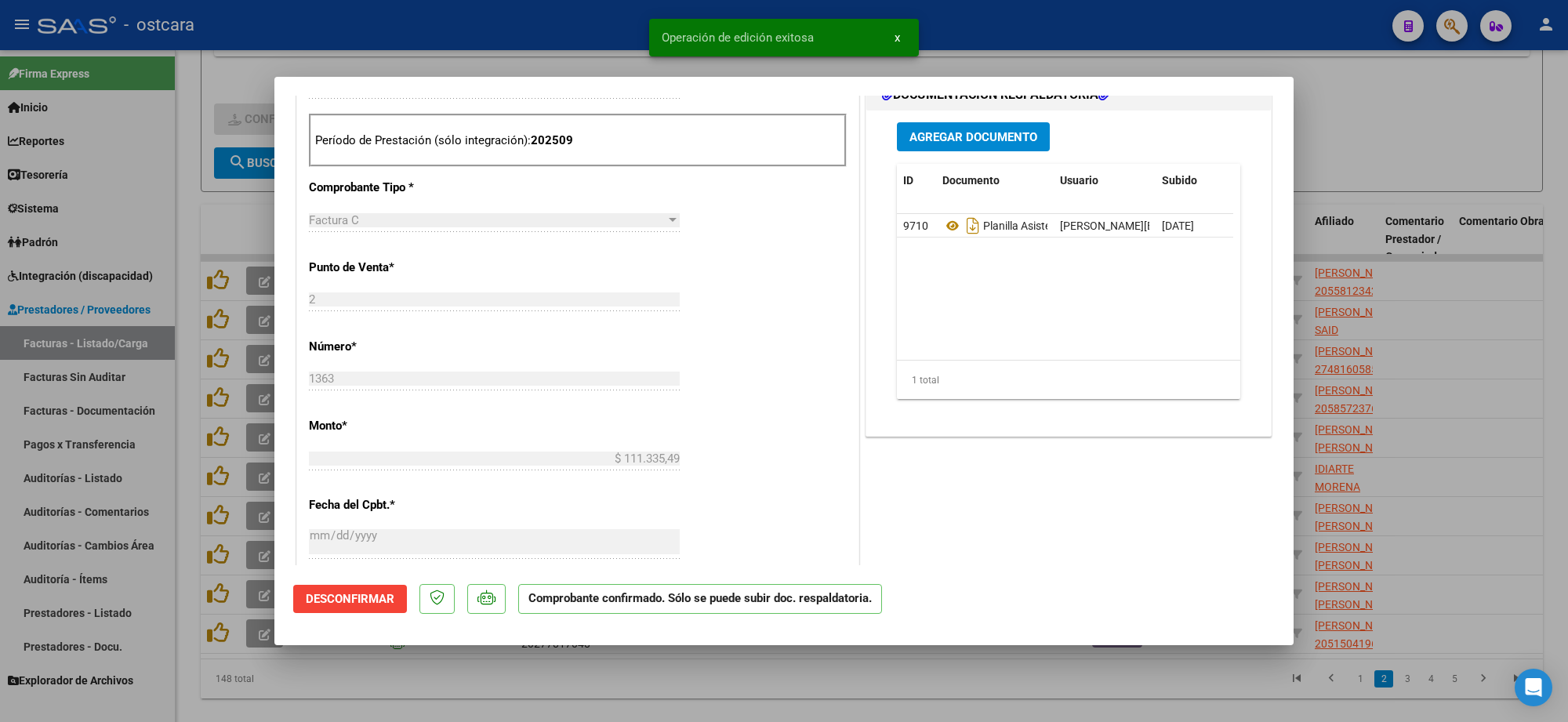
click at [1404, 132] on div at bounding box center [784, 361] width 1568 height 722
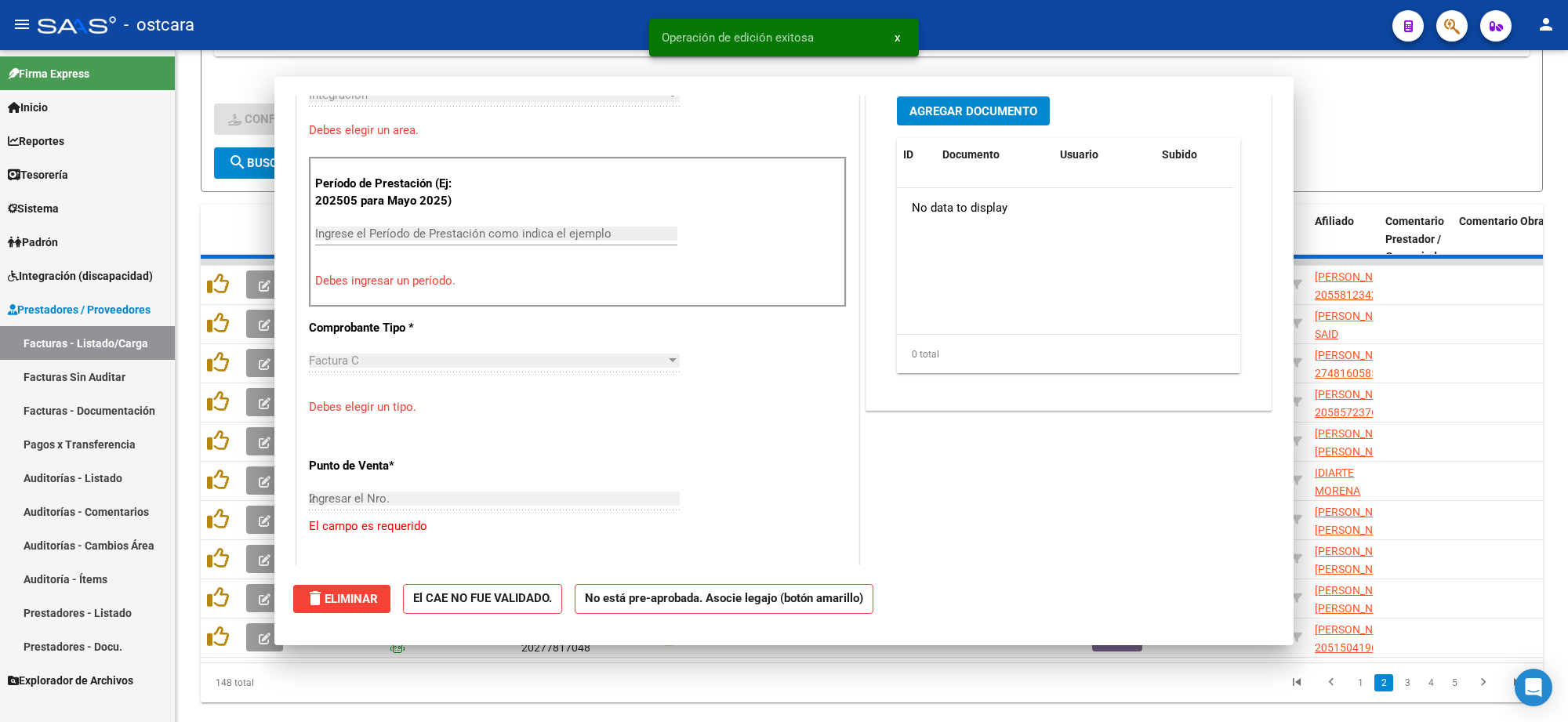
type input "$ 0,00"
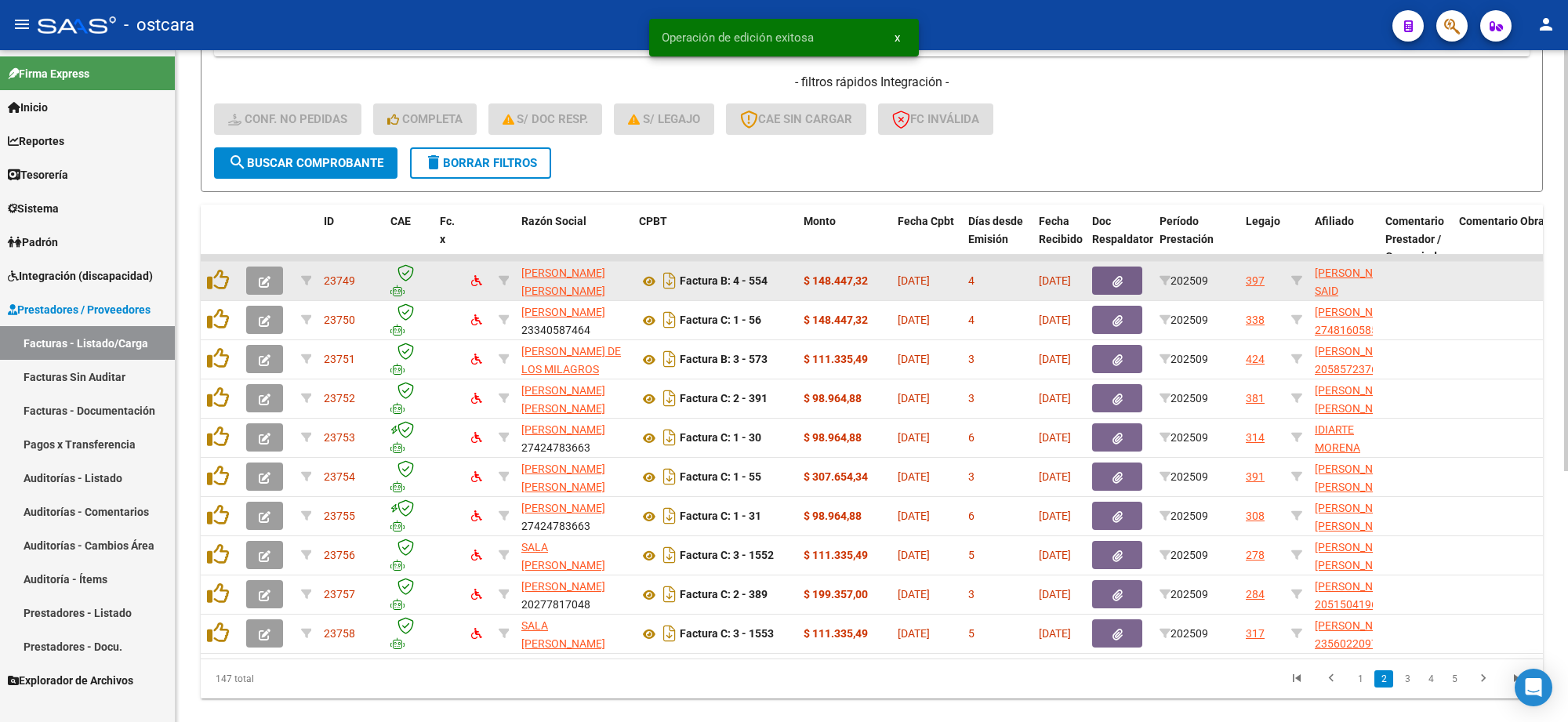
click at [267, 276] on icon "button" at bounding box center [265, 282] width 12 height 12
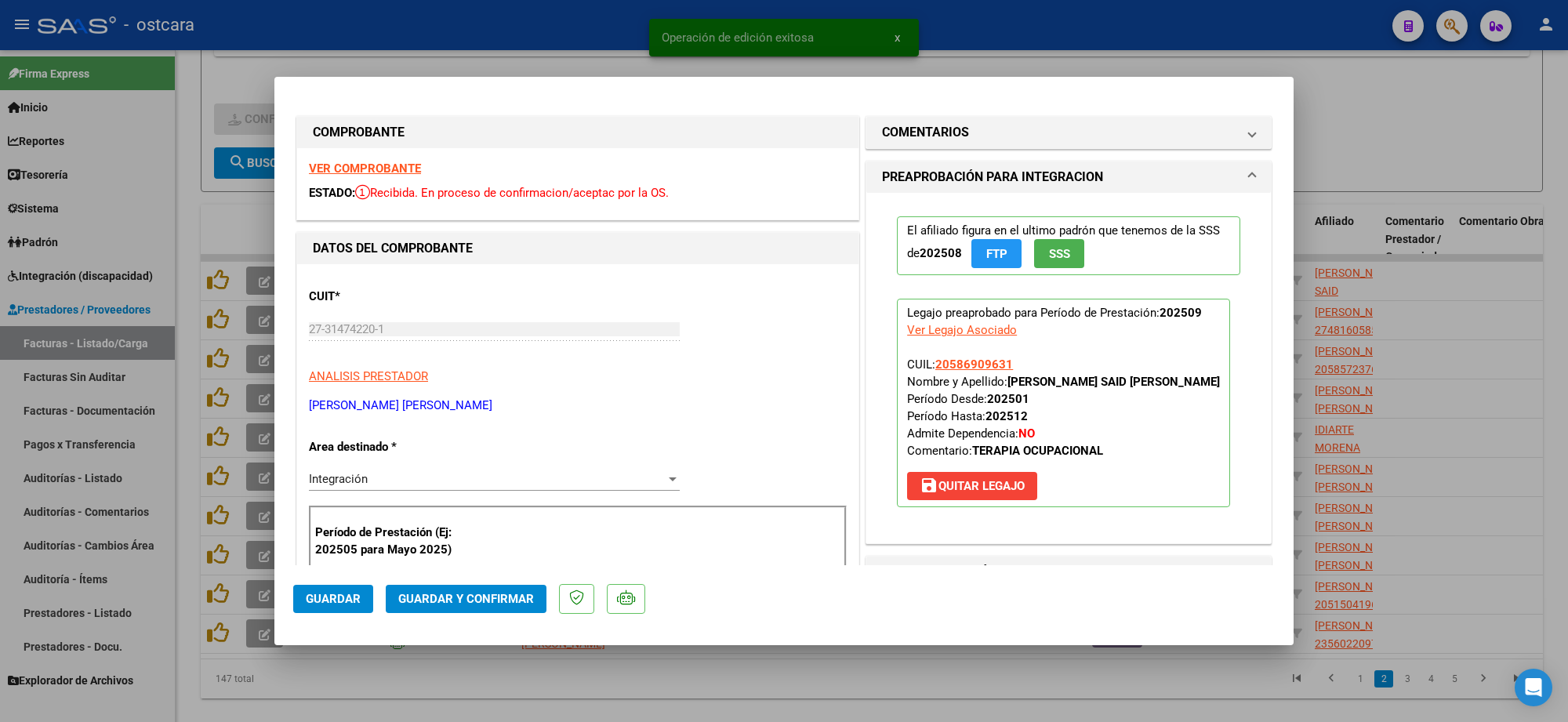
click at [366, 168] on strong "VER COMPROBANTE" at bounding box center [365, 168] width 112 height 14
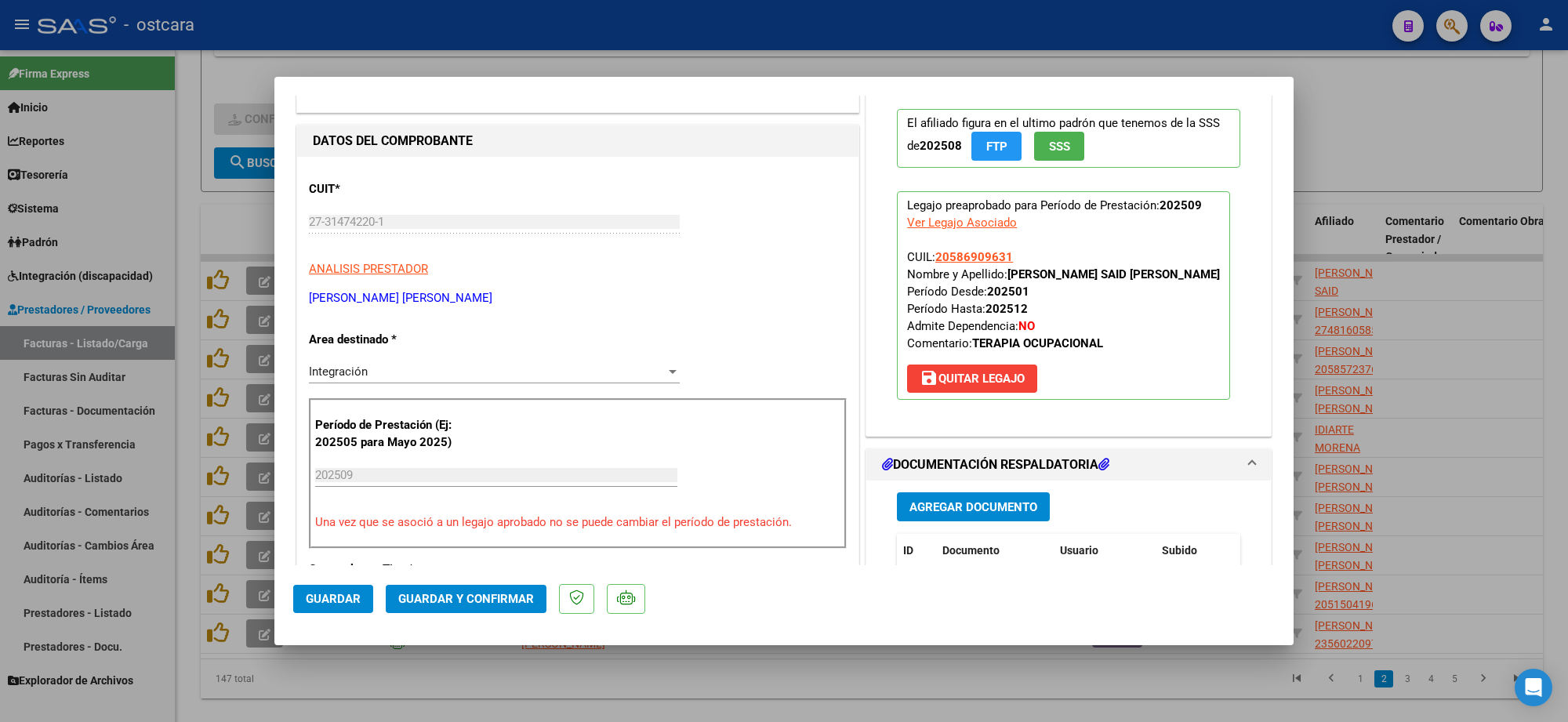
scroll to position [294, 0]
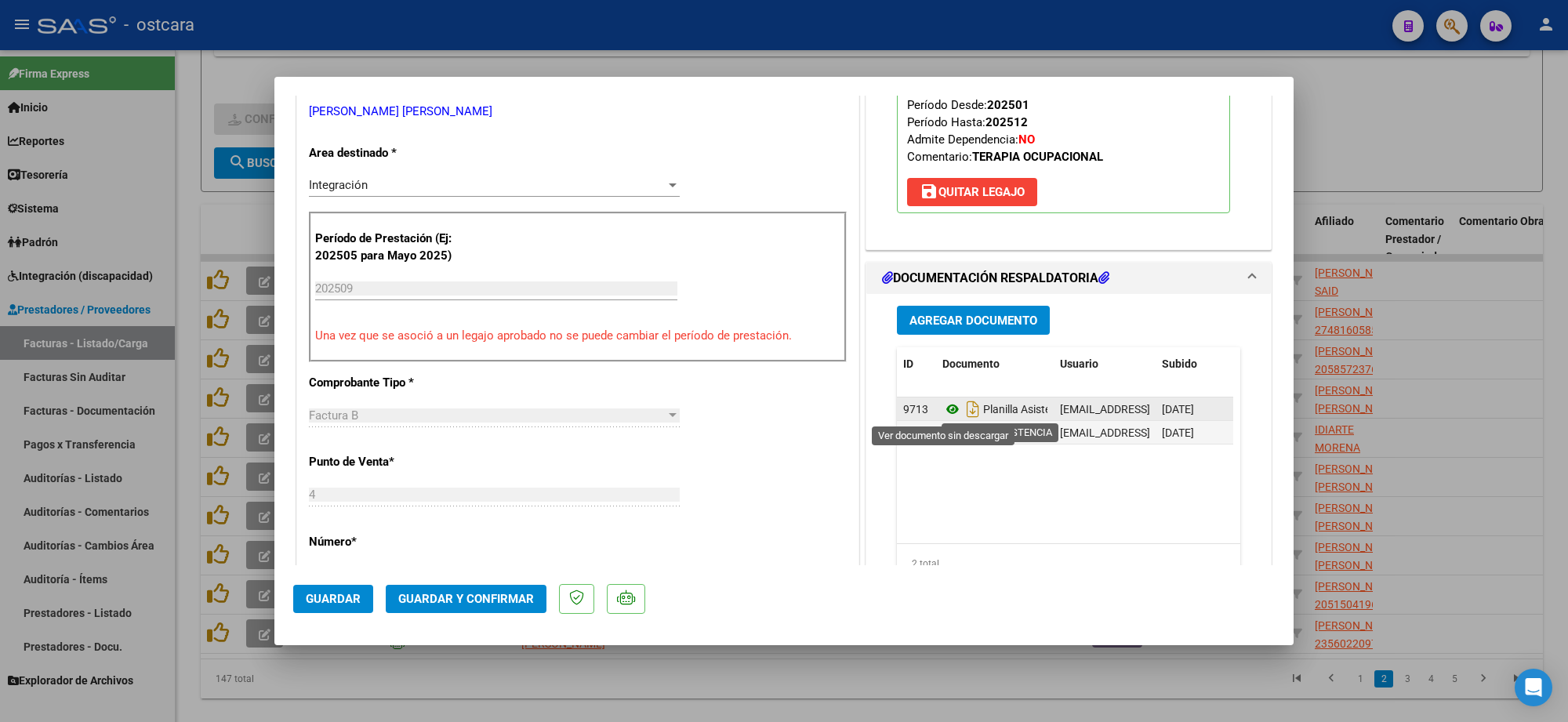
click at [949, 406] on icon at bounding box center [953, 410] width 21 height 19
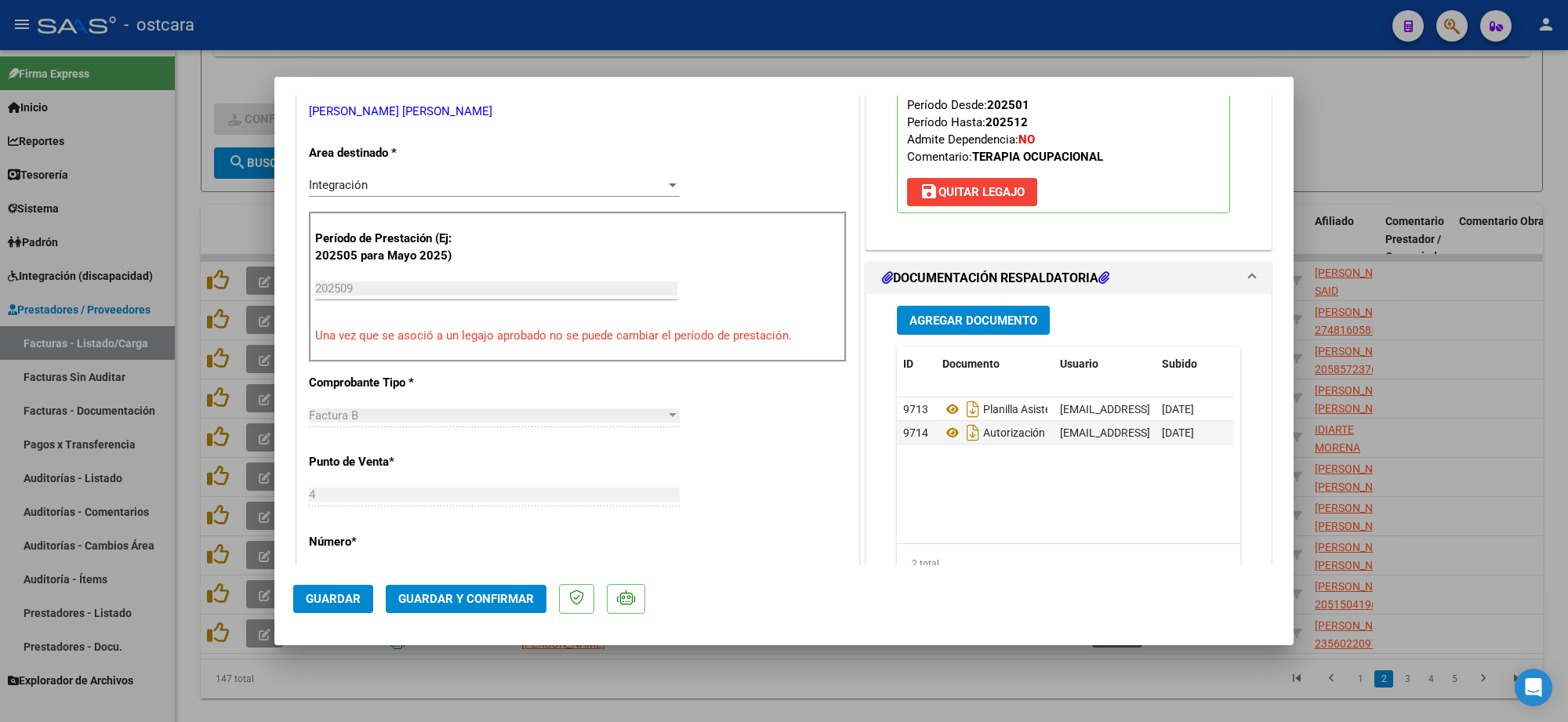
click at [471, 599] on span "Guardar y Confirmar" at bounding box center [466, 599] width 135 height 14
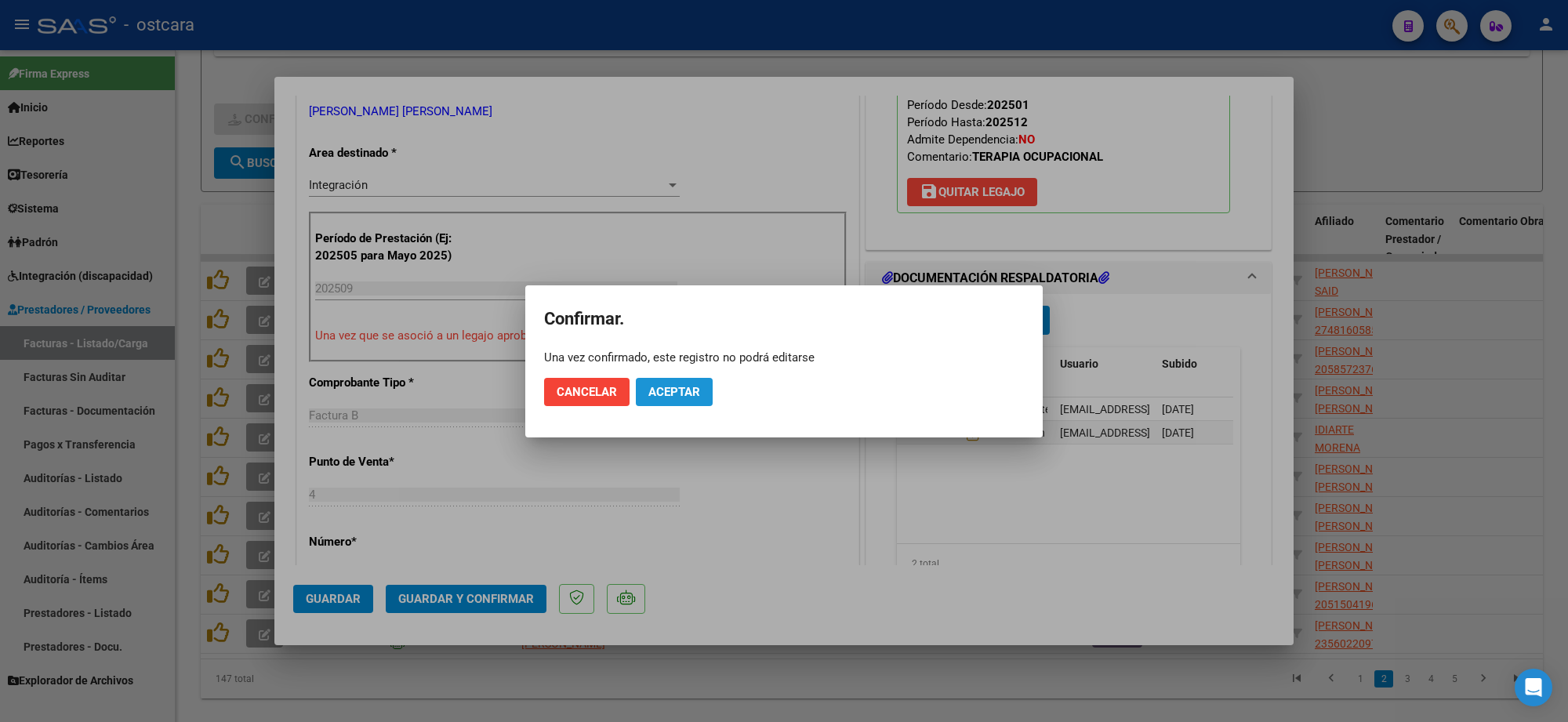
click at [676, 396] on span "Aceptar" at bounding box center [674, 392] width 52 height 14
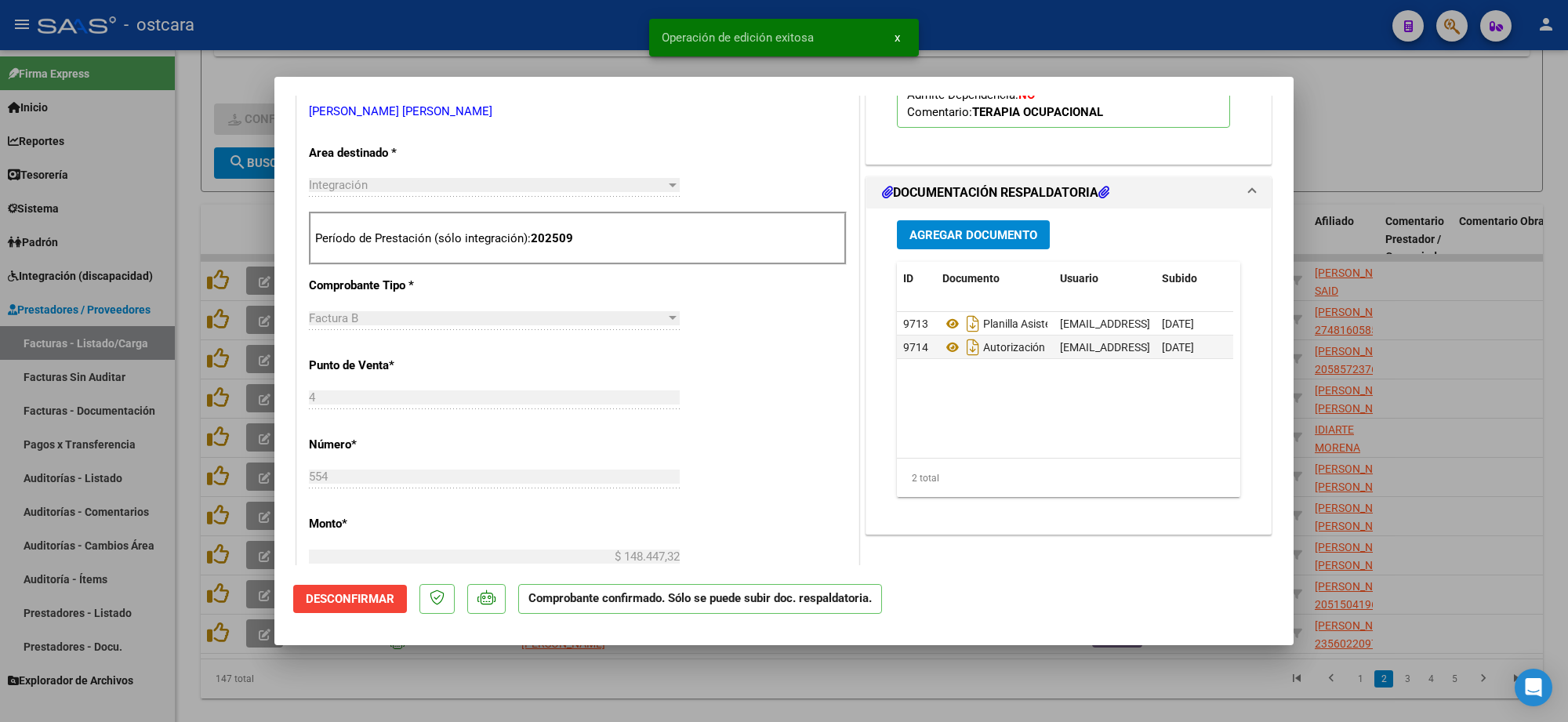
click at [1428, 112] on div at bounding box center [784, 361] width 1568 height 722
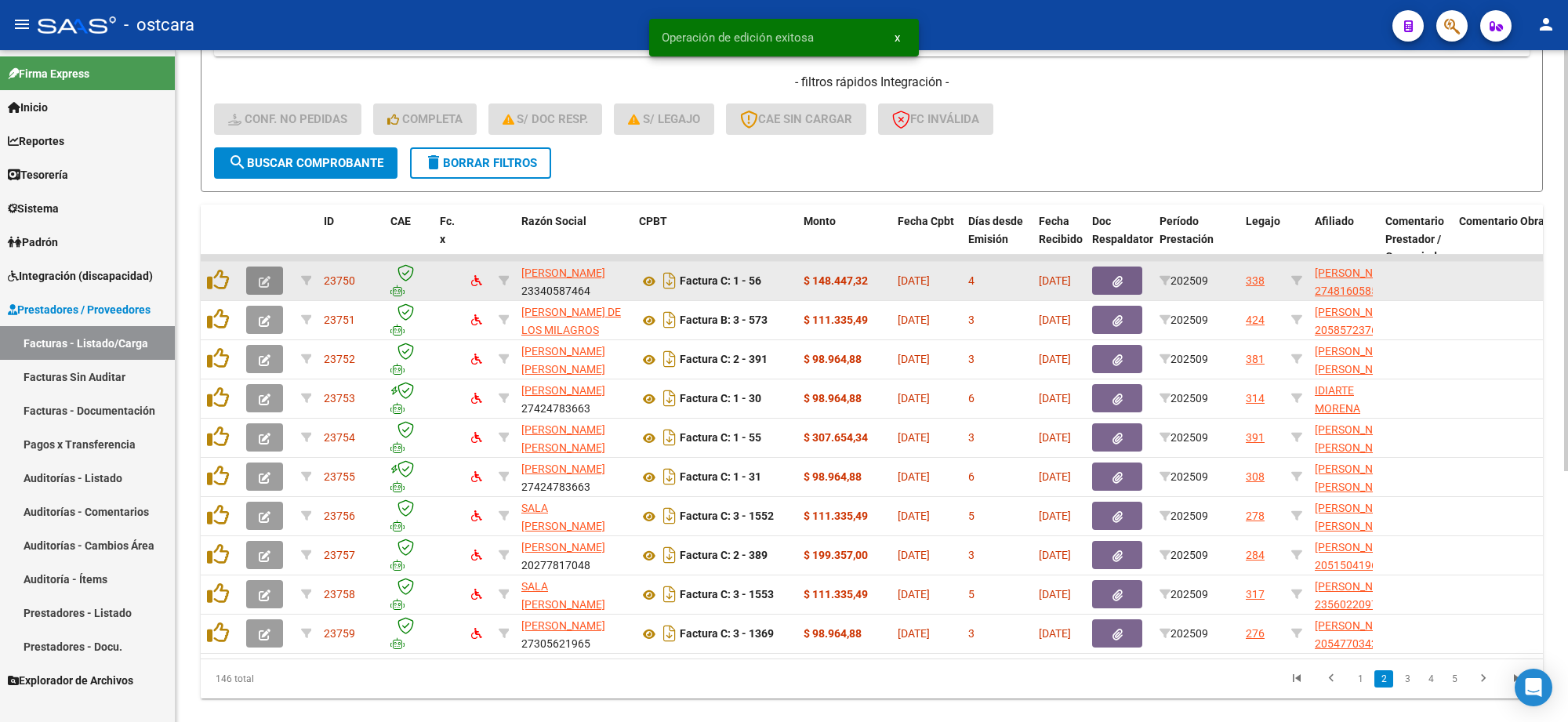
click at [265, 284] on span "button" at bounding box center [265, 280] width 12 height 14
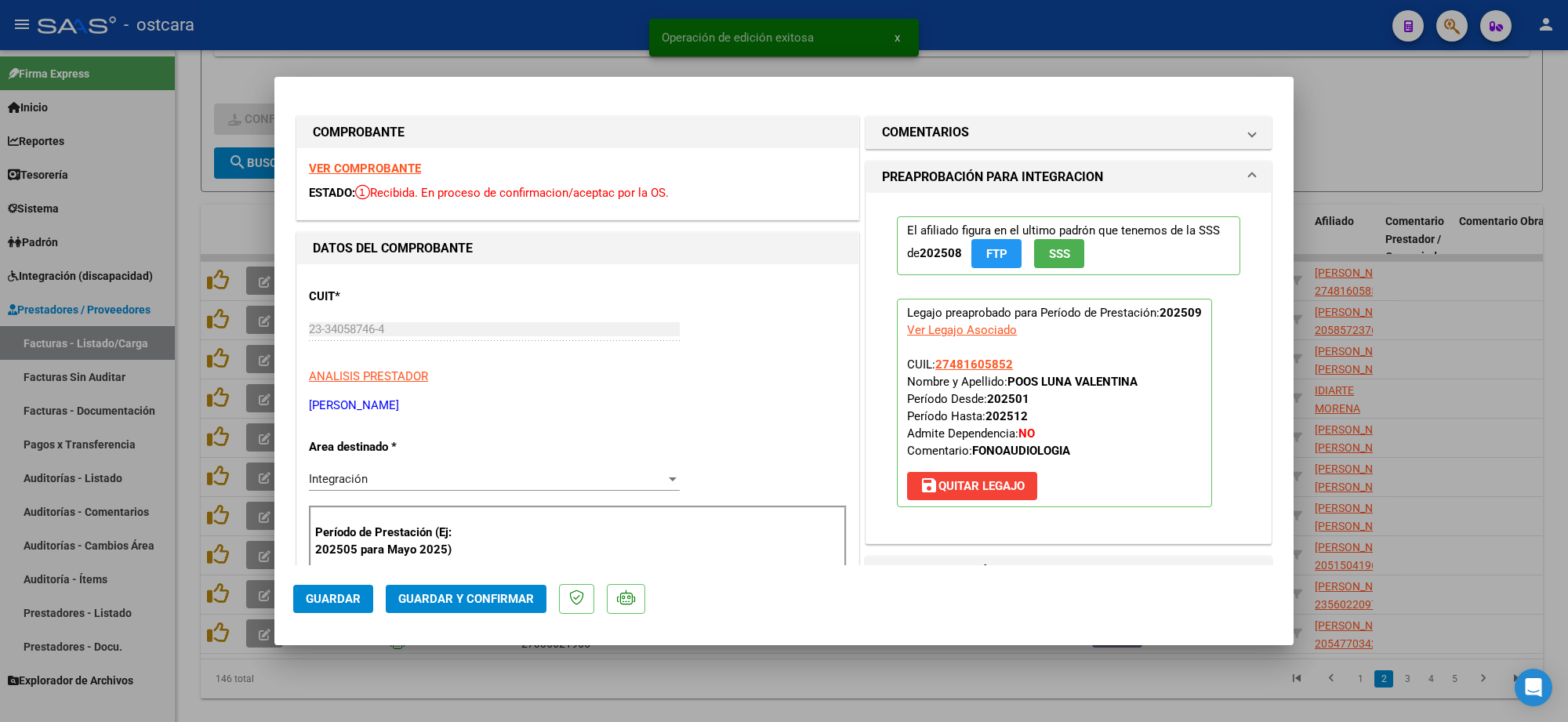
click at [409, 173] on strong "VER COMPROBANTE" at bounding box center [365, 168] width 112 height 14
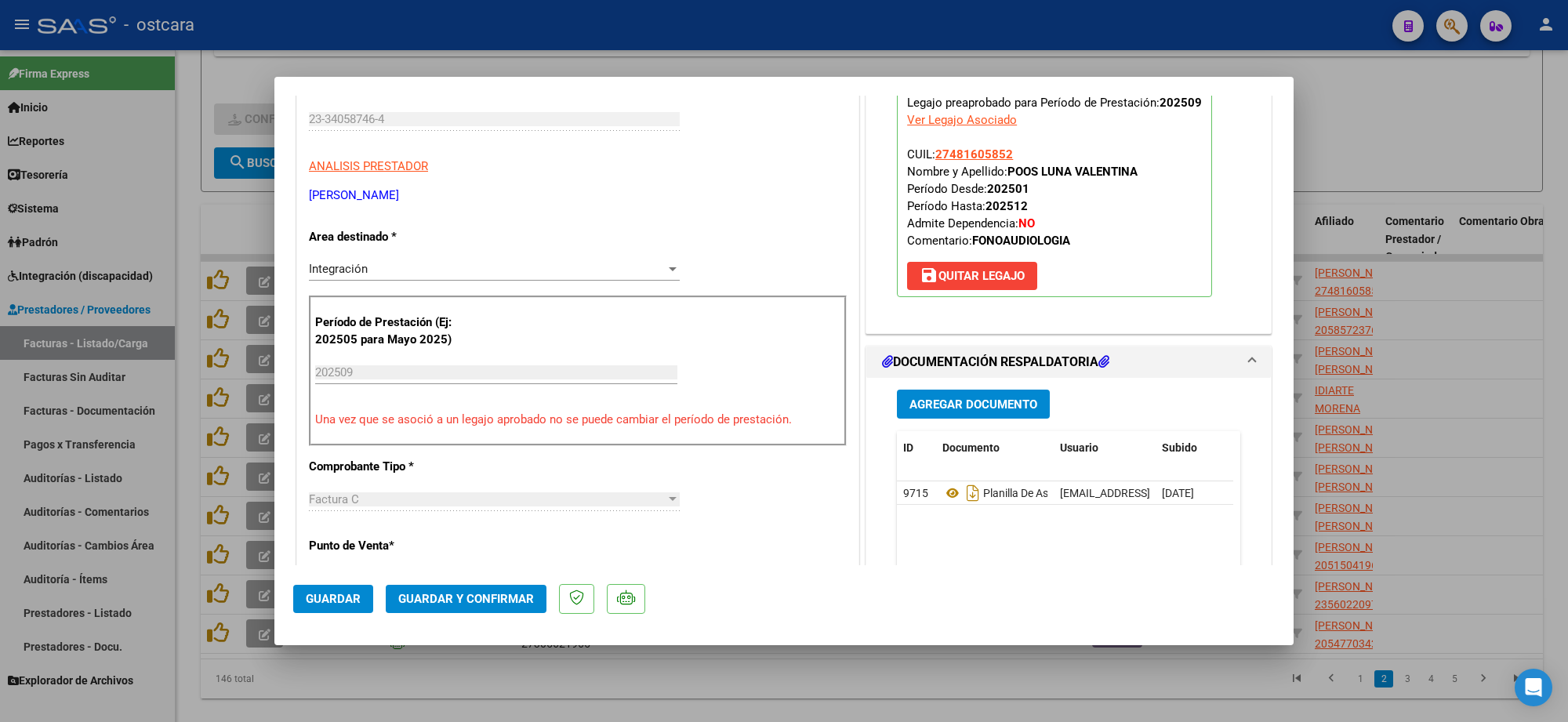
scroll to position [490, 0]
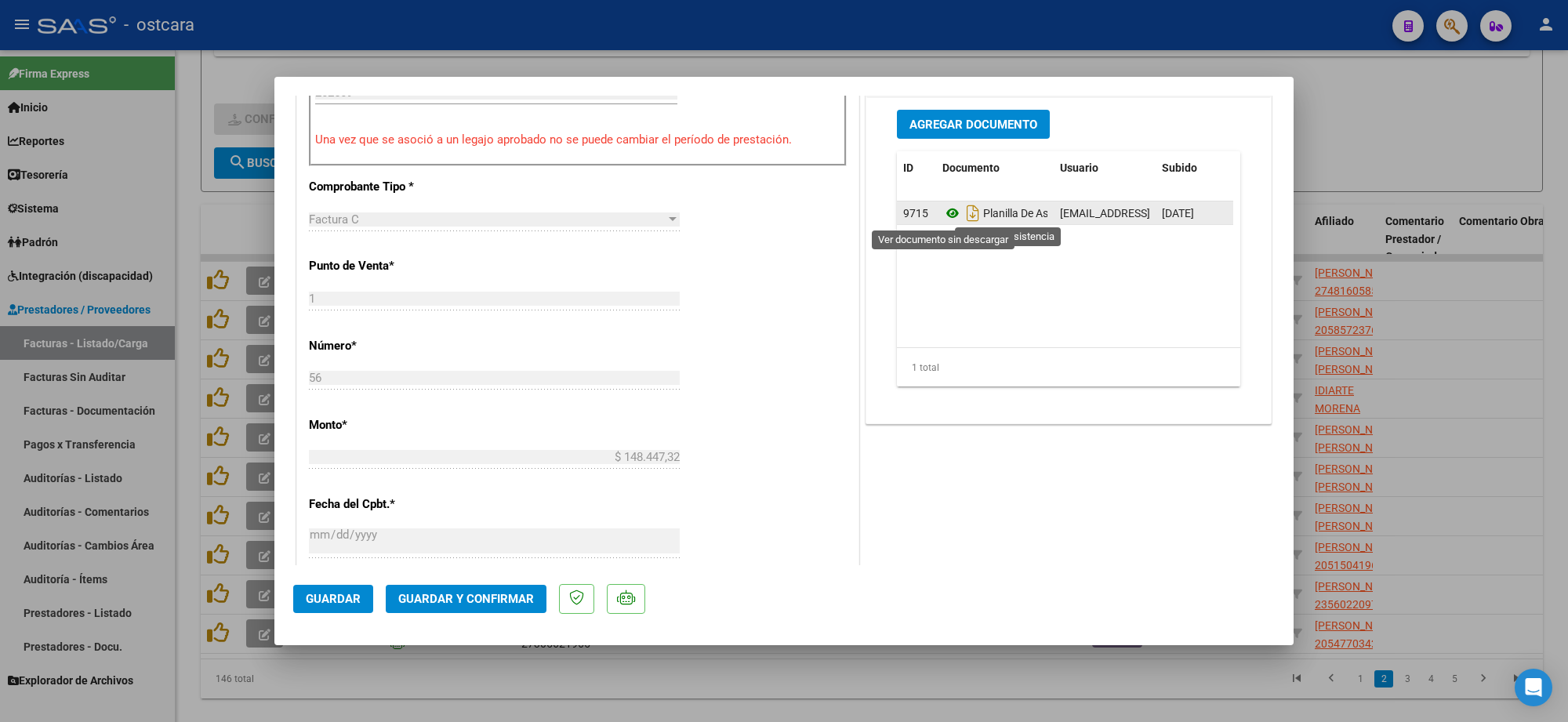
click at [946, 218] on icon at bounding box center [953, 213] width 21 height 19
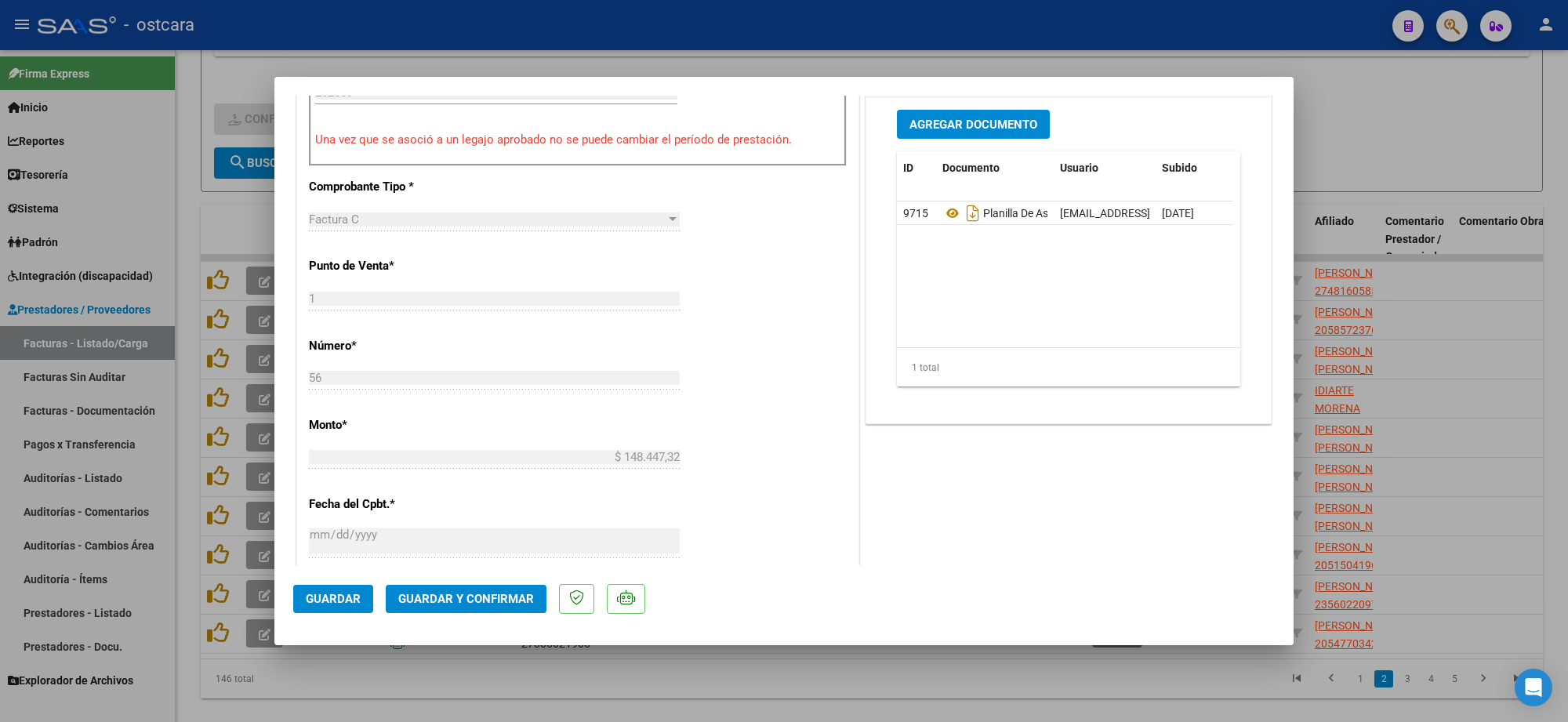
click at [455, 605] on span "Guardar y Confirmar" at bounding box center [466, 599] width 135 height 14
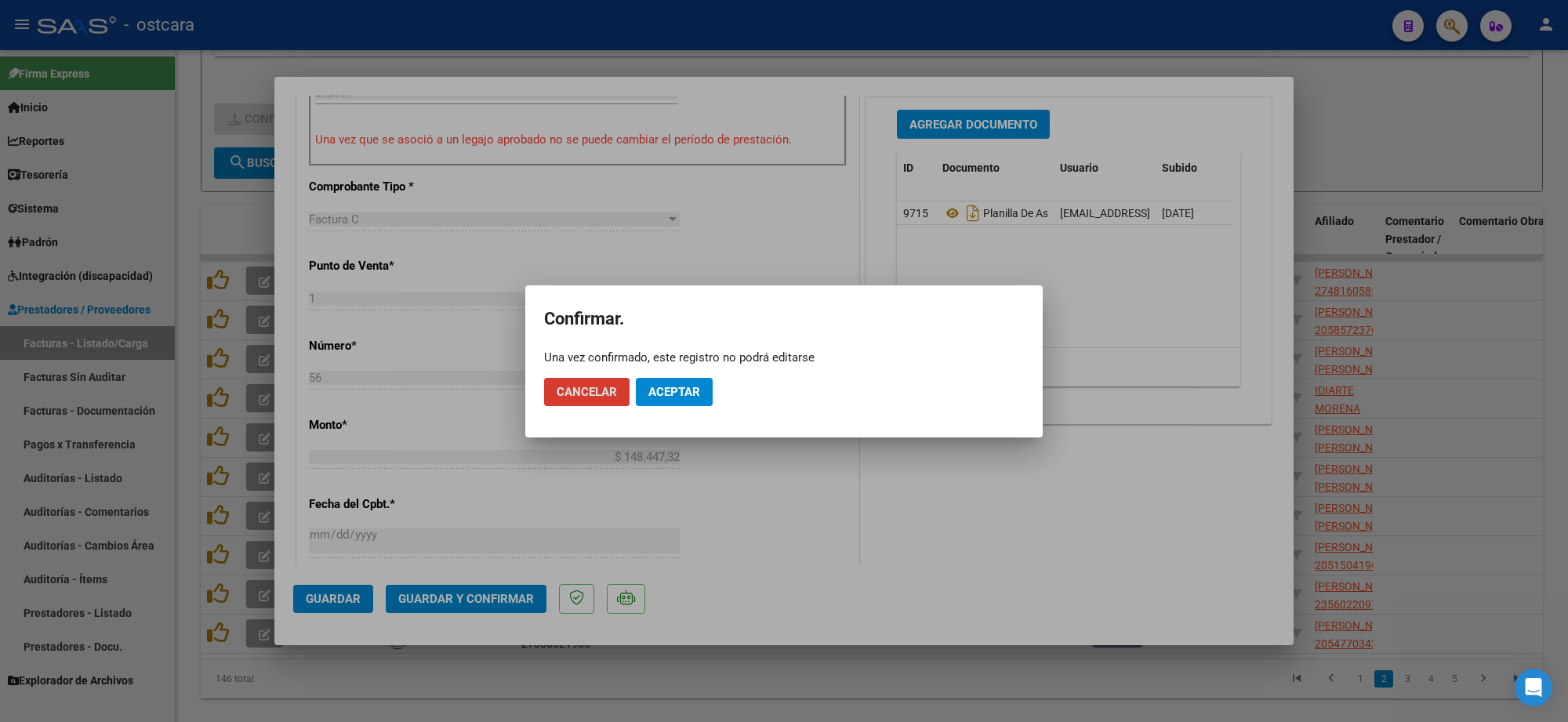
click at [675, 399] on button "Aceptar" at bounding box center [674, 392] width 77 height 28
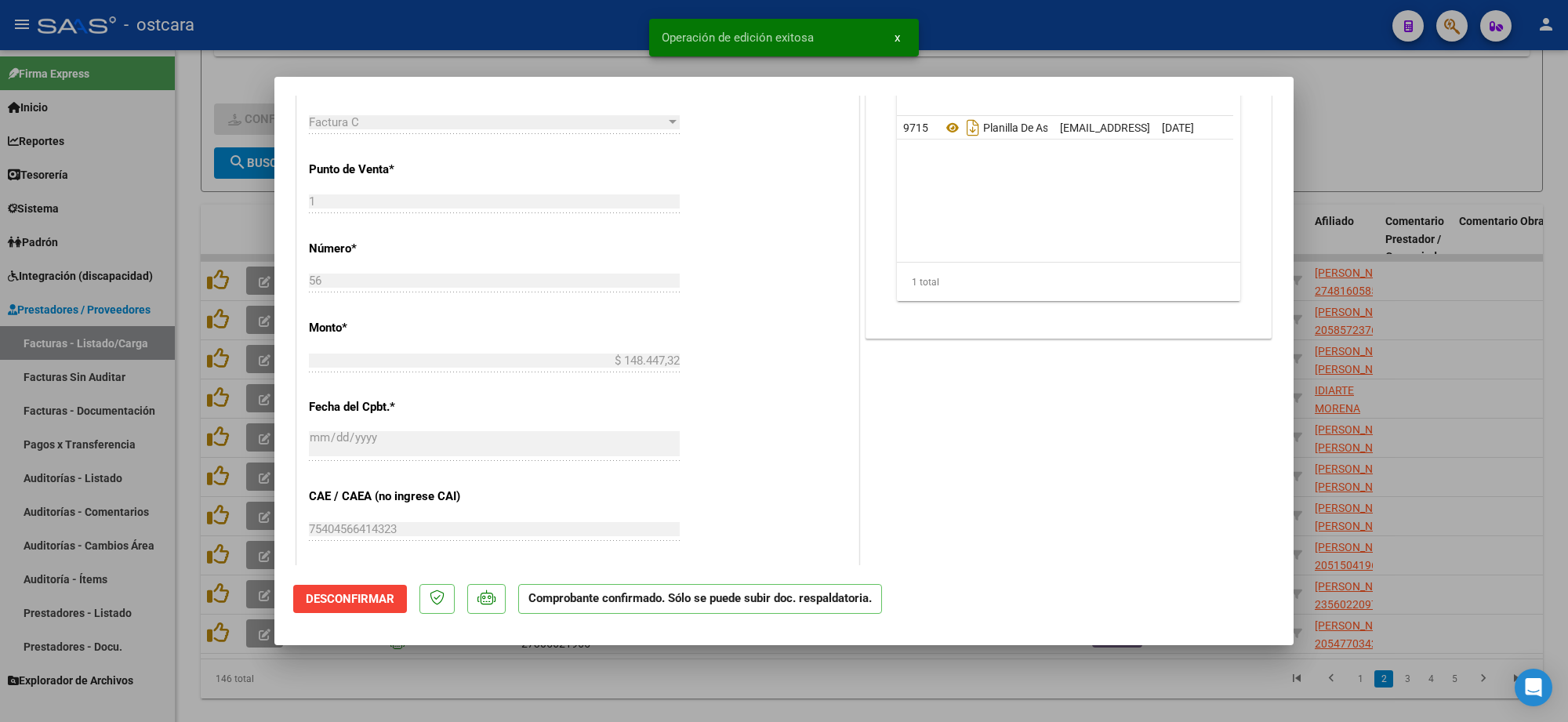
click at [1401, 153] on div at bounding box center [784, 361] width 1568 height 722
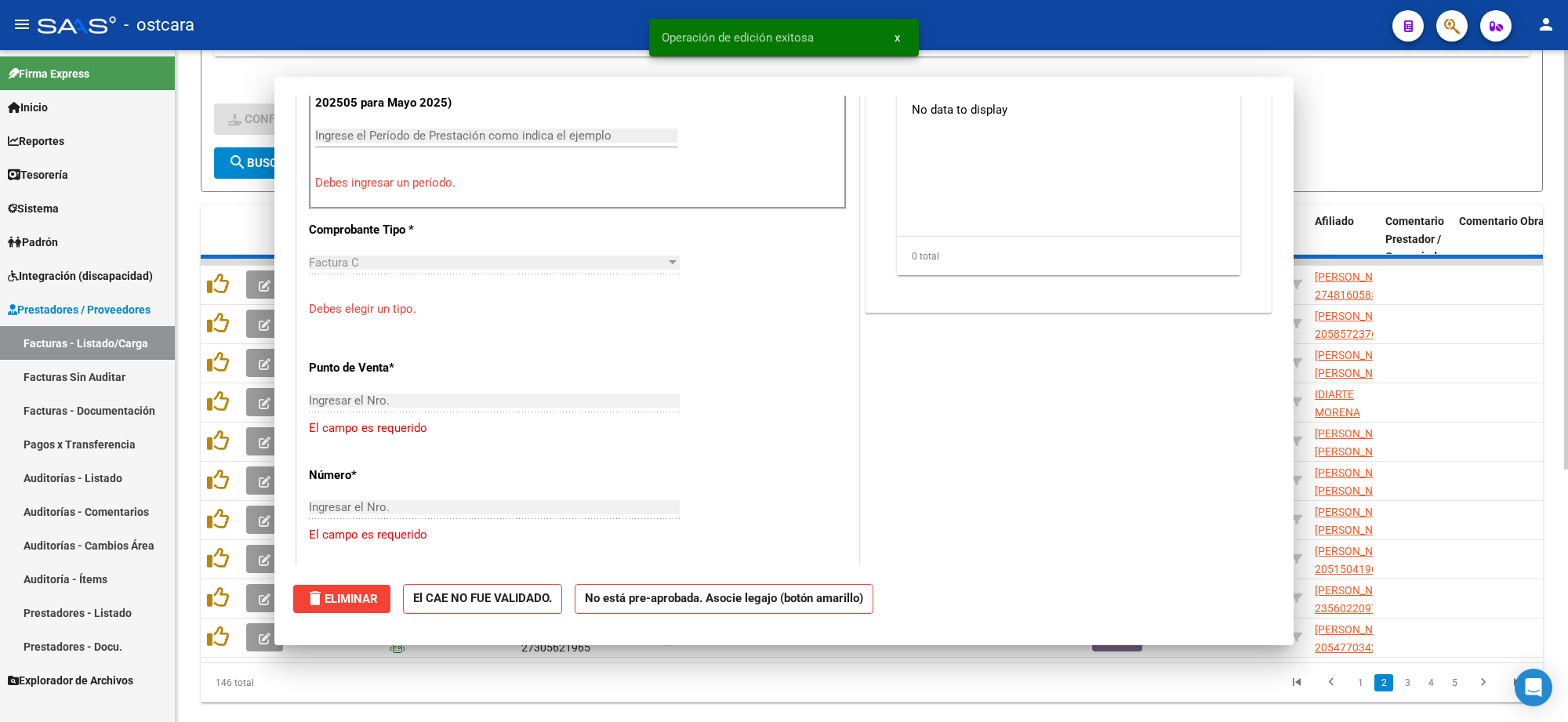
scroll to position [518, 0]
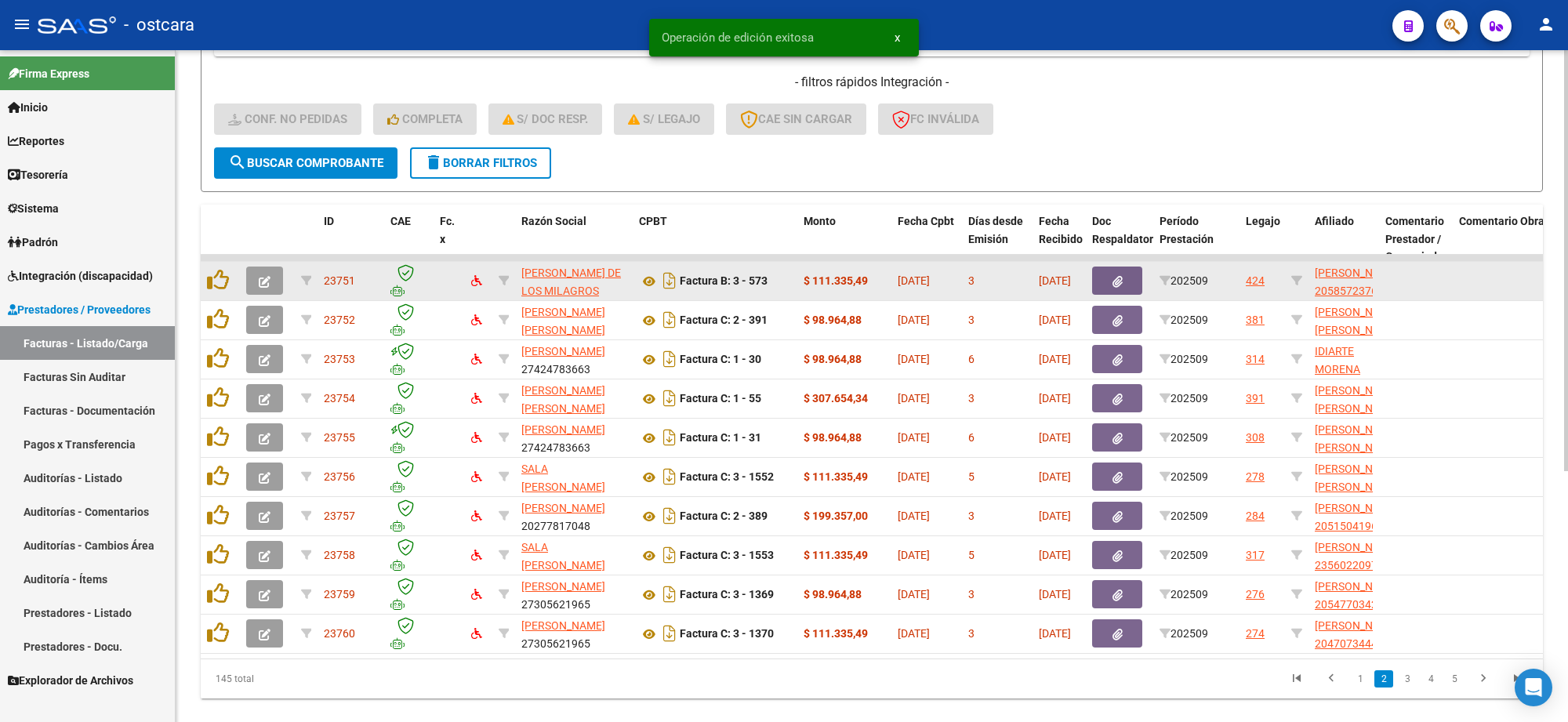
click at [265, 276] on icon "button" at bounding box center [265, 282] width 12 height 12
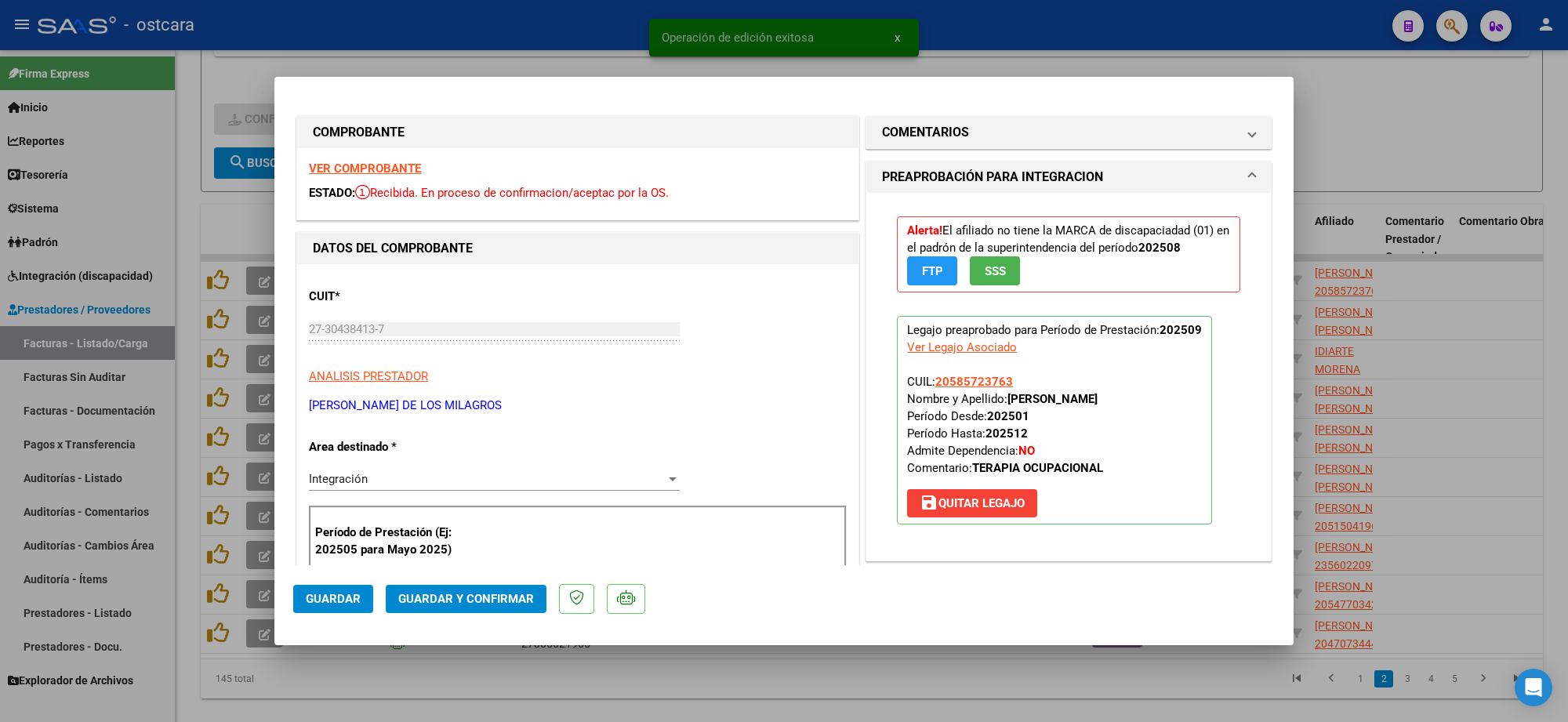
click at [401, 169] on strong "VER COMPROBANTE" at bounding box center [365, 168] width 112 height 14
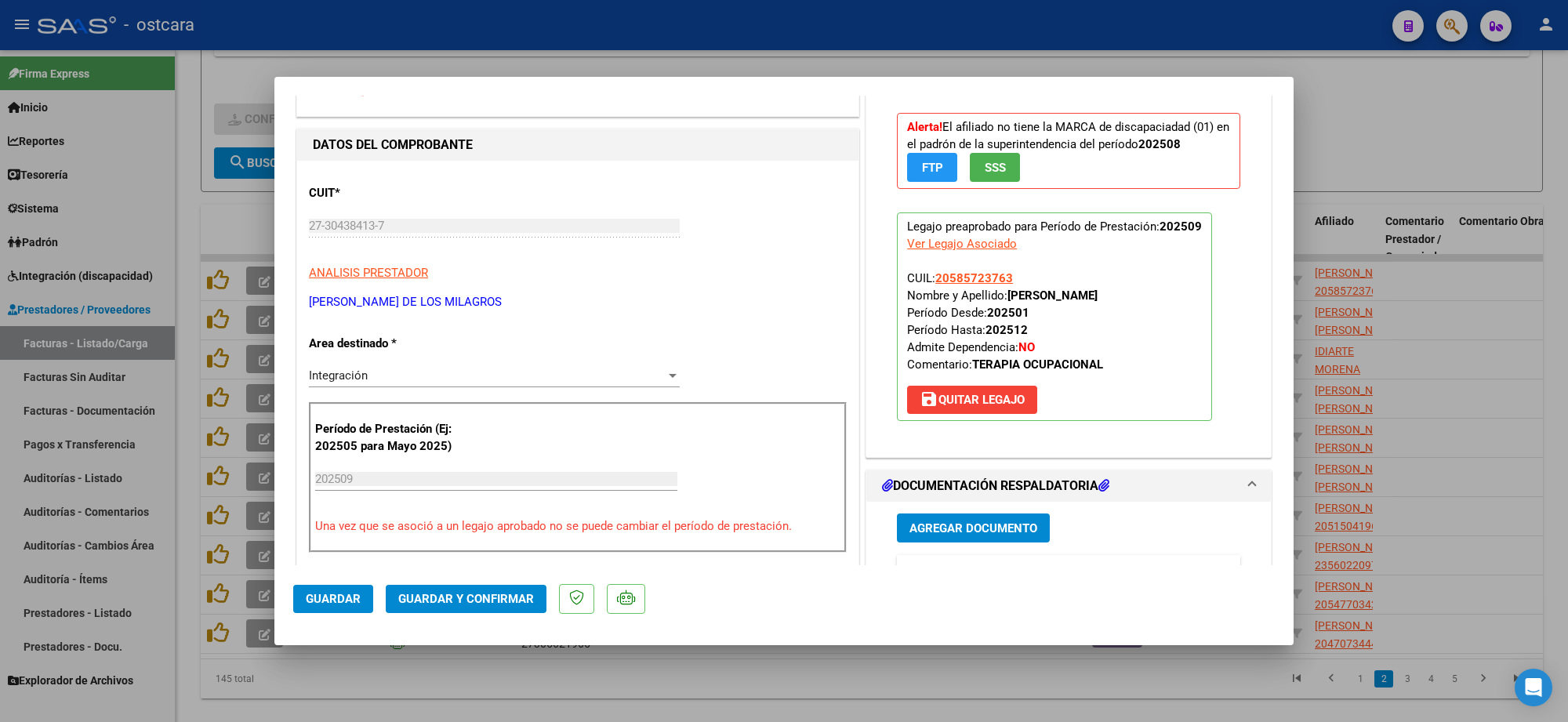
scroll to position [294, 0]
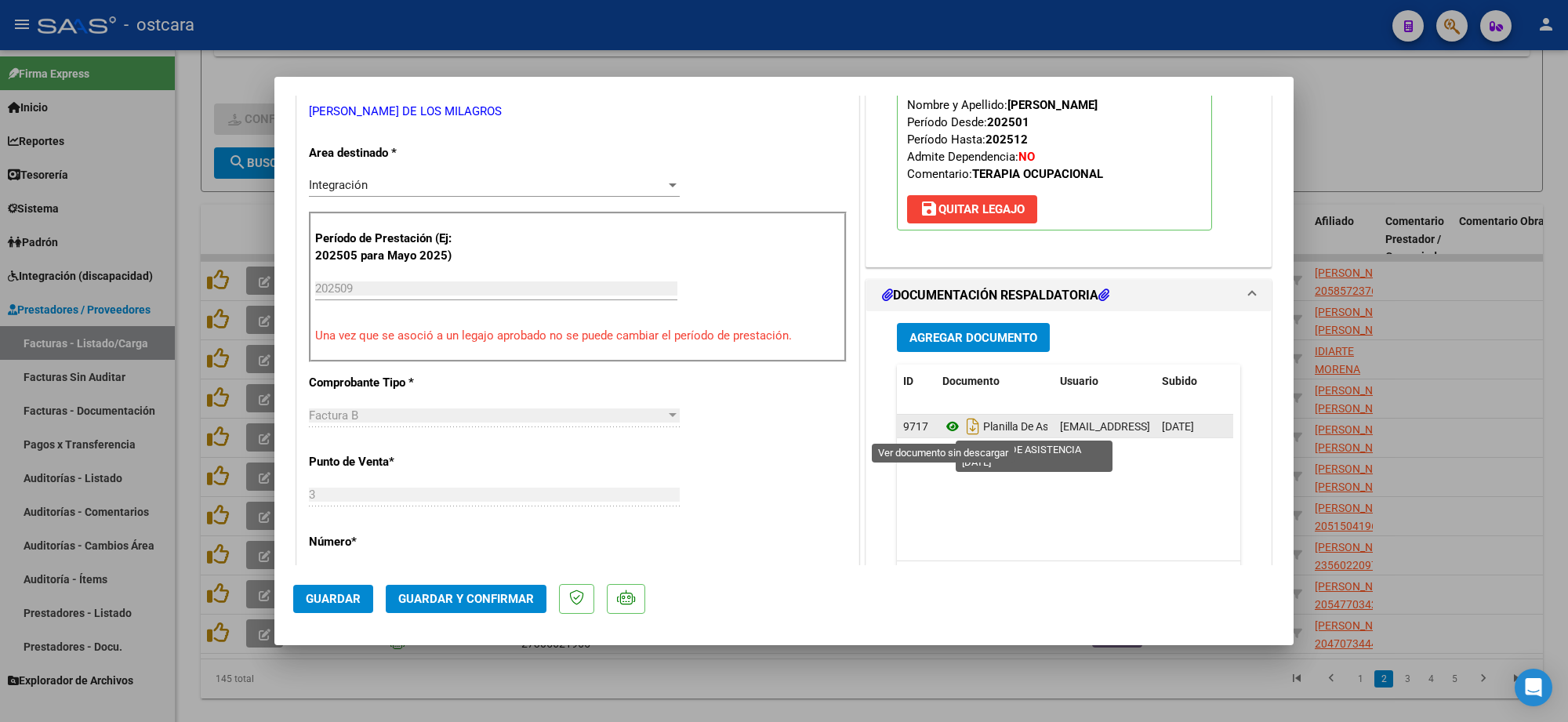
click at [943, 428] on icon at bounding box center [953, 427] width 21 height 19
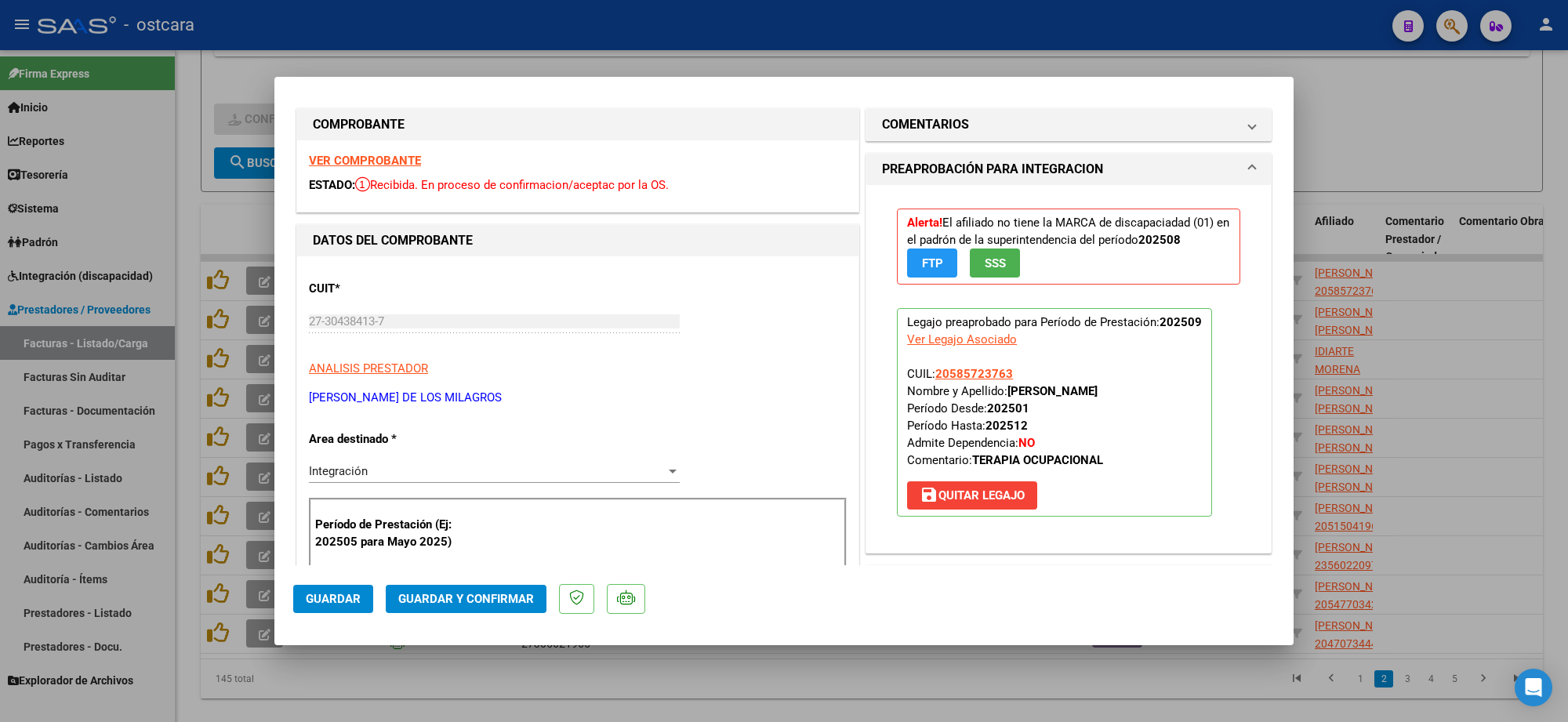
scroll to position [0, 0]
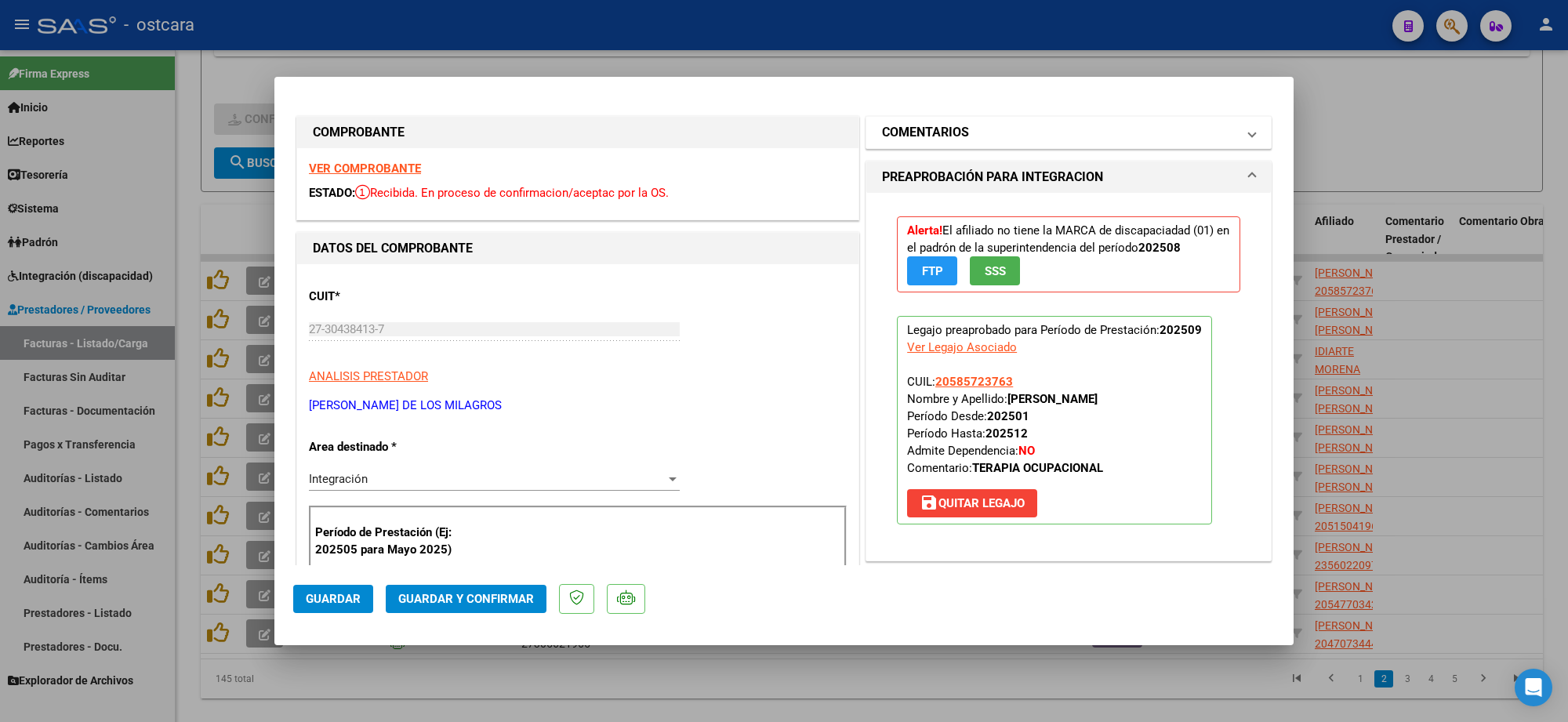
click at [981, 139] on mat-panel-title "COMENTARIOS" at bounding box center [1059, 133] width 354 height 19
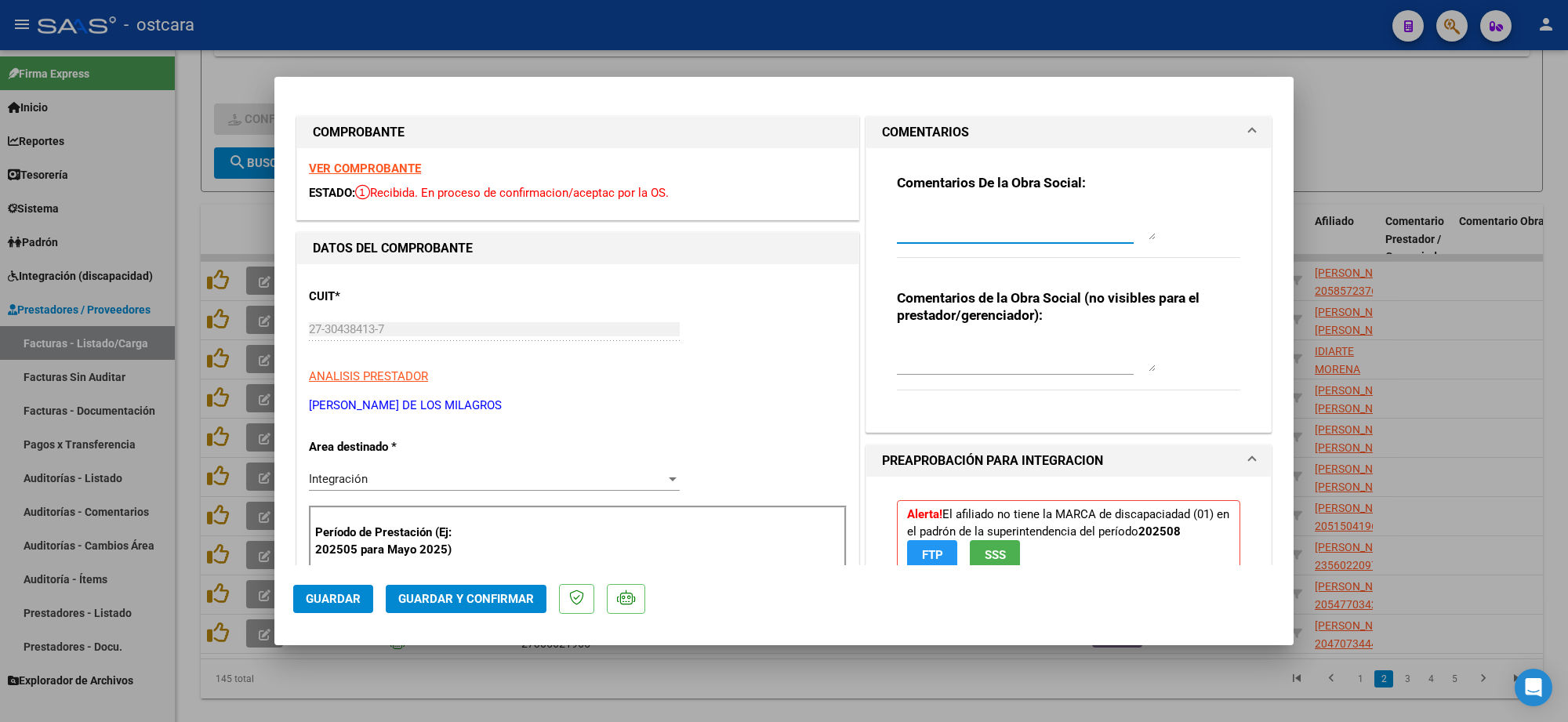
click at [958, 232] on textarea at bounding box center [1026, 224] width 259 height 31
paste textarea "Recordar indicar vinculo del firmante en las planillas de asistencia."
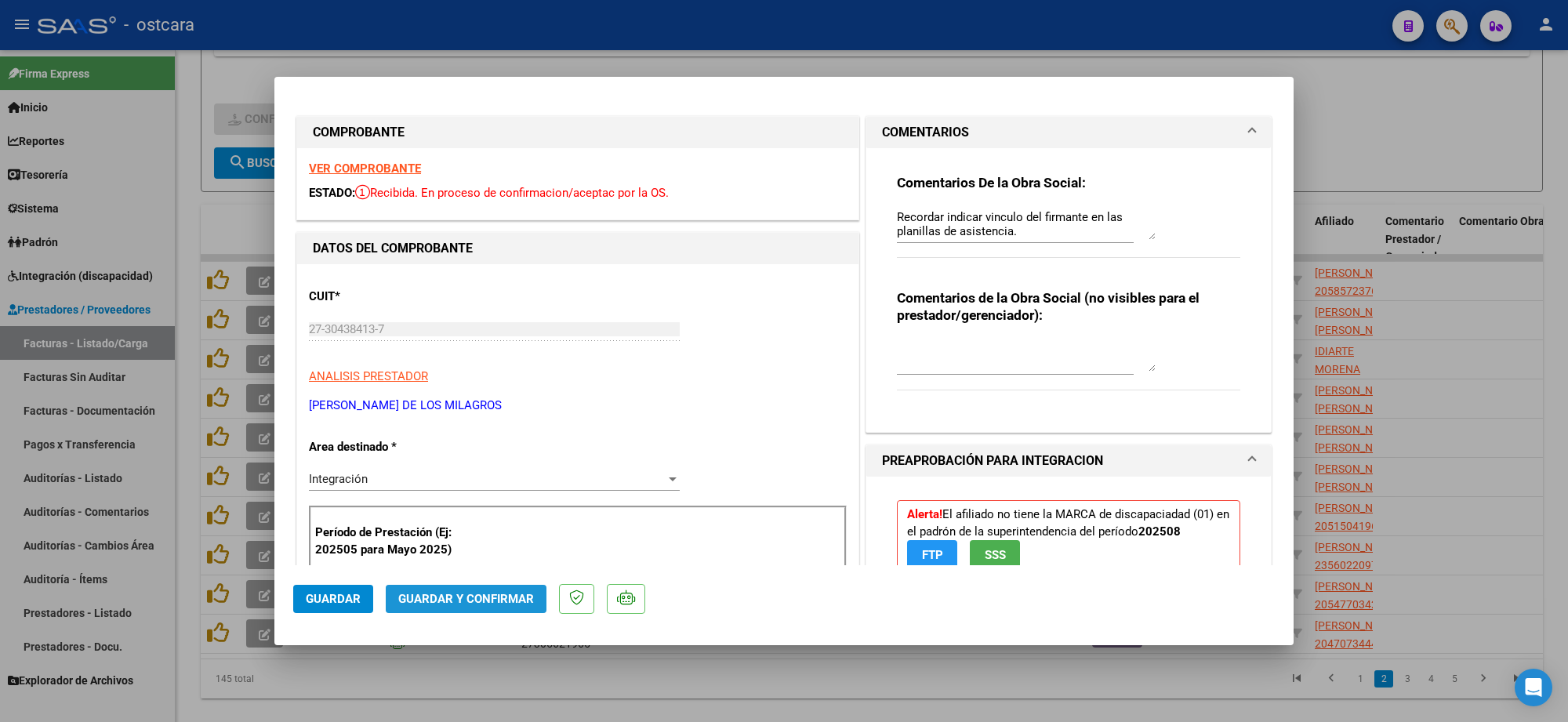
click at [477, 597] on span "Guardar y Confirmar" at bounding box center [466, 599] width 135 height 14
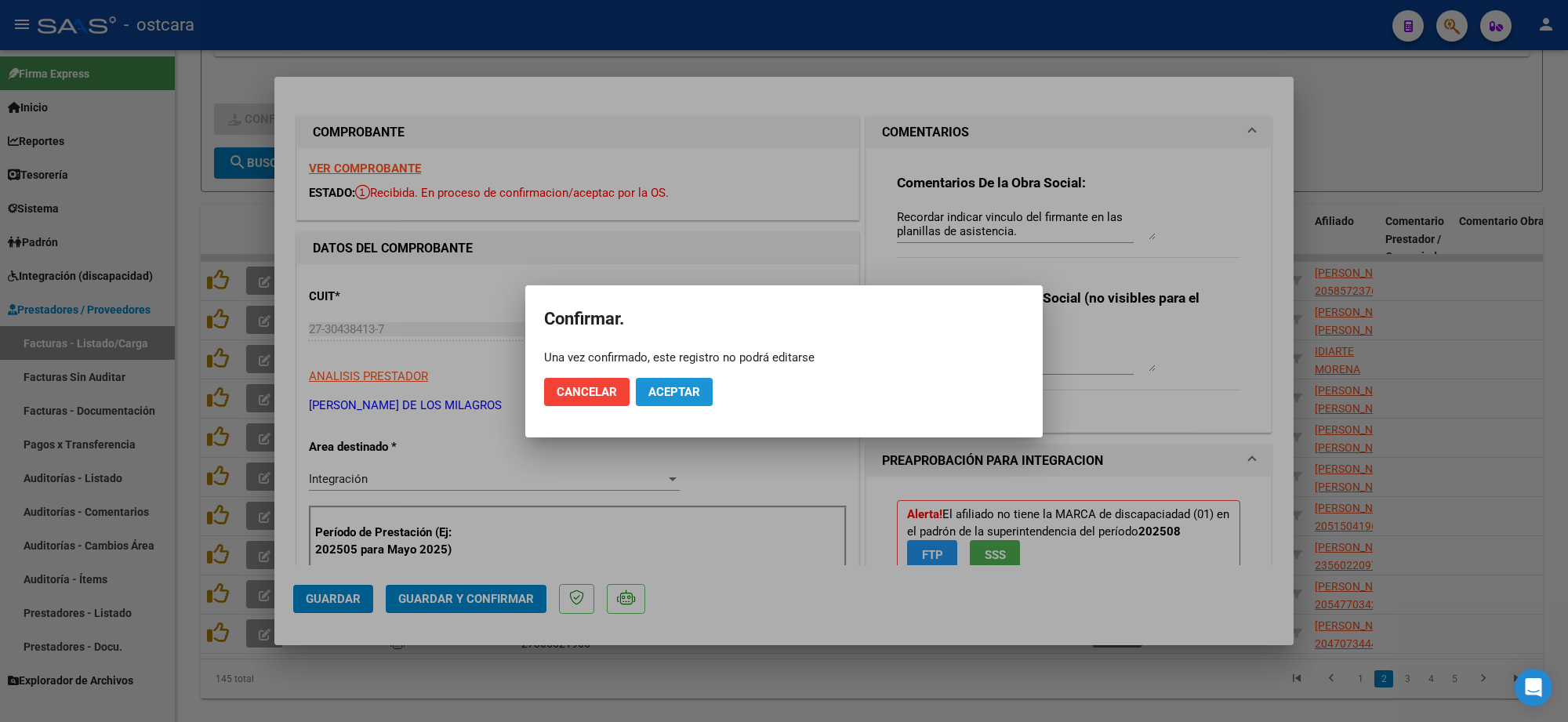
click at [677, 397] on span "Aceptar" at bounding box center [674, 392] width 52 height 14
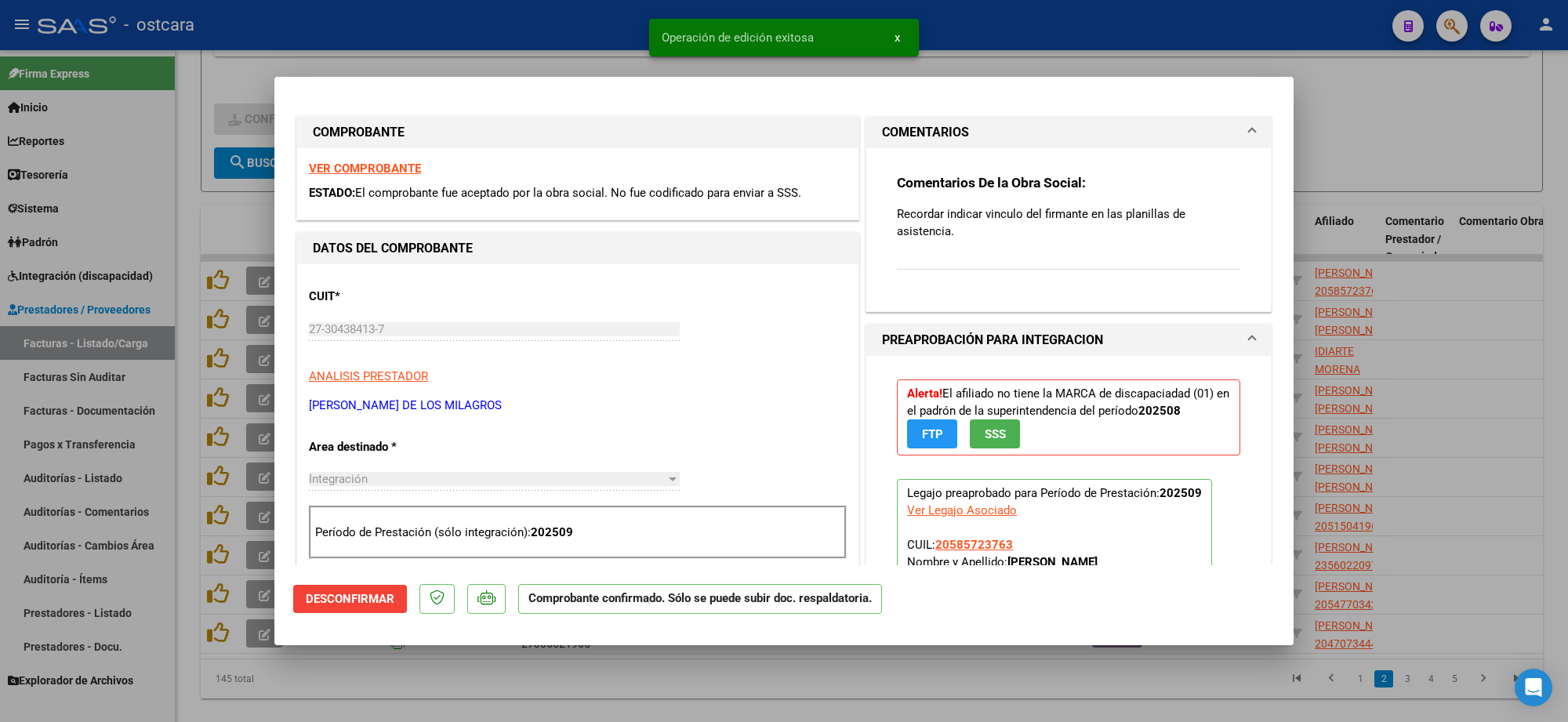
click at [1390, 151] on div at bounding box center [784, 361] width 1568 height 722
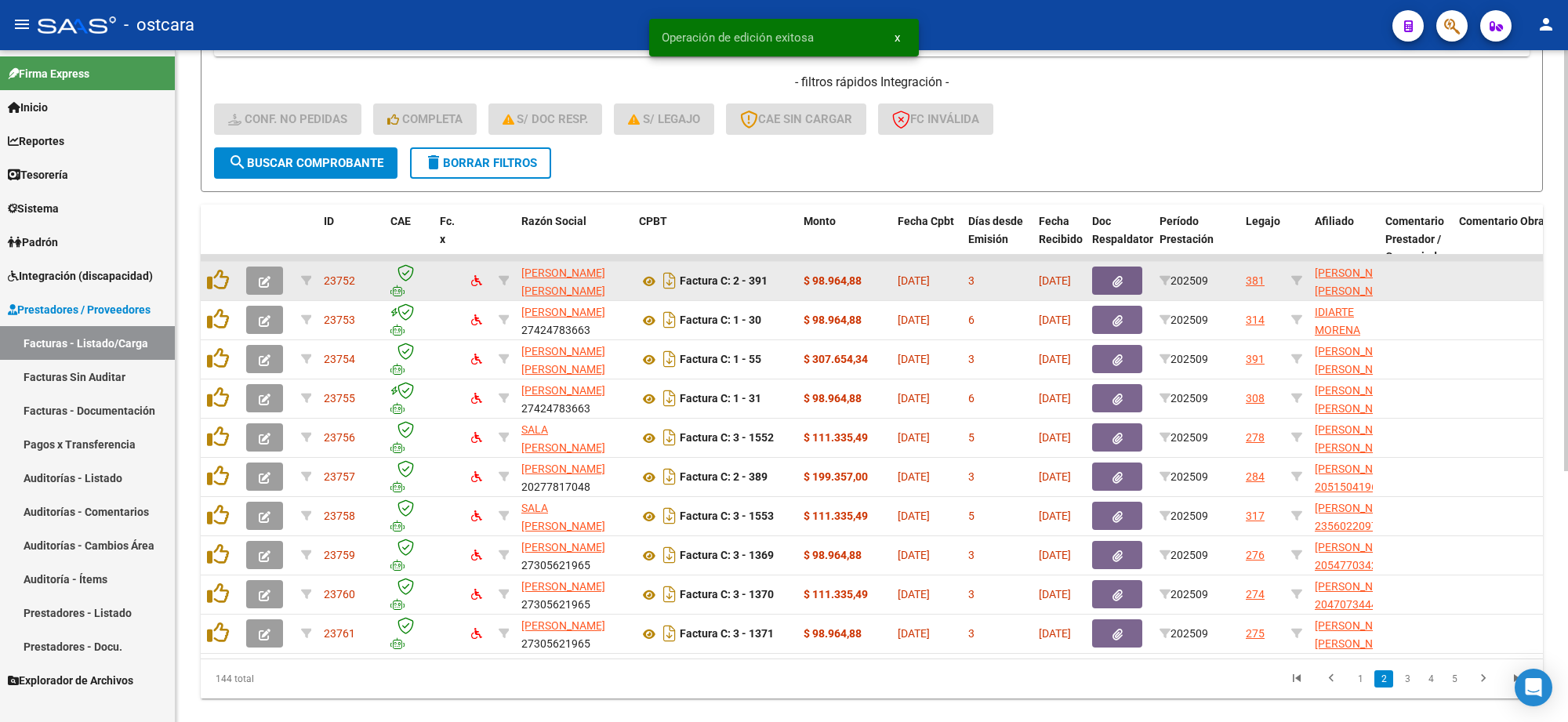
click at [265, 280] on icon "button" at bounding box center [265, 282] width 12 height 12
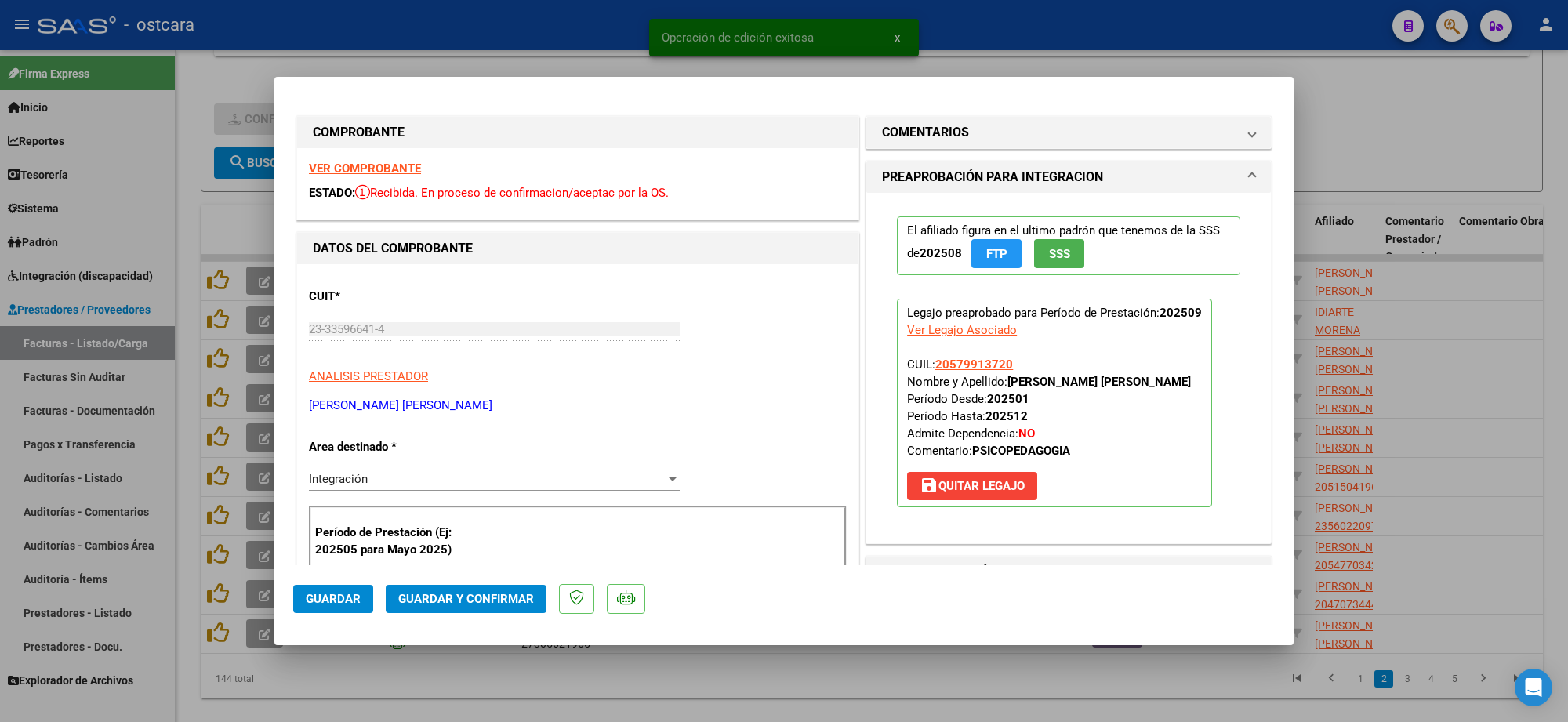
click at [362, 160] on div "VER COMPROBANTE ESTADO: Recibida. En proceso de confirmacion/aceptac por la OS." at bounding box center [578, 184] width 561 height 72
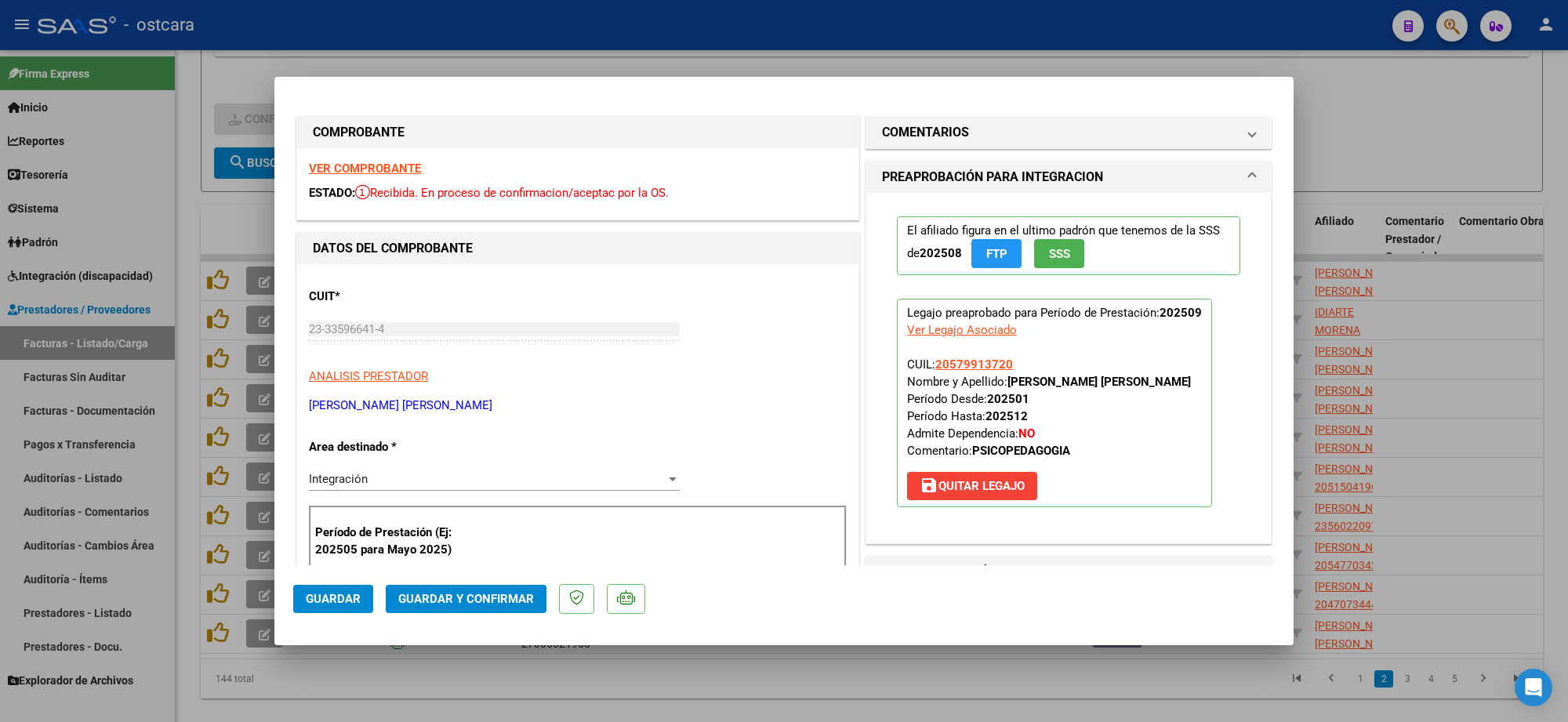
click at [362, 163] on strong "VER COMPROBANTE" at bounding box center [365, 168] width 112 height 14
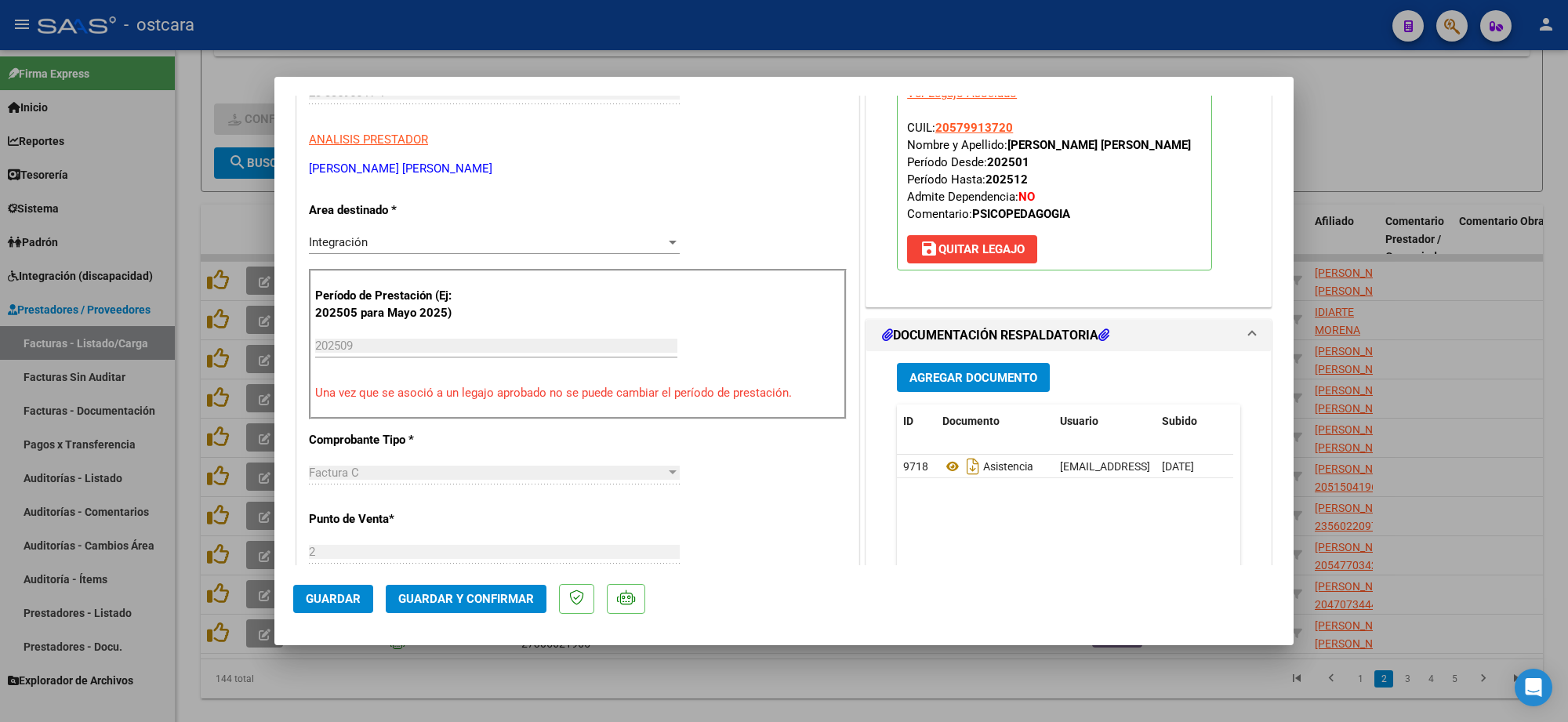
scroll to position [490, 0]
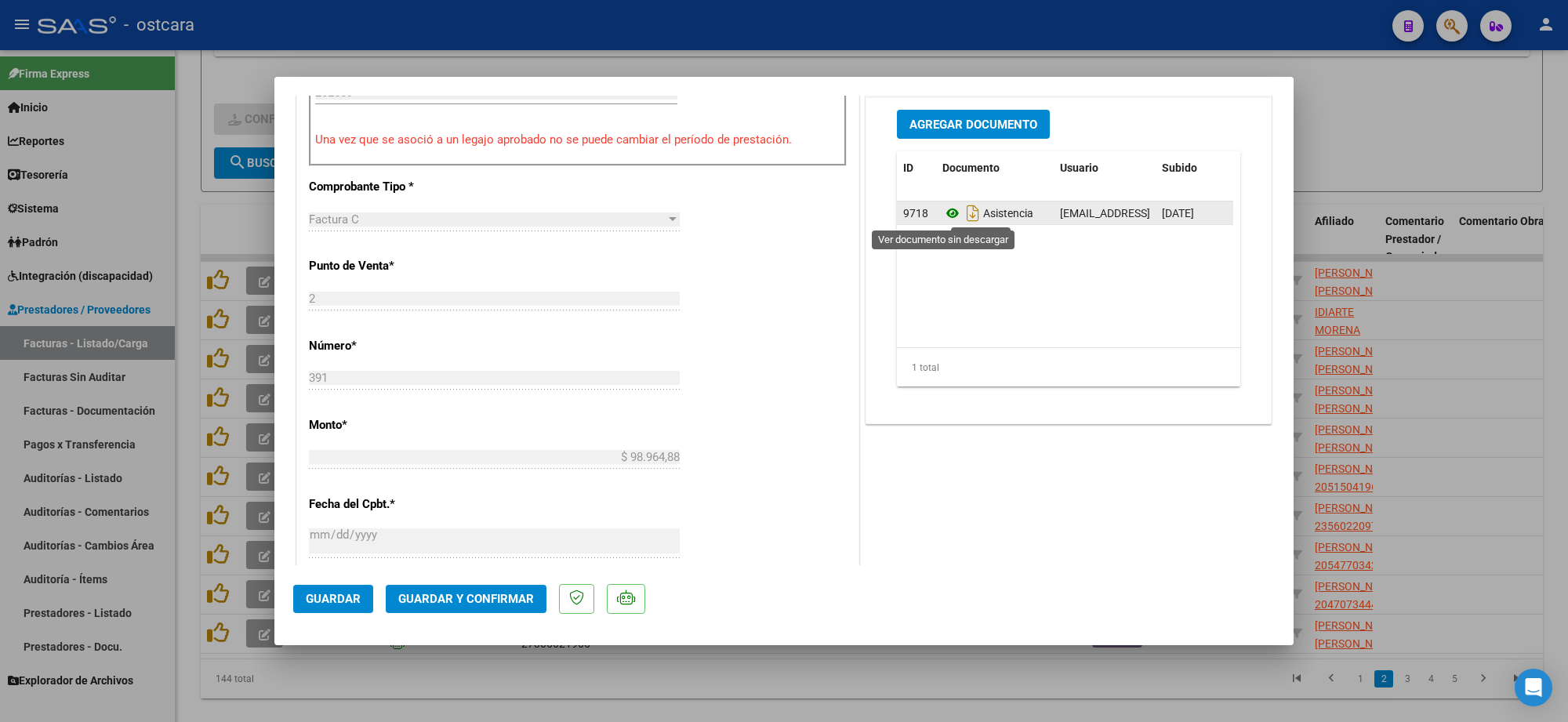
click at [943, 213] on icon at bounding box center [953, 213] width 21 height 19
click at [482, 598] on span "Guardar y Confirmar" at bounding box center [466, 599] width 135 height 14
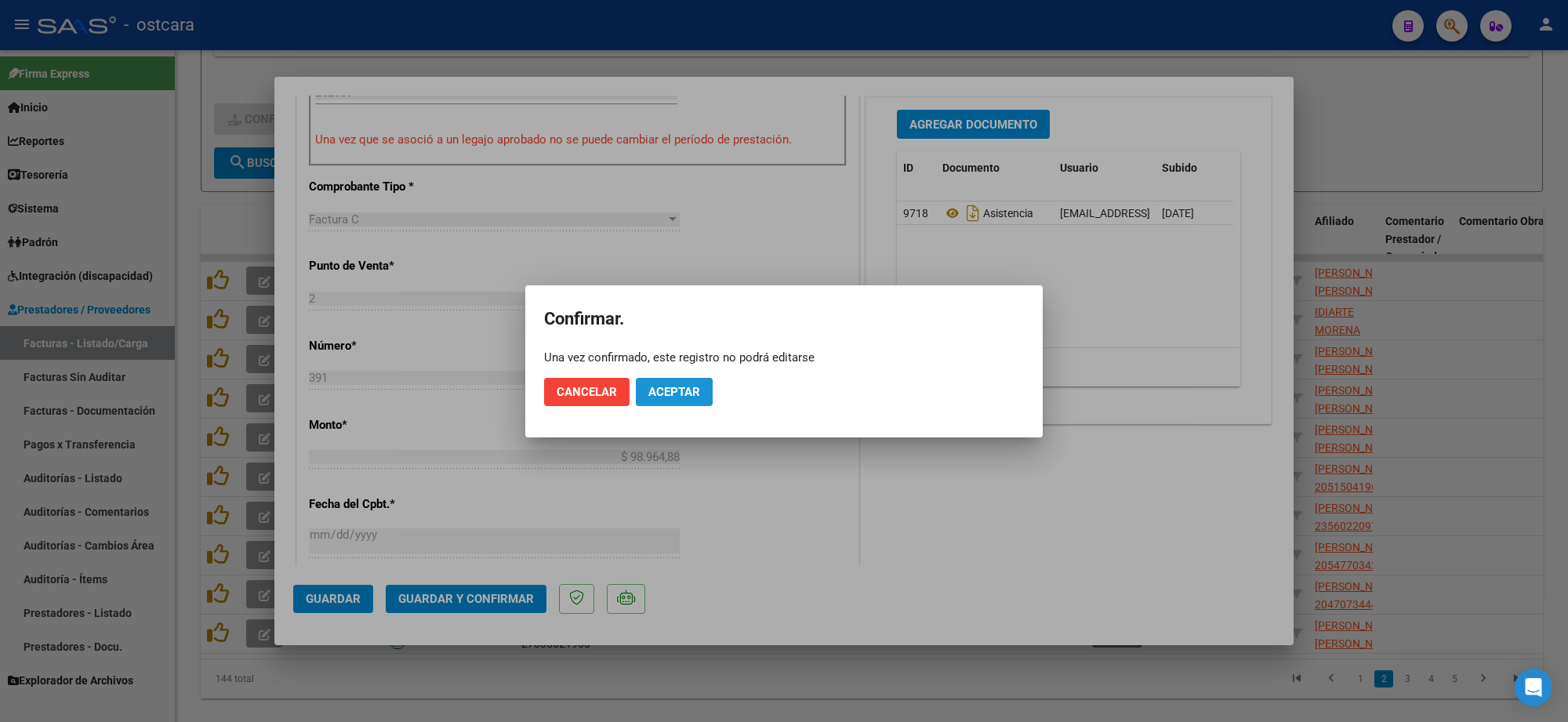
click at [687, 388] on span "Aceptar" at bounding box center [674, 392] width 52 height 14
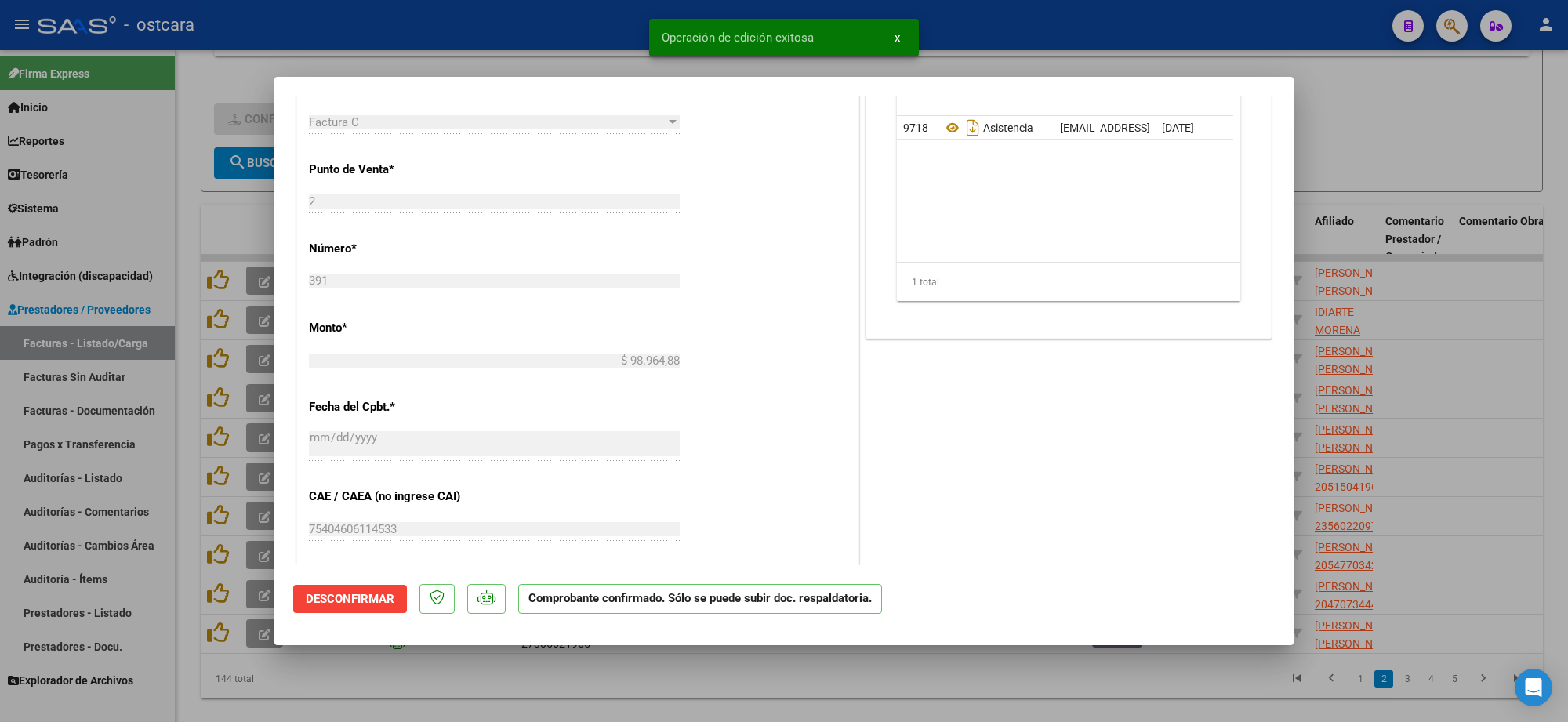
click at [1157, 38] on div at bounding box center [784, 361] width 1568 height 722
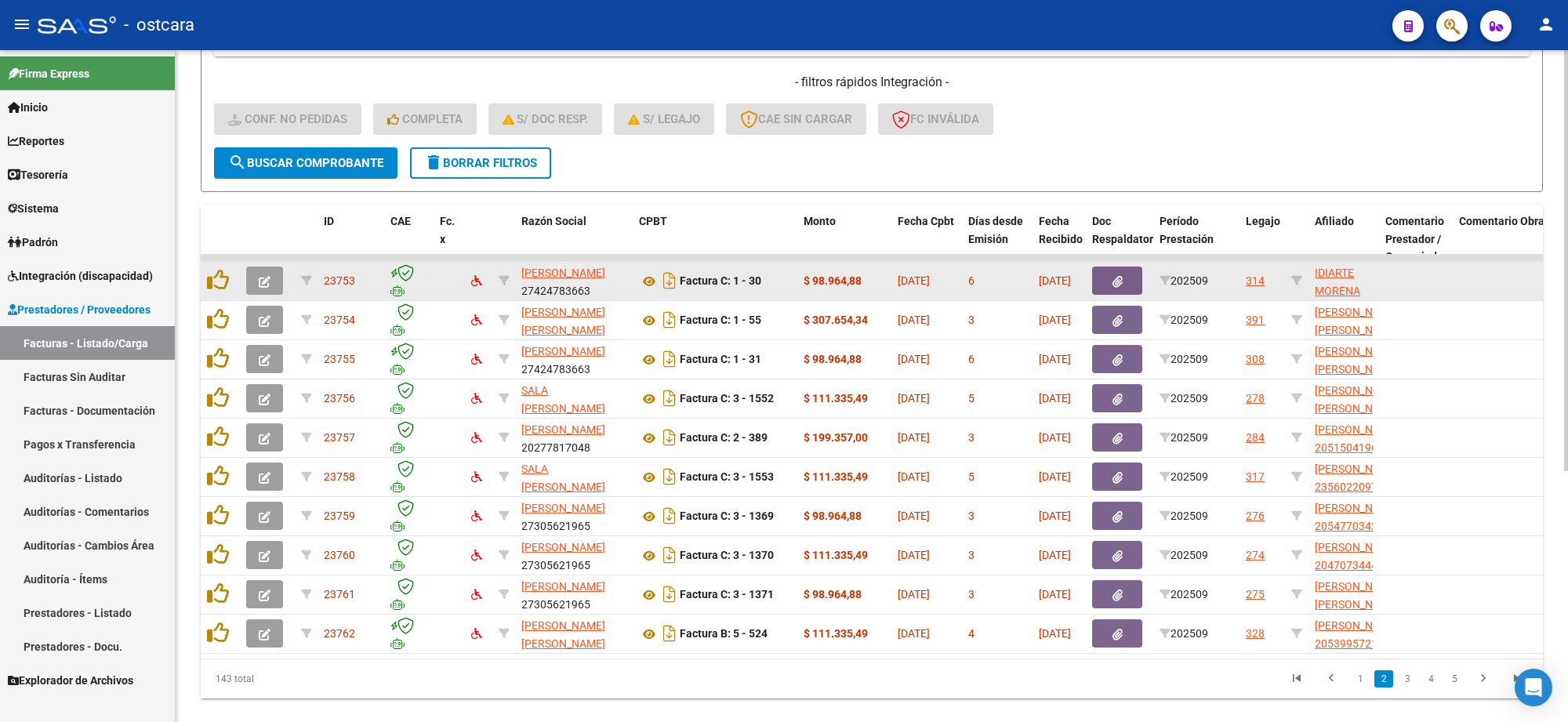
click at [264, 276] on icon "button" at bounding box center [265, 282] width 12 height 12
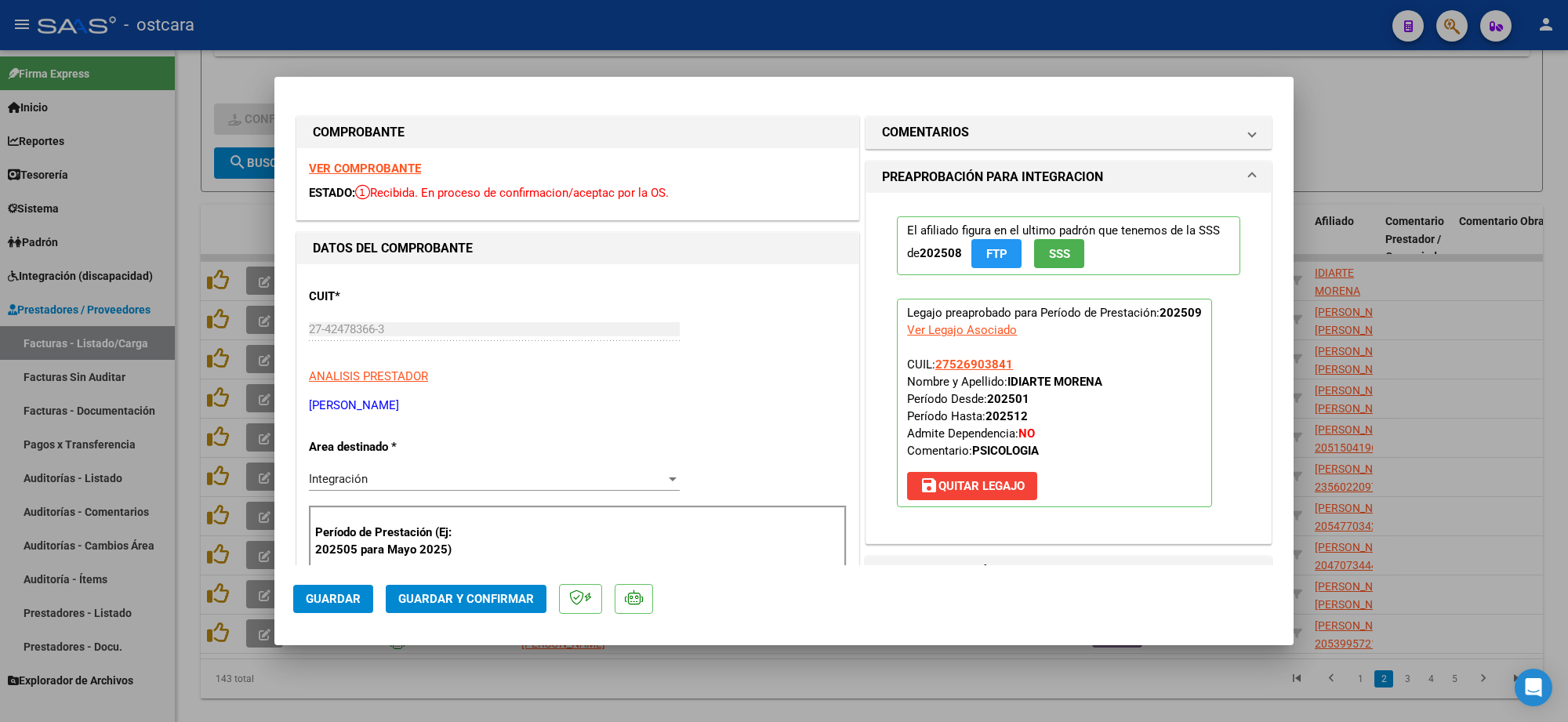
click at [409, 173] on strong "VER COMPROBANTE" at bounding box center [365, 168] width 112 height 14
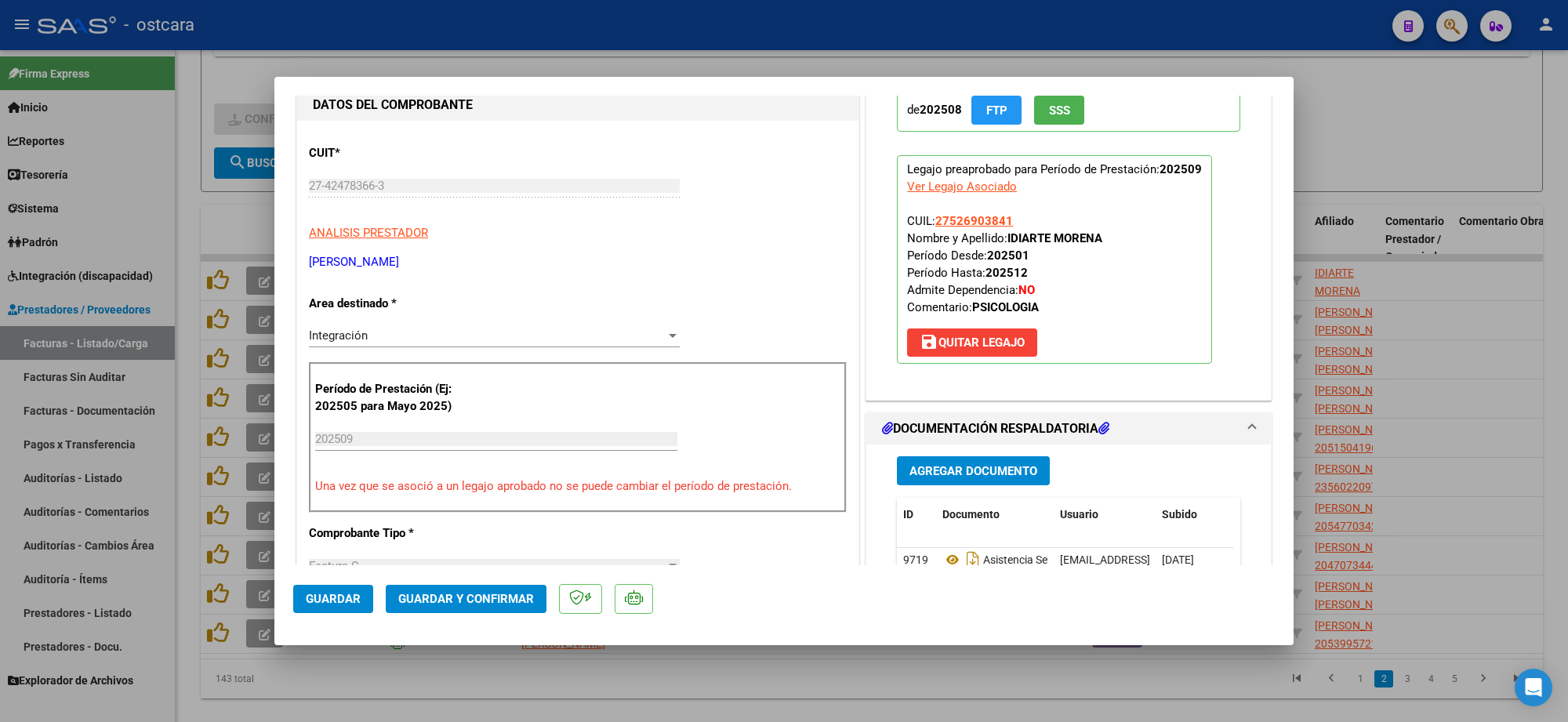
scroll to position [294, 0]
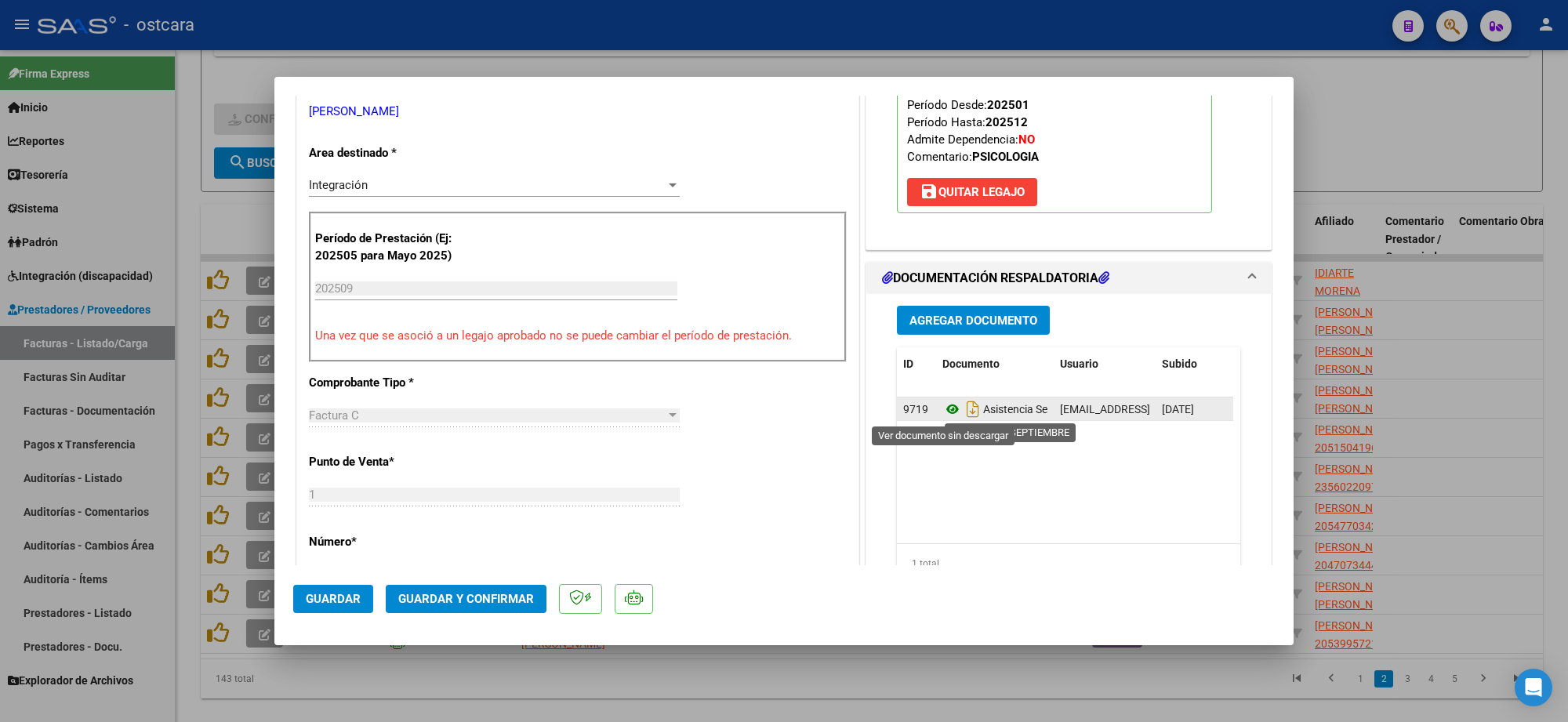
click at [950, 410] on icon at bounding box center [953, 410] width 21 height 19
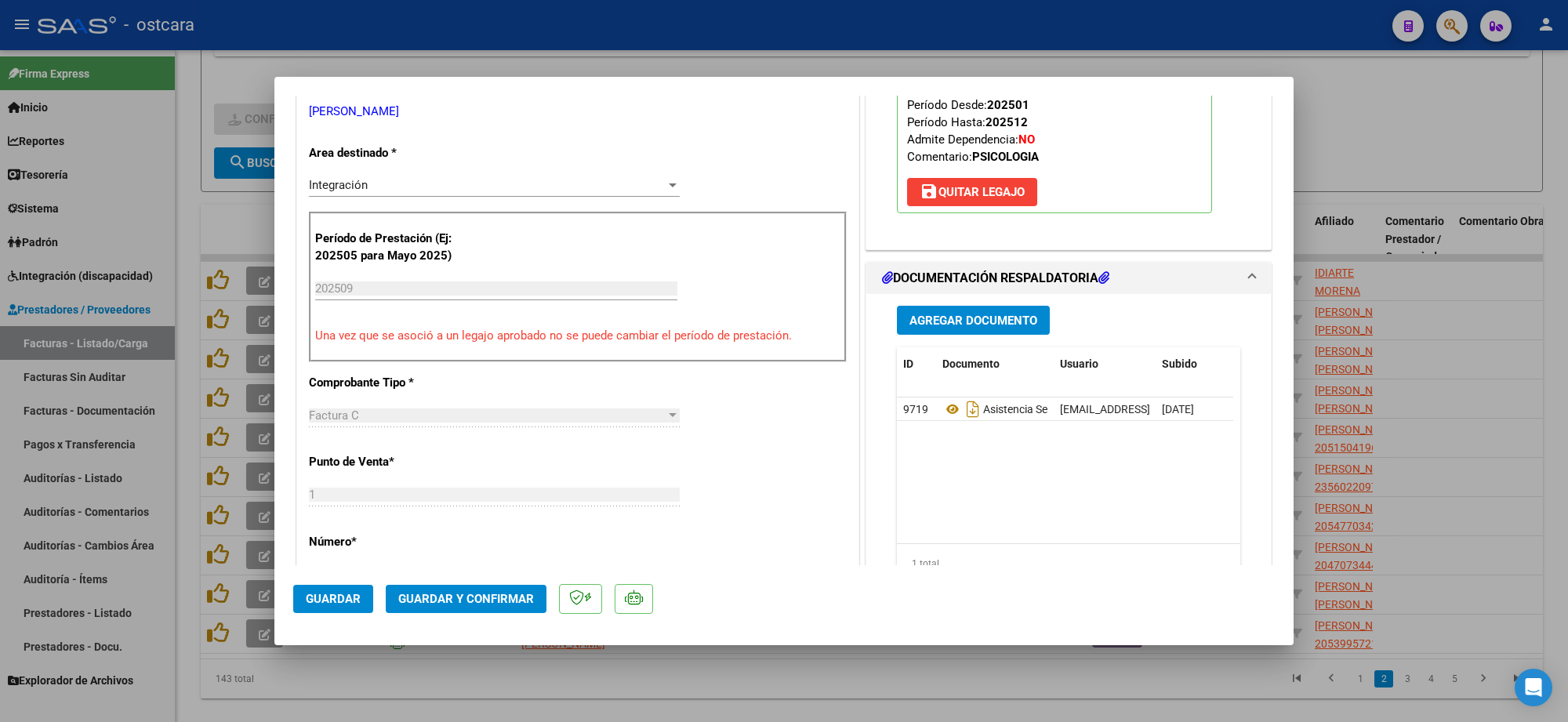
click at [461, 599] on span "Guardar y Confirmar" at bounding box center [466, 599] width 135 height 14
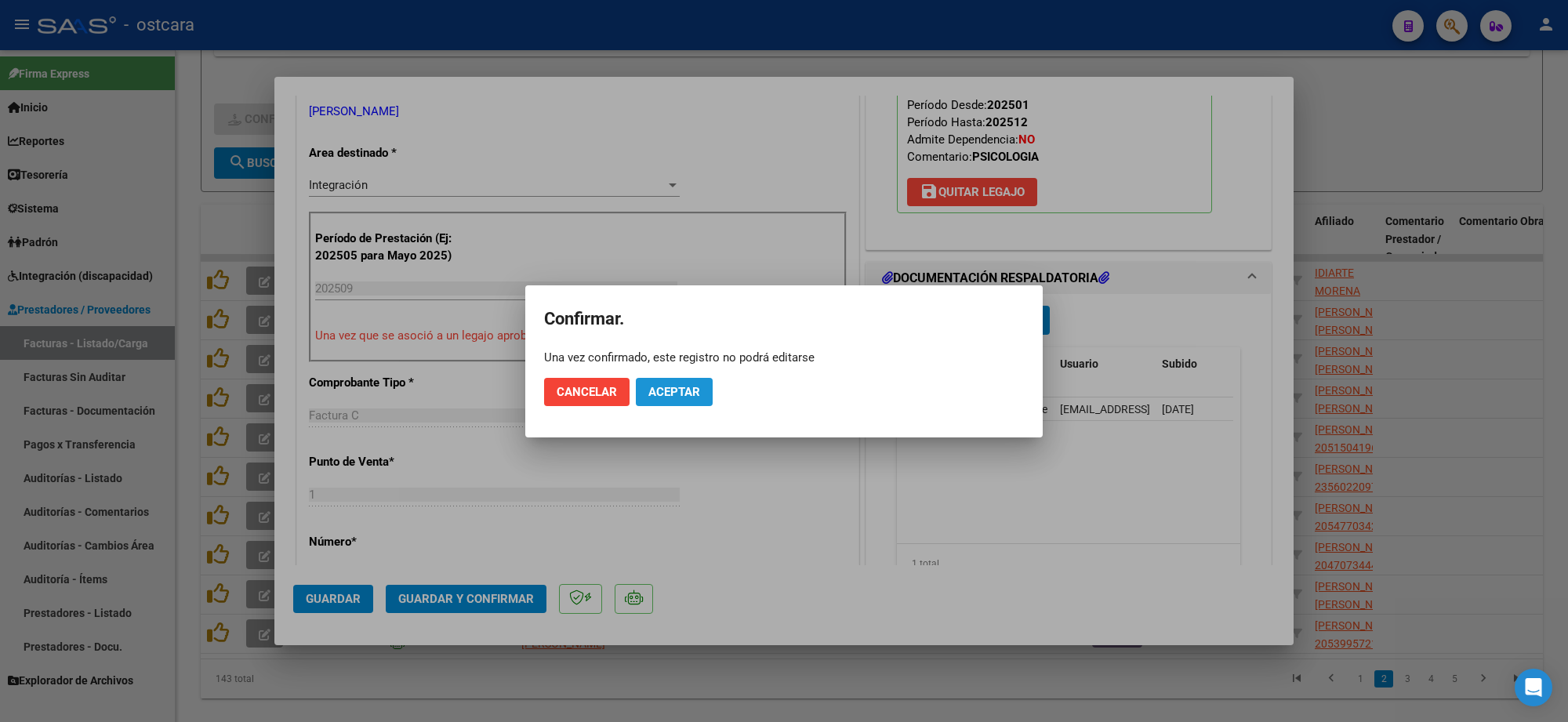
click at [674, 385] on span "Aceptar" at bounding box center [674, 392] width 52 height 14
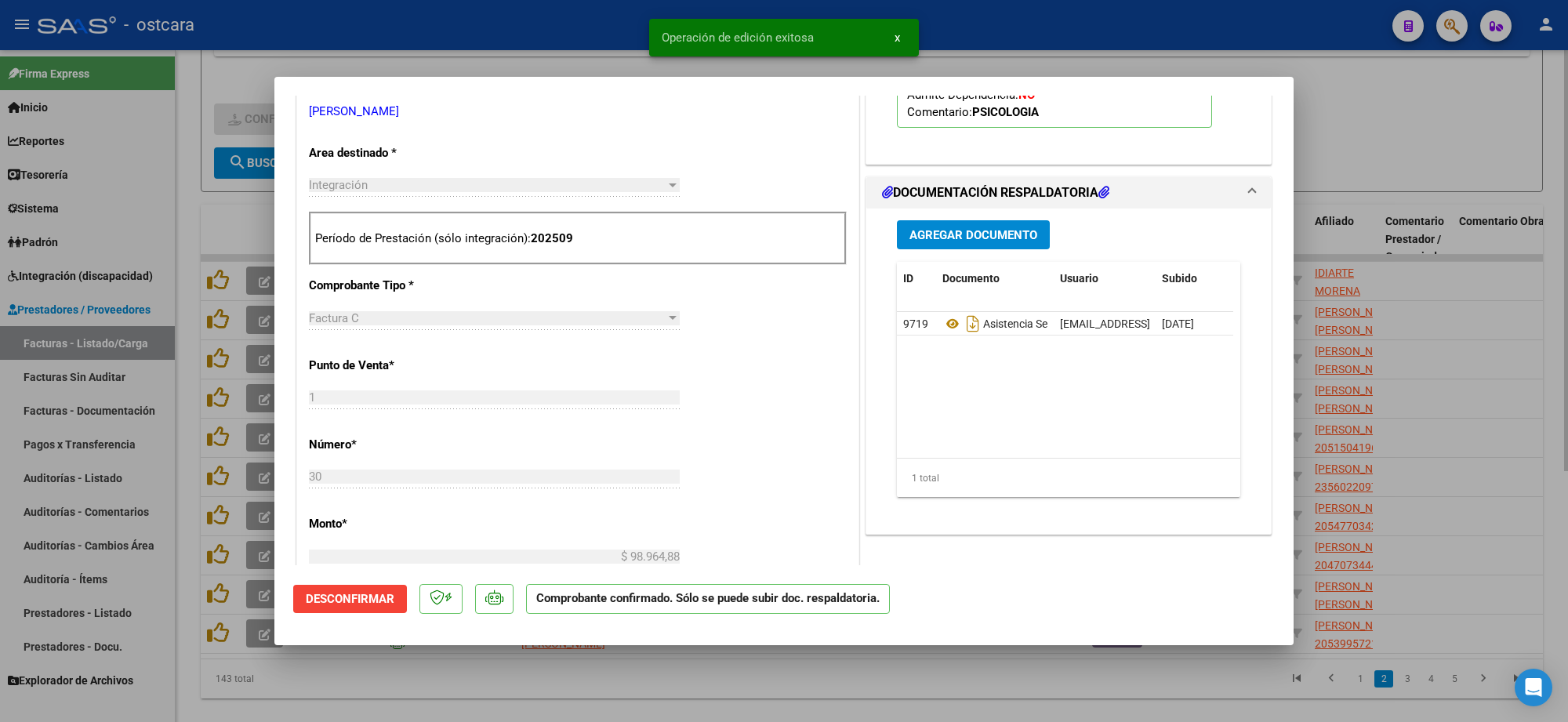
drag, startPoint x: 1408, startPoint y: 146, endPoint x: 1393, endPoint y: 153, distance: 16.6
click at [1402, 149] on div at bounding box center [784, 361] width 1568 height 722
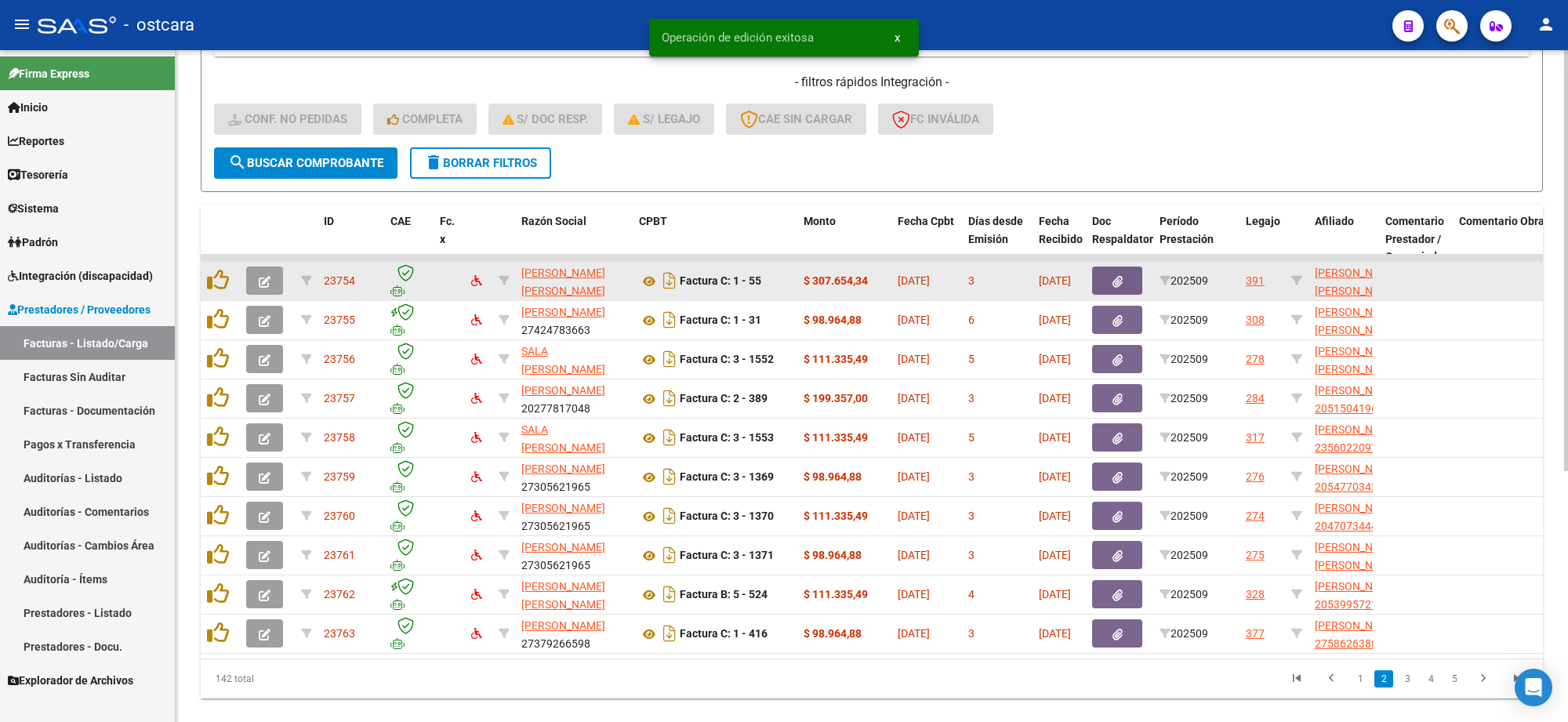
click at [259, 281] on icon "button" at bounding box center [265, 282] width 12 height 12
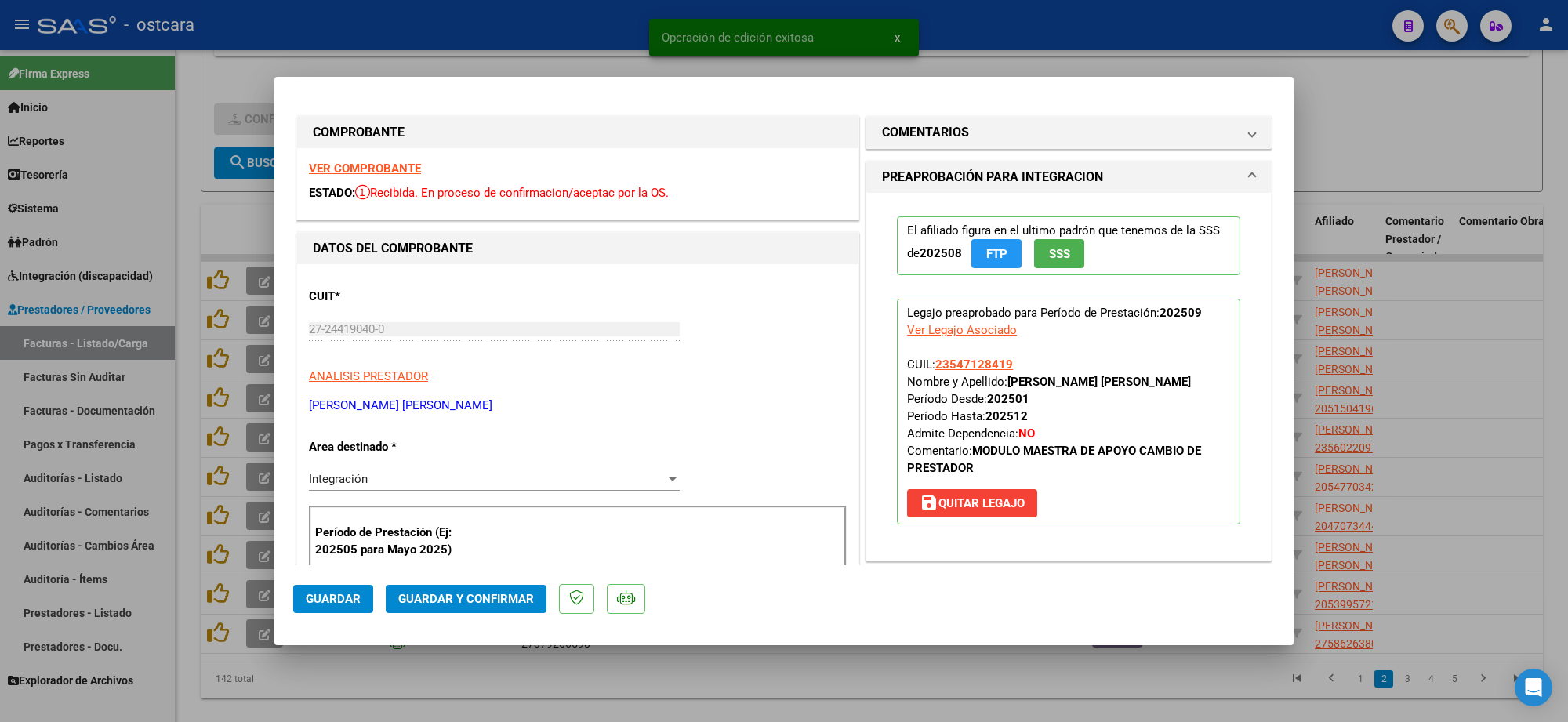
click at [385, 169] on strong "VER COMPROBANTE" at bounding box center [365, 168] width 112 height 14
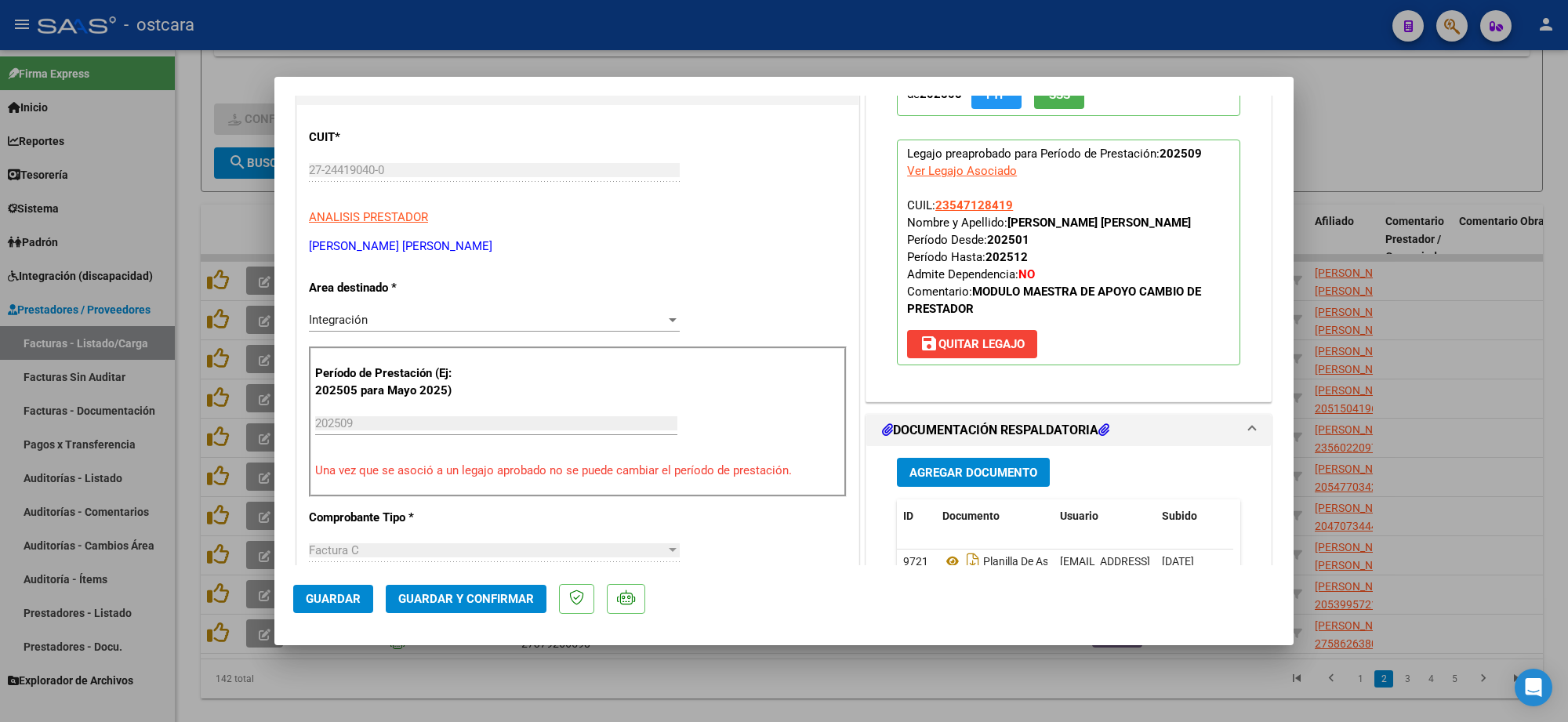
scroll to position [392, 0]
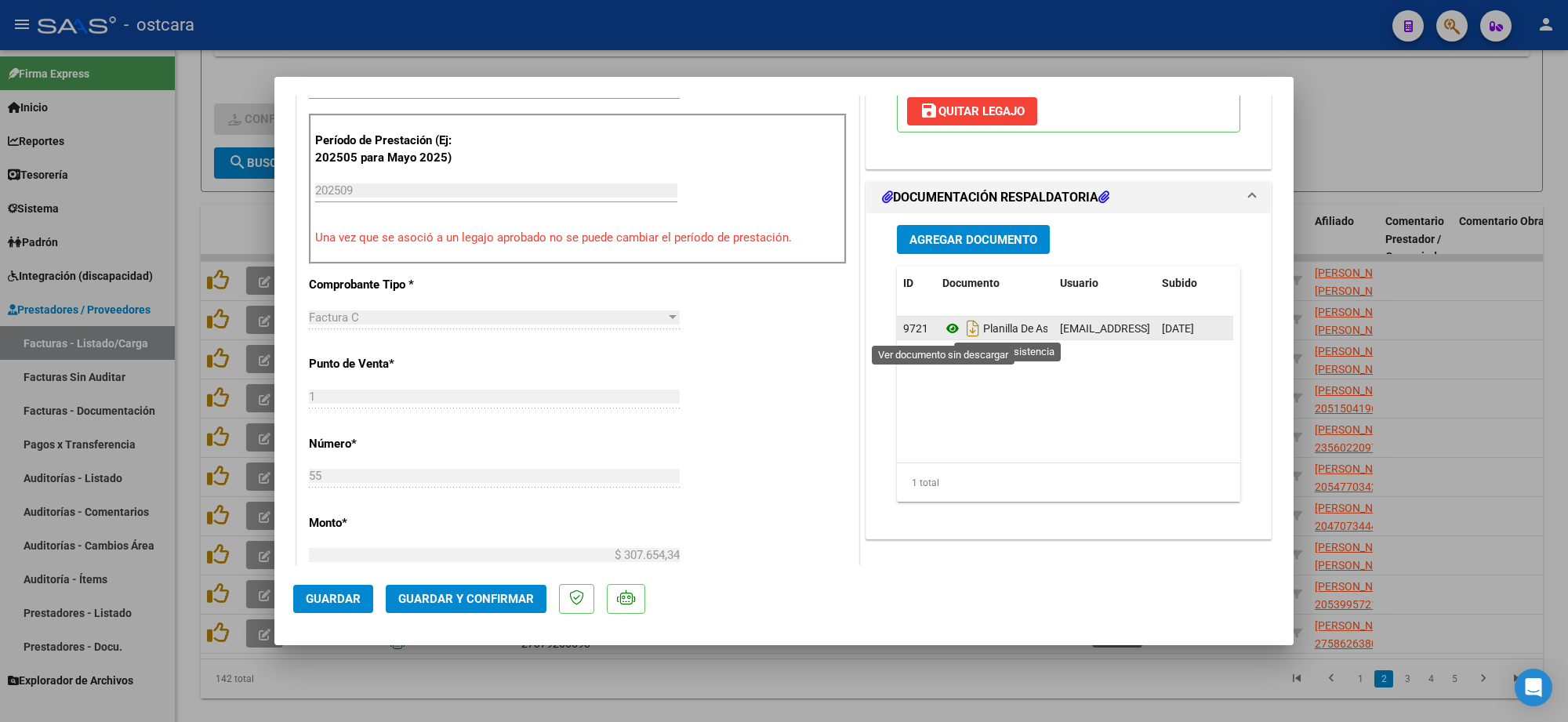
click at [943, 334] on icon at bounding box center [953, 329] width 21 height 19
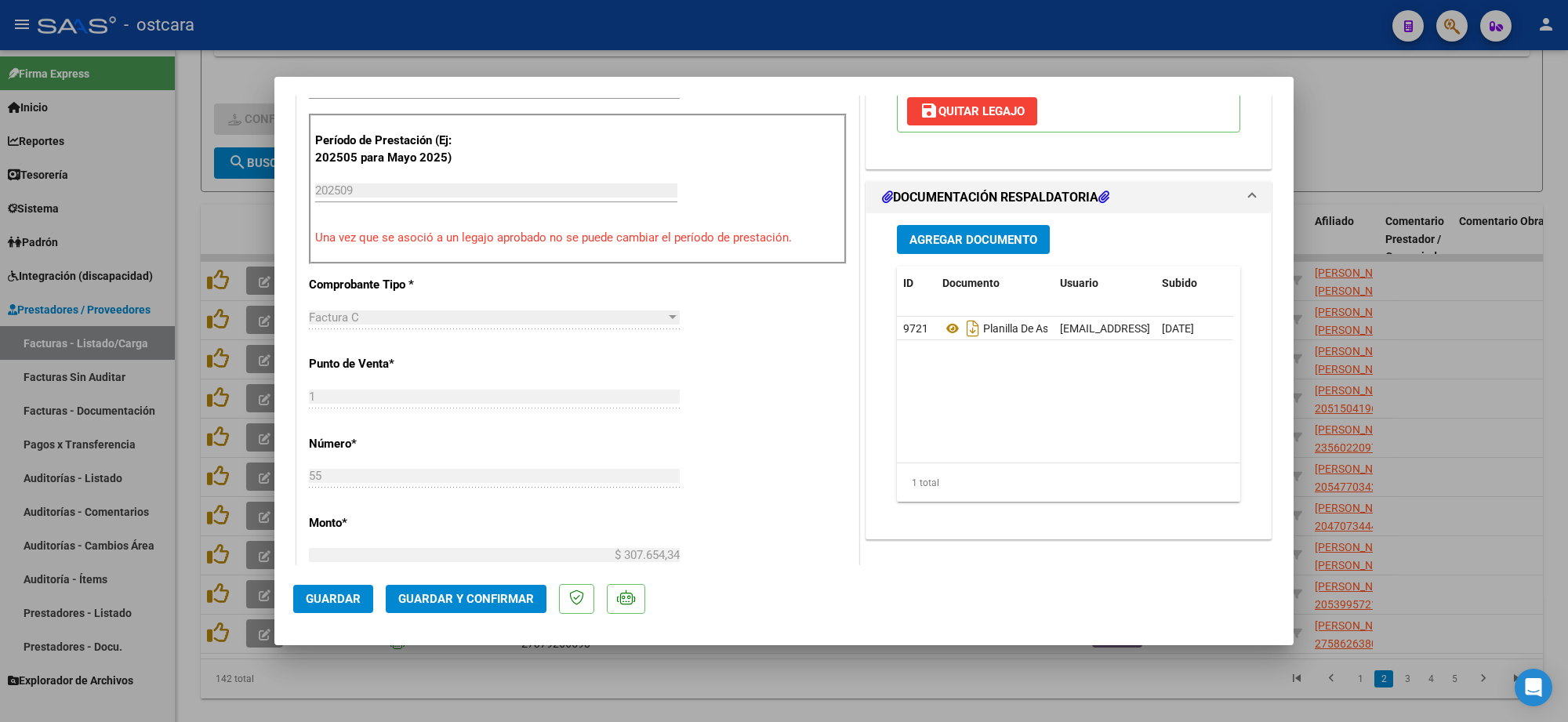
scroll to position [0, 0]
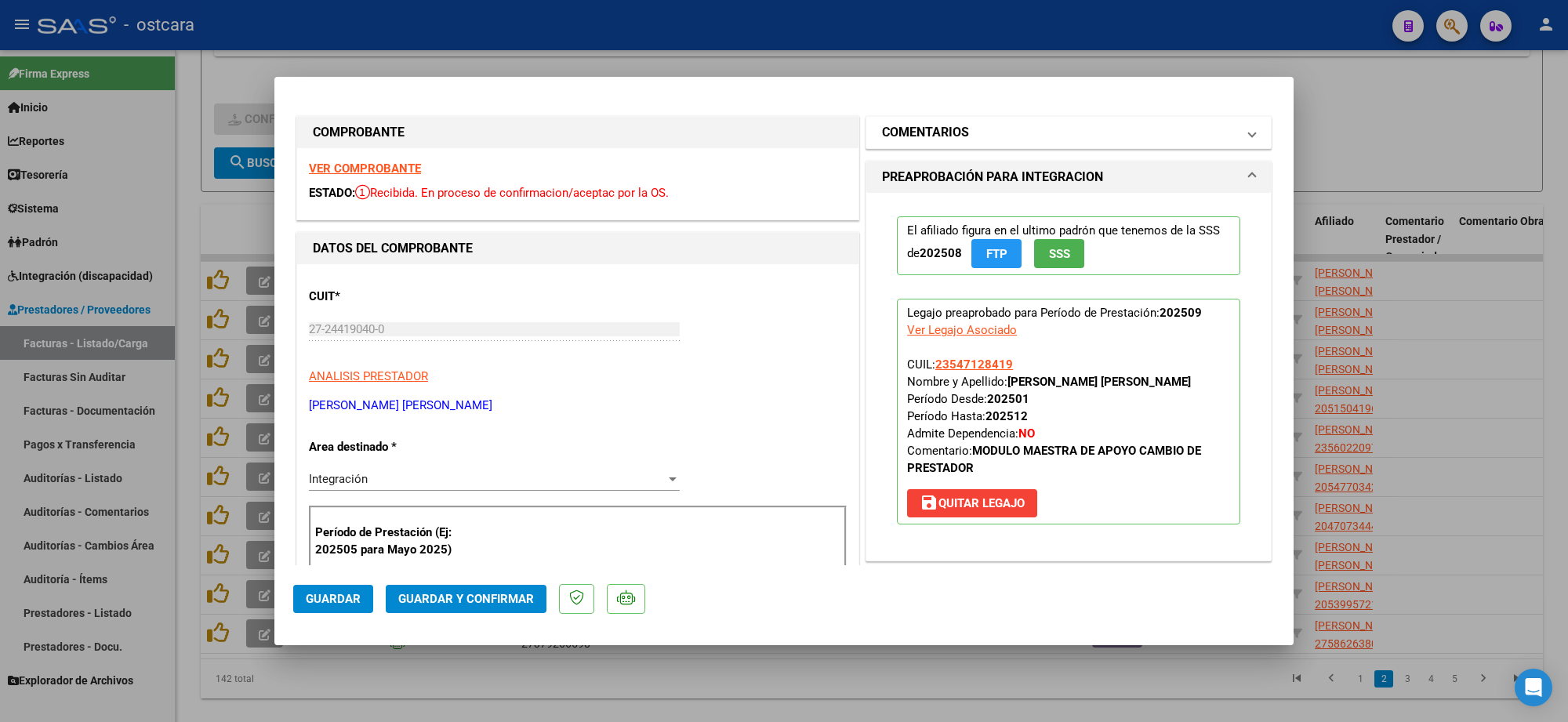
click at [957, 131] on h1 "COMENTARIOS" at bounding box center [925, 133] width 87 height 19
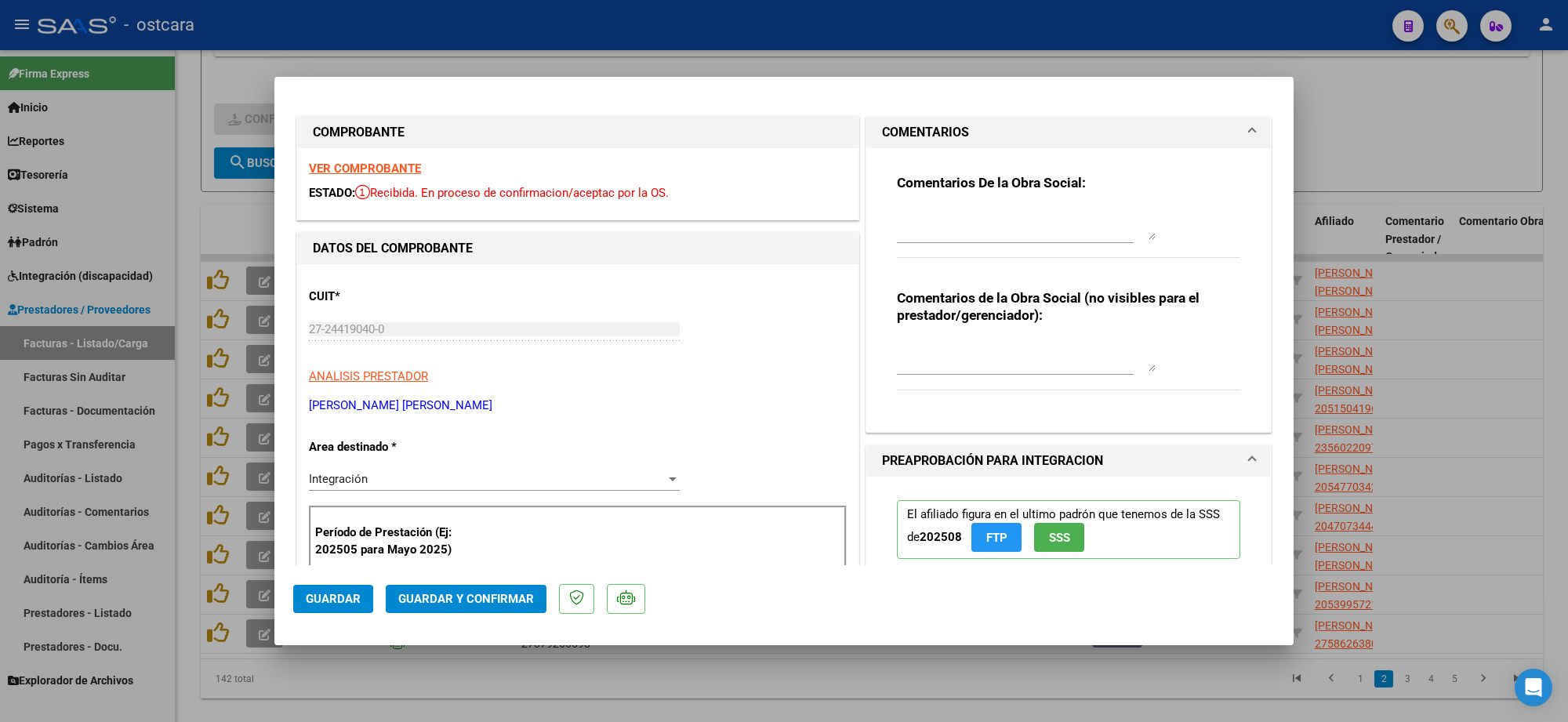
drag, startPoint x: 958, startPoint y: 206, endPoint x: 962, endPoint y: 220, distance: 14.6
click at [958, 210] on div at bounding box center [1026, 224] width 259 height 38
click at [962, 225] on textarea at bounding box center [1026, 224] width 259 height 31
paste textarea "Recordar indicar vinculo del firmante en las planillas de asistencia."
click at [486, 605] on span "Guardar y Confirmar" at bounding box center [466, 599] width 135 height 14
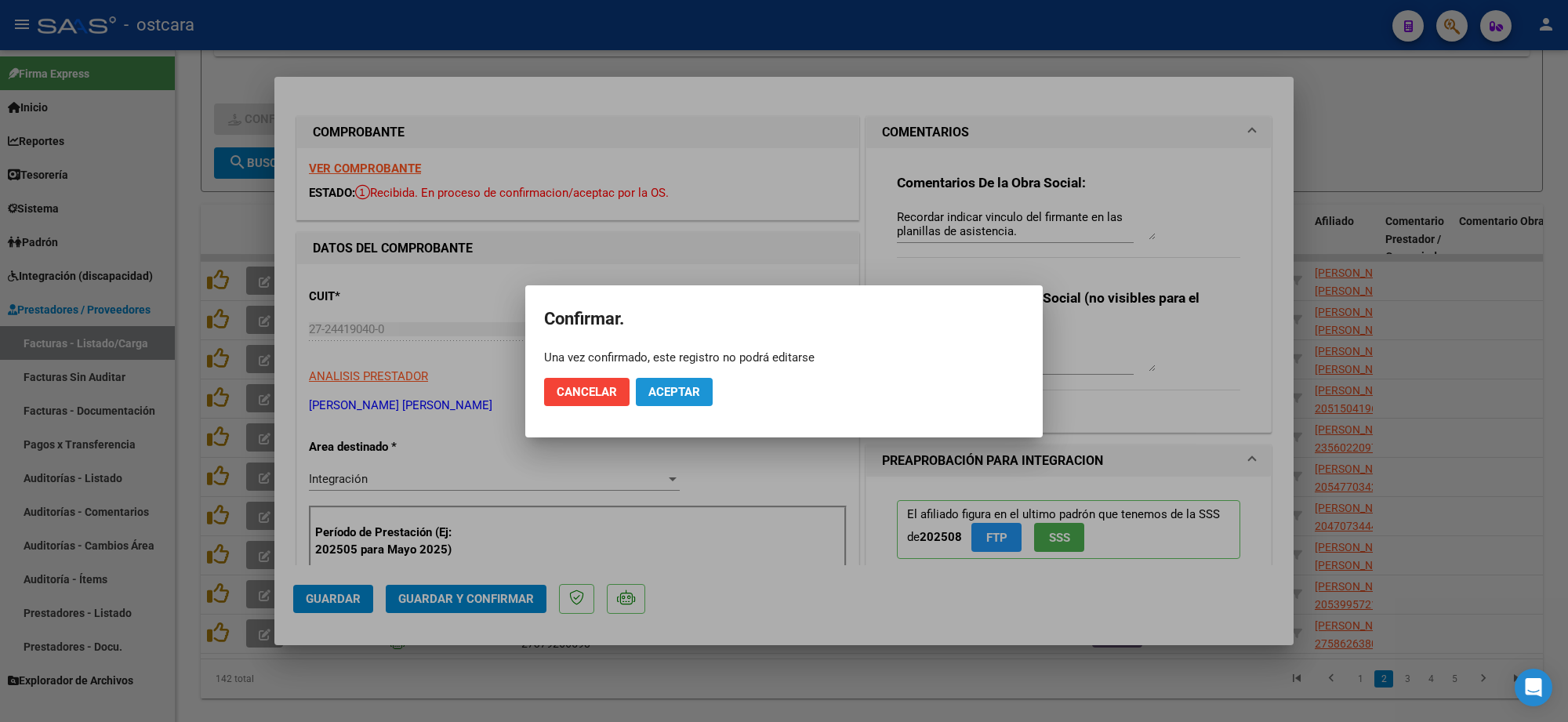
click at [669, 392] on span "Aceptar" at bounding box center [674, 392] width 52 height 14
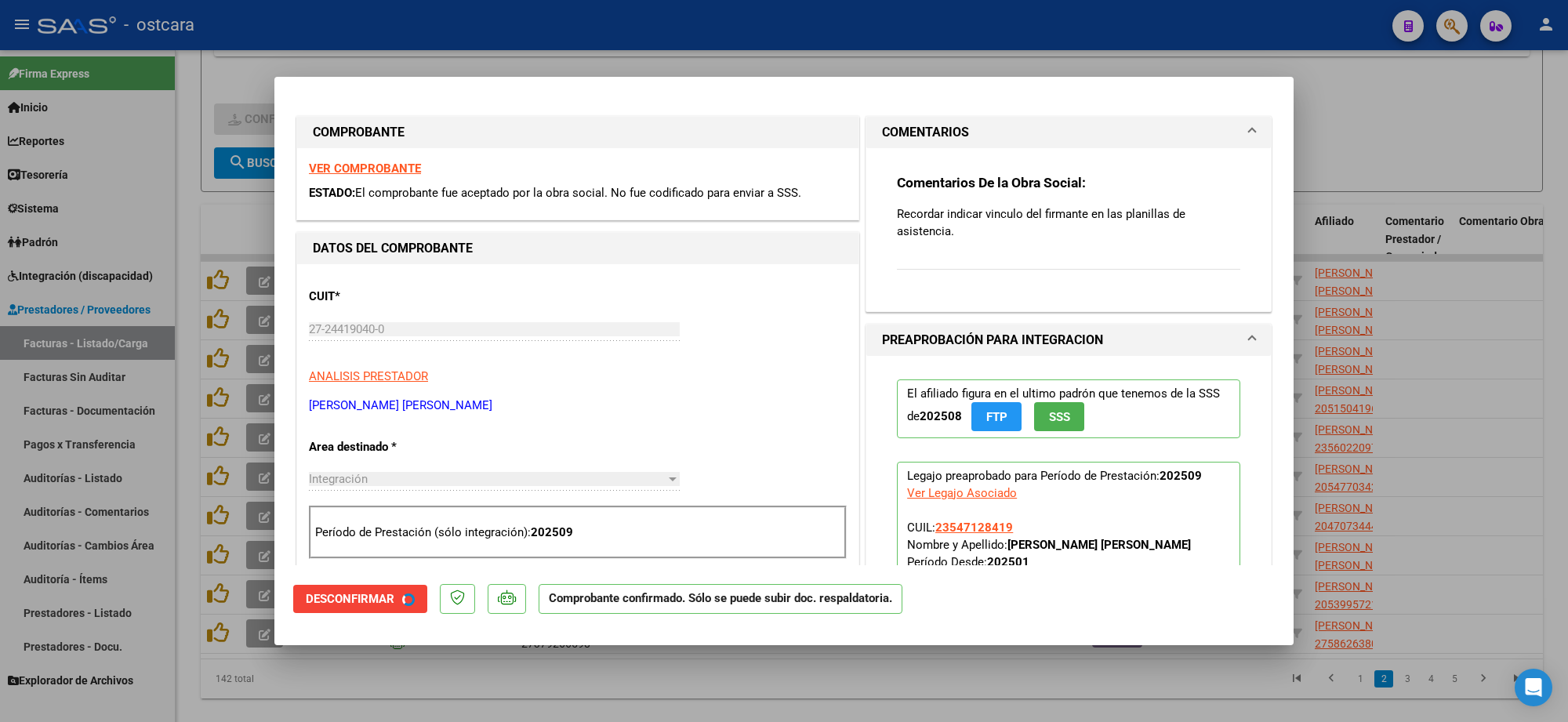
click at [1385, 91] on div at bounding box center [784, 361] width 1568 height 722
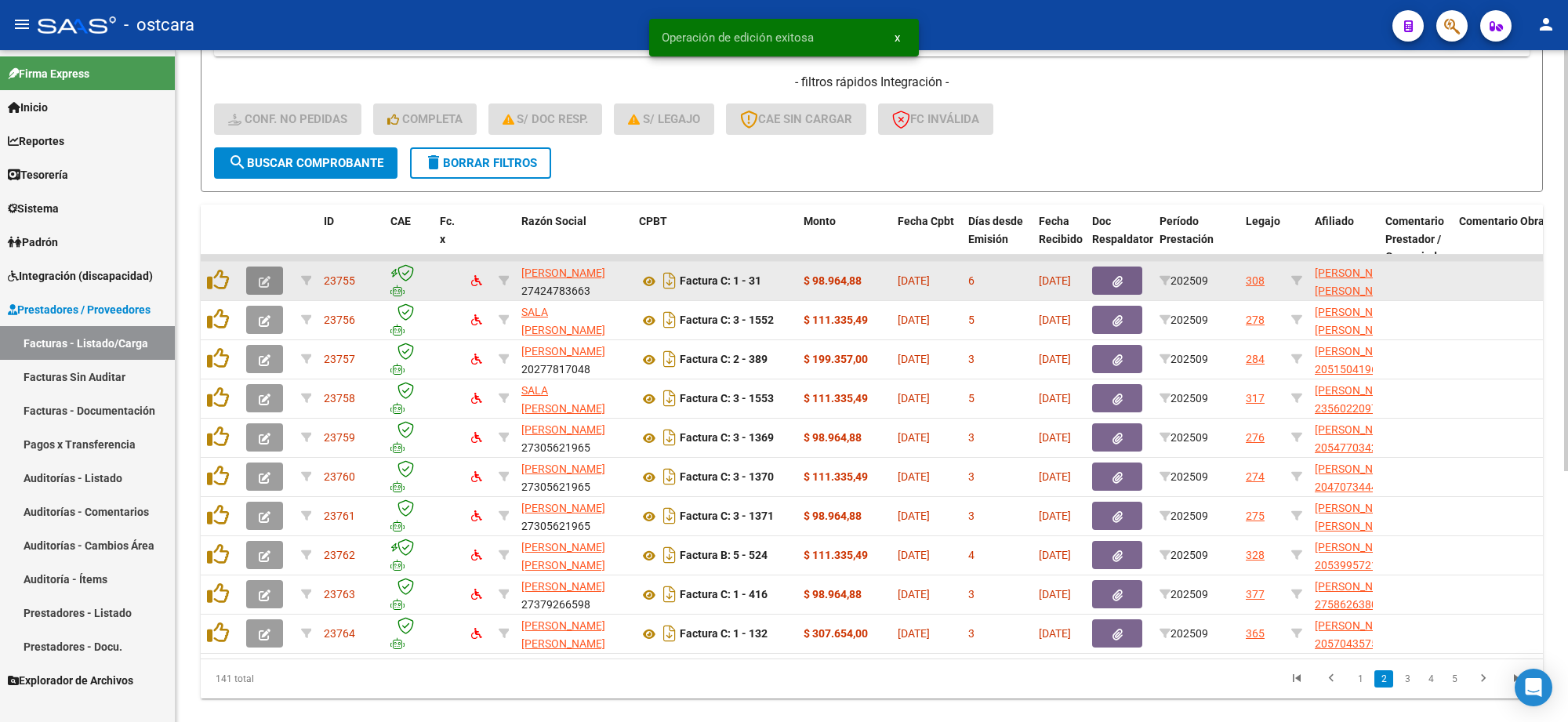
click at [271, 281] on button "button" at bounding box center [265, 280] width 37 height 28
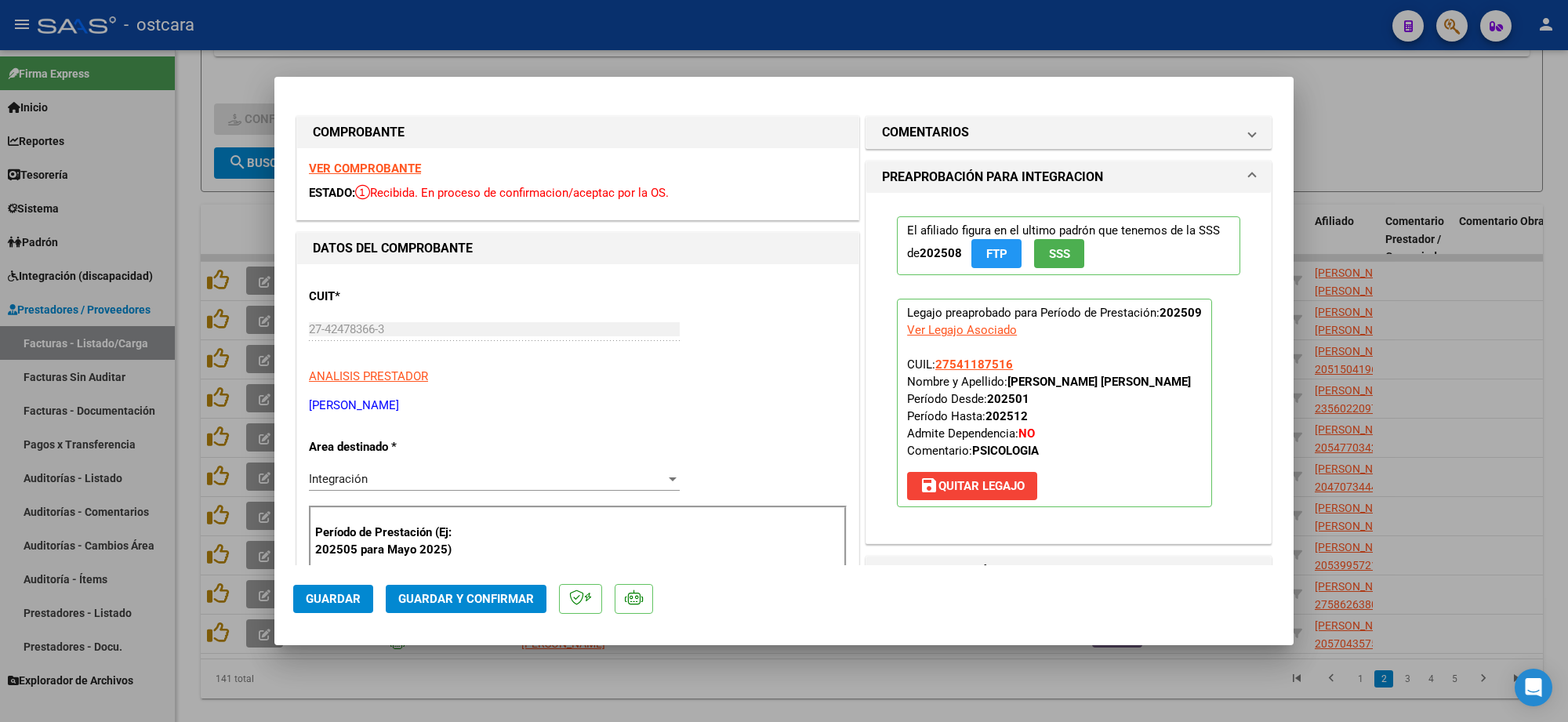
click at [386, 170] on strong "VER COMPROBANTE" at bounding box center [365, 168] width 112 height 14
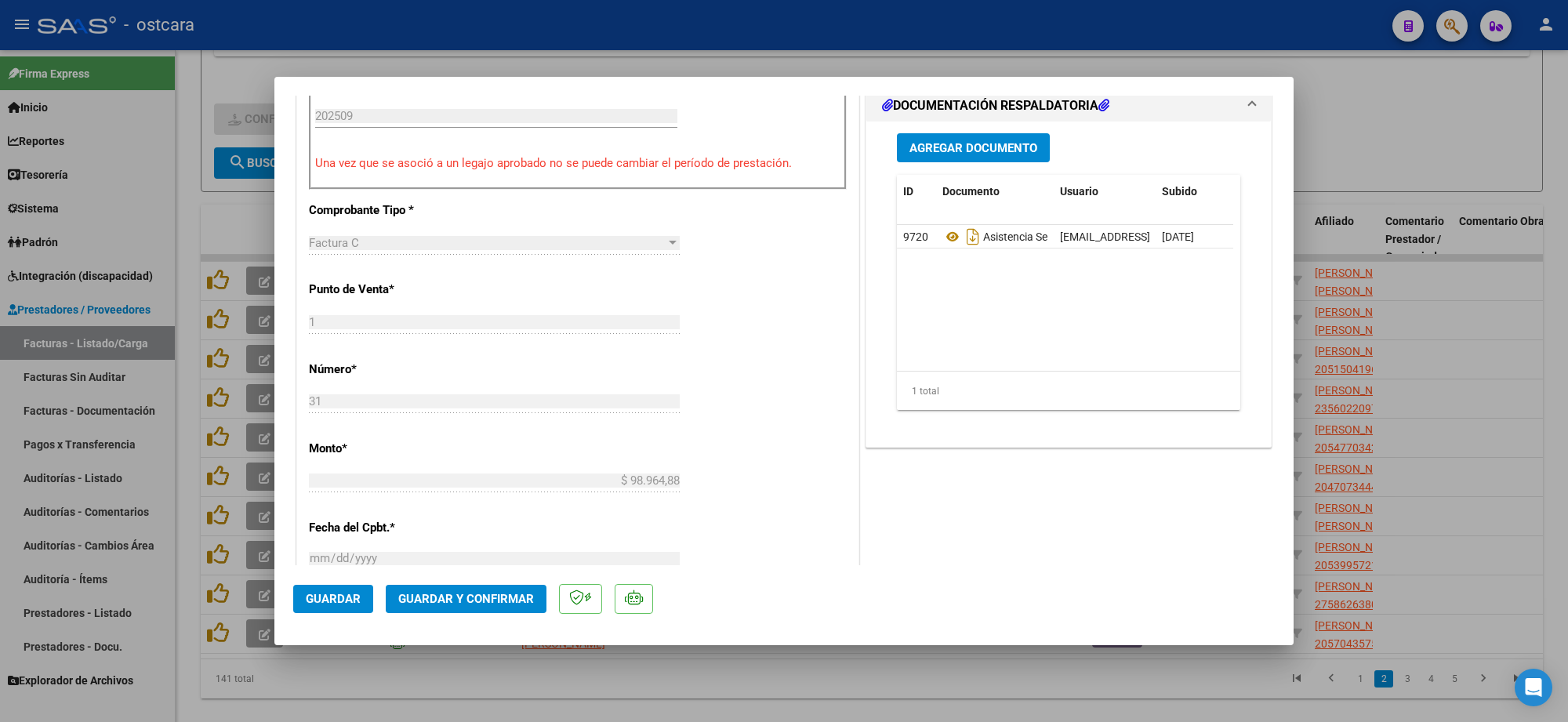
scroll to position [490, 0]
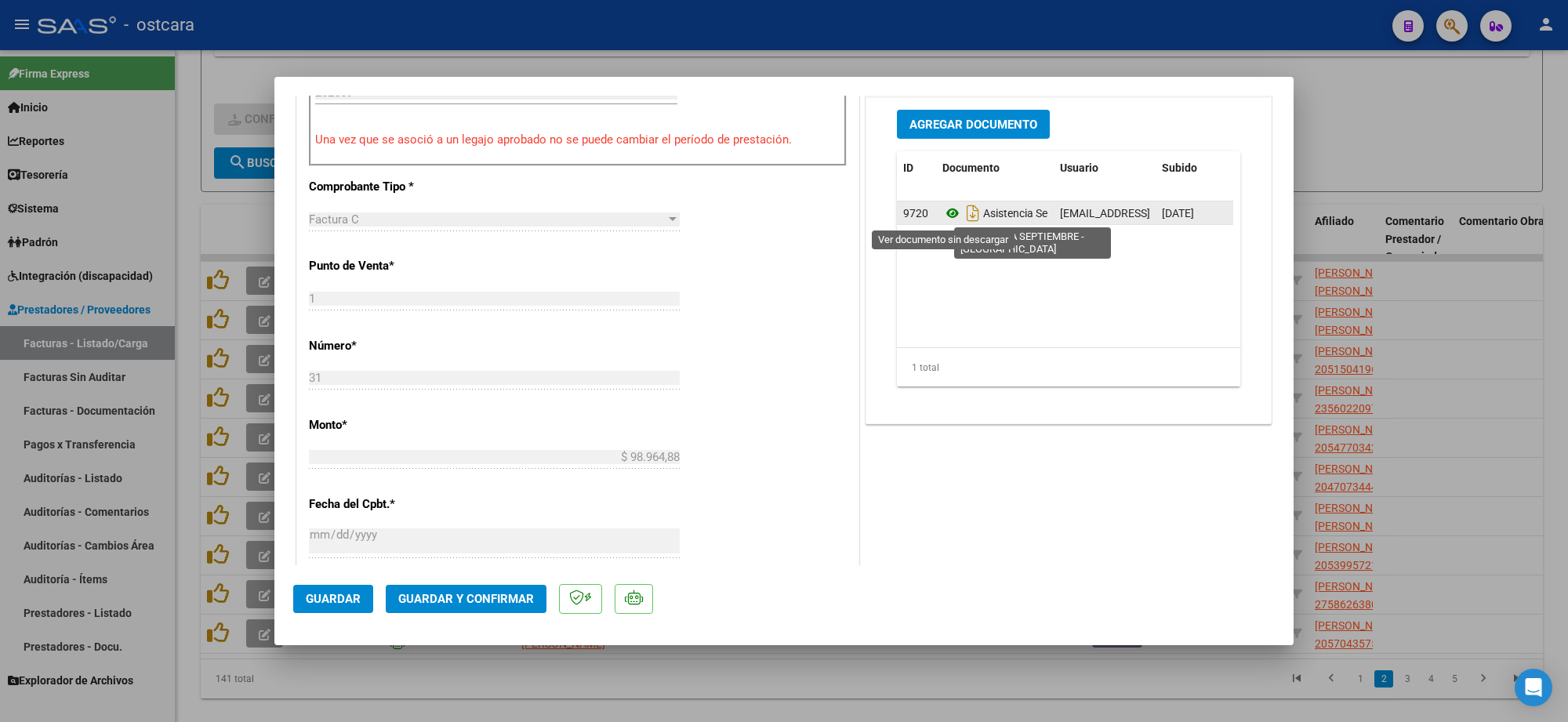
click at [943, 214] on icon at bounding box center [953, 213] width 21 height 19
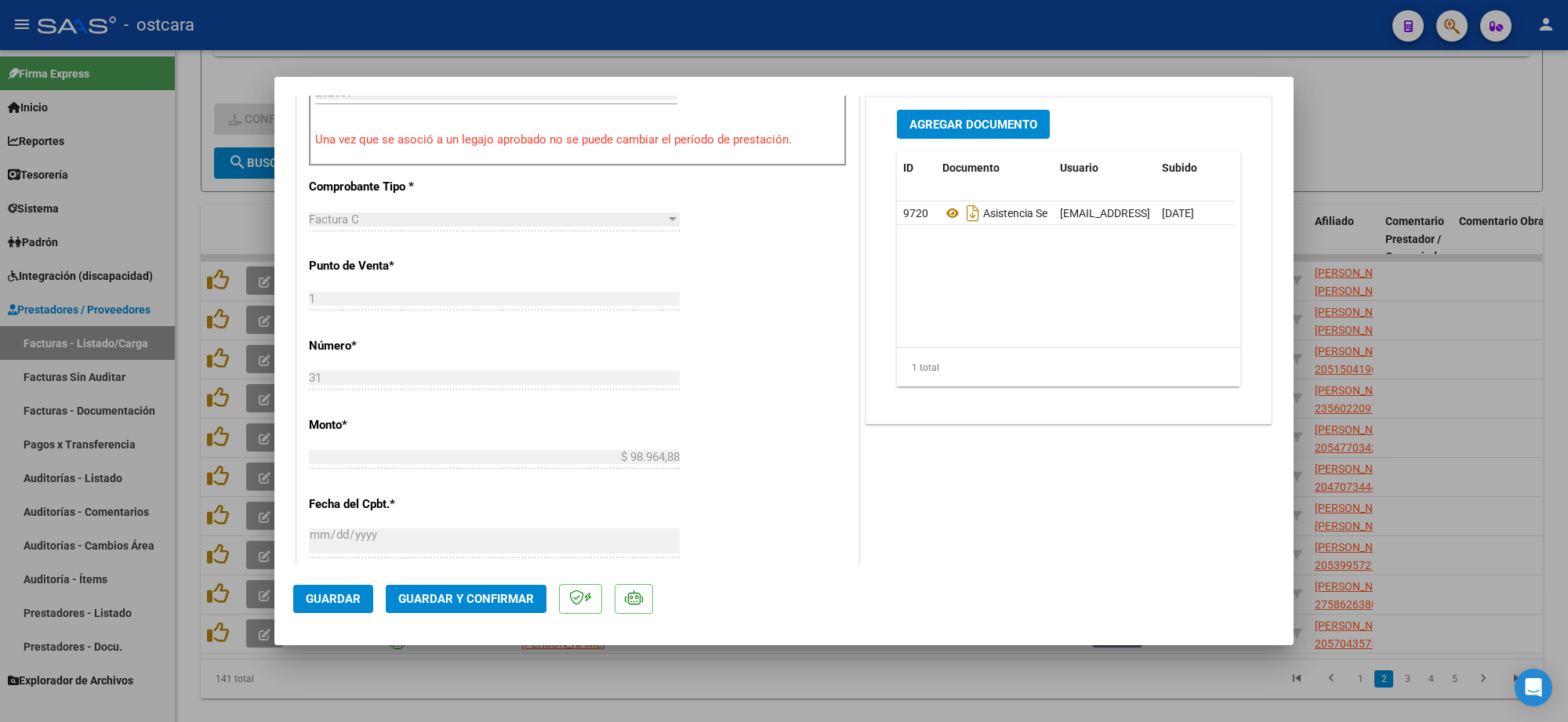
click at [468, 601] on span "Guardar y Confirmar" at bounding box center [466, 599] width 135 height 14
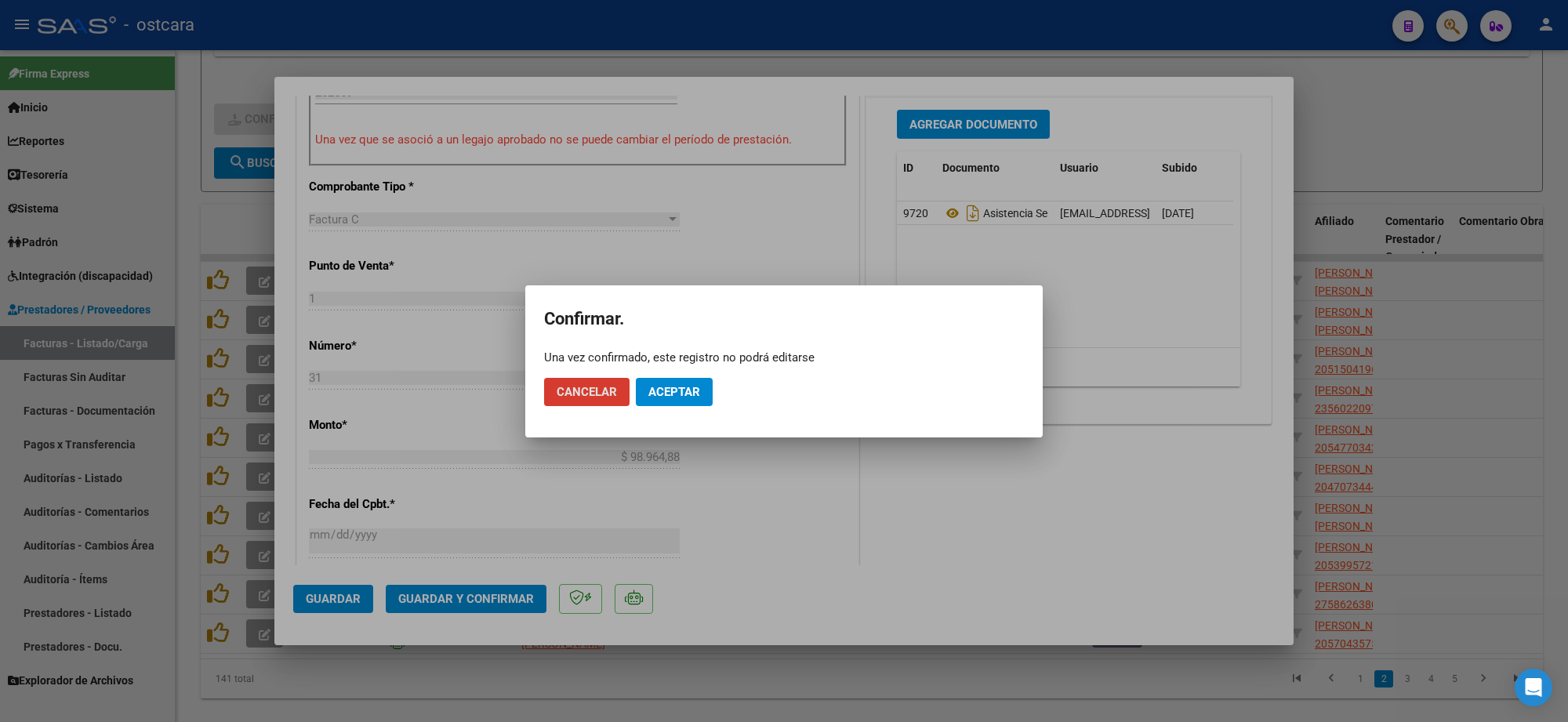
click at [683, 393] on span "Aceptar" at bounding box center [674, 392] width 52 height 14
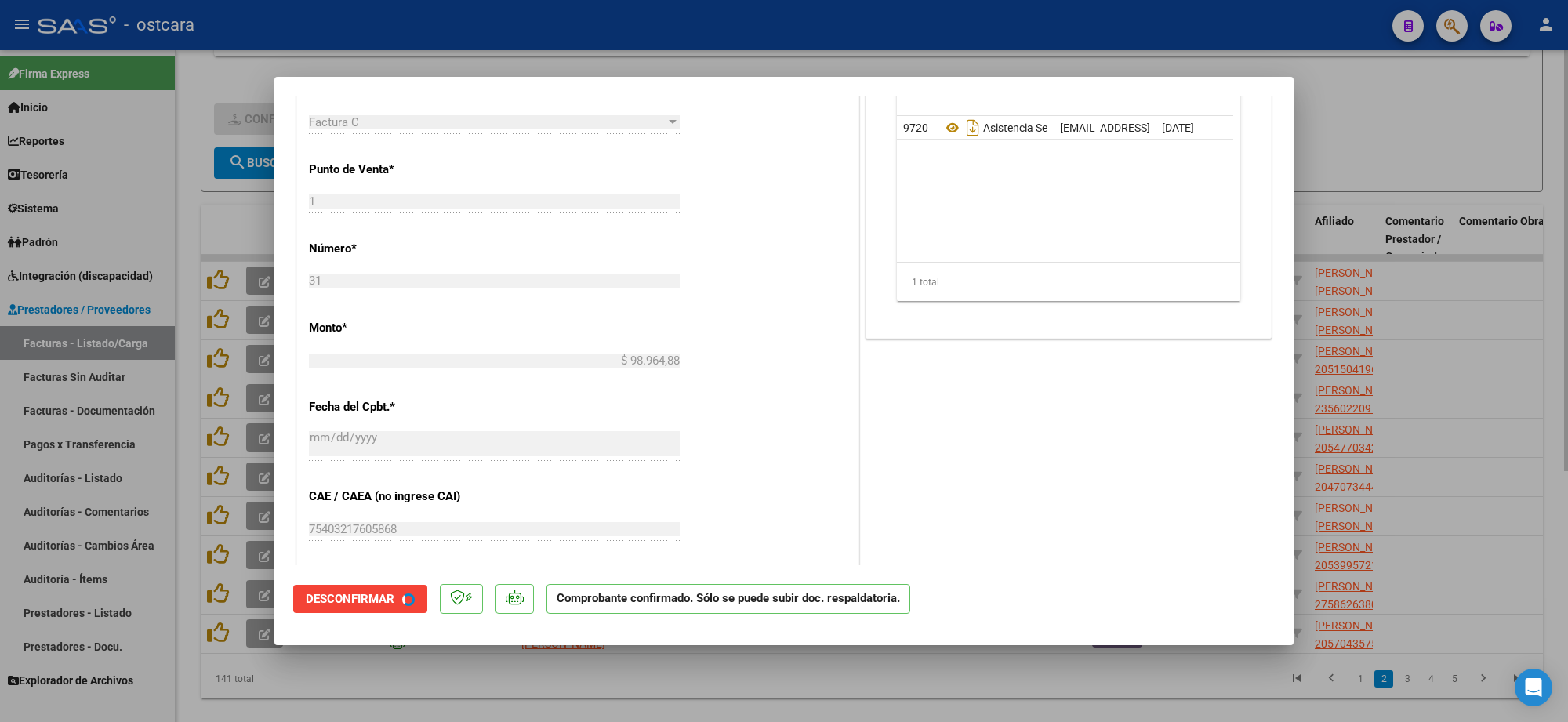
click at [1393, 112] on div at bounding box center [784, 361] width 1568 height 722
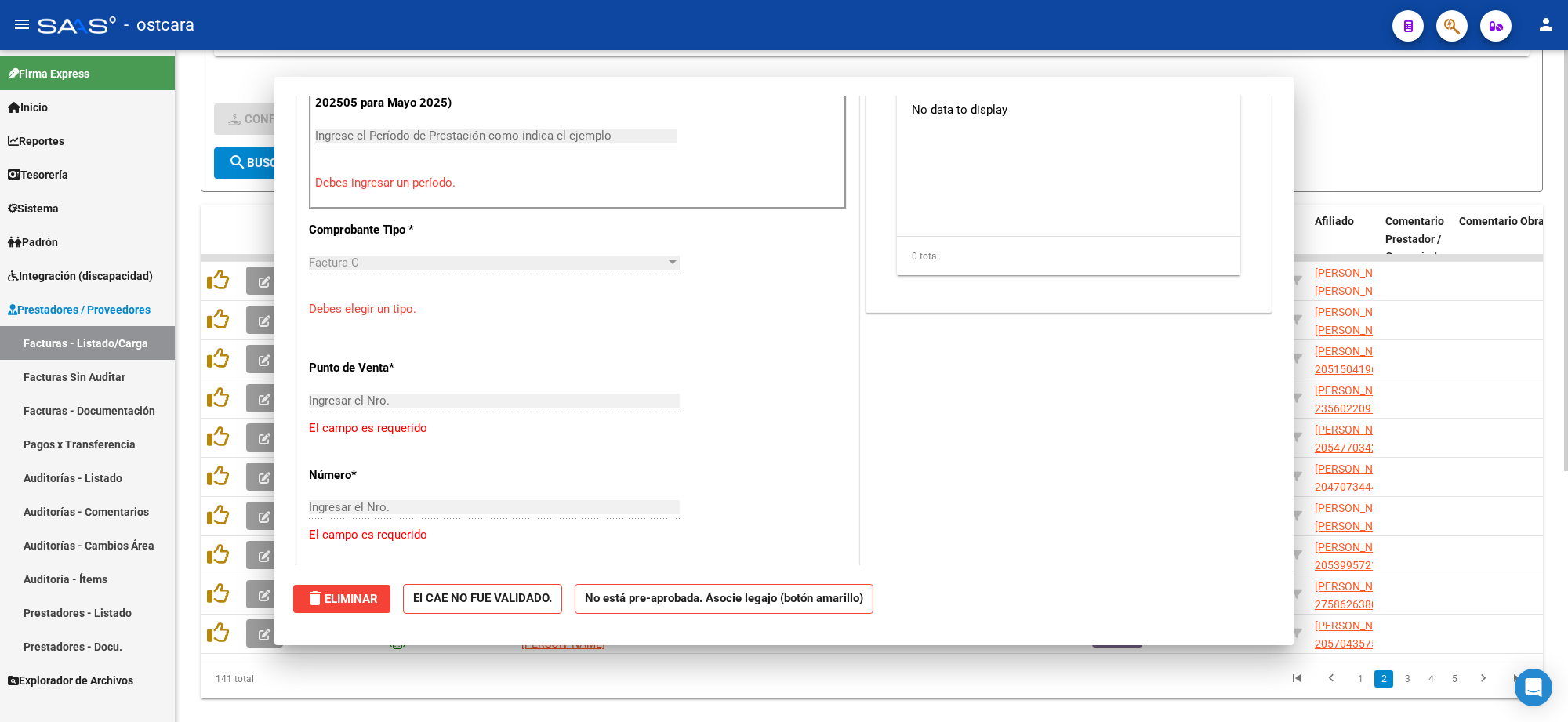
scroll to position [0, 0]
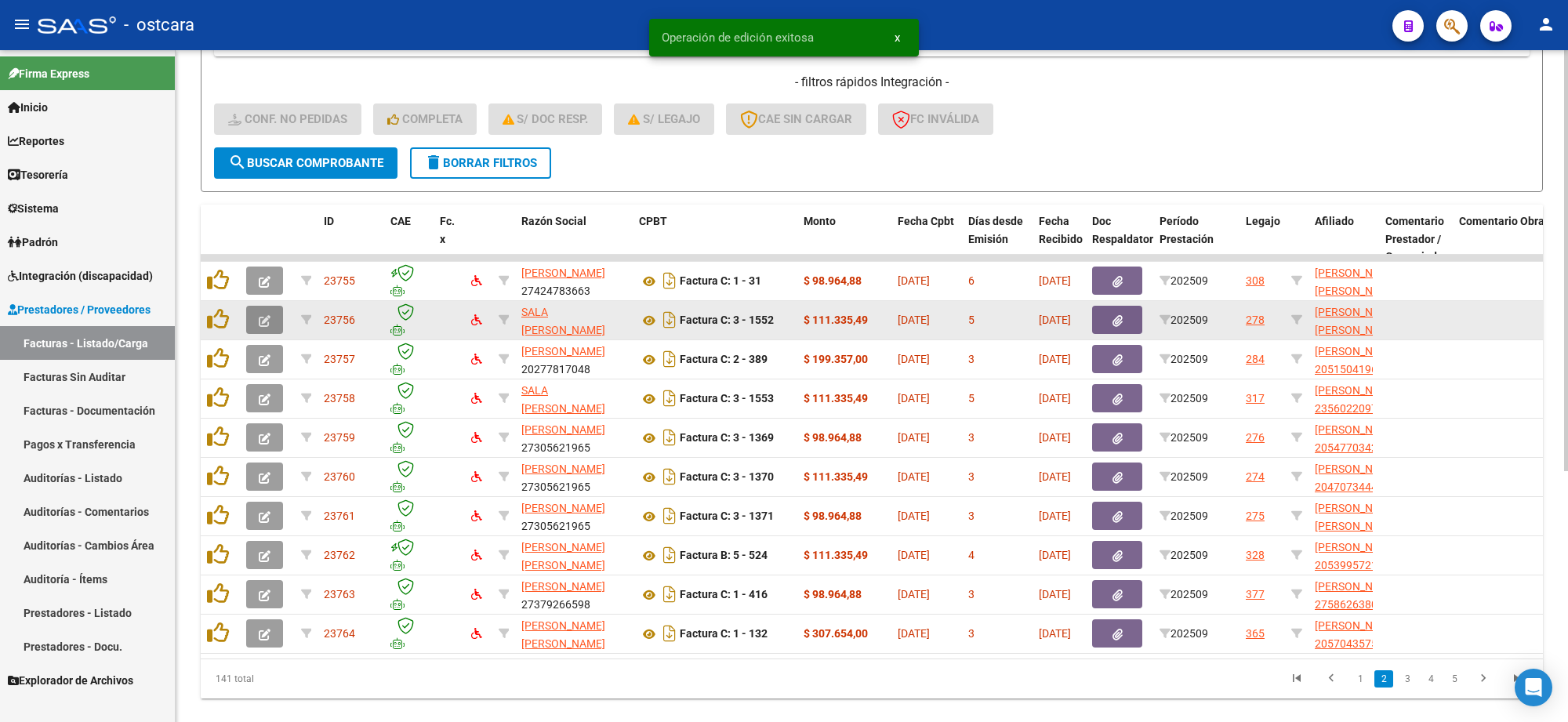
click at [264, 323] on span "button" at bounding box center [265, 320] width 12 height 14
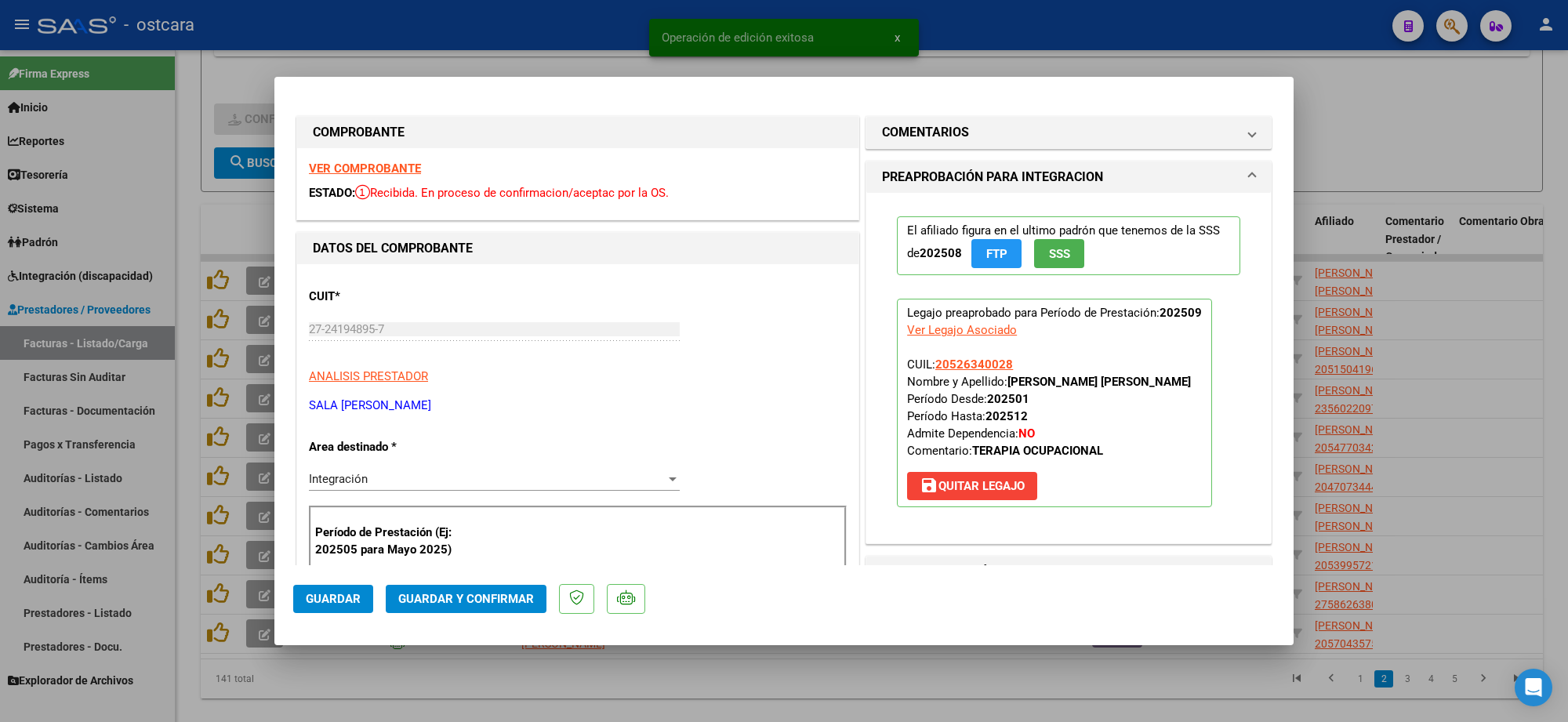
click at [367, 165] on strong "VER COMPROBANTE" at bounding box center [365, 168] width 112 height 14
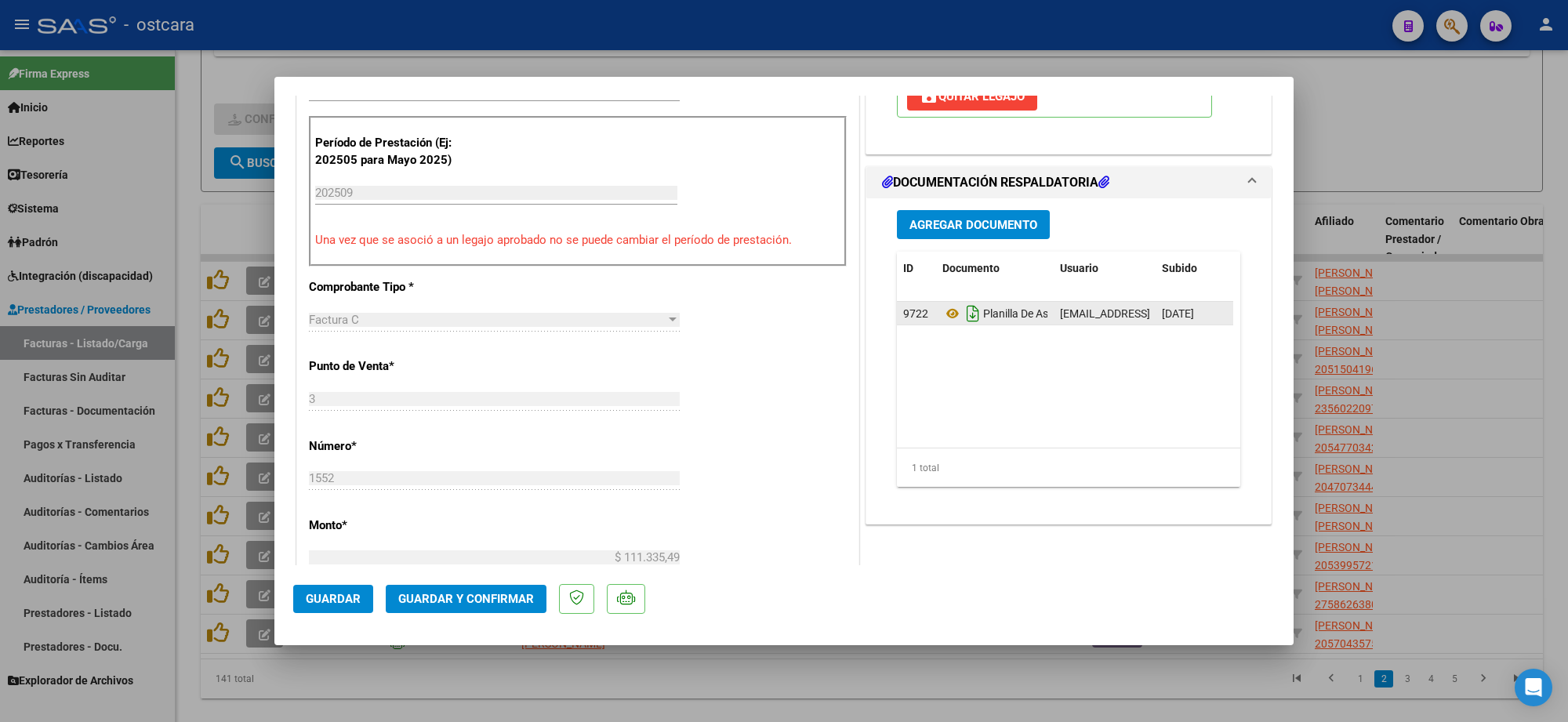
scroll to position [392, 0]
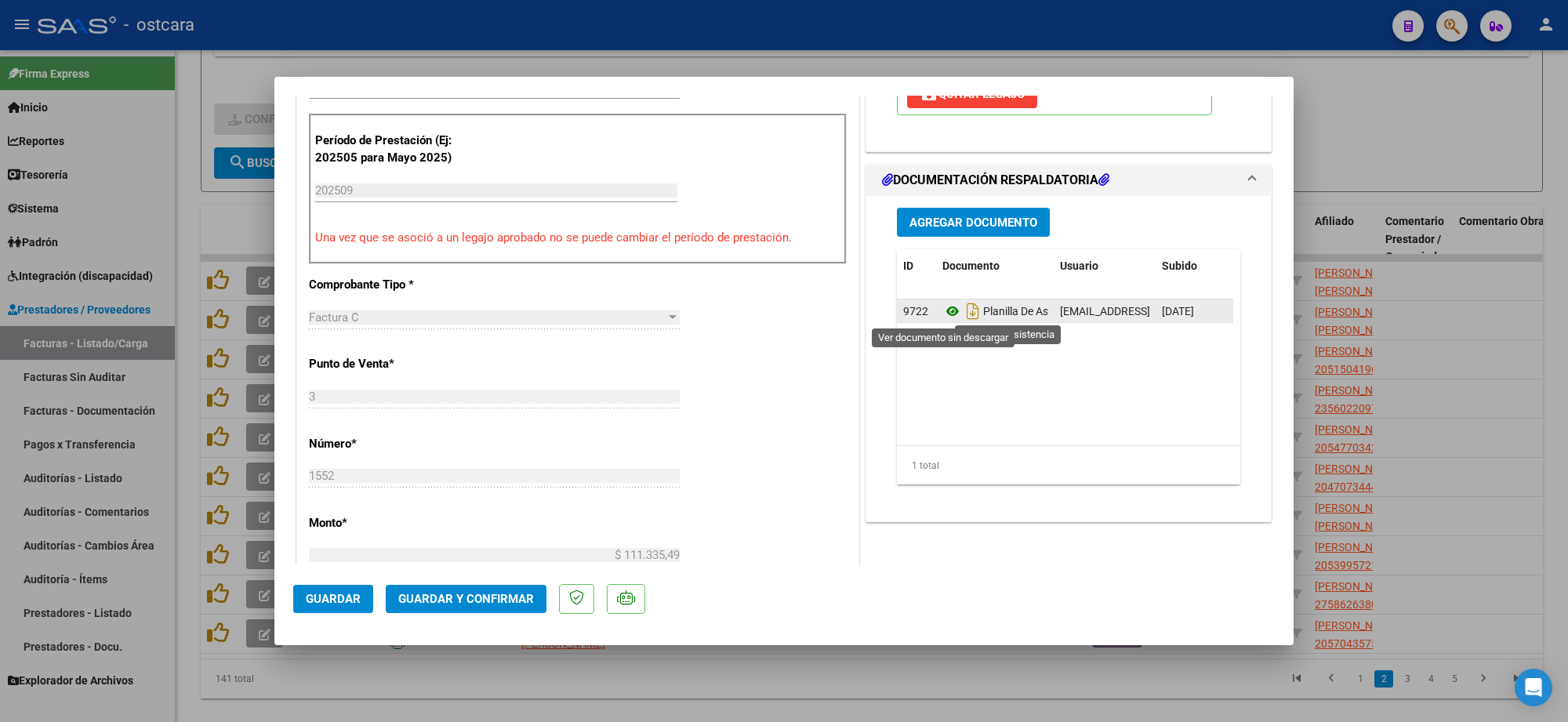
click at [943, 314] on icon at bounding box center [953, 311] width 21 height 19
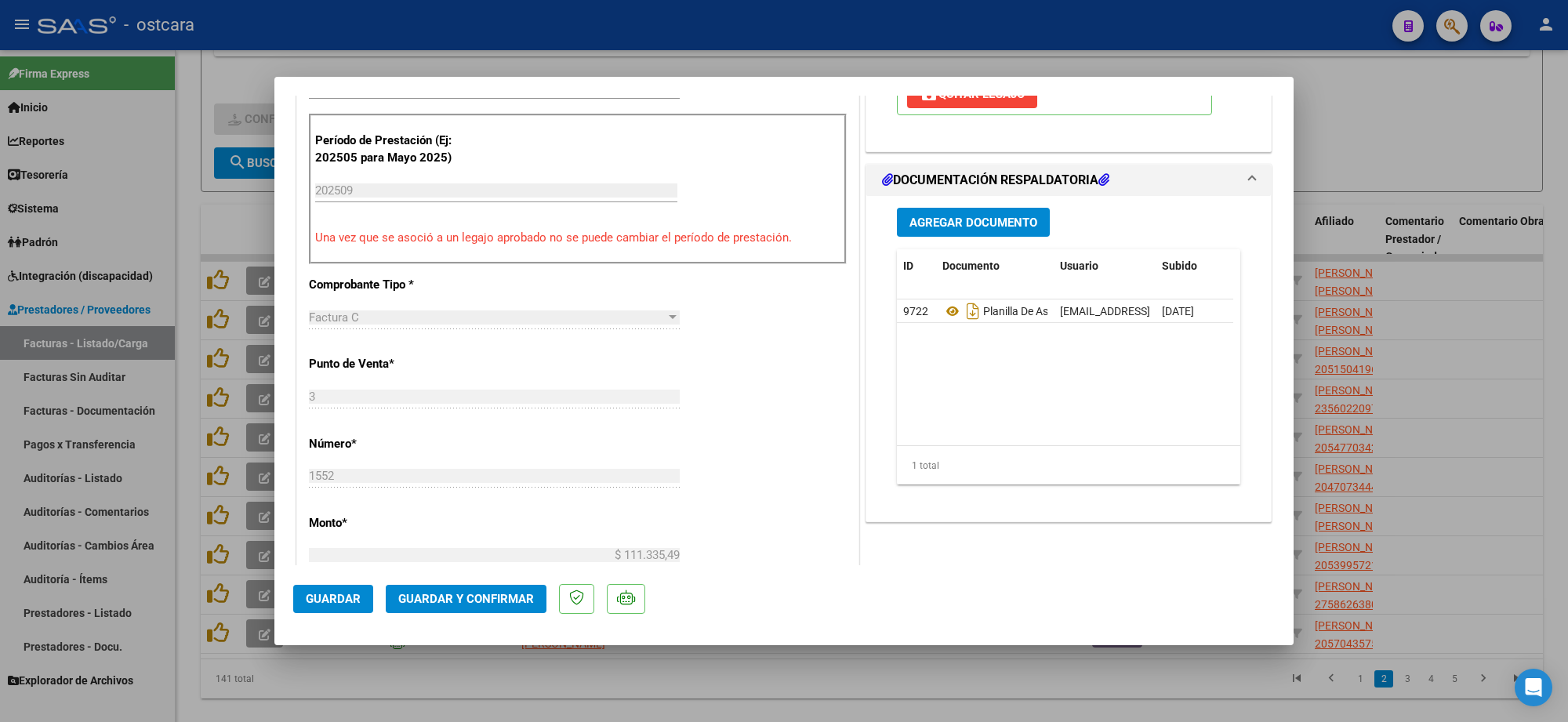
click at [512, 600] on span "Guardar y Confirmar" at bounding box center [466, 599] width 135 height 14
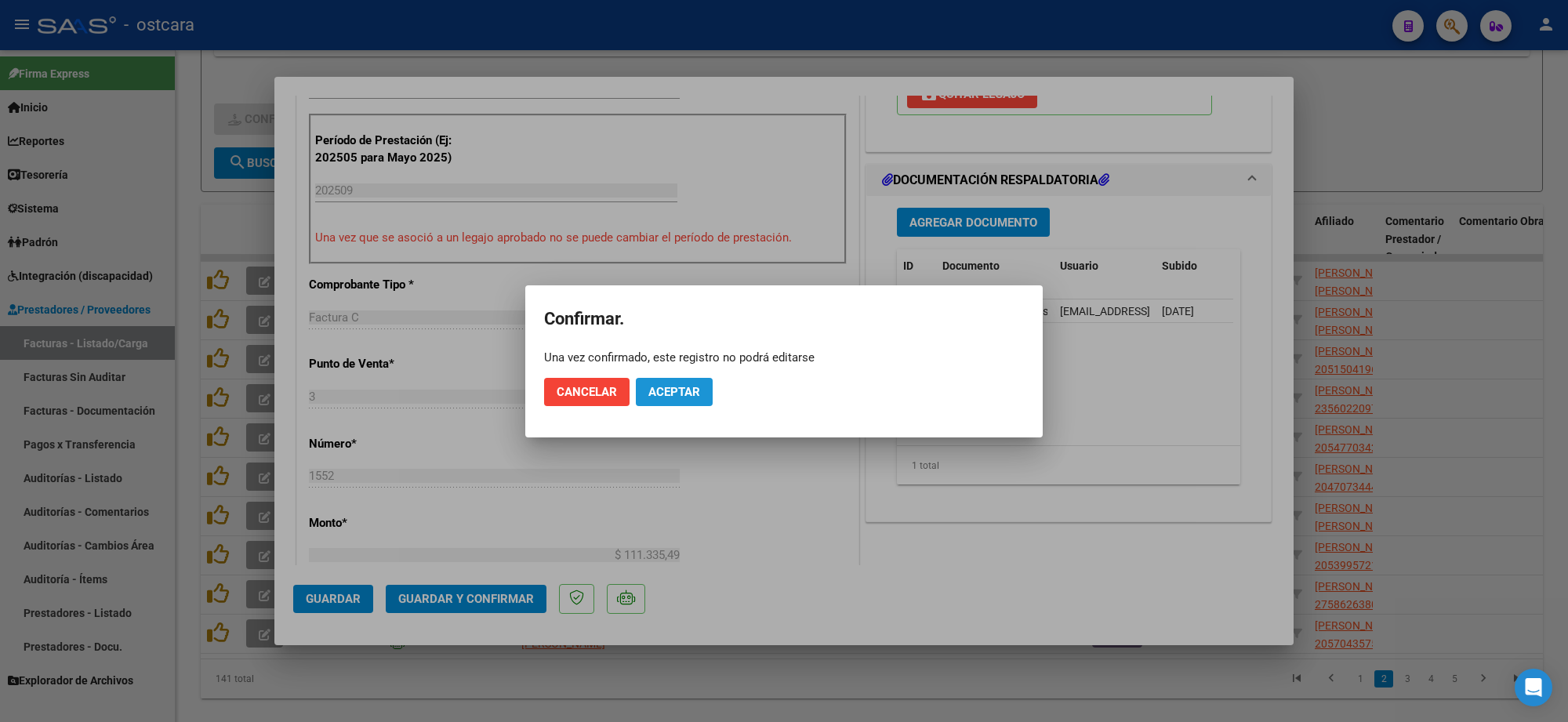
click at [675, 390] on span "Aceptar" at bounding box center [674, 392] width 52 height 14
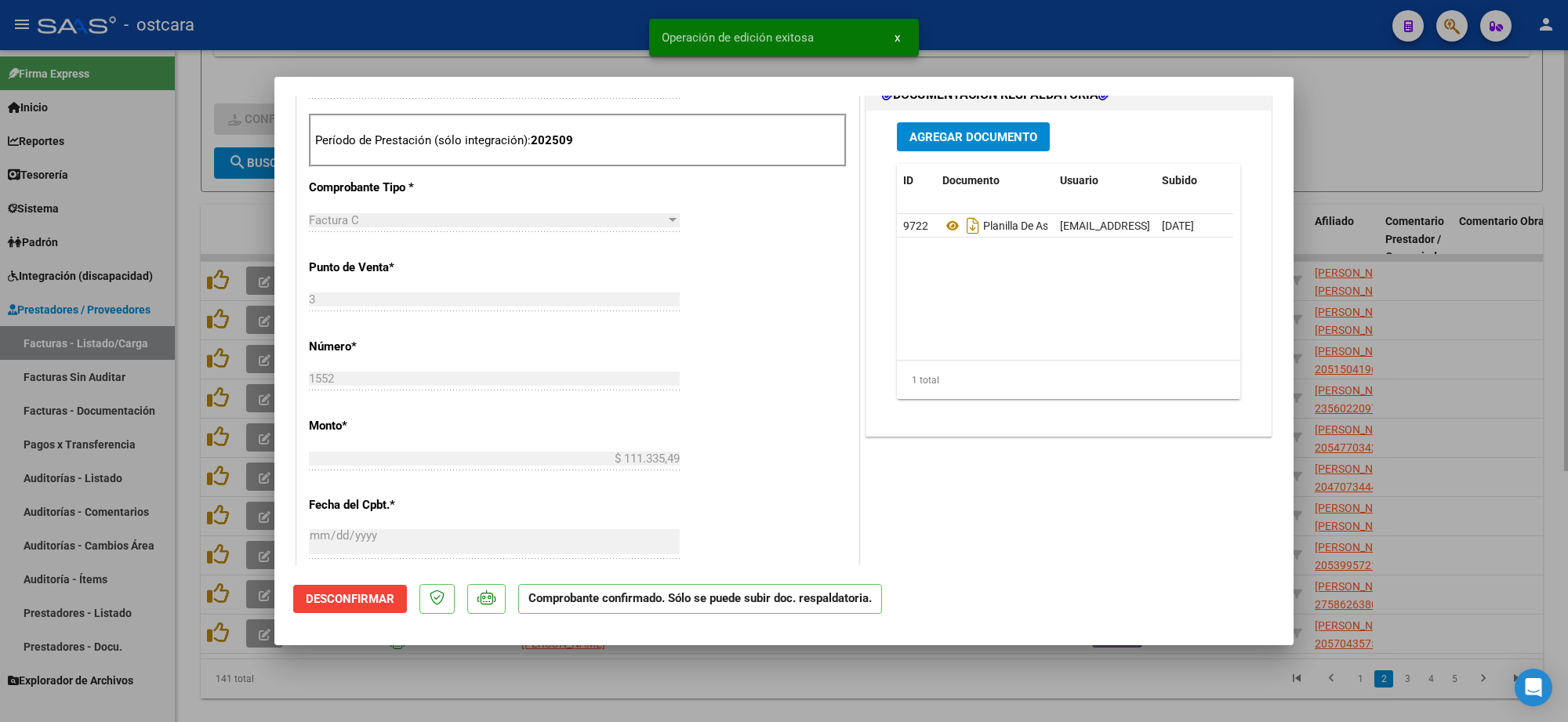
drag, startPoint x: 1421, startPoint y: 111, endPoint x: 1420, endPoint y: 140, distance: 29.0
click at [1420, 115] on div at bounding box center [784, 361] width 1568 height 722
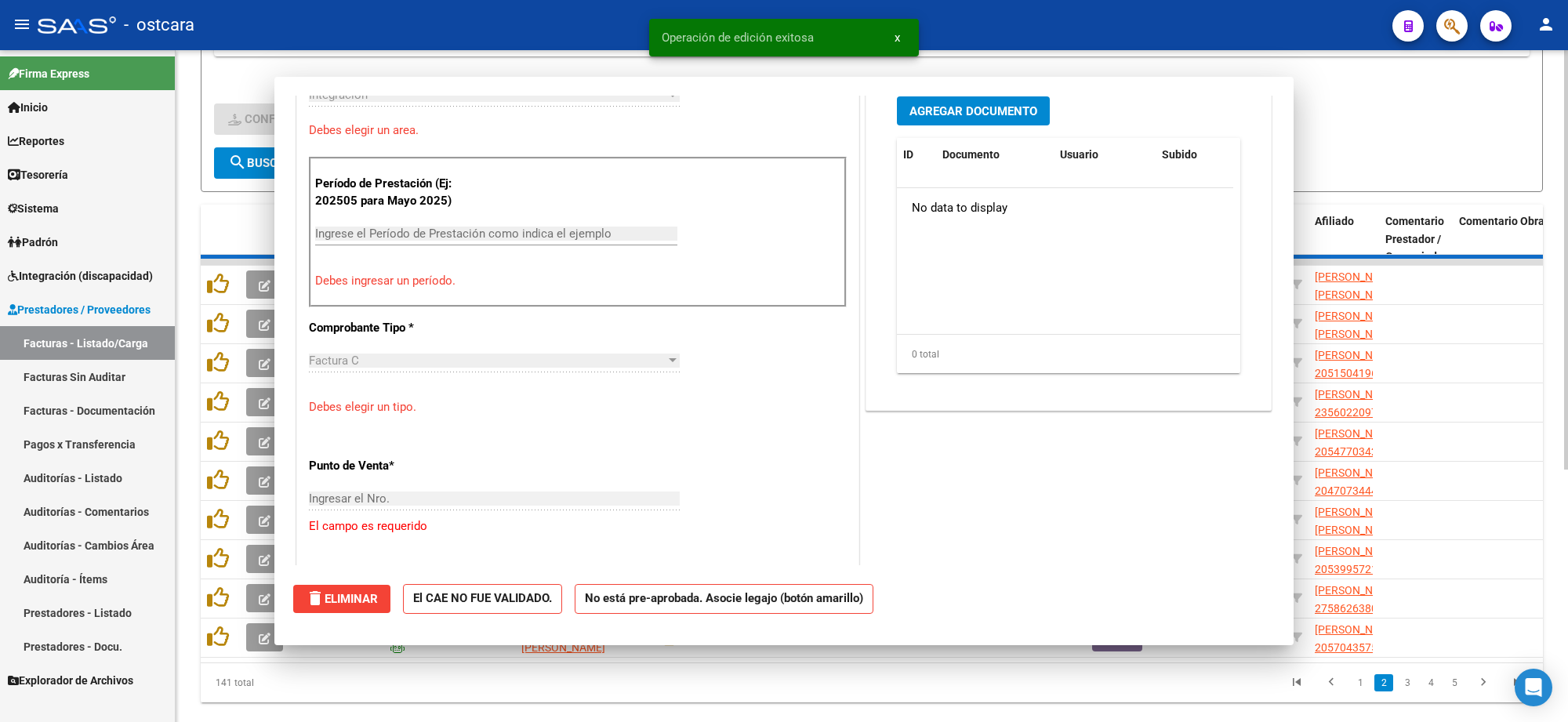
scroll to position [419, 0]
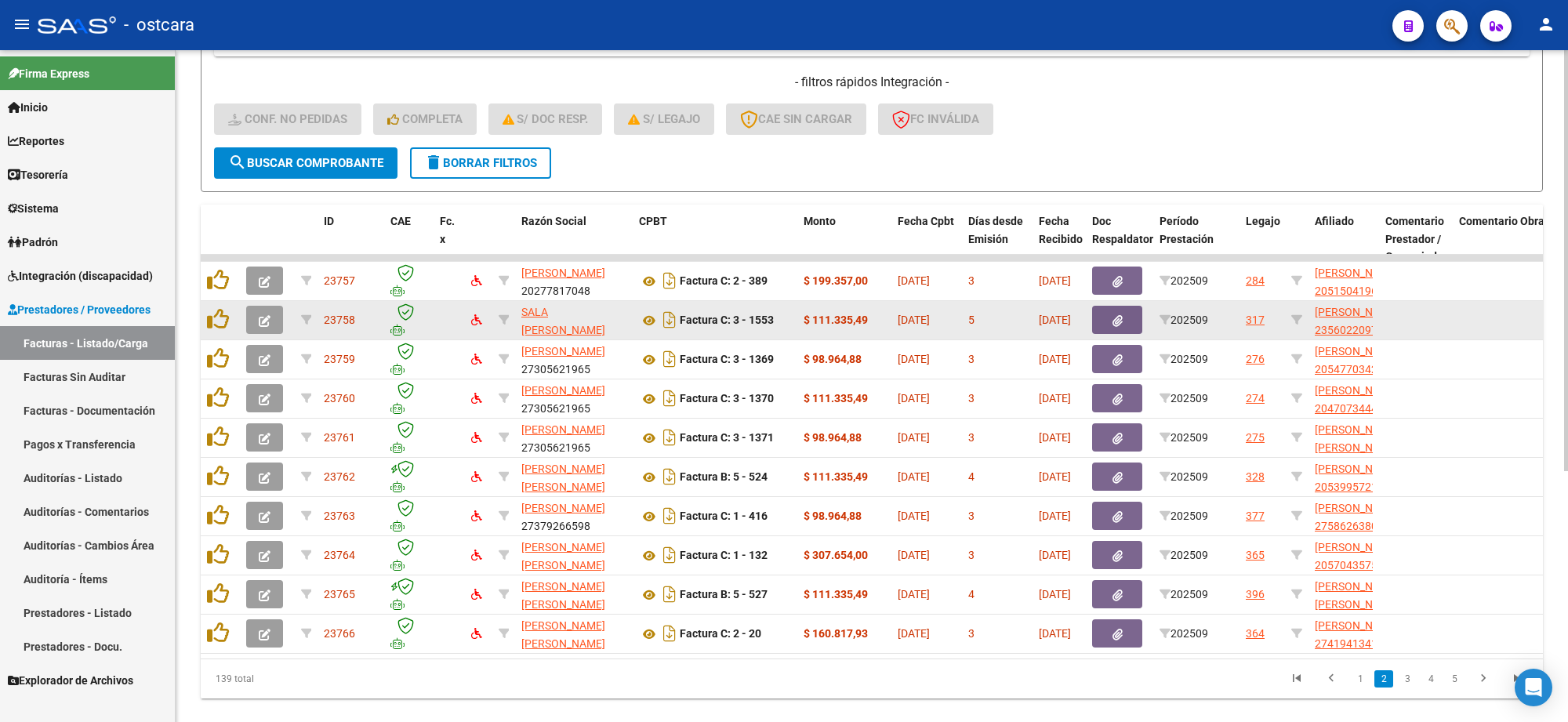
click at [249, 316] on button "button" at bounding box center [265, 320] width 37 height 28
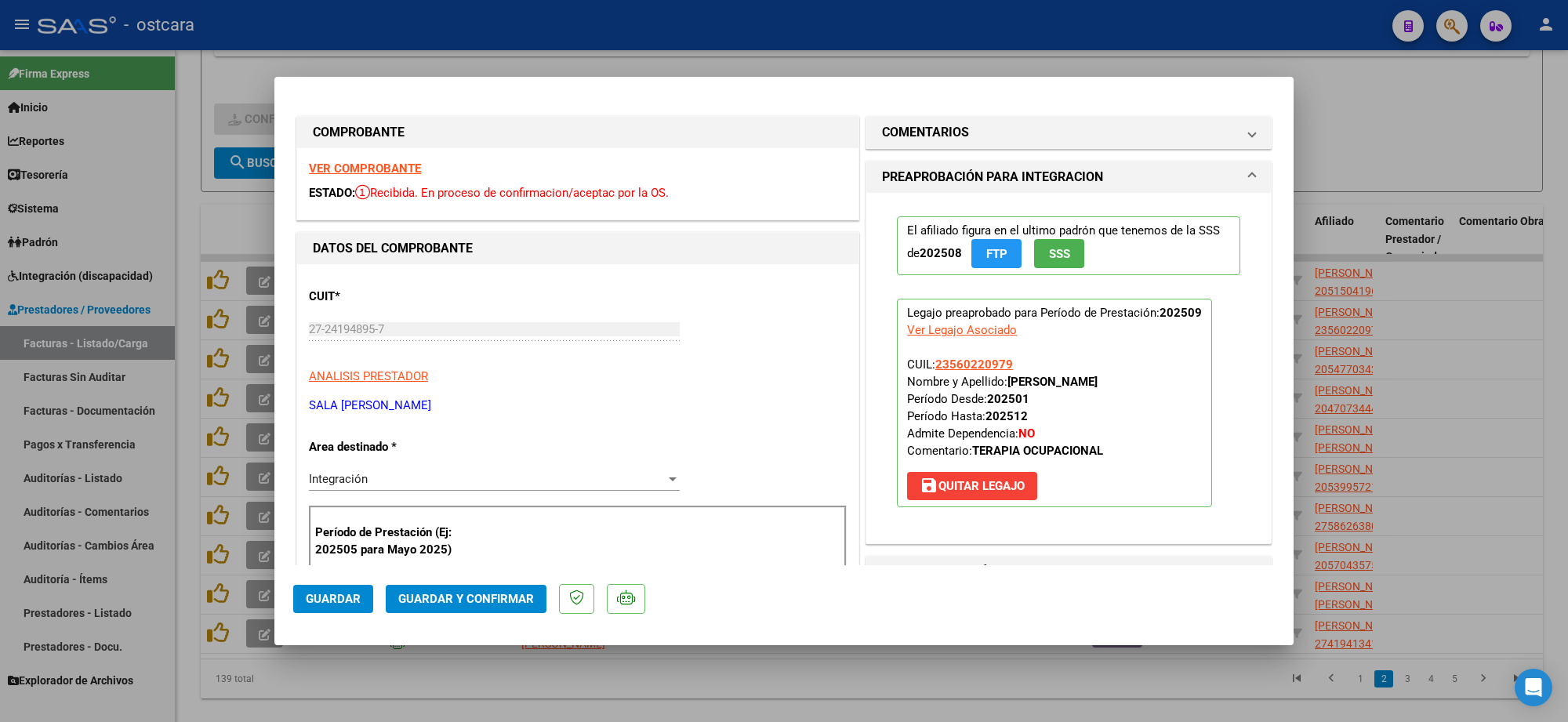
click at [346, 166] on strong "VER COMPROBANTE" at bounding box center [365, 168] width 112 height 14
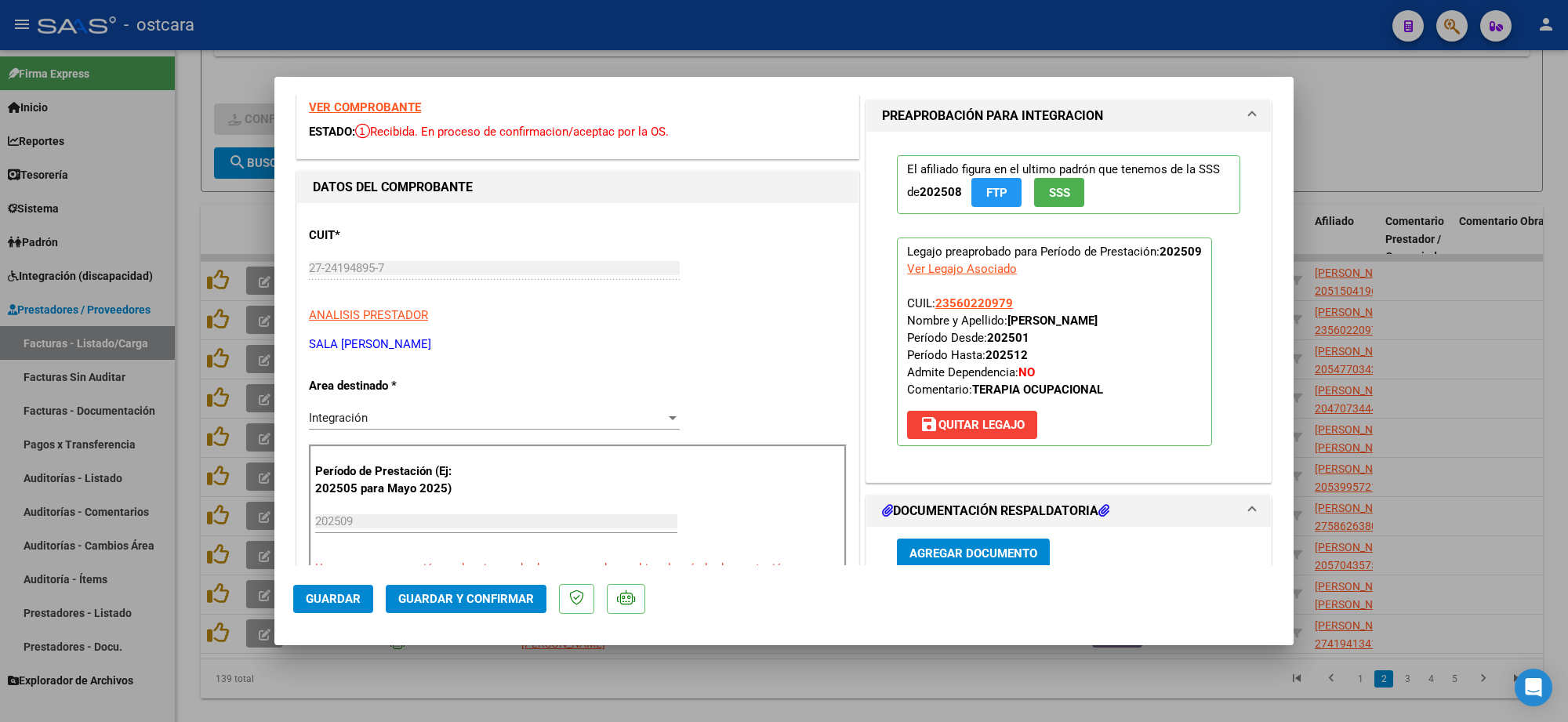
scroll to position [196, 0]
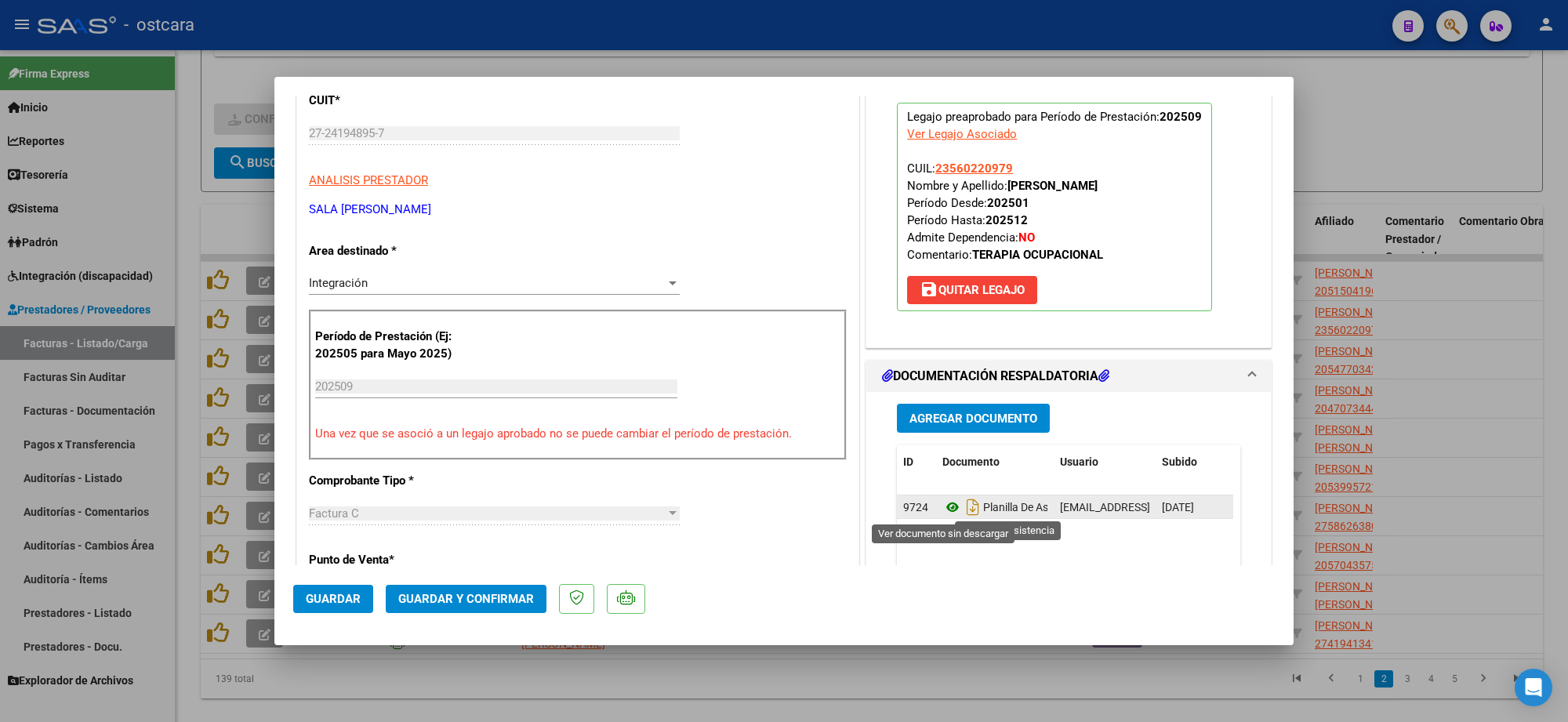
click at [946, 512] on icon at bounding box center [953, 507] width 21 height 19
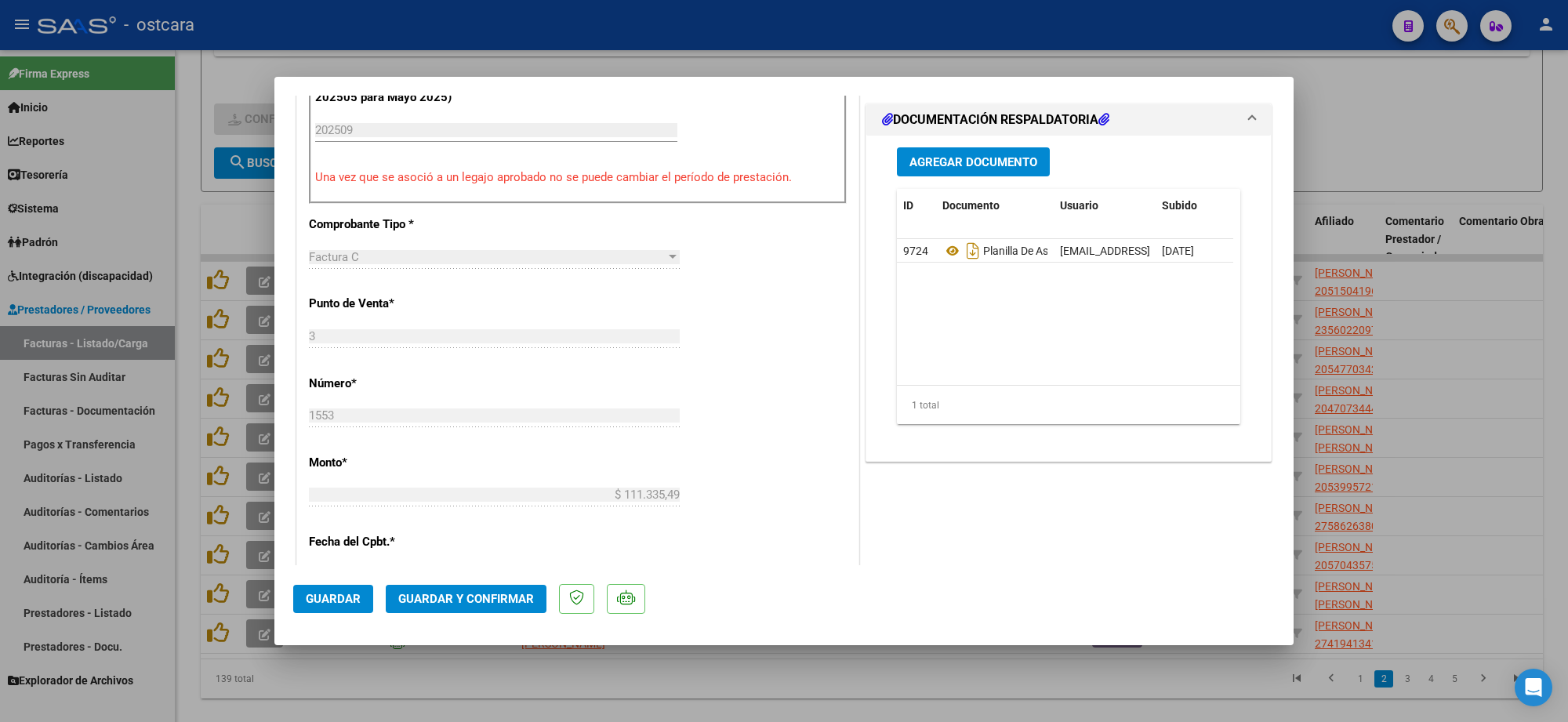
scroll to position [687, 0]
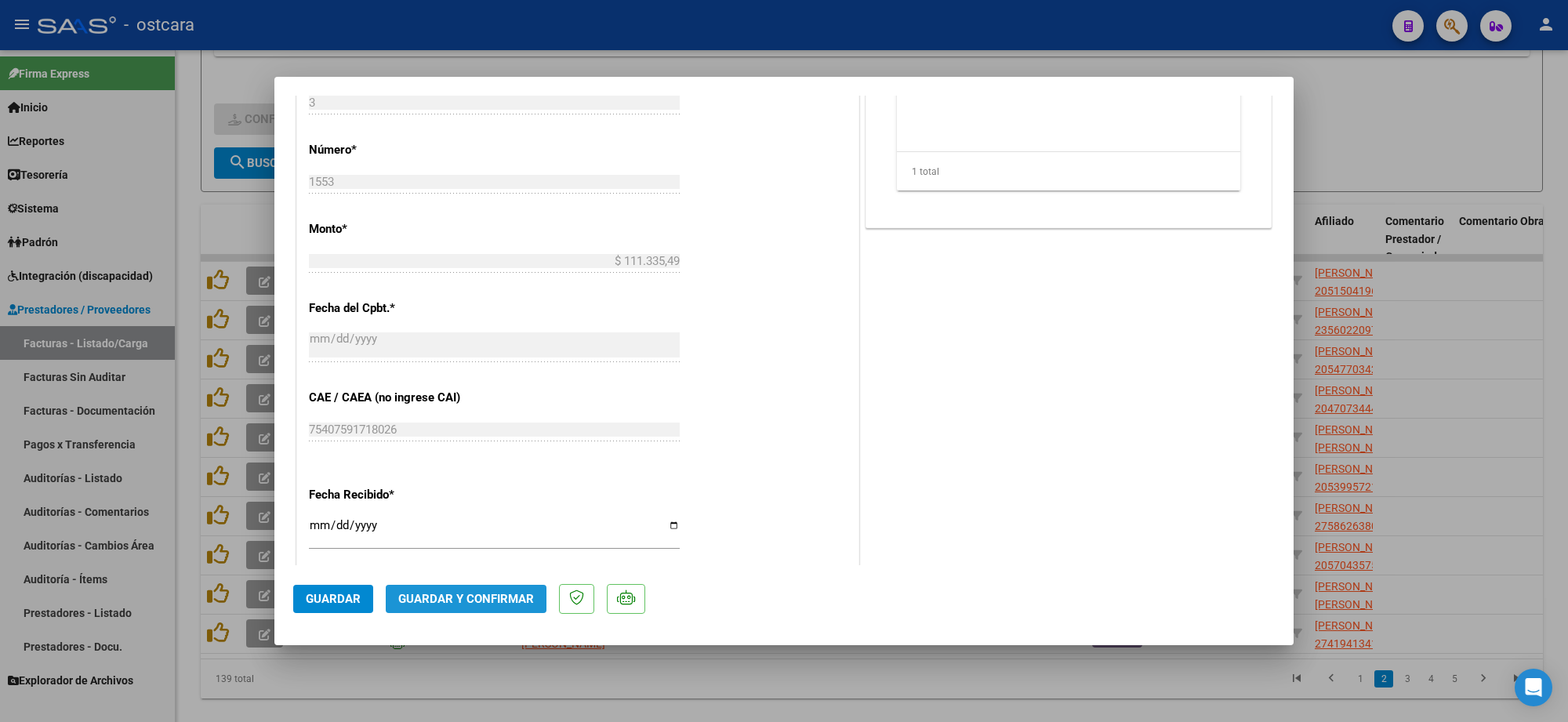
click at [492, 592] on span "Guardar y Confirmar" at bounding box center [466, 599] width 135 height 14
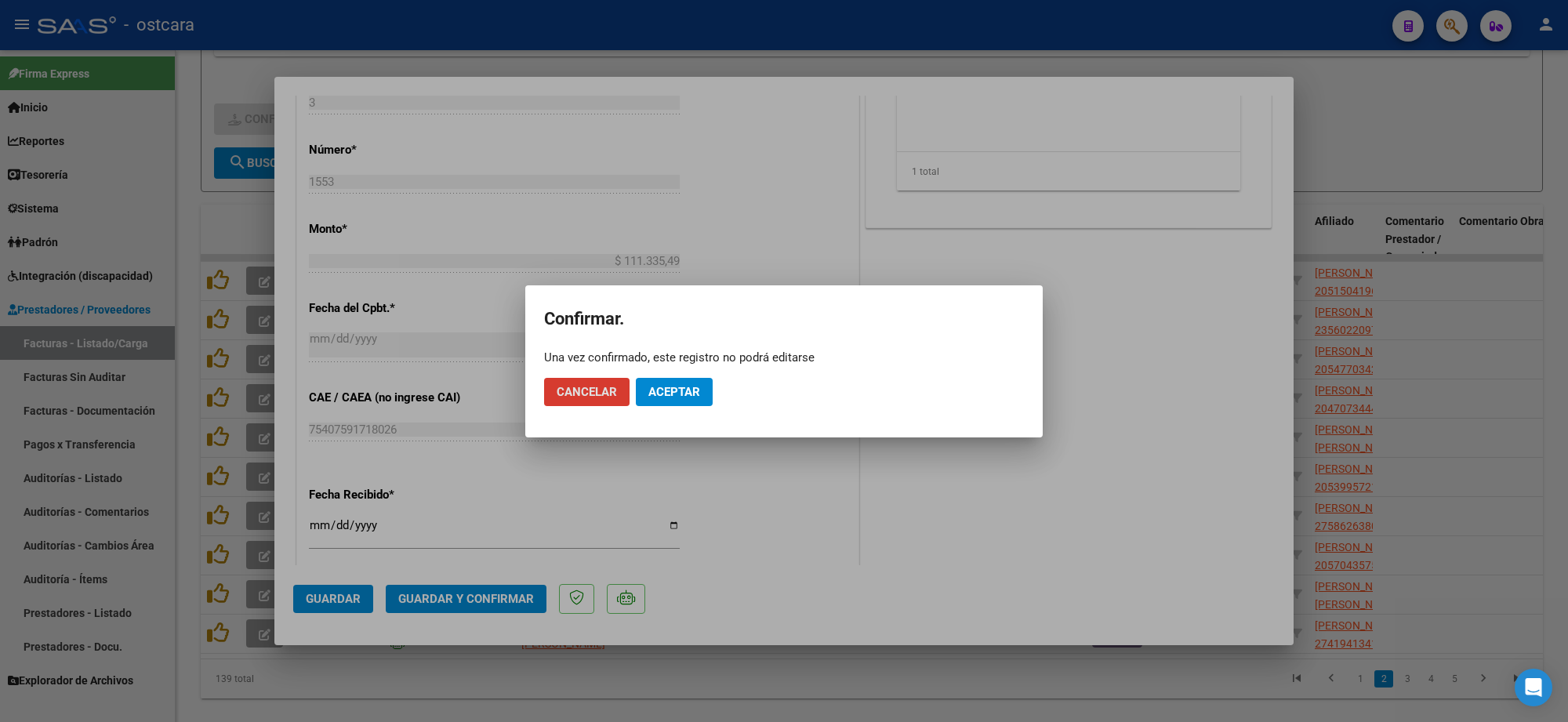
click at [682, 381] on button "Aceptar" at bounding box center [674, 392] width 77 height 28
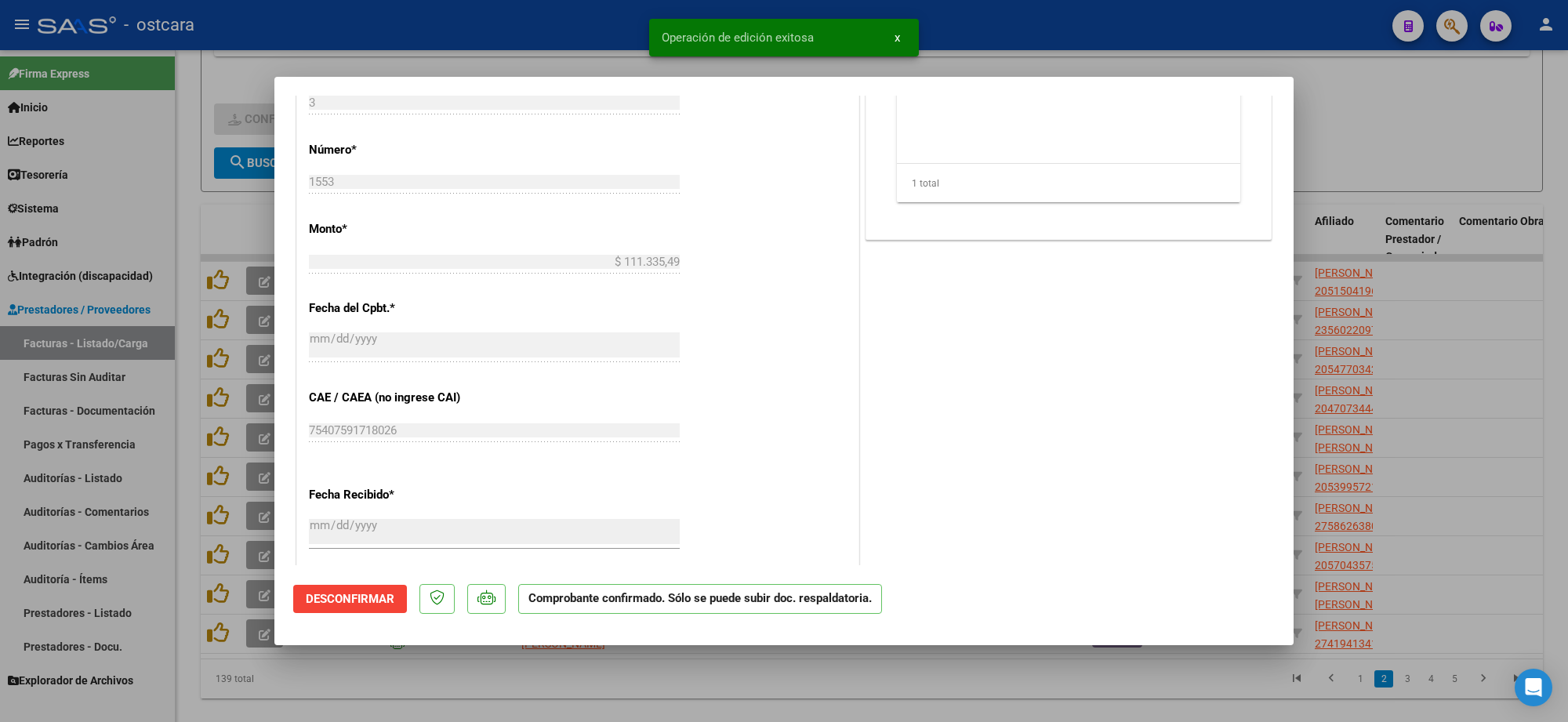
click at [1466, 108] on div at bounding box center [784, 361] width 1568 height 722
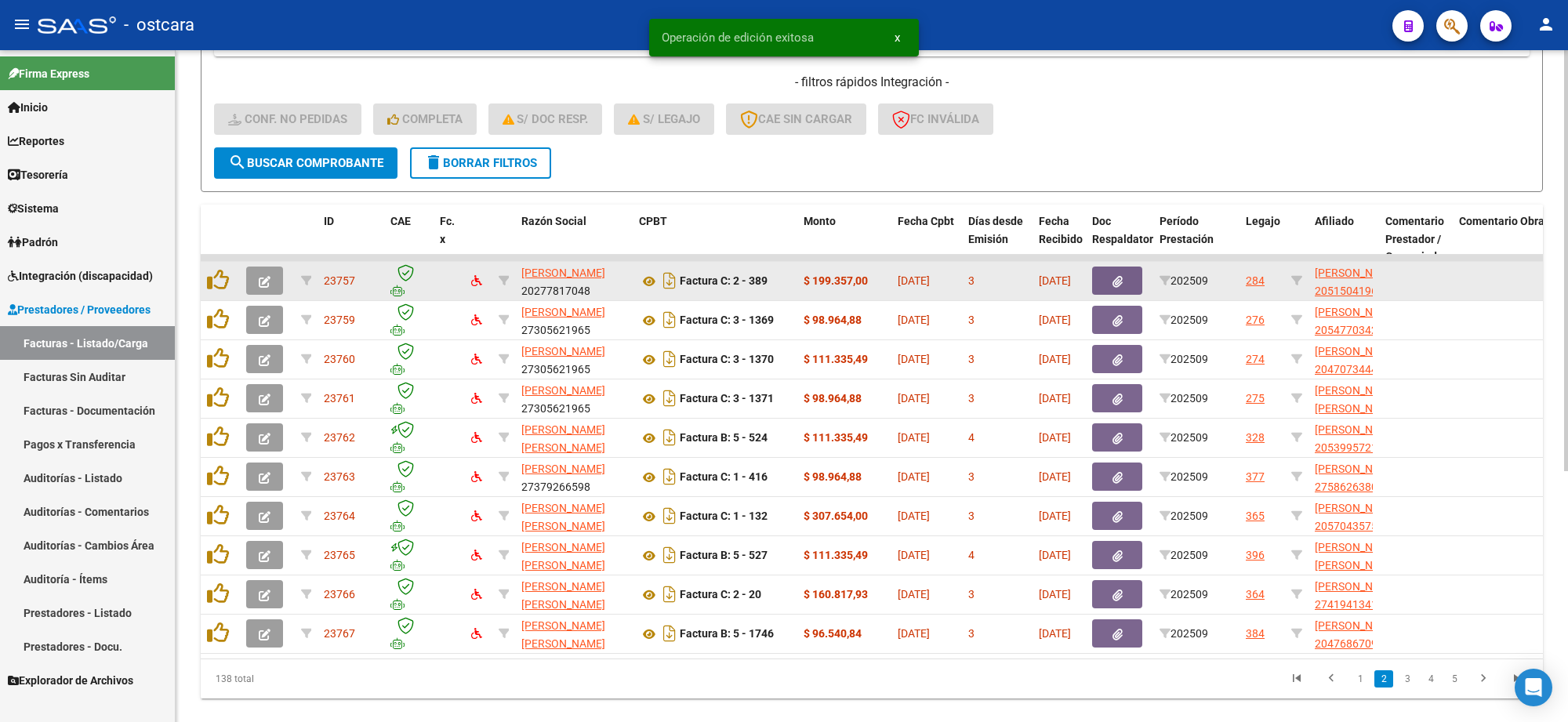
click at [271, 275] on button "button" at bounding box center [265, 280] width 37 height 28
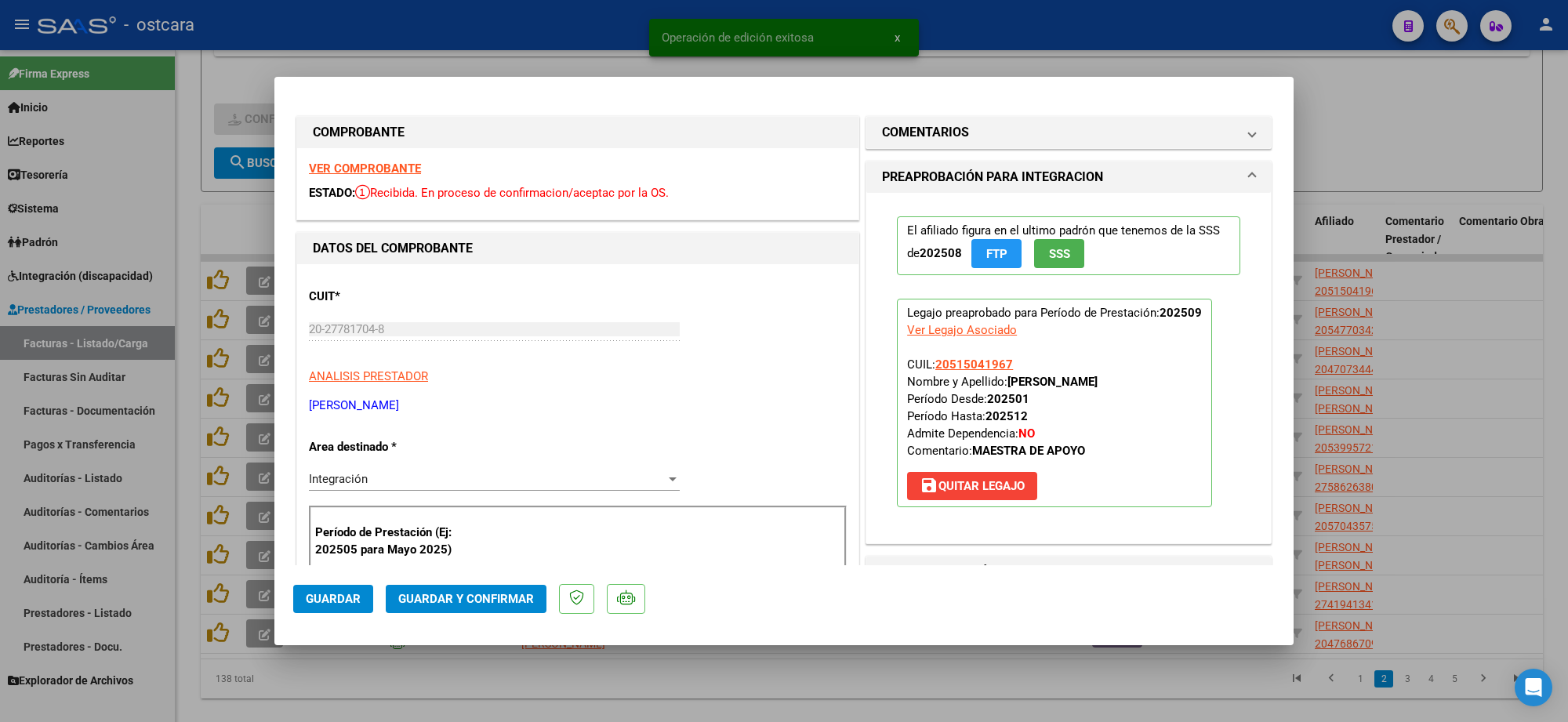
click at [350, 168] on strong "VER COMPROBANTE" at bounding box center [365, 168] width 112 height 14
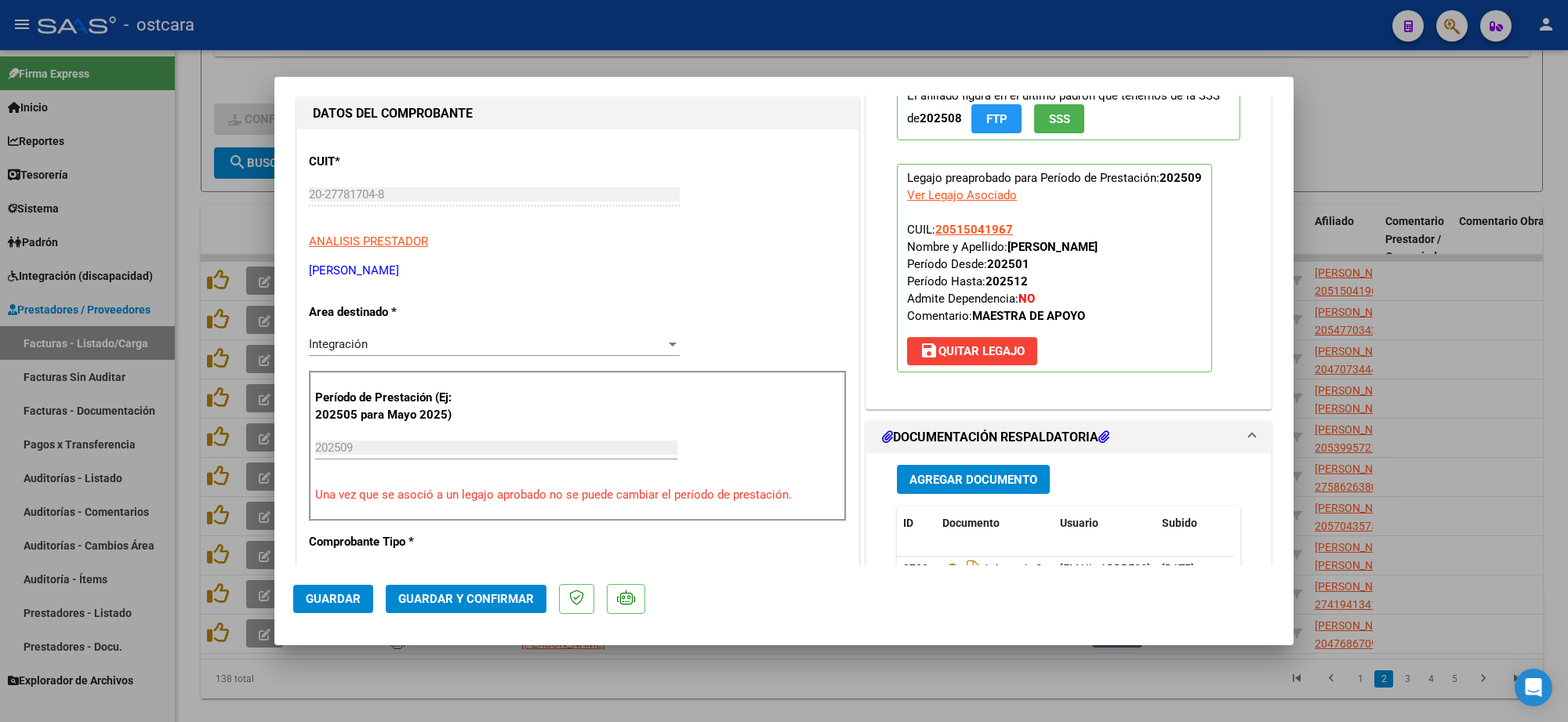
scroll to position [294, 0]
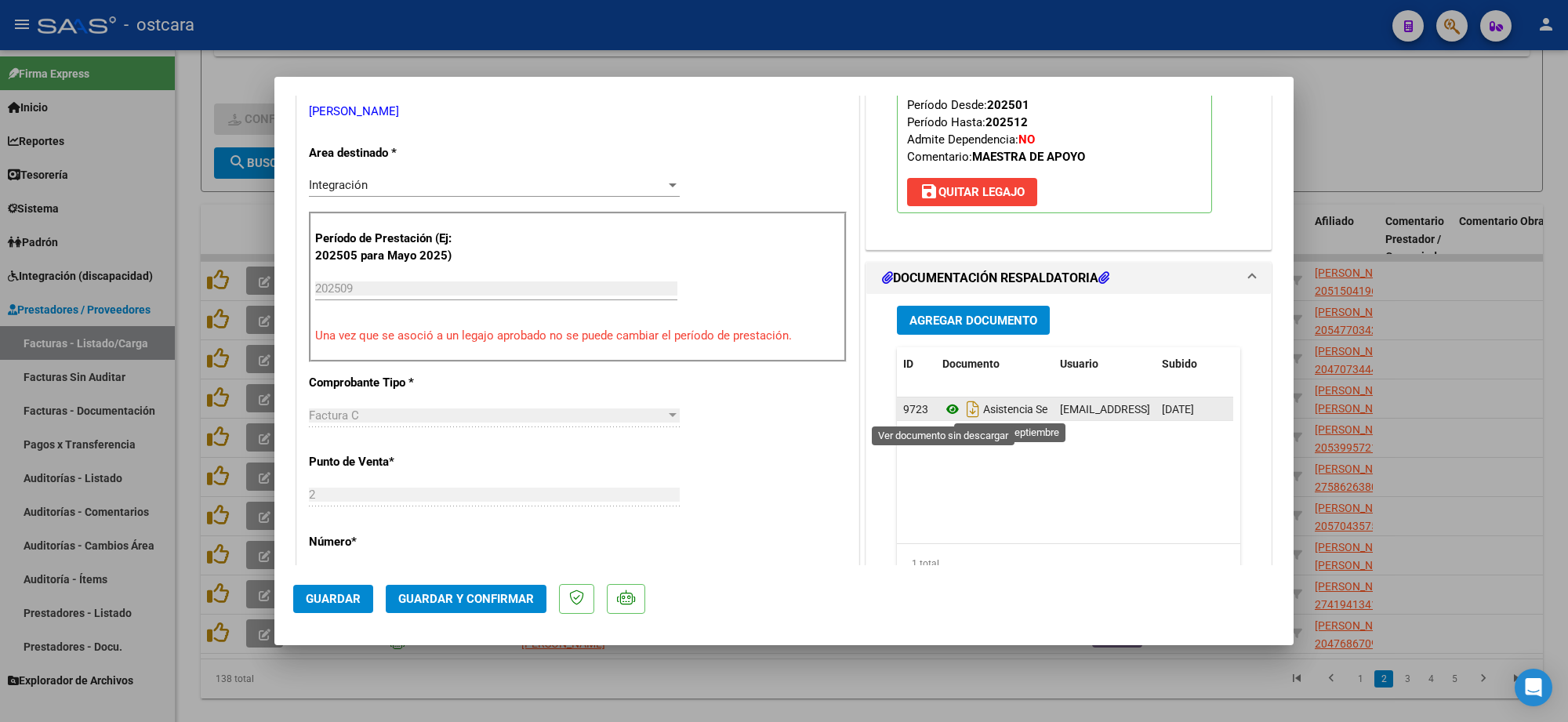
click at [943, 409] on icon at bounding box center [953, 410] width 21 height 19
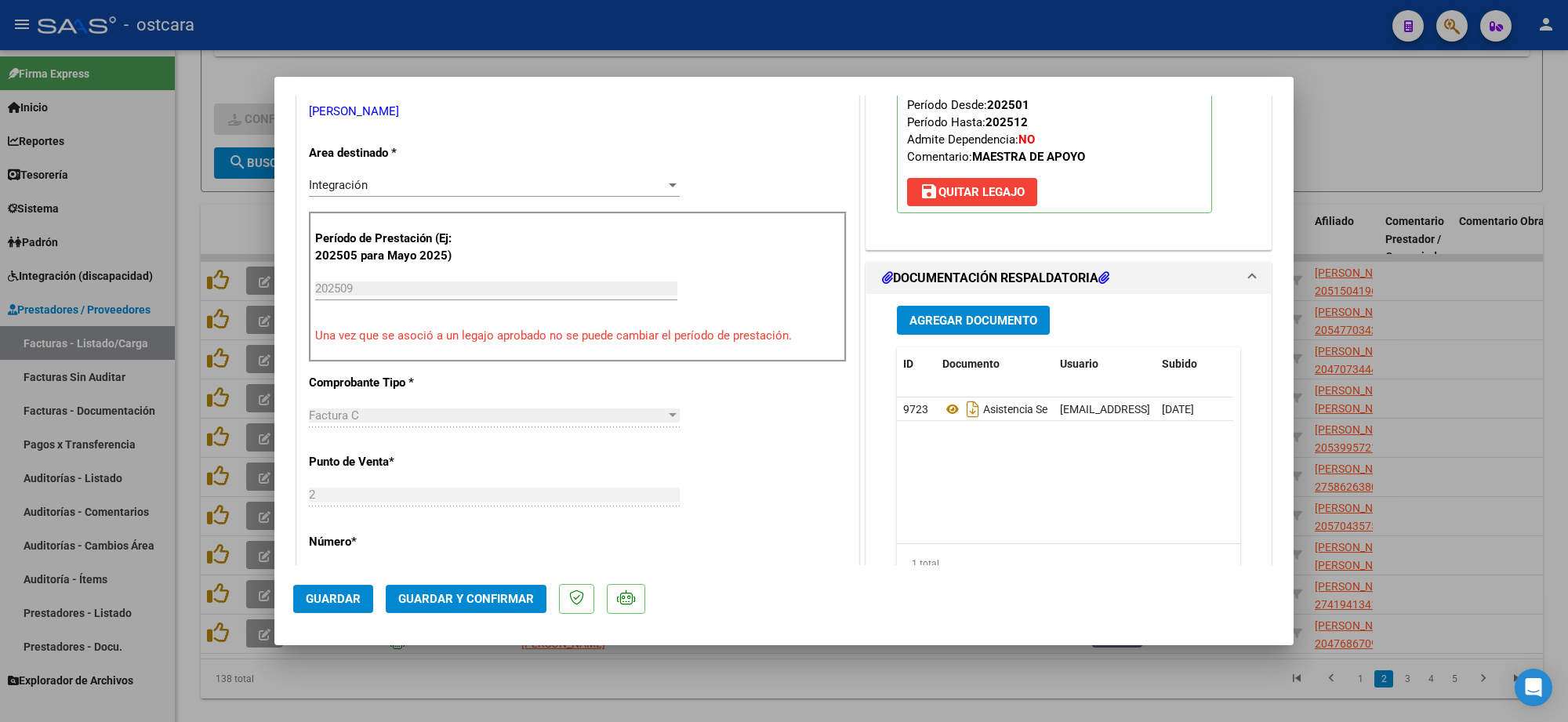
click at [492, 588] on button "Guardar y Confirmar" at bounding box center [466, 599] width 160 height 28
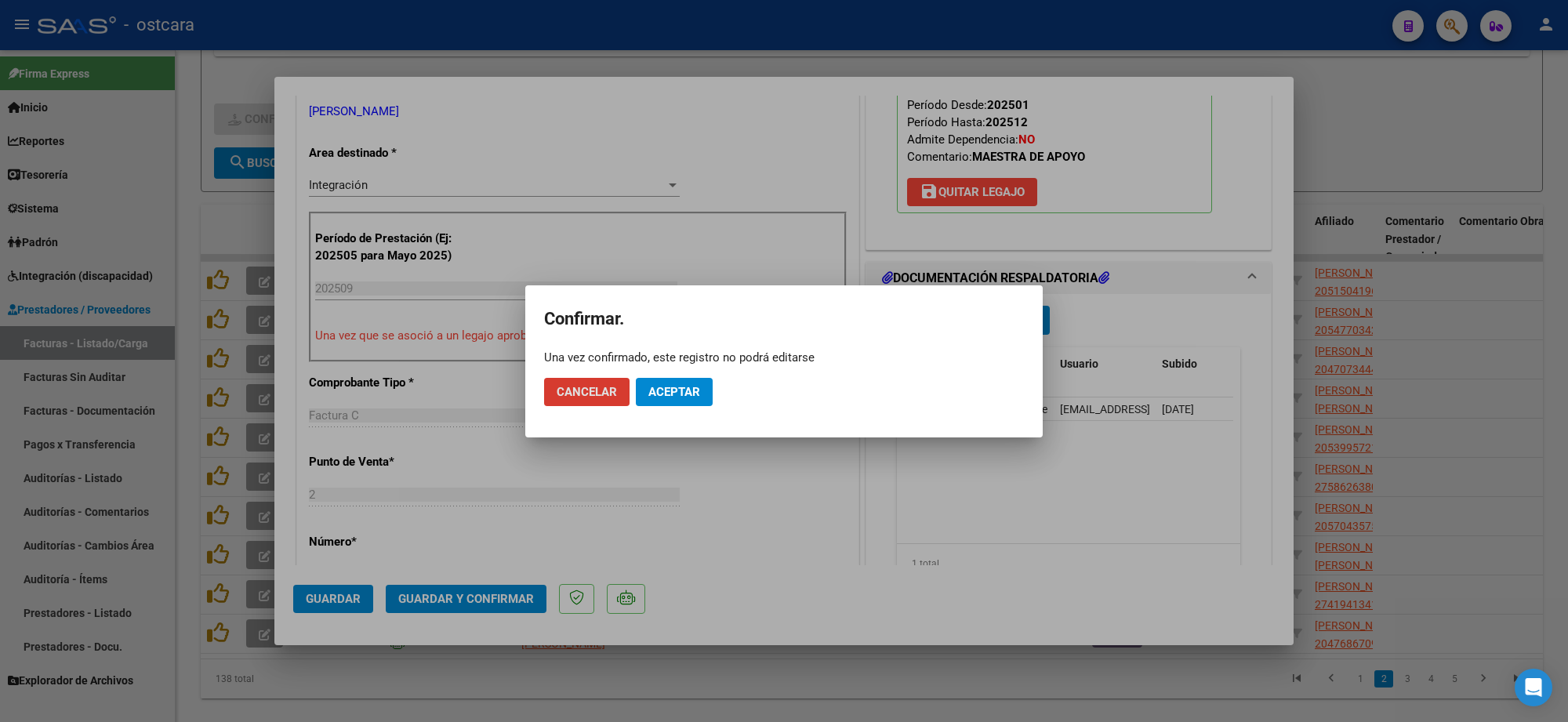
click at [649, 393] on span "Aceptar" at bounding box center [674, 392] width 52 height 14
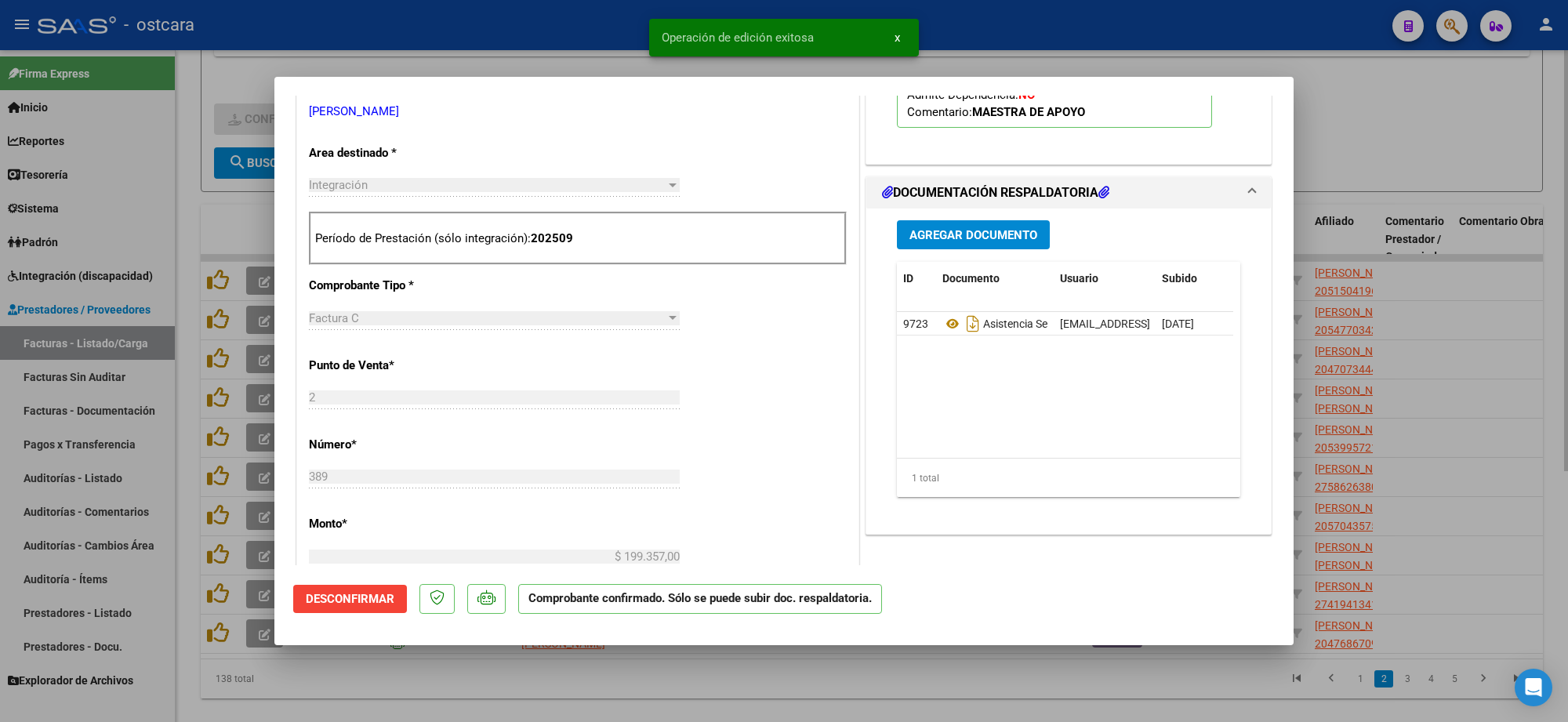
click at [1353, 104] on div at bounding box center [784, 361] width 1568 height 722
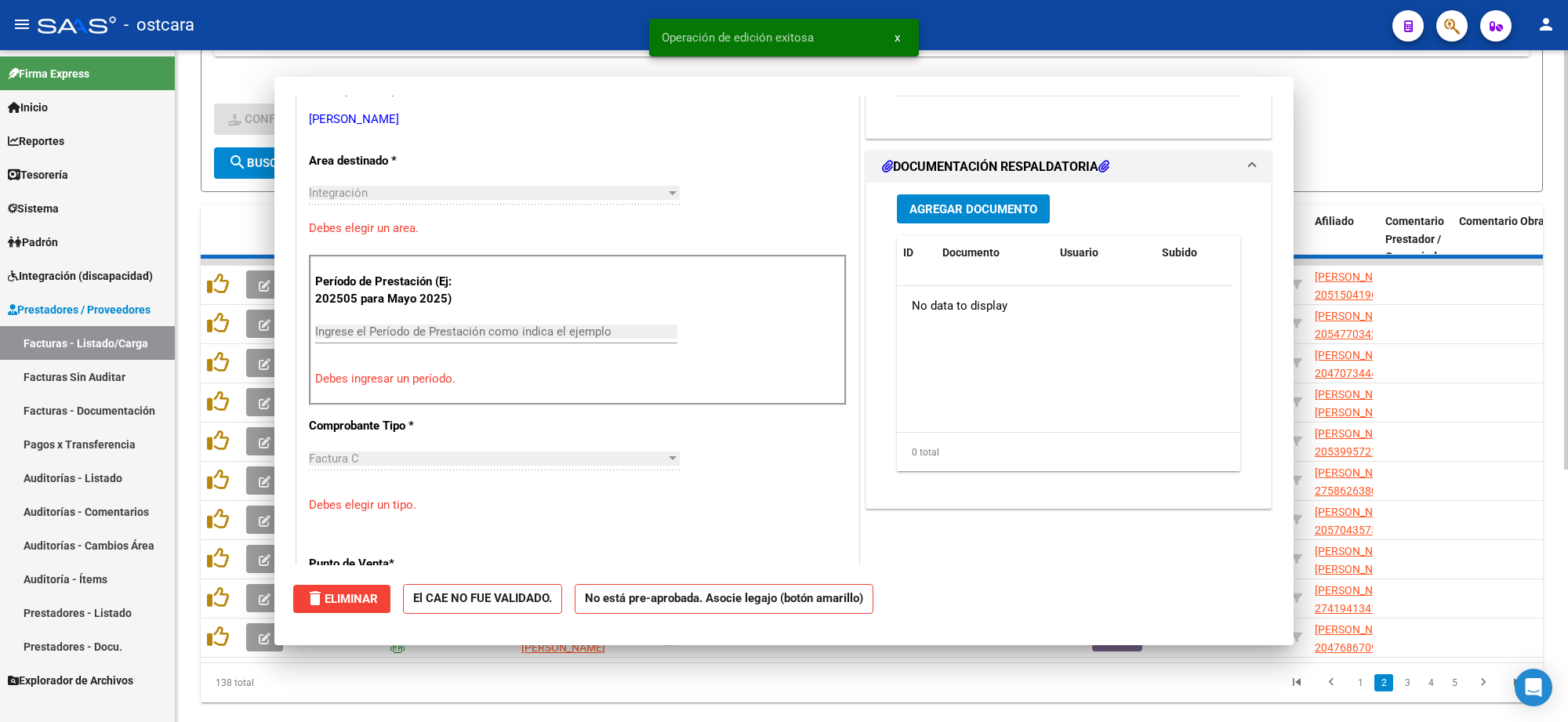
scroll to position [0, 0]
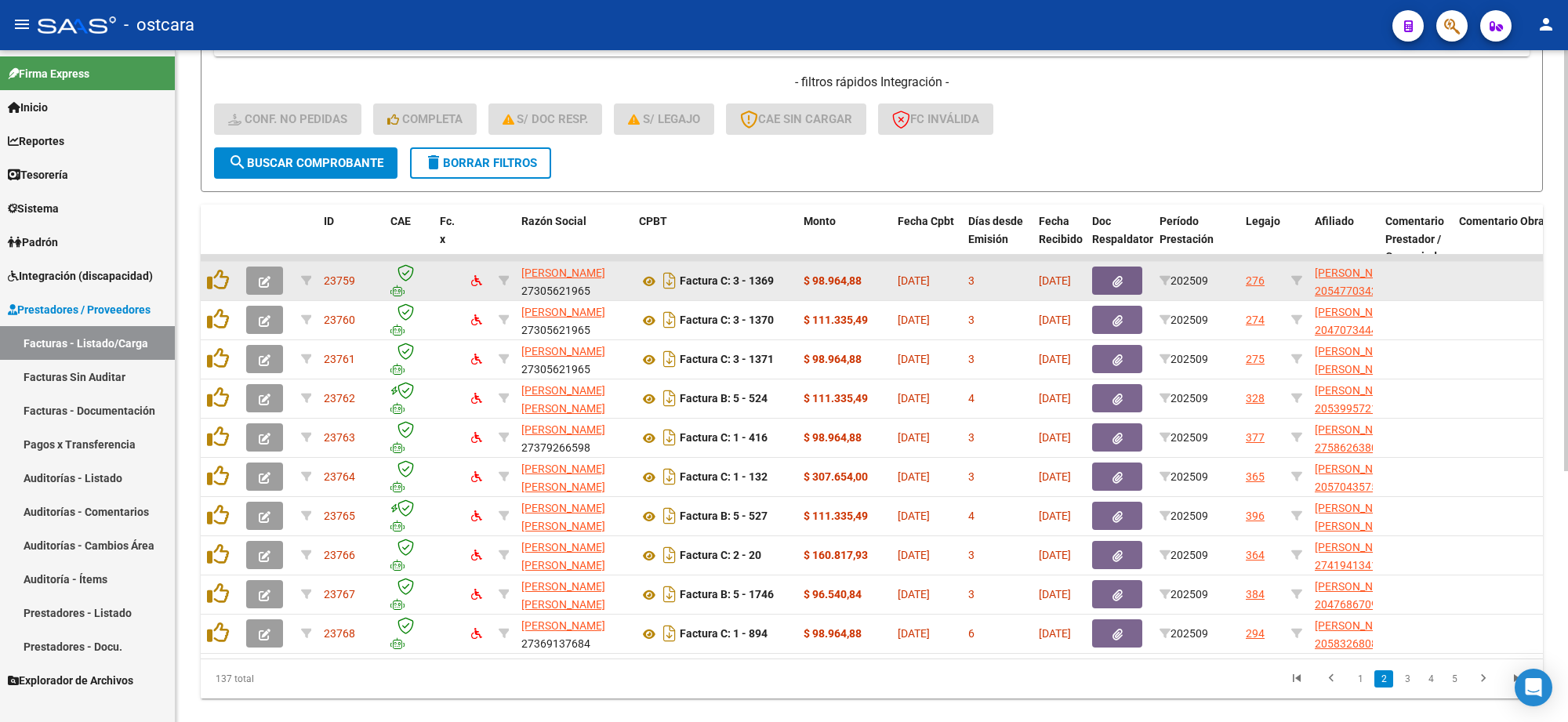
click at [273, 274] on button "button" at bounding box center [265, 280] width 37 height 28
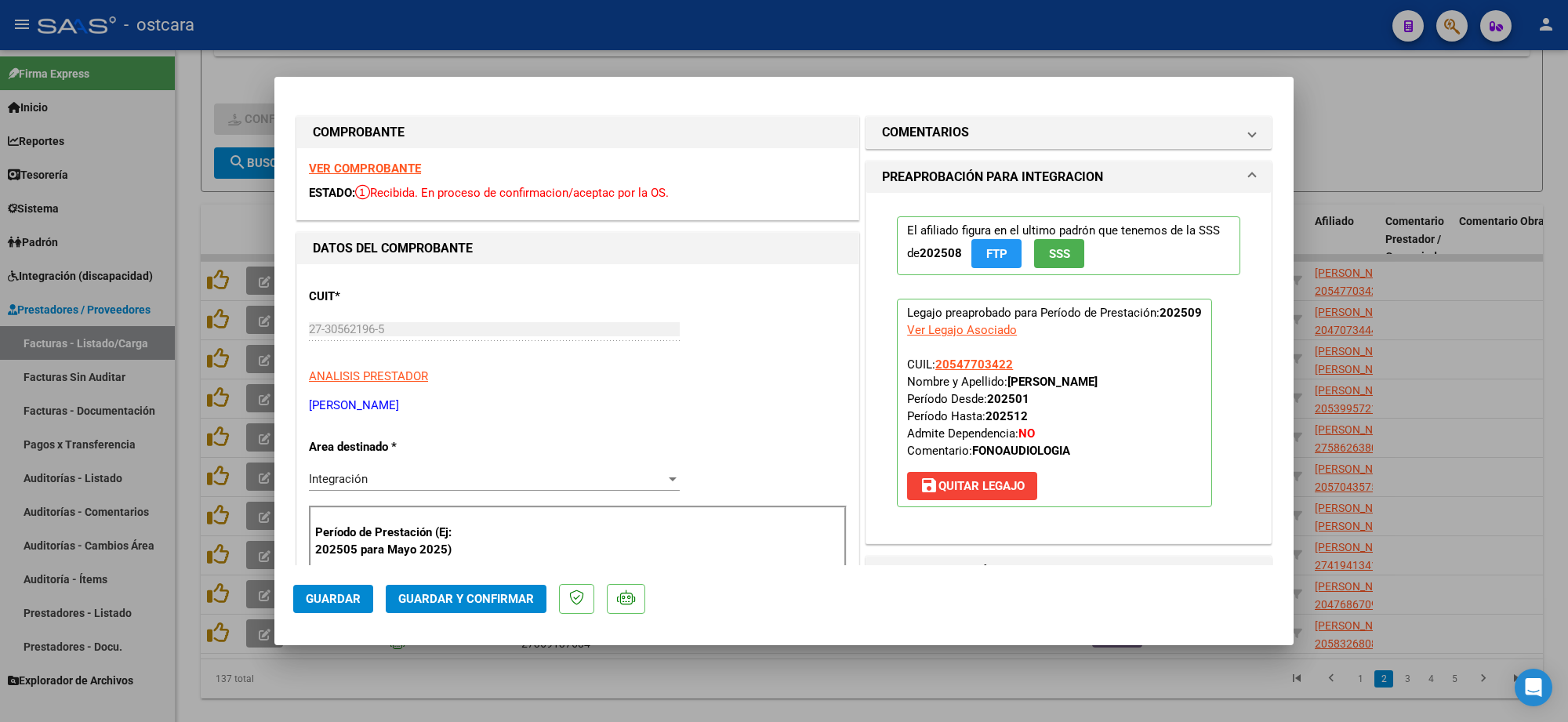
click at [405, 168] on strong "VER COMPROBANTE" at bounding box center [365, 168] width 112 height 14
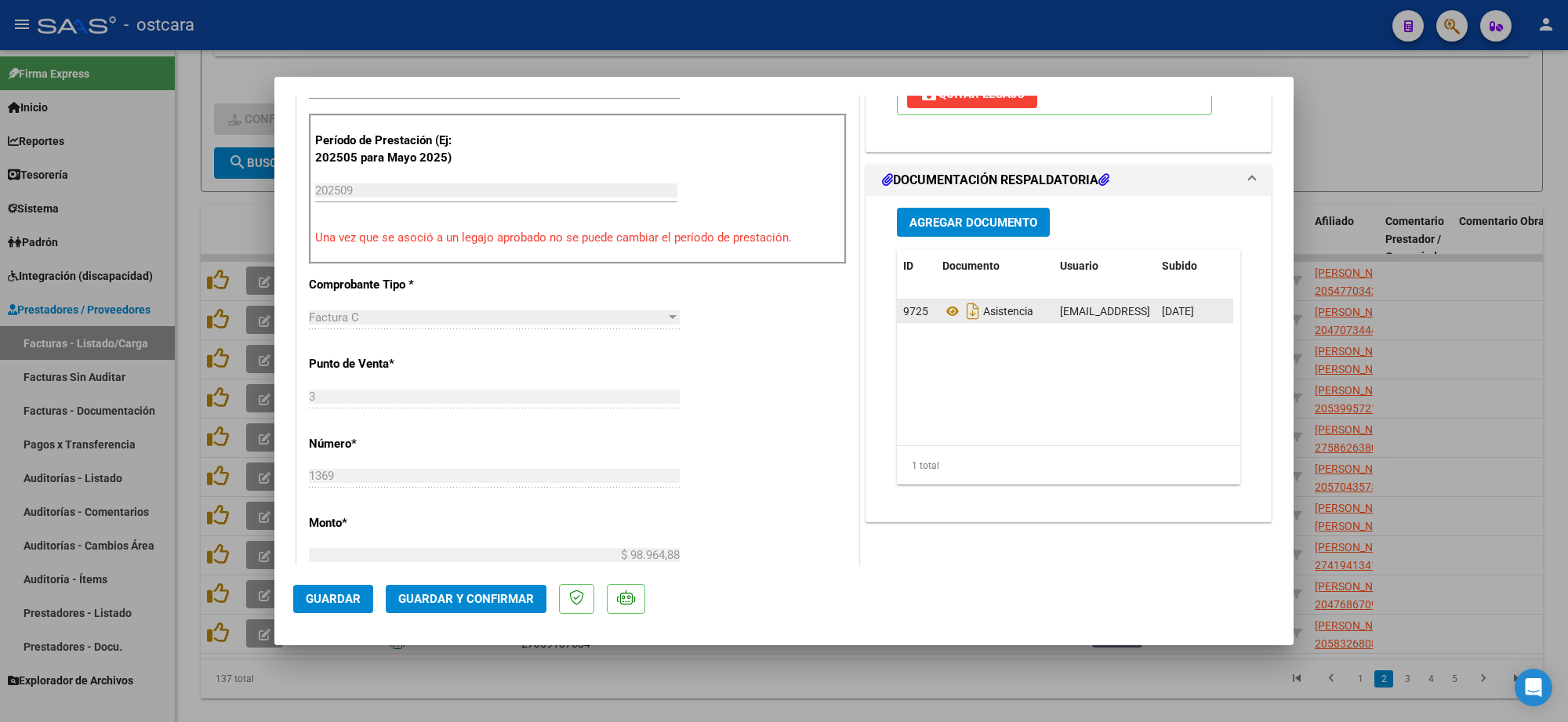
click at [937, 311] on datatable-body-cell "Asistencia" at bounding box center [995, 311] width 117 height 22
click at [937, 314] on datatable-body-cell "Asistencia" at bounding box center [995, 311] width 117 height 22
click at [944, 314] on icon at bounding box center [953, 311] width 21 height 19
click at [448, 583] on mat-dialog-actions "Guardar Guardar y Confirmar" at bounding box center [784, 597] width 982 height 62
click at [462, 593] on span "Guardar y Confirmar" at bounding box center [466, 599] width 135 height 14
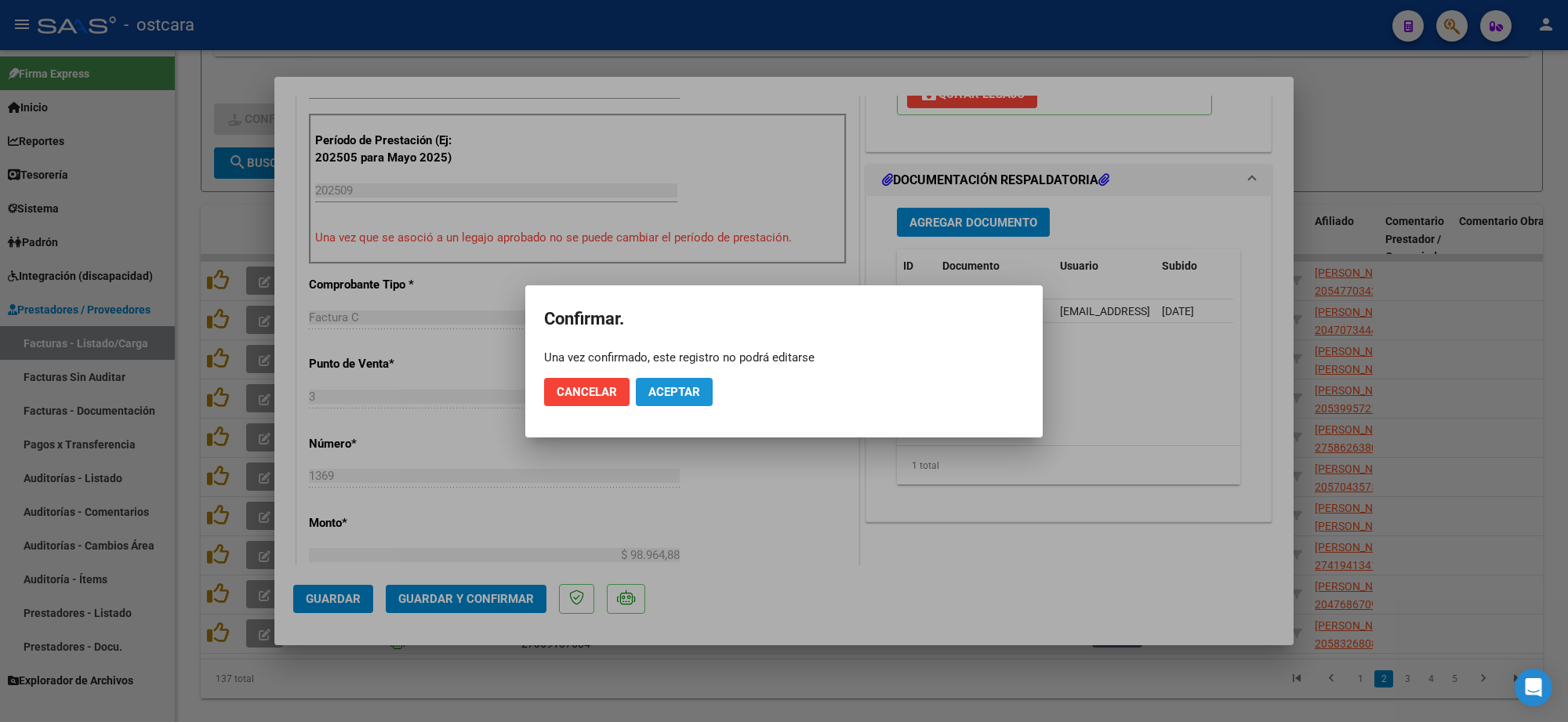
click at [685, 397] on span "Aceptar" at bounding box center [674, 392] width 52 height 14
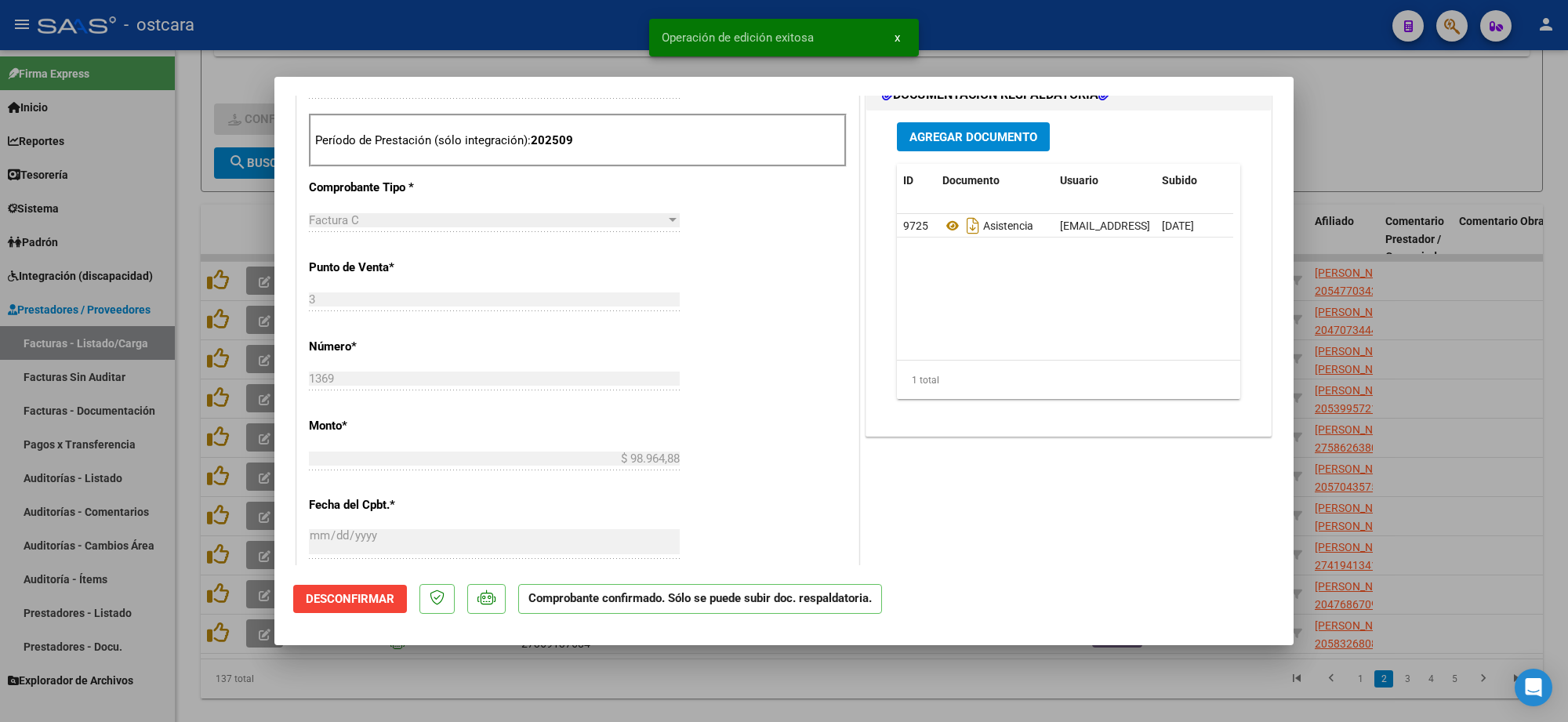
click at [1352, 158] on div at bounding box center [784, 361] width 1568 height 722
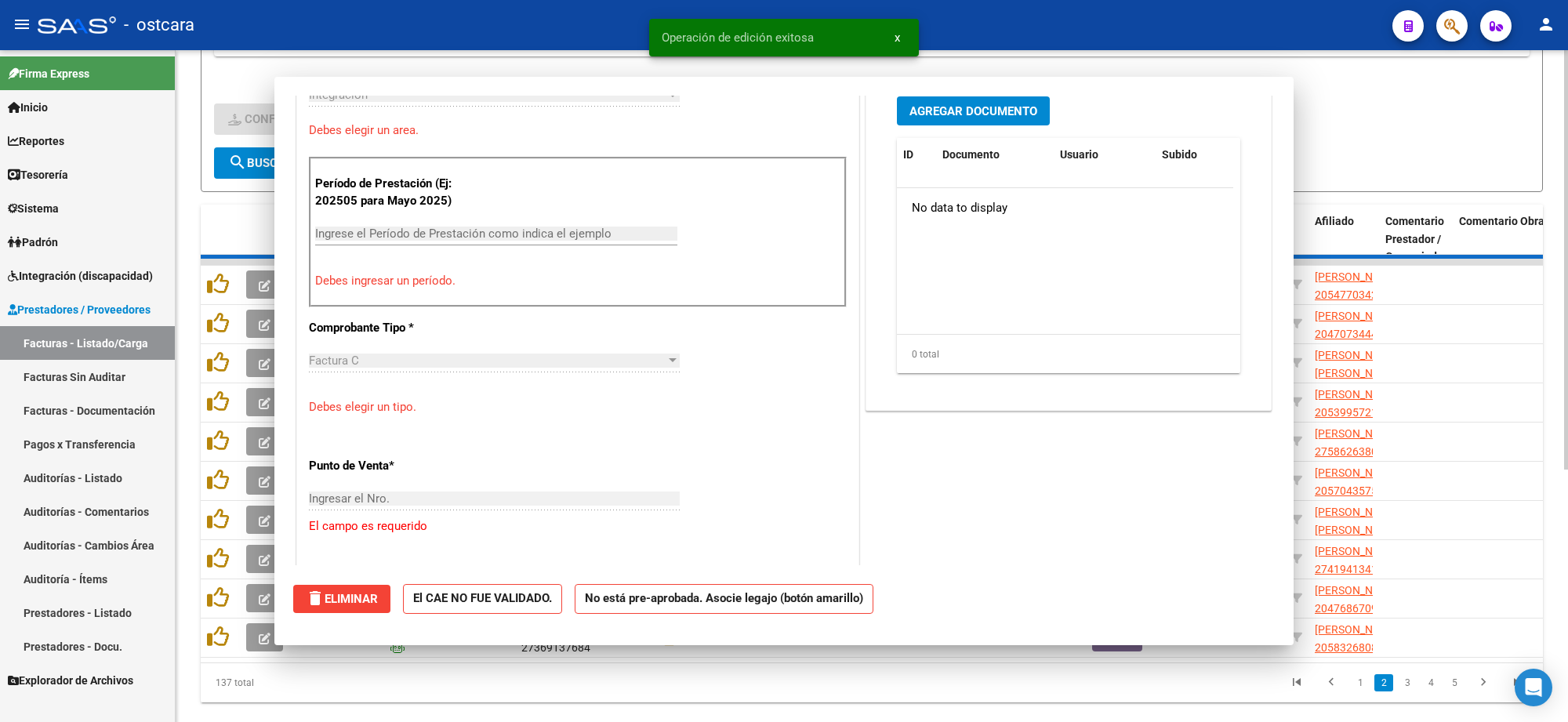
scroll to position [419, 0]
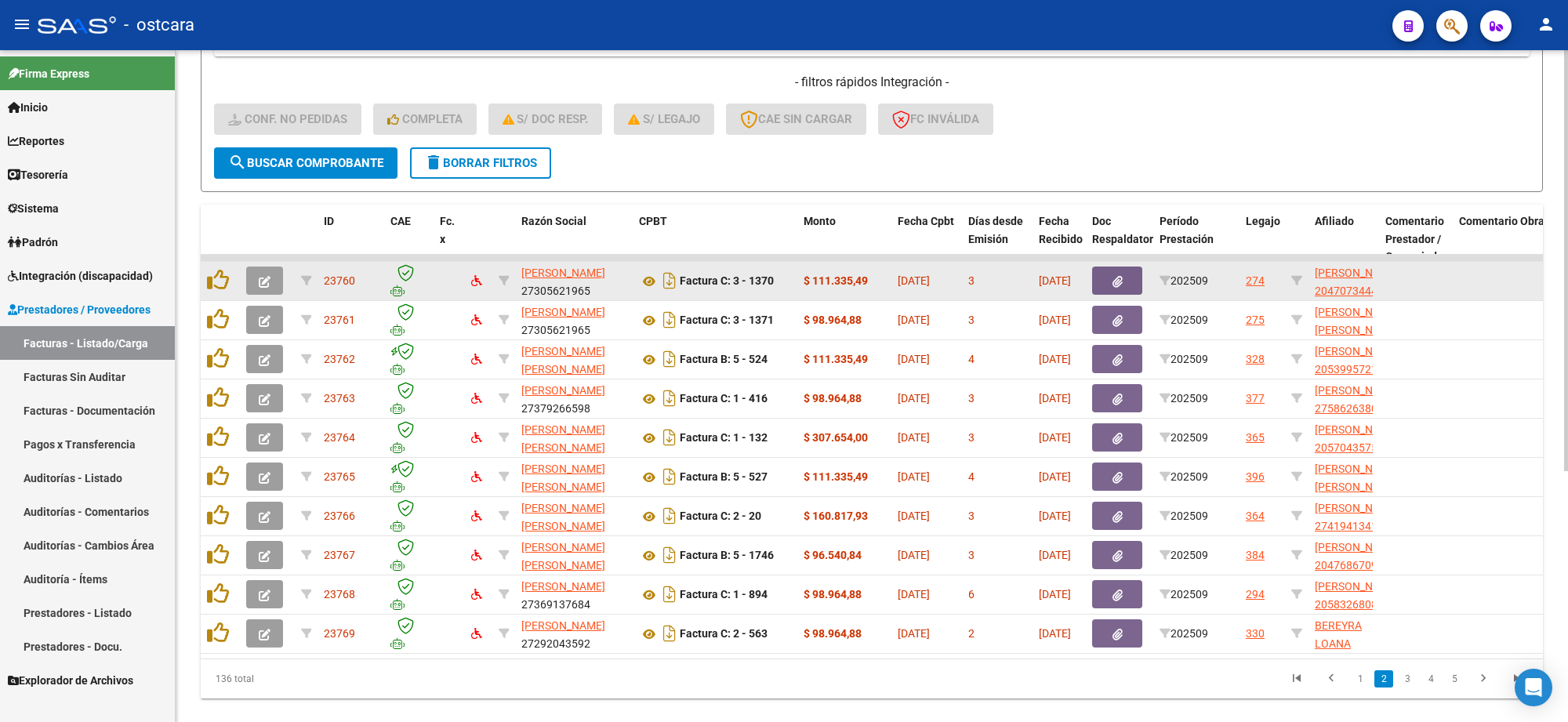
click at [264, 279] on icon "button" at bounding box center [265, 282] width 12 height 12
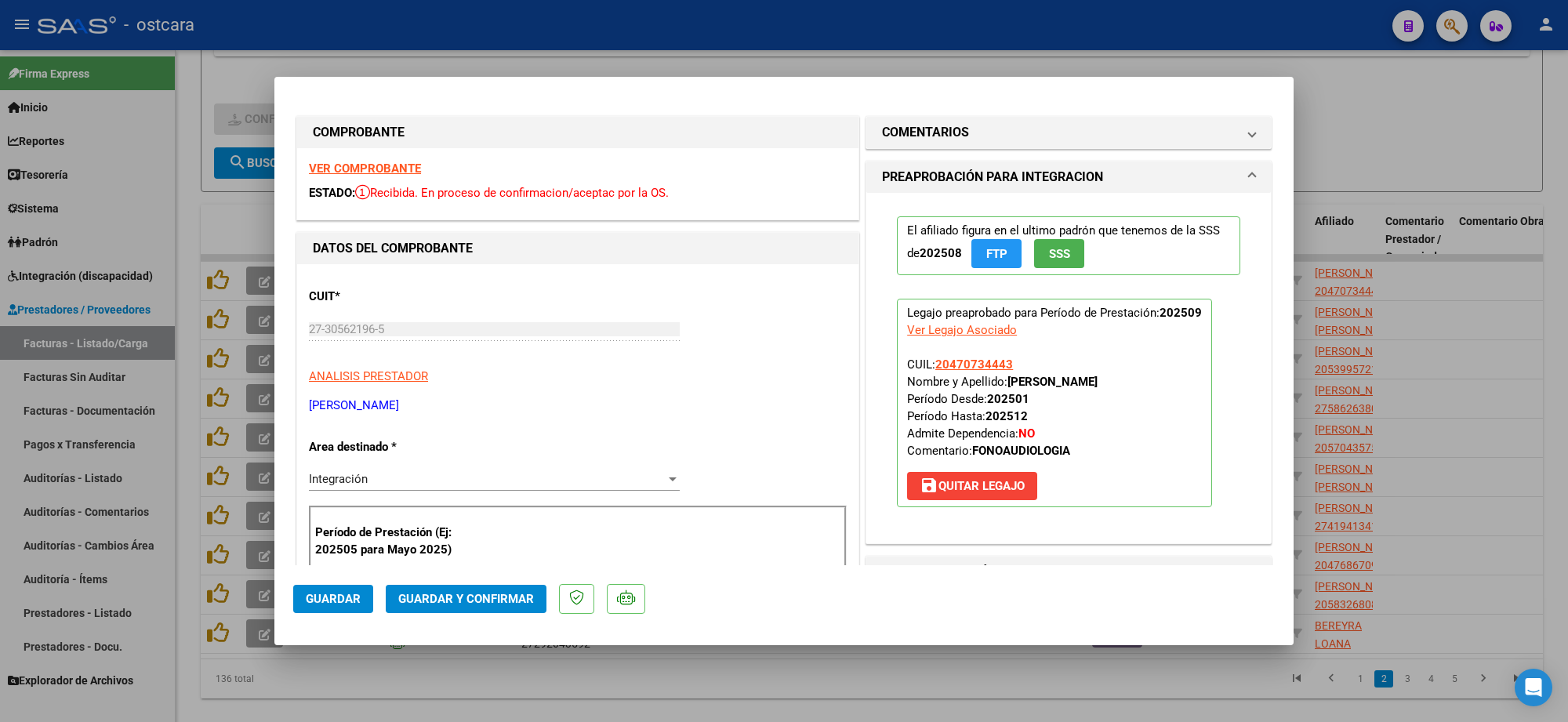
click at [382, 171] on strong "VER COMPROBANTE" at bounding box center [365, 168] width 112 height 14
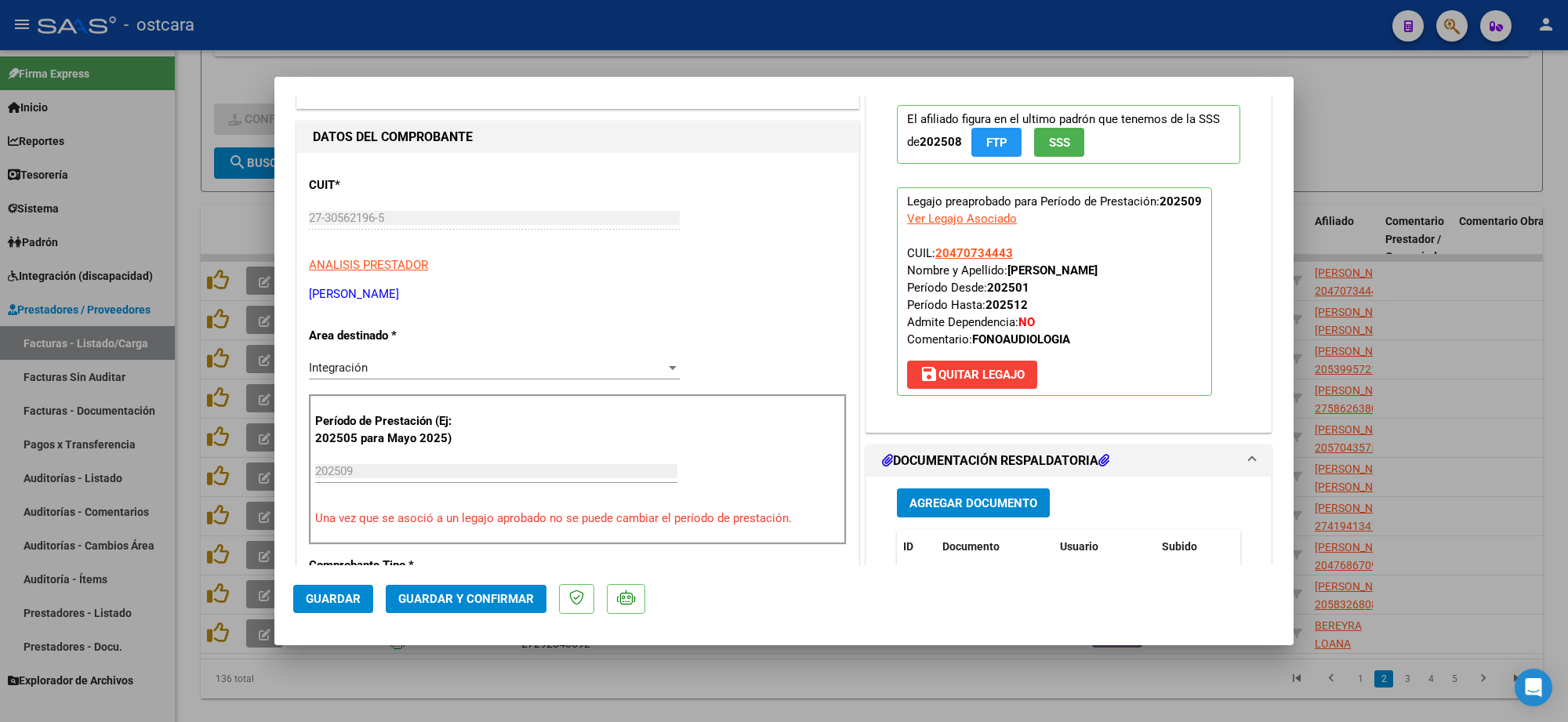
scroll to position [392, 0]
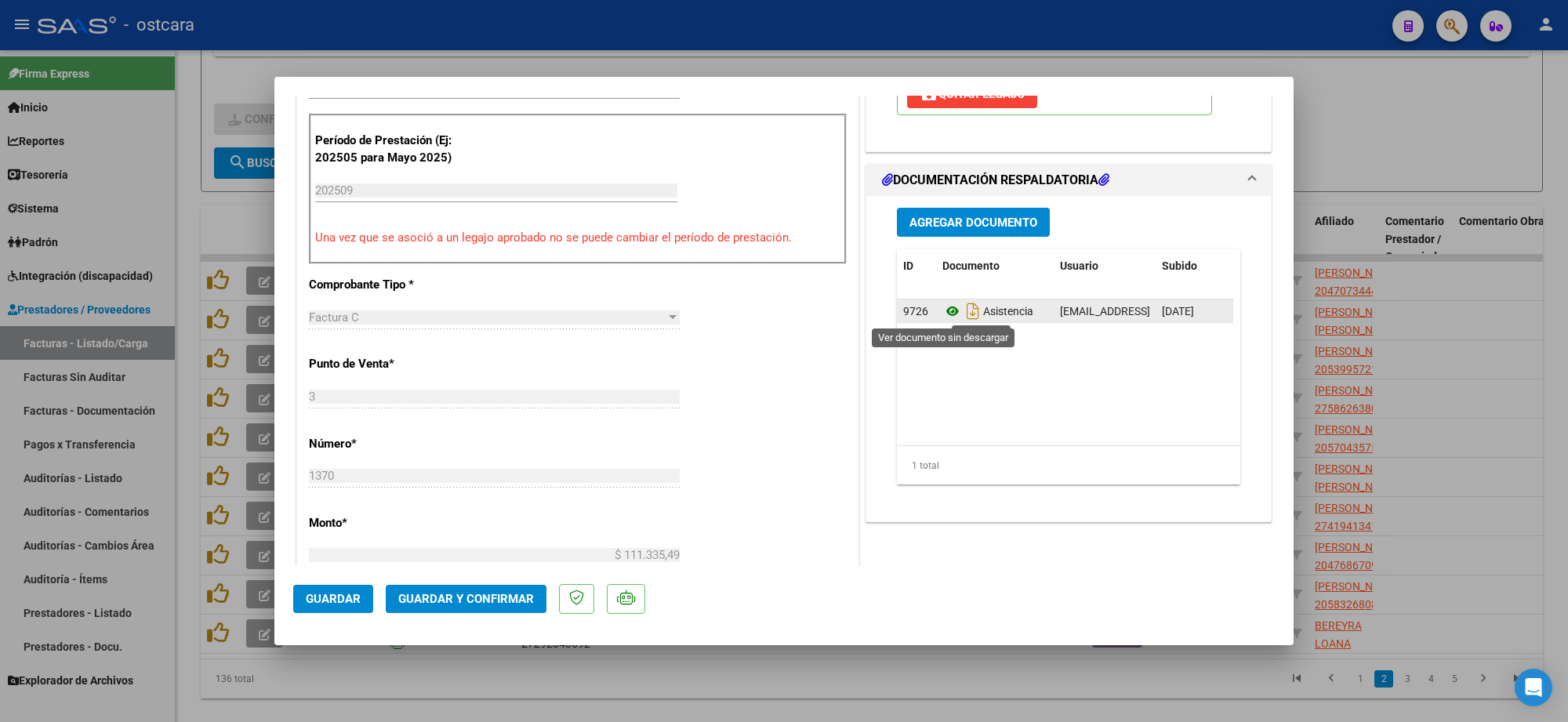
click at [945, 307] on icon at bounding box center [953, 311] width 21 height 19
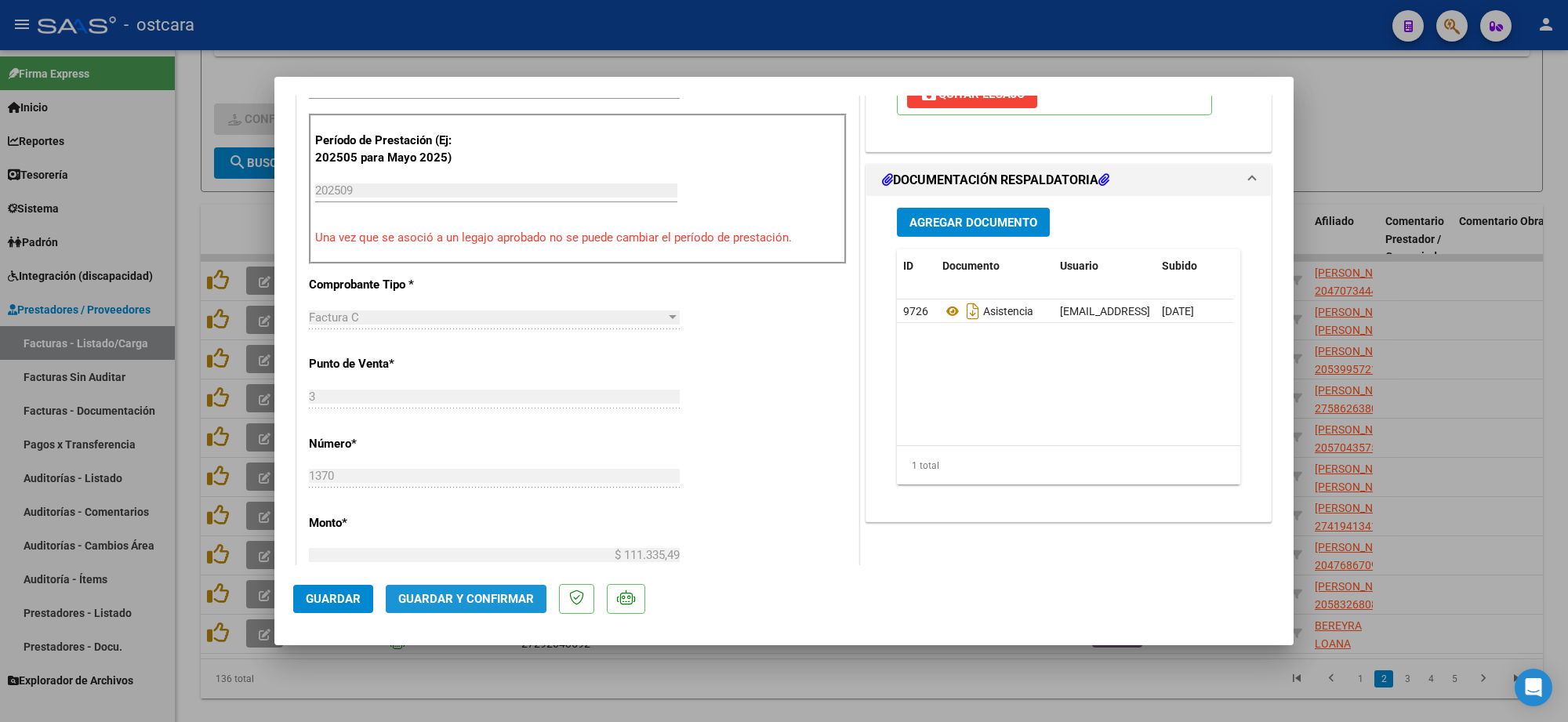
click at [491, 599] on span "Guardar y Confirmar" at bounding box center [466, 599] width 135 height 14
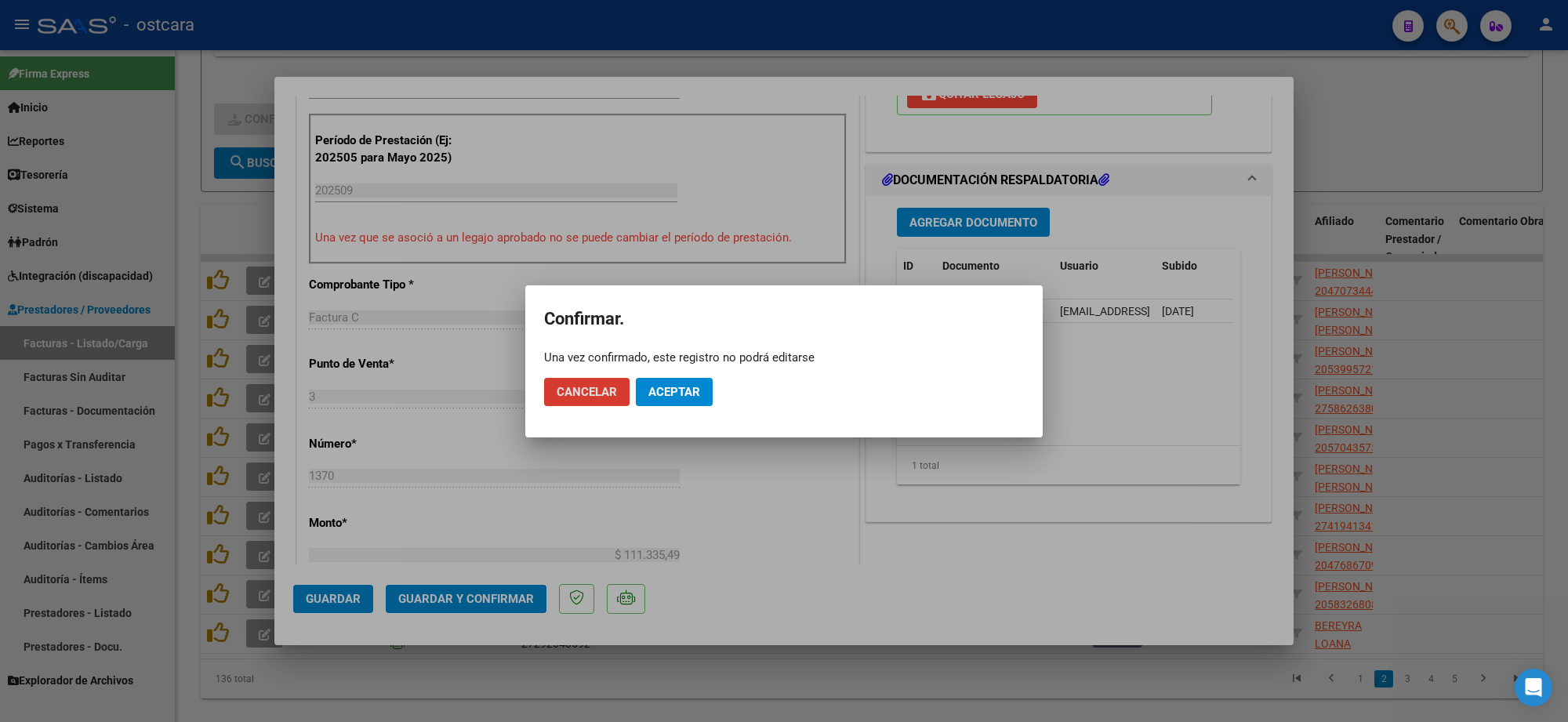
click at [676, 400] on button "Aceptar" at bounding box center [674, 392] width 77 height 28
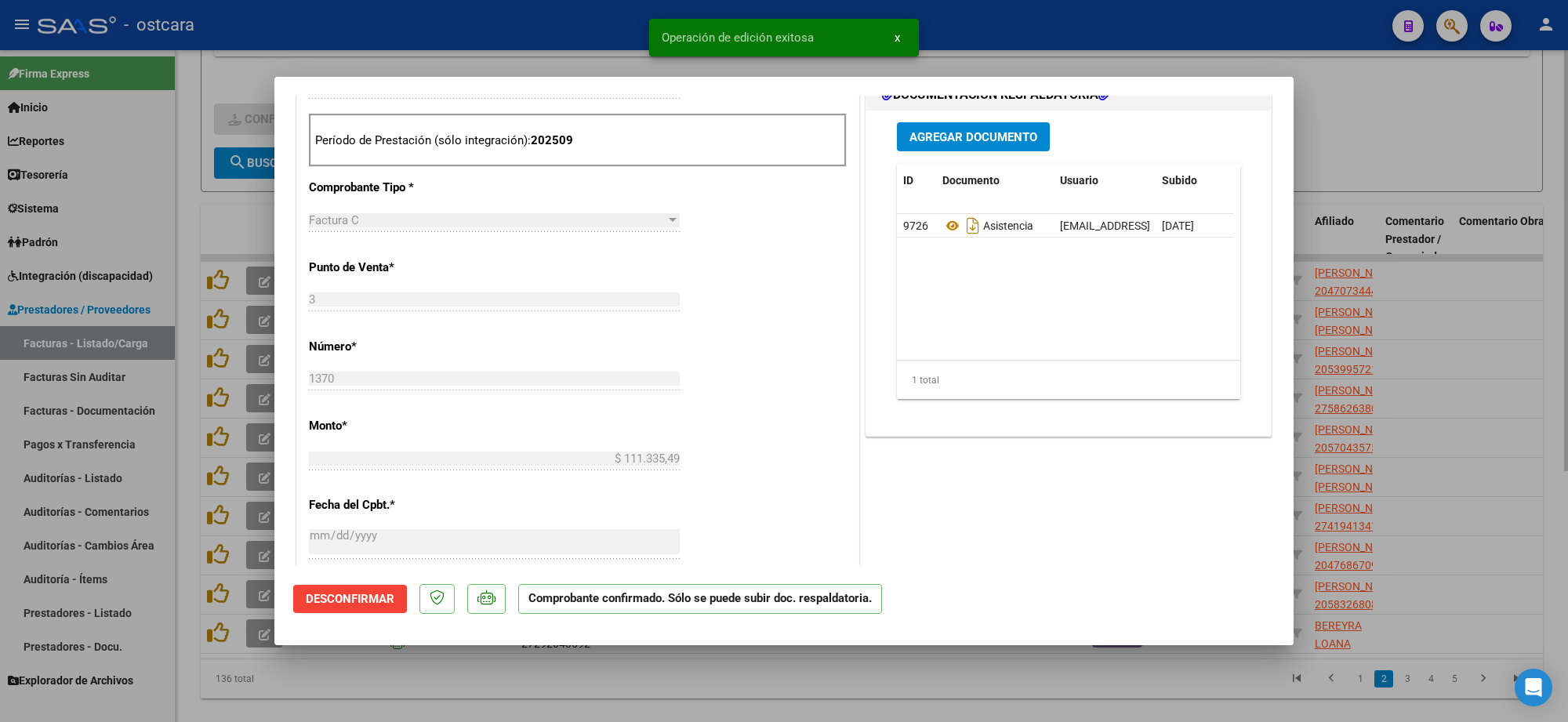
drag, startPoint x: 1390, startPoint y: 91, endPoint x: 1393, endPoint y: 108, distance: 17.3
click at [1389, 91] on div at bounding box center [784, 361] width 1568 height 722
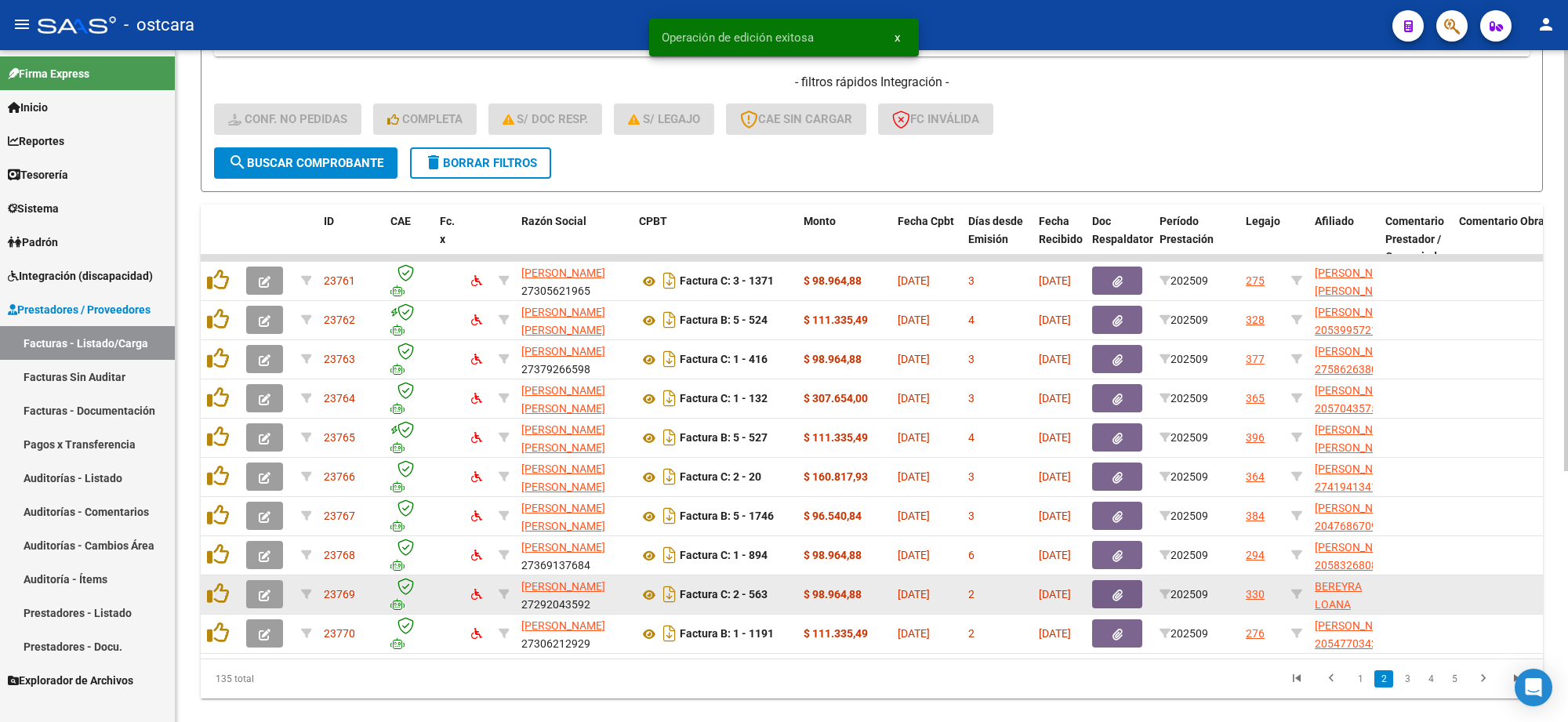
scroll to position [400, 0]
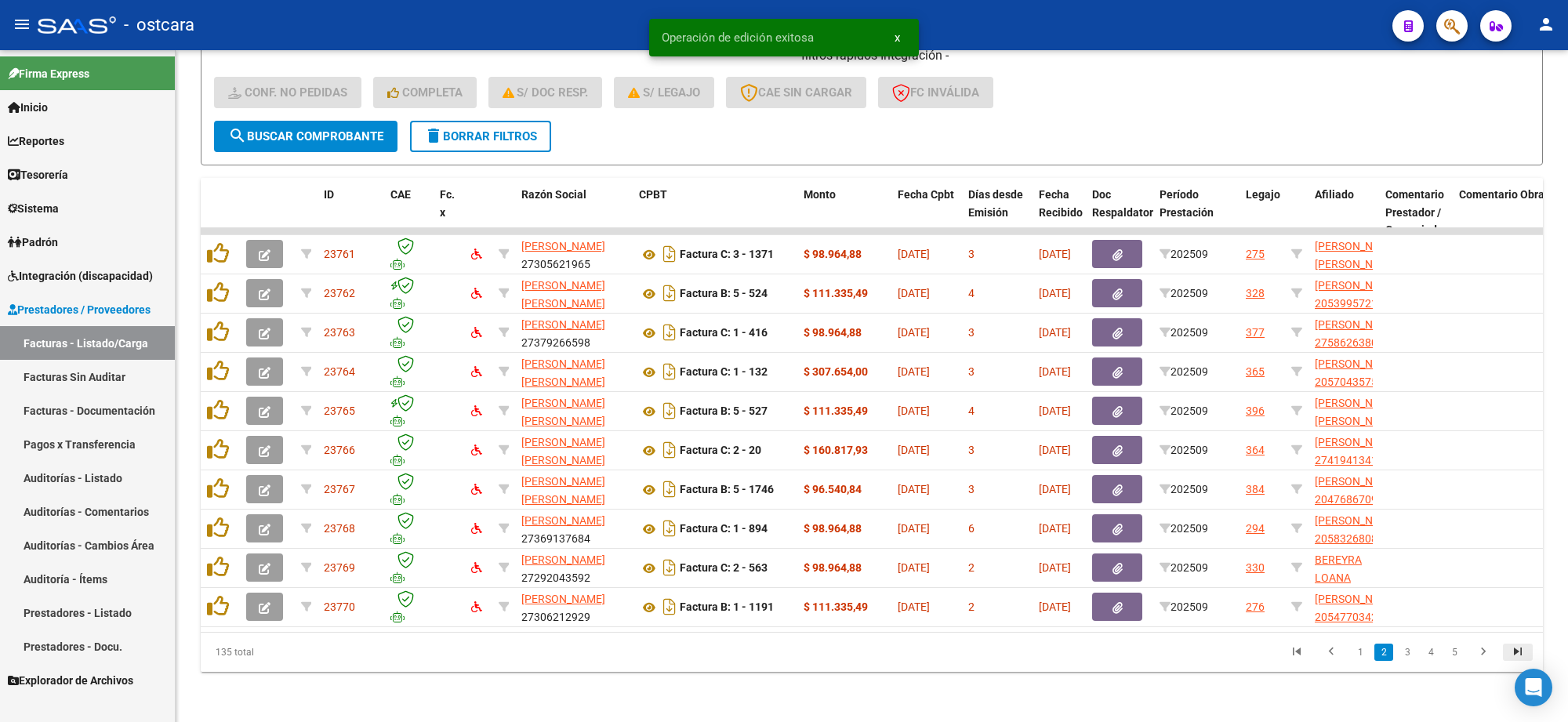
click at [1519, 653] on icon "go to last page" at bounding box center [1518, 654] width 21 height 19
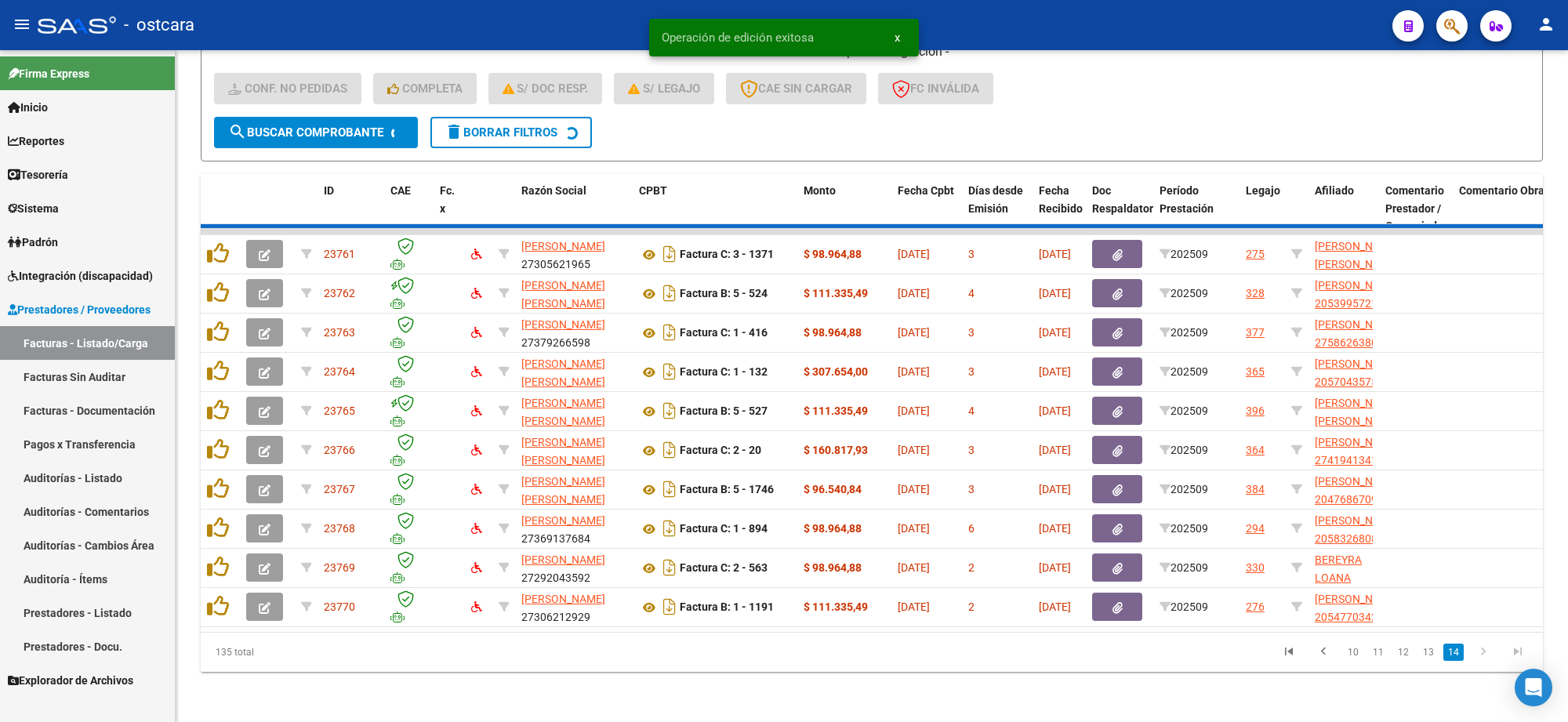
scroll to position [204, 0]
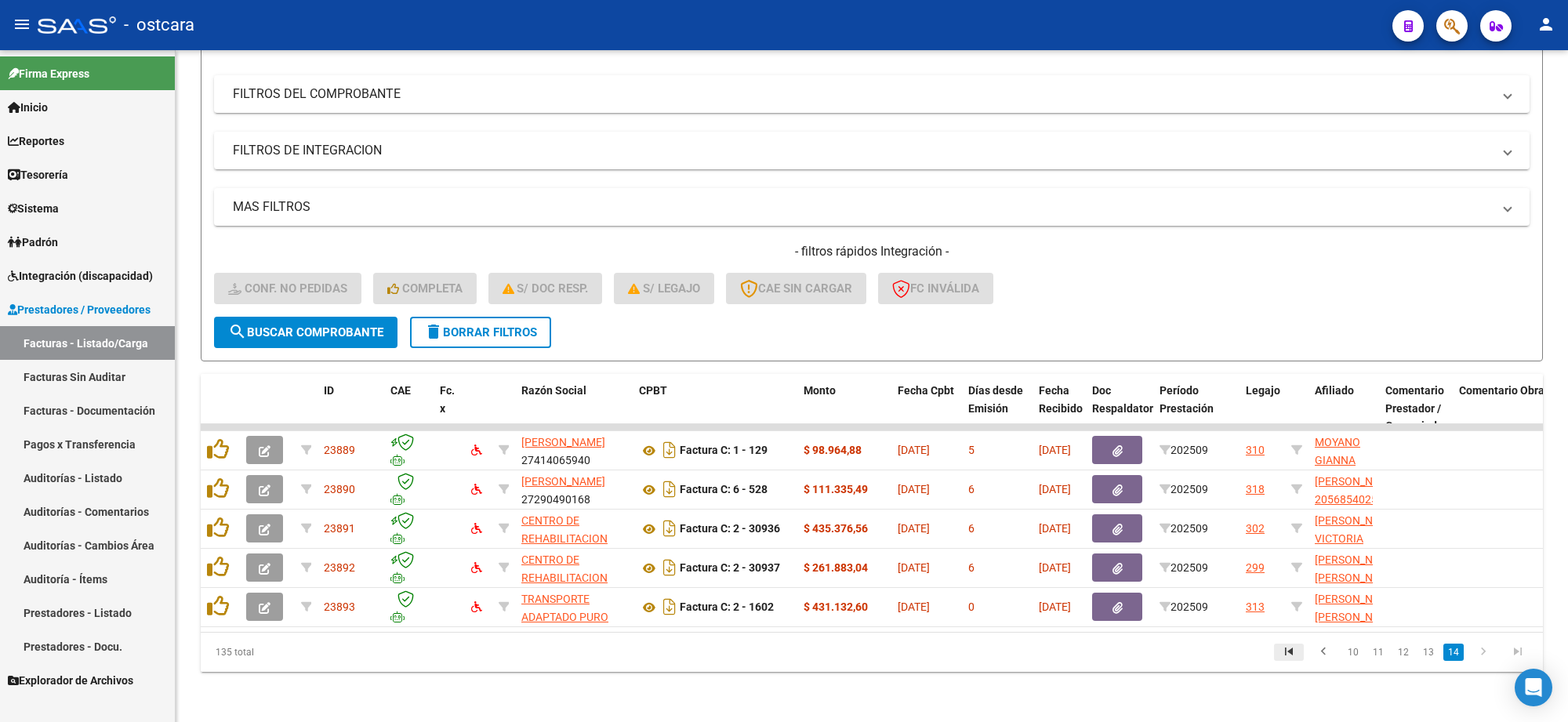
click at [1292, 652] on icon "go to first page" at bounding box center [1289, 654] width 21 height 19
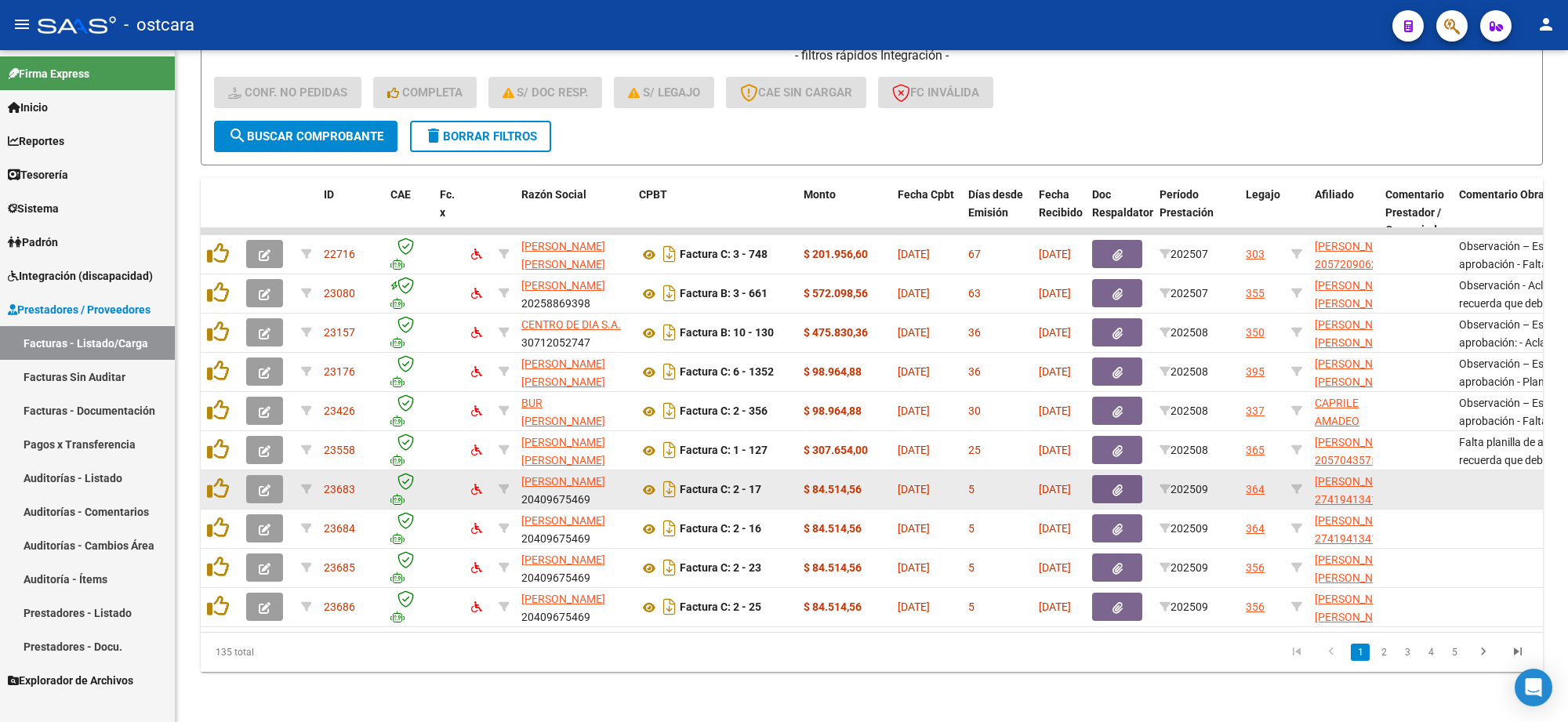
scroll to position [400, 0]
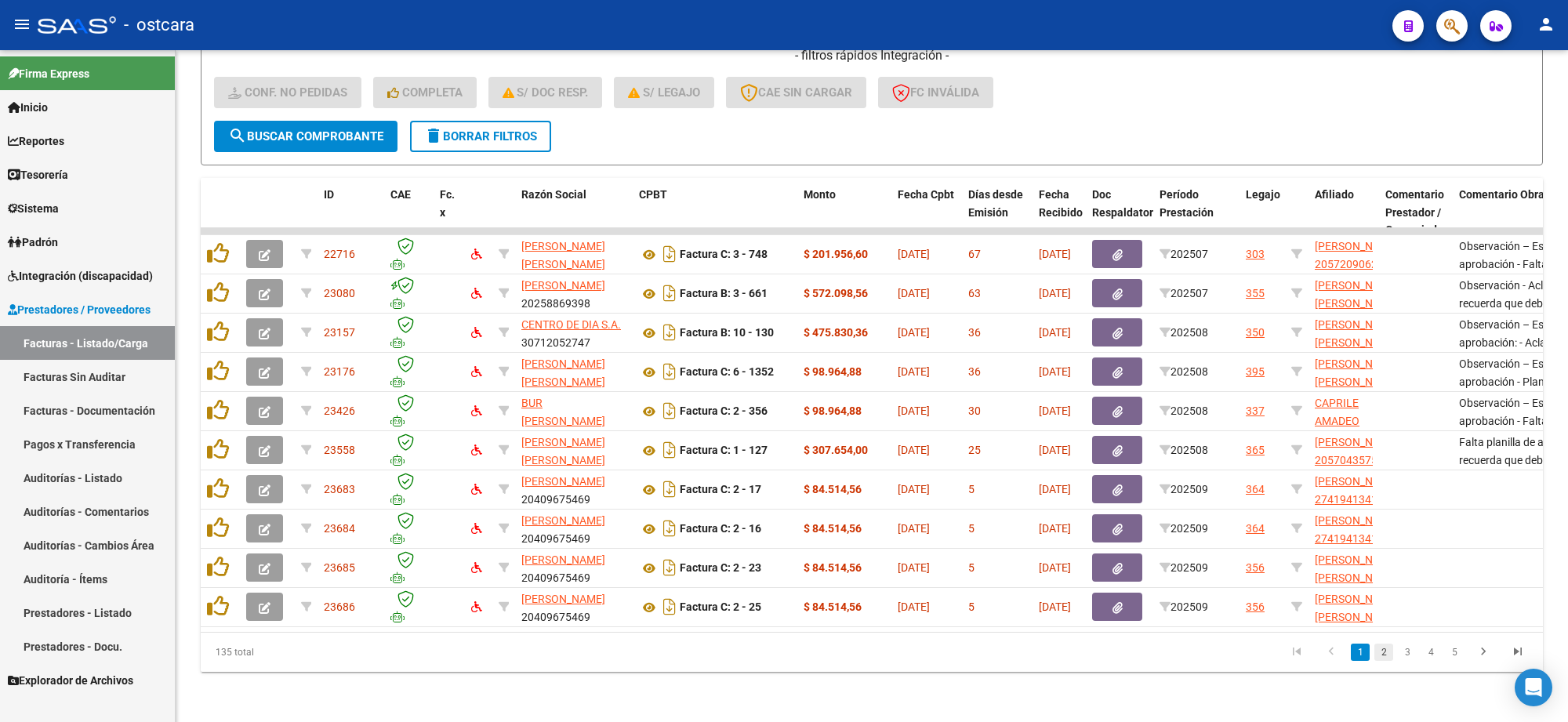
click at [1382, 652] on link "2" at bounding box center [1384, 652] width 19 height 17
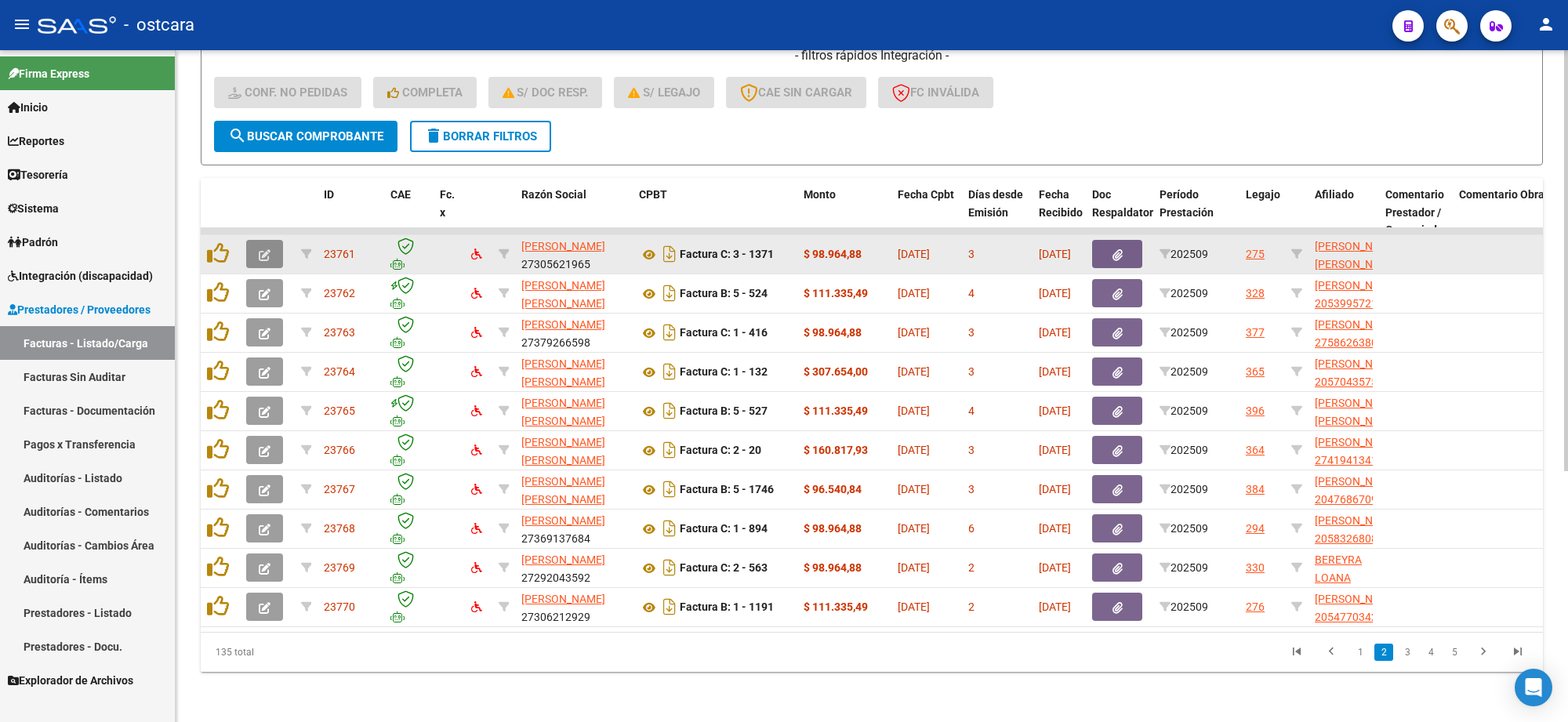
click at [267, 247] on span "button" at bounding box center [265, 254] width 12 height 14
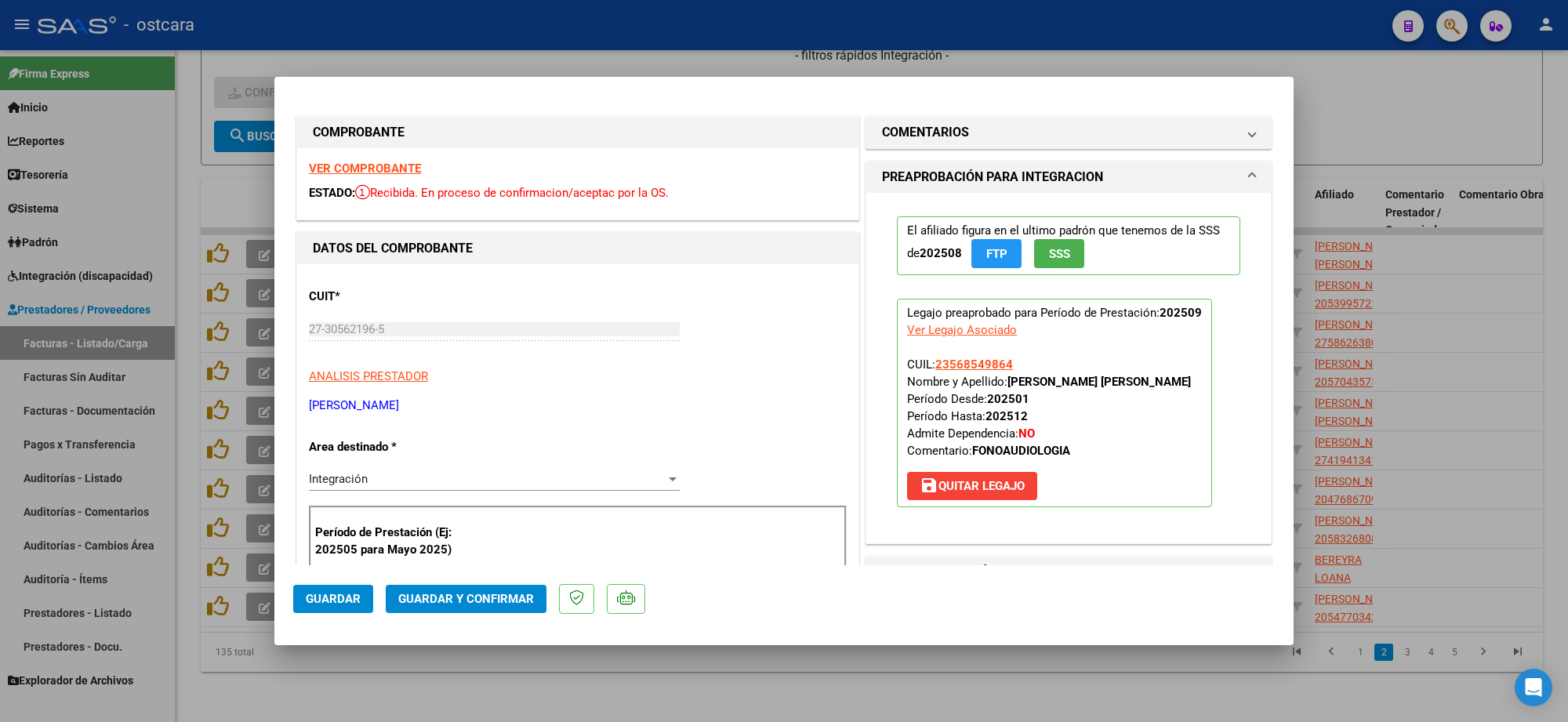
click at [351, 161] on strong "VER COMPROBANTE" at bounding box center [365, 168] width 112 height 14
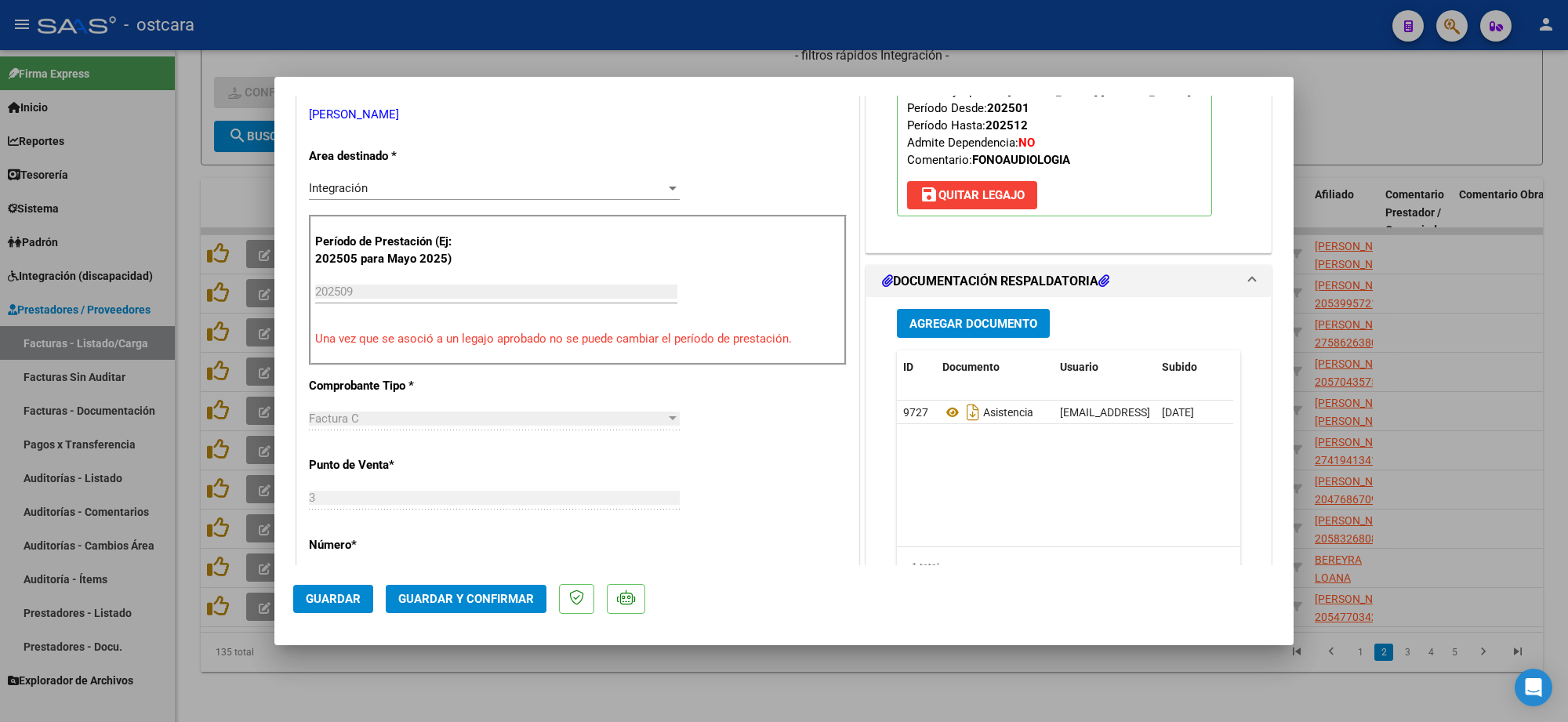
scroll to position [294, 0]
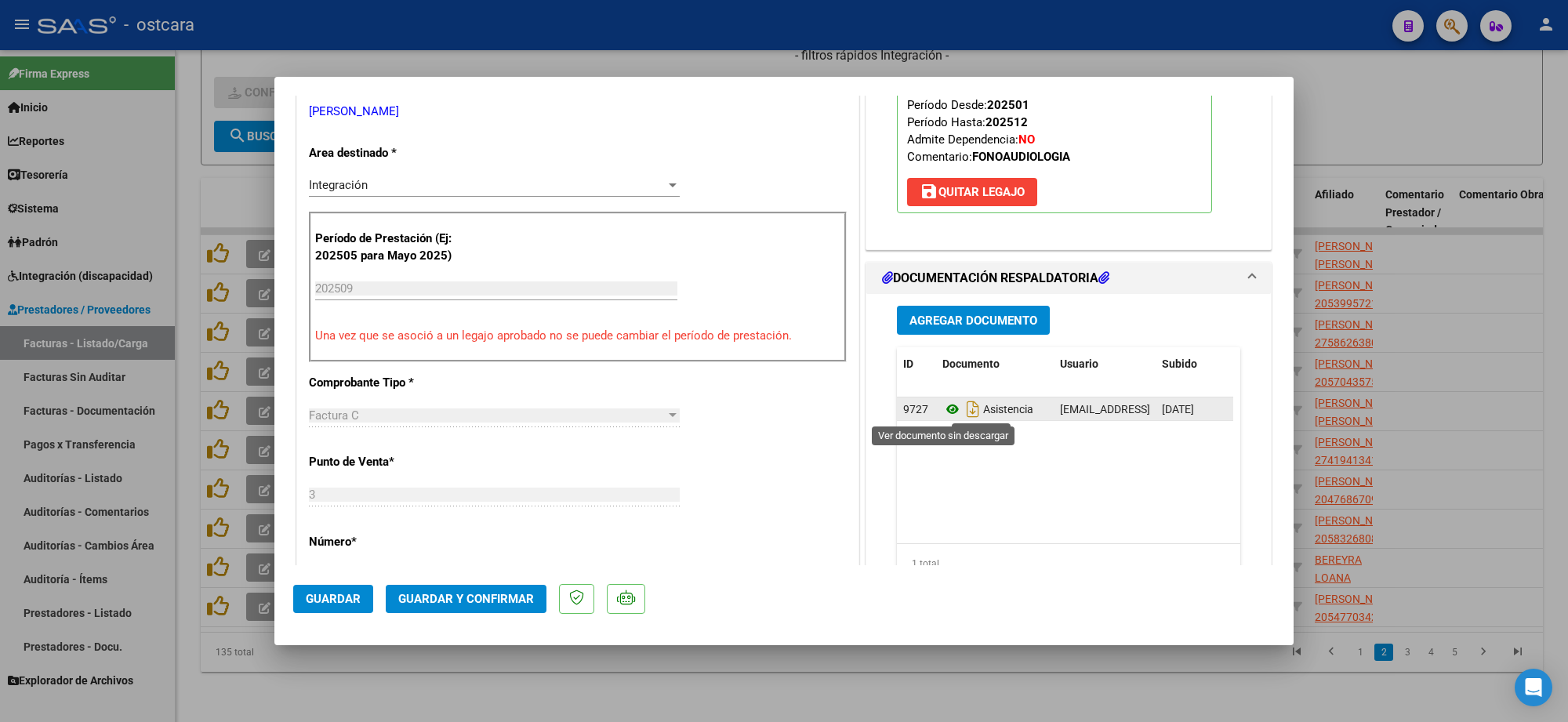
click at [945, 405] on icon at bounding box center [953, 410] width 21 height 19
click at [491, 606] on button "Guardar y Confirmar" at bounding box center [466, 599] width 160 height 28
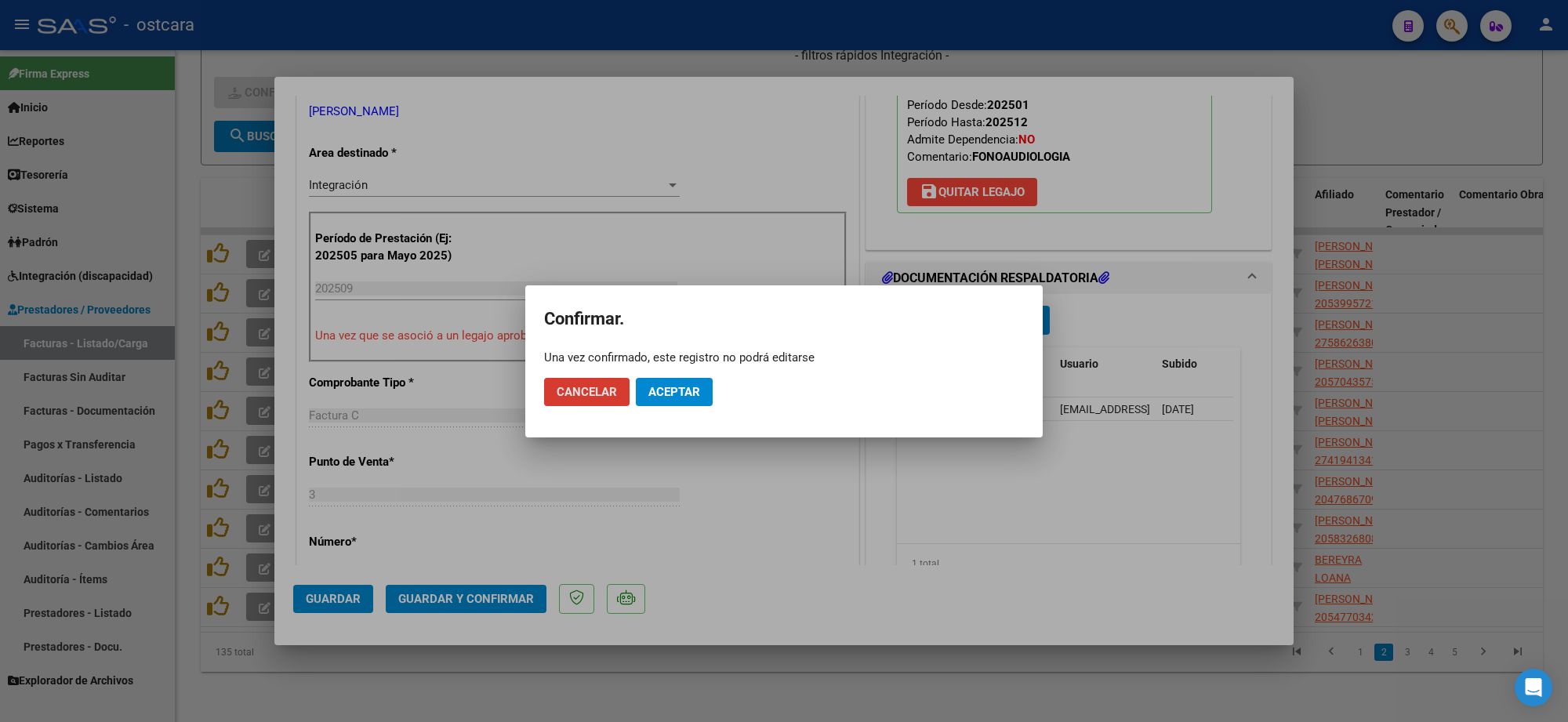
click at [680, 394] on span "Aceptar" at bounding box center [674, 392] width 52 height 14
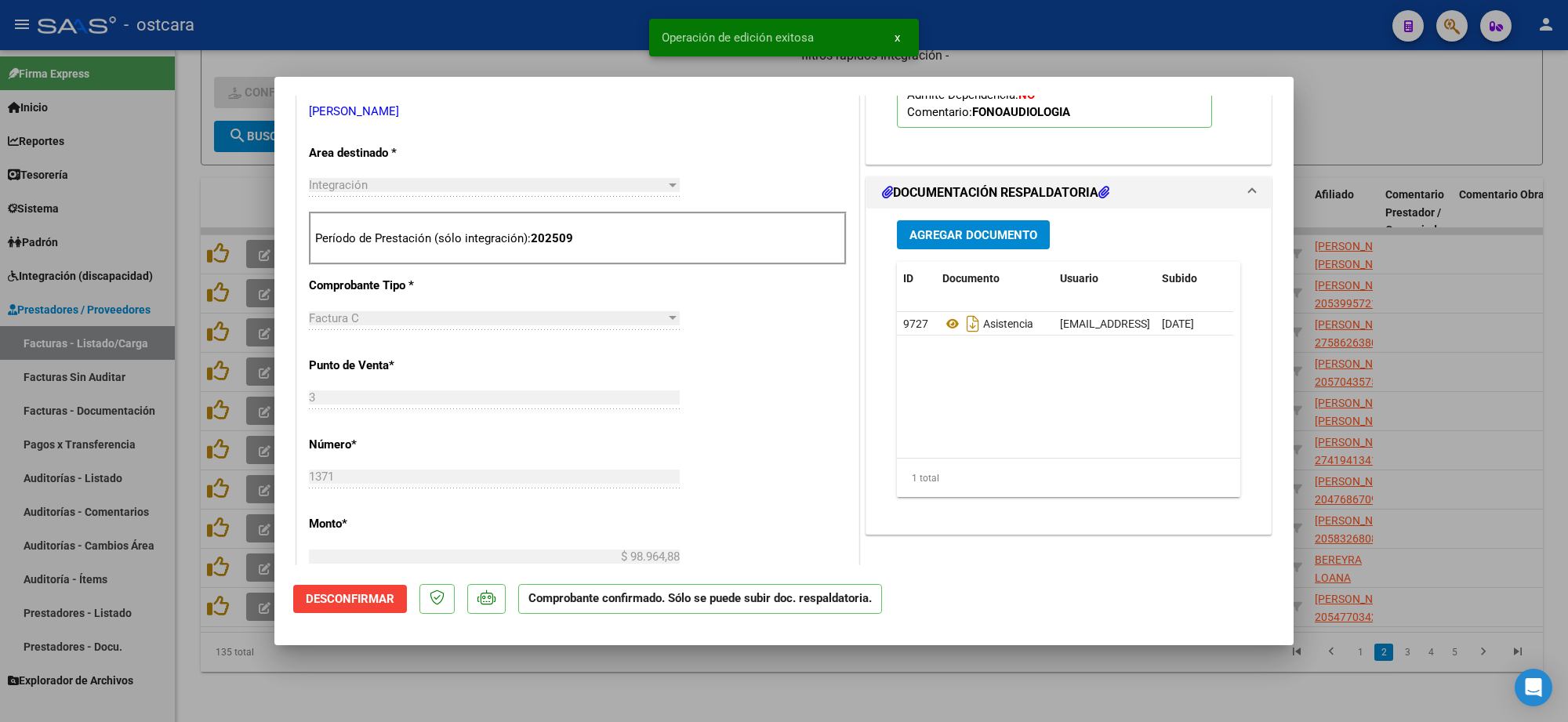
click at [1432, 231] on div at bounding box center [784, 361] width 1568 height 722
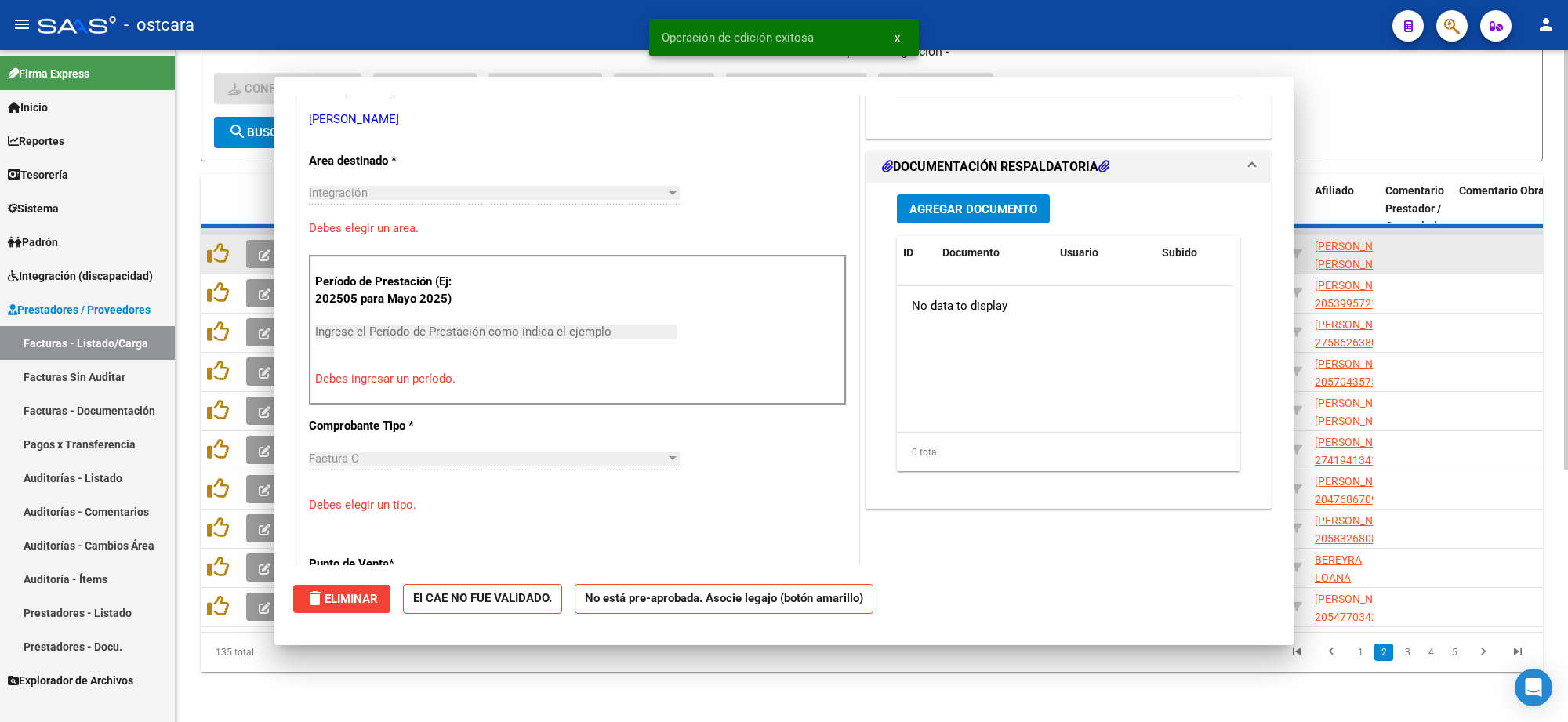
scroll to position [302, 0]
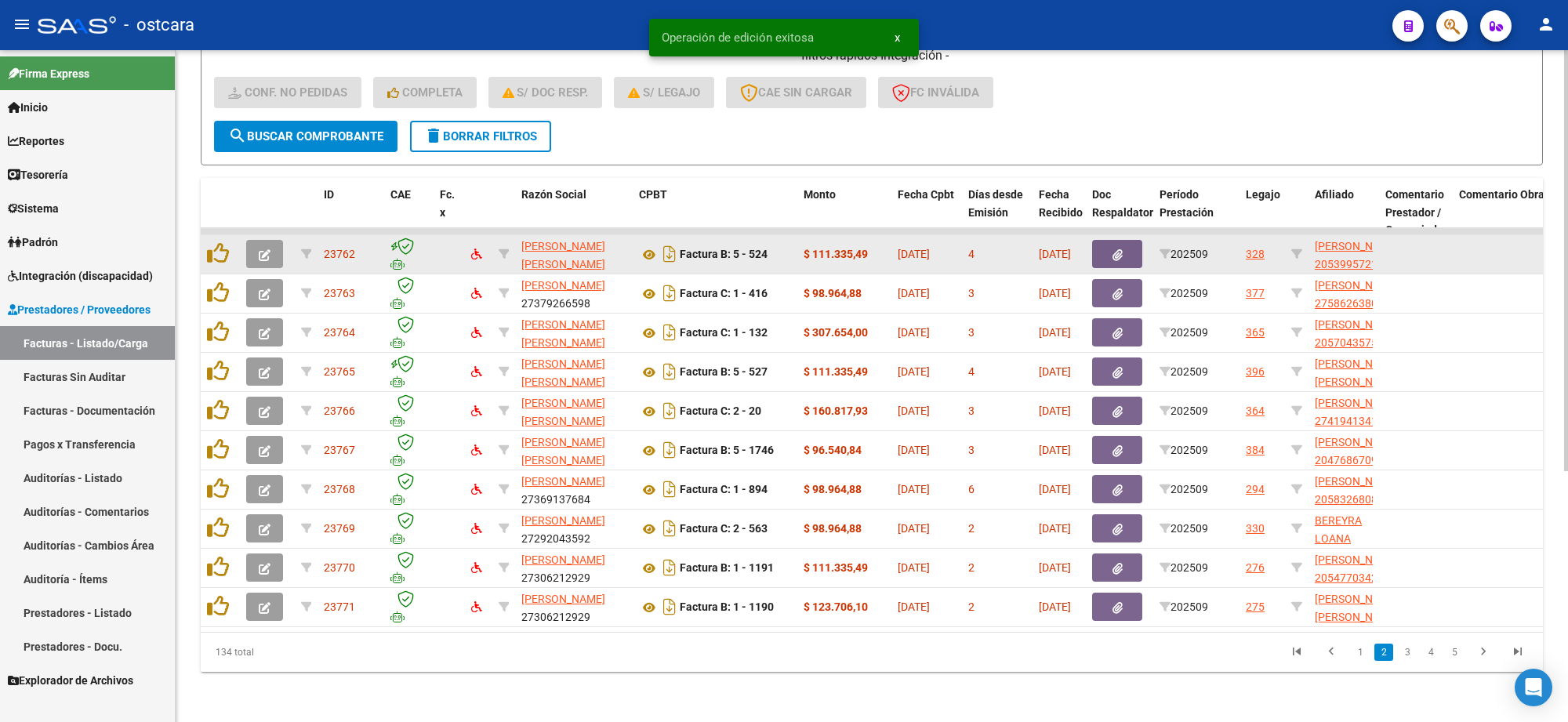
click at [267, 249] on icon "button" at bounding box center [265, 255] width 12 height 12
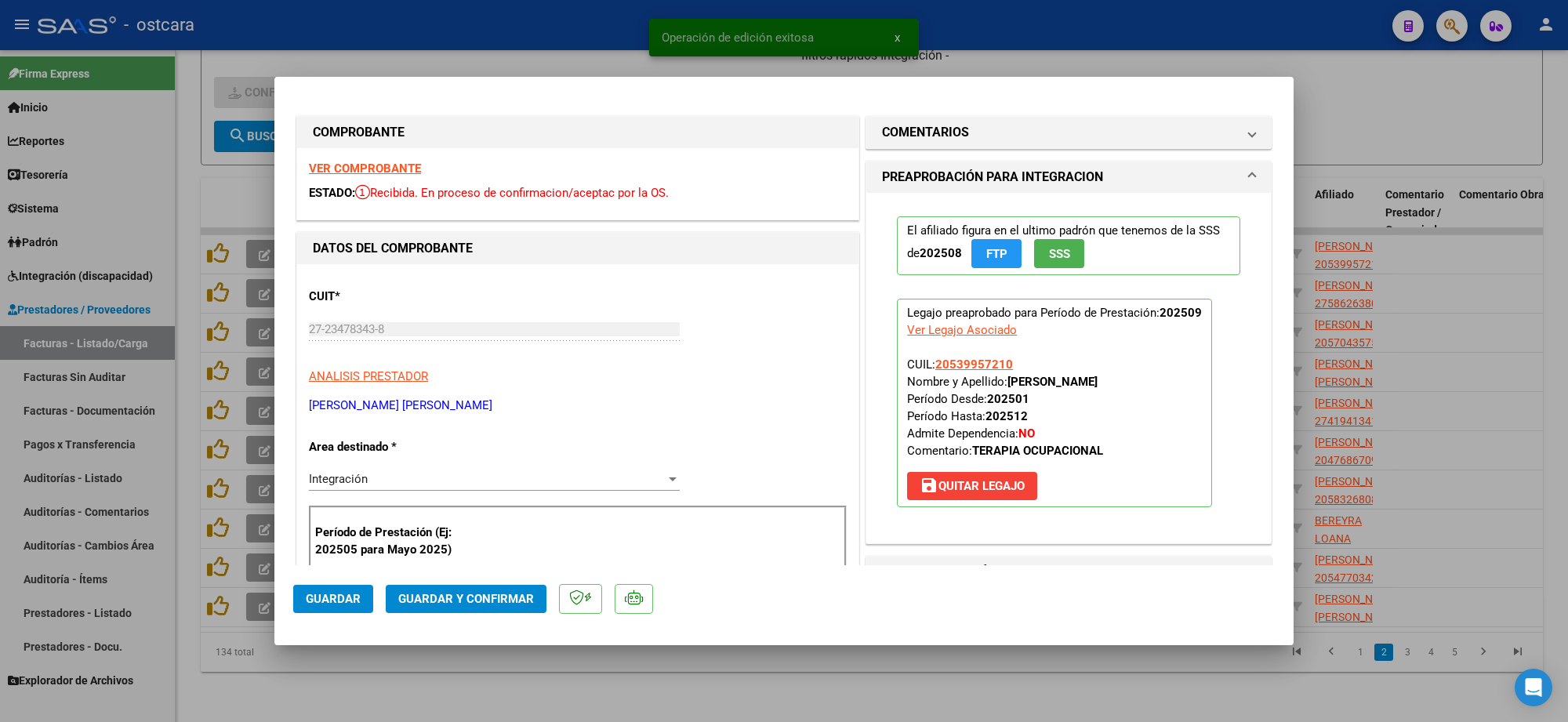
click at [353, 161] on strong "VER COMPROBANTE" at bounding box center [365, 168] width 112 height 14
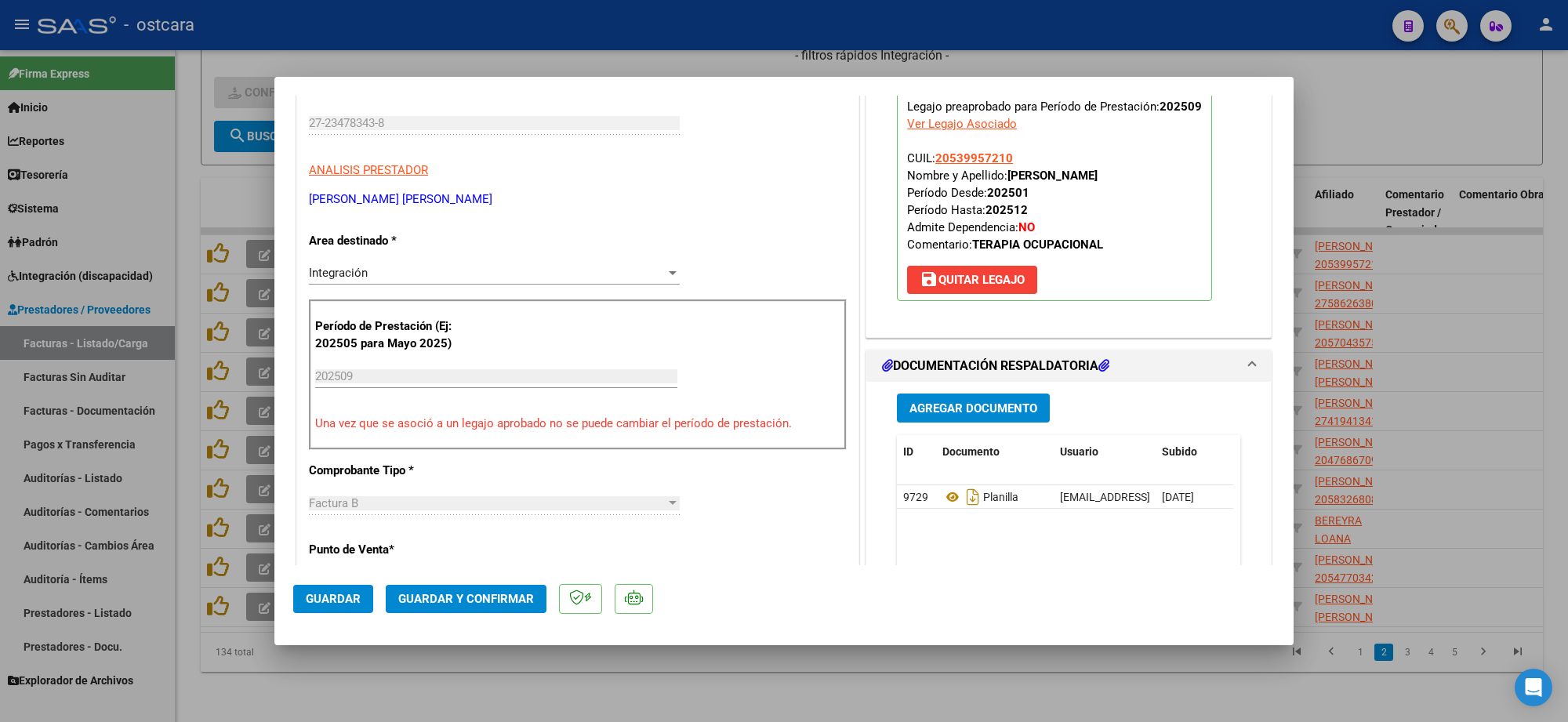
scroll to position [490, 0]
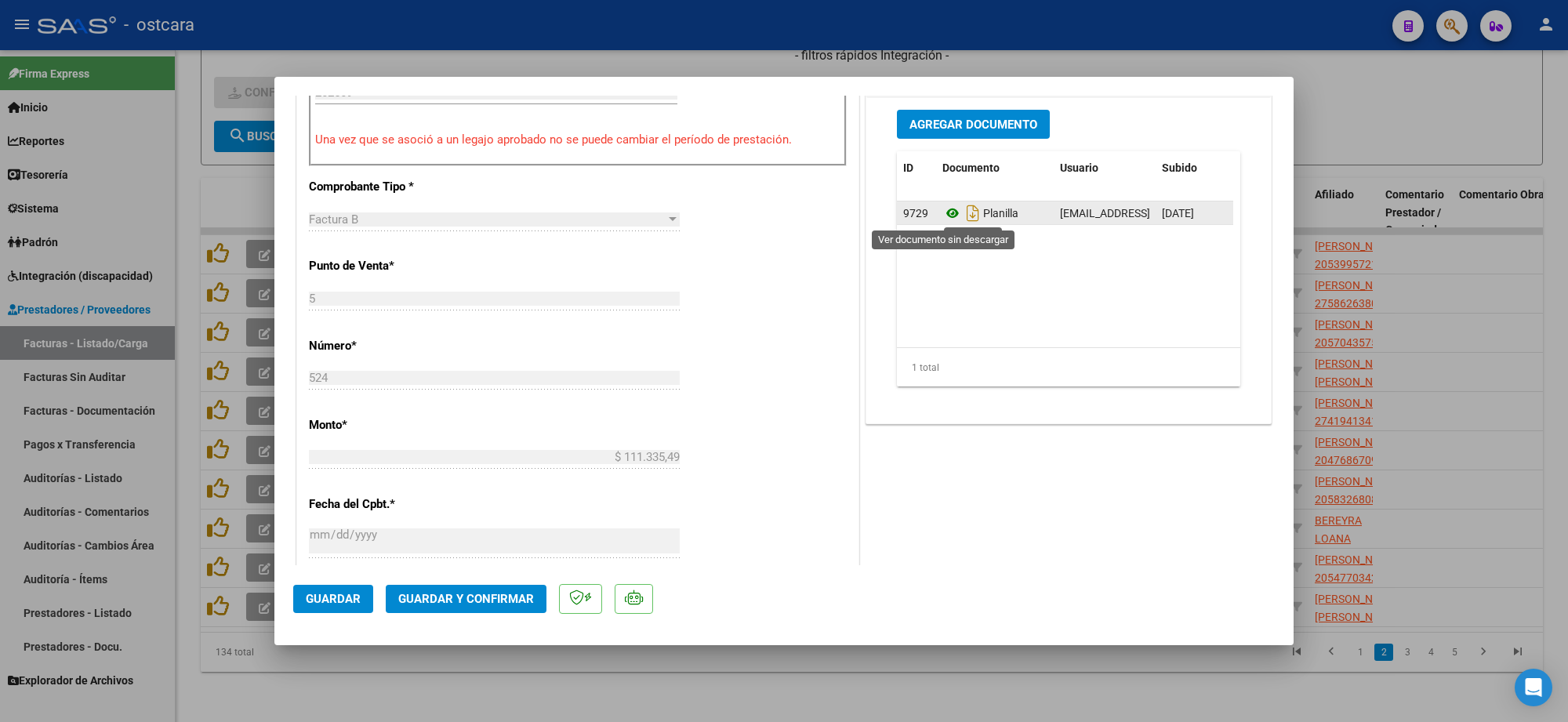
click at [943, 212] on icon at bounding box center [953, 213] width 21 height 19
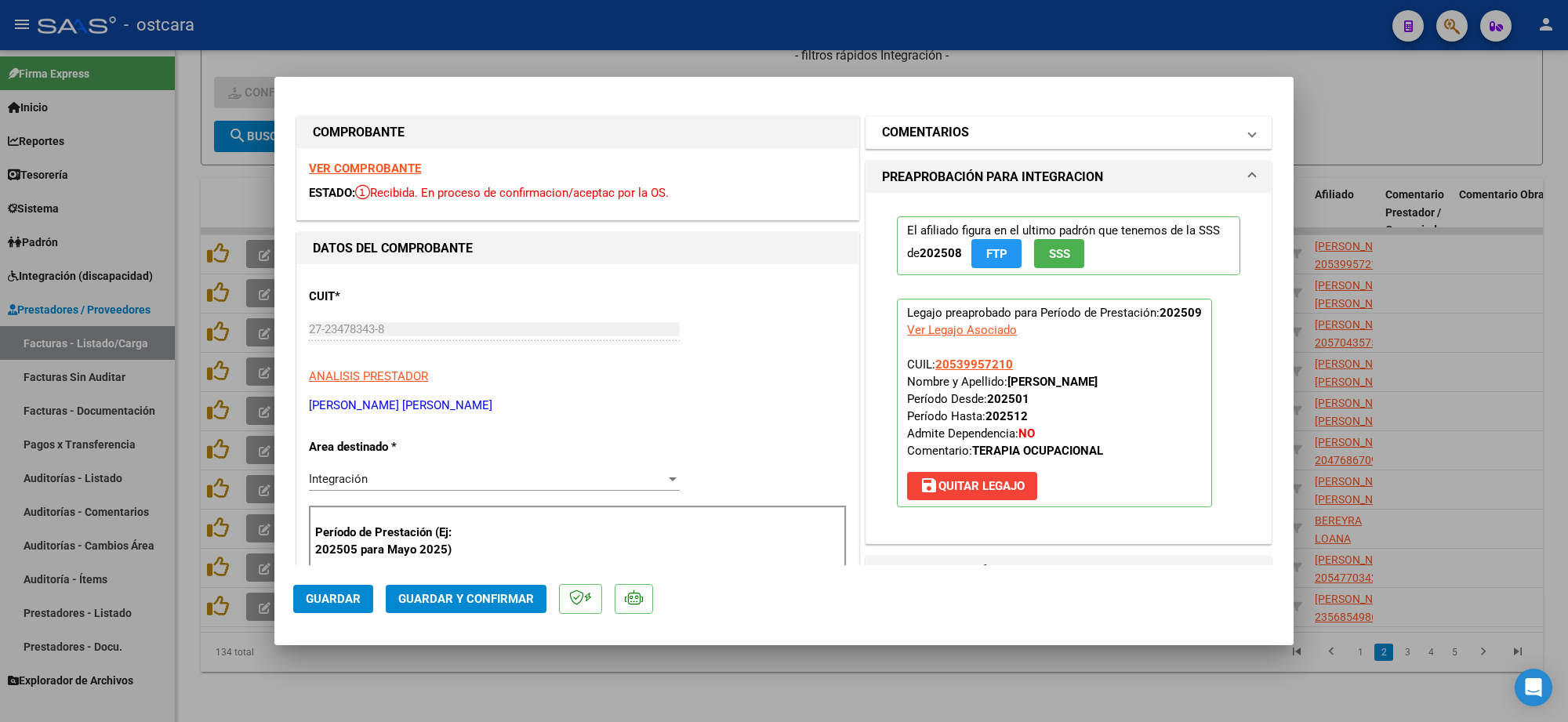
click at [935, 135] on h1 "COMENTARIOS" at bounding box center [925, 133] width 87 height 19
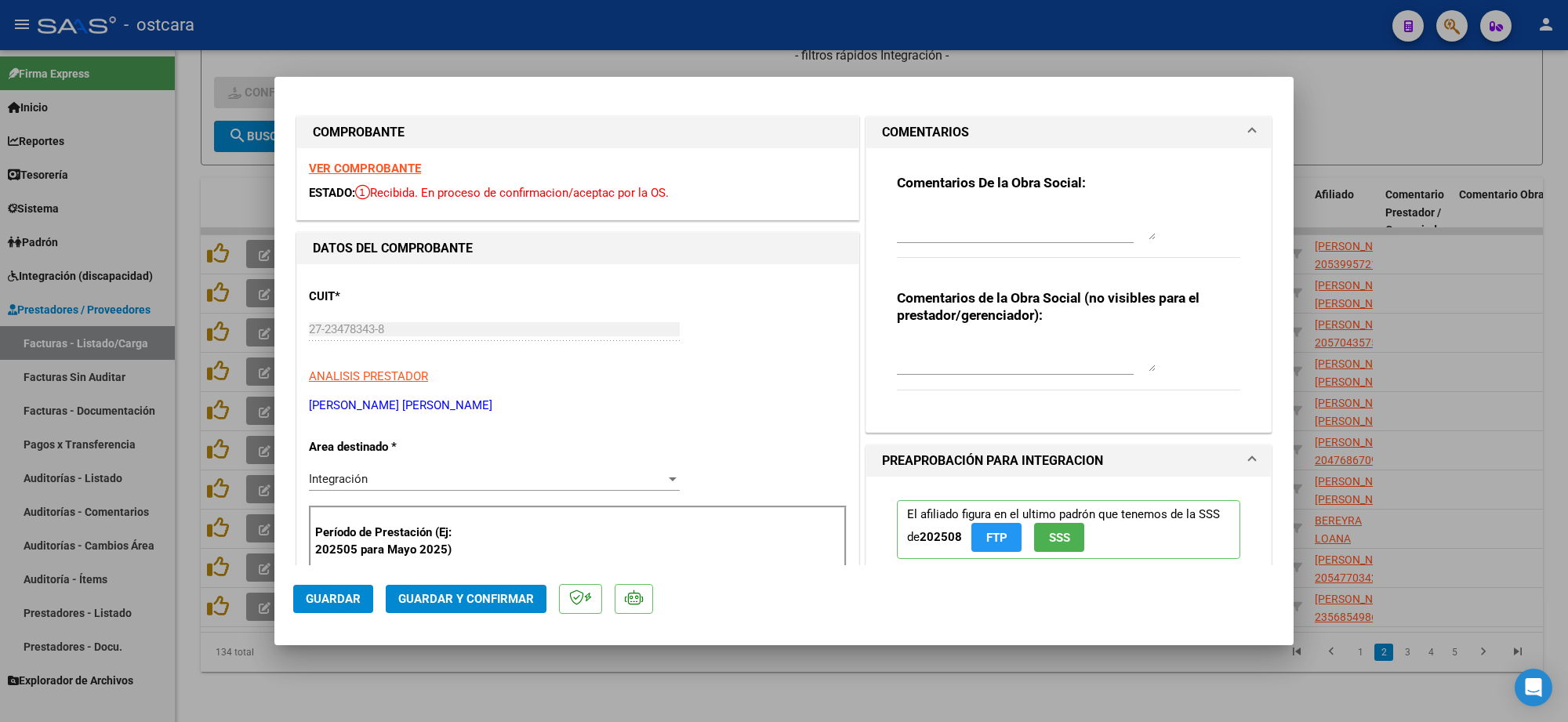
click at [947, 212] on textarea at bounding box center [1026, 224] width 259 height 31
paste textarea "Recordar indicar vinculo del firmante en las planillas de asistencia."
type textarea "Recordar indicar vinculo del firmante en las planillas de asistencia."
click at [500, 601] on span "Guardar y Confirmar" at bounding box center [466, 599] width 135 height 14
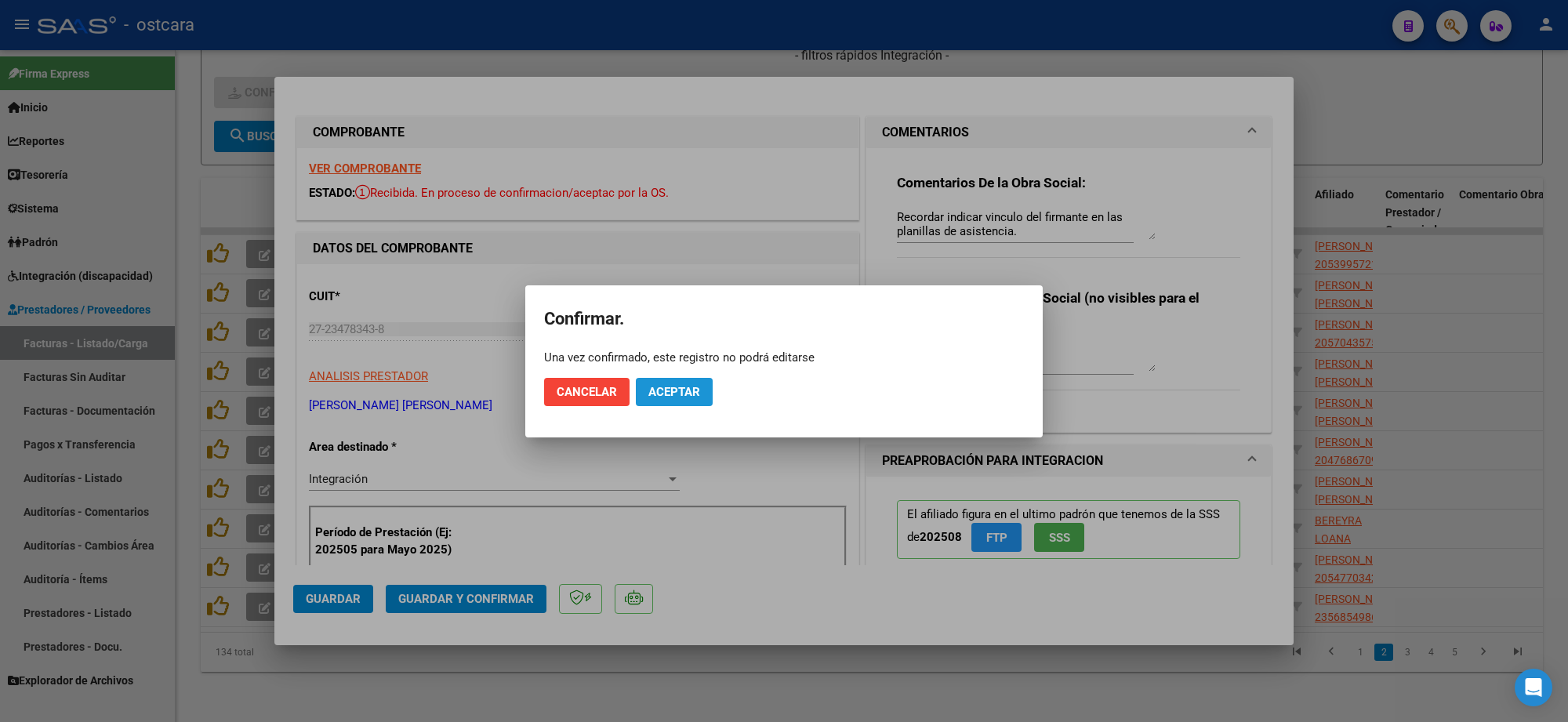
click at [661, 397] on span "Aceptar" at bounding box center [674, 392] width 52 height 14
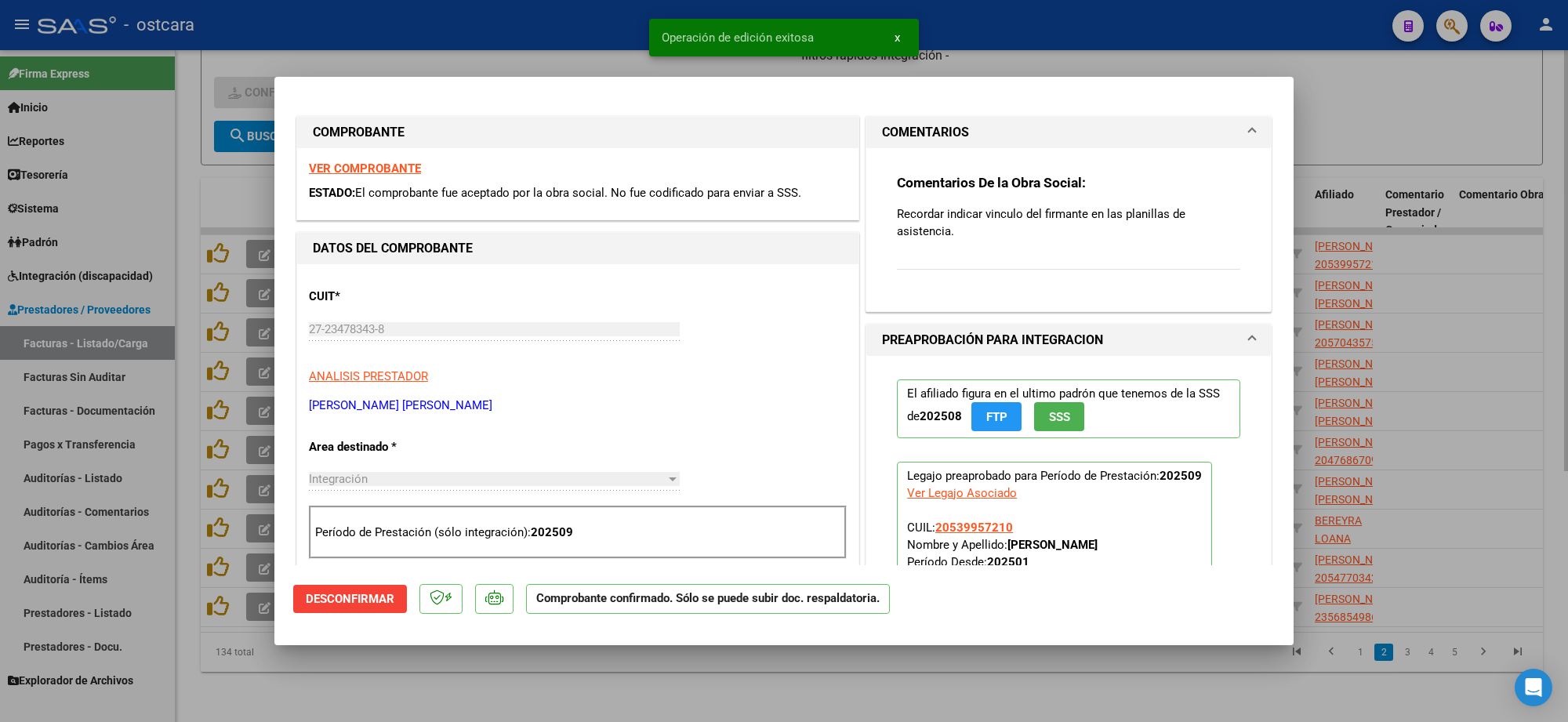
click at [1463, 140] on div at bounding box center [784, 361] width 1568 height 722
type input "$ 0,00"
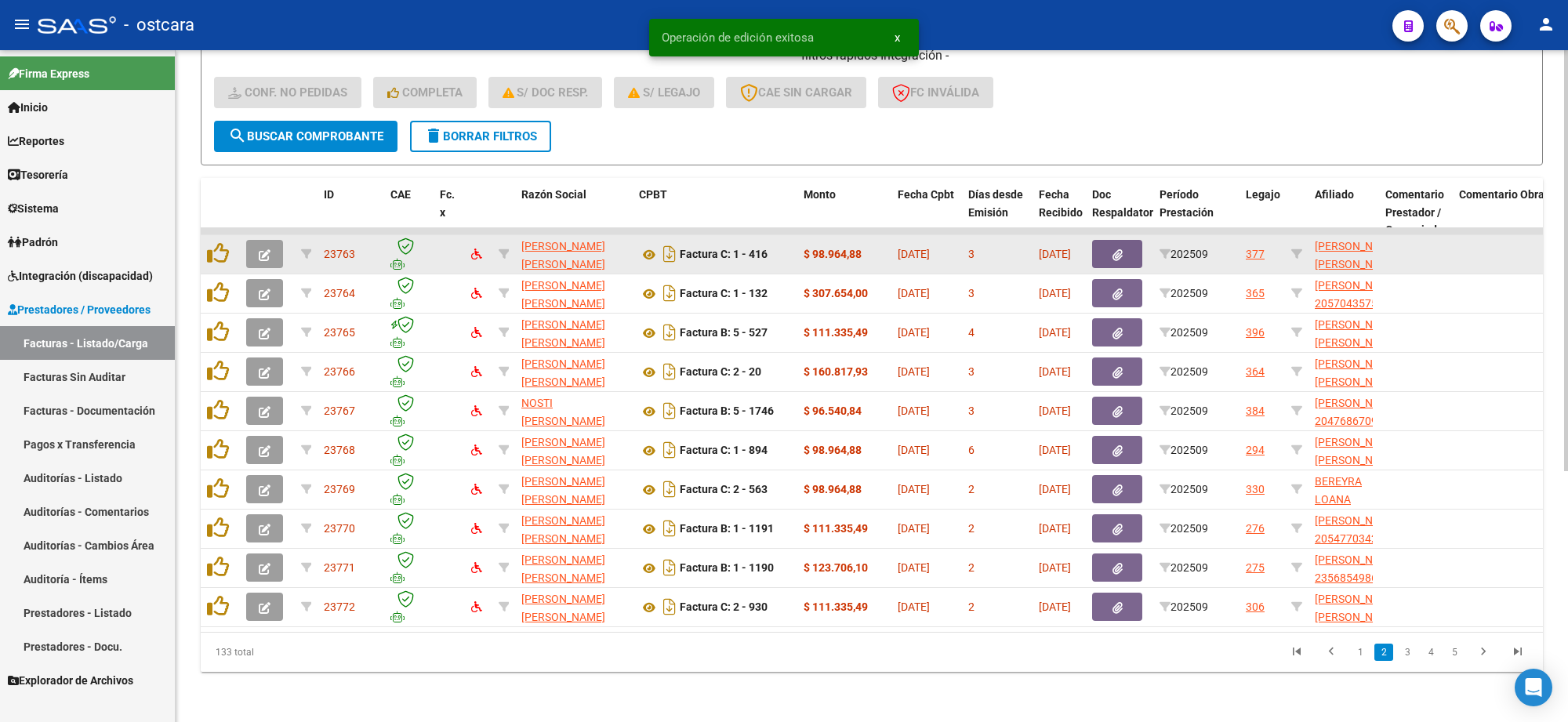
click at [267, 249] on icon "button" at bounding box center [265, 255] width 12 height 12
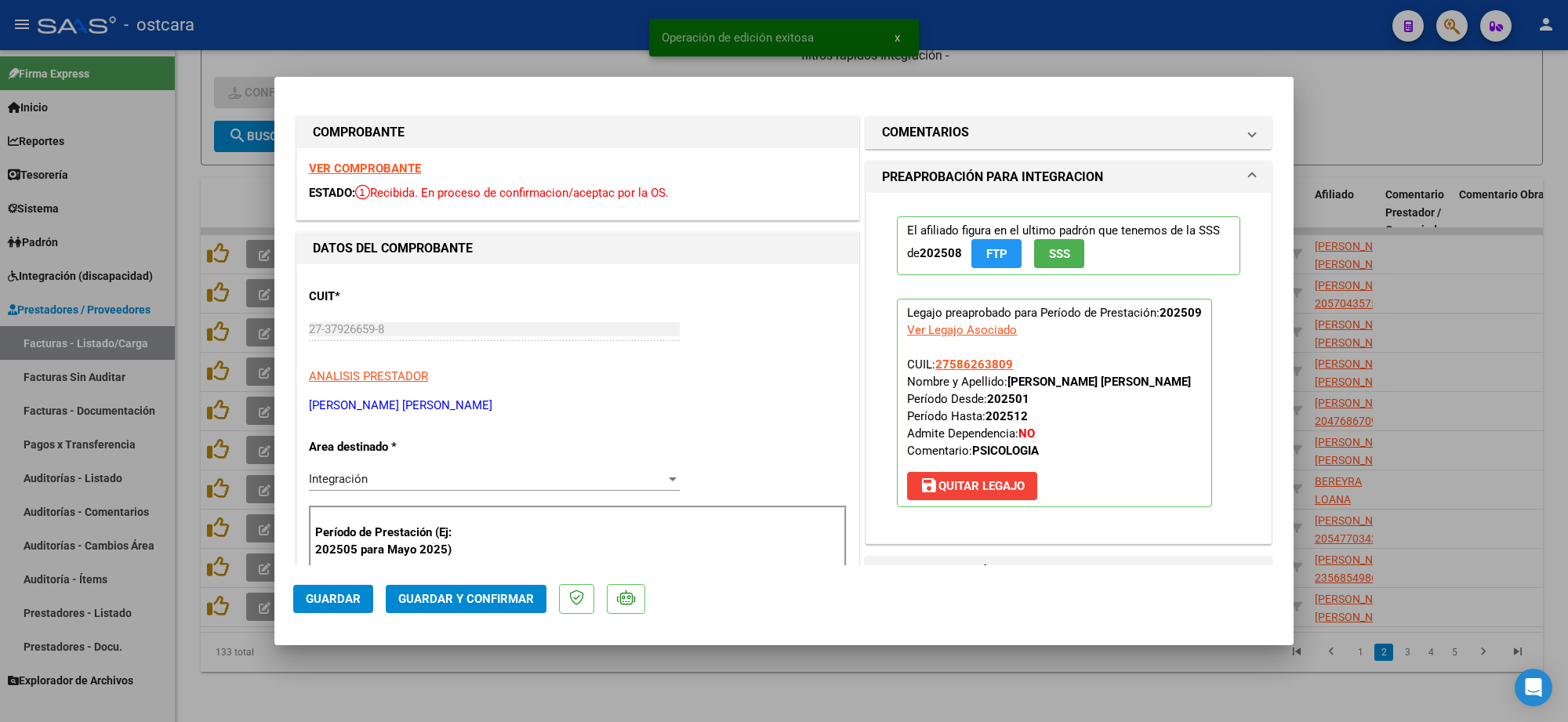
click at [376, 170] on strong "VER COMPROBANTE" at bounding box center [365, 168] width 112 height 14
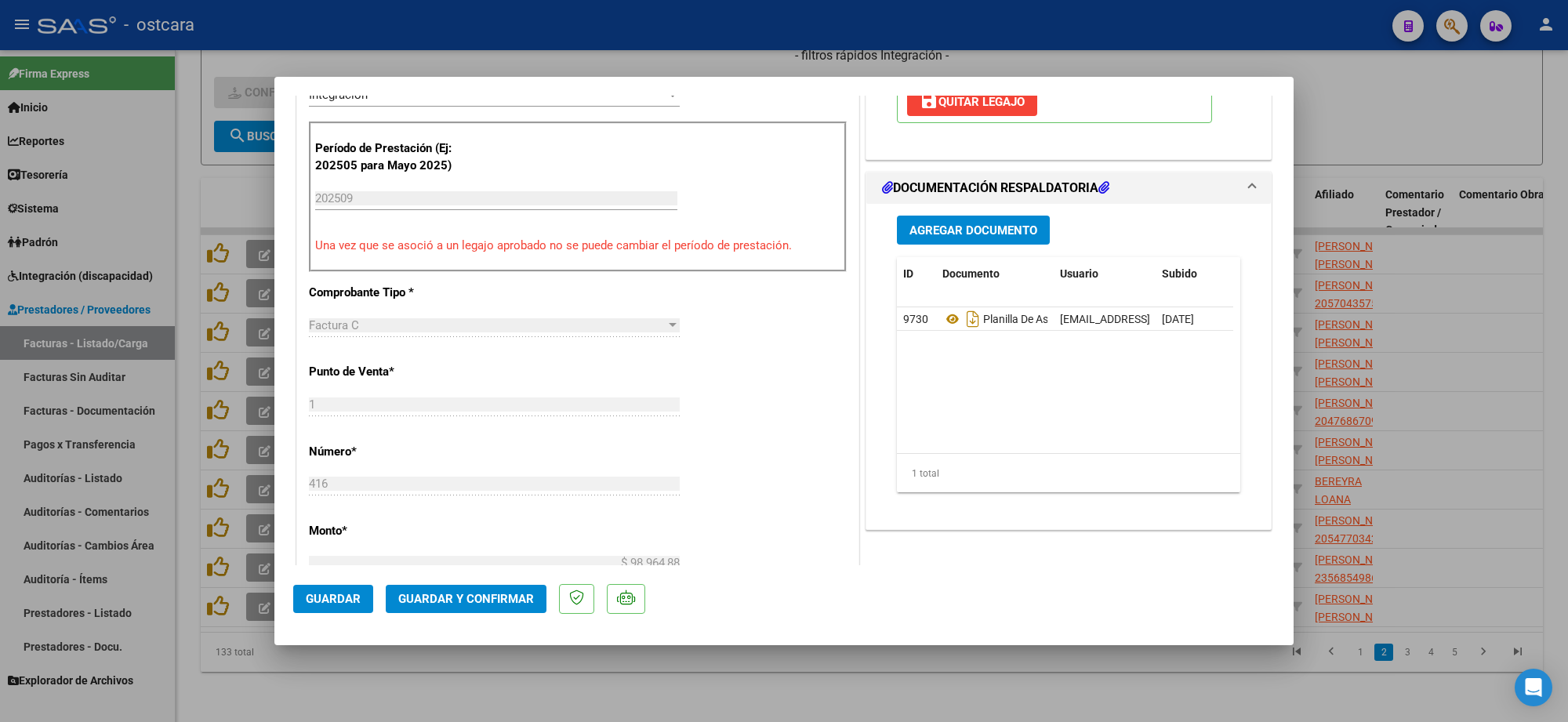
scroll to position [490, 0]
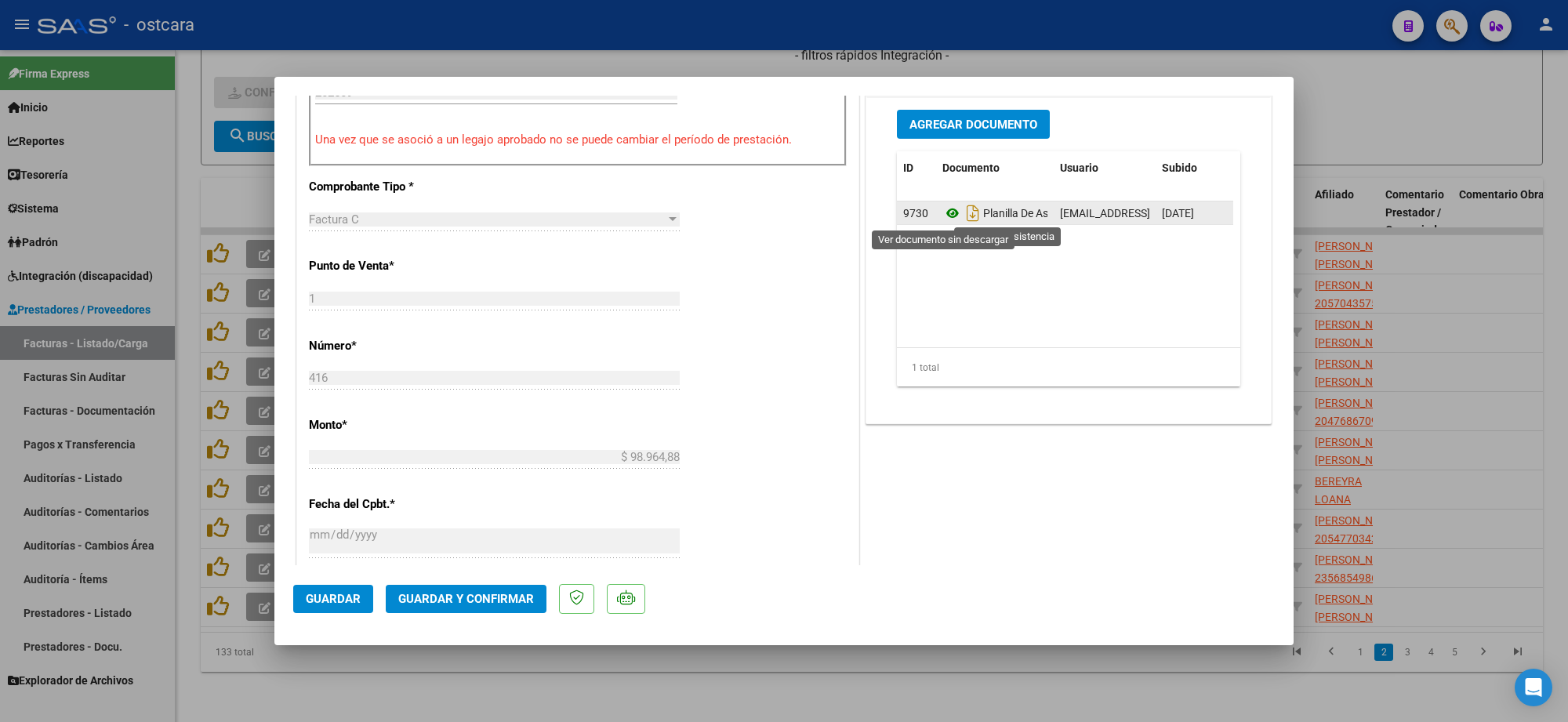
click at [943, 216] on icon at bounding box center [953, 213] width 21 height 19
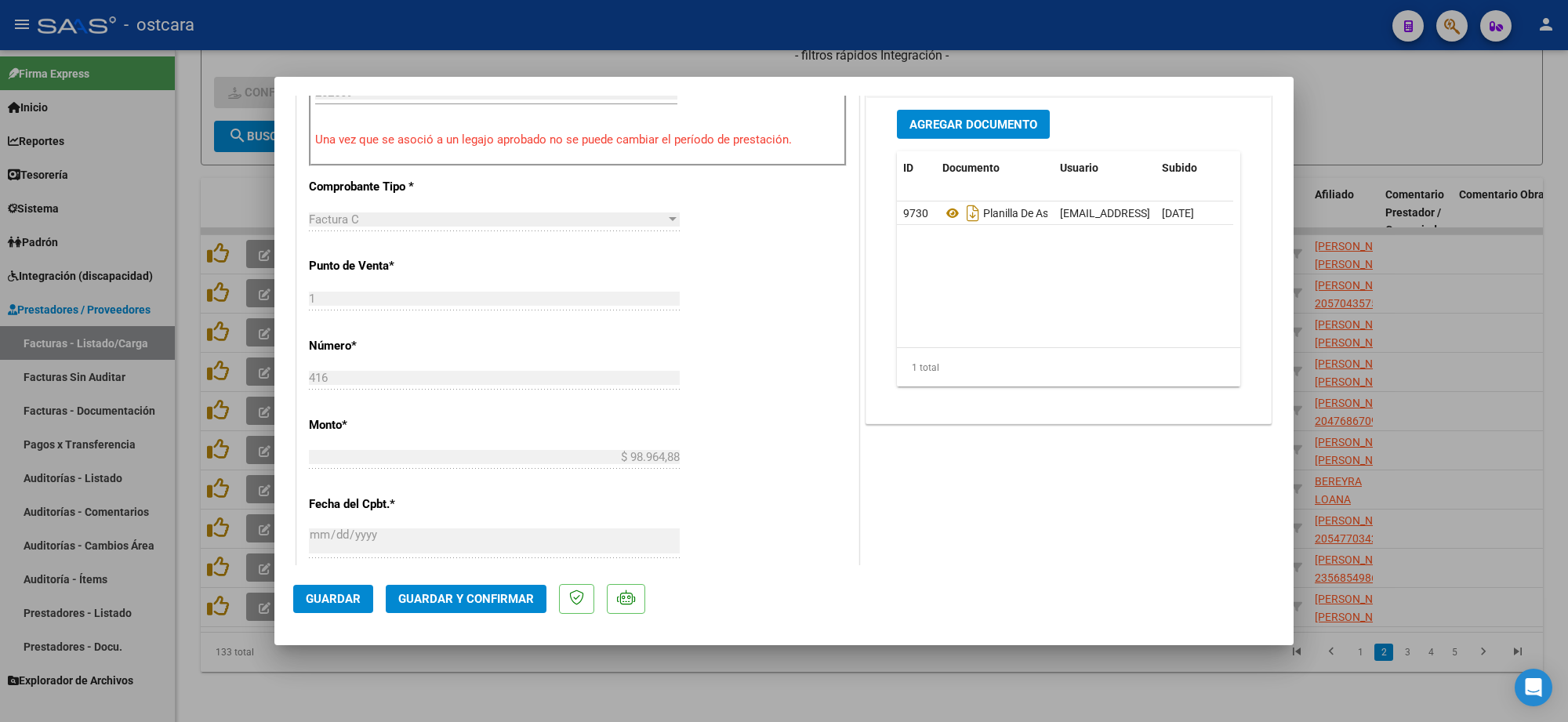
scroll to position [0, 0]
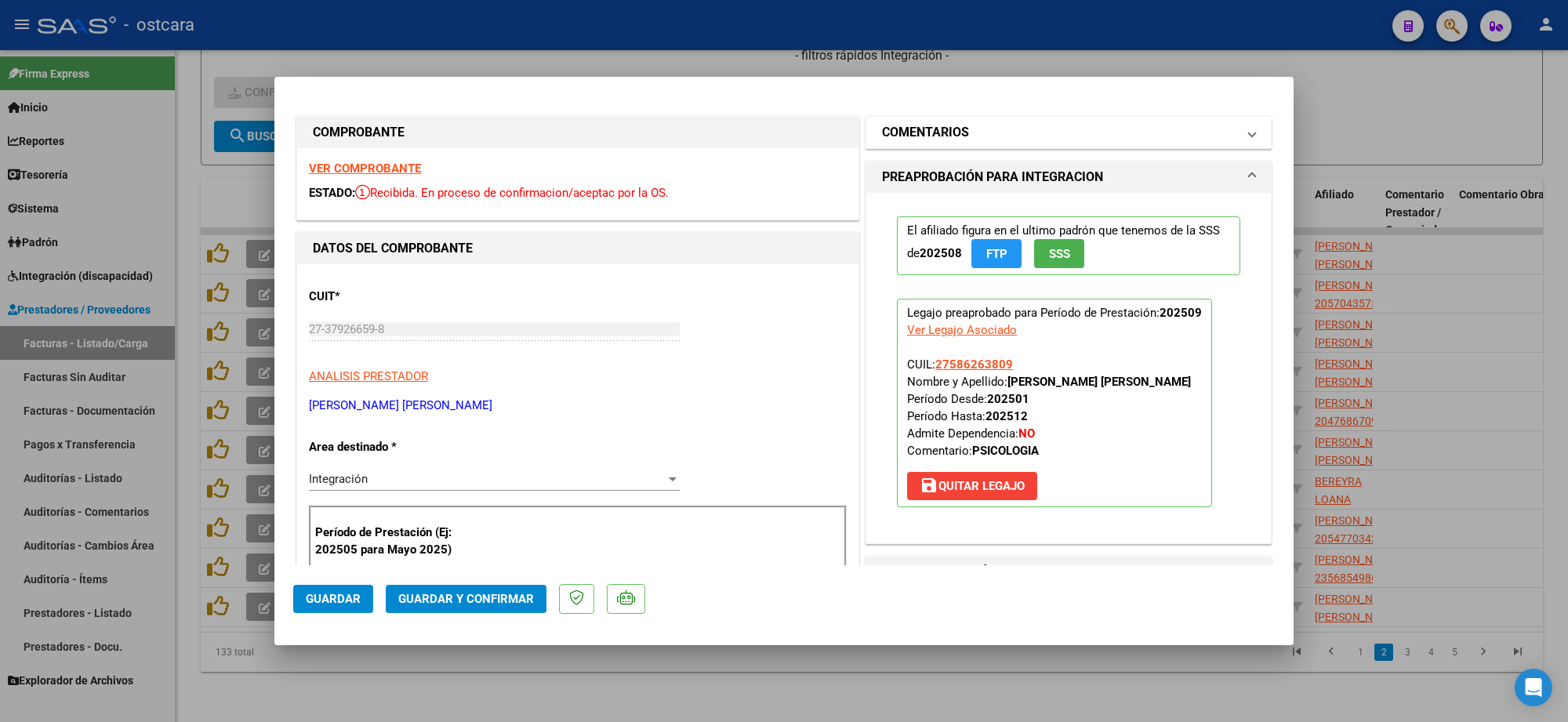
click at [981, 147] on mat-expansion-panel-header "COMENTARIOS" at bounding box center [1069, 132] width 405 height 31
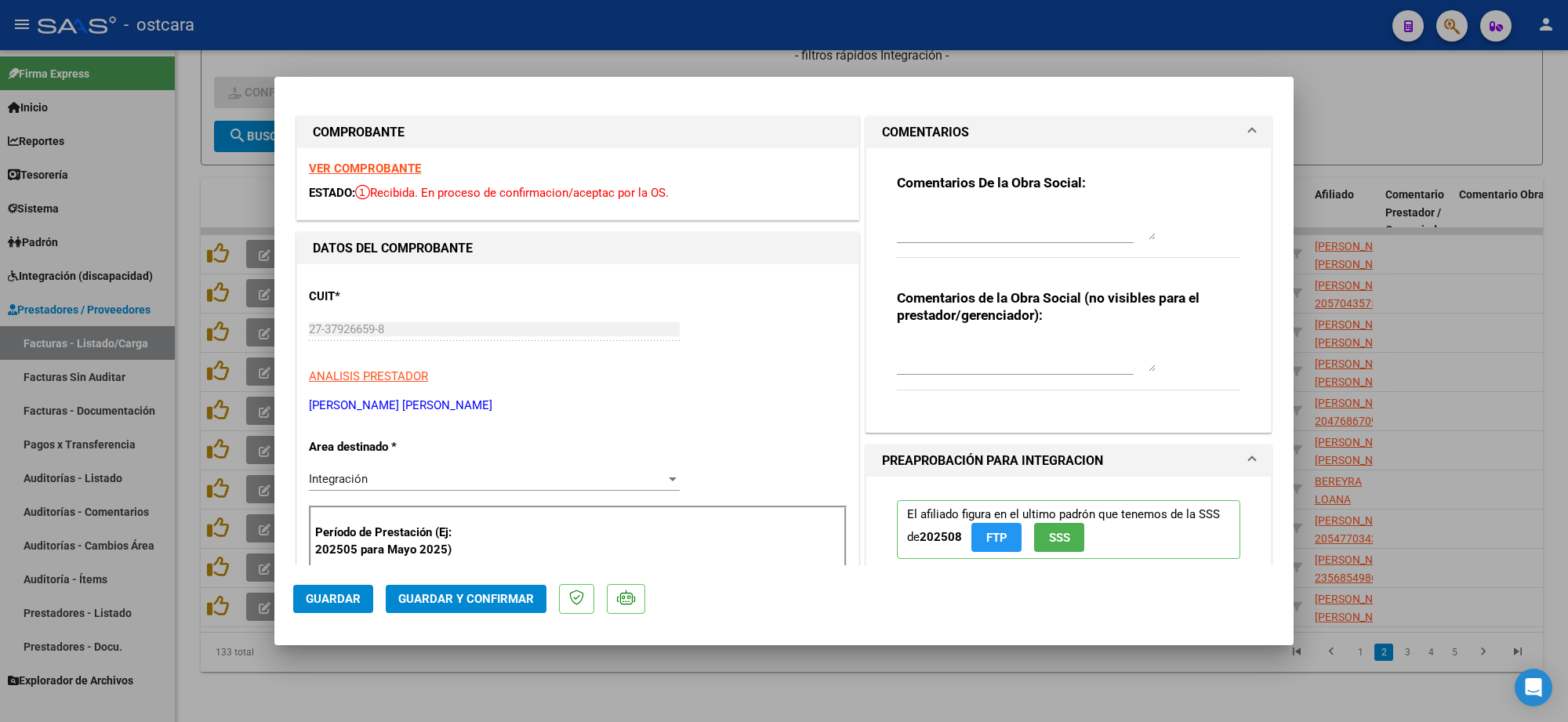
click at [989, 248] on div at bounding box center [1015, 231] width 237 height 53
click at [979, 223] on textarea at bounding box center [1026, 224] width 259 height 31
paste textarea "Recordar indicar vinculo del firmante en las planillas de asistencia."
type textarea "Recordar indicar vinculo del firmante en las planillas de asistencia."
click at [431, 589] on button "Guardar y Confirmar" at bounding box center [466, 599] width 160 height 28
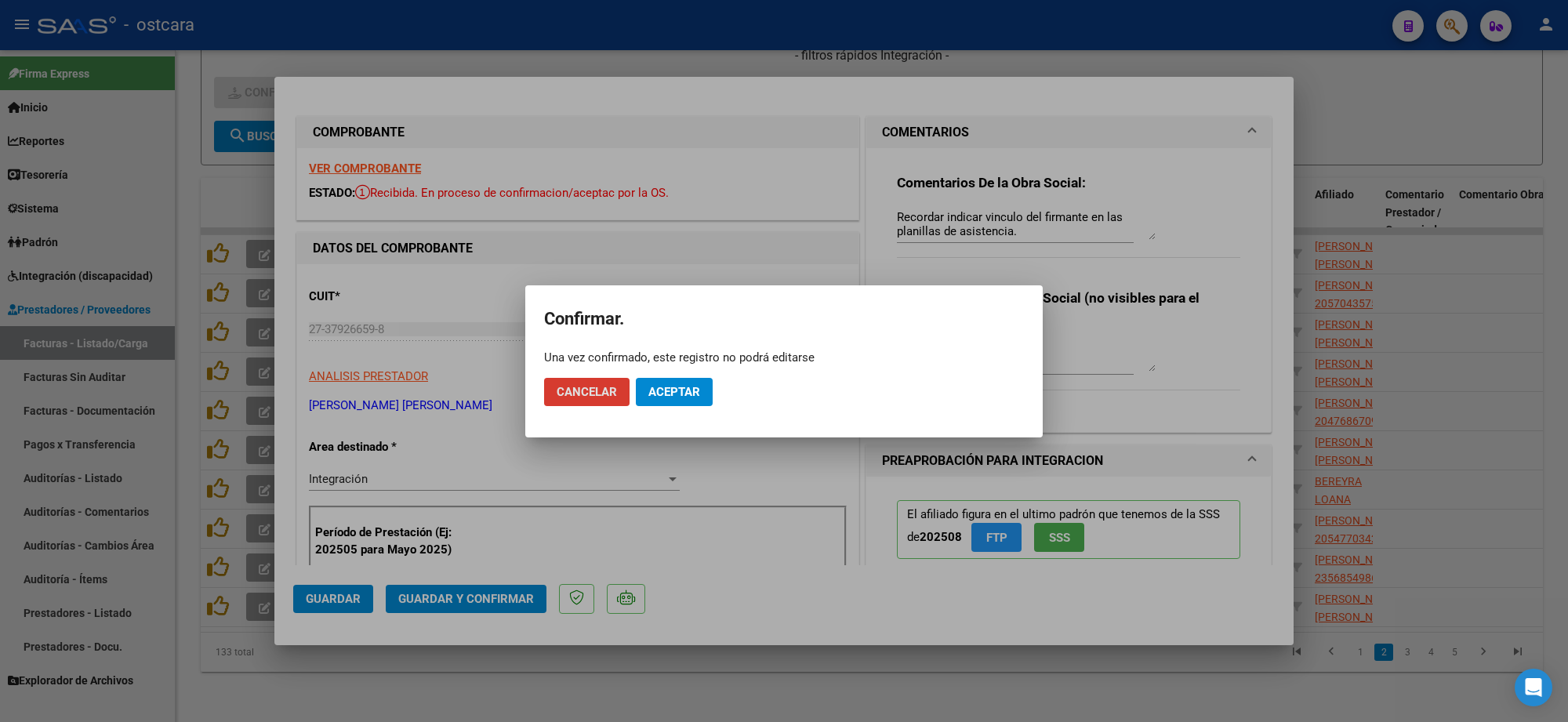
click at [681, 385] on span "Aceptar" at bounding box center [674, 392] width 52 height 14
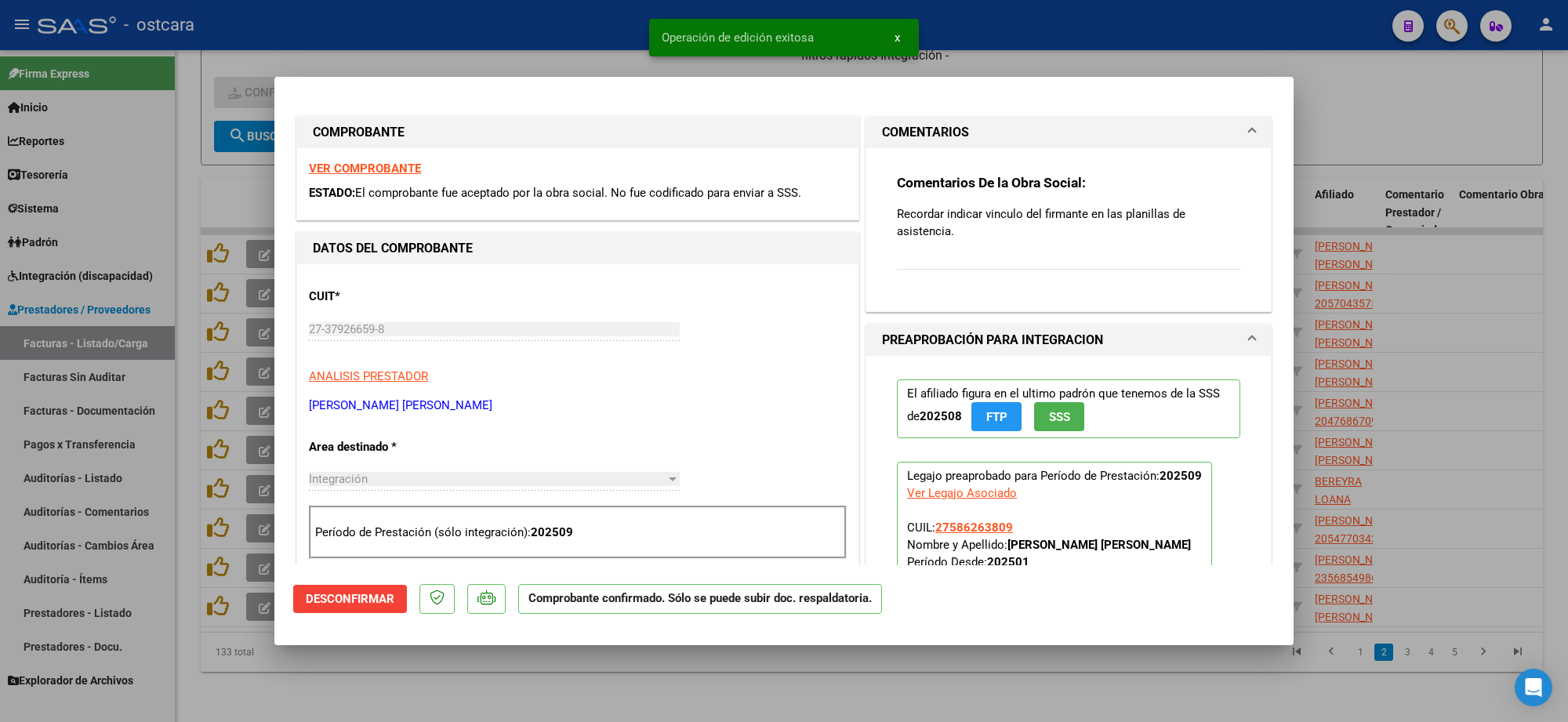
click at [1388, 141] on div at bounding box center [784, 361] width 1568 height 722
type input "$ 0,00"
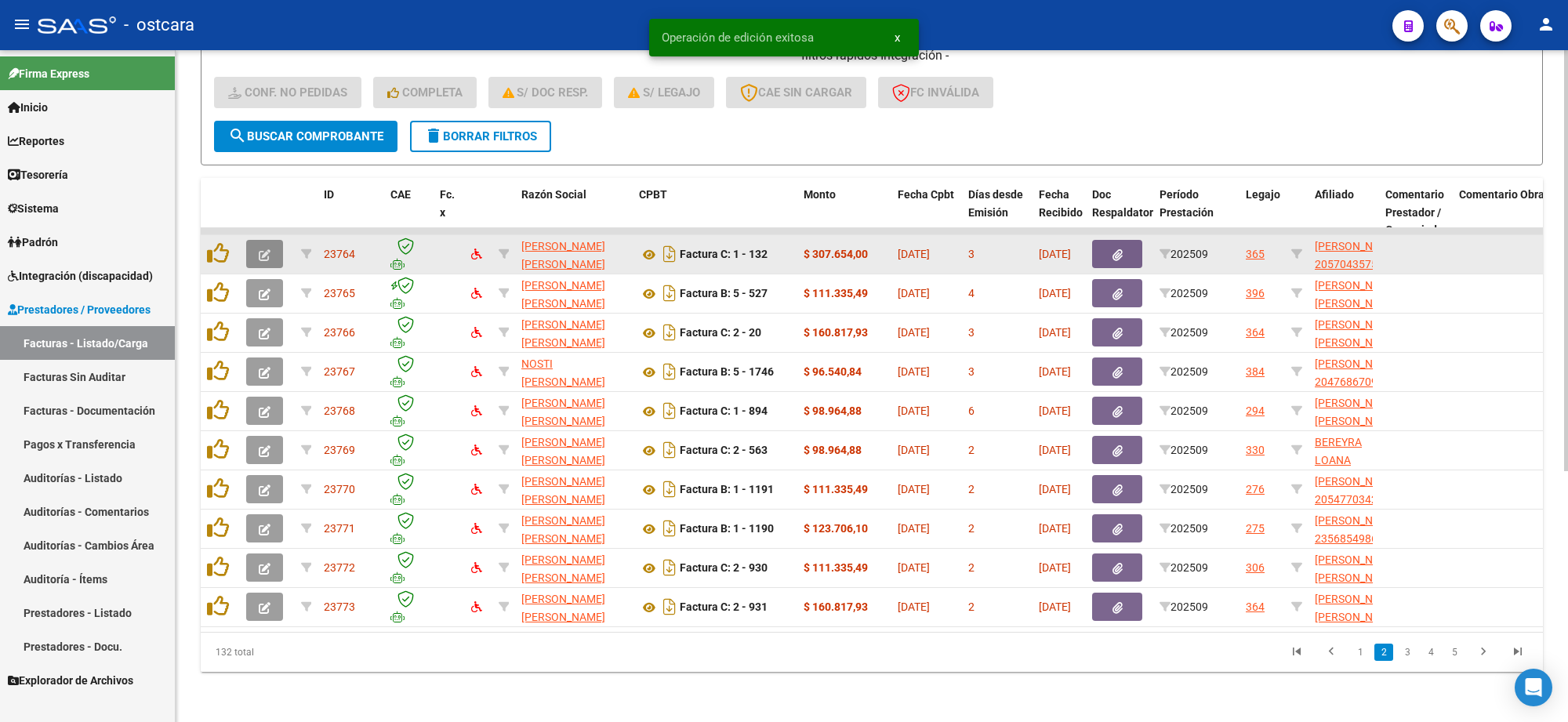
click at [267, 247] on button "button" at bounding box center [265, 254] width 37 height 28
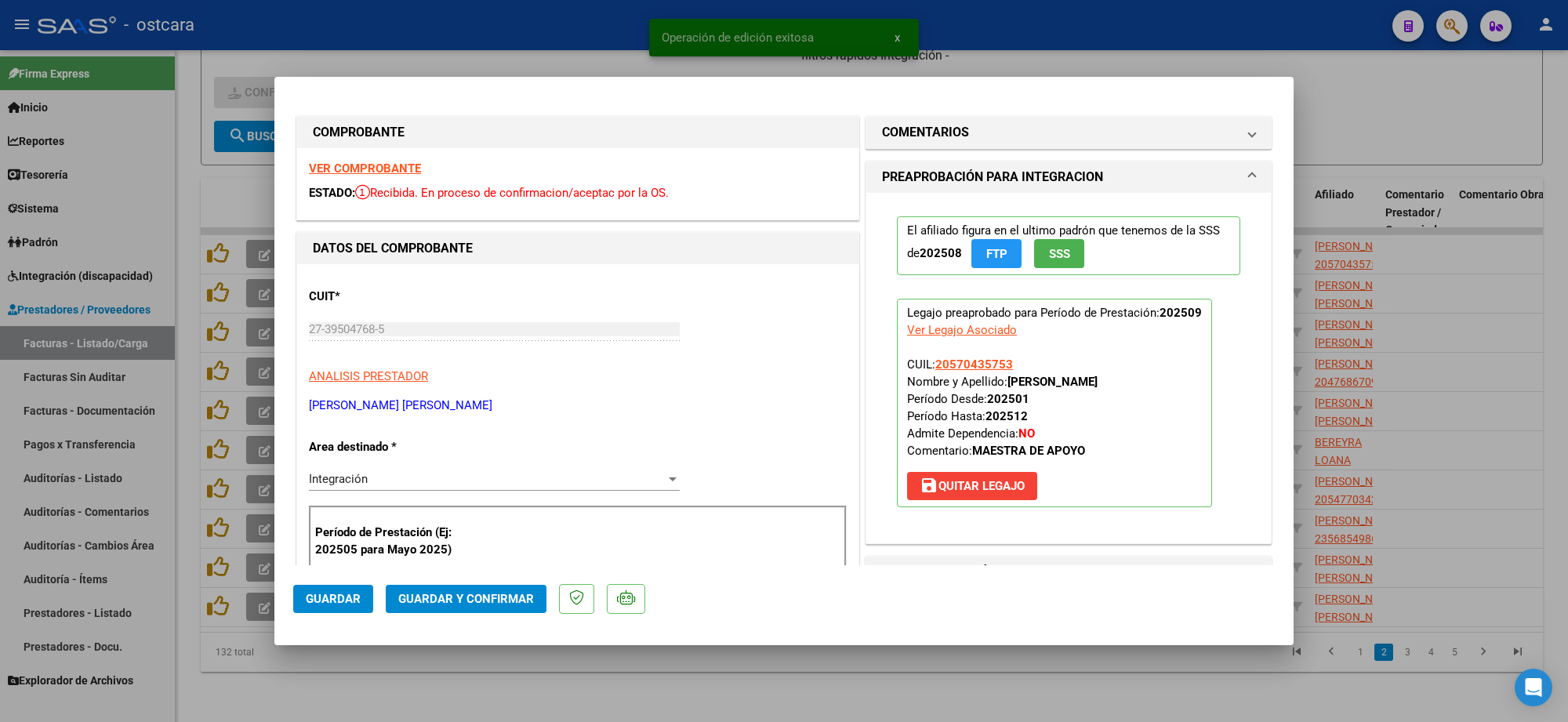
click at [350, 163] on strong "VER COMPROBANTE" at bounding box center [365, 168] width 112 height 14
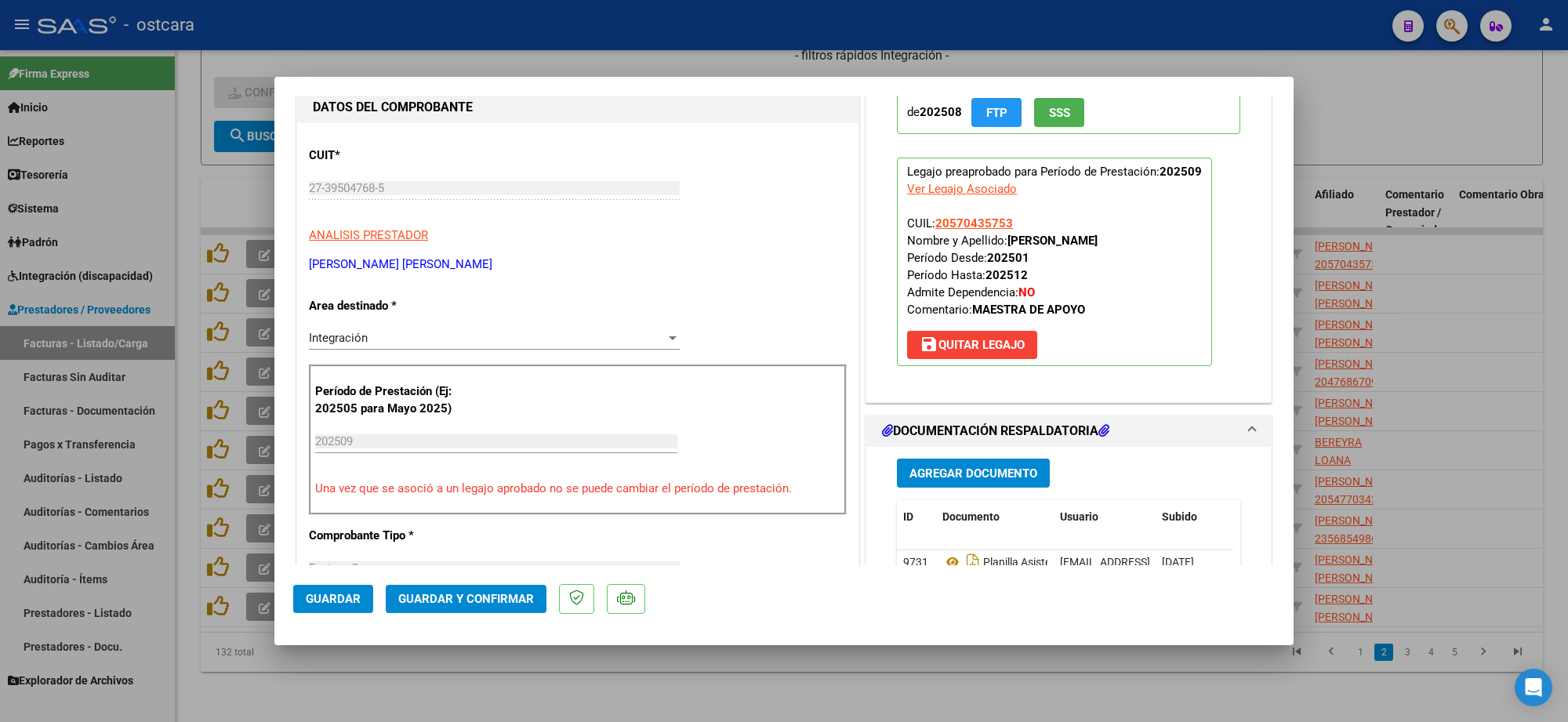
scroll to position [294, 0]
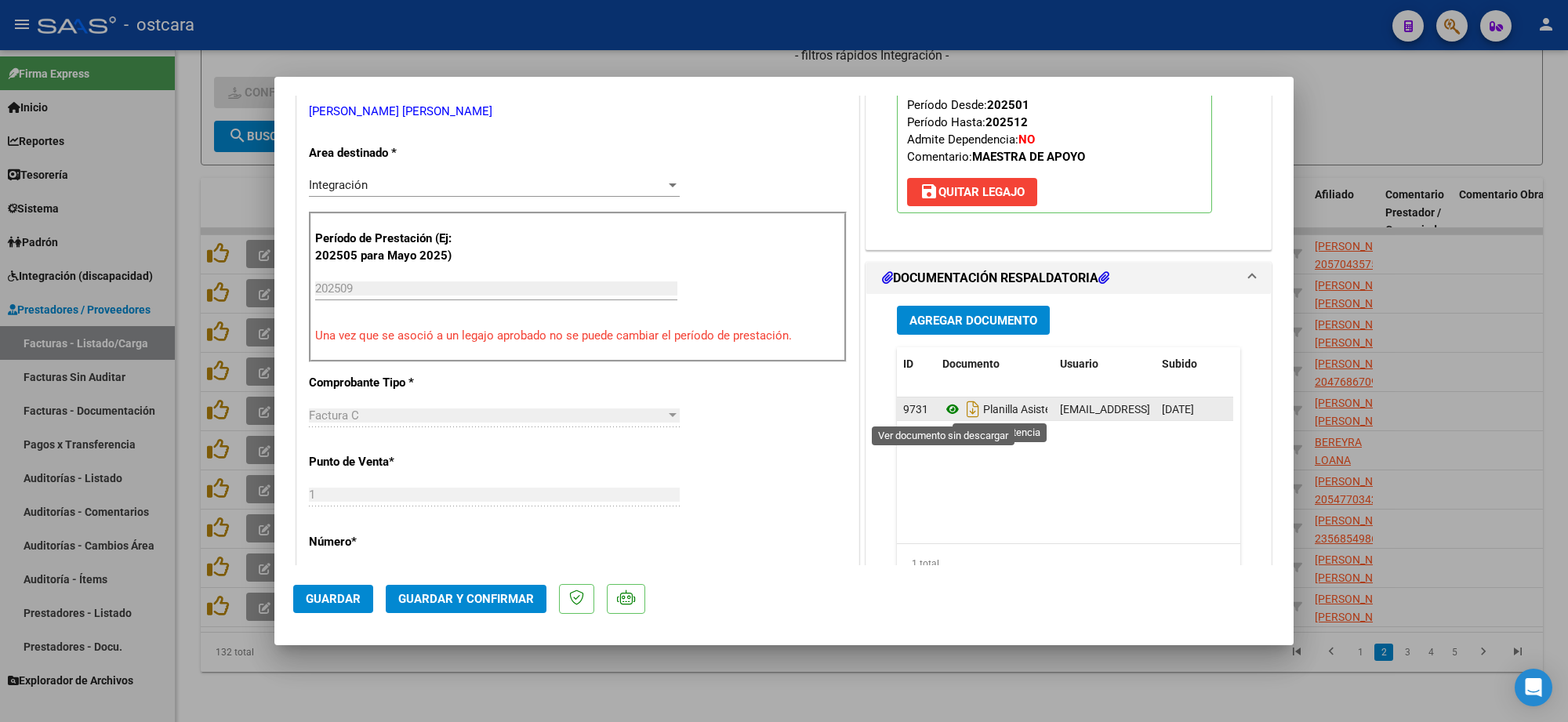
click at [947, 409] on icon at bounding box center [953, 410] width 21 height 19
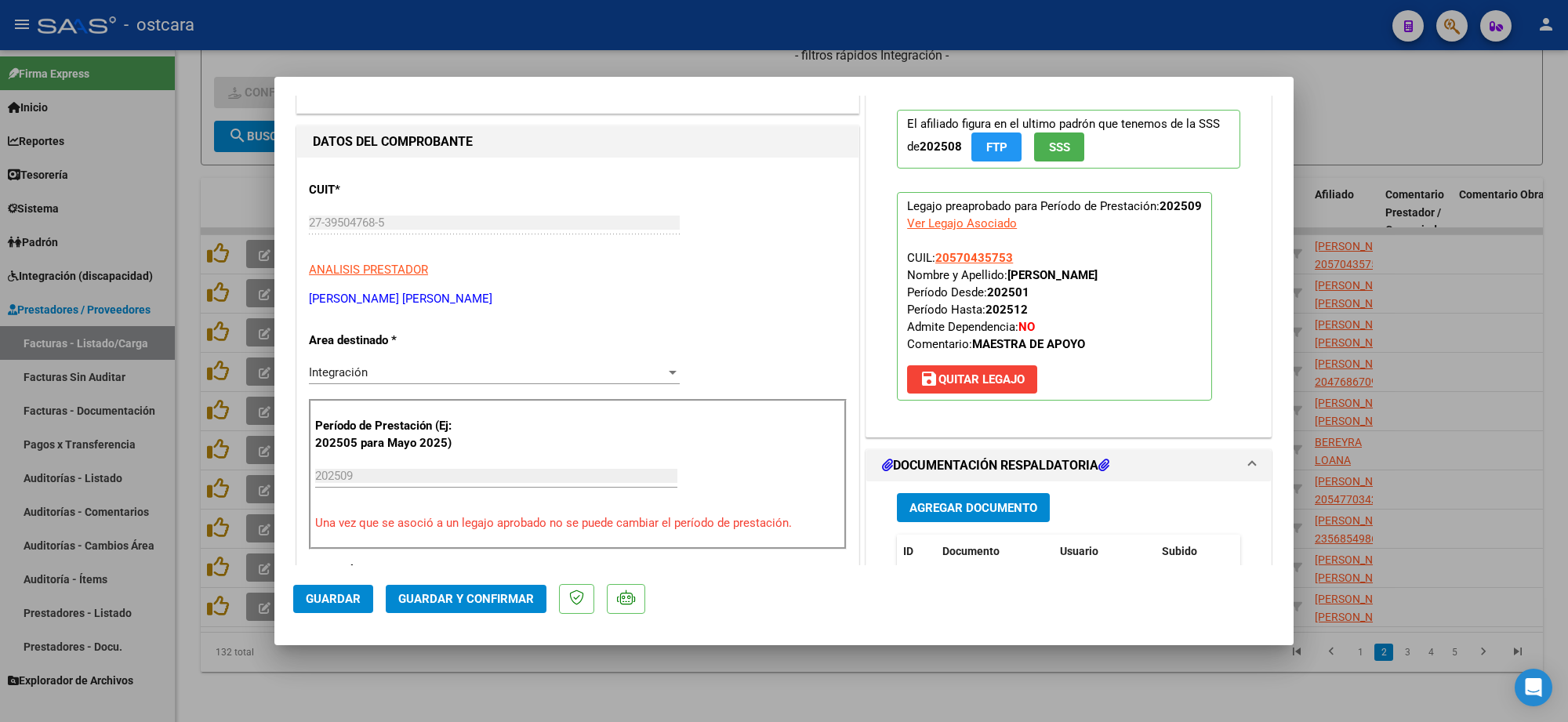
scroll to position [0, 0]
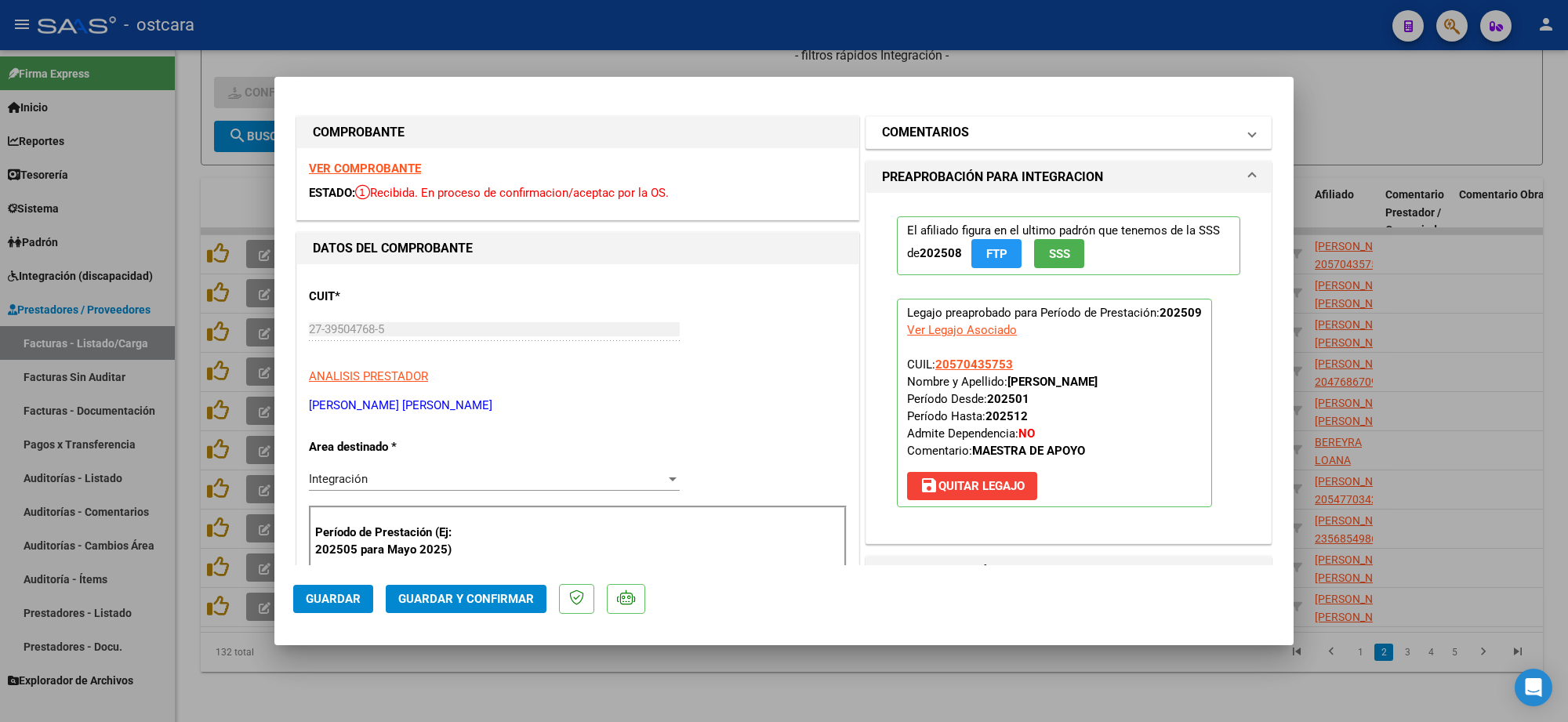
click at [949, 125] on h1 "COMENTARIOS" at bounding box center [925, 133] width 87 height 19
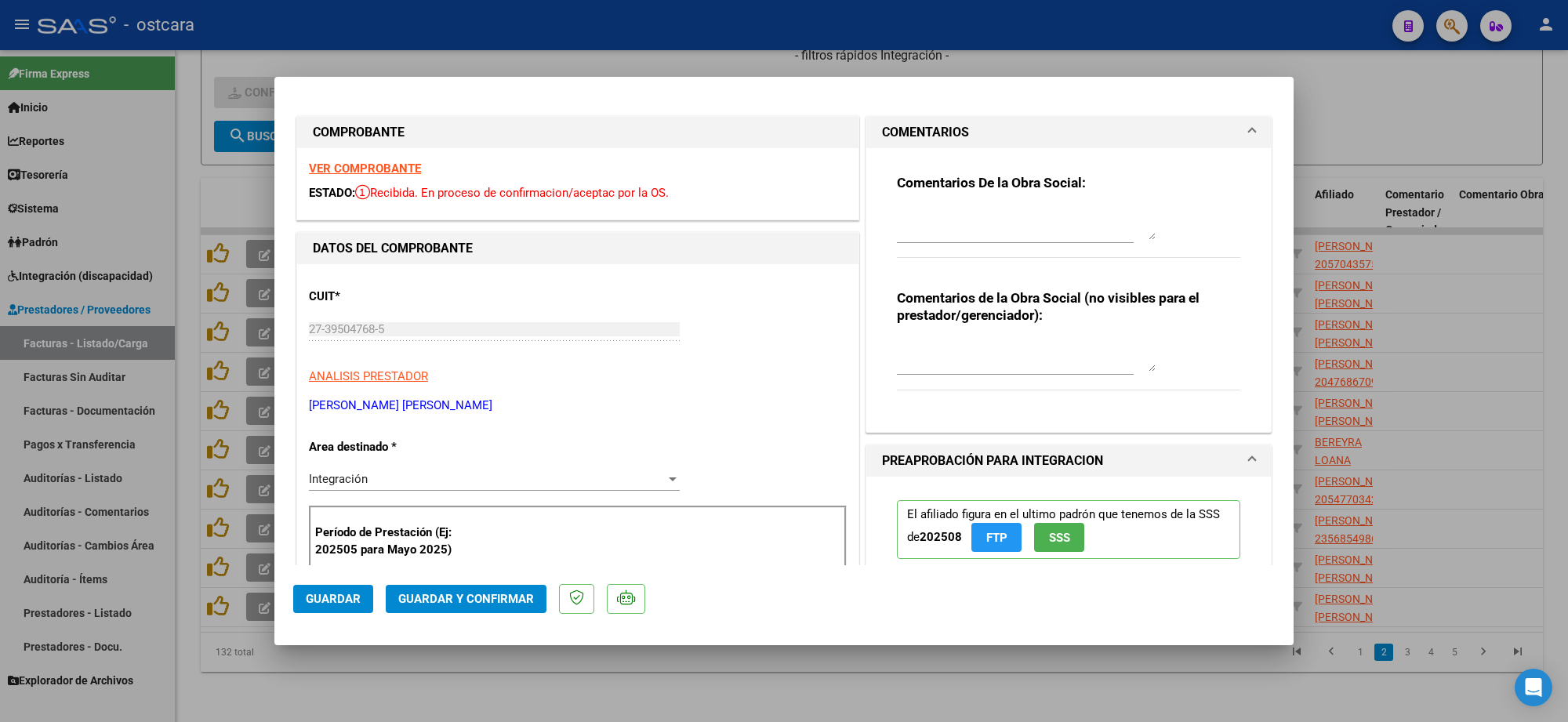
drag, startPoint x: 951, startPoint y: 205, endPoint x: 951, endPoint y: 217, distance: 12.0
click at [951, 210] on div "Comentarios De la Obra Social:" at bounding box center [1069, 224] width 343 height 101
click at [953, 228] on textarea at bounding box center [1026, 224] width 259 height 31
paste textarea "Recordar indicar vinculo del firmante en las planillas de asistencia."
type textarea "Recordar indicar vinculo del firmante en las planillas de asistencia."
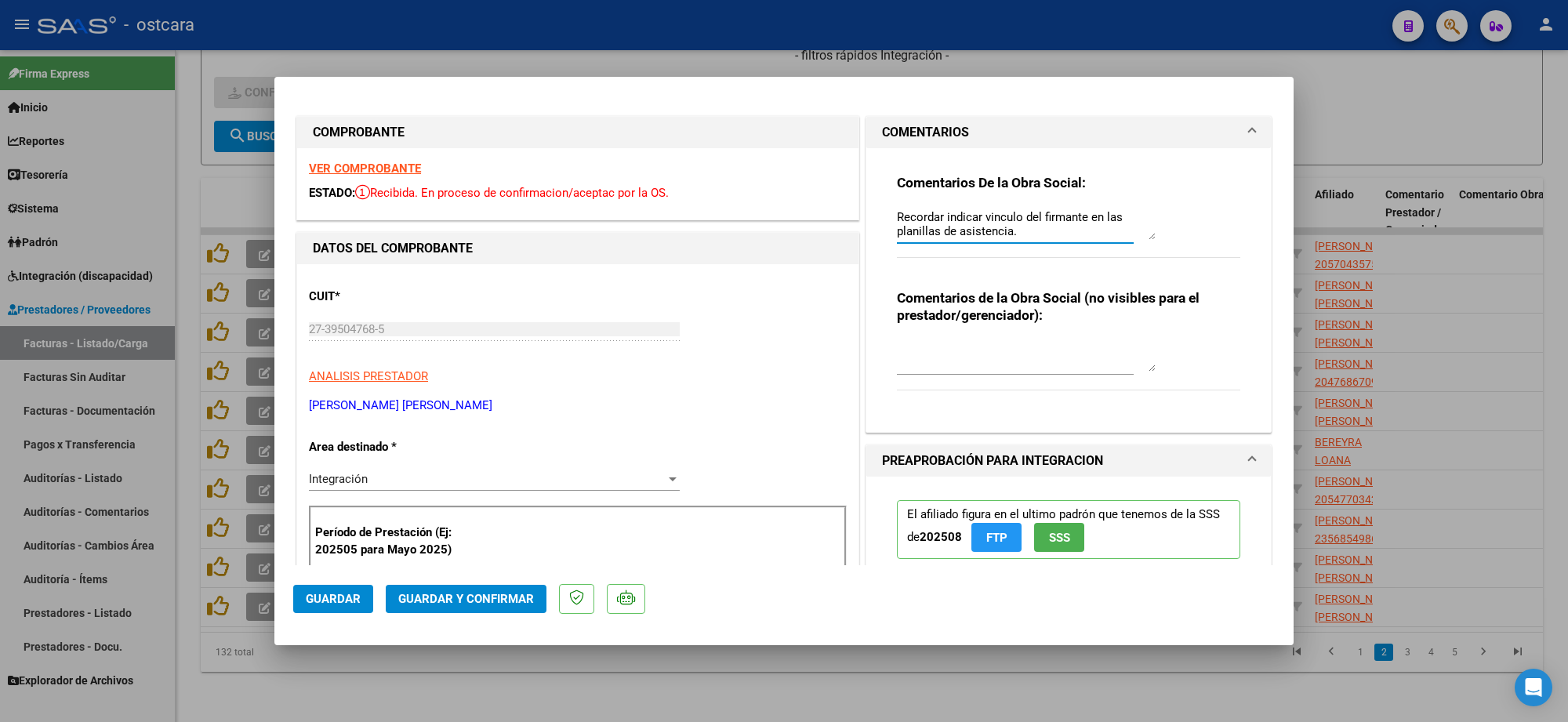
click at [480, 600] on span "Guardar y Confirmar" at bounding box center [466, 599] width 135 height 14
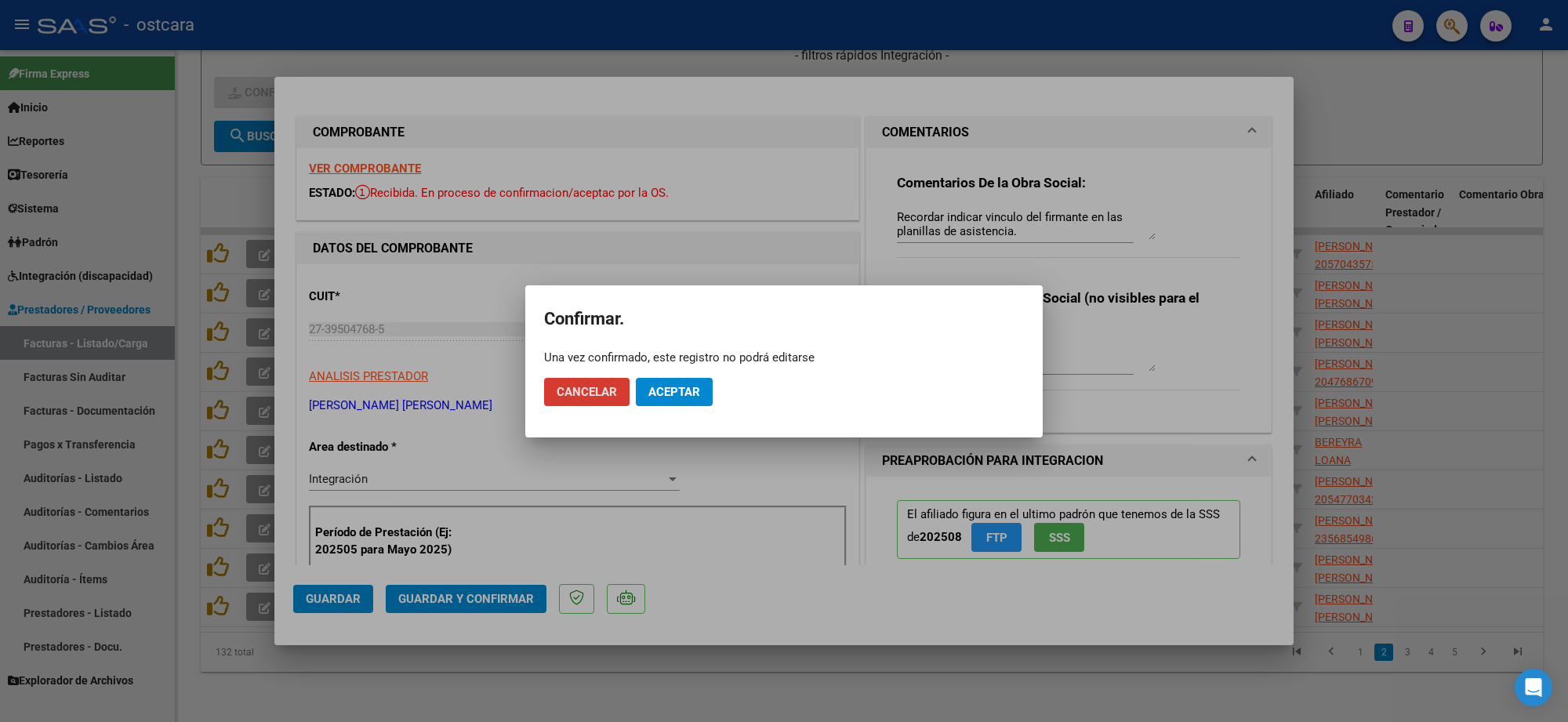
click at [668, 398] on span "Aceptar" at bounding box center [674, 392] width 52 height 14
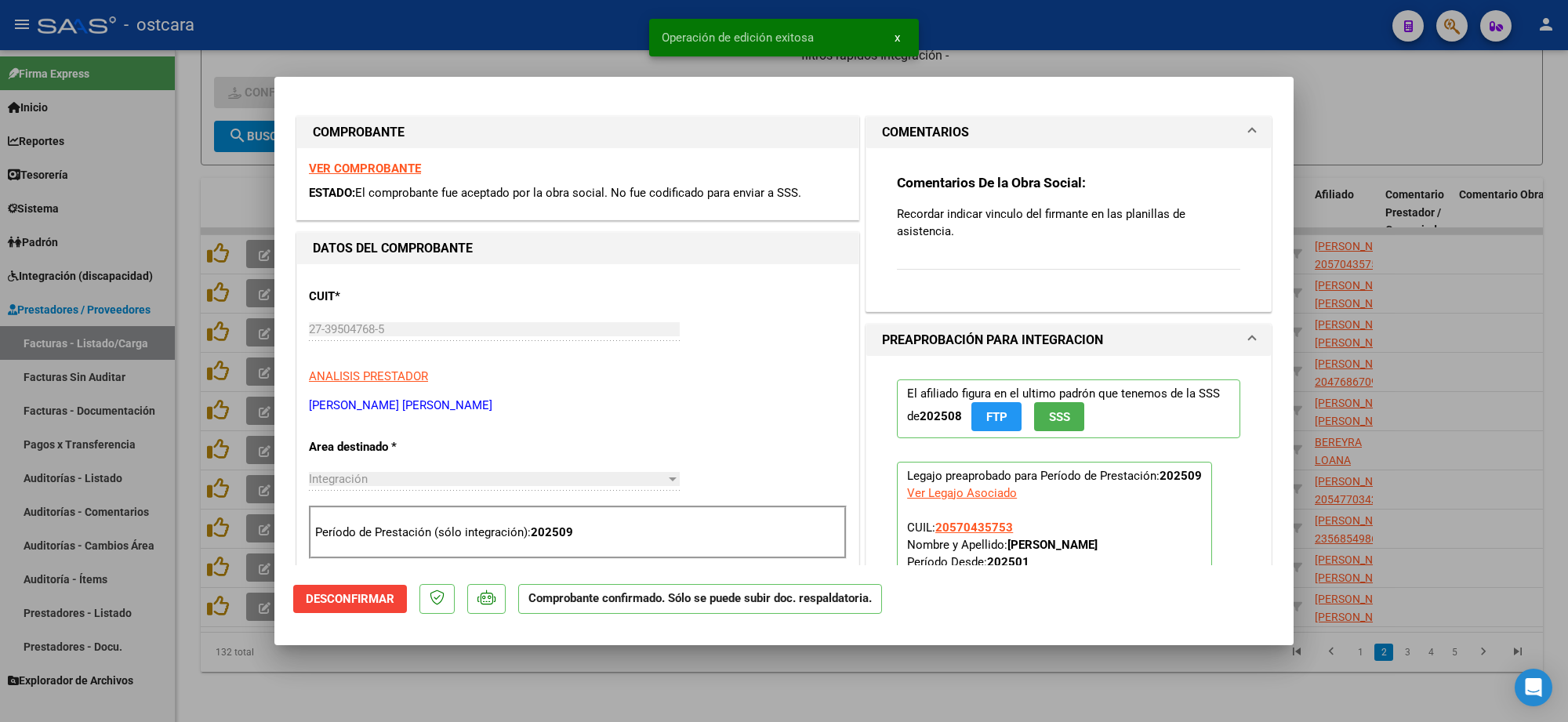
click at [1377, 108] on div at bounding box center [784, 361] width 1568 height 722
type input "$ 0,00"
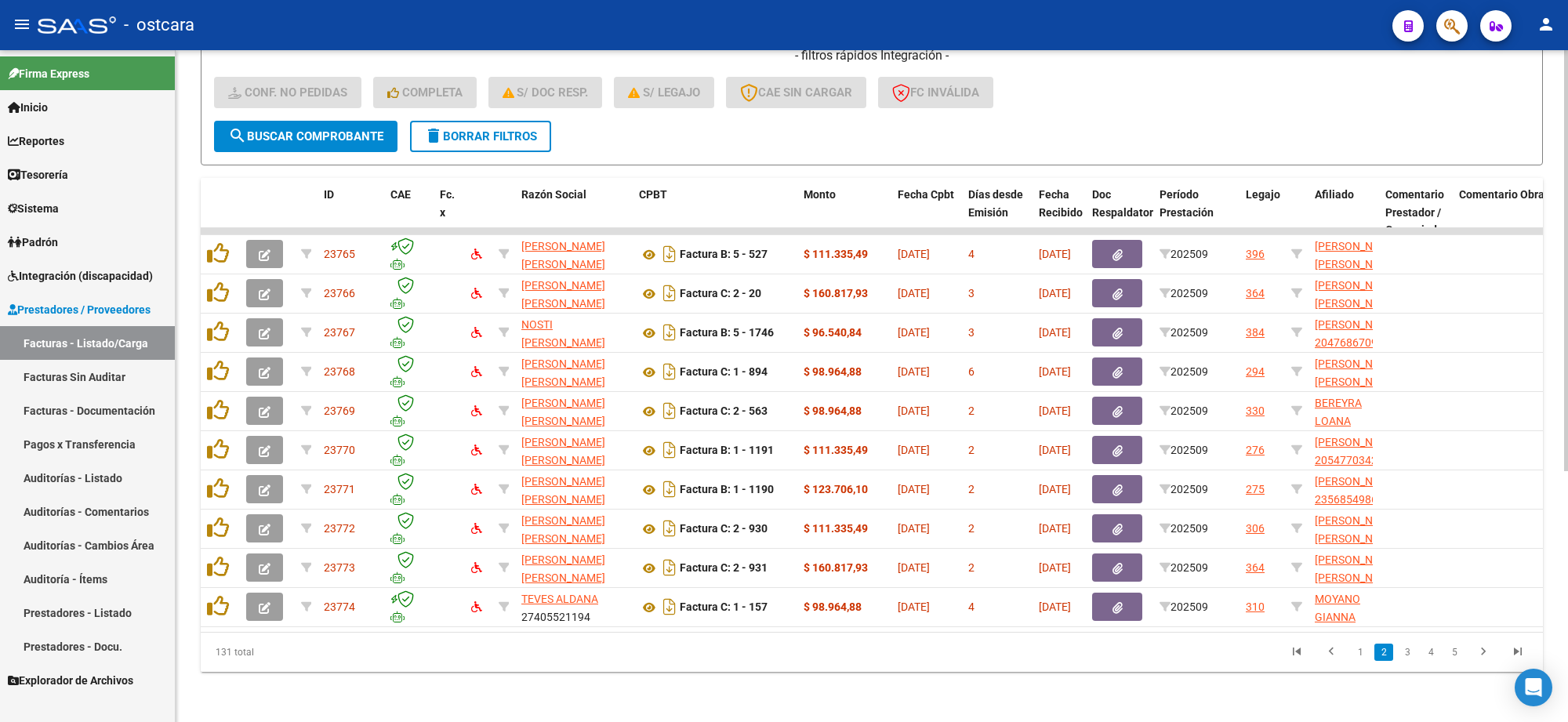
click at [1517, 644] on icon "go to last page" at bounding box center [1518, 654] width 21 height 19
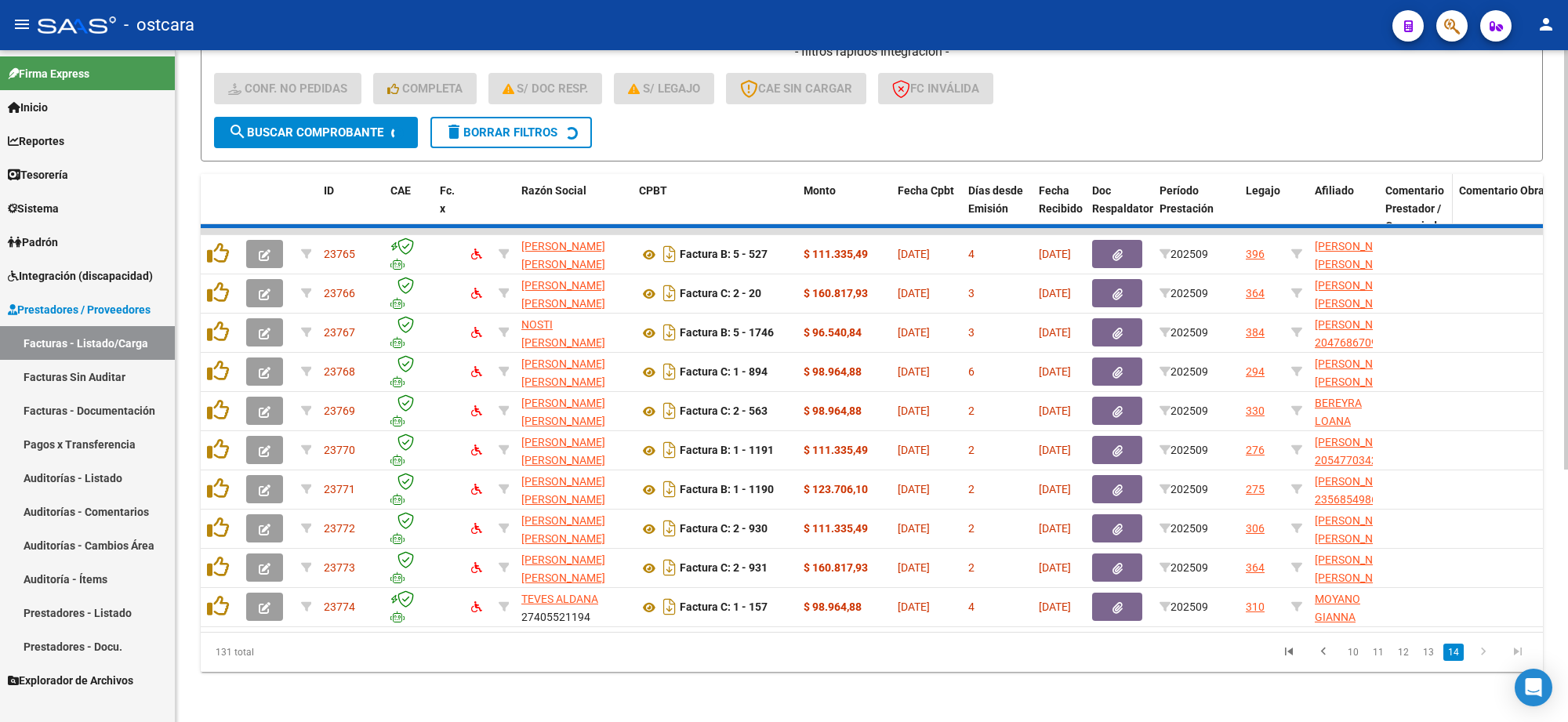
scroll to position [47, 0]
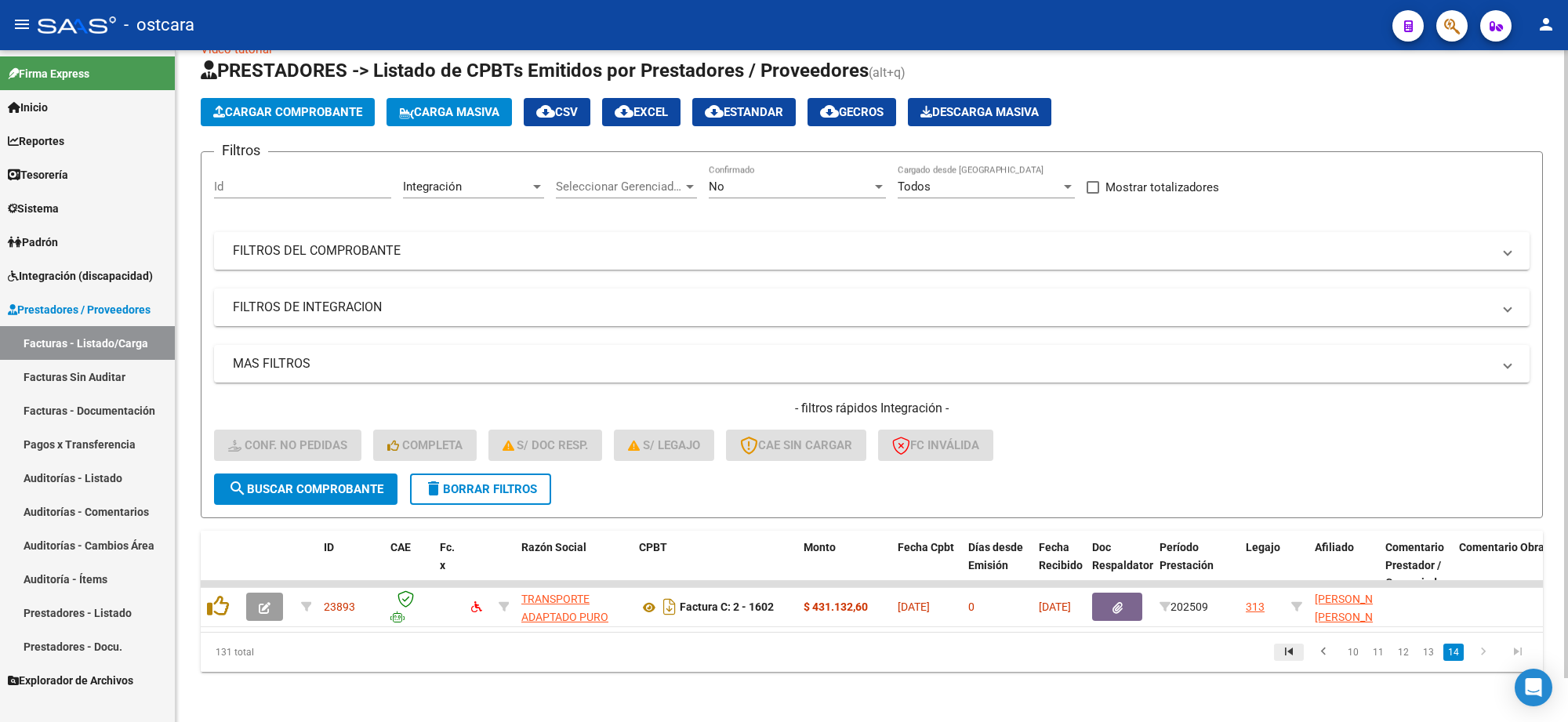
click at [1286, 650] on icon "go to first page" at bounding box center [1289, 654] width 21 height 19
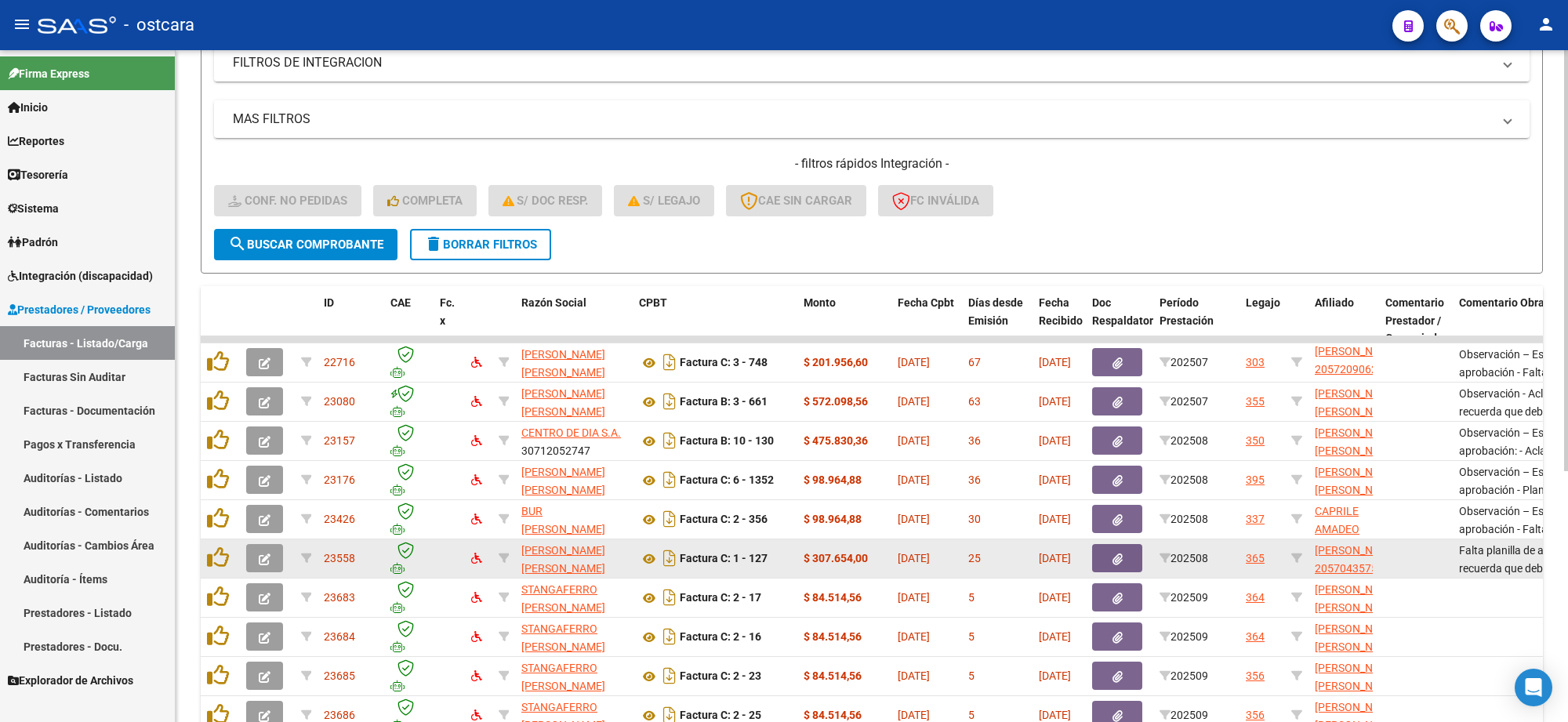
scroll to position [400, 0]
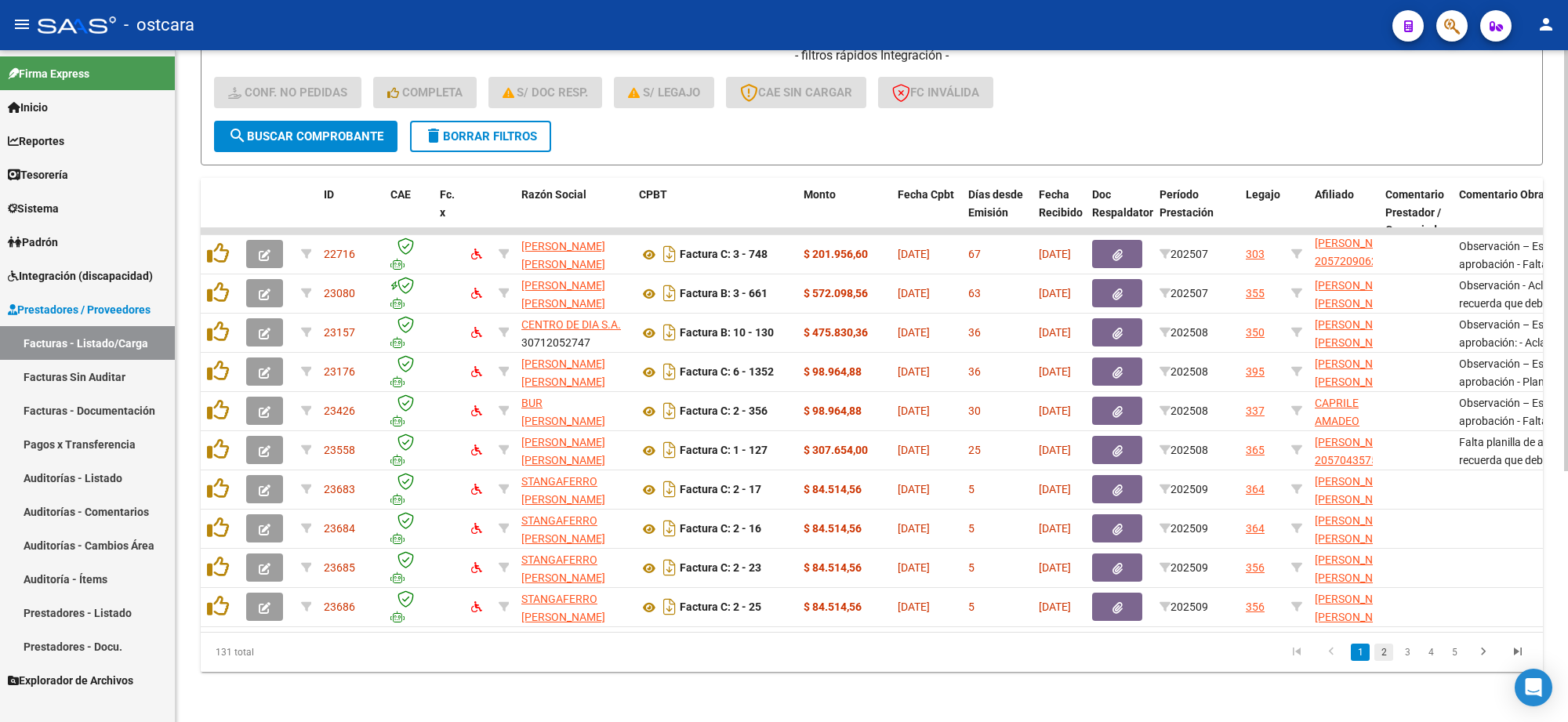
click at [1383, 653] on link "2" at bounding box center [1384, 652] width 19 height 17
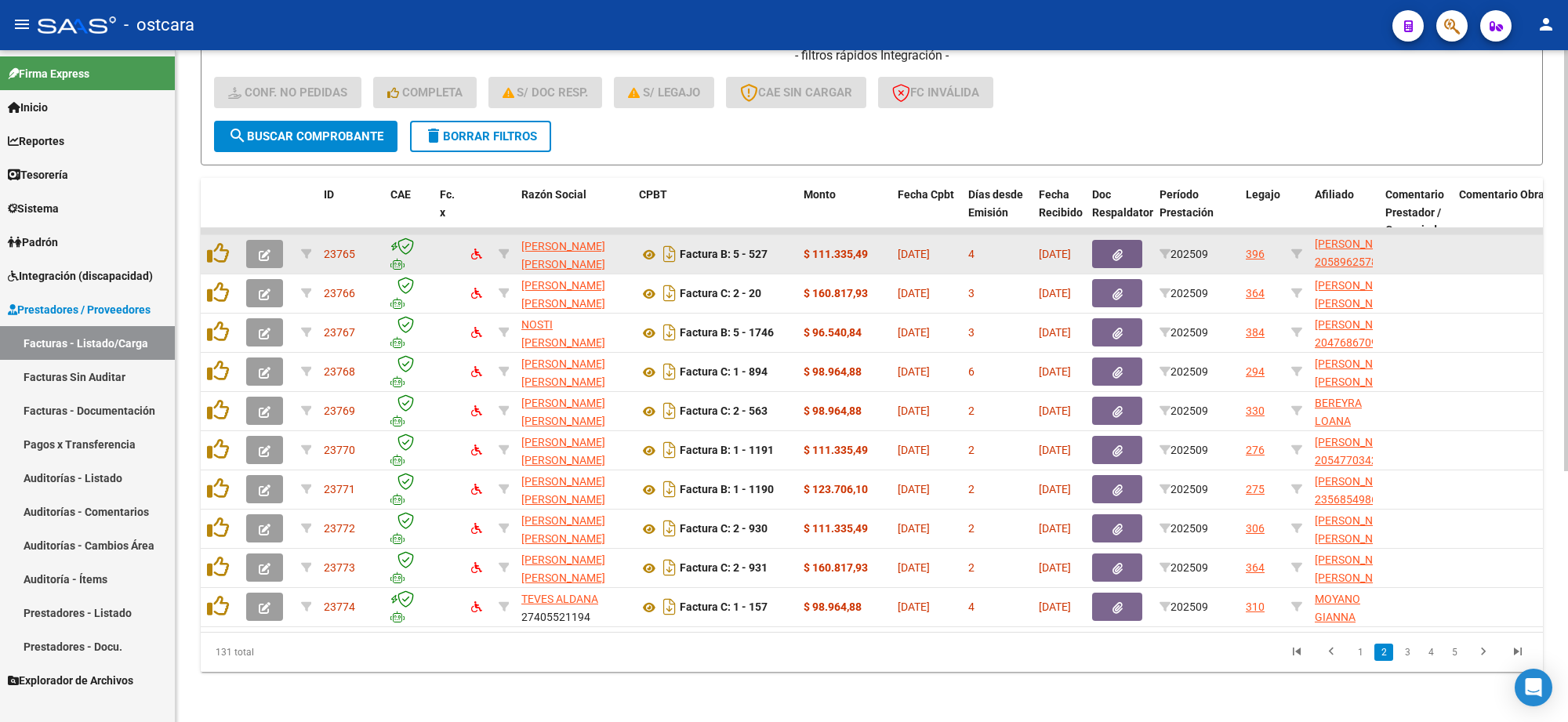
click at [288, 240] on div at bounding box center [267, 254] width 42 height 28
click at [275, 240] on button "button" at bounding box center [265, 254] width 37 height 28
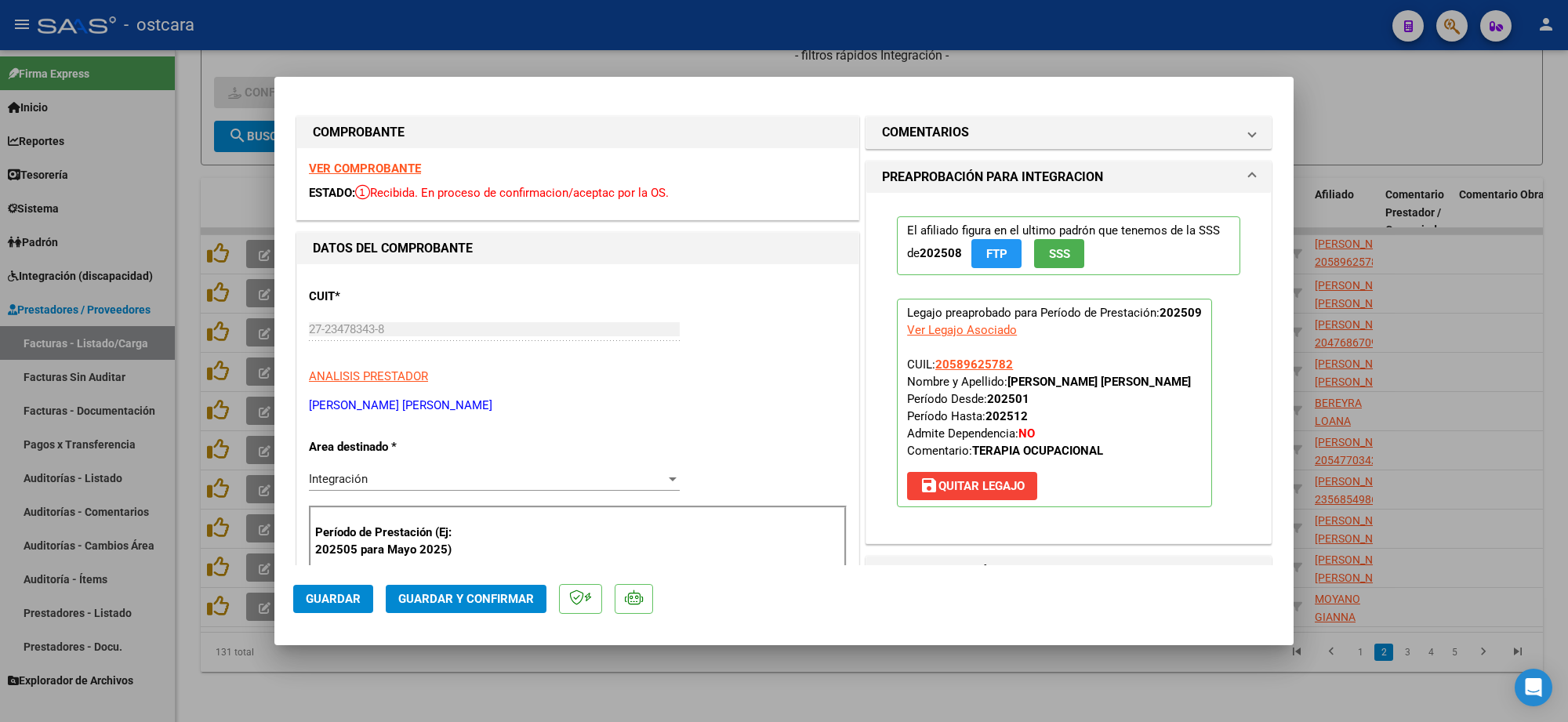
click at [393, 173] on strong "VER COMPROBANTE" at bounding box center [365, 168] width 112 height 14
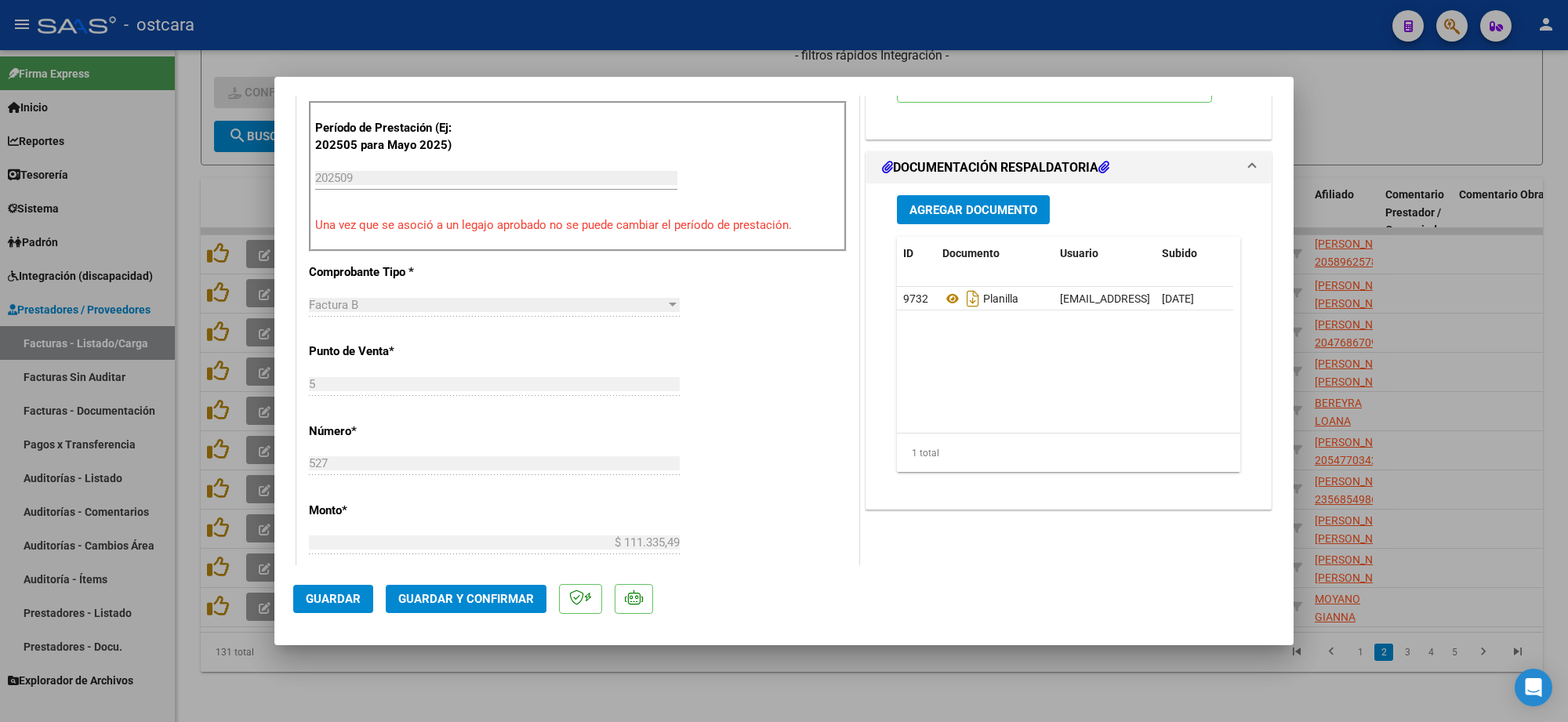
scroll to position [490, 0]
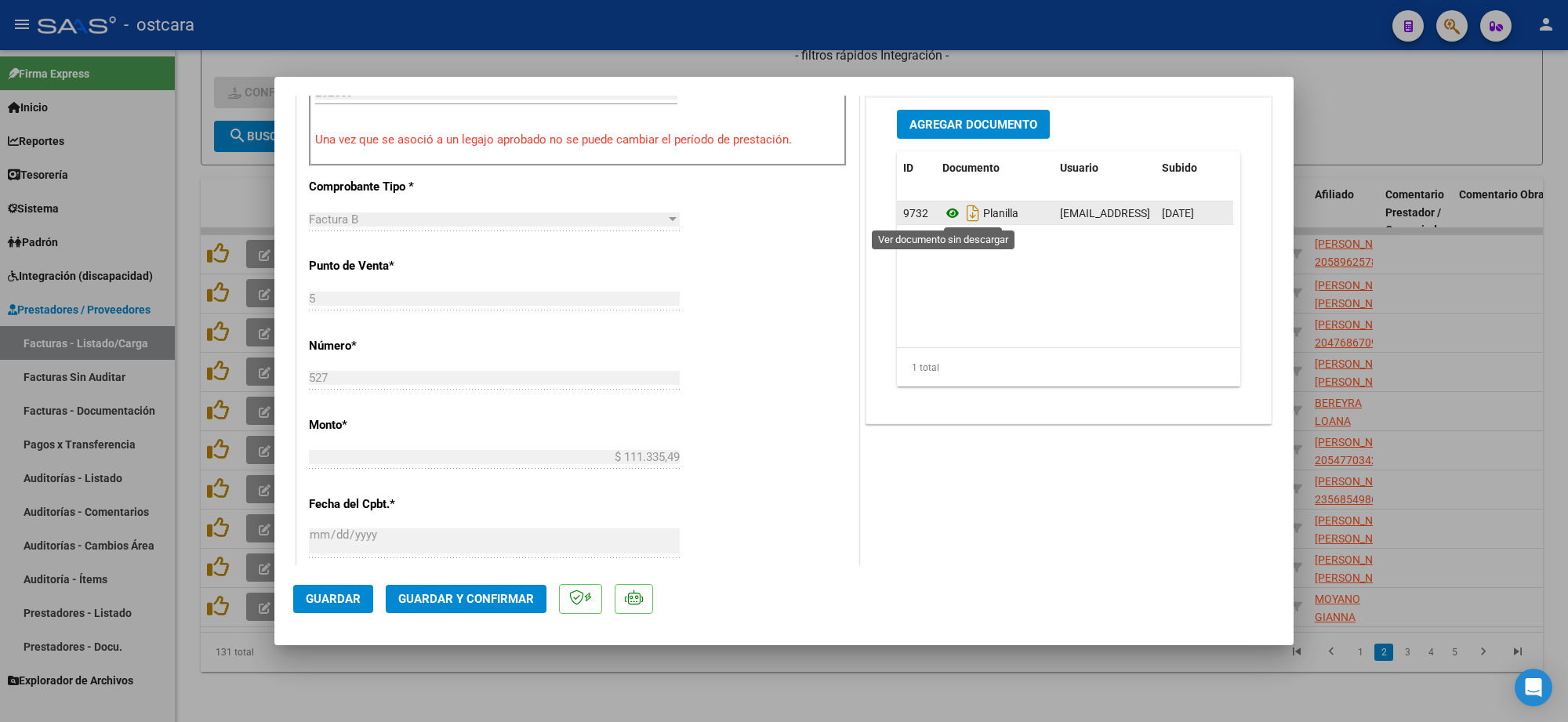
click at [949, 217] on icon at bounding box center [953, 213] width 21 height 19
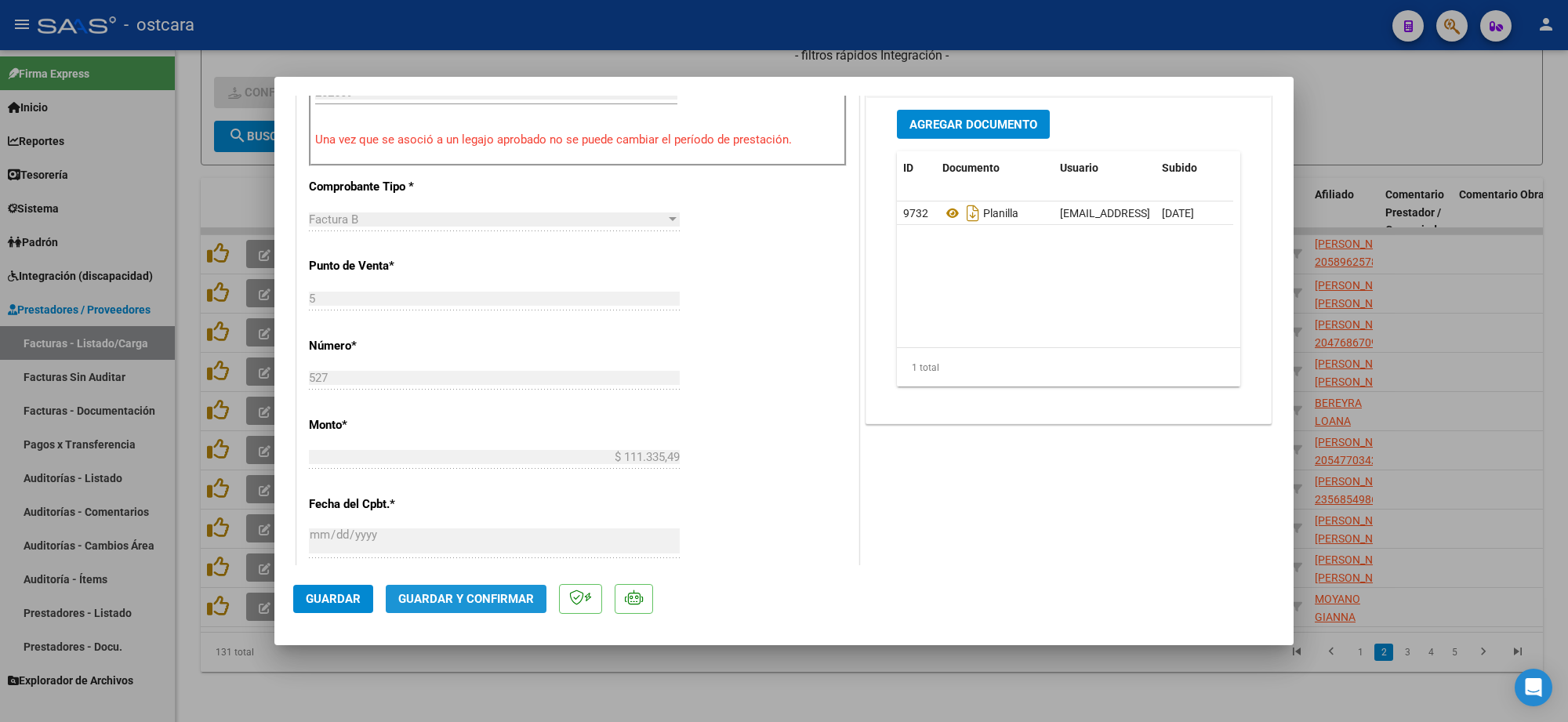
click at [477, 589] on button "Guardar y Confirmar" at bounding box center [466, 599] width 160 height 28
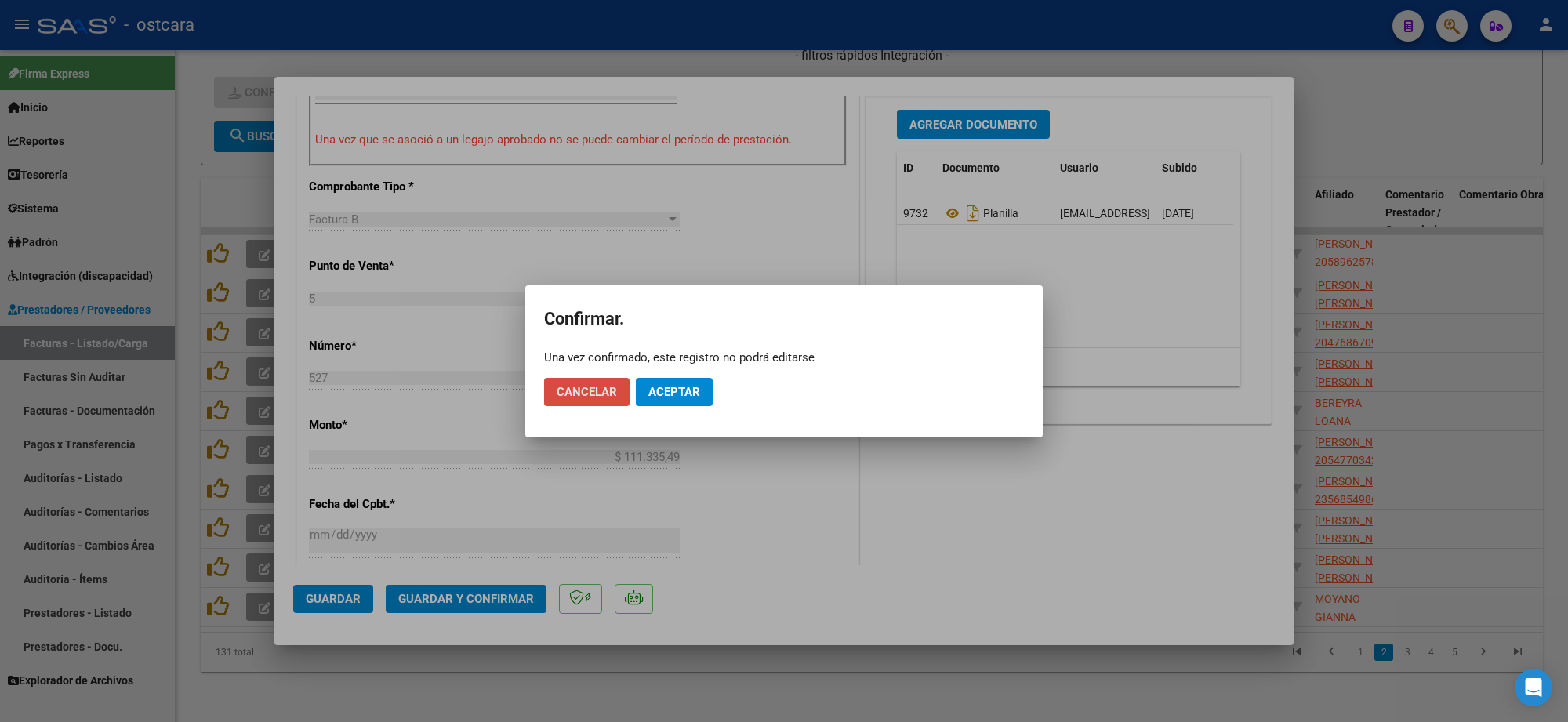
drag, startPoint x: 589, startPoint y: 383, endPoint x: 581, endPoint y: 381, distance: 8.2
click at [589, 385] on button "Cancelar" at bounding box center [586, 392] width 85 height 28
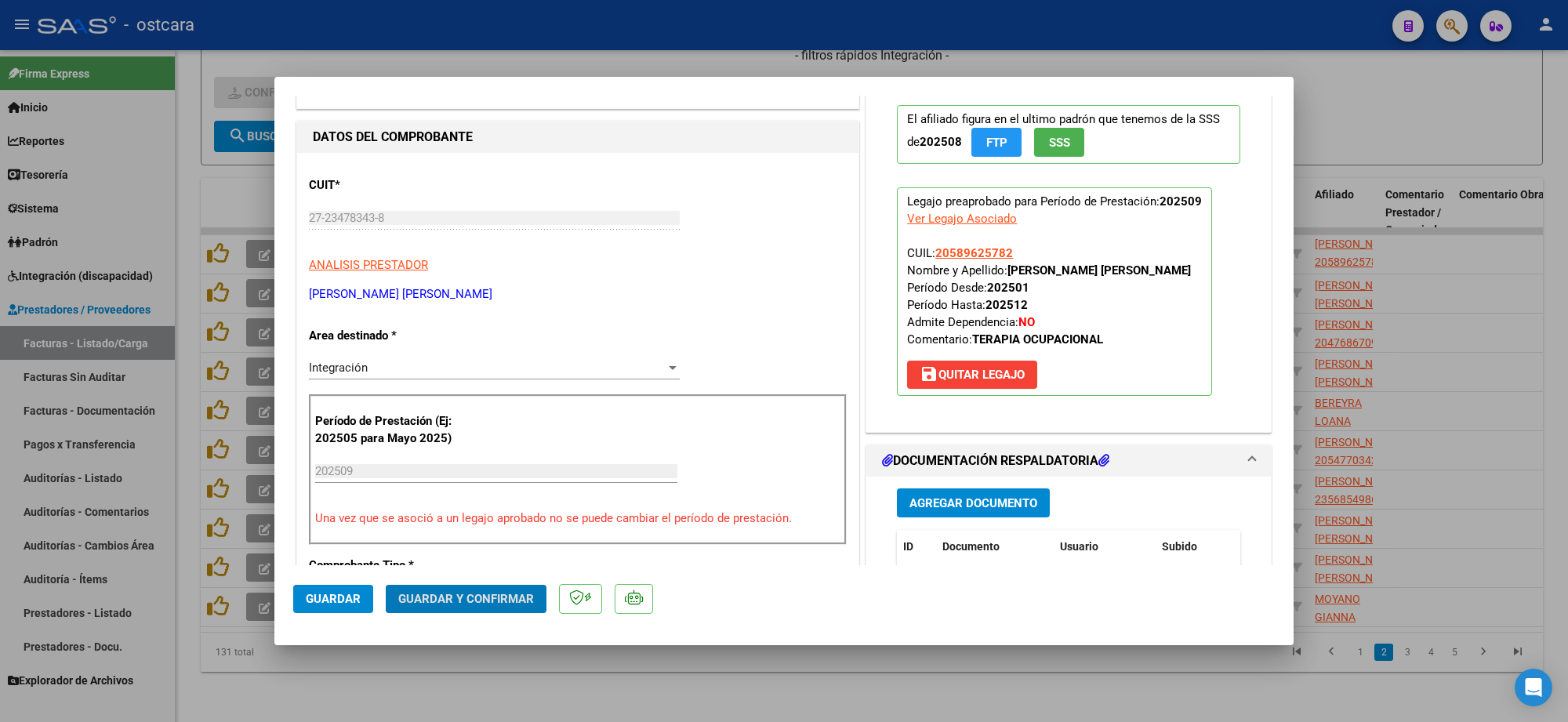
scroll to position [0, 0]
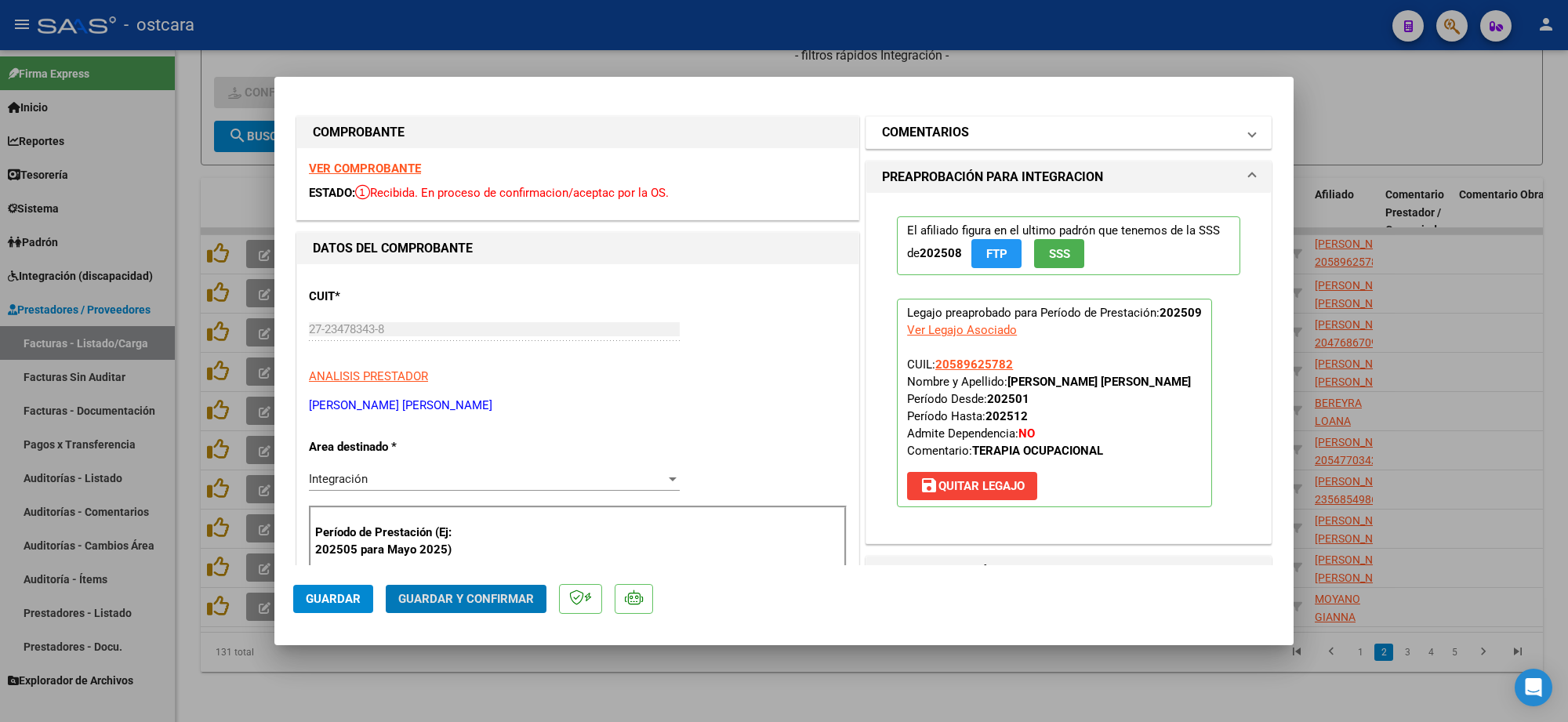
click at [970, 143] on mat-expansion-panel-header "COMENTARIOS" at bounding box center [1069, 132] width 405 height 31
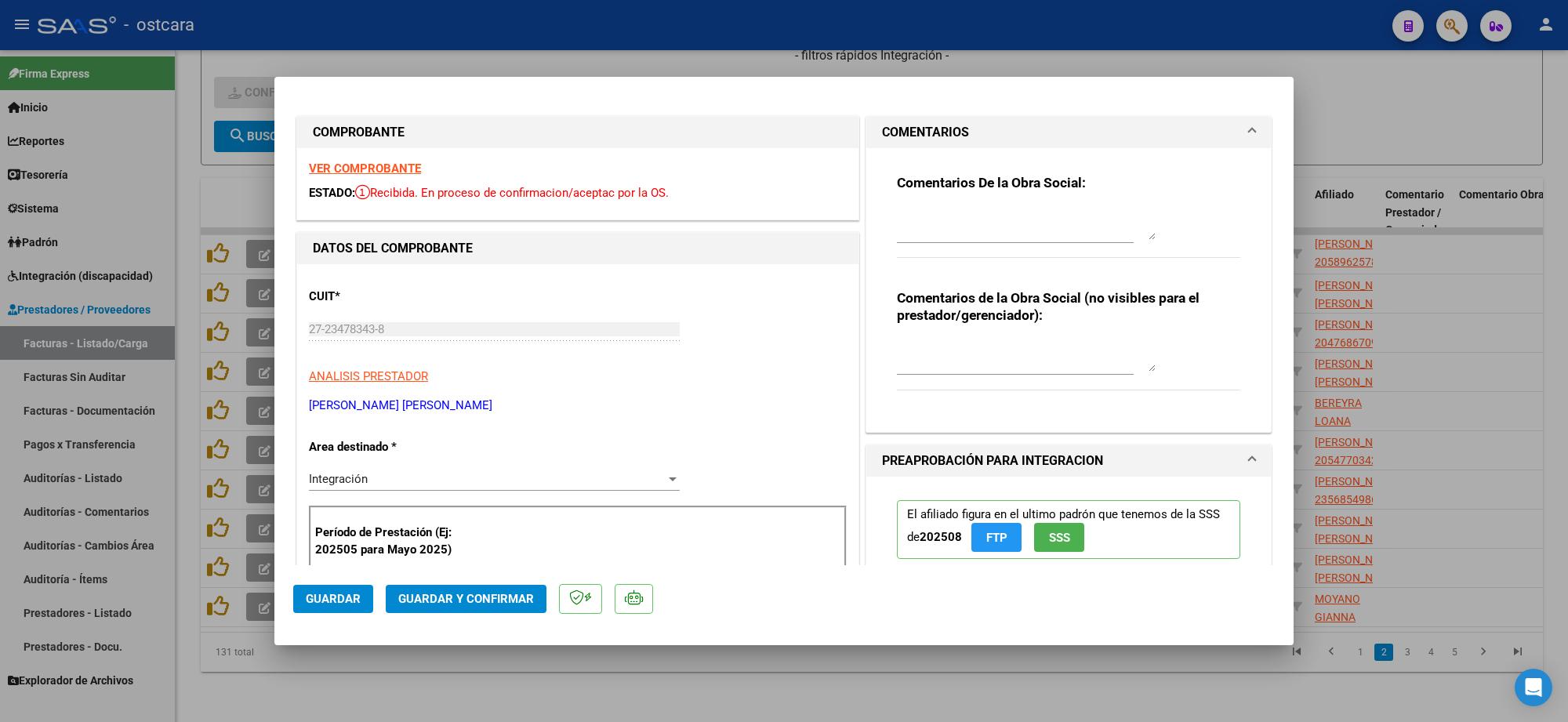
click at [989, 234] on textarea at bounding box center [1026, 224] width 259 height 31
paste textarea "Recordar indicar vinculo del firmante en las planillas de asistencia."
type textarea "Recordar indicar vinculo del firmante en las planillas de asistencia."
click at [461, 606] on button "Guardar y Confirmar" at bounding box center [466, 599] width 160 height 28
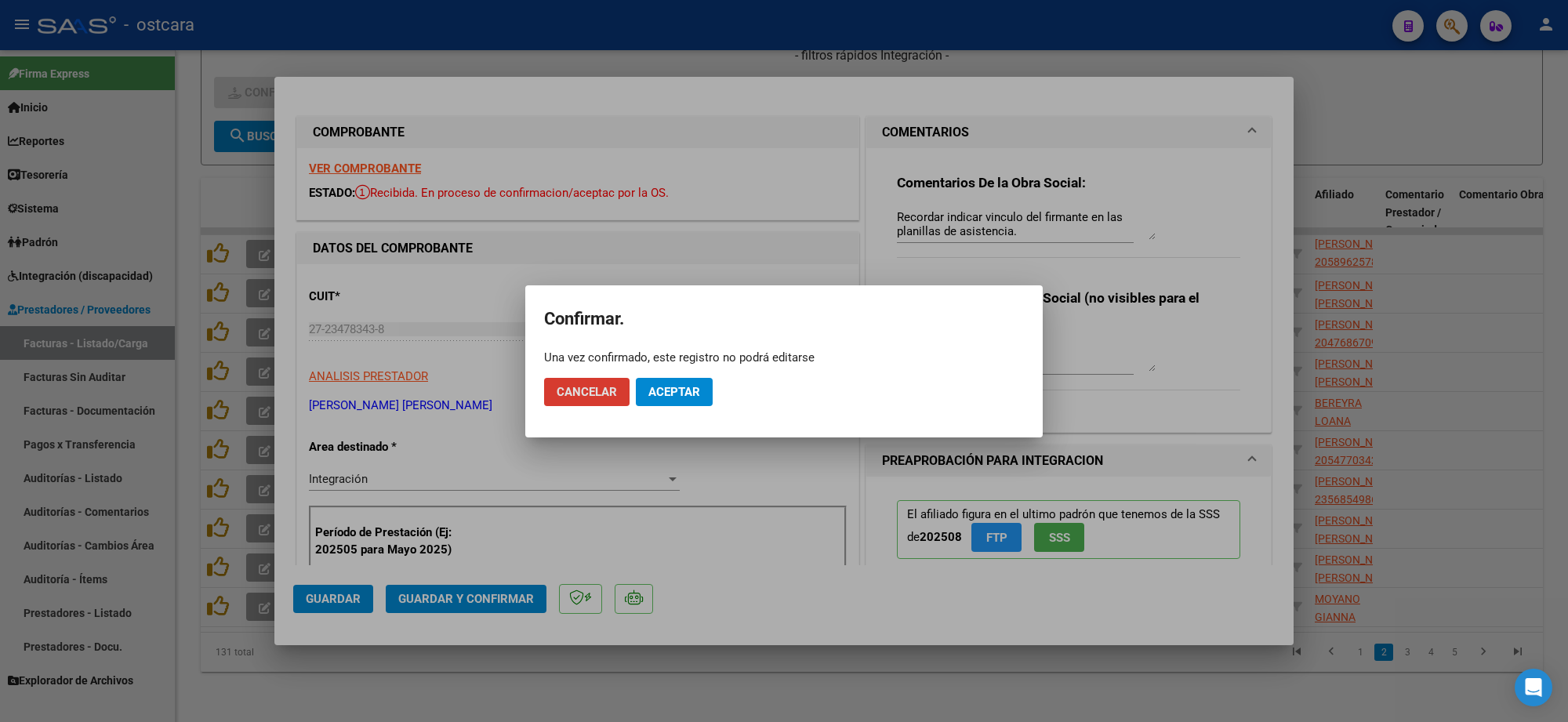
click at [672, 388] on span "Aceptar" at bounding box center [674, 392] width 52 height 14
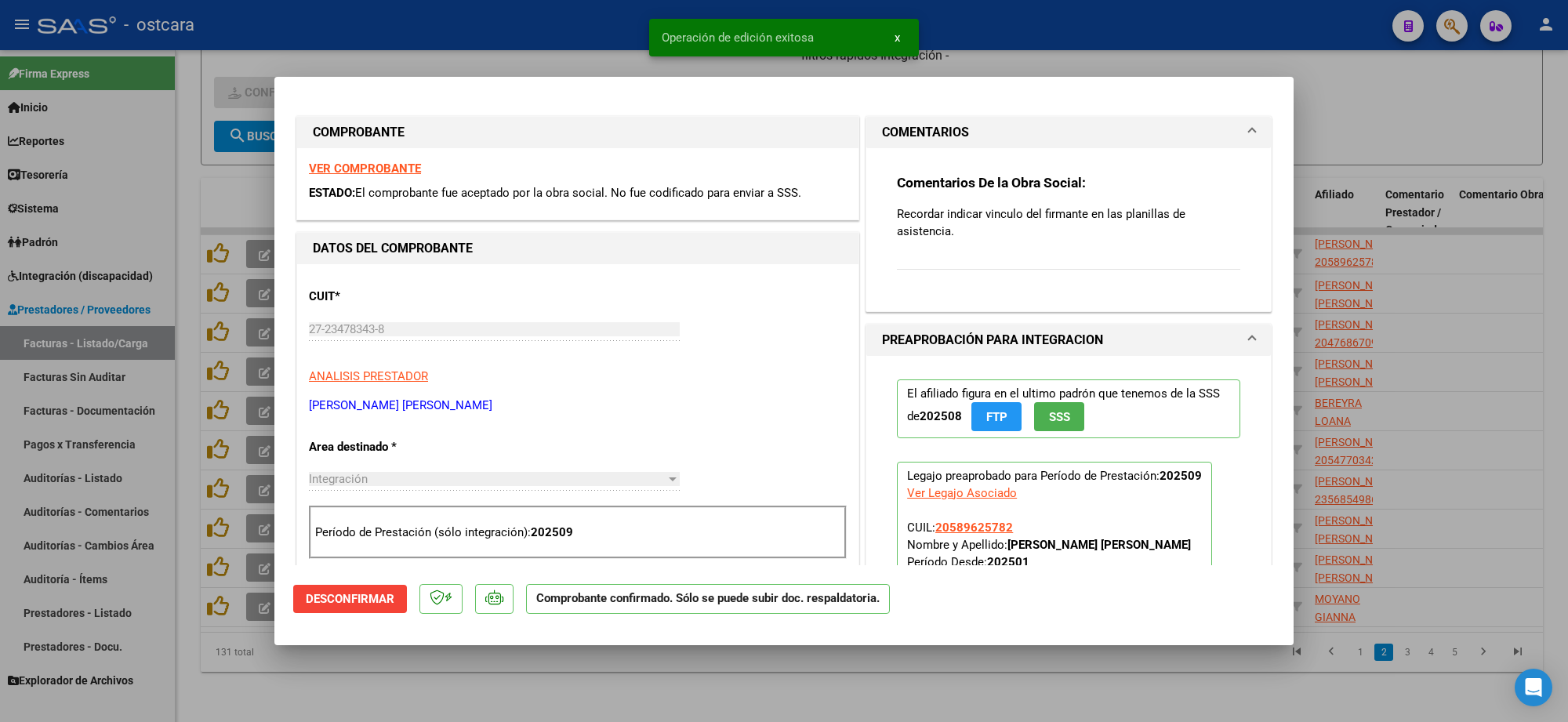
click at [1452, 102] on div at bounding box center [784, 361] width 1568 height 722
type input "$ 0,00"
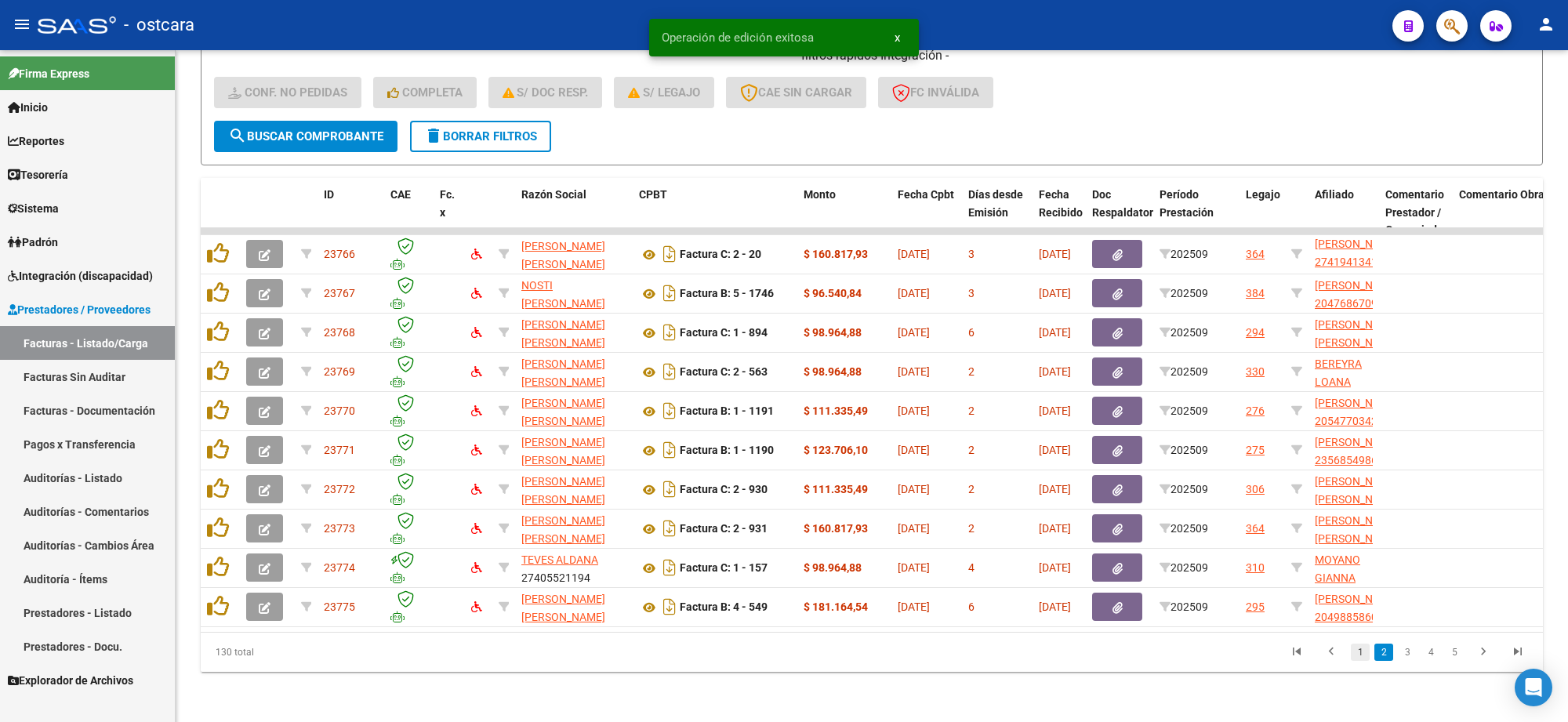
click at [1365, 656] on link "1" at bounding box center [1361, 652] width 19 height 17
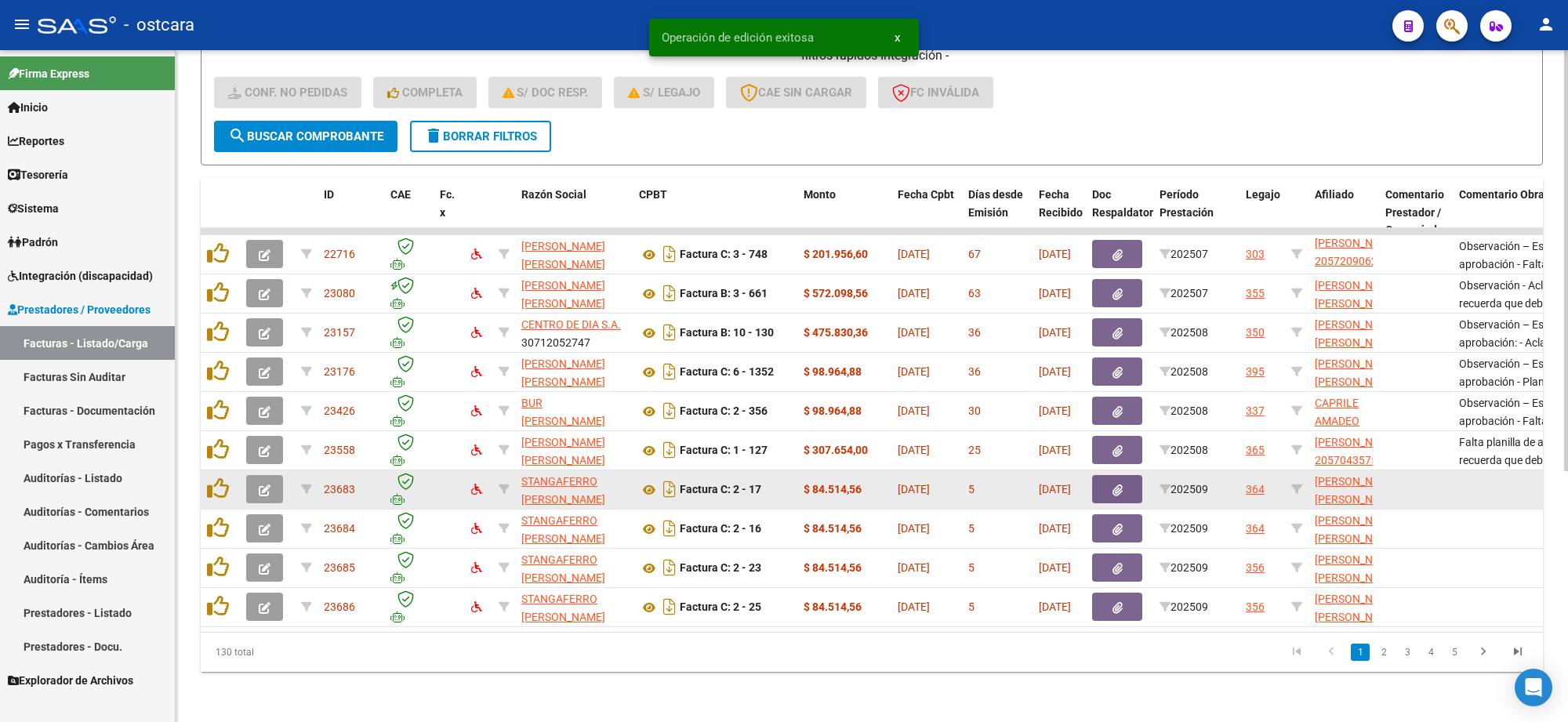
click at [282, 475] on button "button" at bounding box center [265, 489] width 37 height 28
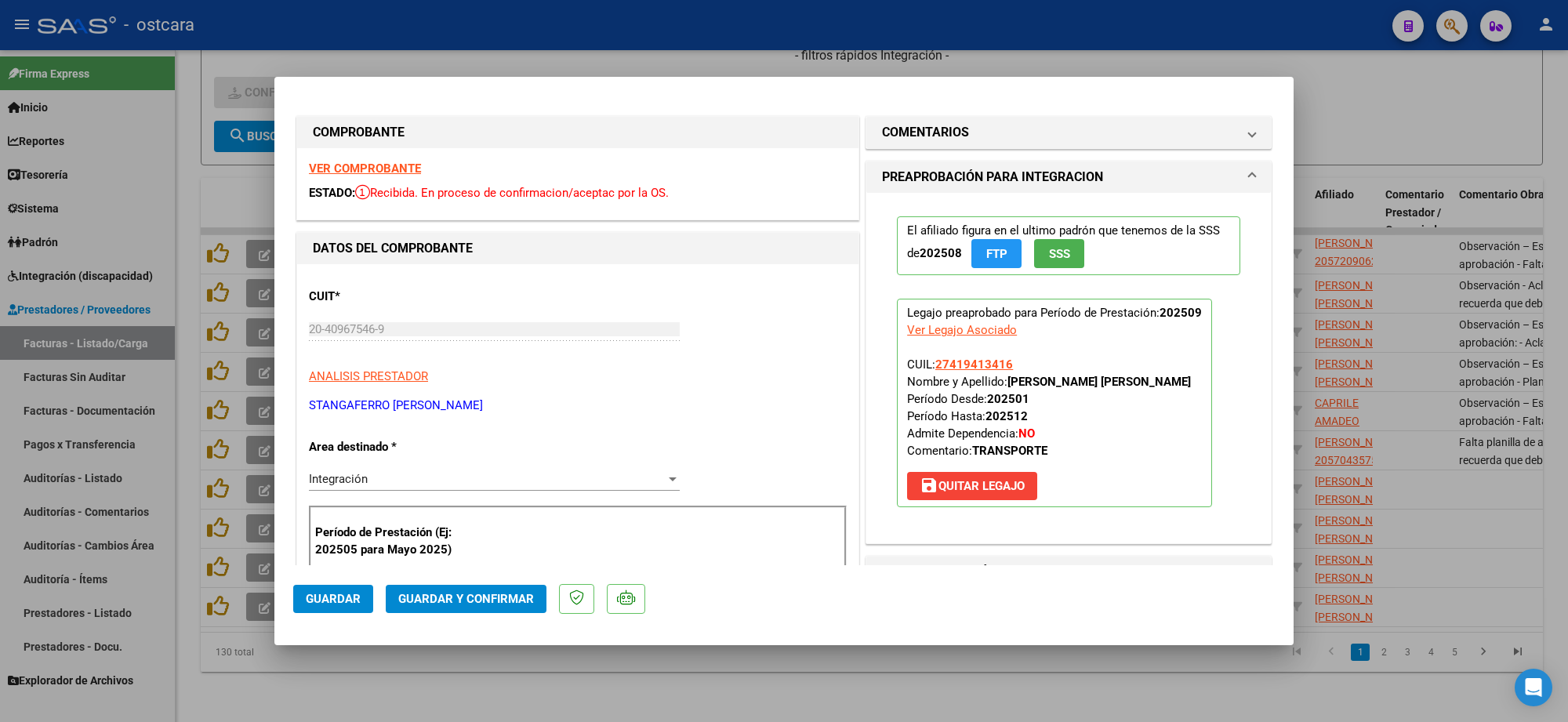
click at [359, 167] on strong "VER COMPROBANTE" at bounding box center [365, 168] width 112 height 14
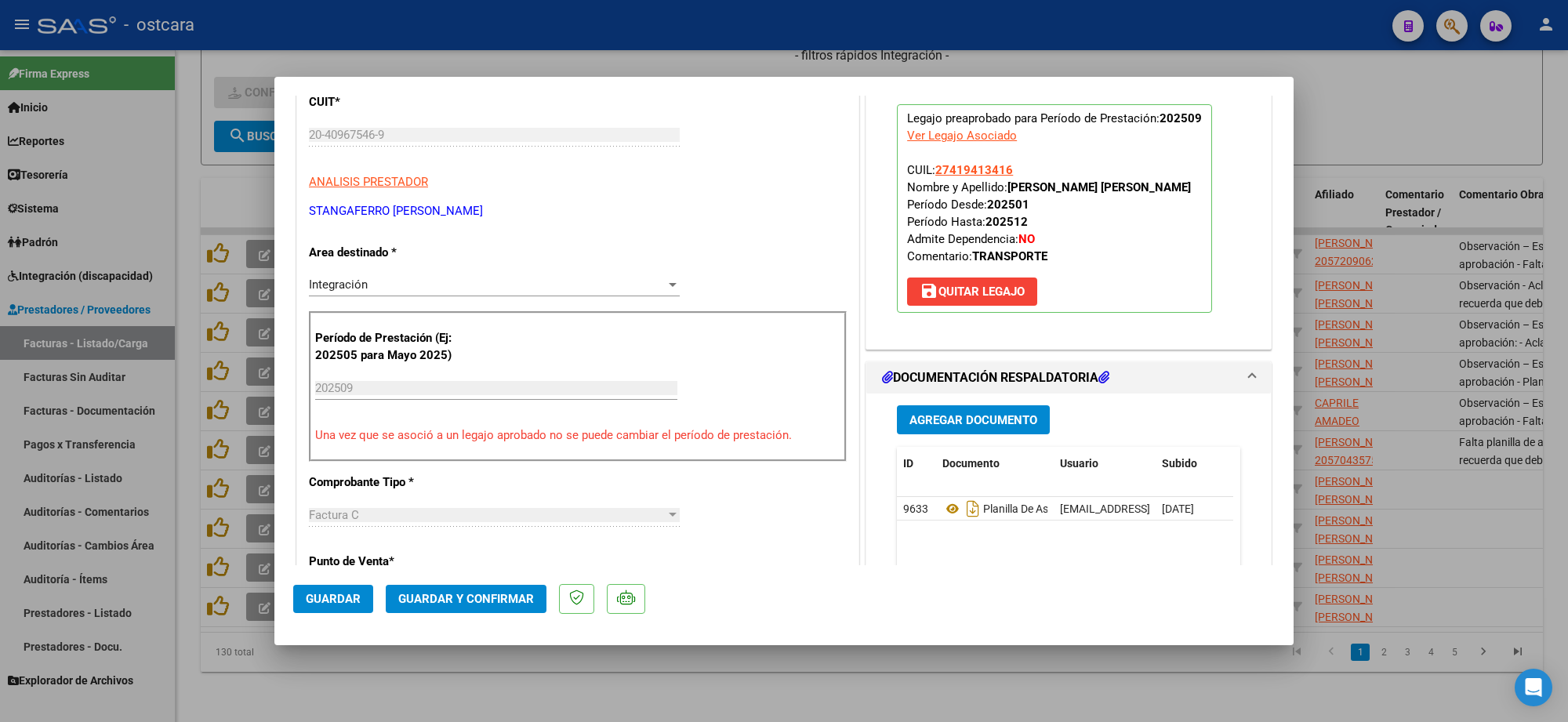
scroll to position [392, 0]
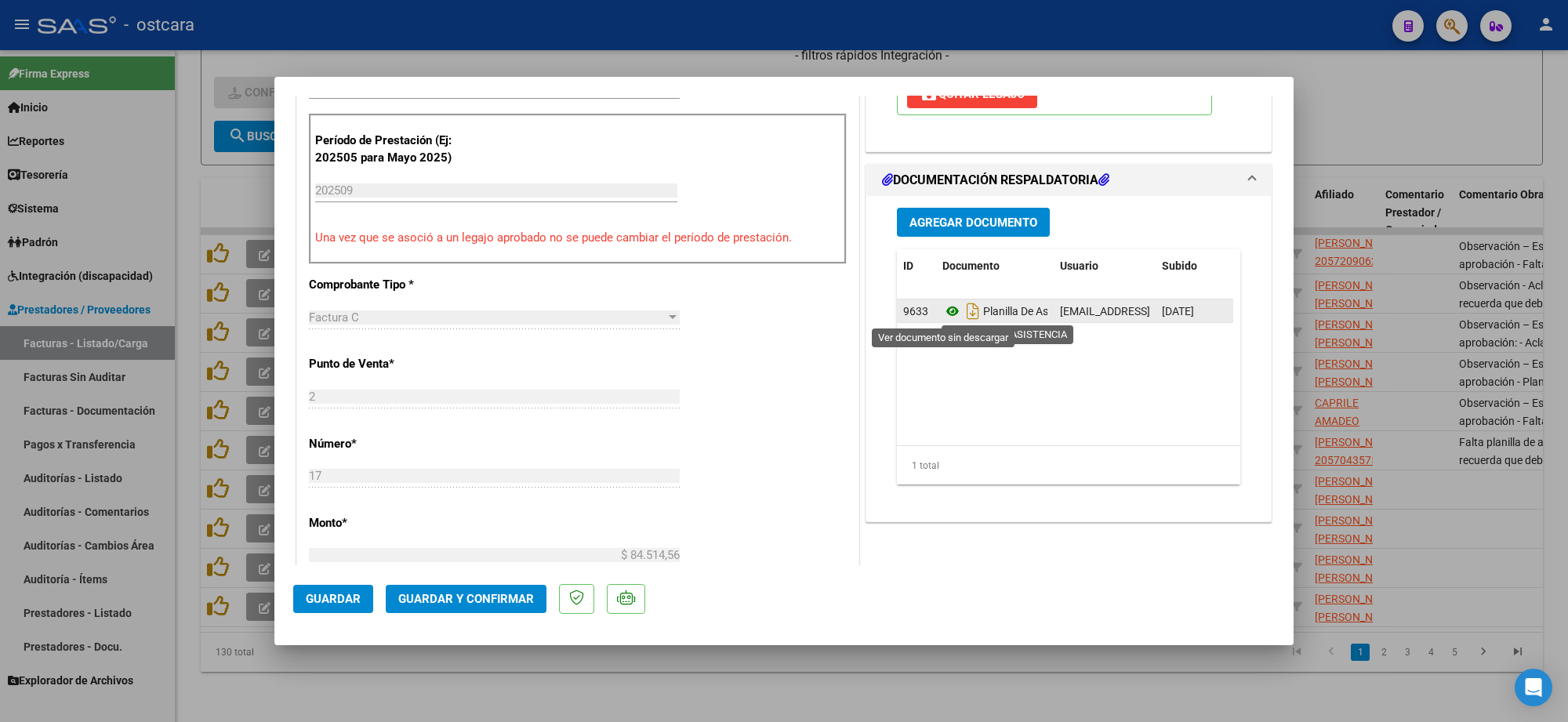
click at [945, 303] on icon at bounding box center [953, 311] width 21 height 19
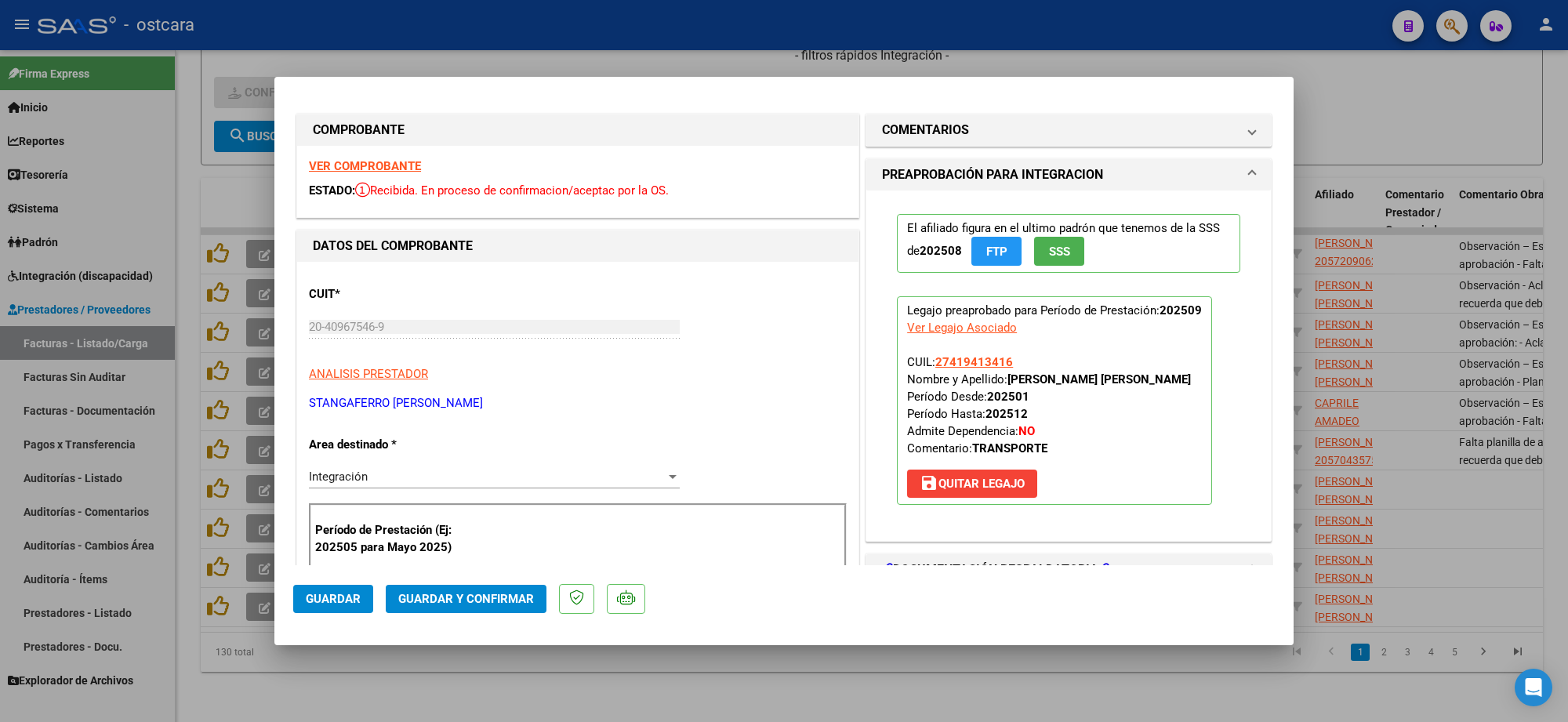
scroll to position [0, 0]
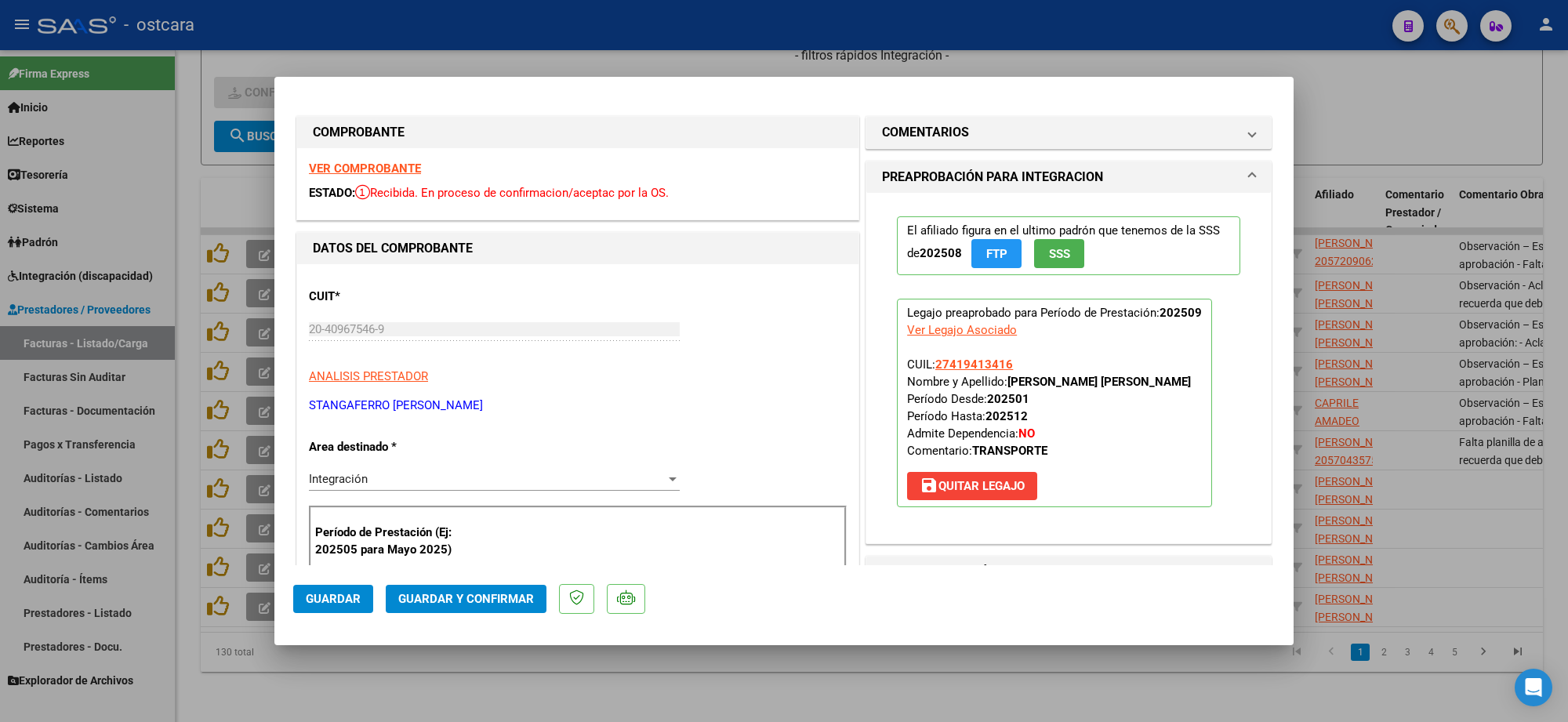
drag, startPoint x: 1033, startPoint y: 130, endPoint x: 1027, endPoint y: 165, distance: 35.5
click at [1033, 139] on mat-panel-title "COMENTARIOS" at bounding box center [1059, 133] width 354 height 19
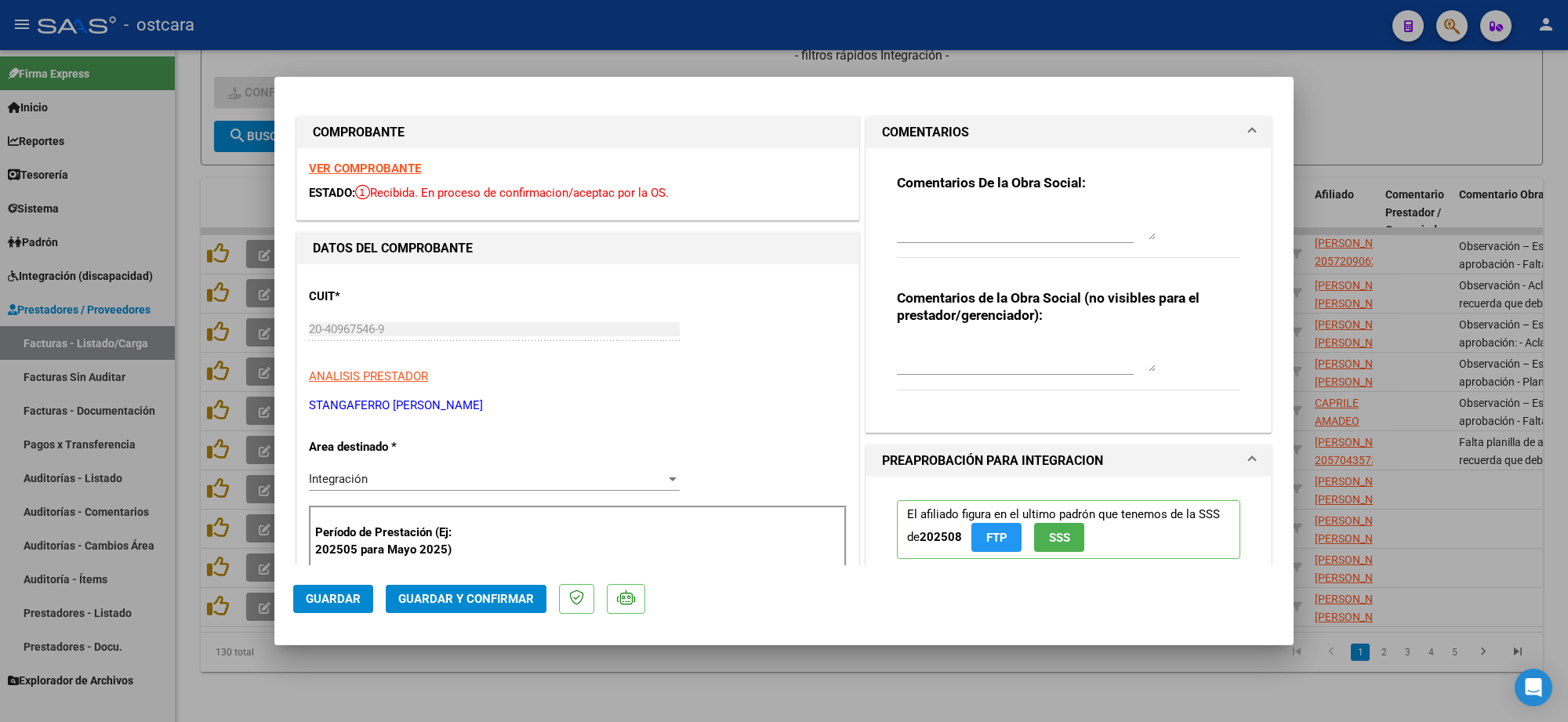
drag, startPoint x: 998, startPoint y: 235, endPoint x: 998, endPoint y: 248, distance: 13.0
click at [998, 241] on div at bounding box center [1026, 224] width 259 height 38
paste textarea "Recordar indicar vinculo del firmante en las planillas de asistencia."
type textarea "Recordar indicar vinculo del firmante en las planillas de asistencia."
drag, startPoint x: 494, startPoint y: 592, endPoint x: 485, endPoint y: 581, distance: 14.2
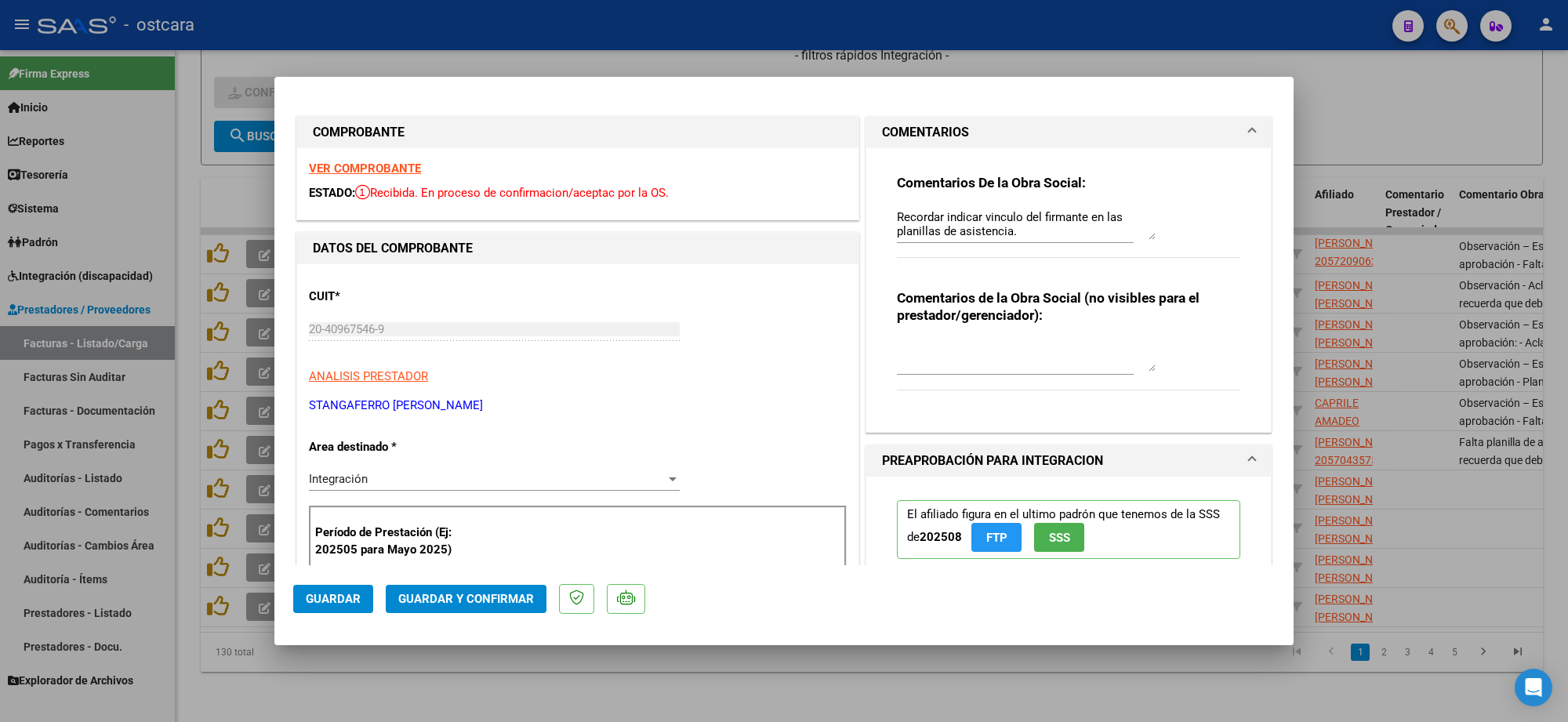
click at [492, 589] on mat-dialog-actions "Guardar Guardar y Confirmar" at bounding box center [784, 597] width 982 height 62
click at [485, 581] on mat-dialog-actions "Guardar Guardar y Confirmar" at bounding box center [784, 597] width 982 height 62
click at [483, 596] on span "Guardar y Confirmar" at bounding box center [466, 599] width 135 height 14
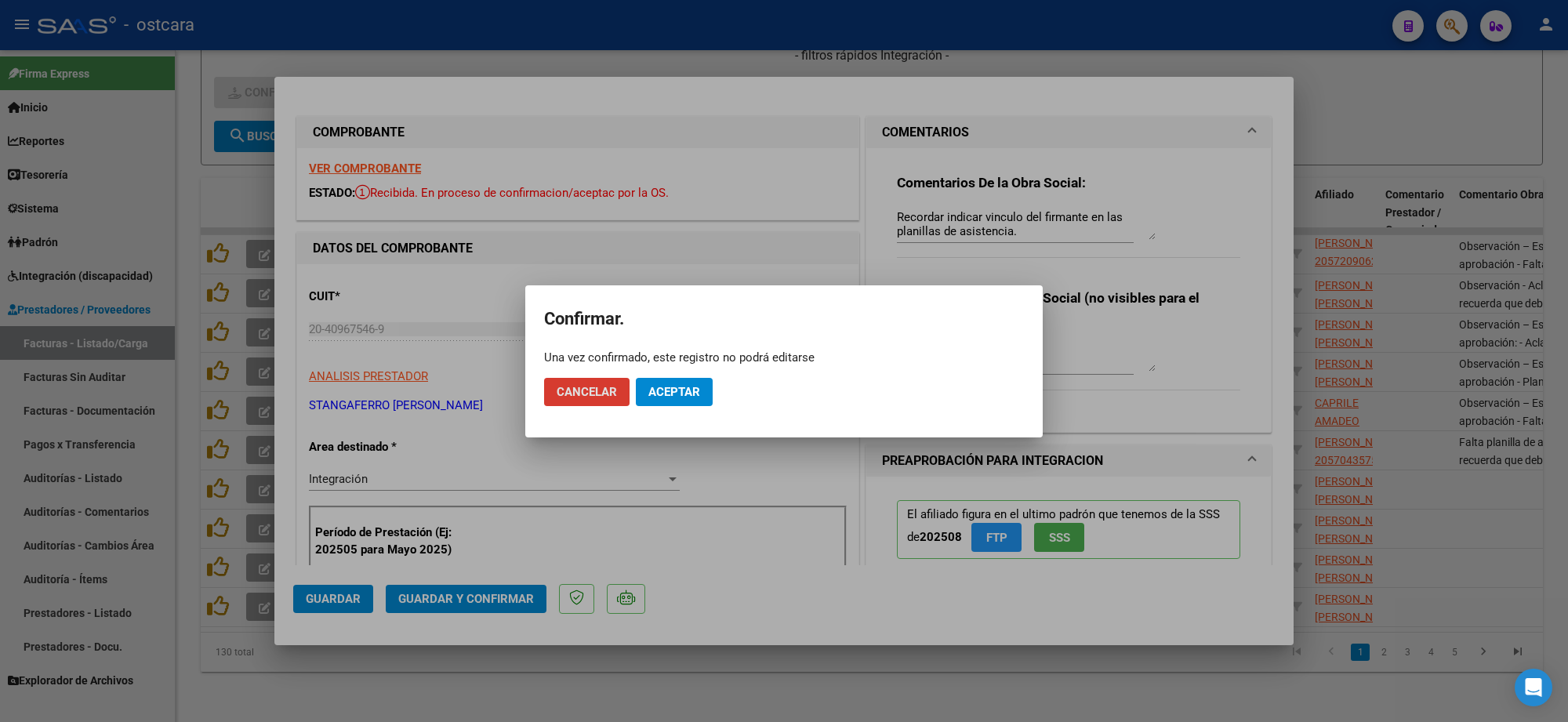
click at [683, 376] on mat-dialog-actions "Cancelar Aceptar" at bounding box center [784, 392] width 480 height 53
click at [682, 393] on span "Aceptar" at bounding box center [674, 392] width 52 height 14
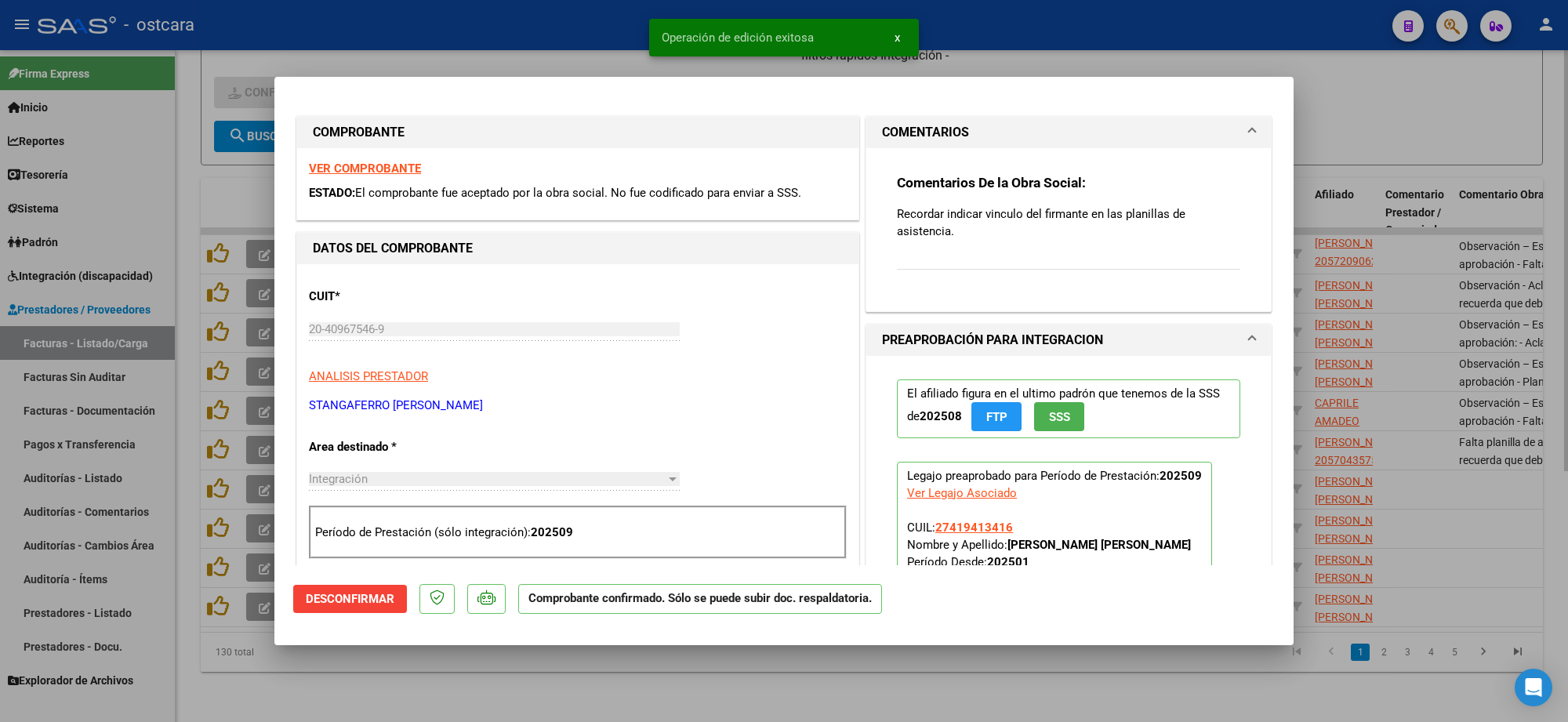
click at [1402, 124] on div at bounding box center [784, 361] width 1568 height 722
type input "$ 0,00"
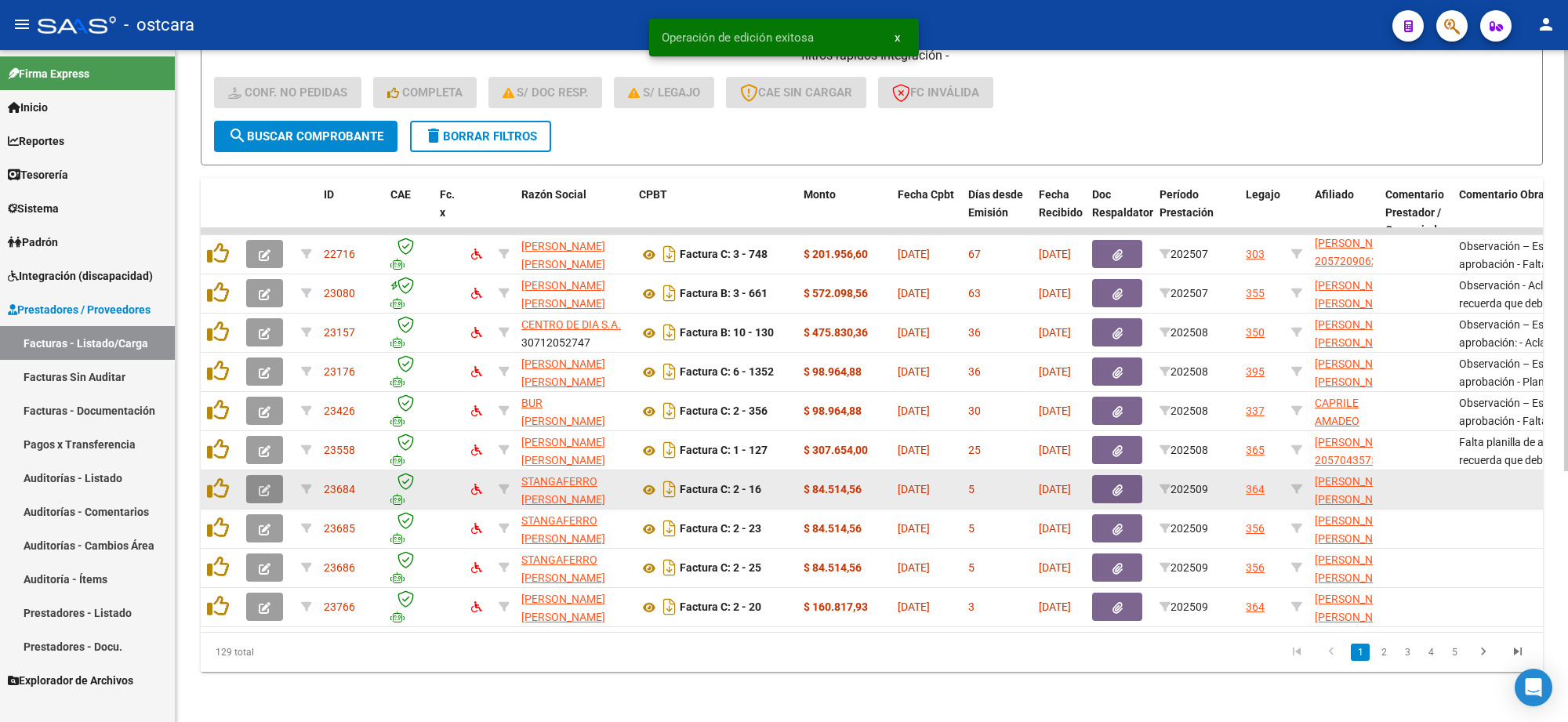
click at [276, 475] on button "button" at bounding box center [265, 489] width 37 height 28
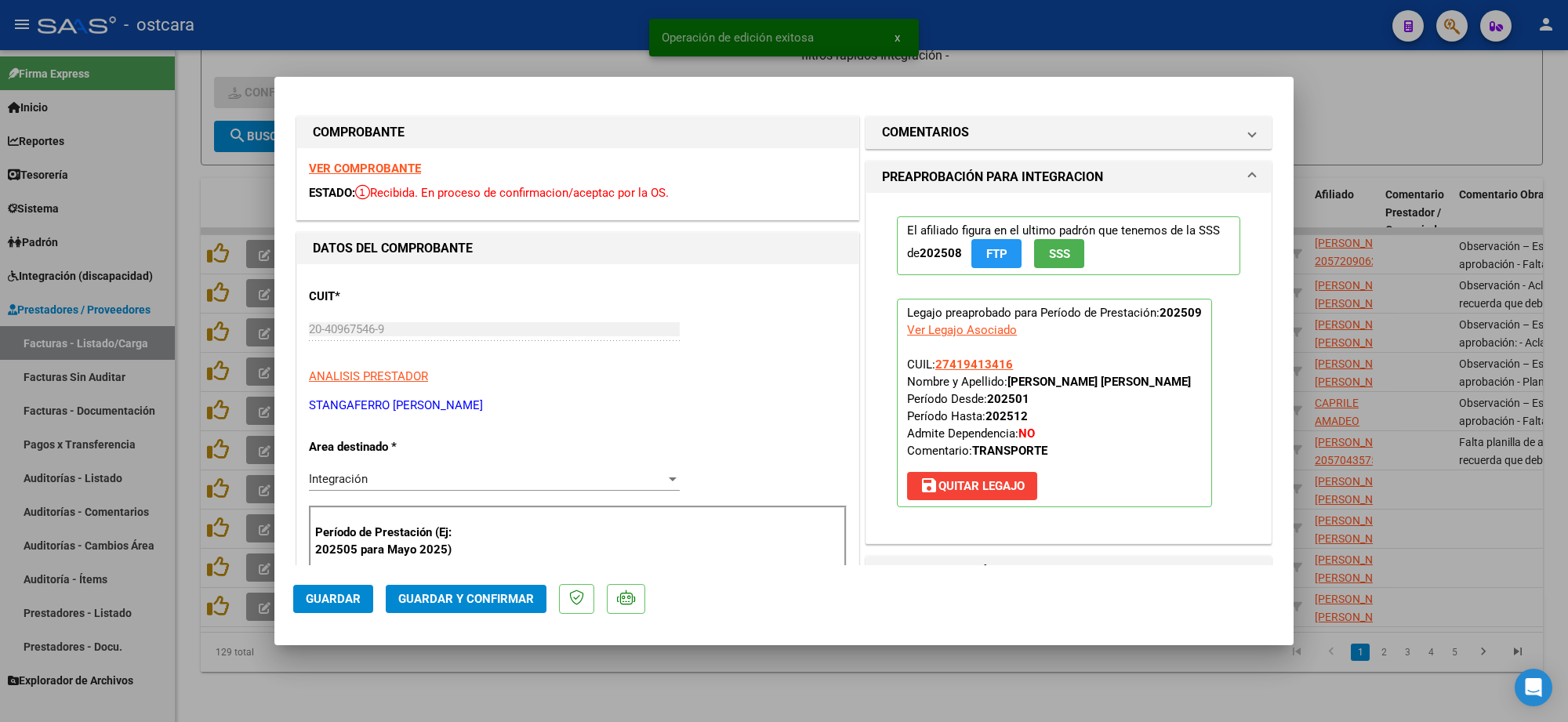
click at [367, 173] on strong "VER COMPROBANTE" at bounding box center [365, 168] width 112 height 14
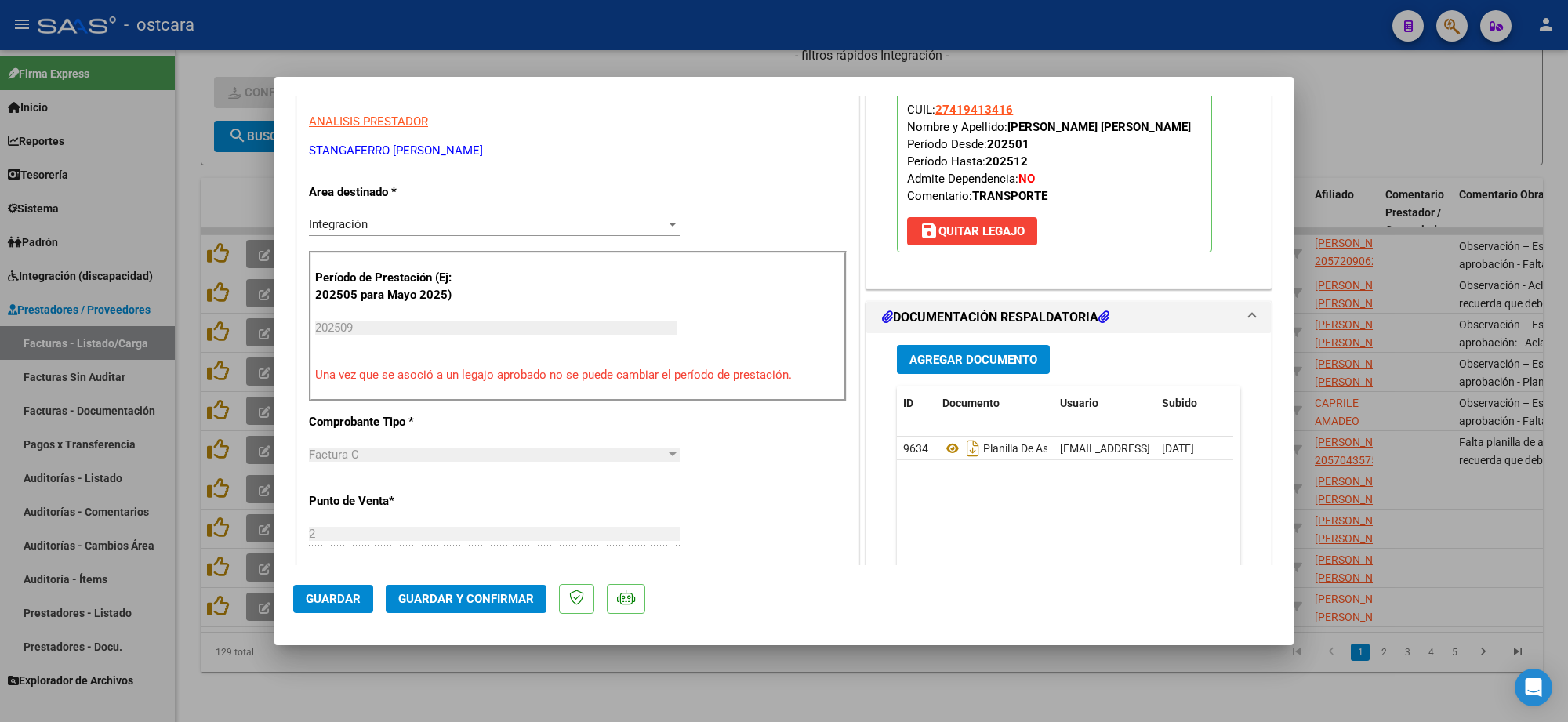
scroll to position [294, 0]
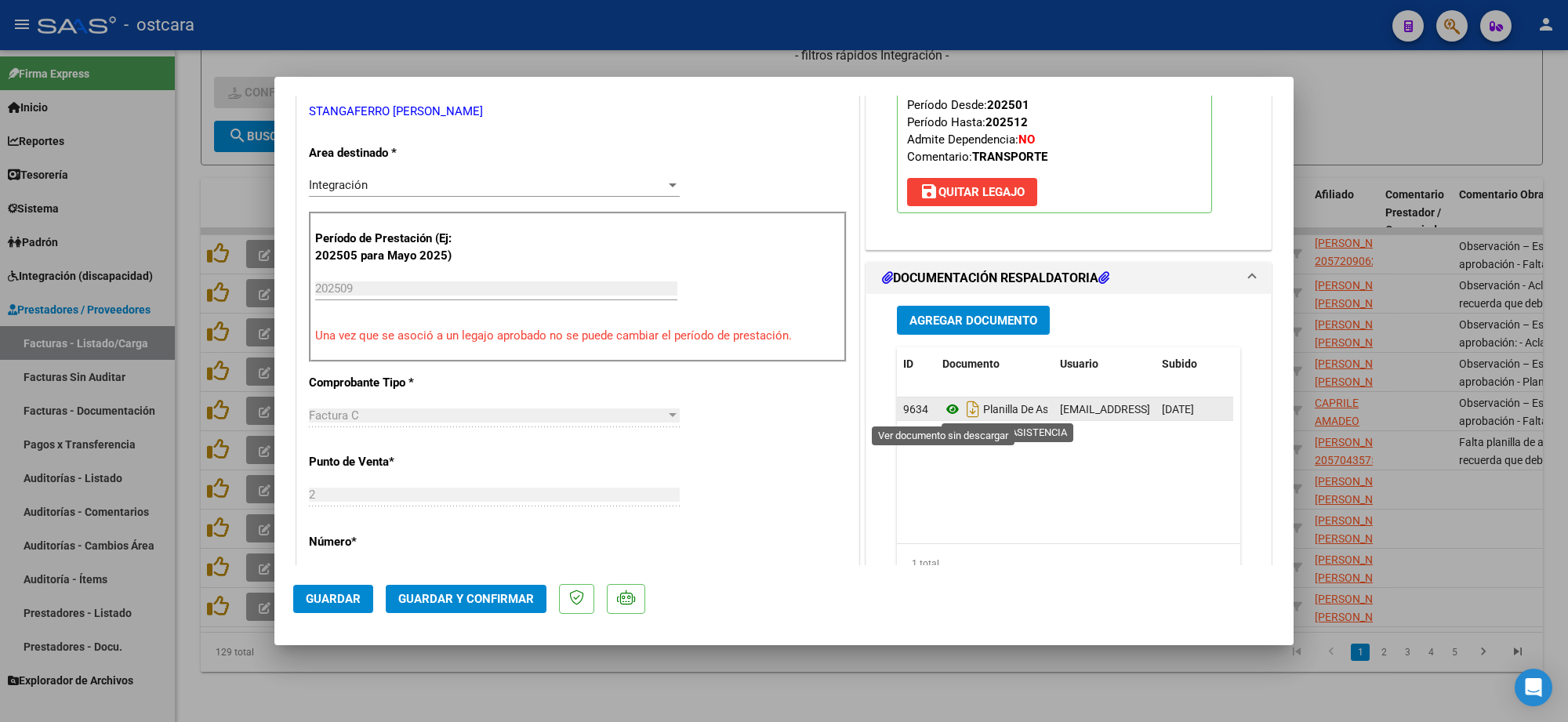
click at [943, 409] on icon at bounding box center [953, 410] width 21 height 19
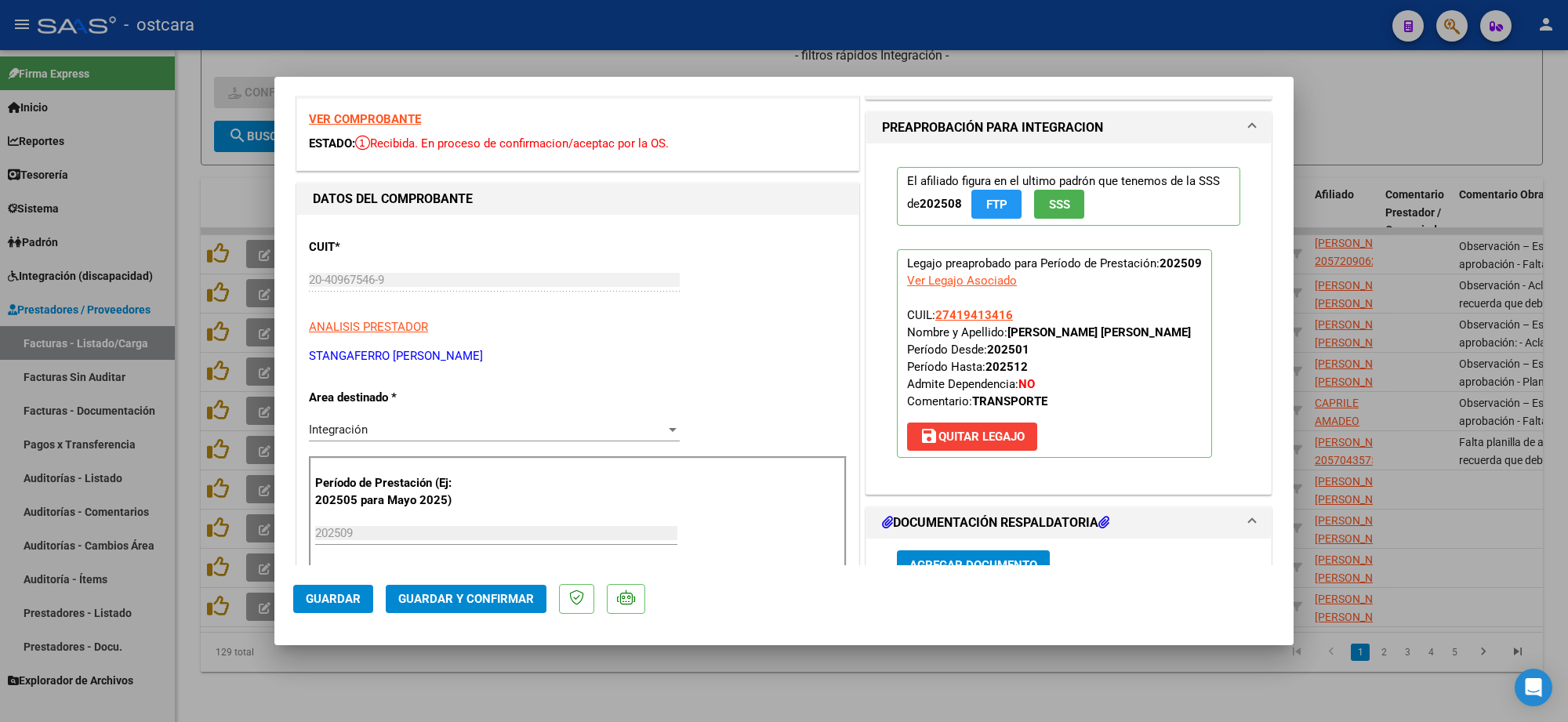
scroll to position [0, 0]
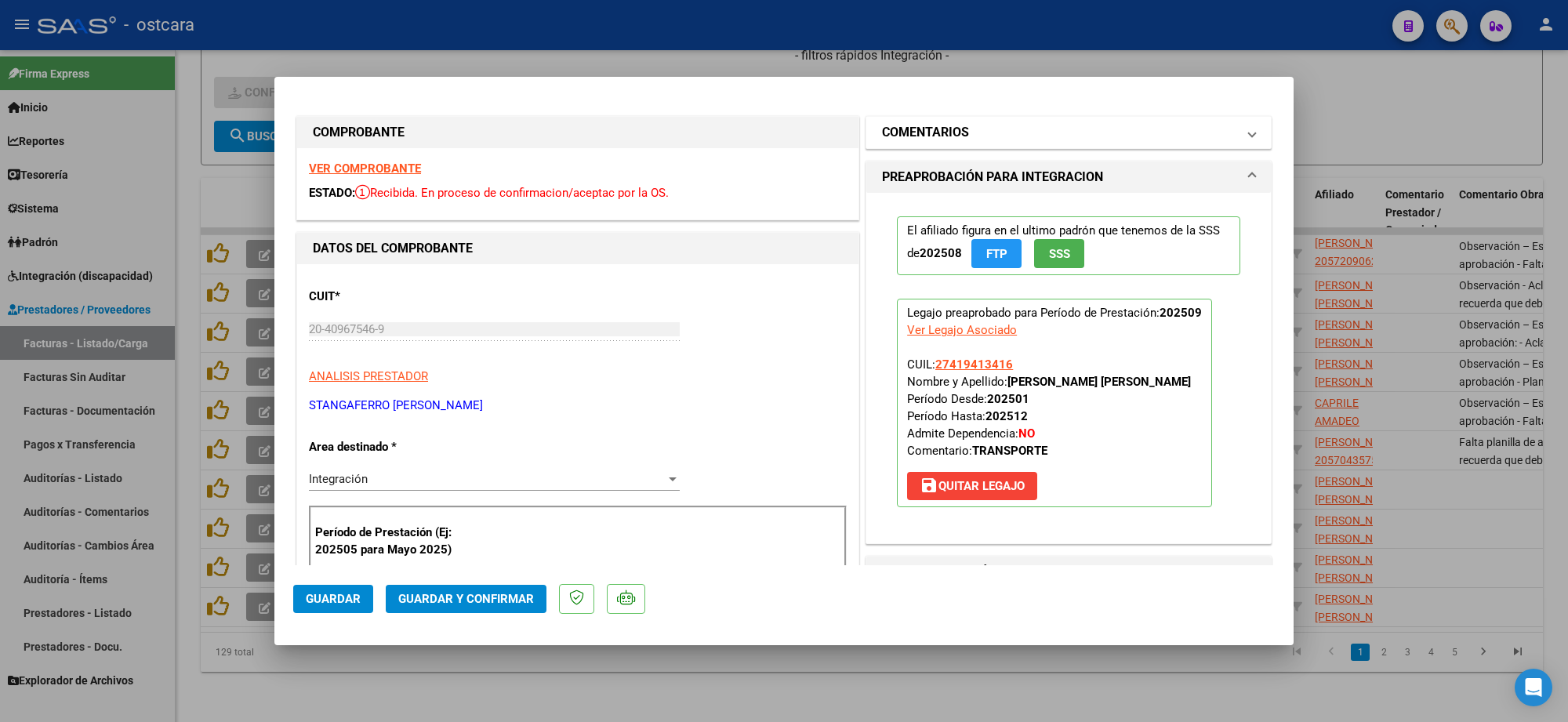
drag, startPoint x: 1013, startPoint y: 120, endPoint x: 1009, endPoint y: 181, distance: 61.1
click at [1014, 123] on mat-expansion-panel-header "COMENTARIOS" at bounding box center [1069, 132] width 405 height 31
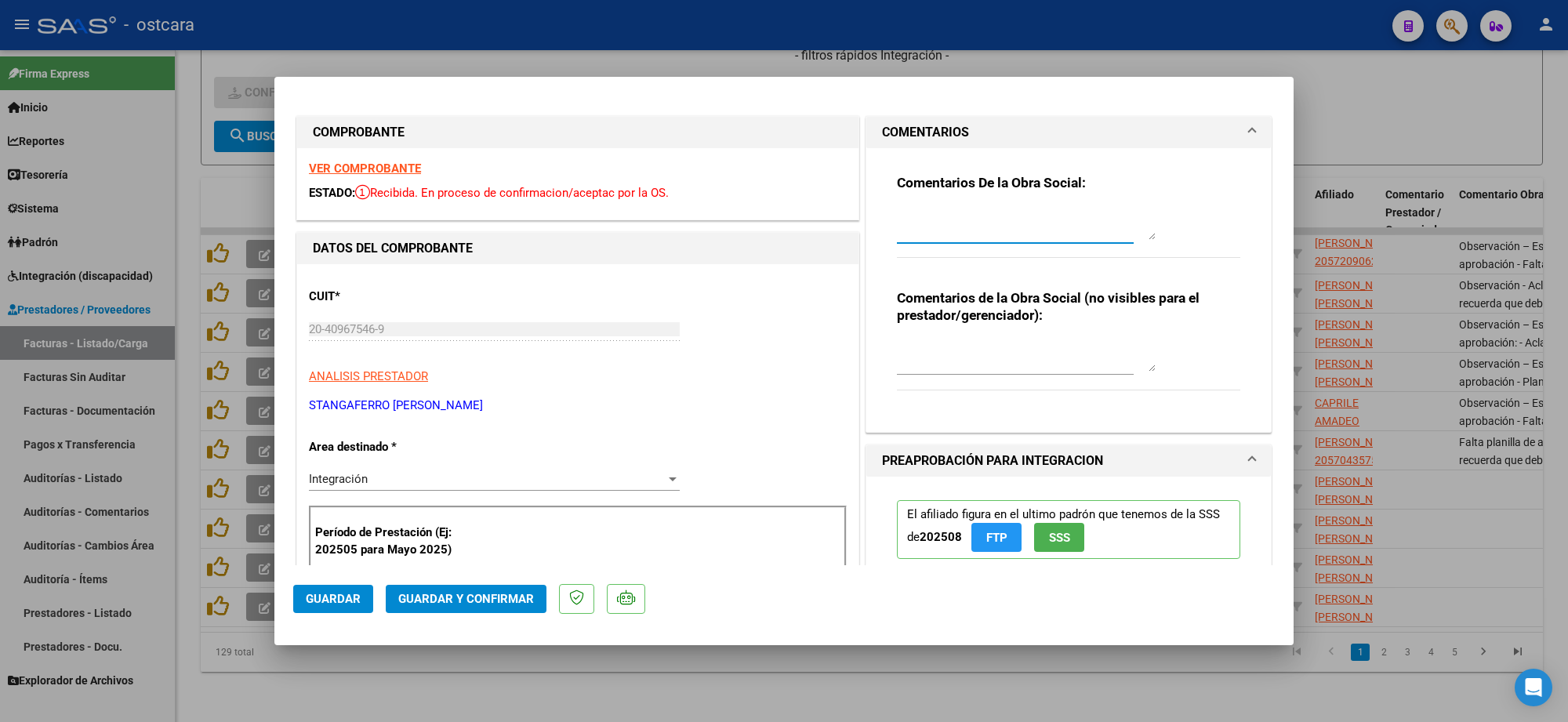
drag, startPoint x: 1007, startPoint y: 229, endPoint x: 1004, endPoint y: 237, distance: 8.5
click at [1007, 229] on textarea at bounding box center [1026, 224] width 259 height 31
paste textarea "Recordar indicar vinculo del firmante en las planillas de asistencia."
type textarea "Recordar indicar vinculo del firmante en las planillas de asistencia."
click at [488, 593] on span "Guardar y Confirmar" at bounding box center [466, 599] width 135 height 14
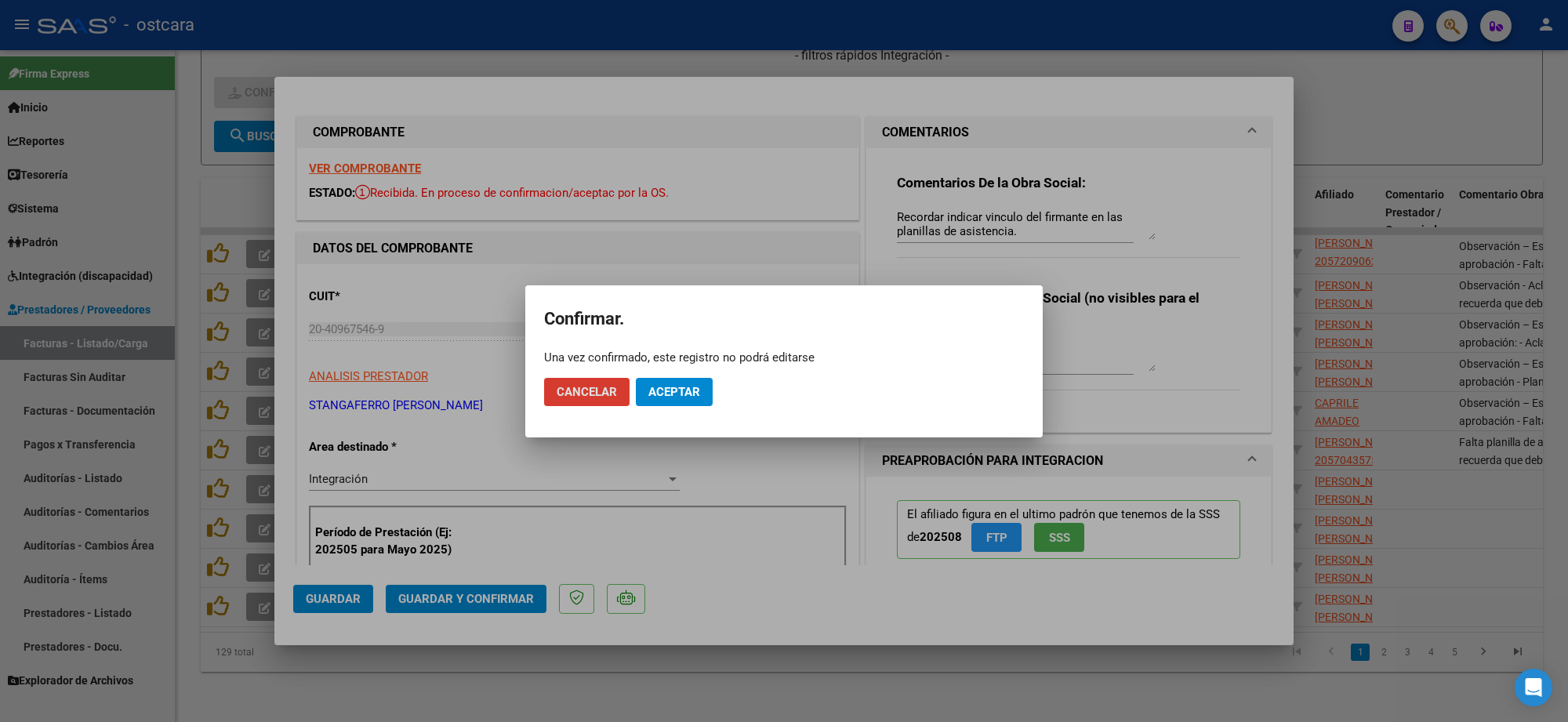
click at [671, 382] on button "Aceptar" at bounding box center [674, 392] width 77 height 28
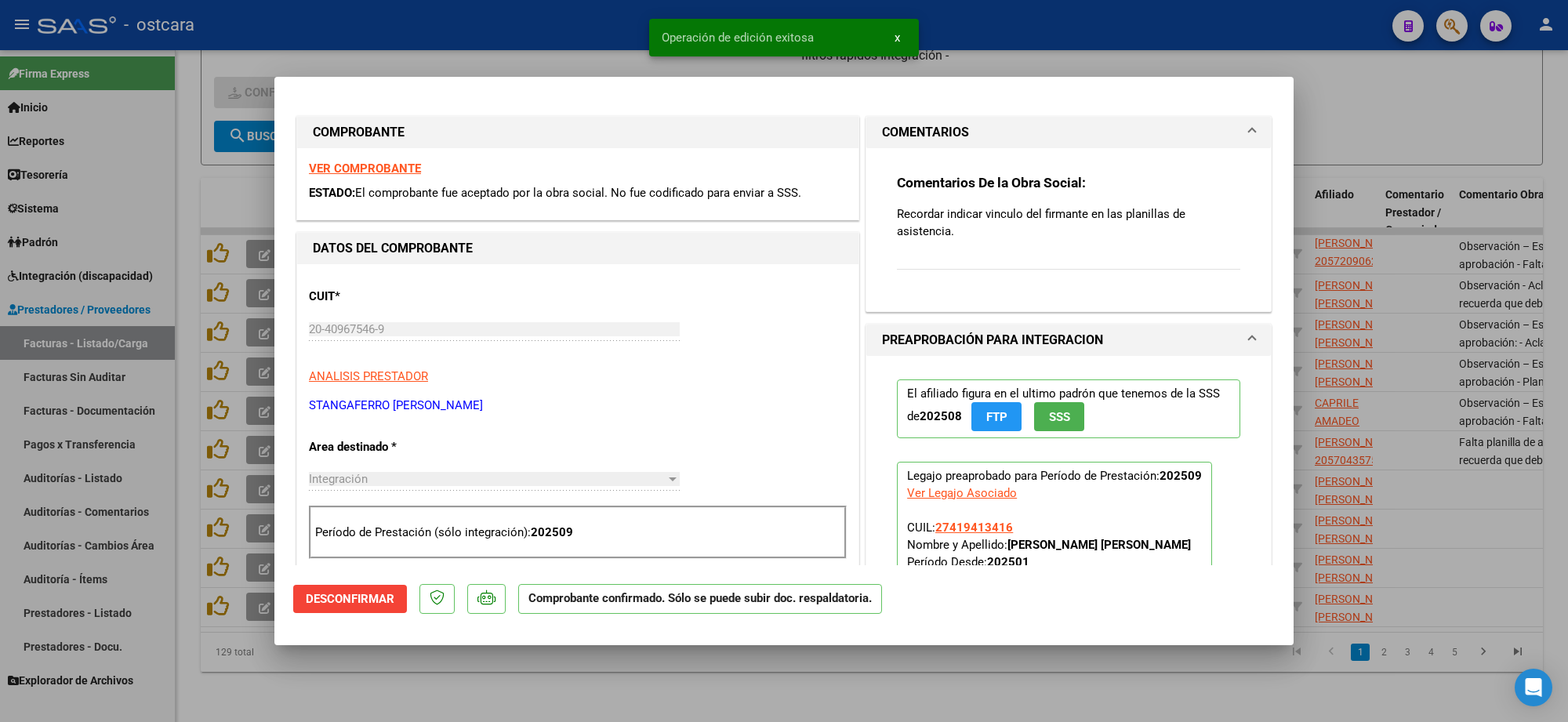
click at [1427, 79] on div at bounding box center [784, 361] width 1568 height 722
type input "$ 0,00"
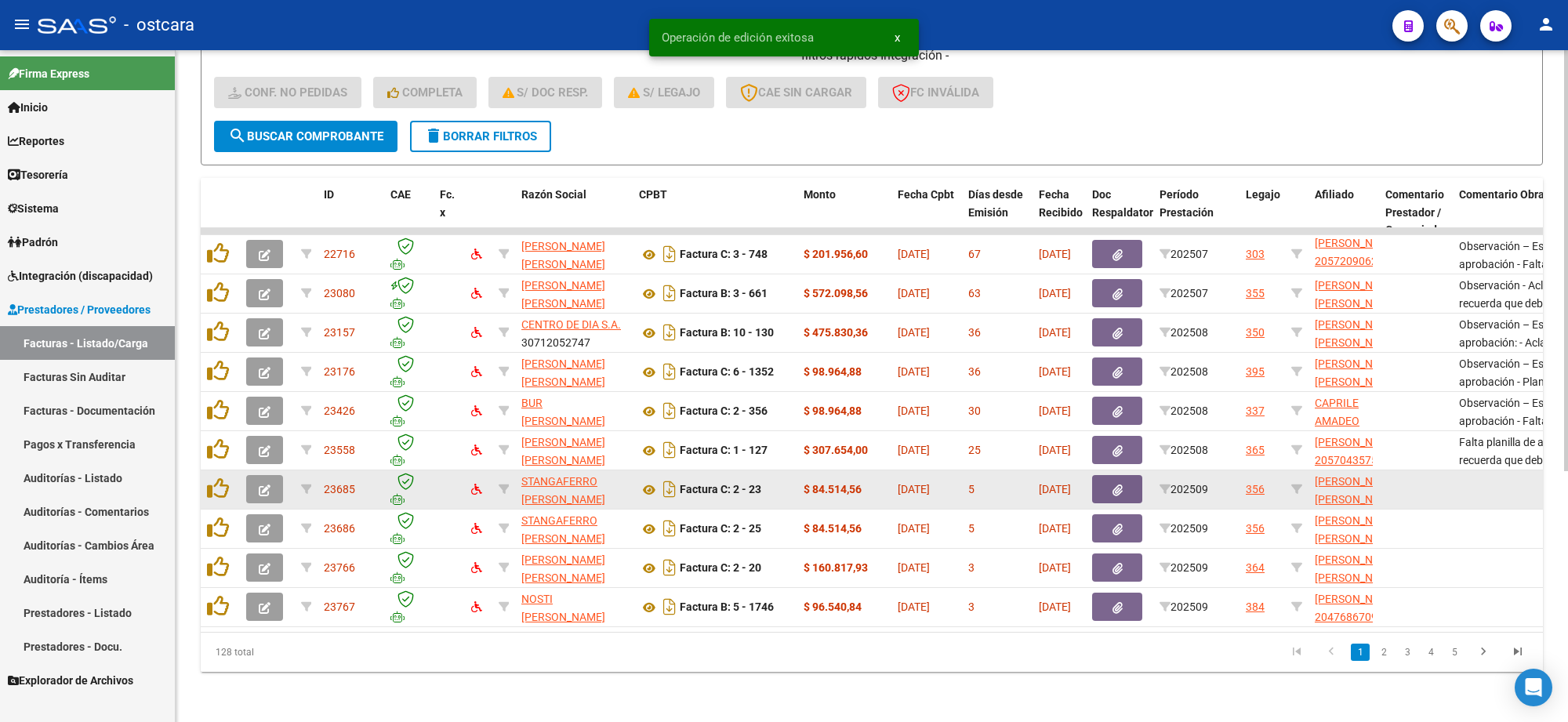
click at [268, 485] on icon "button" at bounding box center [265, 491] width 12 height 12
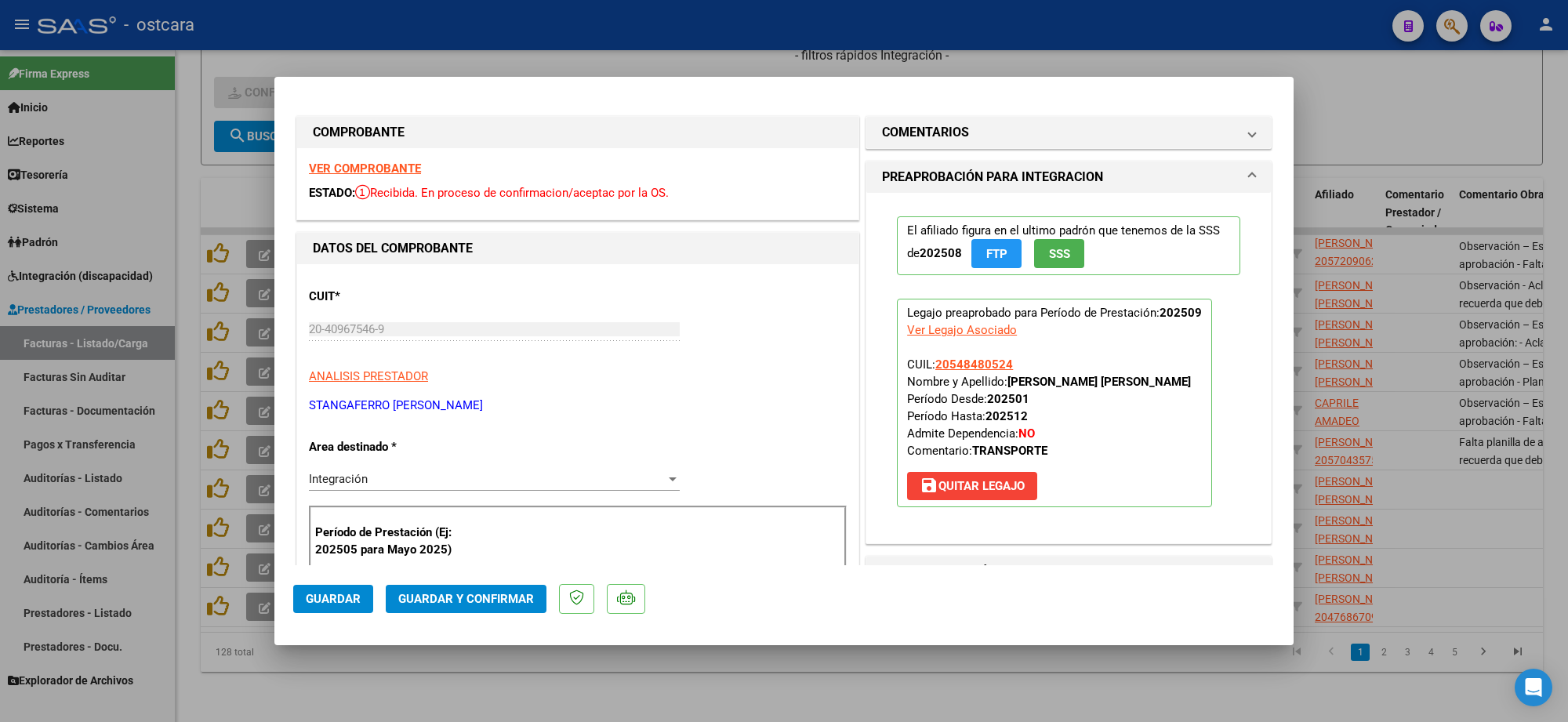
click at [405, 159] on div "VER COMPROBANTE ESTADO: Recibida. En proceso de confirmacion/aceptac por la OS." at bounding box center [578, 184] width 561 height 72
click at [405, 166] on strong "VER COMPROBANTE" at bounding box center [365, 168] width 112 height 14
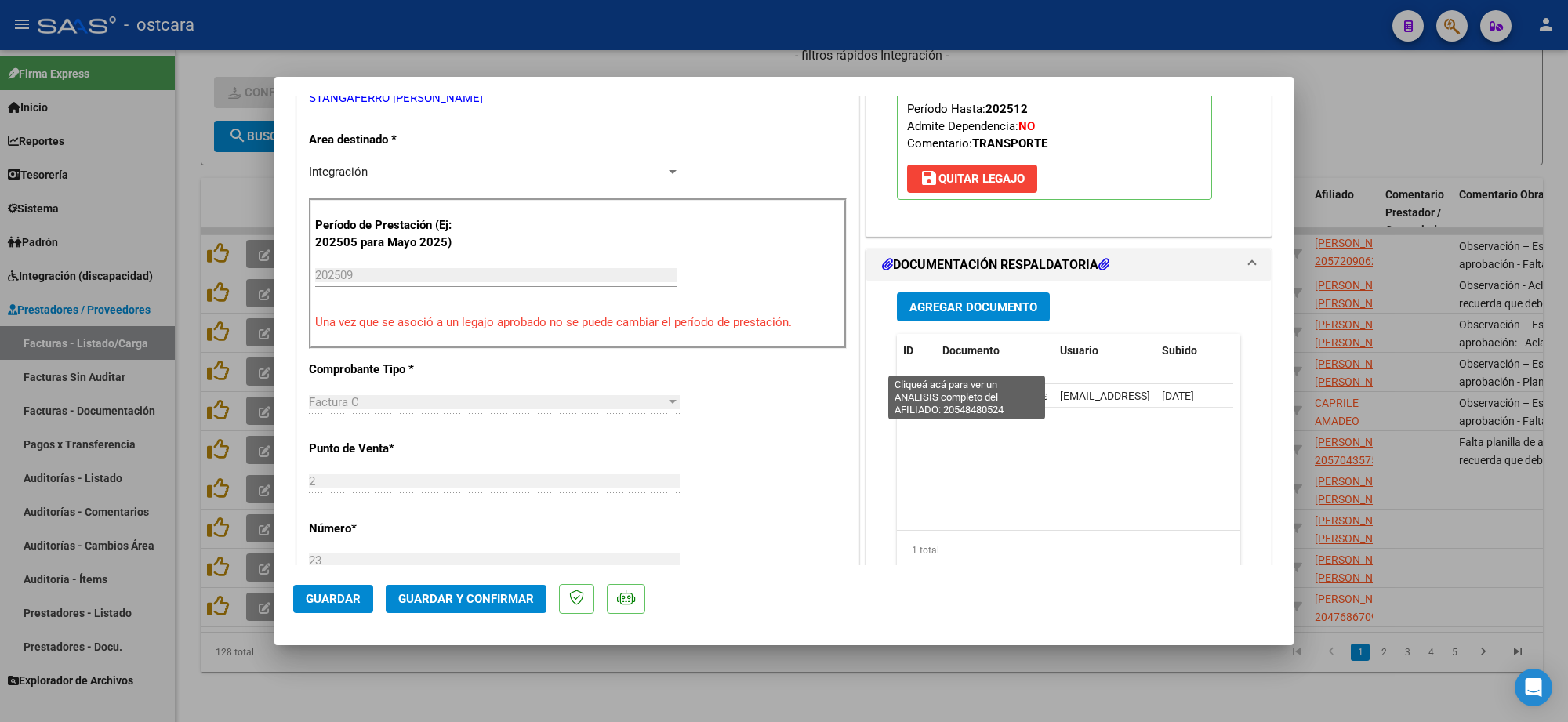
scroll to position [490, 0]
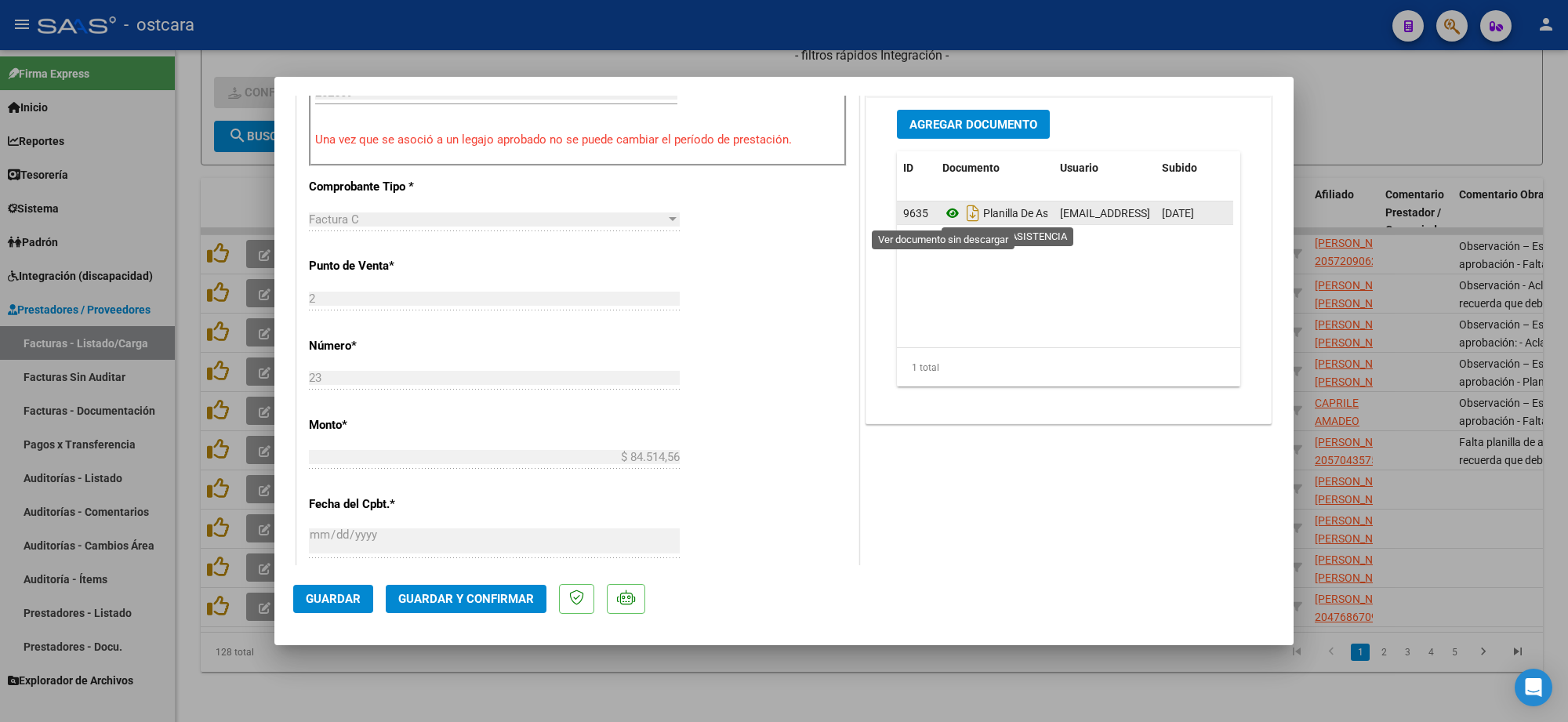
click at [943, 210] on icon at bounding box center [953, 213] width 21 height 19
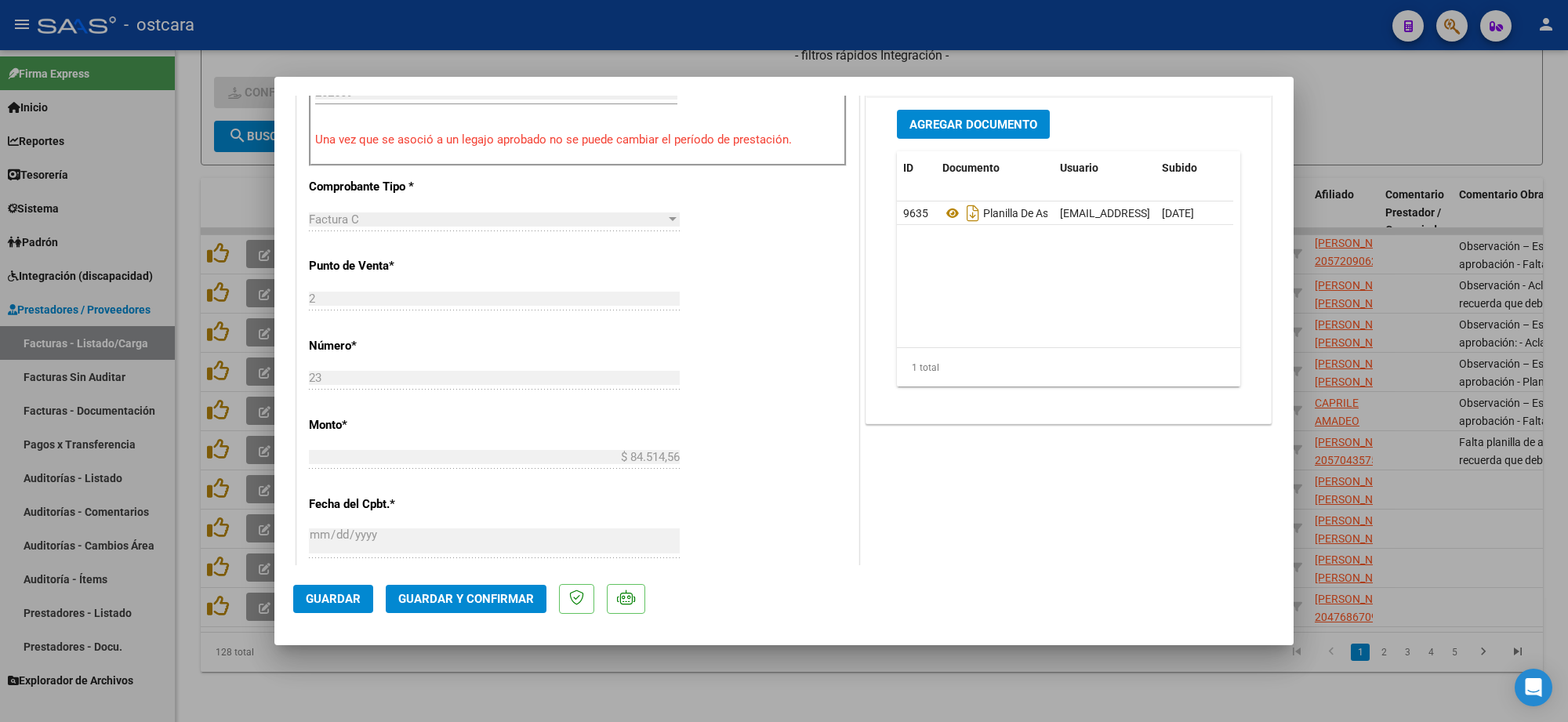
click at [474, 596] on span "Guardar y Confirmar" at bounding box center [466, 599] width 135 height 14
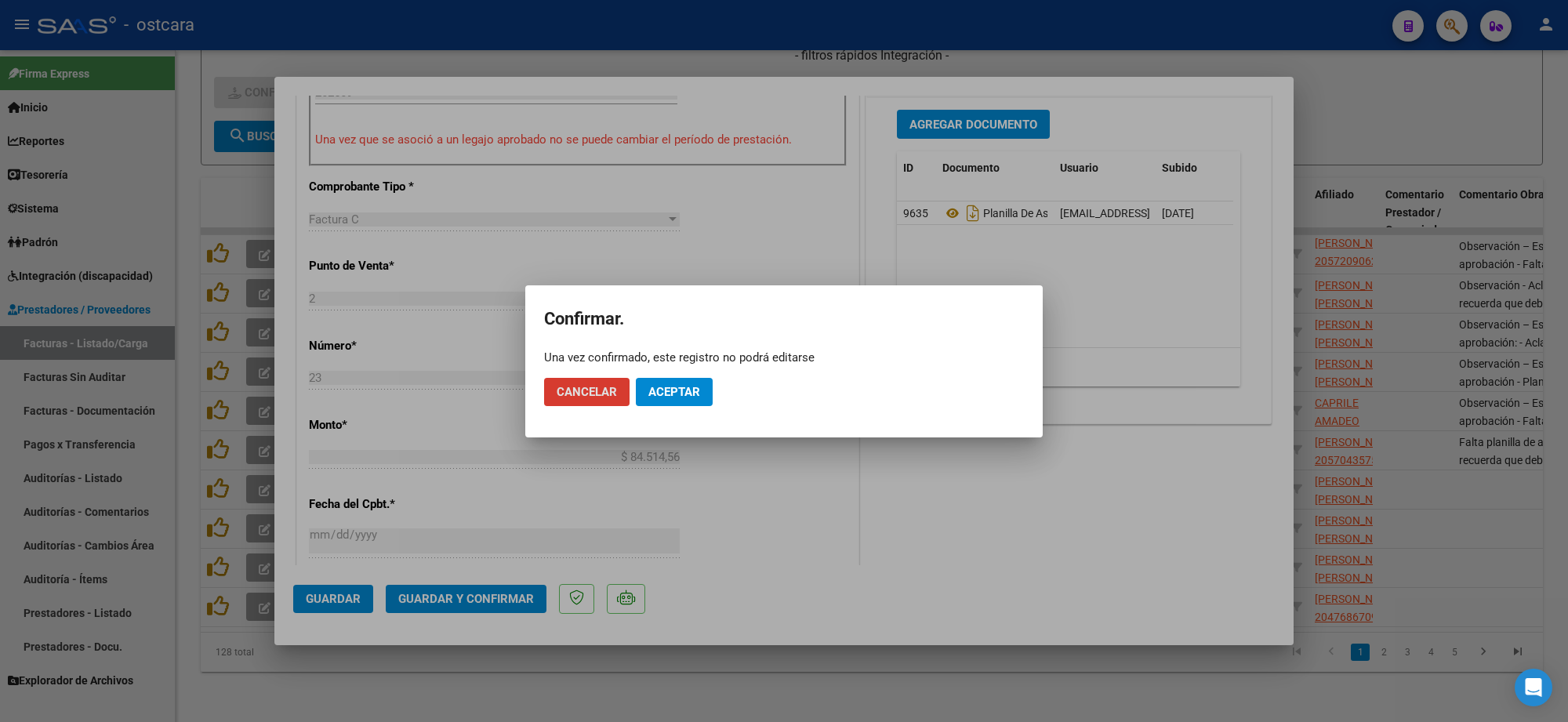
click at [710, 379] on button "Aceptar" at bounding box center [674, 392] width 77 height 28
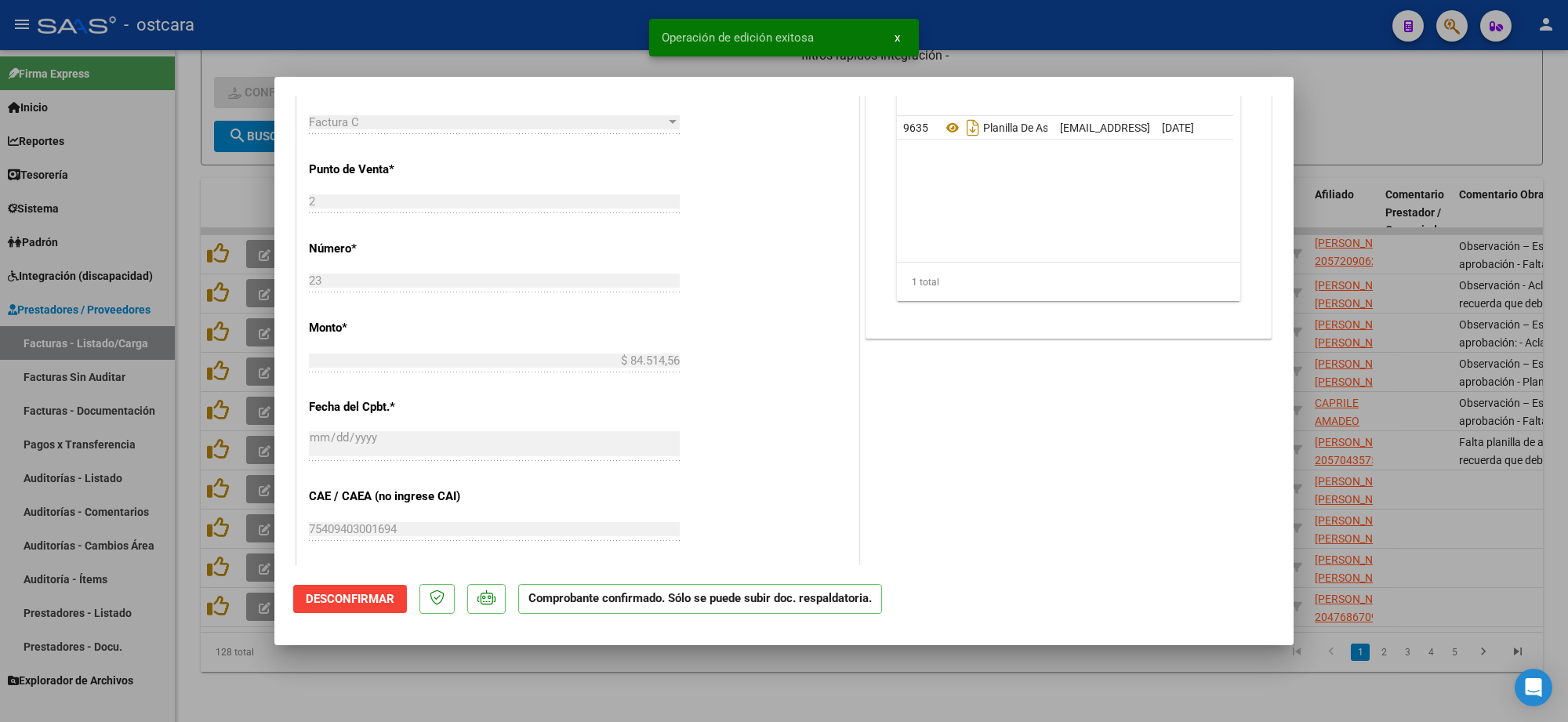
click at [1445, 106] on div at bounding box center [784, 361] width 1568 height 722
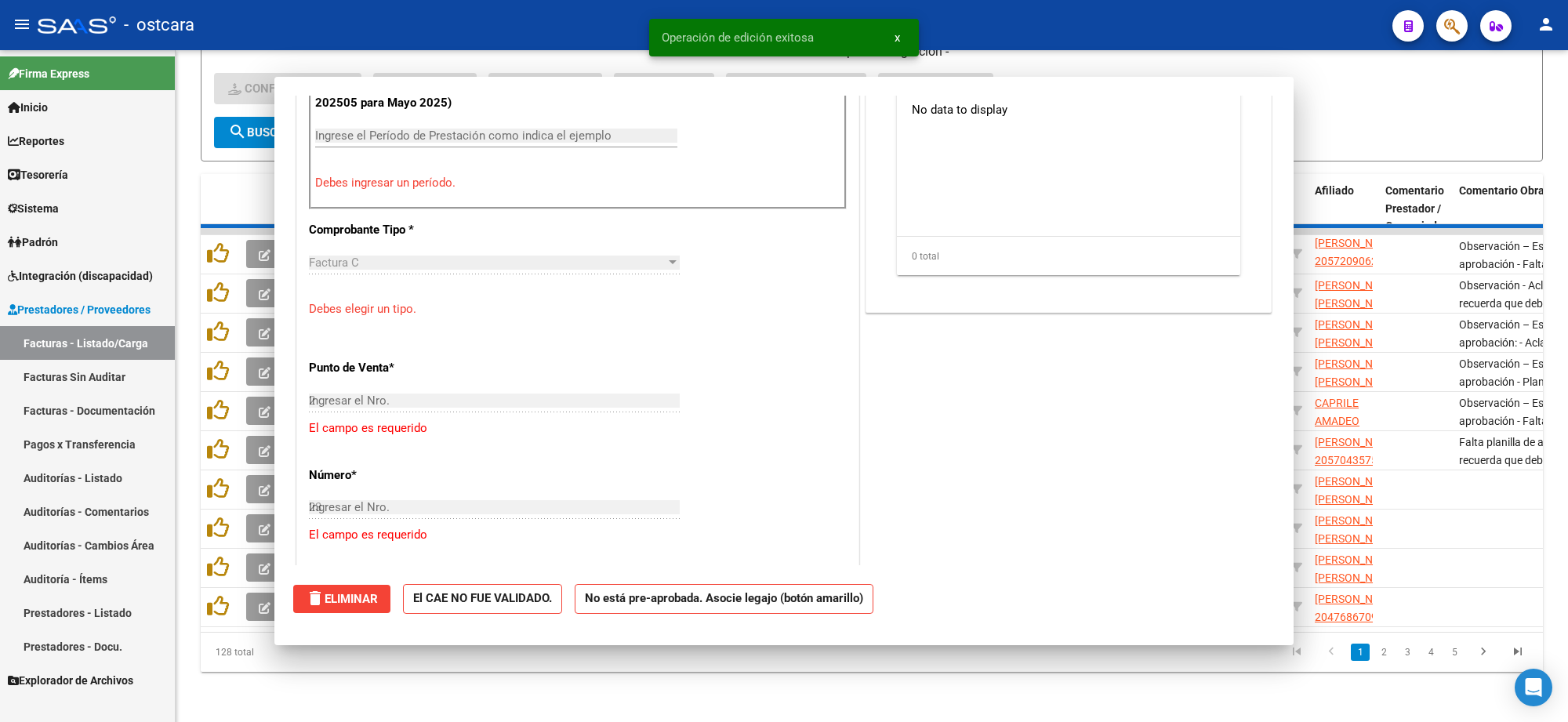
type input "$ 0,00"
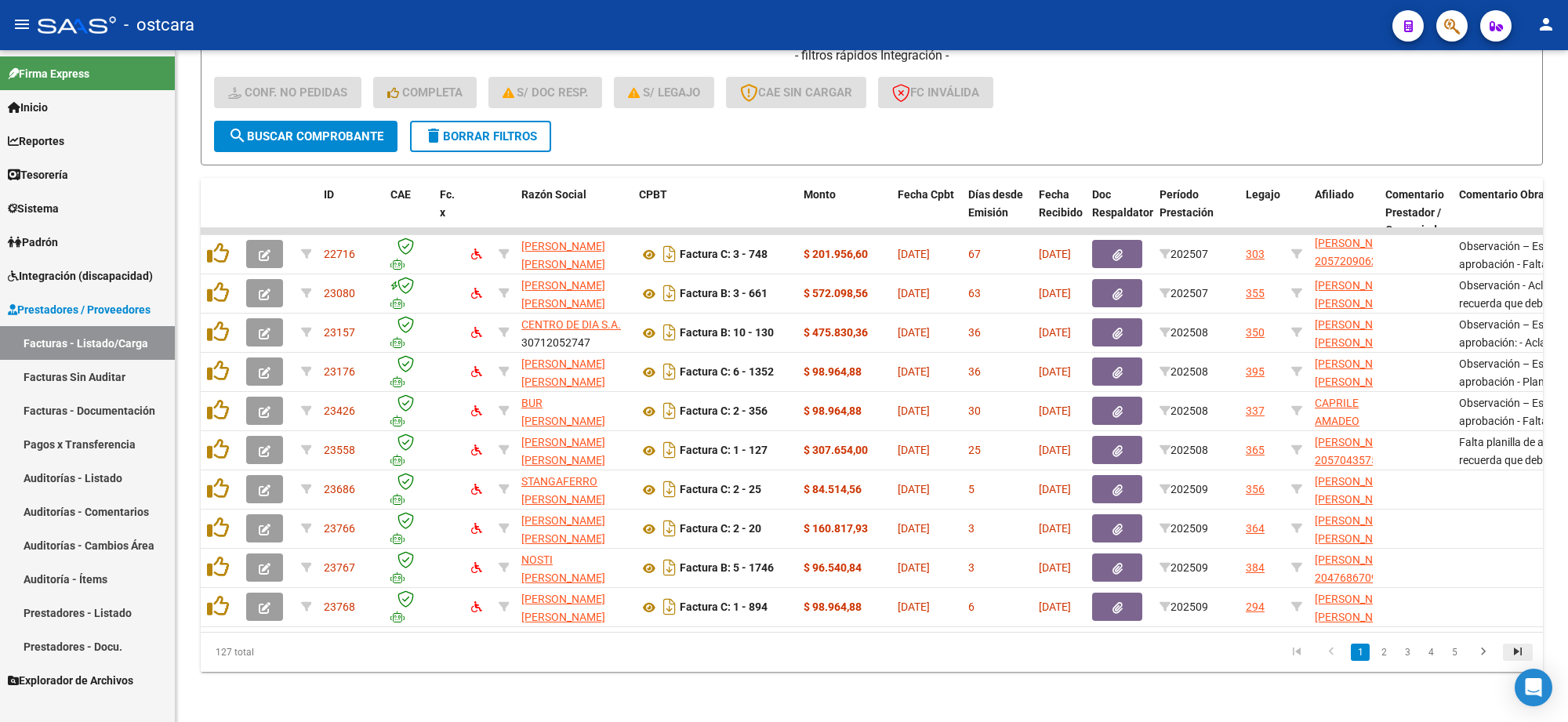
click at [1517, 652] on icon "go to last page" at bounding box center [1518, 654] width 21 height 19
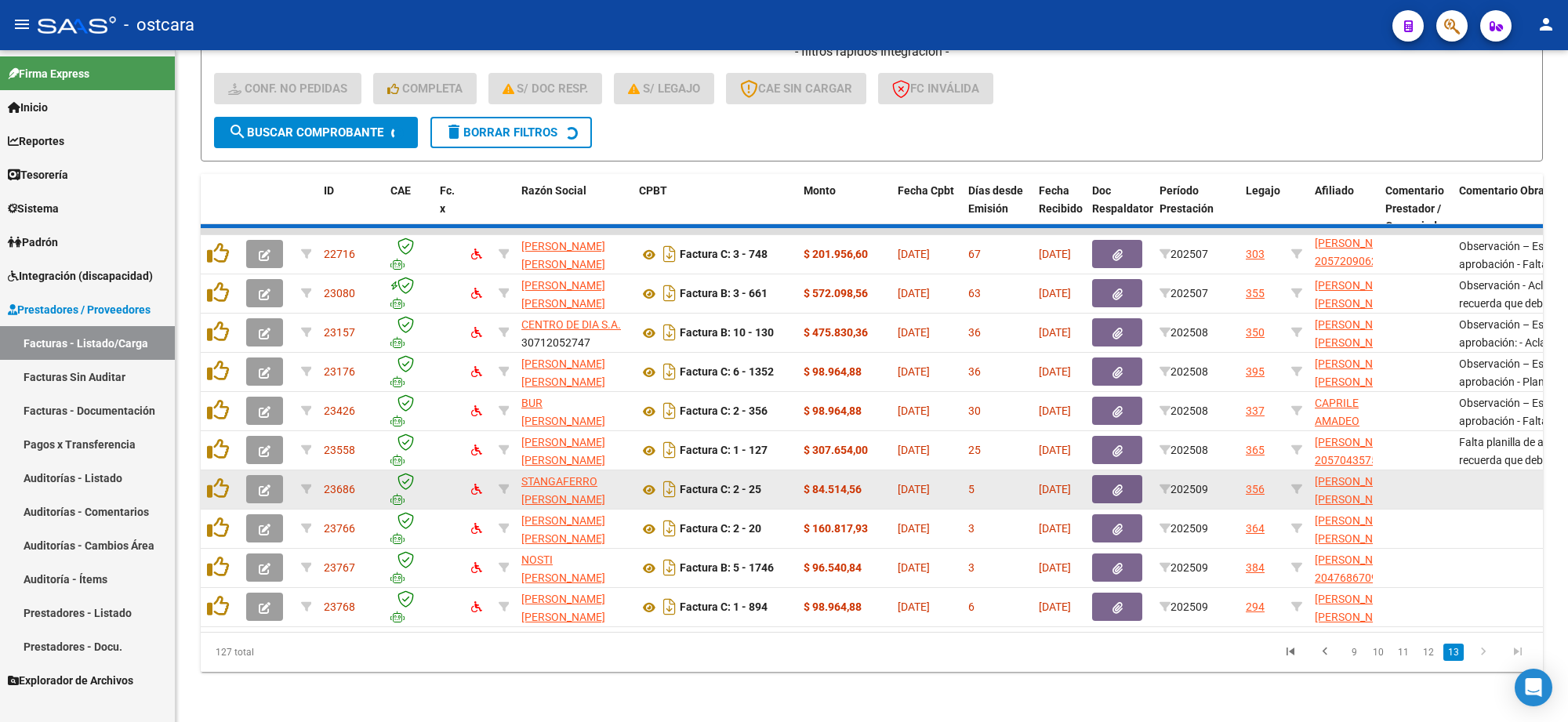
scroll to position [282, 0]
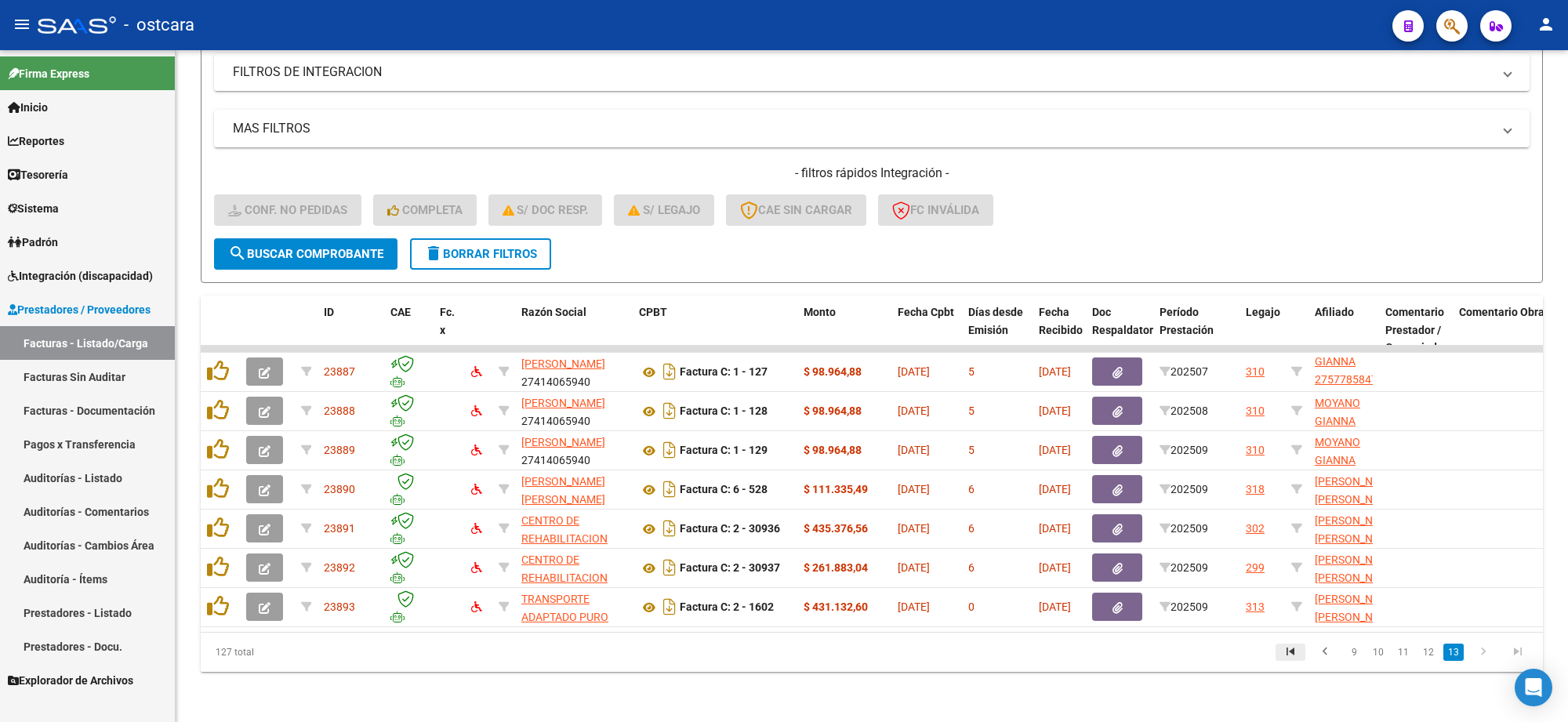
click at [1292, 650] on icon "go to first page" at bounding box center [1291, 654] width 21 height 19
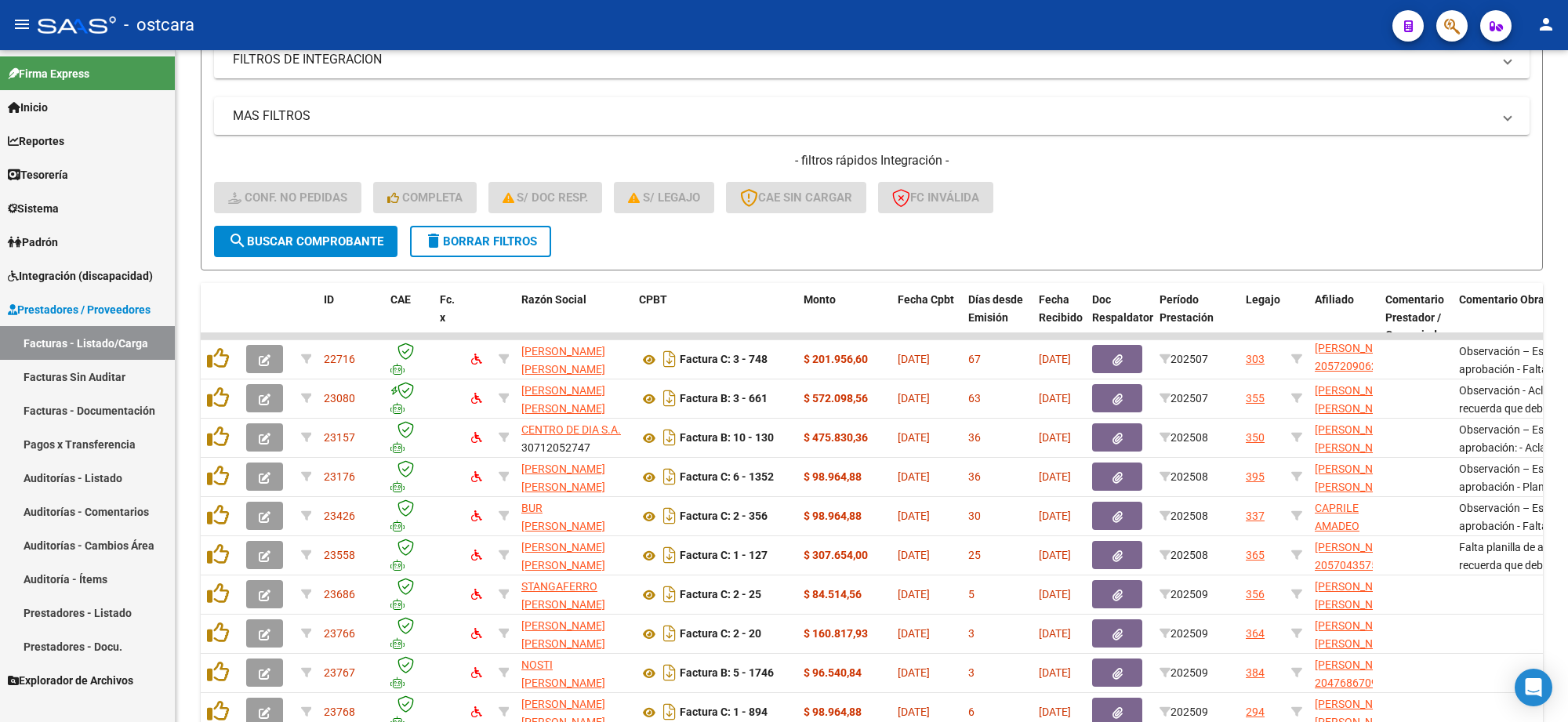
scroll to position [38, 0]
